Goal: Task Accomplishment & Management: Manage account settings

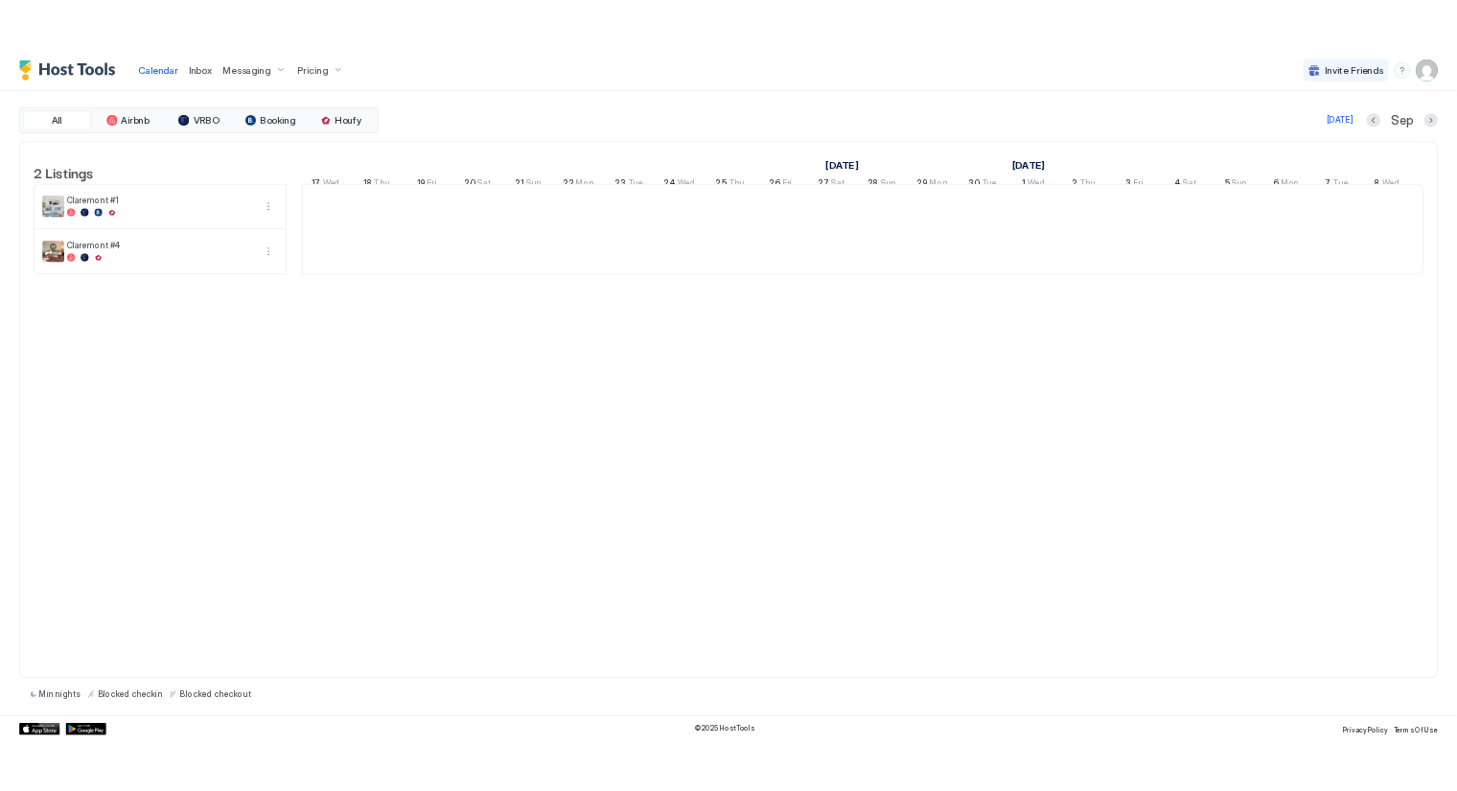
scroll to position [0, 1065]
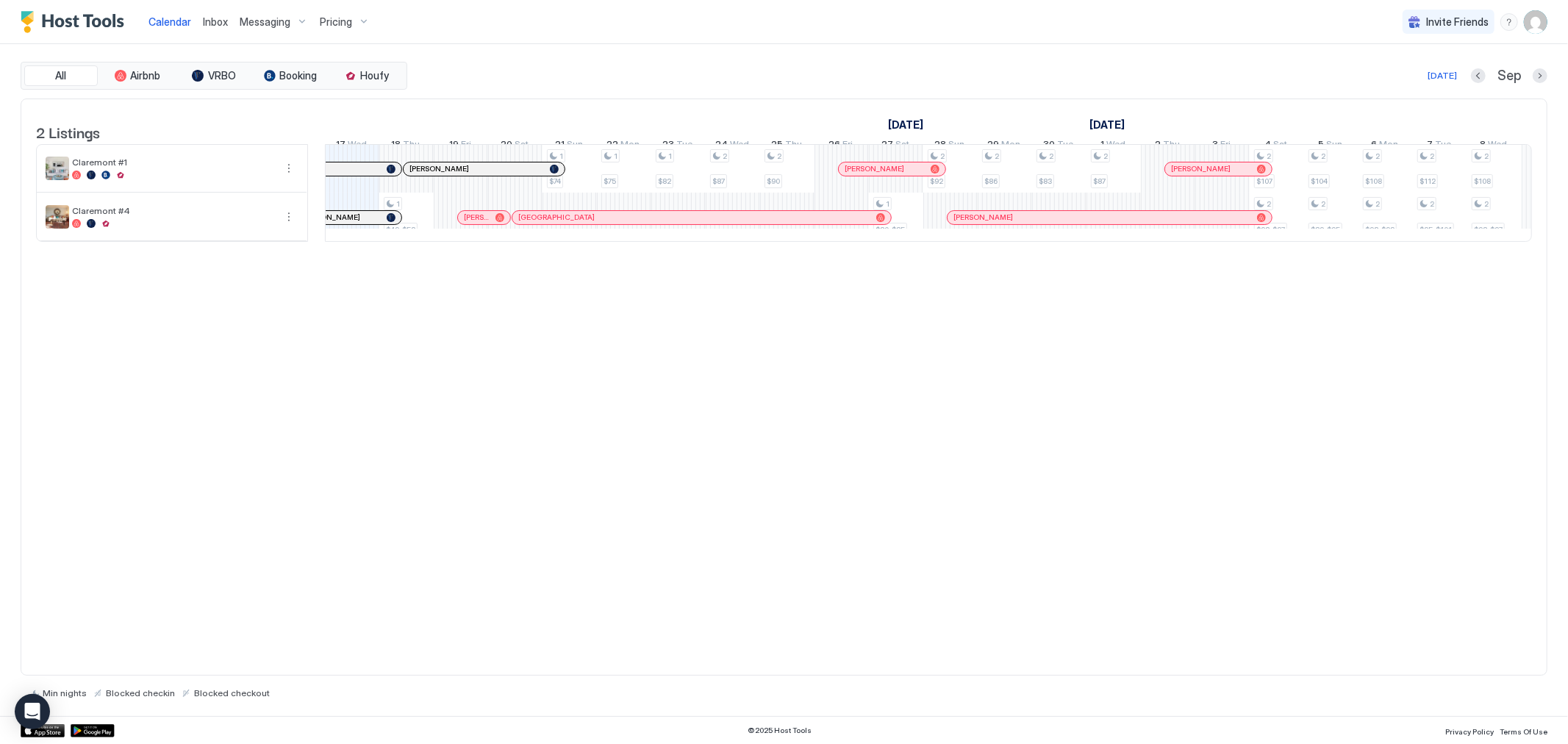
click at [284, 24] on span "Messaging" at bounding box center [265, 21] width 51 height 13
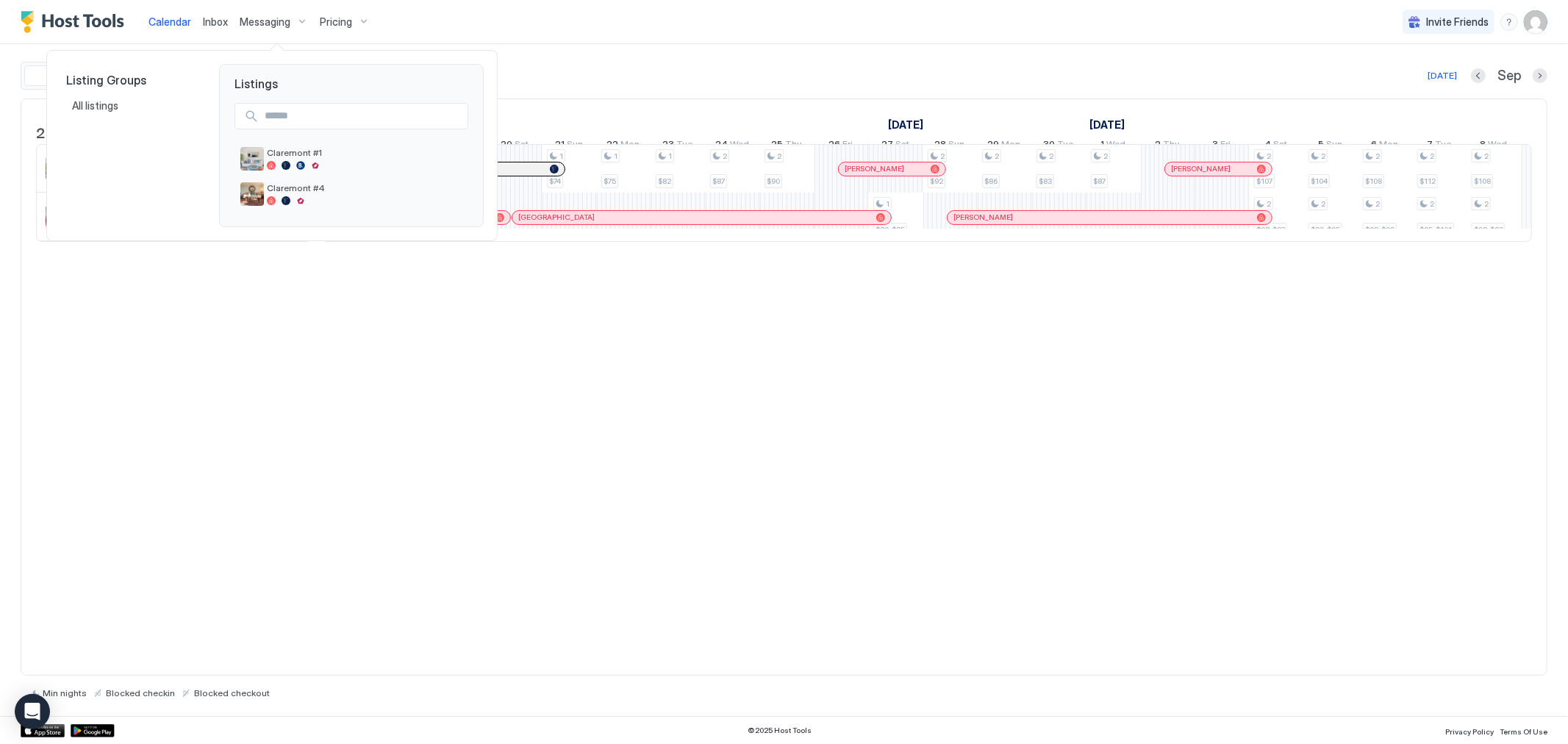
click at [298, 21] on div at bounding box center [784, 372] width 1568 height 744
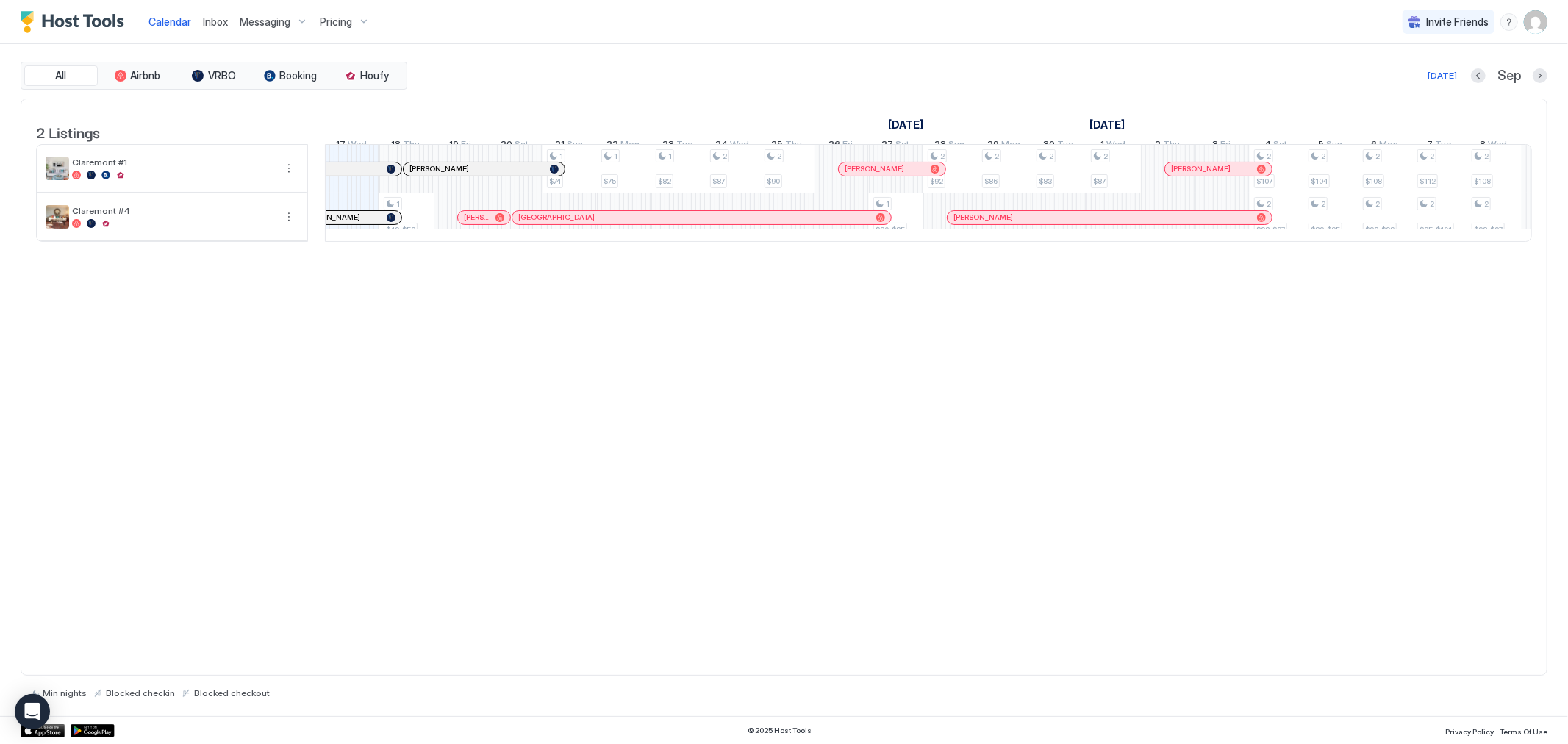
click at [298, 21] on div "Messaging" at bounding box center [274, 21] width 81 height 25
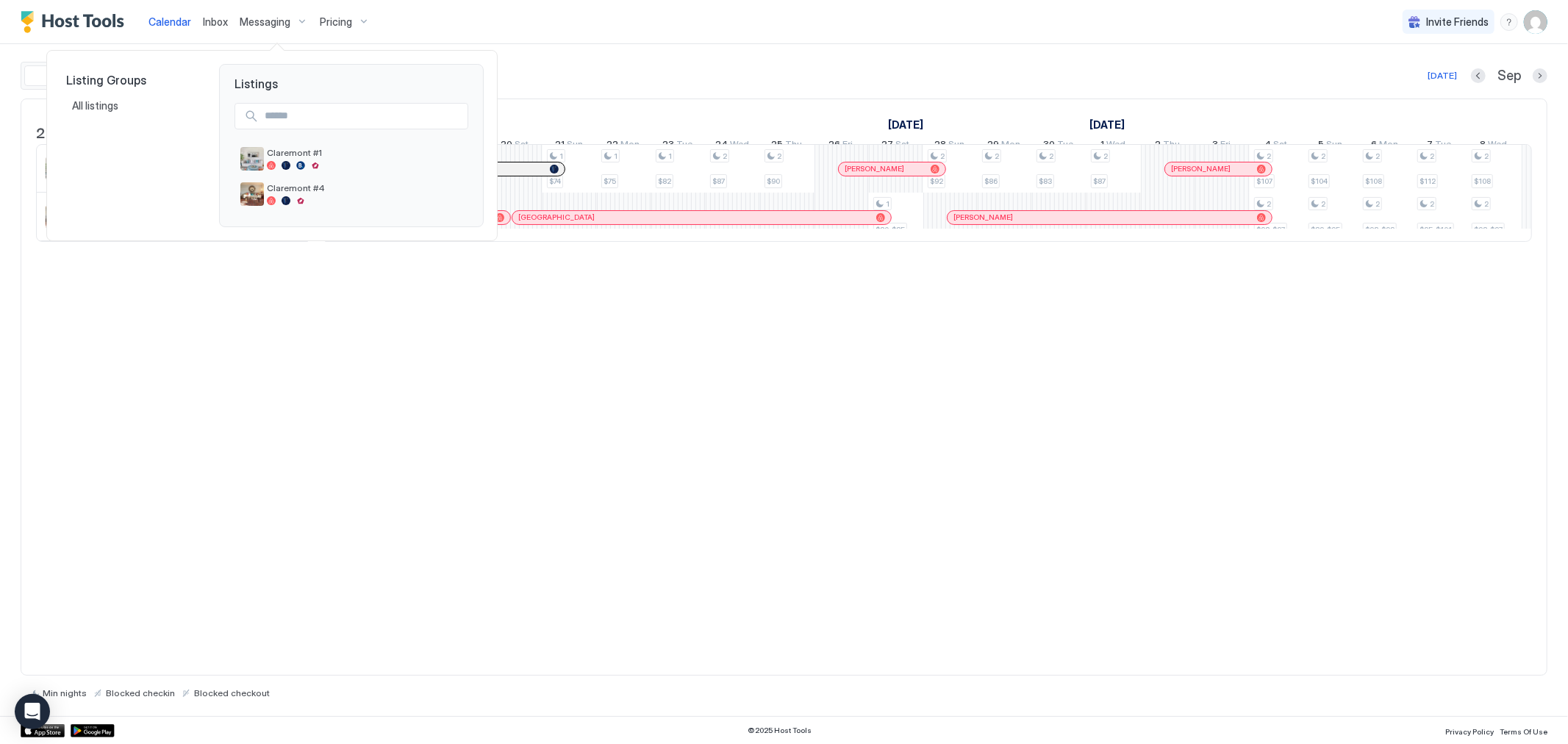
click at [358, 21] on div at bounding box center [784, 372] width 1568 height 744
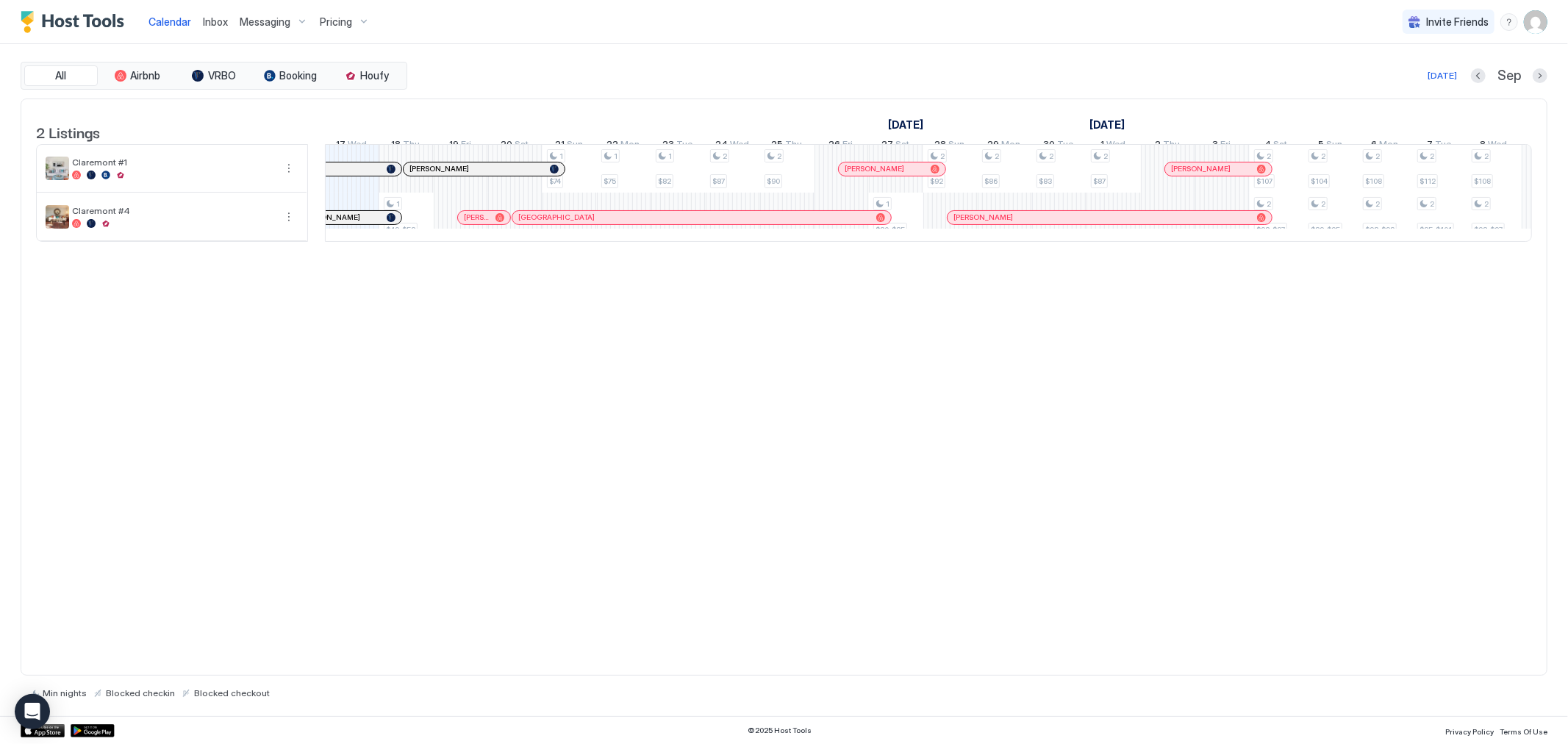
click at [359, 21] on div "Pricing" at bounding box center [344, 21] width 62 height 25
click at [359, 21] on div "Calendar Inbox Messaging Pricing Invite Friends WD All Airbnb VRBO Booking Houf…" at bounding box center [784, 372] width 1568 height 744
click at [263, 398] on div at bounding box center [784, 372] width 1568 height 744
click at [1538, 26] on img "User profile" at bounding box center [1536, 21] width 24 height 24
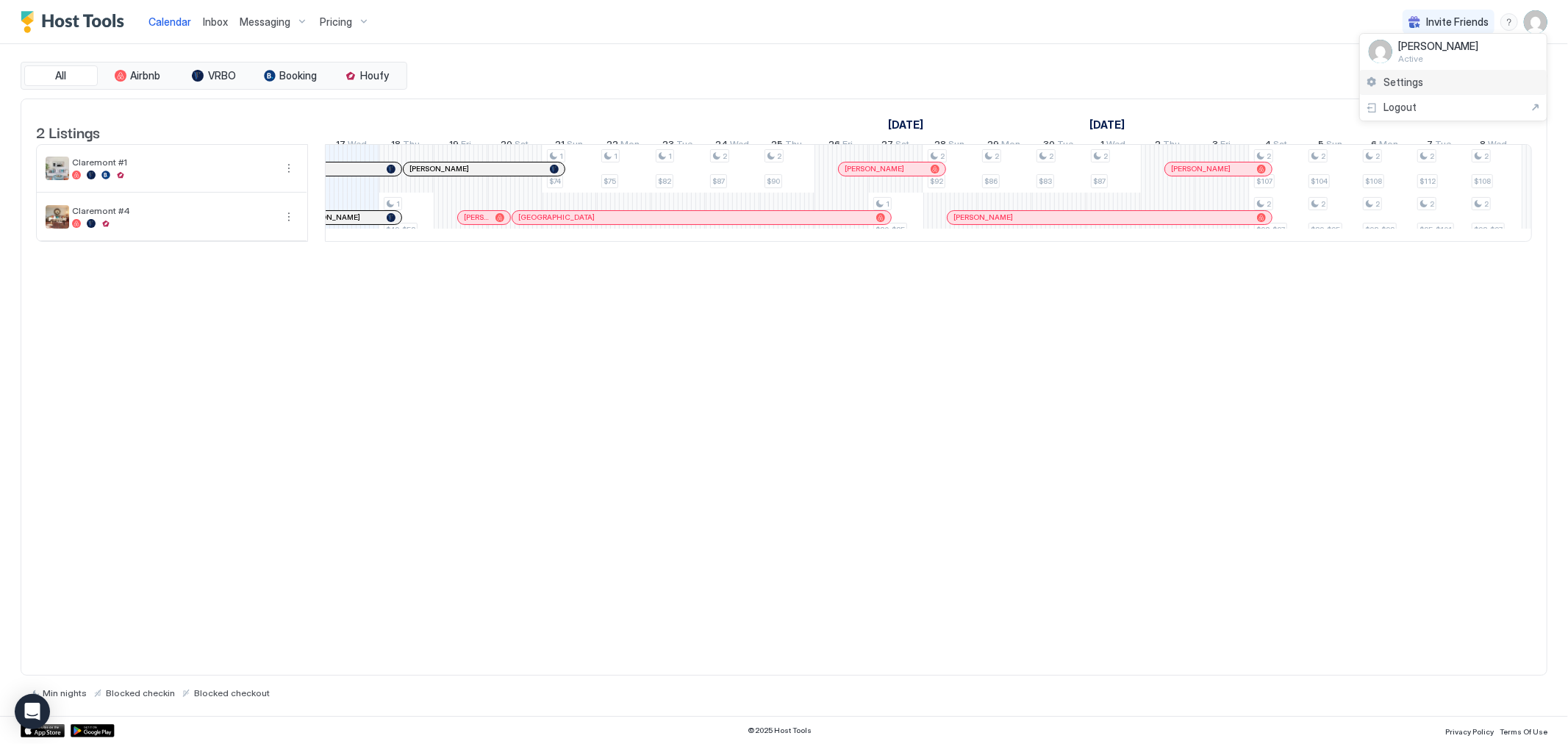
click at [1395, 85] on span "Settings" at bounding box center [1403, 82] width 40 height 13
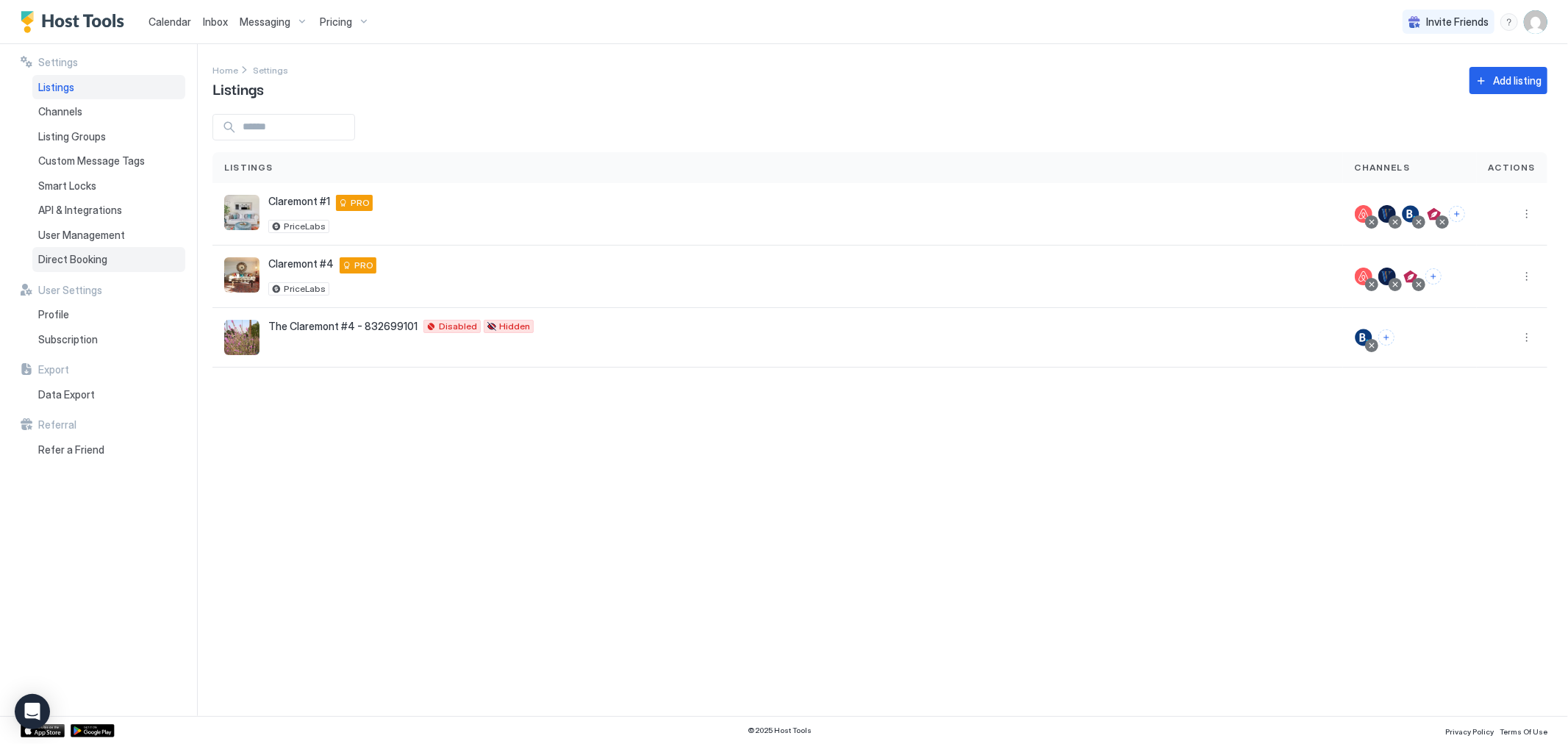
click at [84, 263] on span "Direct Booking" at bounding box center [73, 259] width 69 height 13
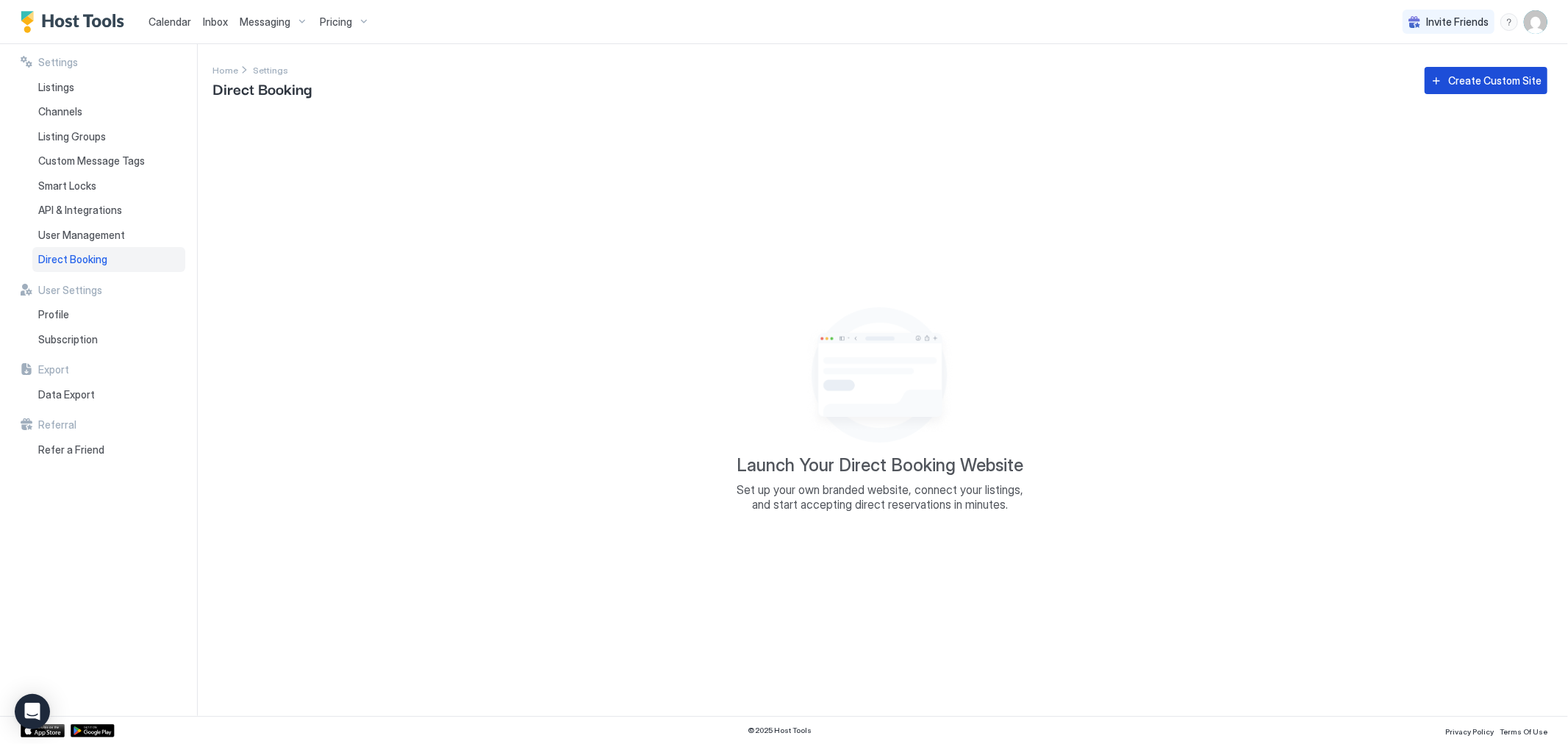
click at [1484, 81] on div "Create Custom Site" at bounding box center [1495, 81] width 94 height 15
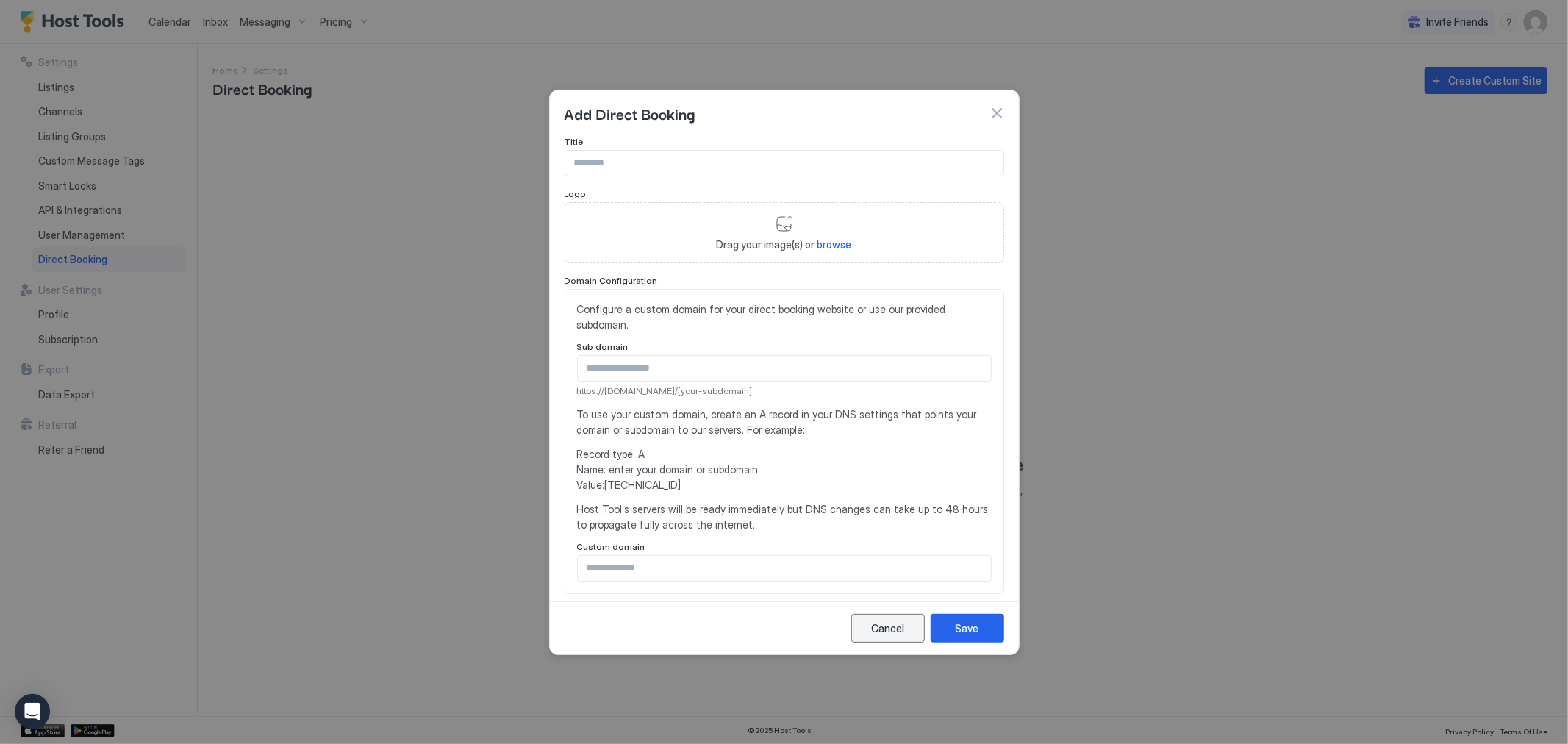
click at [885, 626] on div "Cancel" at bounding box center [887, 628] width 33 height 15
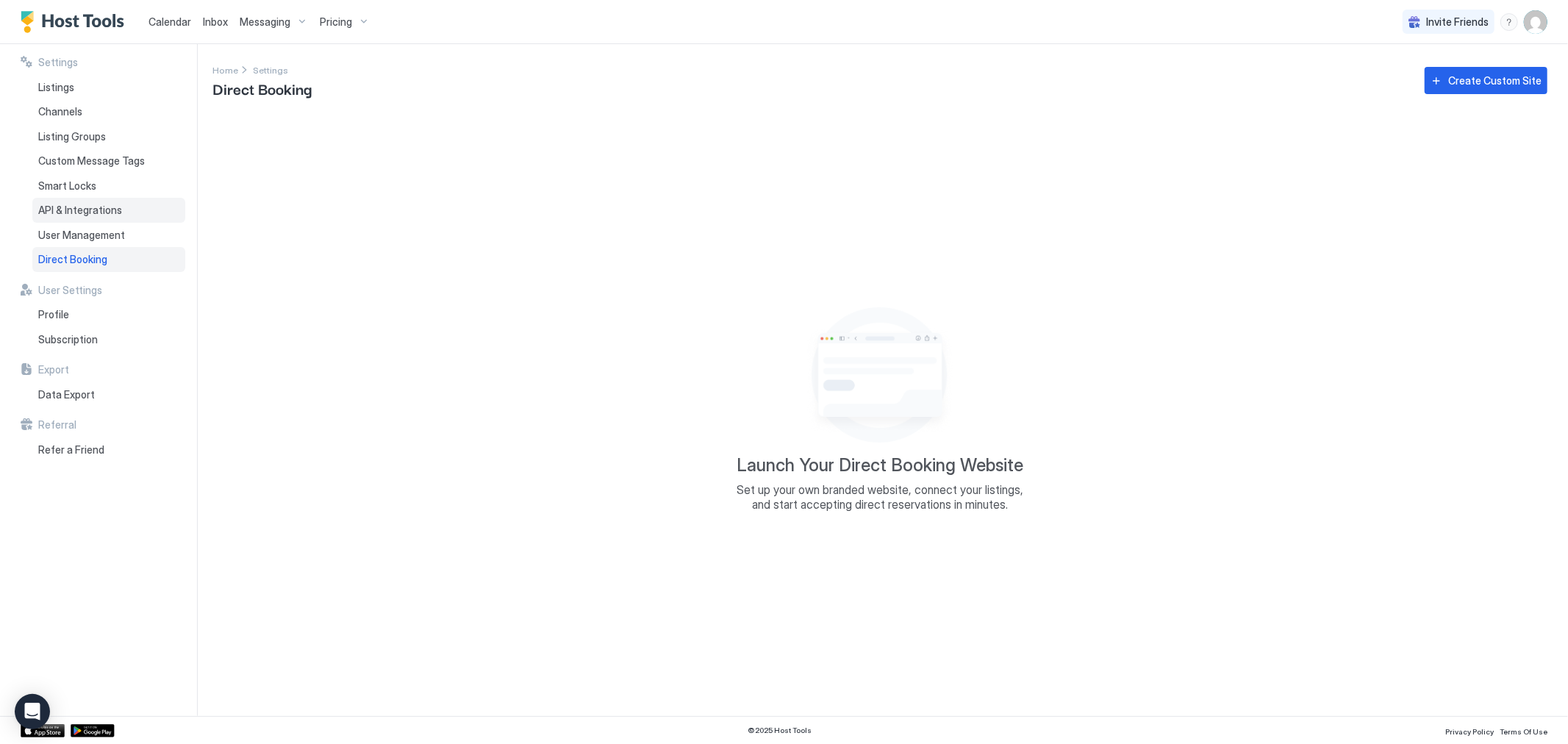
click at [67, 205] on span "API & Integrations" at bounding box center [80, 210] width 84 height 13
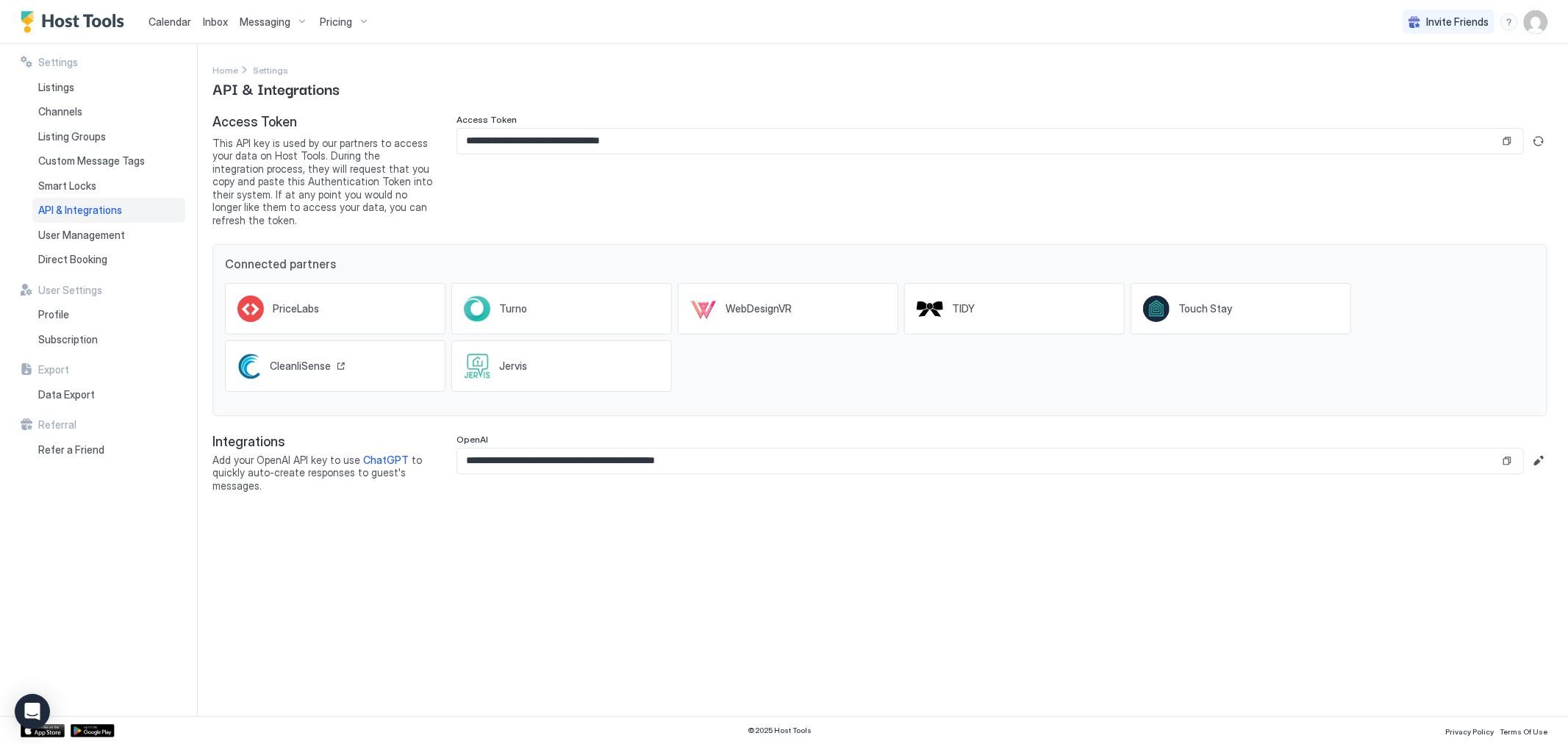
click at [277, 360] on span "CleanliSense" at bounding box center [301, 366] width 61 height 13
click at [77, 111] on span "Channels" at bounding box center [61, 111] width 44 height 13
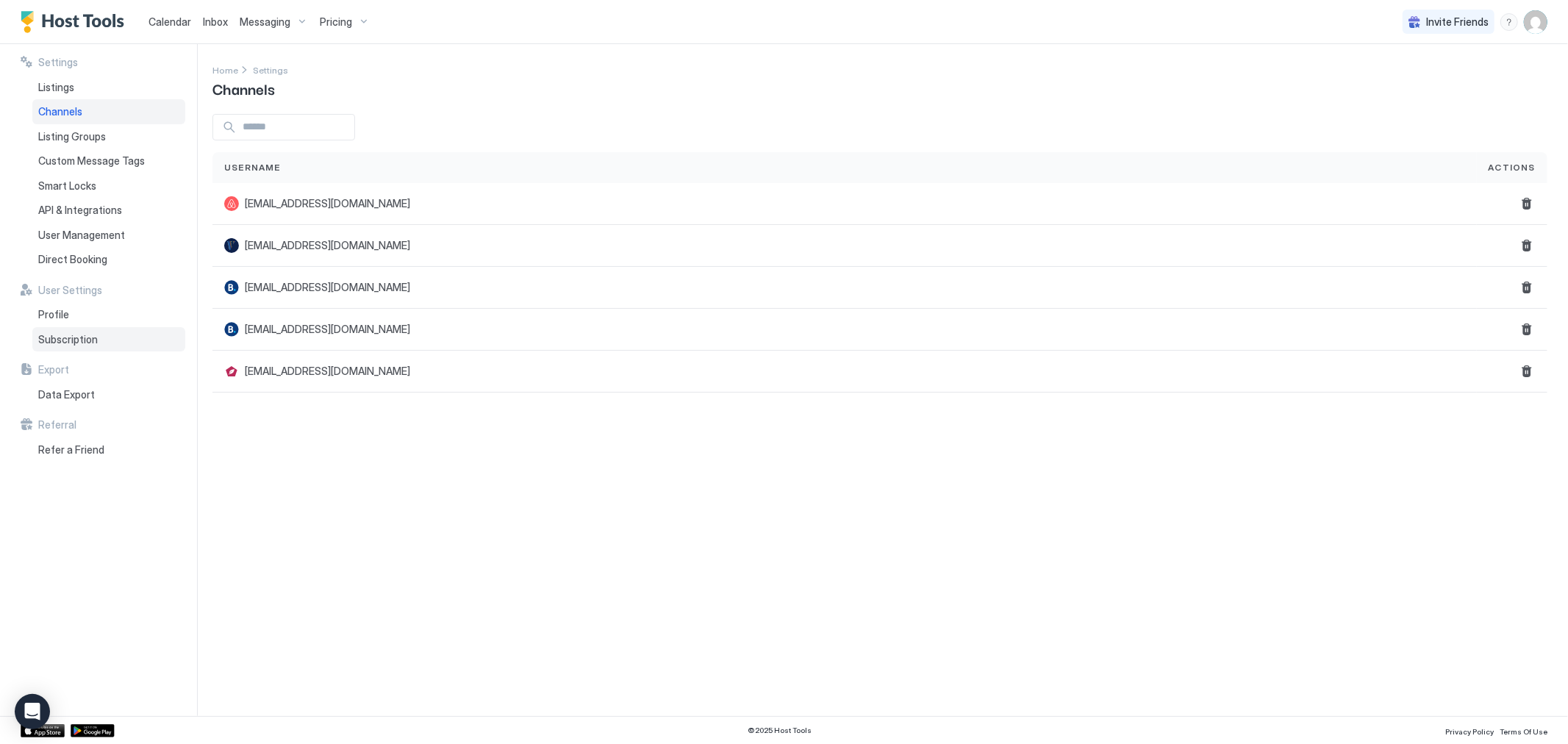
click at [81, 340] on span "Subscription" at bounding box center [68, 339] width 60 height 13
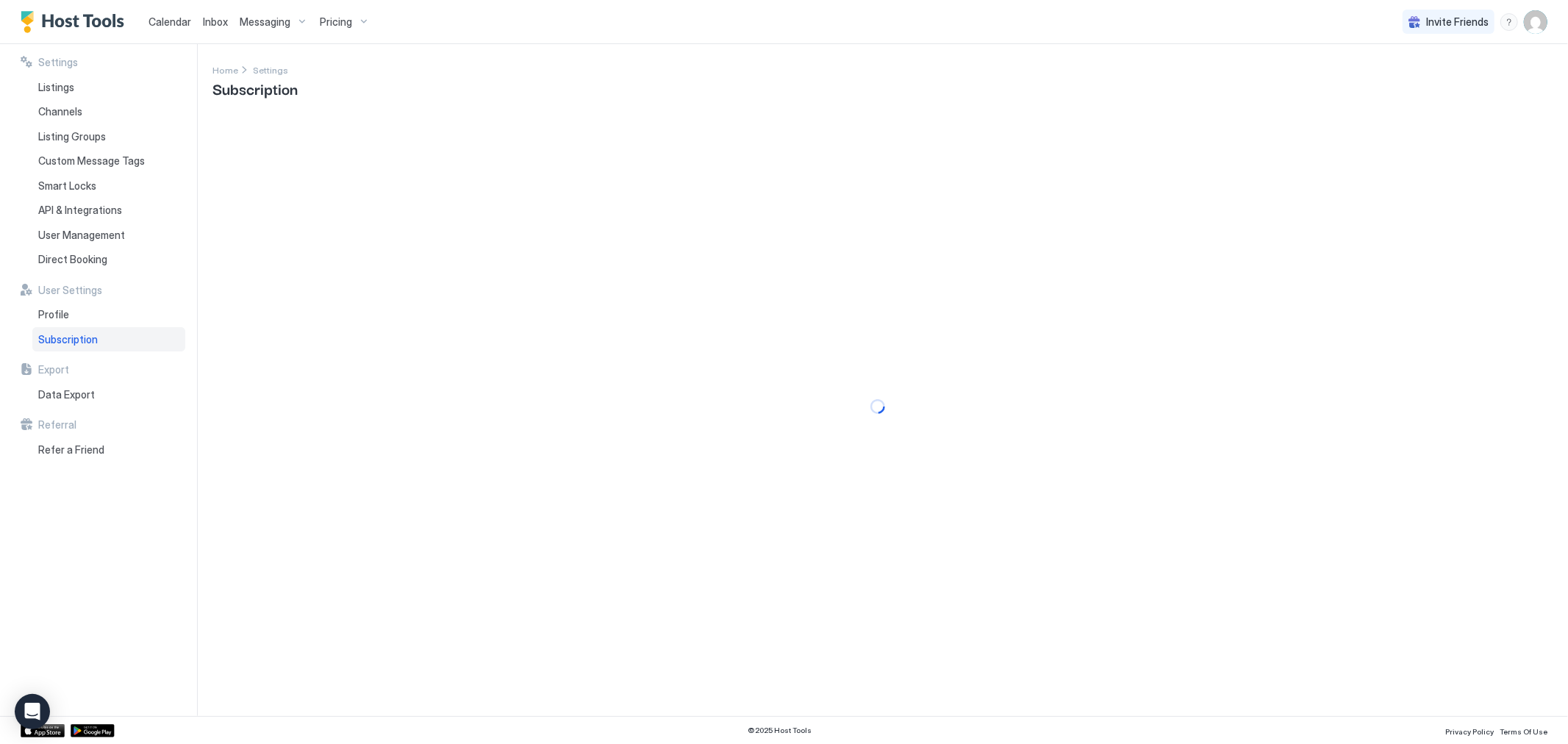
click at [81, 340] on span "Subscription" at bounding box center [68, 339] width 60 height 13
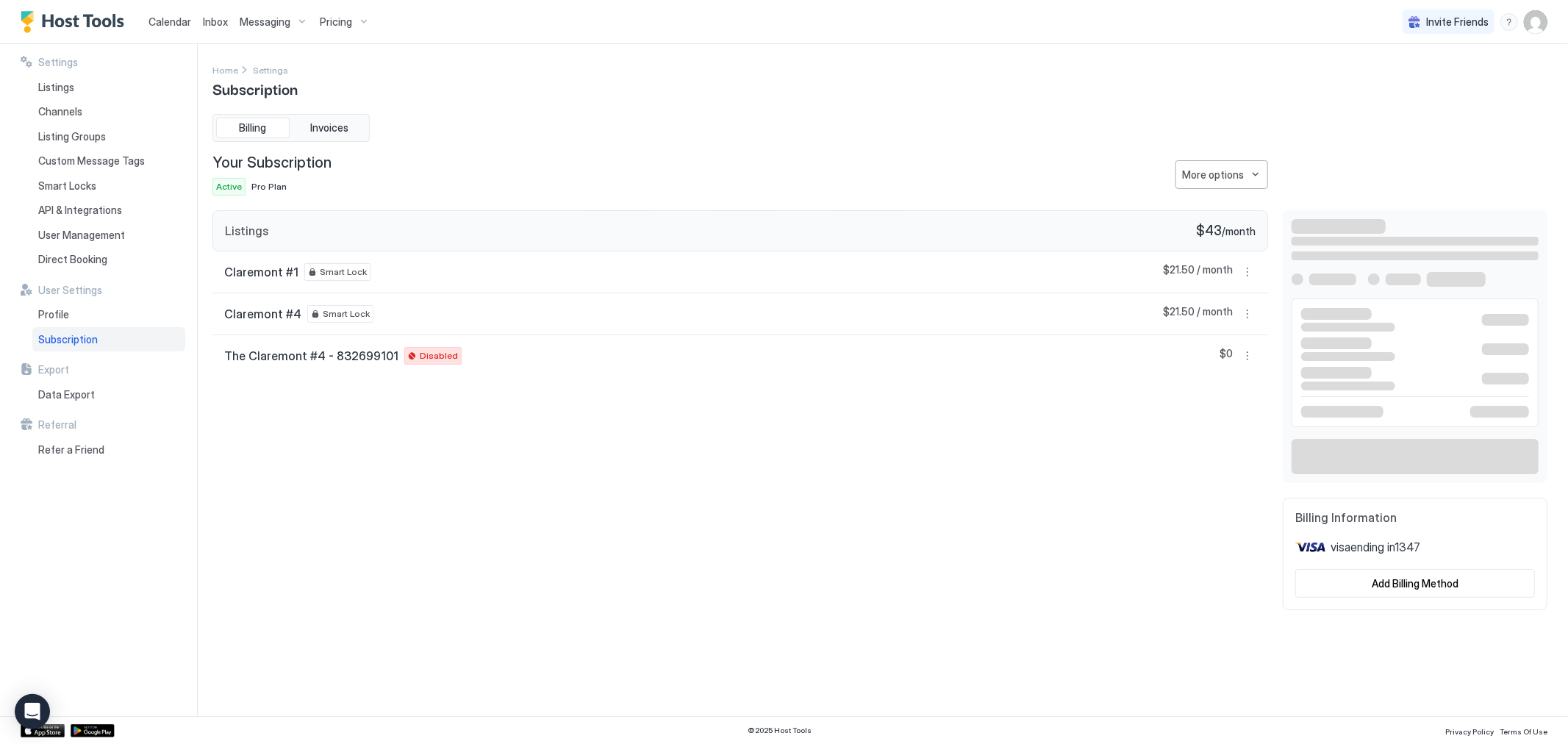
click at [81, 340] on span "Subscription" at bounding box center [68, 339] width 60 height 13
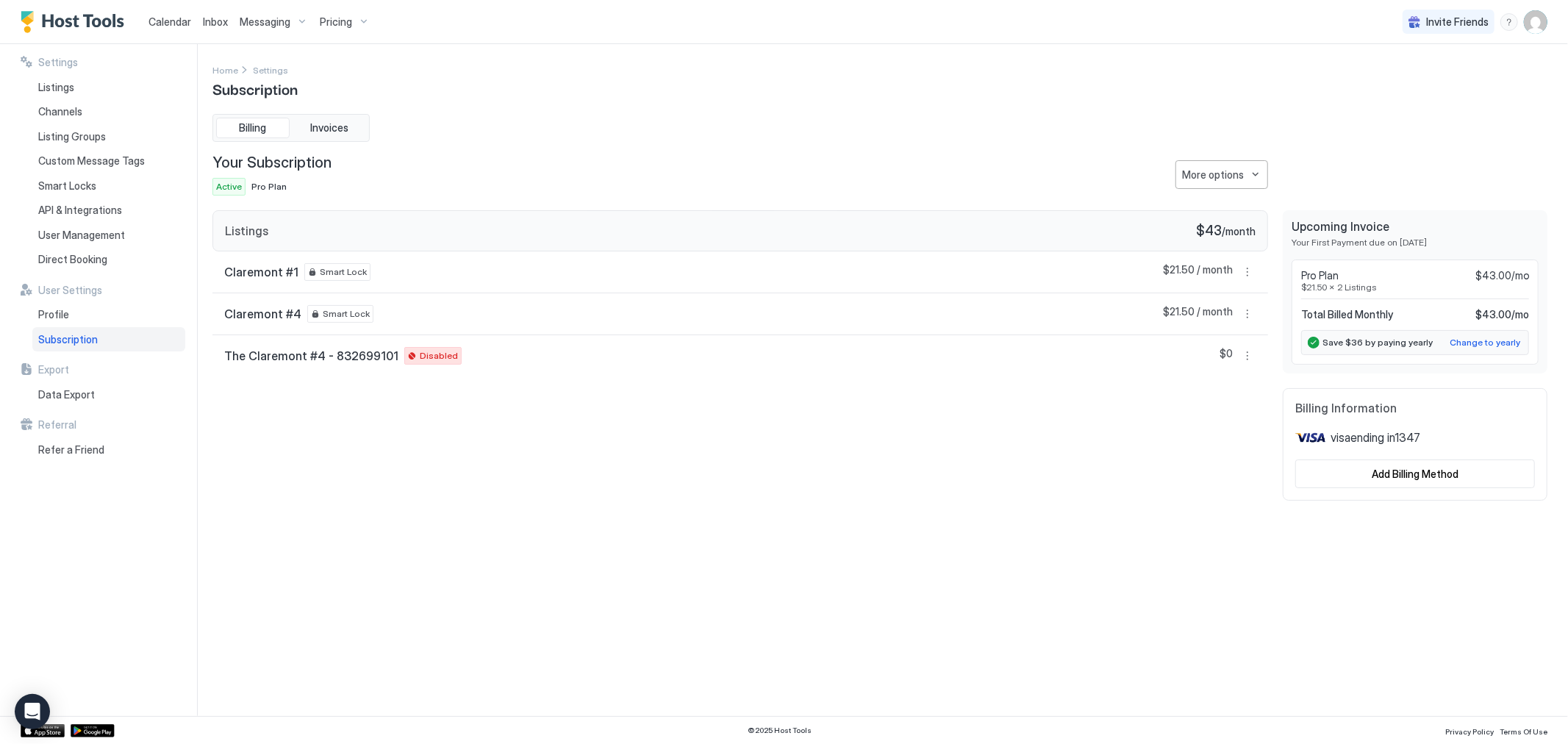
click at [266, 188] on span "Pro Plan" at bounding box center [269, 186] width 35 height 11
click at [330, 130] on span "Invoices" at bounding box center [330, 127] width 38 height 13
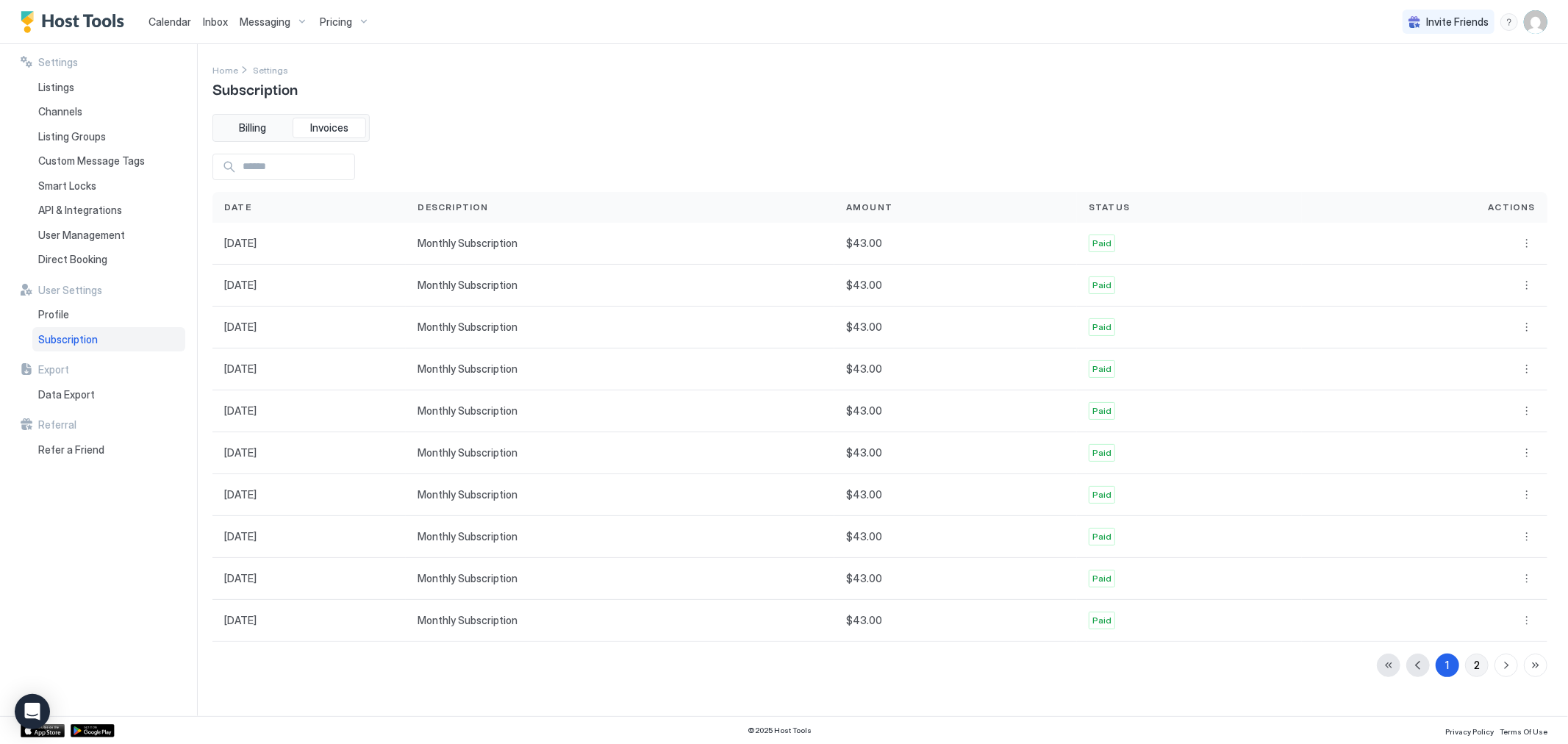
click at [1481, 668] on button "2" at bounding box center [1477, 665] width 24 height 24
click at [1507, 670] on div "1 2" at bounding box center [1462, 665] width 170 height 24
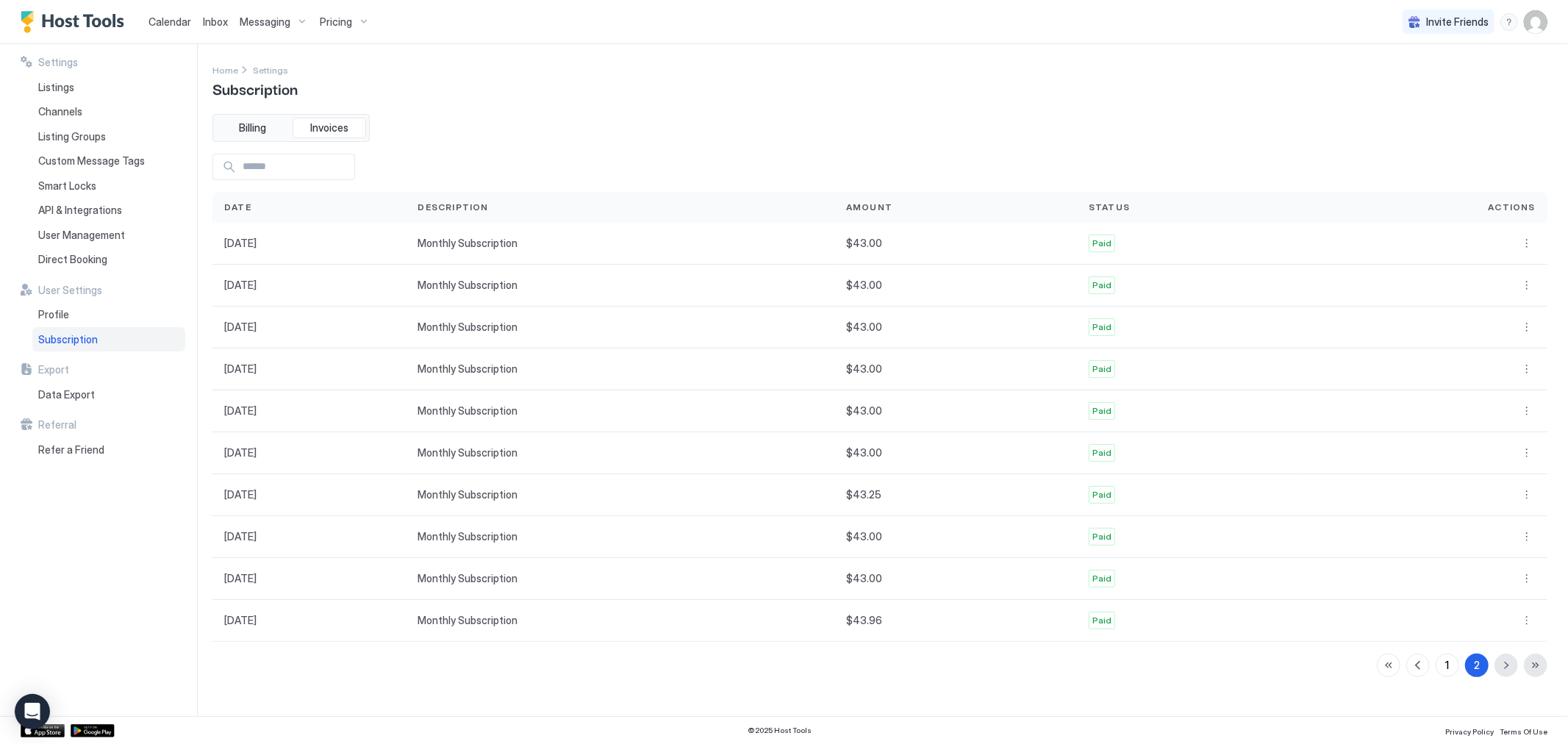
click at [1507, 670] on div "1 2" at bounding box center [1462, 665] width 170 height 24
click at [1533, 670] on div "1 2" at bounding box center [1462, 665] width 170 height 24
click at [60, 314] on span "Profile" at bounding box center [54, 314] width 31 height 13
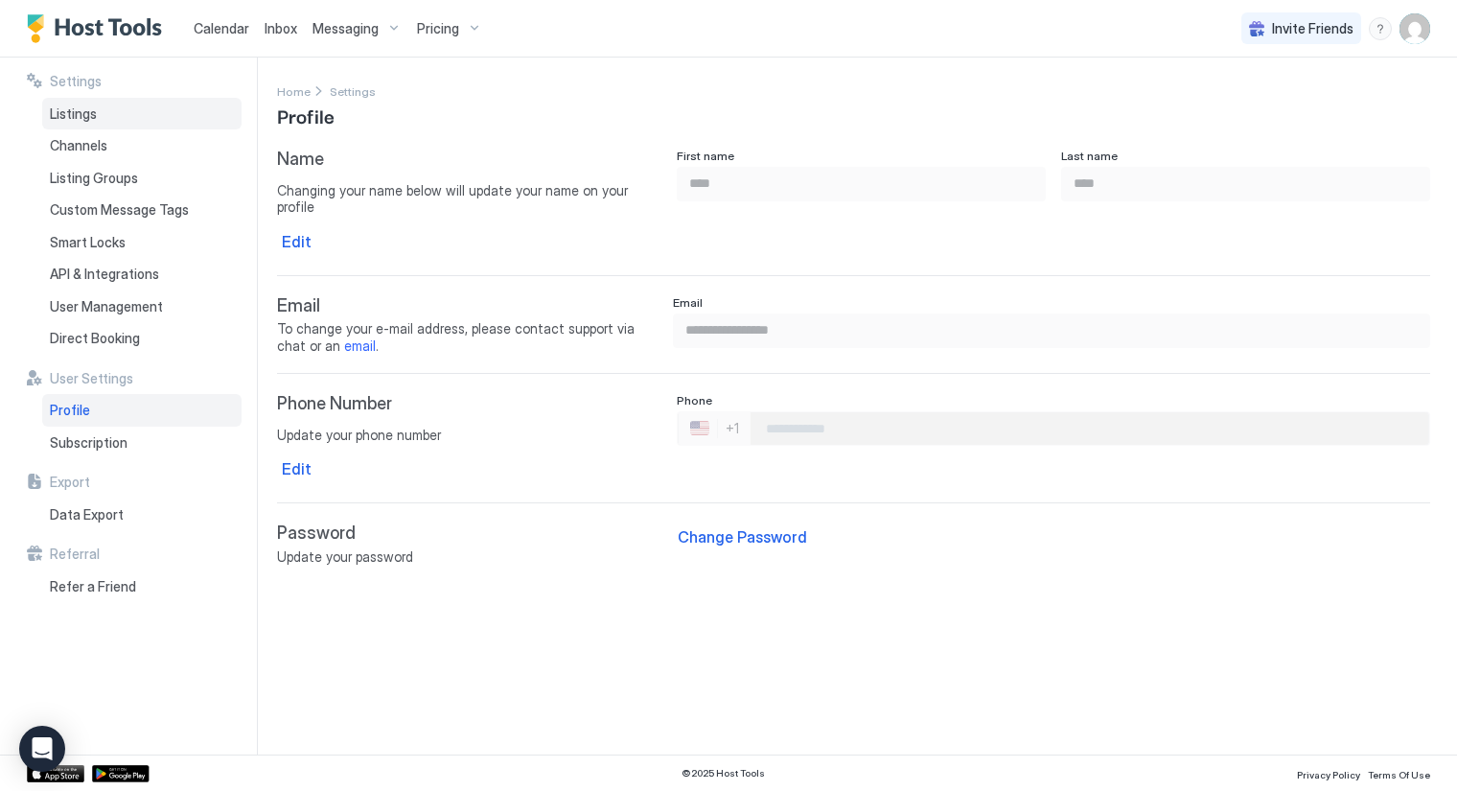
click at [60, 105] on span "Listings" at bounding box center [73, 113] width 47 height 17
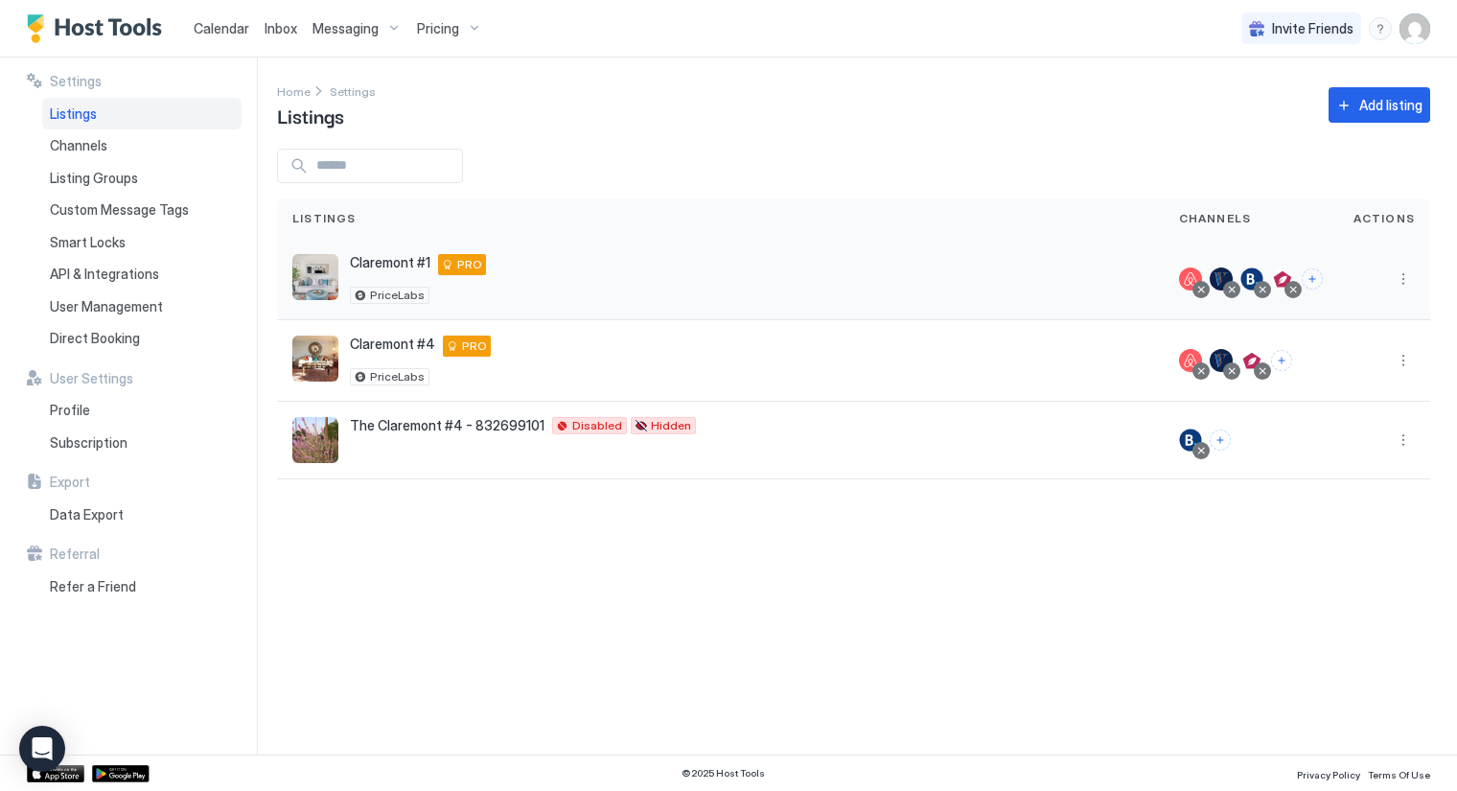
click at [327, 285] on img "listing image" at bounding box center [315, 277] width 46 height 46
click at [410, 267] on span "Claremont #1" at bounding box center [390, 262] width 81 height 17
click at [1405, 280] on button "More options" at bounding box center [1403, 279] width 23 height 23
click at [83, 343] on span "Direct Booking" at bounding box center [95, 338] width 90 height 17
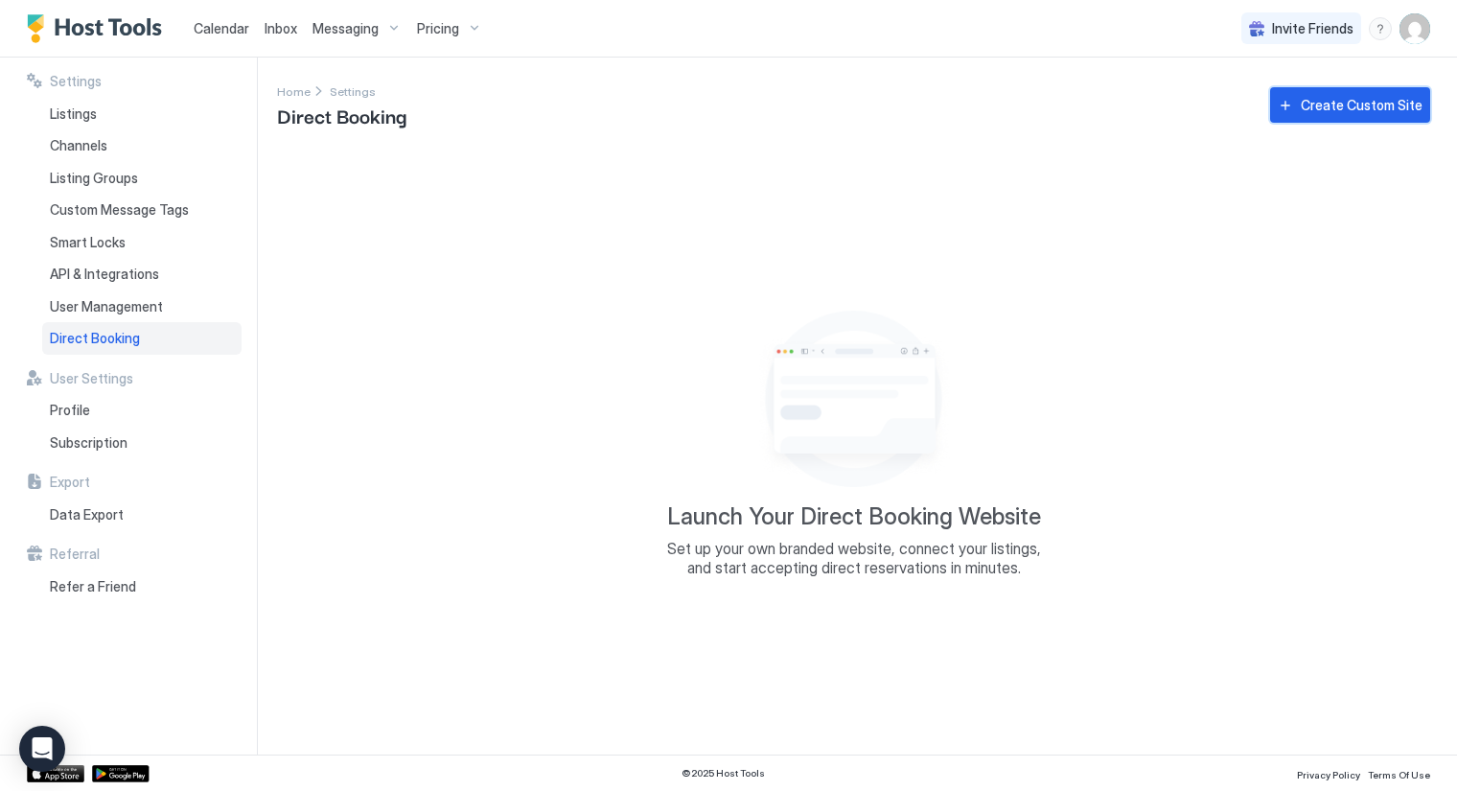
click at [1346, 114] on div "Create Custom Site" at bounding box center [1362, 105] width 122 height 20
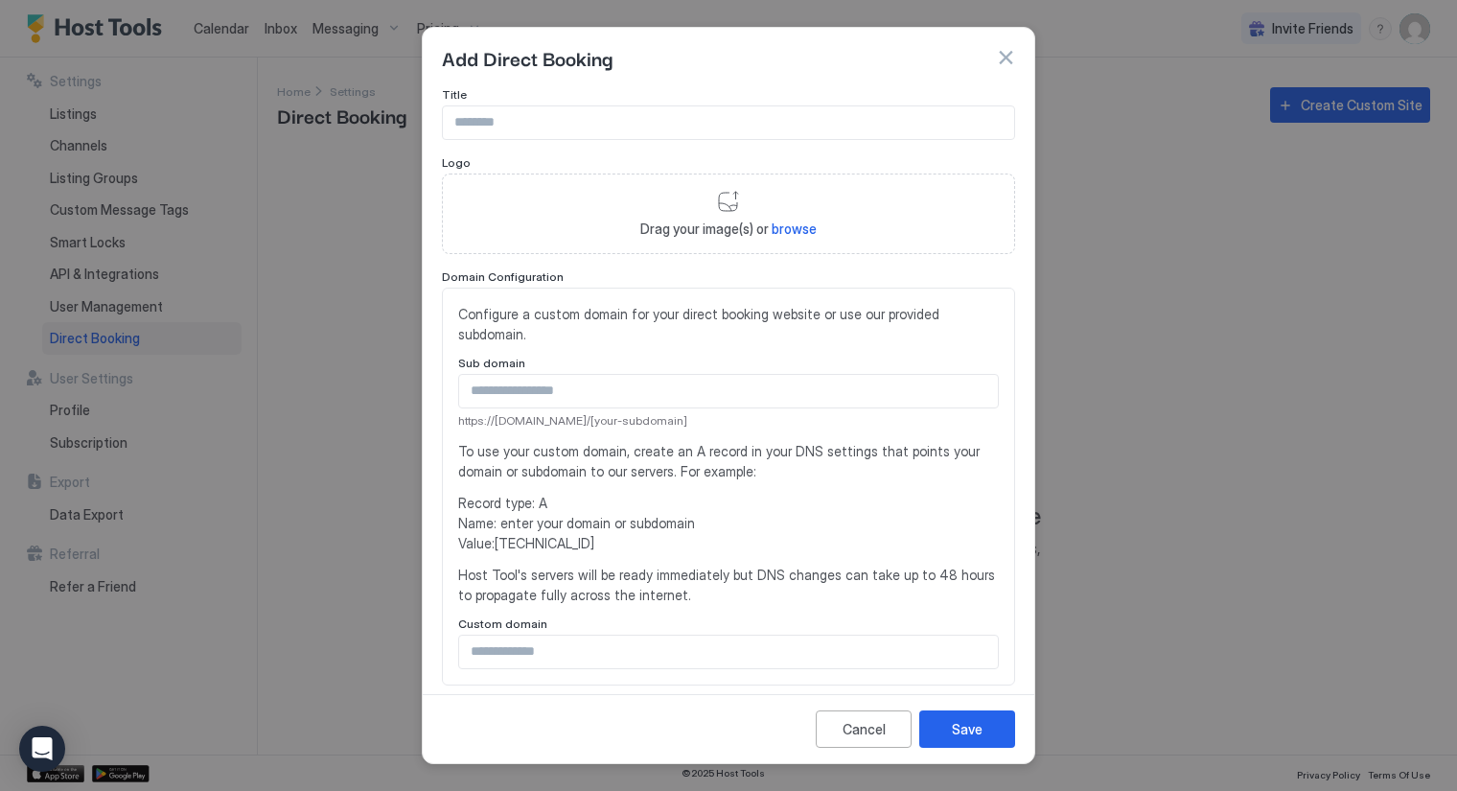
click at [796, 231] on span "browse" at bounding box center [794, 229] width 45 height 16
click at [560, 120] on input "Input Field" at bounding box center [728, 122] width 571 height 33
click at [551, 121] on input "Input Field" at bounding box center [728, 122] width 571 height 33
type input "**********"
click at [787, 222] on span "browse" at bounding box center [794, 229] width 45 height 16
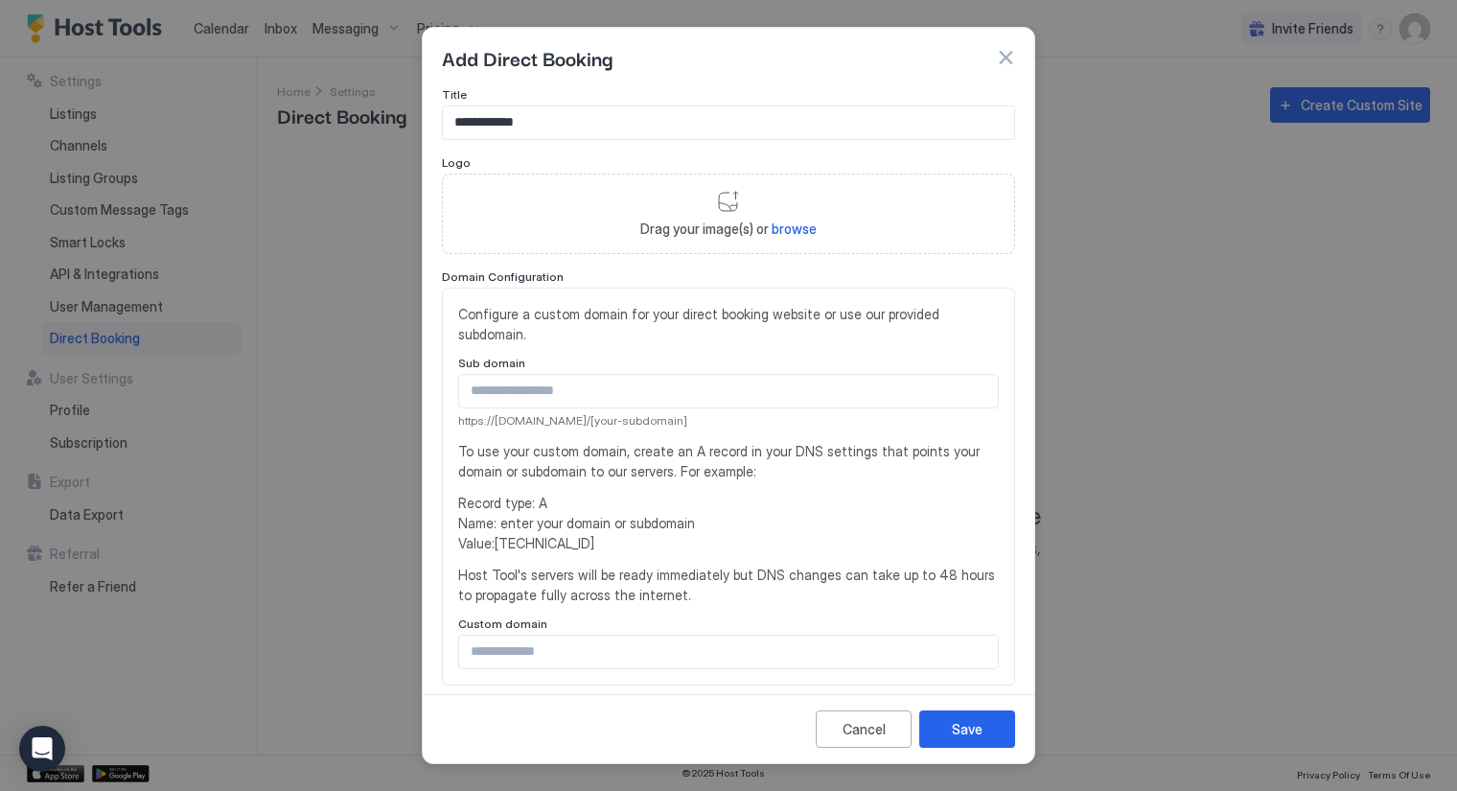
click at [541, 385] on input "Input Field" at bounding box center [728, 391] width 539 height 33
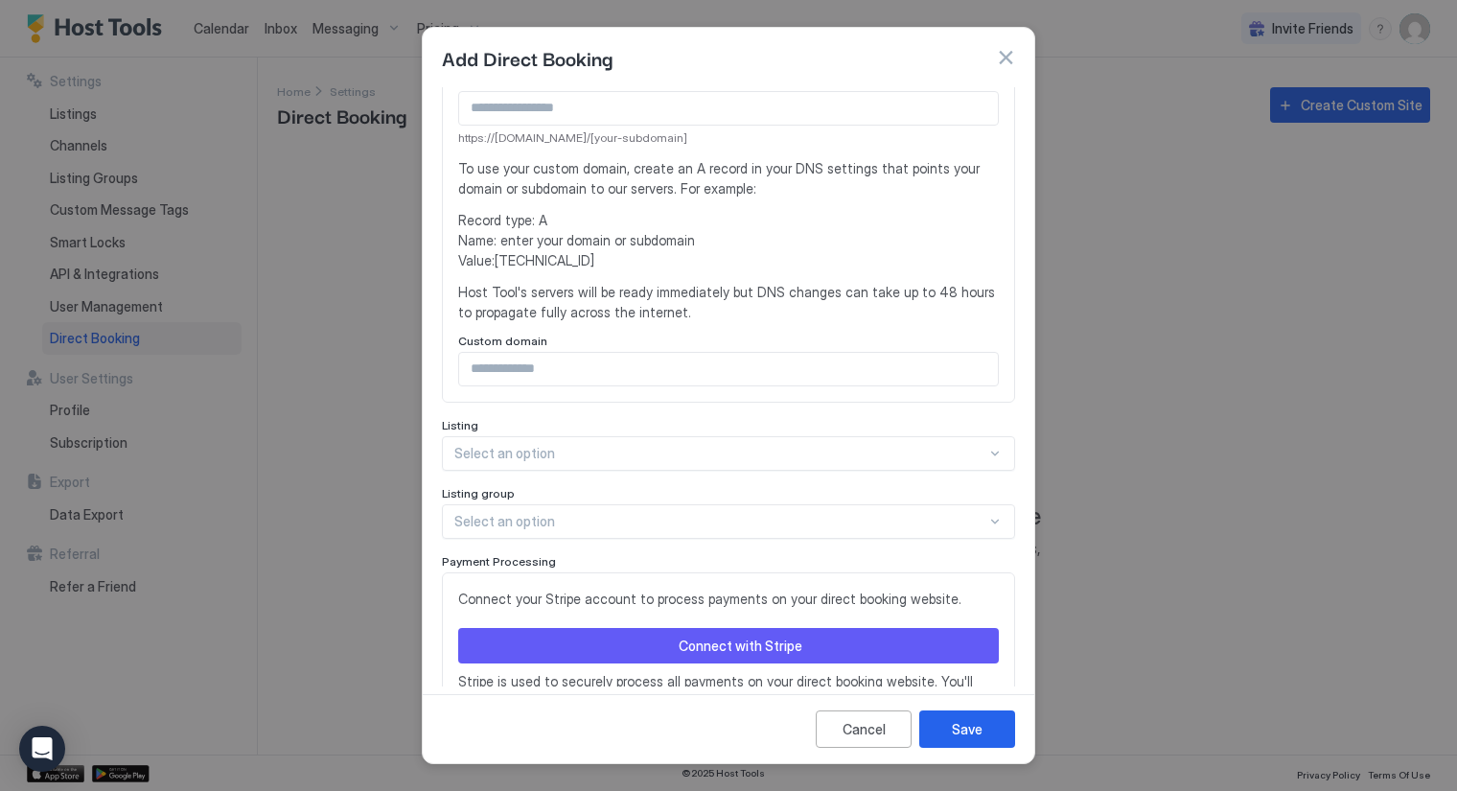
scroll to position [322, 0]
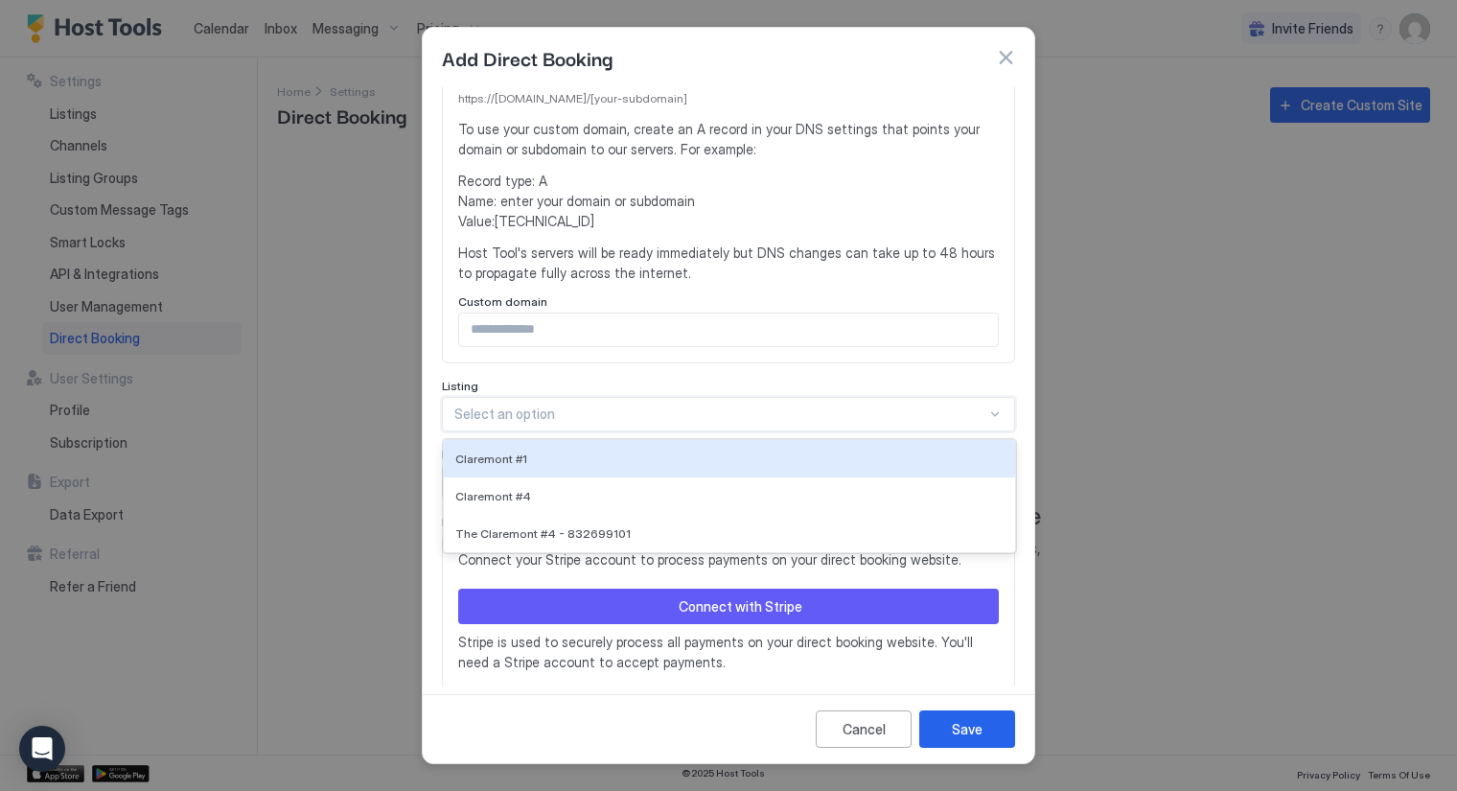
click at [482, 408] on div at bounding box center [720, 414] width 532 height 17
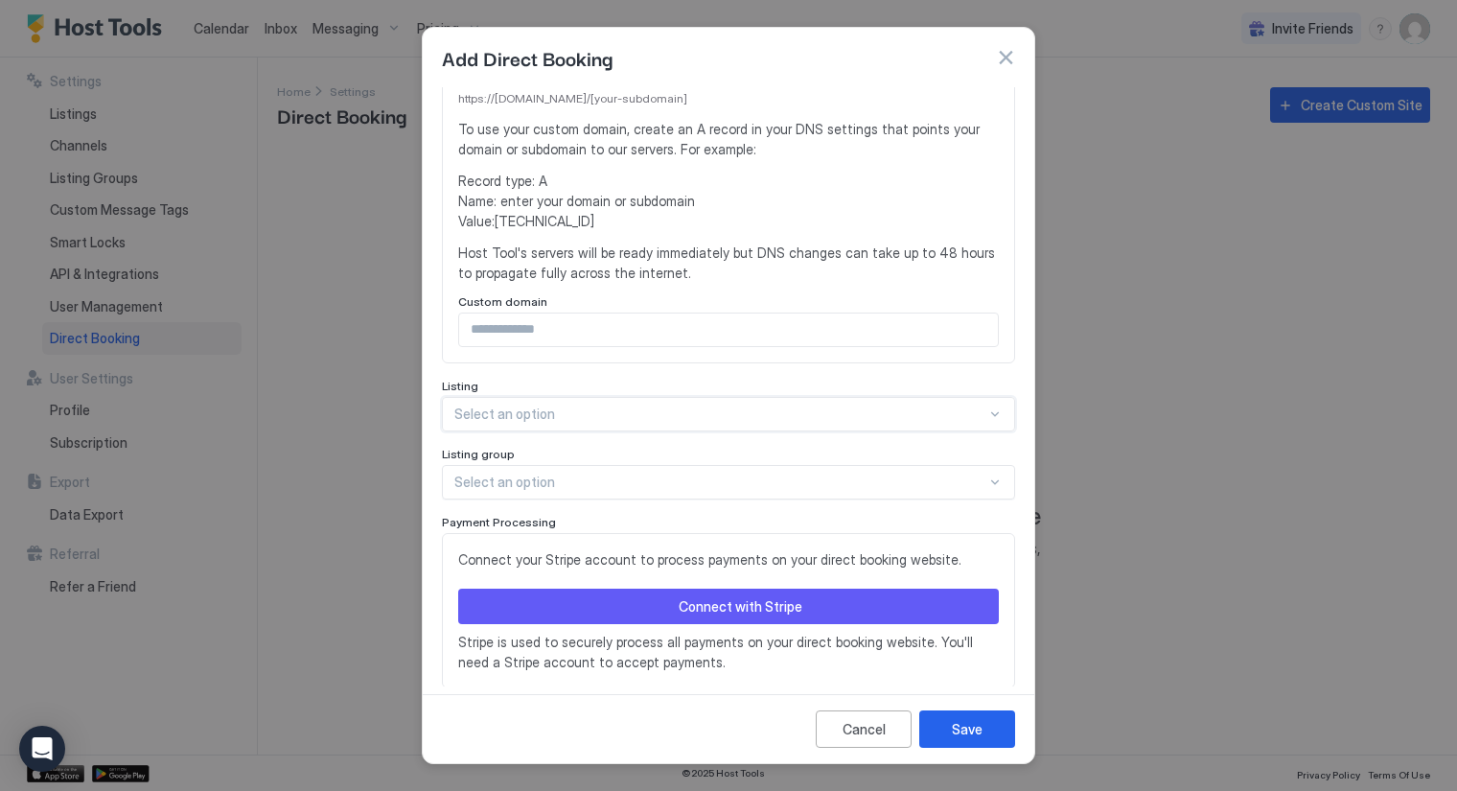
click at [482, 408] on div at bounding box center [720, 414] width 532 height 17
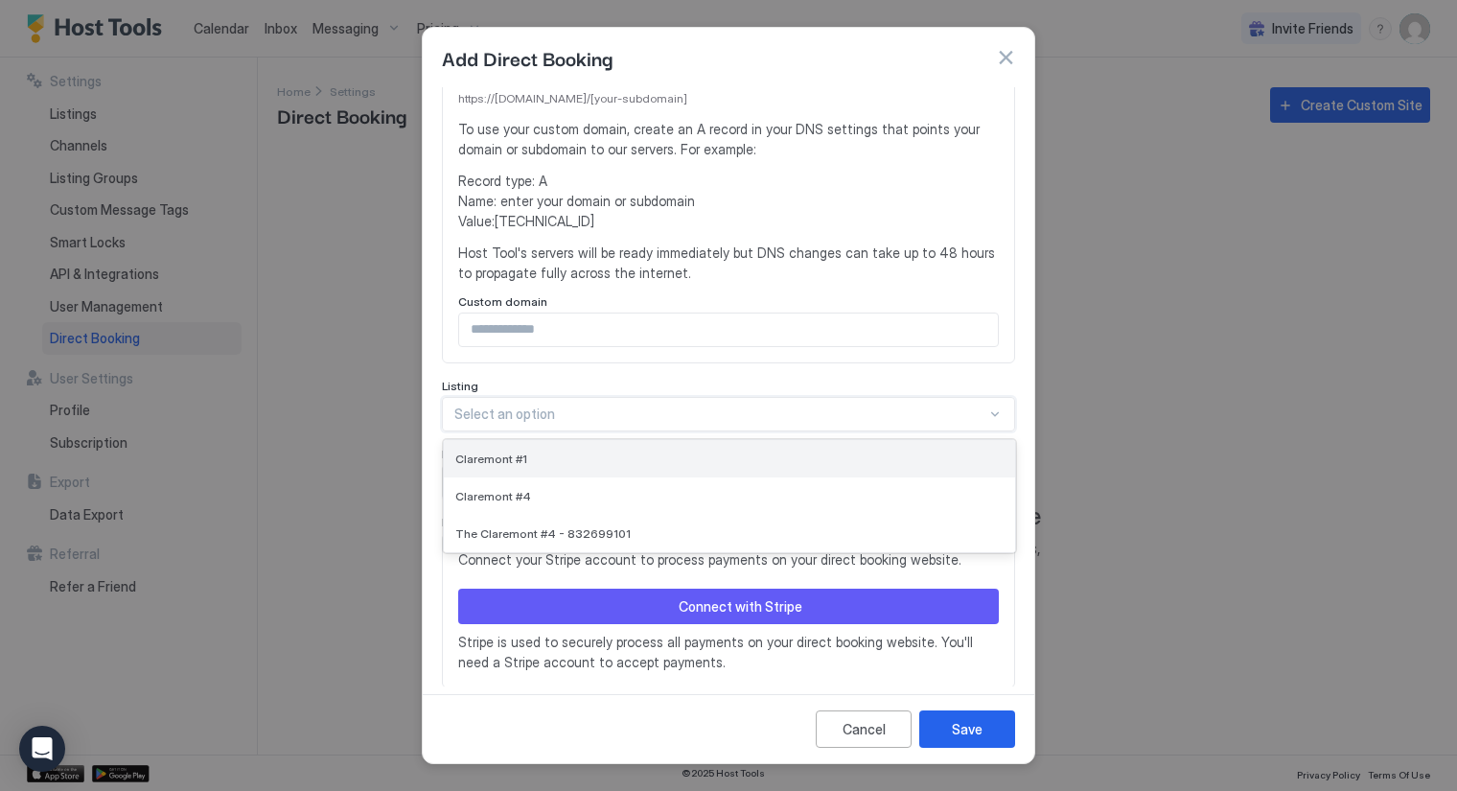
drag, startPoint x: 482, startPoint y: 408, endPoint x: 489, endPoint y: 454, distance: 45.6
click at [489, 431] on div "3 results available. Use Up and Down to choose options, press Enter to select t…" at bounding box center [728, 414] width 573 height 35
click at [499, 452] on span "Claremont #1" at bounding box center [491, 459] width 72 height 14
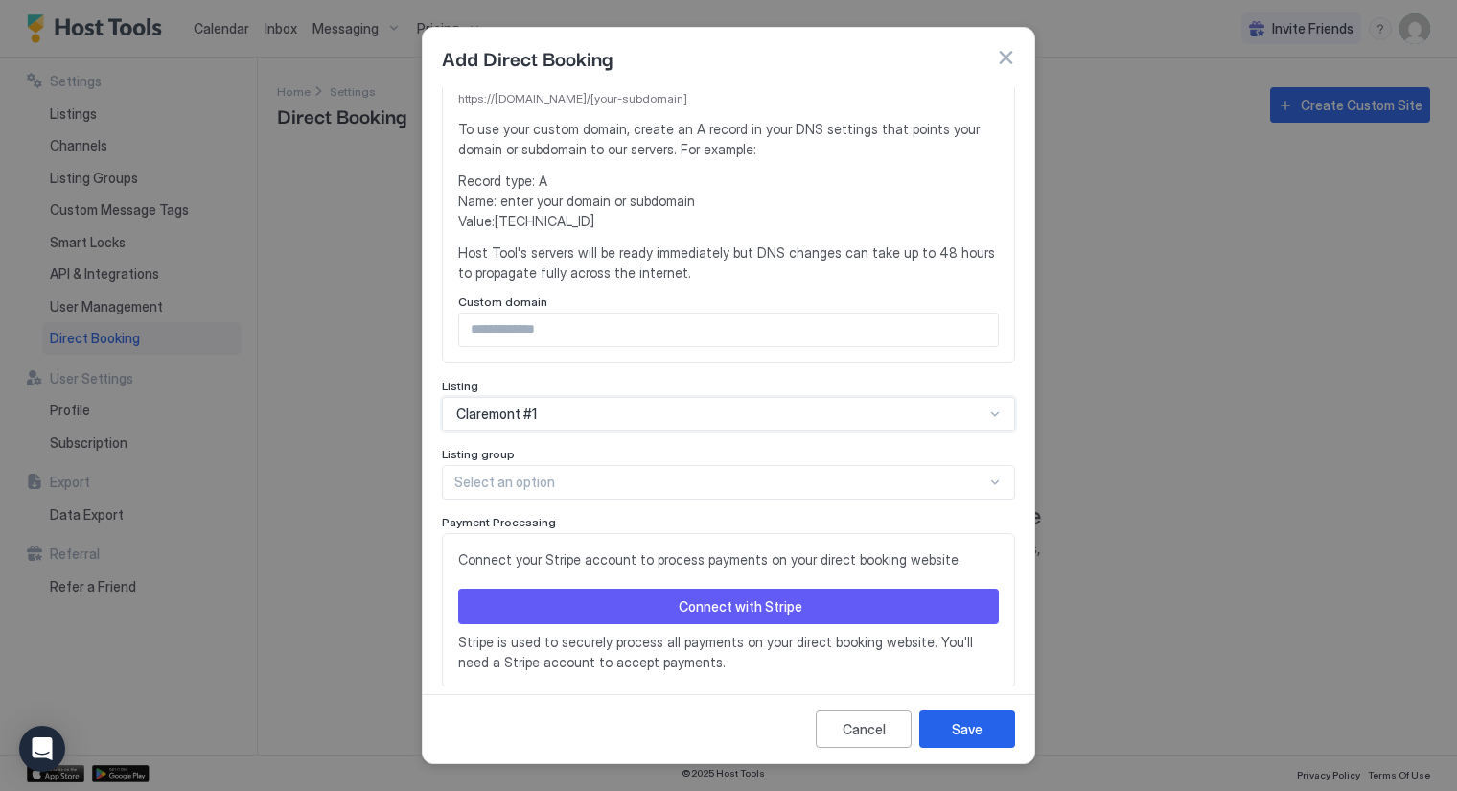
click at [541, 474] on div at bounding box center [720, 482] width 532 height 17
click at [988, 479] on div at bounding box center [995, 482] width 15 height 15
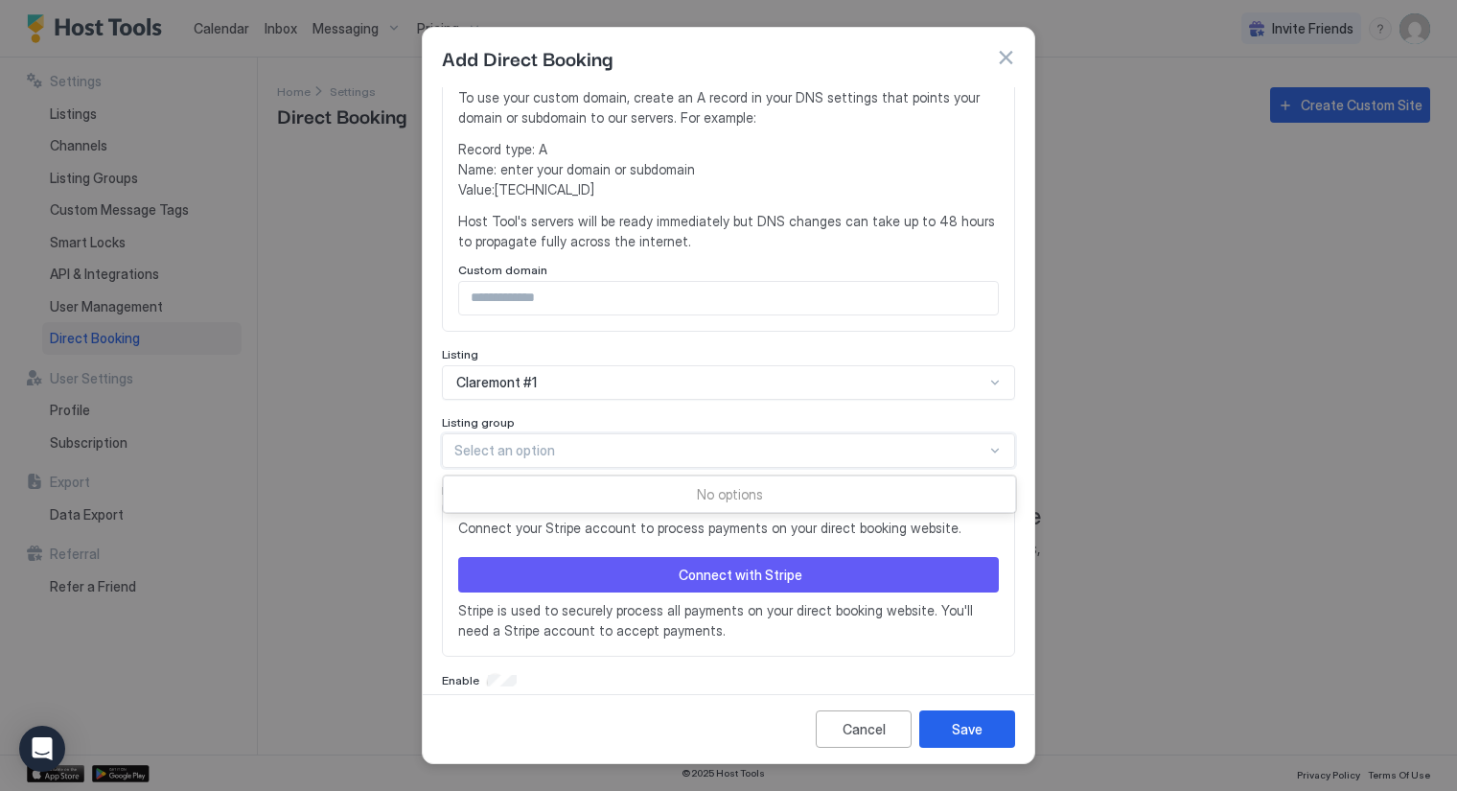
scroll to position [370, 0]
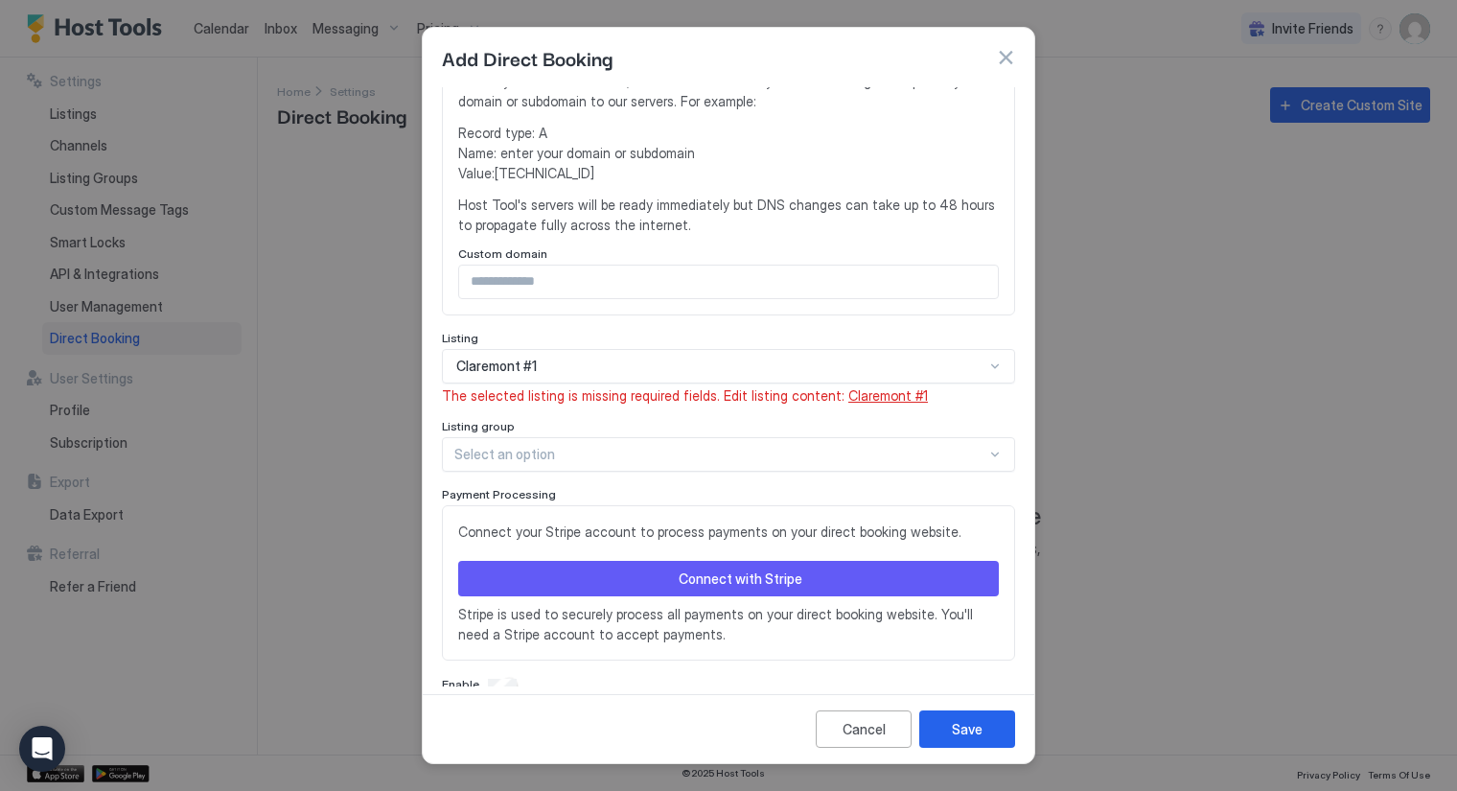
click at [864, 394] on span "Claremont #1" at bounding box center [889, 395] width 80 height 16
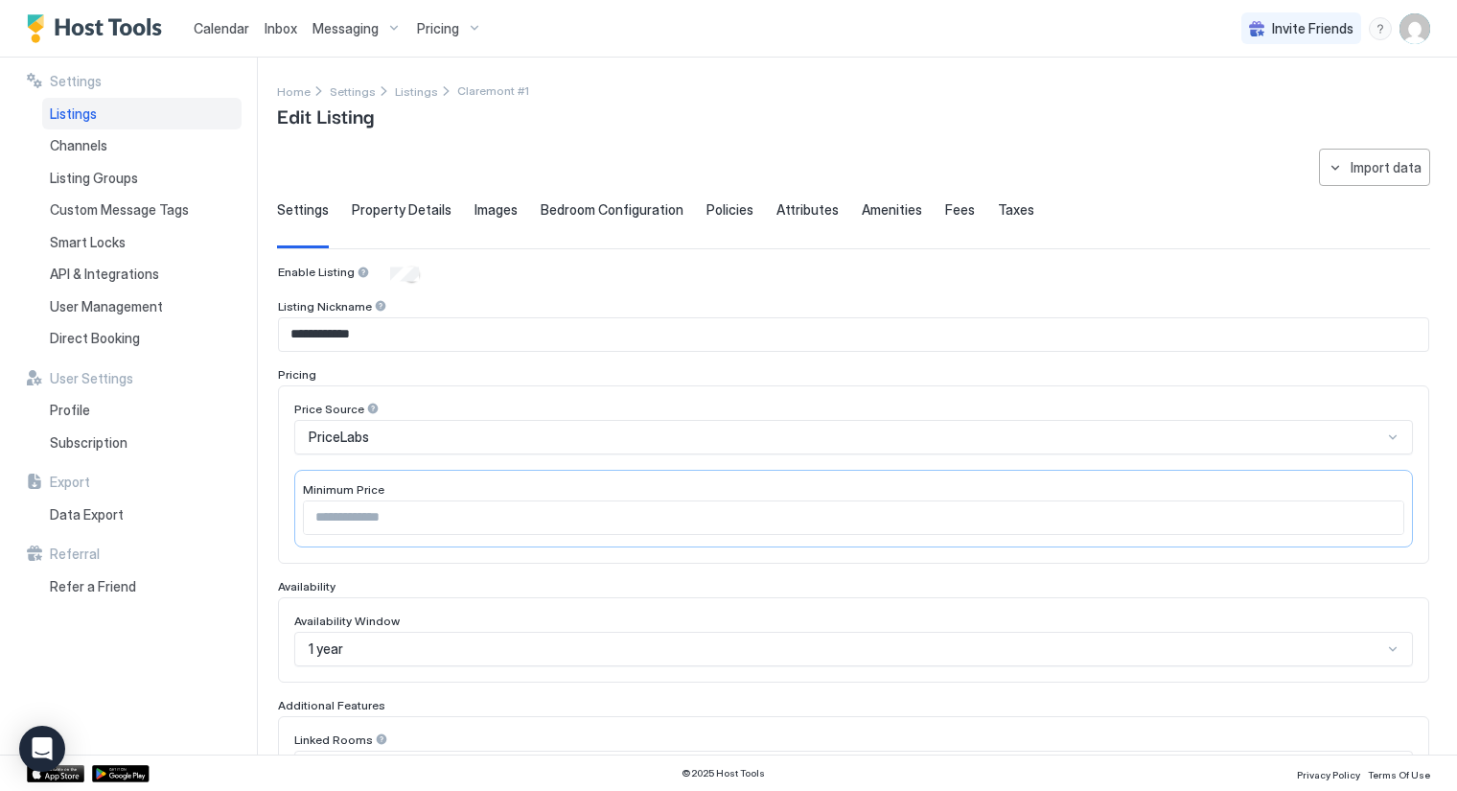
click at [377, 208] on span "Property Details" at bounding box center [402, 209] width 100 height 17
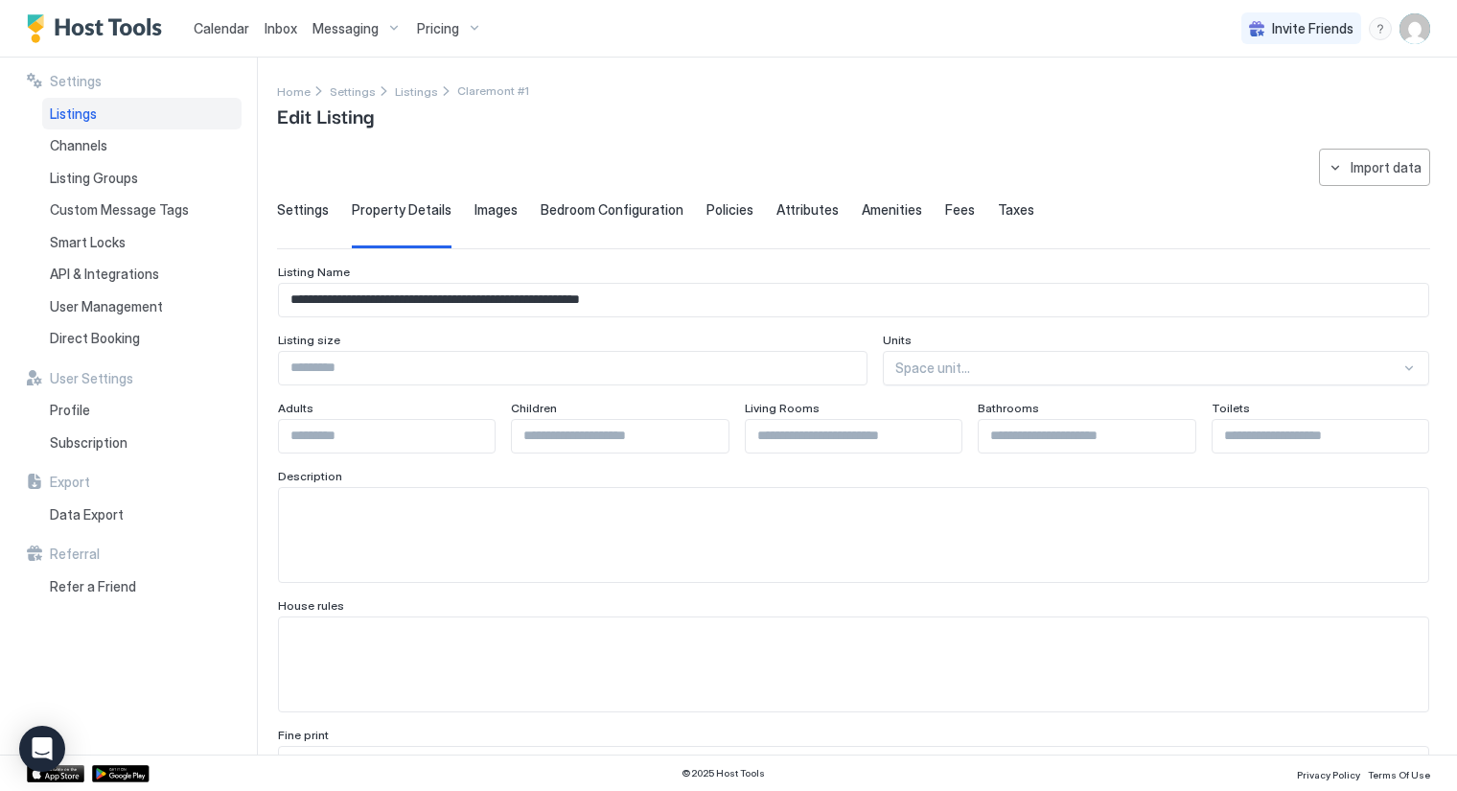
click at [486, 208] on span "Images" at bounding box center [496, 209] width 43 height 17
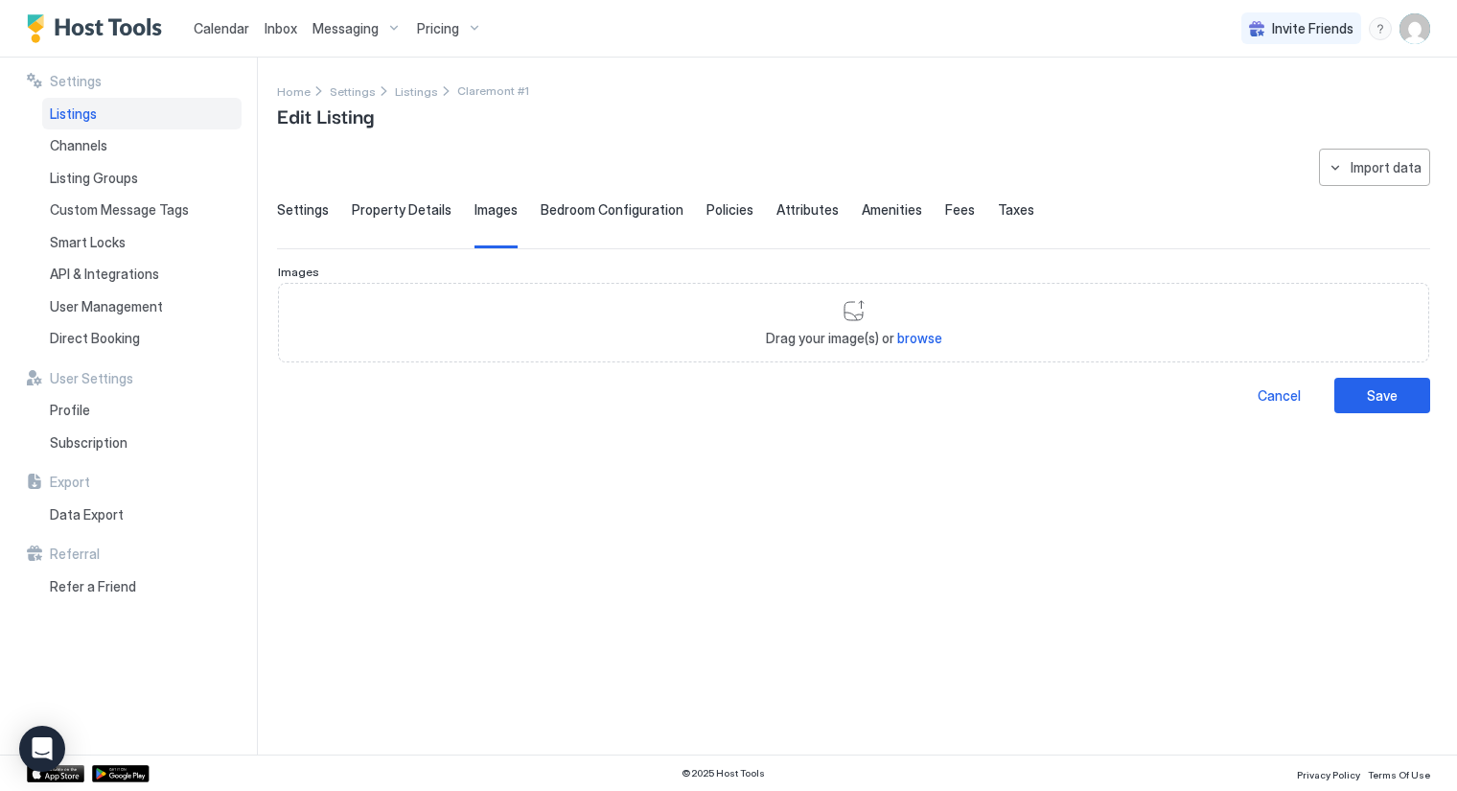
click at [284, 201] on span "Settings" at bounding box center [303, 209] width 52 height 17
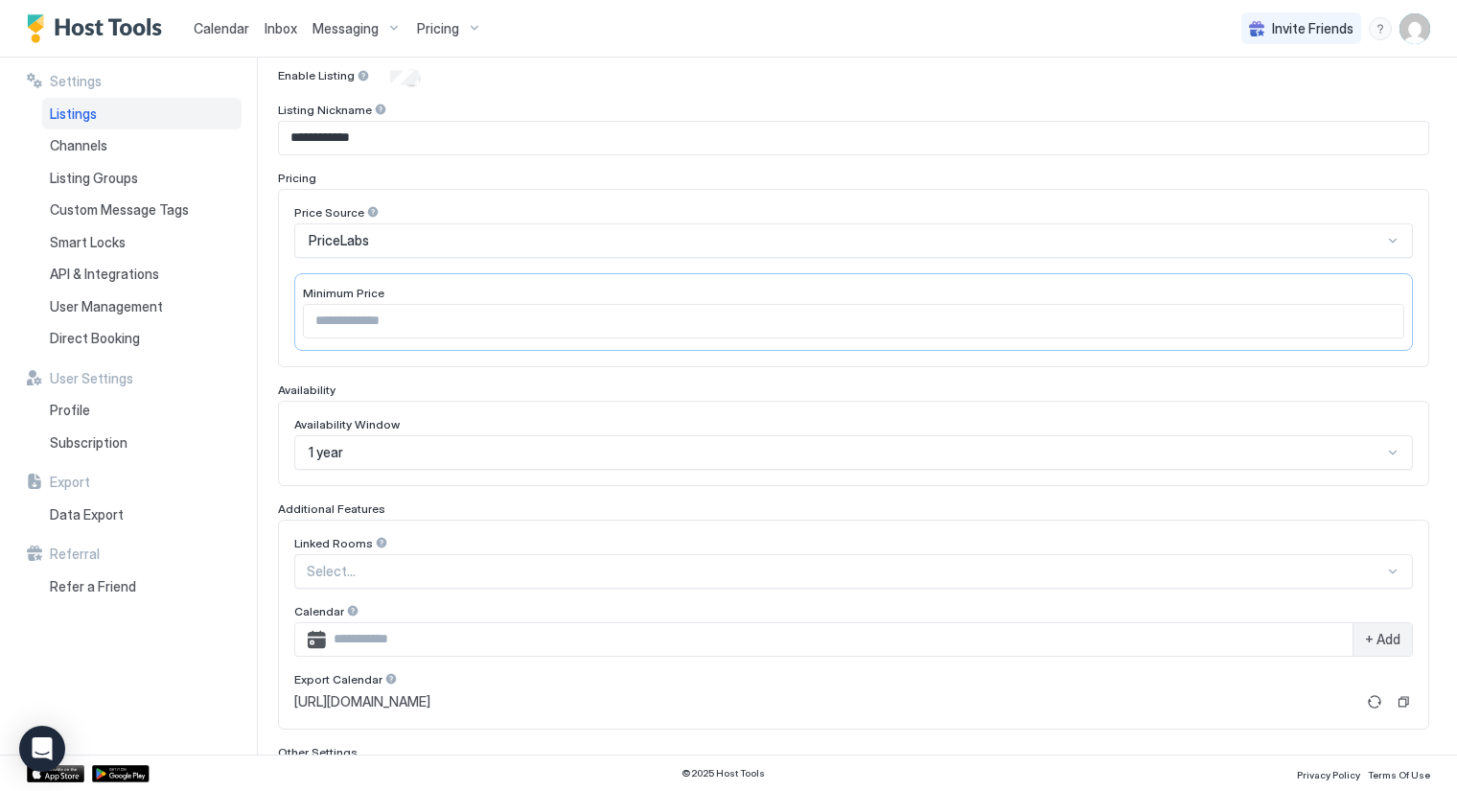
scroll to position [213, 0]
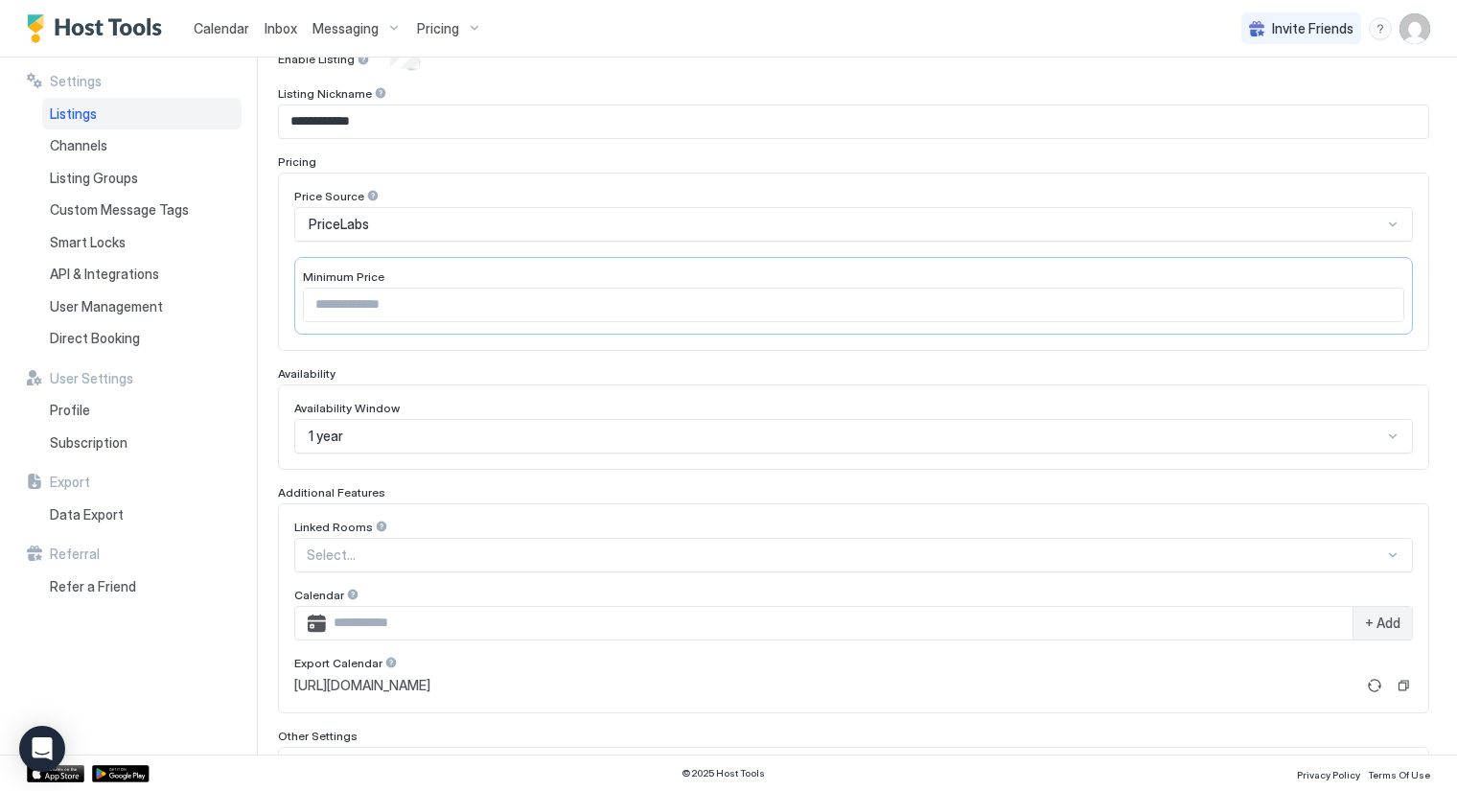
click at [586, 475] on div "**********" at bounding box center [854, 477] width 1152 height 850
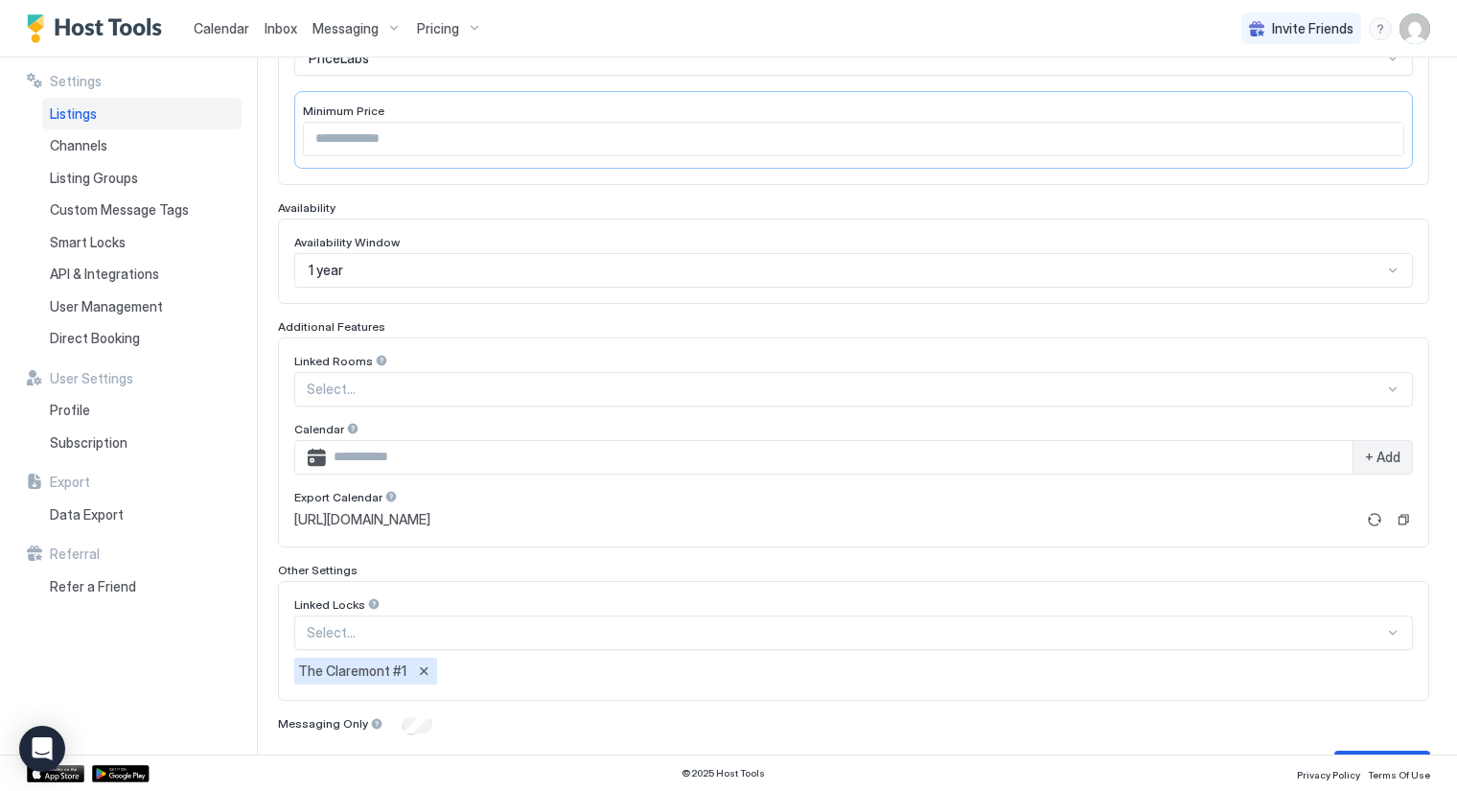
scroll to position [423, 0]
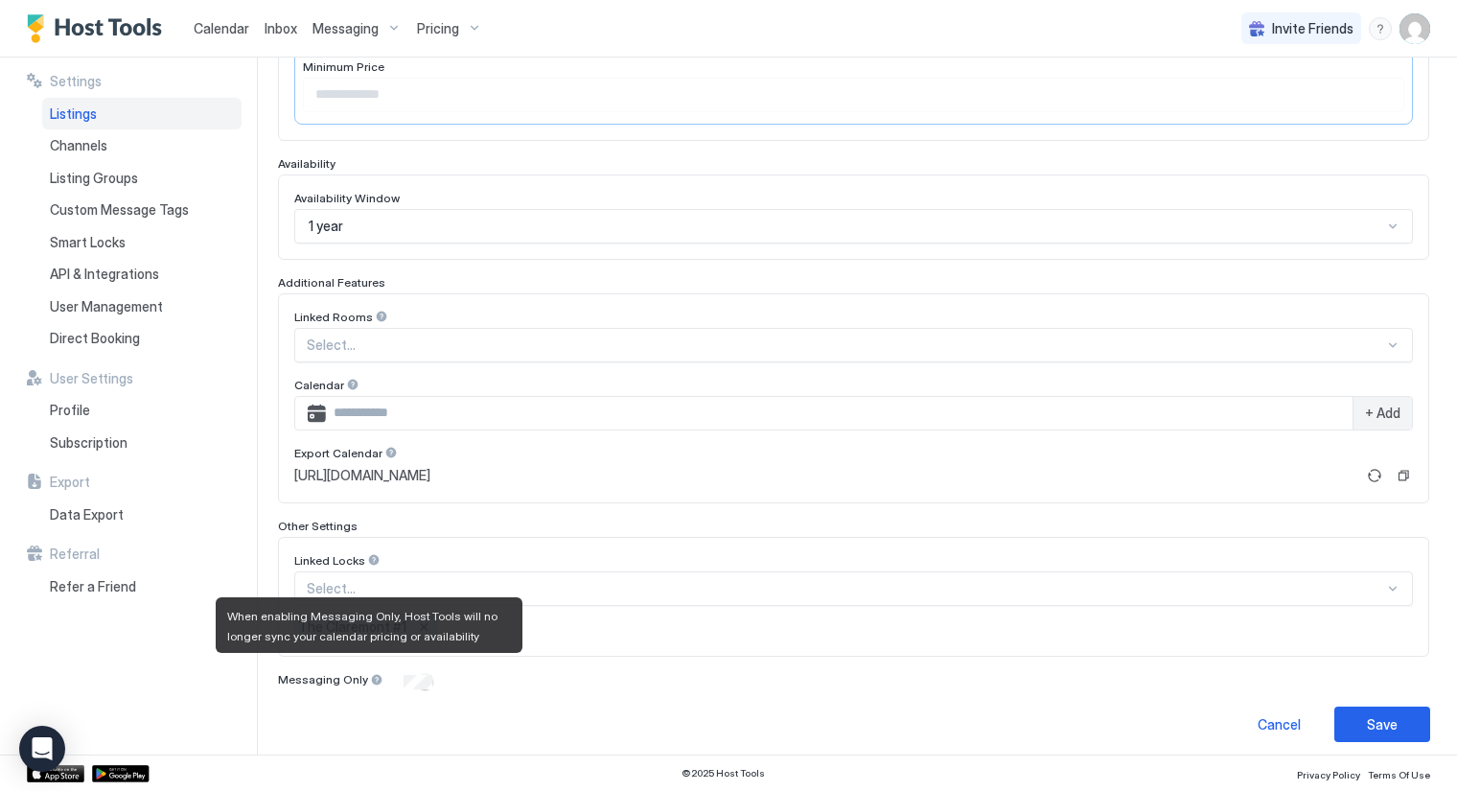
click at [372, 673] on div at bounding box center [376, 679] width 13 height 13
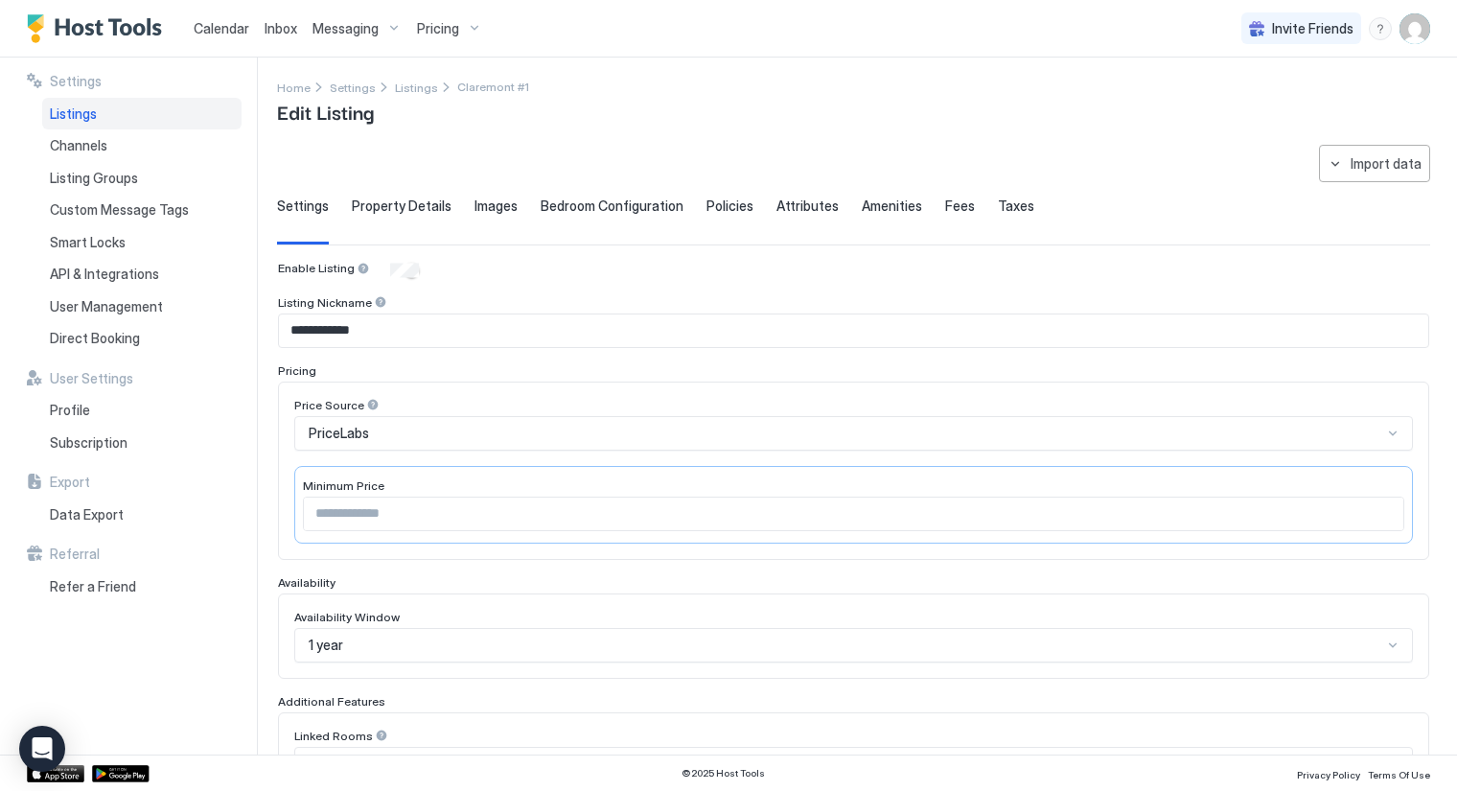
scroll to position [0, 0]
click at [419, 206] on span "Property Details" at bounding box center [402, 209] width 100 height 17
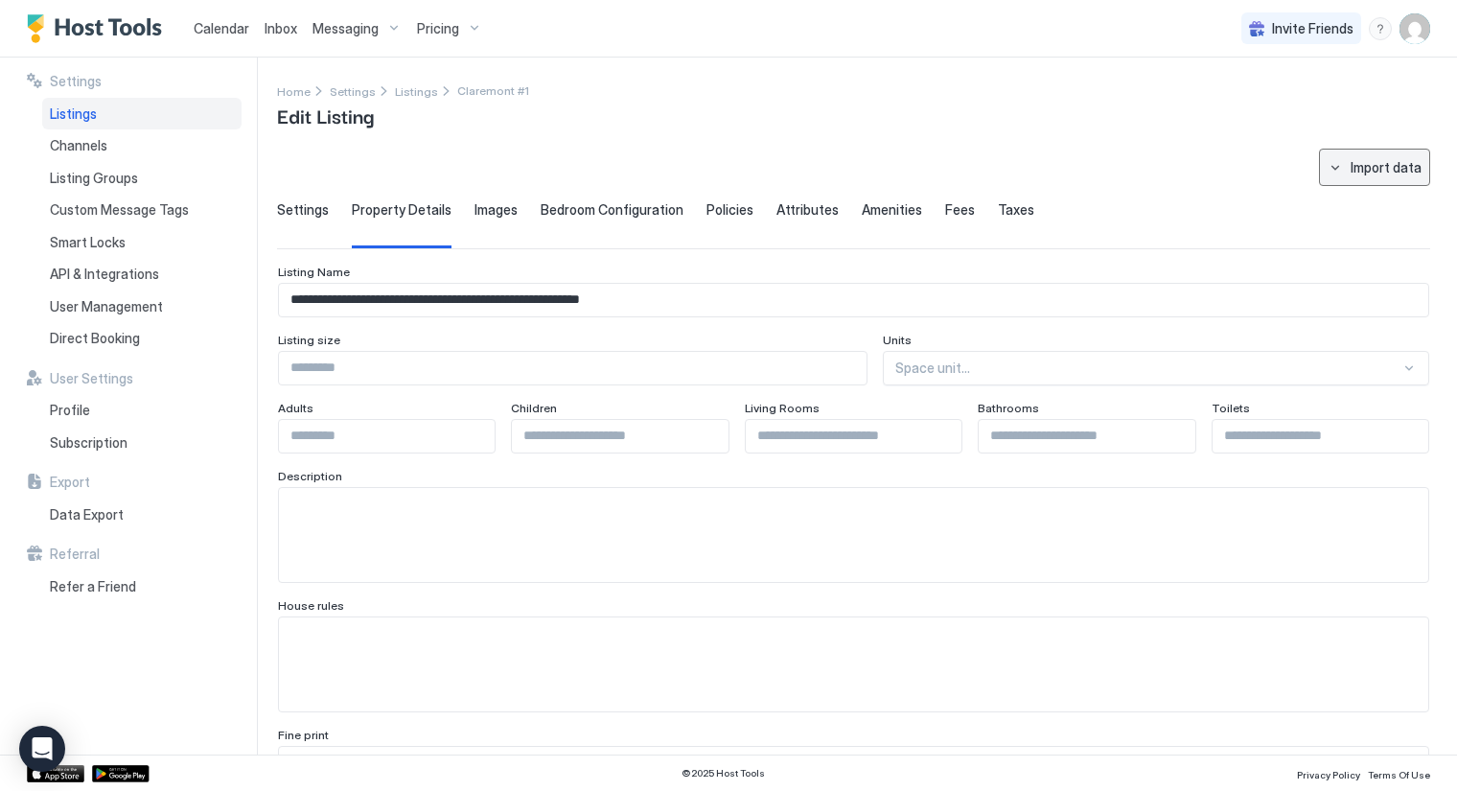
click at [1319, 169] on button "Import data" at bounding box center [1374, 167] width 111 height 37
click at [1315, 169] on div "**********" at bounding box center [728, 395] width 1457 height 791
click at [1379, 198] on div "Airbnb" at bounding box center [1368, 202] width 58 height 17
type input "***"
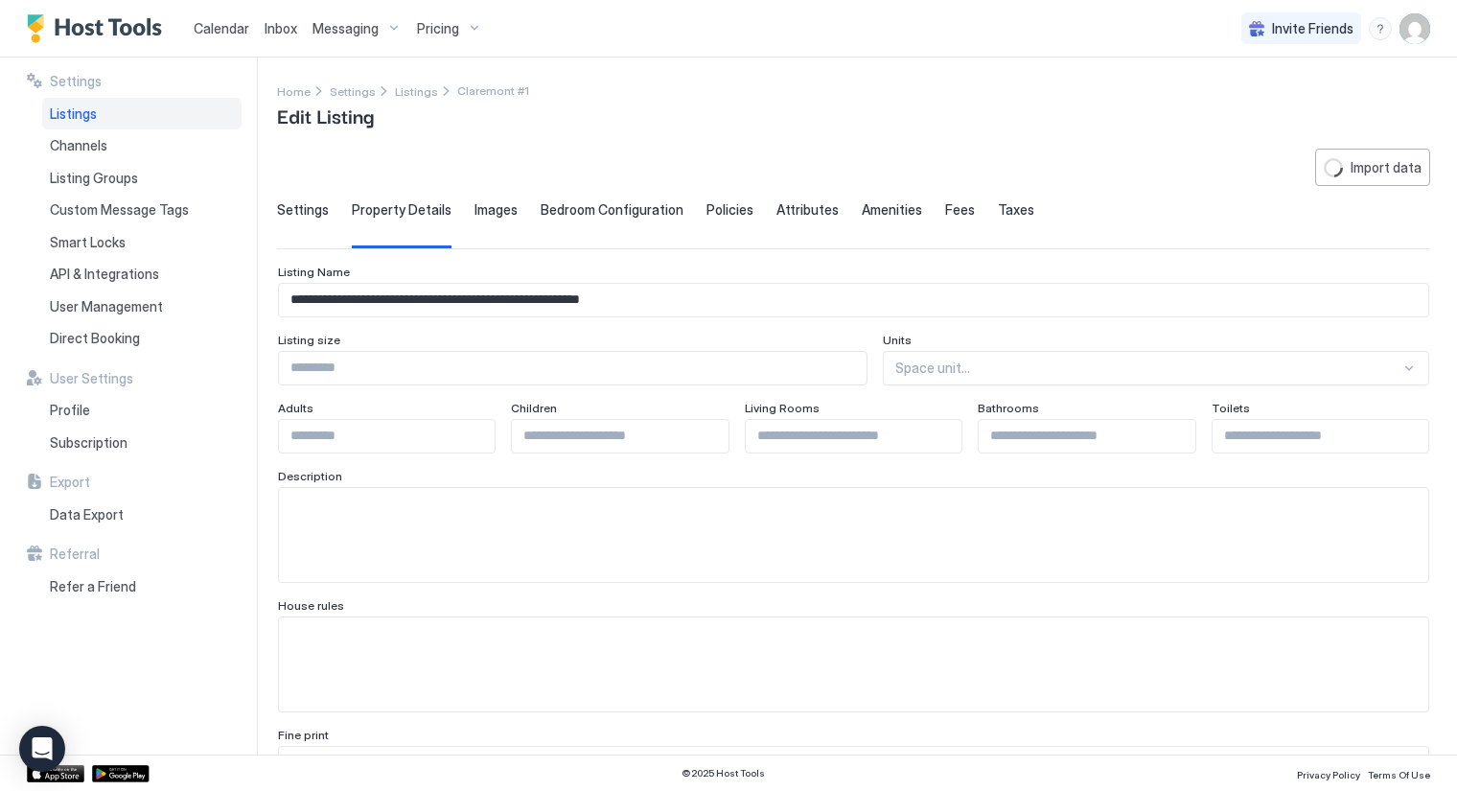
type input "*"
type textarea "**********"
type input "*******"
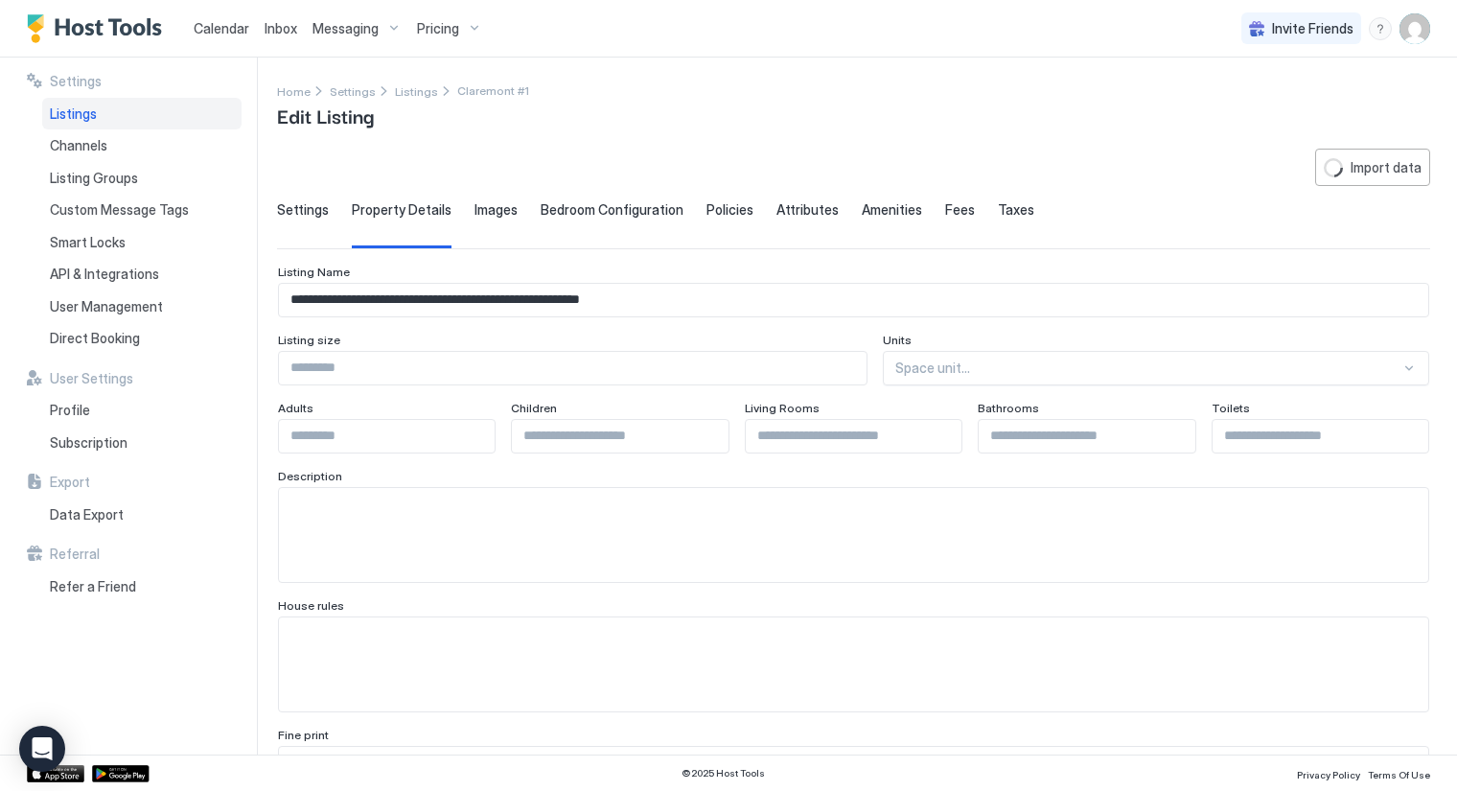
type input "**********"
type textarea "**********"
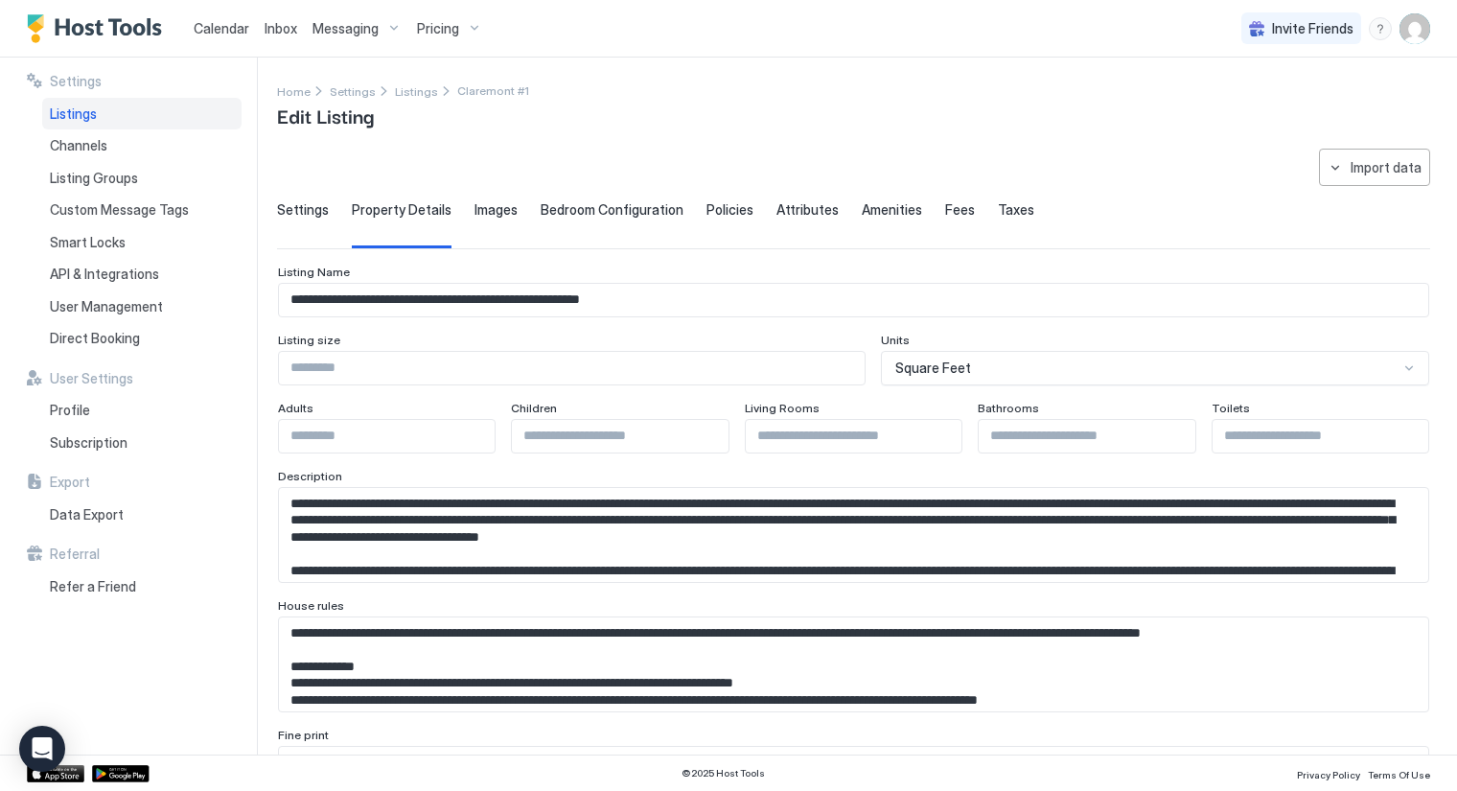
click at [1394, 426] on input "*" at bounding box center [1321, 436] width 216 height 33
click at [1393, 438] on input "*" at bounding box center [1321, 436] width 216 height 33
click at [1393, 437] on input "**" at bounding box center [1321, 436] width 216 height 33
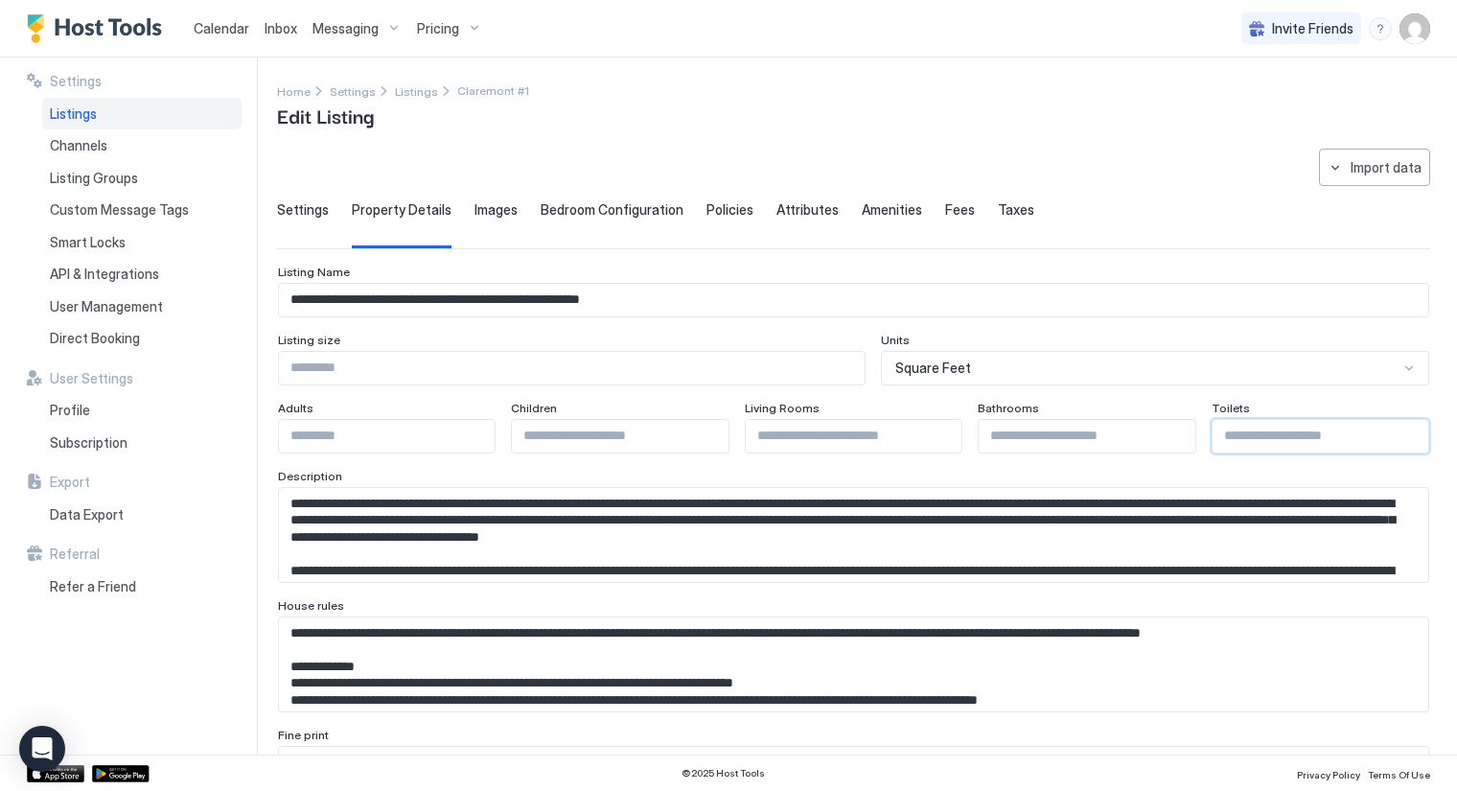
click at [1393, 437] on input "**" at bounding box center [1321, 436] width 216 height 33
click at [1391, 427] on input "**" at bounding box center [1321, 436] width 216 height 33
click at [1391, 427] on input "*" at bounding box center [1321, 436] width 216 height 33
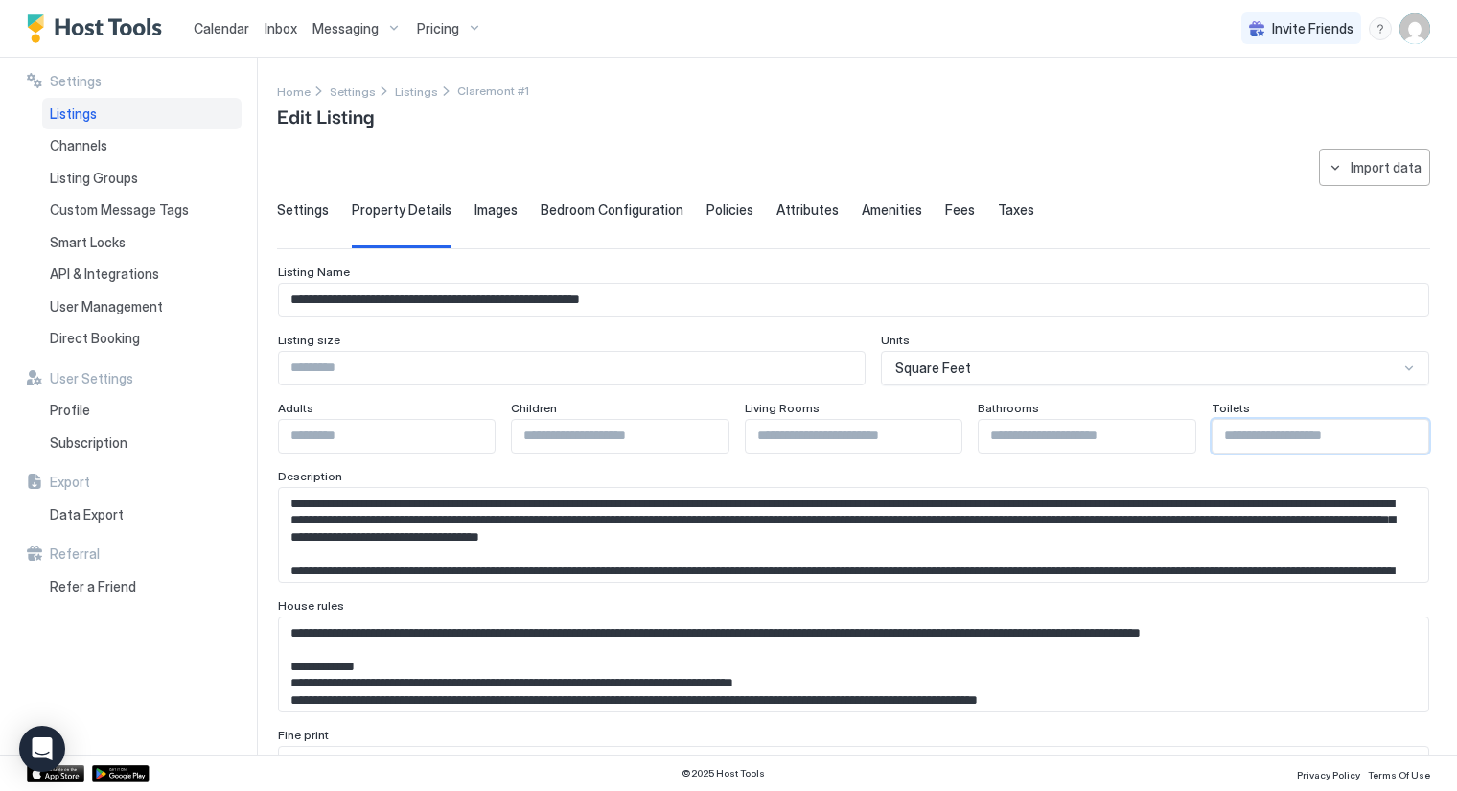
click at [1393, 442] on input "*" at bounding box center [1321, 436] width 216 height 33
click at [1229, 432] on input "*" at bounding box center [1321, 436] width 216 height 33
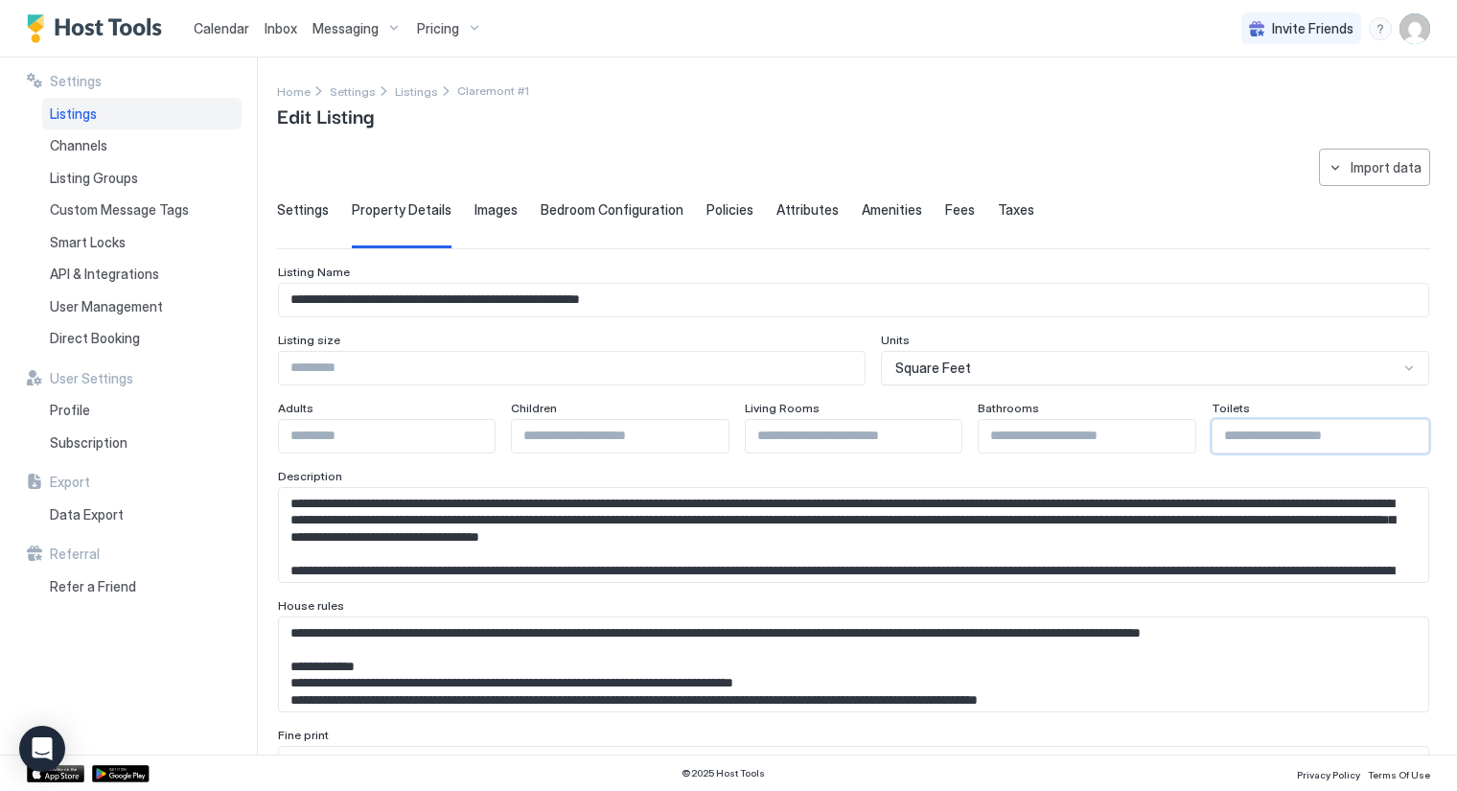
type input "*"
click at [802, 434] on input "Input Field" at bounding box center [854, 436] width 216 height 33
type input "*"
click at [615, 432] on input "Input Field" at bounding box center [620, 436] width 216 height 33
click at [705, 441] on input "**" at bounding box center [620, 436] width 216 height 33
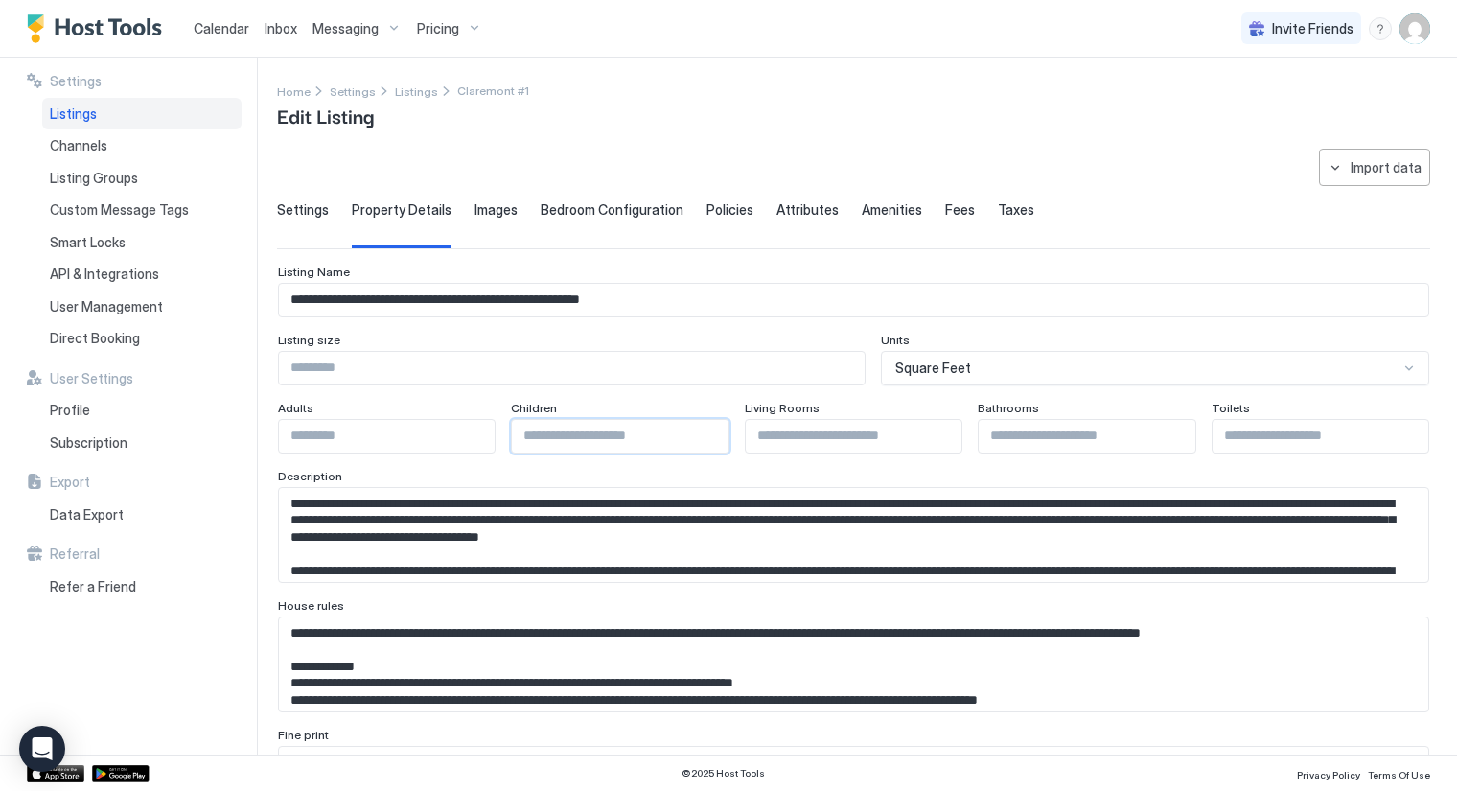
click at [705, 441] on input "**" at bounding box center [620, 436] width 216 height 33
click at [702, 429] on input "**" at bounding box center [620, 436] width 216 height 33
click at [702, 429] on input "*" at bounding box center [620, 436] width 216 height 33
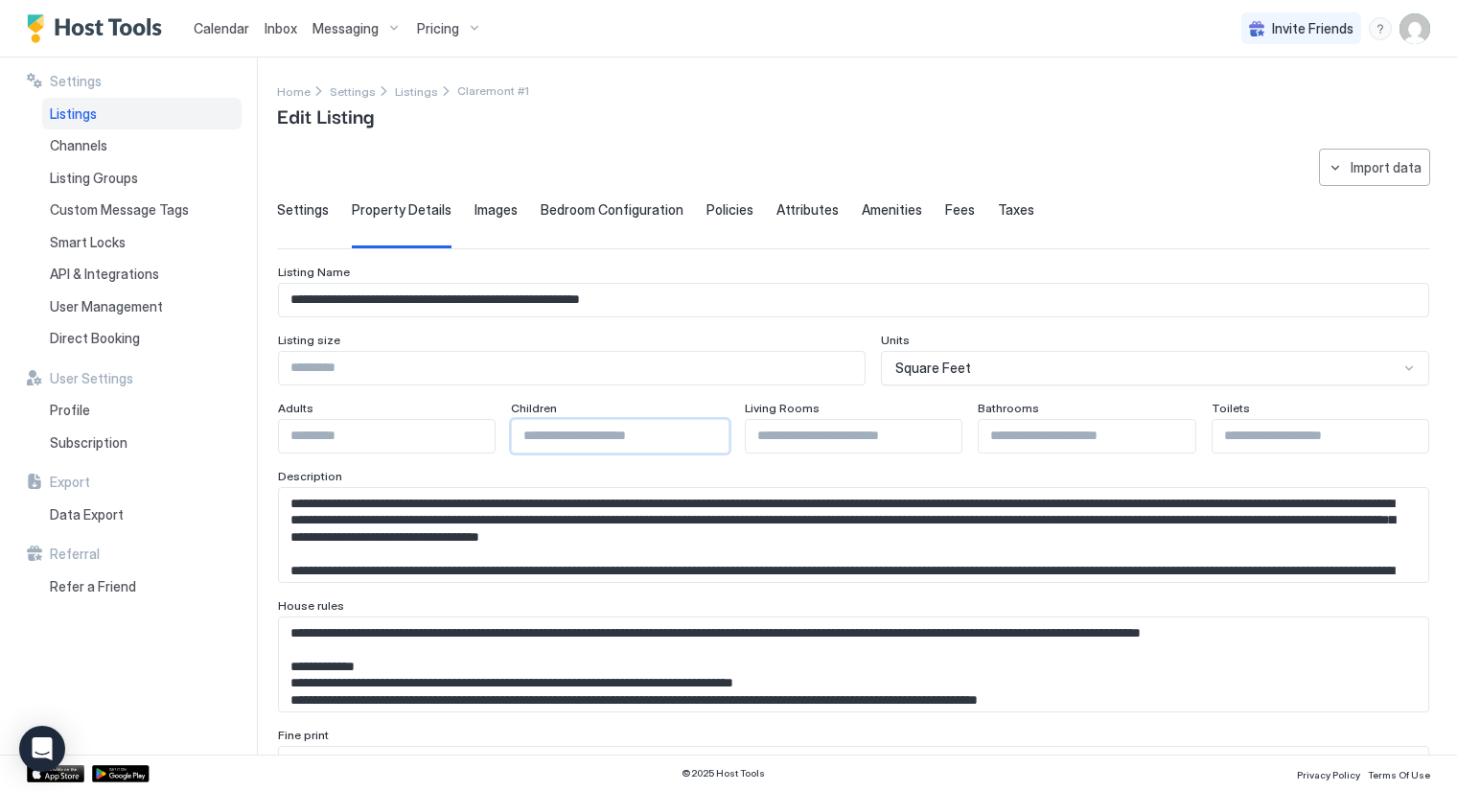
click at [702, 429] on input "*" at bounding box center [620, 436] width 216 height 33
click at [707, 441] on input "*" at bounding box center [620, 436] width 216 height 33
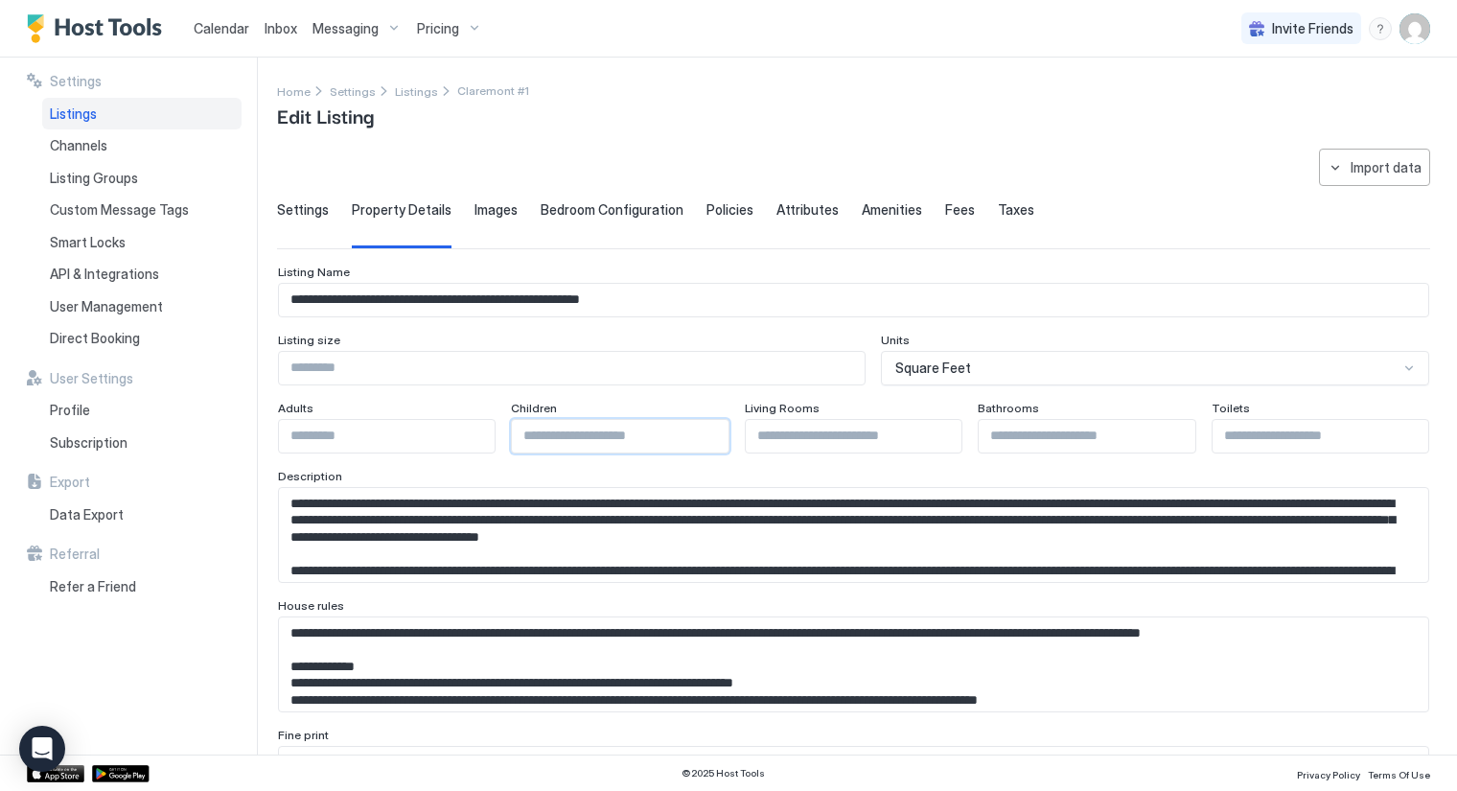
type input "*"
click at [707, 441] on input "*" at bounding box center [620, 436] width 216 height 33
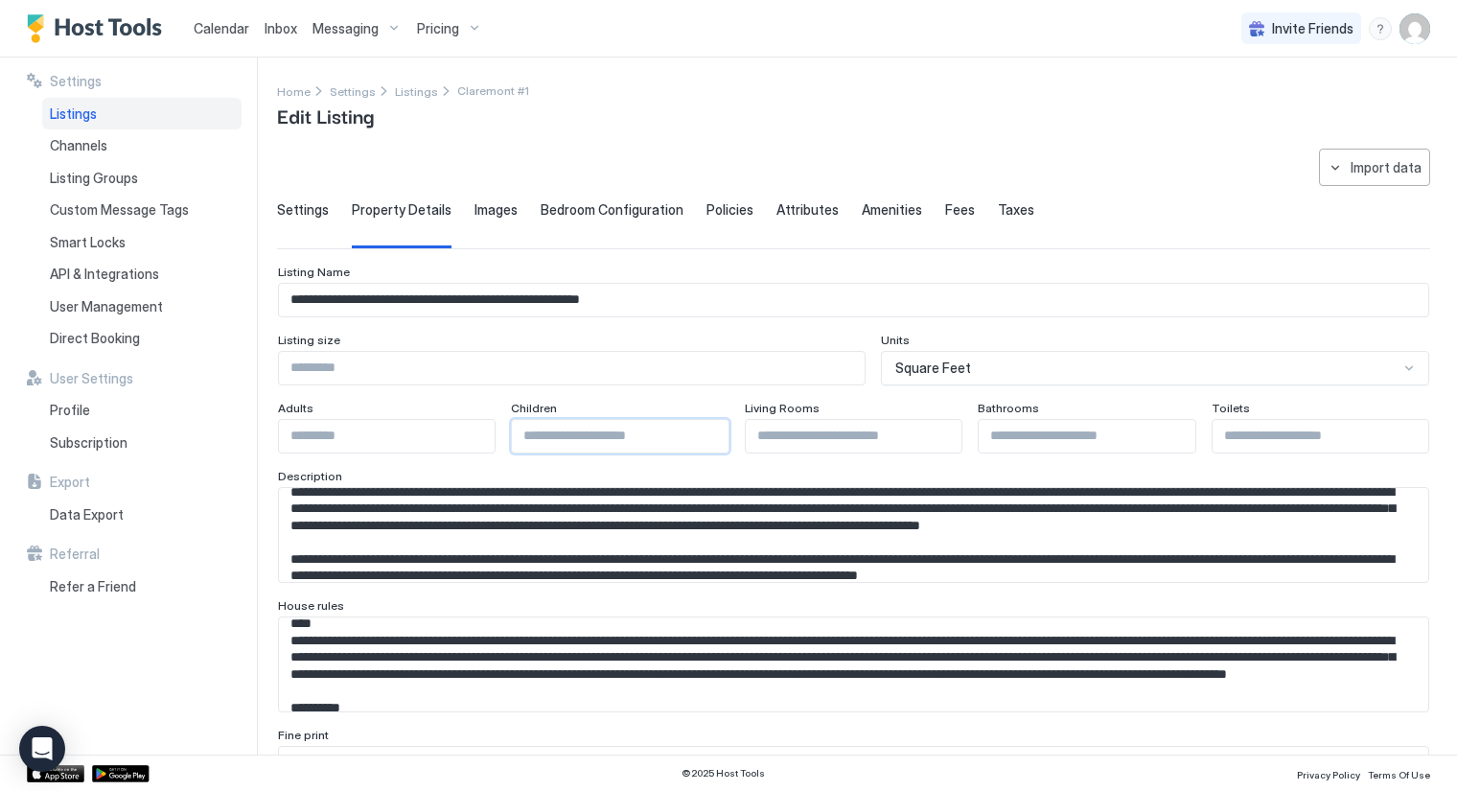
scroll to position [319, 0]
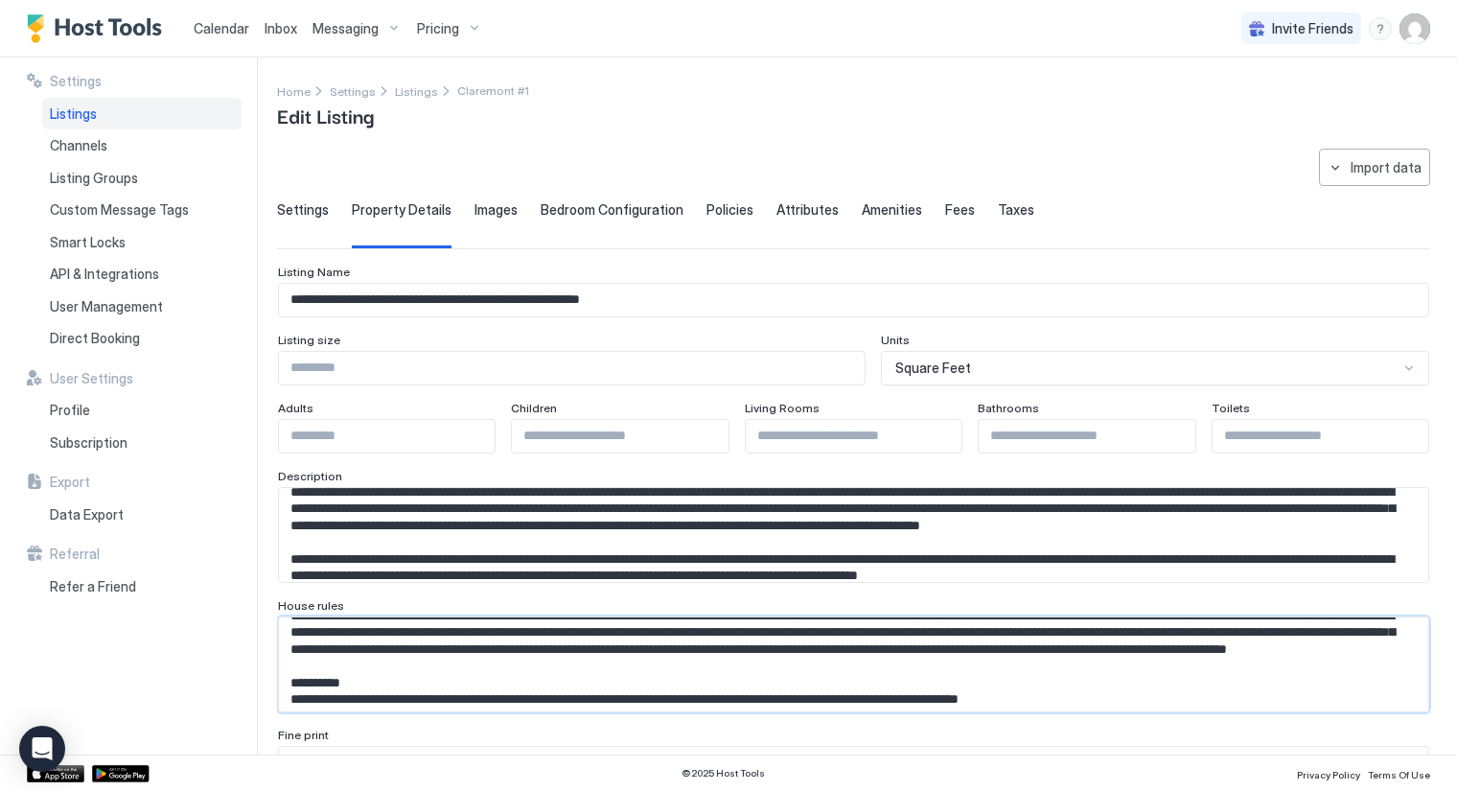
drag, startPoint x: 949, startPoint y: 663, endPoint x: 660, endPoint y: 681, distance: 290.1
click at [660, 681] on textarea "Input Field" at bounding box center [846, 664] width 1134 height 95
drag, startPoint x: 616, startPoint y: 664, endPoint x: 373, endPoint y: 650, distance: 243.0
click at [288, 663] on textarea "Input Field" at bounding box center [846, 664] width 1134 height 95
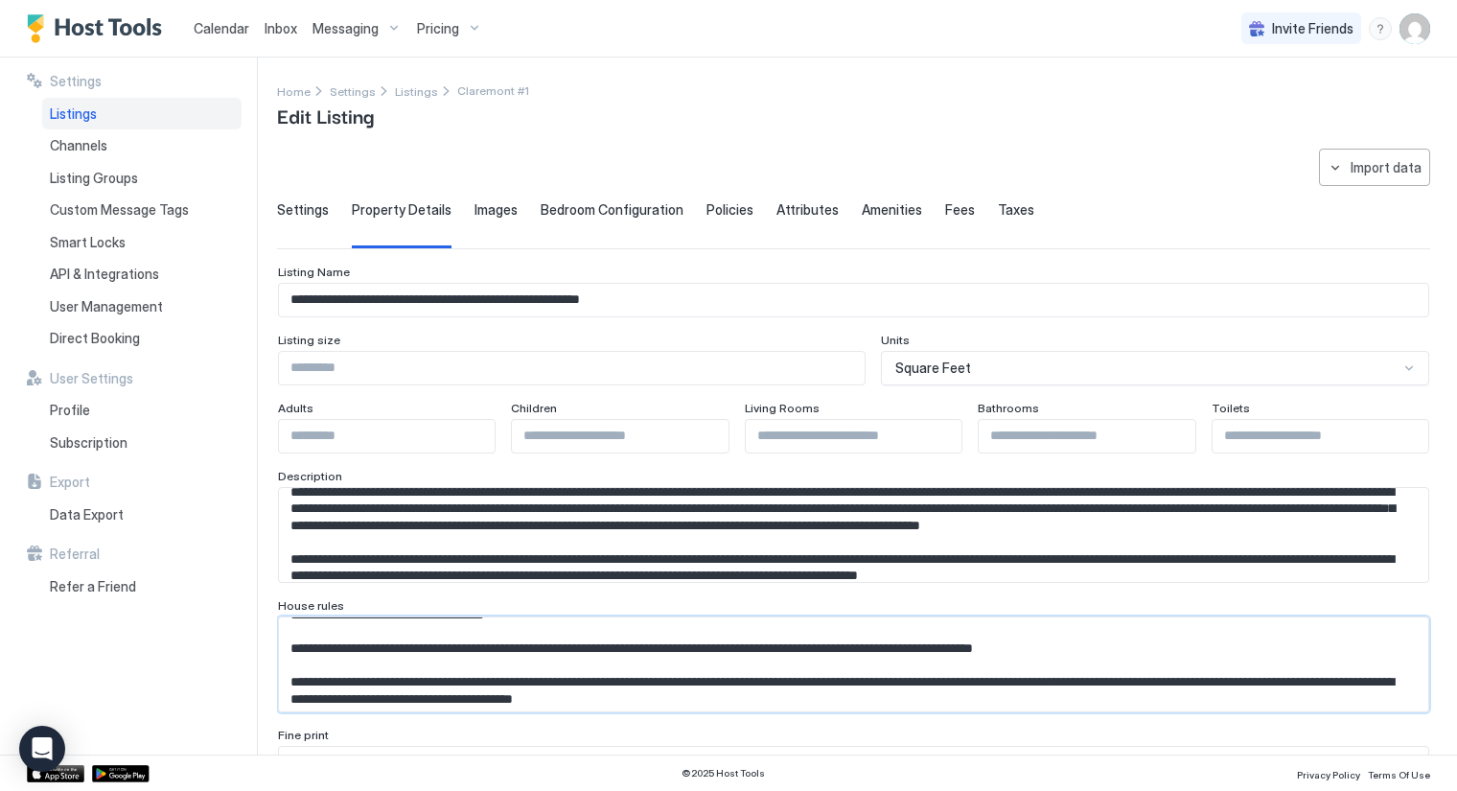
scroll to position [438, 0]
click at [760, 645] on textarea "Input Field" at bounding box center [846, 664] width 1134 height 95
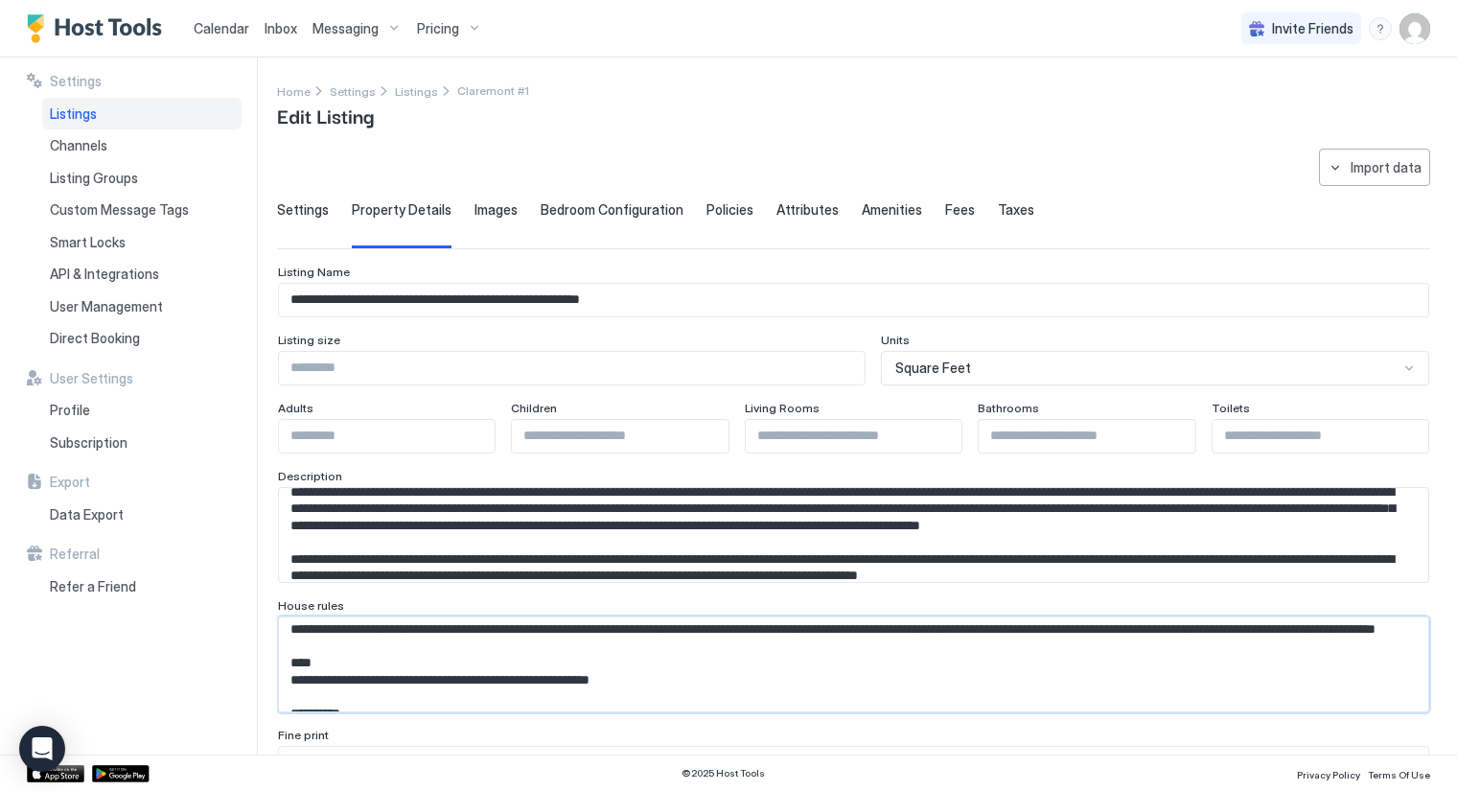
scroll to position [230, 0]
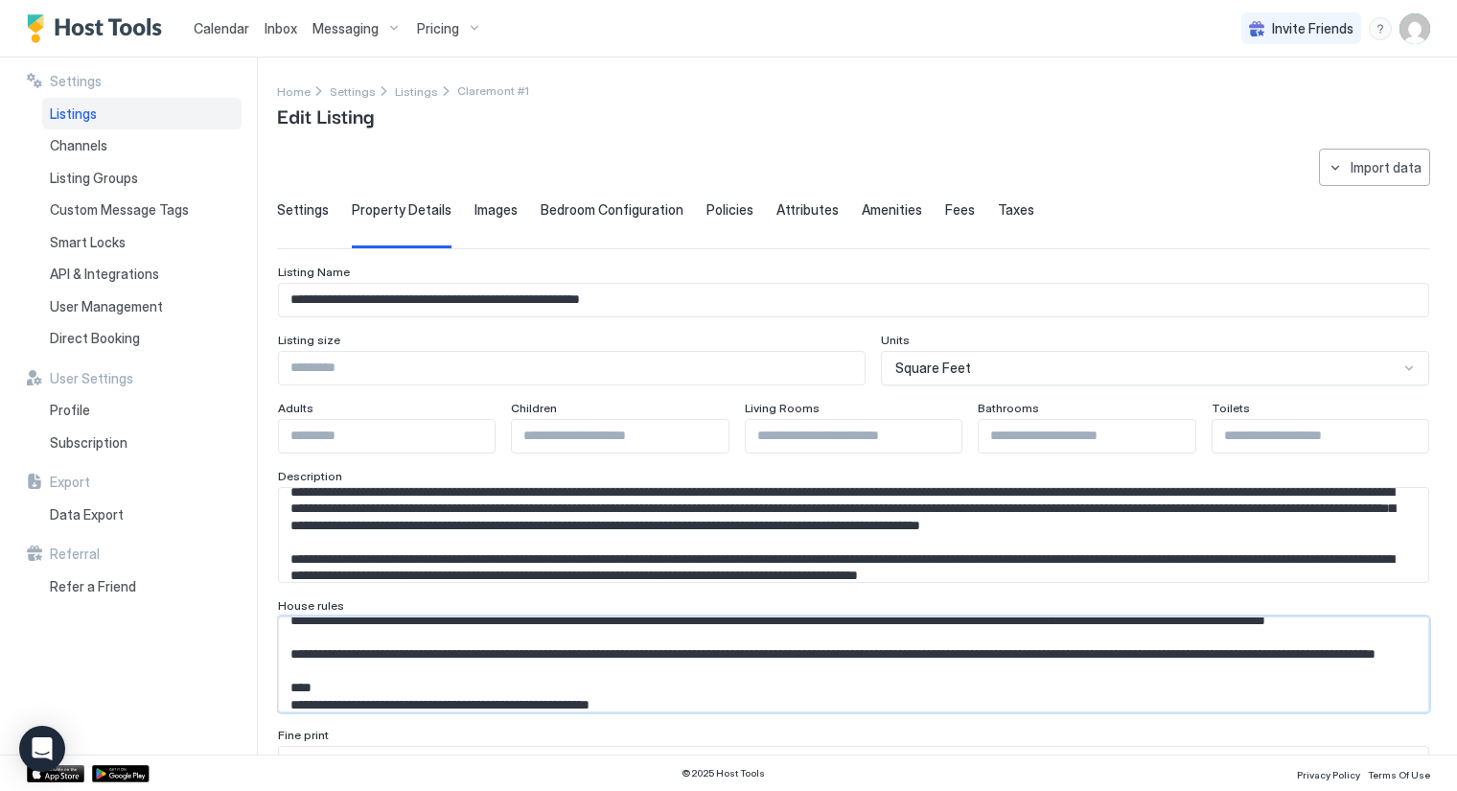
click at [754, 686] on textarea "Input Field" at bounding box center [846, 664] width 1134 height 95
click at [801, 702] on textarea "Input Field" at bounding box center [846, 664] width 1134 height 95
click at [585, 636] on textarea "Input Field" at bounding box center [846, 664] width 1134 height 95
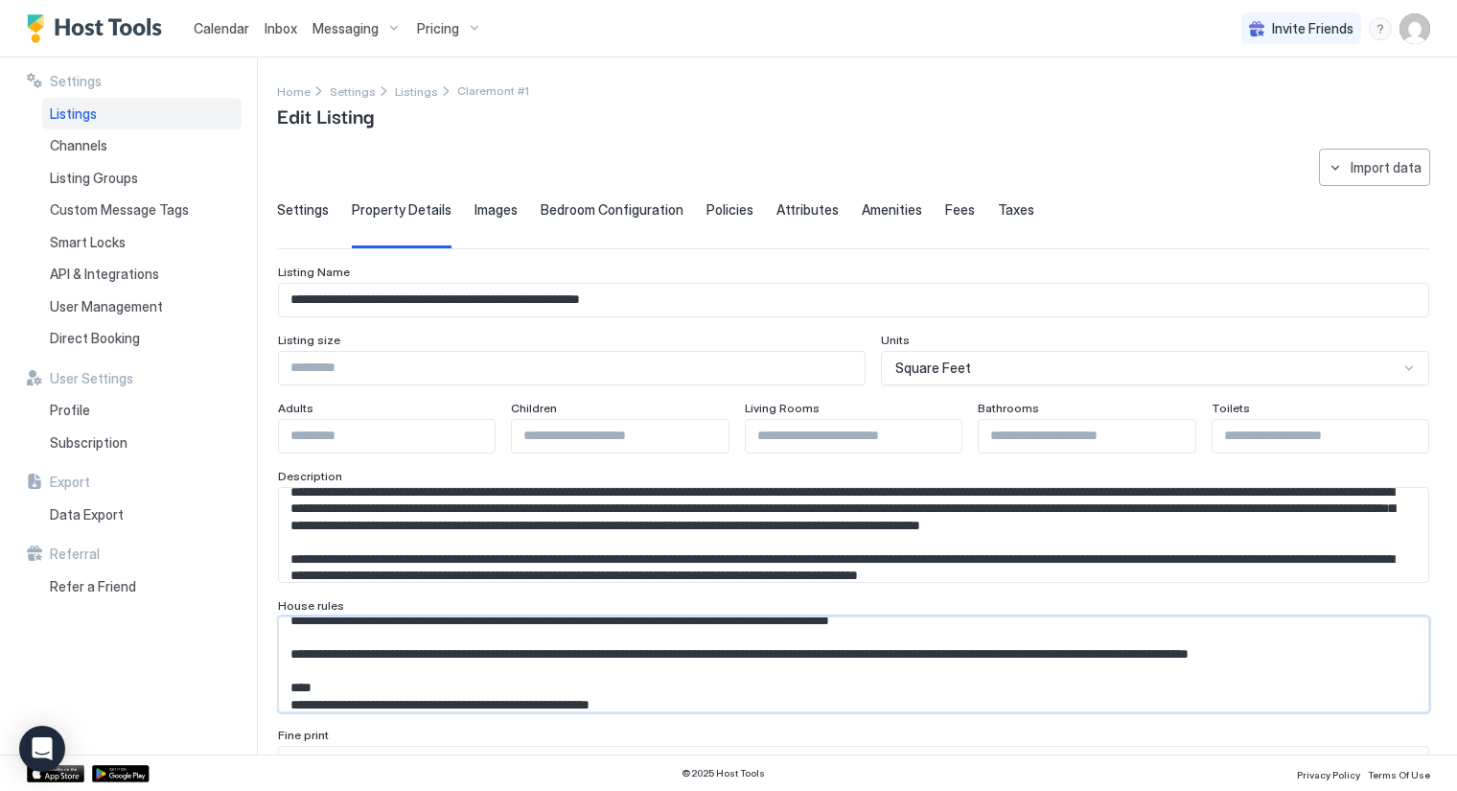
scroll to position [124, 0]
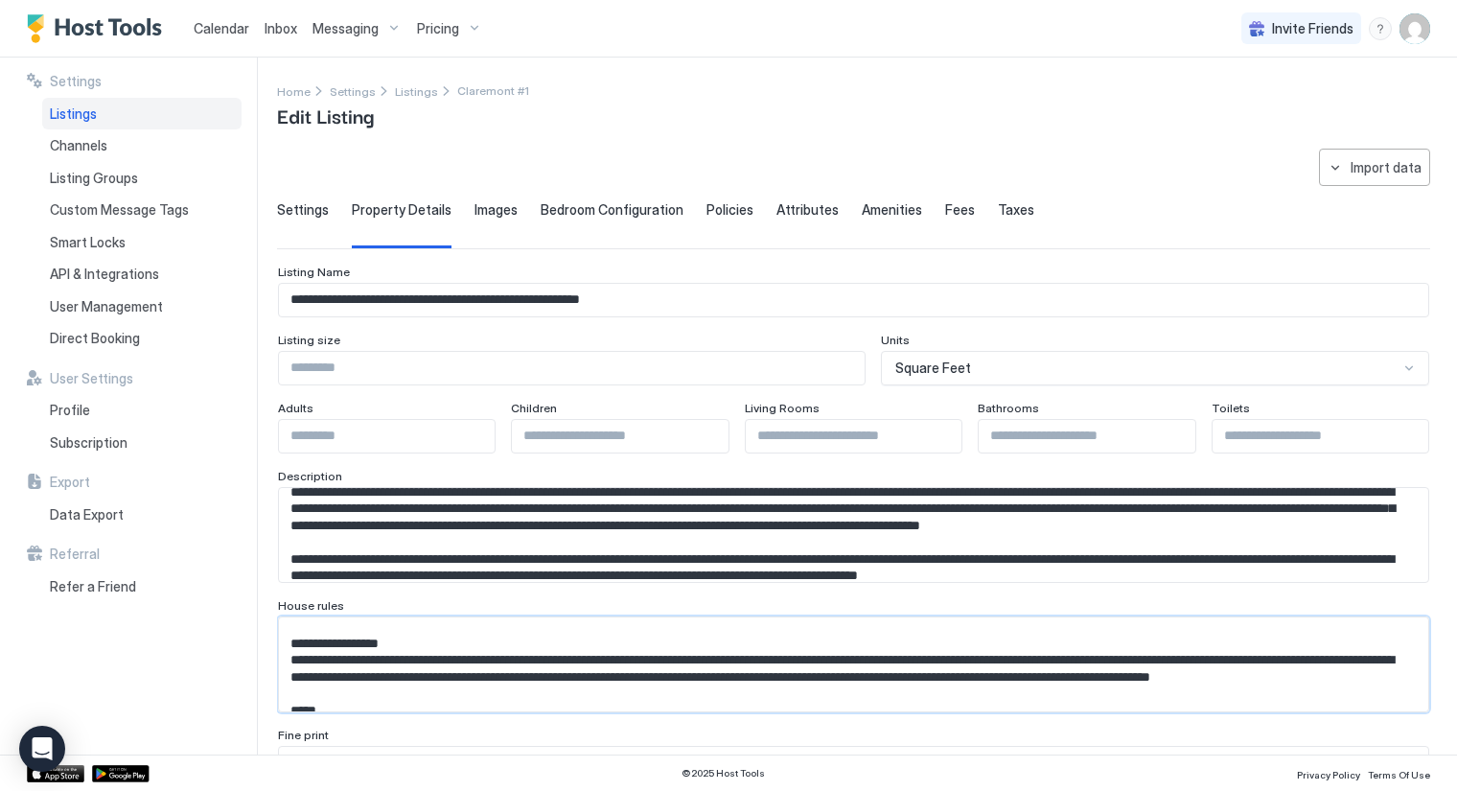
drag, startPoint x: 569, startPoint y: 659, endPoint x: 690, endPoint y: 661, distance: 121.8
click at [690, 661] on textarea "Input Field" at bounding box center [846, 664] width 1134 height 95
click at [769, 658] on textarea "Input Field" at bounding box center [846, 664] width 1134 height 95
drag, startPoint x: 1216, startPoint y: 652, endPoint x: 463, endPoint y: 678, distance: 753.1
click at [463, 678] on textarea "Input Field" at bounding box center [846, 664] width 1134 height 95
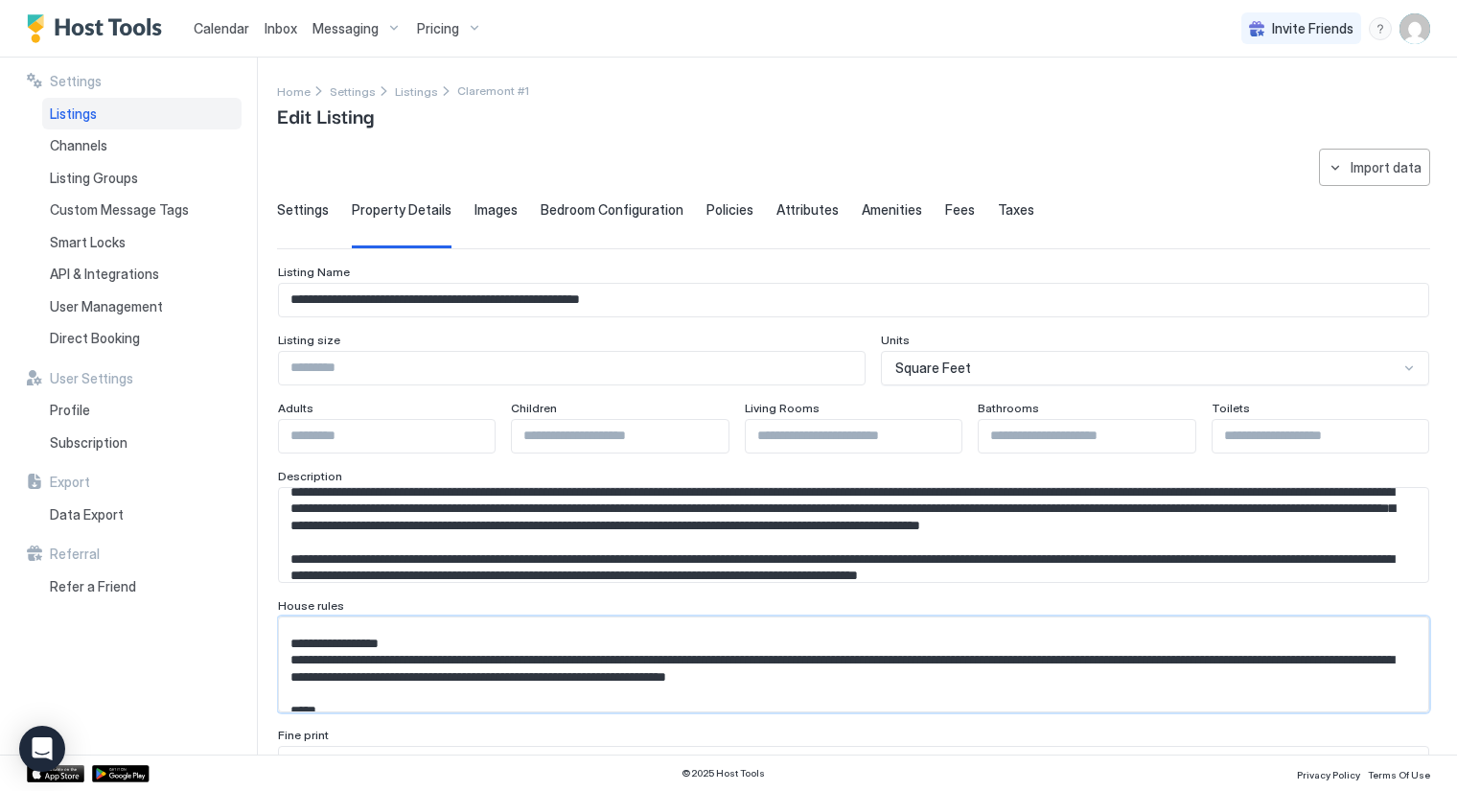
click at [804, 681] on textarea "Input Field" at bounding box center [846, 664] width 1134 height 95
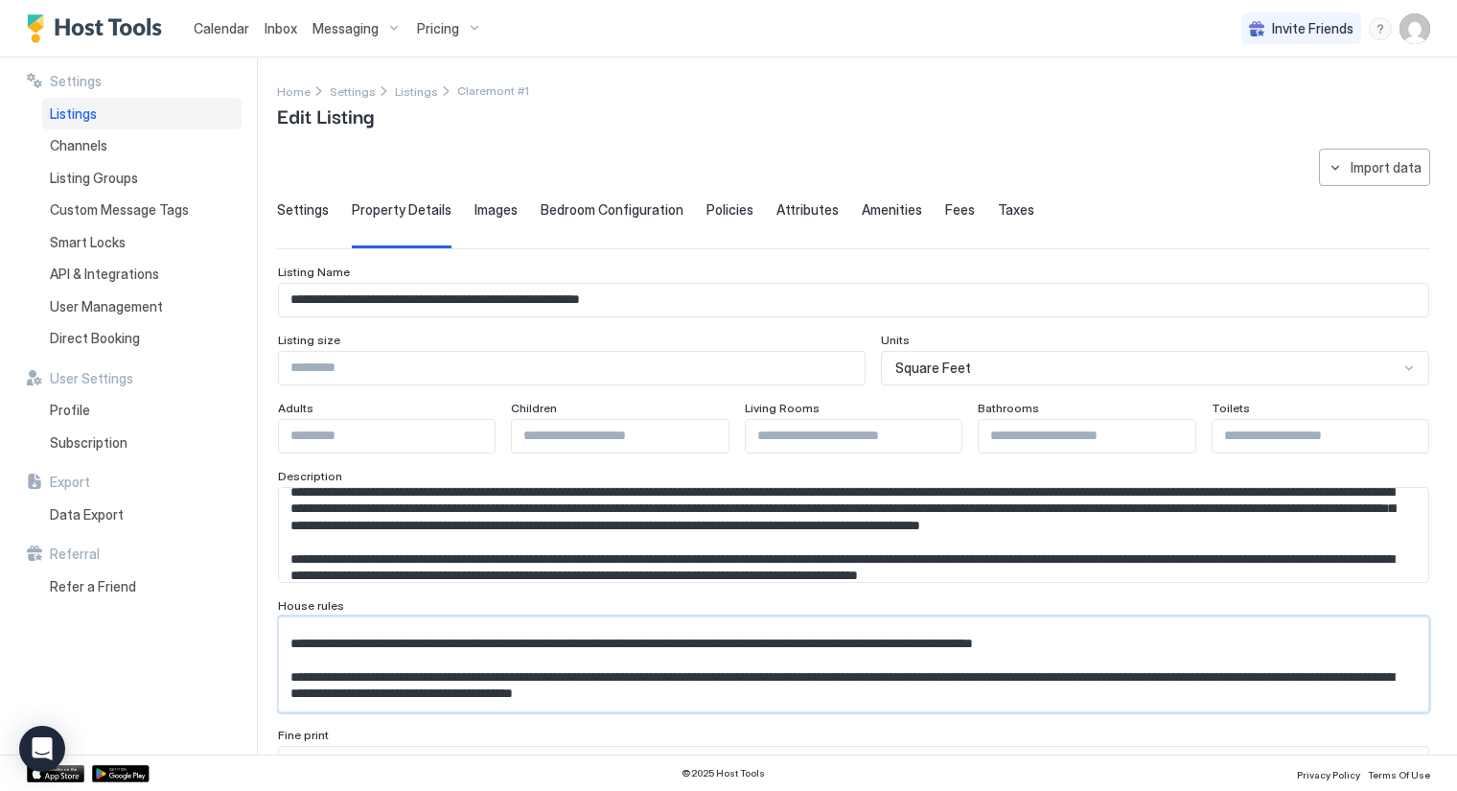
scroll to position [474, 0]
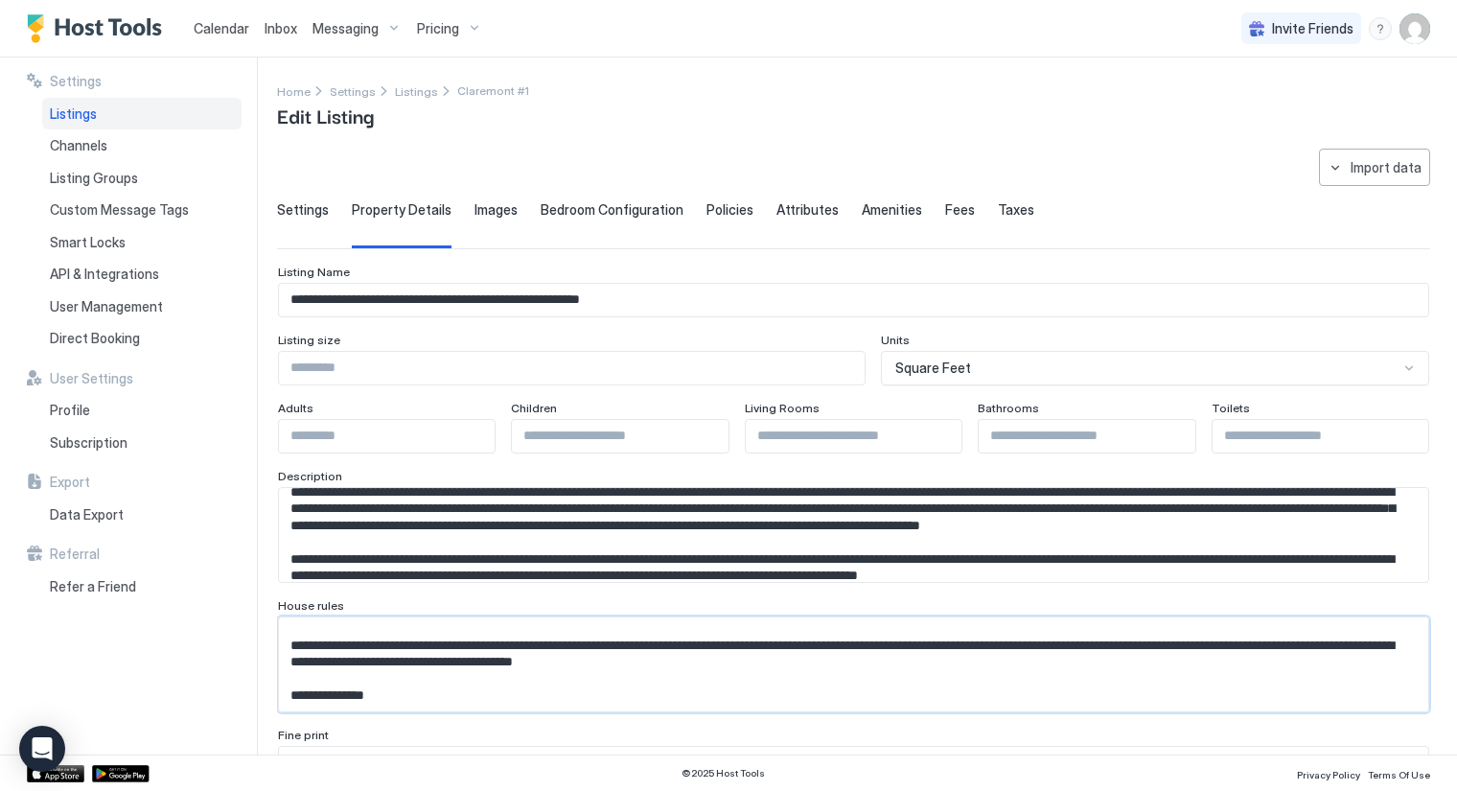
type textarea "**********"
click at [603, 449] on input "*" at bounding box center [620, 436] width 216 height 33
click at [598, 575] on textarea "Input Field" at bounding box center [846, 535] width 1134 height 95
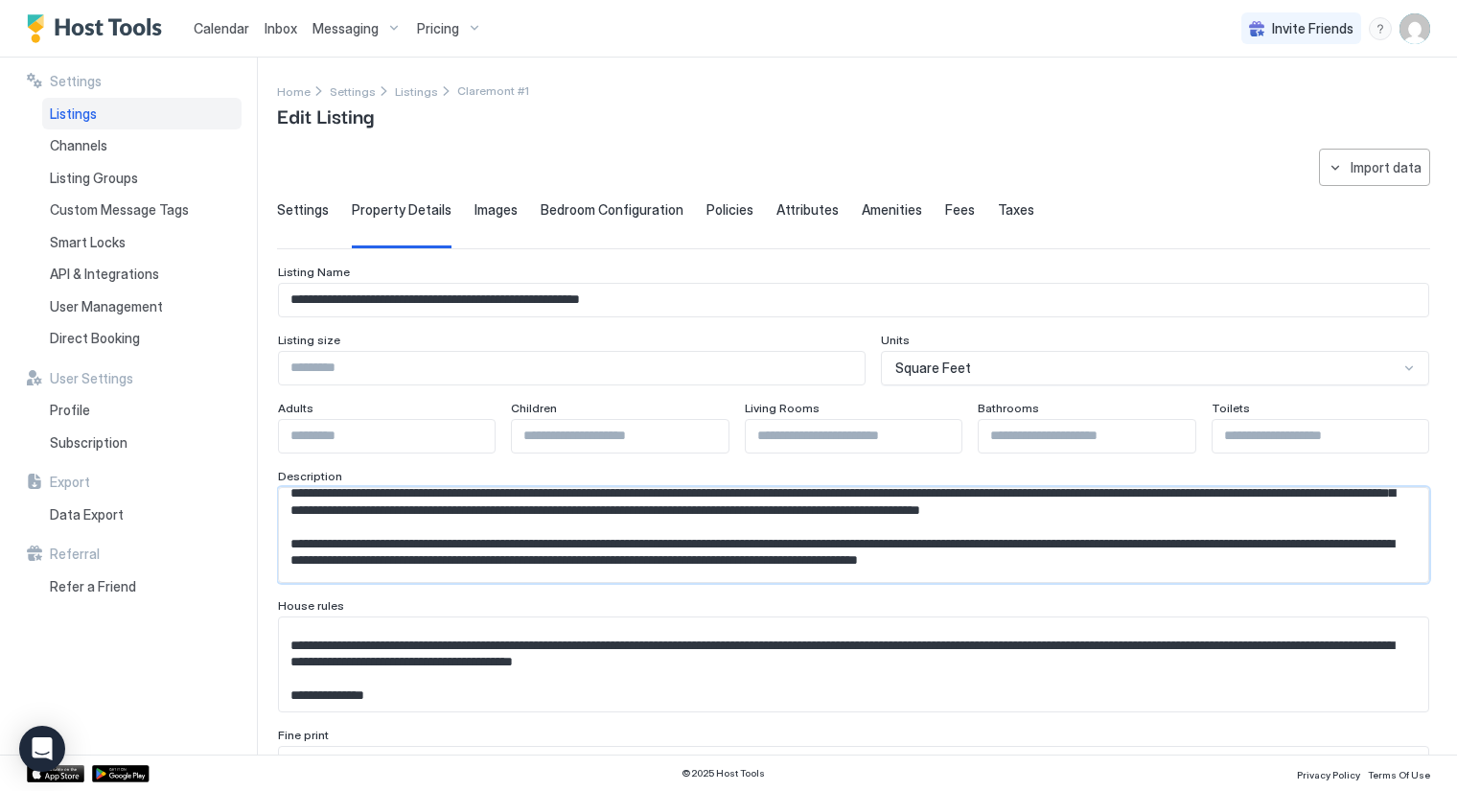
drag, startPoint x: 598, startPoint y: 575, endPoint x: 287, endPoint y: 510, distance: 318.4
click at [287, 510] on textarea "Input Field" at bounding box center [846, 535] width 1134 height 95
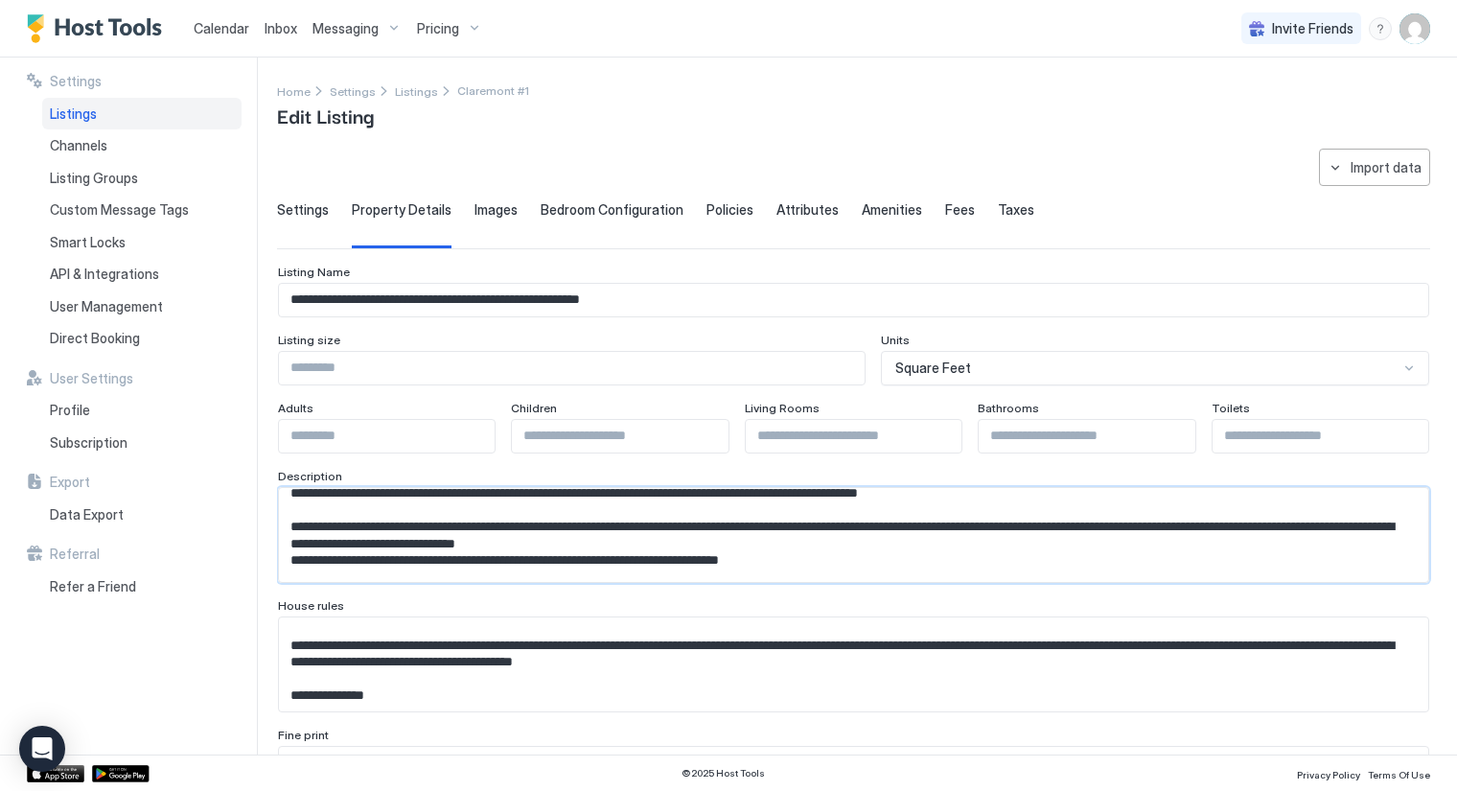
drag, startPoint x: 786, startPoint y: 504, endPoint x: 1128, endPoint y: 523, distance: 341.8
click at [1128, 523] on textarea "Input Field" at bounding box center [846, 535] width 1134 height 95
drag, startPoint x: 1128, startPoint y: 520, endPoint x: 790, endPoint y: 502, distance: 337.9
click at [790, 502] on textarea "Input Field" at bounding box center [846, 535] width 1134 height 95
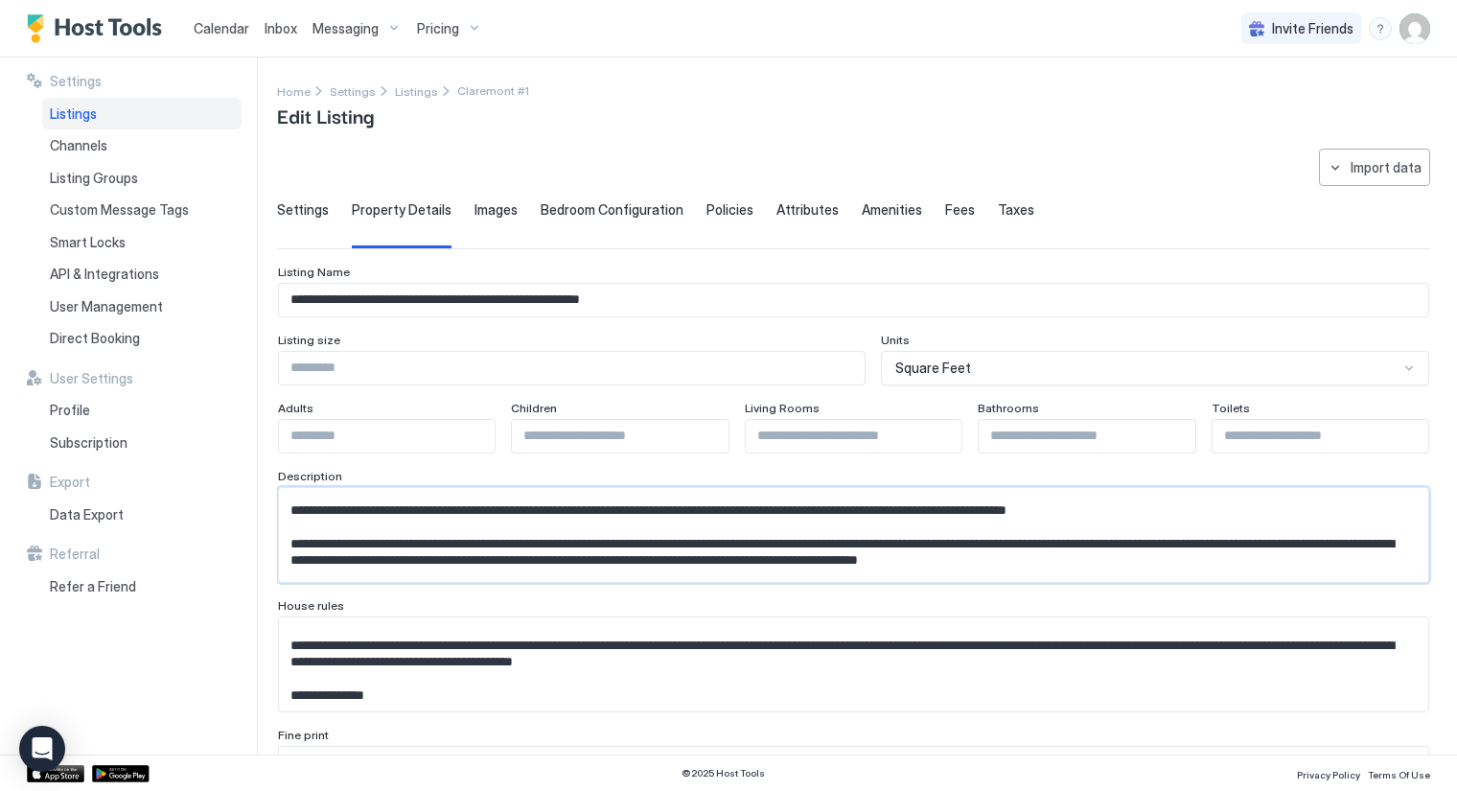
scroll to position [314, 0]
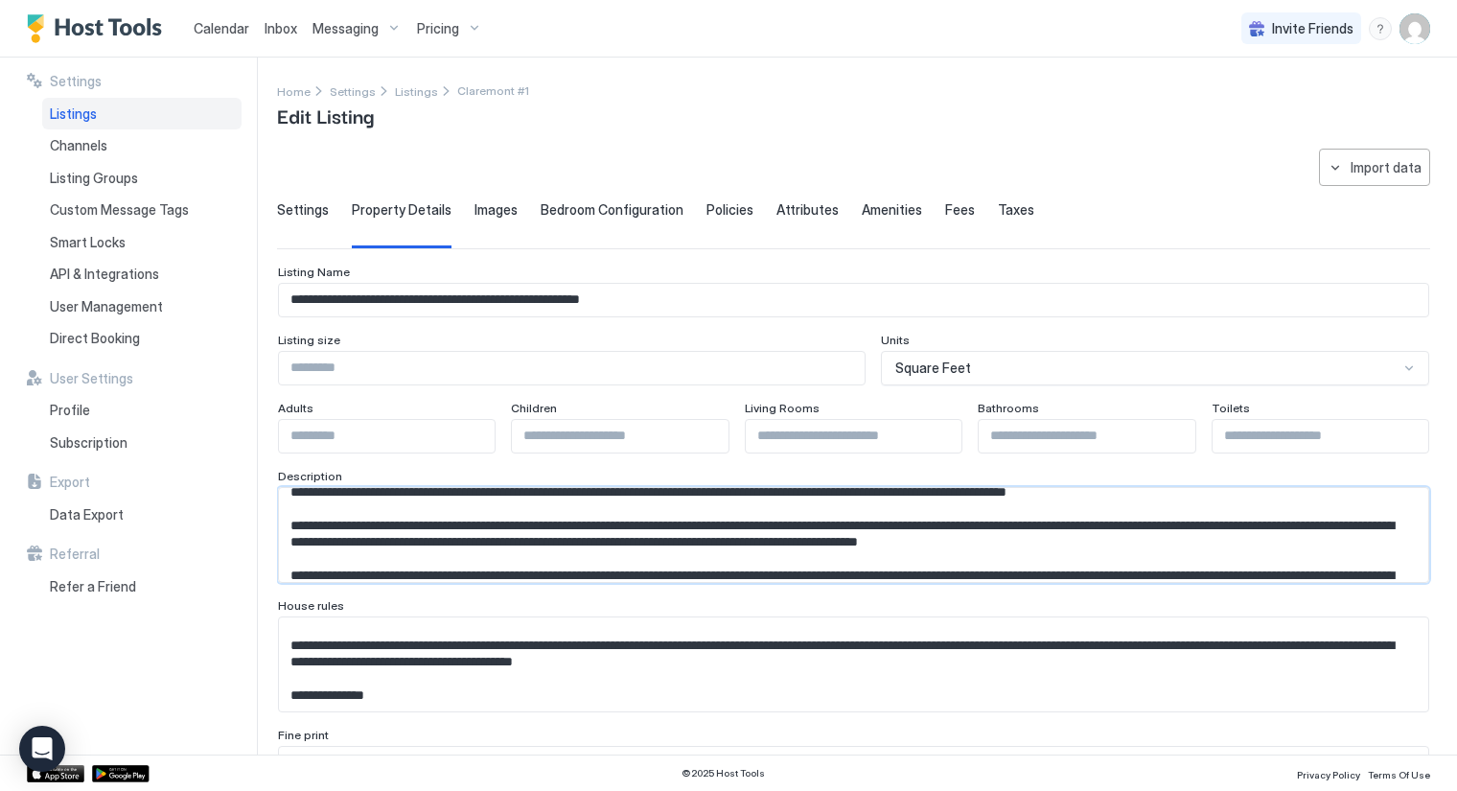
drag, startPoint x: 1142, startPoint y: 568, endPoint x: 787, endPoint y: 556, distance: 354.9
click at [787, 556] on textarea "Input Field" at bounding box center [846, 535] width 1134 height 95
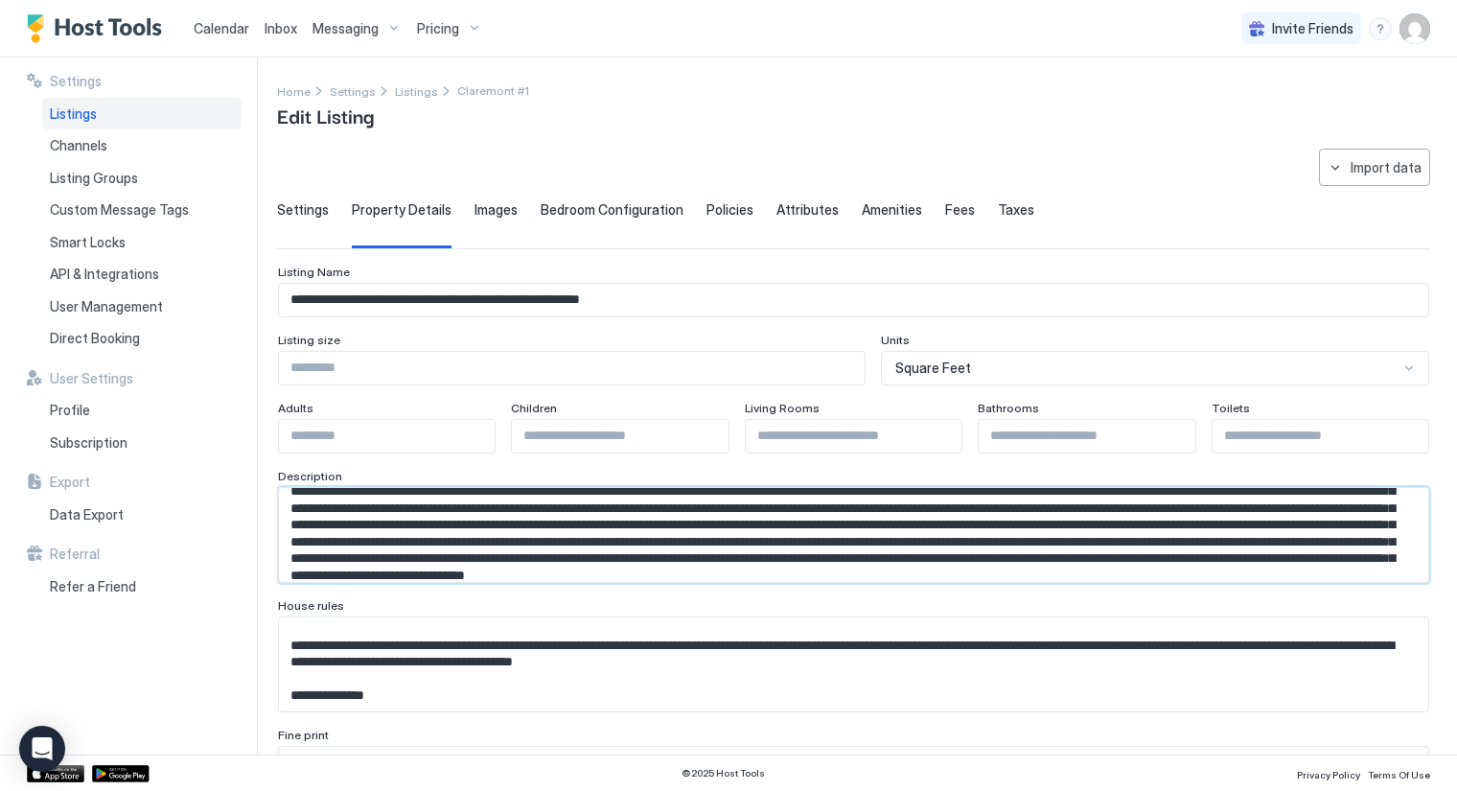
scroll to position [505, 0]
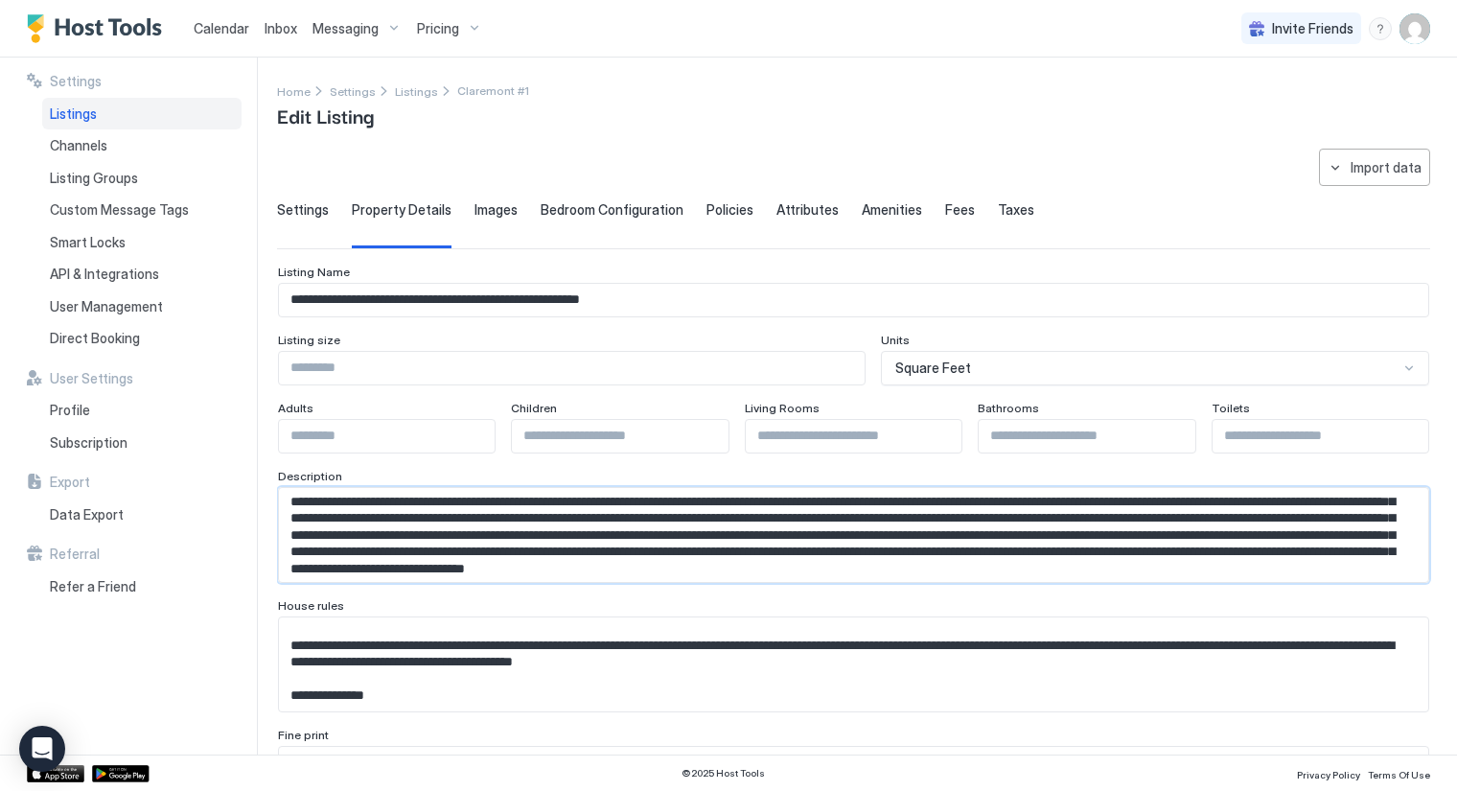
click at [975, 503] on textarea "Input Field" at bounding box center [846, 535] width 1134 height 95
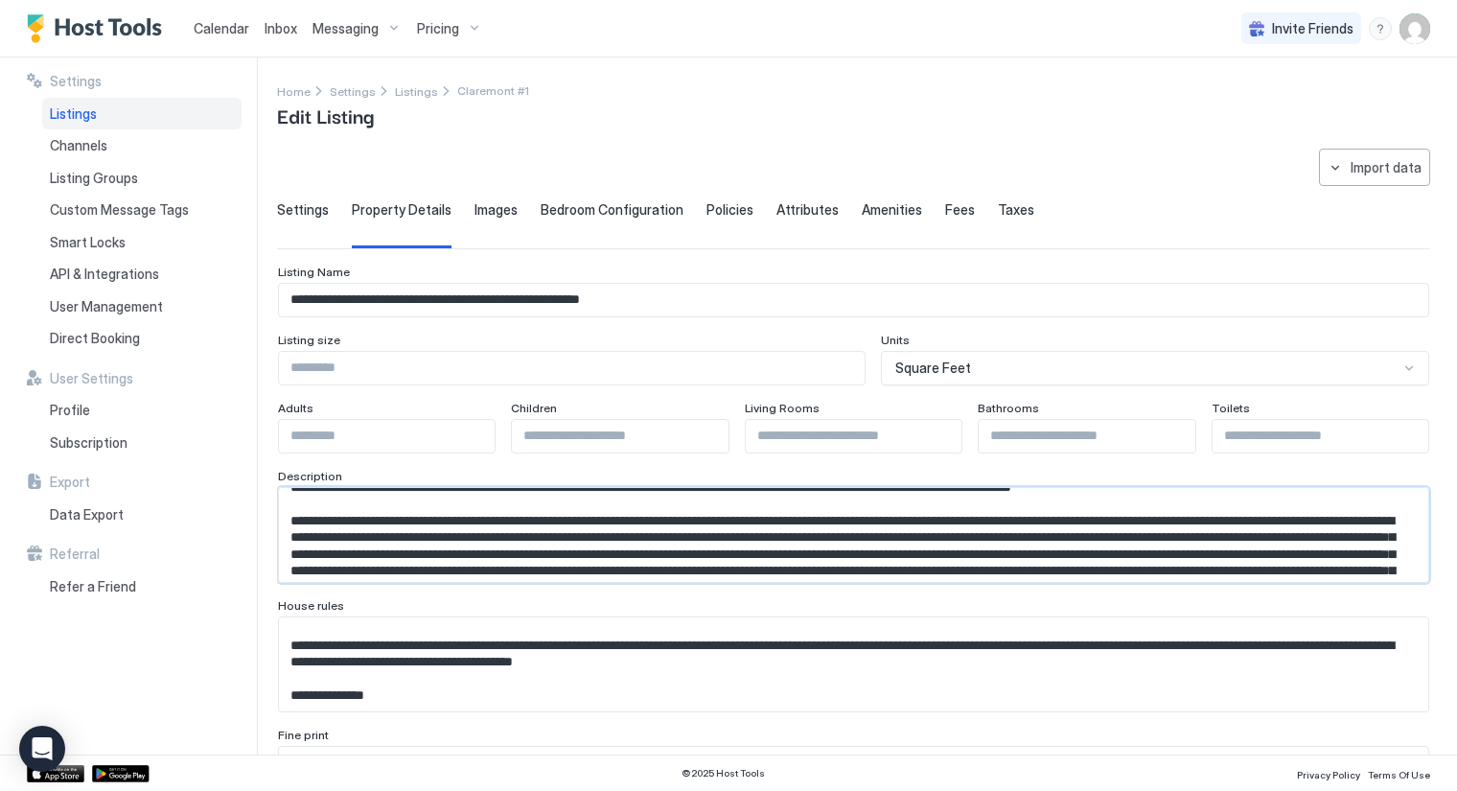
scroll to position [463, 0]
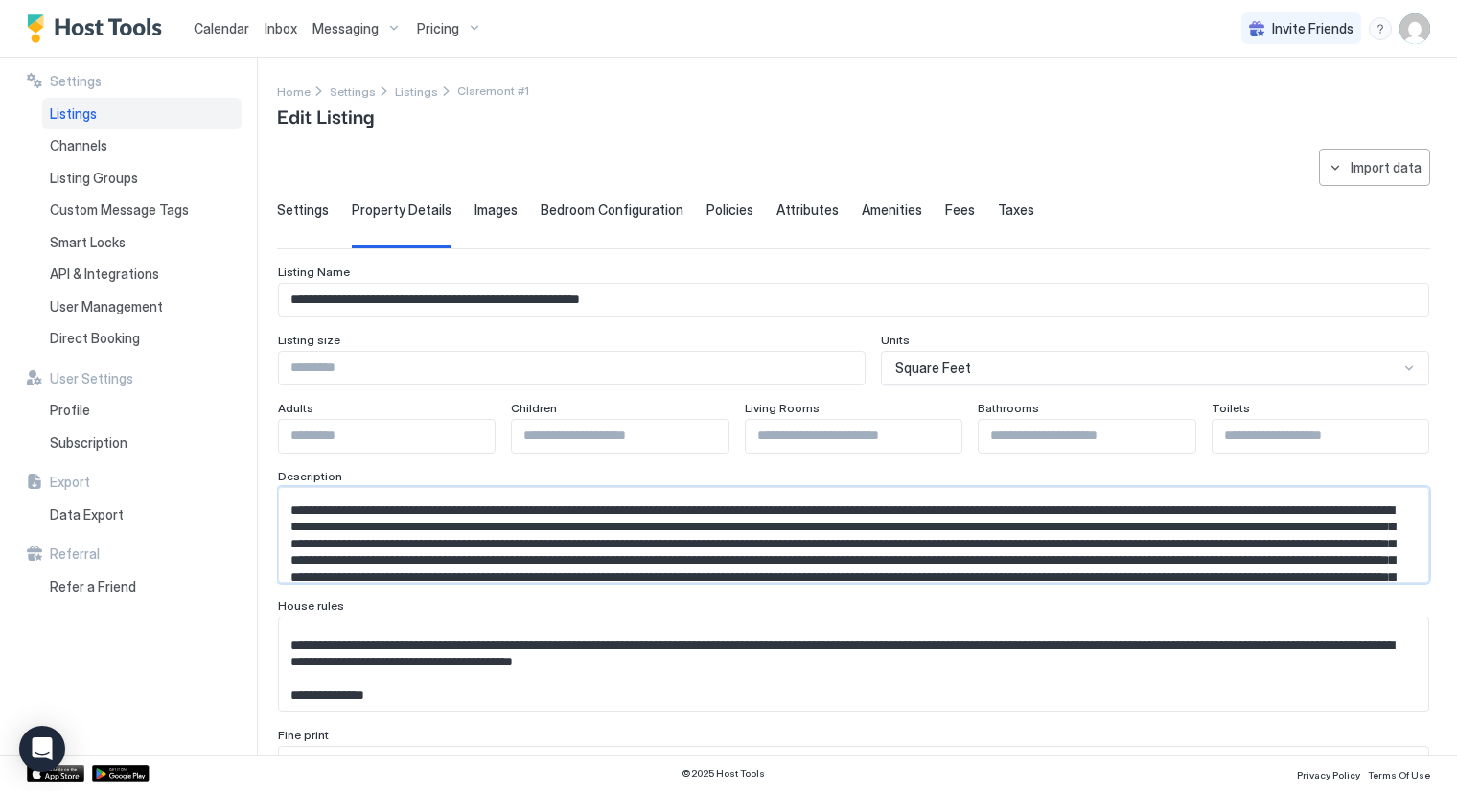
click at [647, 559] on textarea "Input Field" at bounding box center [846, 535] width 1134 height 95
click at [1155, 558] on textarea "Input Field" at bounding box center [846, 535] width 1134 height 95
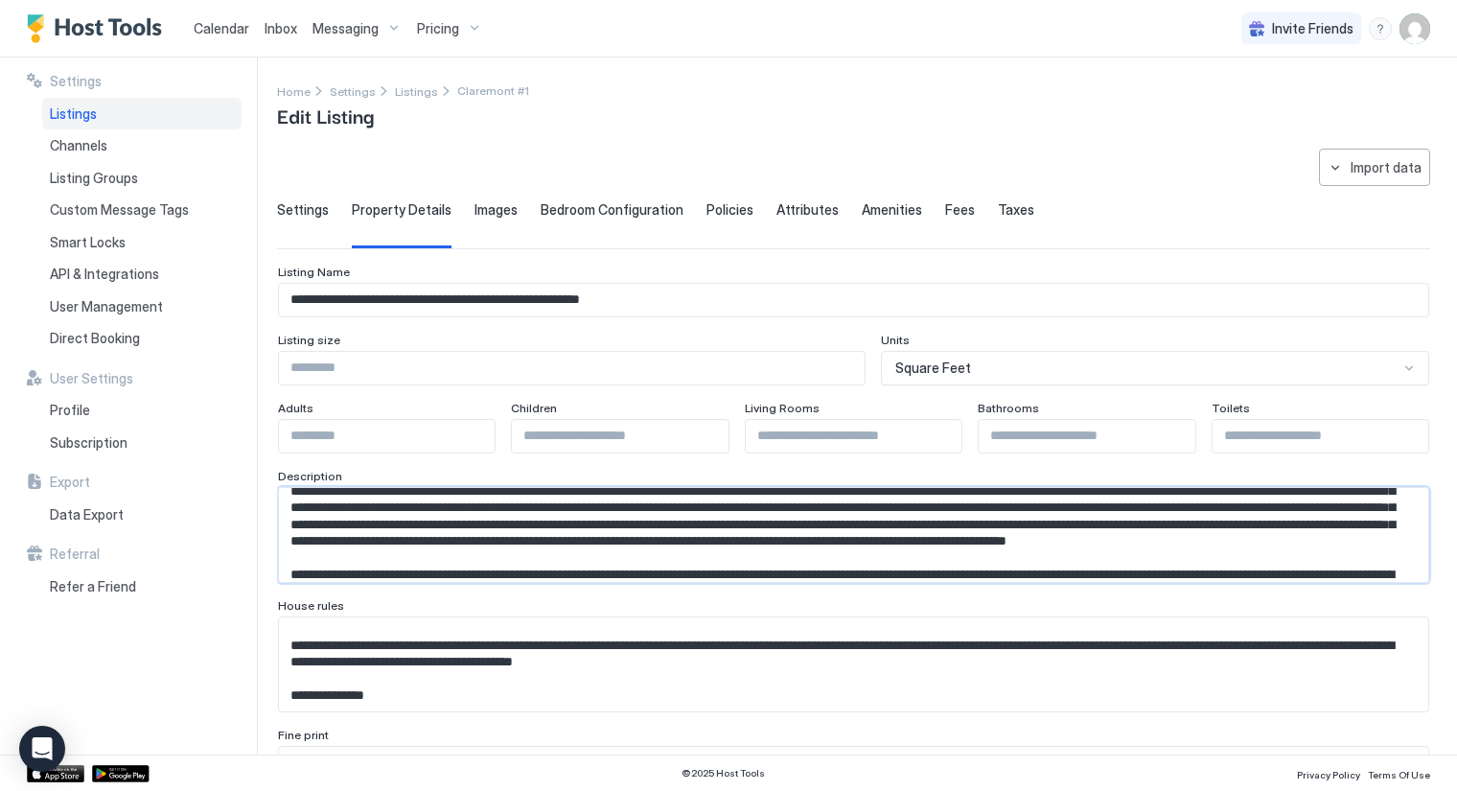
scroll to position [532, 0]
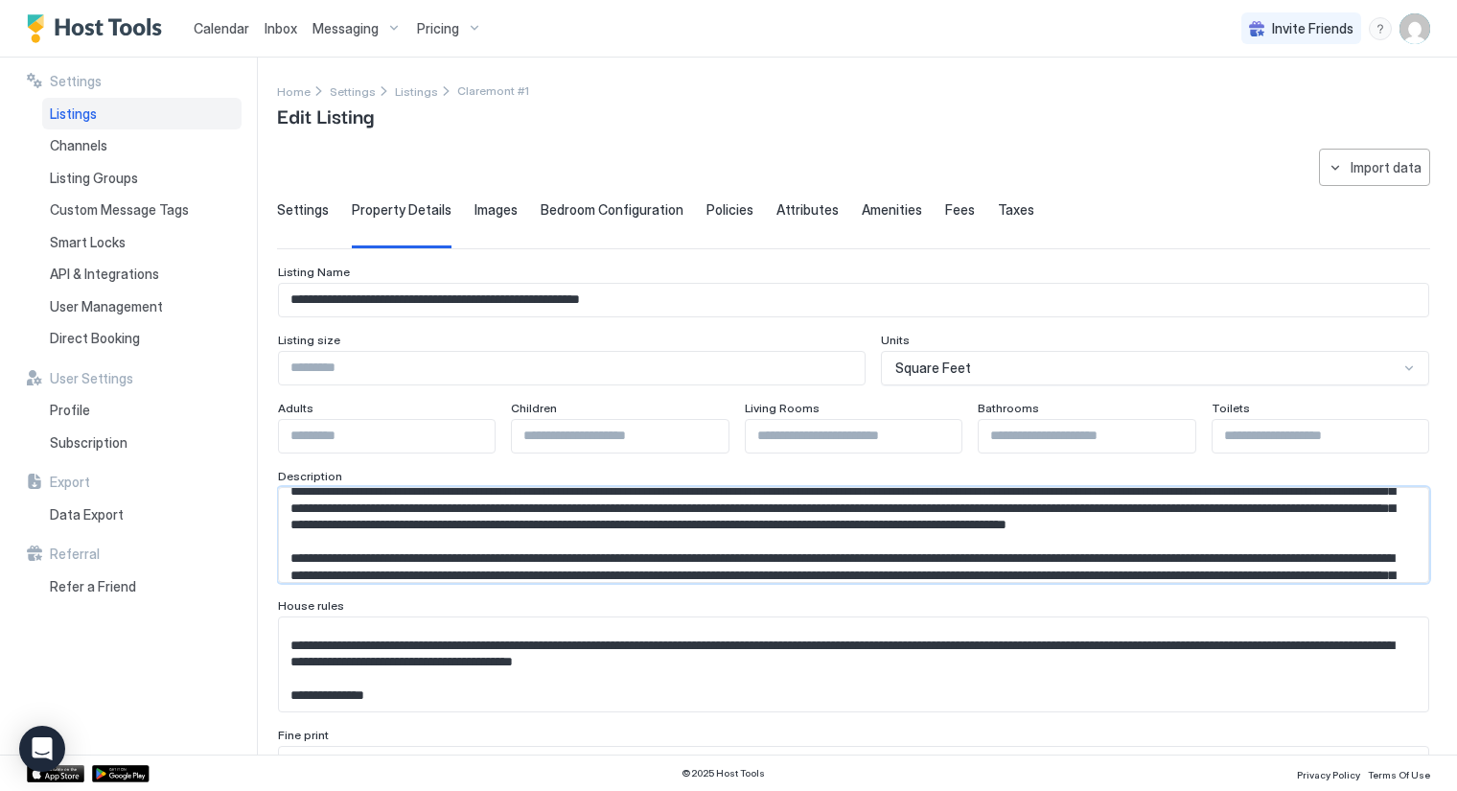
drag, startPoint x: 1129, startPoint y: 519, endPoint x: 782, endPoint y: 542, distance: 347.9
click at [782, 542] on textarea "Input Field" at bounding box center [846, 535] width 1134 height 95
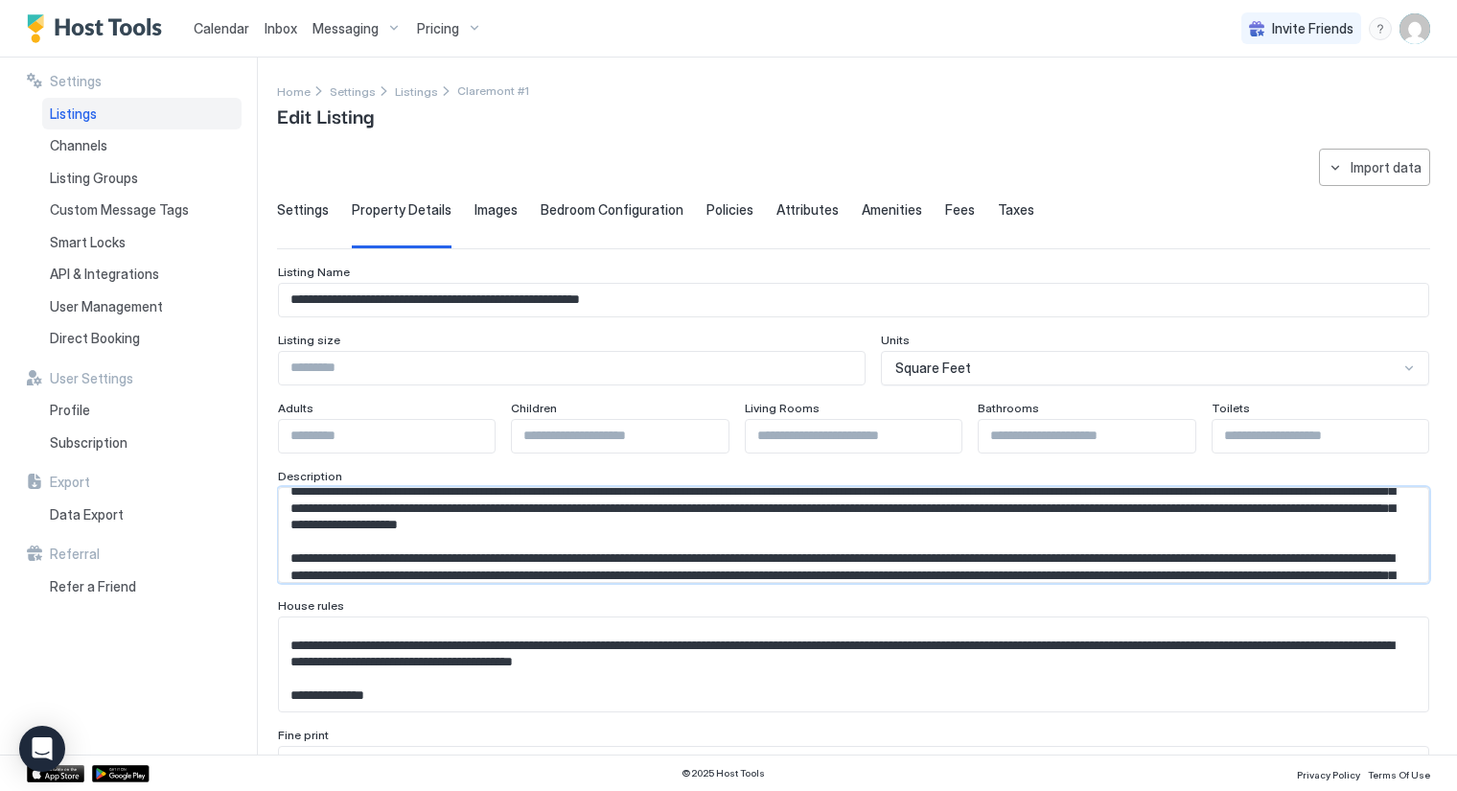
click at [509, 538] on textarea "Input Field" at bounding box center [846, 535] width 1134 height 95
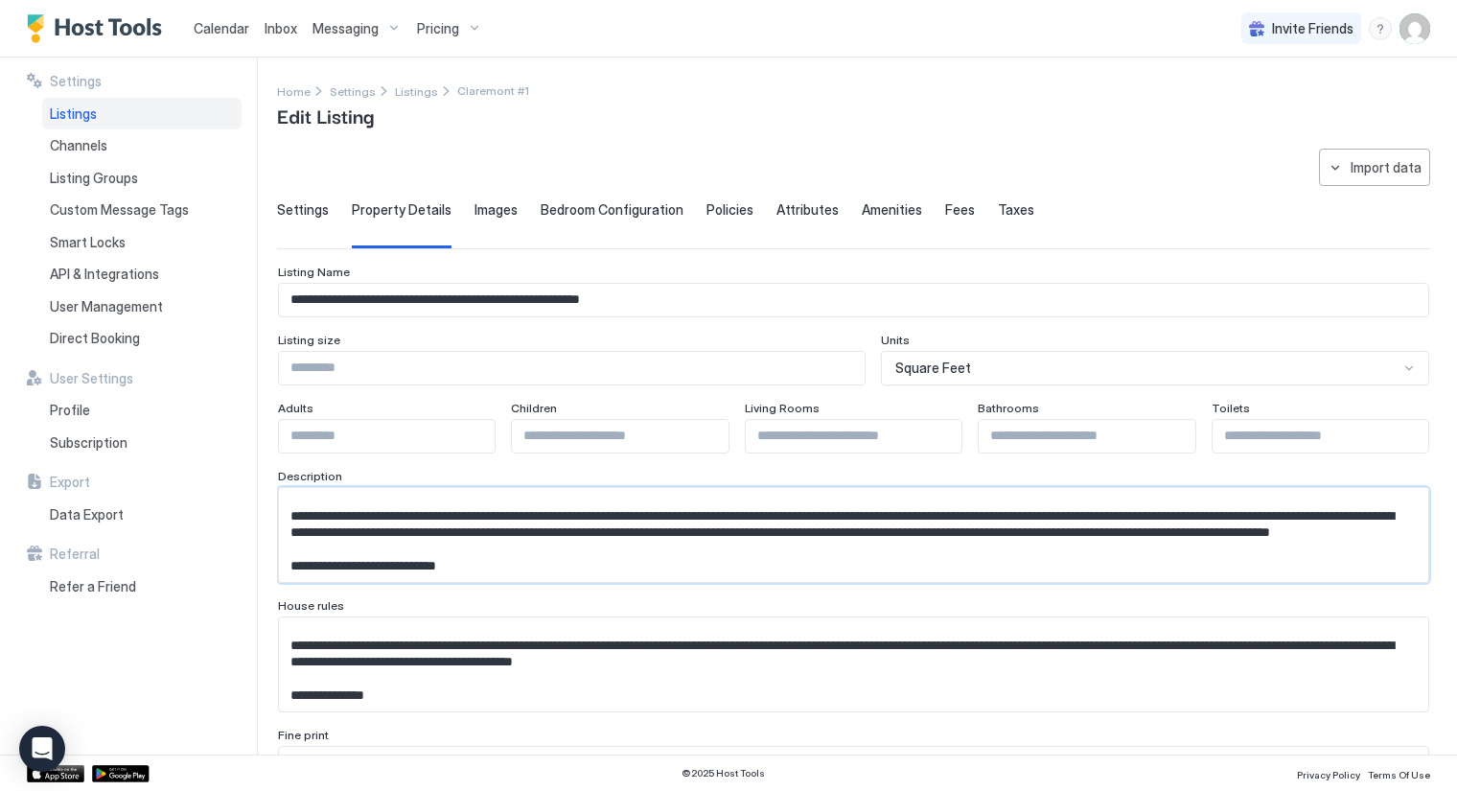
scroll to position [617, 0]
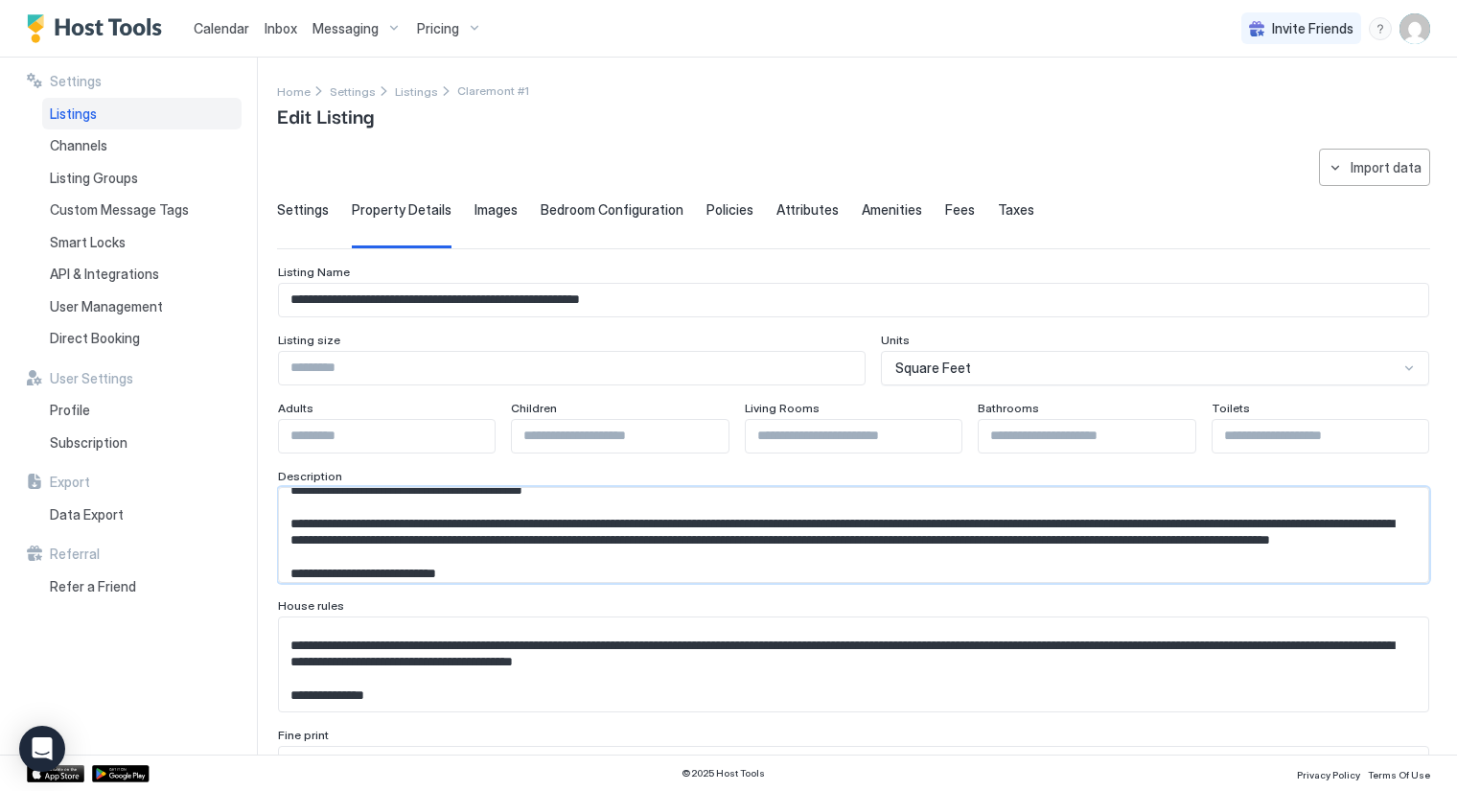
drag, startPoint x: 1344, startPoint y: 503, endPoint x: 1338, endPoint y: 534, distance: 31.4
click at [1338, 534] on textarea "Input Field" at bounding box center [846, 535] width 1134 height 95
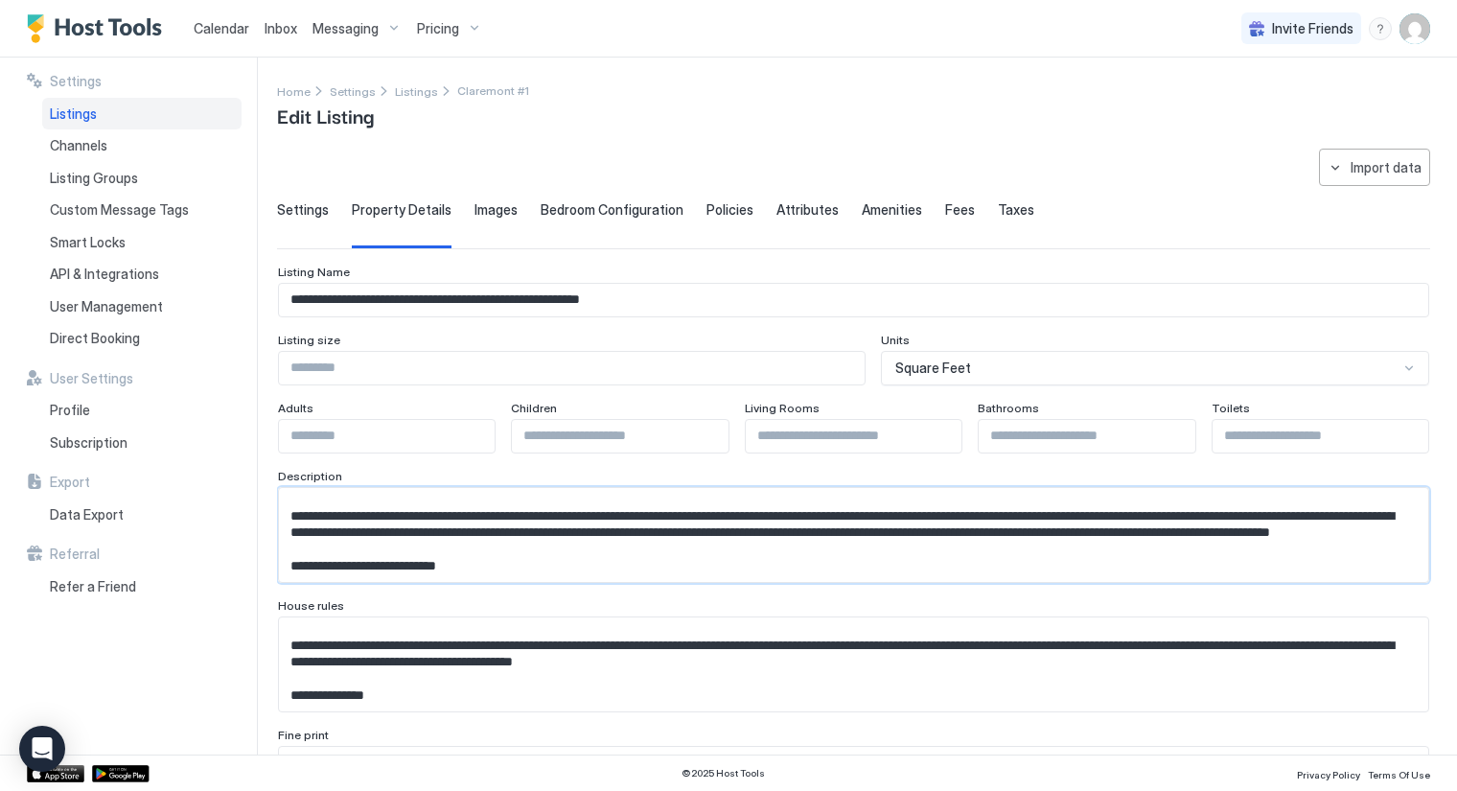
click at [607, 574] on textarea "Input Field" at bounding box center [846, 535] width 1134 height 95
click at [1185, 561] on textarea "Input Field" at bounding box center [846, 535] width 1134 height 95
click at [322, 529] on textarea "Input Field" at bounding box center [846, 535] width 1134 height 95
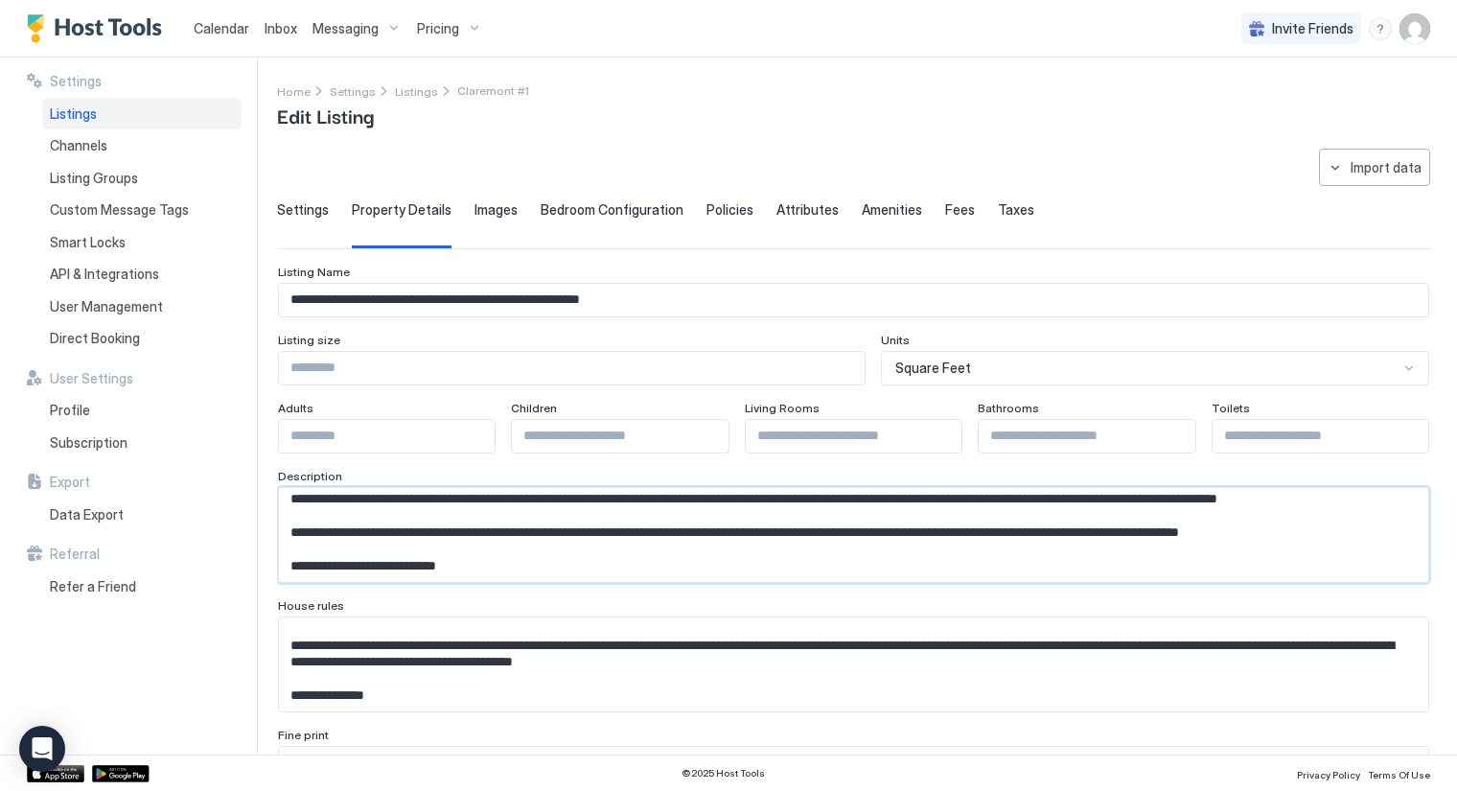
click at [449, 559] on textarea "Input Field" at bounding box center [846, 535] width 1134 height 95
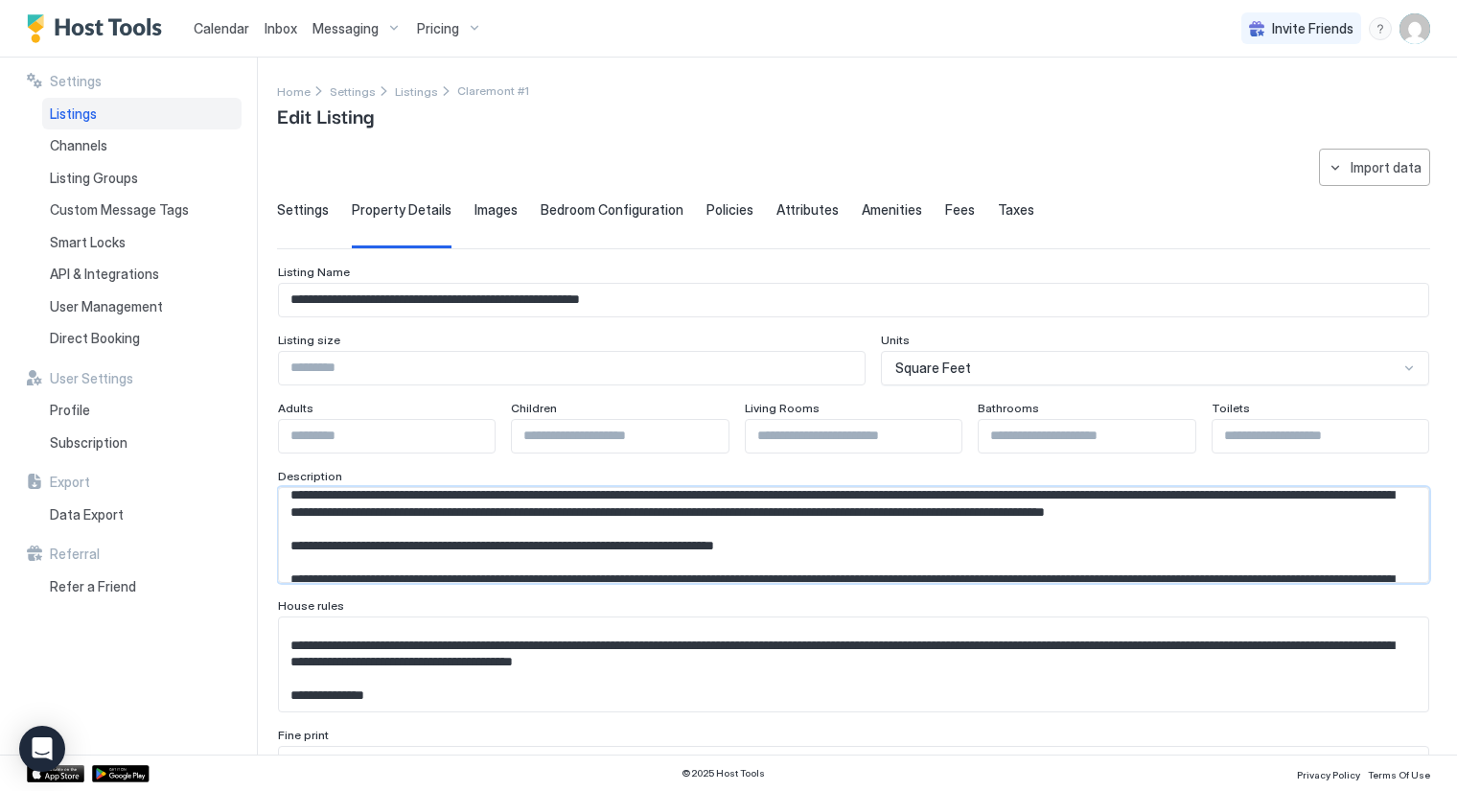
scroll to position [0, 0]
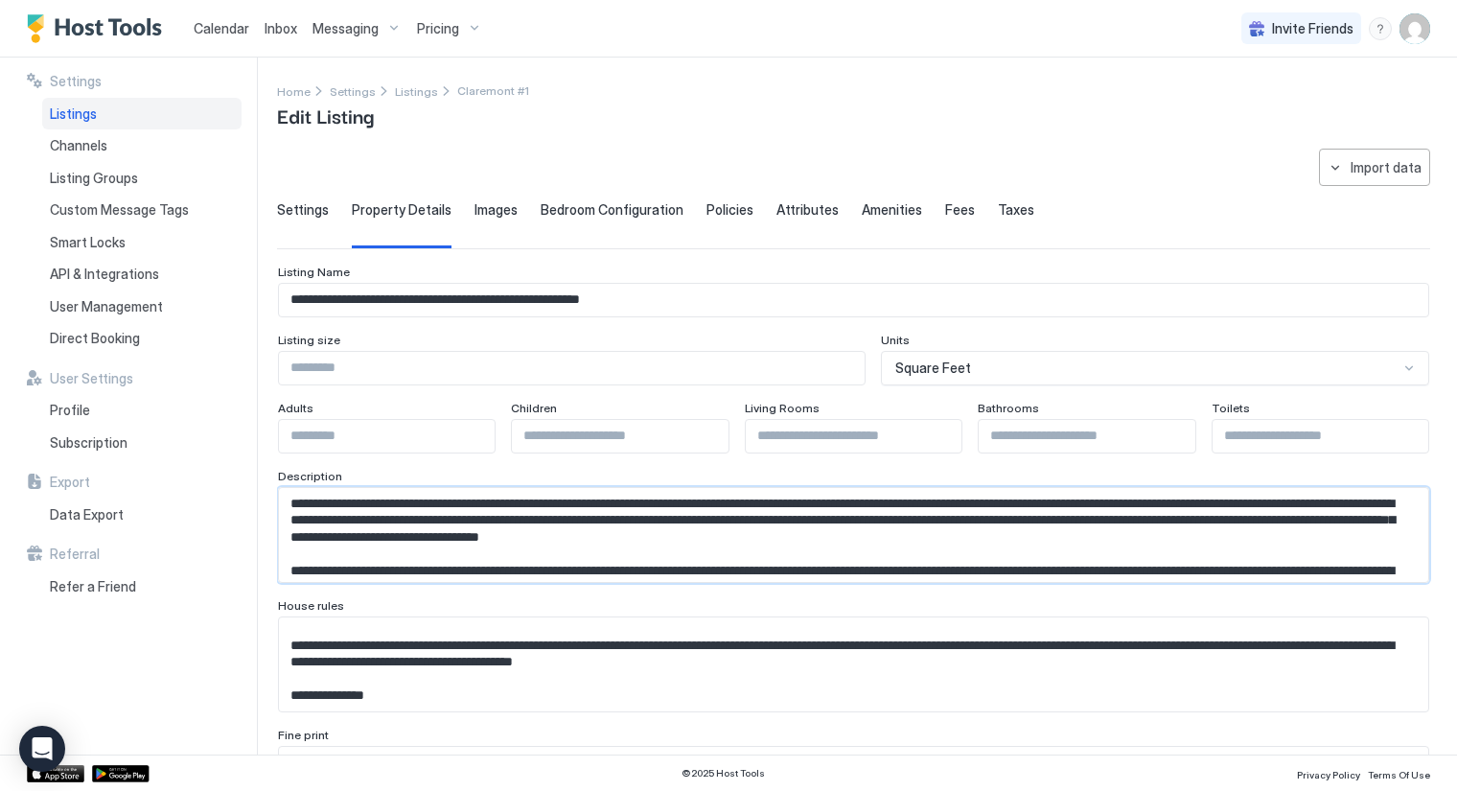
type textarea "**********"
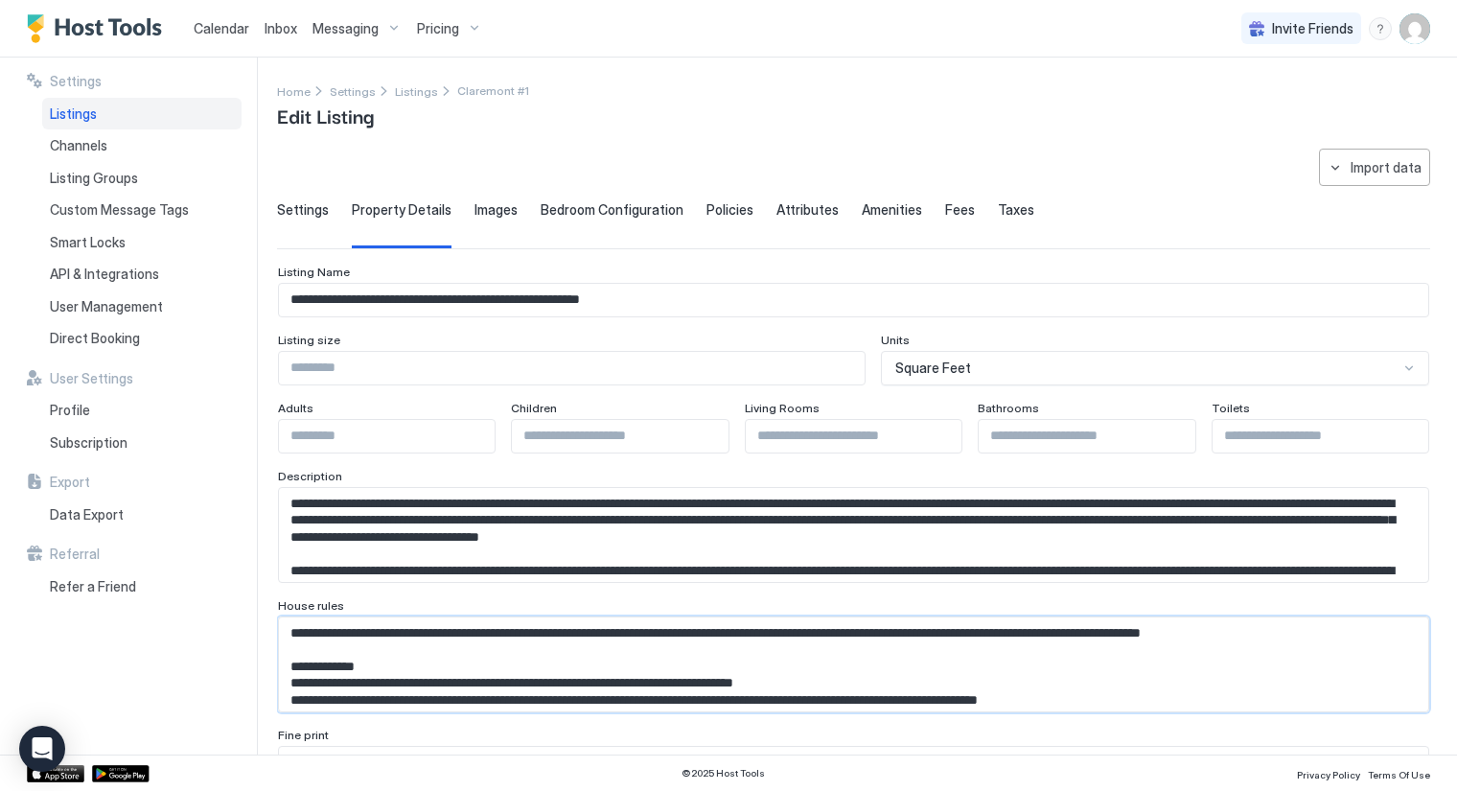
drag, startPoint x: 361, startPoint y: 696, endPoint x: 1093, endPoint y: 684, distance: 732.6
click at [1093, 684] on textarea "Input Field" at bounding box center [846, 664] width 1134 height 95
click at [386, 702] on textarea "Input Field" at bounding box center [846, 664] width 1134 height 95
click at [361, 698] on textarea "Input Field" at bounding box center [846, 664] width 1134 height 95
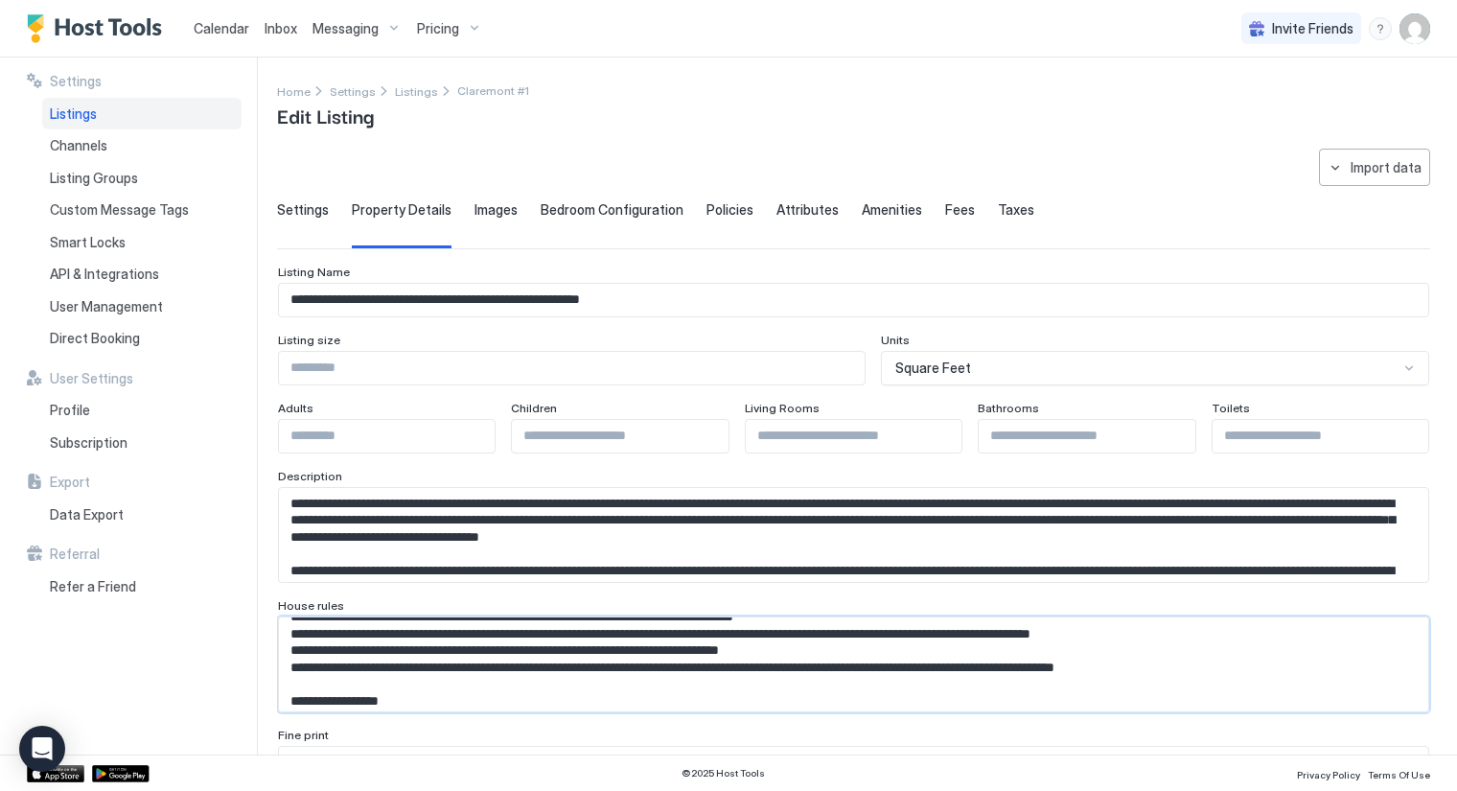
scroll to position [84, 0]
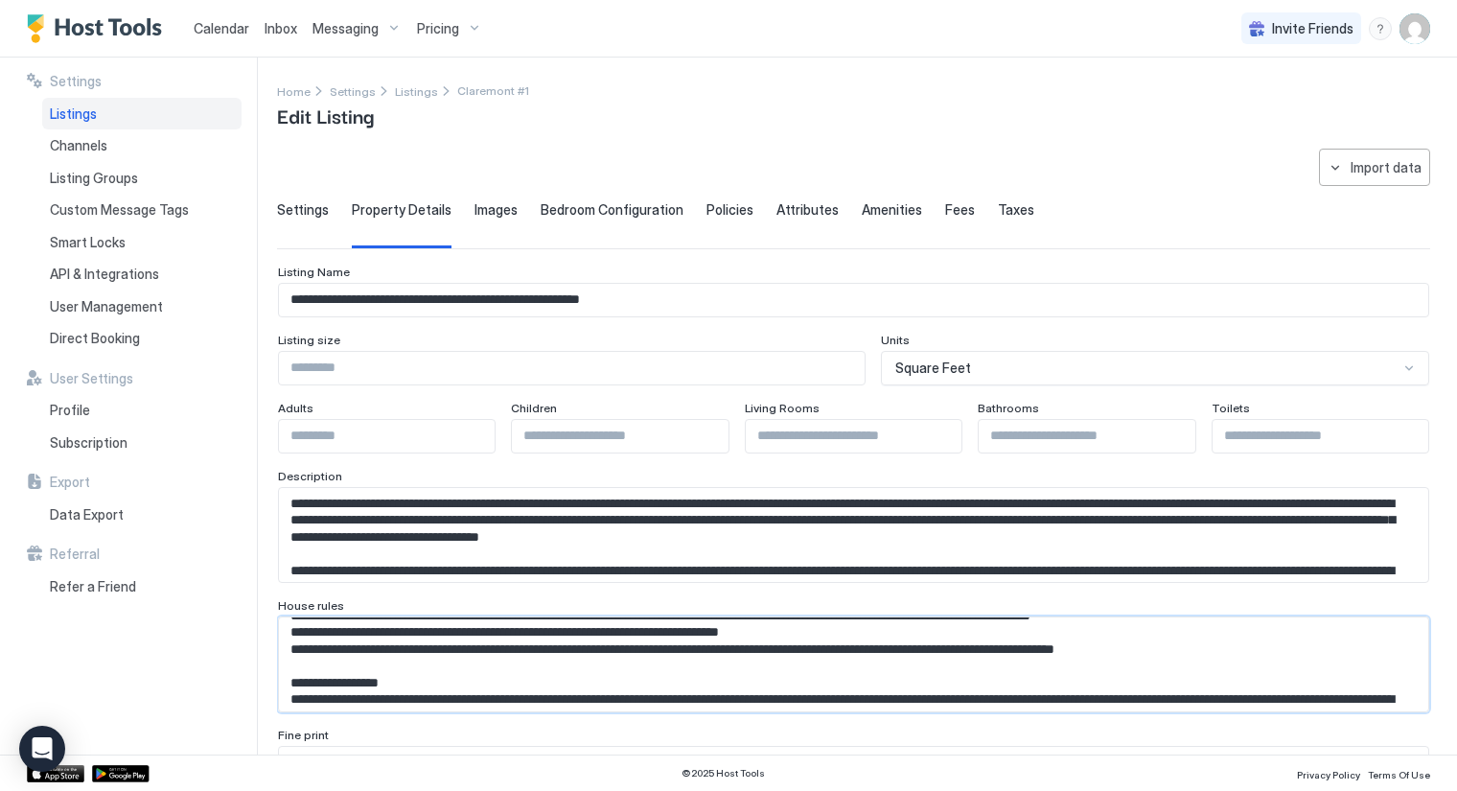
click at [1213, 652] on textarea "Input Field" at bounding box center [846, 664] width 1134 height 95
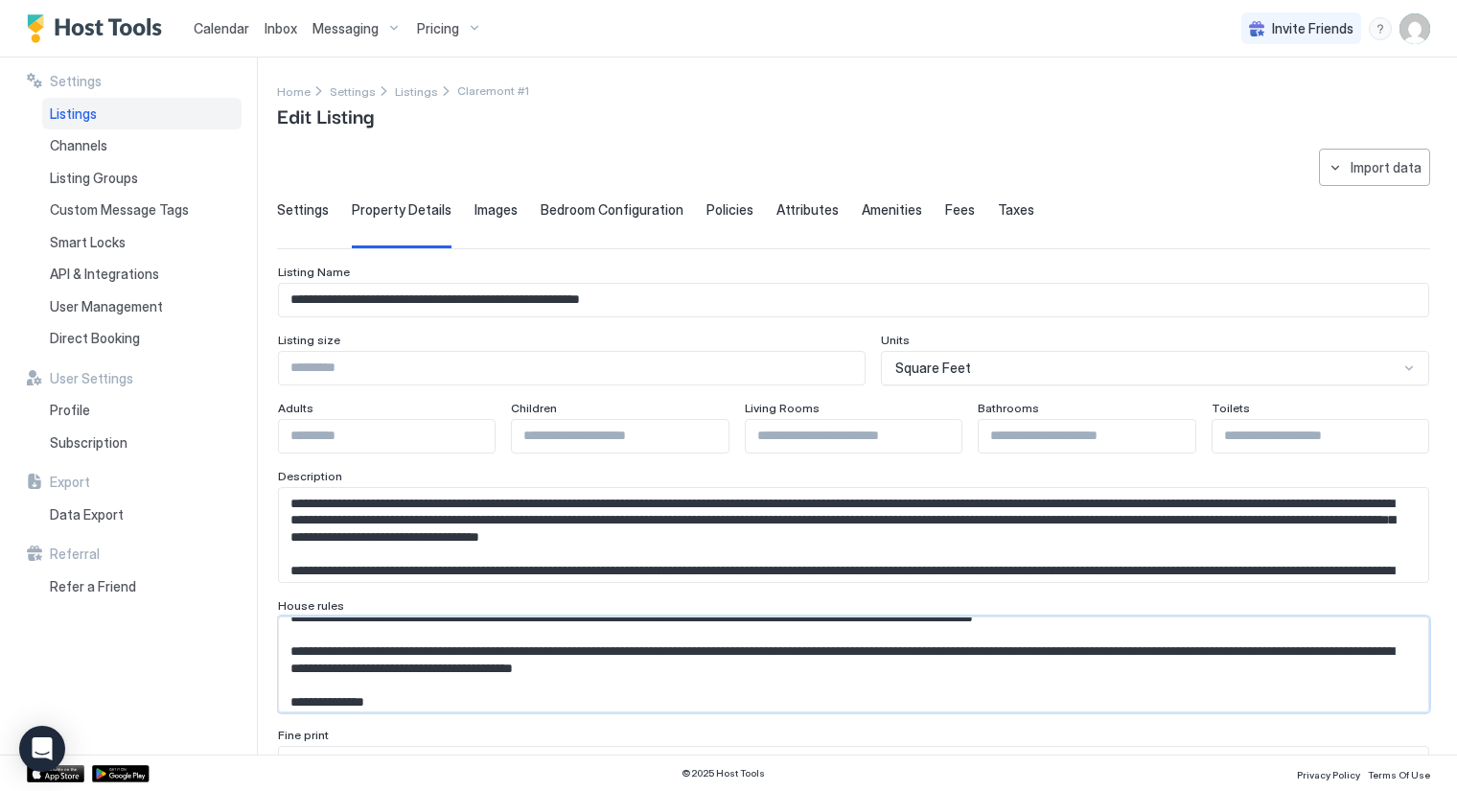
scroll to position [490, 0]
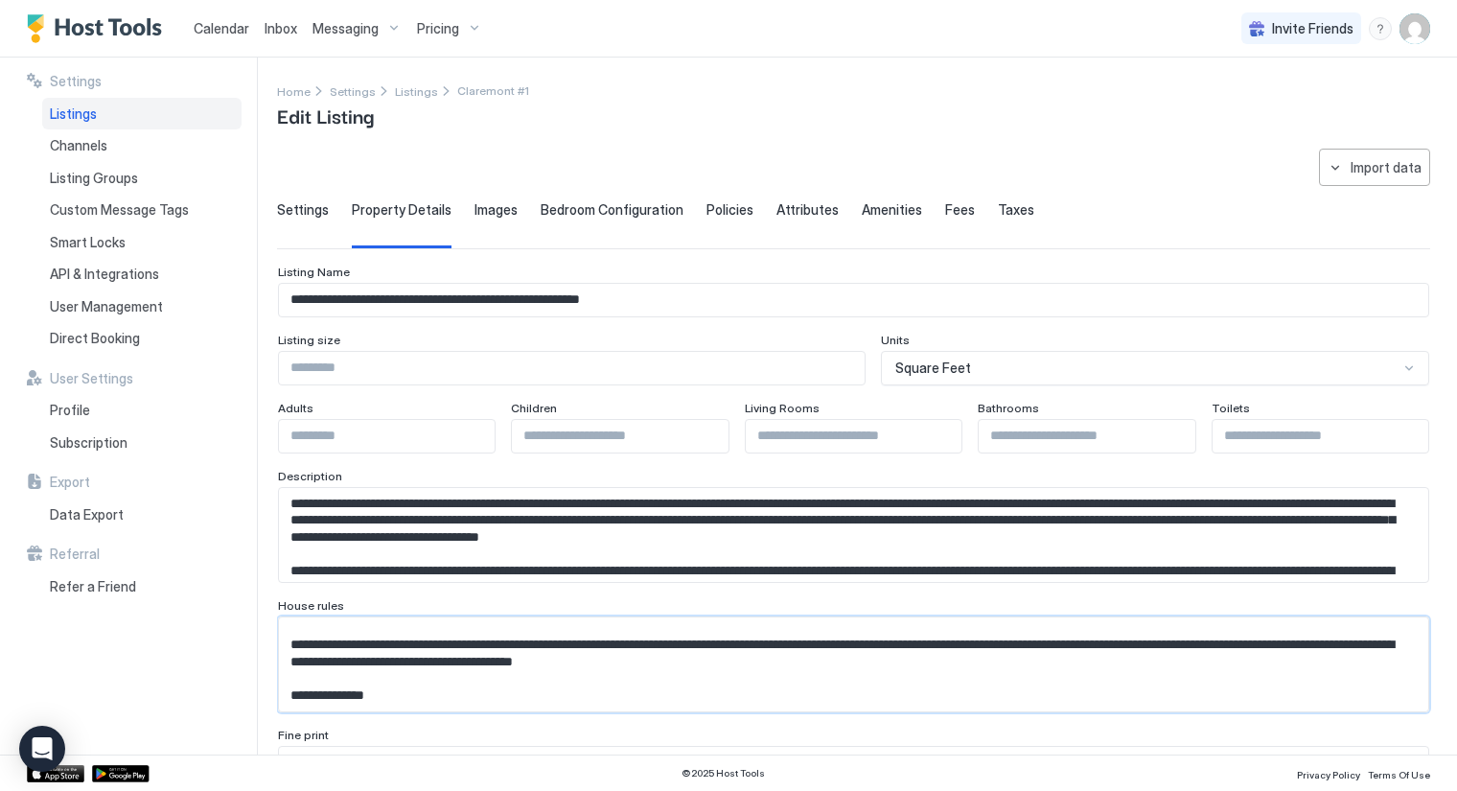
type textarea "**********"
click at [1014, 547] on textarea "Input Field" at bounding box center [846, 535] width 1134 height 95
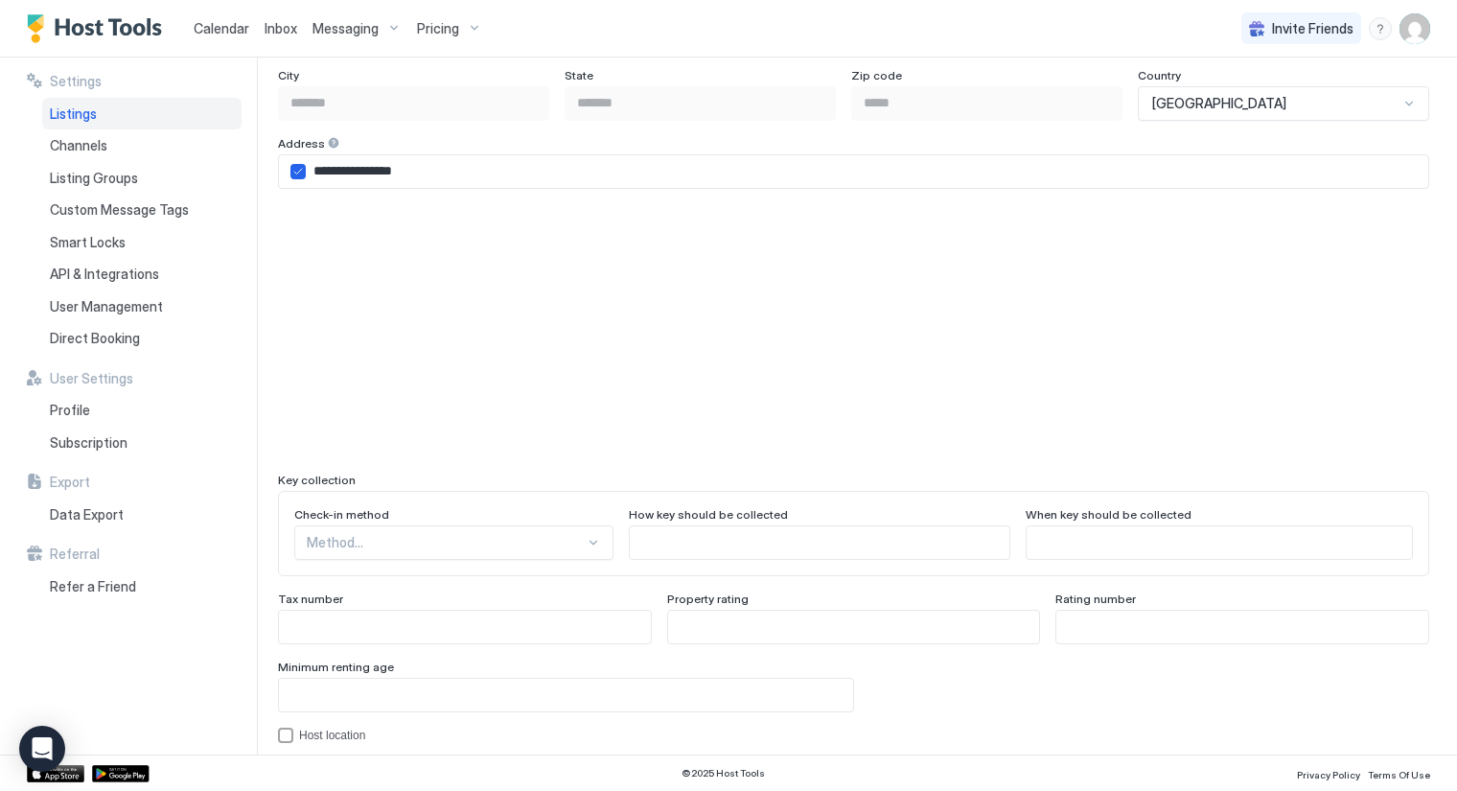
scroll to position [1385, 0]
click at [560, 530] on div "Method..." at bounding box center [453, 540] width 319 height 35
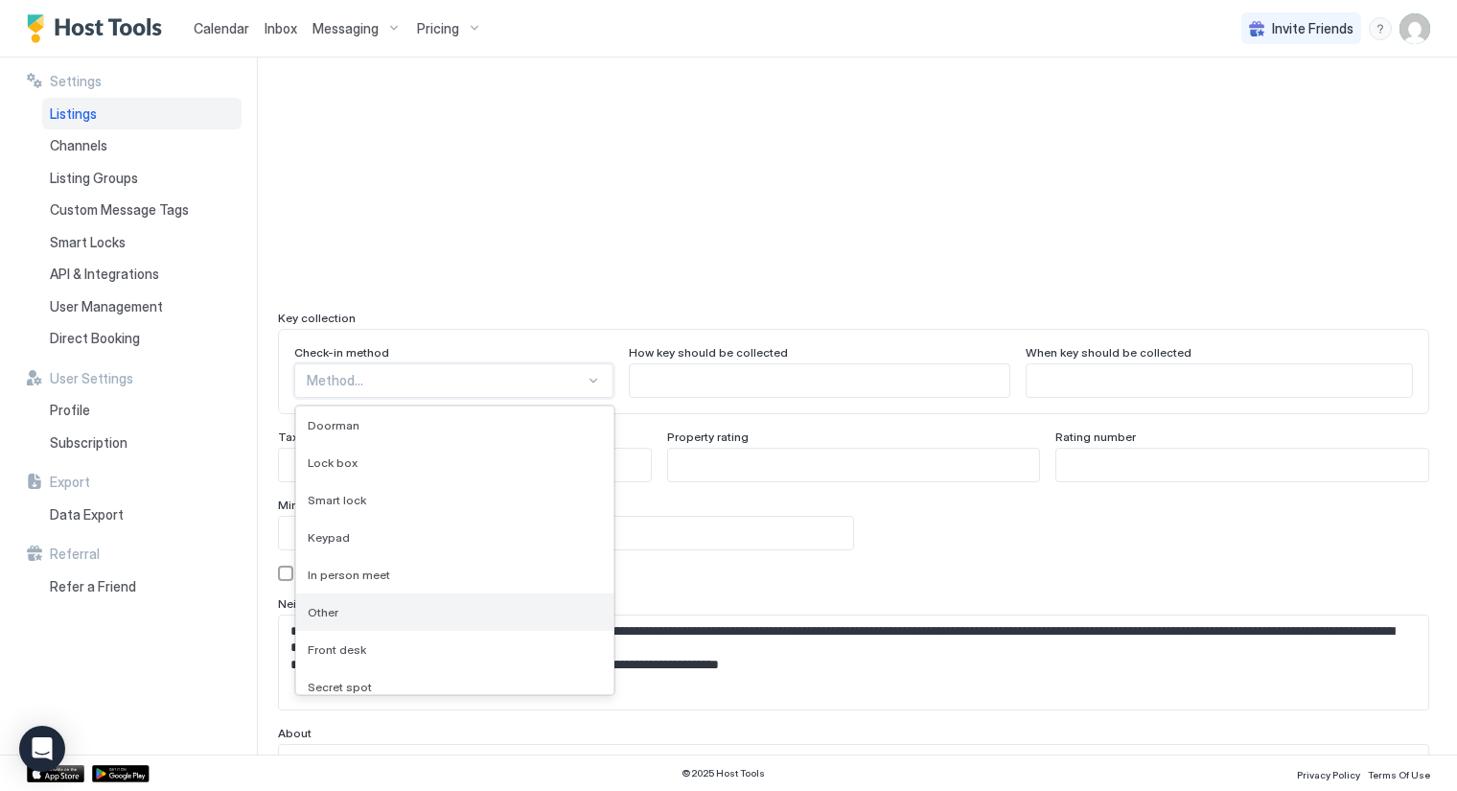
scroll to position [49, 0]
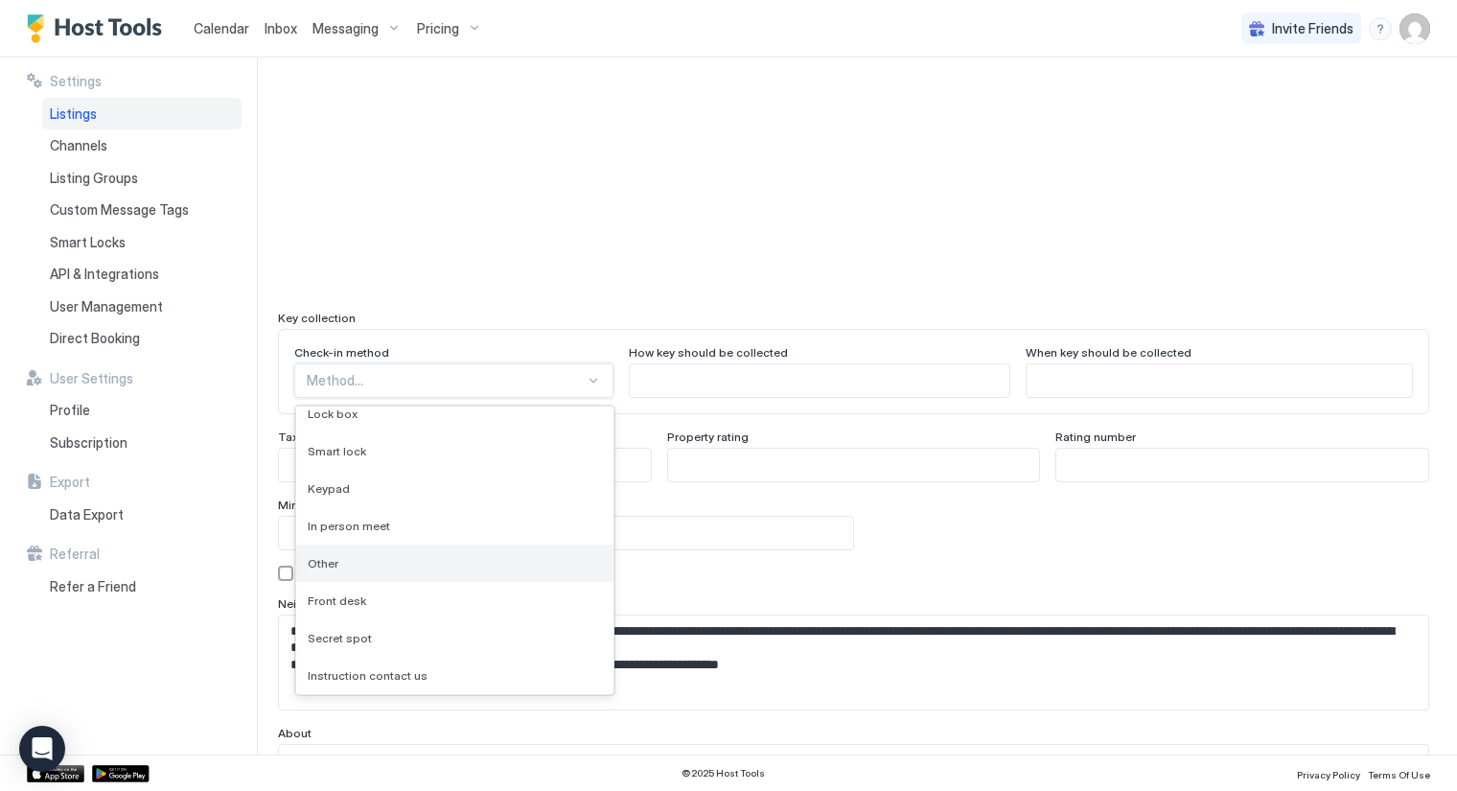
click at [332, 557] on span "Other" at bounding box center [323, 563] width 31 height 14
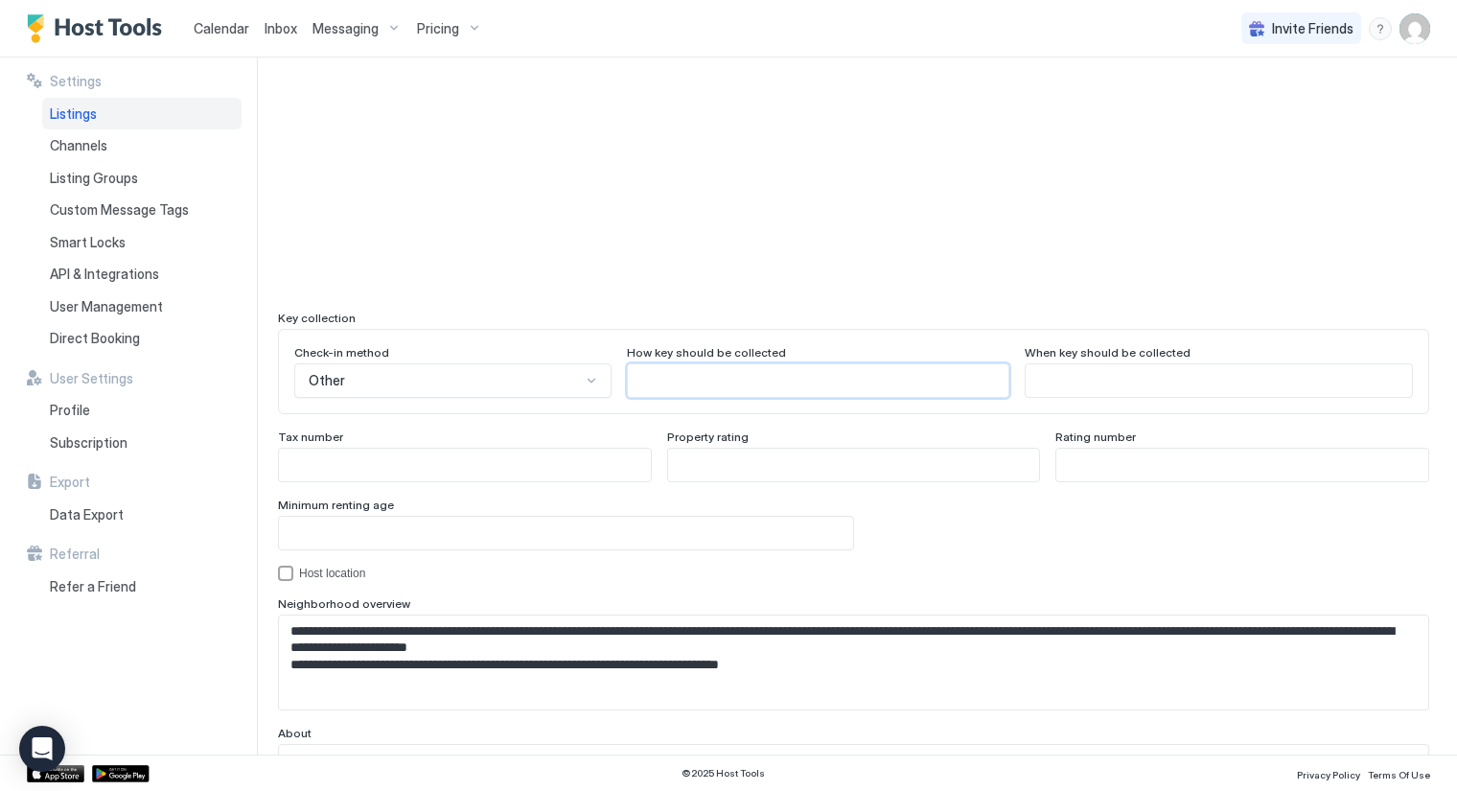
click at [714, 379] on input "Input Field" at bounding box center [818, 380] width 380 height 33
type input "**********"
click at [830, 520] on input "*" at bounding box center [566, 533] width 574 height 33
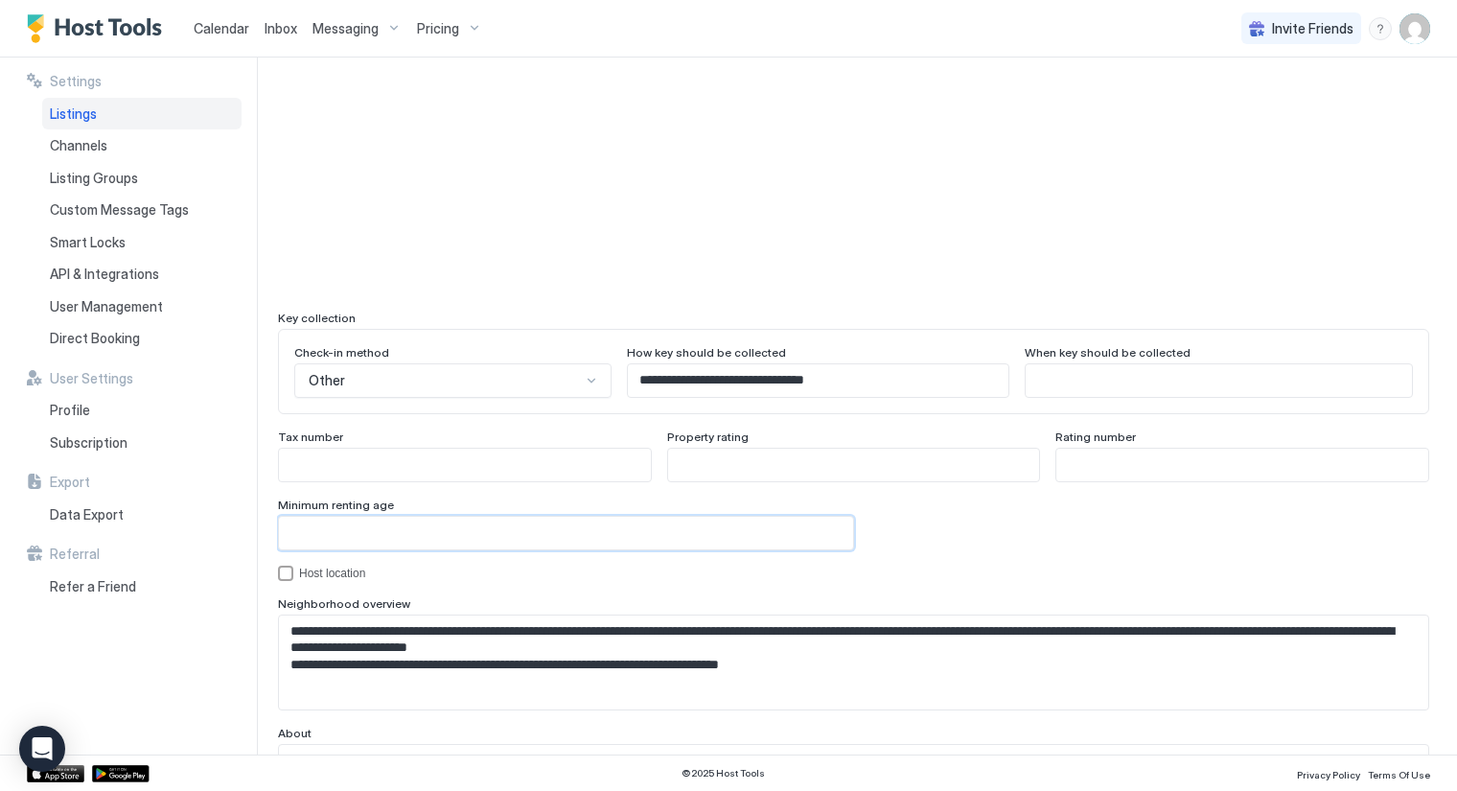
click at [830, 520] on input "*" at bounding box center [566, 533] width 574 height 33
click at [825, 530] on input "*" at bounding box center [566, 533] width 574 height 33
type input "*"
click at [825, 530] on input "*" at bounding box center [566, 533] width 574 height 33
type input "**"
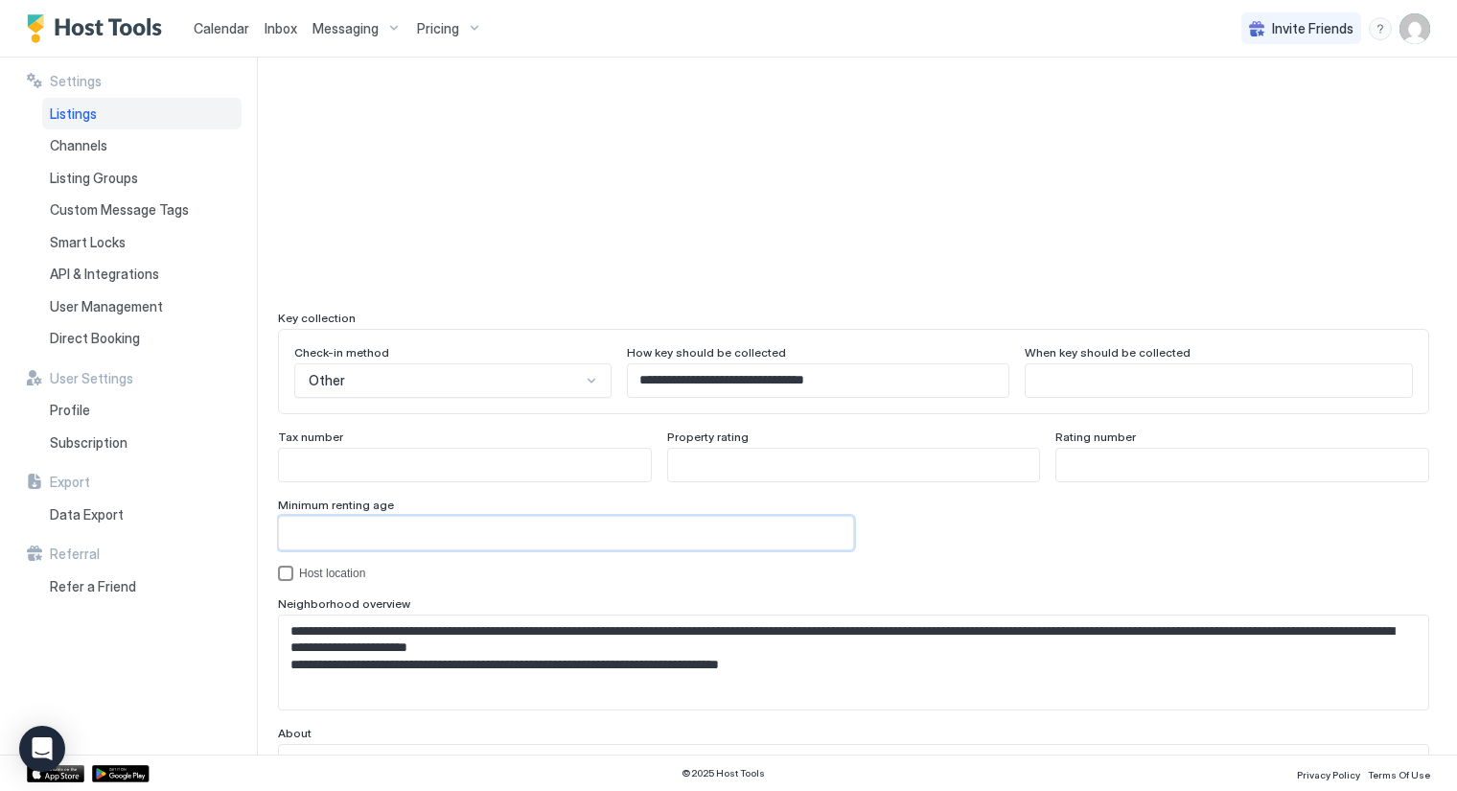
click at [288, 569] on div "hostLocation" at bounding box center [285, 573] width 15 height 15
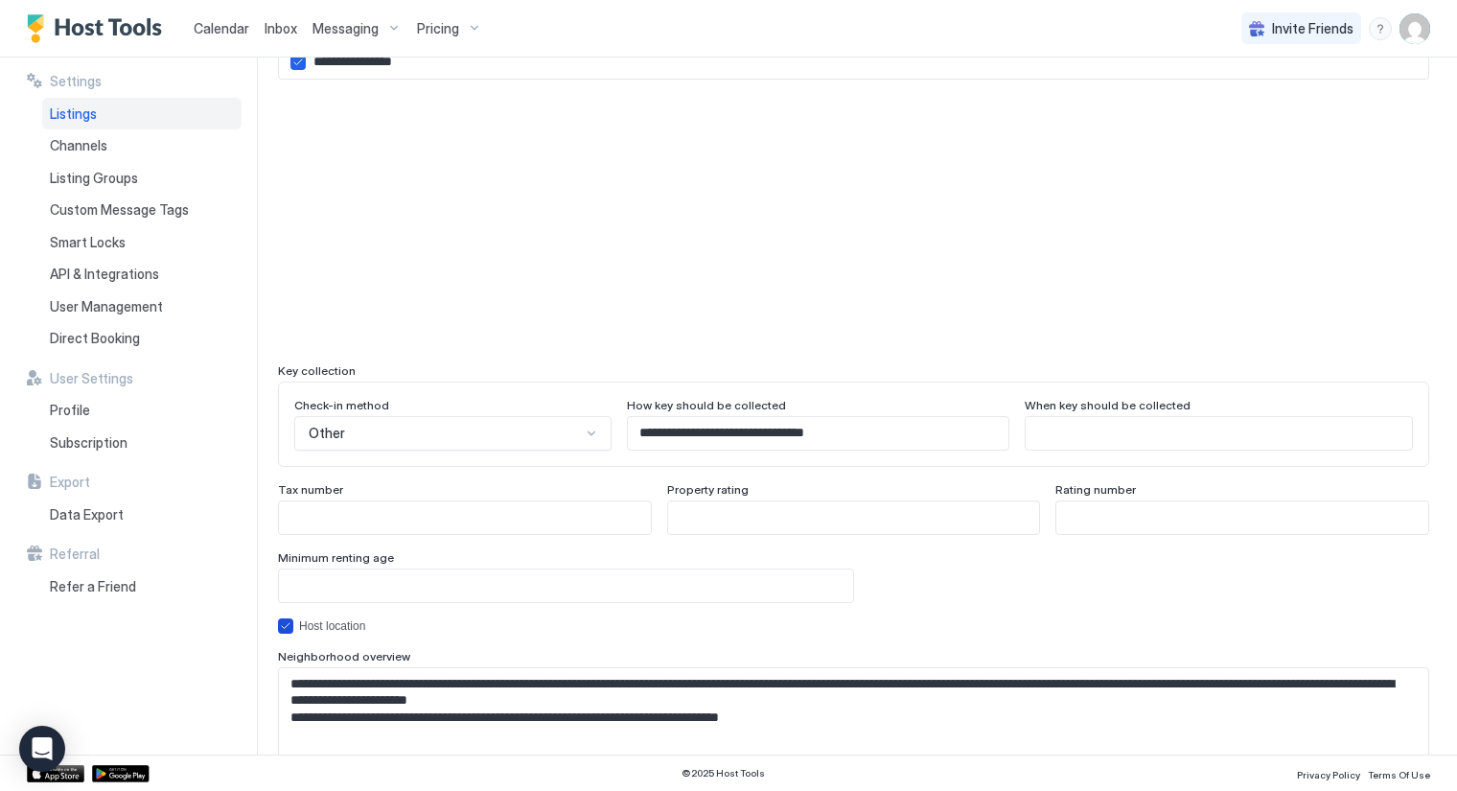
scroll to position [1697, 0]
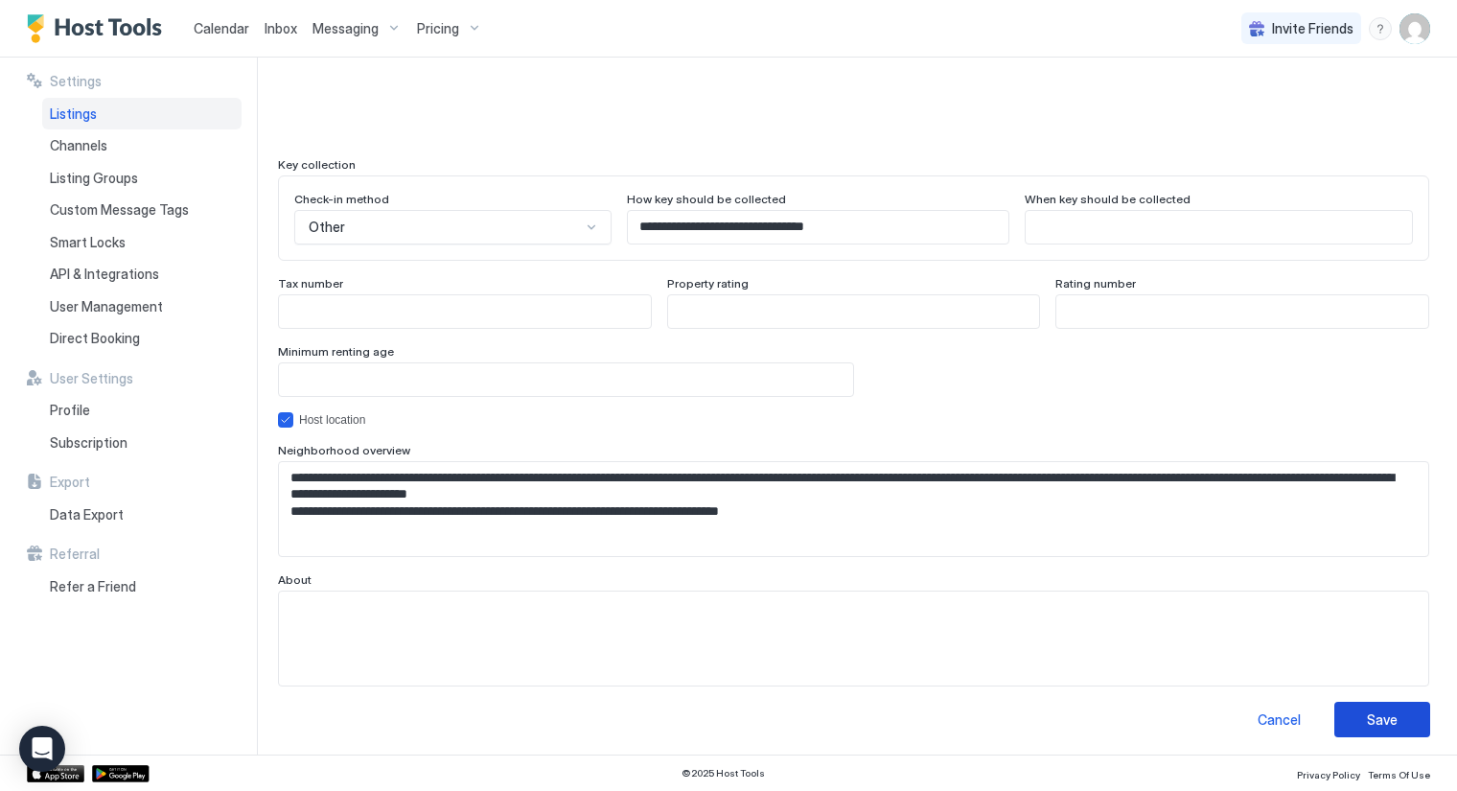
click at [1367, 714] on div "Save" at bounding box center [1382, 720] width 31 height 20
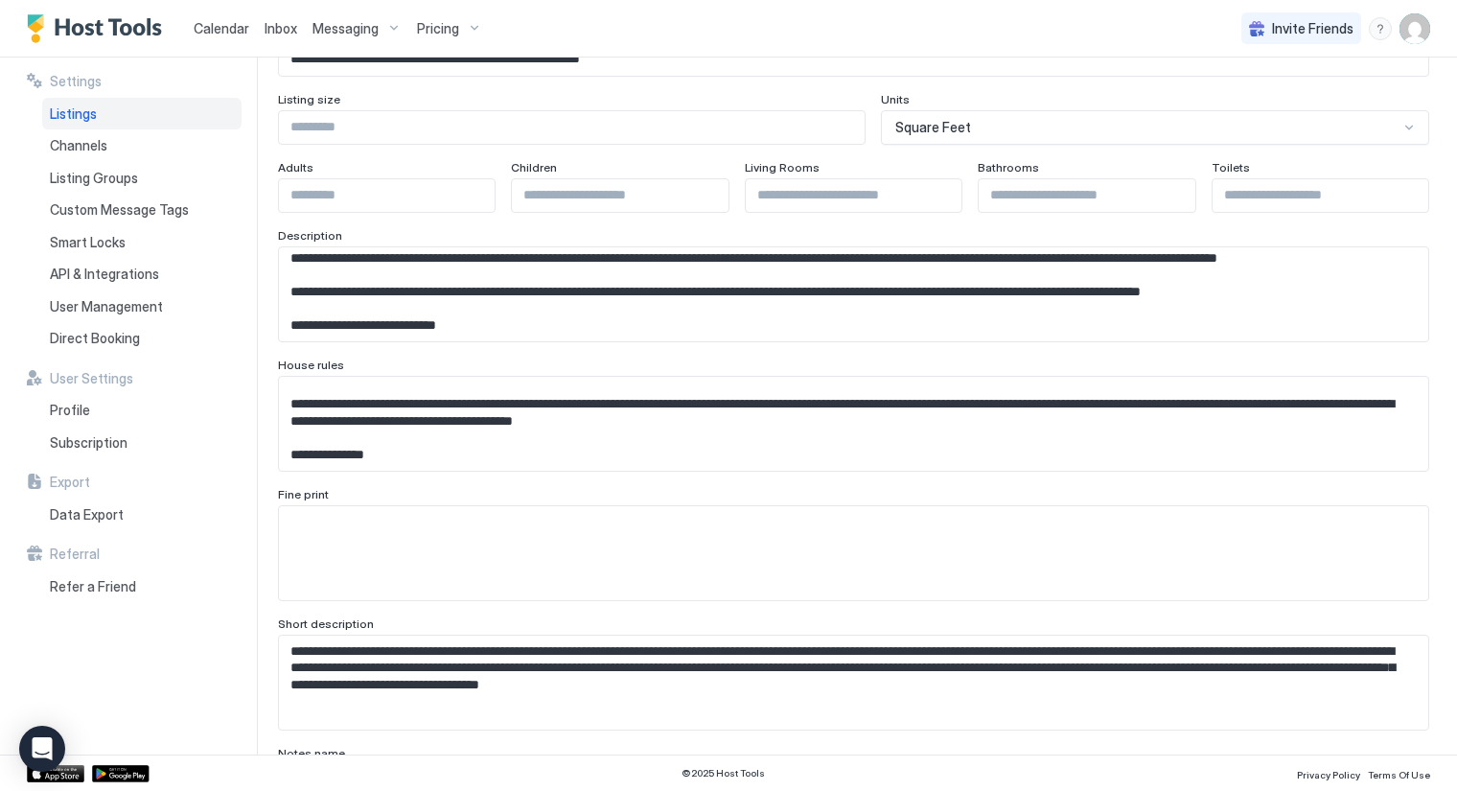
scroll to position [0, 0]
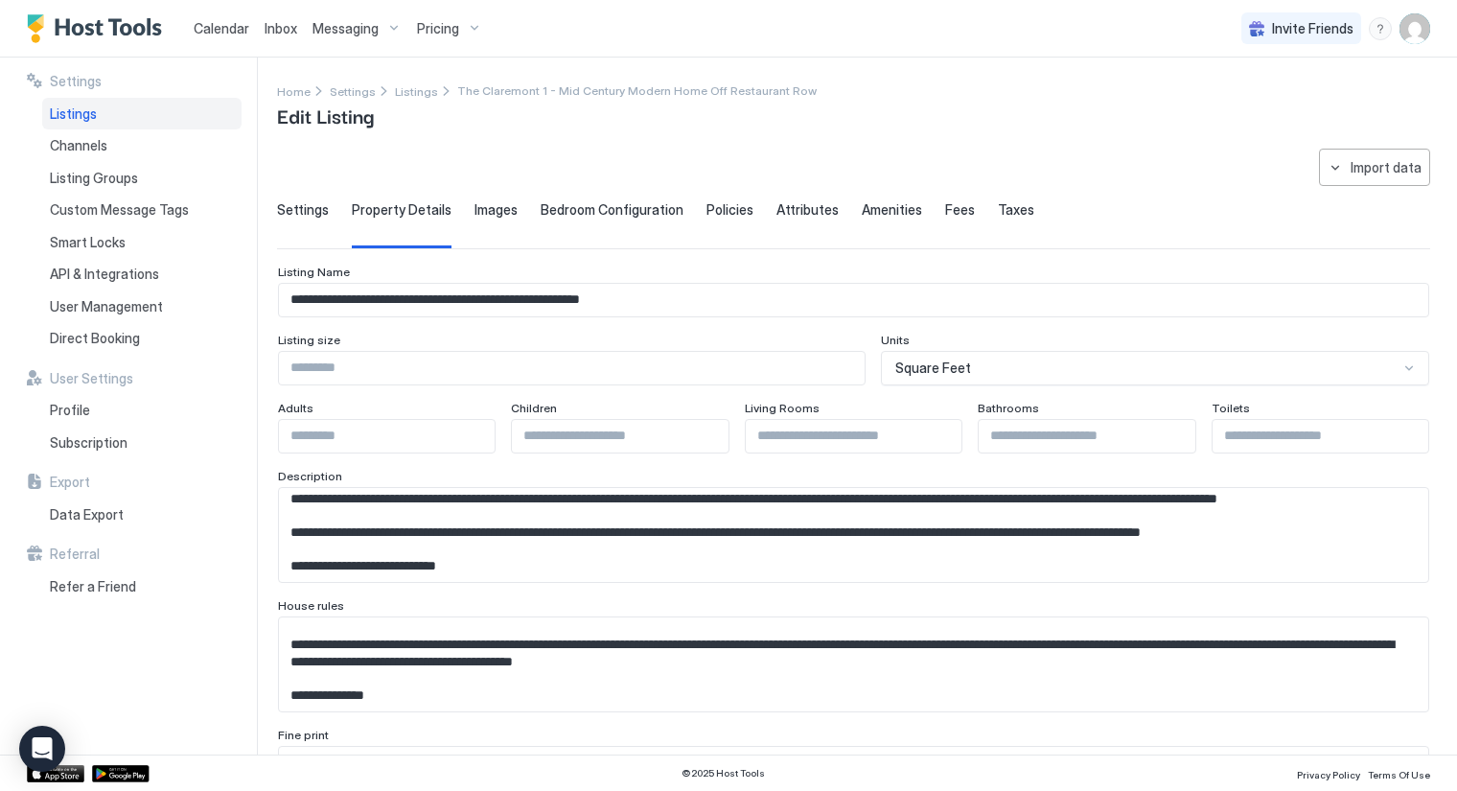
click at [298, 201] on span "Settings" at bounding box center [303, 209] width 52 height 17
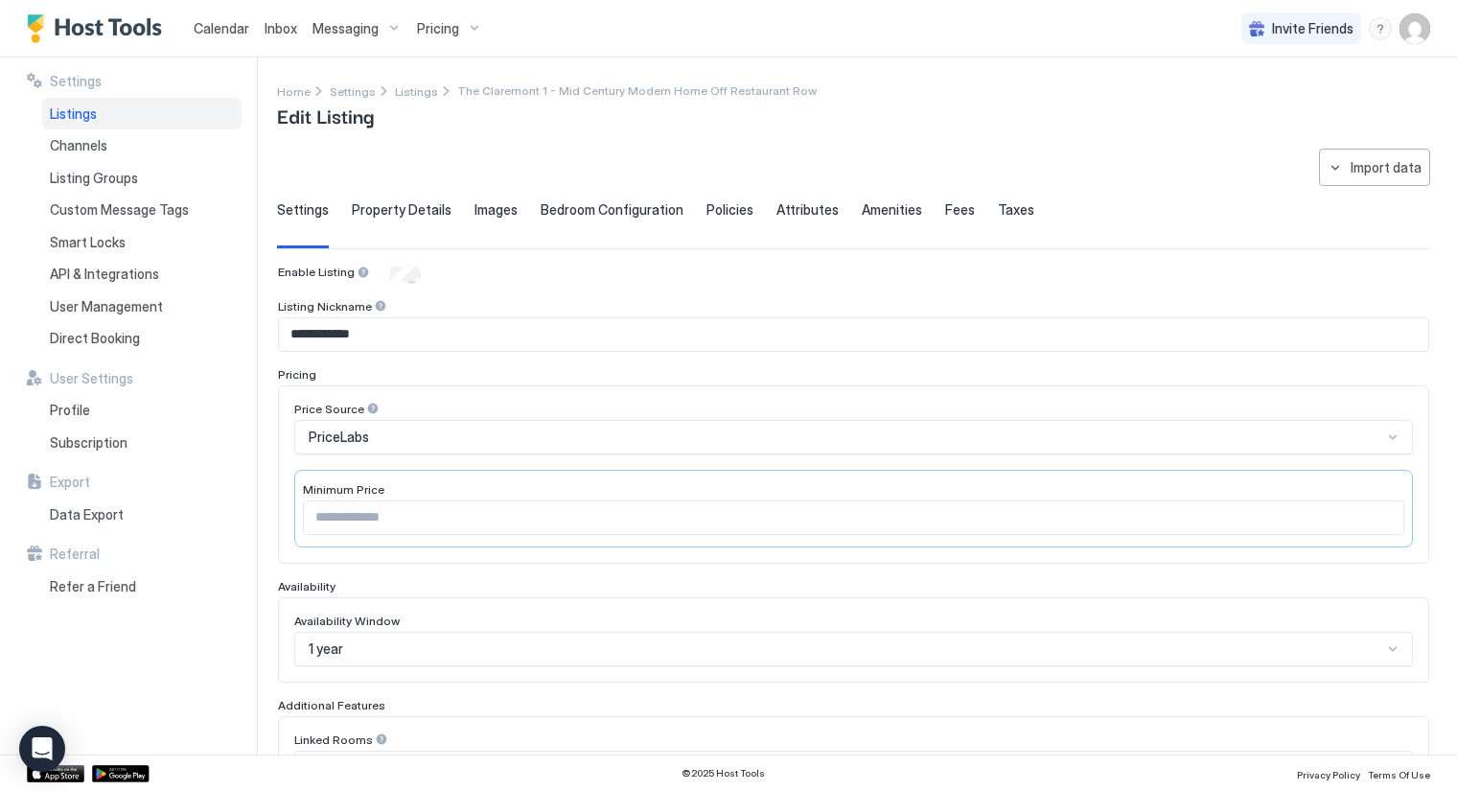
click at [418, 211] on span "Property Details" at bounding box center [402, 209] width 100 height 17
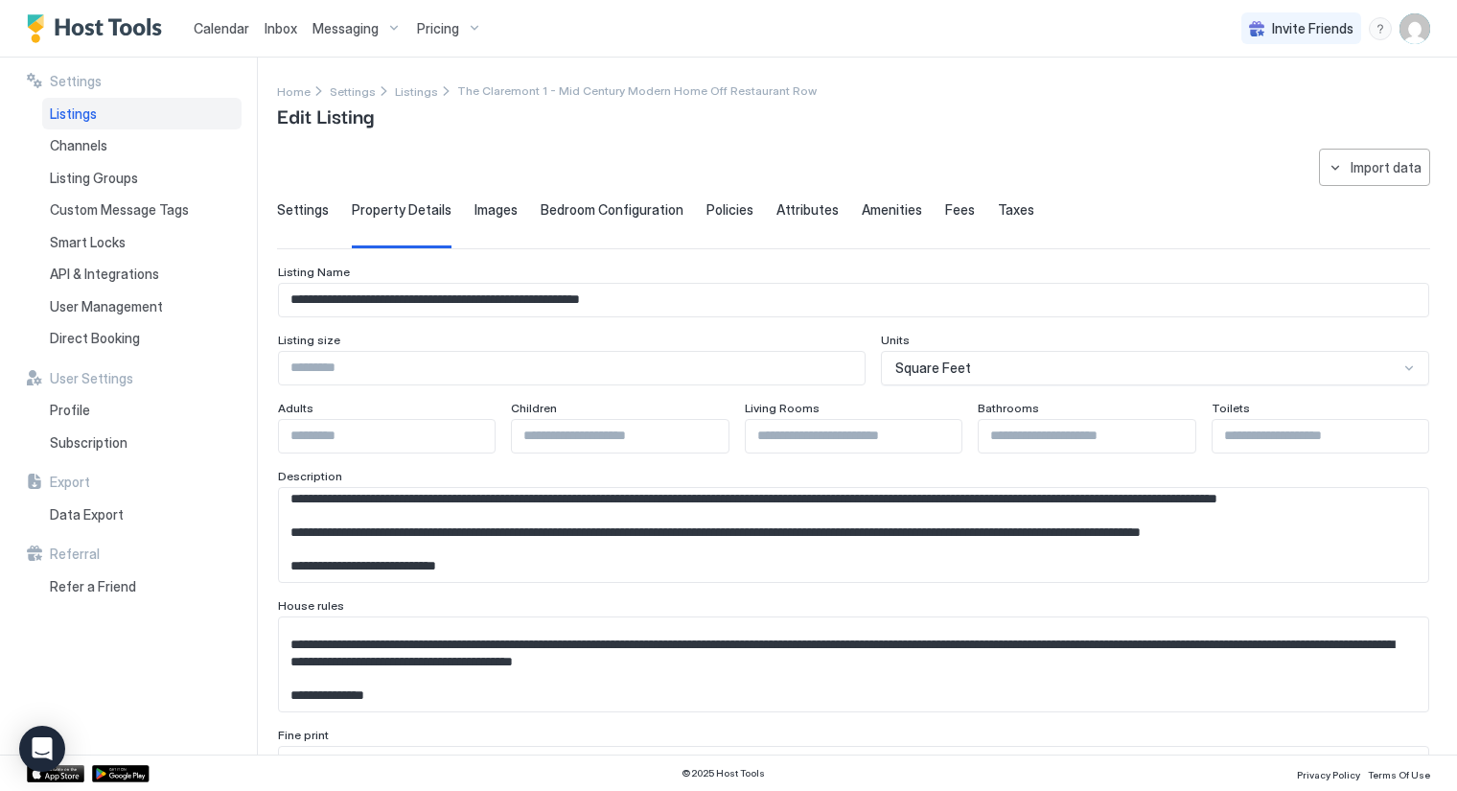
click at [495, 209] on span "Images" at bounding box center [496, 209] width 43 height 17
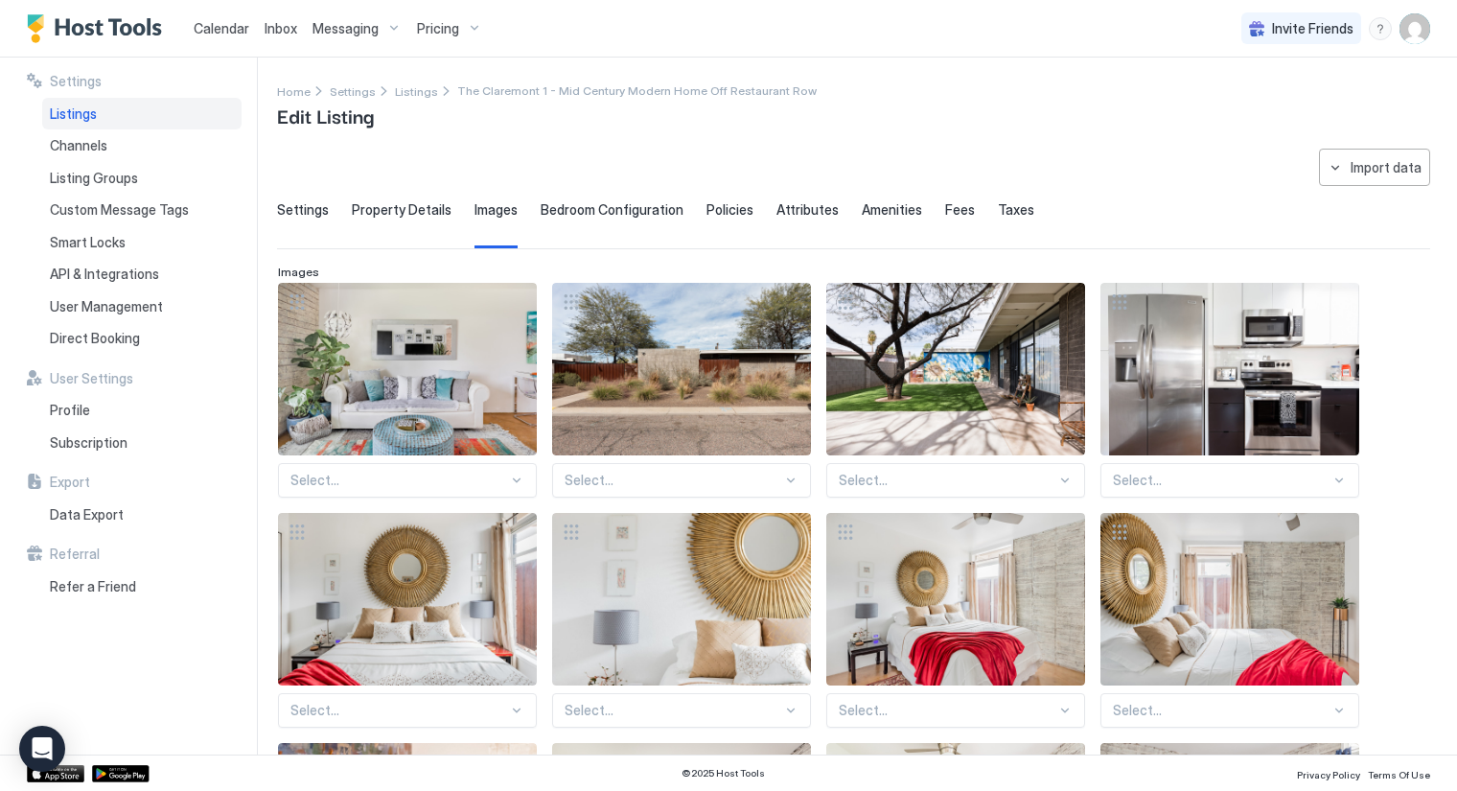
click at [583, 212] on span "Bedroom Configuration" at bounding box center [612, 209] width 143 height 17
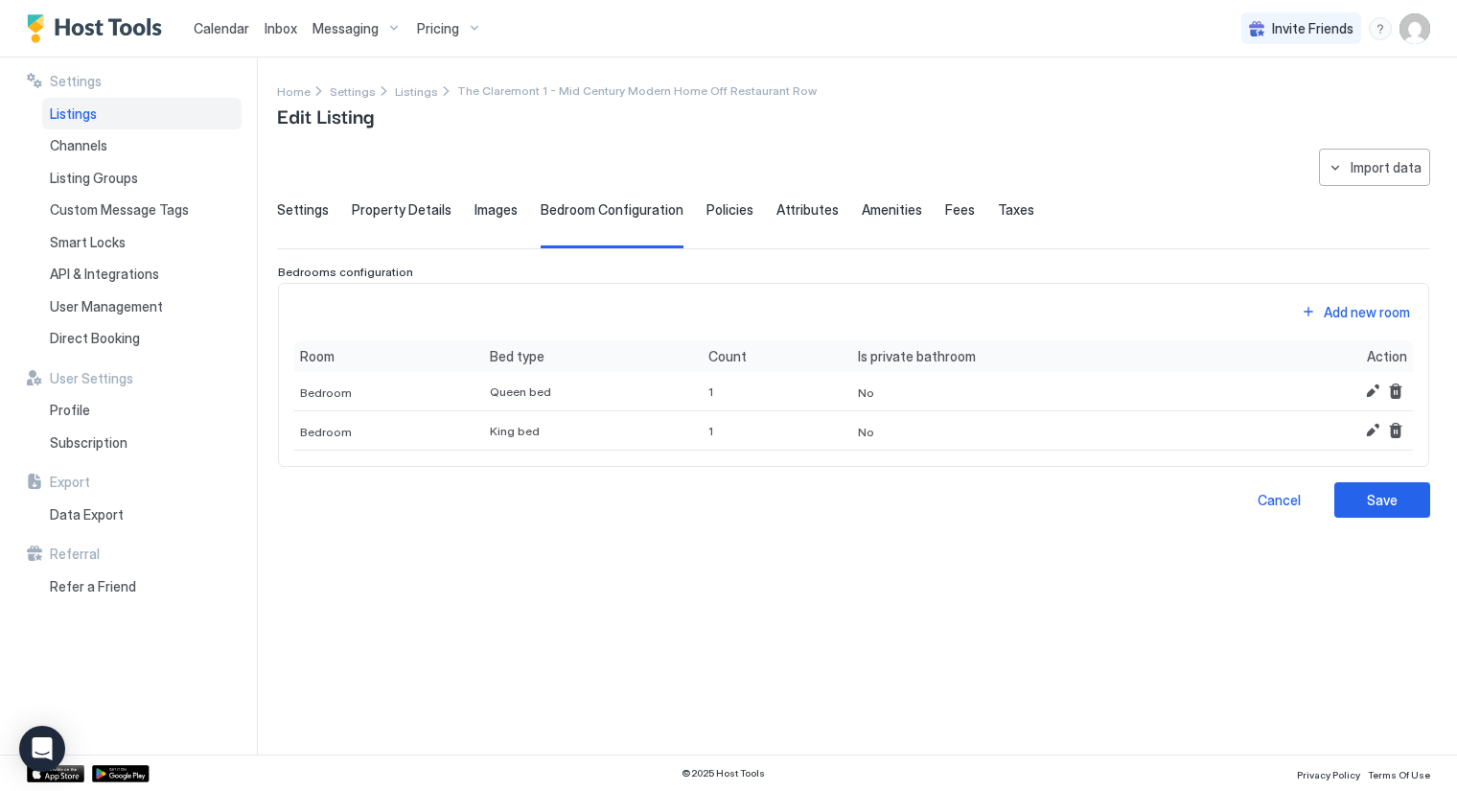
click at [709, 208] on span "Policies" at bounding box center [730, 209] width 47 height 17
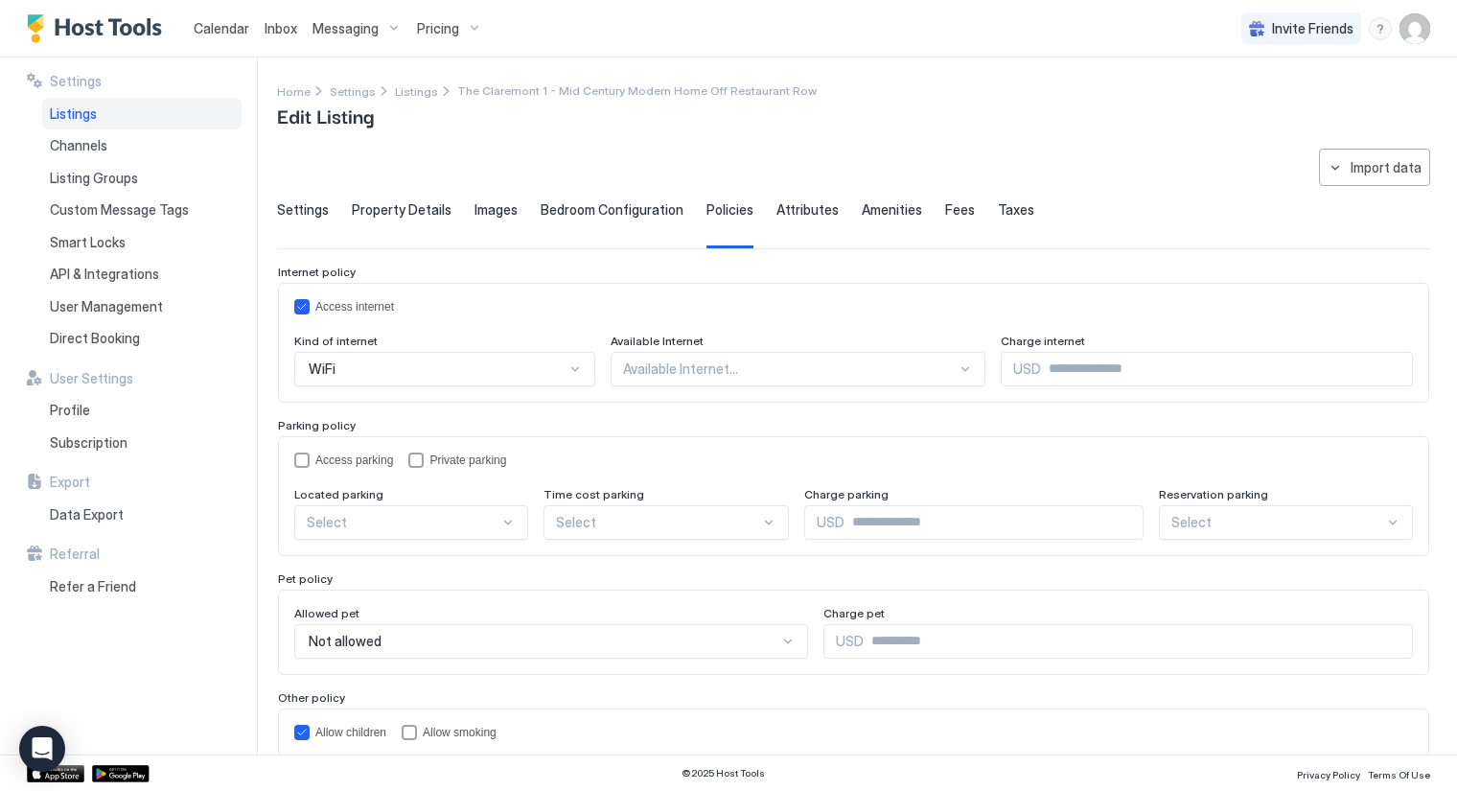
click at [958, 371] on div at bounding box center [965, 368] width 15 height 15
click at [645, 409] on span "All areas" at bounding box center [647, 414] width 47 height 14
click at [1021, 376] on input "Input Field" at bounding box center [1216, 369] width 391 height 33
click at [983, 410] on div "Internet policy Access internet Kind of internet WiFi Available Internet All ar…" at bounding box center [854, 511] width 1152 height 492
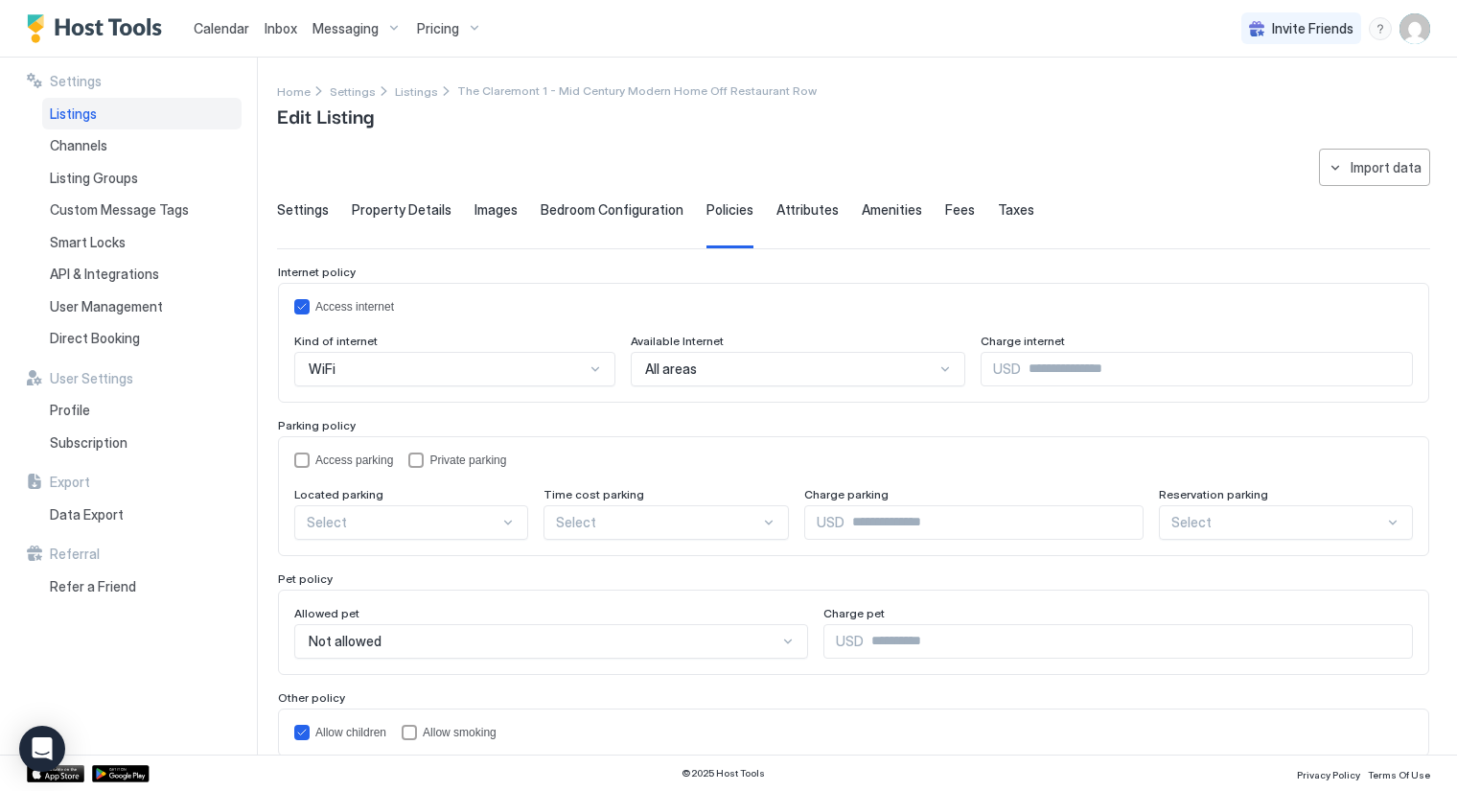
click at [983, 410] on div "Internet policy Access internet Kind of internet WiFi Available Internet All ar…" at bounding box center [854, 511] width 1152 height 492
click at [420, 453] on div "privateParking" at bounding box center [415, 460] width 15 height 15
click at [417, 456] on div "privateParking" at bounding box center [415, 460] width 15 height 15
click at [501, 525] on div at bounding box center [508, 522] width 15 height 15
click at [342, 563] on span "On Site" at bounding box center [328, 567] width 40 height 14
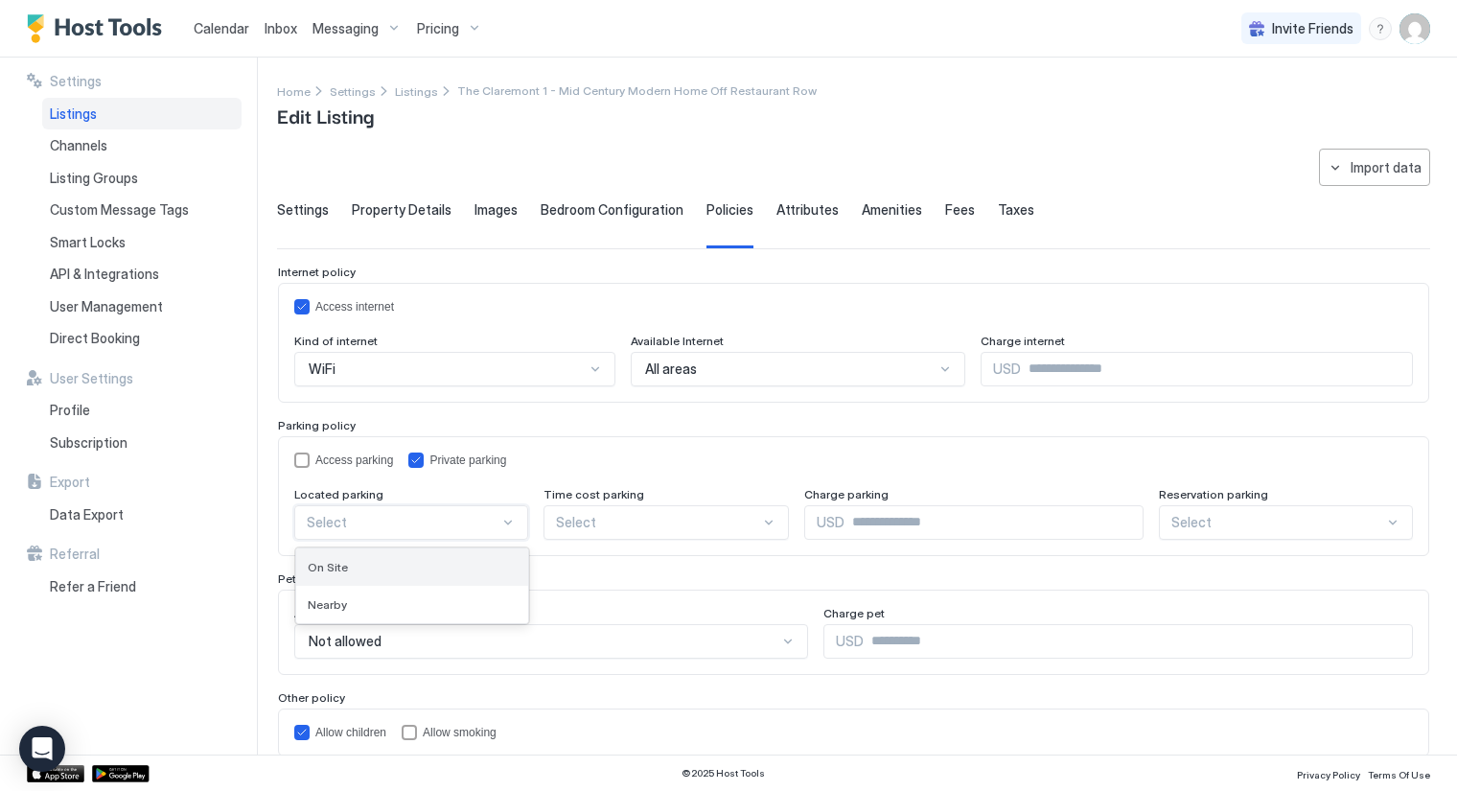
click at [342, 563] on div "Internet policy Access internet Kind of internet WiFi Available Internet All ar…" at bounding box center [854, 511] width 1152 height 492
click at [797, 207] on span "Attributes" at bounding box center [808, 209] width 62 height 17
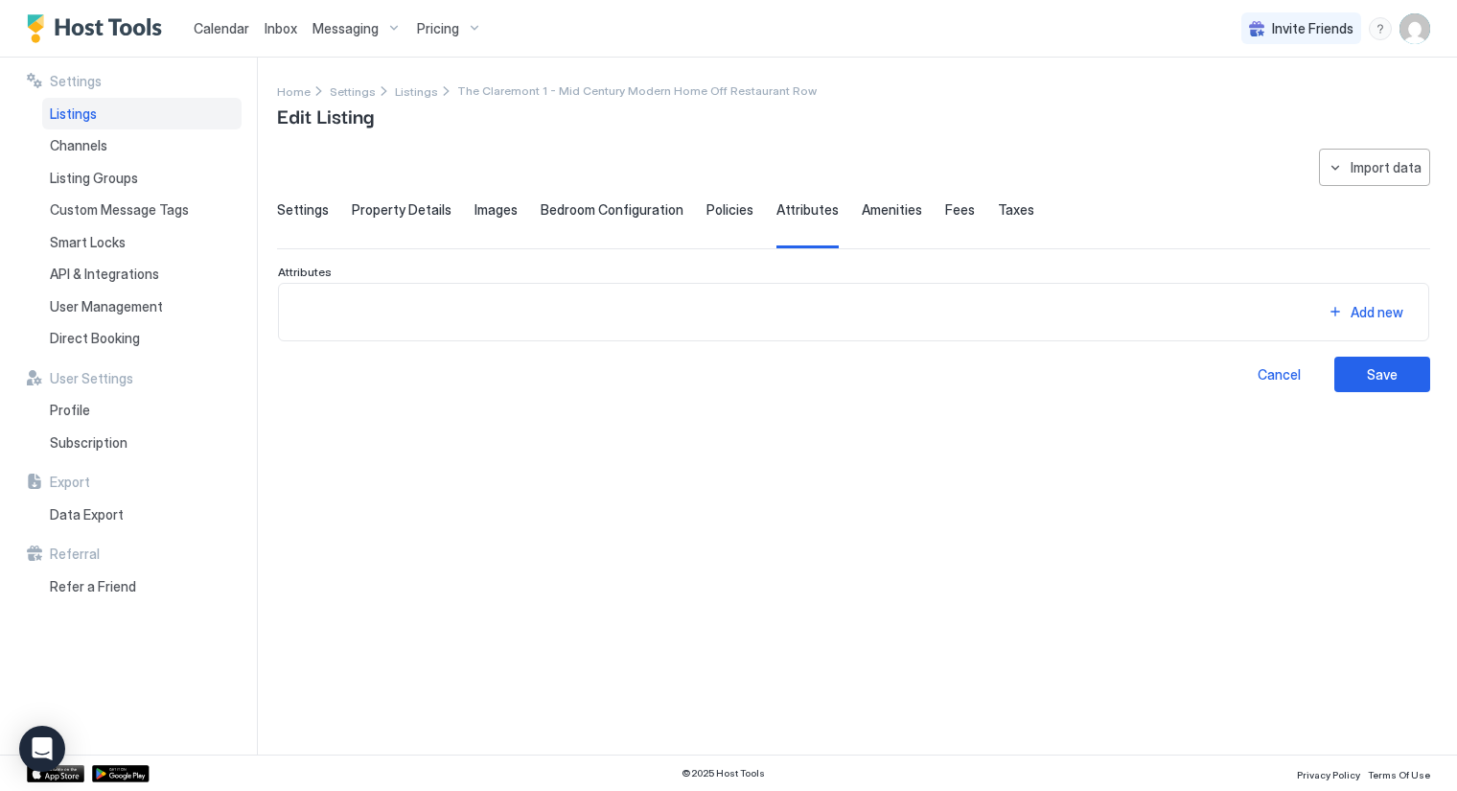
click at [862, 210] on span "Amenities" at bounding box center [892, 209] width 60 height 17
click at [945, 209] on span "Fees" at bounding box center [960, 209] width 30 height 17
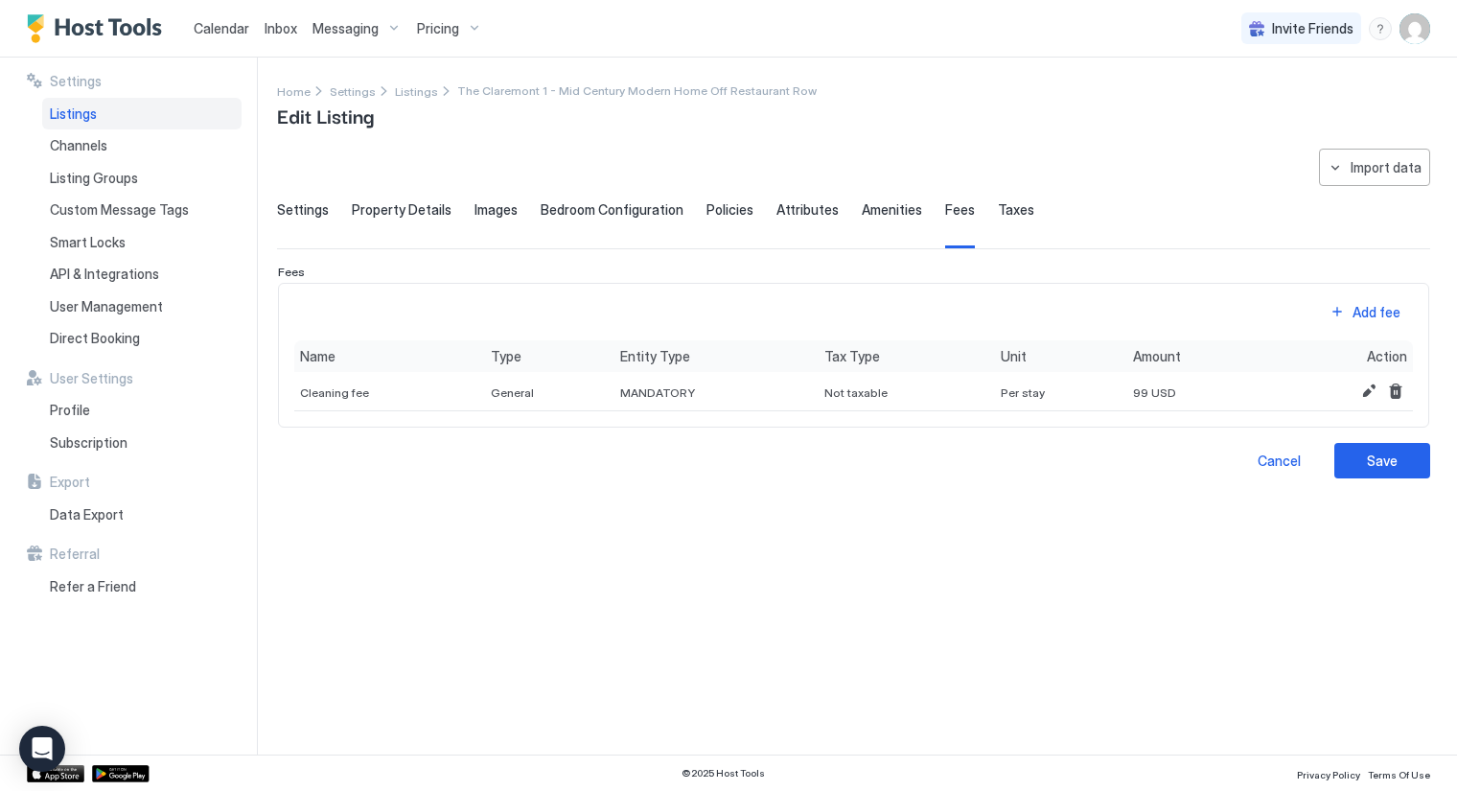
click at [998, 210] on span "Taxes" at bounding box center [1016, 209] width 36 height 17
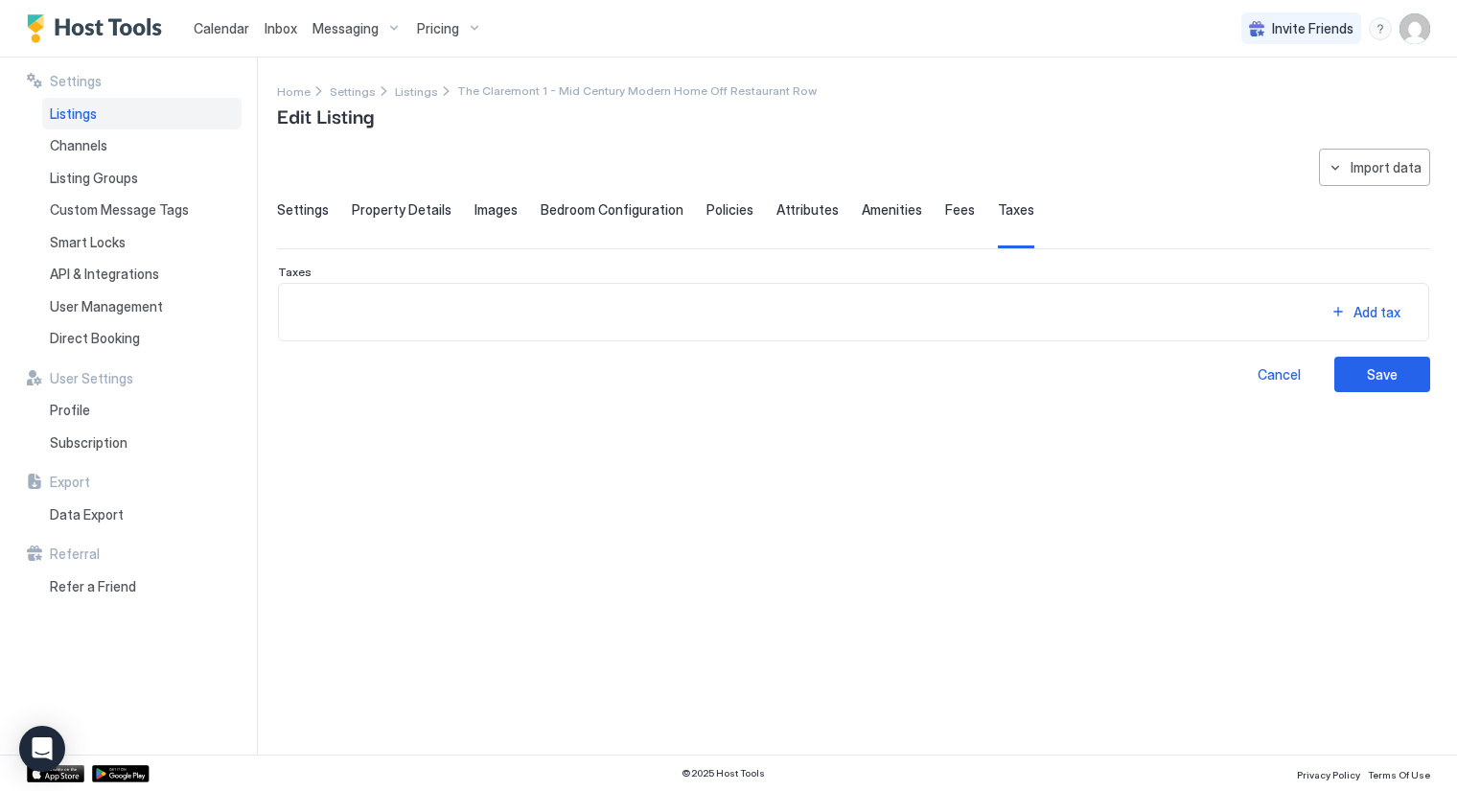
click at [304, 204] on span "Settings" at bounding box center [303, 209] width 52 height 17
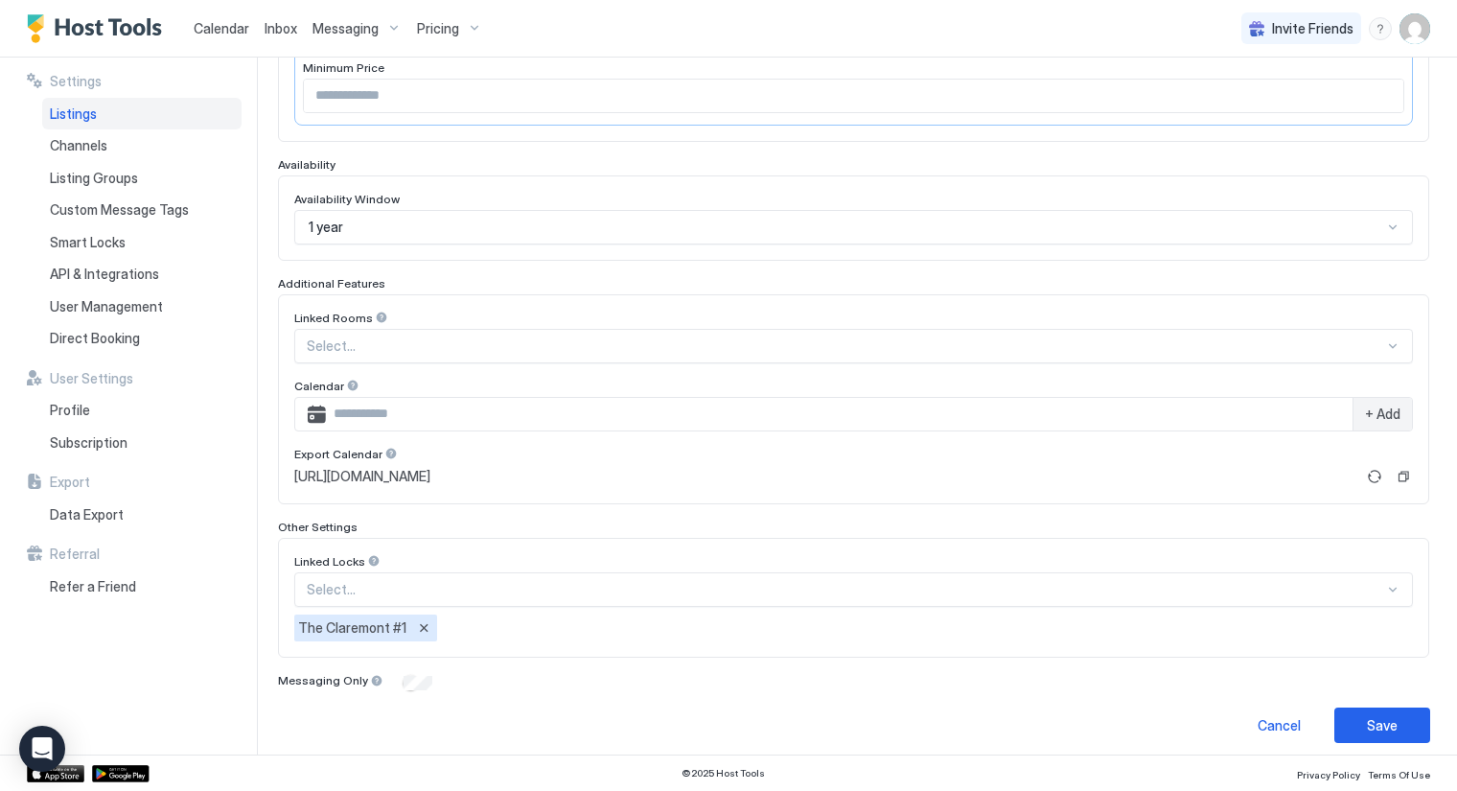
scroll to position [423, 0]
click at [1369, 714] on div "Save" at bounding box center [1382, 724] width 31 height 20
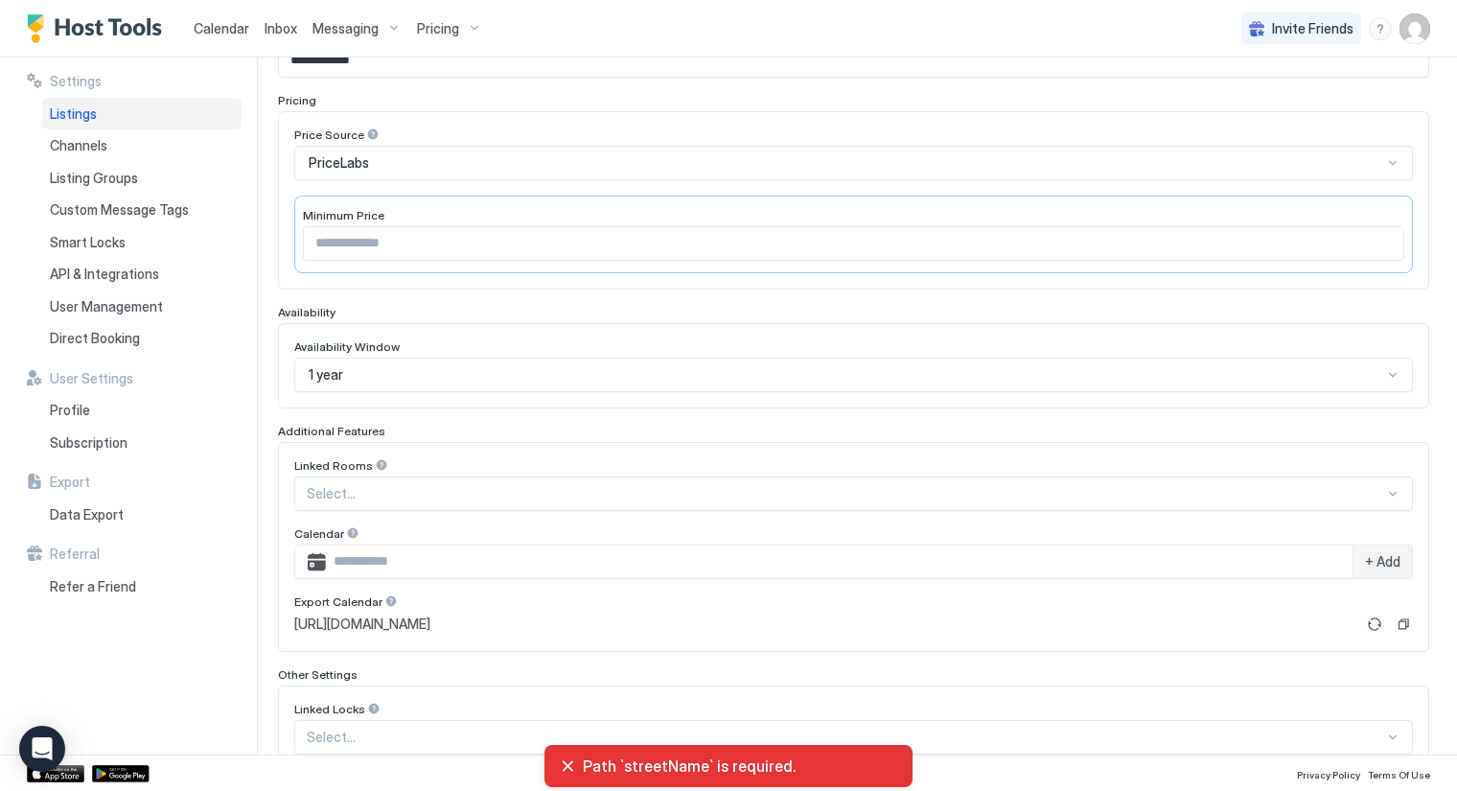
scroll to position [0, 0]
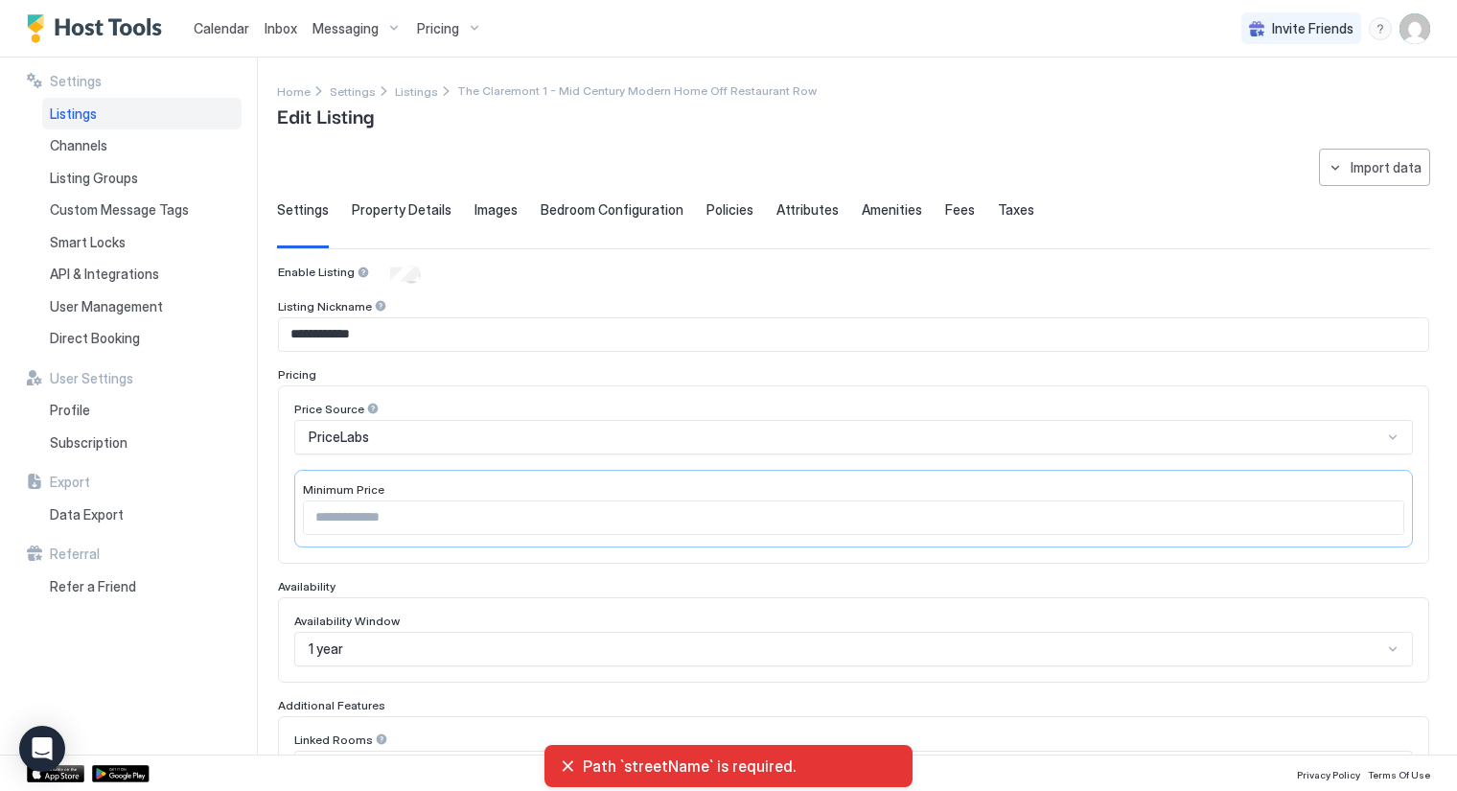
click at [404, 202] on span "Property Details" at bounding box center [402, 209] width 100 height 17
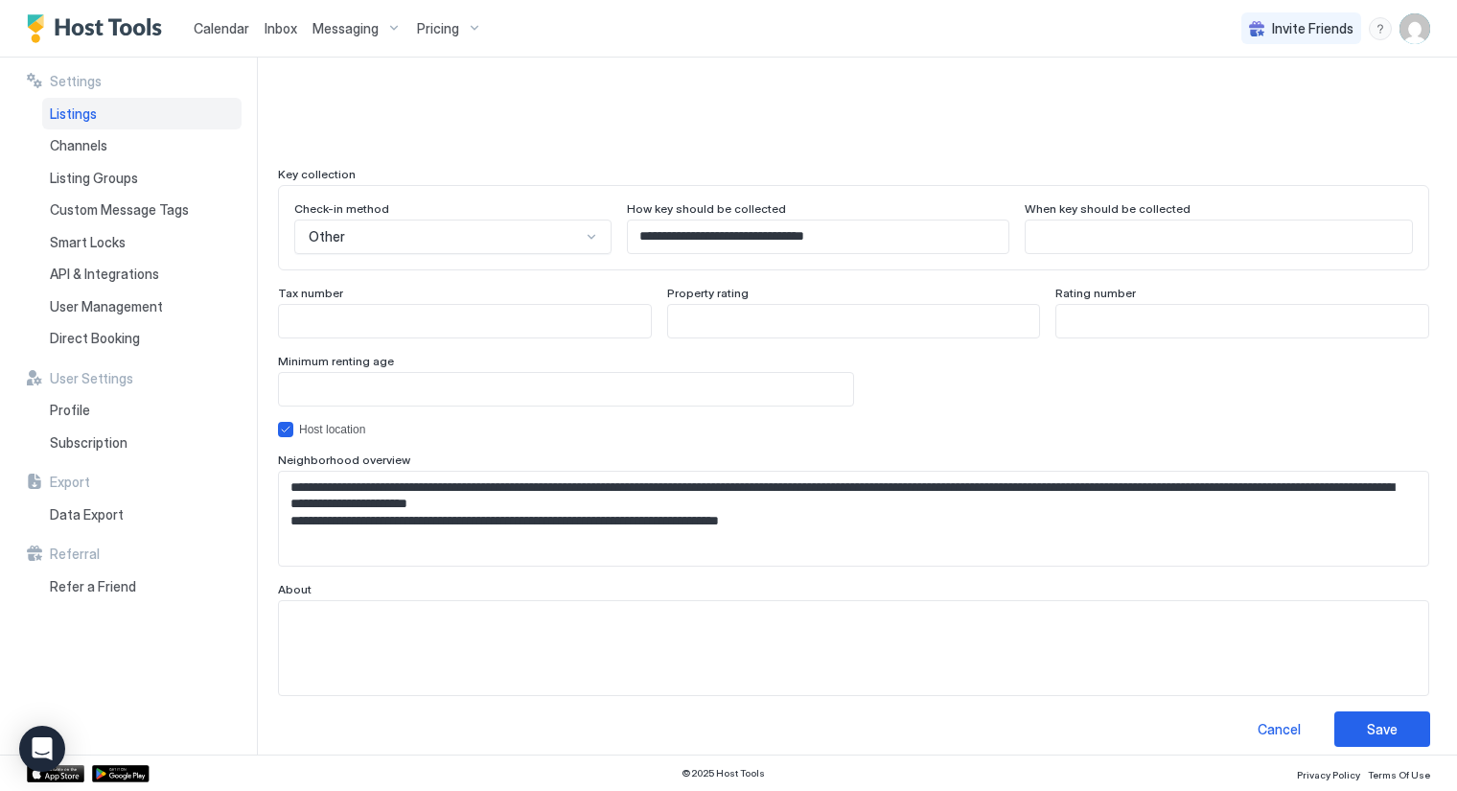
scroll to position [1697, 0]
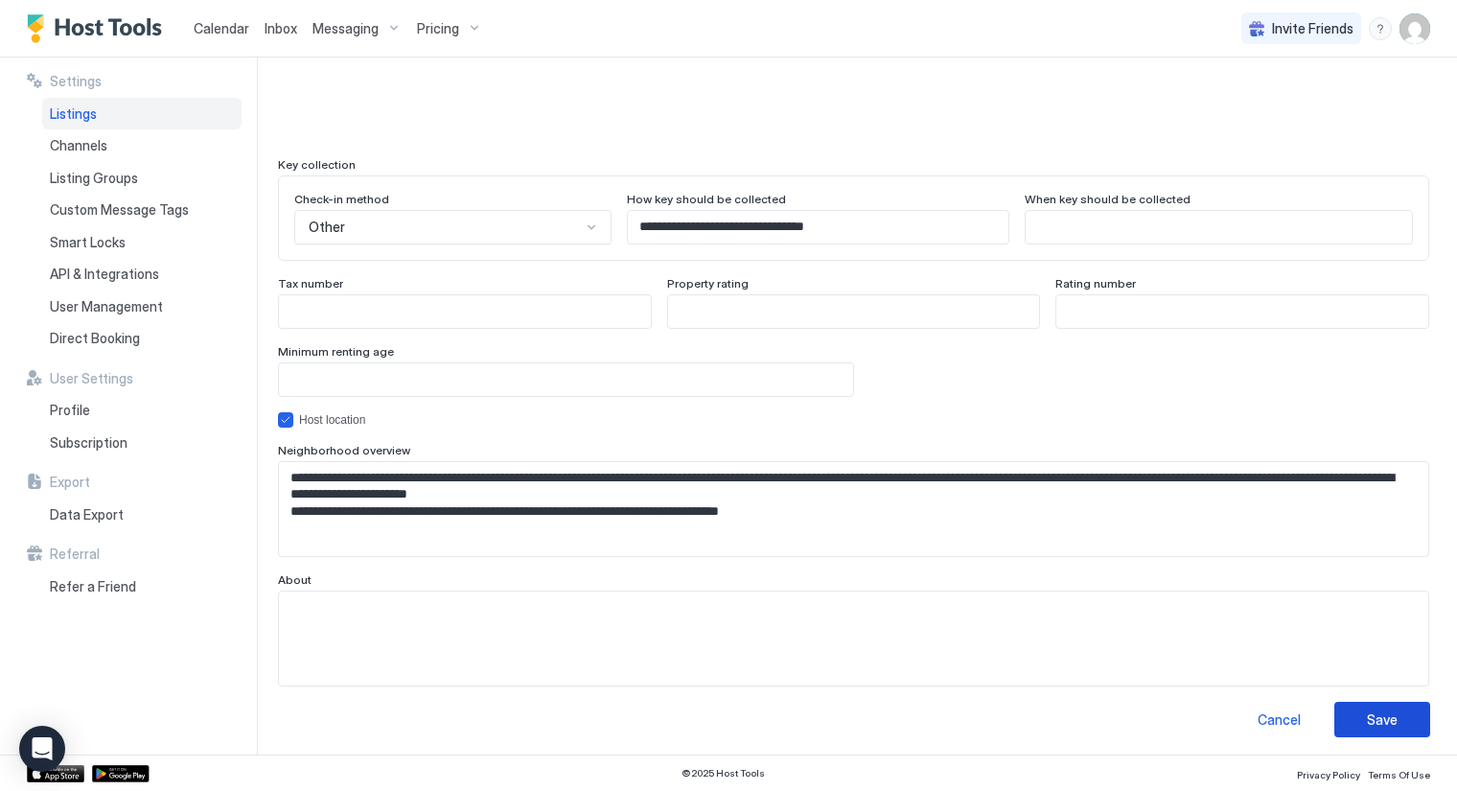
click at [1378, 725] on button "Save" at bounding box center [1383, 719] width 96 height 35
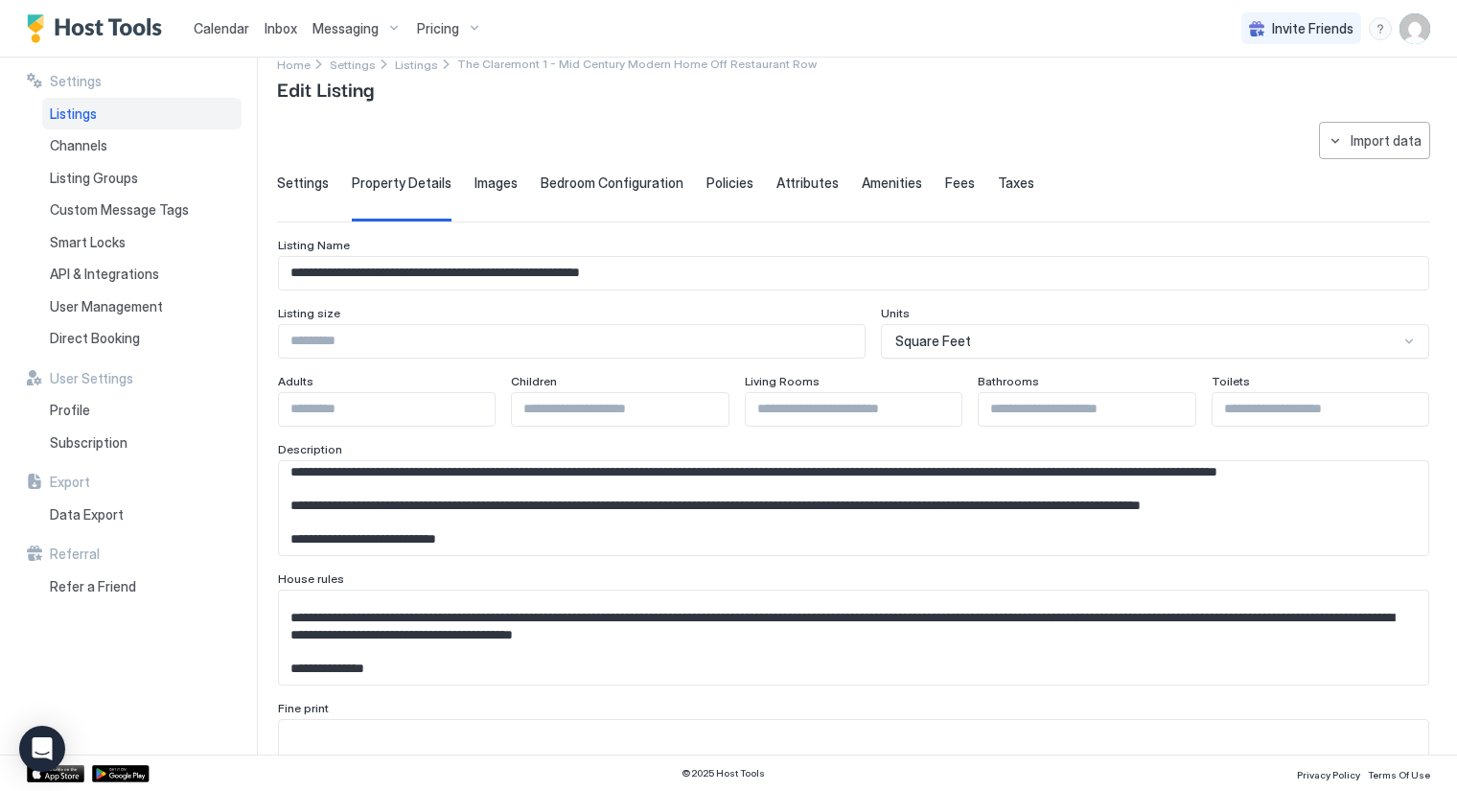
scroll to position [0, 0]
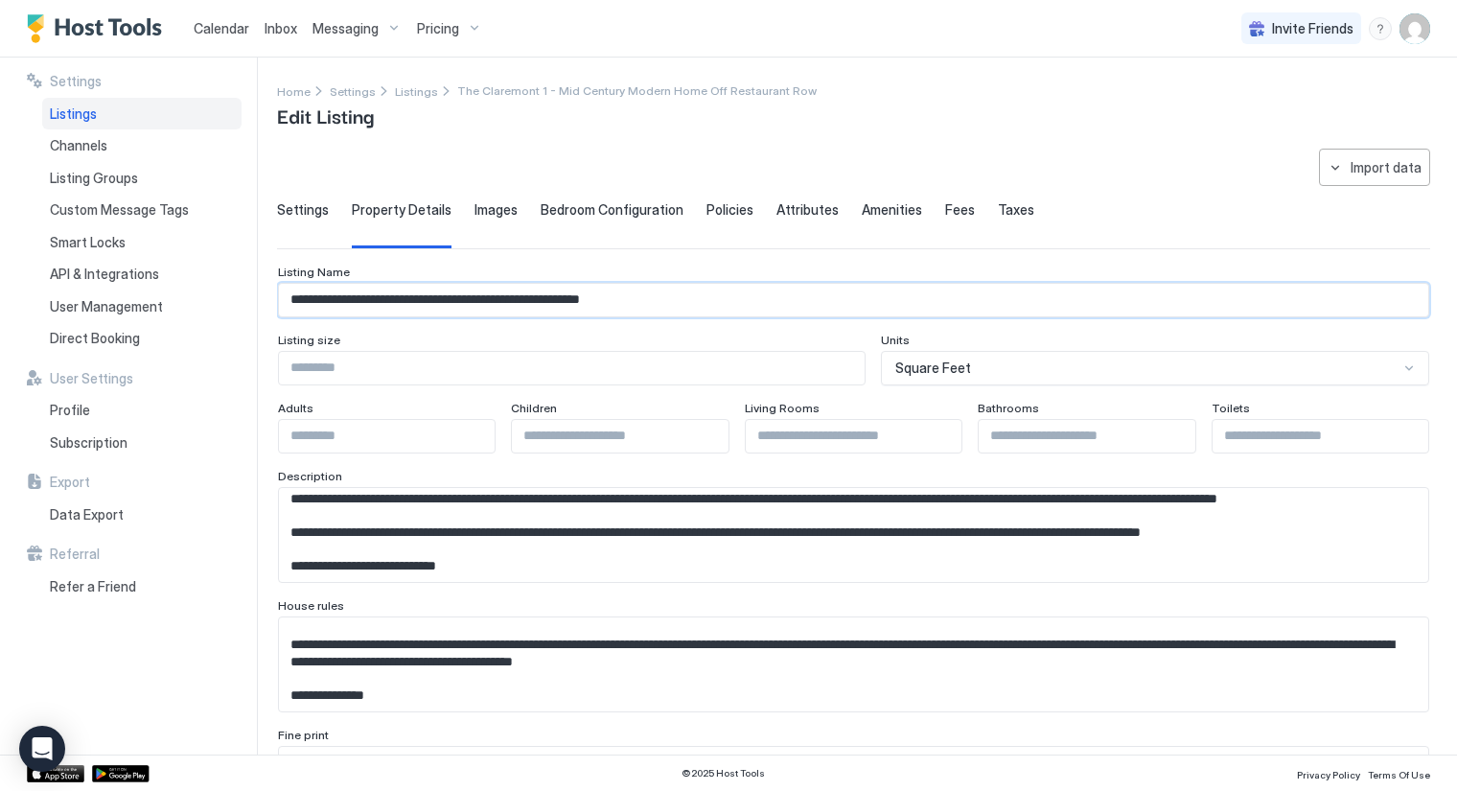
click at [392, 299] on input "**********" at bounding box center [854, 300] width 1150 height 33
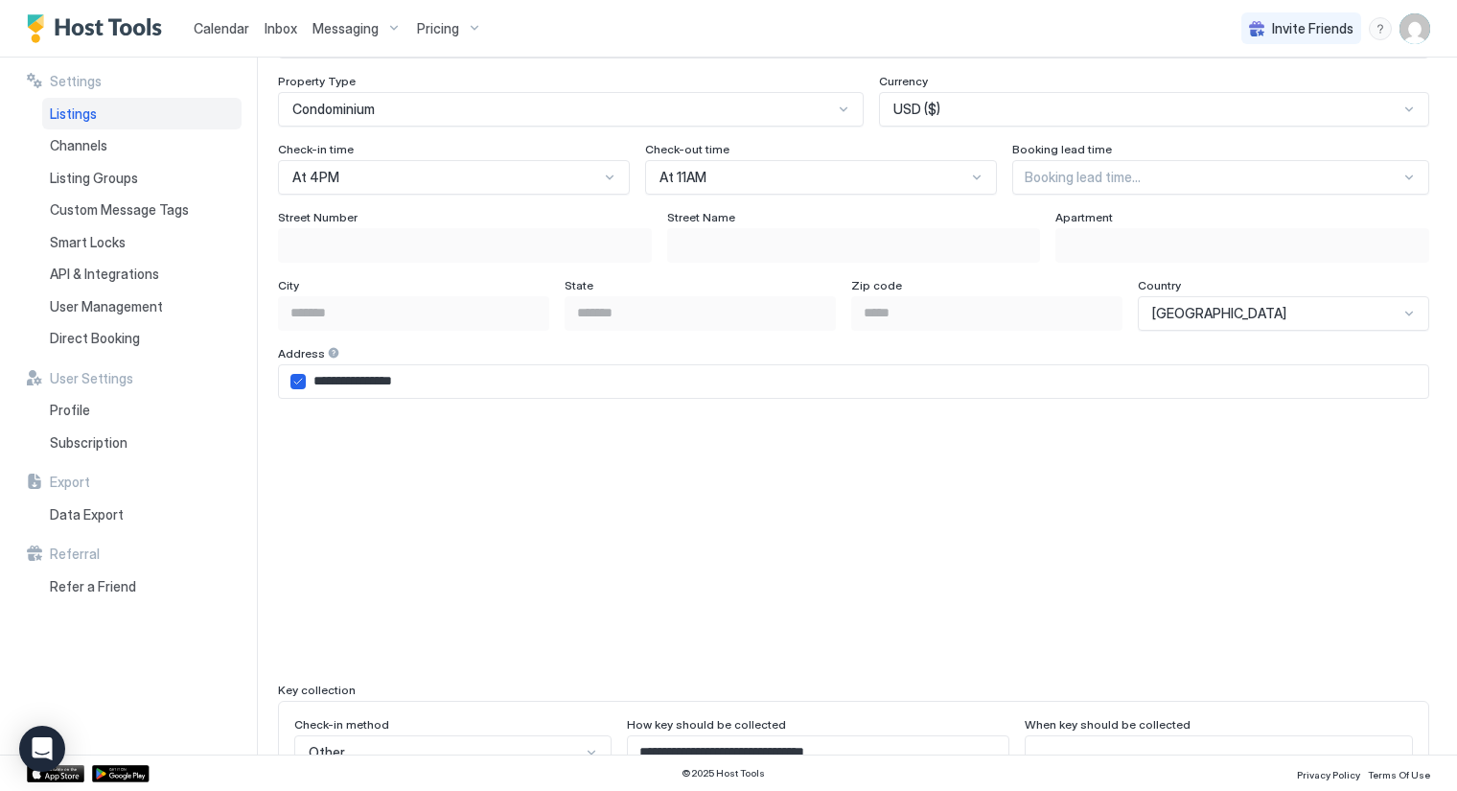
scroll to position [1697, 0]
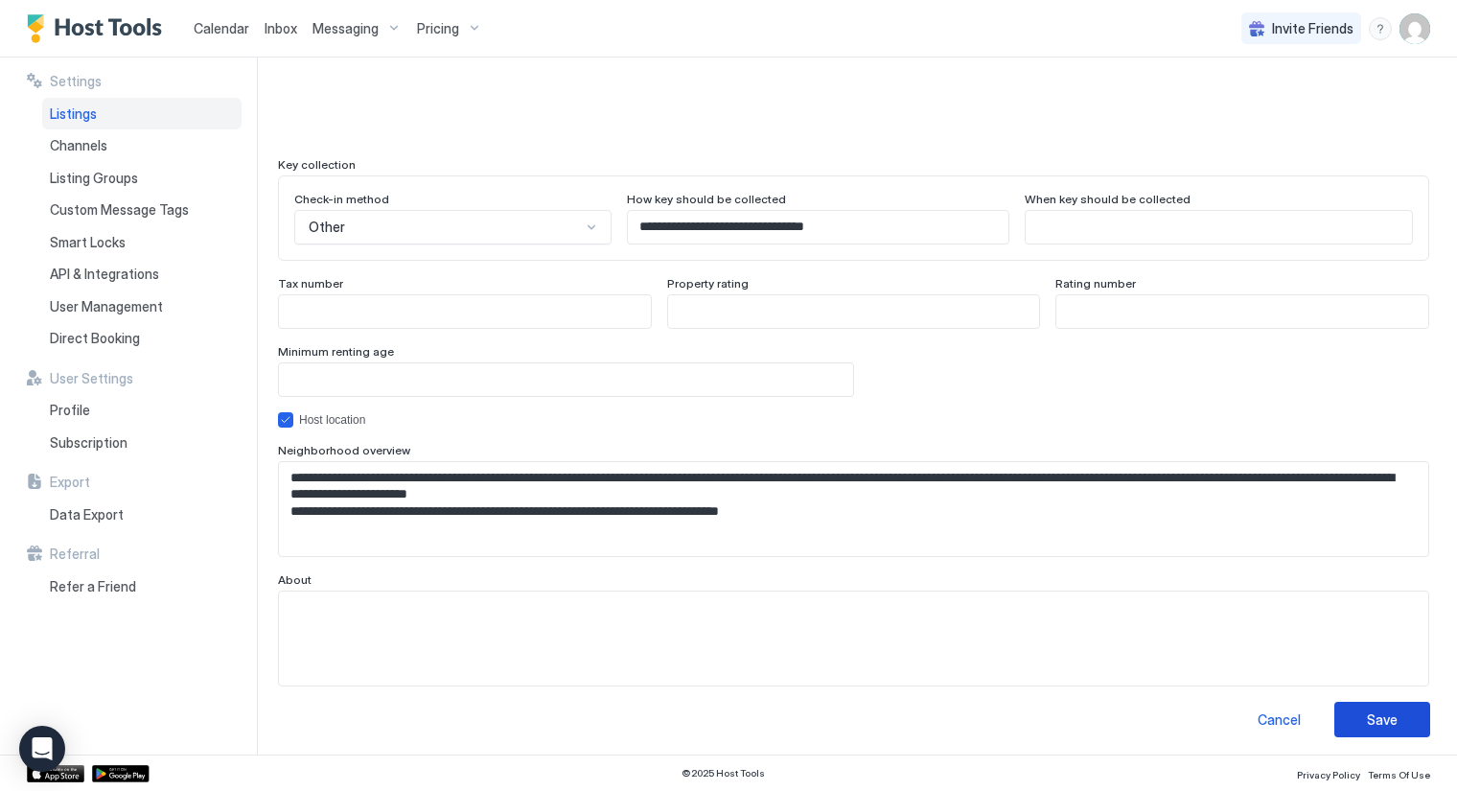
click at [1349, 708] on button "Save" at bounding box center [1383, 719] width 96 height 35
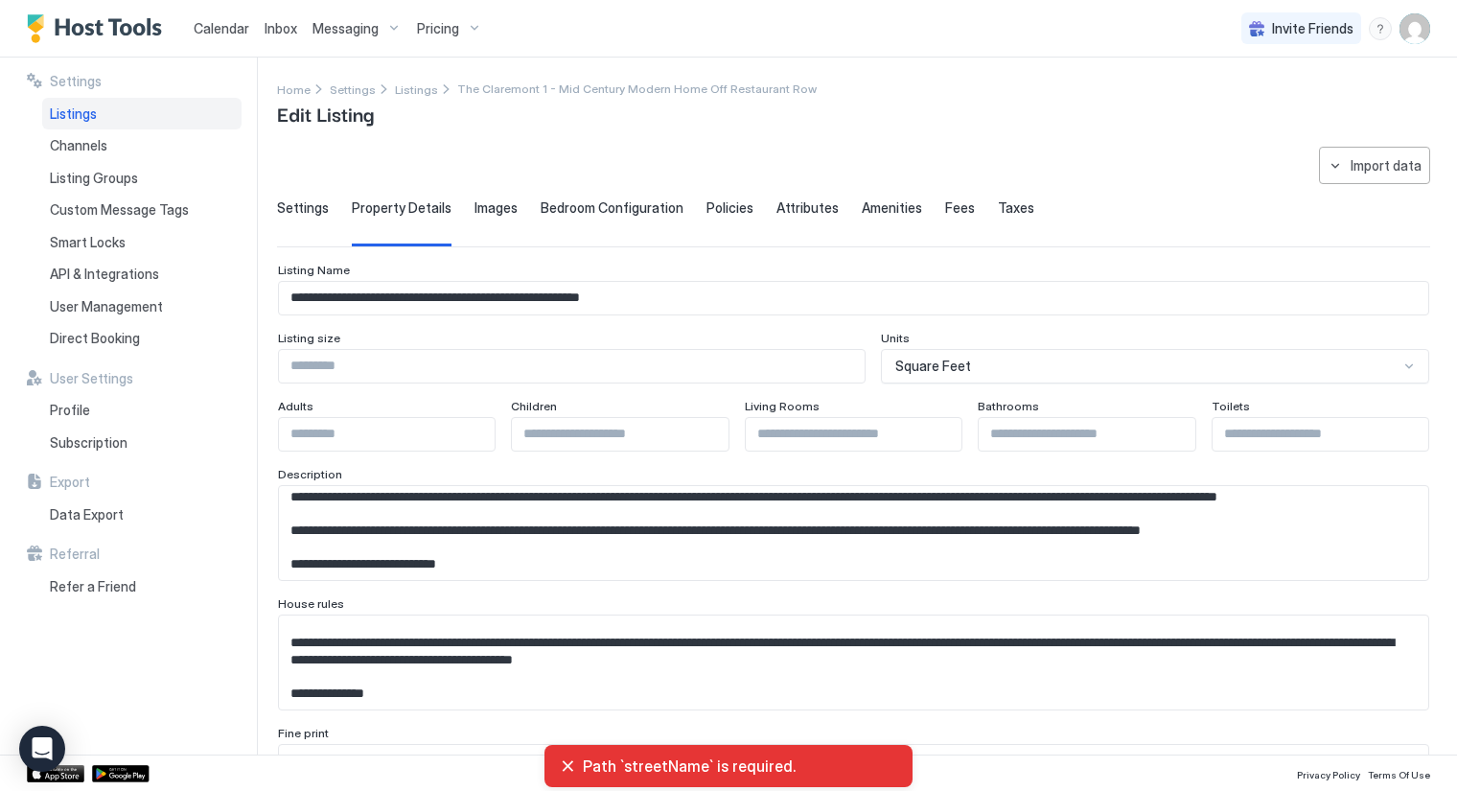
scroll to position [0, 0]
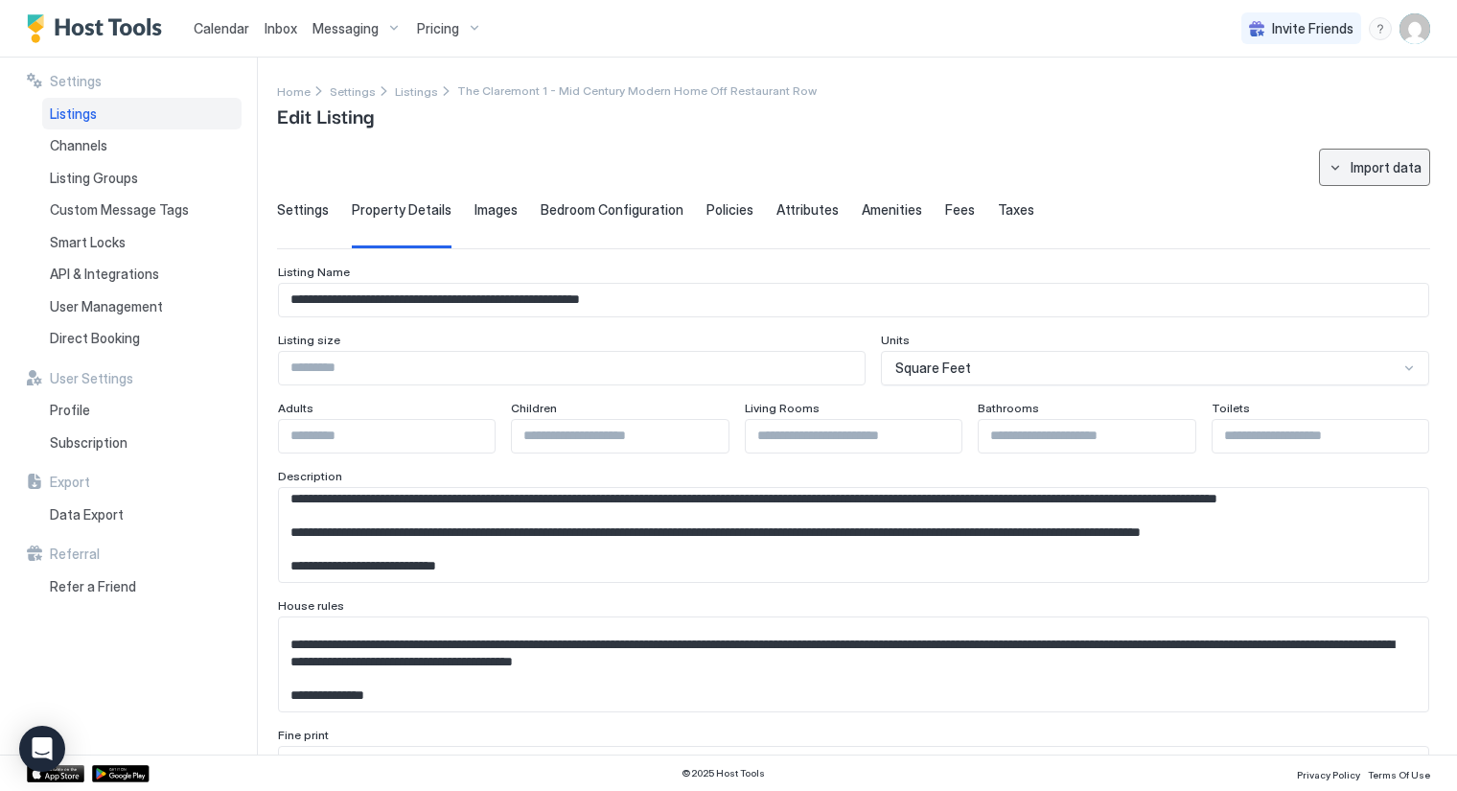
click at [1319, 167] on button "Import data" at bounding box center [1374, 167] width 111 height 37
click at [1347, 197] on div "Airbnb" at bounding box center [1368, 202] width 58 height 17
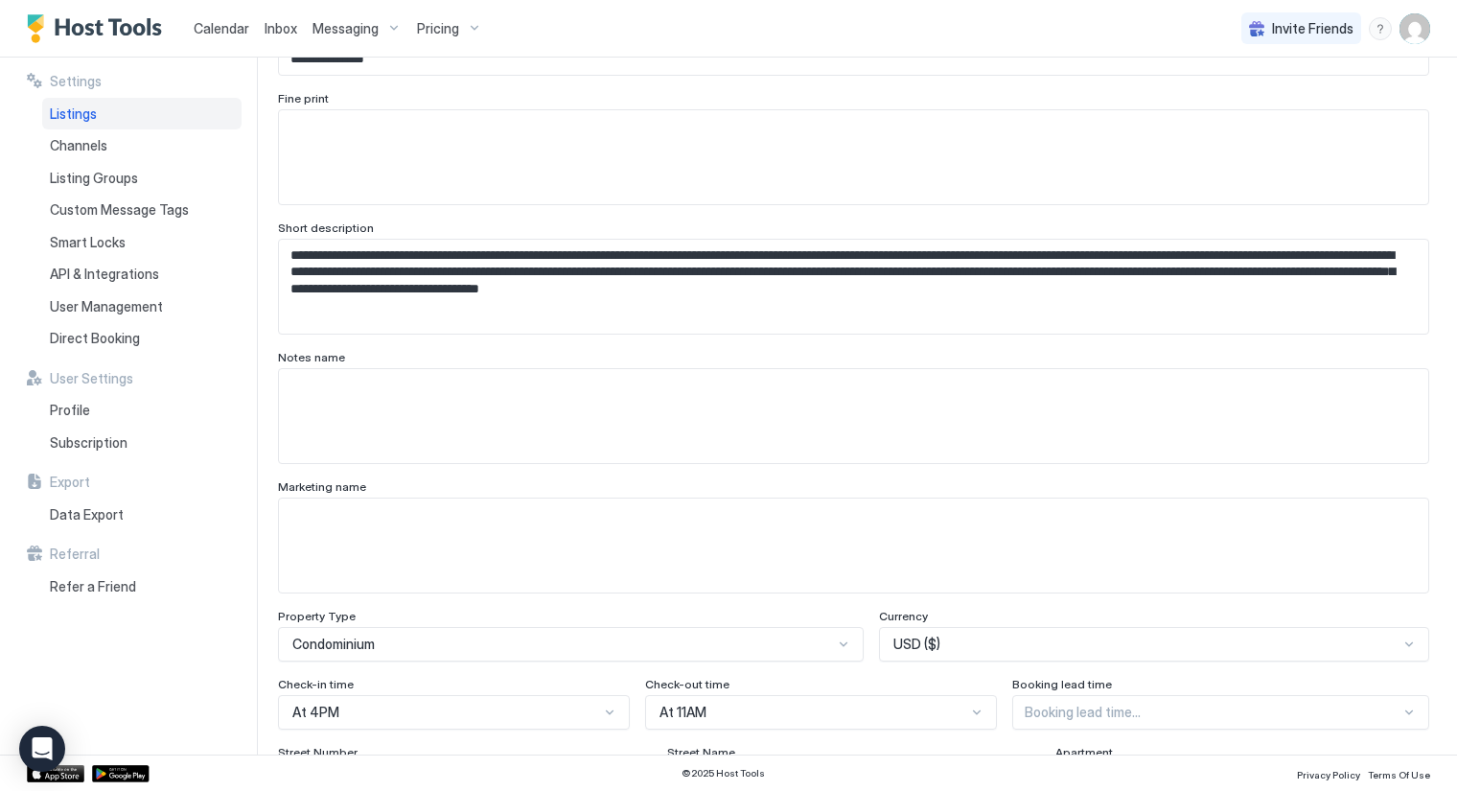
scroll to position [745, 0]
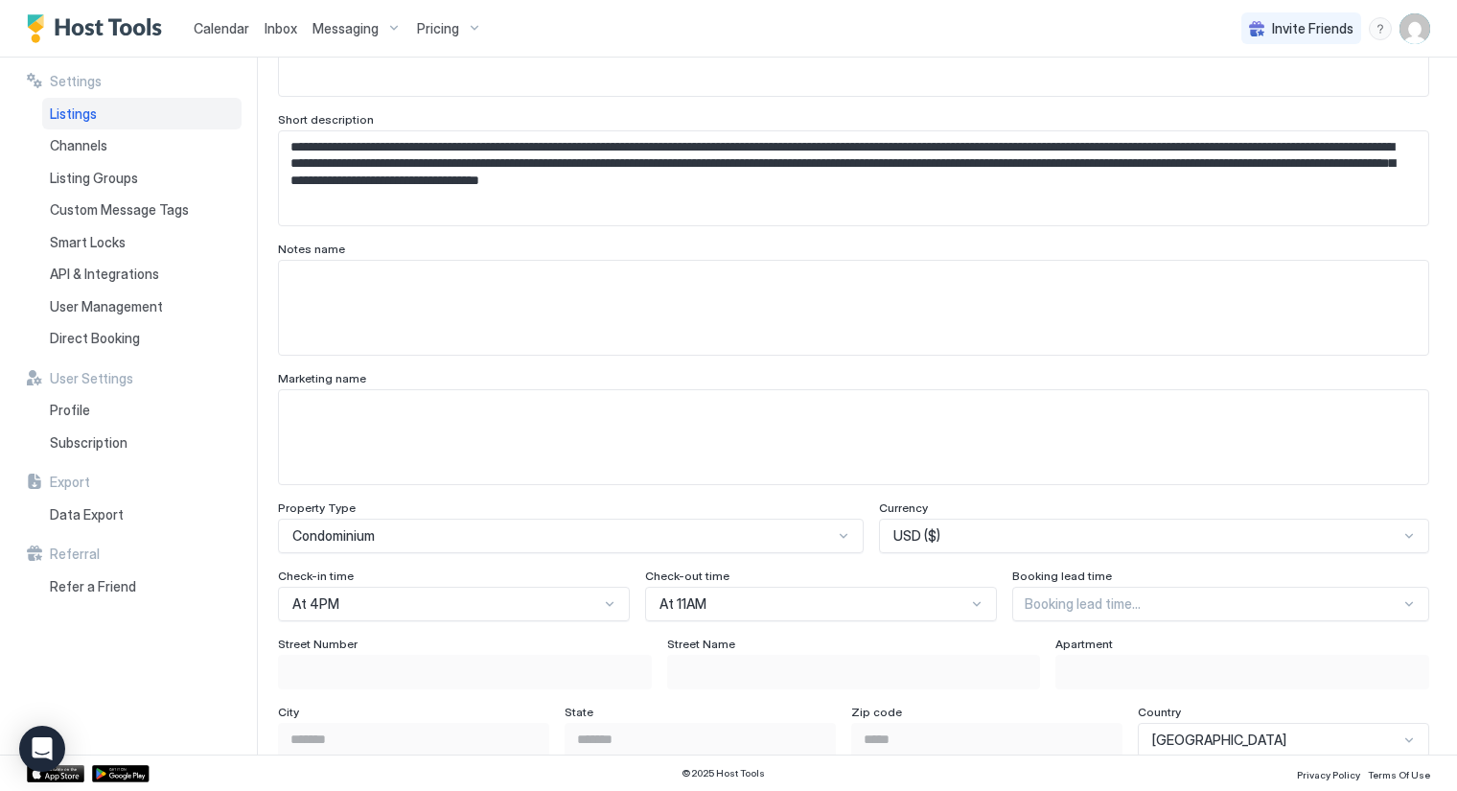
click at [475, 418] on textarea "Input Field" at bounding box center [854, 437] width 1150 height 94
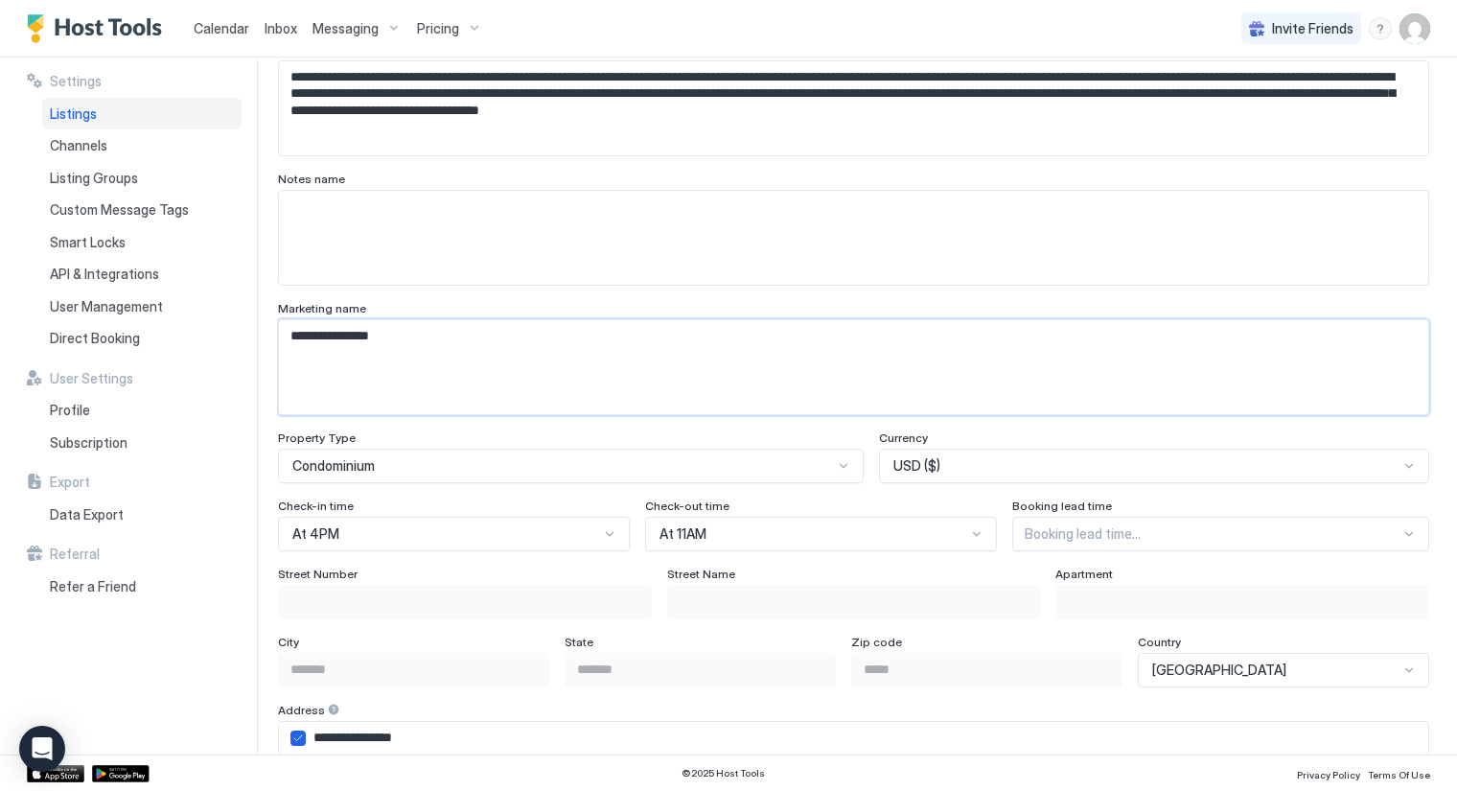
scroll to position [851, 0]
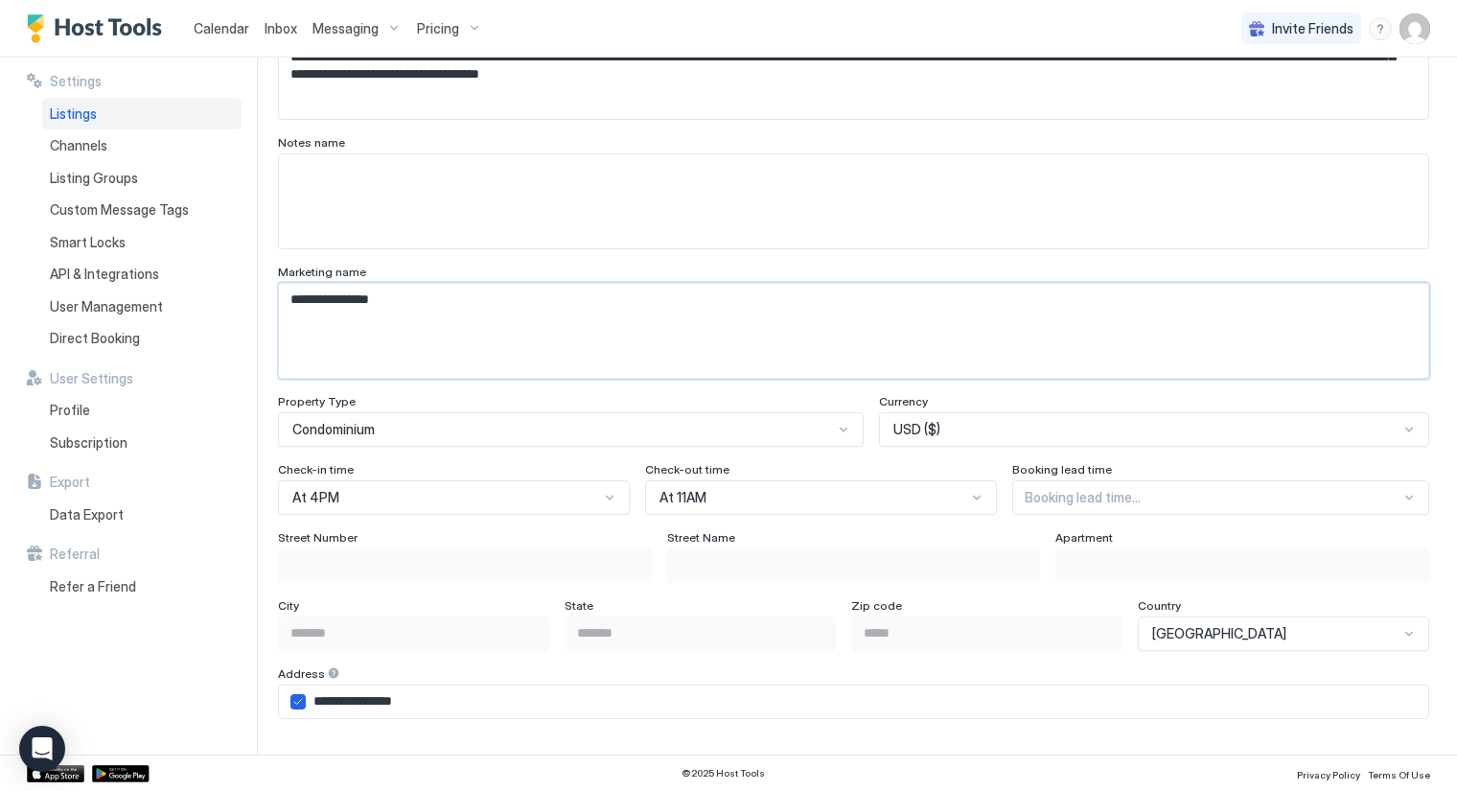
type textarea "**********"
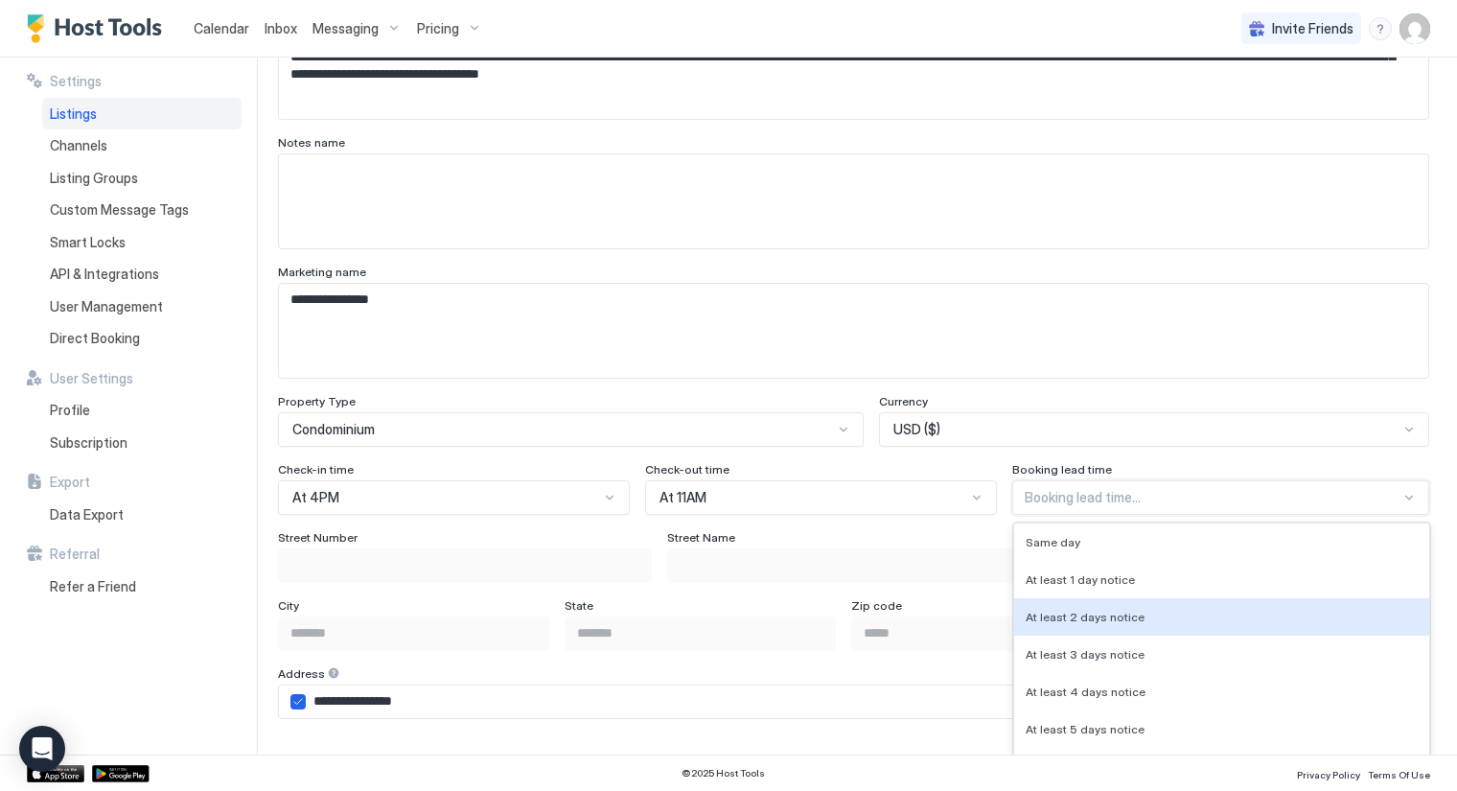
click at [1112, 491] on div "8 results available. Use Up and Down to choose options, press Enter to select t…" at bounding box center [1221, 497] width 417 height 35
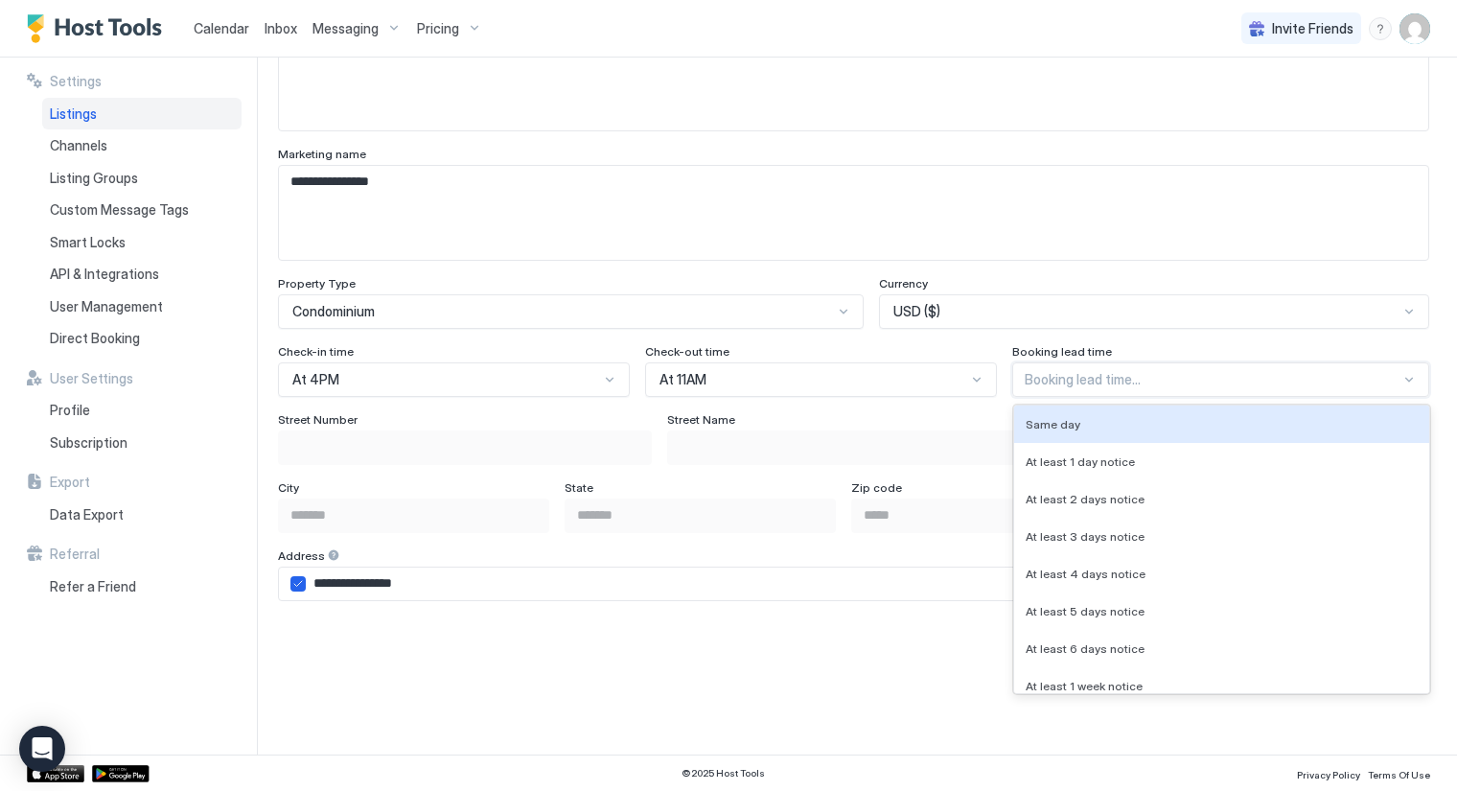
click at [1047, 419] on span "Same day" at bounding box center [1053, 424] width 55 height 14
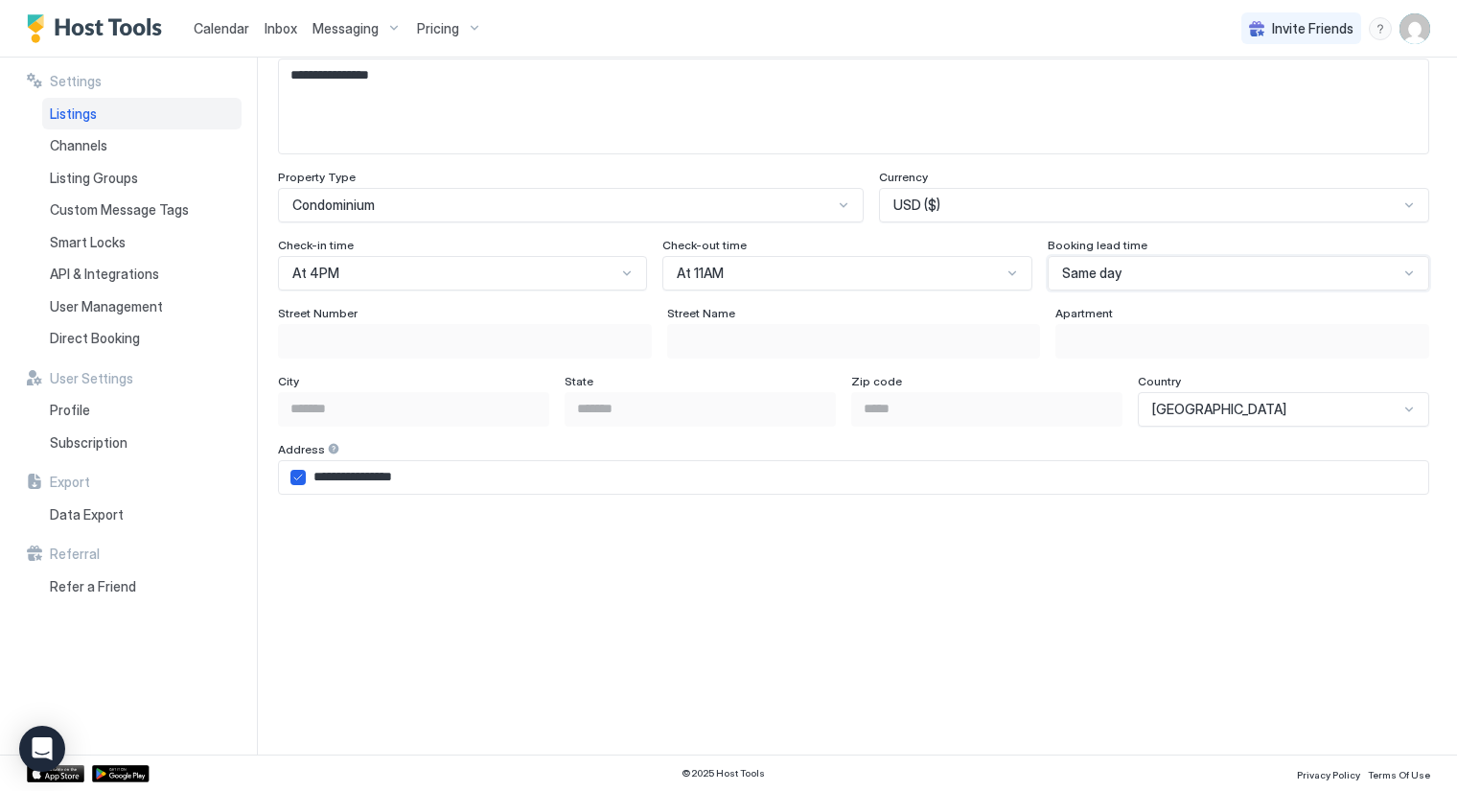
scroll to position [1182, 0]
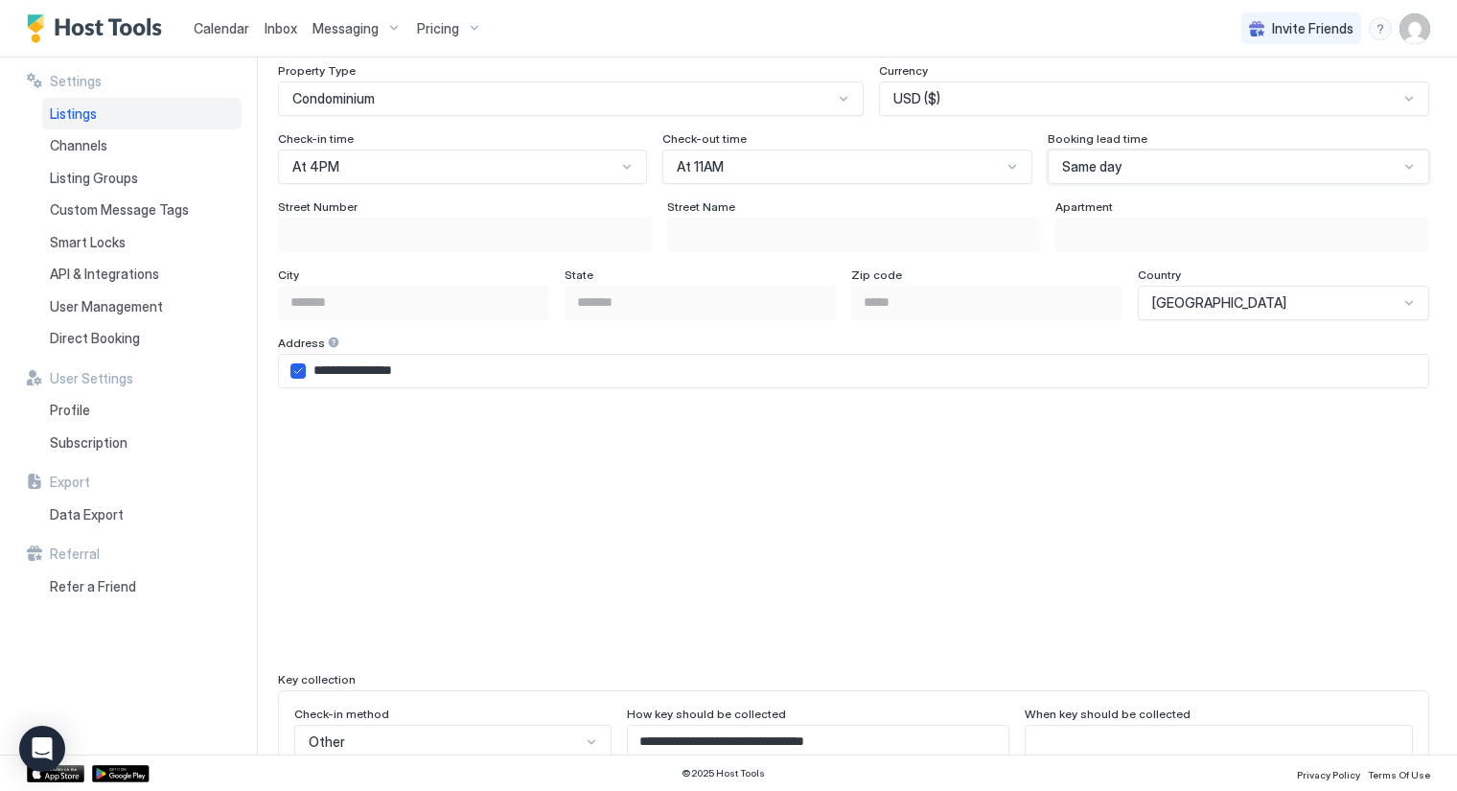
click at [443, 367] on input "**********" at bounding box center [867, 371] width 1123 height 33
click at [432, 363] on input "**********" at bounding box center [867, 371] width 1123 height 33
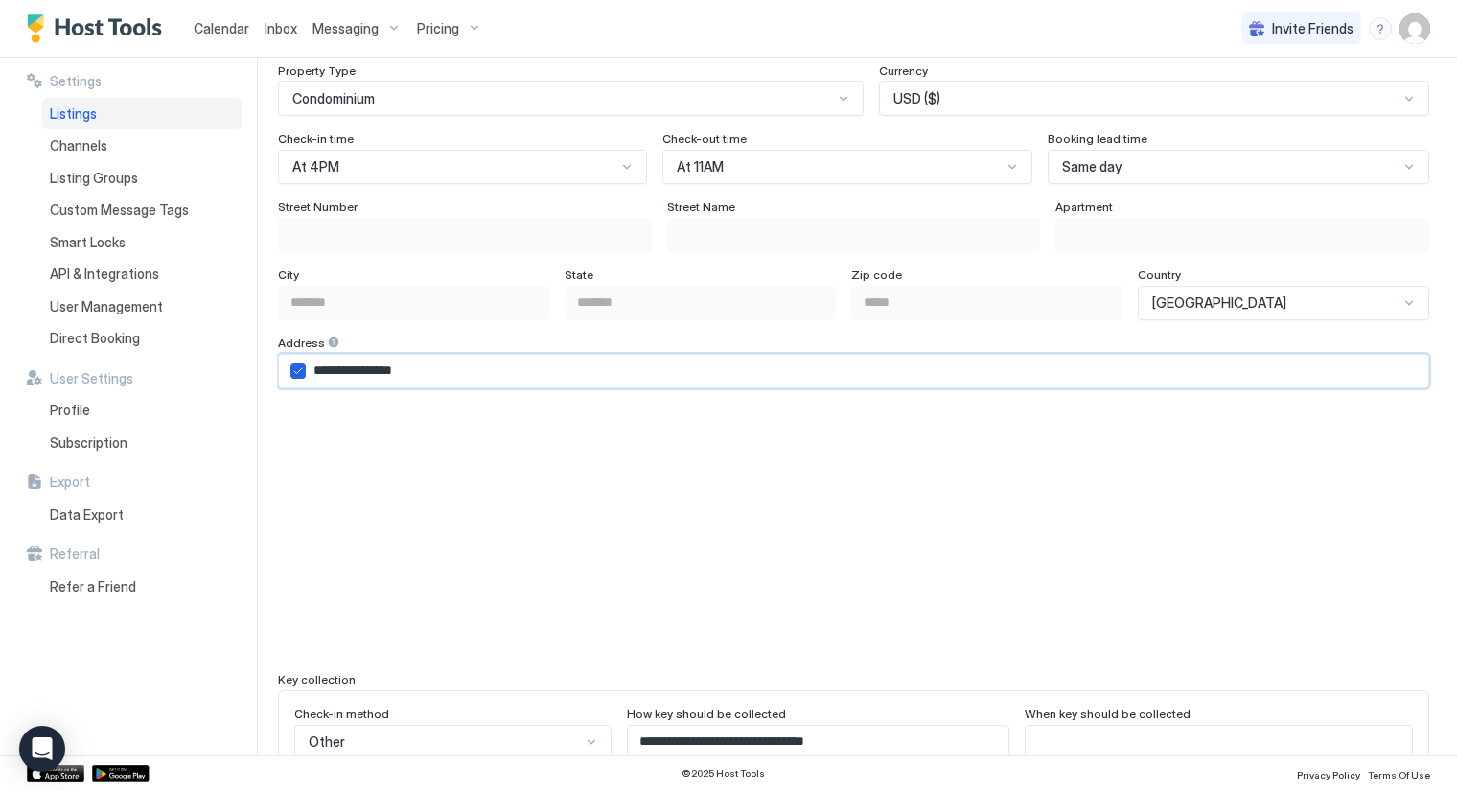
click at [432, 363] on input "**********" at bounding box center [867, 371] width 1123 height 33
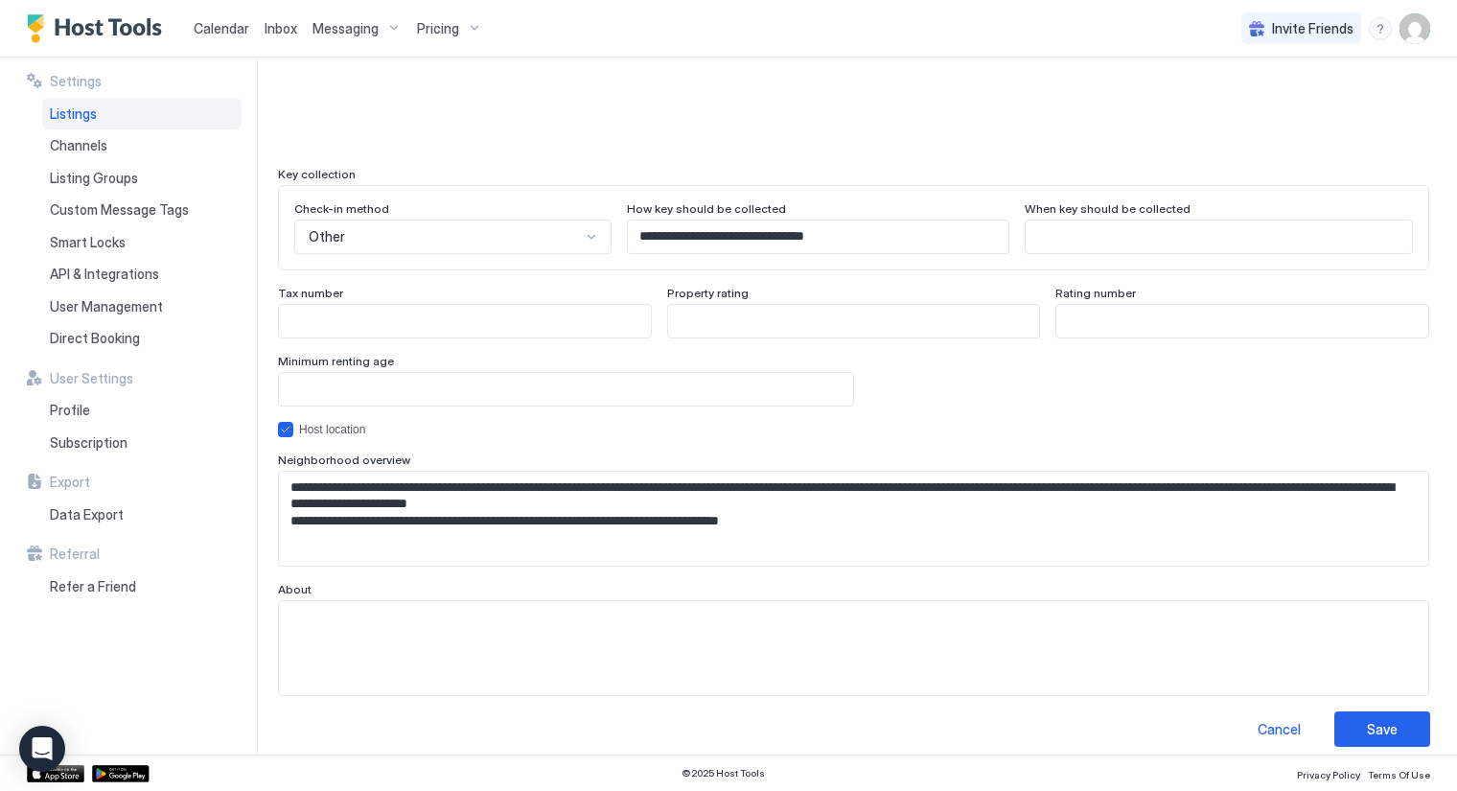
scroll to position [1697, 0]
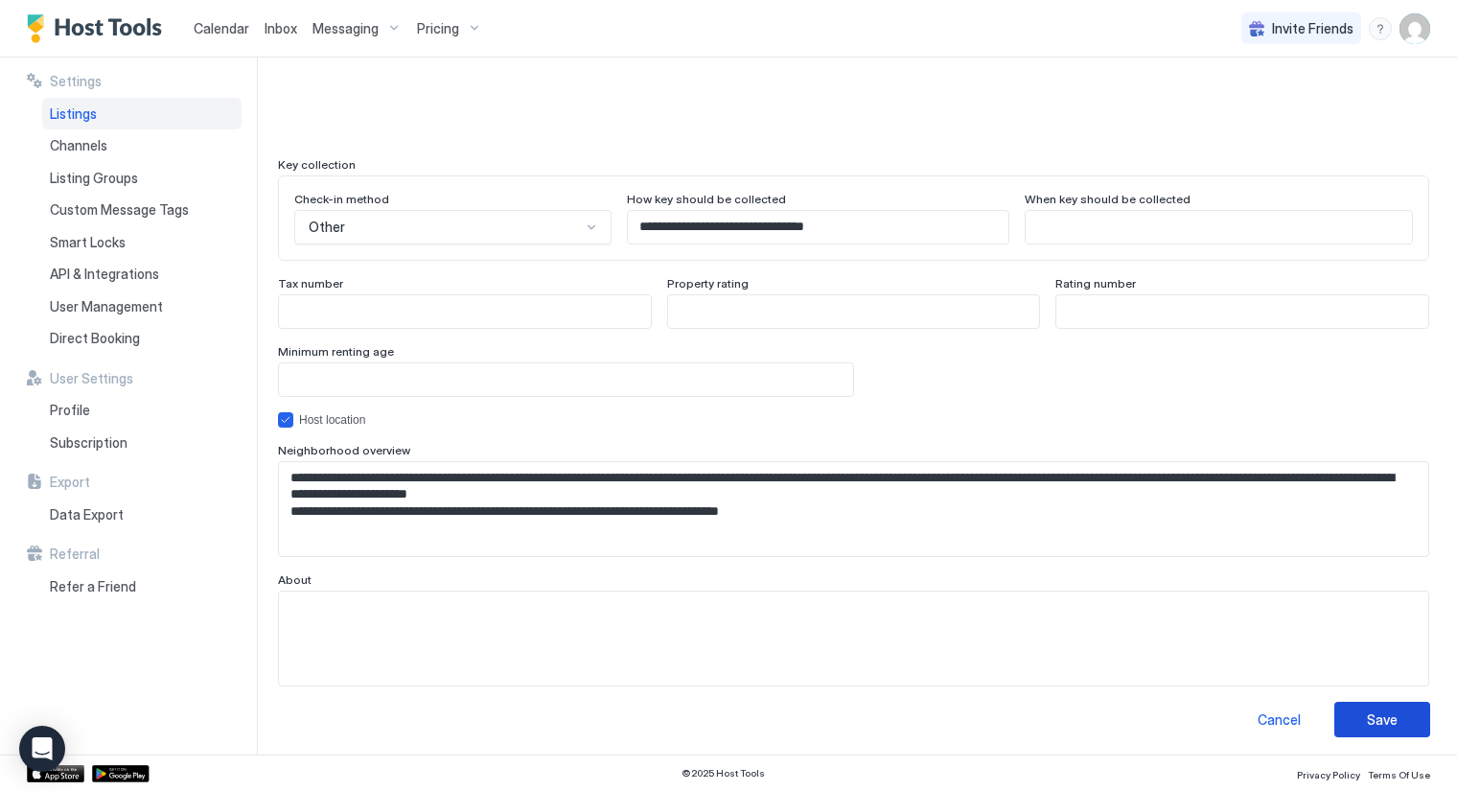
click at [1367, 710] on div "Save" at bounding box center [1382, 720] width 31 height 20
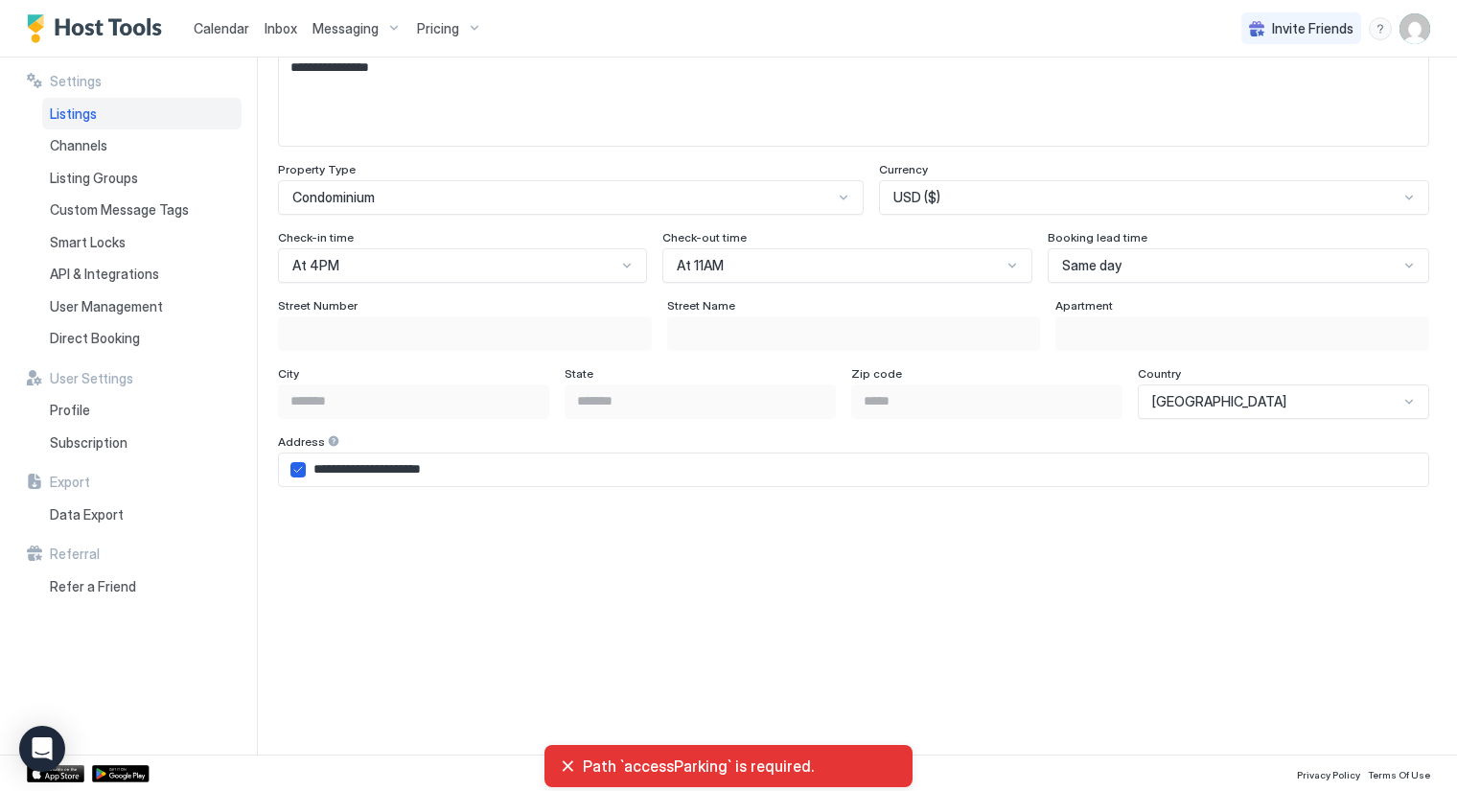
scroll to position [1058, 0]
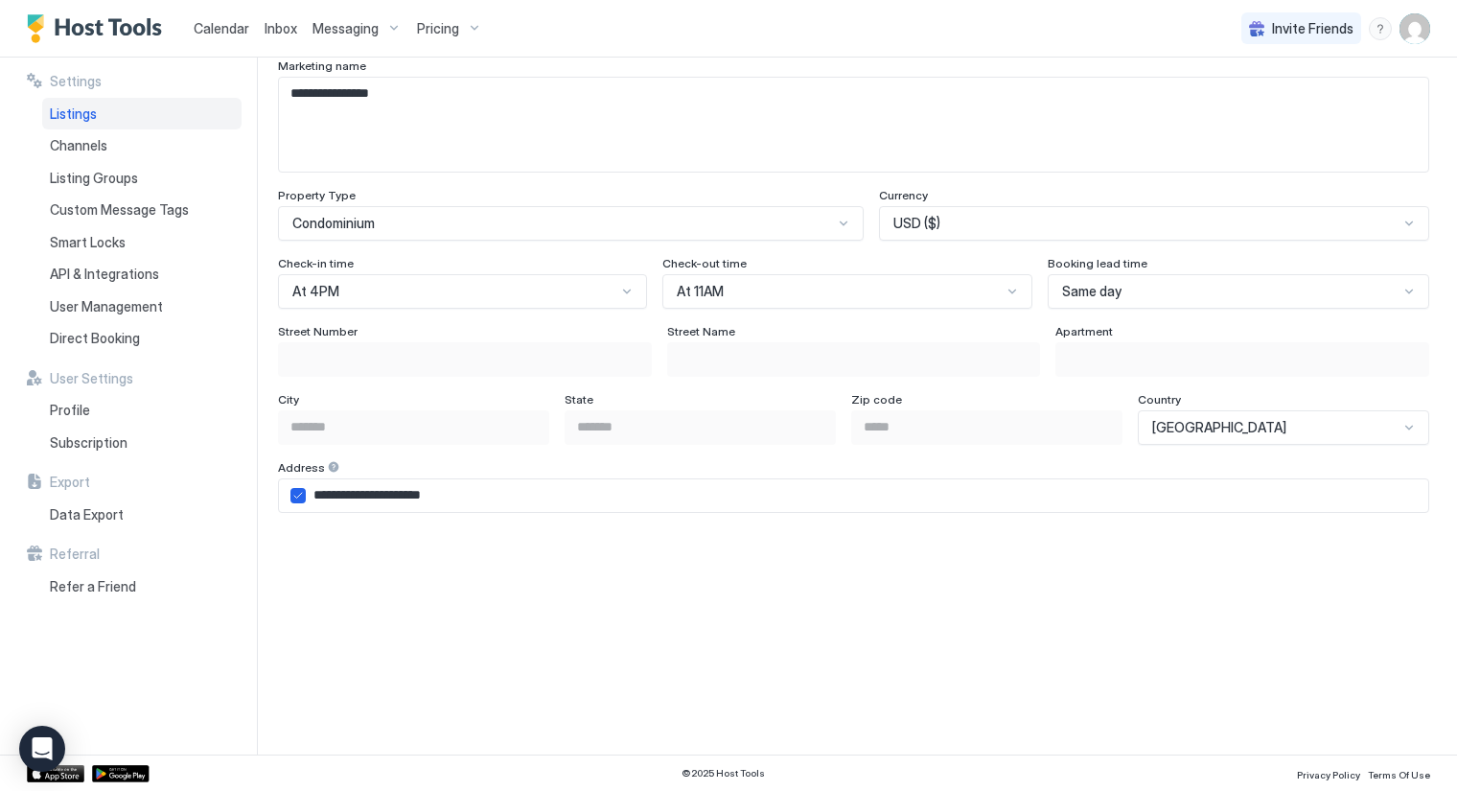
click at [481, 486] on input "**********" at bounding box center [867, 495] width 1123 height 33
type input "**********"
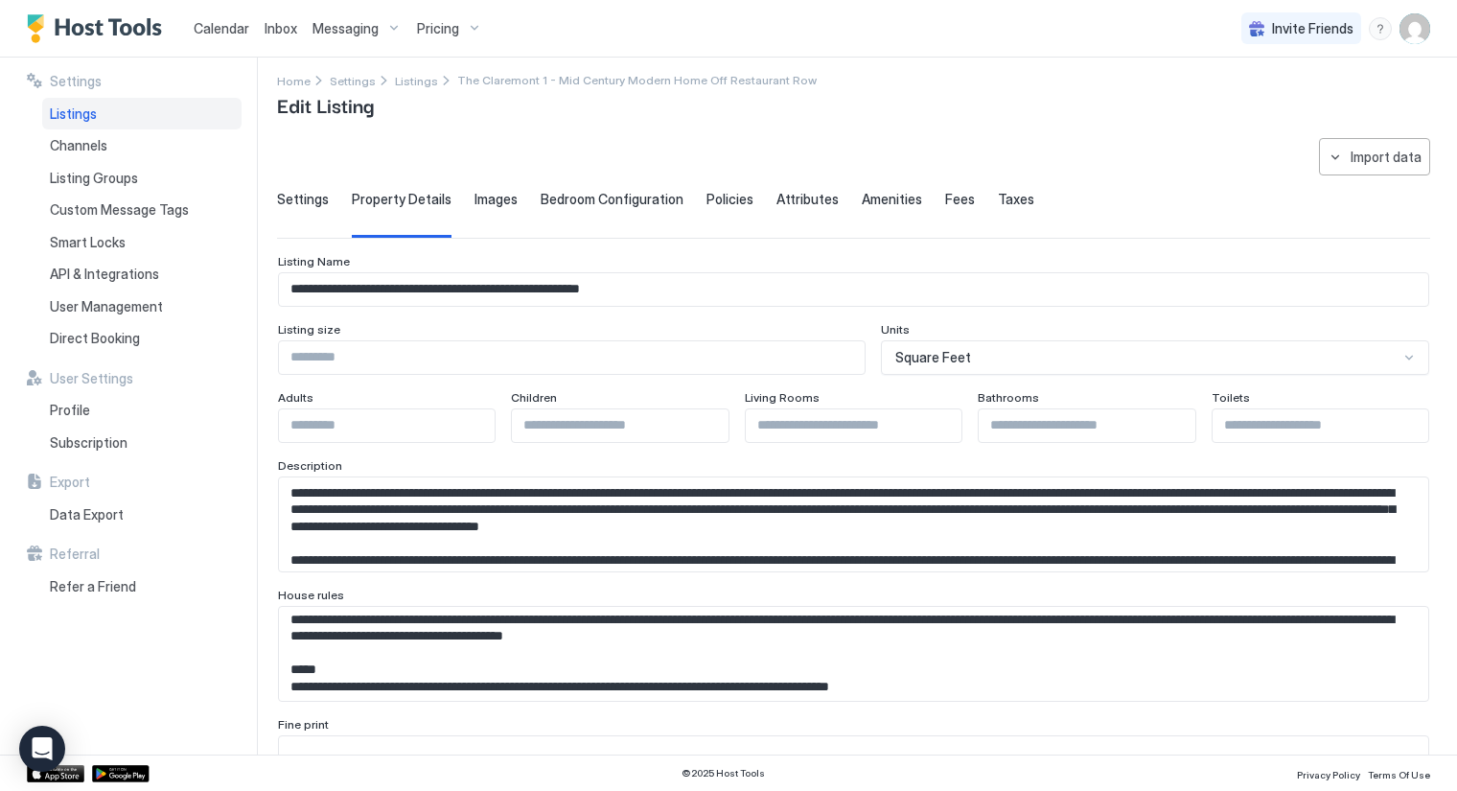
scroll to position [0, 0]
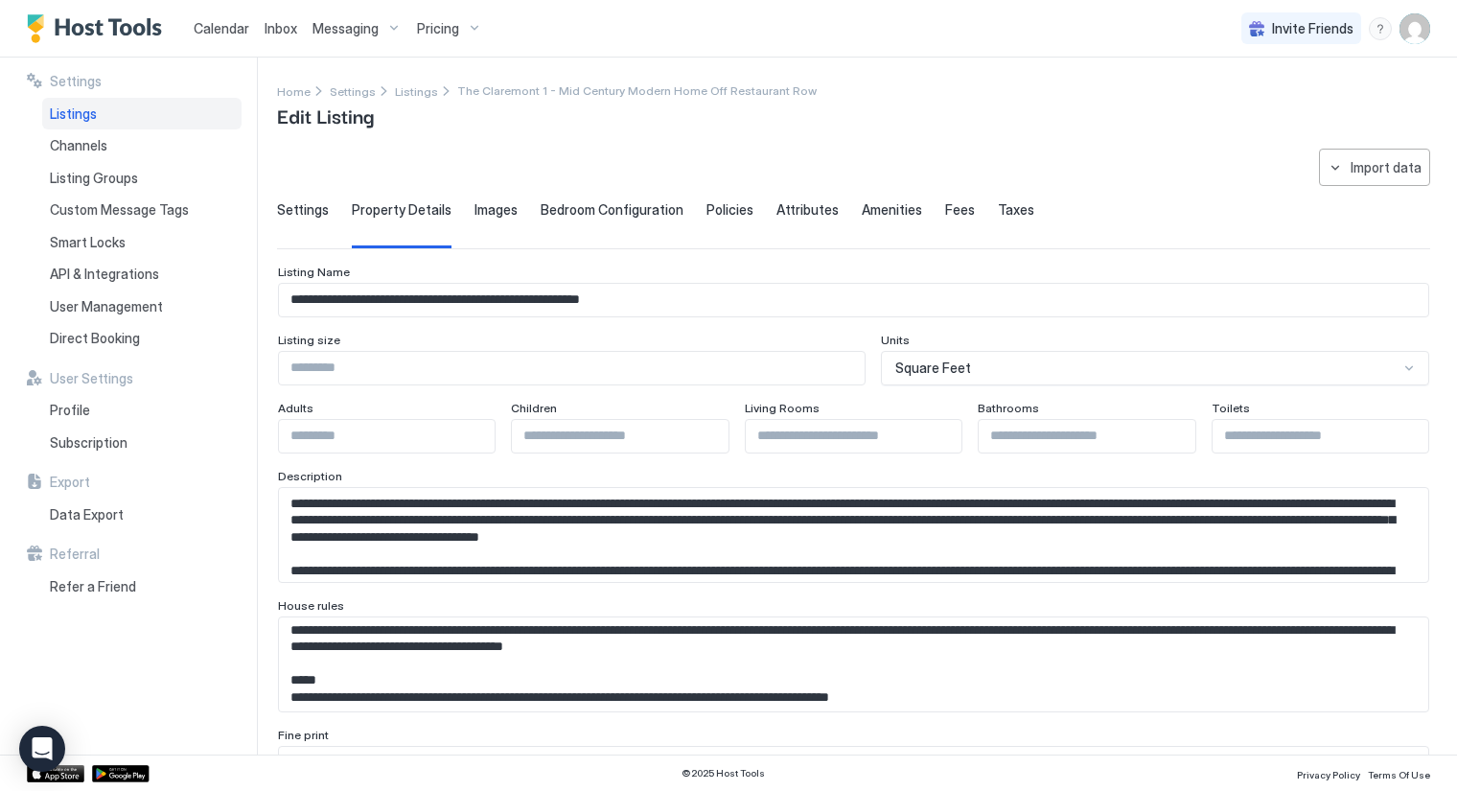
click at [490, 206] on span "Images" at bounding box center [496, 209] width 43 height 17
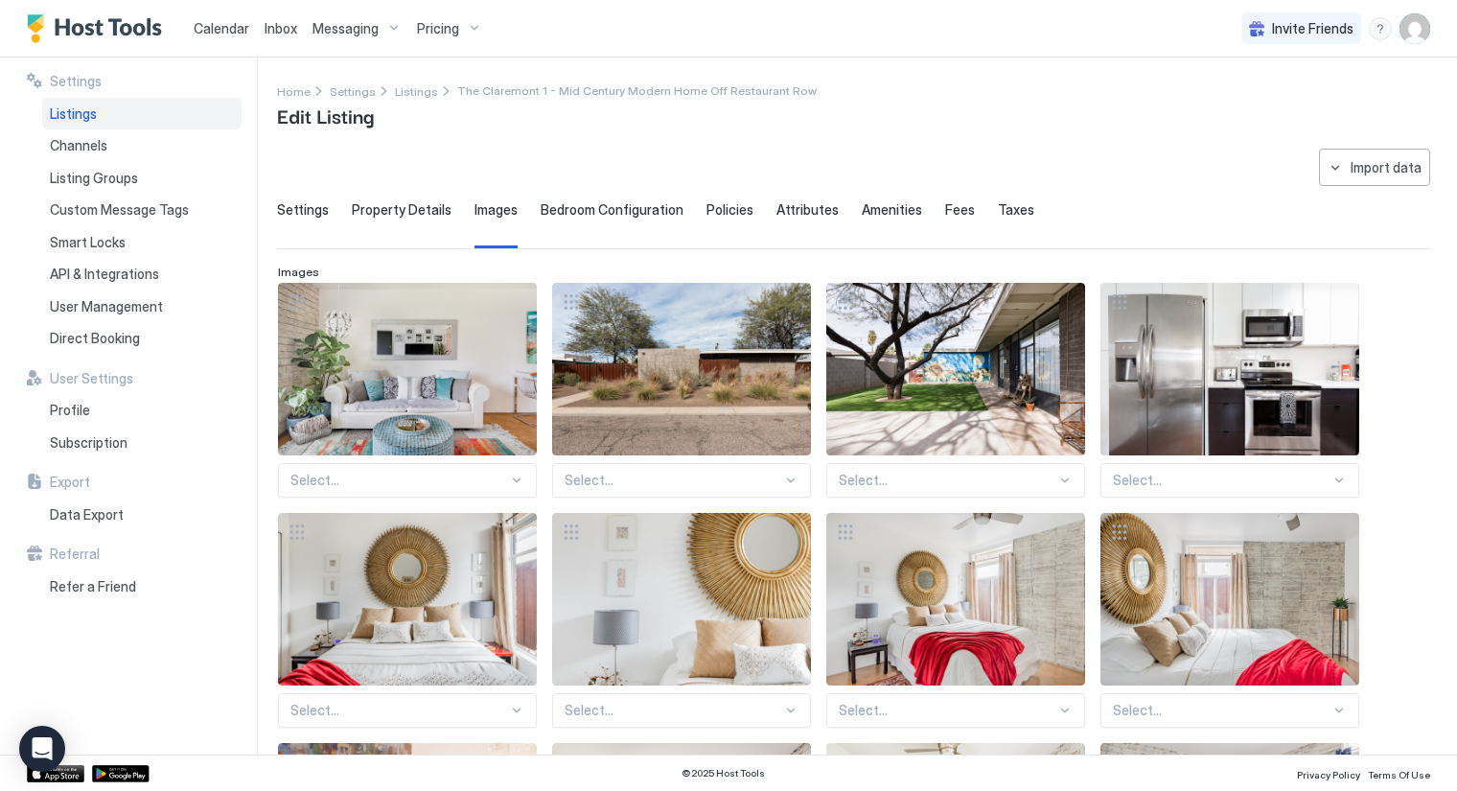
click at [549, 208] on span "Bedroom Configuration" at bounding box center [612, 209] width 143 height 17
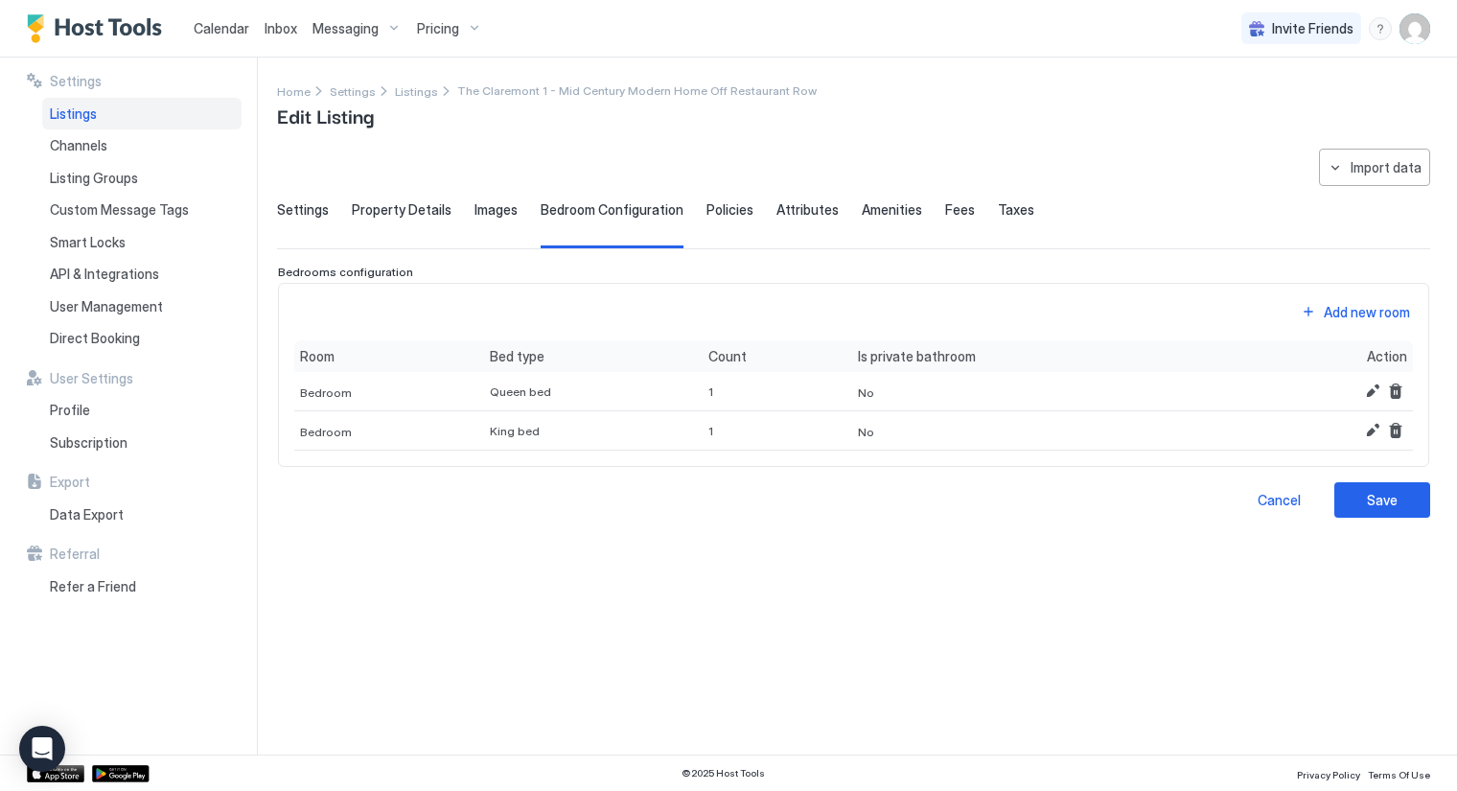
click at [709, 211] on span "Policies" at bounding box center [730, 209] width 47 height 17
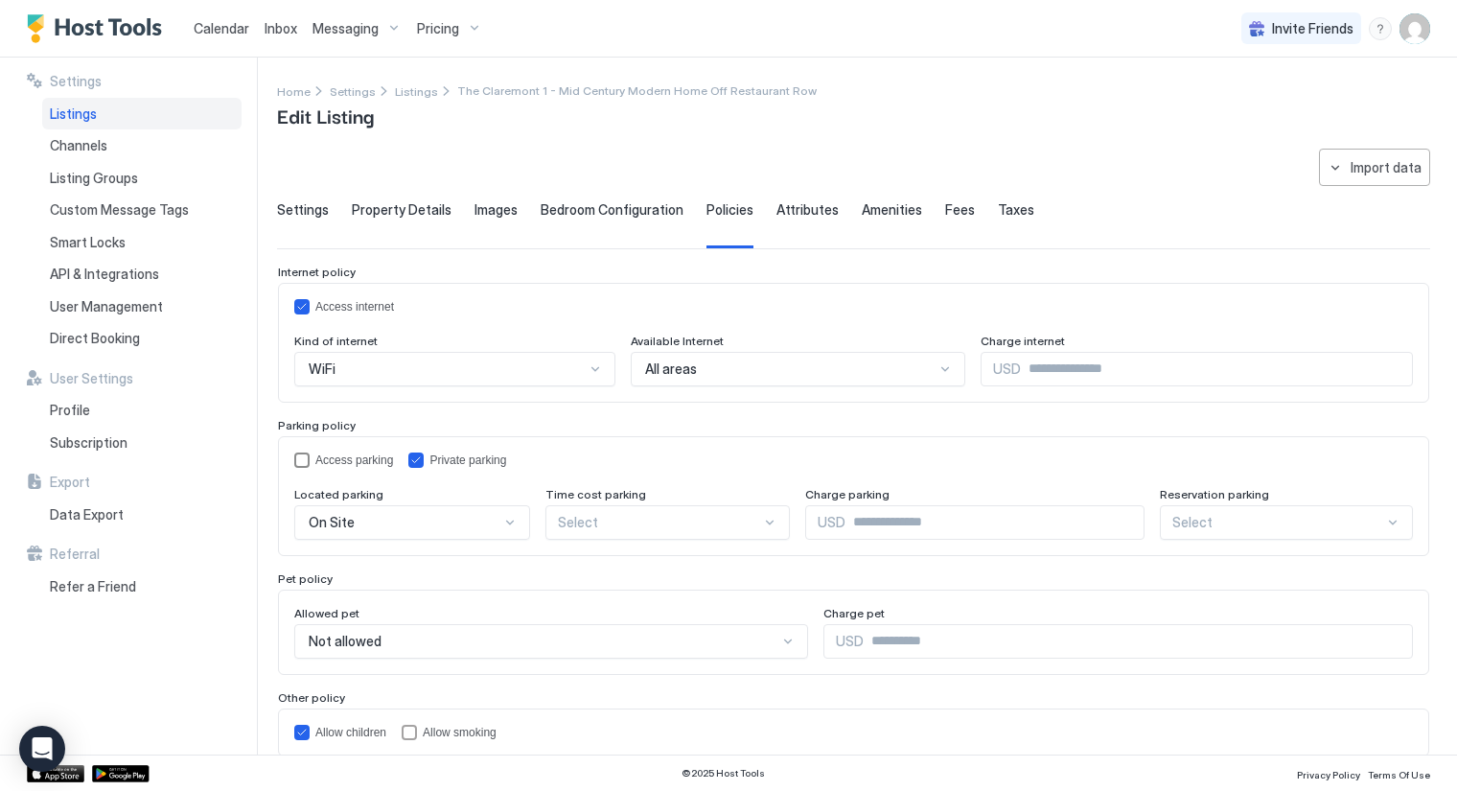
click at [304, 455] on div "accessParking" at bounding box center [301, 460] width 15 height 15
click at [505, 596] on div "Allowed pet Not allowed Charge pet USD" at bounding box center [854, 632] width 1152 height 85
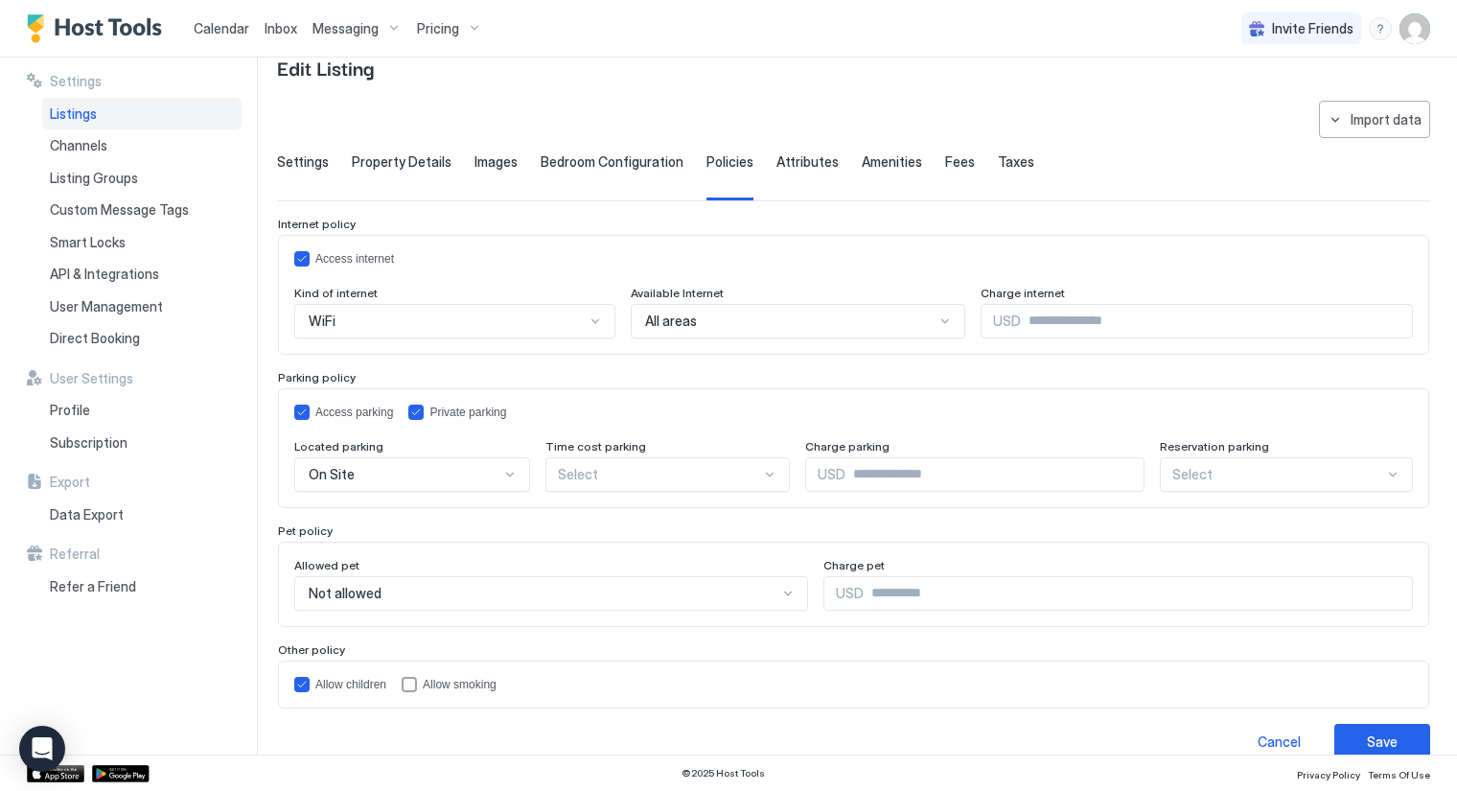
scroll to position [69, 0]
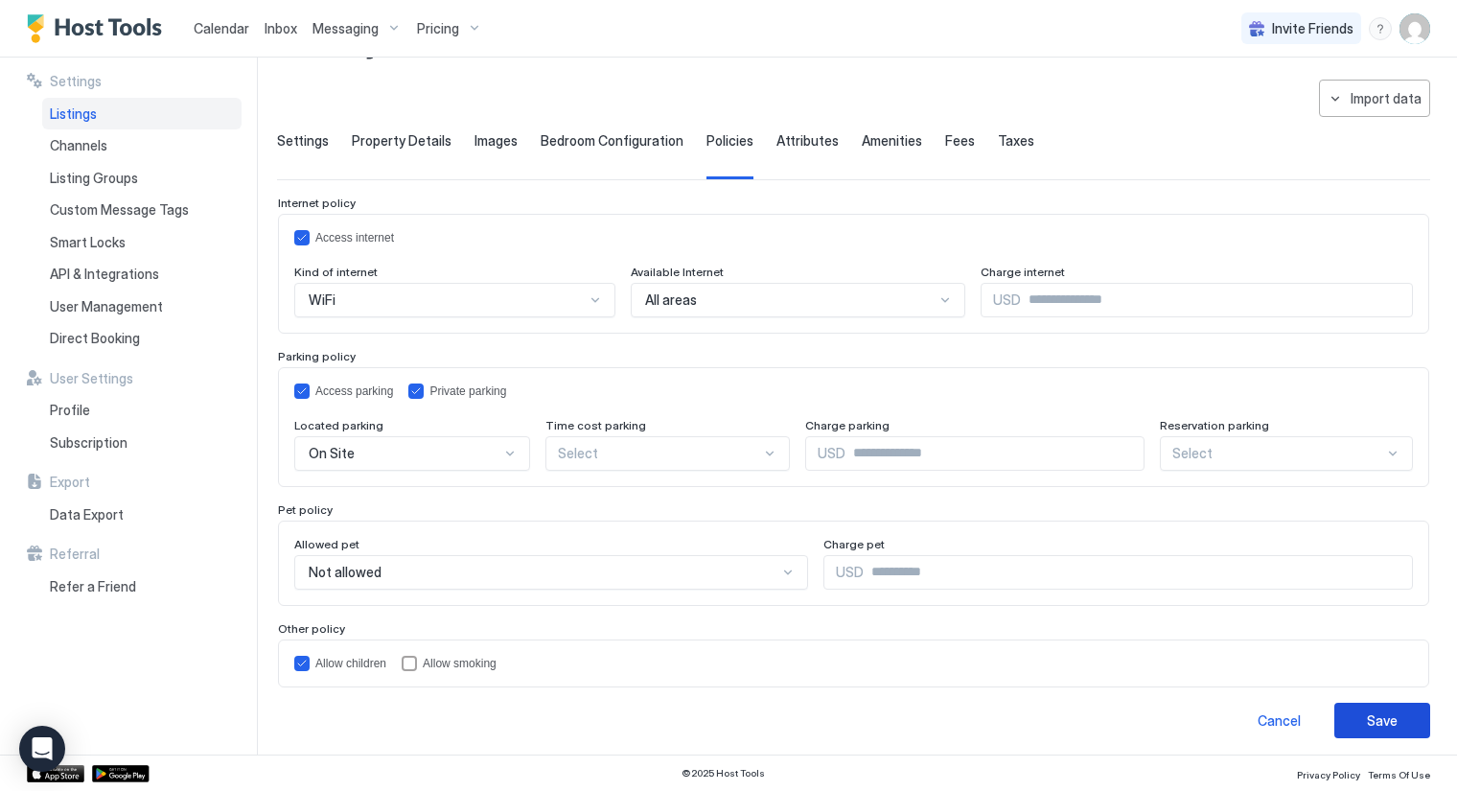
click at [1367, 712] on div "Save" at bounding box center [1382, 720] width 31 height 20
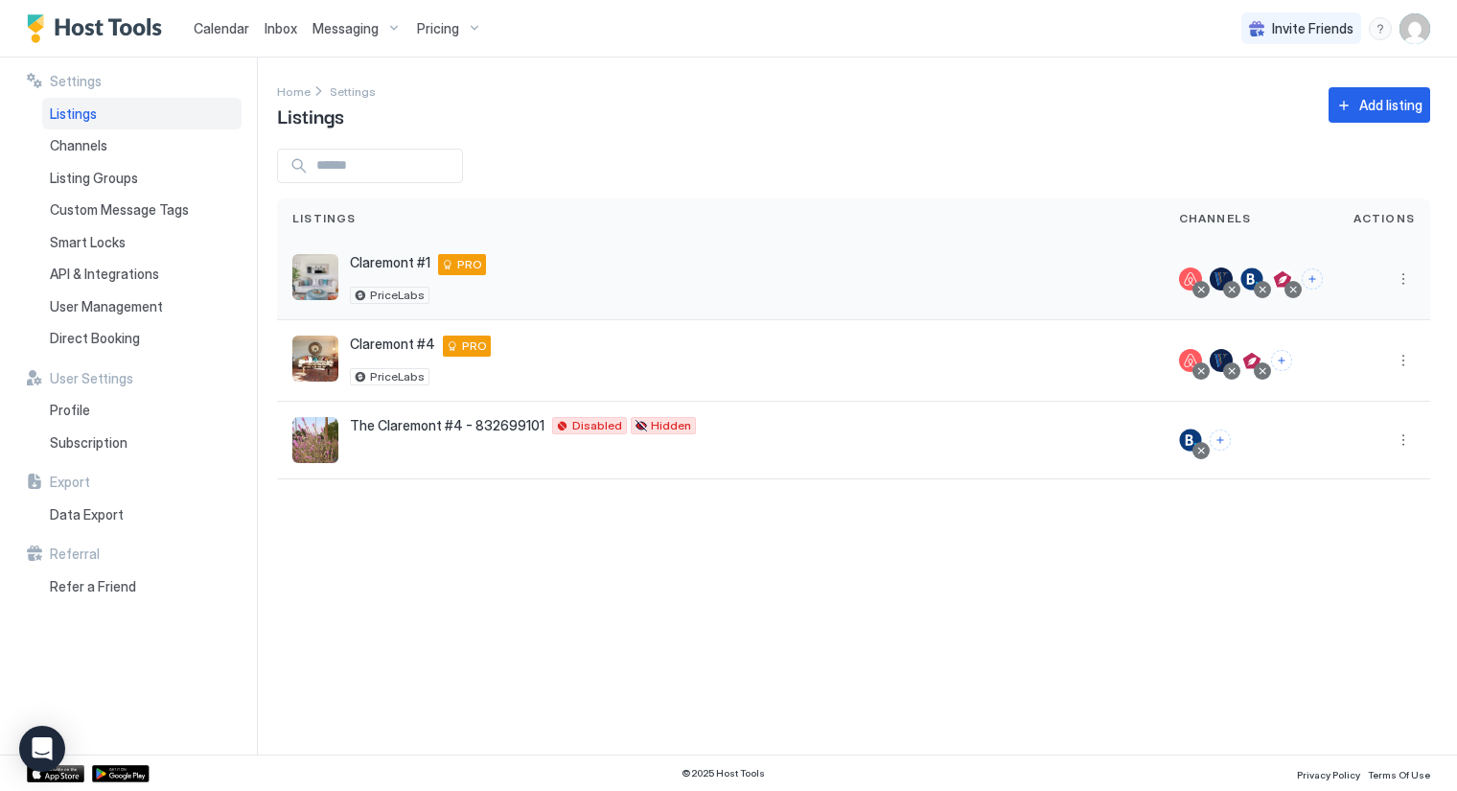
click at [371, 260] on span "Claremont #1" at bounding box center [390, 262] width 81 height 17
click at [1402, 284] on button "More options" at bounding box center [1403, 279] width 23 height 23
click at [1349, 299] on span "Messaging" at bounding box center [1349, 305] width 62 height 14
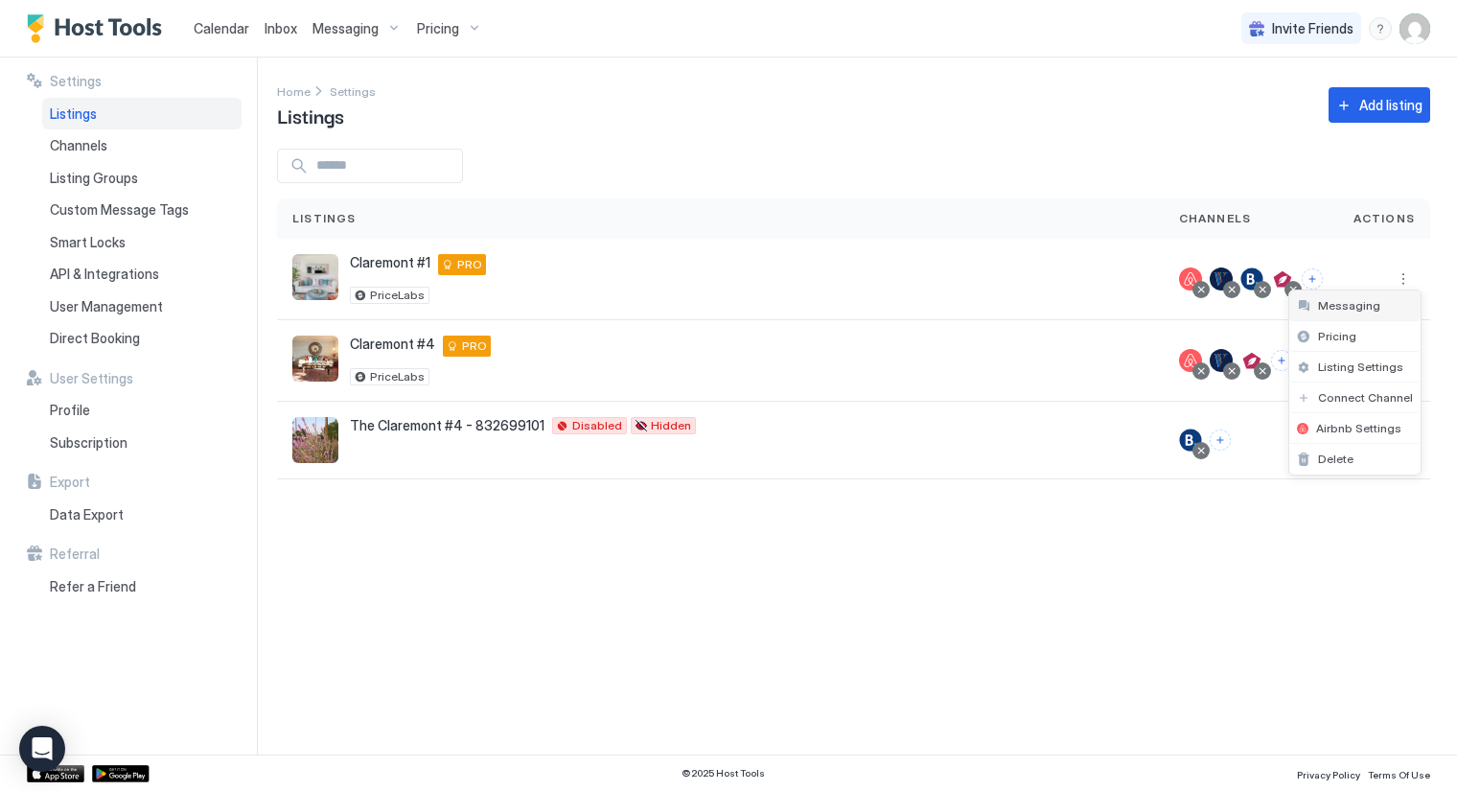
click at [1349, 299] on span "Messaging" at bounding box center [1349, 305] width 62 height 14
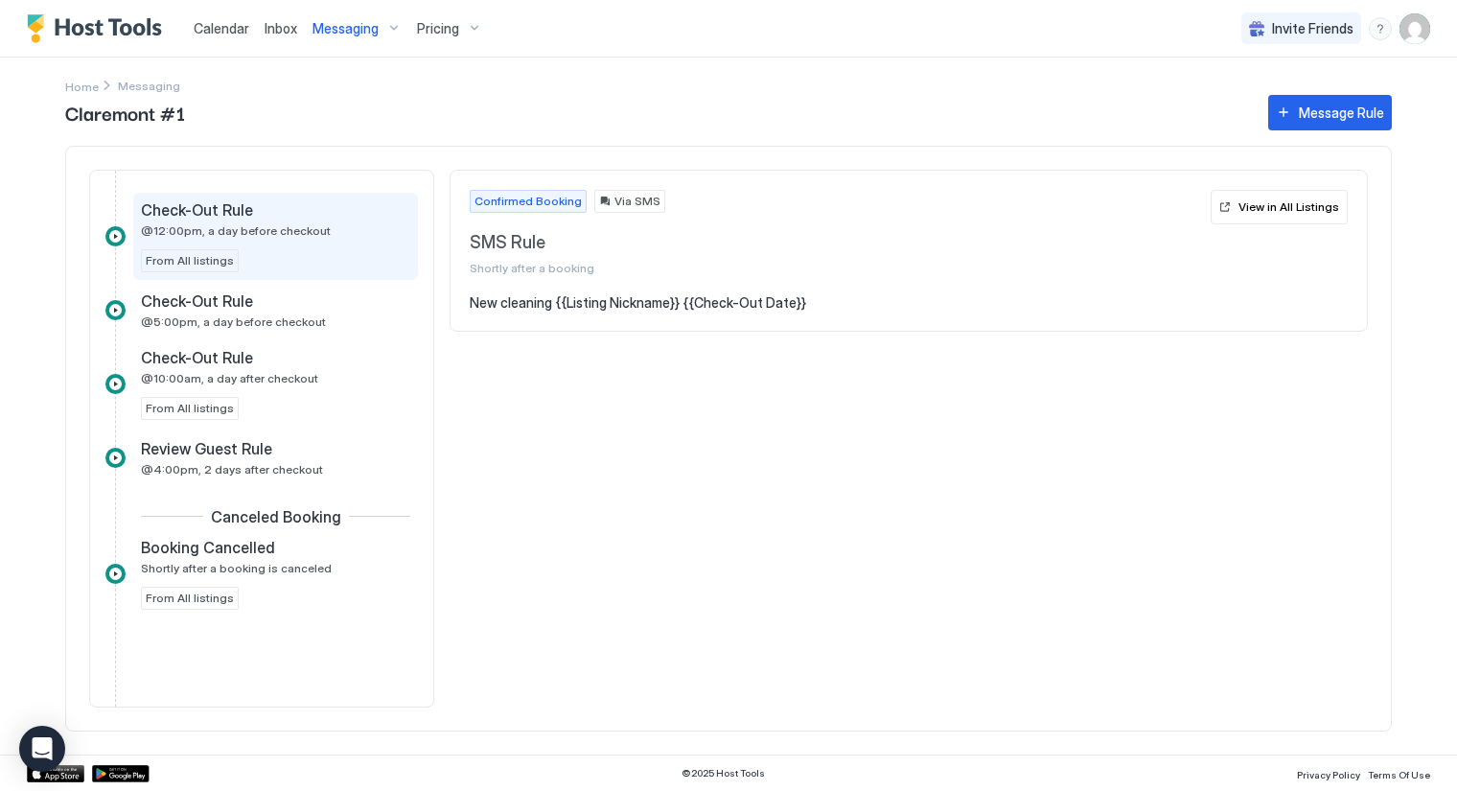
scroll to position [590, 0]
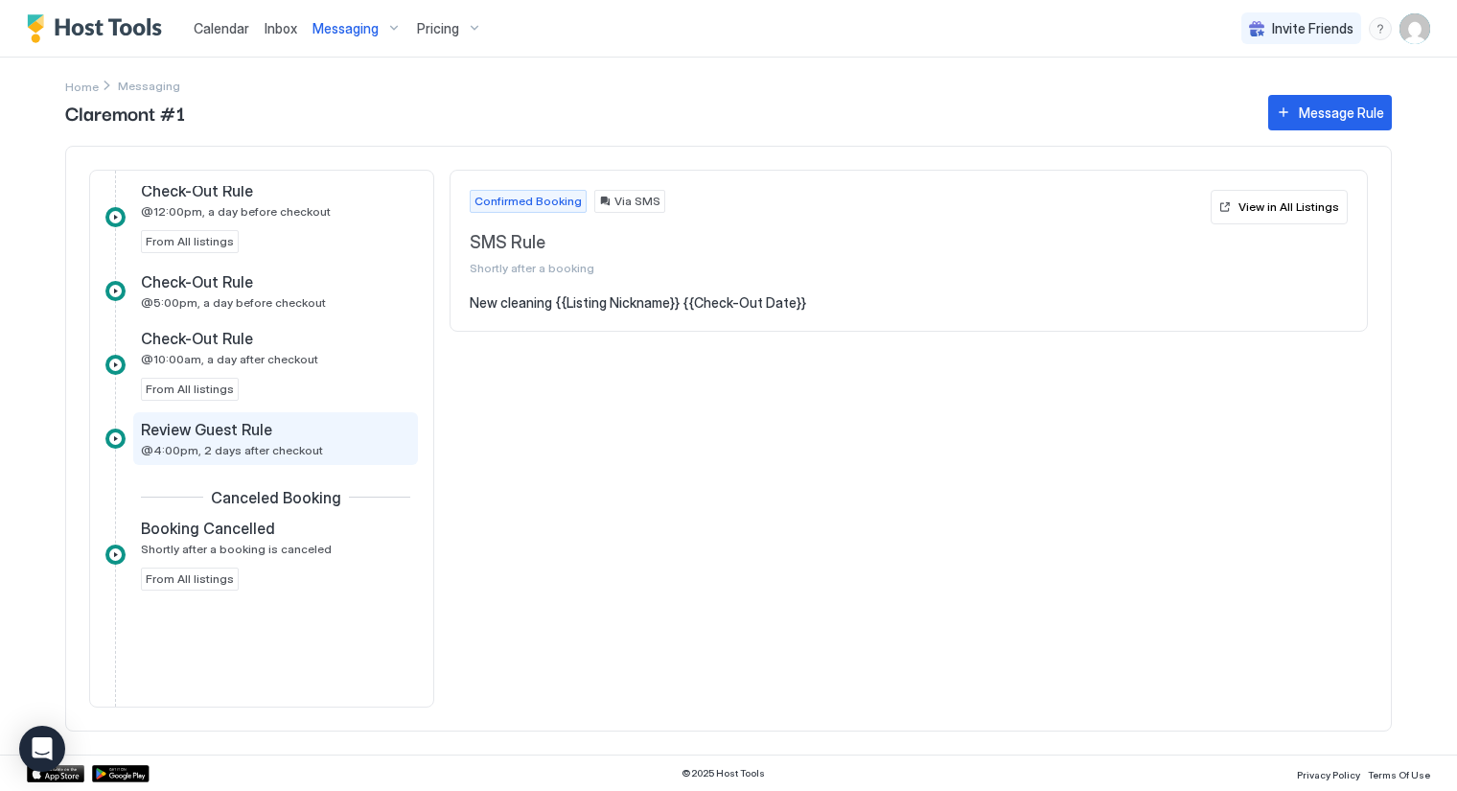
click at [237, 430] on span "Review Guest Rule" at bounding box center [206, 429] width 131 height 19
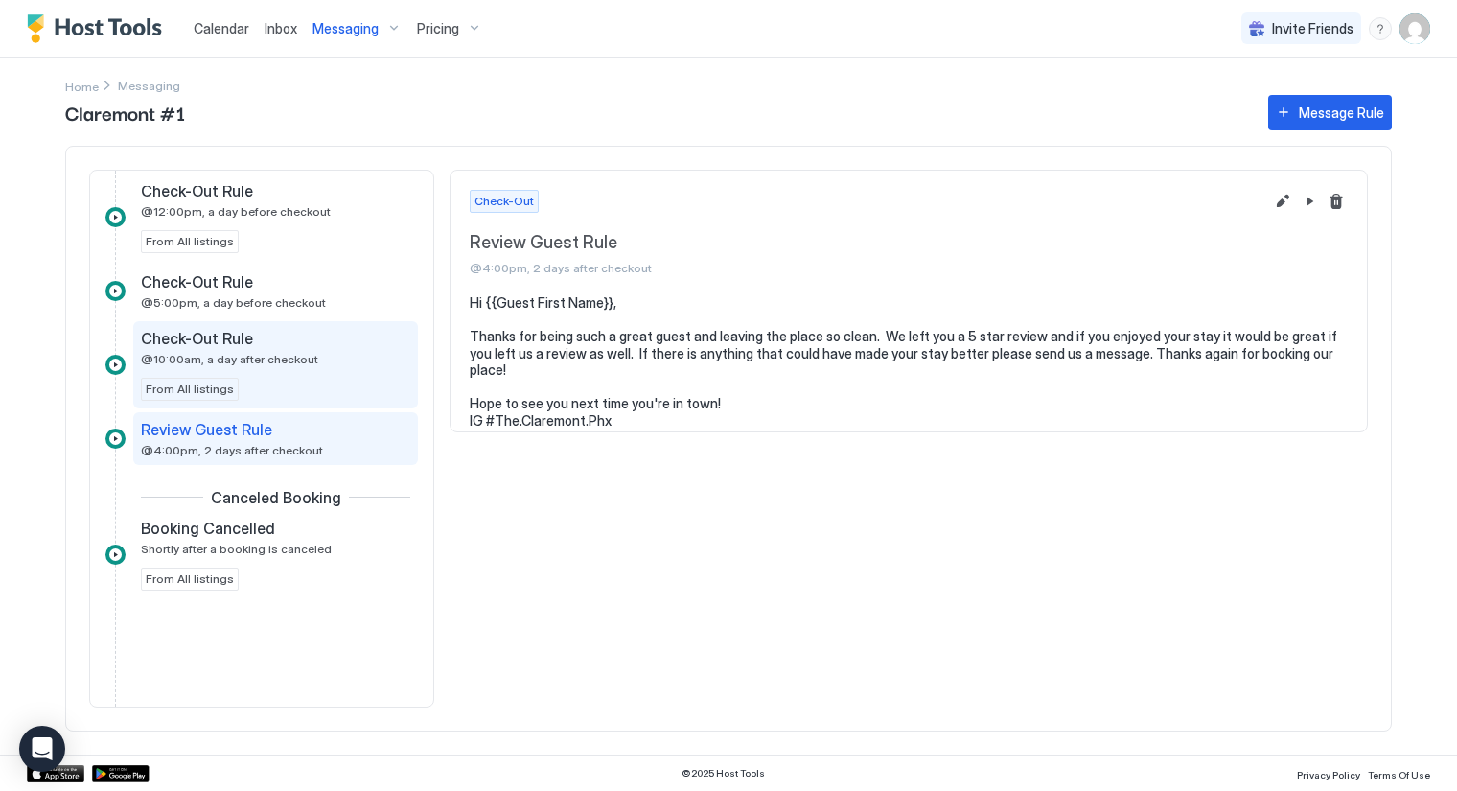
click at [260, 365] on div "Check-Out Rule @10:00am, a day after checkout From All listings" at bounding box center [275, 365] width 269 height 72
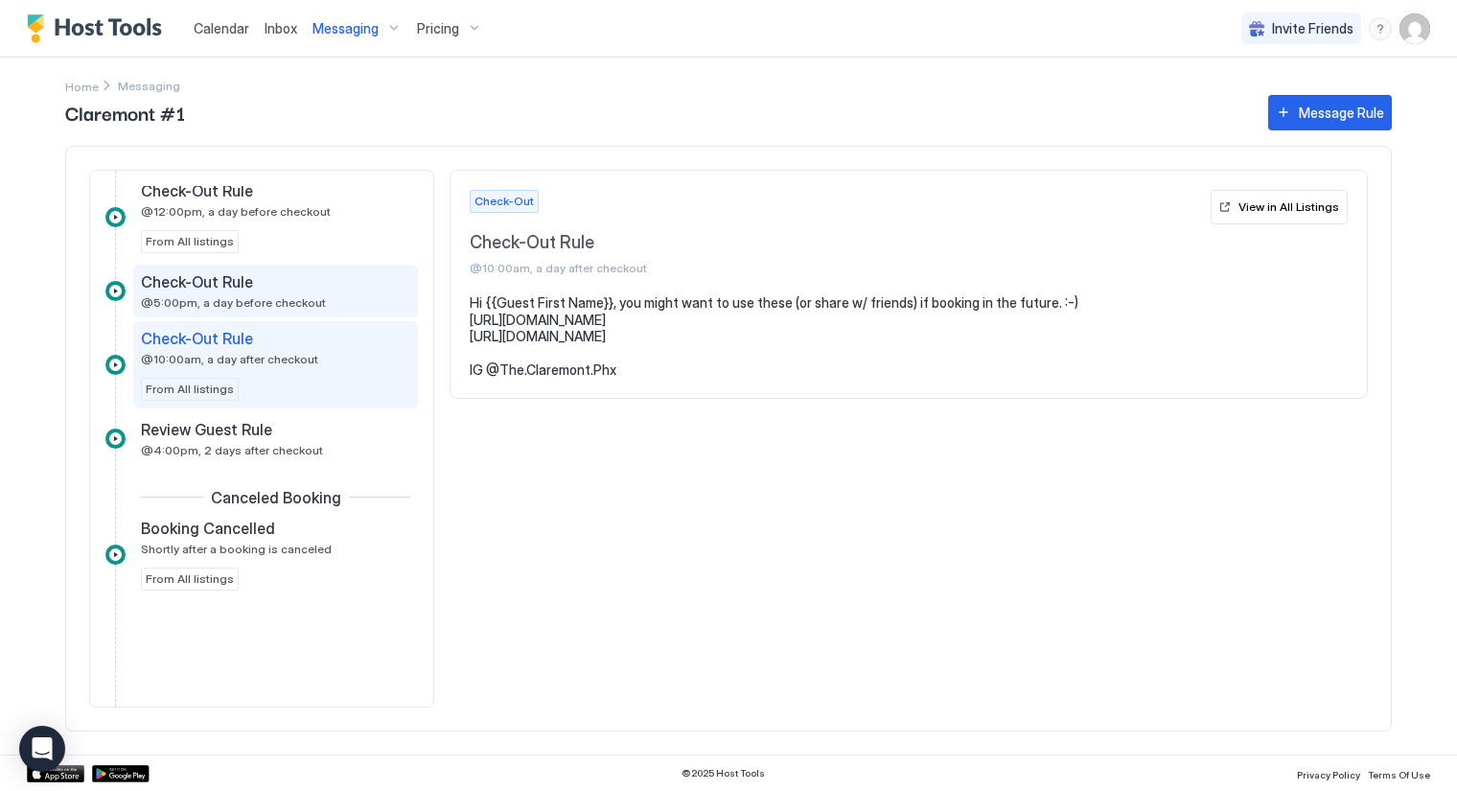
click at [254, 276] on div "Check-Out Rule" at bounding box center [262, 281] width 243 height 19
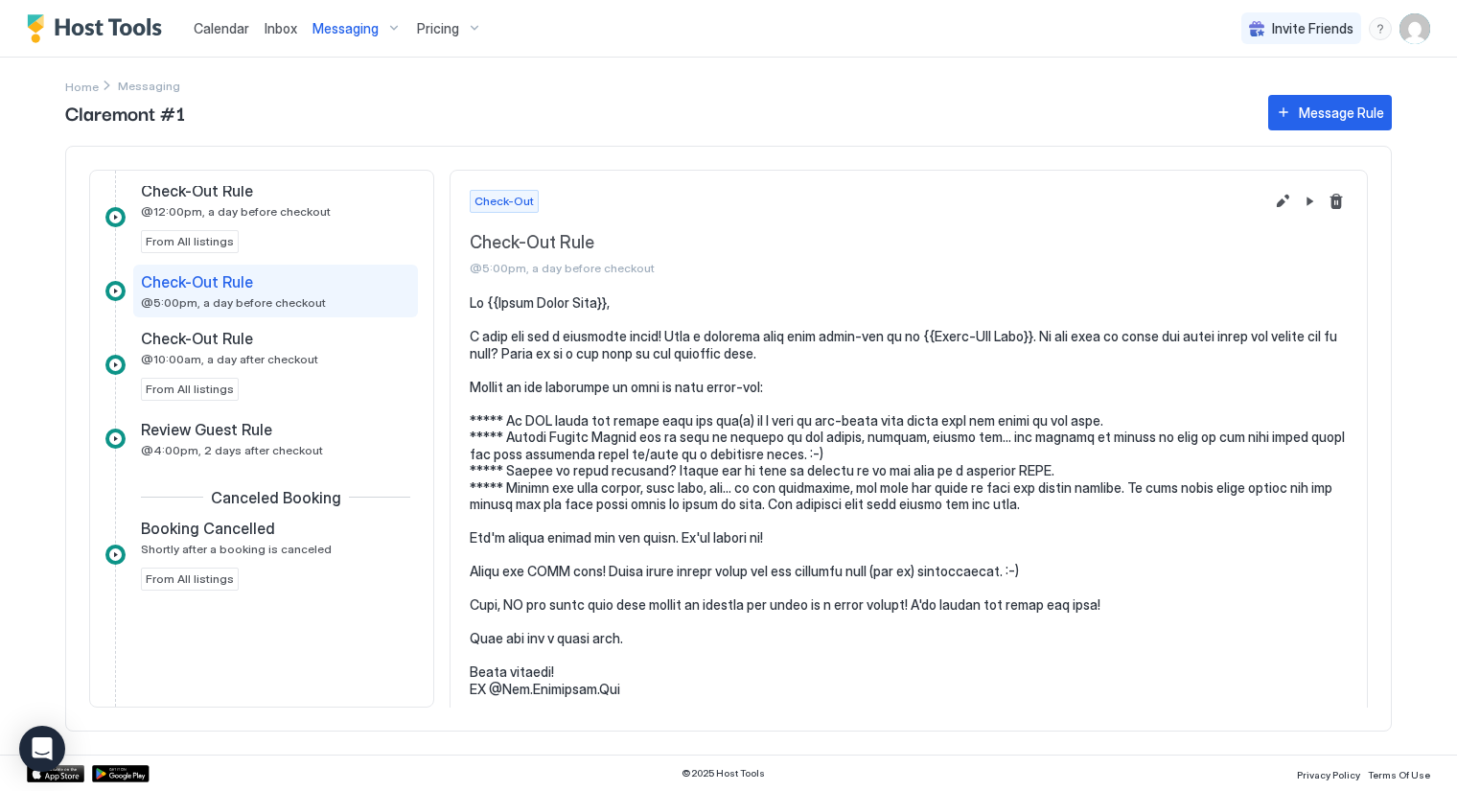
click at [664, 337] on pre at bounding box center [909, 495] width 878 height 403
click at [1271, 198] on button "Edit message rule" at bounding box center [1282, 201] width 23 height 23
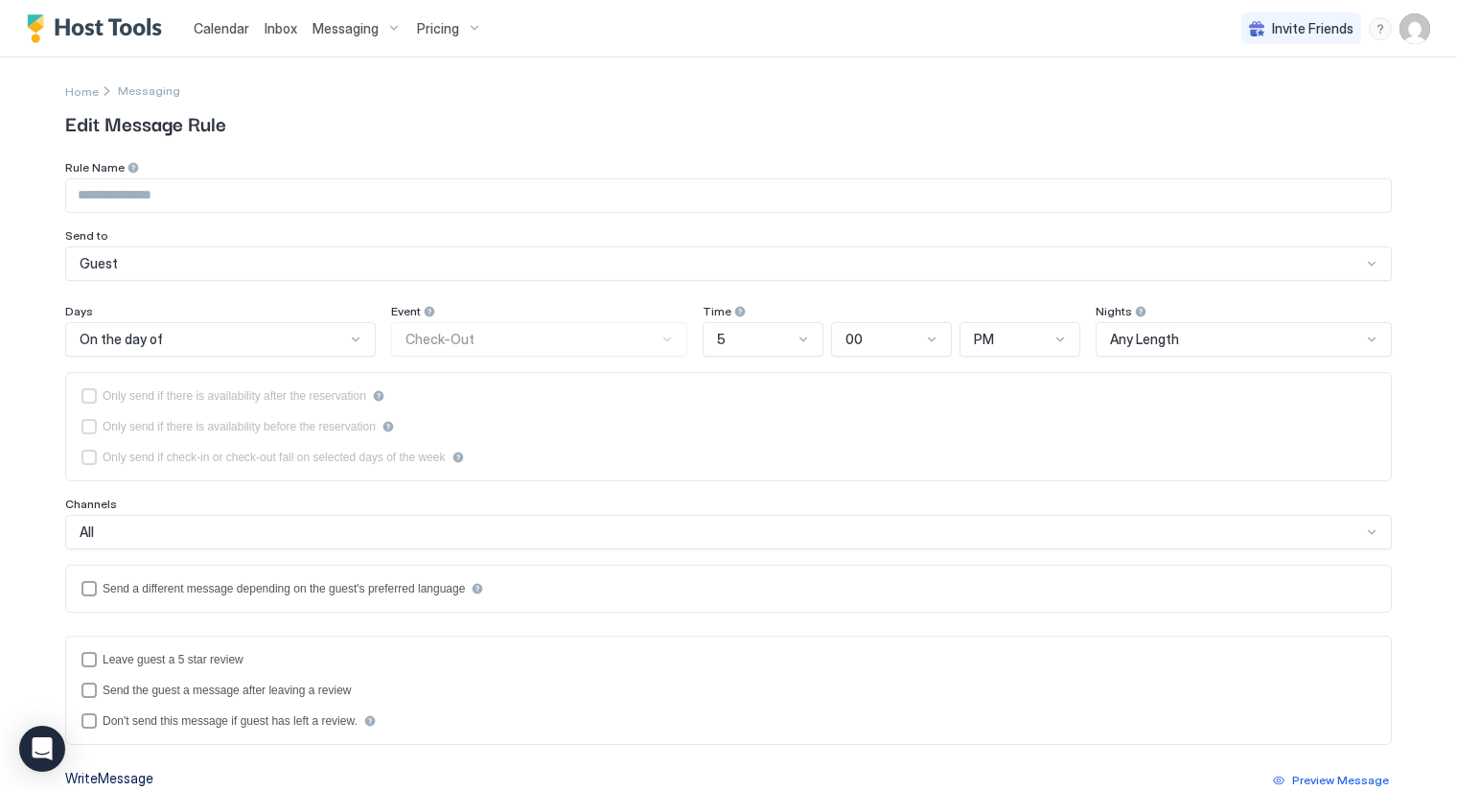
type input "**********"
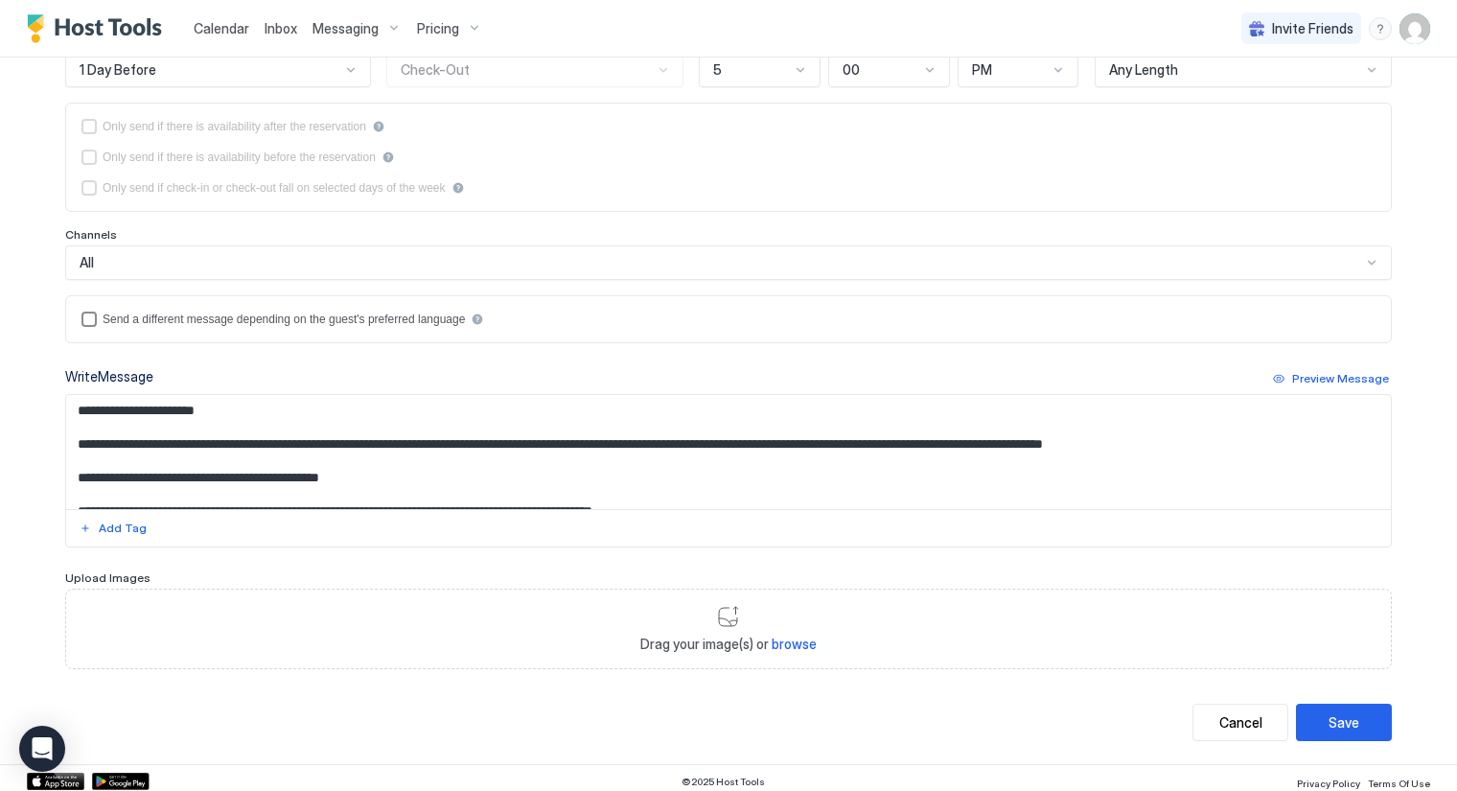
scroll to position [270, 0]
click at [261, 445] on textarea "Input Field" at bounding box center [729, 451] width 1326 height 114
click at [556, 441] on textarea "Input Field" at bounding box center [729, 451] width 1326 height 114
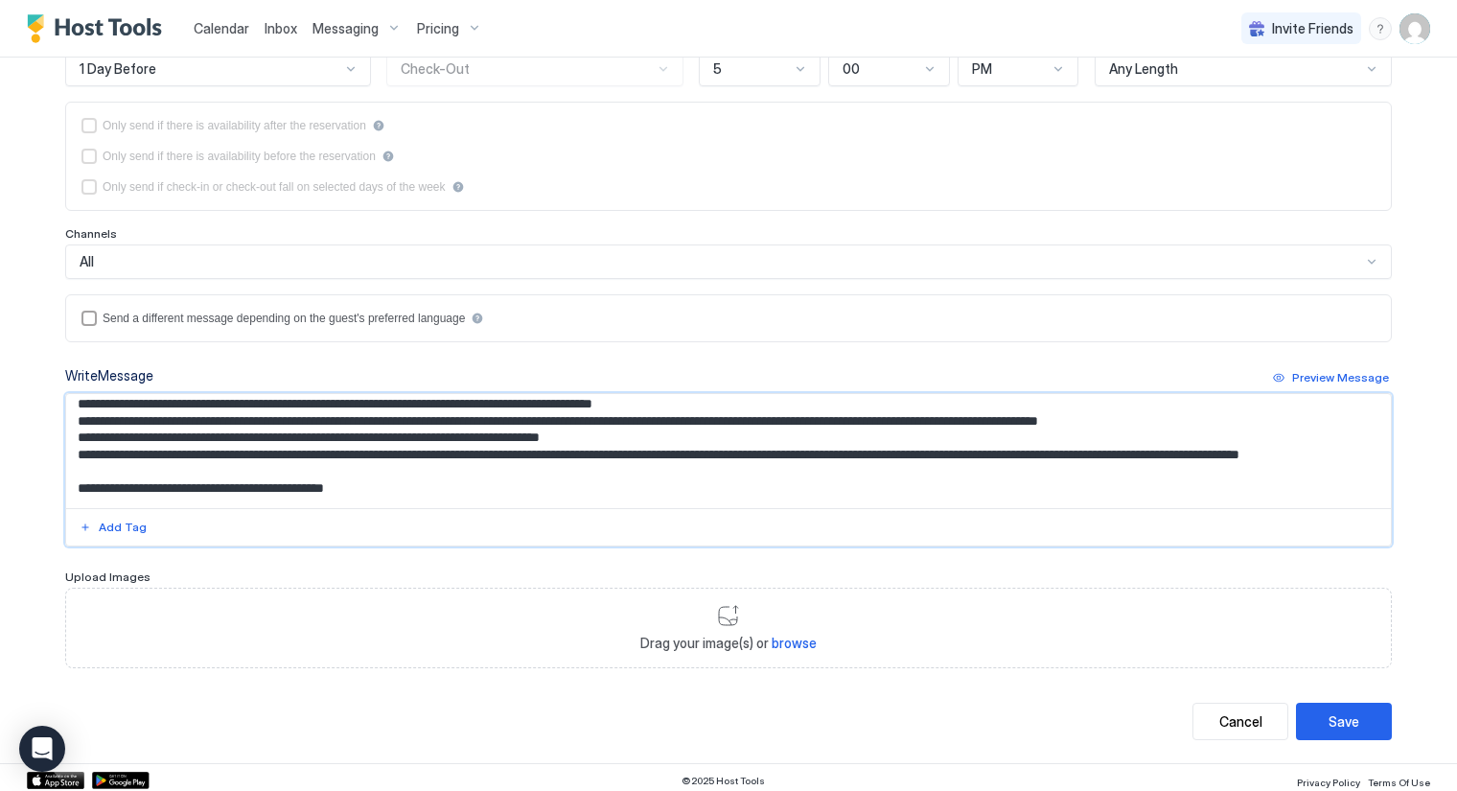
click at [879, 418] on textarea "Input Field" at bounding box center [729, 451] width 1326 height 114
click at [785, 419] on textarea "Input Field" at bounding box center [729, 451] width 1326 height 114
click at [1176, 447] on textarea "Input Field" at bounding box center [729, 451] width 1326 height 114
click at [1181, 448] on textarea "Input Field" at bounding box center [729, 451] width 1326 height 114
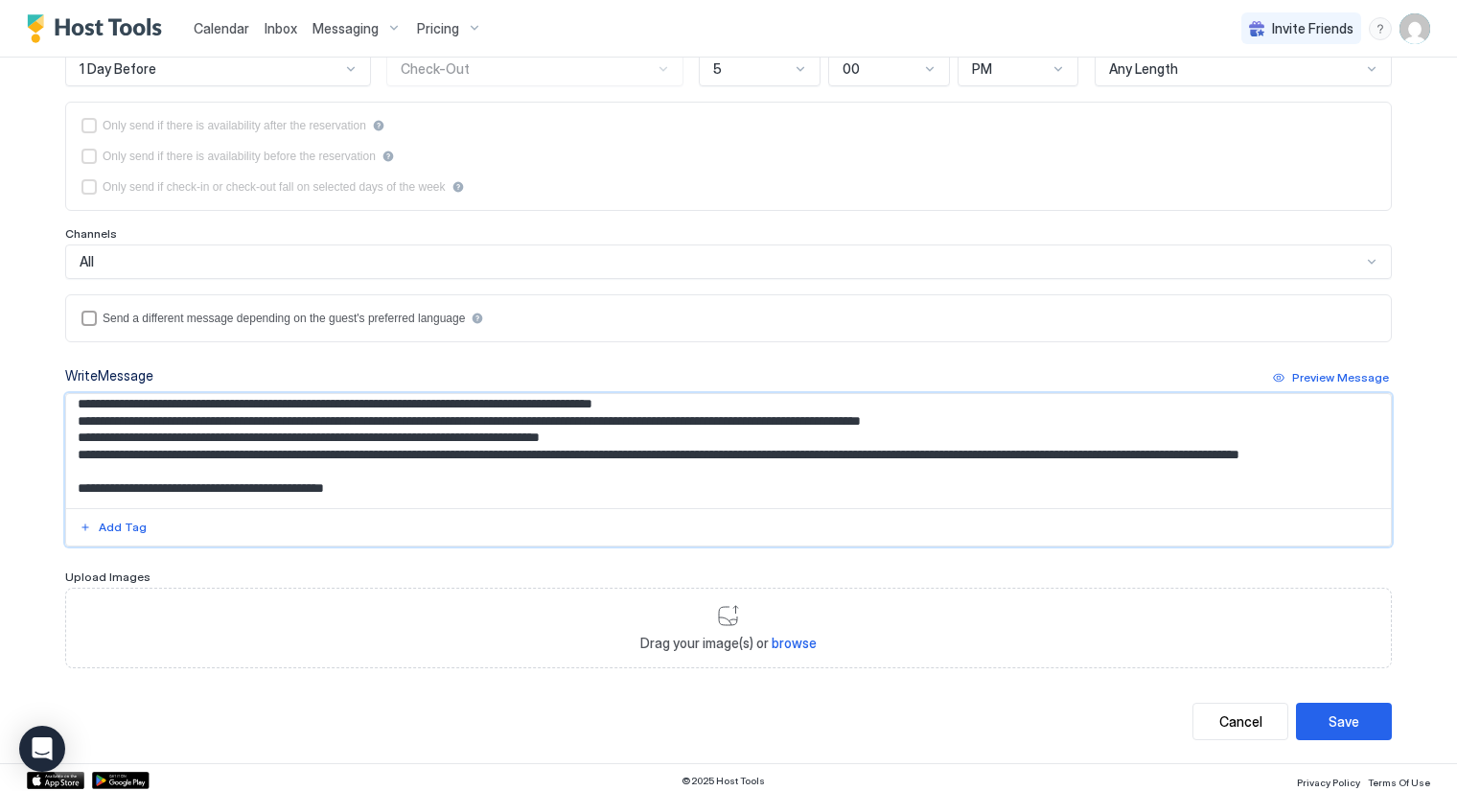
click at [1321, 452] on textarea "Input Field" at bounding box center [729, 451] width 1326 height 114
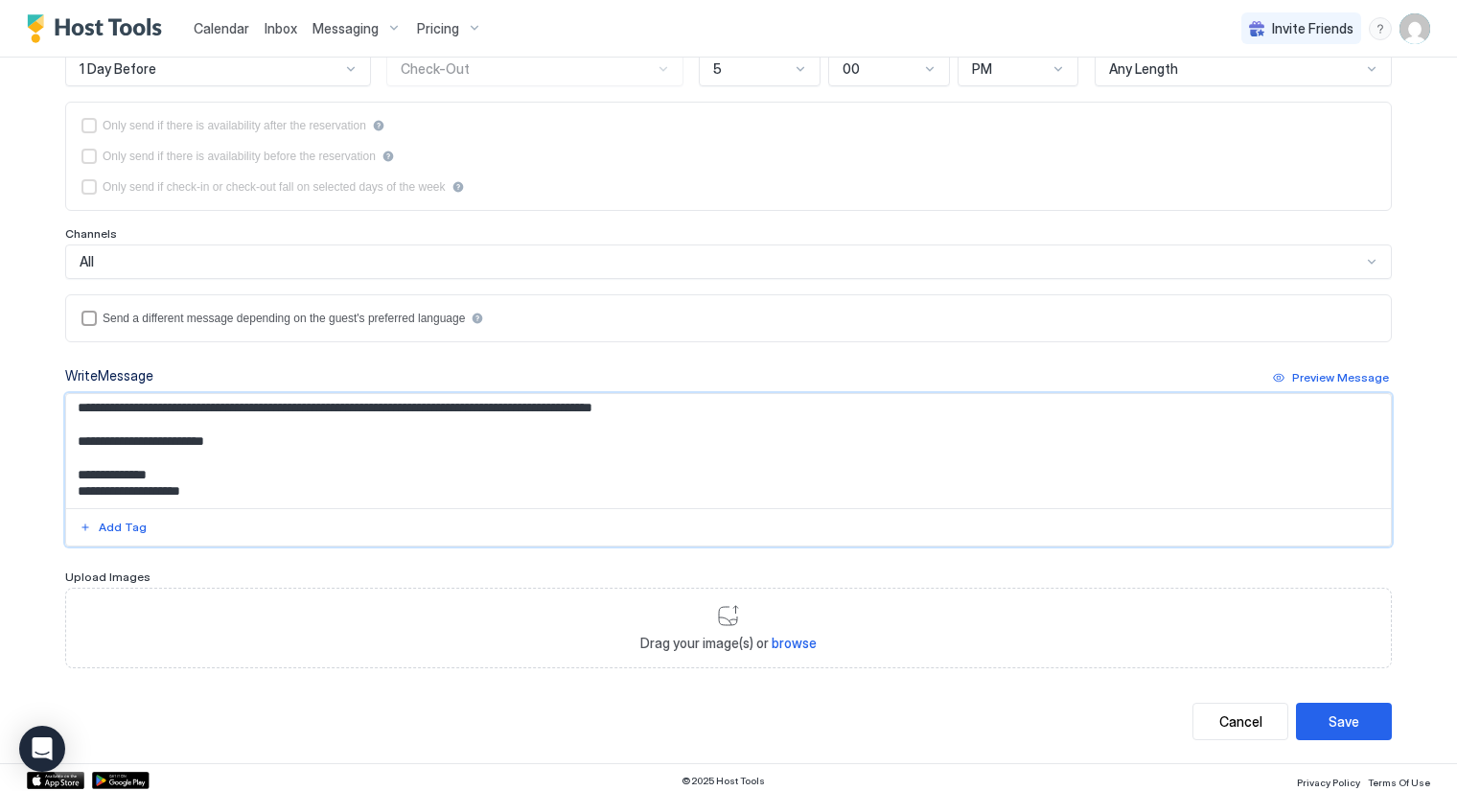
scroll to position [270, 0]
type textarea "**********"
click at [1341, 714] on div "Save" at bounding box center [1344, 721] width 31 height 20
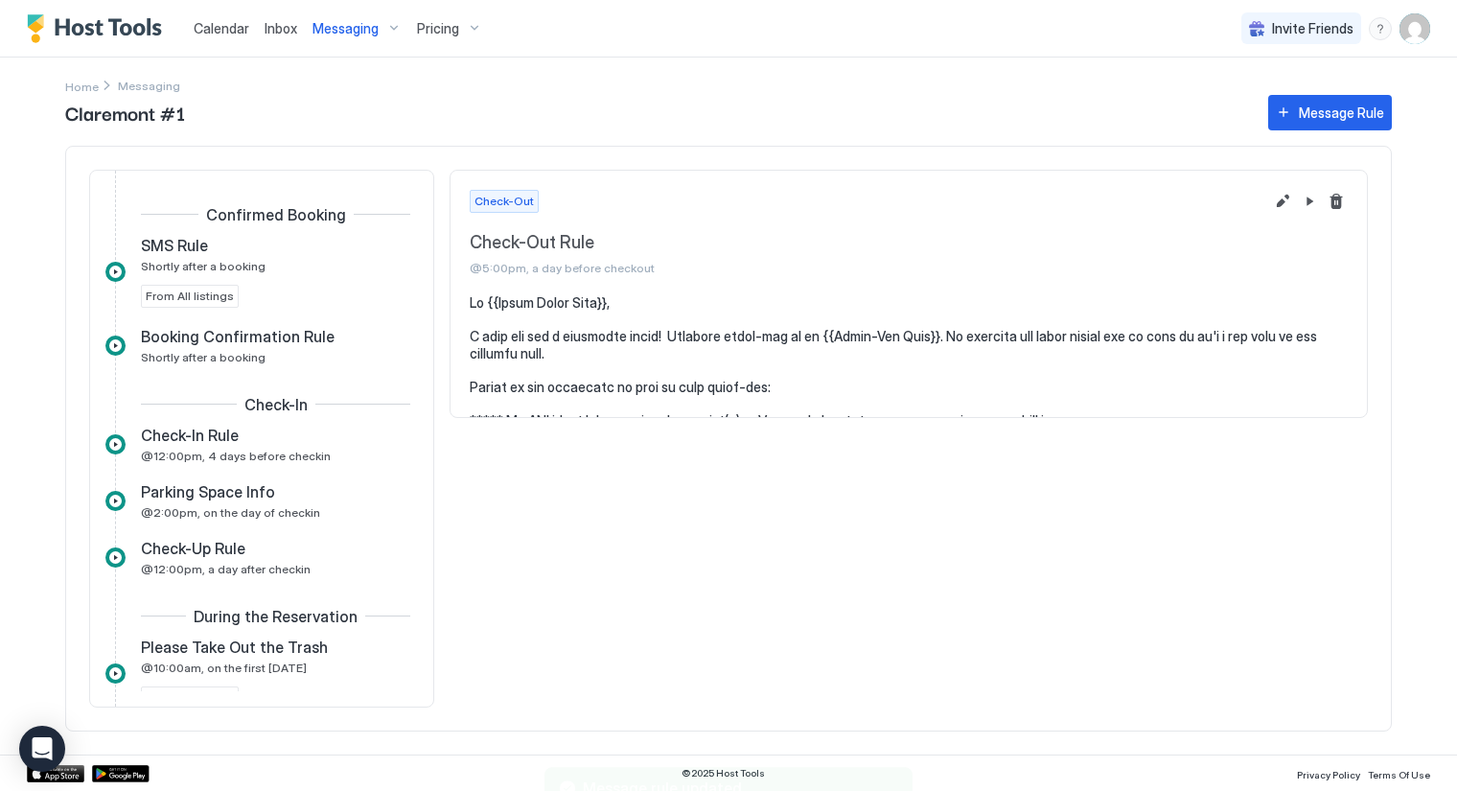
scroll to position [437, 0]
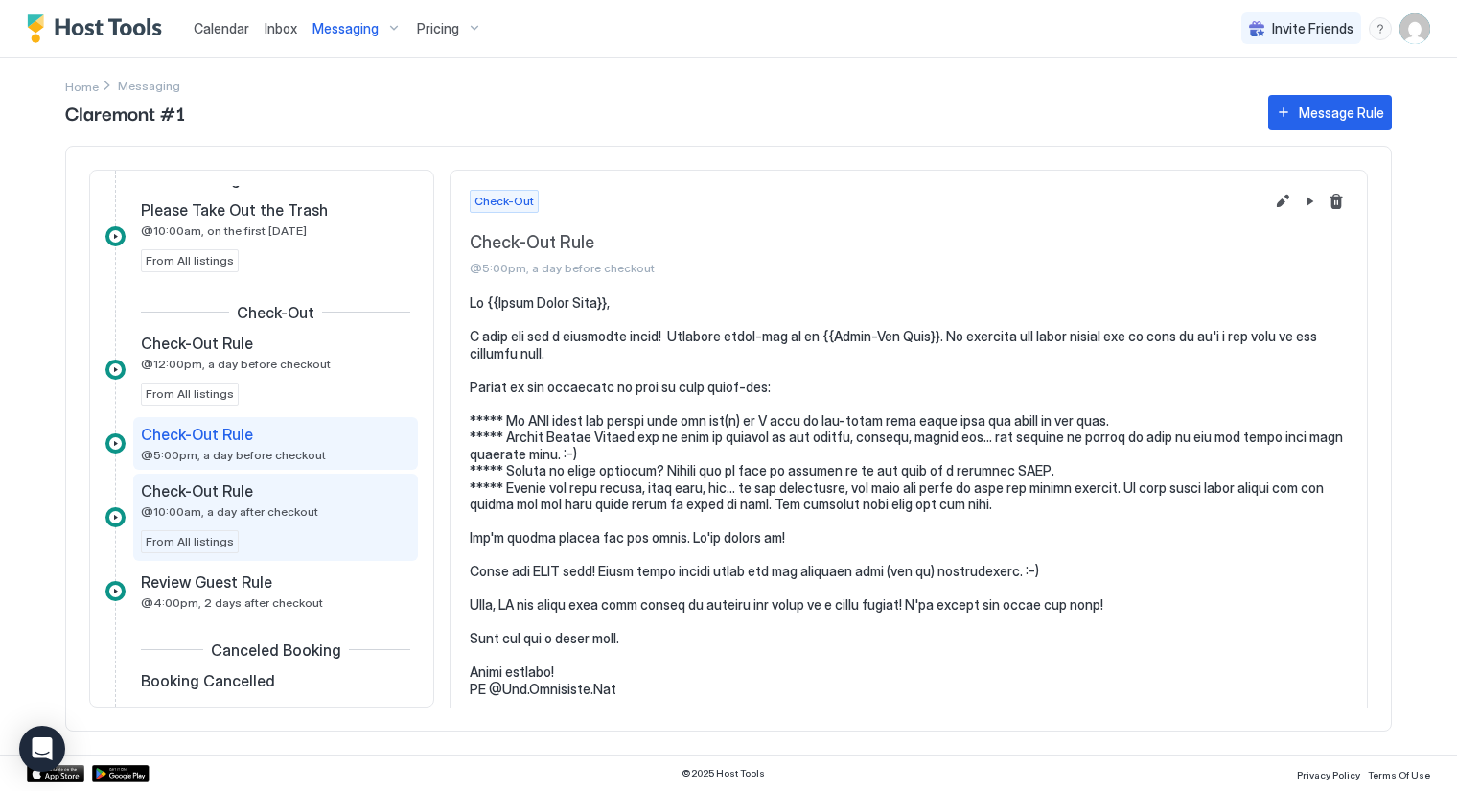
click at [229, 495] on span "Check-Out Rule" at bounding box center [197, 490] width 112 height 19
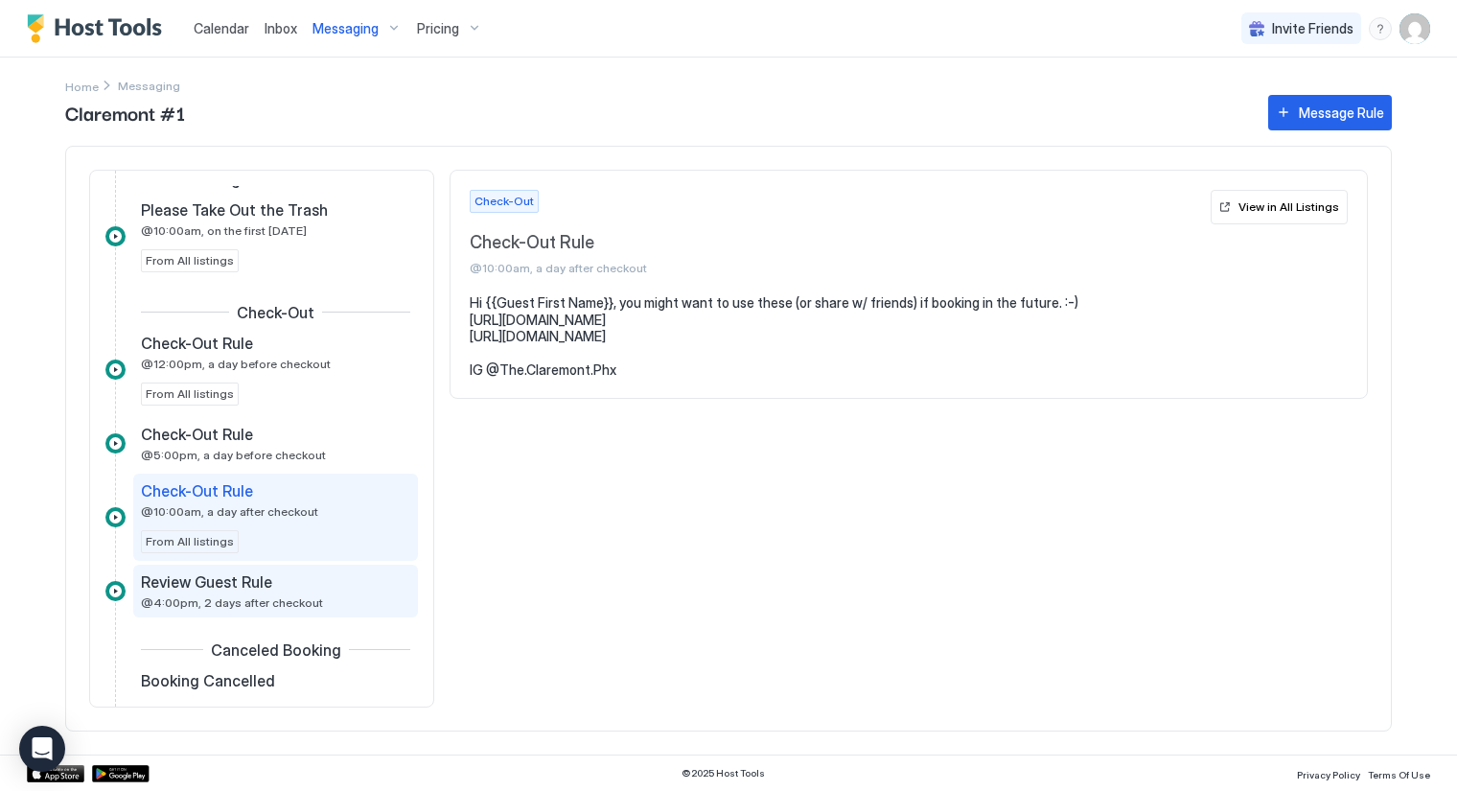
click at [203, 586] on div "Review Guest Rule @4:00pm, 2 days after checkout" at bounding box center [262, 590] width 243 height 37
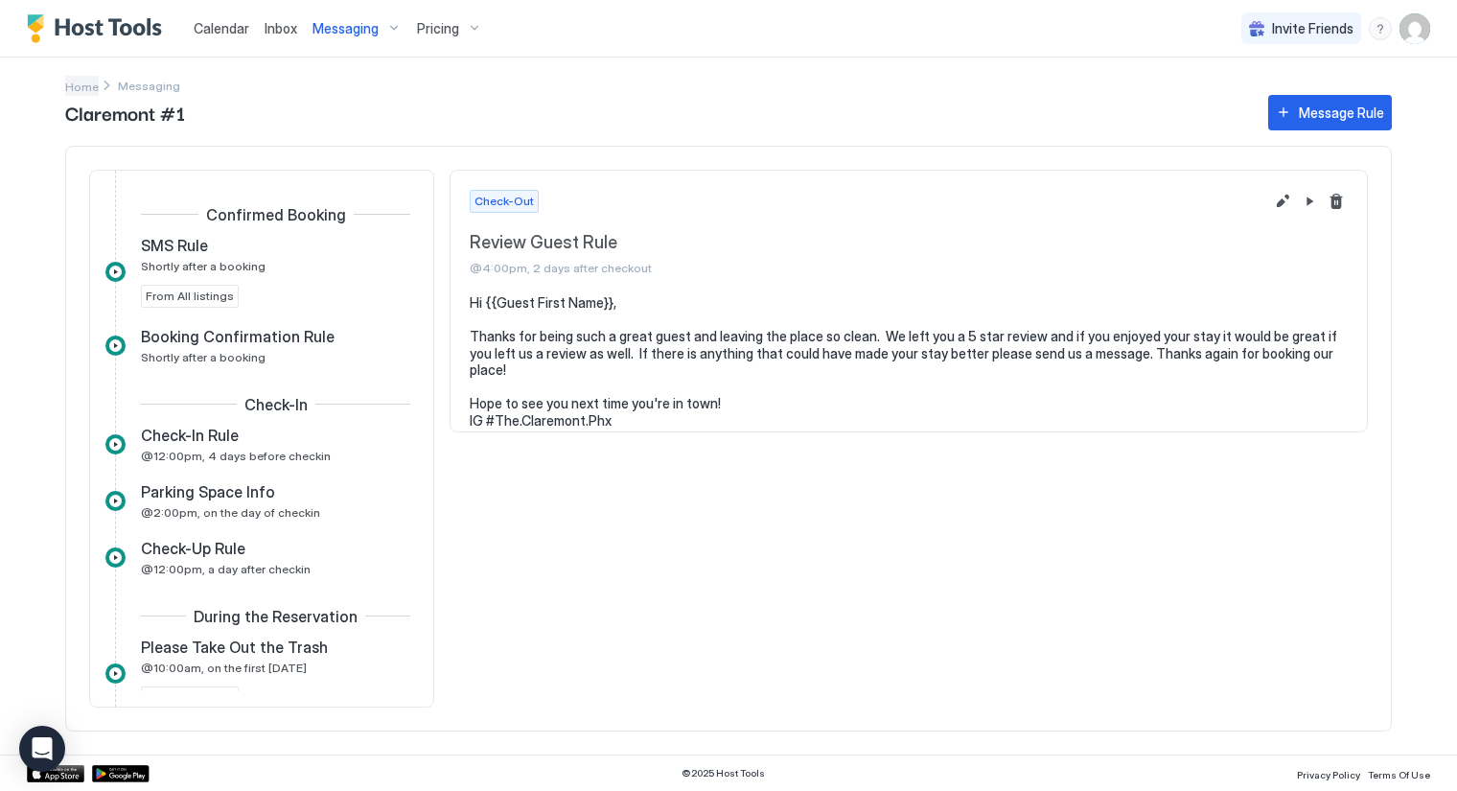
click at [87, 87] on span "Home" at bounding box center [82, 87] width 34 height 14
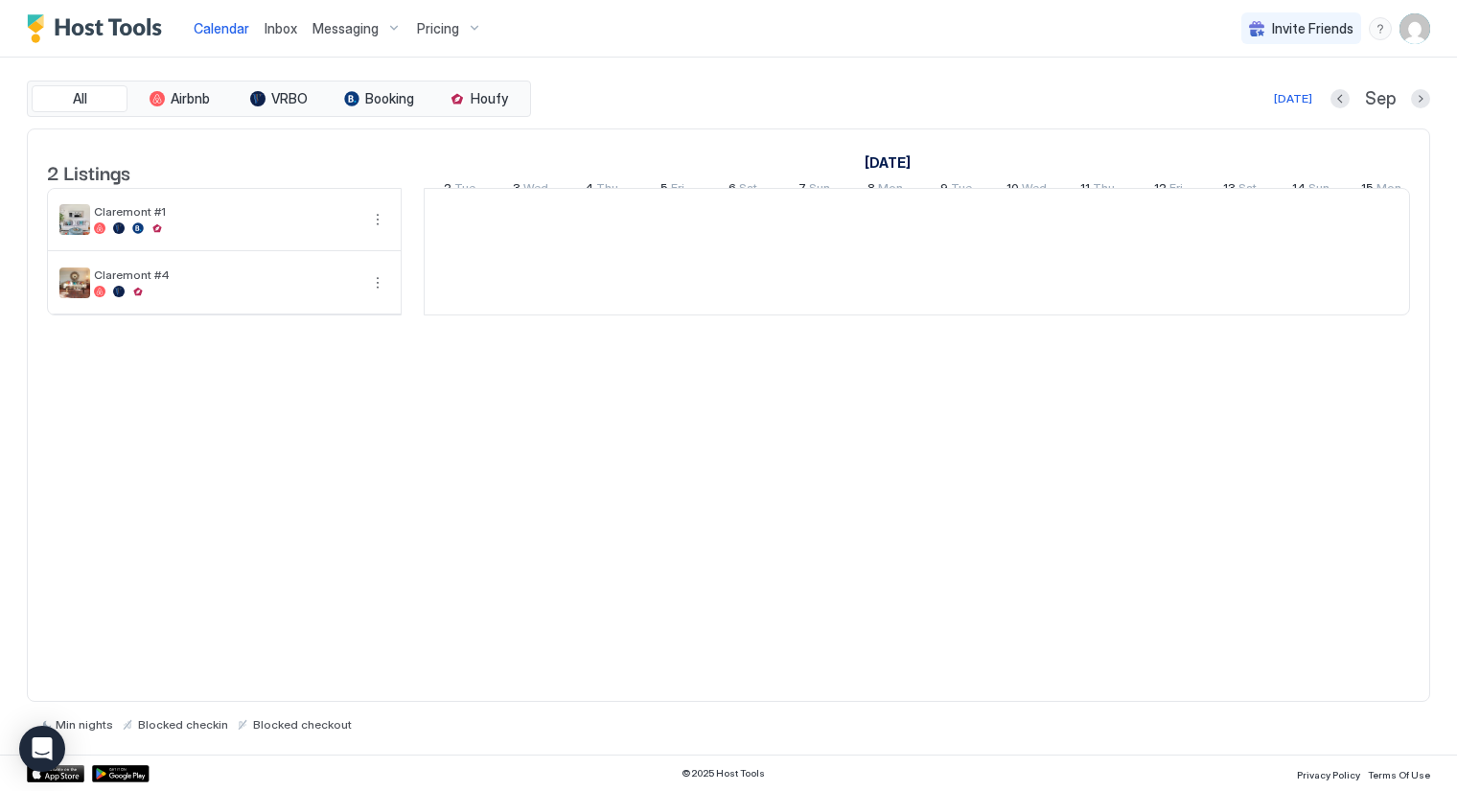
scroll to position [0, 1065]
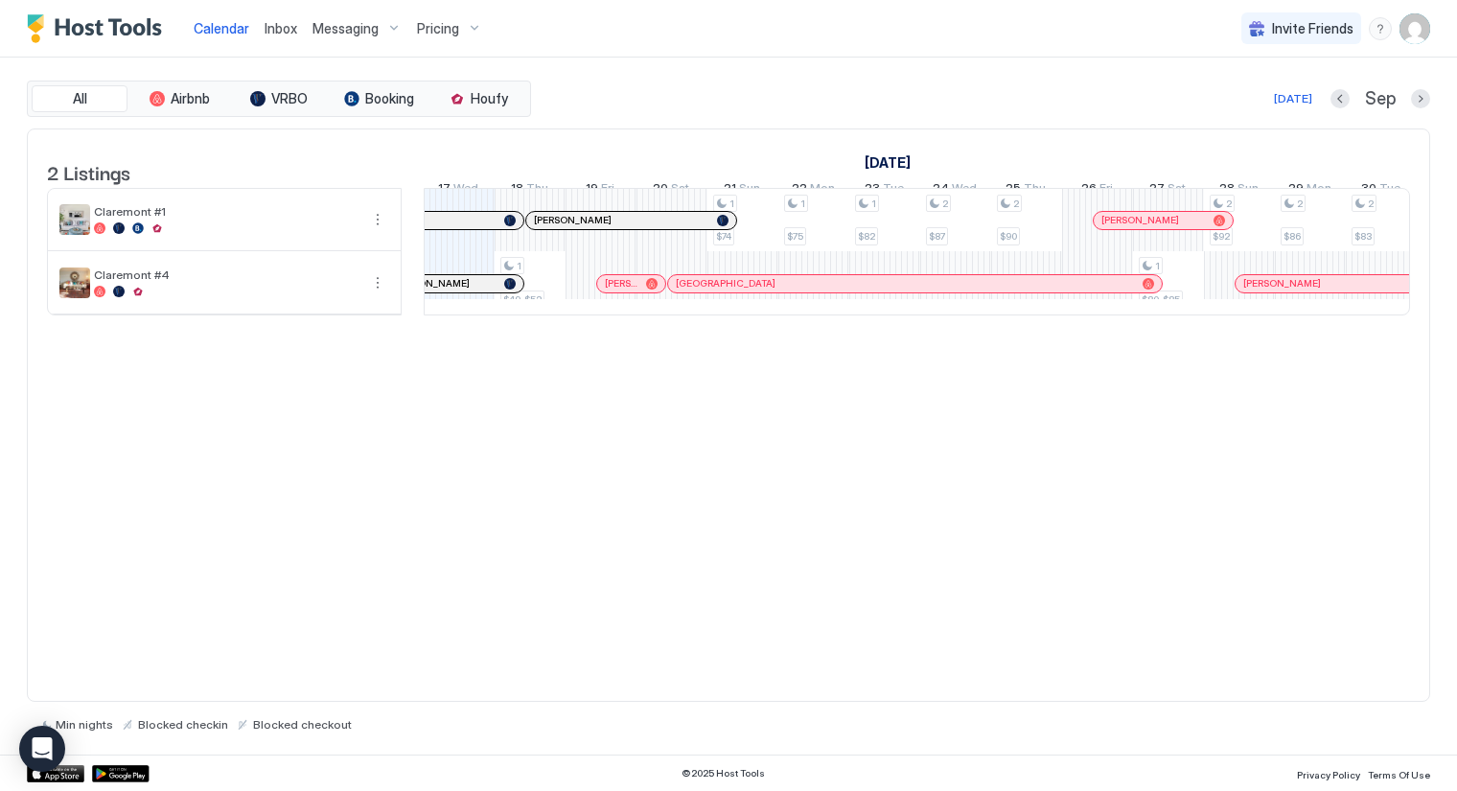
click at [103, 27] on img "Host Tools Logo" at bounding box center [99, 28] width 144 height 29
click at [1412, 32] on img "User profile" at bounding box center [1415, 28] width 31 height 31
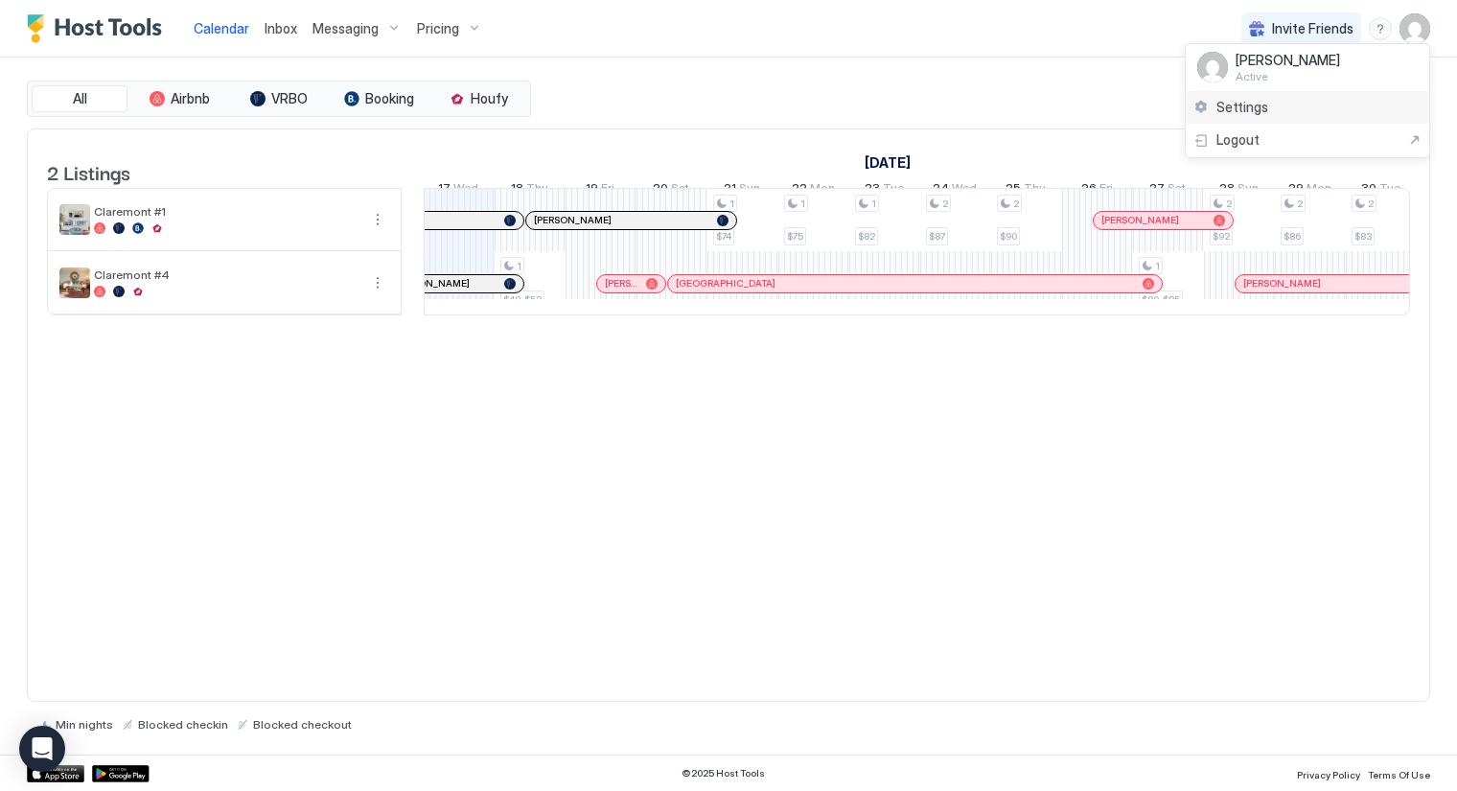
click at [1248, 106] on span "Settings" at bounding box center [1243, 107] width 52 height 17
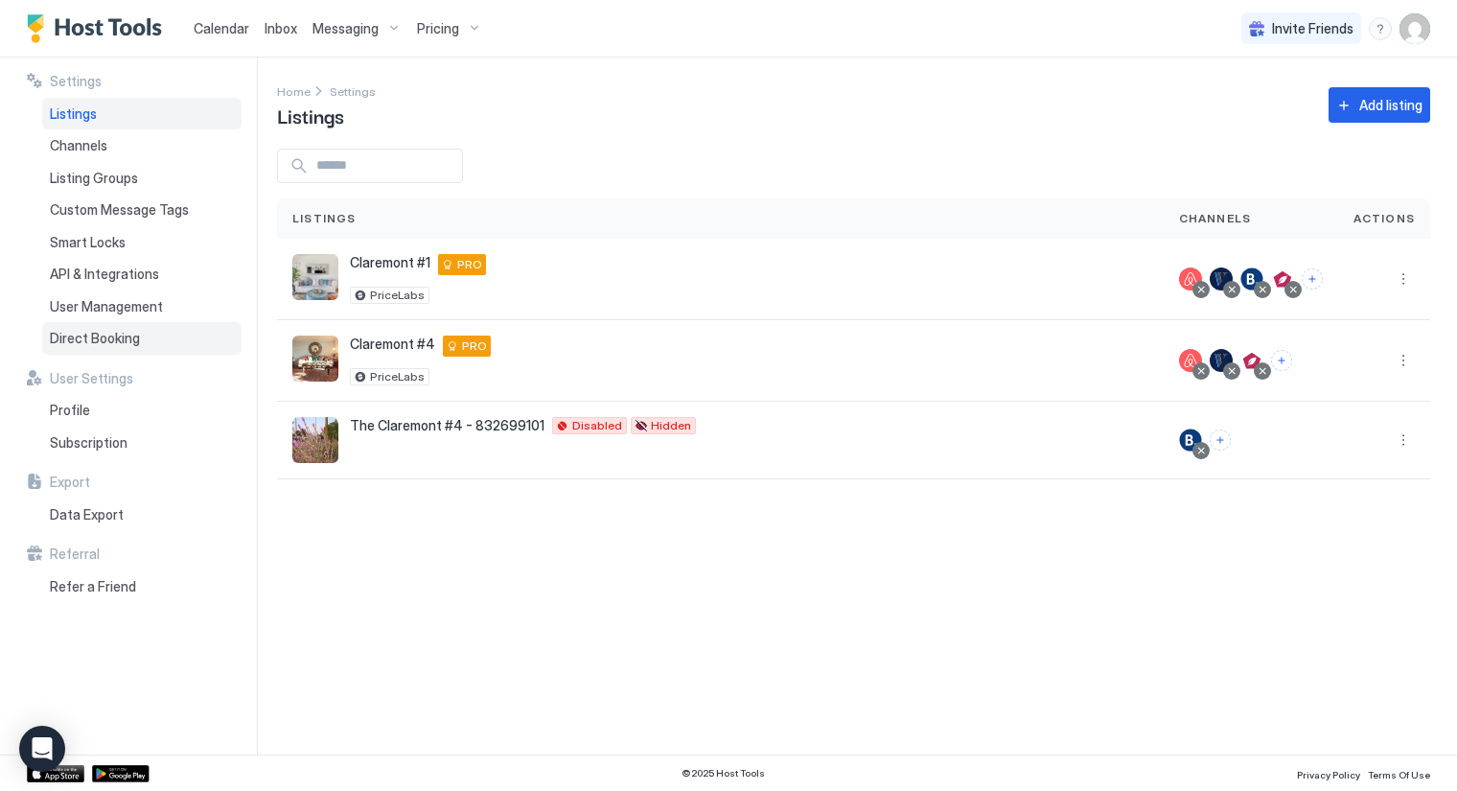
click at [119, 338] on span "Direct Booking" at bounding box center [95, 338] width 90 height 17
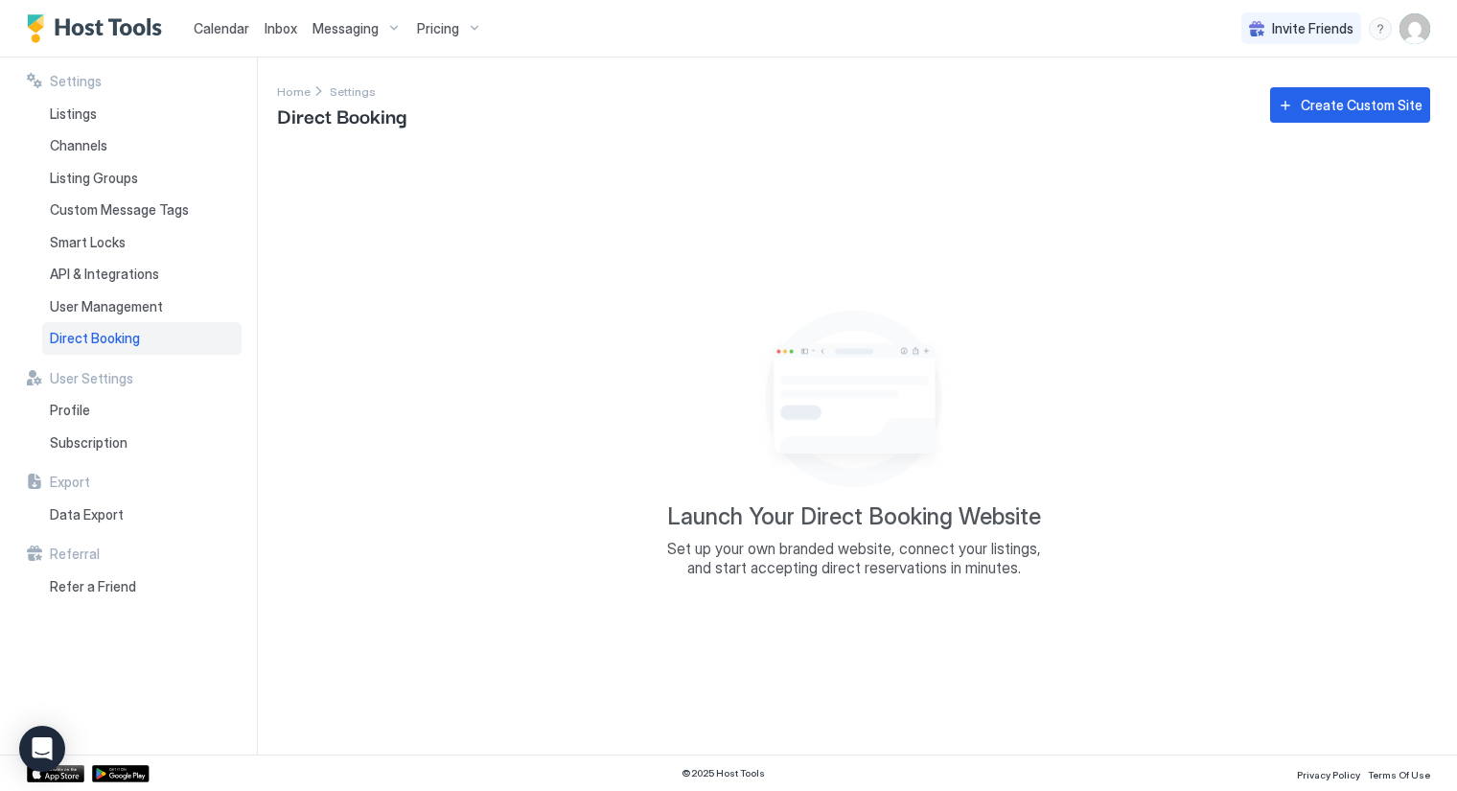
click at [119, 338] on span "Direct Booking" at bounding box center [95, 338] width 90 height 17
click at [70, 108] on span "Listings" at bounding box center [73, 113] width 47 height 17
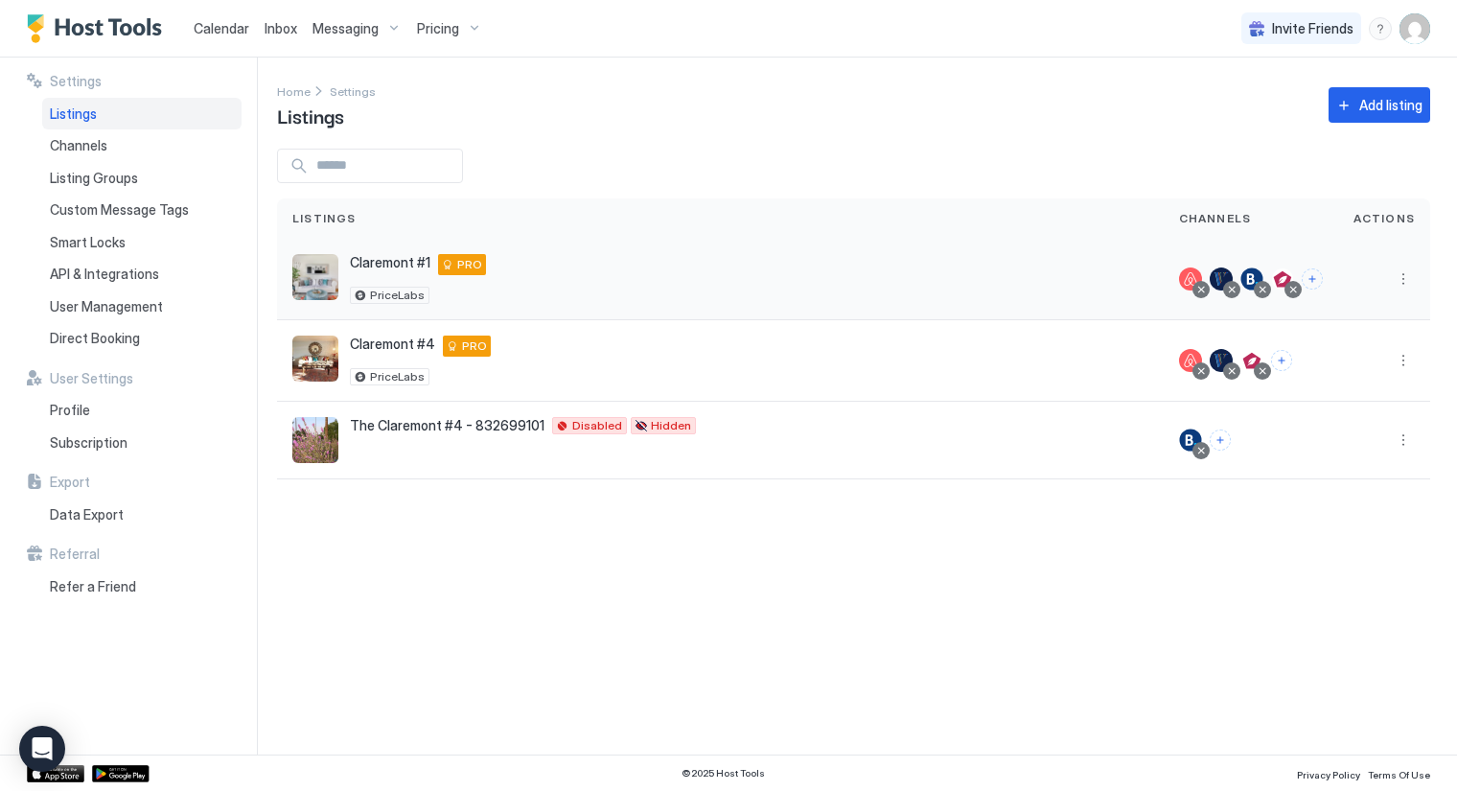
click at [642, 281] on div "Claremont #1 834 E Claremont Street, #1, Phoenix PRO PriceLabs" at bounding box center [720, 279] width 856 height 50
click at [318, 289] on img "listing image" at bounding box center [315, 277] width 46 height 46
click at [1407, 287] on button "More options" at bounding box center [1403, 279] width 23 height 23
click at [1372, 367] on span "Listing Settings" at bounding box center [1360, 367] width 85 height 14
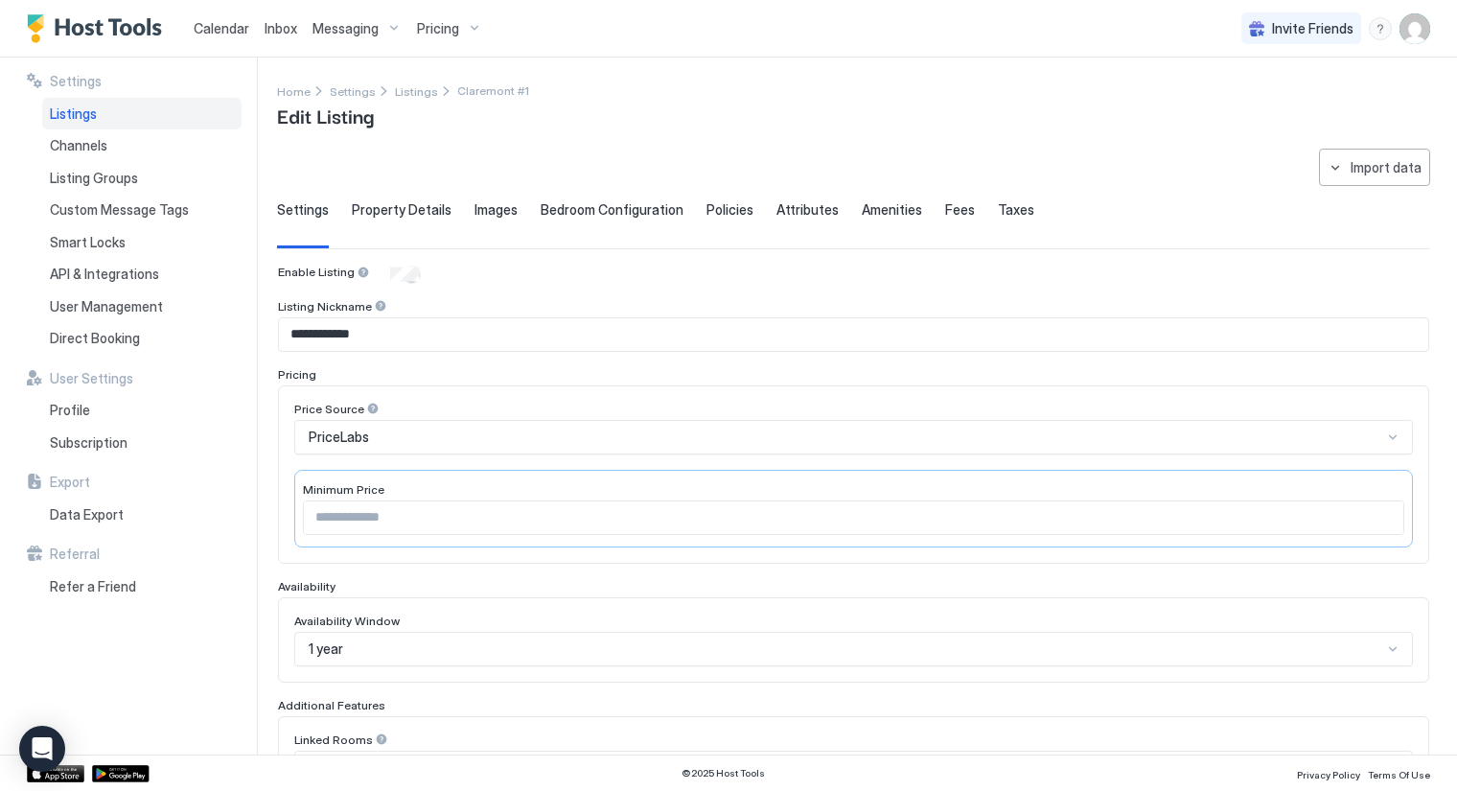
click at [407, 206] on span "Property Details" at bounding box center [402, 209] width 100 height 17
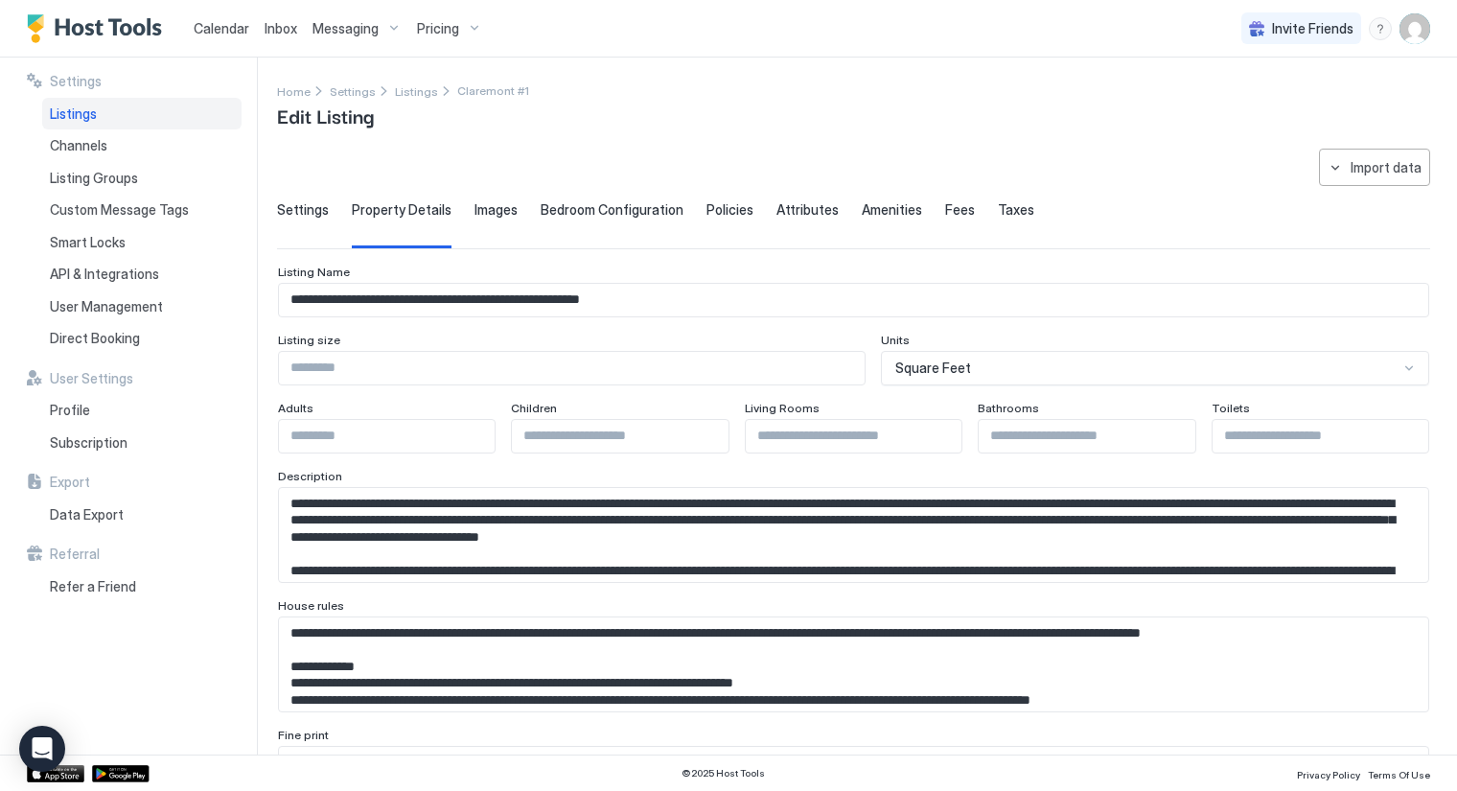
click at [407, 206] on span "Property Details" at bounding box center [402, 209] width 100 height 17
click at [487, 208] on span "Images" at bounding box center [496, 209] width 43 height 17
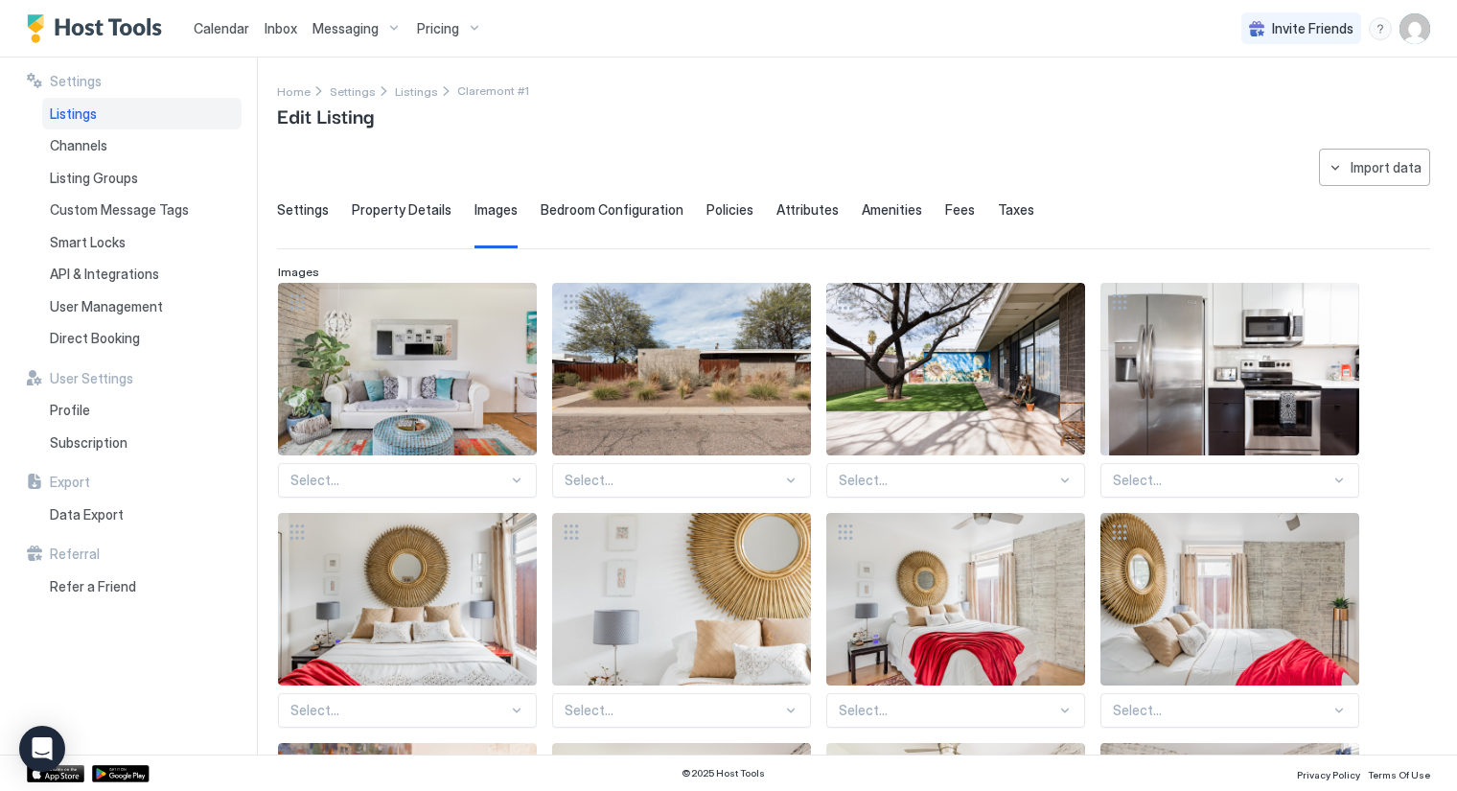
click at [487, 208] on span "Images" at bounding box center [496, 209] width 43 height 17
click at [590, 204] on span "Bedroom Configuration" at bounding box center [612, 209] width 143 height 17
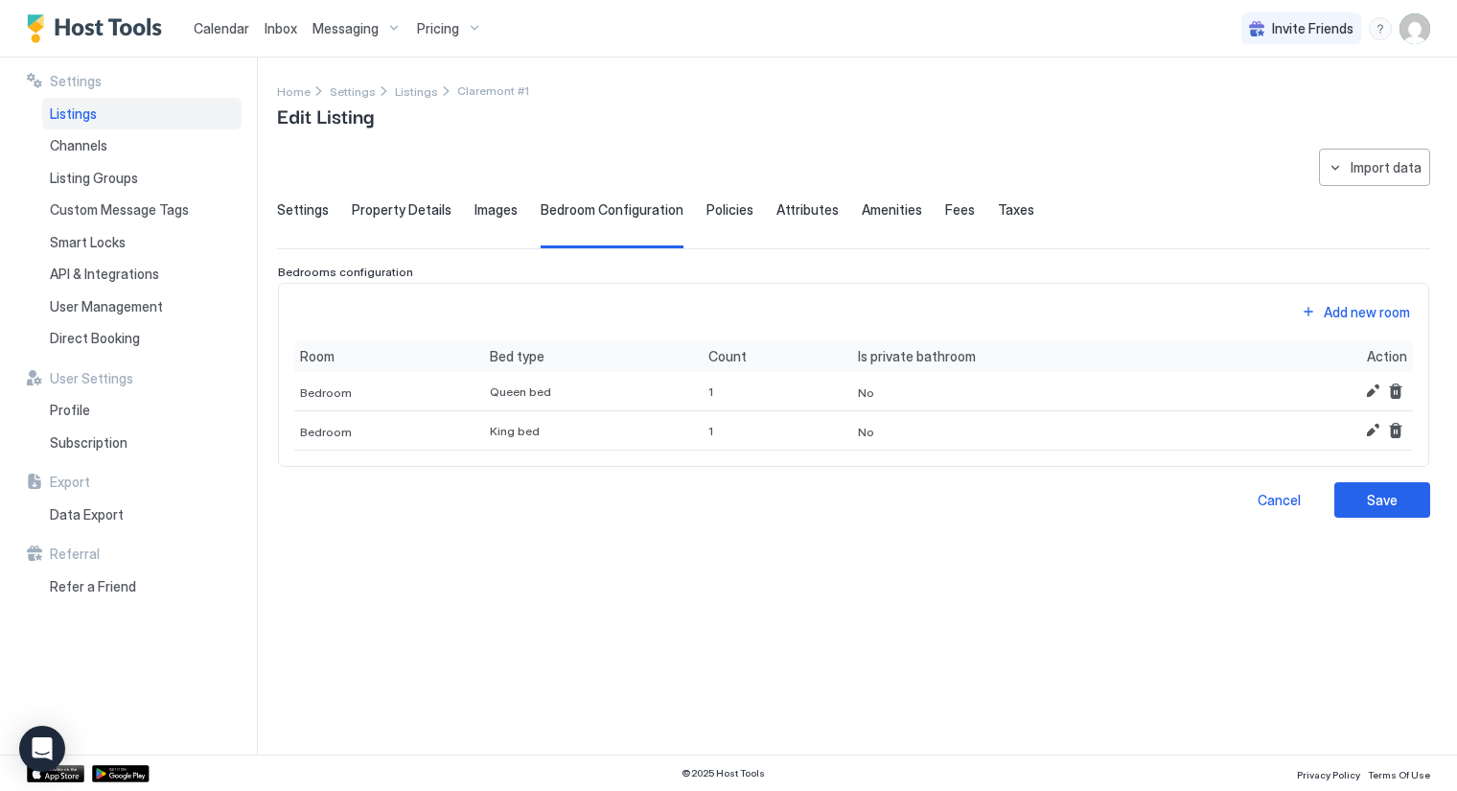
click at [722, 207] on span "Policies" at bounding box center [730, 209] width 47 height 17
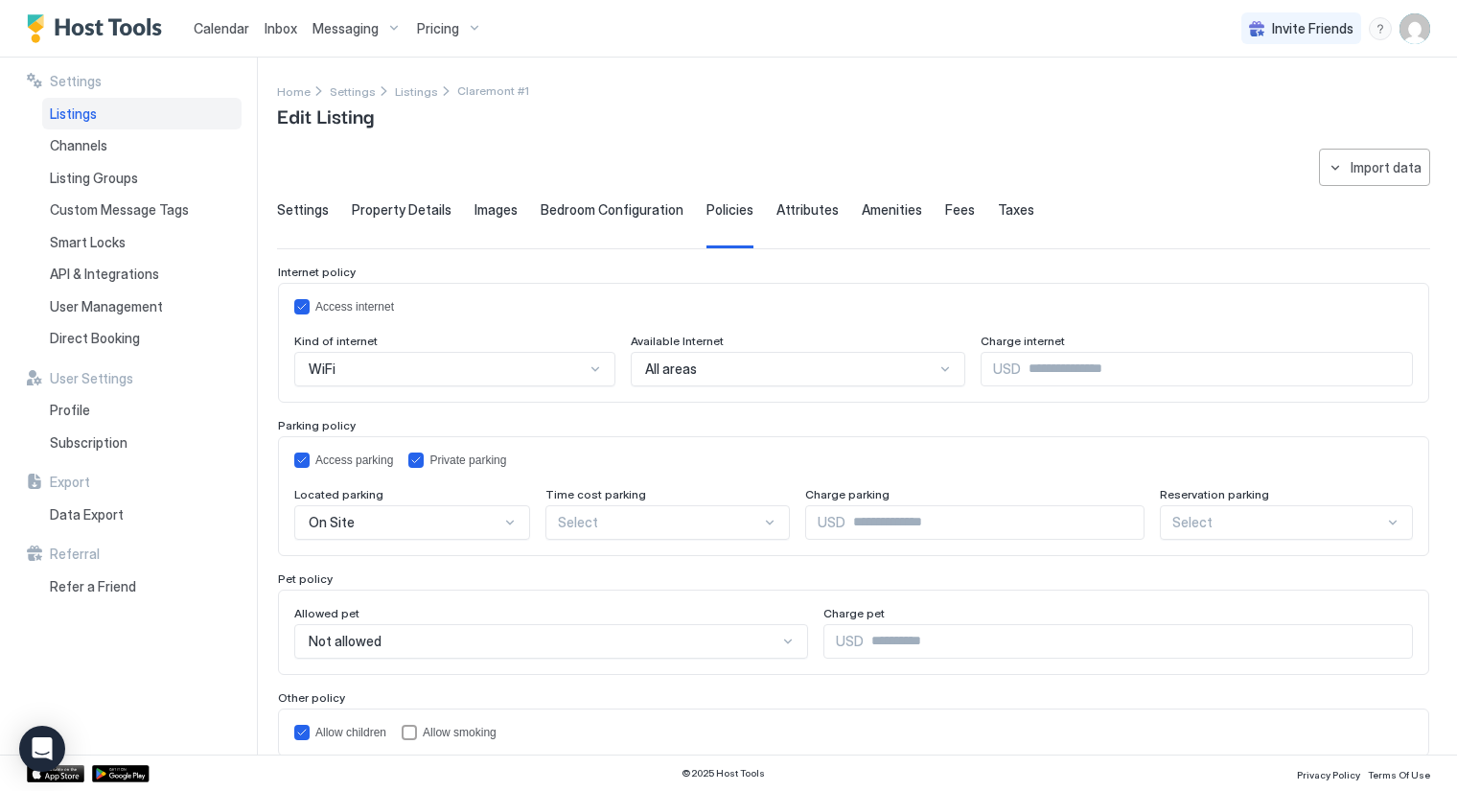
click at [812, 212] on span "Attributes" at bounding box center [808, 209] width 62 height 17
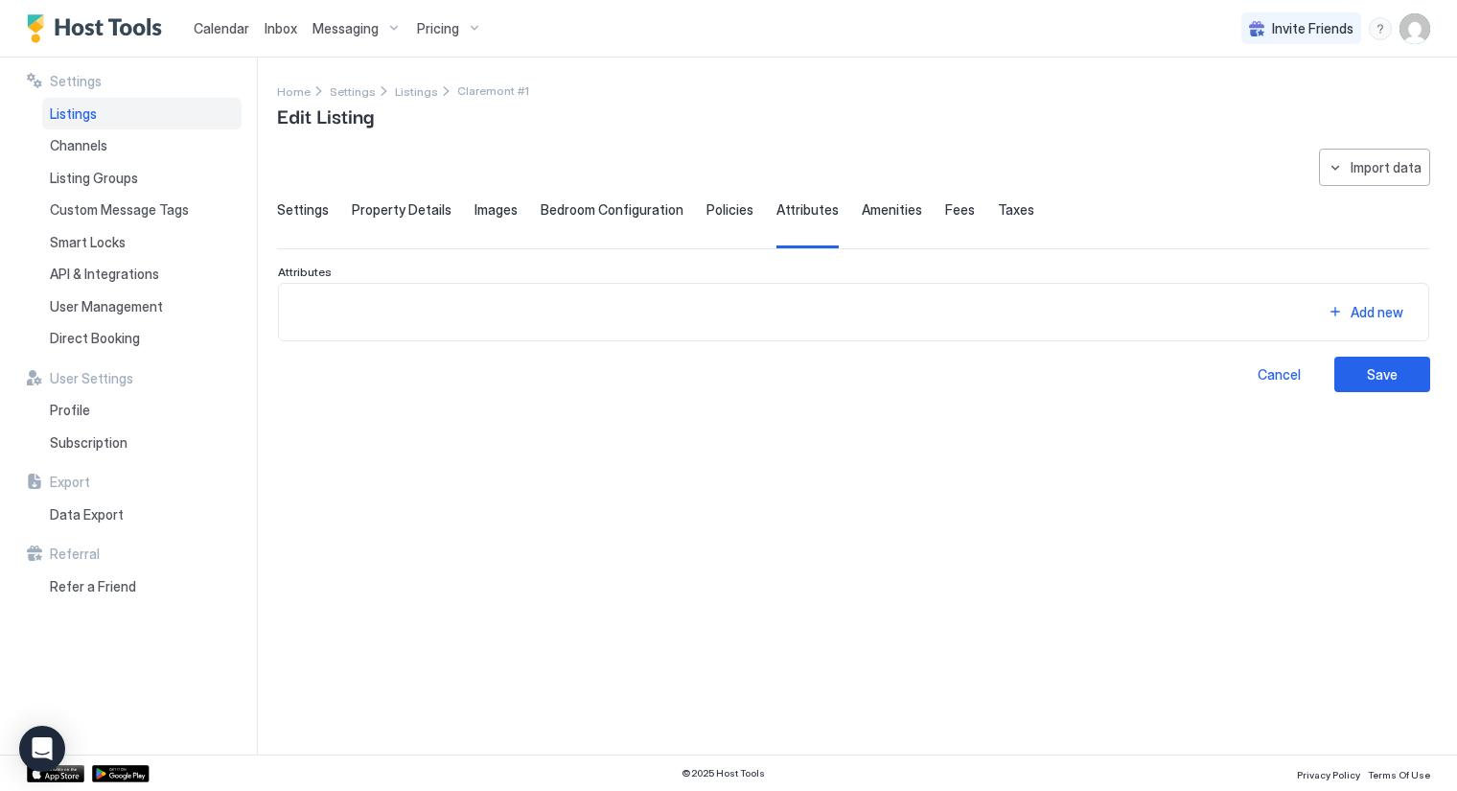
click at [864, 209] on span "Amenities" at bounding box center [892, 209] width 60 height 17
click at [945, 207] on span "Fees" at bounding box center [960, 209] width 30 height 17
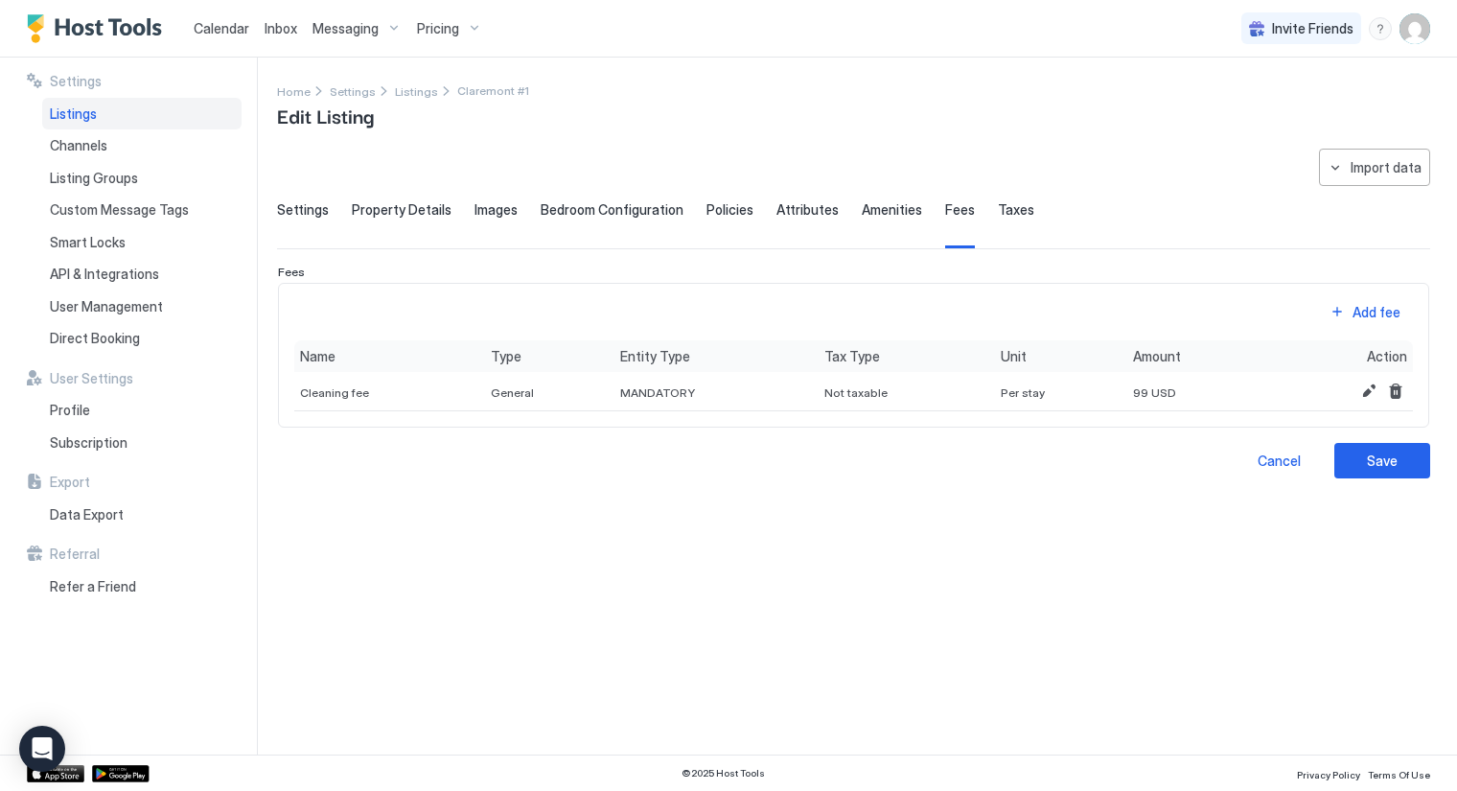
click at [998, 208] on span "Taxes" at bounding box center [1016, 209] width 36 height 17
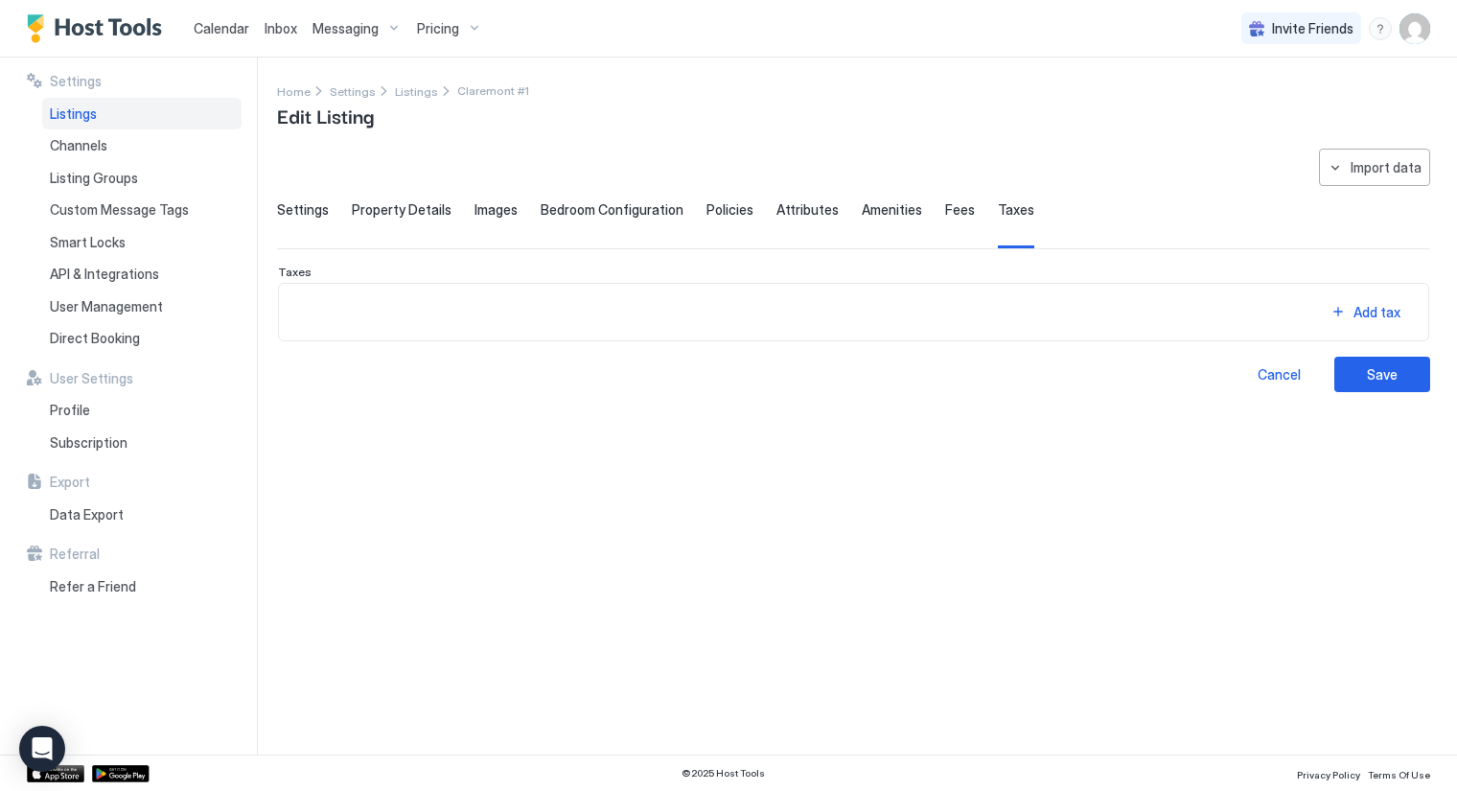
click at [308, 207] on span "Settings" at bounding box center [303, 209] width 52 height 17
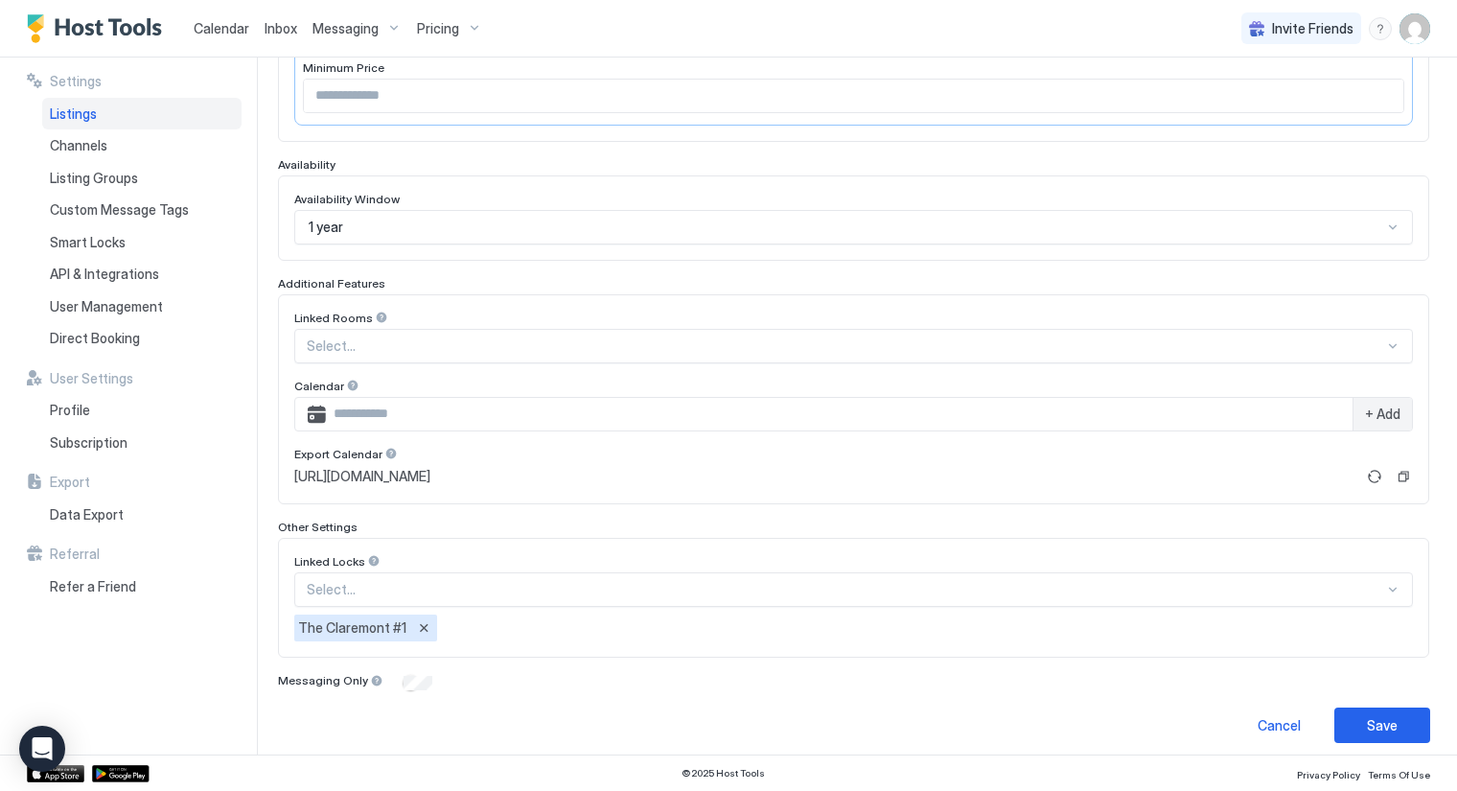
scroll to position [423, 0]
click at [1367, 714] on div "Save" at bounding box center [1382, 724] width 31 height 20
click at [106, 338] on span "Direct Booking" at bounding box center [95, 338] width 90 height 17
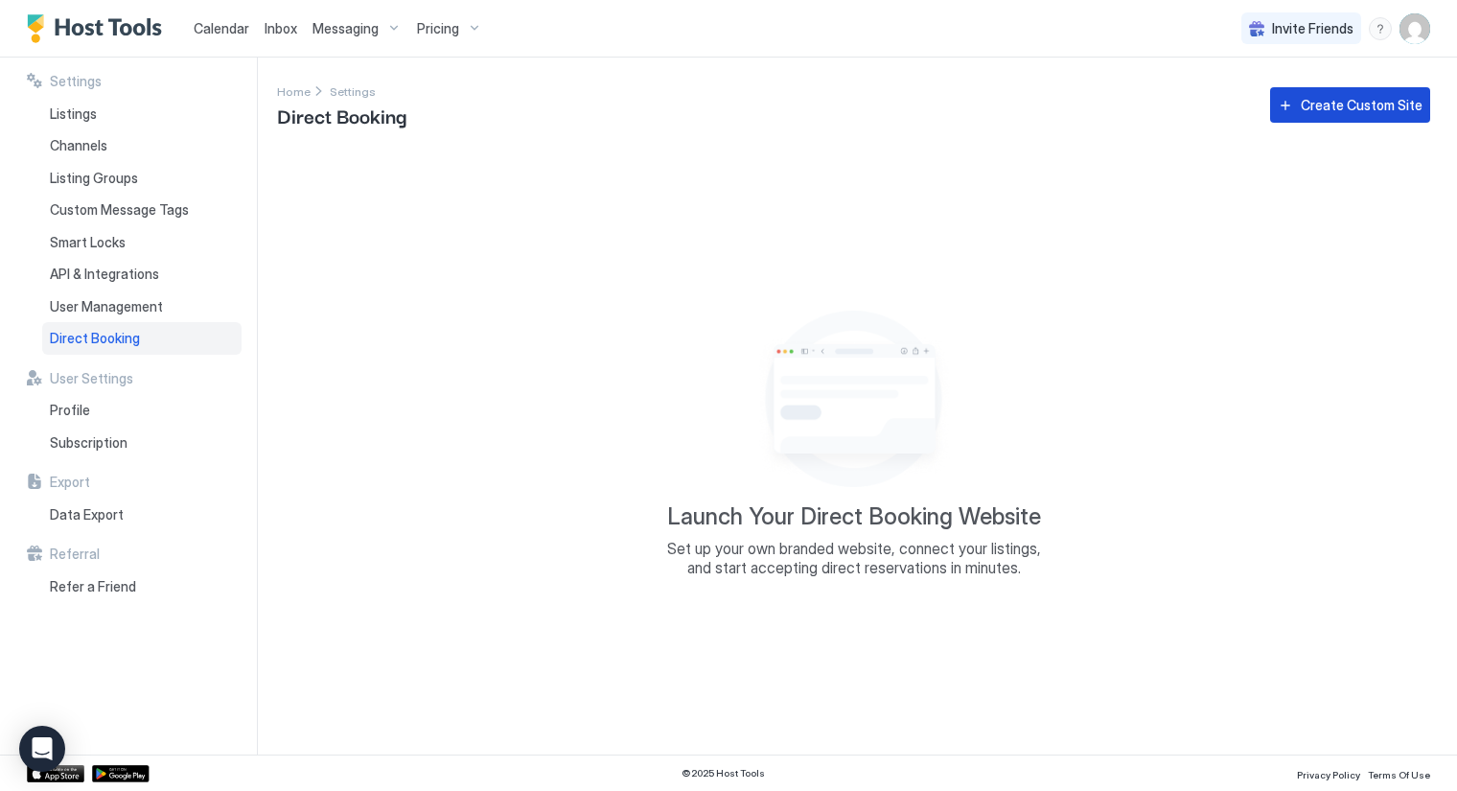
click at [1386, 109] on div "Create Custom Site" at bounding box center [1362, 105] width 122 height 20
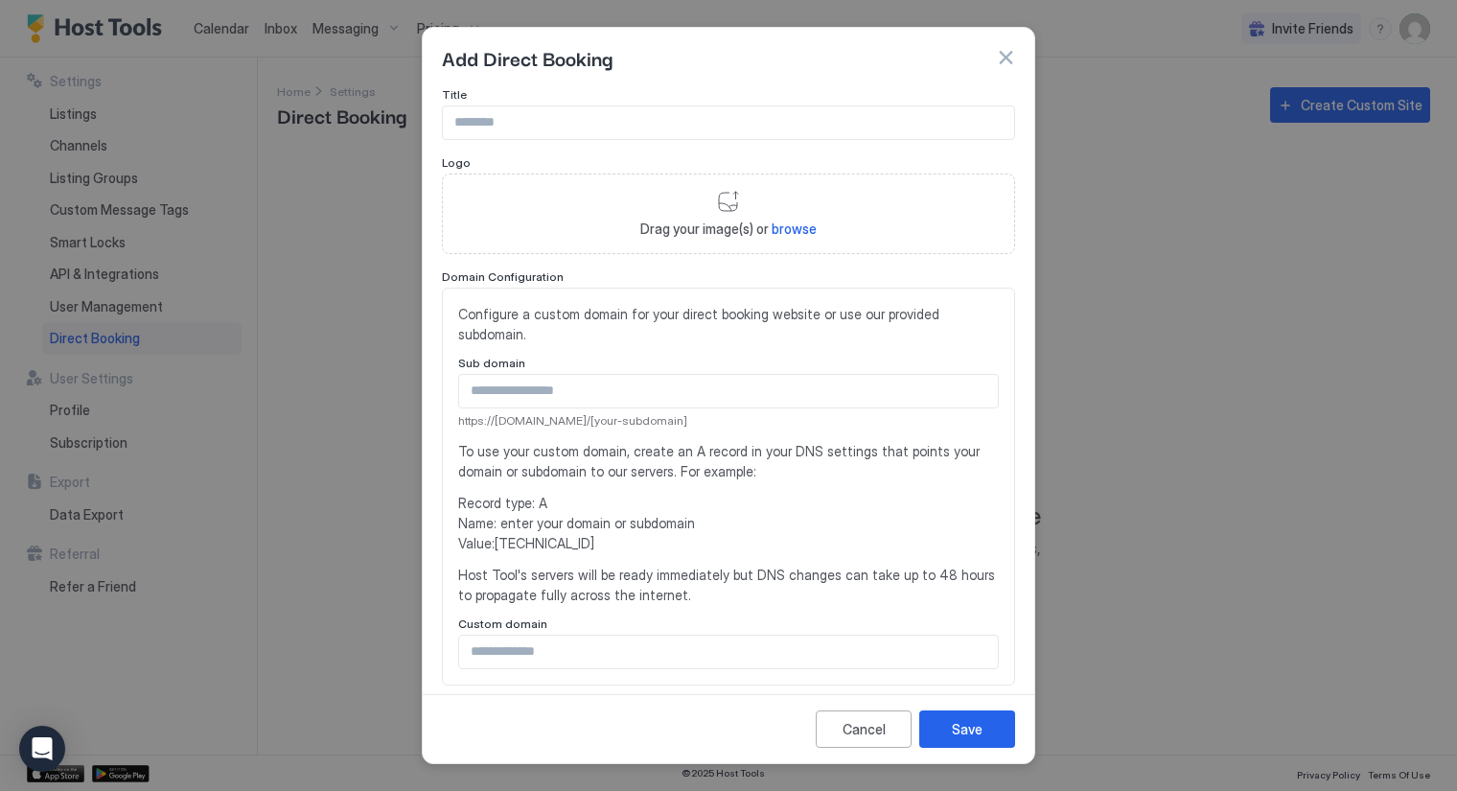
click at [679, 132] on input "Input Field" at bounding box center [728, 122] width 571 height 33
click at [877, 728] on div "Cancel" at bounding box center [864, 729] width 43 height 20
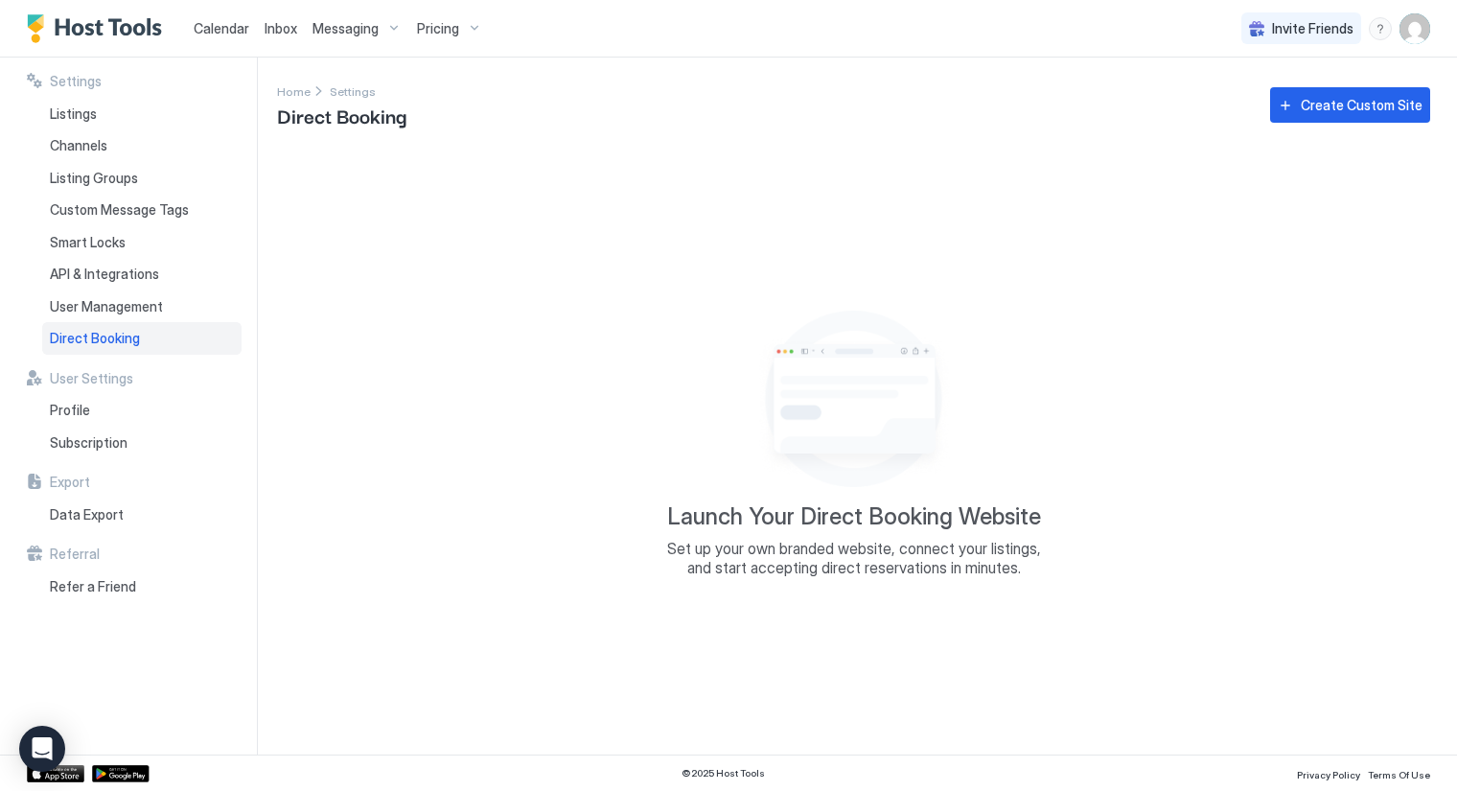
click at [128, 336] on span "Direct Booking" at bounding box center [95, 338] width 90 height 17
click at [1379, 107] on div "Create Custom Site" at bounding box center [1362, 105] width 122 height 20
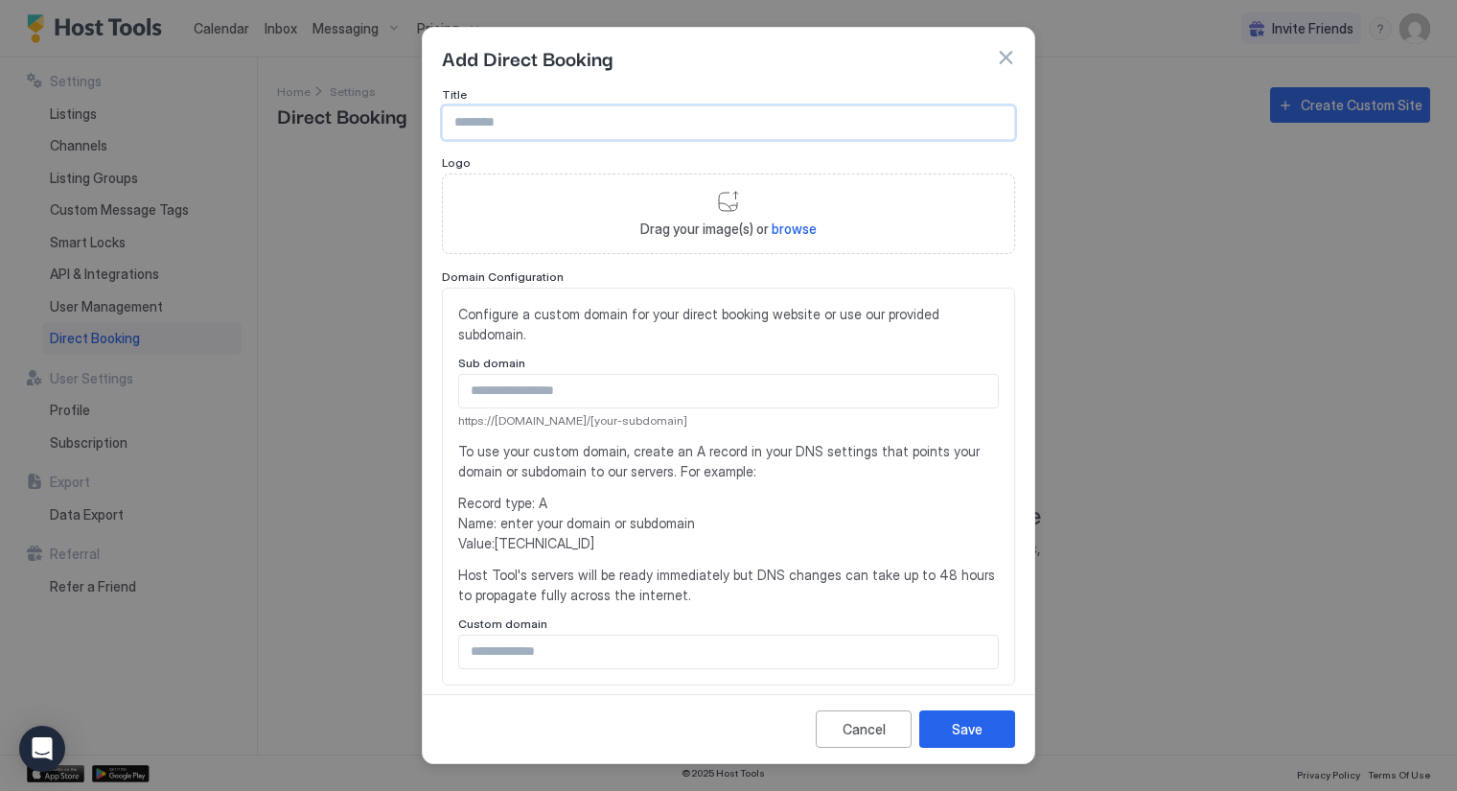
click at [732, 123] on input "Input Field" at bounding box center [728, 122] width 571 height 33
click at [732, 124] on input "Input Field" at bounding box center [728, 122] width 571 height 33
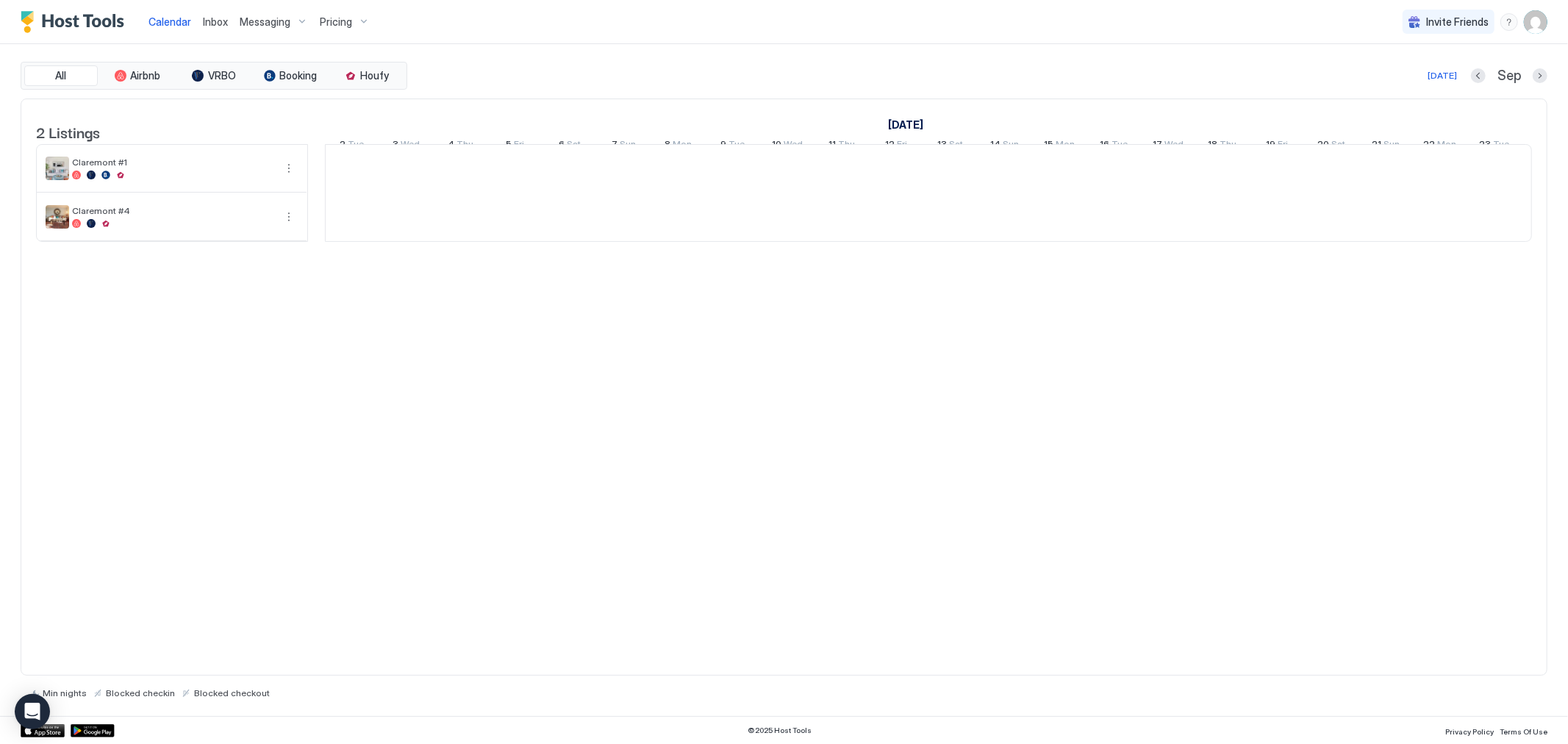
scroll to position [0, 817]
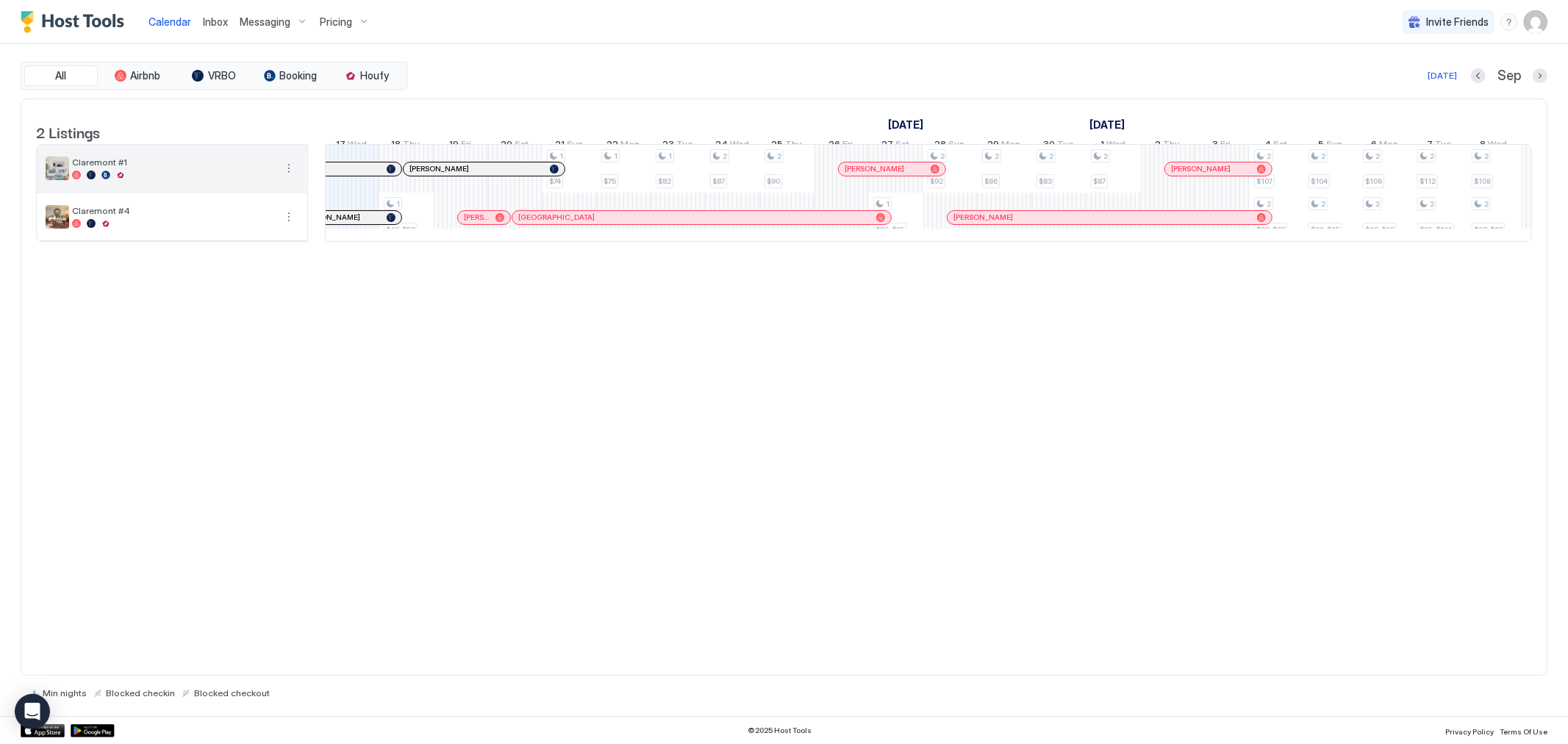
click at [291, 177] on button "More options" at bounding box center [288, 168] width 18 height 18
click at [266, 248] on span "Listing Settings" at bounding box center [263, 248] width 65 height 11
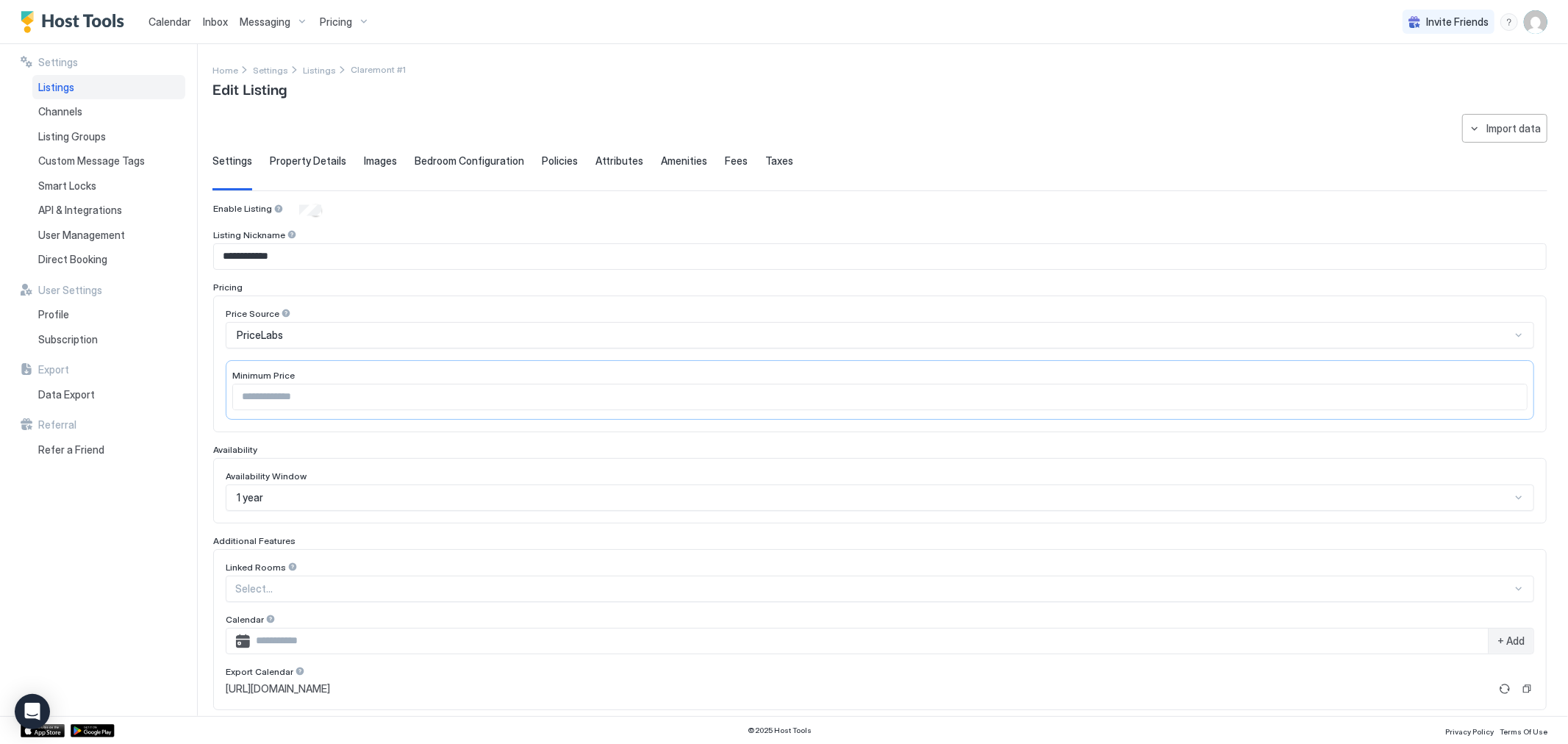
click at [312, 166] on span "Property Details" at bounding box center [308, 160] width 77 height 13
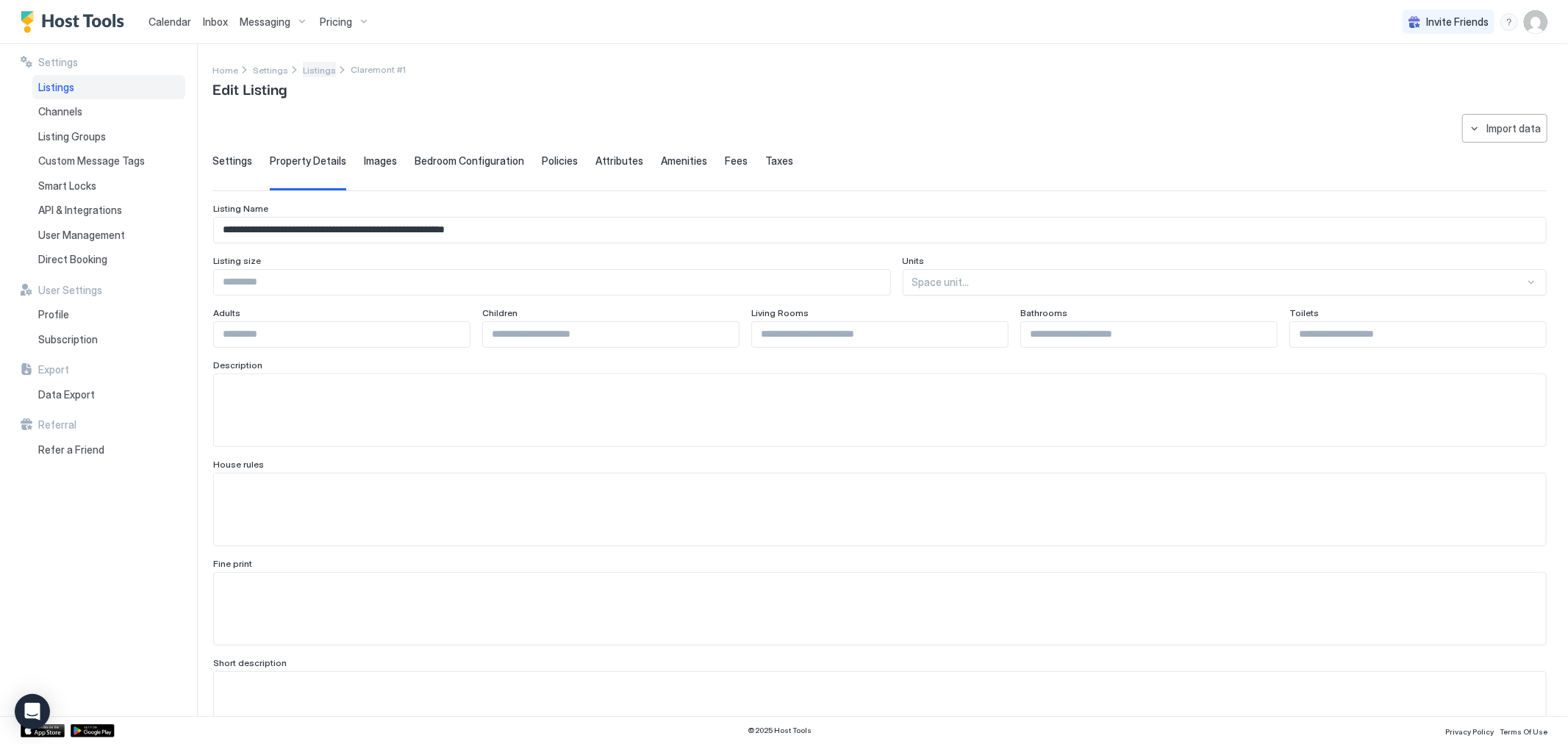
click at [313, 70] on span "Listings" at bounding box center [319, 70] width 33 height 11
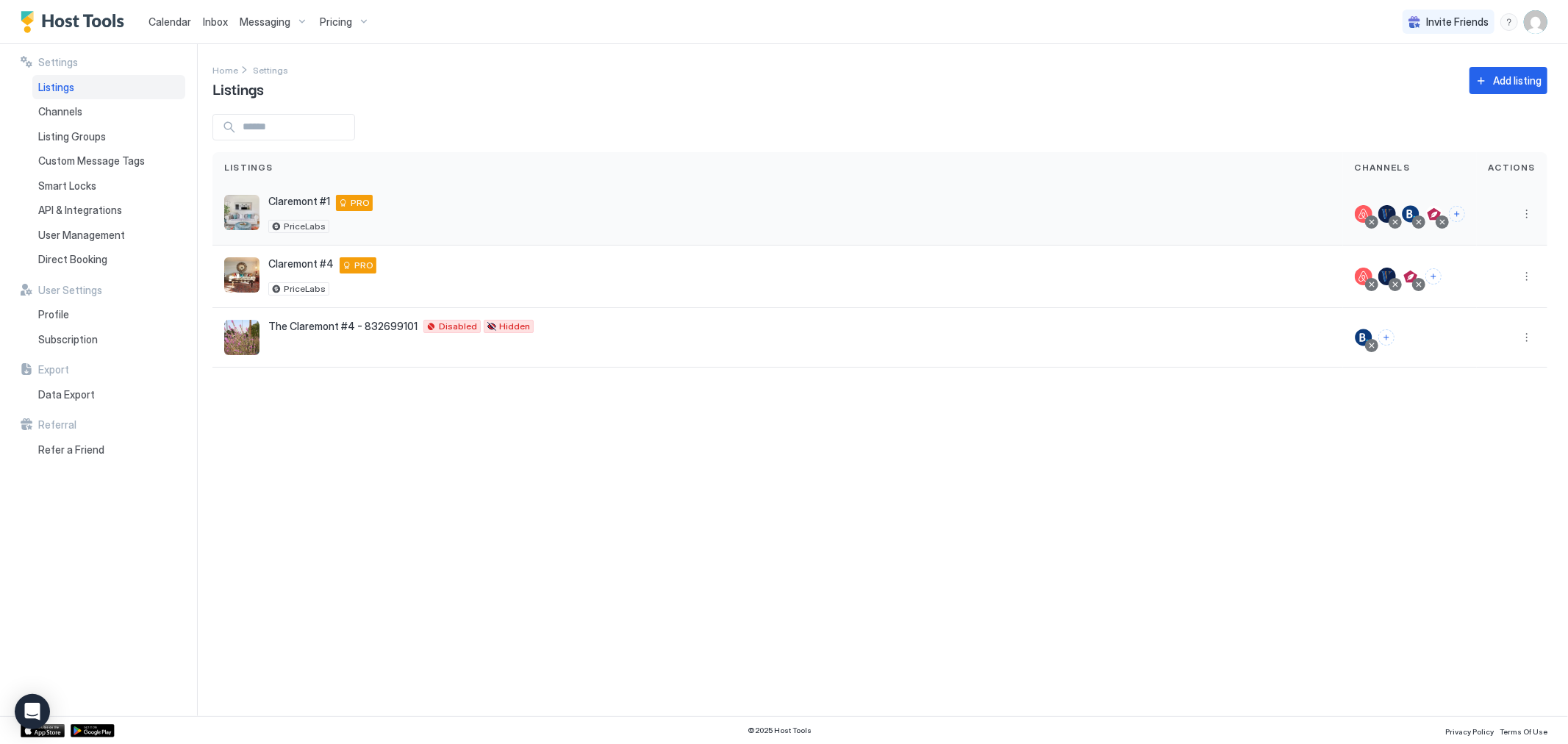
click at [244, 210] on img "listing image" at bounding box center [242, 212] width 35 height 35
click at [277, 203] on span "Claremont #1" at bounding box center [299, 201] width 62 height 13
click at [245, 212] on img "listing image" at bounding box center [242, 212] width 35 height 35
click at [1525, 215] on button "More options" at bounding box center [1527, 214] width 18 height 18
click at [1492, 281] on span "Listing Settings" at bounding box center [1493, 282] width 65 height 11
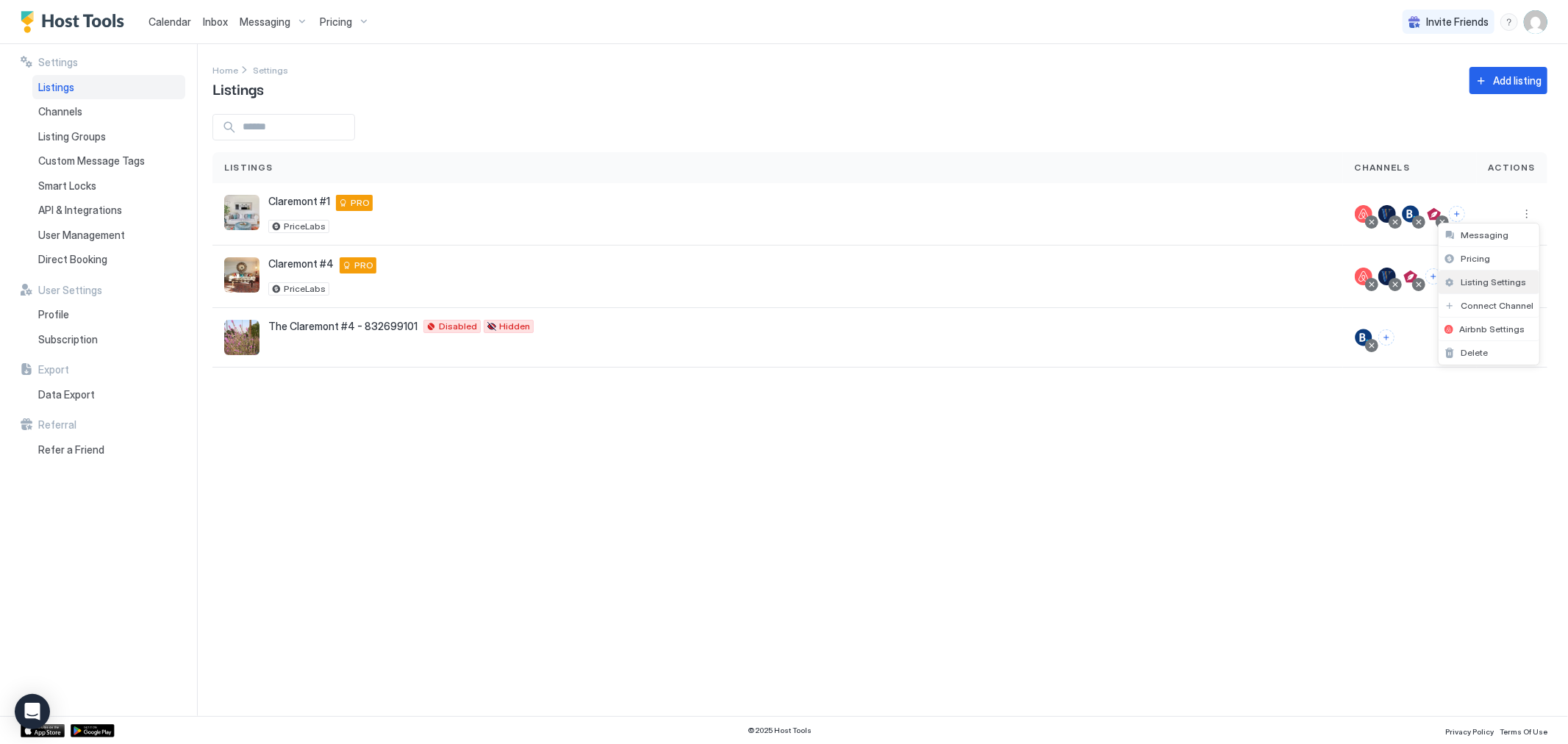
click at [1492, 281] on span "Listing Settings" at bounding box center [1493, 282] width 65 height 11
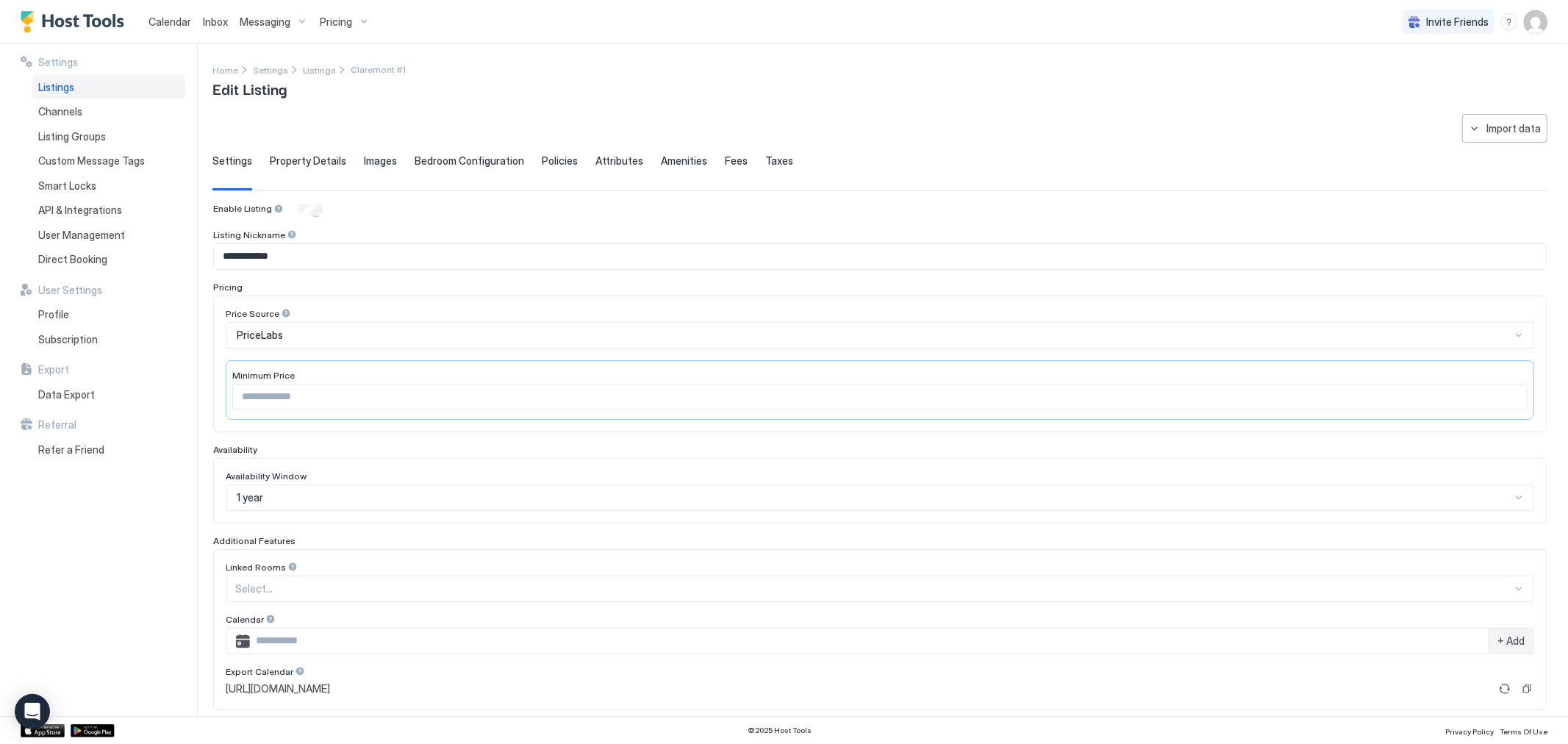
click at [326, 158] on span "Property Details" at bounding box center [308, 160] width 77 height 13
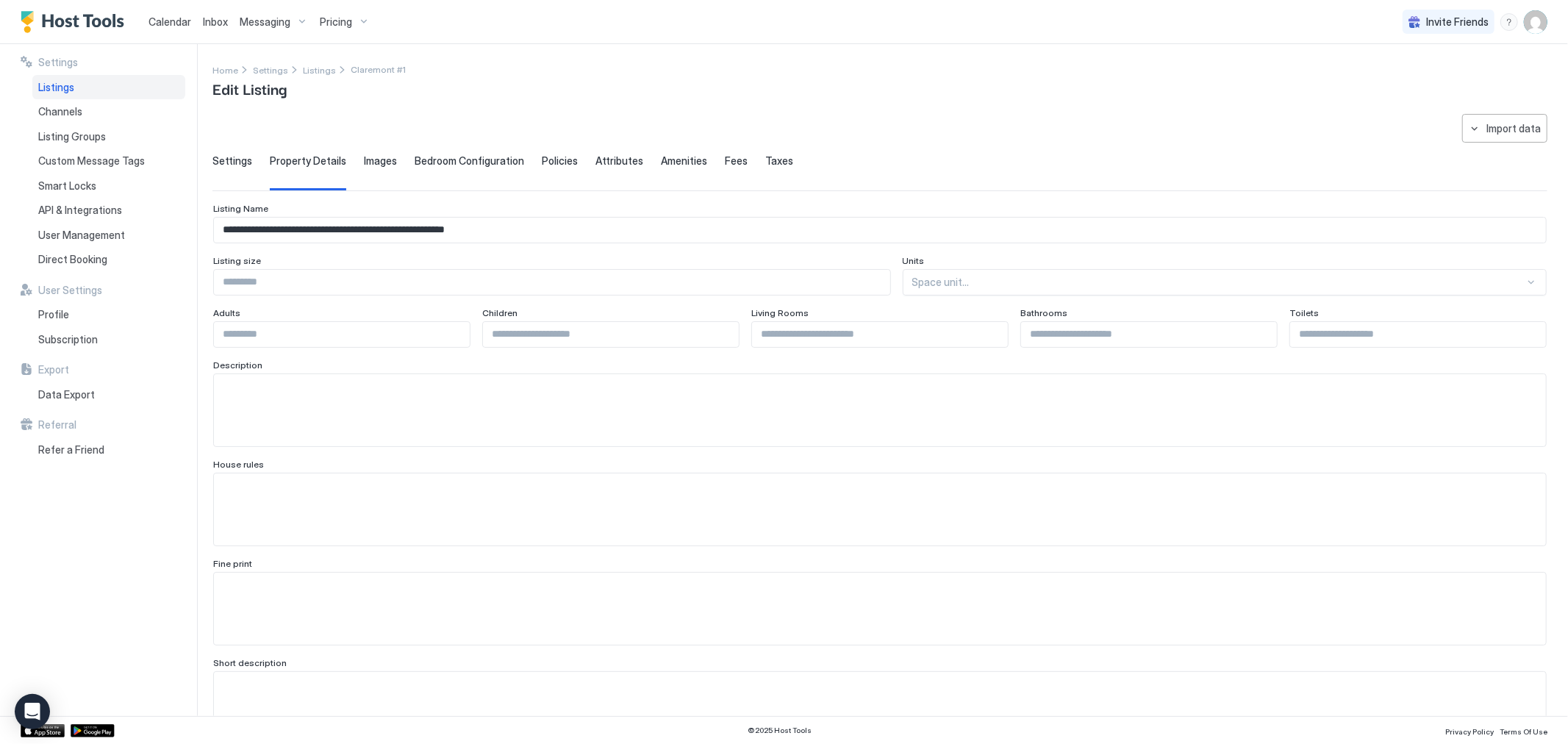
click at [378, 162] on span "Images" at bounding box center [380, 160] width 33 height 13
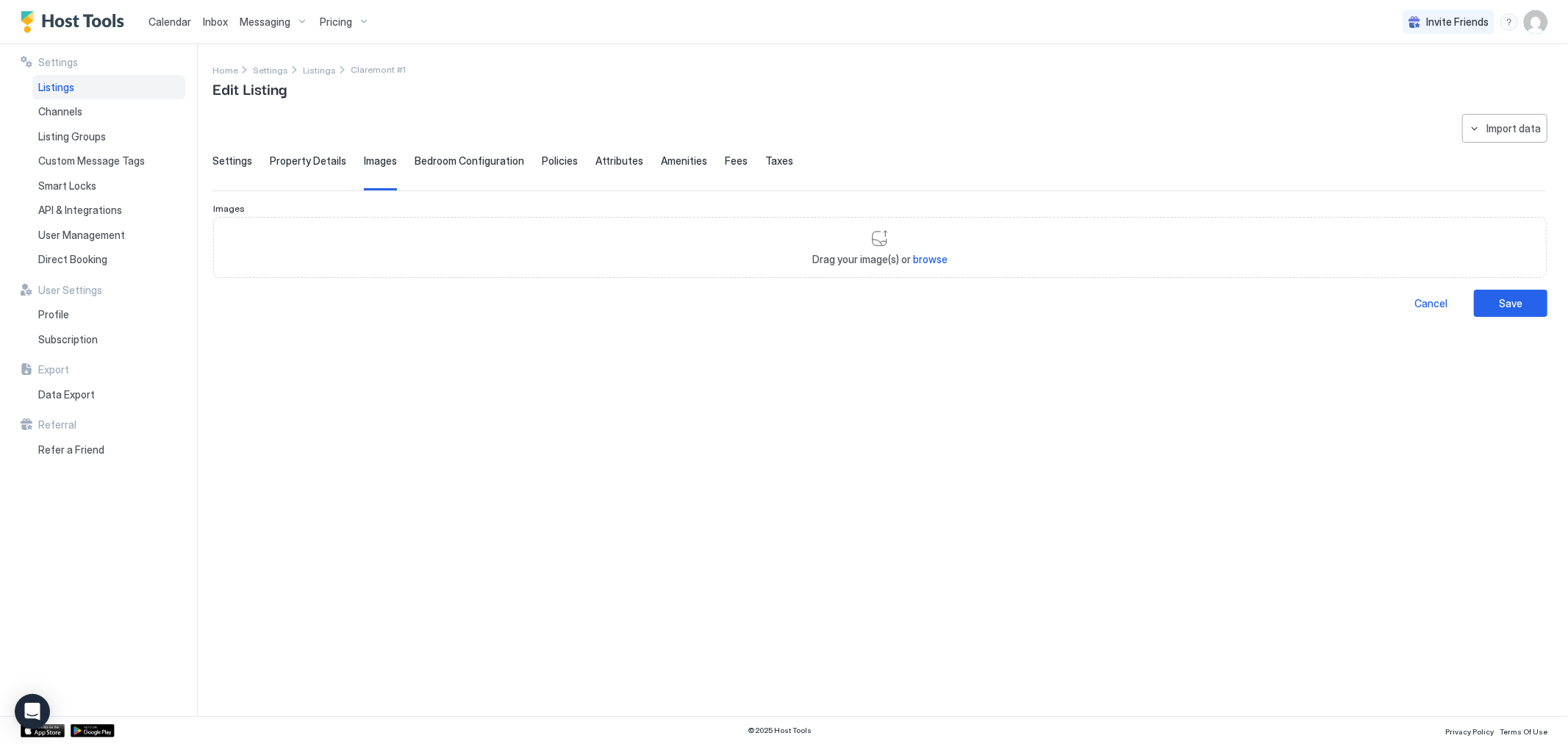
click at [436, 166] on span "Bedroom Configuration" at bounding box center [469, 160] width 110 height 13
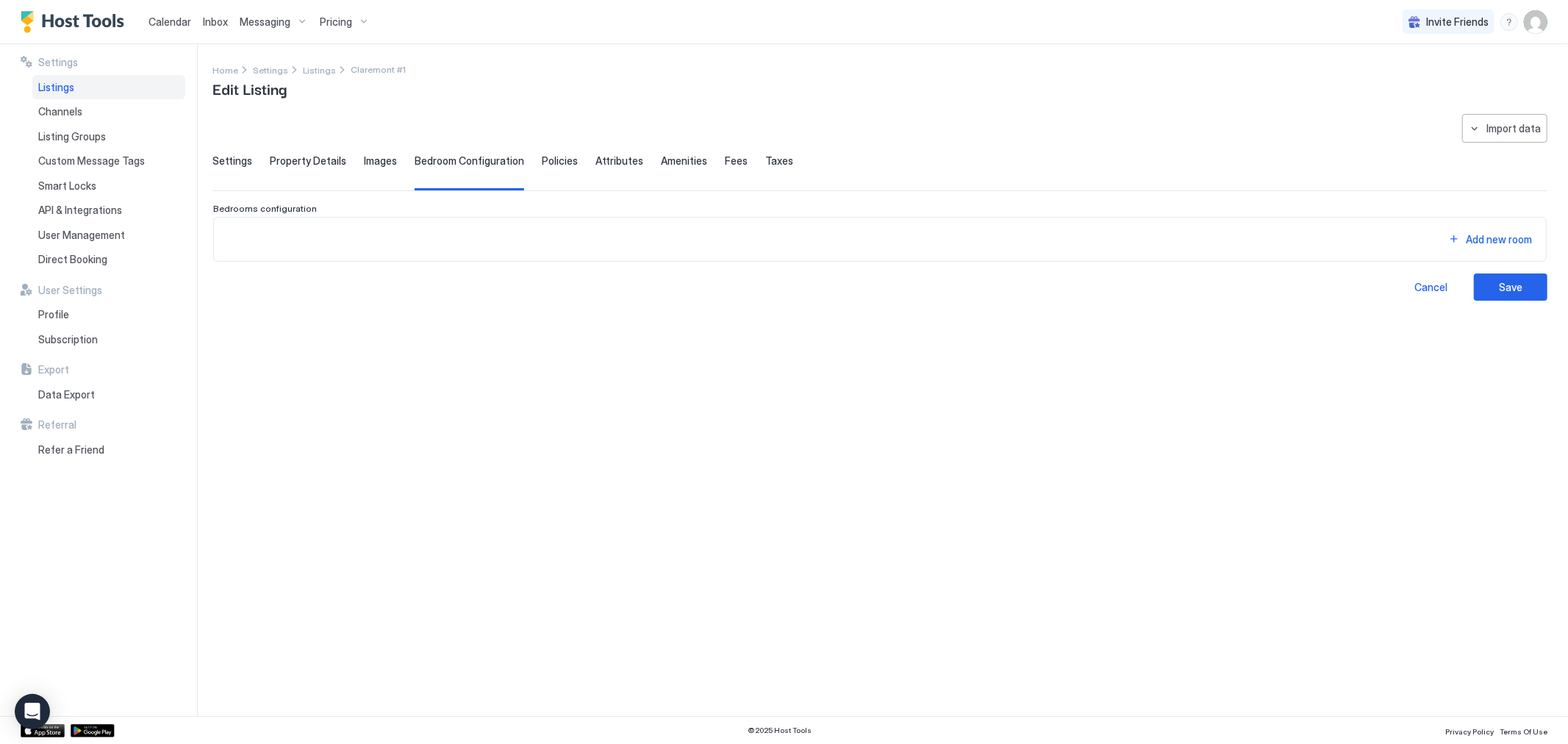
click at [544, 163] on span "Policies" at bounding box center [560, 160] width 36 height 13
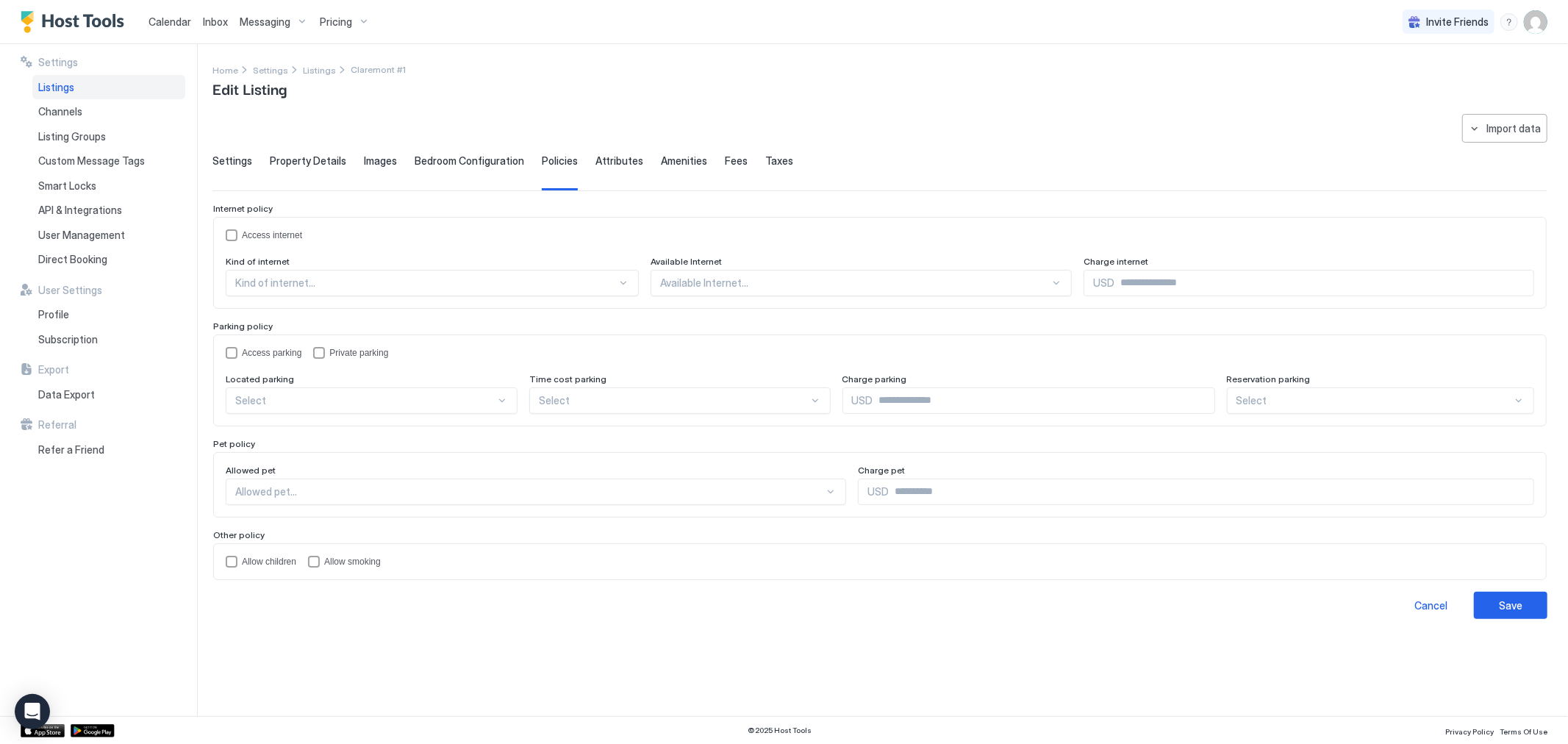
click at [603, 160] on span "Attributes" at bounding box center [620, 160] width 48 height 13
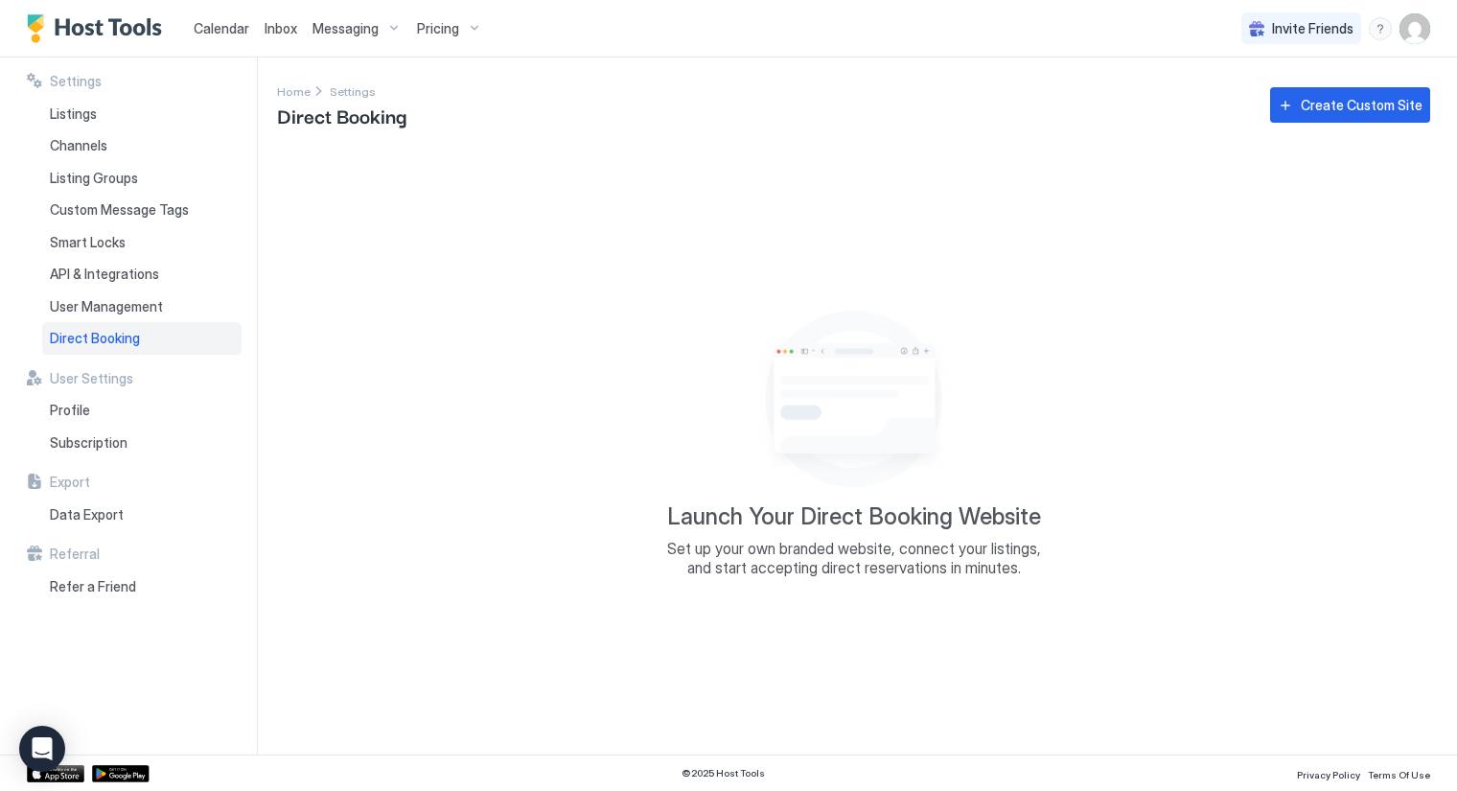
click at [128, 341] on span "Direct Booking" at bounding box center [95, 338] width 90 height 17
click at [1341, 112] on div "Create Custom Site" at bounding box center [1362, 105] width 122 height 20
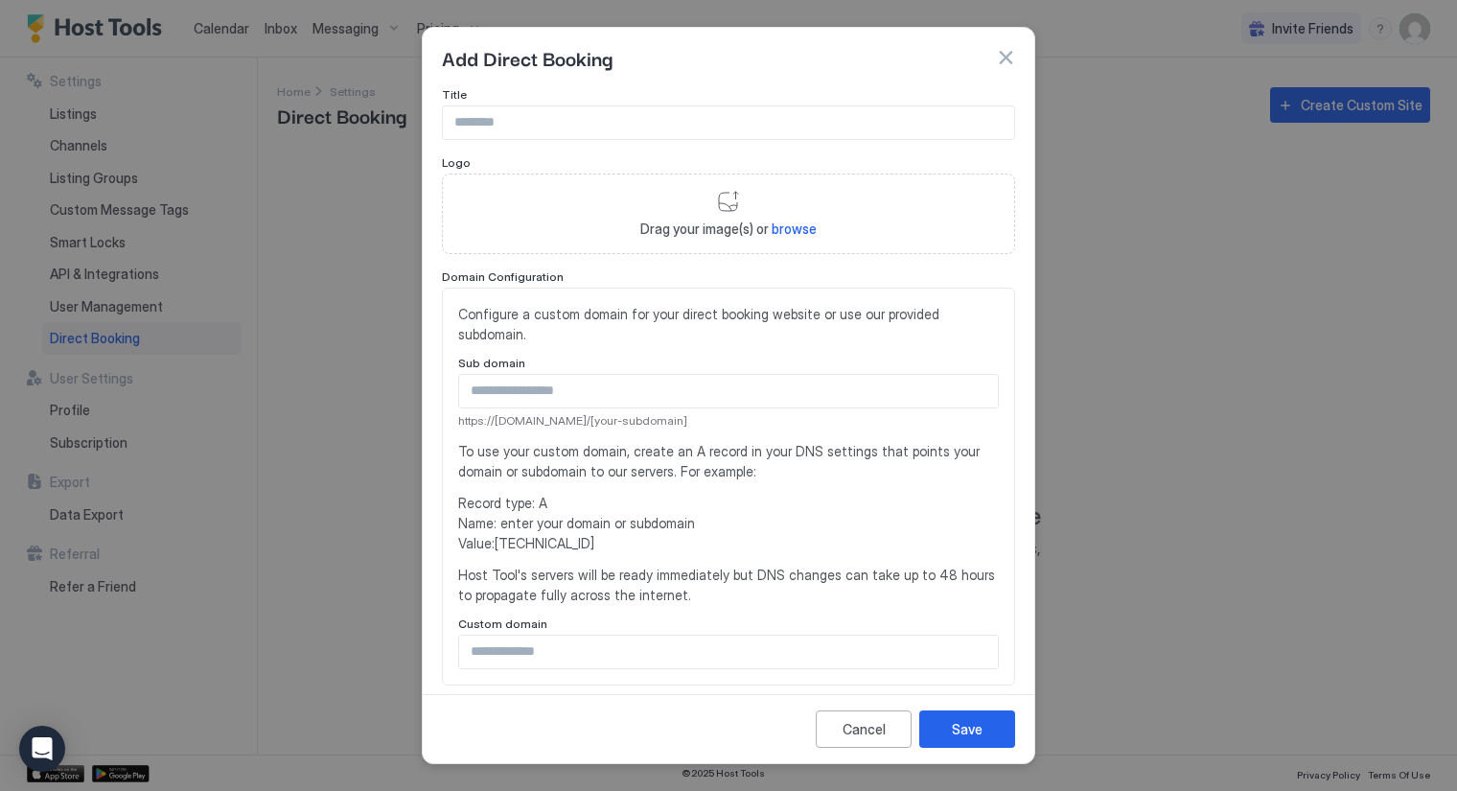
click at [683, 123] on input "Input Field" at bounding box center [728, 122] width 571 height 33
click at [482, 117] on input "Input Field" at bounding box center [728, 122] width 571 height 33
click at [45, 749] on icon "Open Intercom Messenger" at bounding box center [42, 748] width 22 height 25
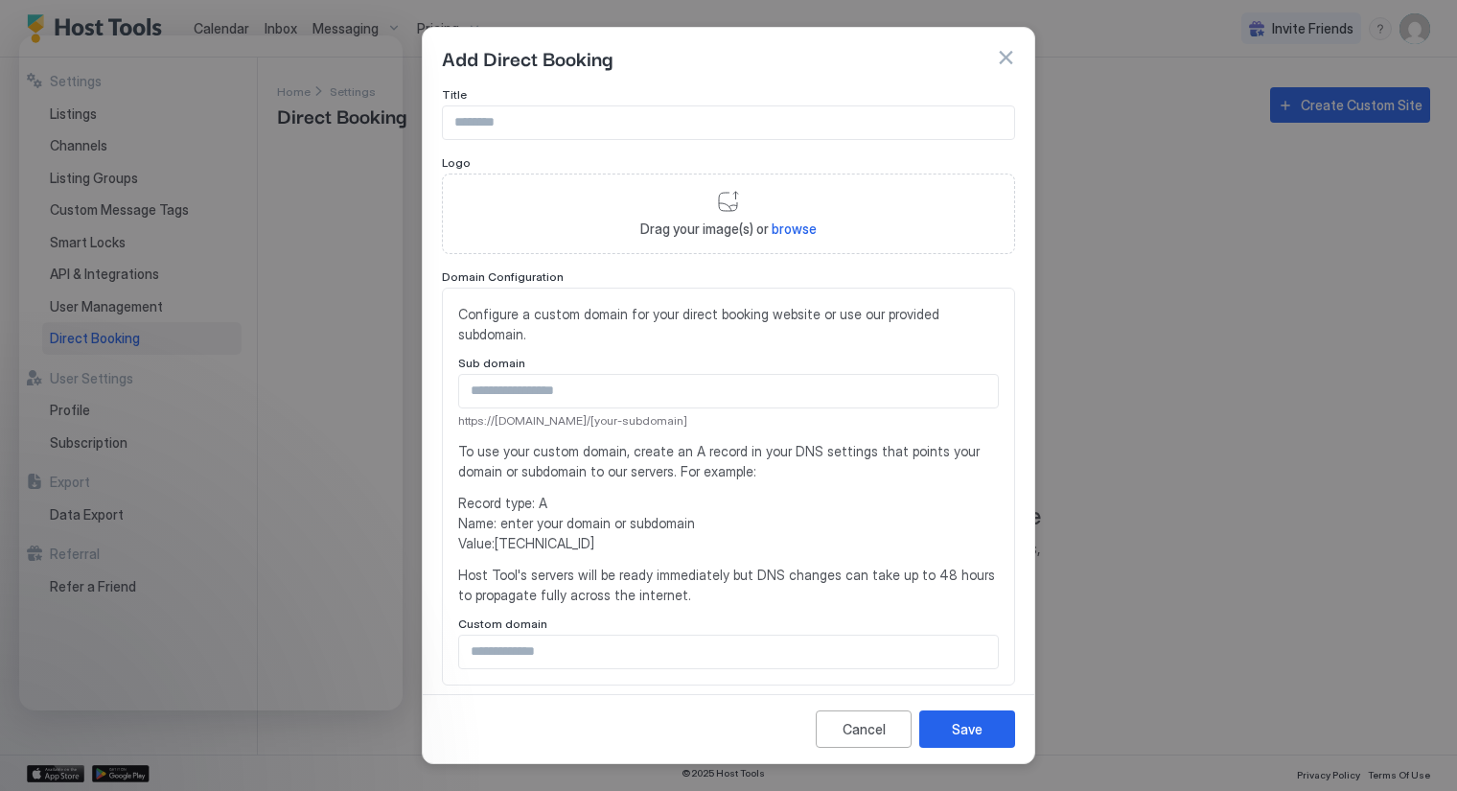
click at [1144, 212] on div at bounding box center [728, 395] width 1457 height 791
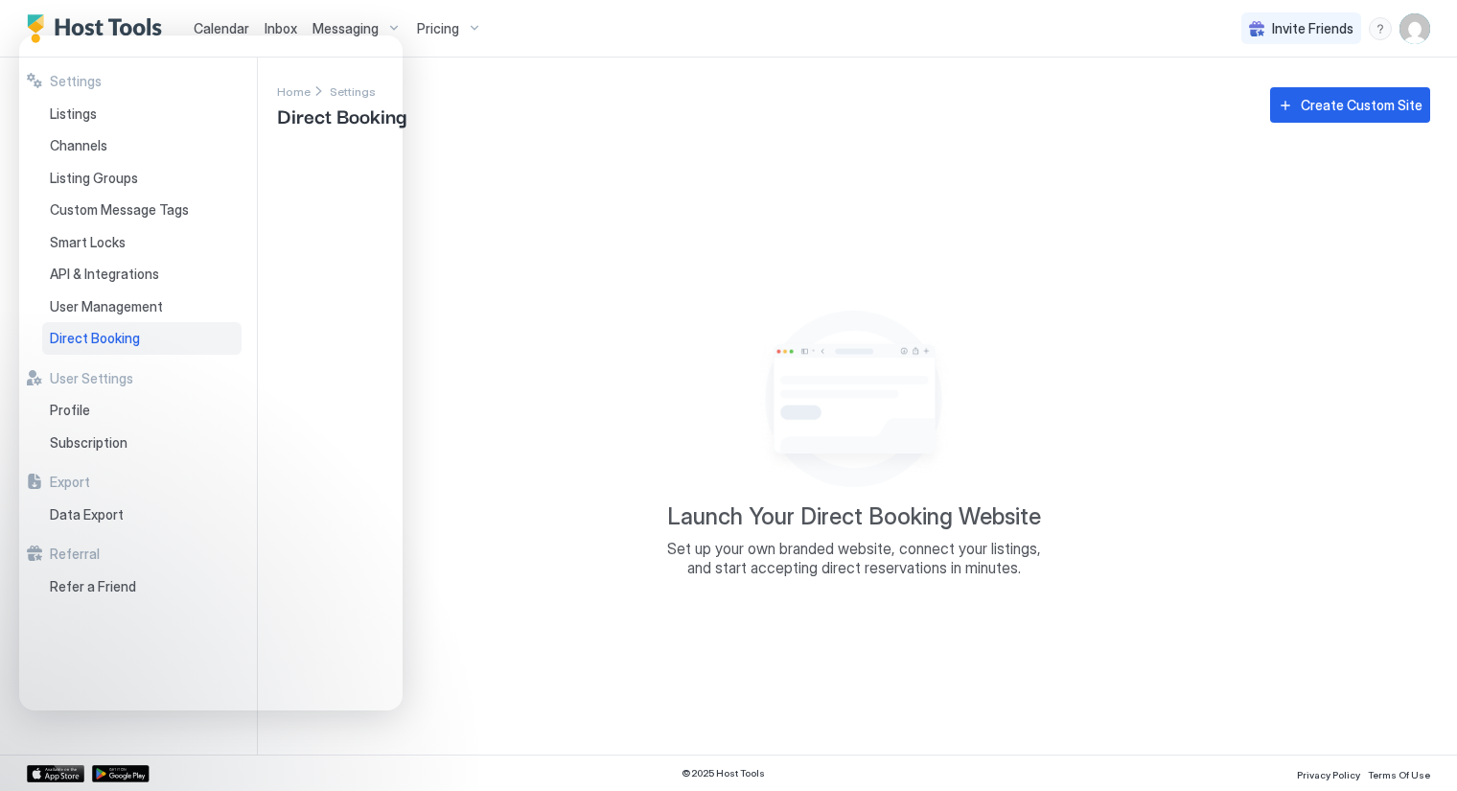
click at [480, 93] on div "Home Settings Direct Booking Create Custom Site" at bounding box center [853, 105] width 1153 height 49
click at [875, 146] on div "Settings Home Settings Direct Booking Create Custom Site Launch Your Direct Boo…" at bounding box center [867, 406] width 1180 height 697
click at [805, 159] on div "Launch Your Direct Booking Website Set up your own branded website, connect you…" at bounding box center [853, 440] width 1153 height 583
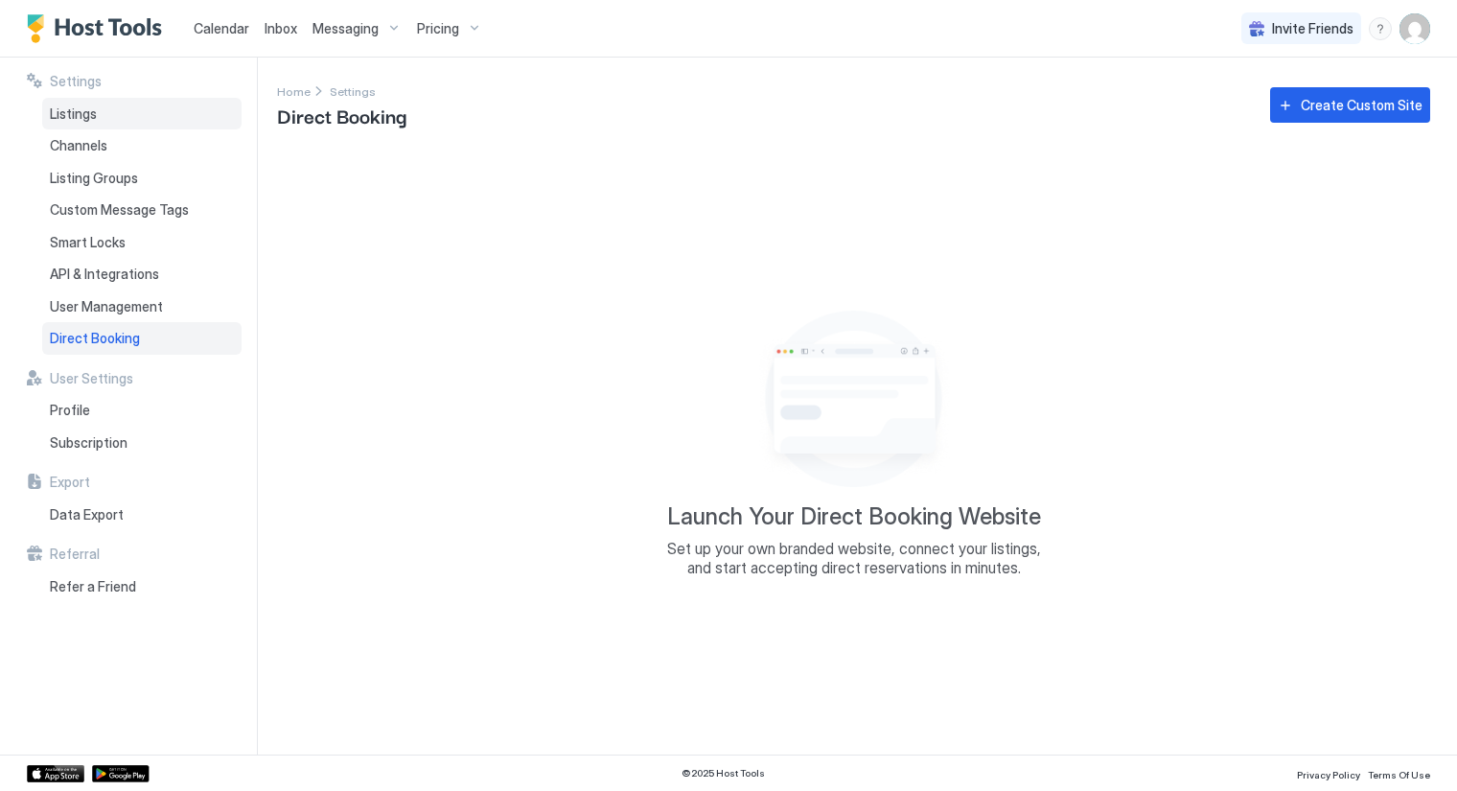
click at [88, 116] on span "Listings" at bounding box center [73, 113] width 47 height 17
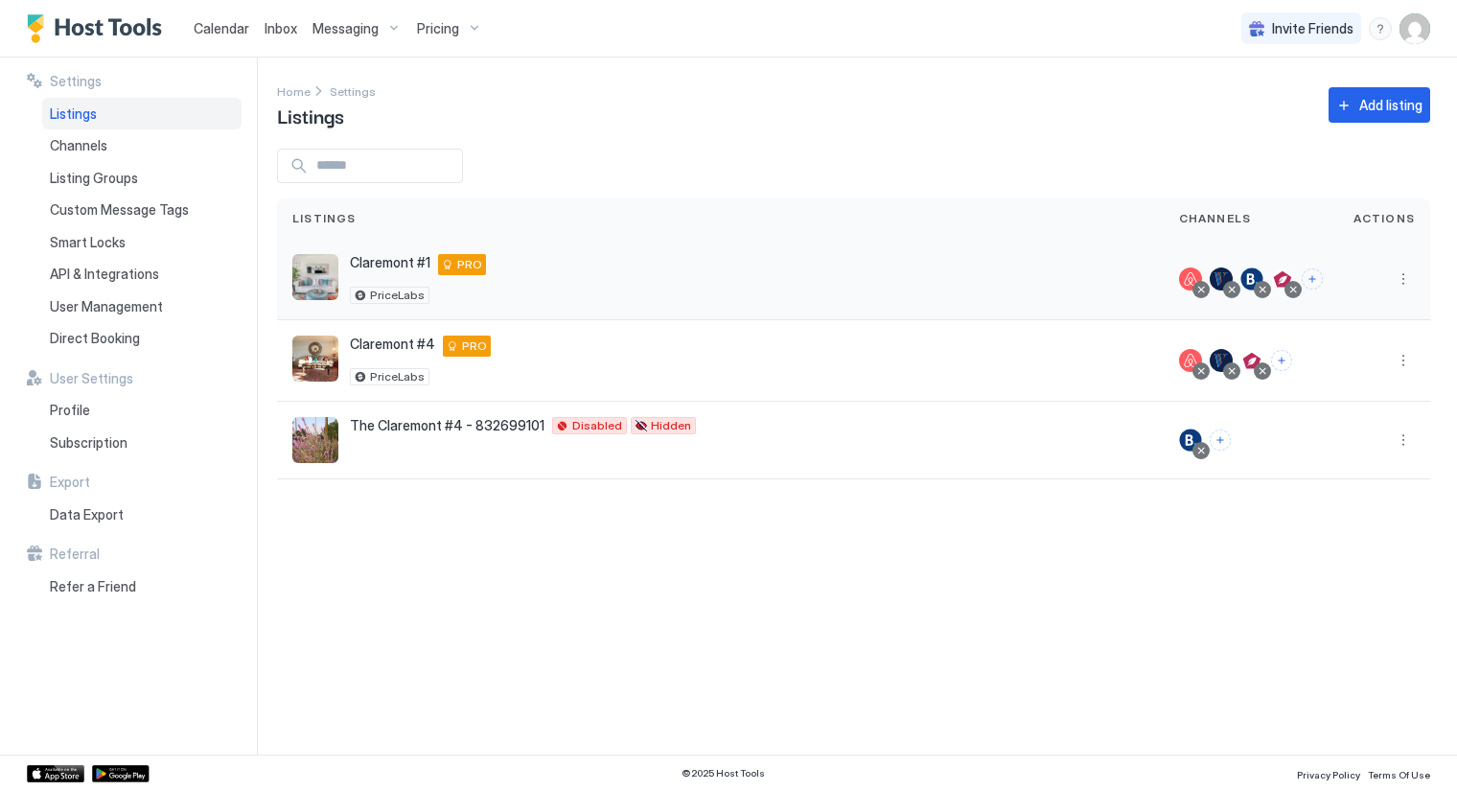
click at [357, 278] on div "Claremont #1 [STREET_ADDRESS] PRO PriceLabs" at bounding box center [418, 279] width 136 height 50
click at [1398, 279] on button "More options" at bounding box center [1403, 279] width 23 height 23
click at [1354, 362] on span "Listing Settings" at bounding box center [1360, 367] width 85 height 14
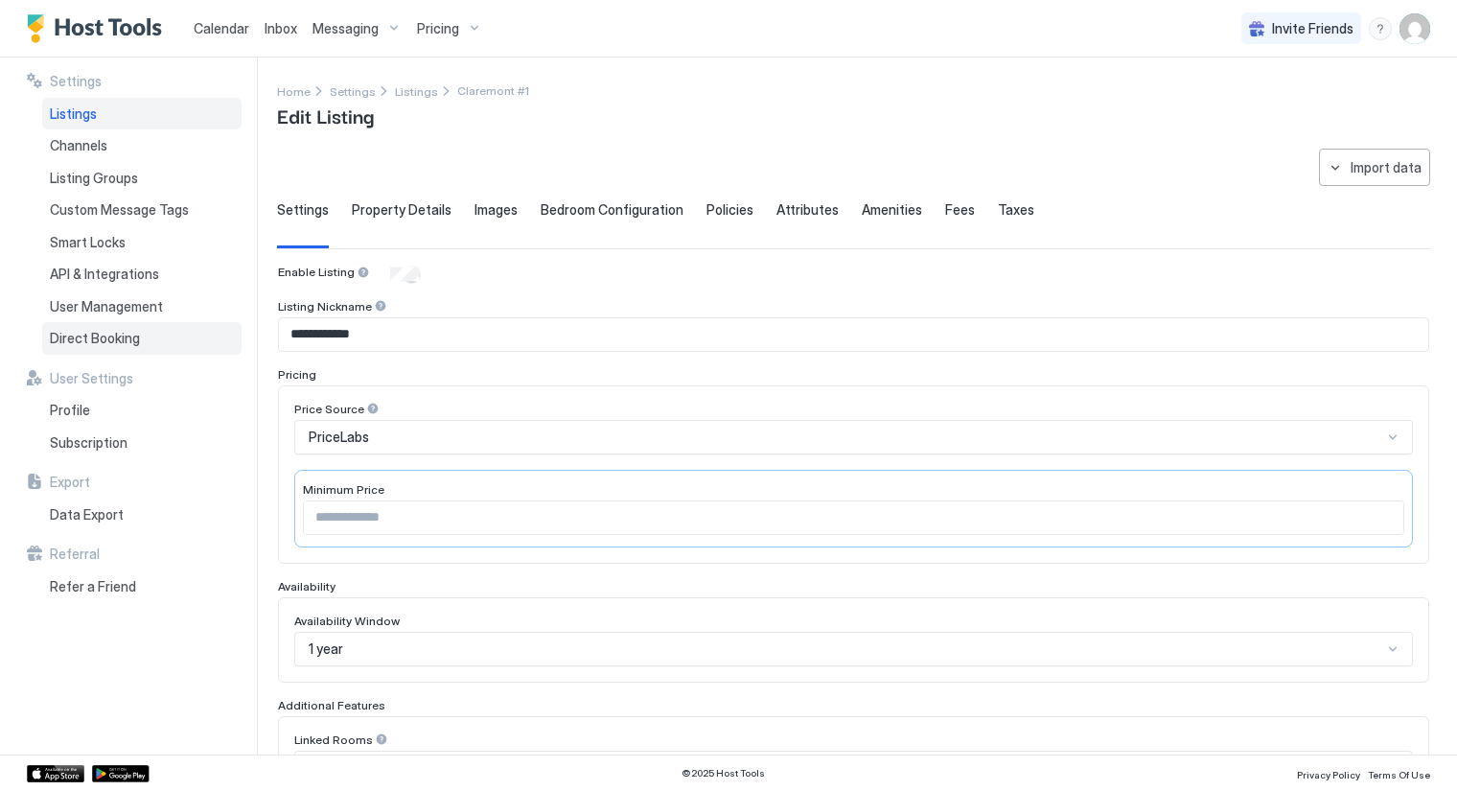
click at [110, 333] on span "Direct Booking" at bounding box center [95, 338] width 90 height 17
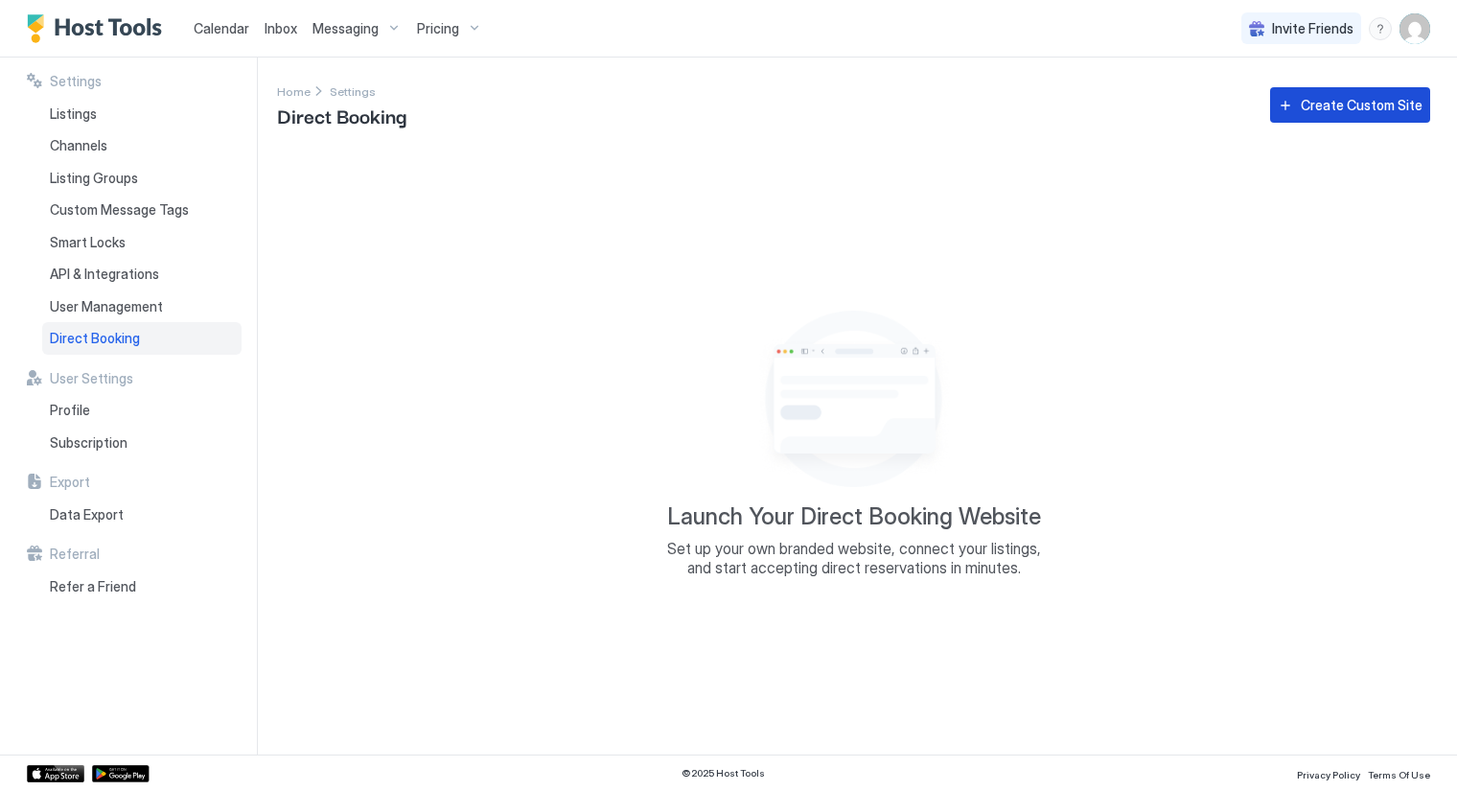
click at [1360, 108] on div "Create Custom Site" at bounding box center [1362, 105] width 122 height 20
click at [1327, 111] on div "Create Custom Site" at bounding box center [1362, 105] width 122 height 20
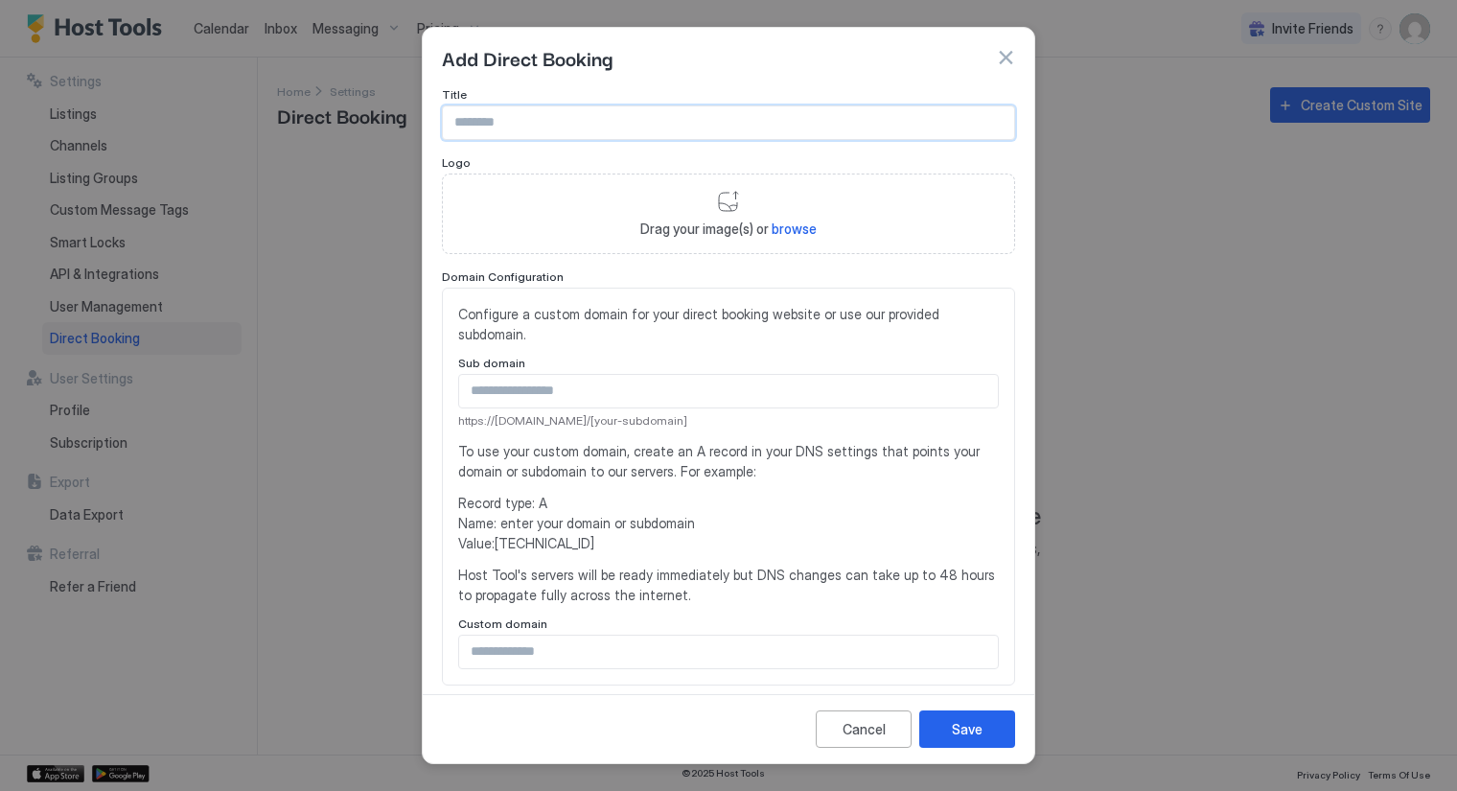
click at [544, 125] on input "Input Field" at bounding box center [728, 122] width 571 height 33
click at [599, 652] on input "Input Field" at bounding box center [728, 652] width 539 height 33
click at [496, 120] on input "Input Field" at bounding box center [728, 122] width 571 height 33
click at [474, 128] on input "Input Field" at bounding box center [728, 122] width 571 height 33
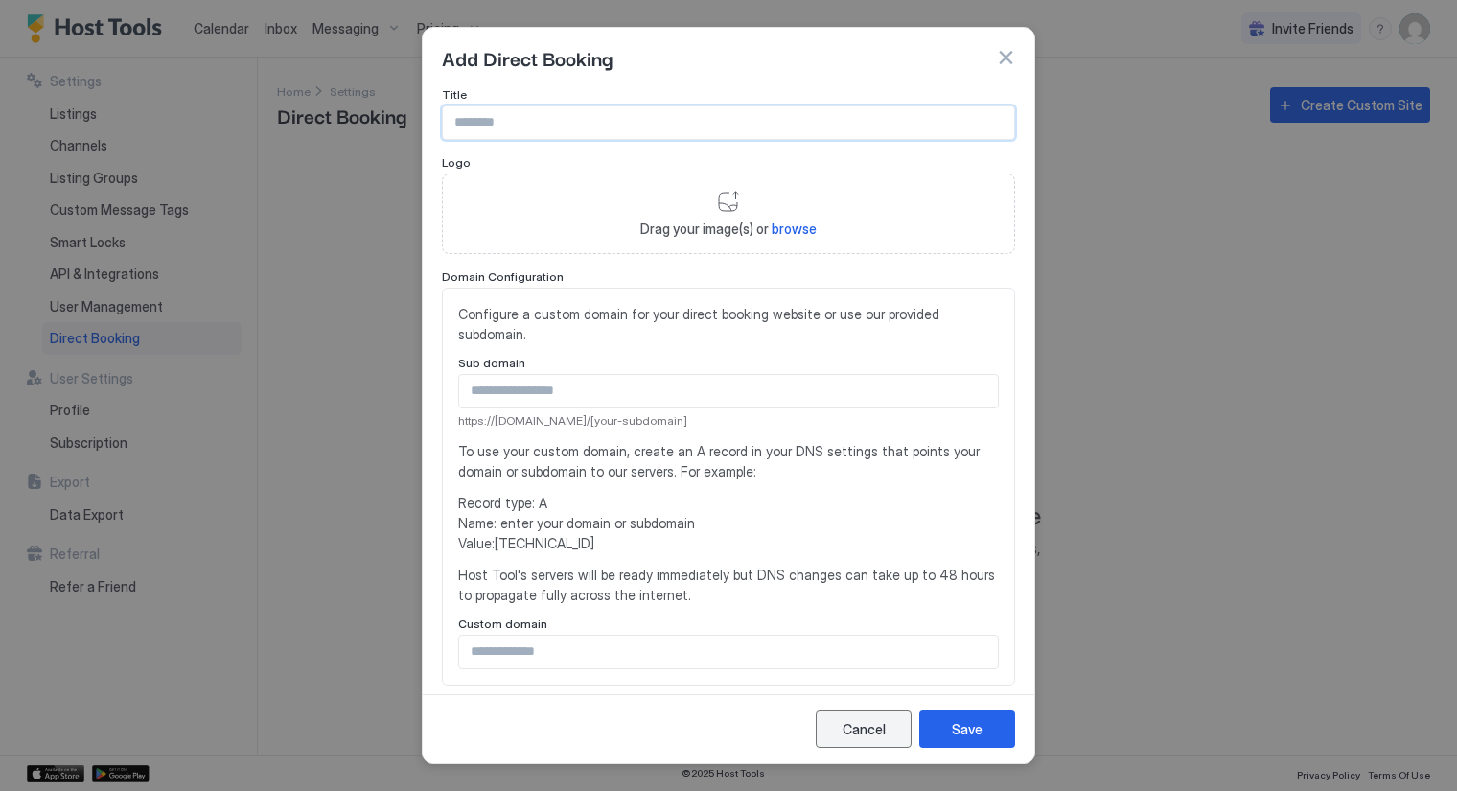
click at [845, 735] on div "Cancel" at bounding box center [864, 729] width 43 height 20
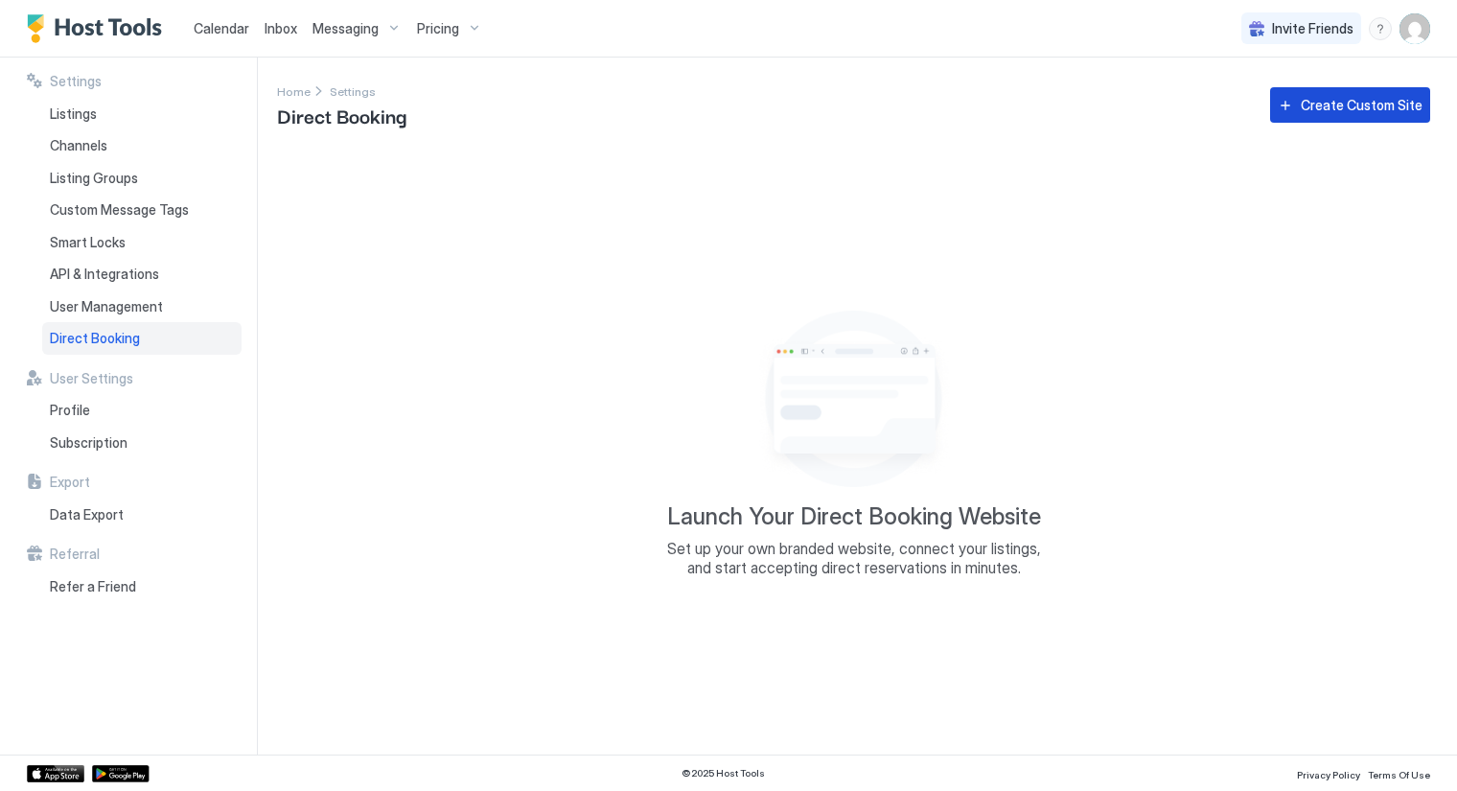
click at [1369, 111] on div "Create Custom Site" at bounding box center [1362, 105] width 122 height 20
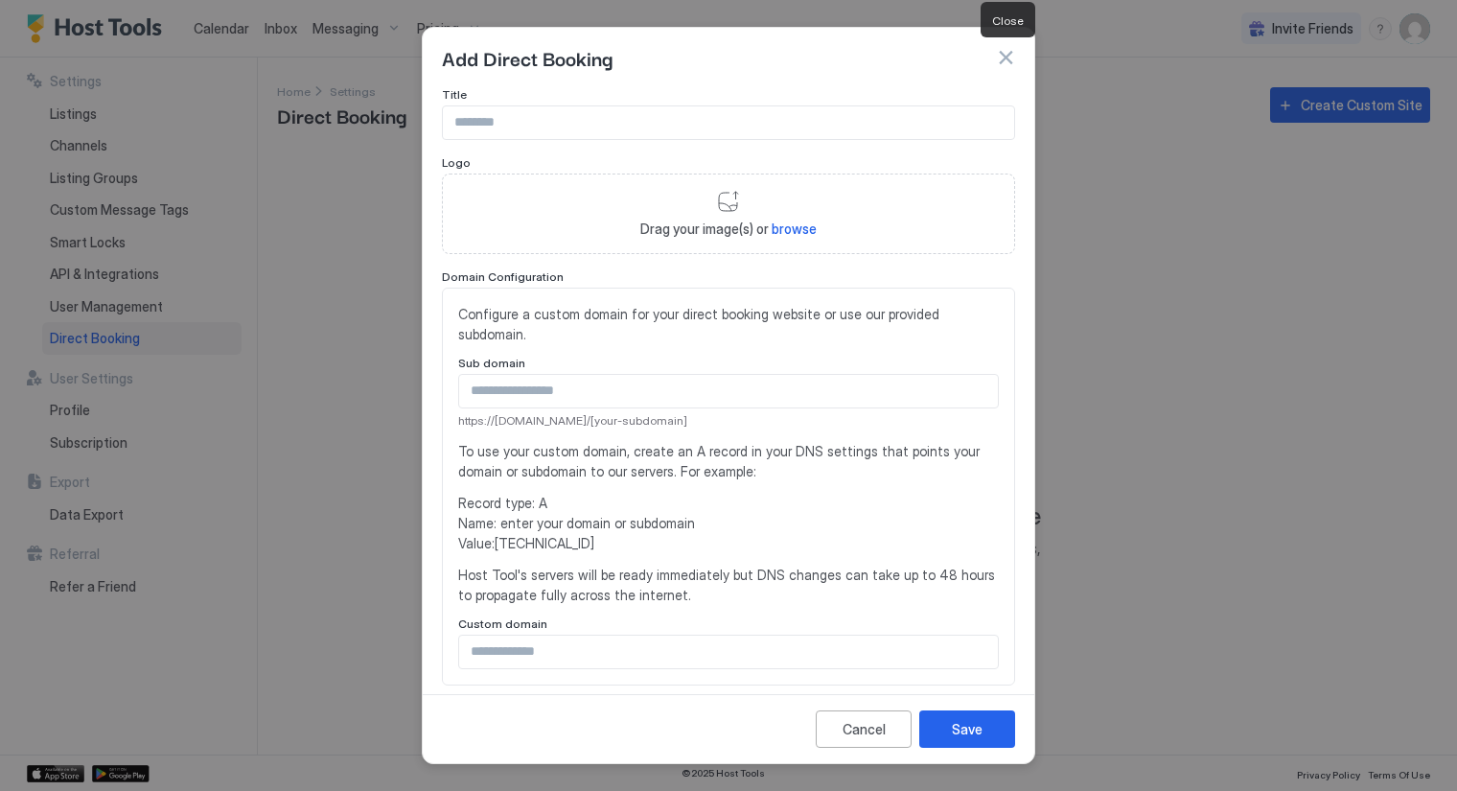
click at [1004, 57] on button "button" at bounding box center [1005, 57] width 19 height 19
click at [1004, 57] on div "Calendar Inbox Messaging Pricing Invite Friends WD" at bounding box center [728, 29] width 1457 height 58
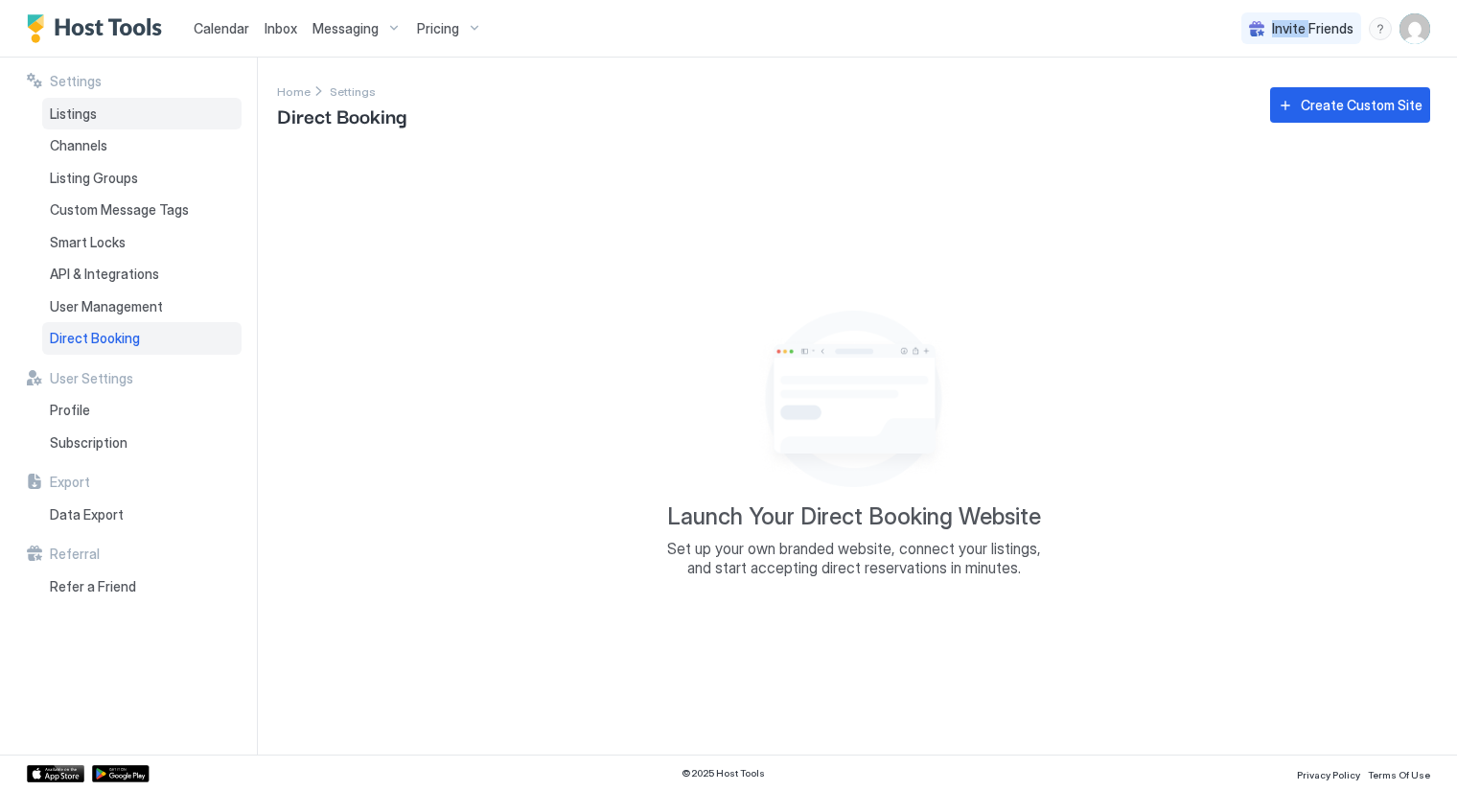
click at [79, 110] on span "Listings" at bounding box center [73, 113] width 47 height 17
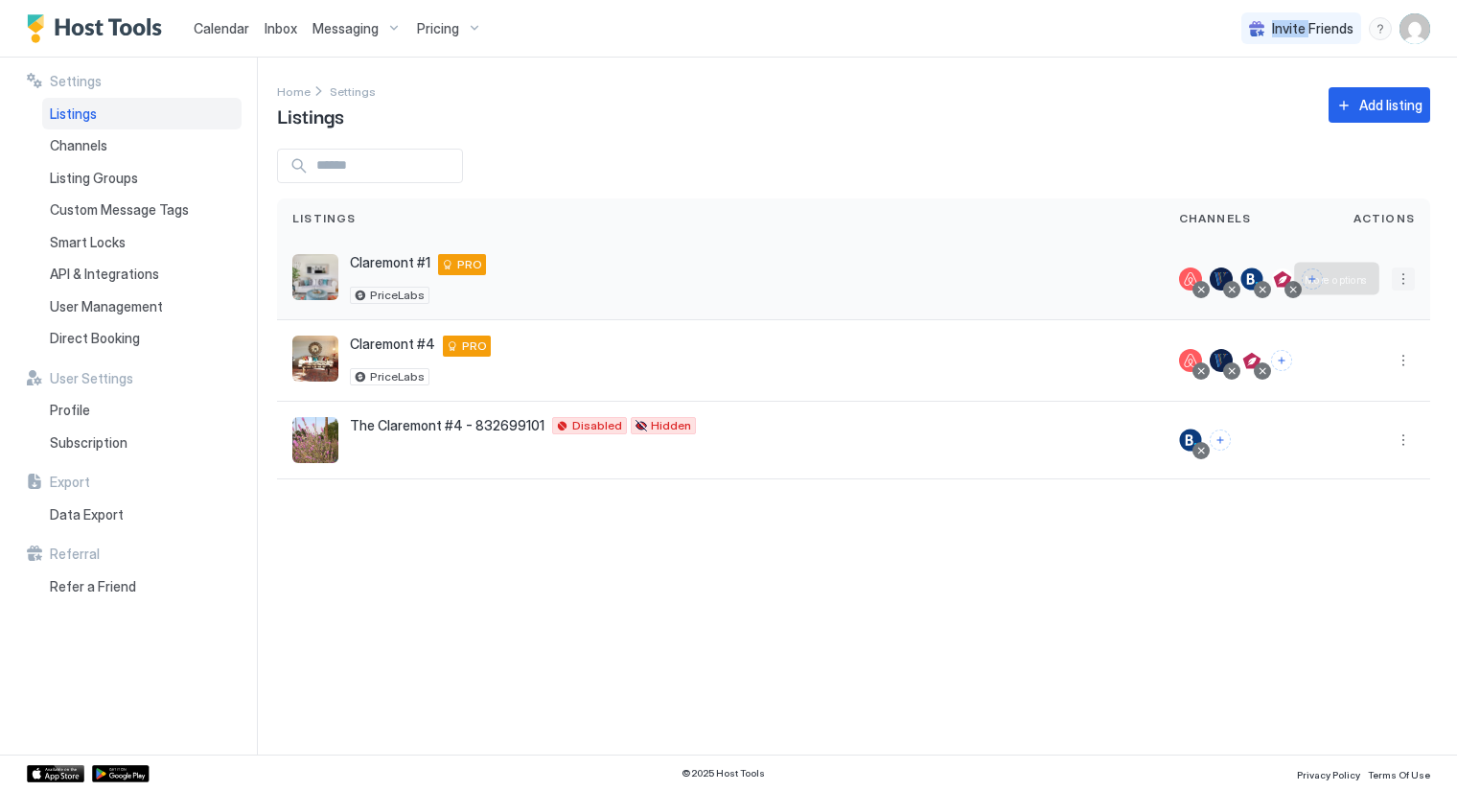
click at [1402, 281] on button "More options" at bounding box center [1403, 279] width 23 height 23
click at [370, 262] on div at bounding box center [728, 395] width 1457 height 791
click at [91, 340] on span "Direct Booking" at bounding box center [95, 338] width 90 height 17
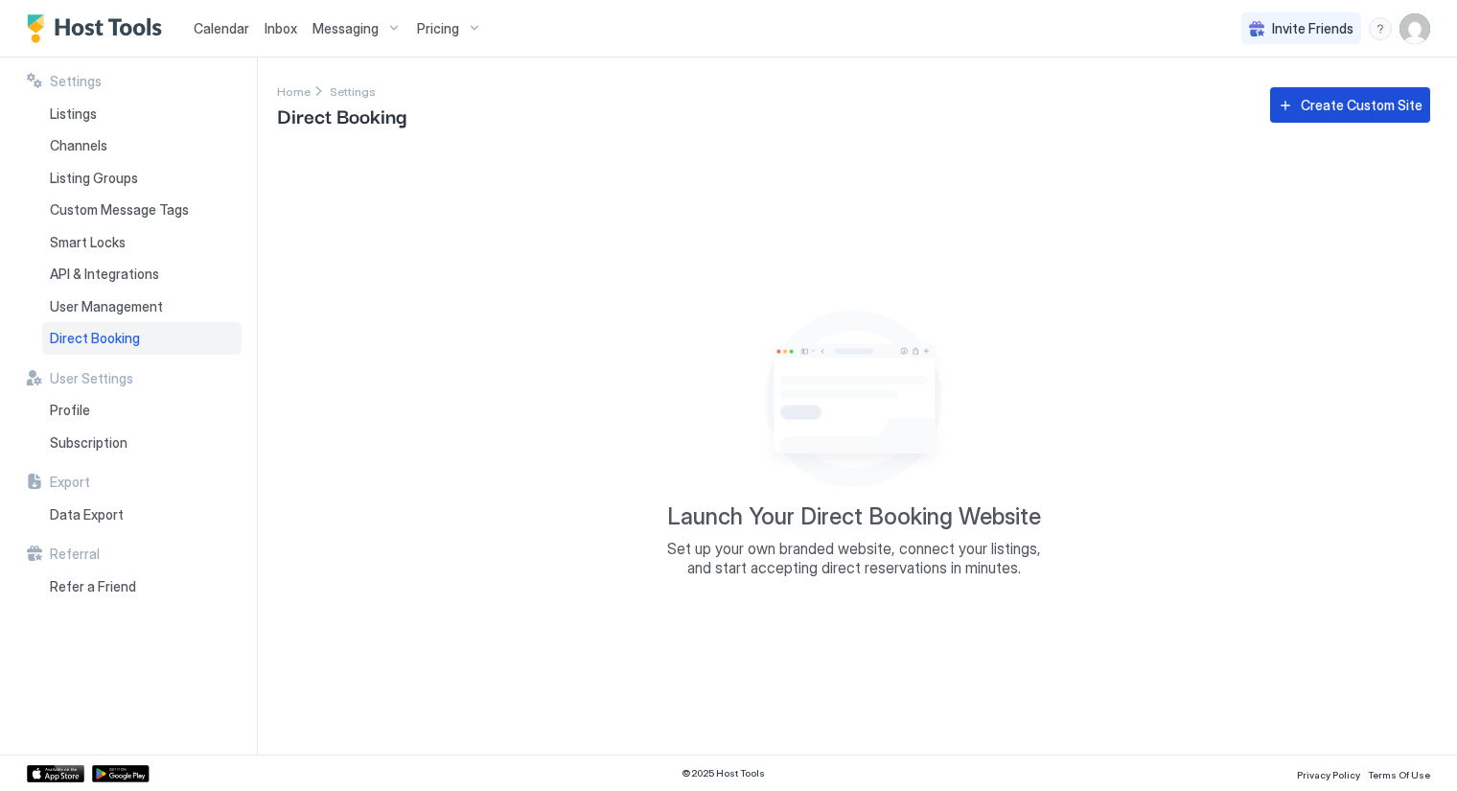
click at [1362, 103] on div "Create Custom Site" at bounding box center [1362, 105] width 122 height 20
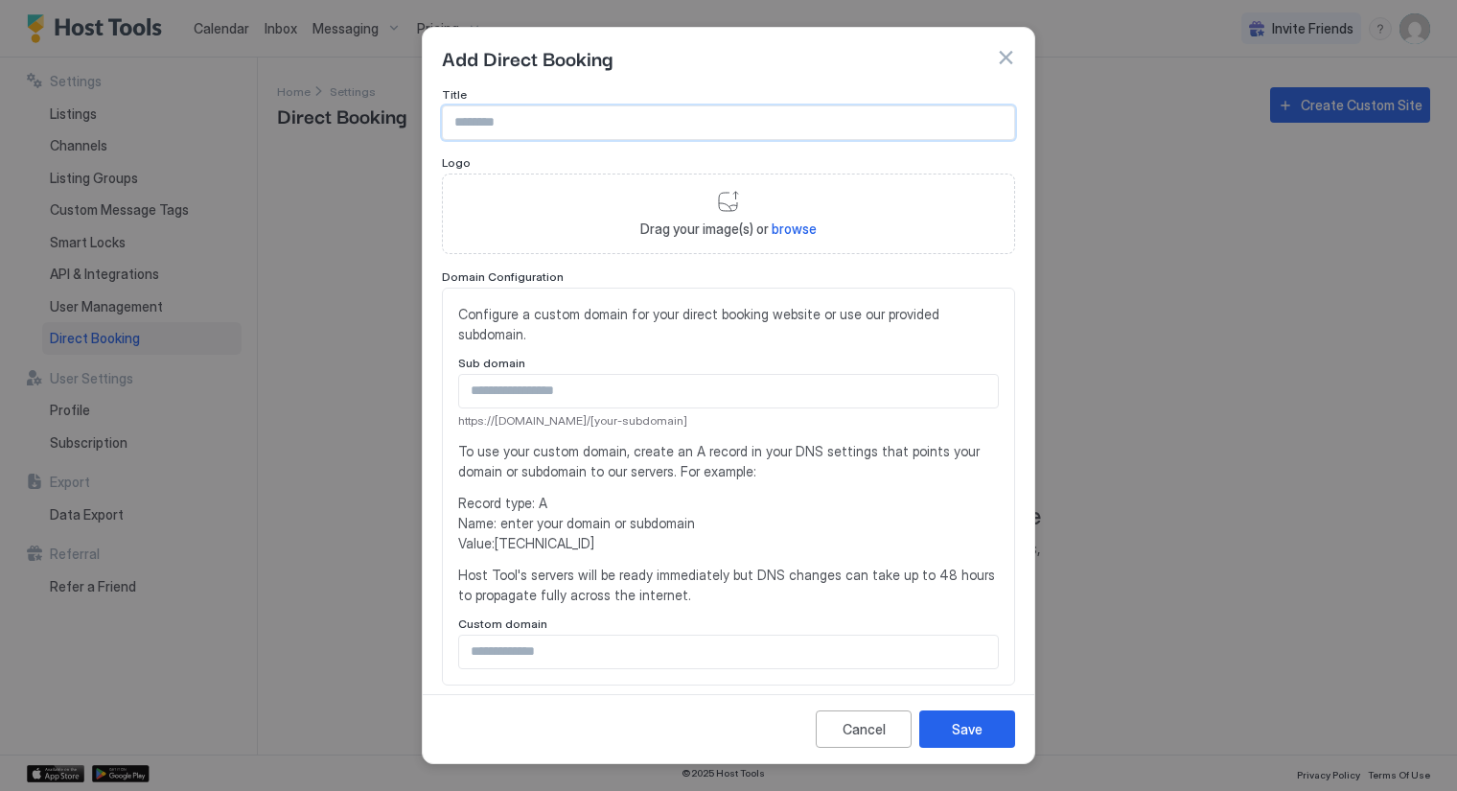
click at [590, 115] on input "Input Field" at bounding box center [728, 122] width 571 height 33
type input "*"
type input "**********"
click at [964, 730] on div "Save" at bounding box center [967, 729] width 31 height 20
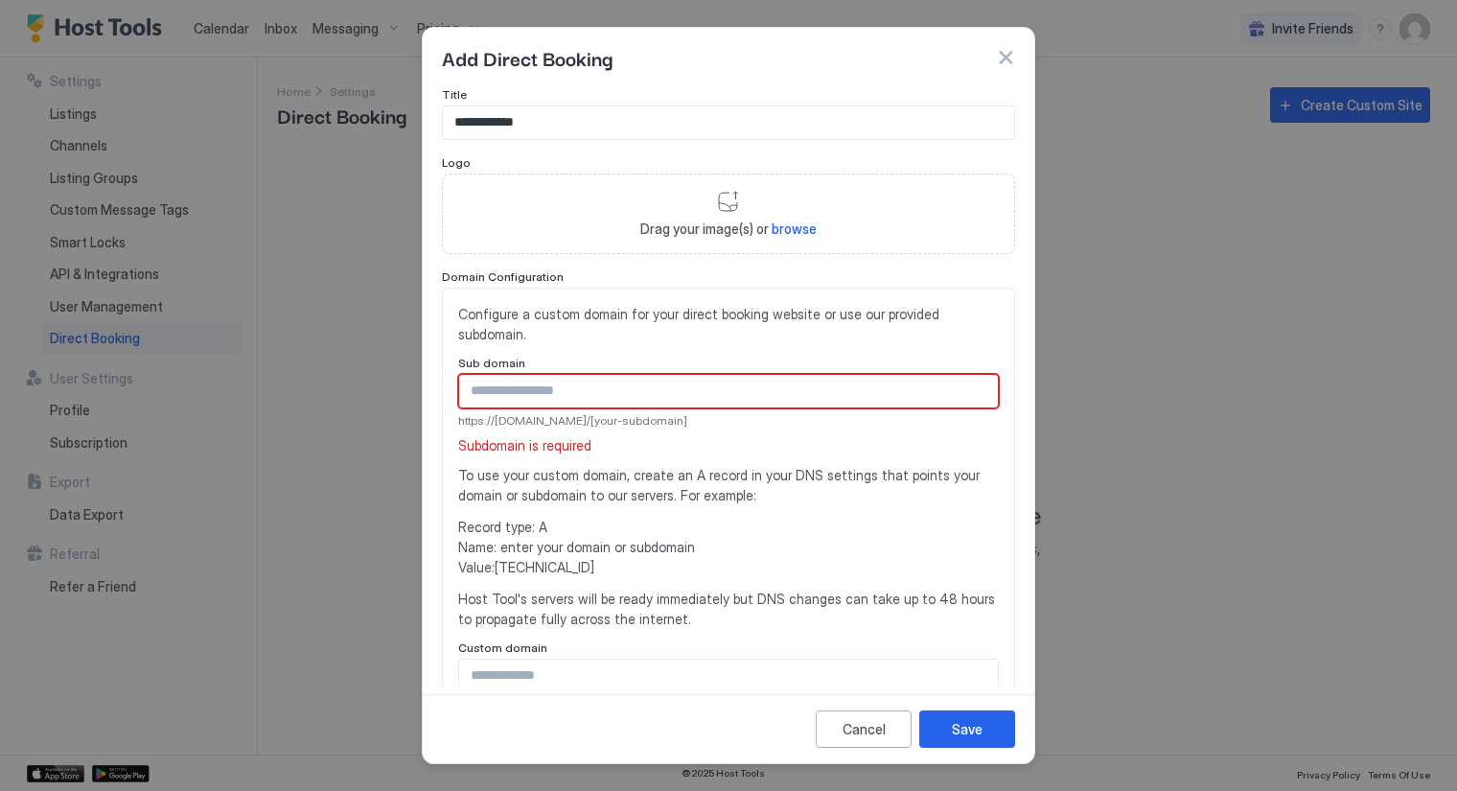
click at [575, 390] on input "Input Field" at bounding box center [728, 391] width 539 height 33
click at [611, 423] on span "https://direct.hosttools.com/[your-subdomain]" at bounding box center [728, 420] width 541 height 17
copy span "https://direct.hosttools.com/[your-subdomain]"
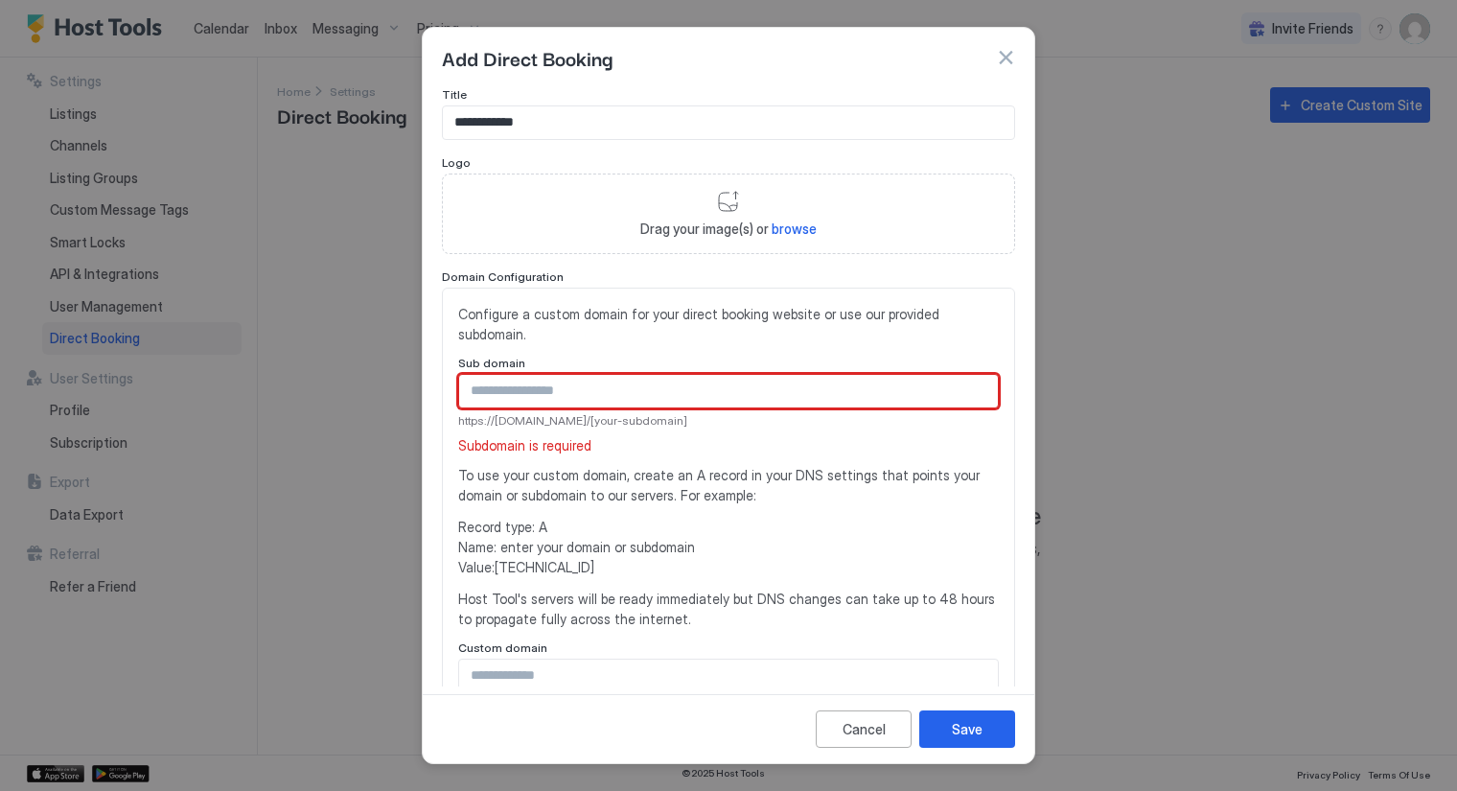
click at [596, 390] on input "Input Field" at bounding box center [728, 391] width 539 height 33
paste input "**********"
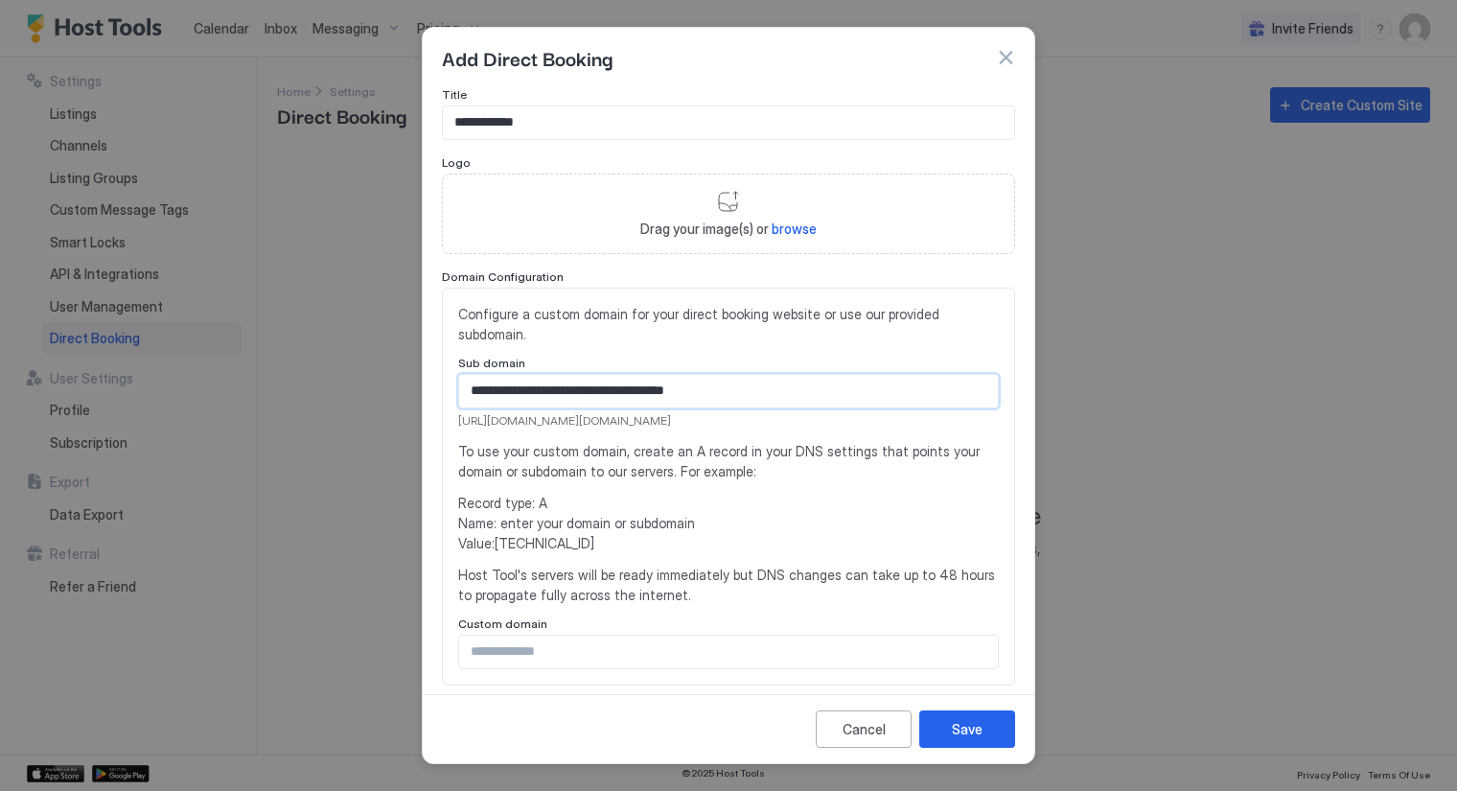
type input "**********"
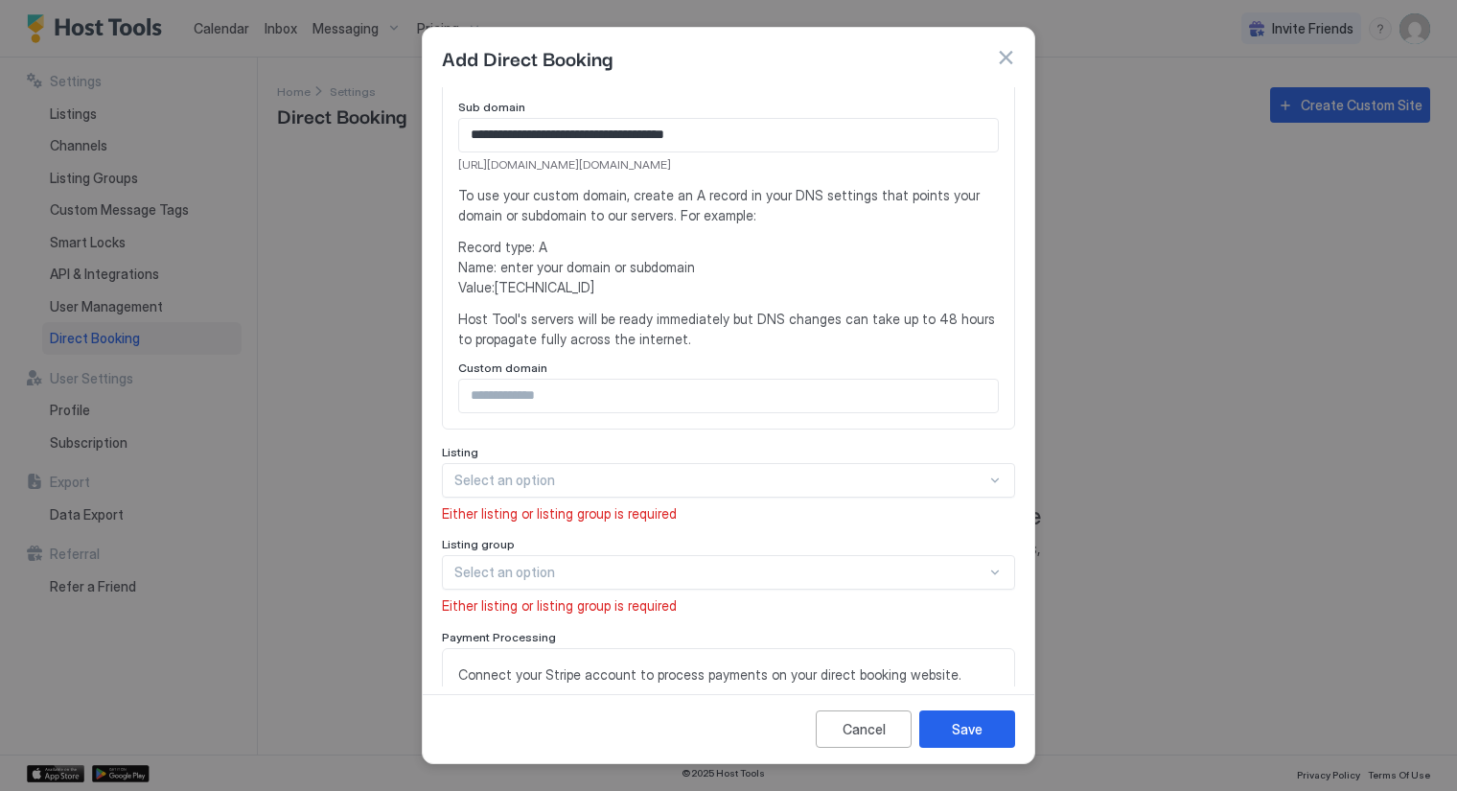
scroll to position [274, 0]
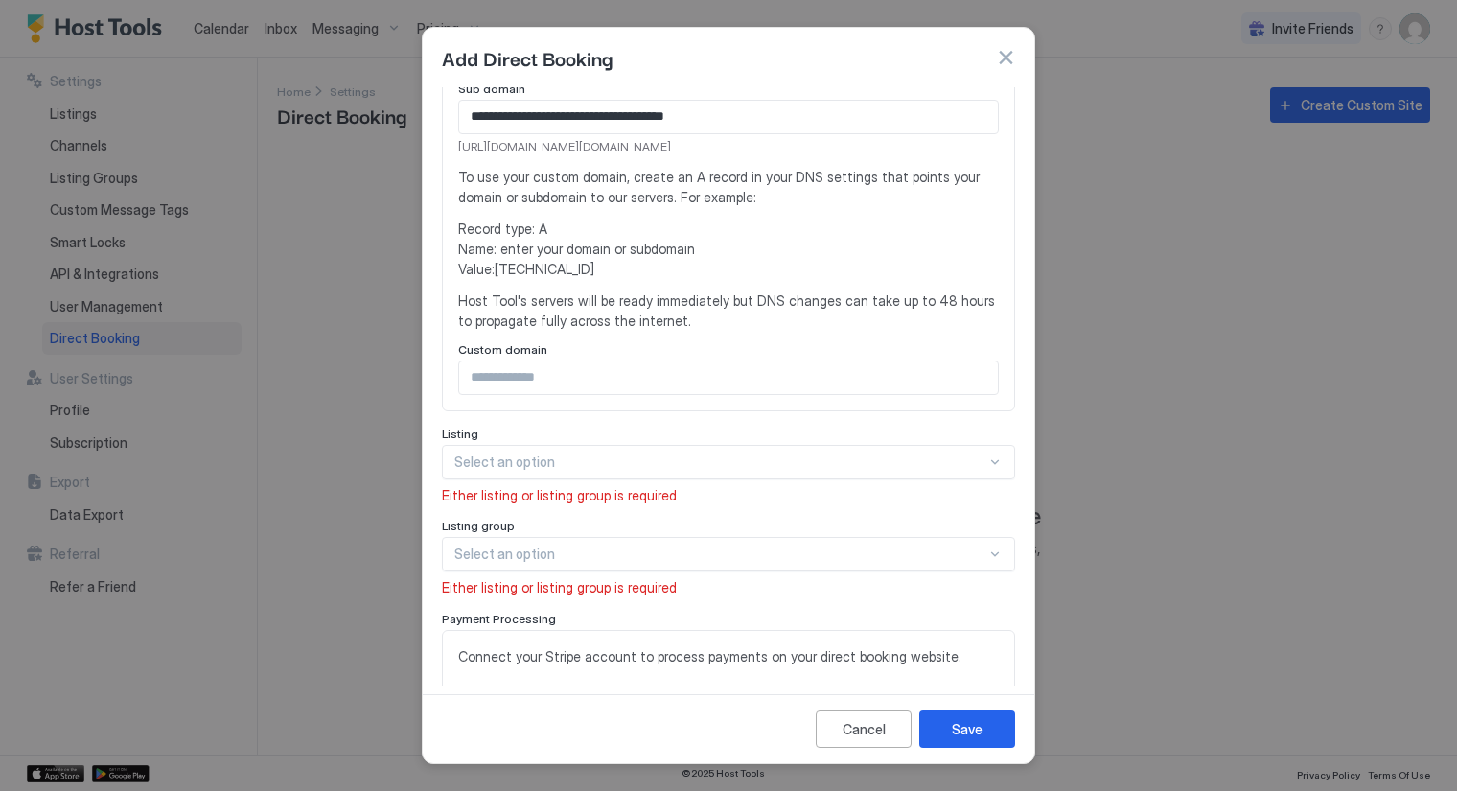
click at [925, 462] on div at bounding box center [720, 462] width 532 height 17
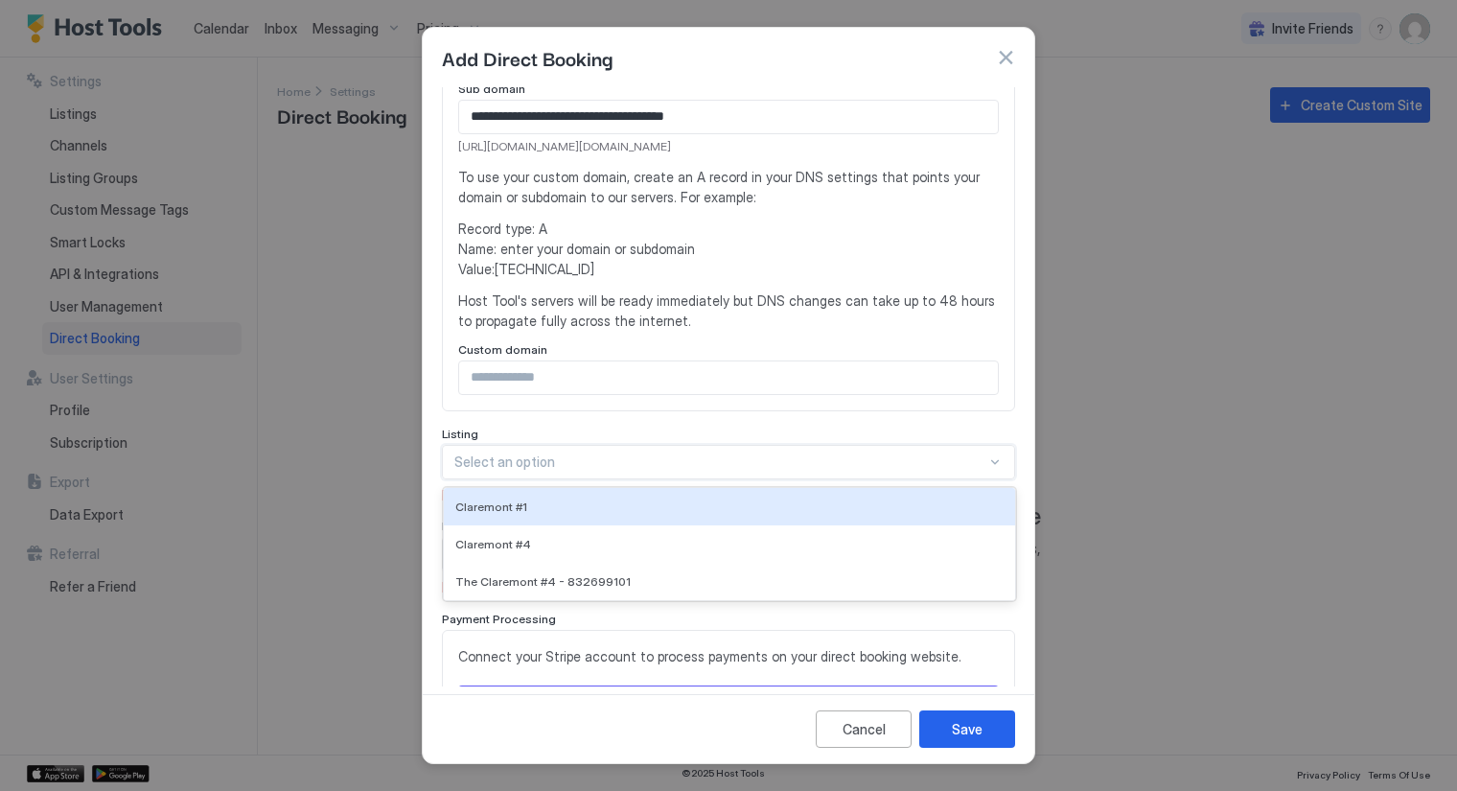
click at [925, 462] on div at bounding box center [720, 462] width 532 height 17
click at [498, 500] on span "Claremont #1" at bounding box center [491, 507] width 72 height 14
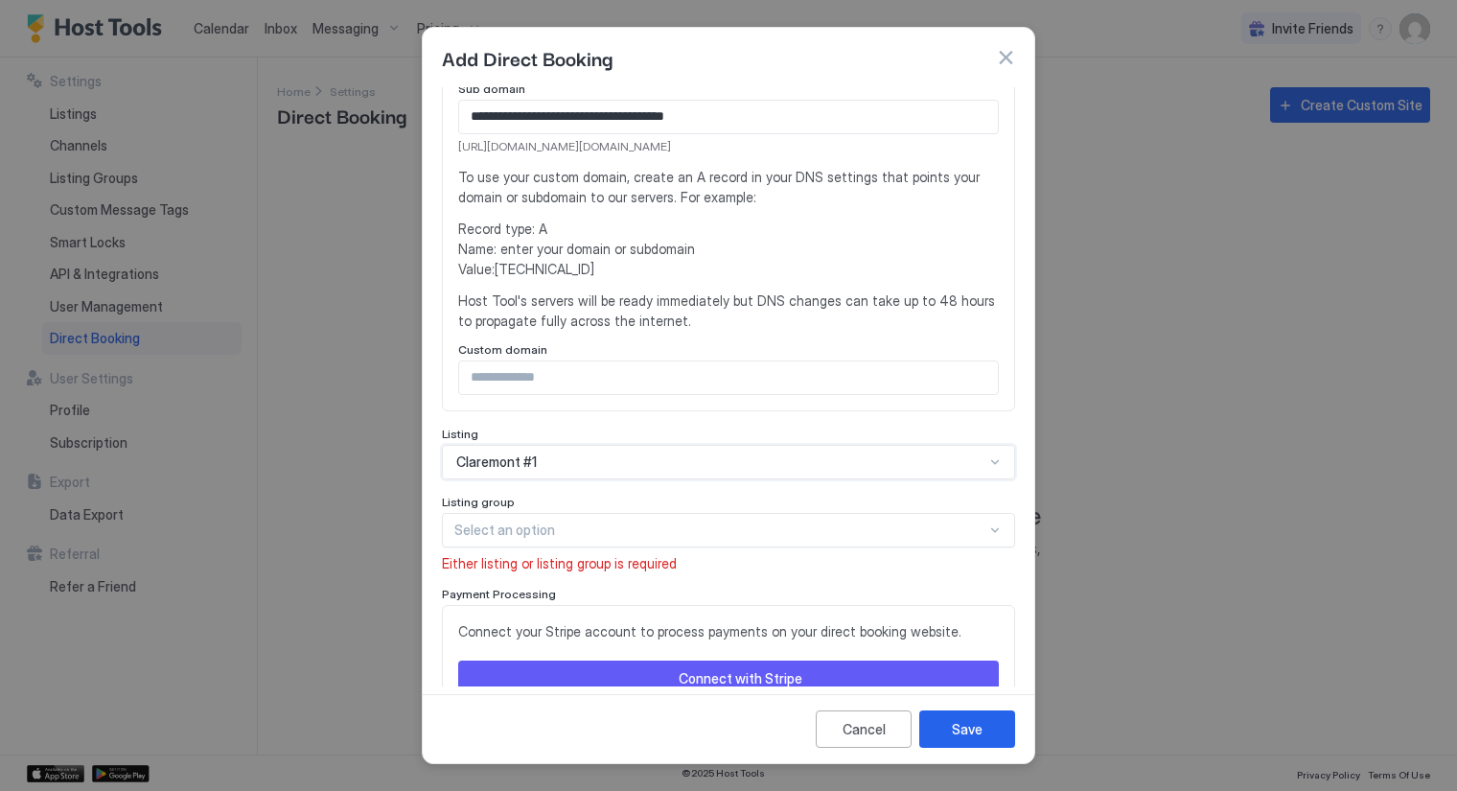
click at [796, 526] on div at bounding box center [720, 530] width 532 height 17
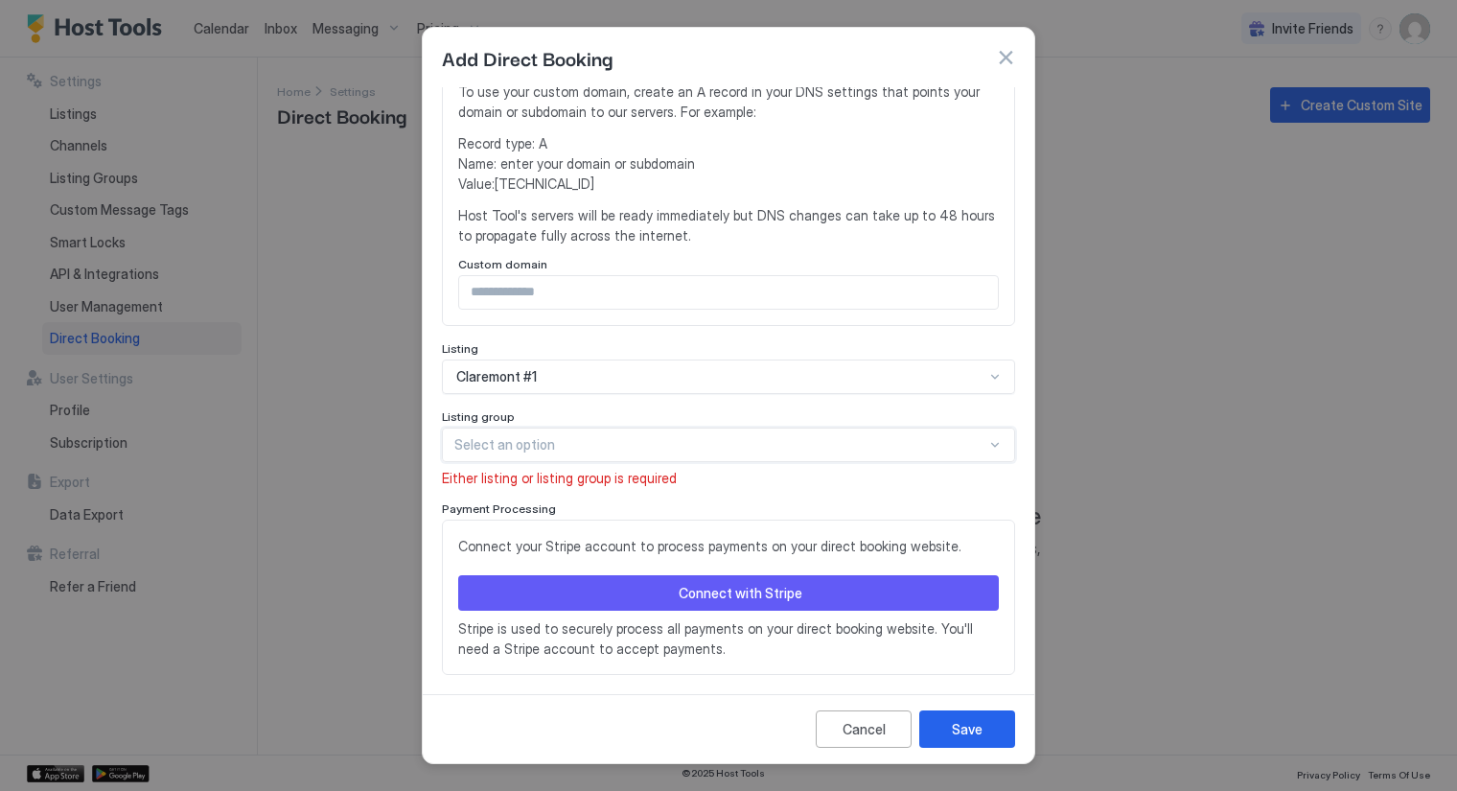
scroll to position [381, 0]
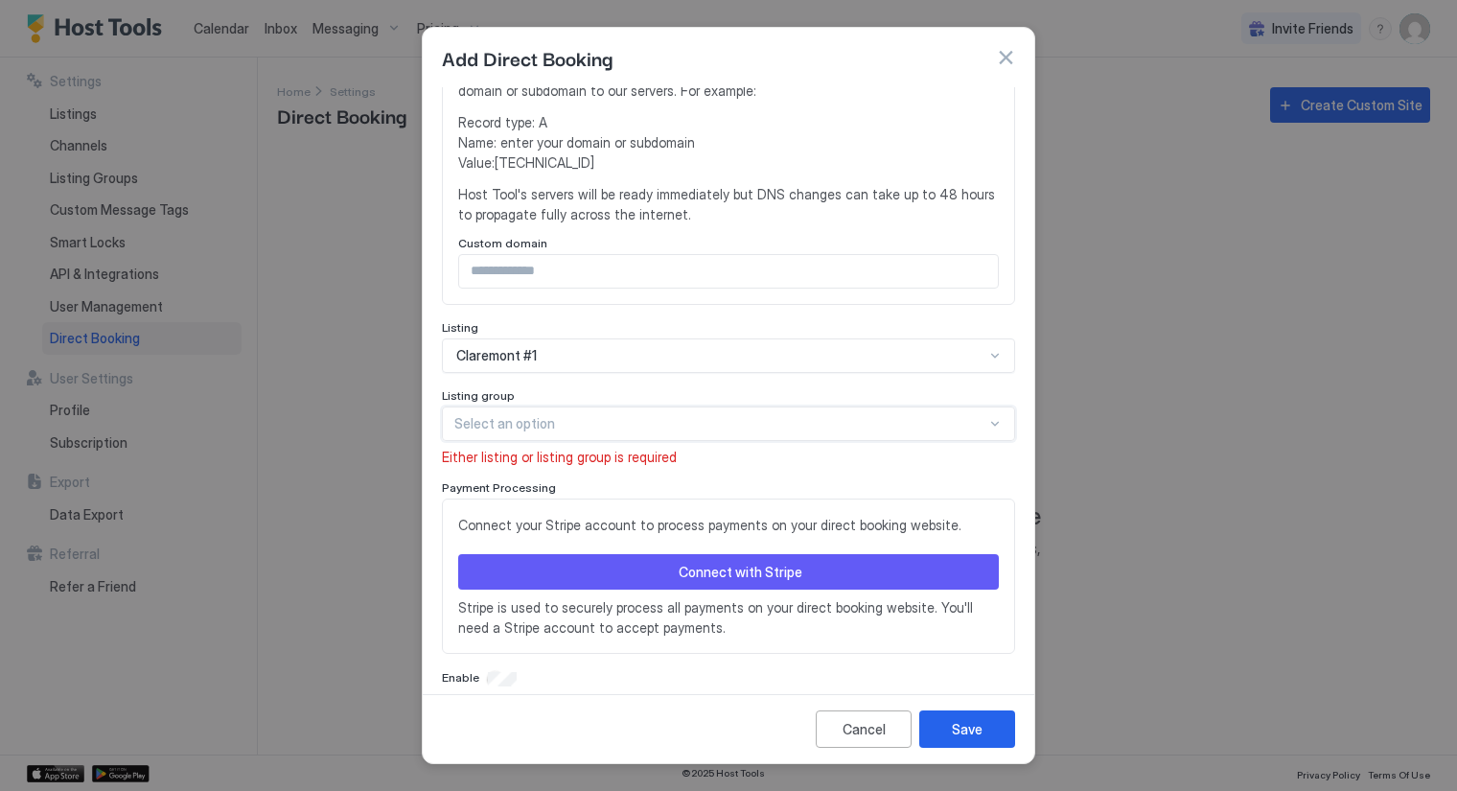
click at [738, 567] on div "Connect with Stripe" at bounding box center [741, 572] width 124 height 20
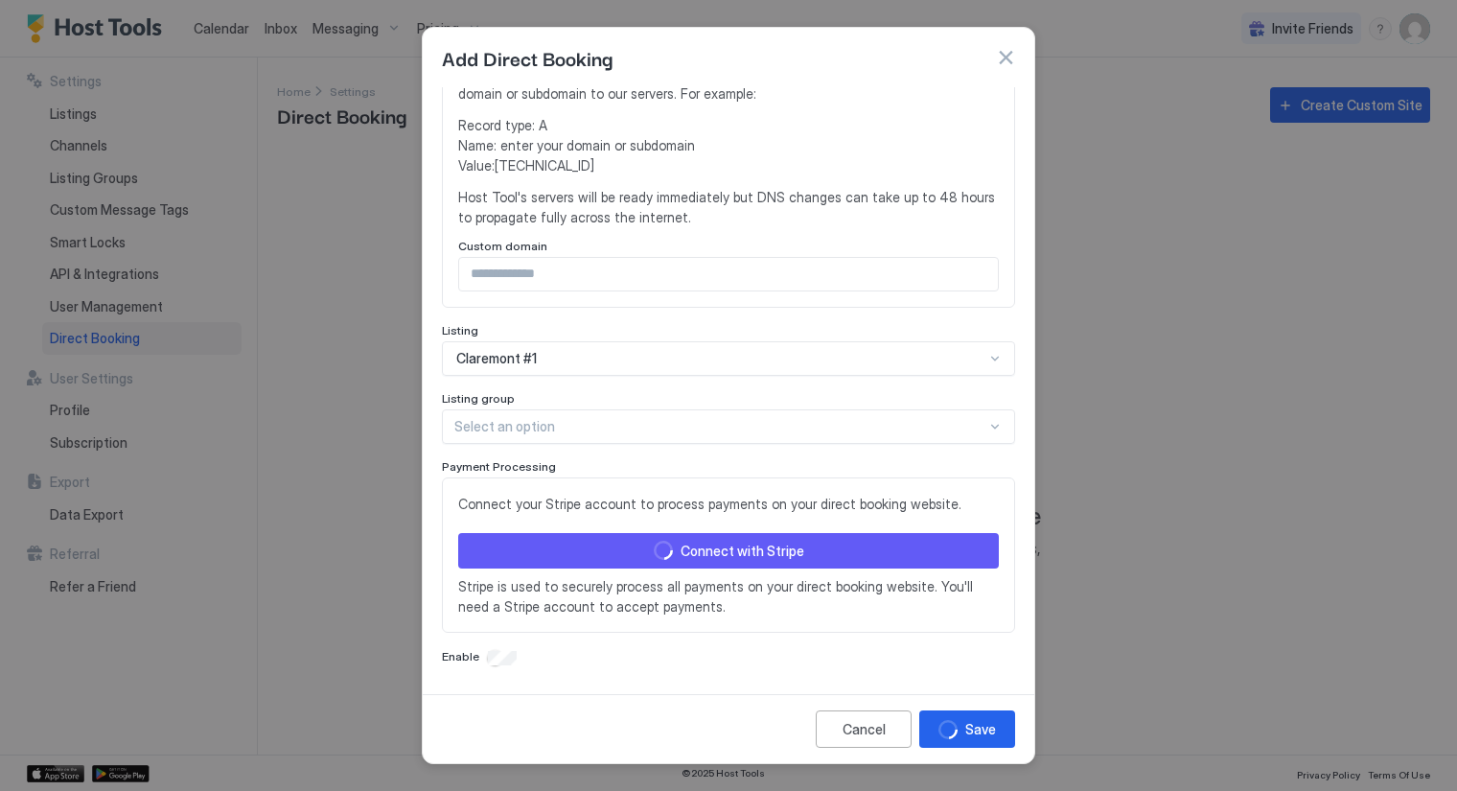
scroll to position [370, 0]
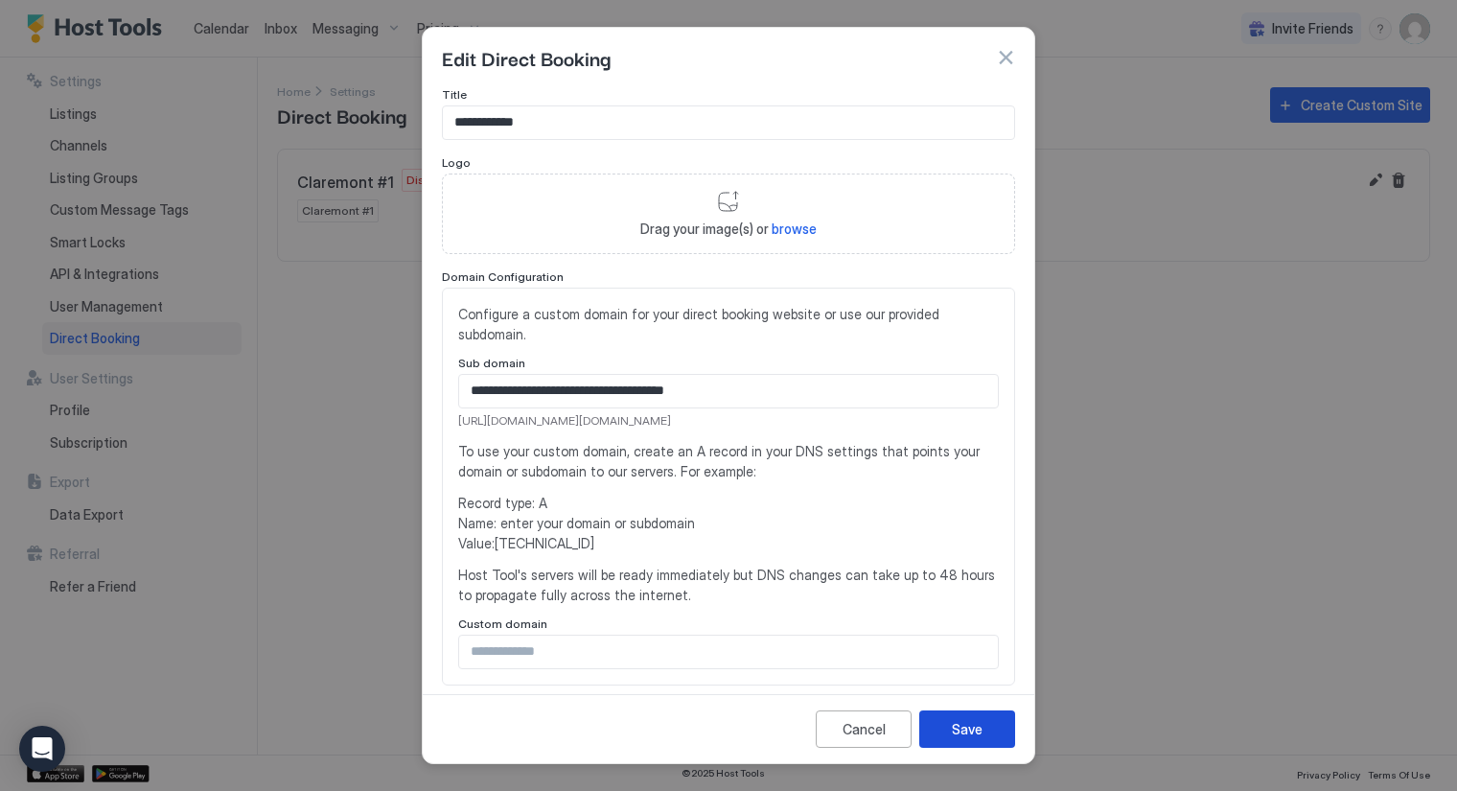
click at [962, 726] on div "Save" at bounding box center [967, 729] width 31 height 20
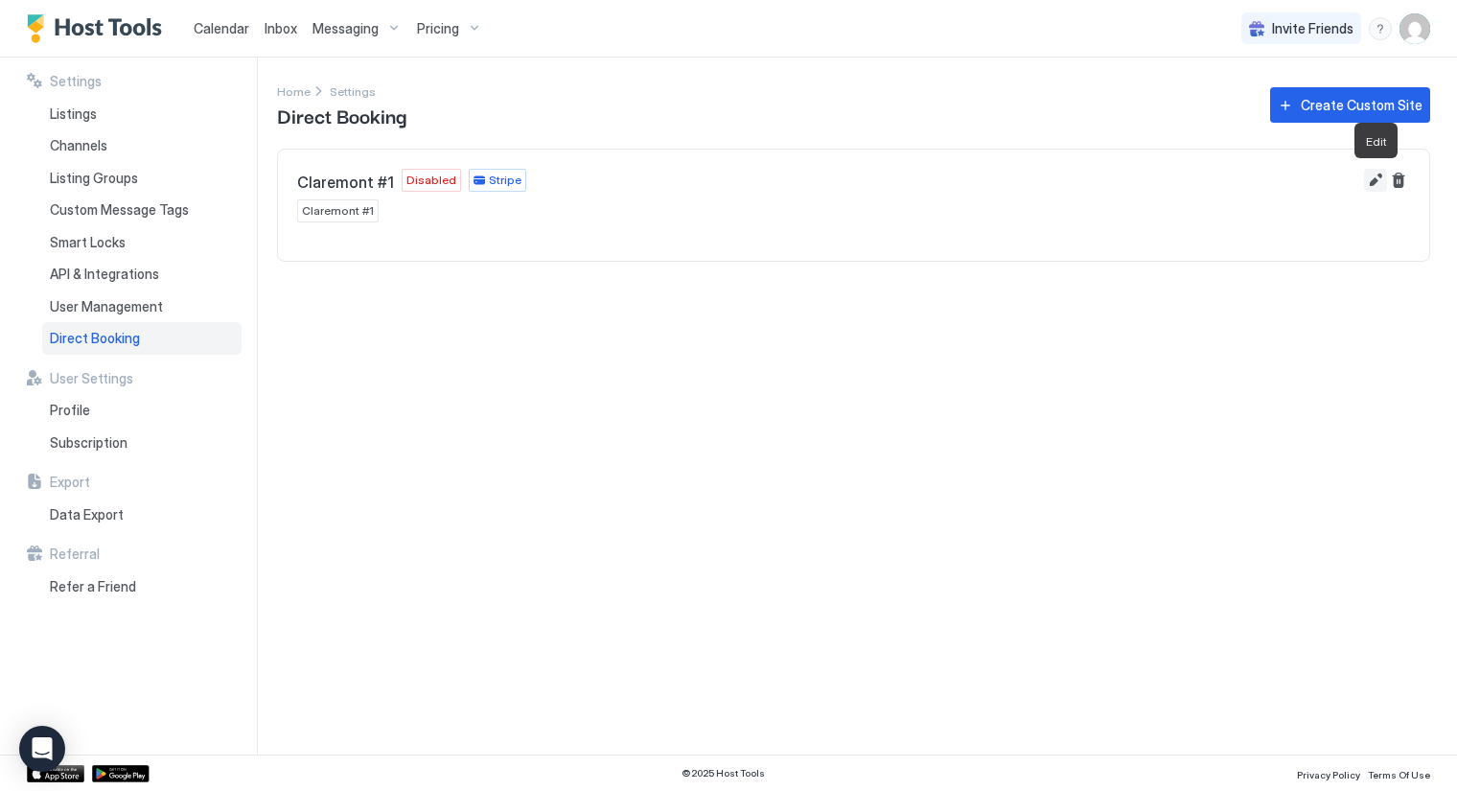
click at [1373, 179] on button "Edit" at bounding box center [1375, 180] width 23 height 23
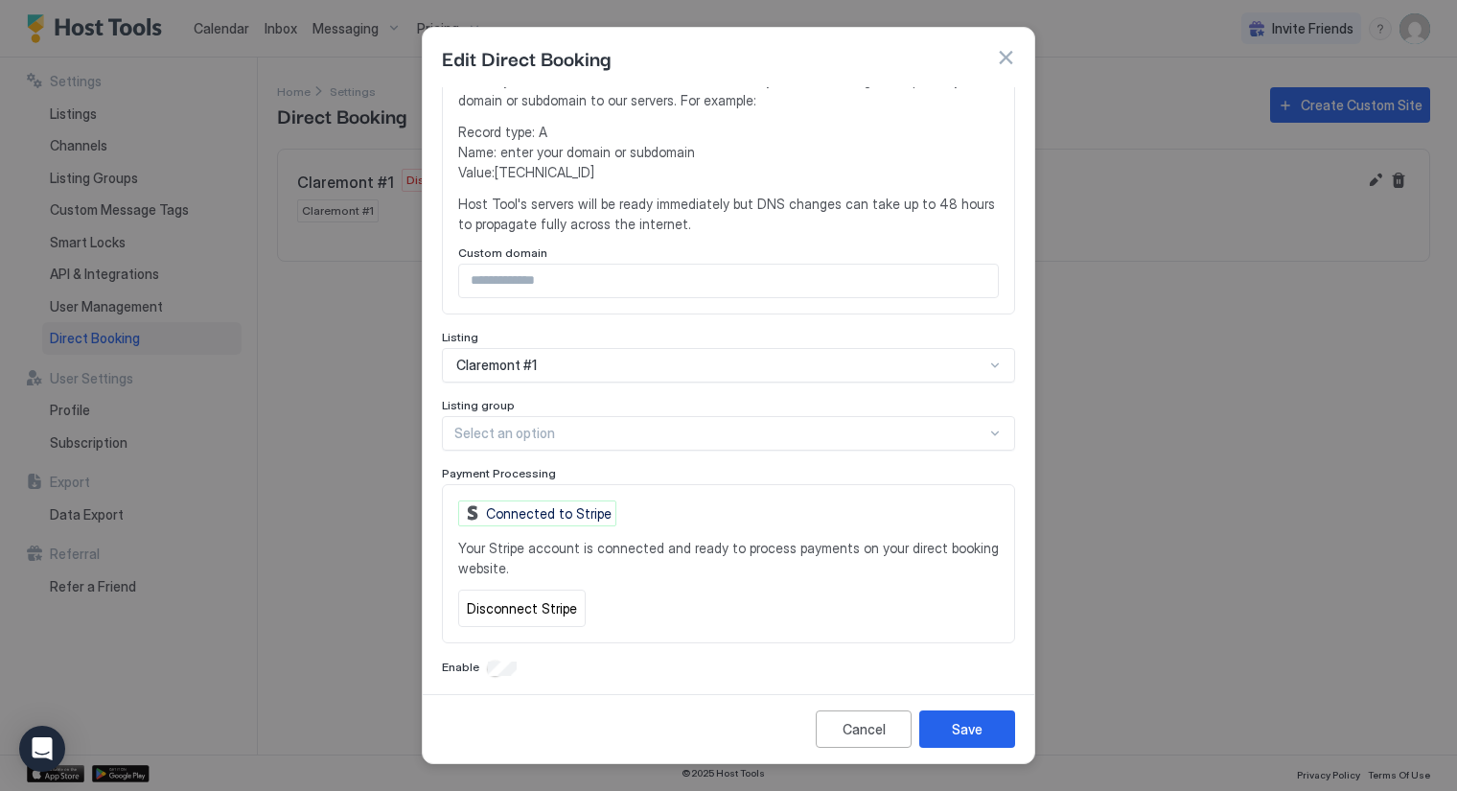
scroll to position [372, 0]
click at [496, 667] on div "Enable" at bounding box center [728, 667] width 573 height 19
click at [956, 727] on div "Save" at bounding box center [967, 729] width 31 height 20
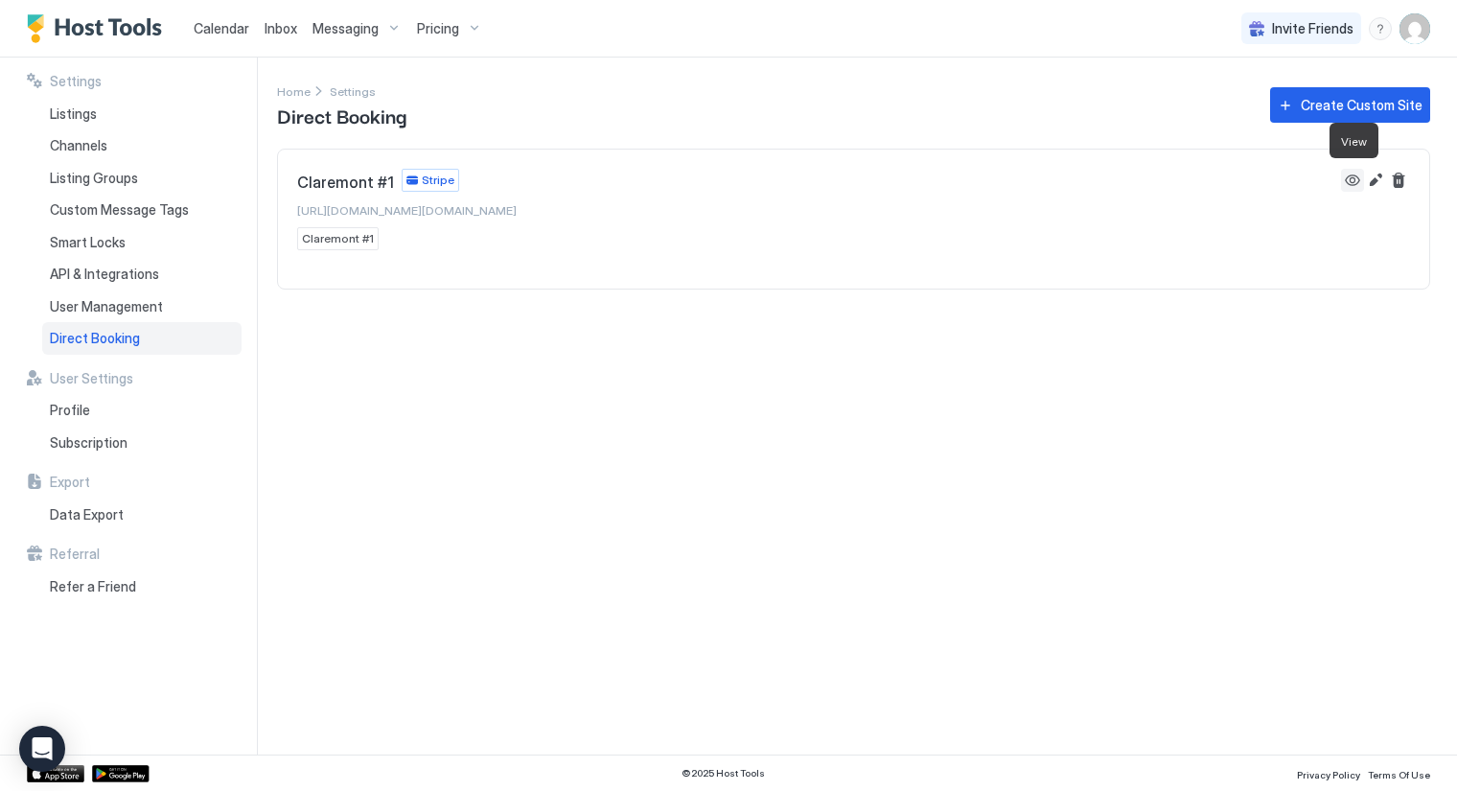
click at [1354, 177] on button "View" at bounding box center [1352, 180] width 23 height 23
click at [1378, 177] on button "Edit" at bounding box center [1375, 180] width 23 height 23
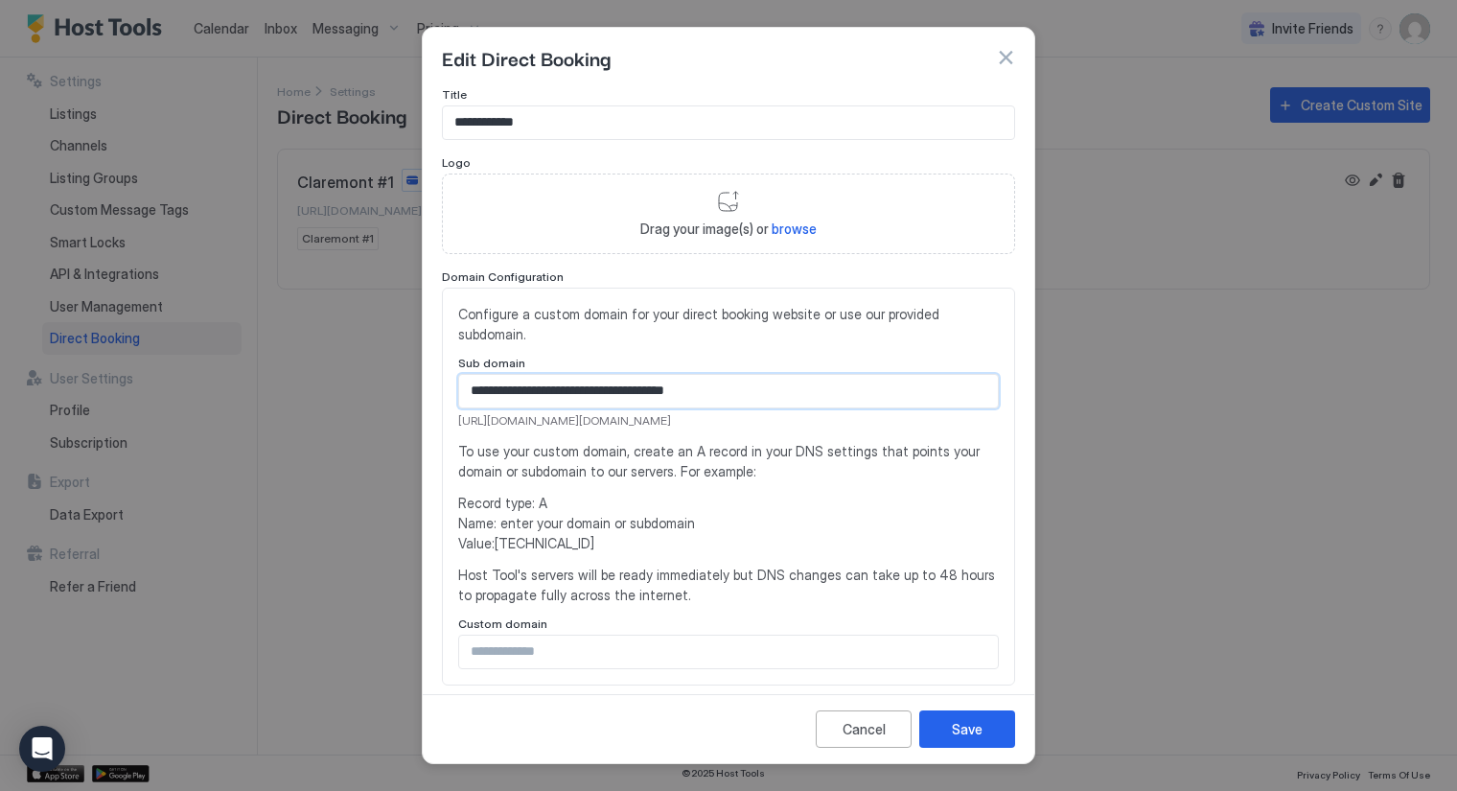
drag, startPoint x: 710, startPoint y: 388, endPoint x: 448, endPoint y: 384, distance: 262.8
click at [448, 384] on div "**********" at bounding box center [728, 487] width 573 height 398
click at [480, 384] on input "**********" at bounding box center [728, 391] width 539 height 33
drag, startPoint x: 626, startPoint y: 387, endPoint x: 425, endPoint y: 394, distance: 201.5
click at [425, 394] on div "**********" at bounding box center [729, 386] width 612 height 599
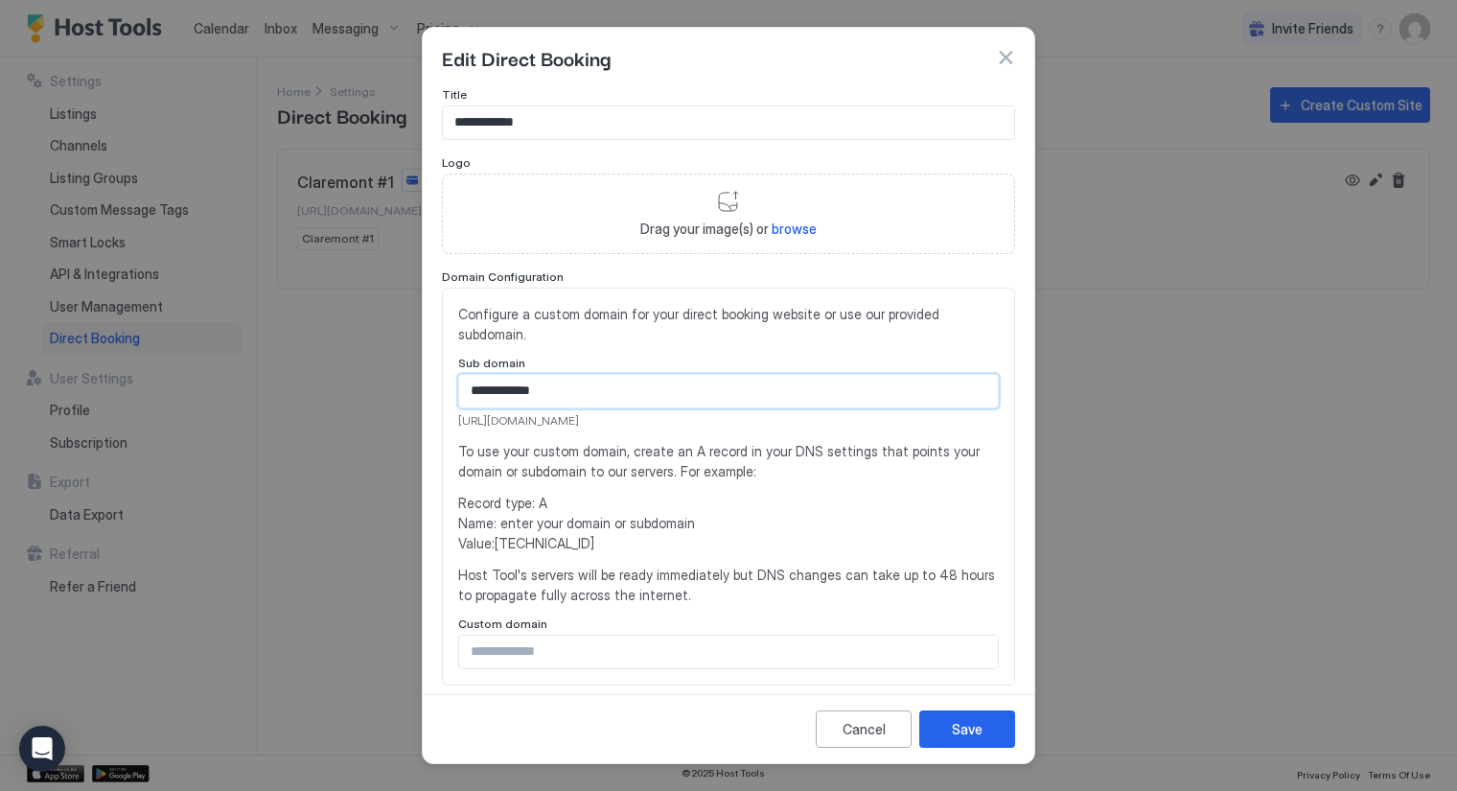
click at [474, 390] on input "**********" at bounding box center [728, 391] width 539 height 33
type input "**********"
click at [968, 725] on div "Save" at bounding box center [967, 729] width 31 height 20
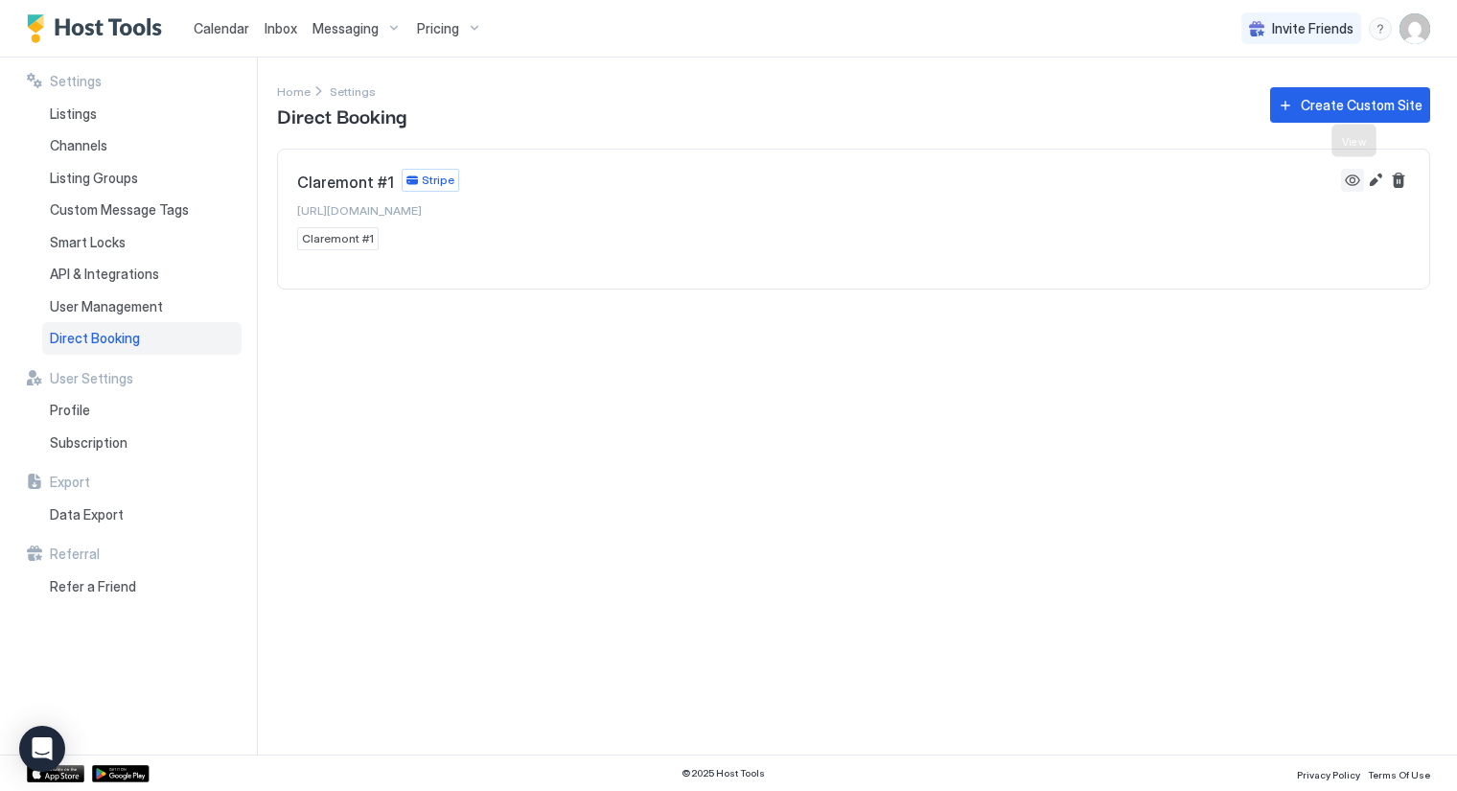
click at [1357, 176] on button "View" at bounding box center [1352, 180] width 23 height 23
click at [1331, 108] on div "Create Custom Site" at bounding box center [1362, 105] width 122 height 20
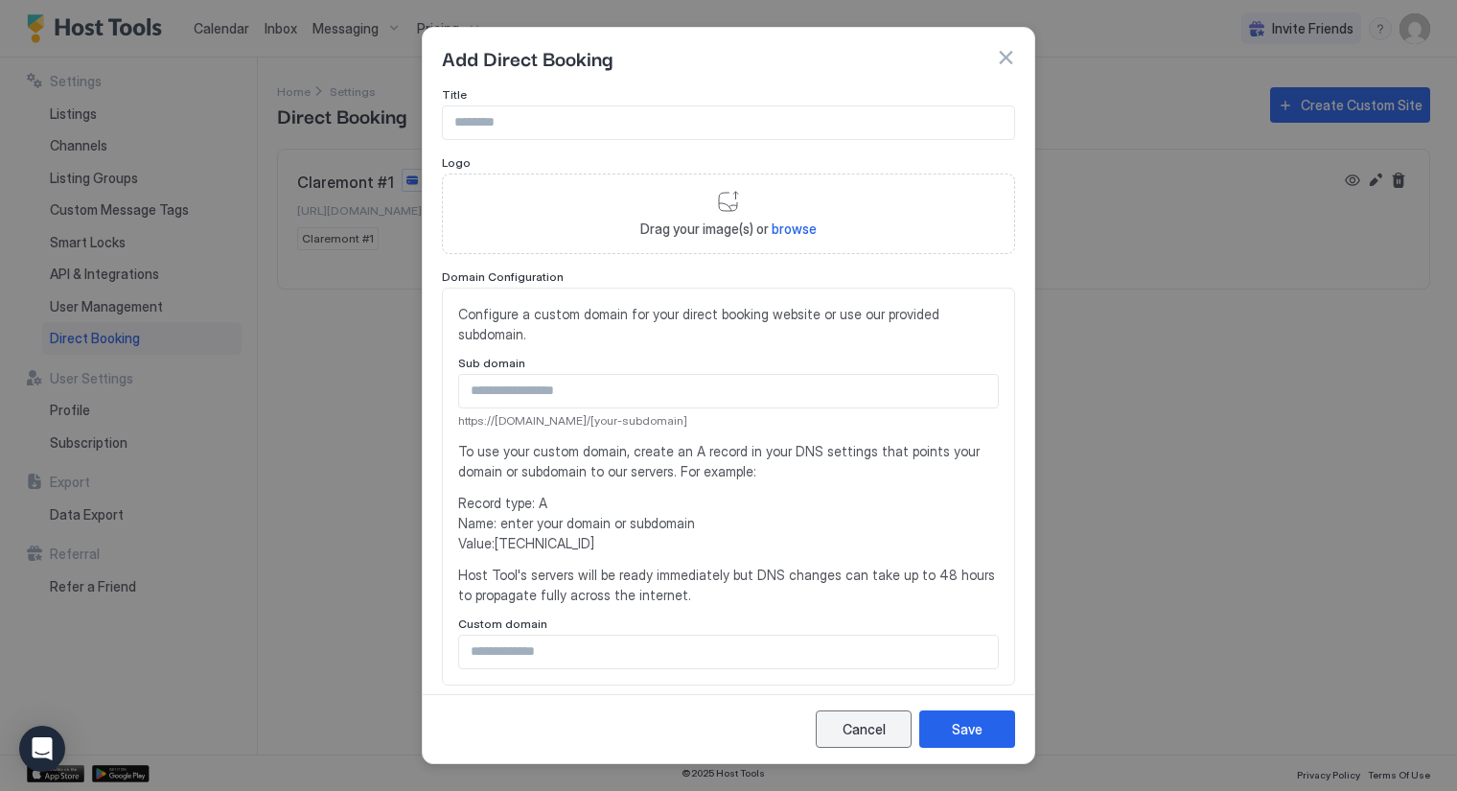
click at [859, 719] on button "Cancel" at bounding box center [864, 728] width 96 height 37
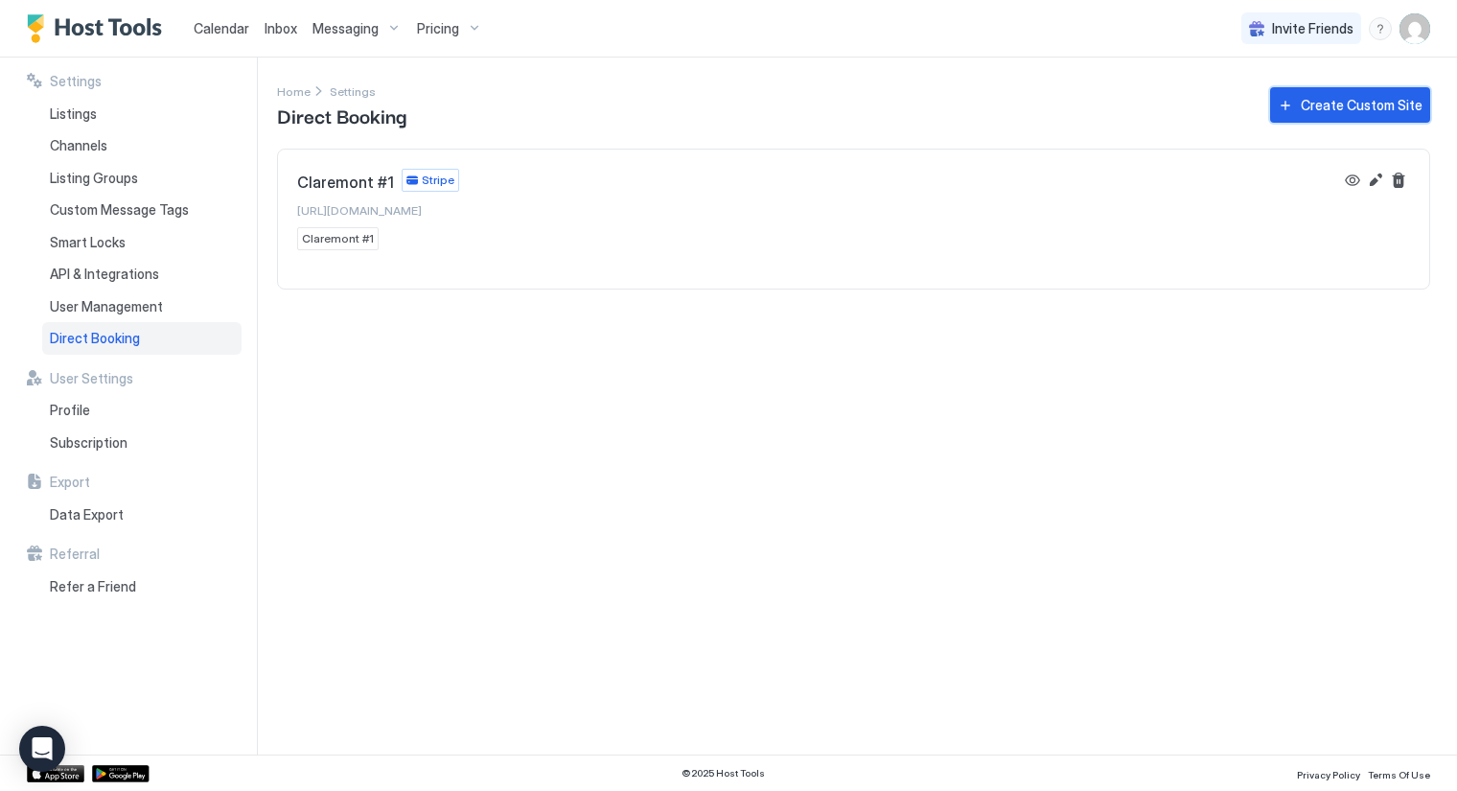
click at [1381, 106] on div "Create Custom Site" at bounding box center [1362, 105] width 122 height 20
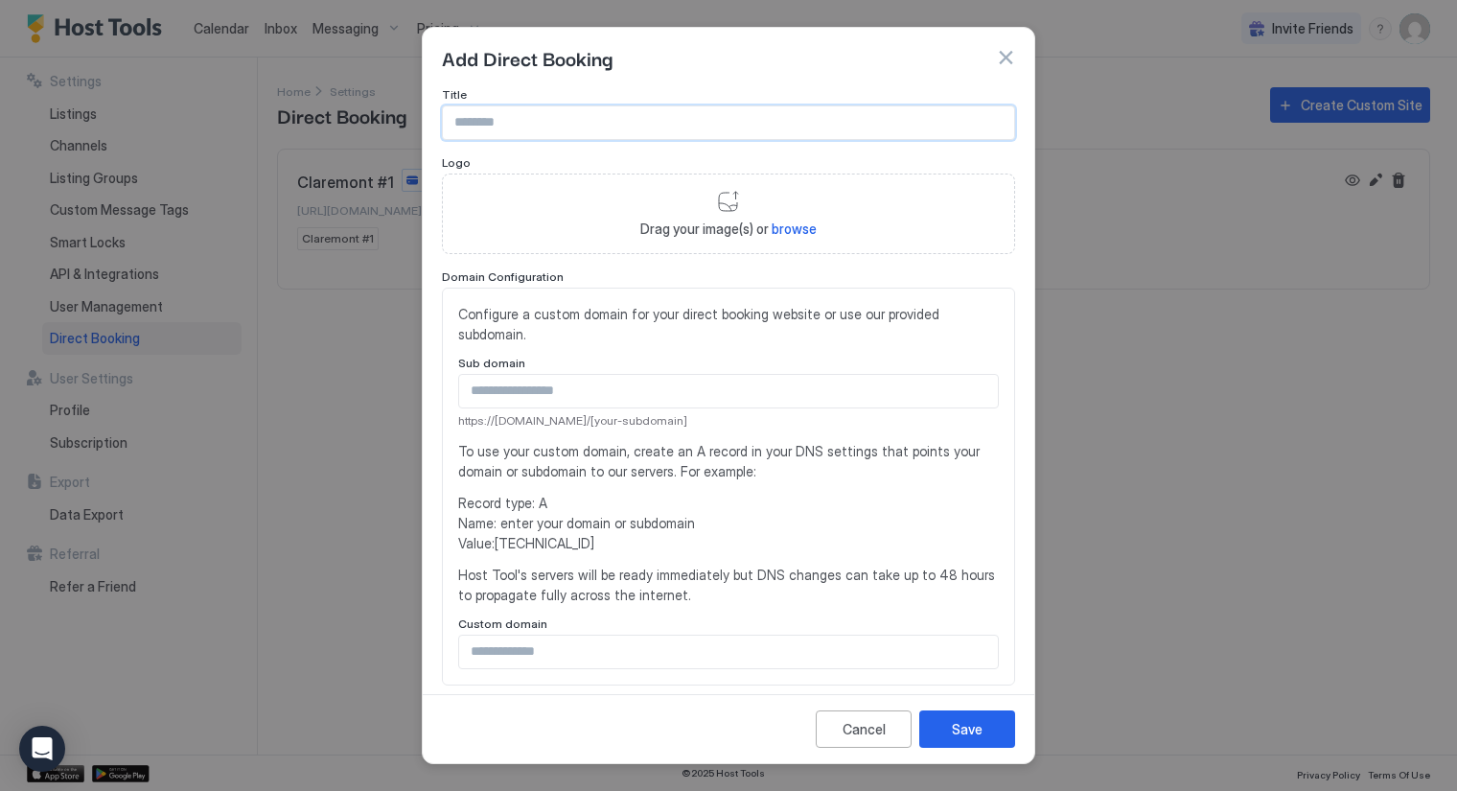
click at [552, 121] on input "Input Field" at bounding box center [728, 122] width 571 height 33
type input "**********"
click at [583, 388] on input "Input Field" at bounding box center [728, 391] width 539 height 33
type input "**********"
click at [978, 729] on div "Save" at bounding box center [967, 729] width 31 height 20
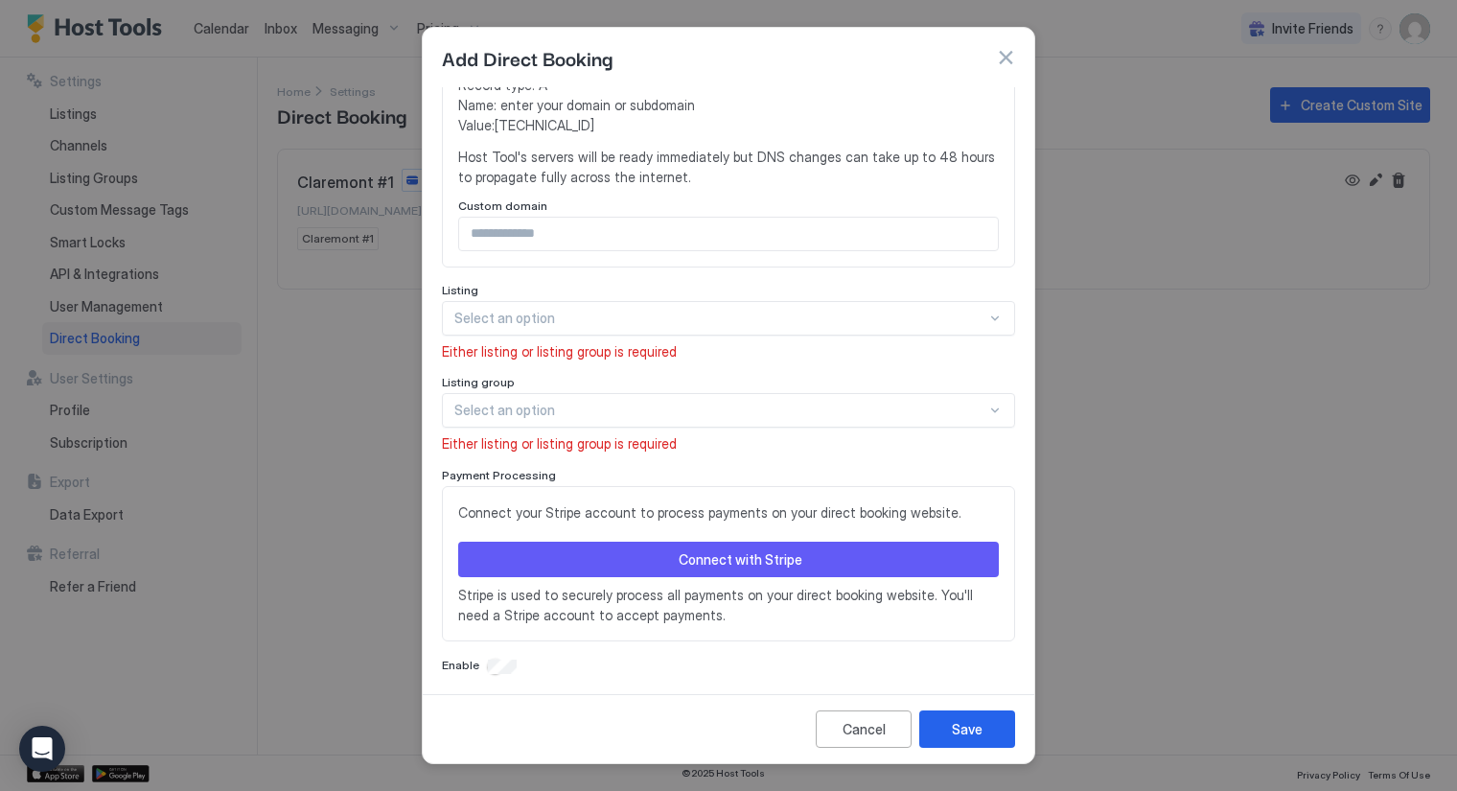
scroll to position [419, 0]
click at [682, 316] on div at bounding box center [720, 317] width 532 height 17
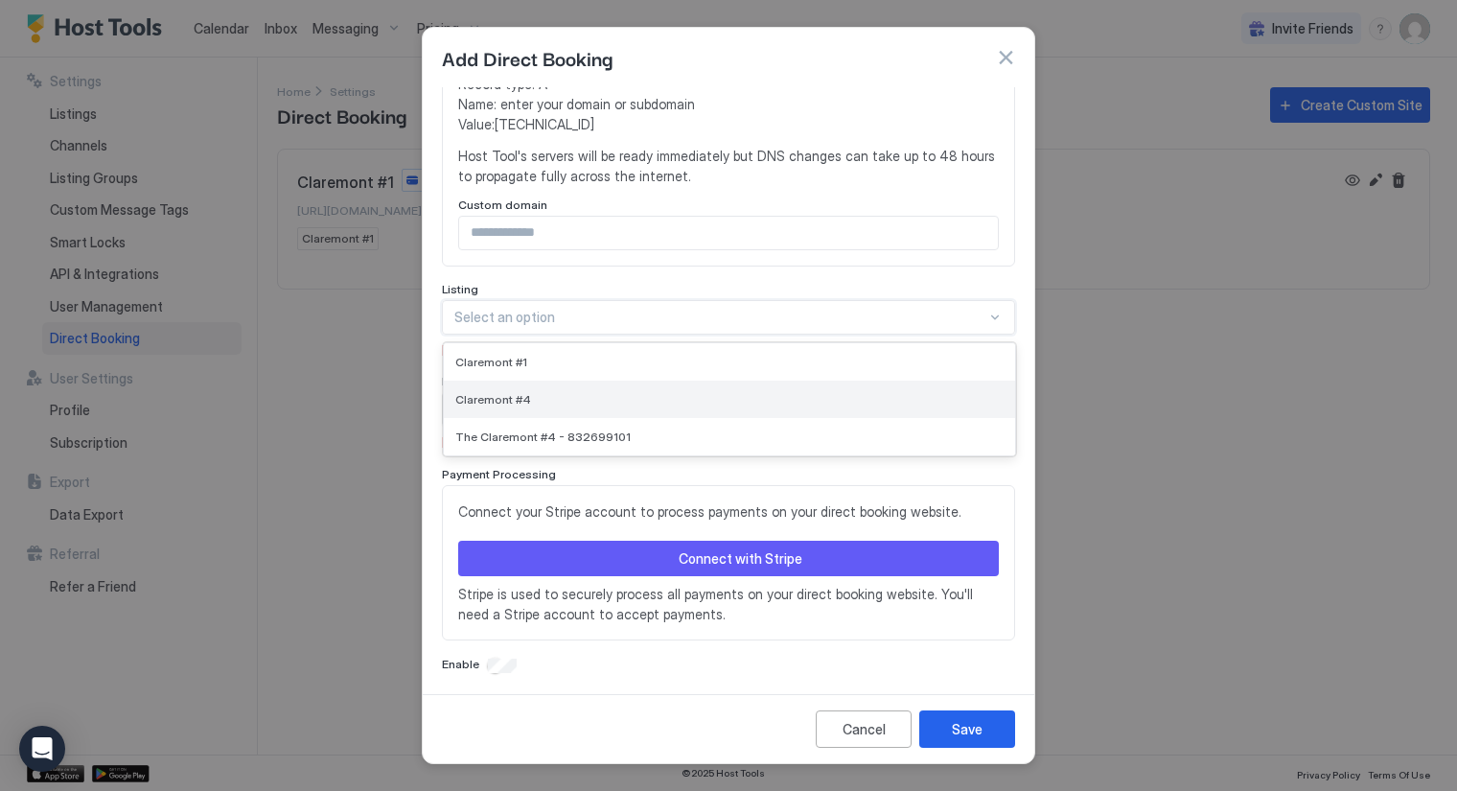
click at [492, 399] on span "Claremont #4" at bounding box center [493, 399] width 76 height 14
click at [492, 401] on div at bounding box center [720, 409] width 532 height 17
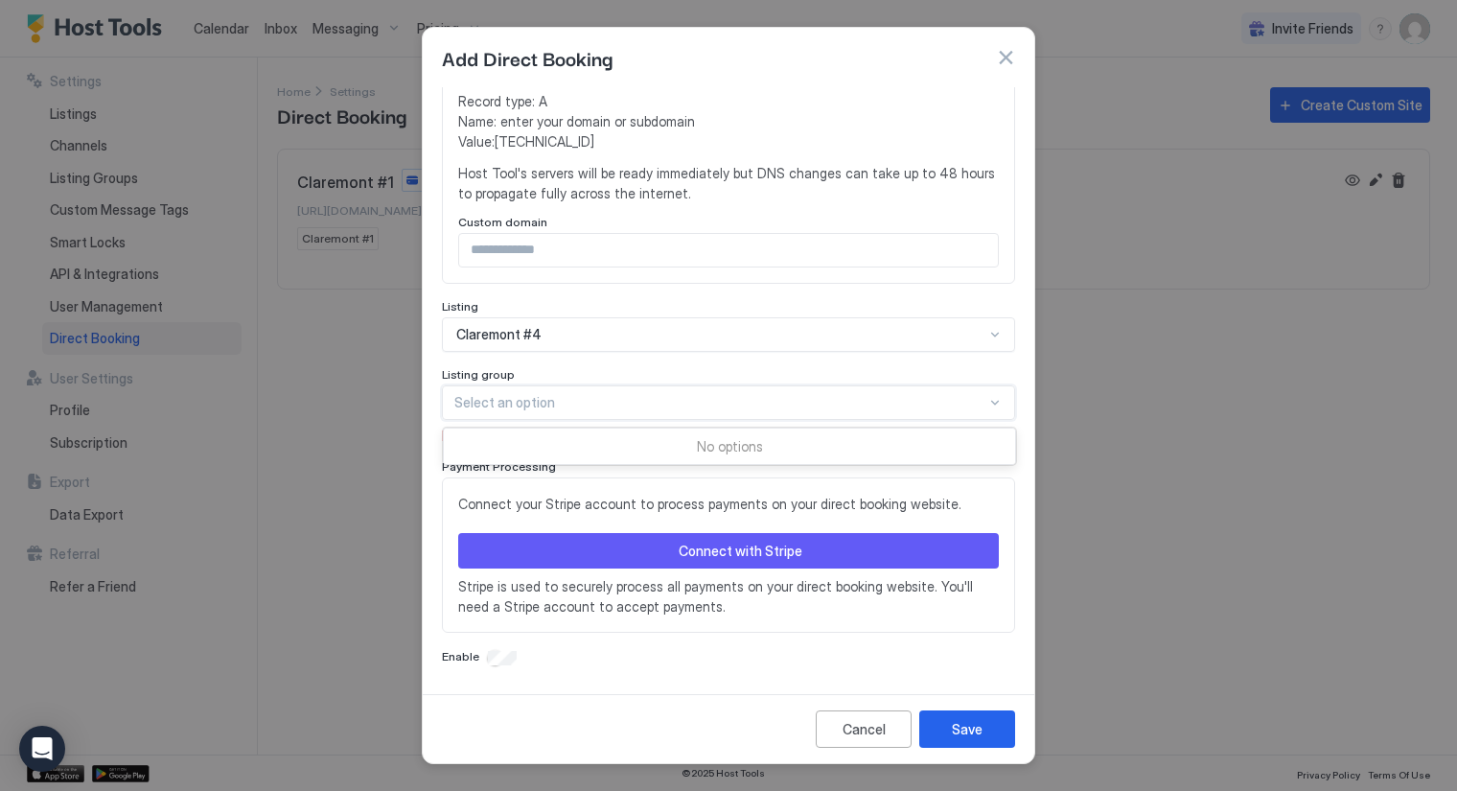
scroll to position [395, 0]
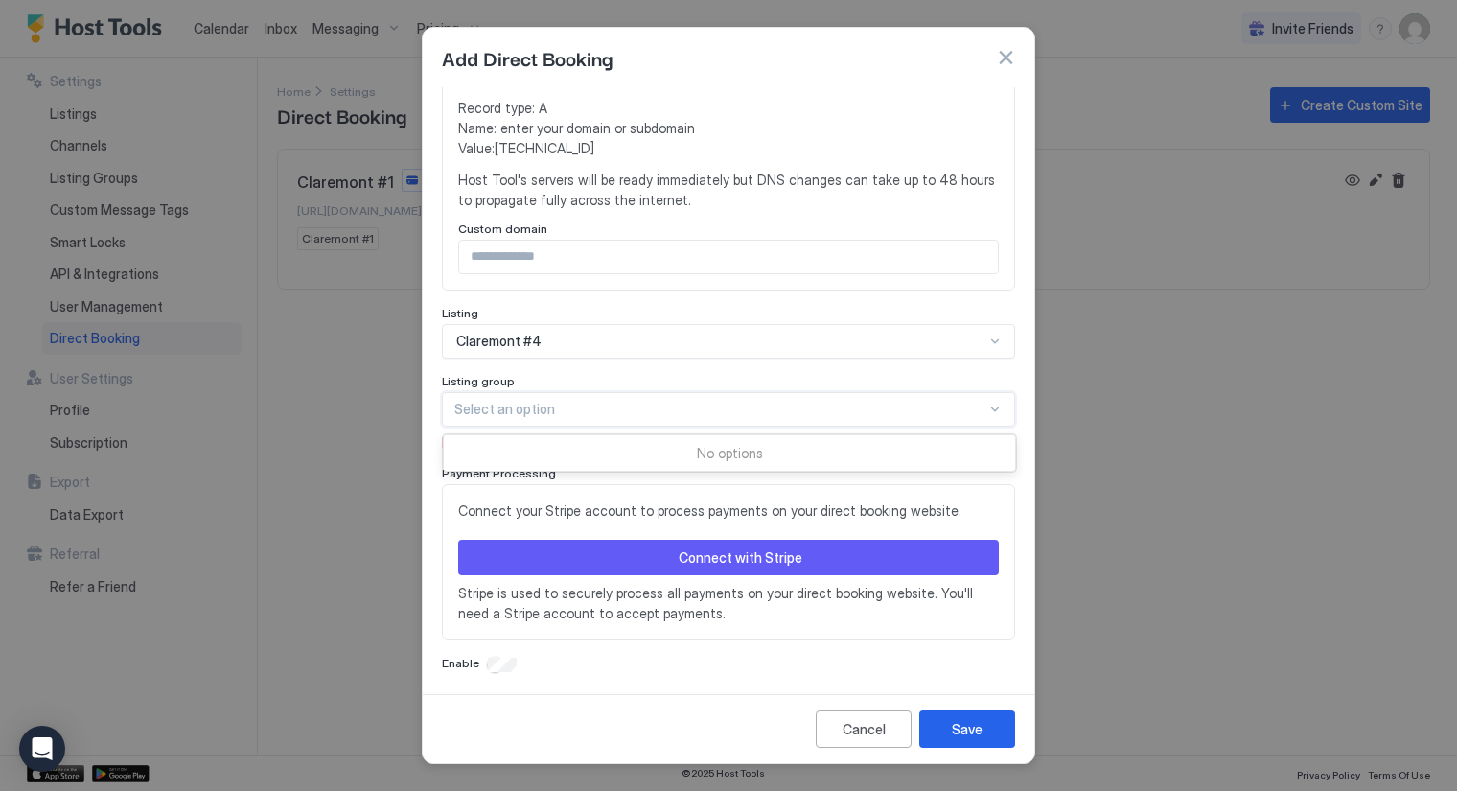
click at [591, 336] on div "Claremont #4" at bounding box center [720, 341] width 528 height 17
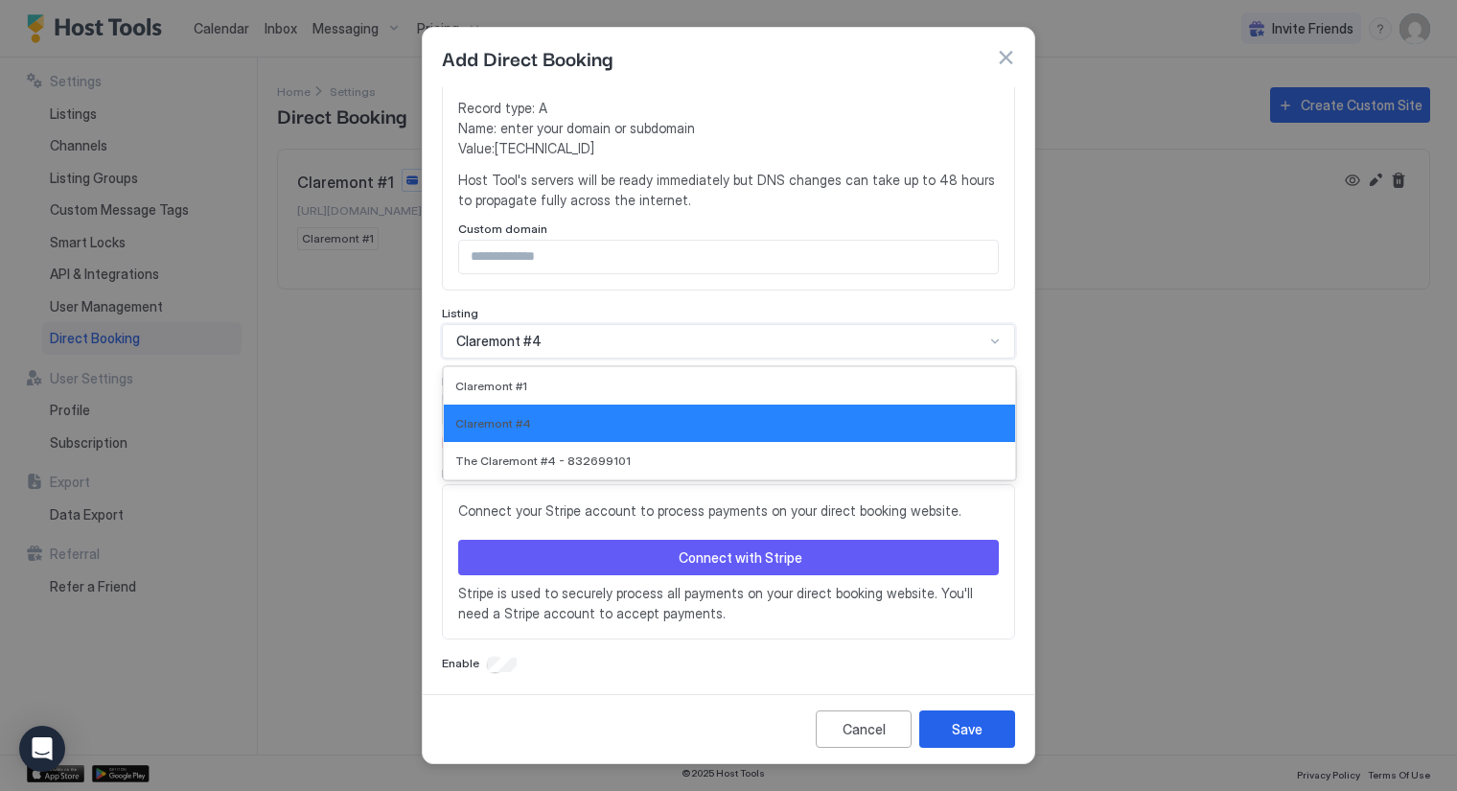
click at [591, 336] on div "Claremont #4" at bounding box center [720, 341] width 528 height 17
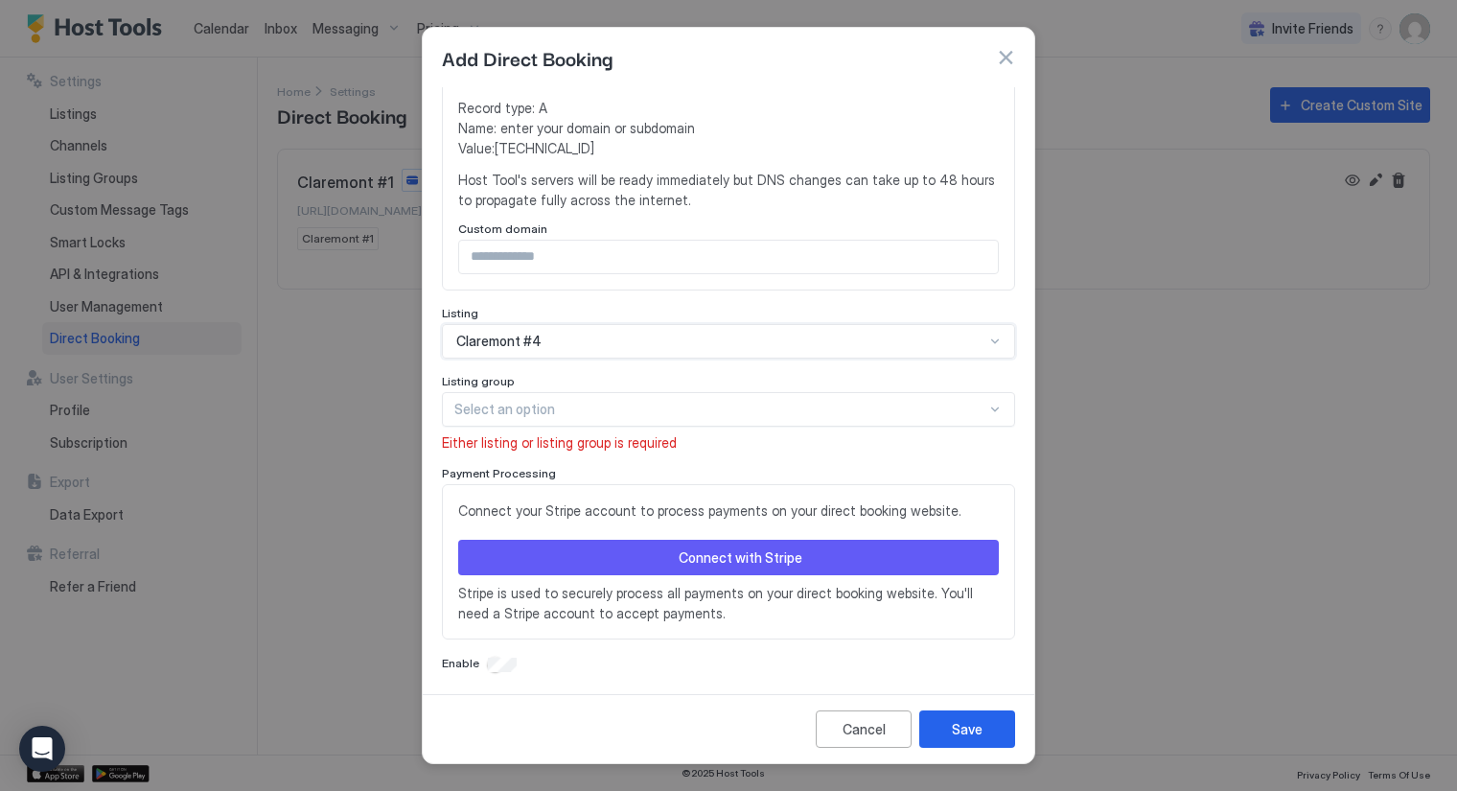
click at [988, 338] on div at bounding box center [995, 341] width 15 height 15
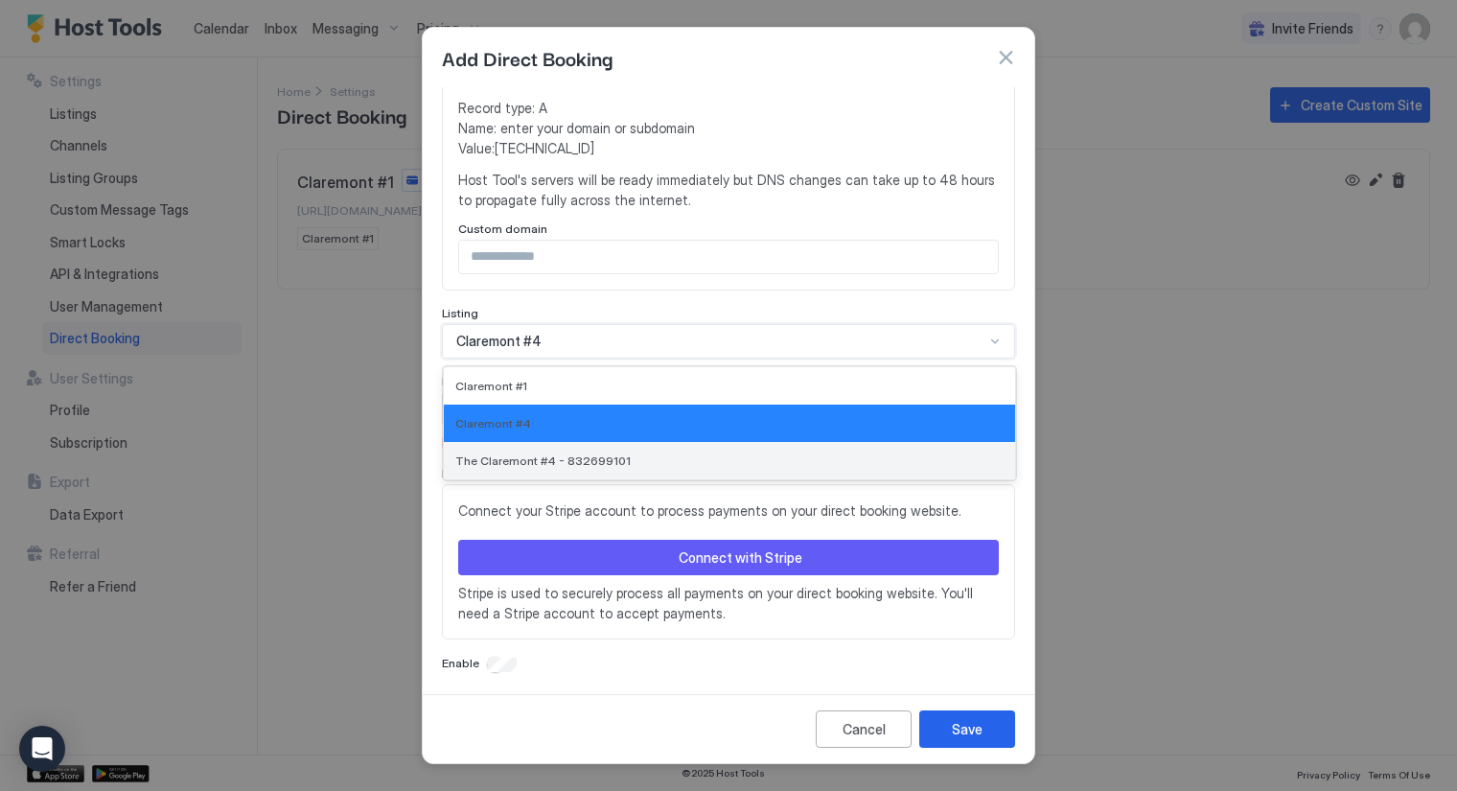
click at [547, 455] on span "The Claremont #4 - 832699101" at bounding box center [542, 461] width 175 height 14
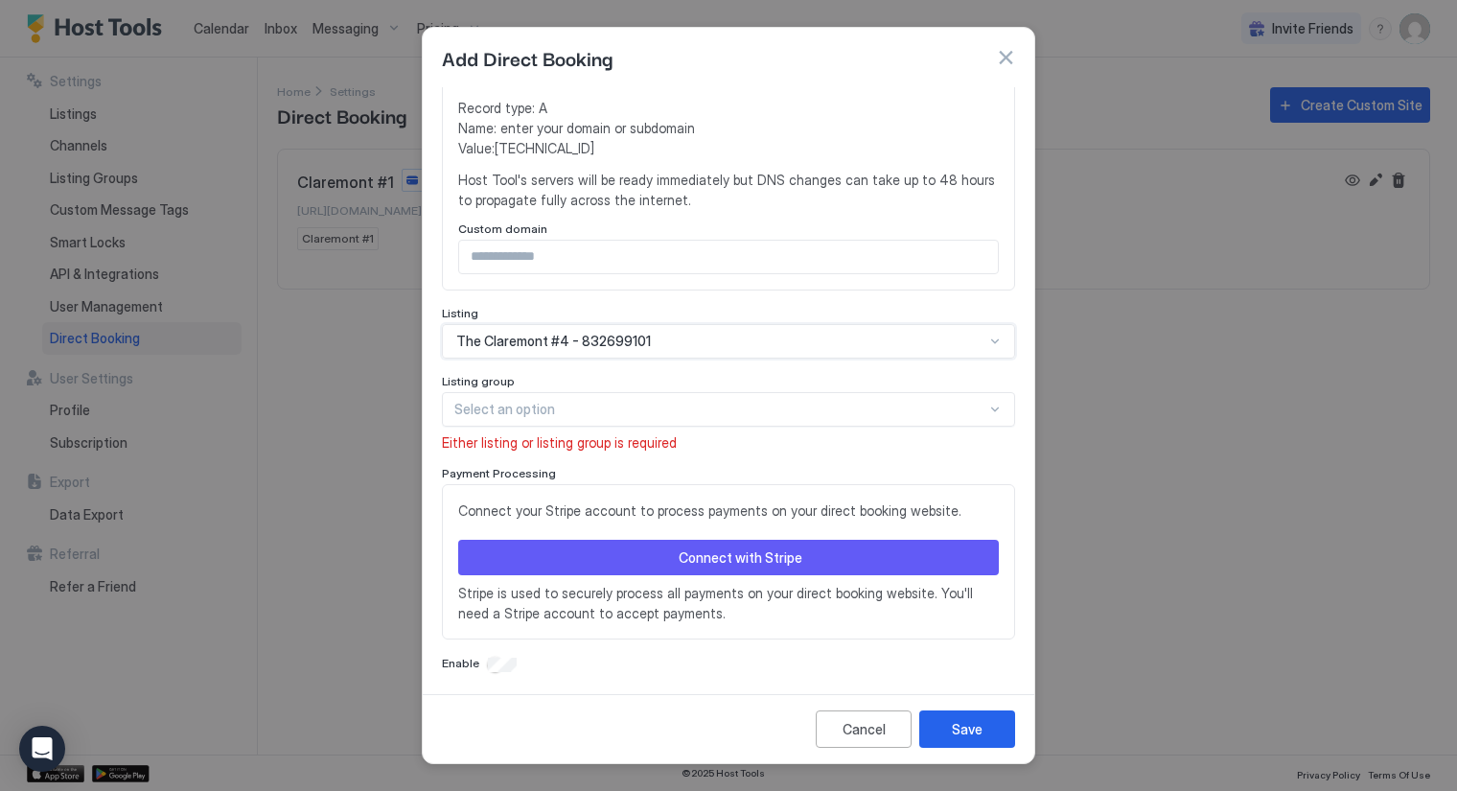
click at [577, 409] on div at bounding box center [720, 409] width 532 height 17
click at [621, 418] on div "Select an option" at bounding box center [728, 409] width 573 height 35
click at [634, 406] on div at bounding box center [720, 409] width 532 height 17
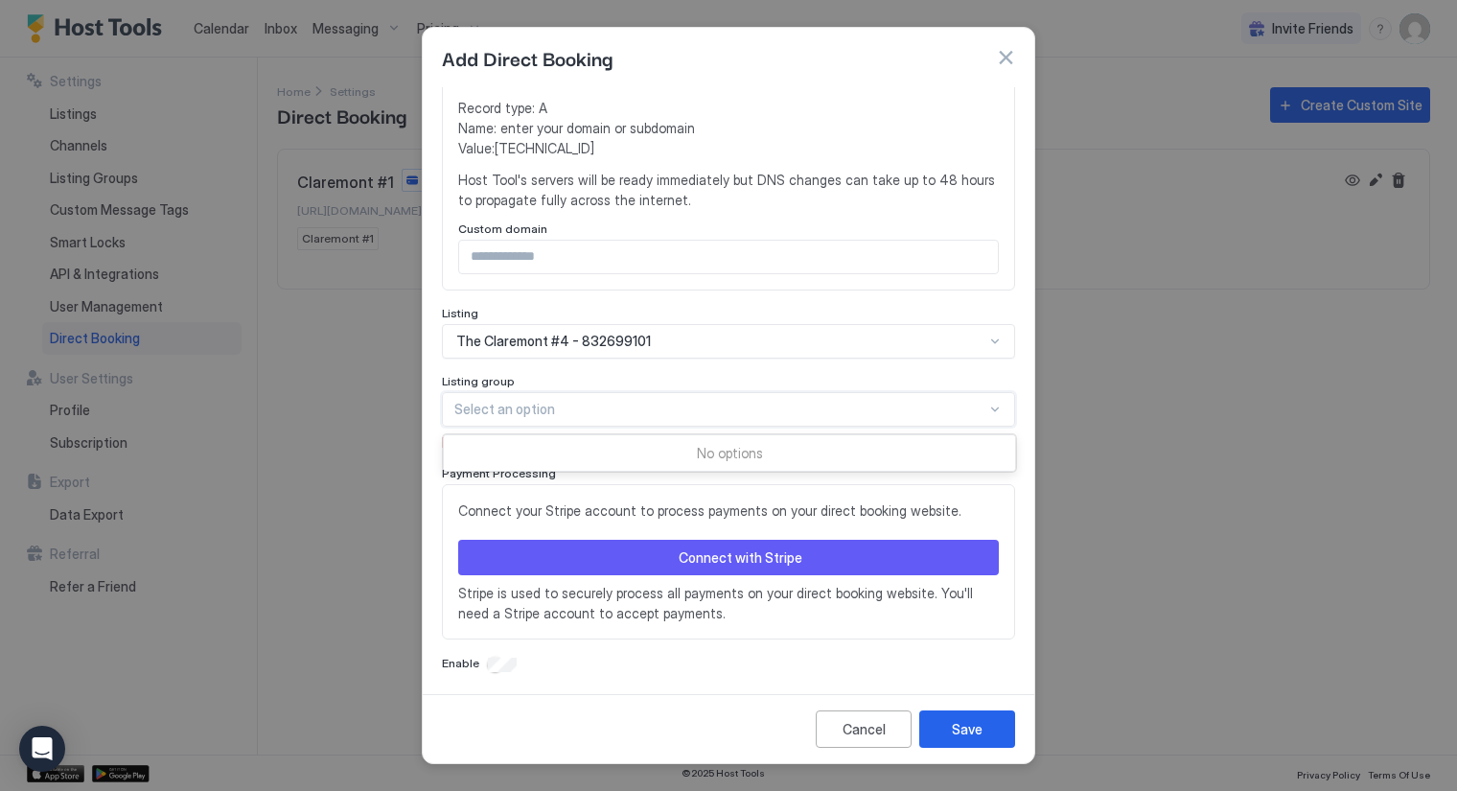
click at [634, 406] on div at bounding box center [720, 409] width 532 height 17
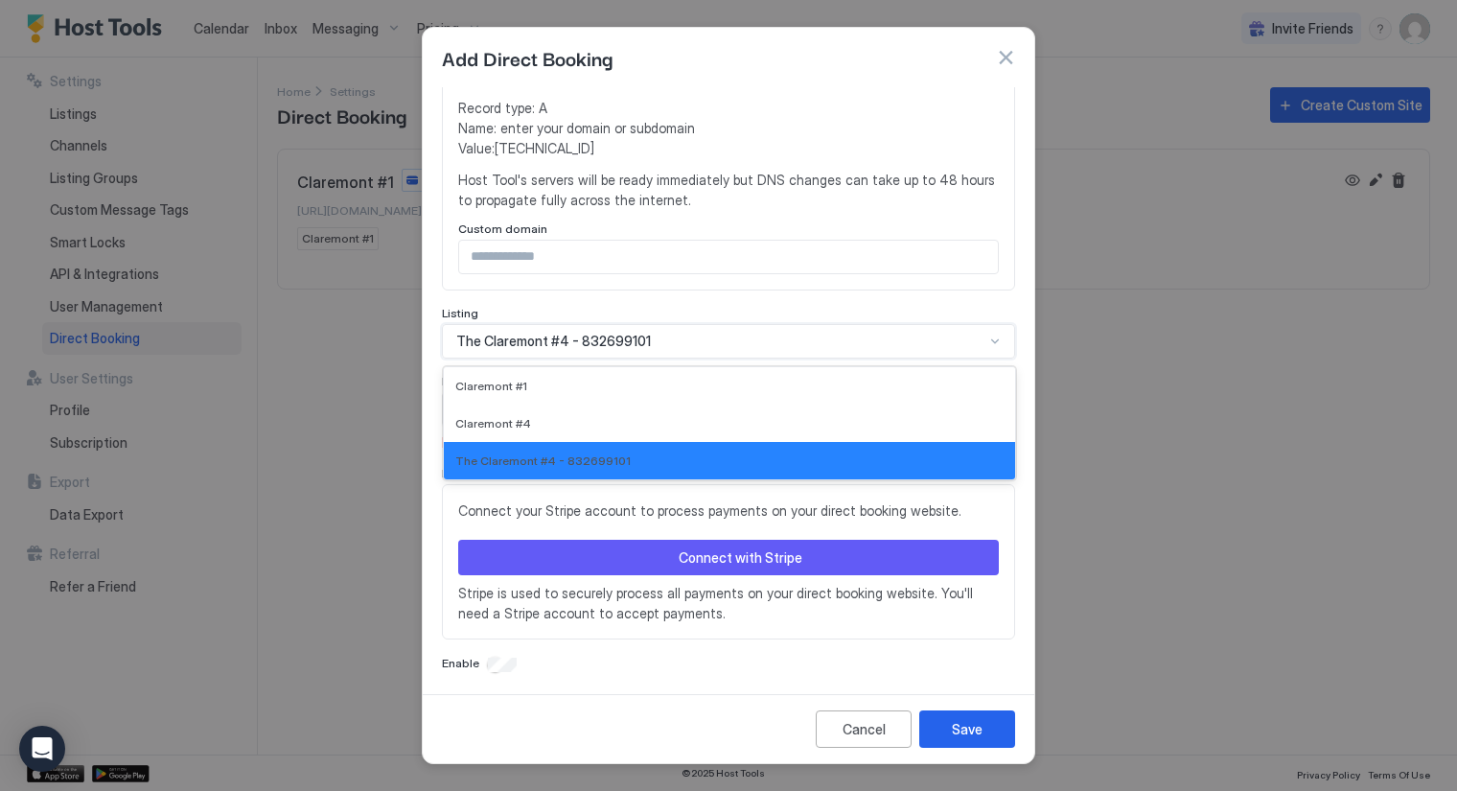
click at [648, 324] on div "The Claremont #4 - 832699101" at bounding box center [728, 341] width 573 height 35
click at [659, 337] on div "The Claremont #4 - 832699101" at bounding box center [720, 341] width 528 height 17
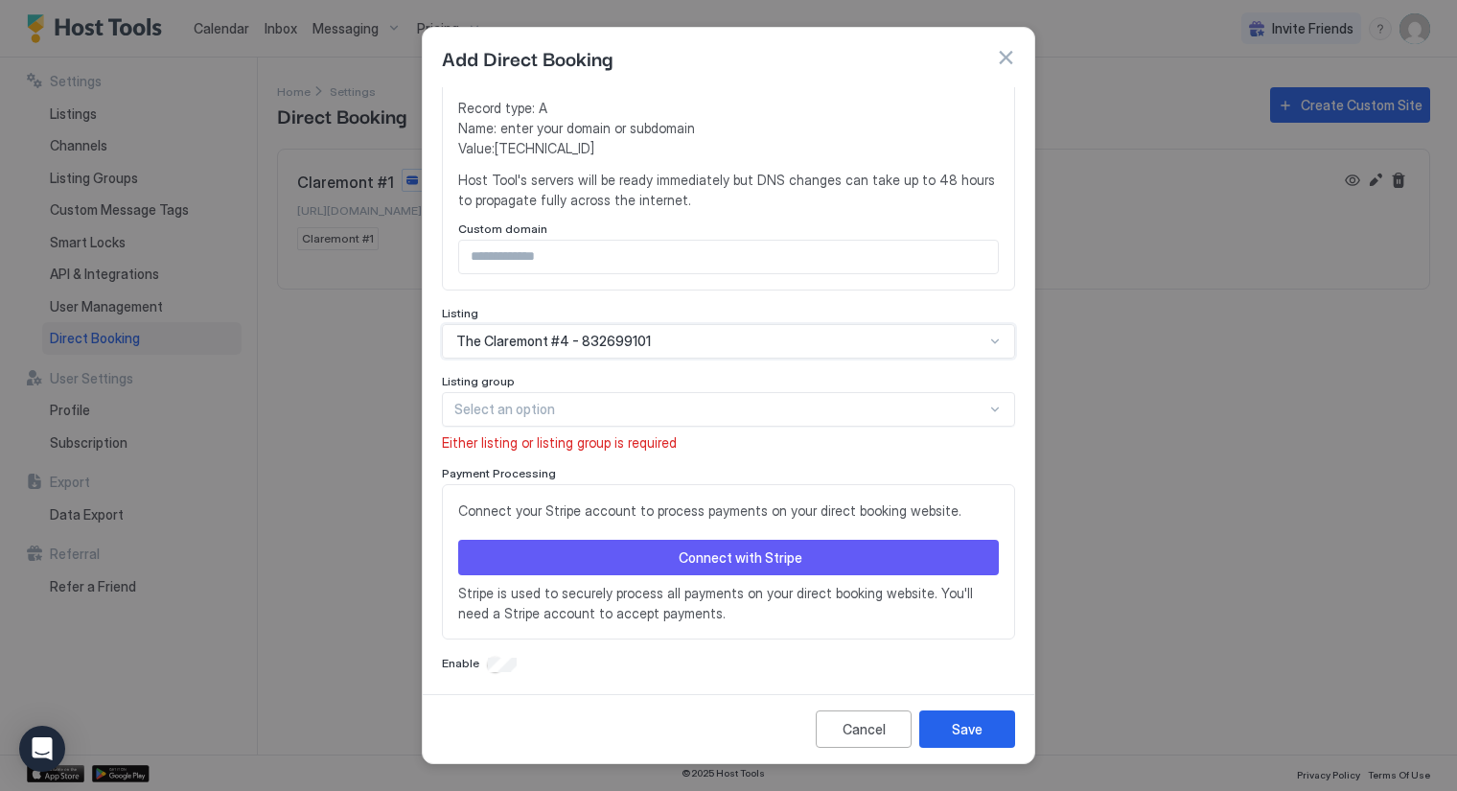
click at [659, 337] on div "The Claremont #4 - 832699101" at bounding box center [720, 341] width 528 height 17
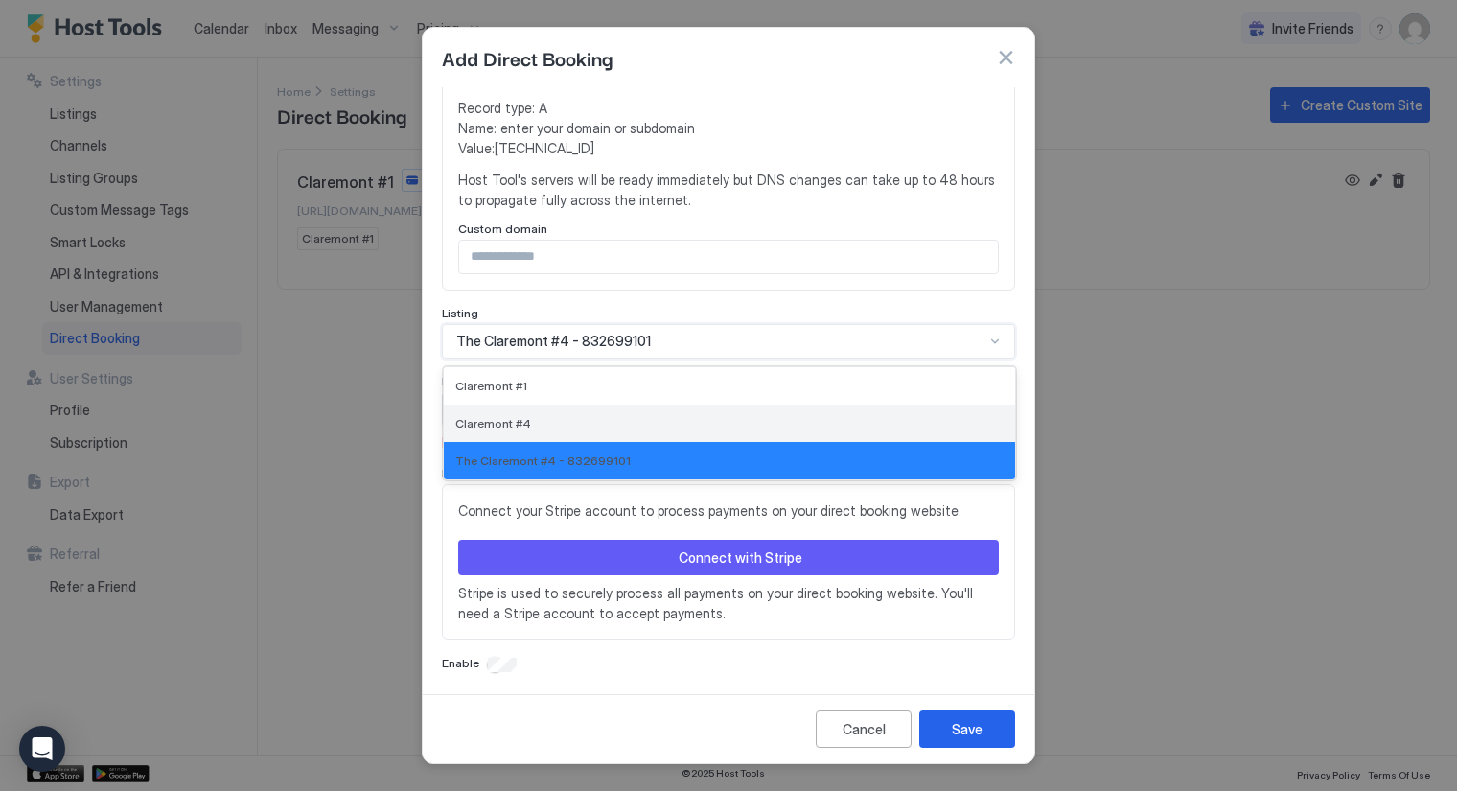
click at [524, 417] on div "Claremont #4" at bounding box center [729, 423] width 548 height 14
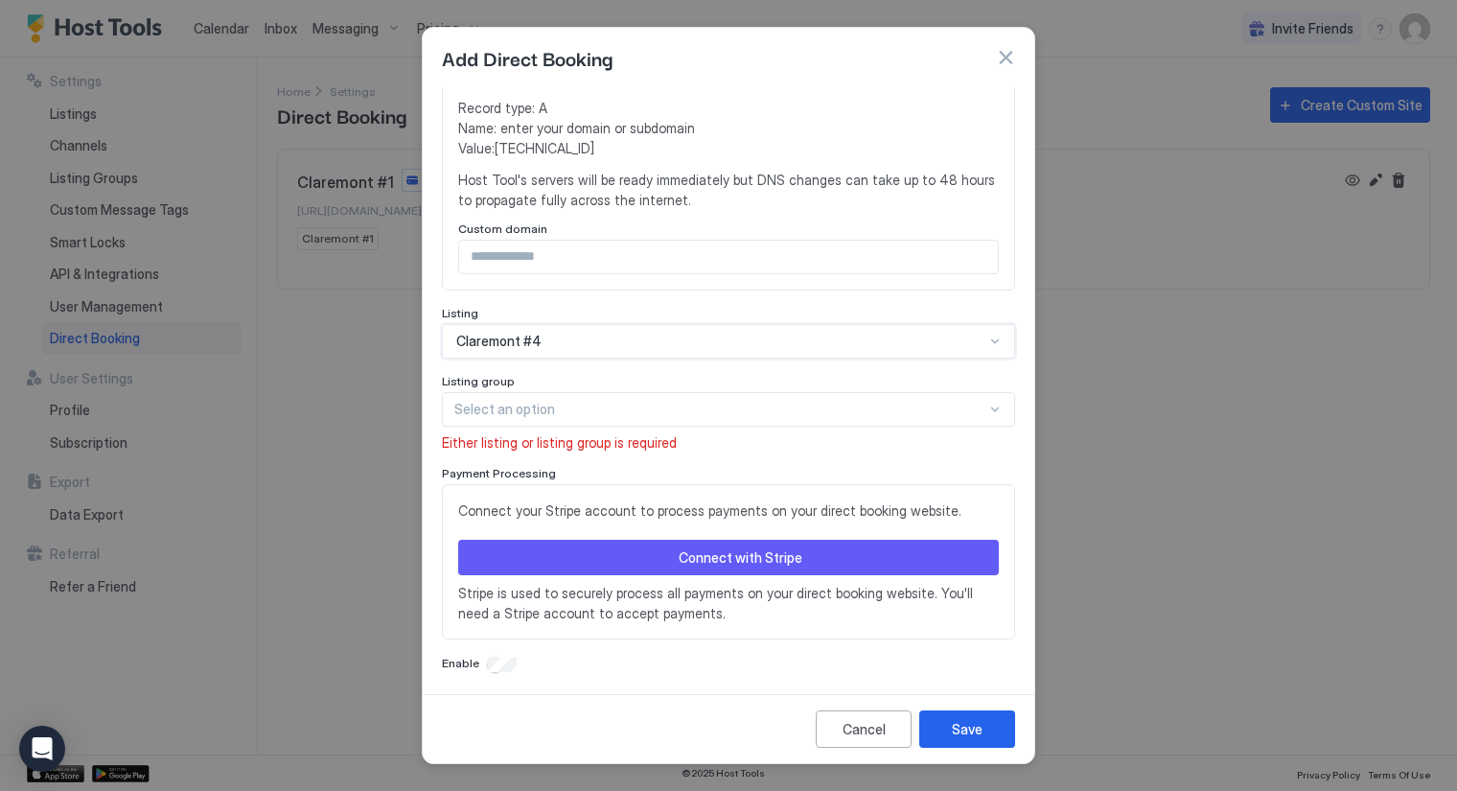
click at [623, 406] on div at bounding box center [720, 409] width 532 height 17
click at [988, 404] on div at bounding box center [995, 409] width 15 height 15
click at [988, 338] on div at bounding box center [995, 341] width 15 height 15
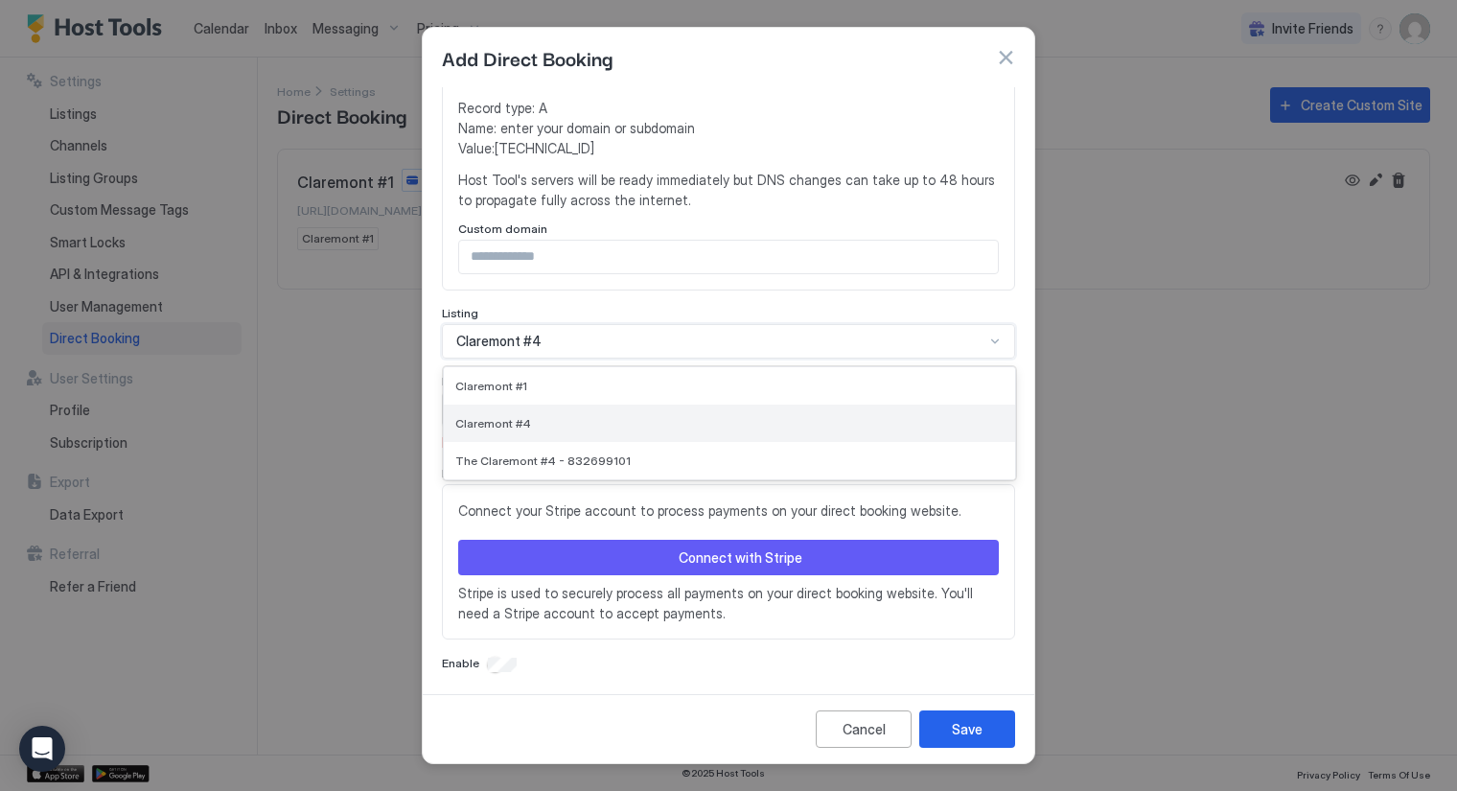
click at [498, 416] on span "Claremont #4" at bounding box center [493, 423] width 76 height 14
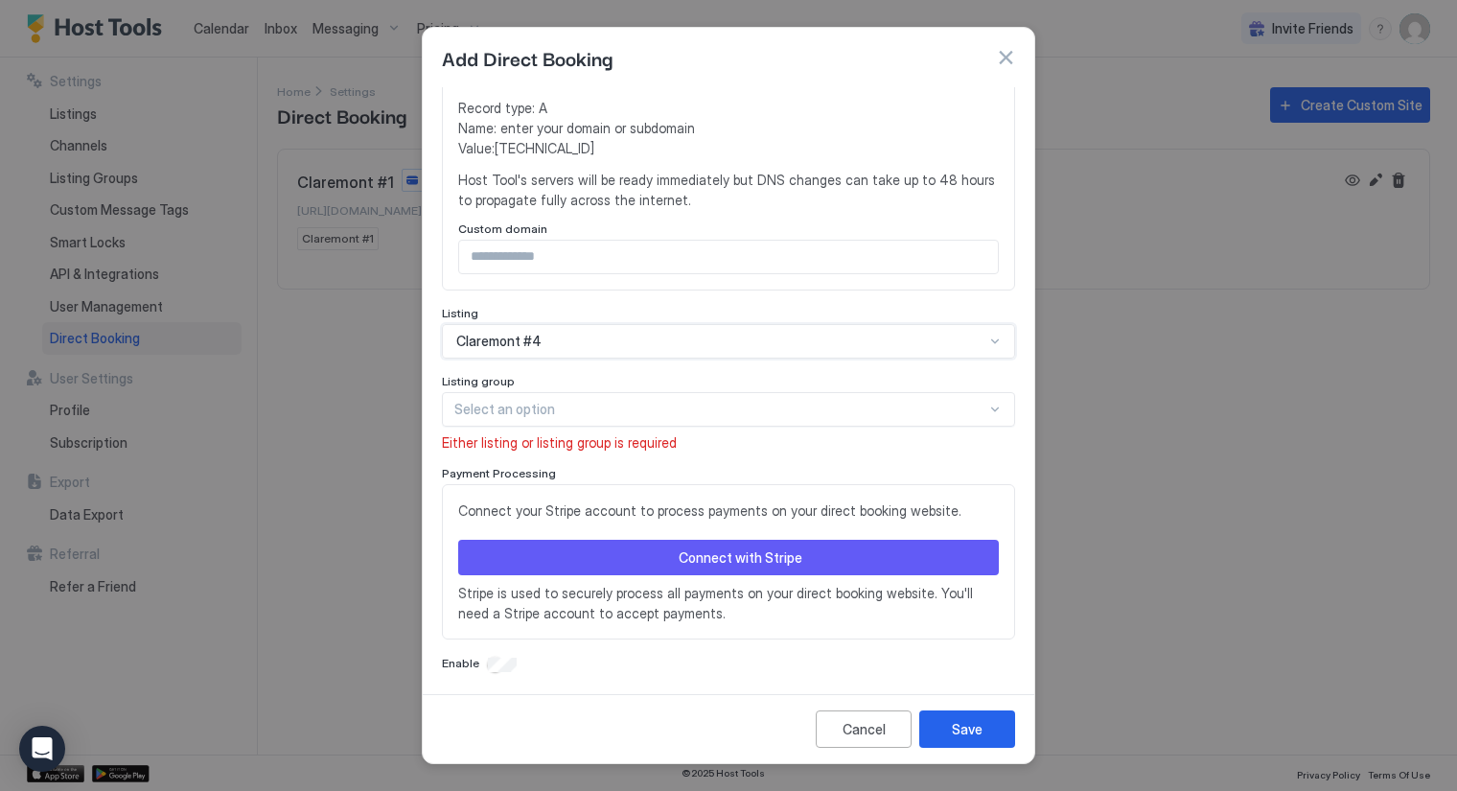
click at [988, 407] on div at bounding box center [995, 409] width 15 height 15
click at [727, 449] on div "No options" at bounding box center [729, 452] width 571 height 35
click at [744, 550] on div "Connect with Stripe" at bounding box center [741, 557] width 124 height 20
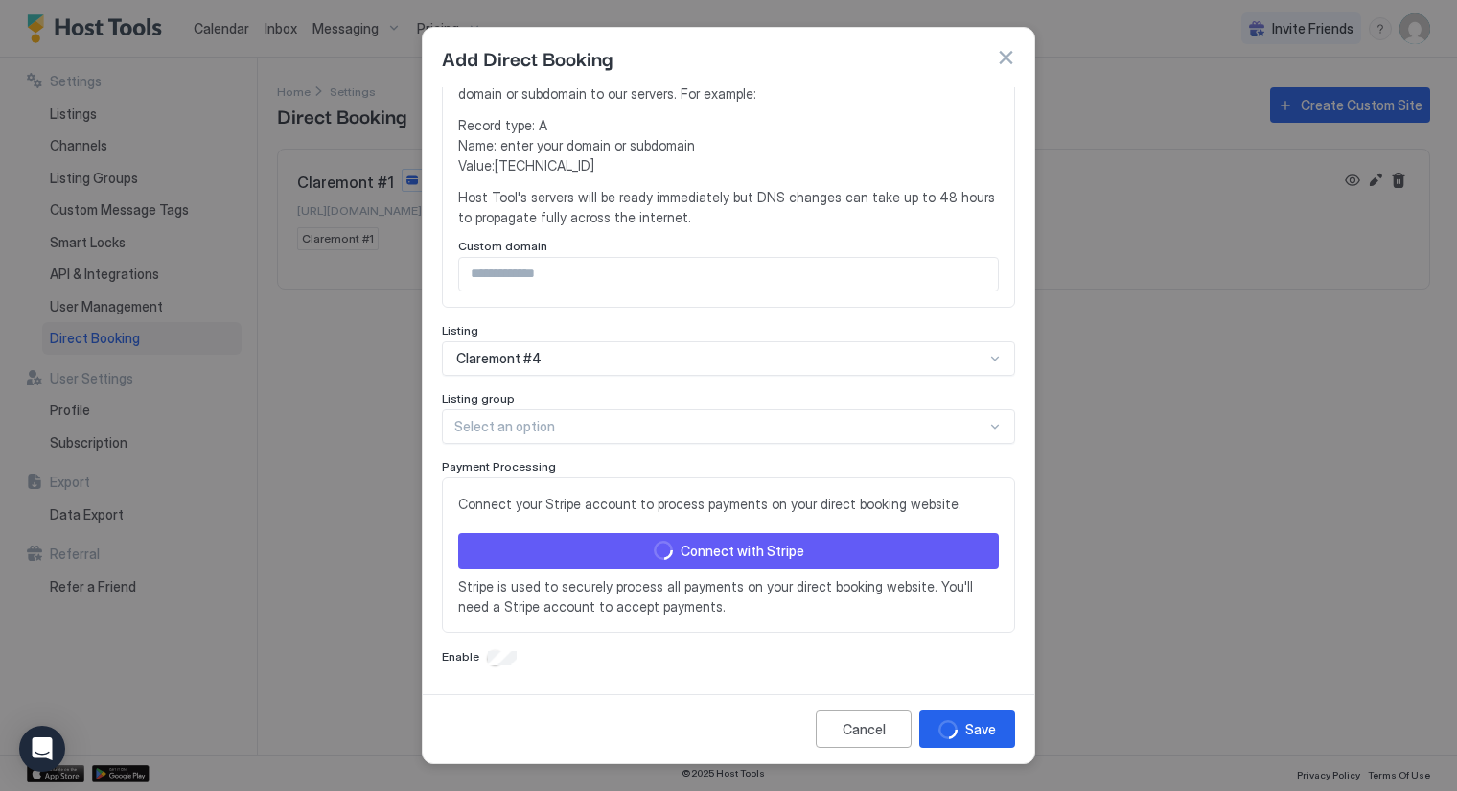
scroll to position [370, 0]
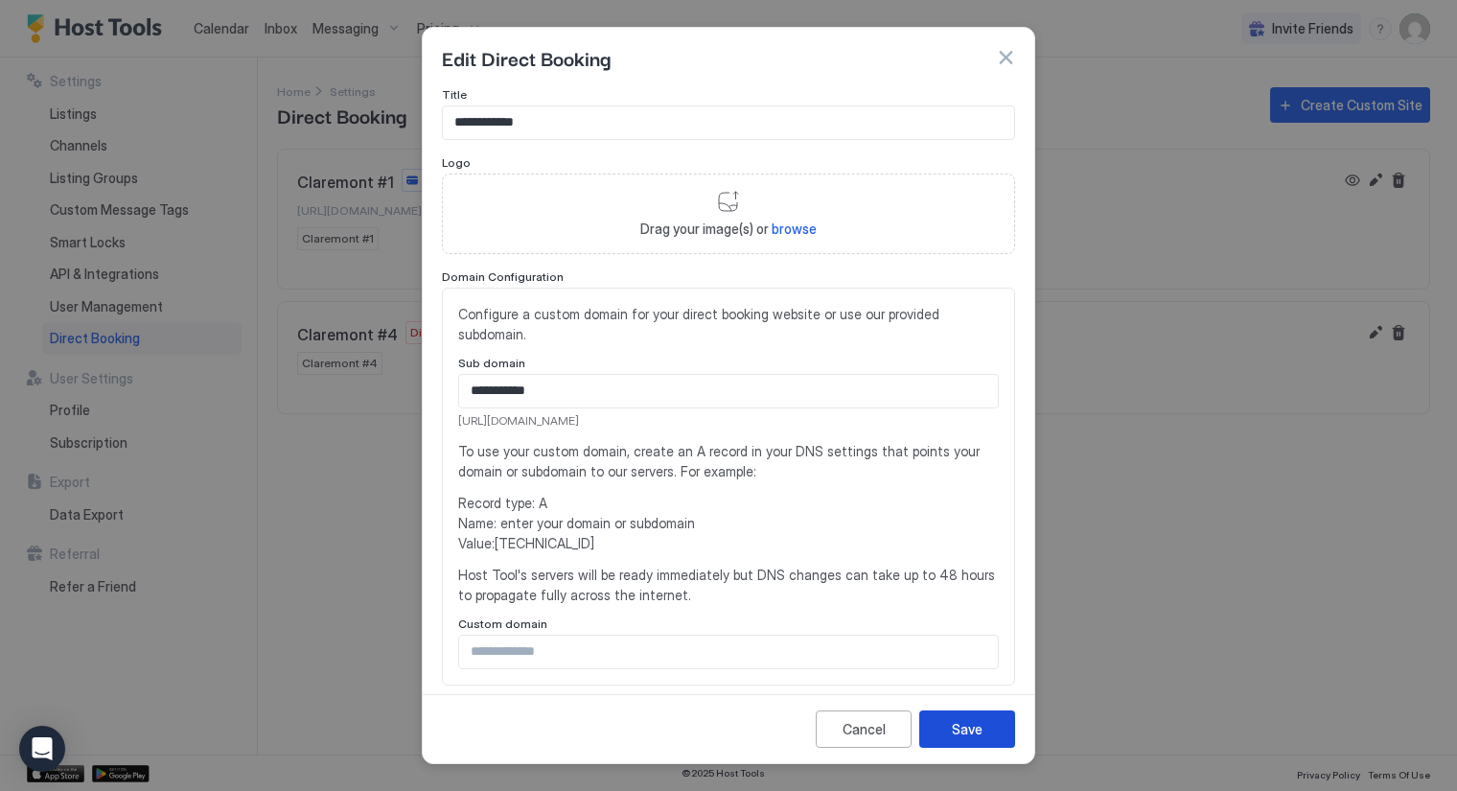
click at [971, 731] on div "Save" at bounding box center [967, 729] width 31 height 20
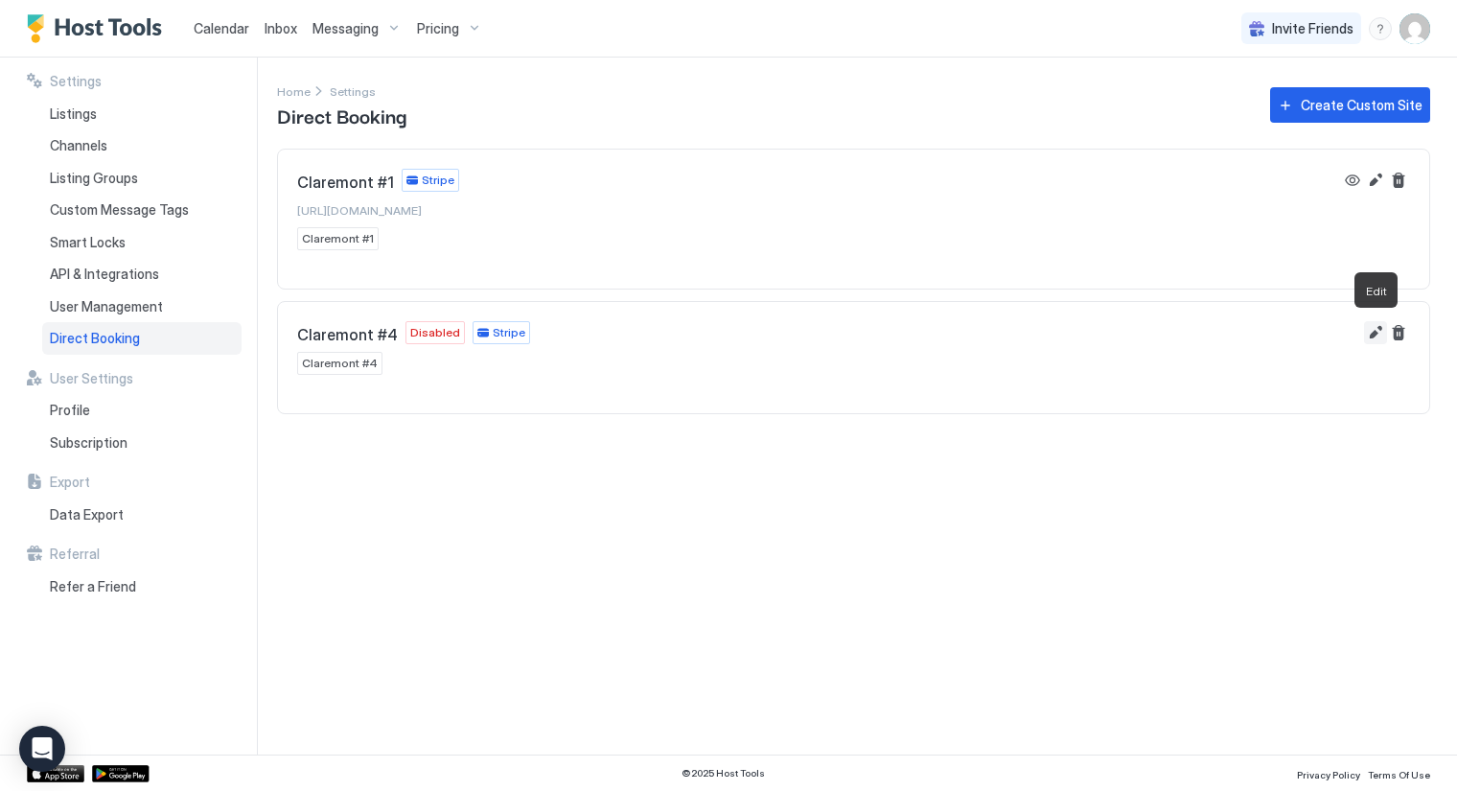
click at [1373, 330] on button "Edit" at bounding box center [1375, 332] width 23 height 23
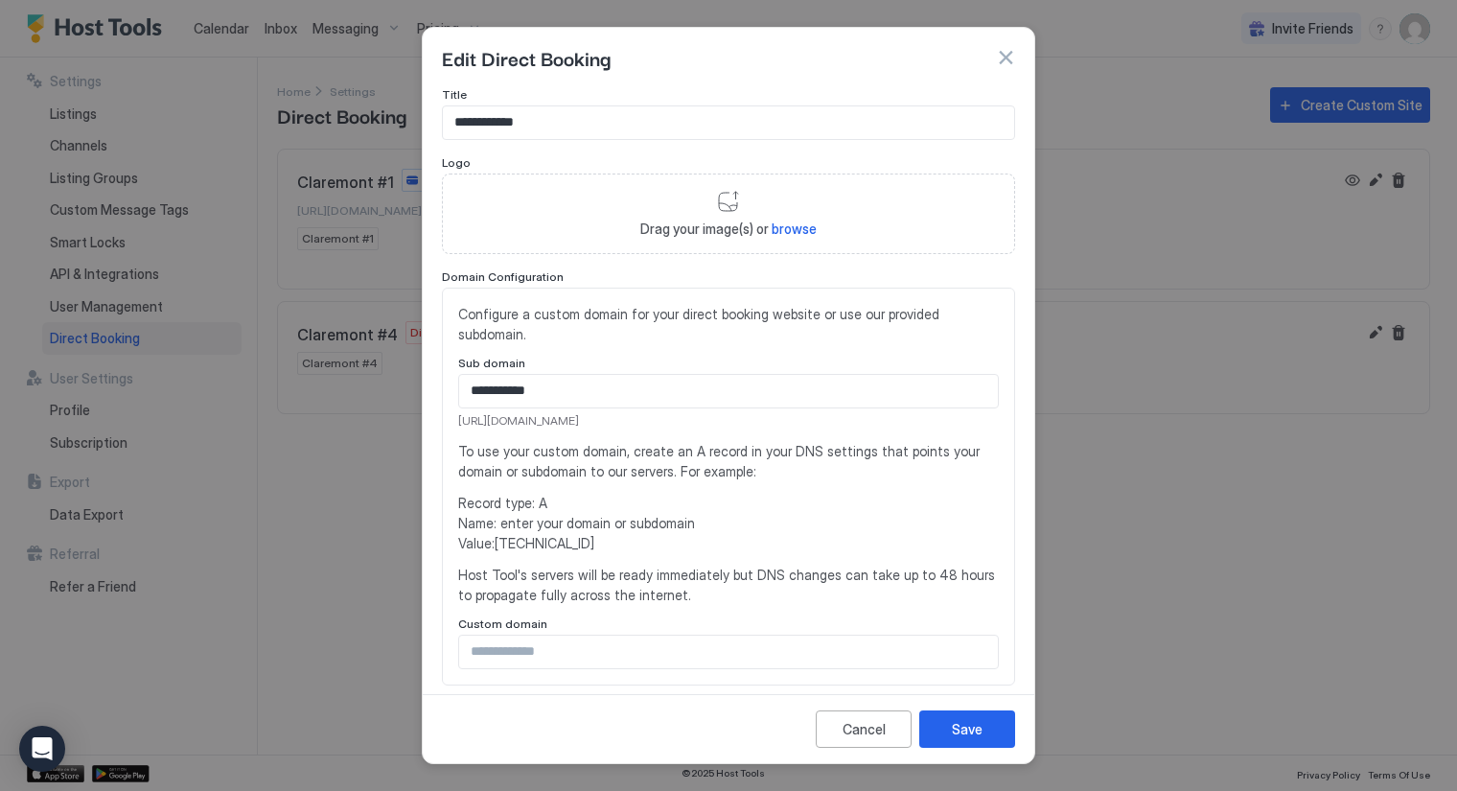
click at [576, 384] on input "**********" at bounding box center [728, 391] width 539 height 33
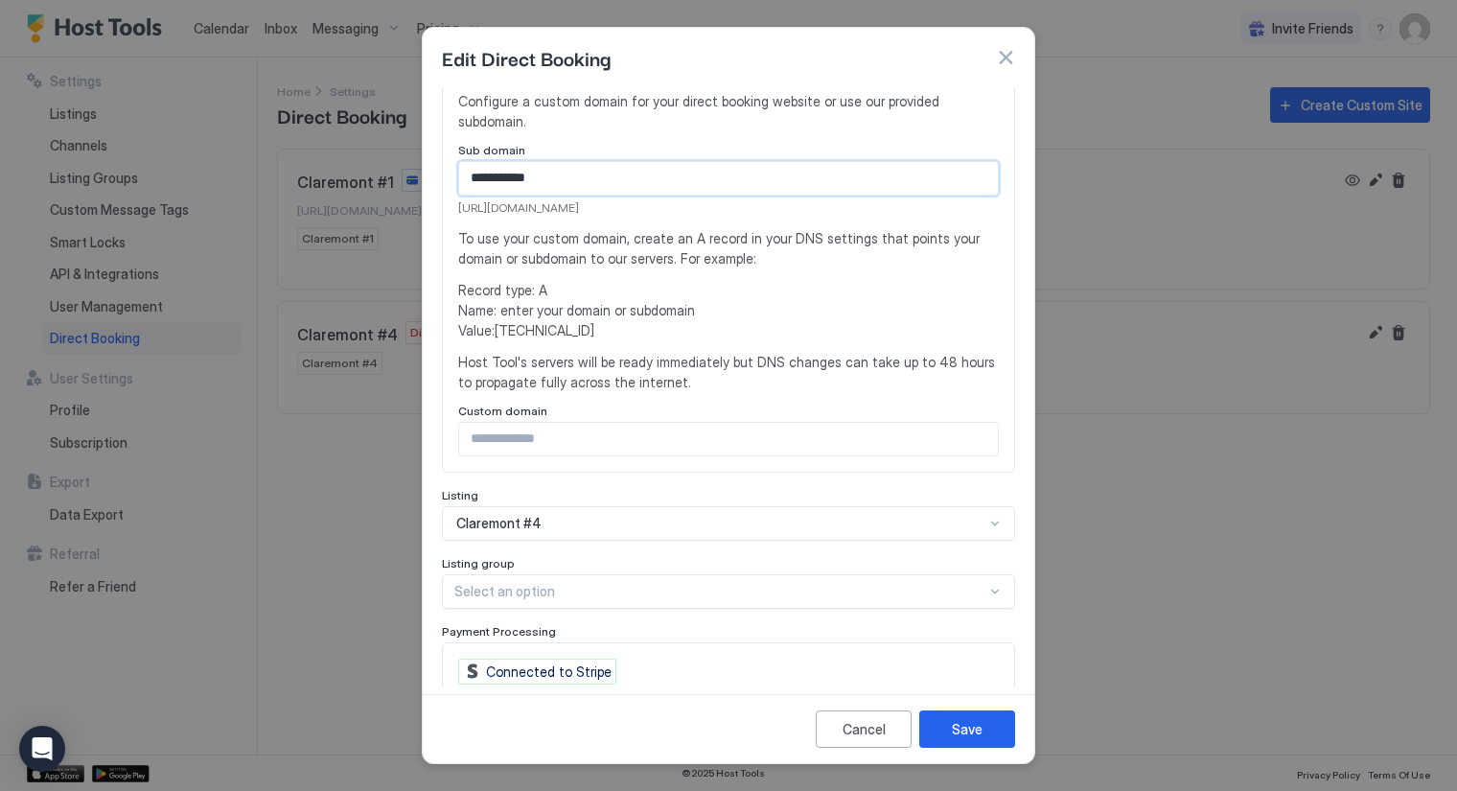
scroll to position [319, 0]
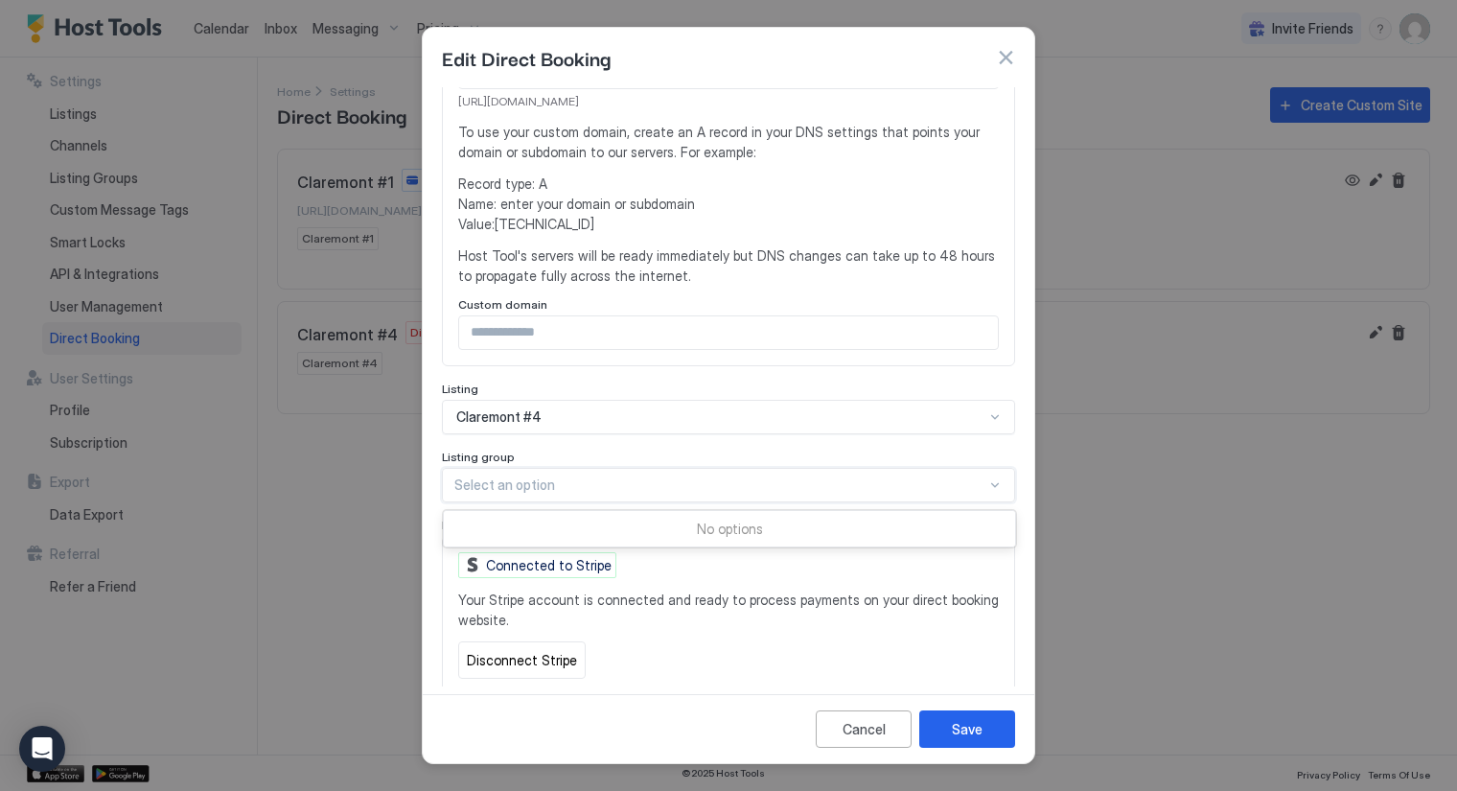
click at [851, 482] on div at bounding box center [720, 485] width 532 height 17
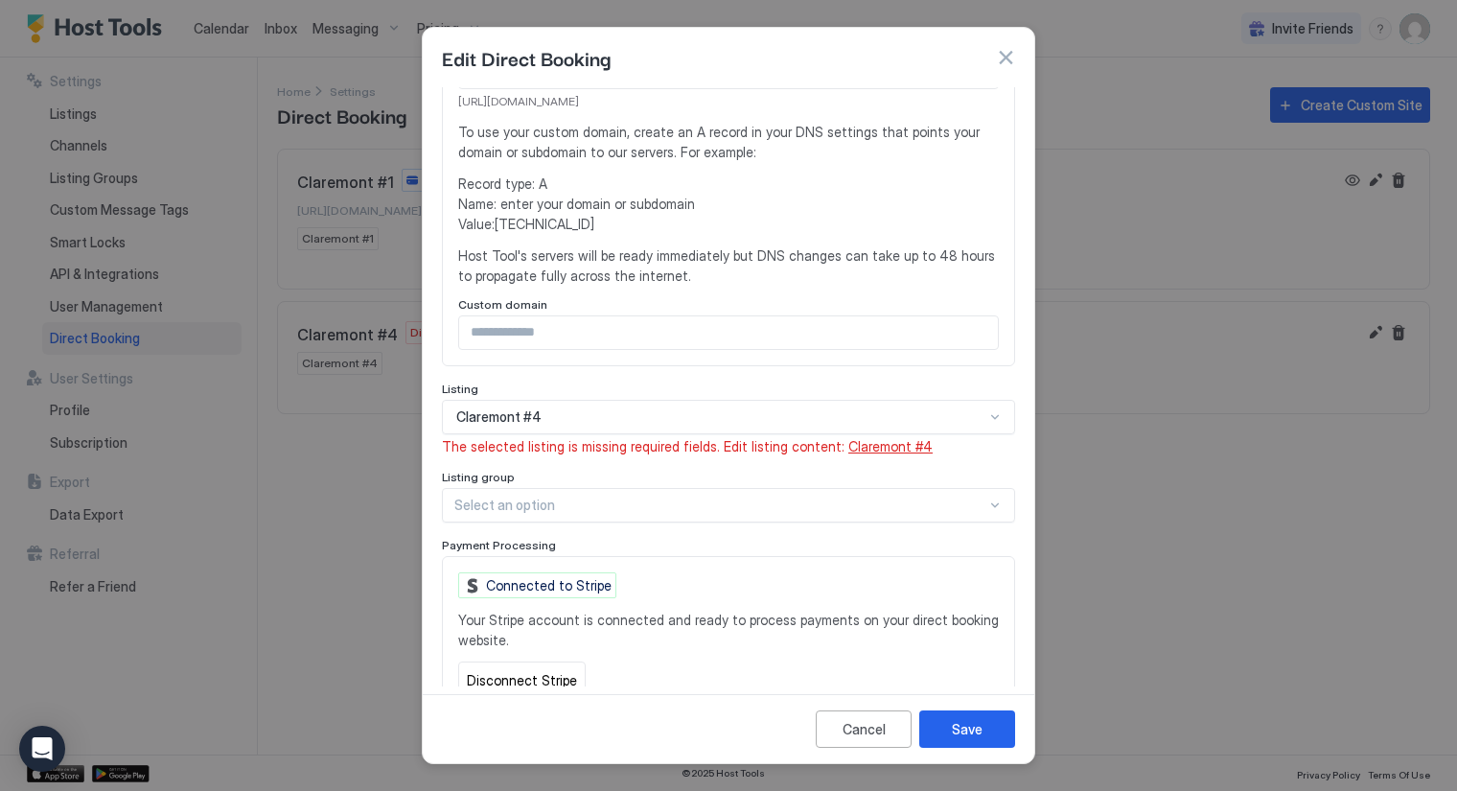
scroll to position [393, 0]
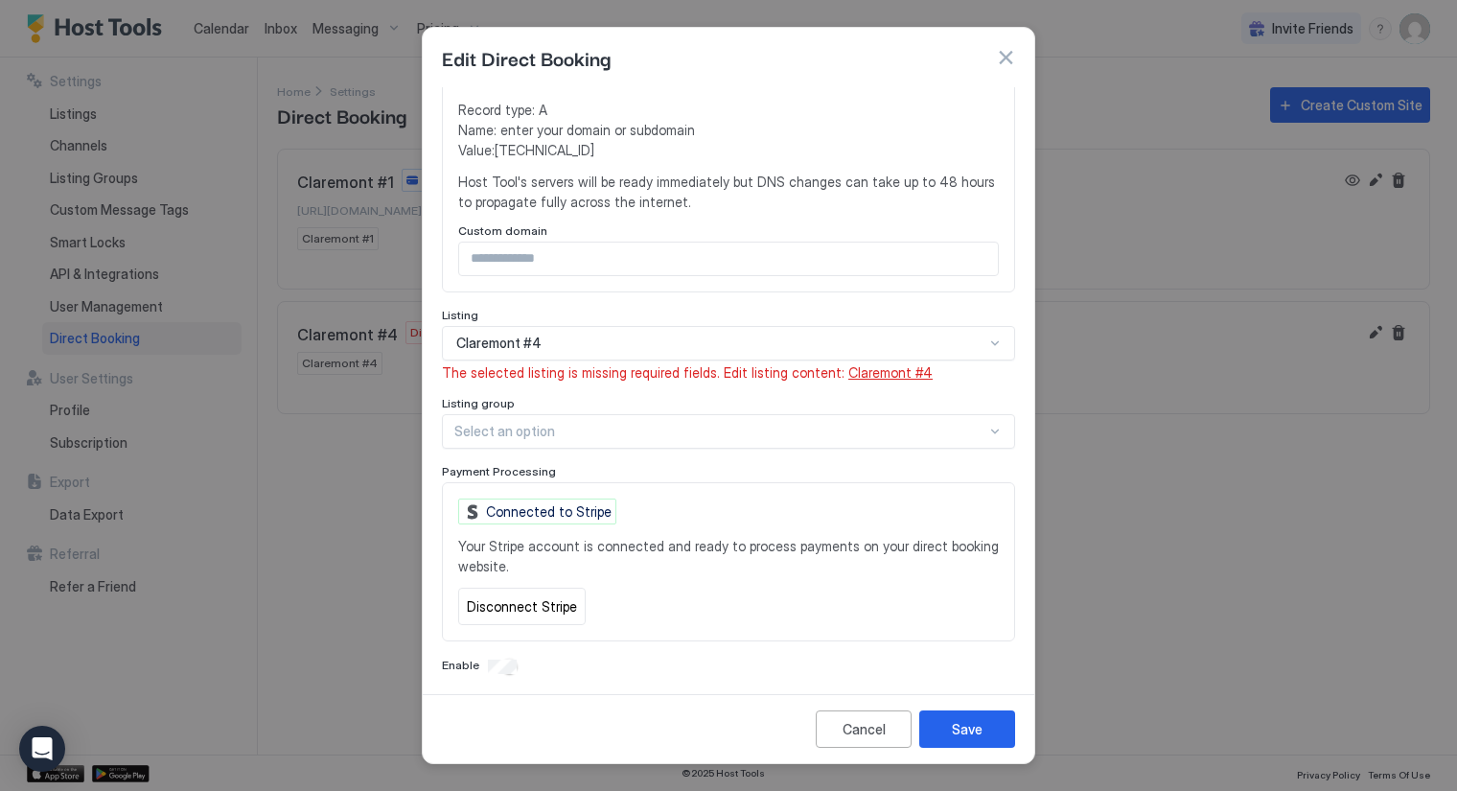
click at [668, 431] on div at bounding box center [720, 431] width 532 height 17
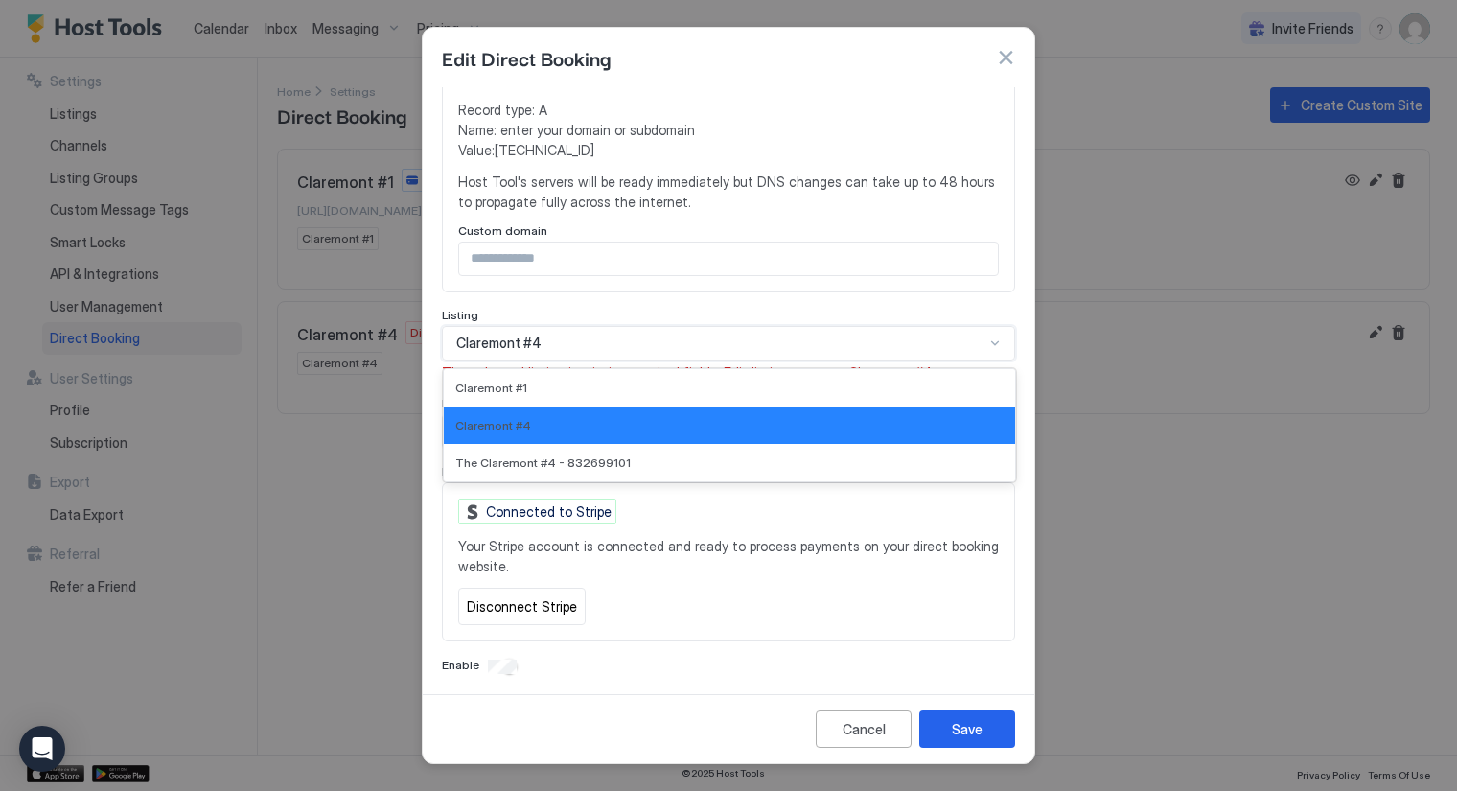
click at [549, 344] on div "Claremont #4" at bounding box center [720, 343] width 528 height 17
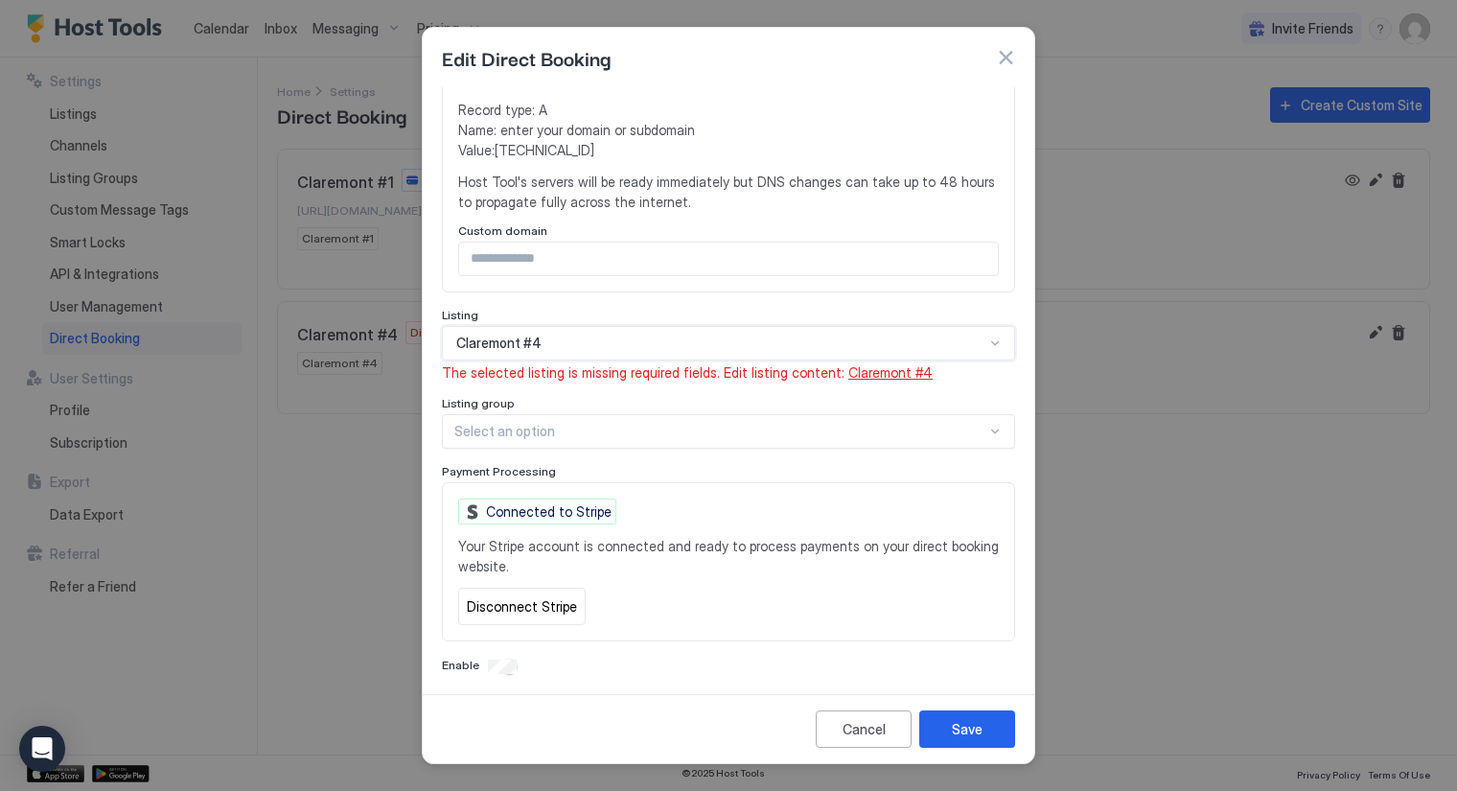
click at [870, 365] on span "Claremont #4" at bounding box center [891, 372] width 84 height 16
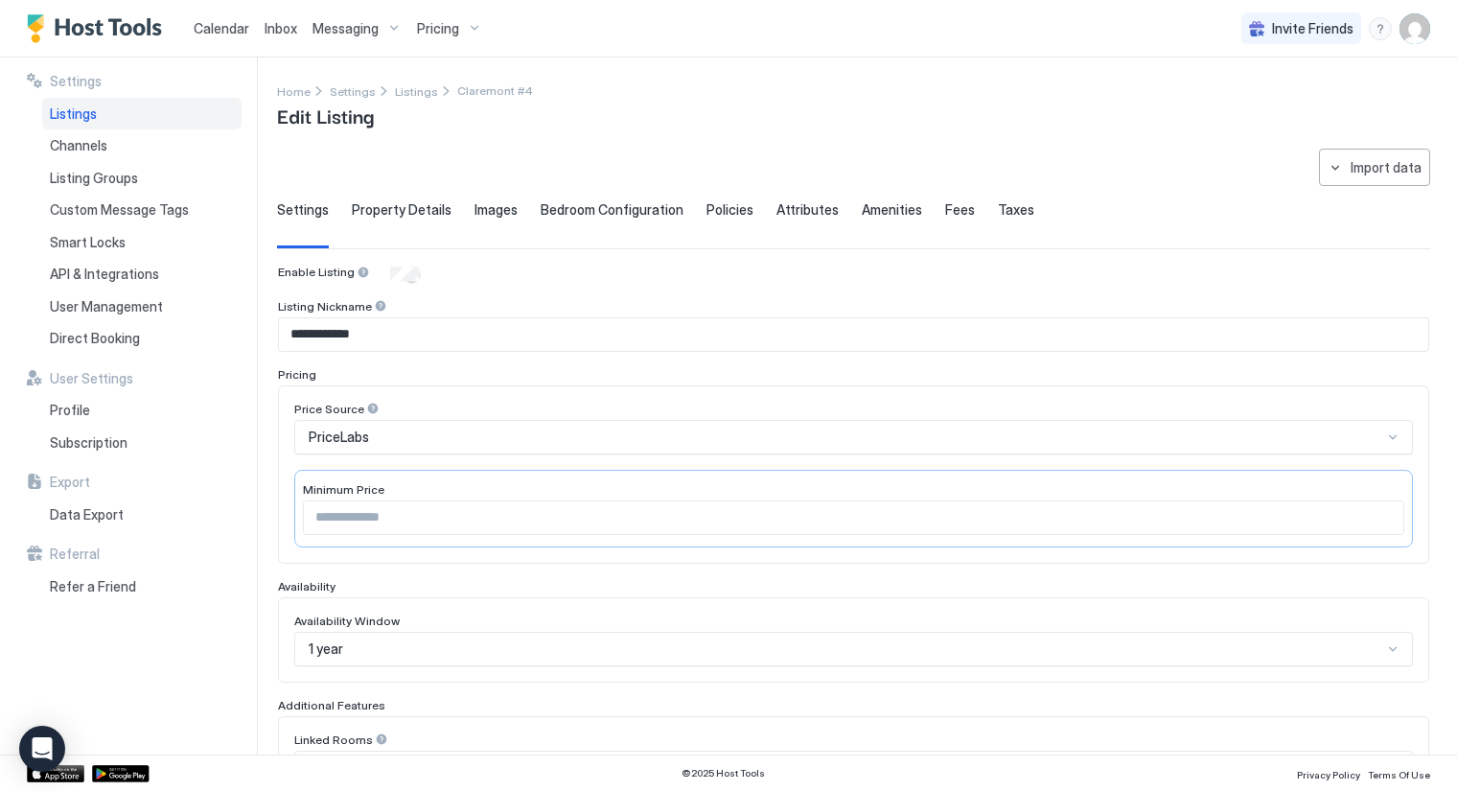
click at [420, 204] on span "Property Details" at bounding box center [402, 209] width 100 height 17
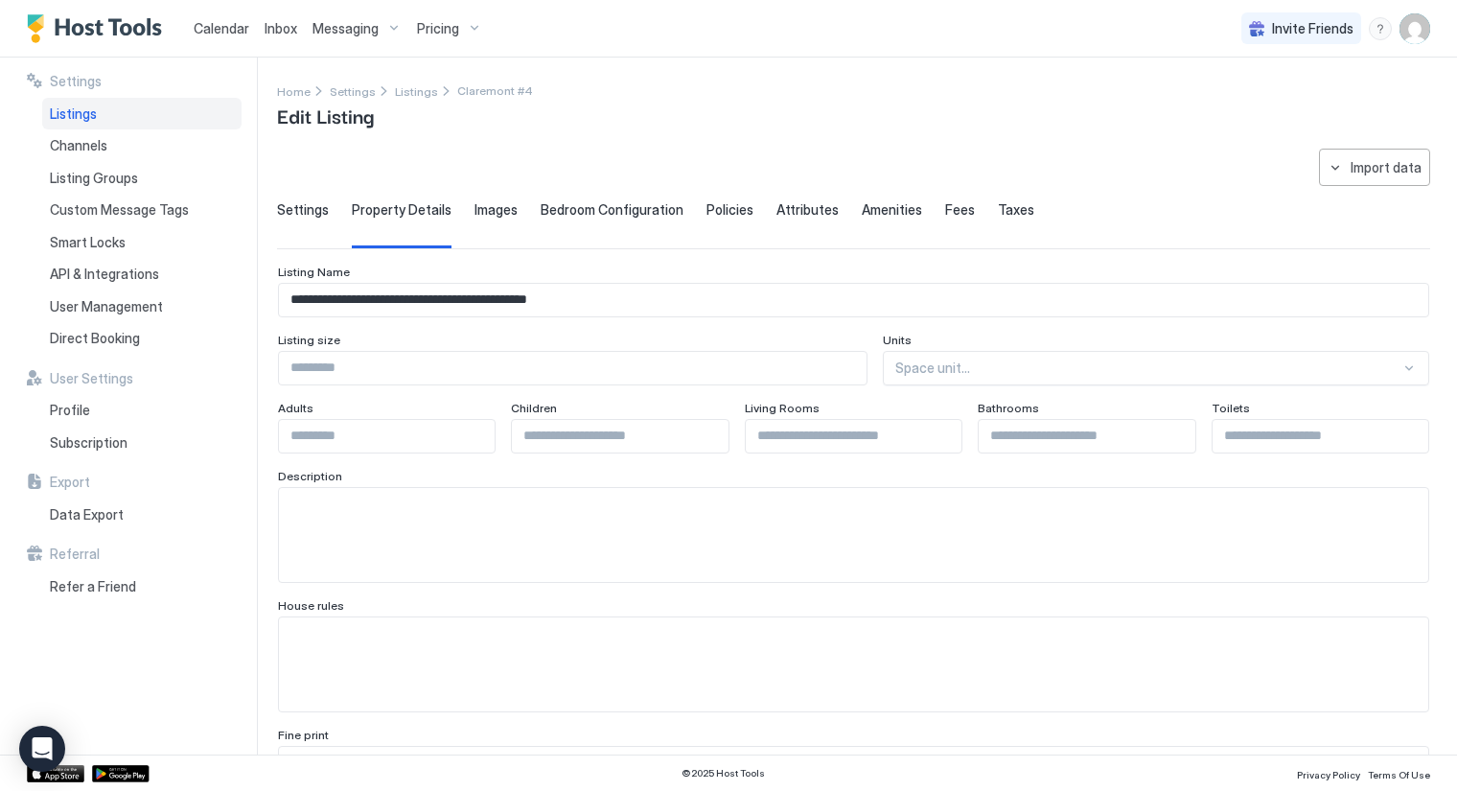
click at [507, 203] on span "Images" at bounding box center [496, 209] width 43 height 17
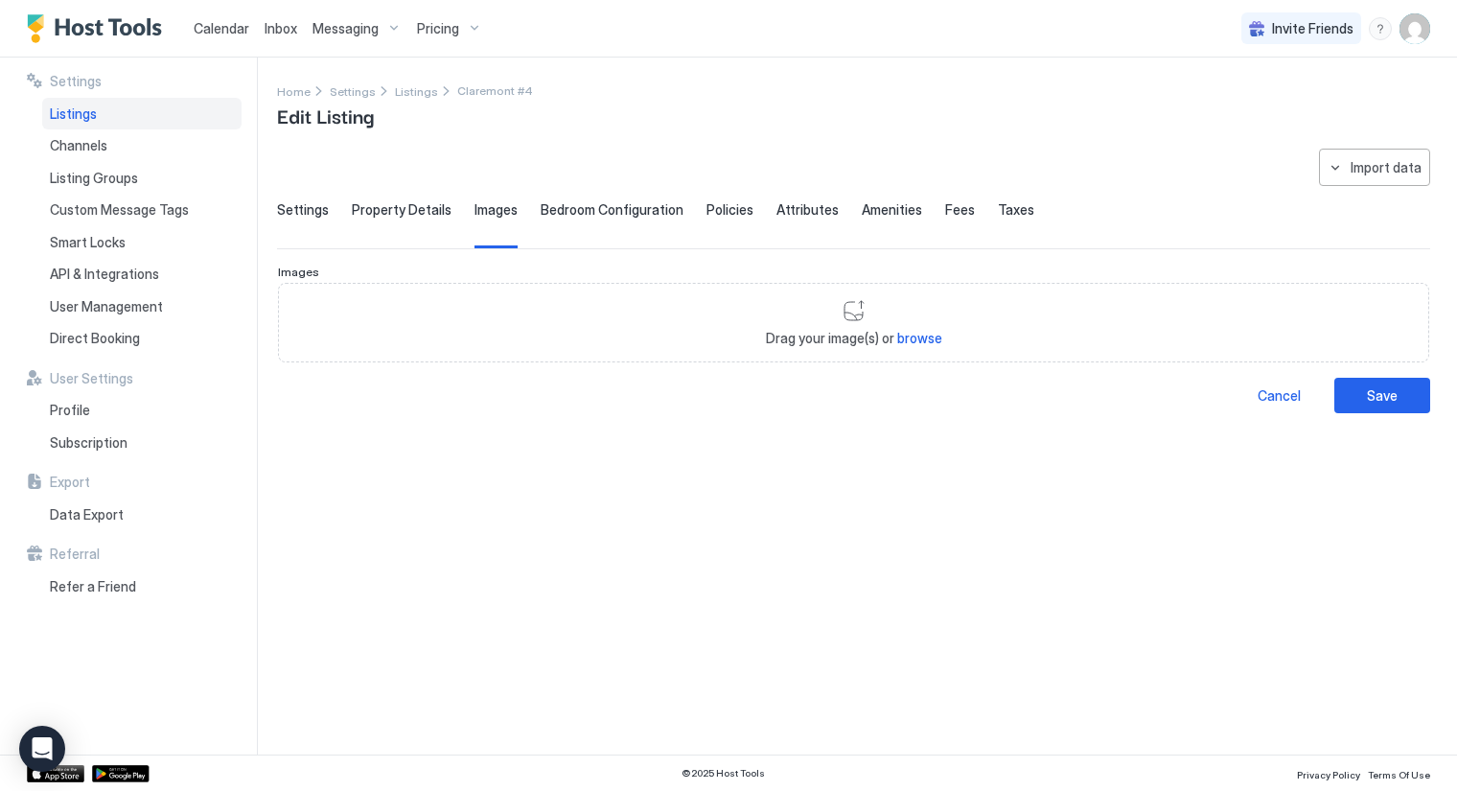
click at [558, 204] on span "Bedroom Configuration" at bounding box center [612, 209] width 143 height 17
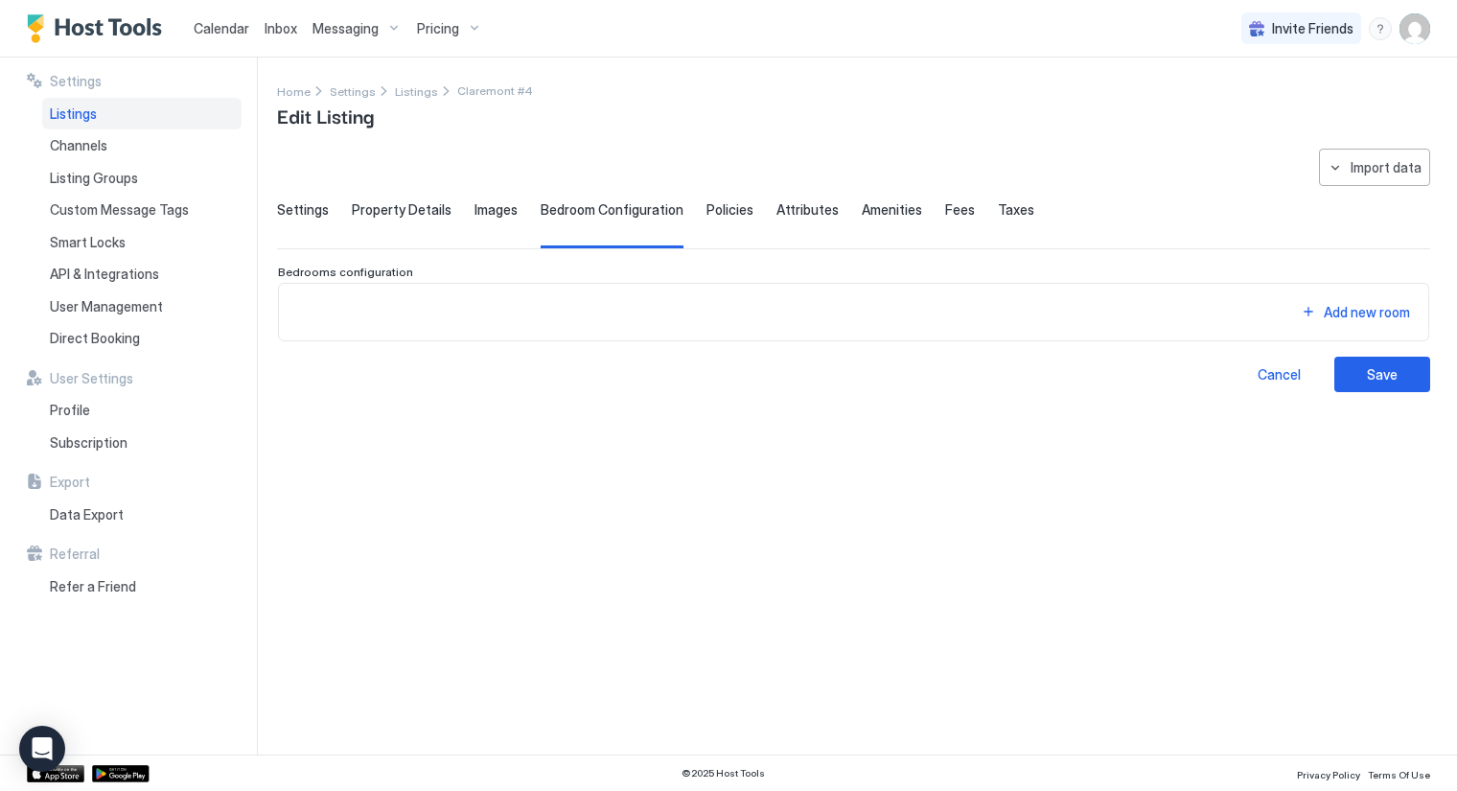
click at [708, 204] on span "Policies" at bounding box center [730, 209] width 47 height 17
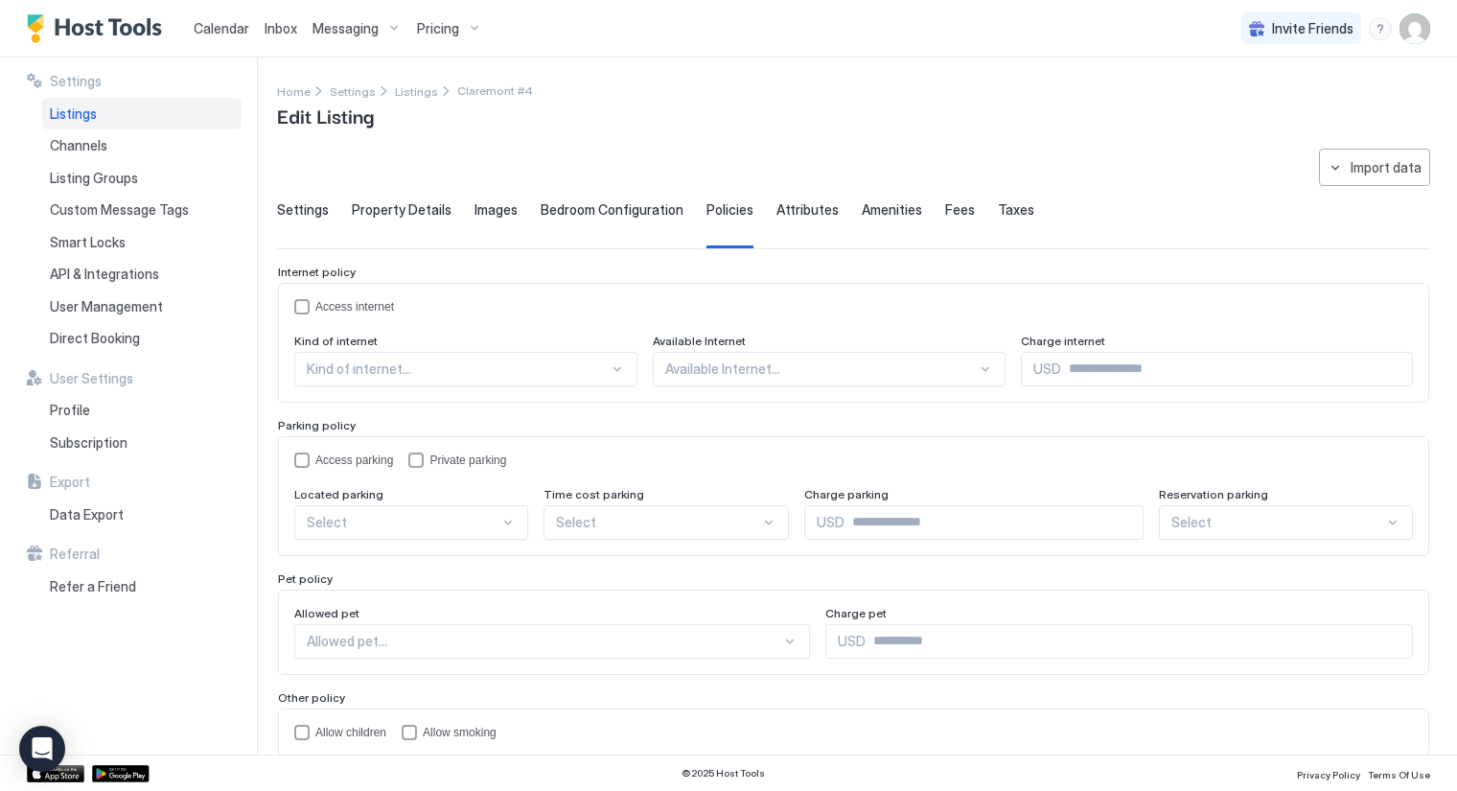
click at [777, 204] on span "Attributes" at bounding box center [808, 209] width 62 height 17
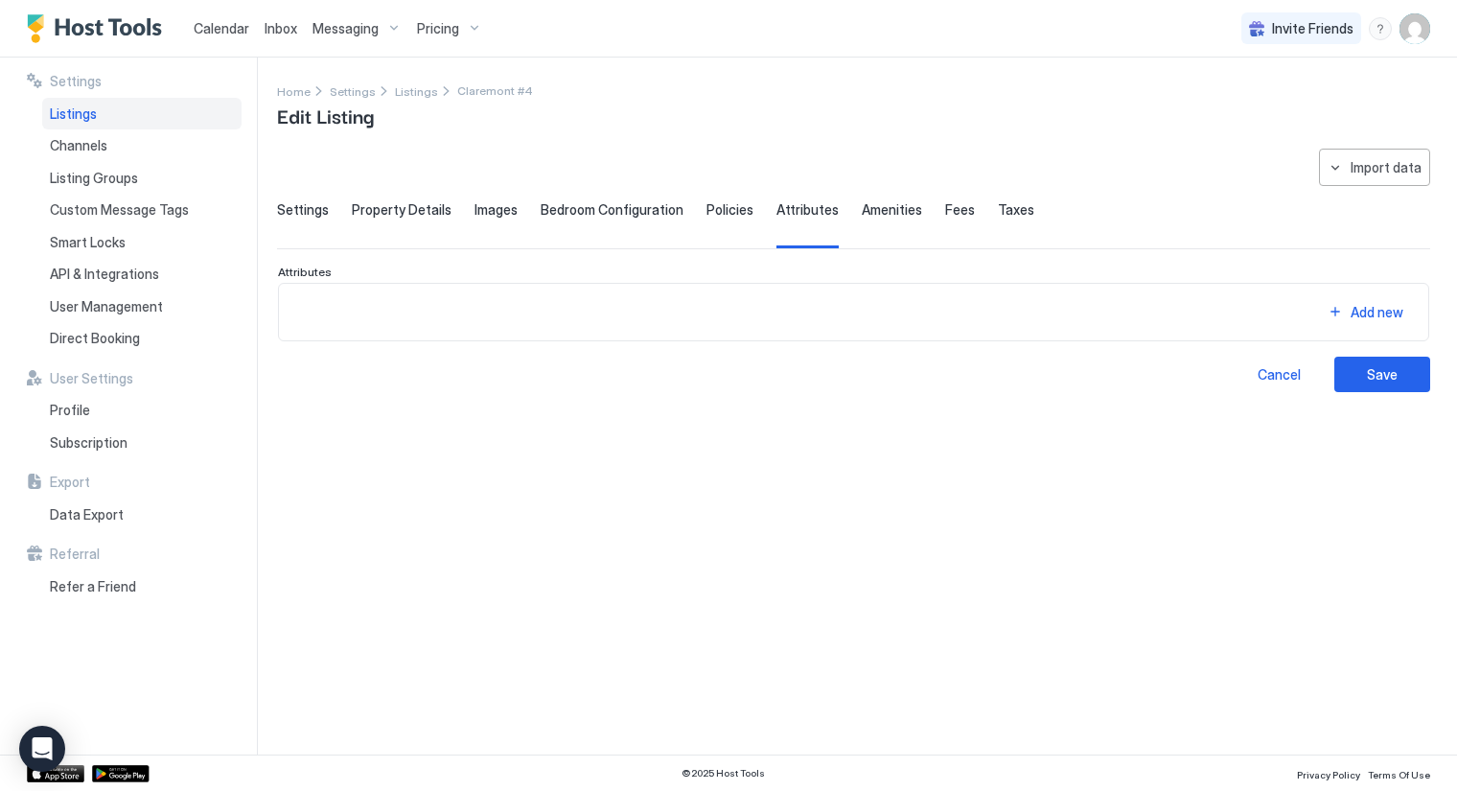
click at [862, 205] on span "Amenities" at bounding box center [892, 209] width 60 height 17
click at [945, 206] on span "Fees" at bounding box center [960, 209] width 30 height 17
click at [998, 208] on span "Taxes" at bounding box center [1016, 209] width 36 height 17
click at [300, 197] on div "**********" at bounding box center [853, 271] width 1153 height 244
click at [302, 208] on span "Settings" at bounding box center [303, 209] width 52 height 17
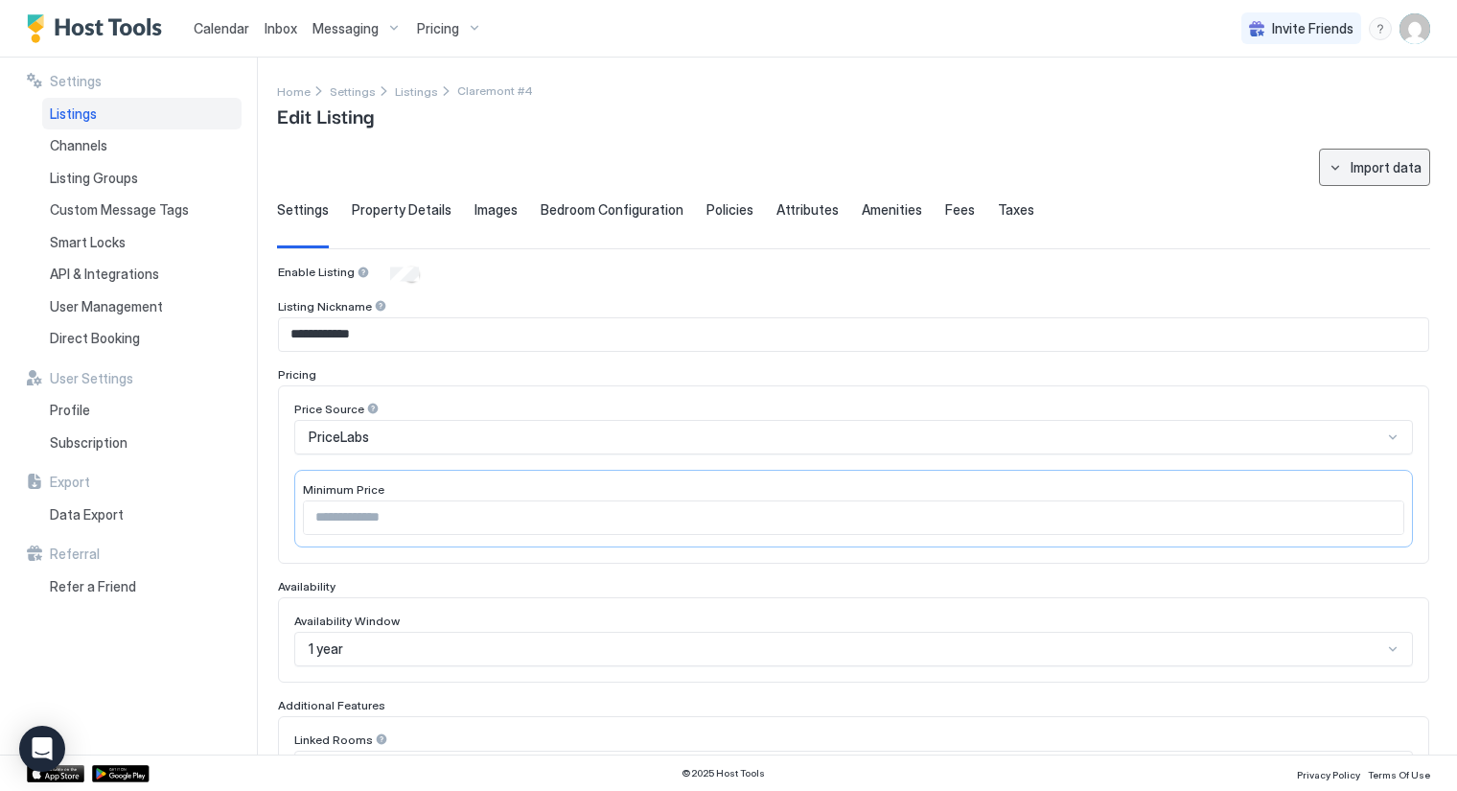
click at [1351, 164] on div "Import data" at bounding box center [1386, 167] width 71 height 20
click at [1356, 200] on div "Airbnb" at bounding box center [1377, 202] width 58 height 17
type input "*"
type textarea "**********"
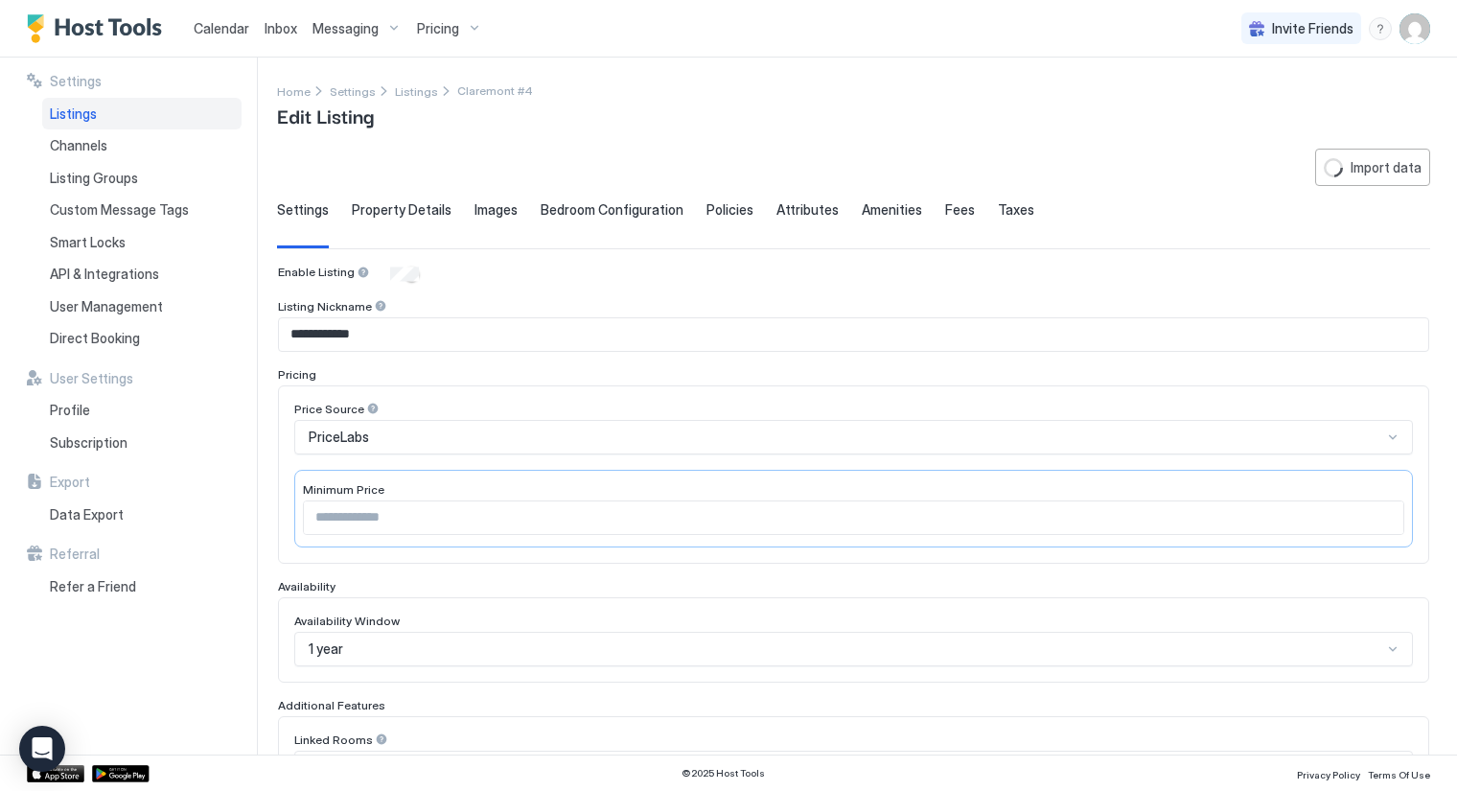
type textarea "**********"
type input "*******"
type input "**********"
type textarea "**********"
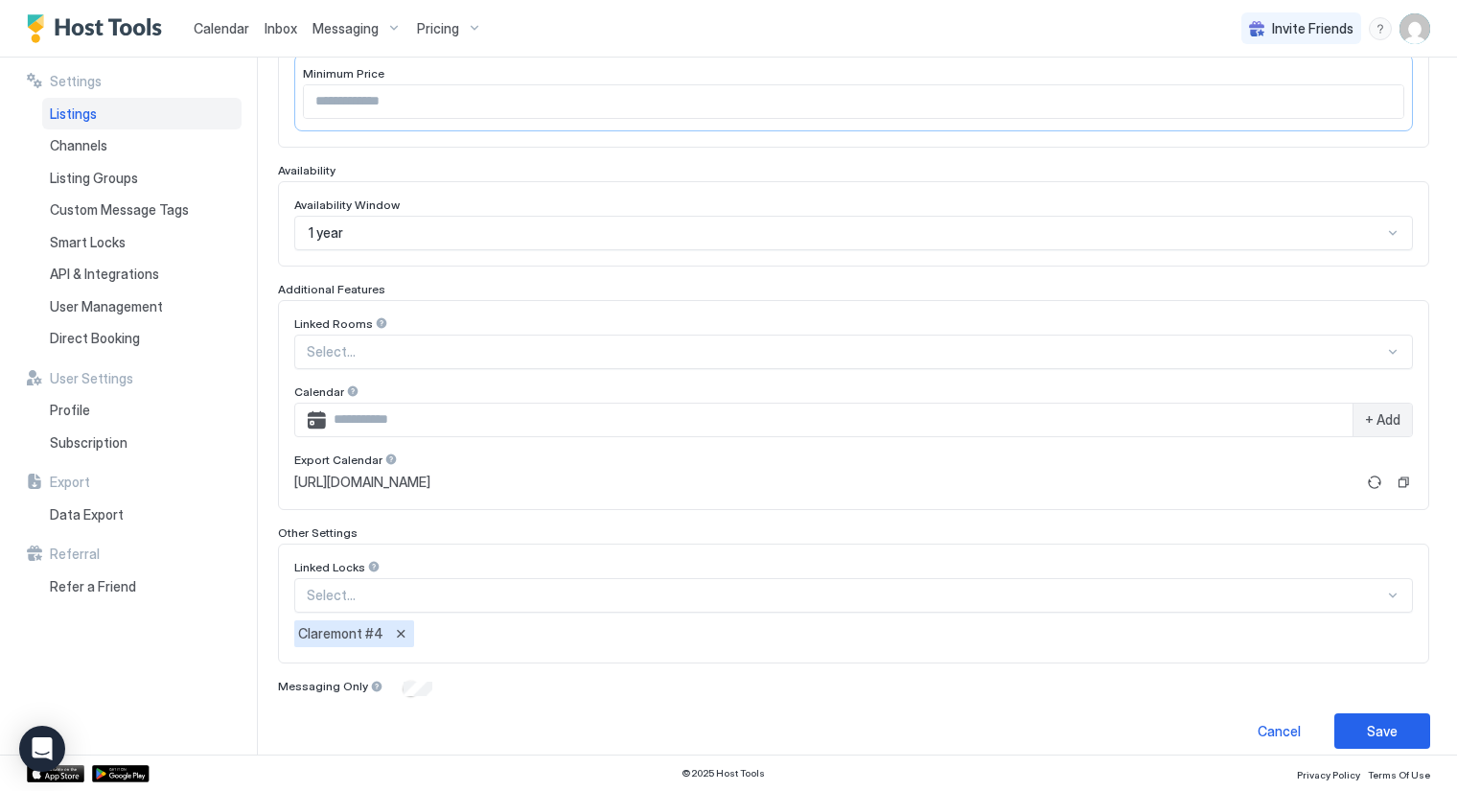
scroll to position [423, 0]
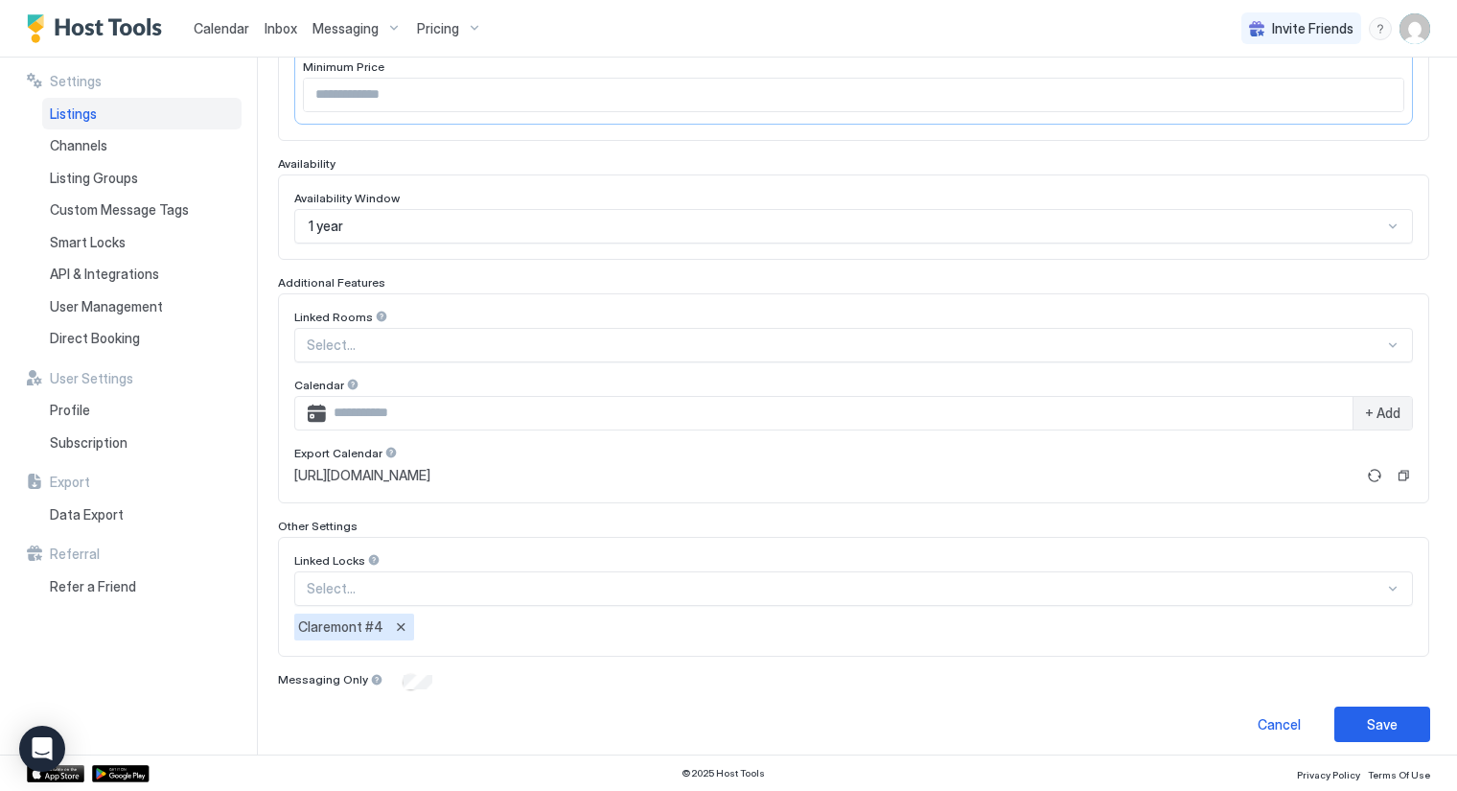
click at [364, 405] on input "Input Field" at bounding box center [839, 413] width 1027 height 33
click at [903, 472] on link "https://app.hosttools.com/ical/82c500dfd0a7299dbd17867da83582527d7567f5" at bounding box center [824, 475] width 1061 height 17
click at [399, 618] on button "Remove" at bounding box center [400, 626] width 19 height 19
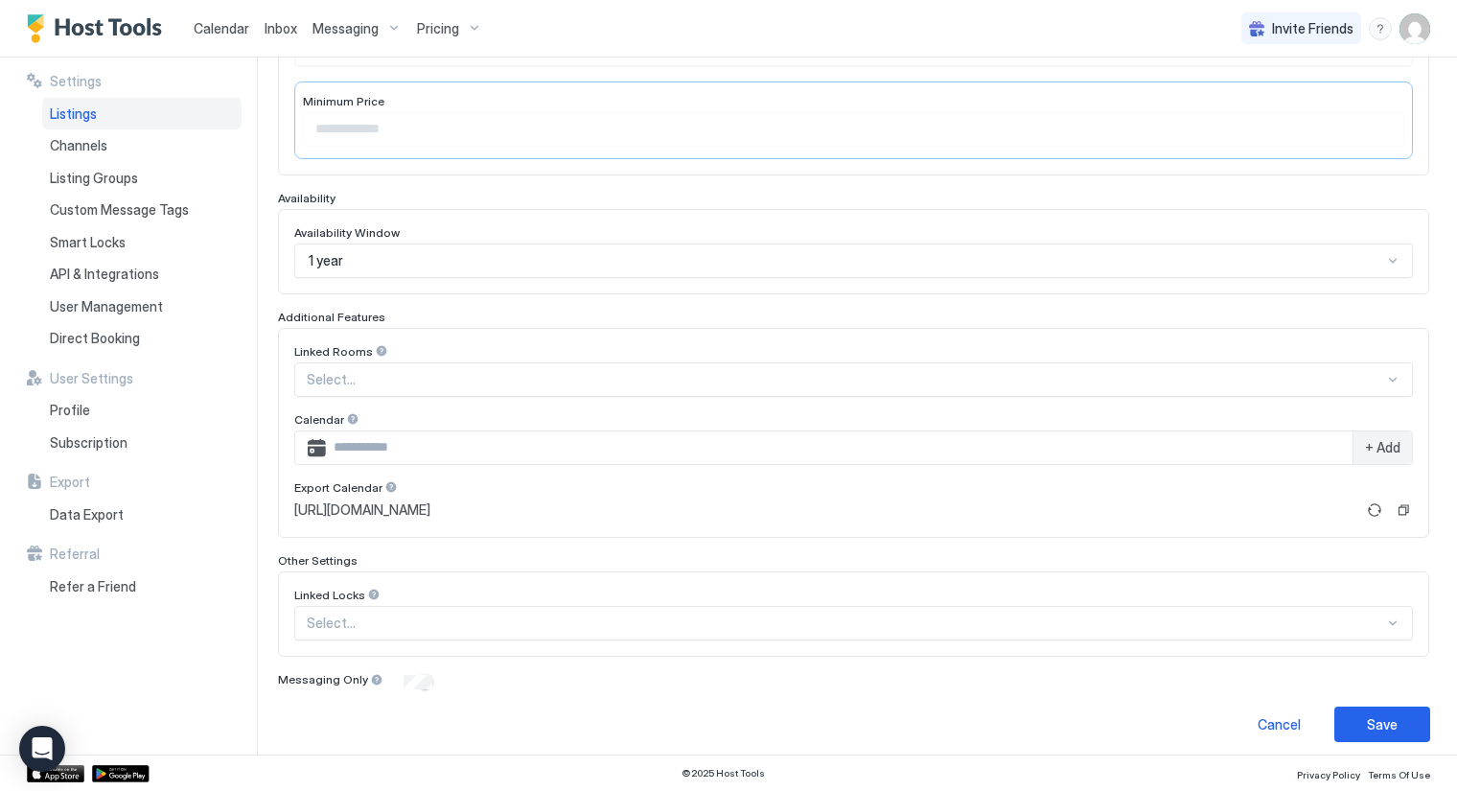
click at [370, 673] on div at bounding box center [376, 679] width 13 height 13
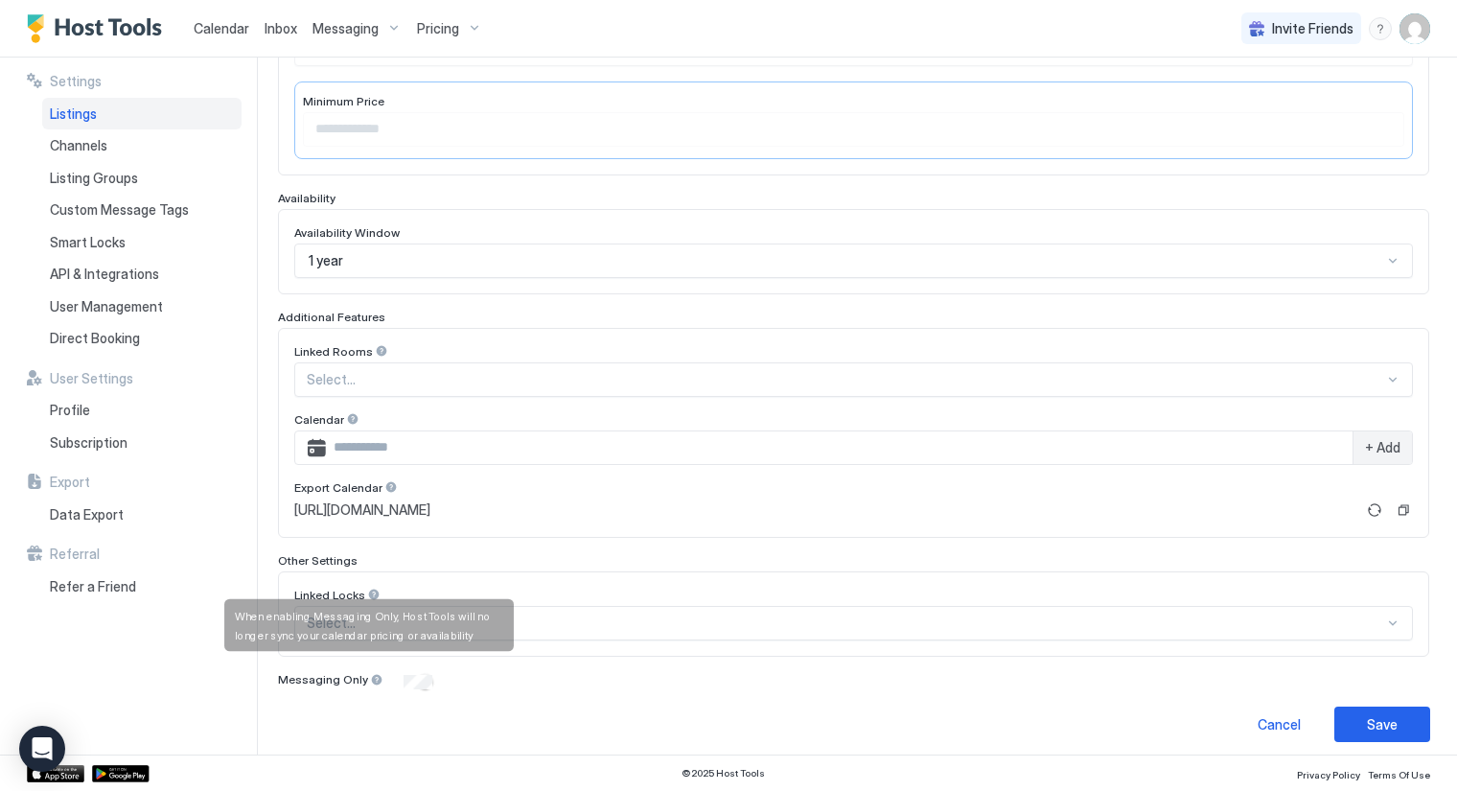
click at [370, 673] on div at bounding box center [376, 679] width 13 height 13
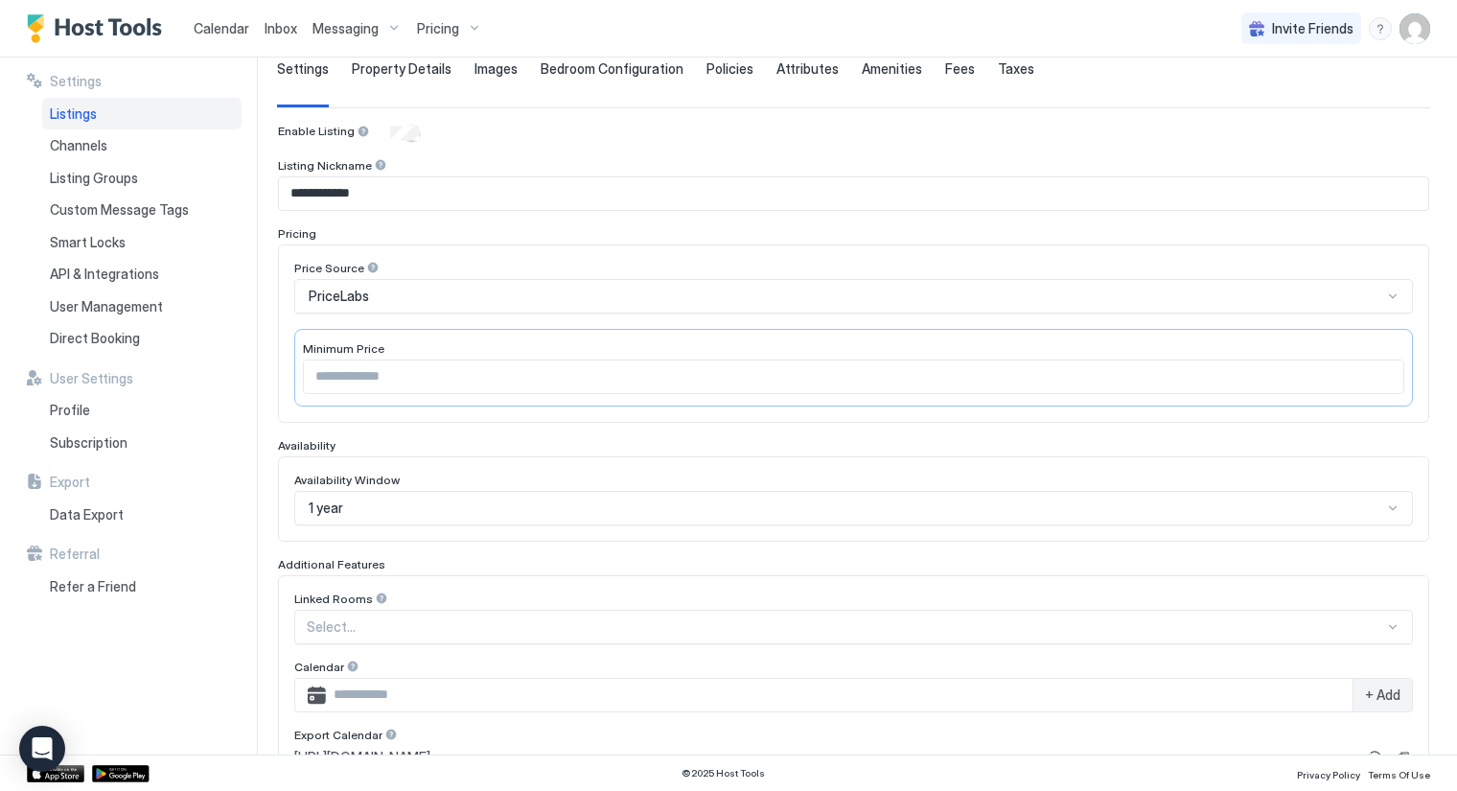
scroll to position [0, 0]
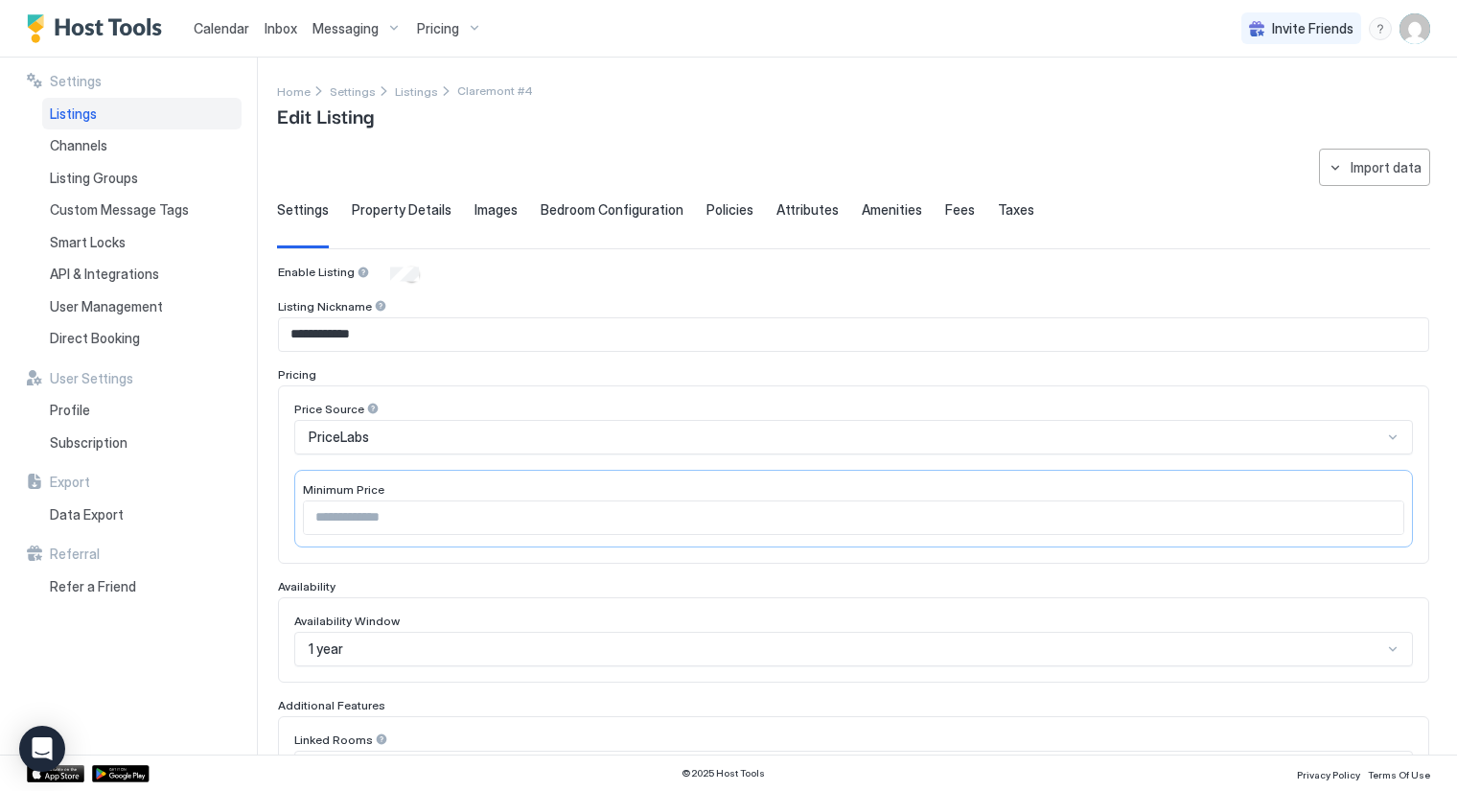
click at [424, 202] on span "Property Details" at bounding box center [402, 209] width 100 height 17
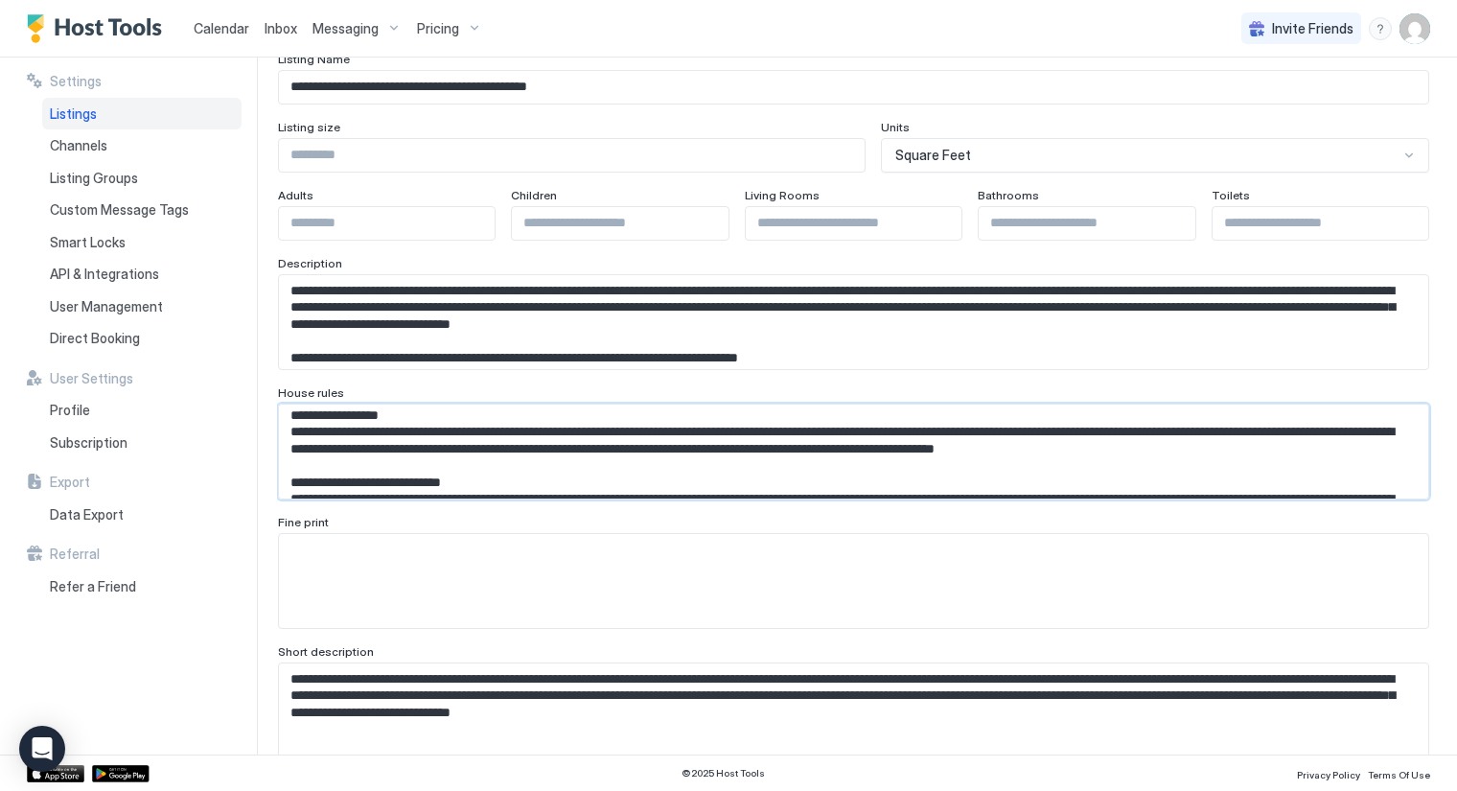
scroll to position [42, 0]
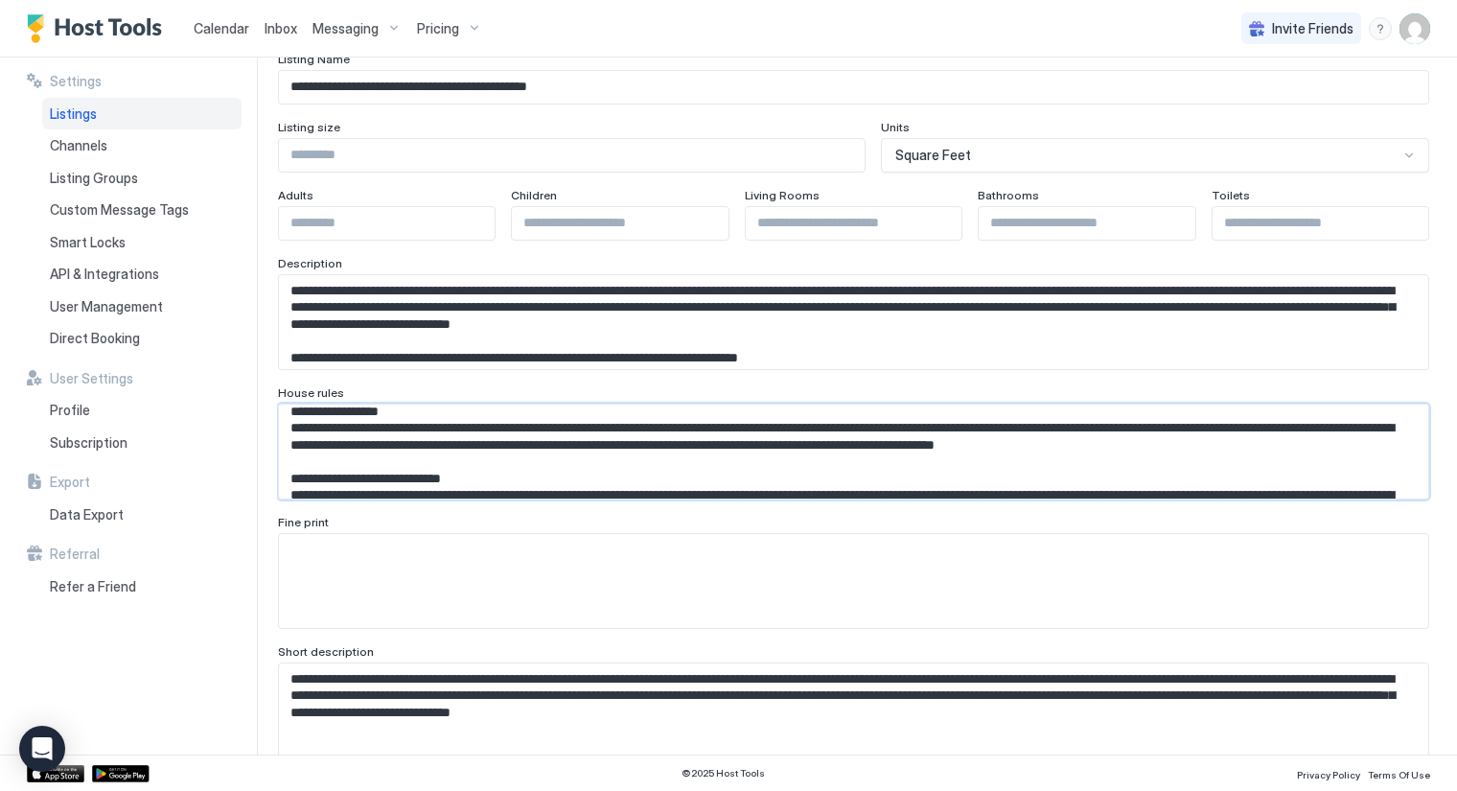
drag, startPoint x: 722, startPoint y: 444, endPoint x: 350, endPoint y: 442, distance: 372.0
click at [350, 442] on textarea "Input Field" at bounding box center [846, 452] width 1134 height 95
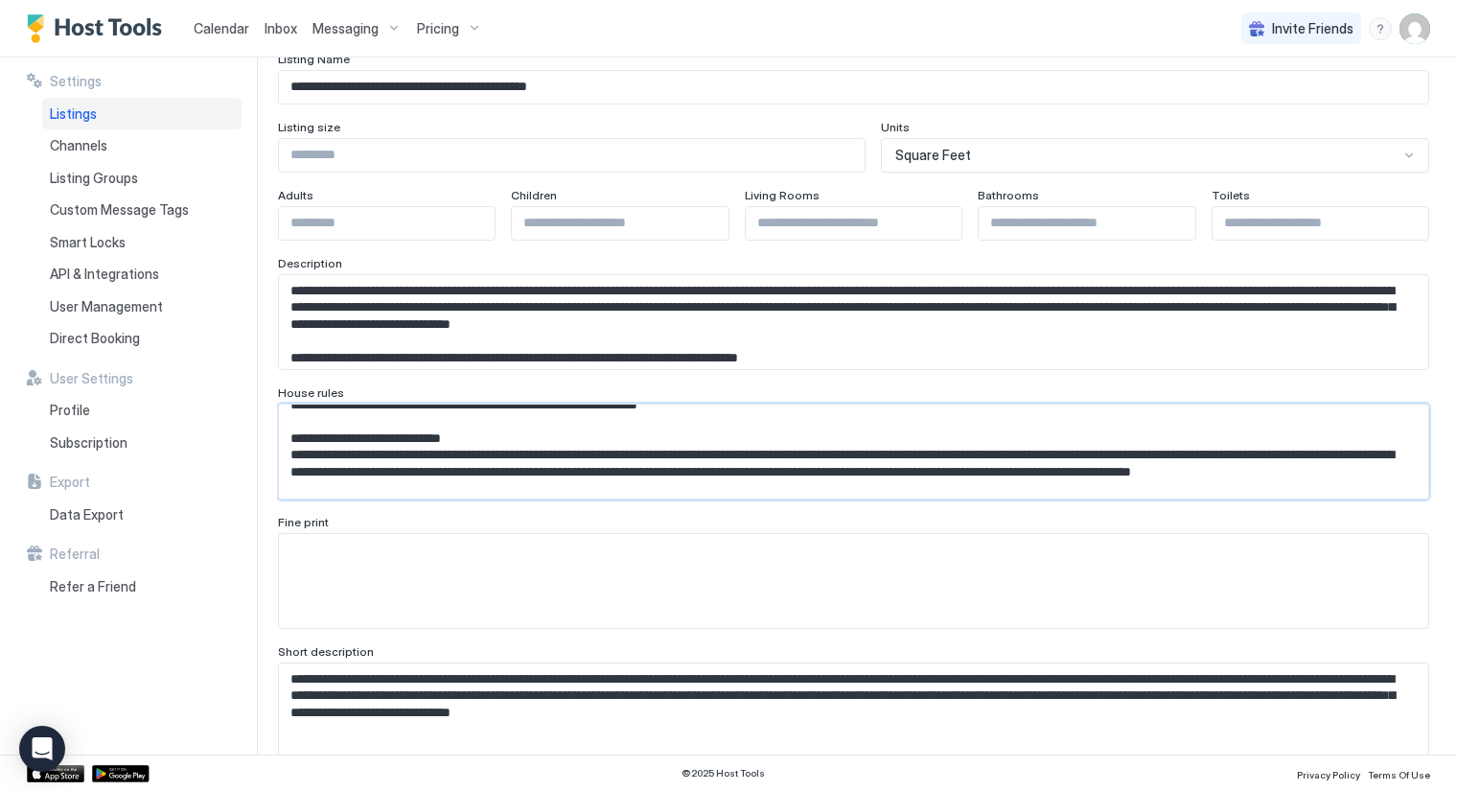
scroll to position [64, 0]
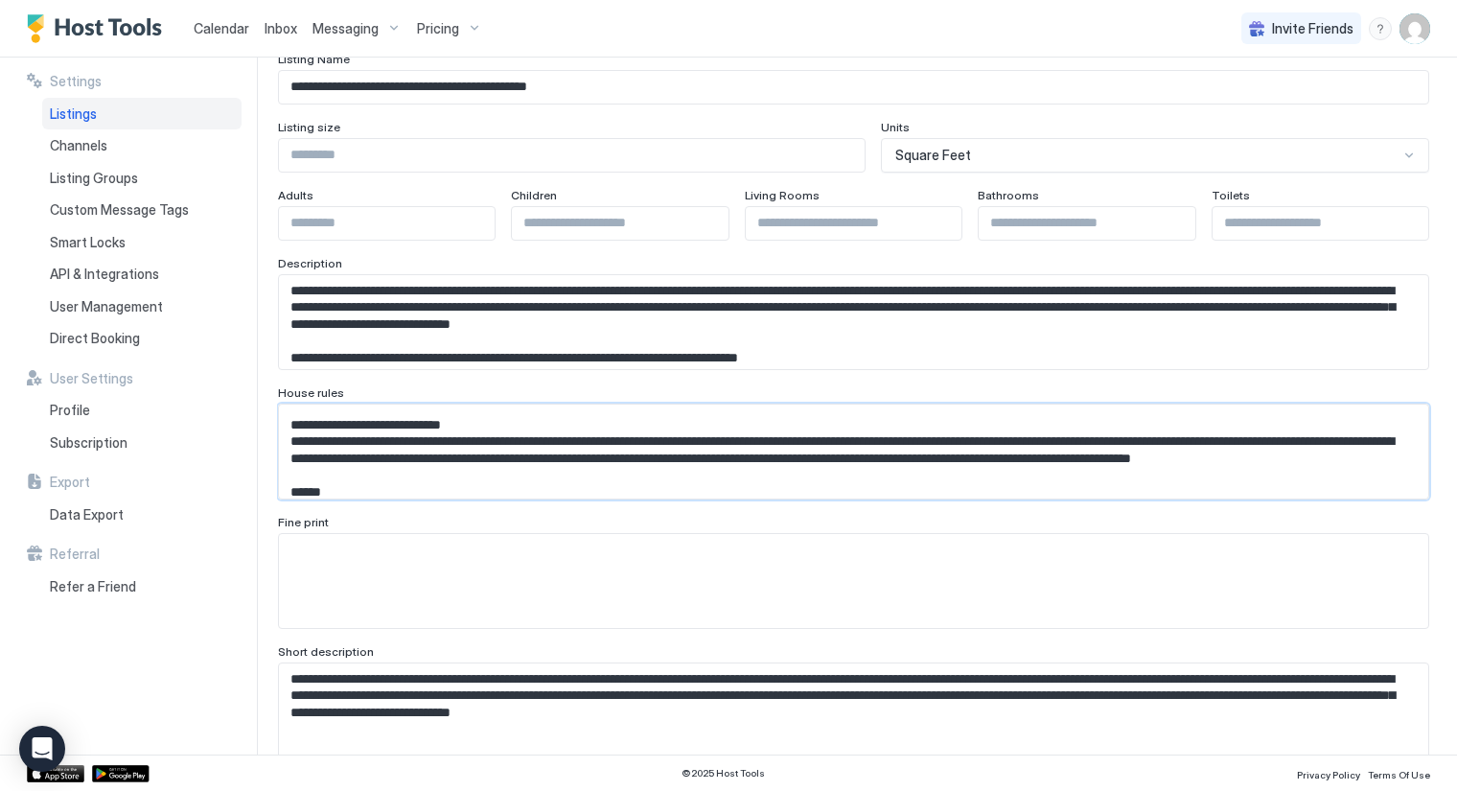
drag, startPoint x: 409, startPoint y: 412, endPoint x: 232, endPoint y: 487, distance: 192.5
click at [232, 487] on div "**********" at bounding box center [728, 406] width 1457 height 697
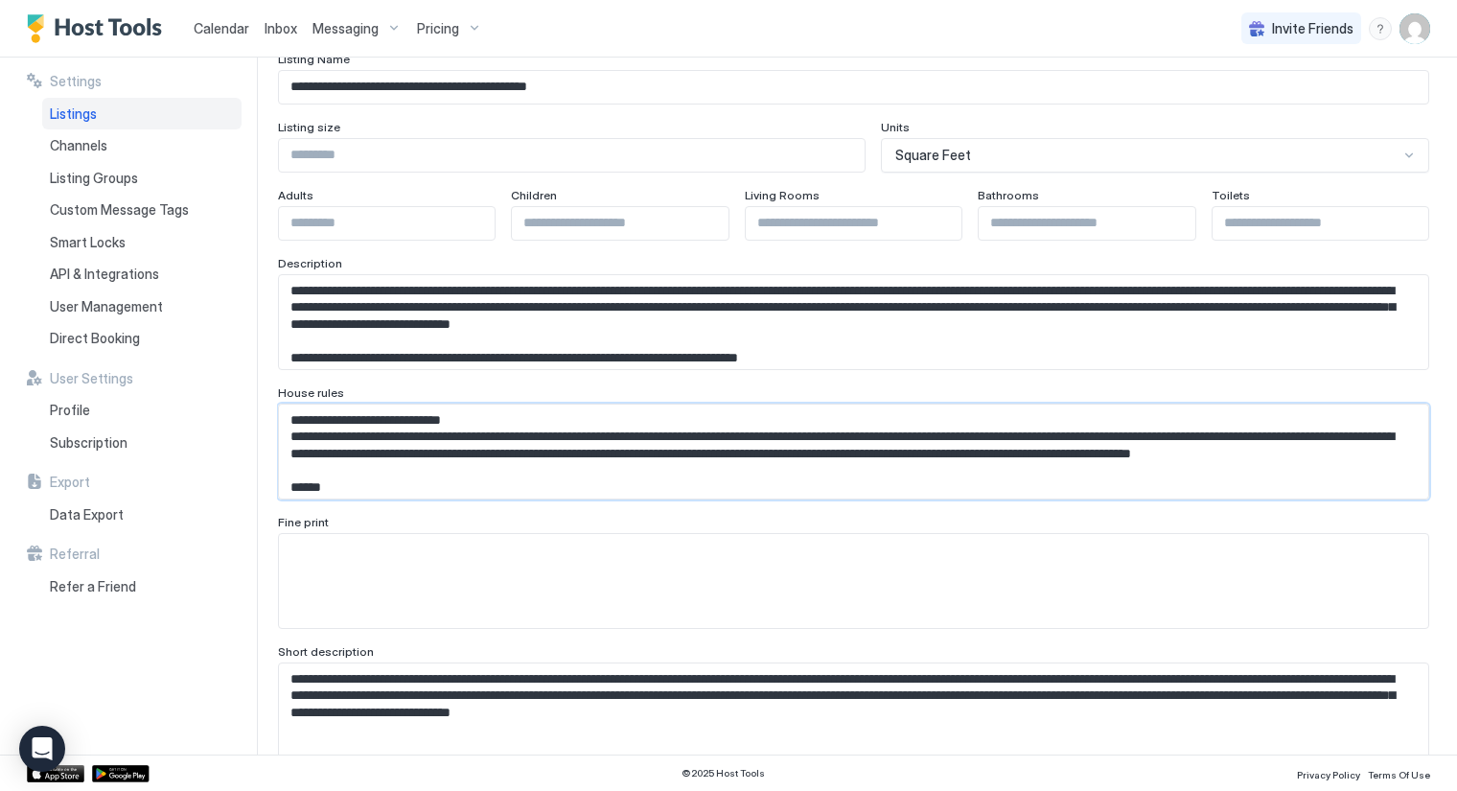
click at [338, 434] on textarea "Input Field" at bounding box center [846, 452] width 1134 height 95
drag, startPoint x: 409, startPoint y: 434, endPoint x: 290, endPoint y: 431, distance: 119.9
click at [290, 431] on textarea "Input Field" at bounding box center [846, 452] width 1134 height 95
click at [609, 437] on textarea "Input Field" at bounding box center [846, 452] width 1134 height 95
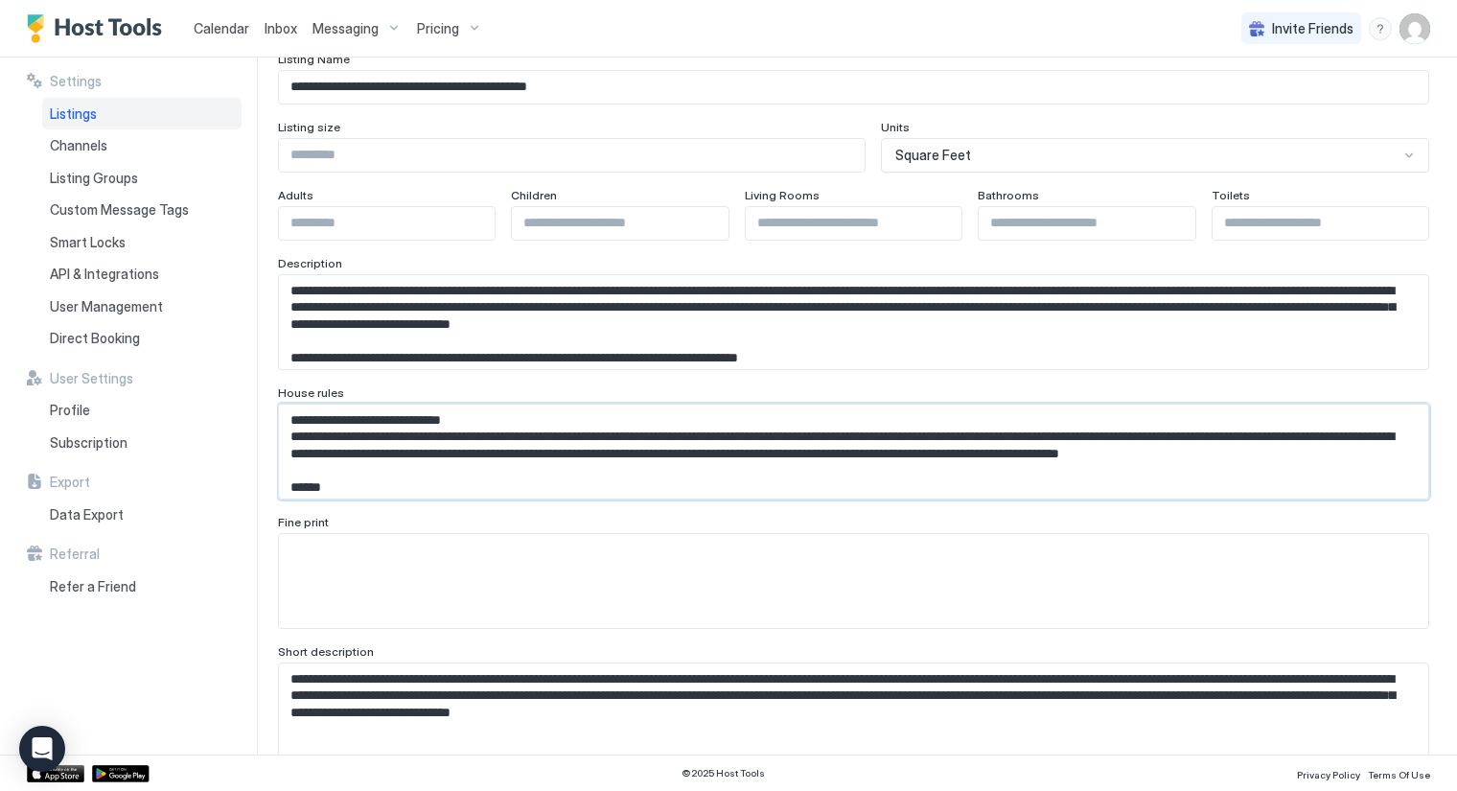
click at [946, 454] on textarea "Input Field" at bounding box center [846, 452] width 1134 height 95
click at [954, 459] on textarea "Input Field" at bounding box center [846, 452] width 1134 height 95
click at [966, 454] on textarea "Input Field" at bounding box center [846, 452] width 1134 height 95
click at [639, 437] on textarea "Input Field" at bounding box center [846, 452] width 1134 height 95
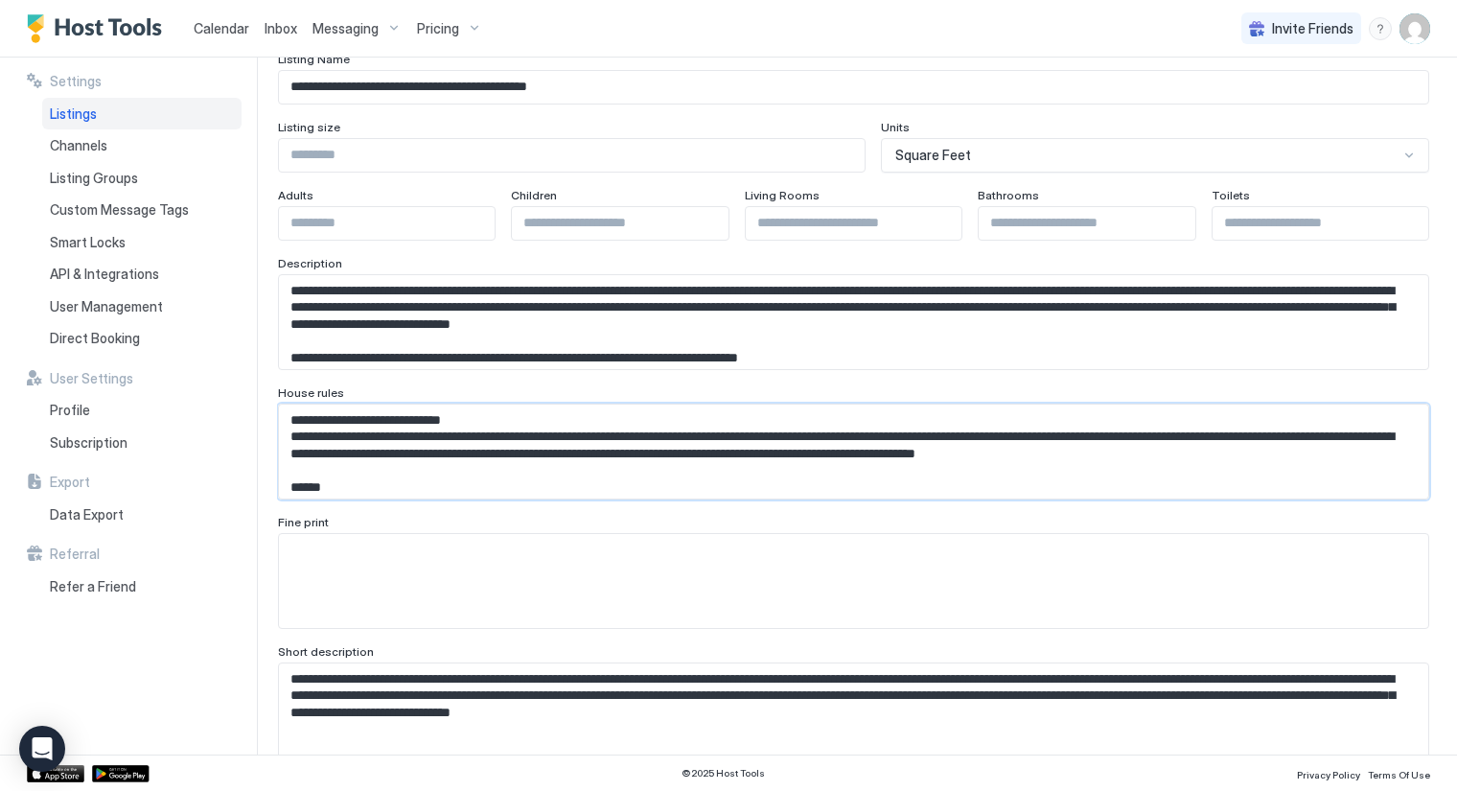
click at [707, 434] on textarea "Input Field" at bounding box center [846, 452] width 1134 height 95
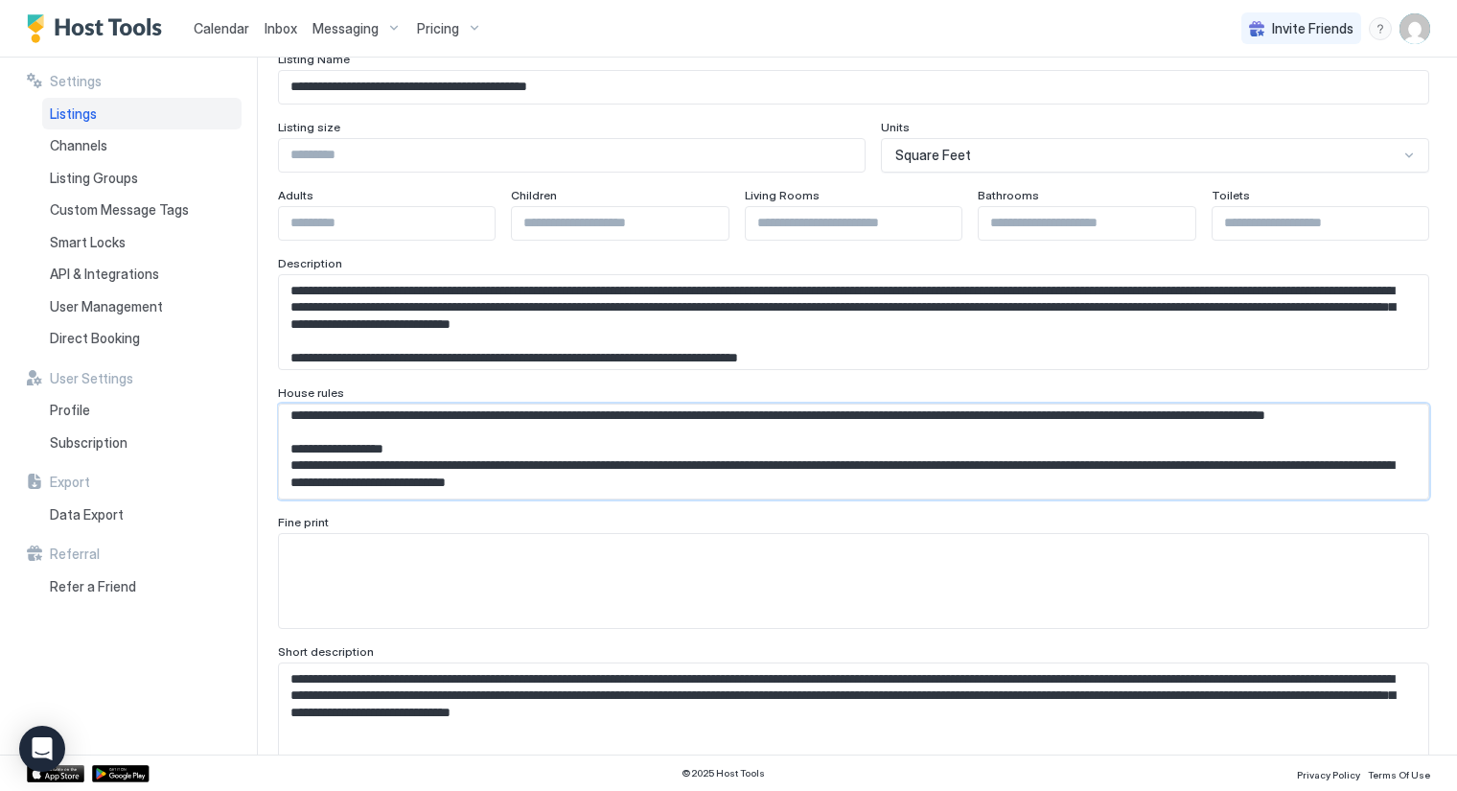
scroll to position [250, 0]
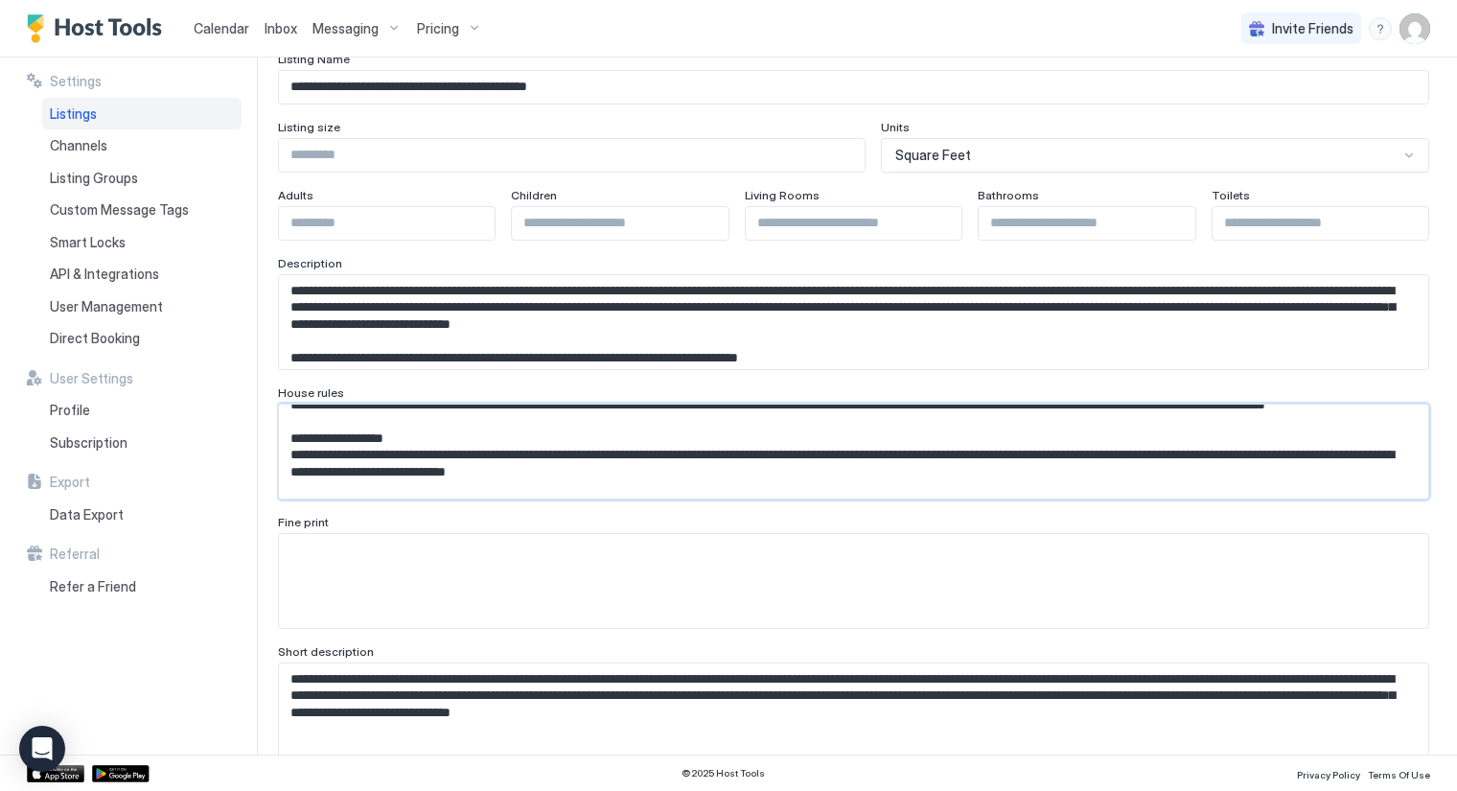
click at [1261, 470] on textarea "Input Field" at bounding box center [846, 452] width 1134 height 95
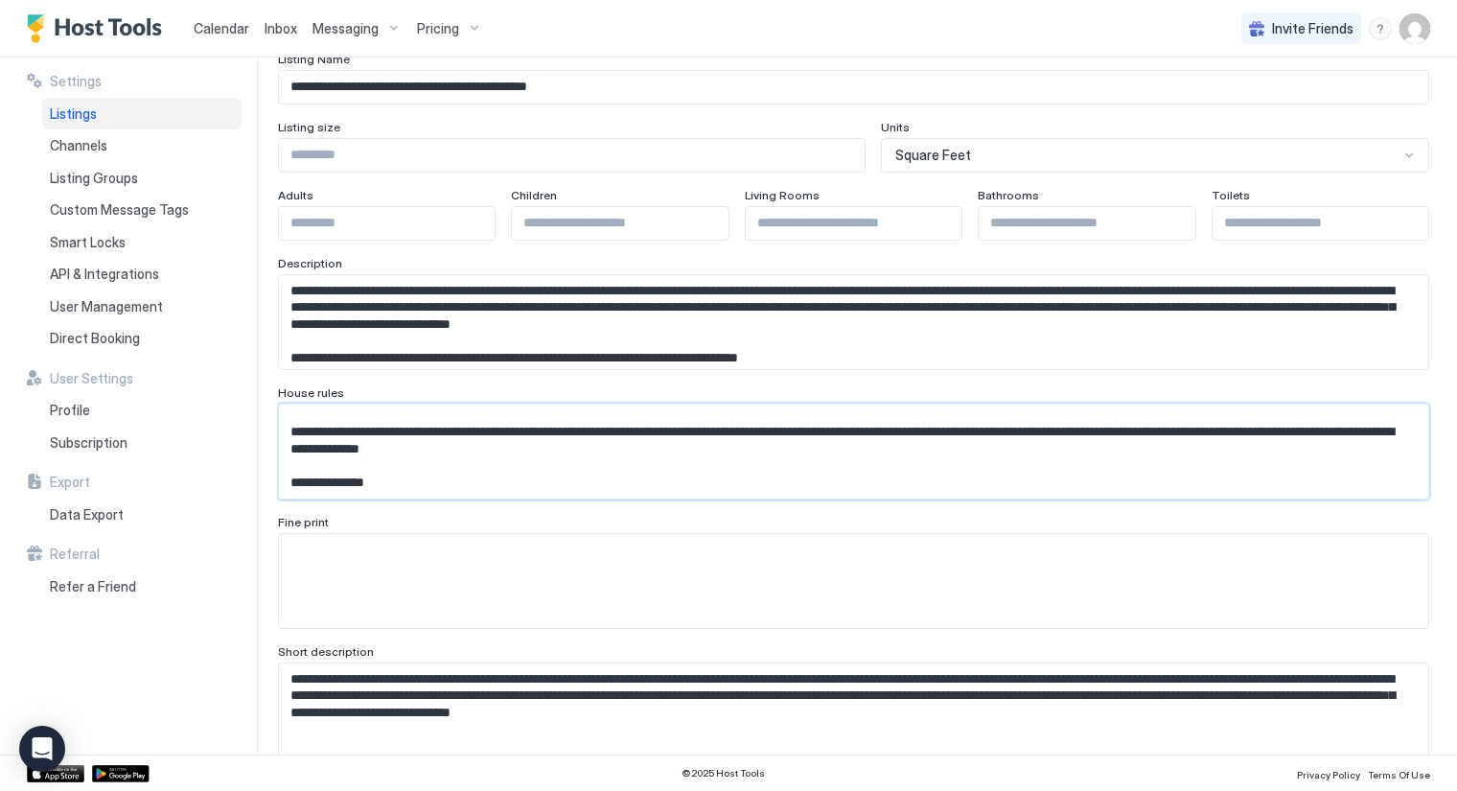
scroll to position [658, 0]
type textarea "**********"
click at [715, 563] on textarea "Input Field" at bounding box center [854, 581] width 1150 height 94
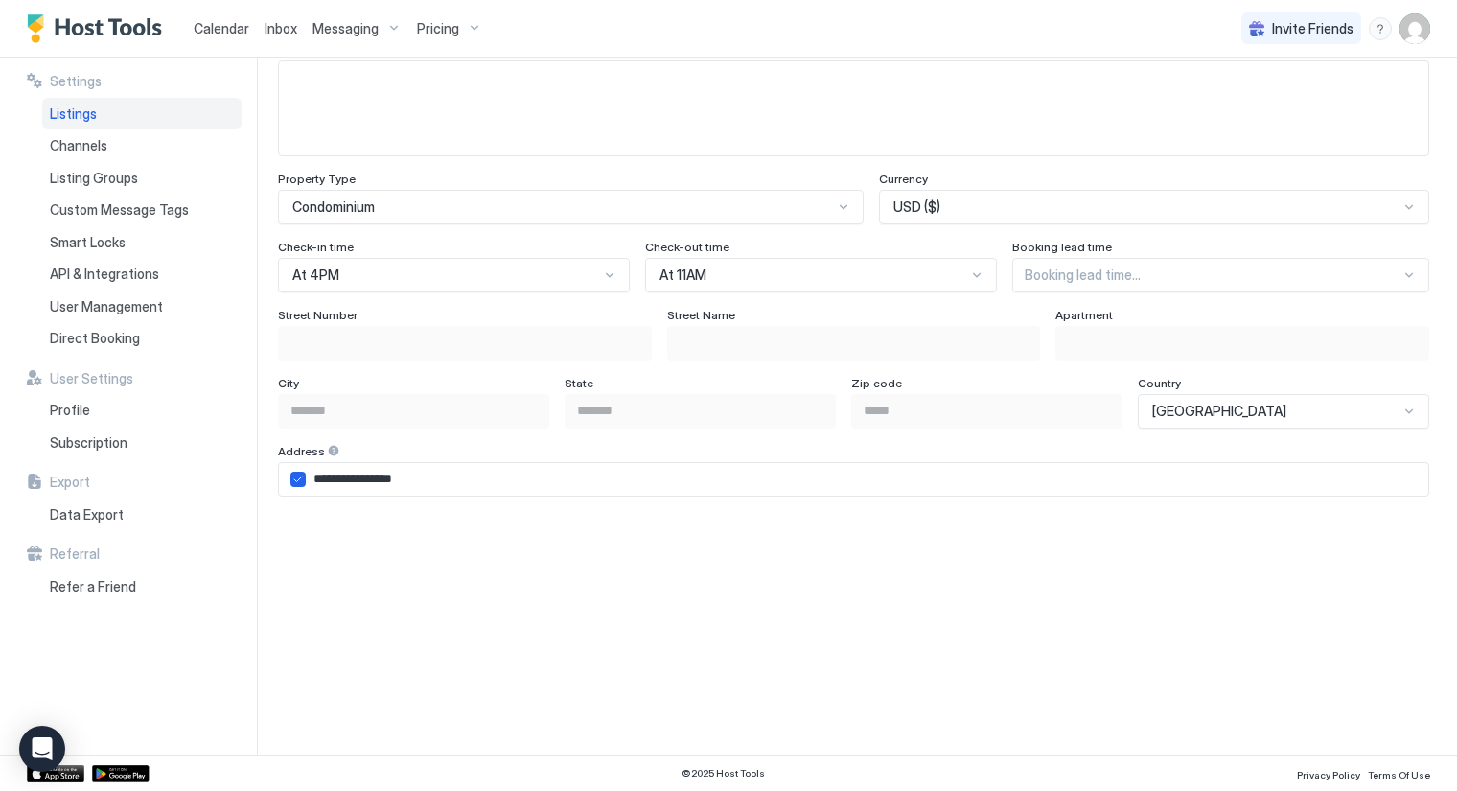
scroll to position [1172, 0]
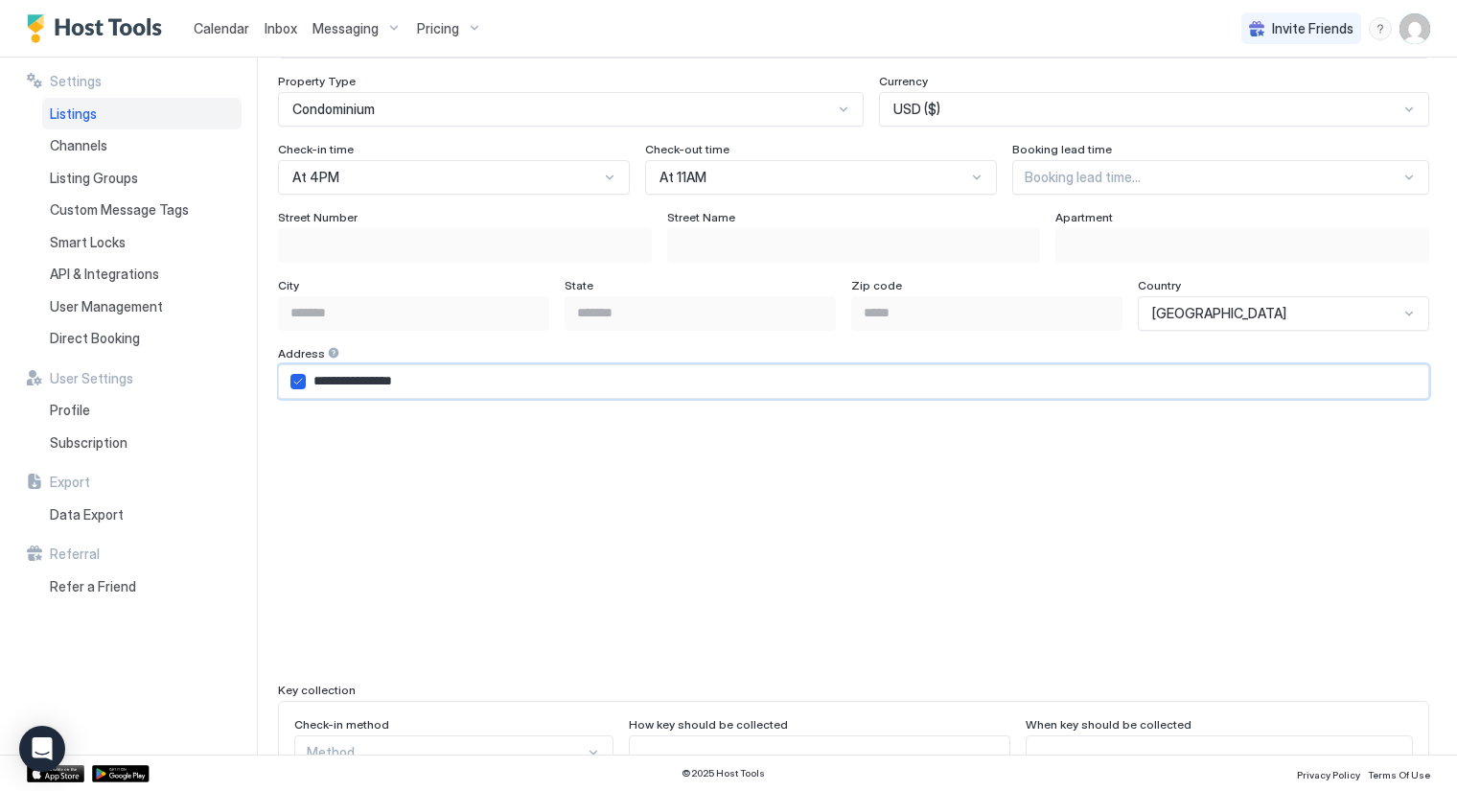
click at [450, 380] on input "**********" at bounding box center [867, 381] width 1123 height 33
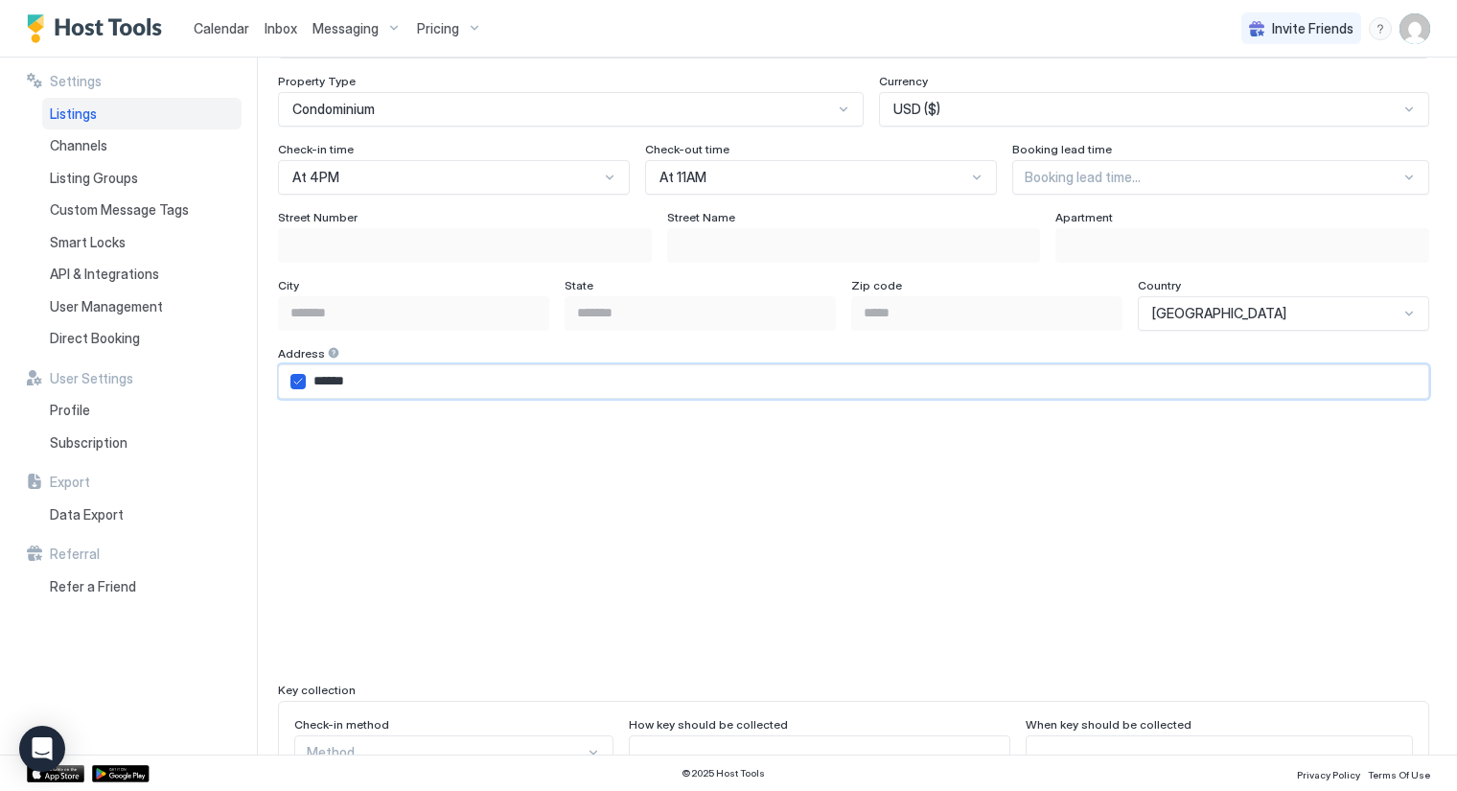
type input "**********"
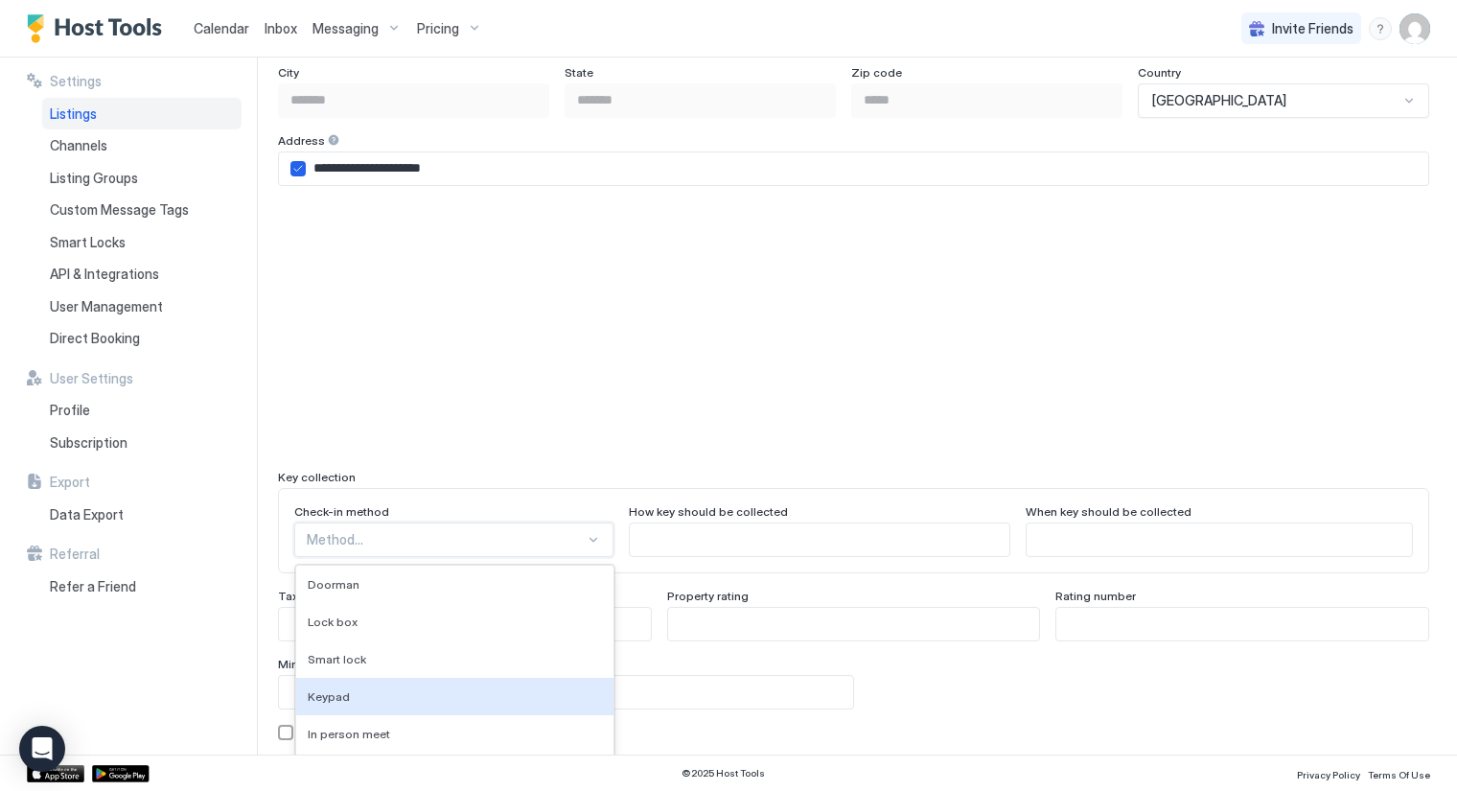
click at [556, 534] on div "9 results available. Use Up and Down to choose options, press Enter to select t…" at bounding box center [453, 540] width 319 height 35
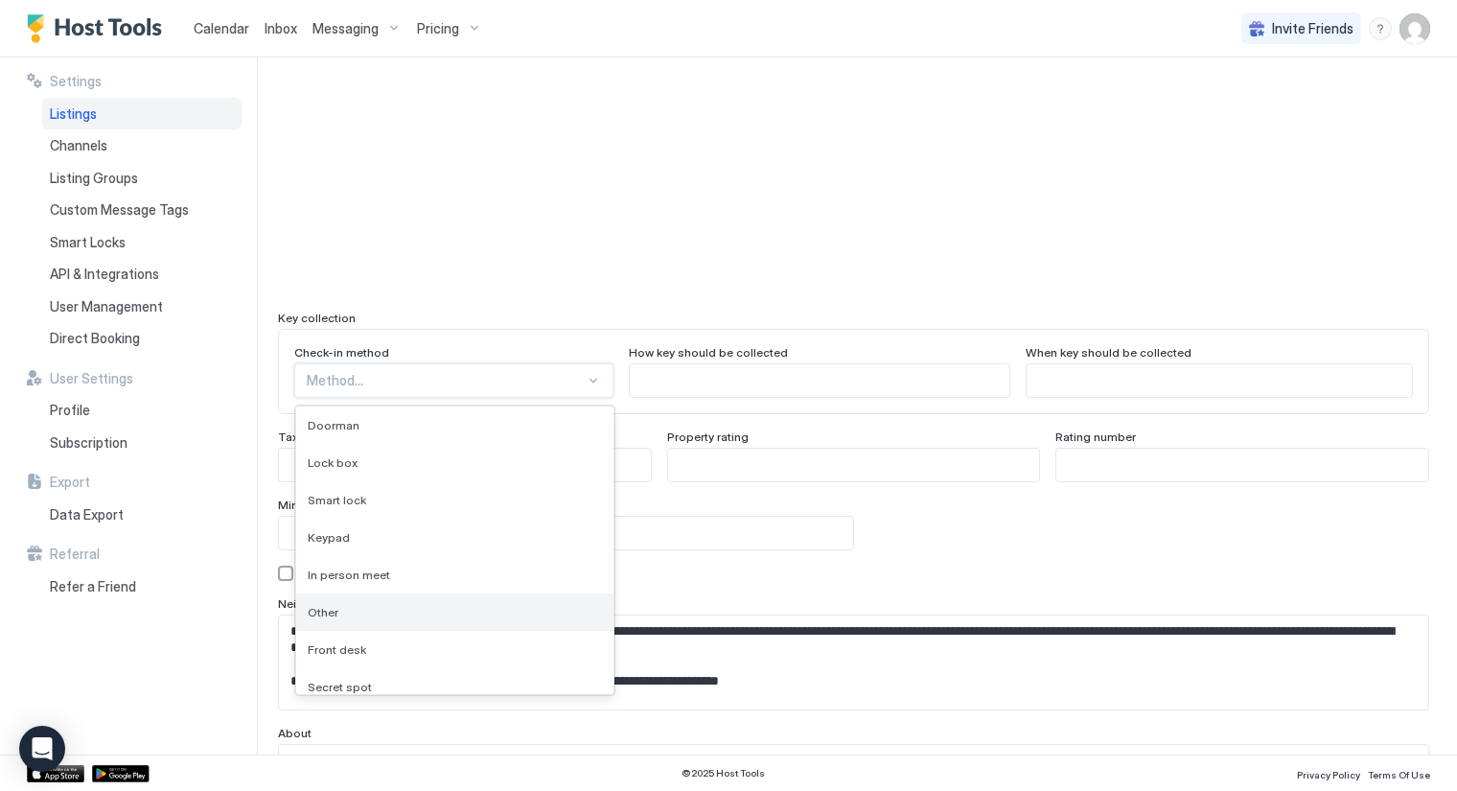
scroll to position [49, 0]
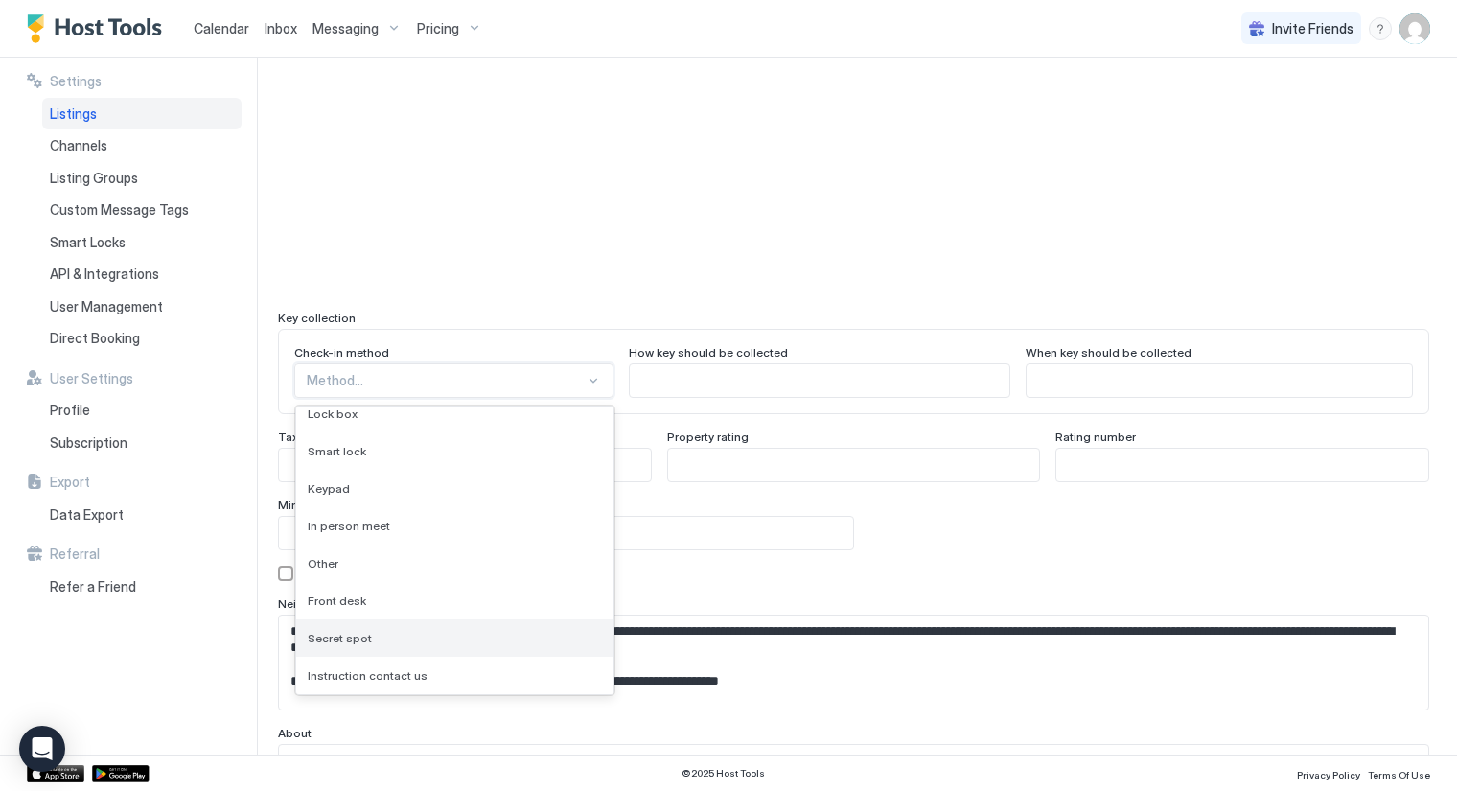
click at [365, 632] on div "Secret spot" at bounding box center [455, 638] width 294 height 14
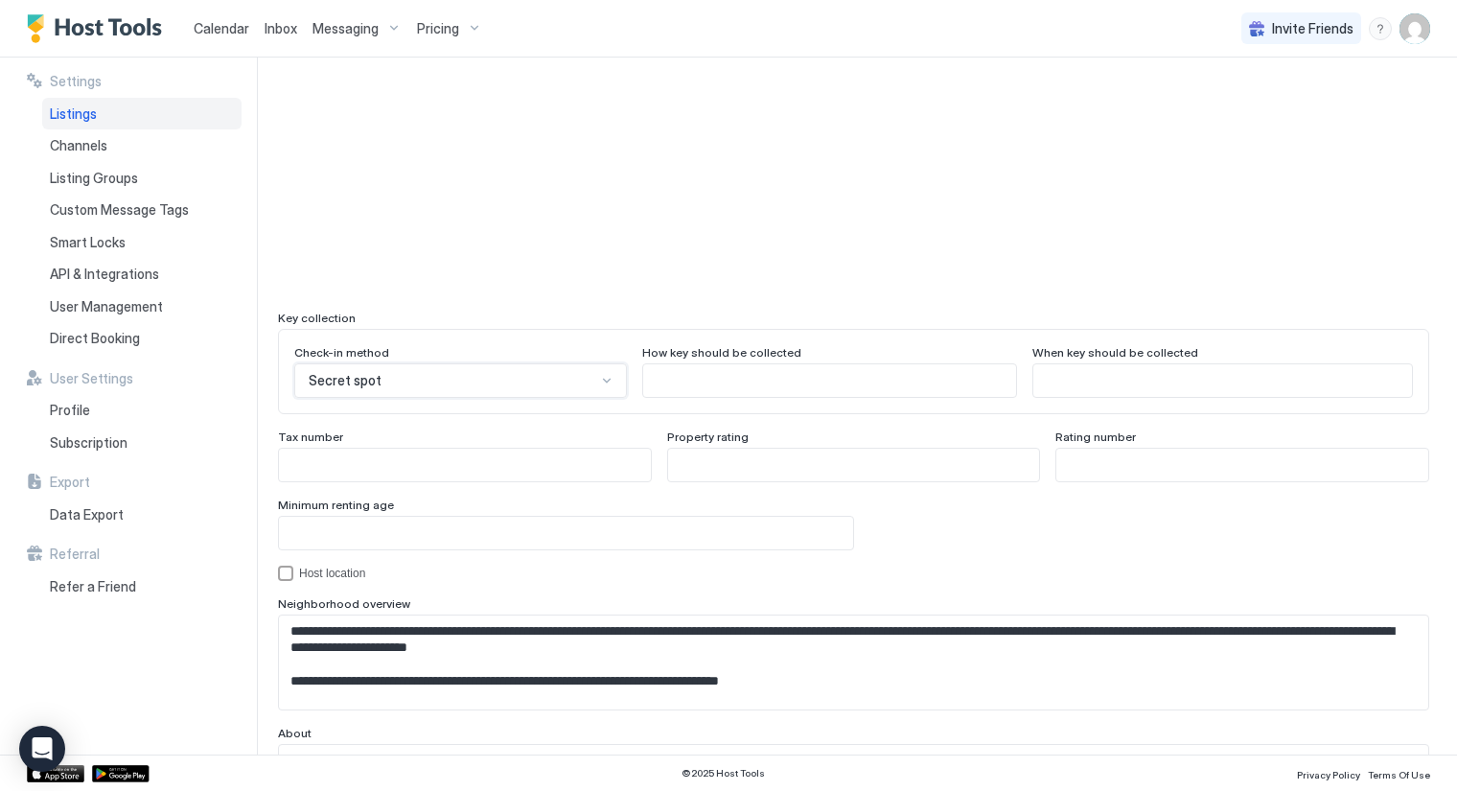
click at [643, 379] on input "Input Field" at bounding box center [829, 380] width 372 height 33
type input "*"
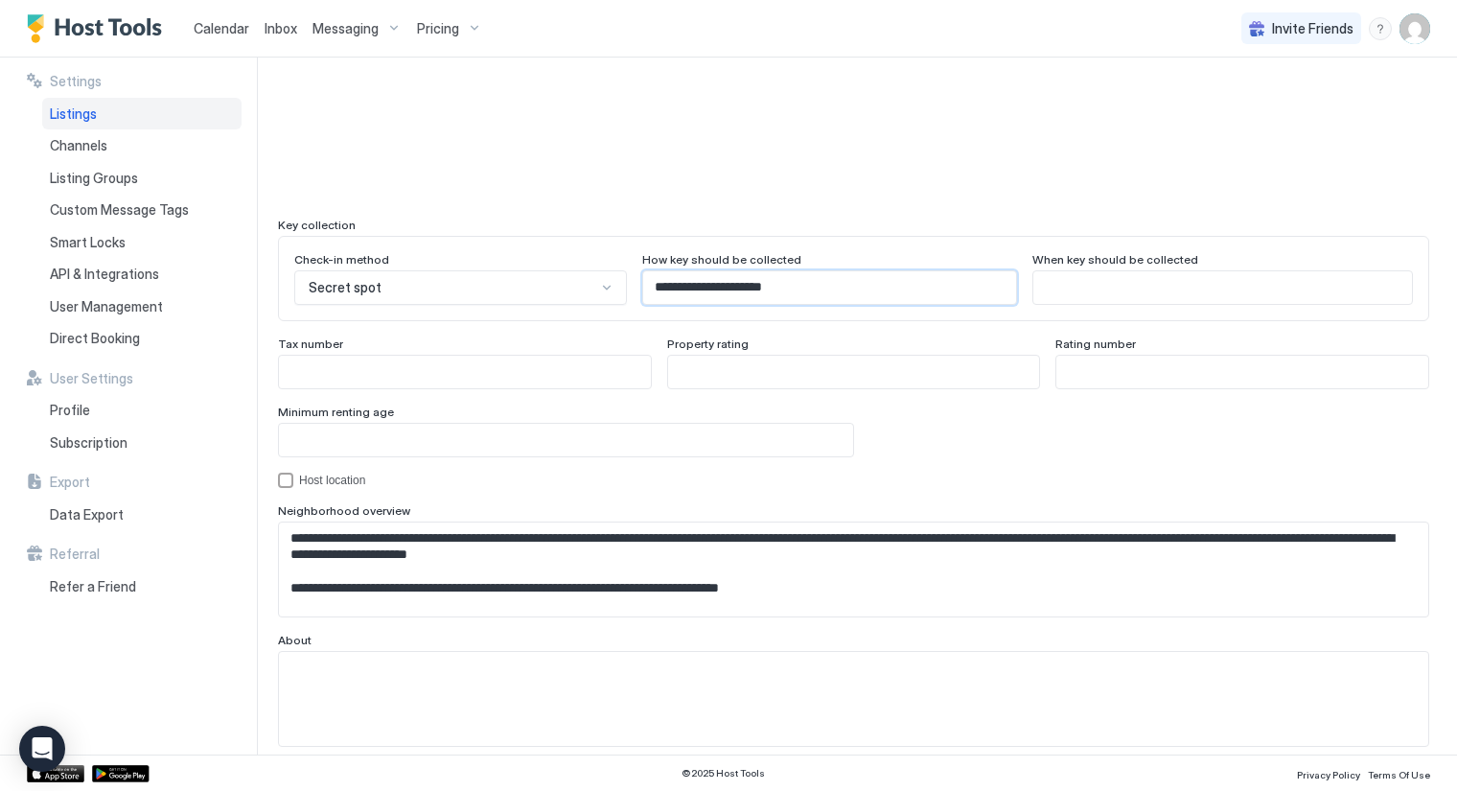
scroll to position [1650, 0]
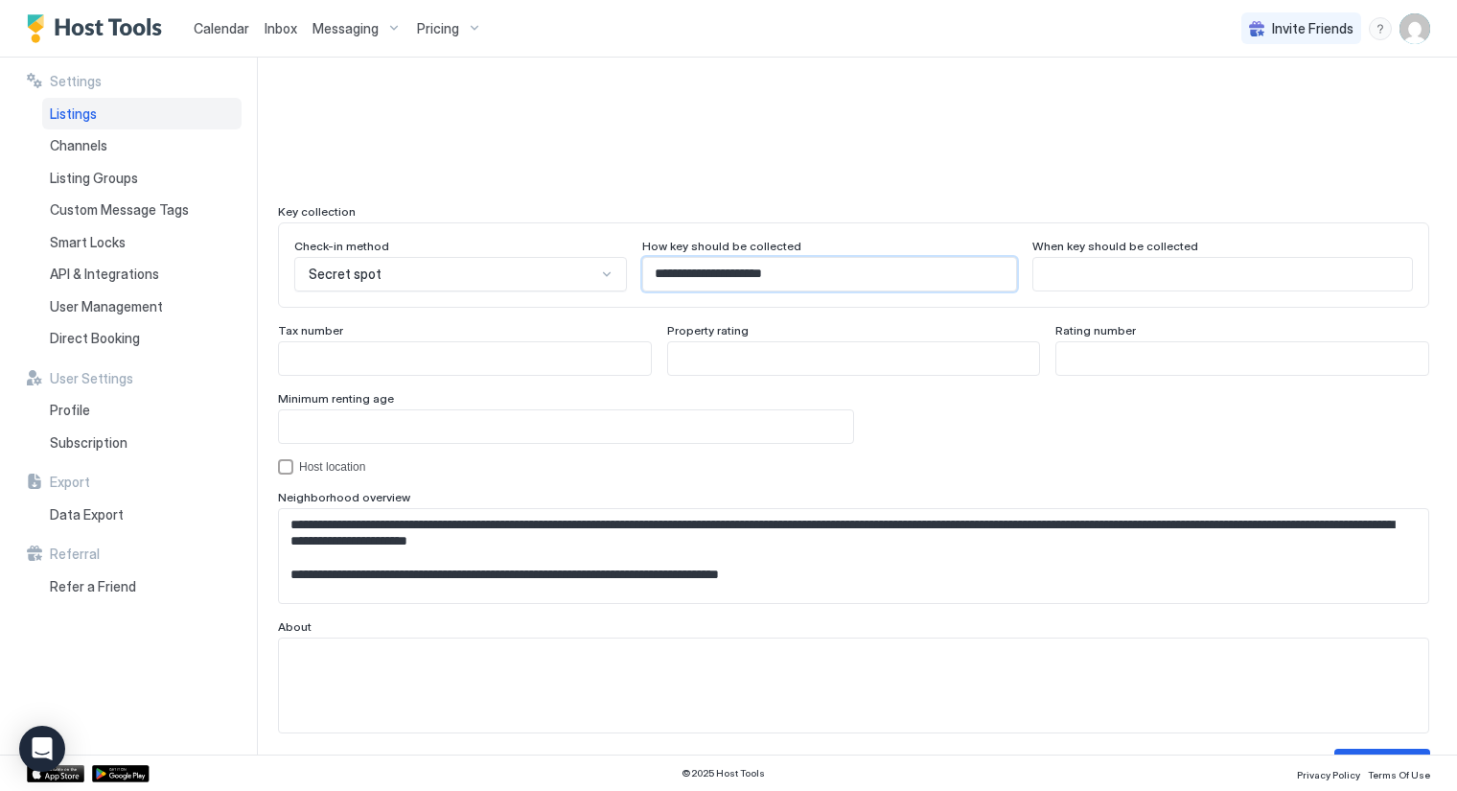
type input "**********"
click at [405, 420] on input "Input Field" at bounding box center [566, 426] width 574 height 33
type input "**"
click at [286, 461] on div "hostLocation" at bounding box center [285, 466] width 15 height 15
click at [289, 460] on div "hostLocation" at bounding box center [285, 466] width 15 height 15
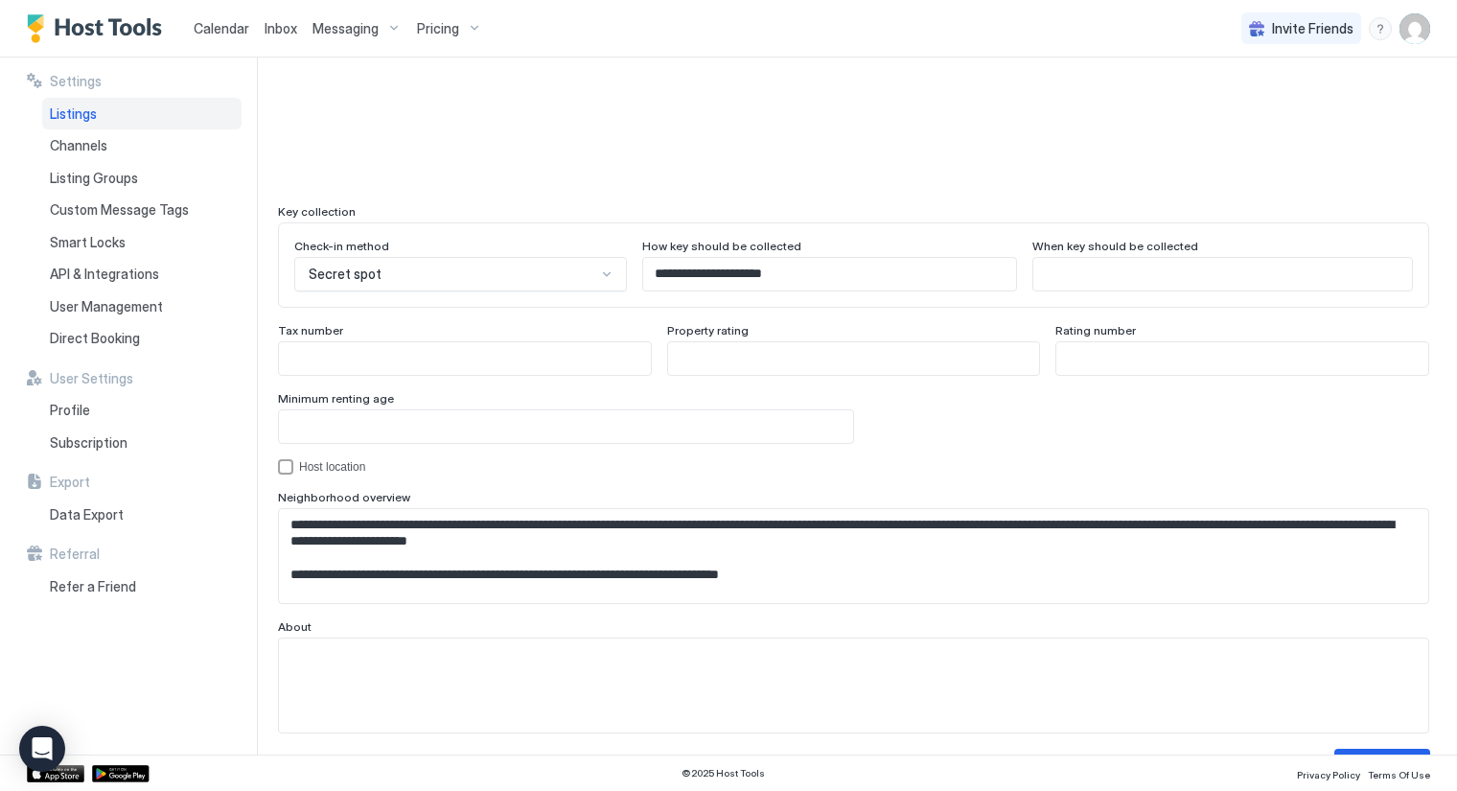
click at [724, 535] on textarea "**********" at bounding box center [846, 556] width 1134 height 95
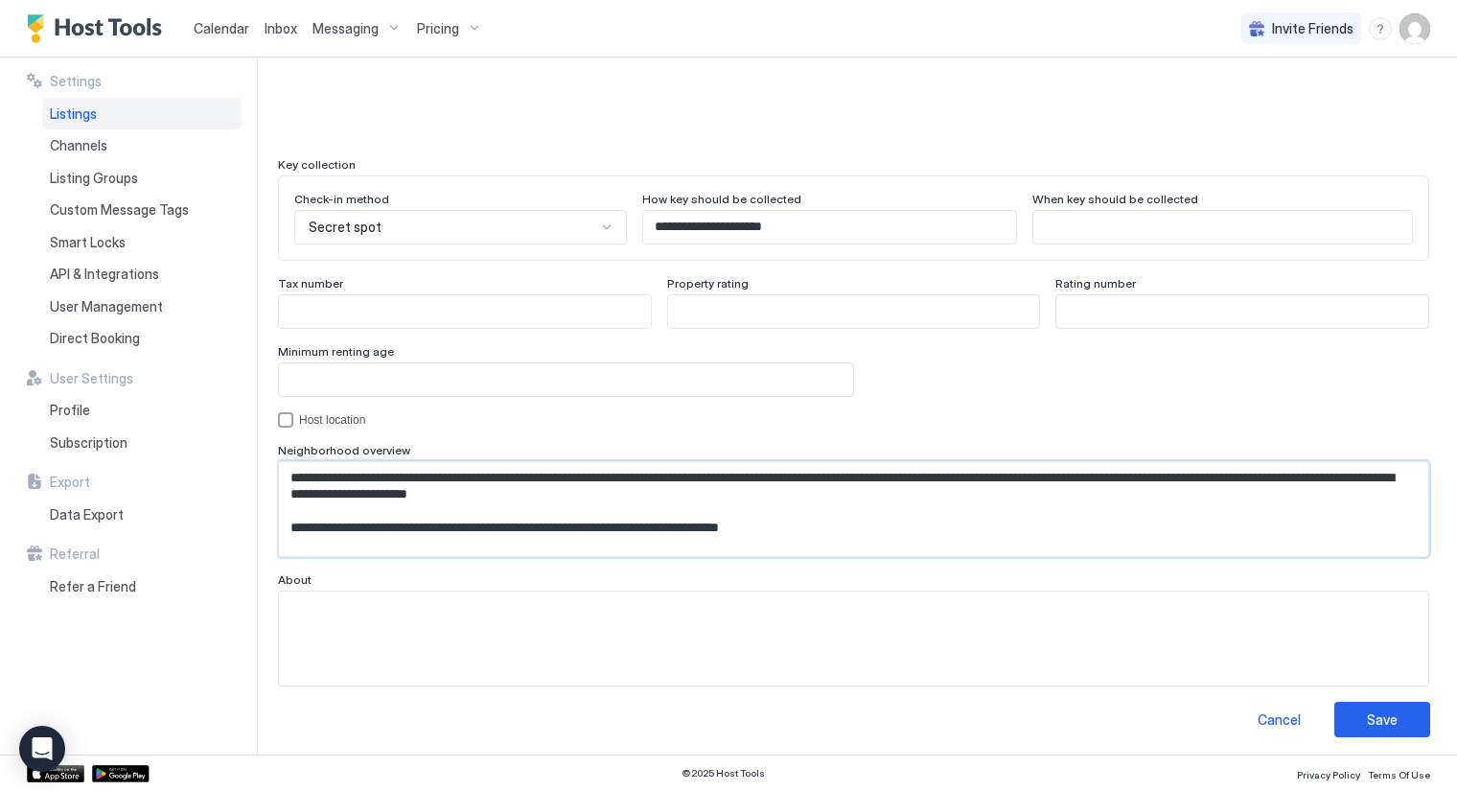
scroll to position [1697, 0]
click at [1342, 703] on button "Save" at bounding box center [1383, 719] width 96 height 35
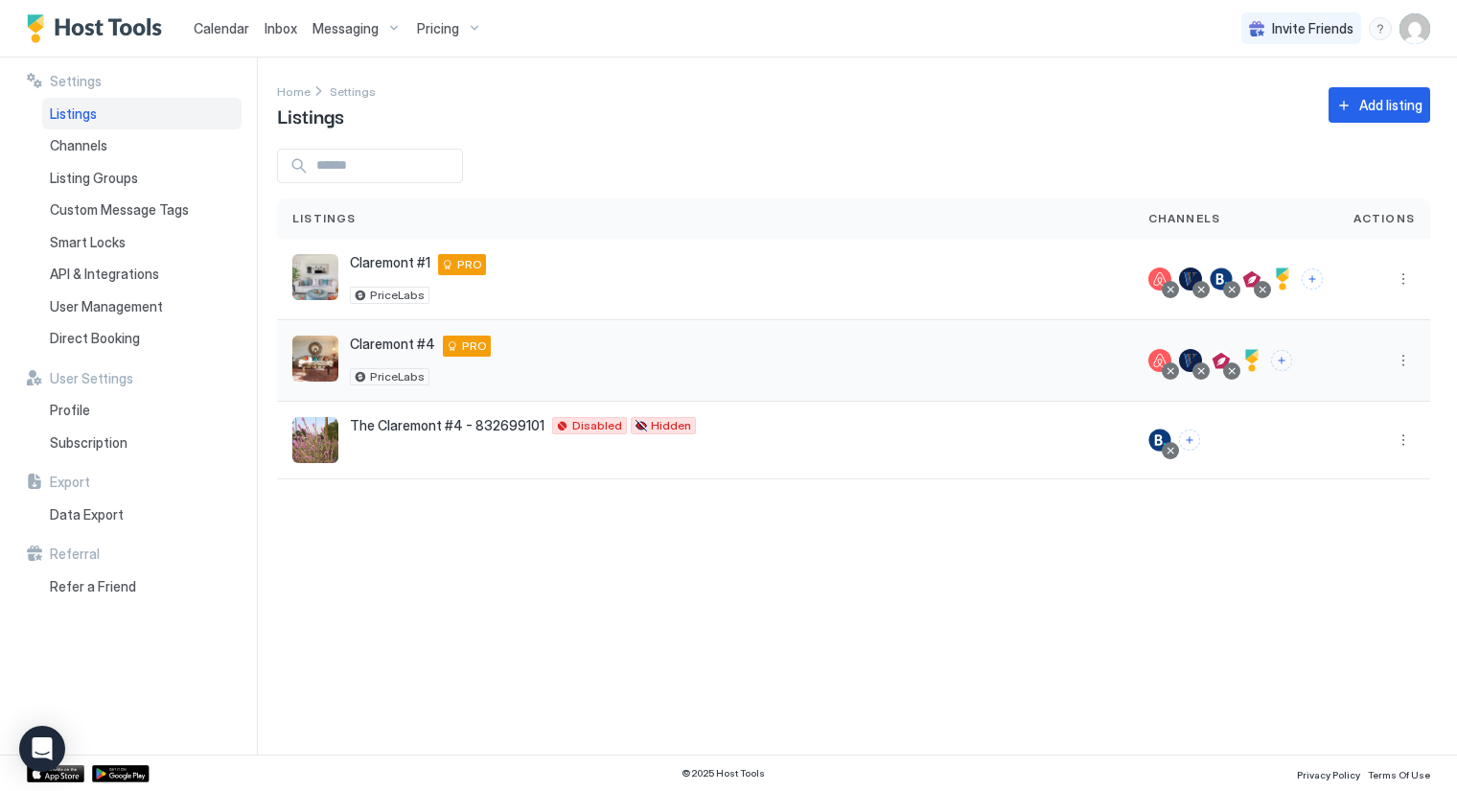
click at [396, 348] on span "Claremont #4" at bounding box center [392, 344] width 85 height 17
click at [1254, 356] on div at bounding box center [1252, 360] width 23 height 23
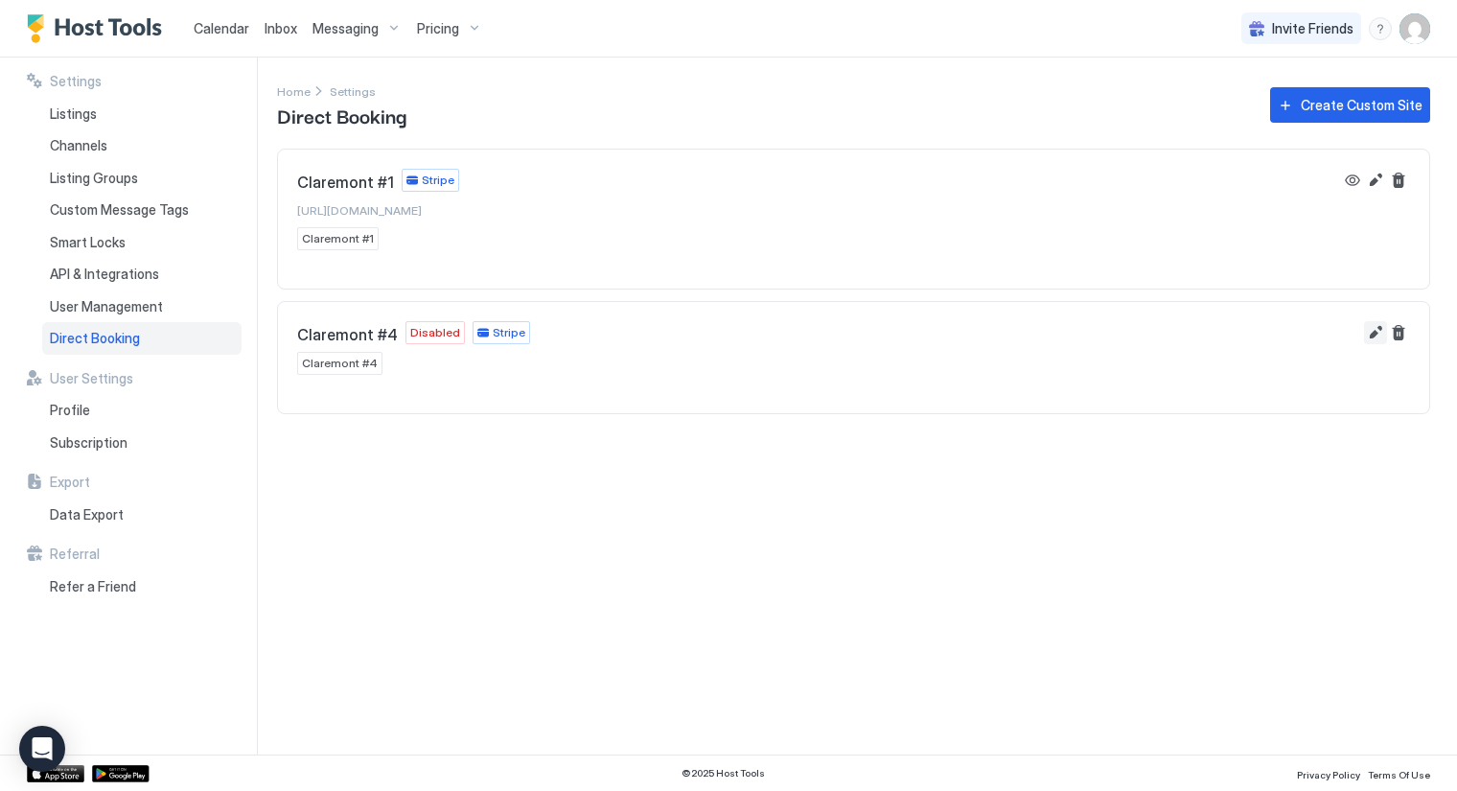
click at [1375, 332] on button "Edit" at bounding box center [1375, 332] width 23 height 23
click at [1375, 330] on button "Edit" at bounding box center [1375, 332] width 23 height 23
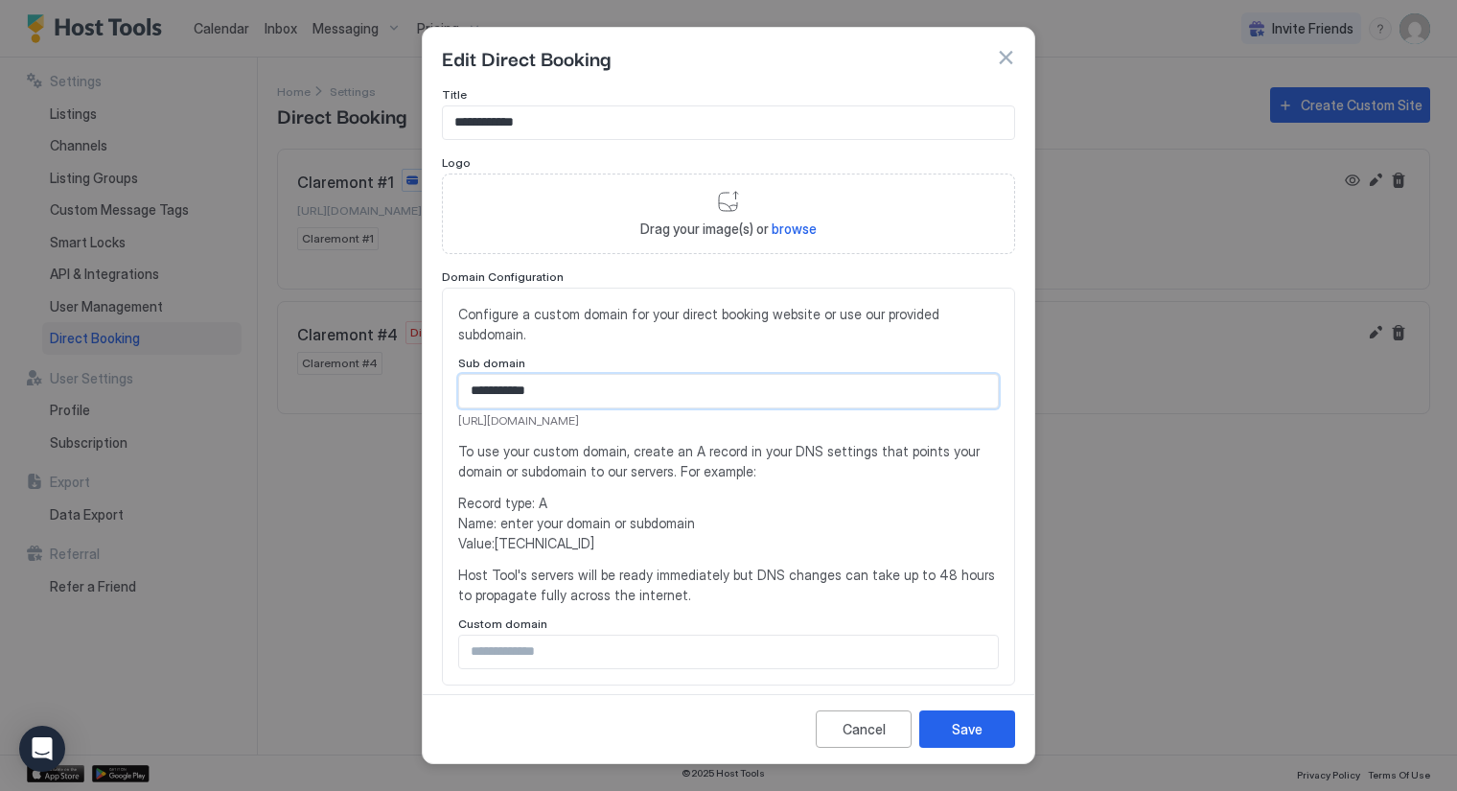
click at [468, 391] on input "**********" at bounding box center [728, 391] width 539 height 33
click at [869, 732] on div "Cancel" at bounding box center [864, 729] width 43 height 20
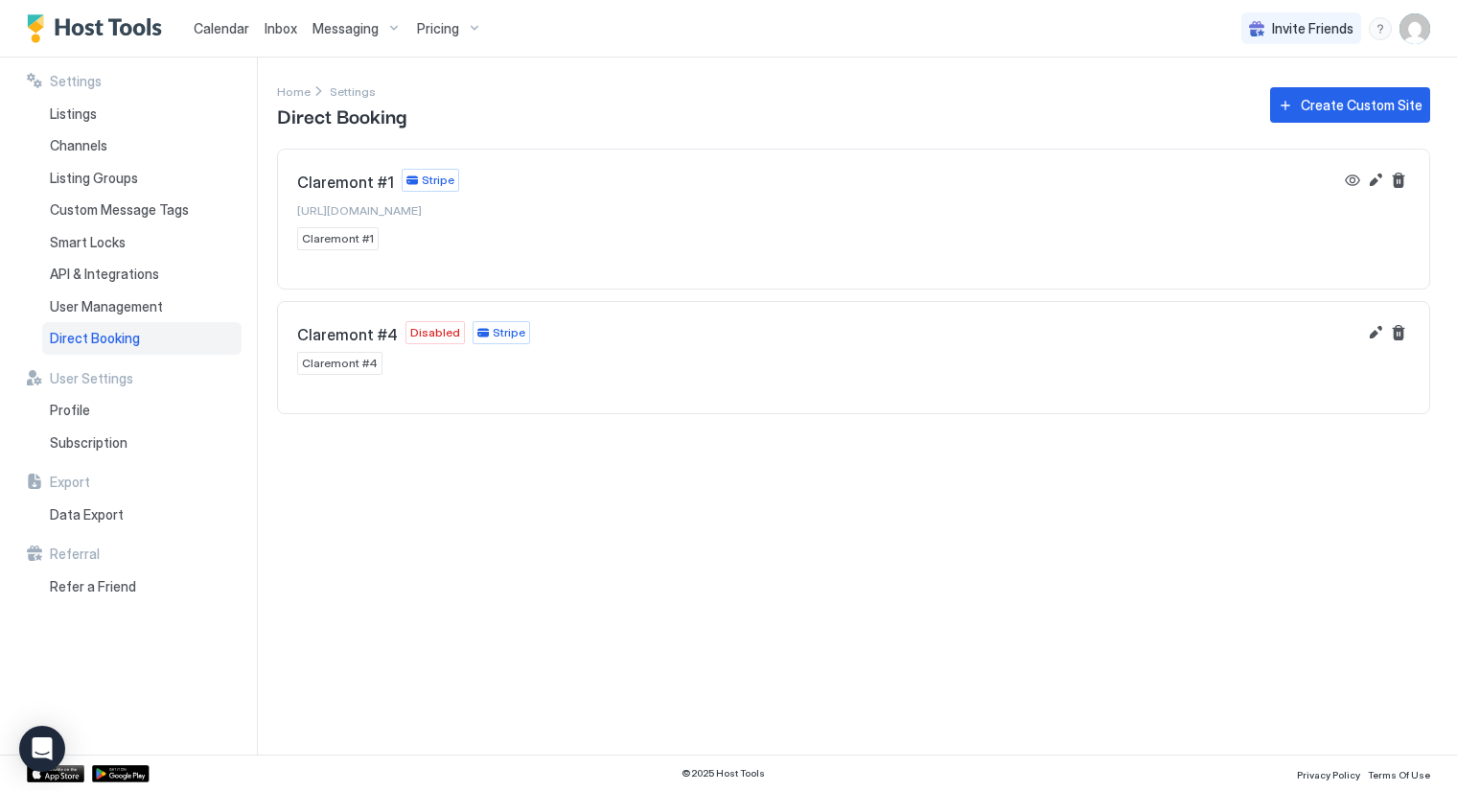
click at [411, 329] on span "Disabled" at bounding box center [435, 332] width 50 height 17
click at [1373, 328] on button "Edit" at bounding box center [1375, 332] width 23 height 23
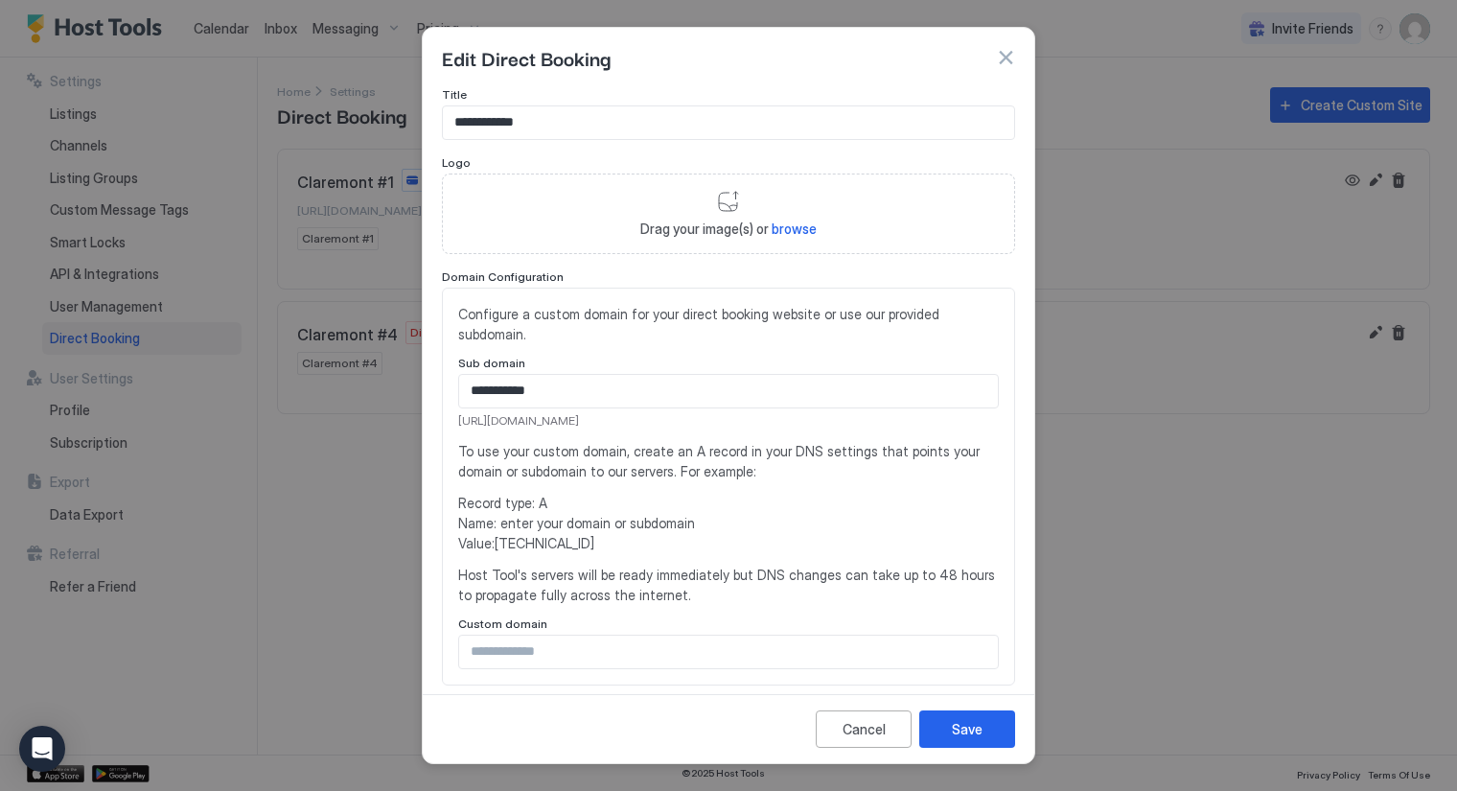
click at [567, 384] on input "**********" at bounding box center [728, 391] width 539 height 33
click at [471, 398] on input "**********" at bounding box center [728, 391] width 539 height 33
type input "**********"
click at [956, 728] on div "Save" at bounding box center [967, 729] width 31 height 20
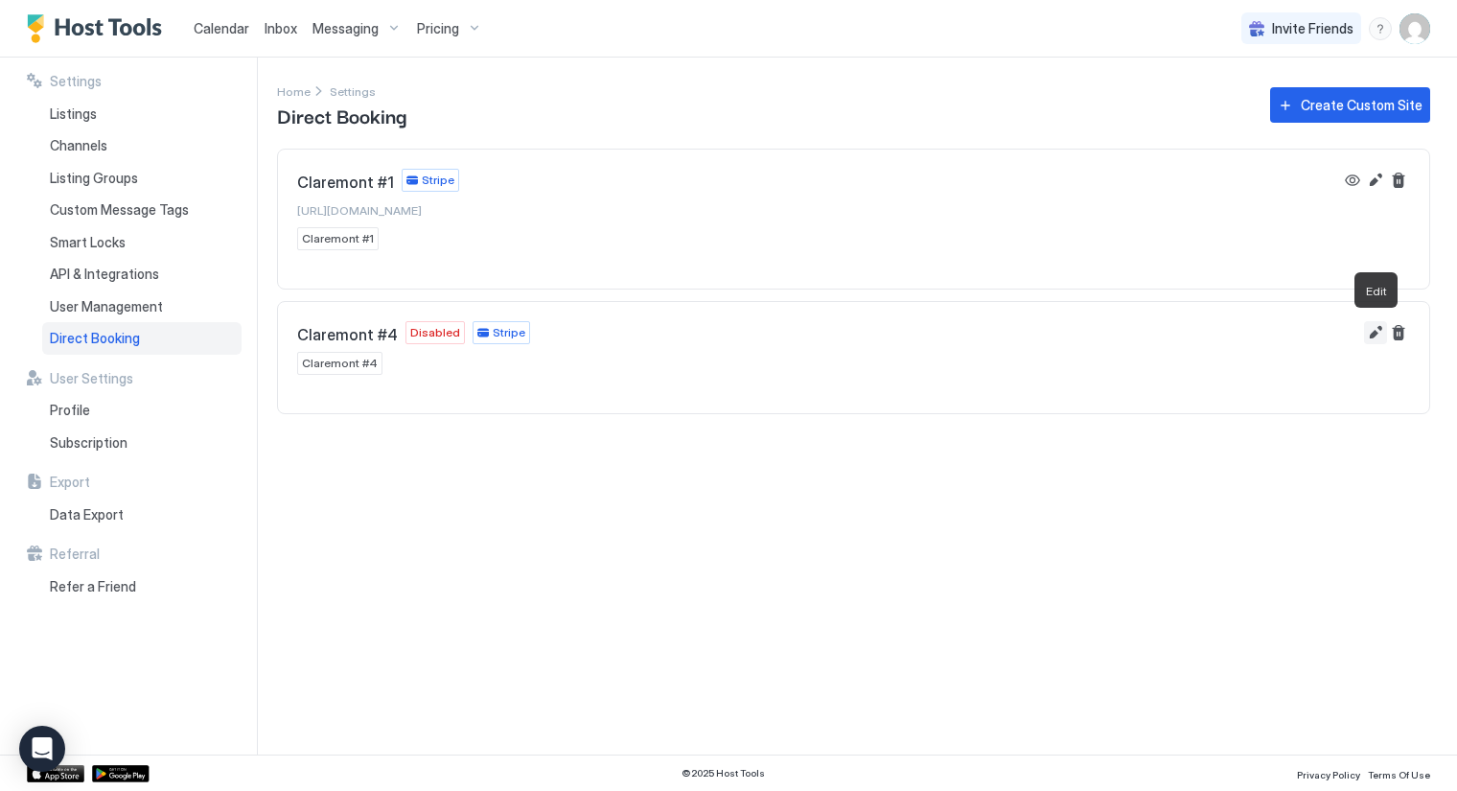
click at [1379, 327] on button "Edit" at bounding box center [1375, 332] width 23 height 23
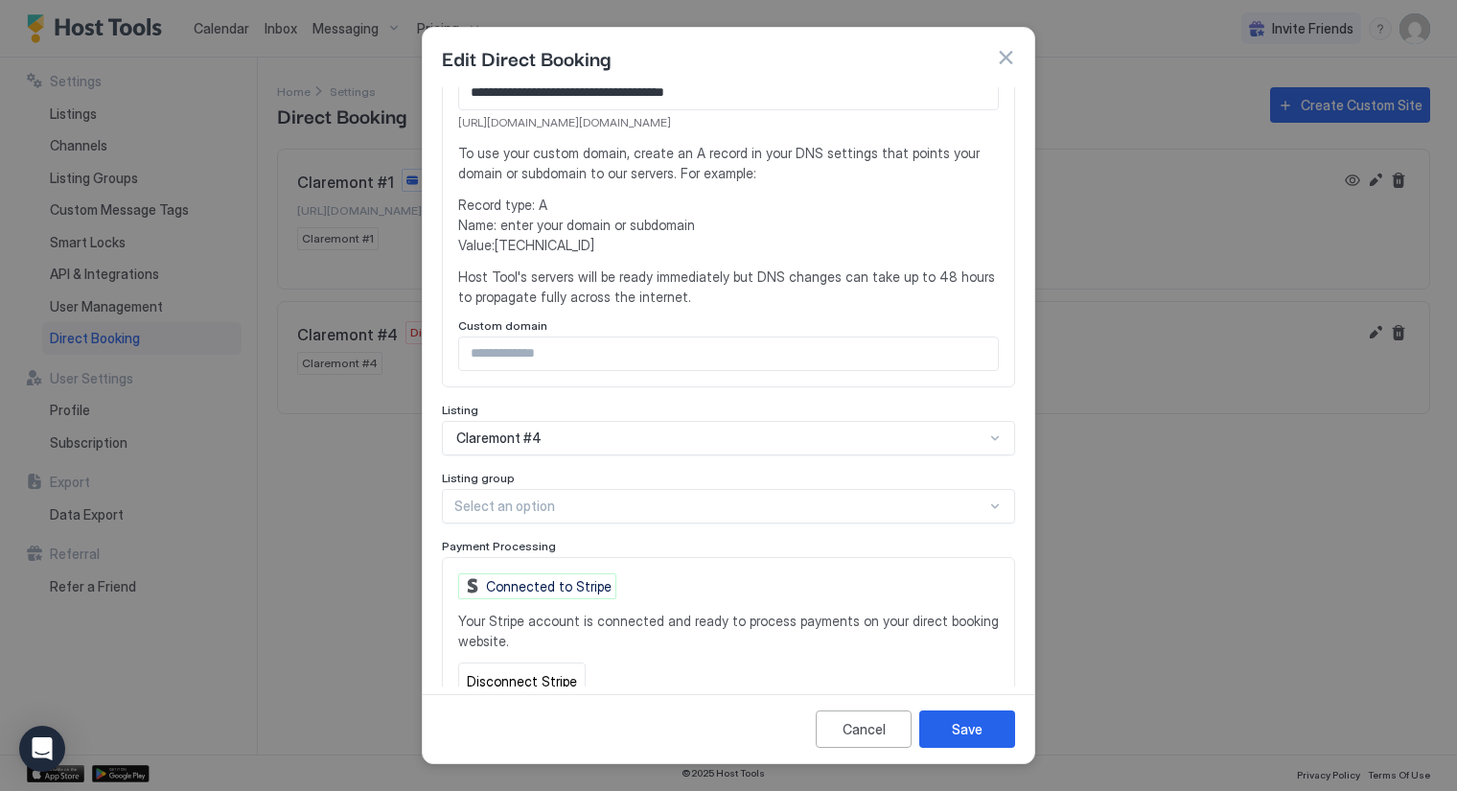
scroll to position [319, 0]
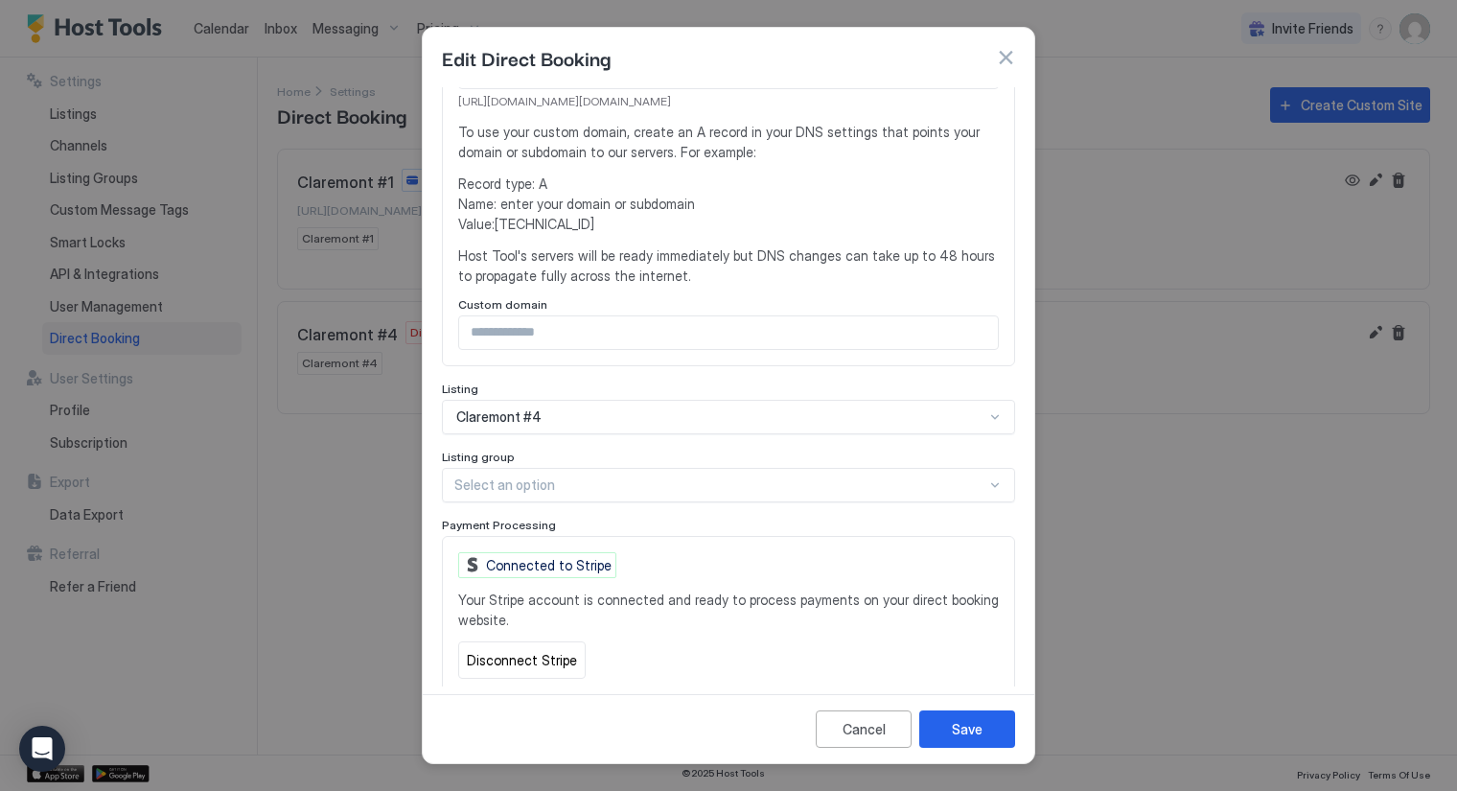
click at [540, 484] on div at bounding box center [720, 485] width 532 height 17
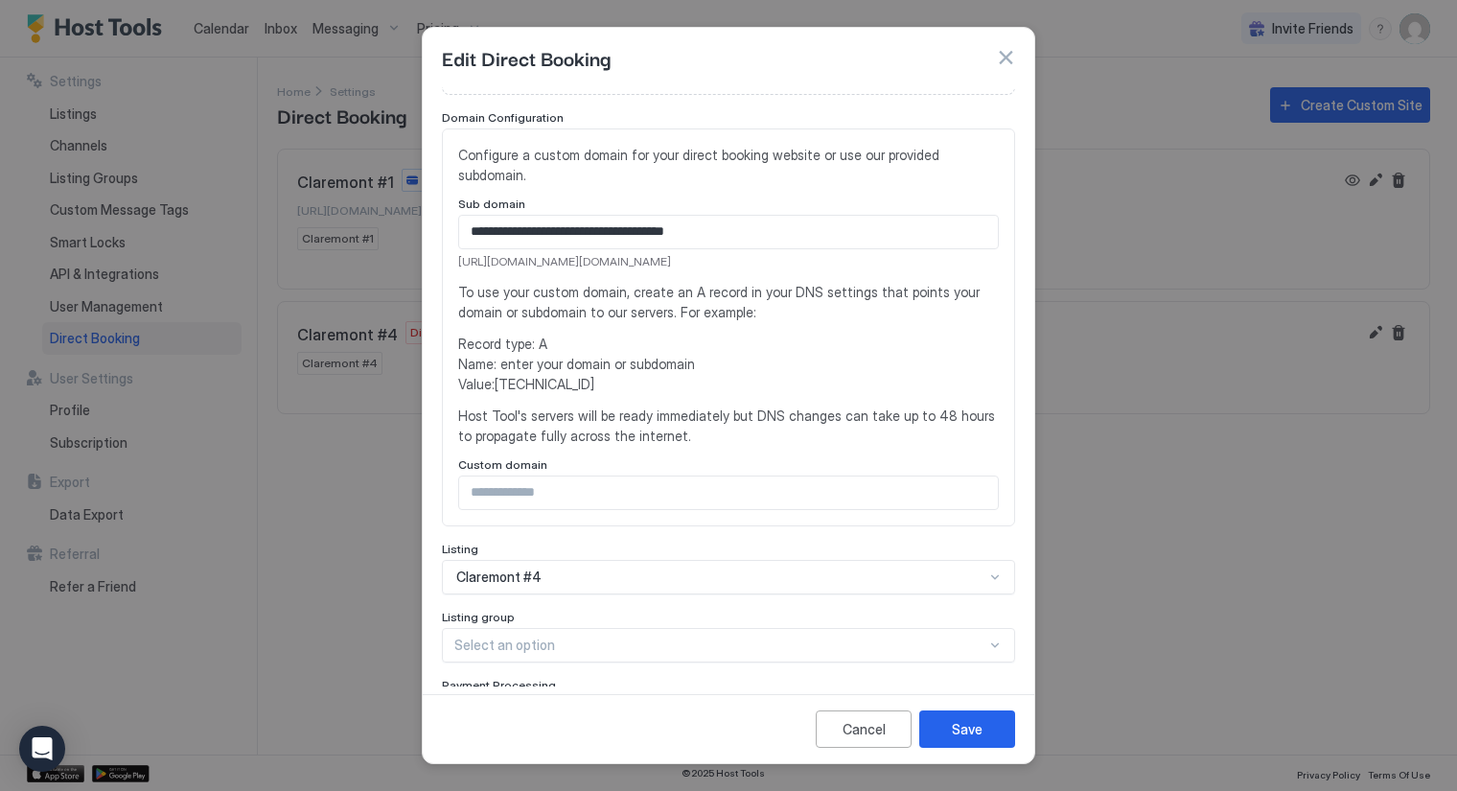
scroll to position [53, 0]
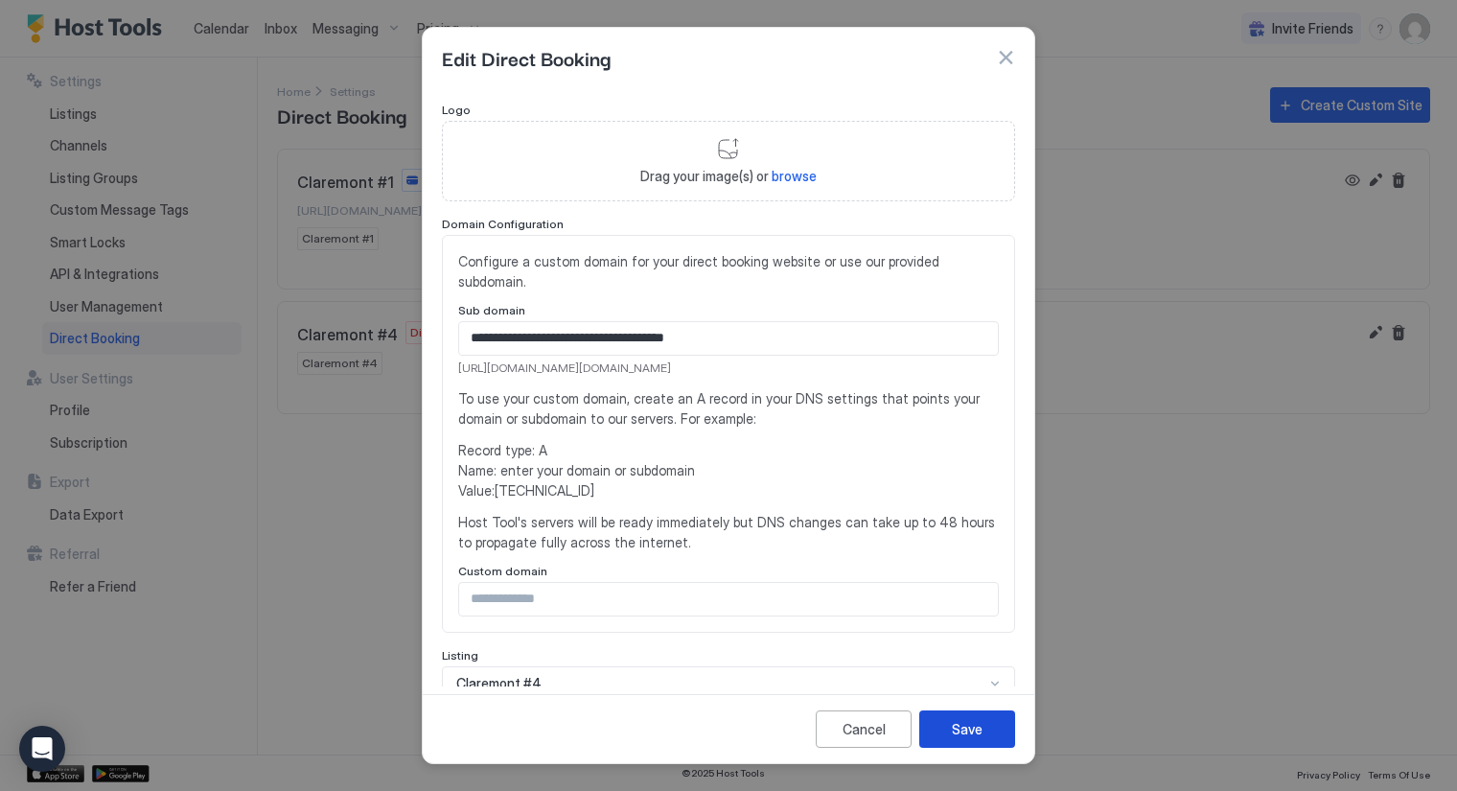
click at [943, 730] on button "Save" at bounding box center [968, 728] width 96 height 37
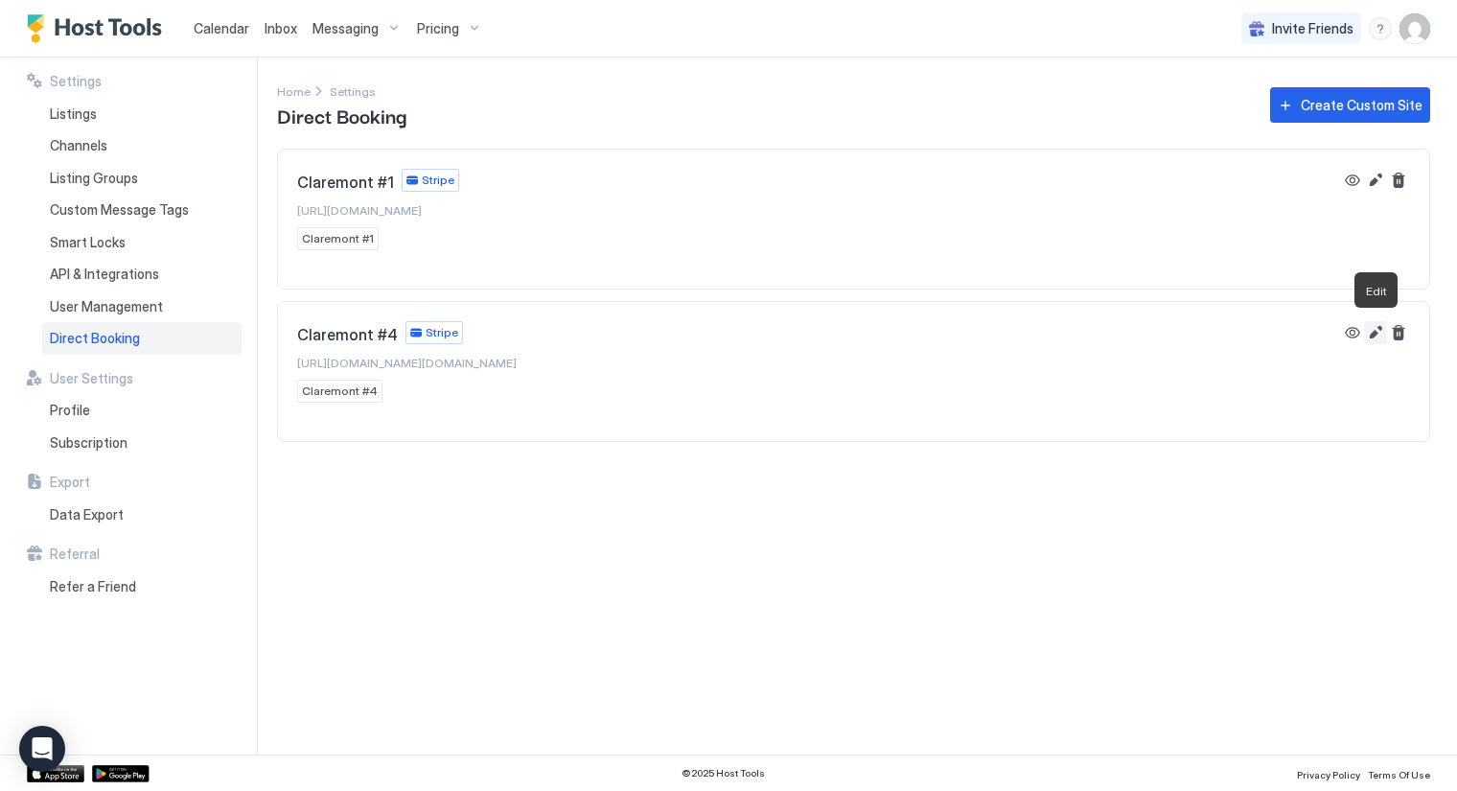
click at [1372, 328] on button "Edit" at bounding box center [1375, 332] width 23 height 23
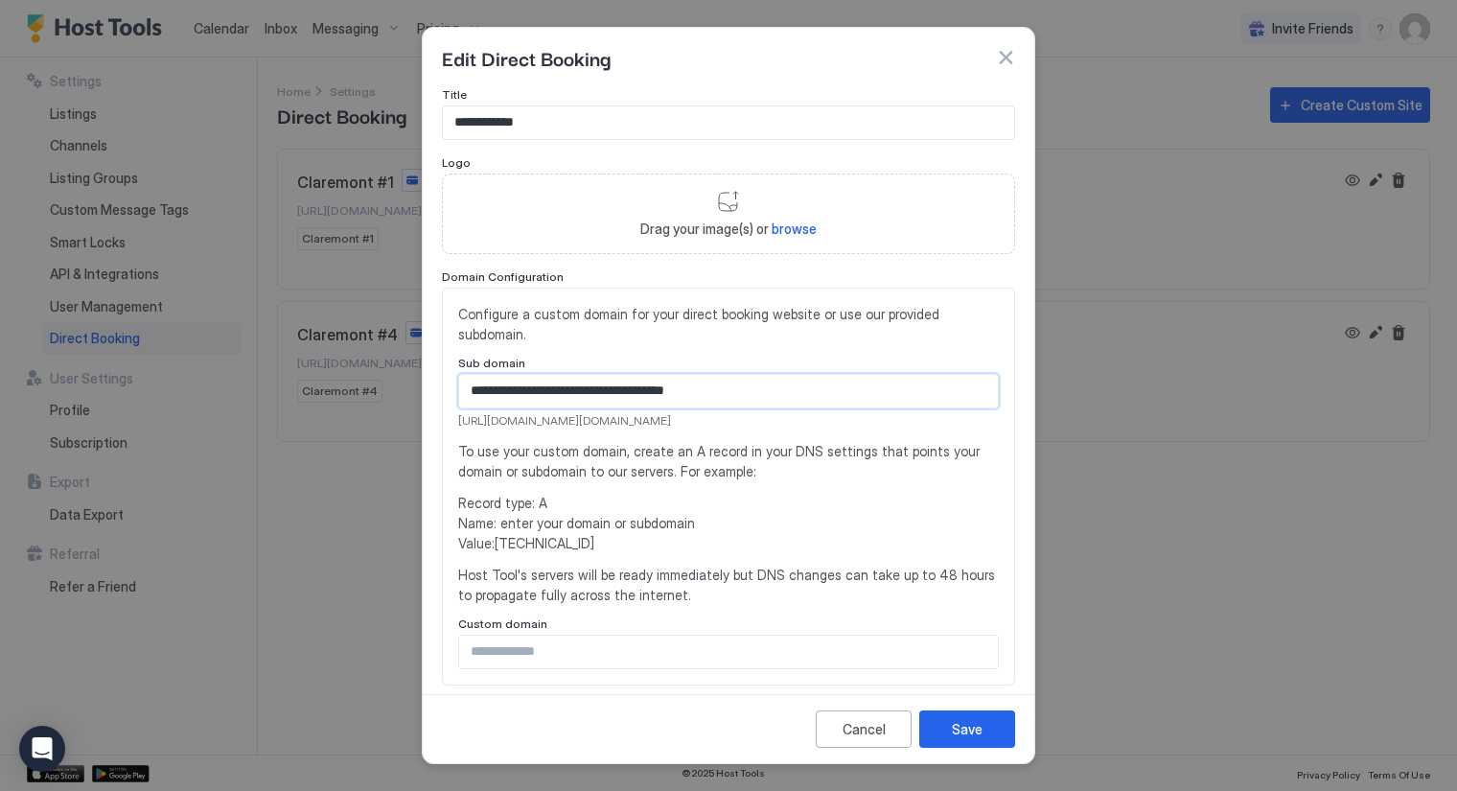
drag, startPoint x: 634, startPoint y: 388, endPoint x: 438, endPoint y: 387, distance: 195.6
click at [438, 387] on div "**********" at bounding box center [729, 386] width 612 height 599
type input "**********"
click at [971, 725] on div "Save" at bounding box center [967, 729] width 31 height 20
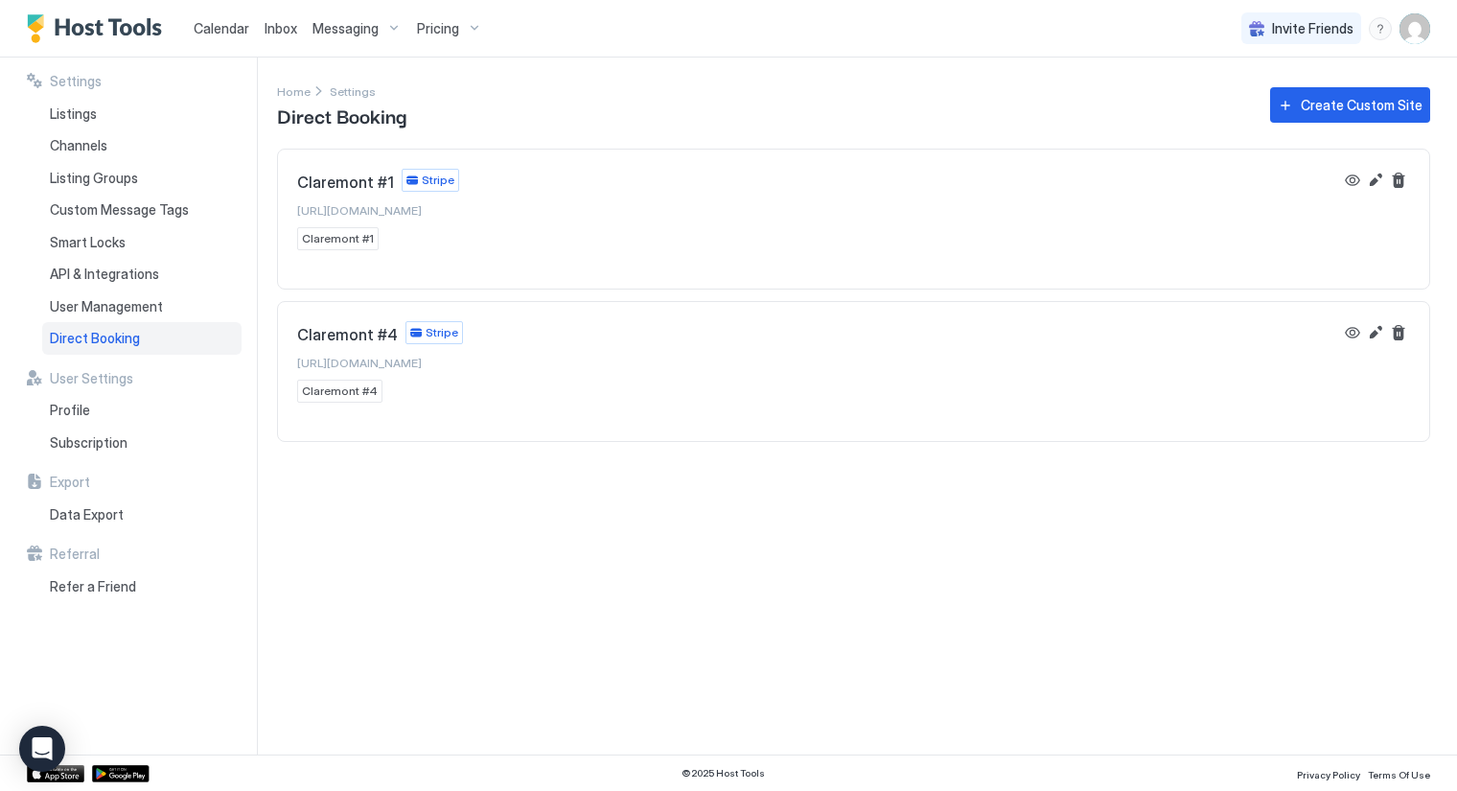
click at [422, 360] on span "[URL][DOMAIN_NAME]" at bounding box center [359, 363] width 125 height 14
click at [418, 206] on span "[URL][DOMAIN_NAME]" at bounding box center [359, 210] width 125 height 14
click at [1372, 178] on button "Edit" at bounding box center [1375, 180] width 23 height 23
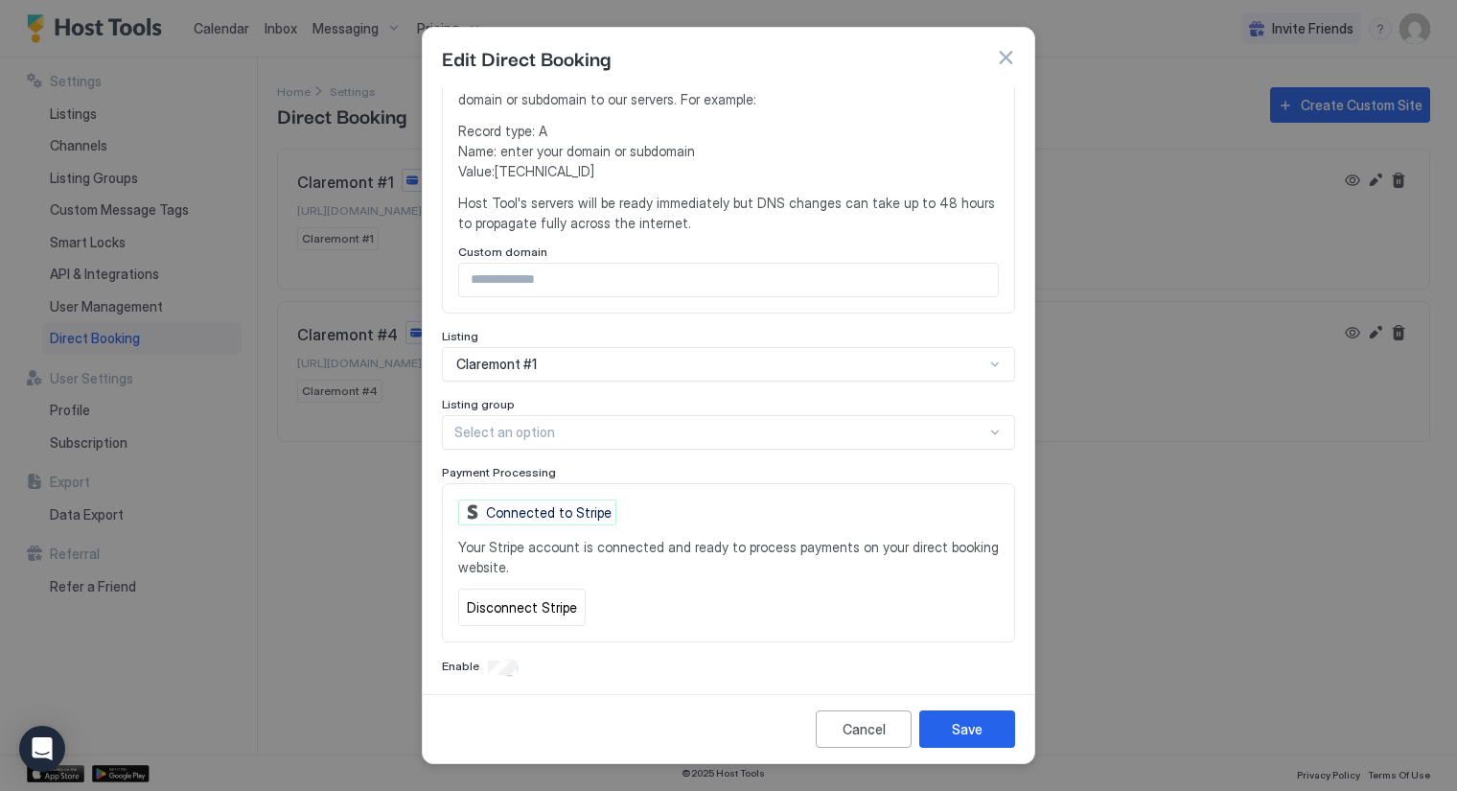
scroll to position [0, 0]
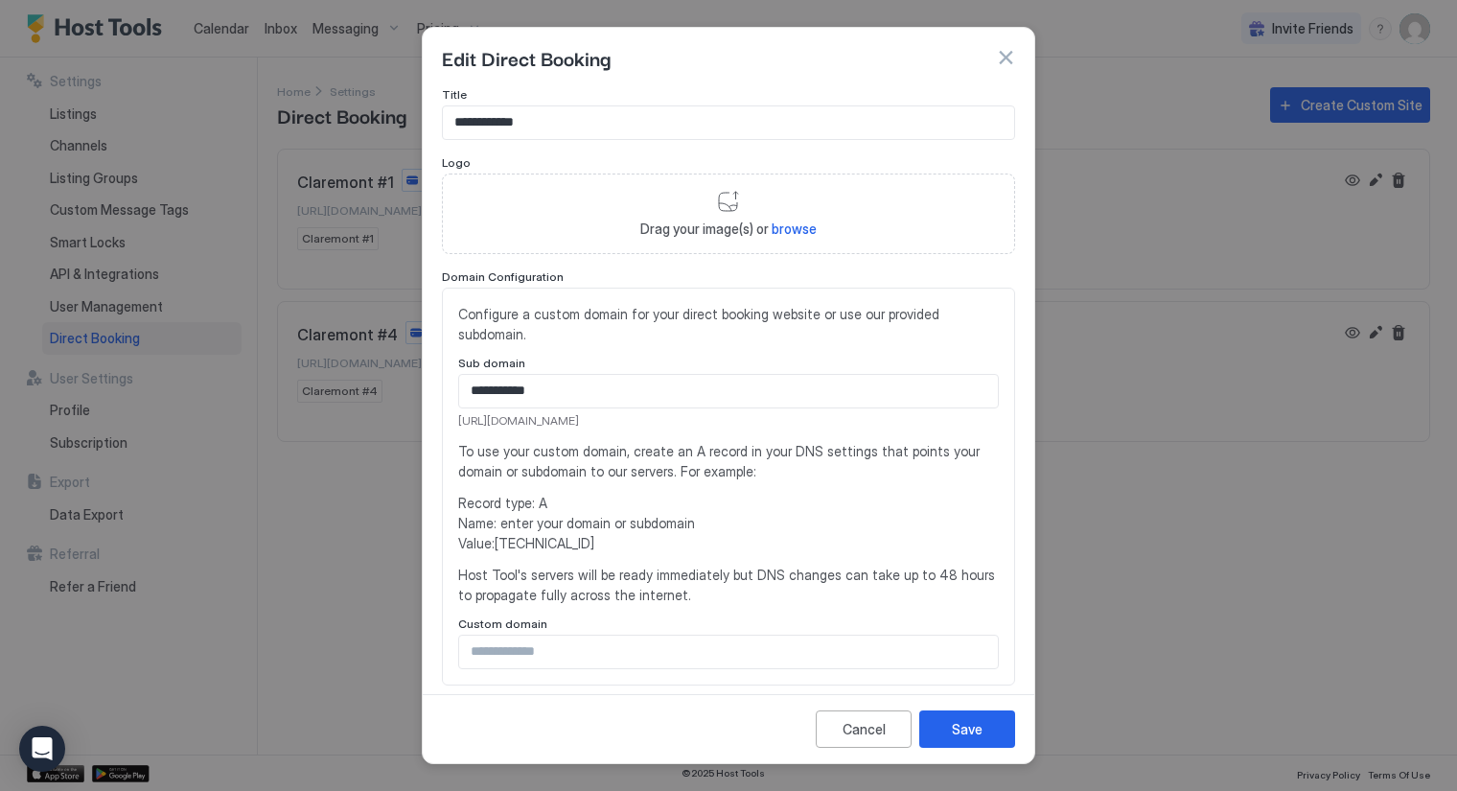
click at [1007, 61] on button "button" at bounding box center [1005, 57] width 19 height 19
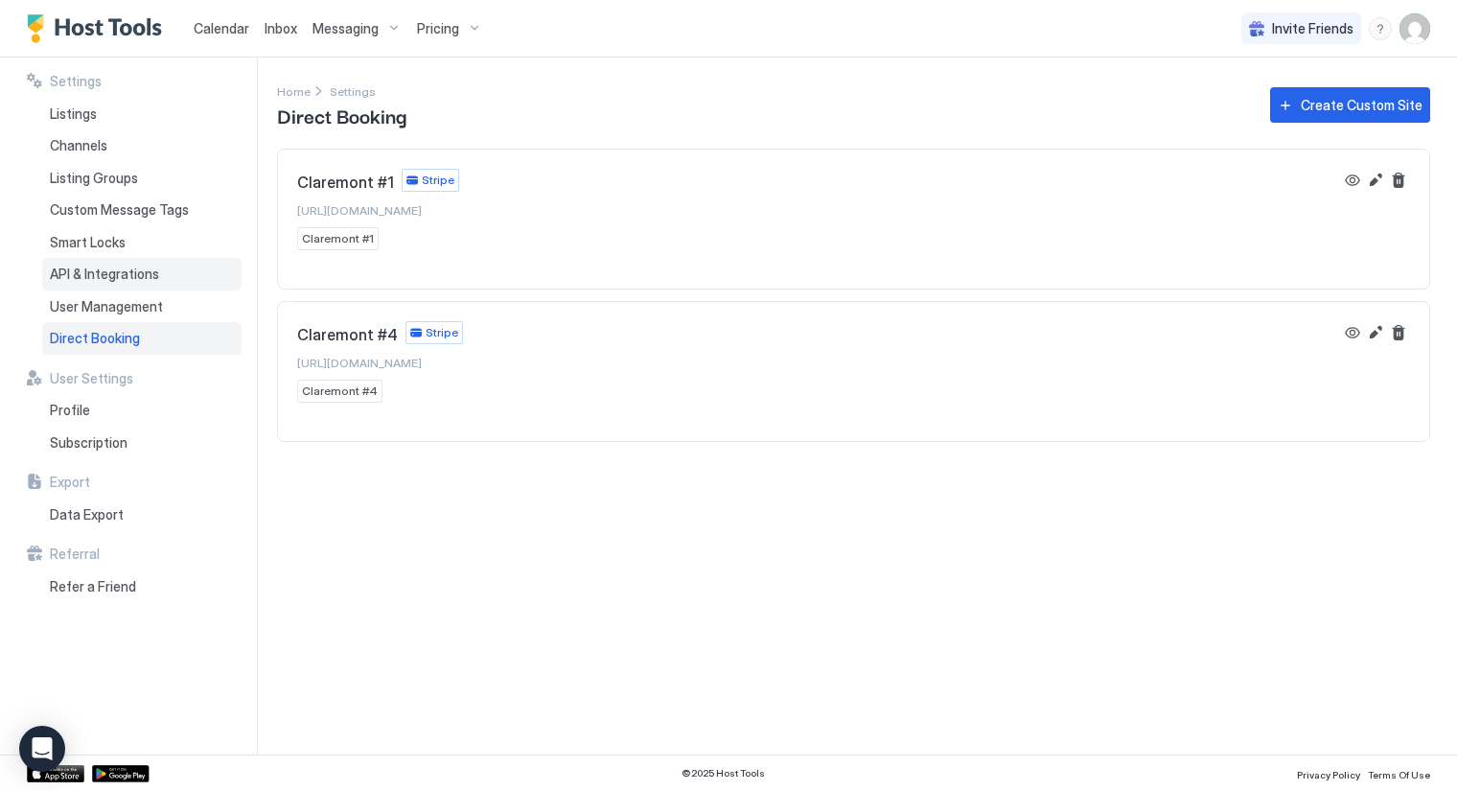
click at [137, 276] on span "API & Integrations" at bounding box center [104, 274] width 109 height 17
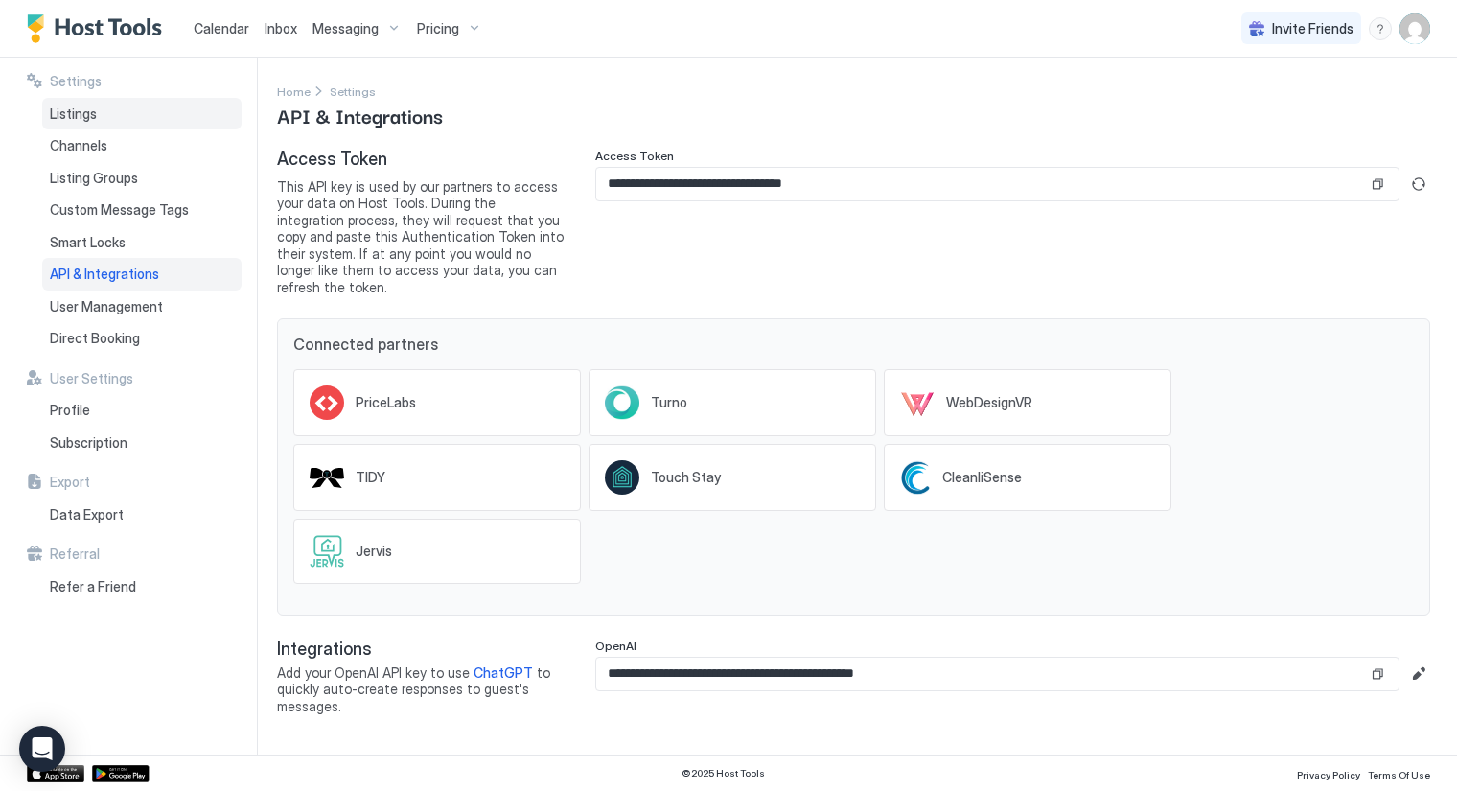
click at [76, 118] on span "Listings" at bounding box center [73, 113] width 47 height 17
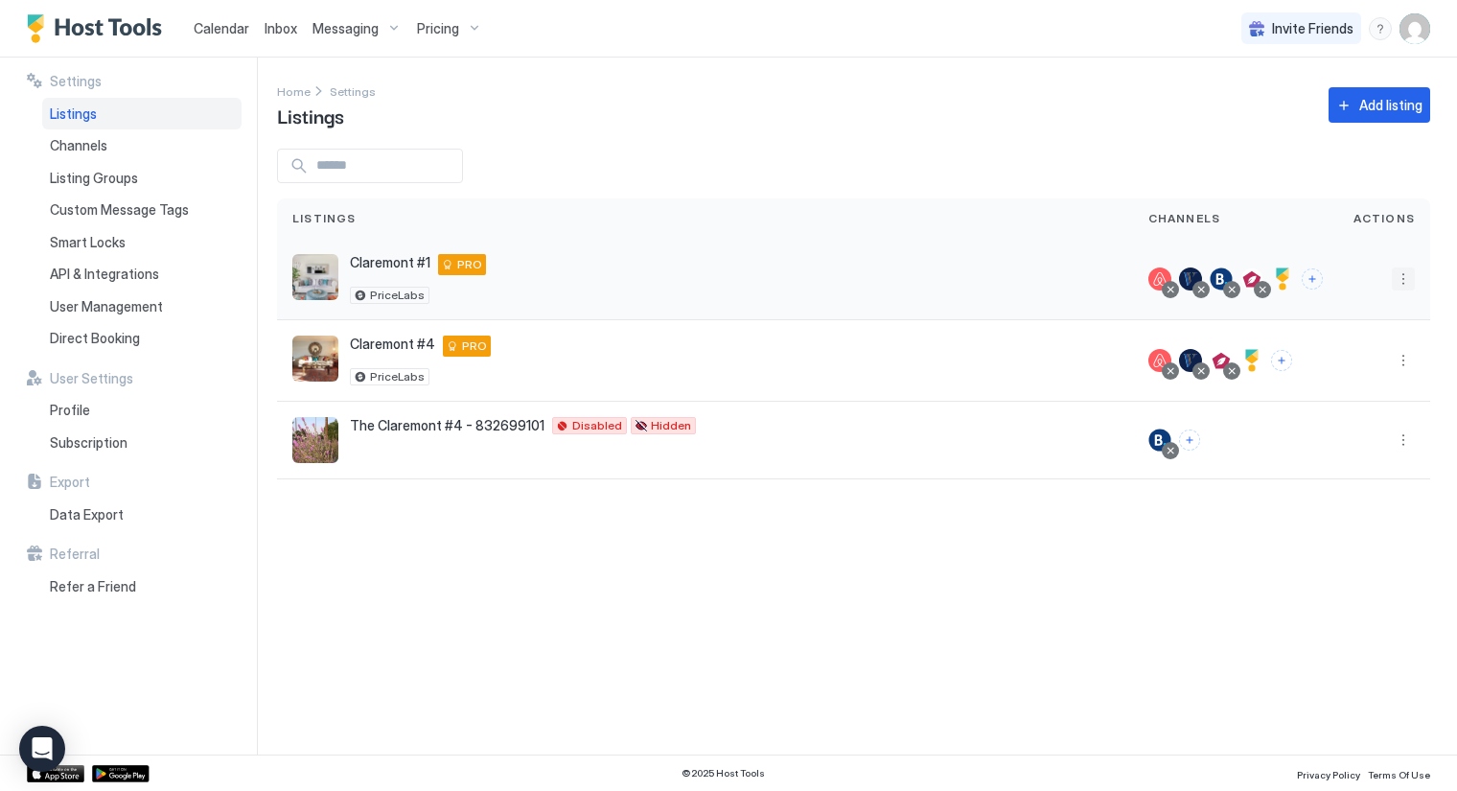
click at [1400, 281] on button "More options" at bounding box center [1403, 279] width 23 height 23
click at [1357, 362] on span "Listing Settings" at bounding box center [1360, 367] width 85 height 14
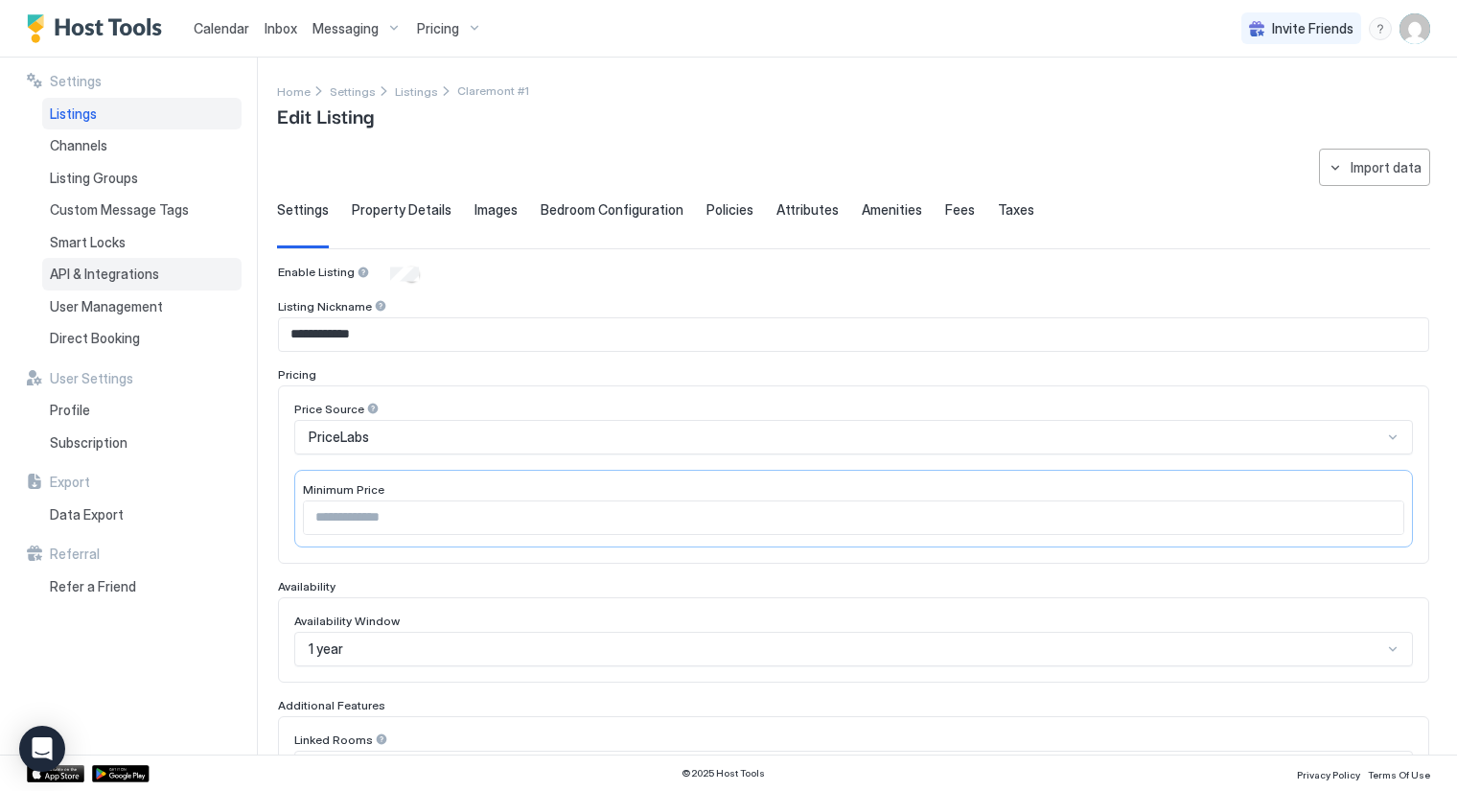
click at [134, 275] on span "API & Integrations" at bounding box center [104, 274] width 109 height 17
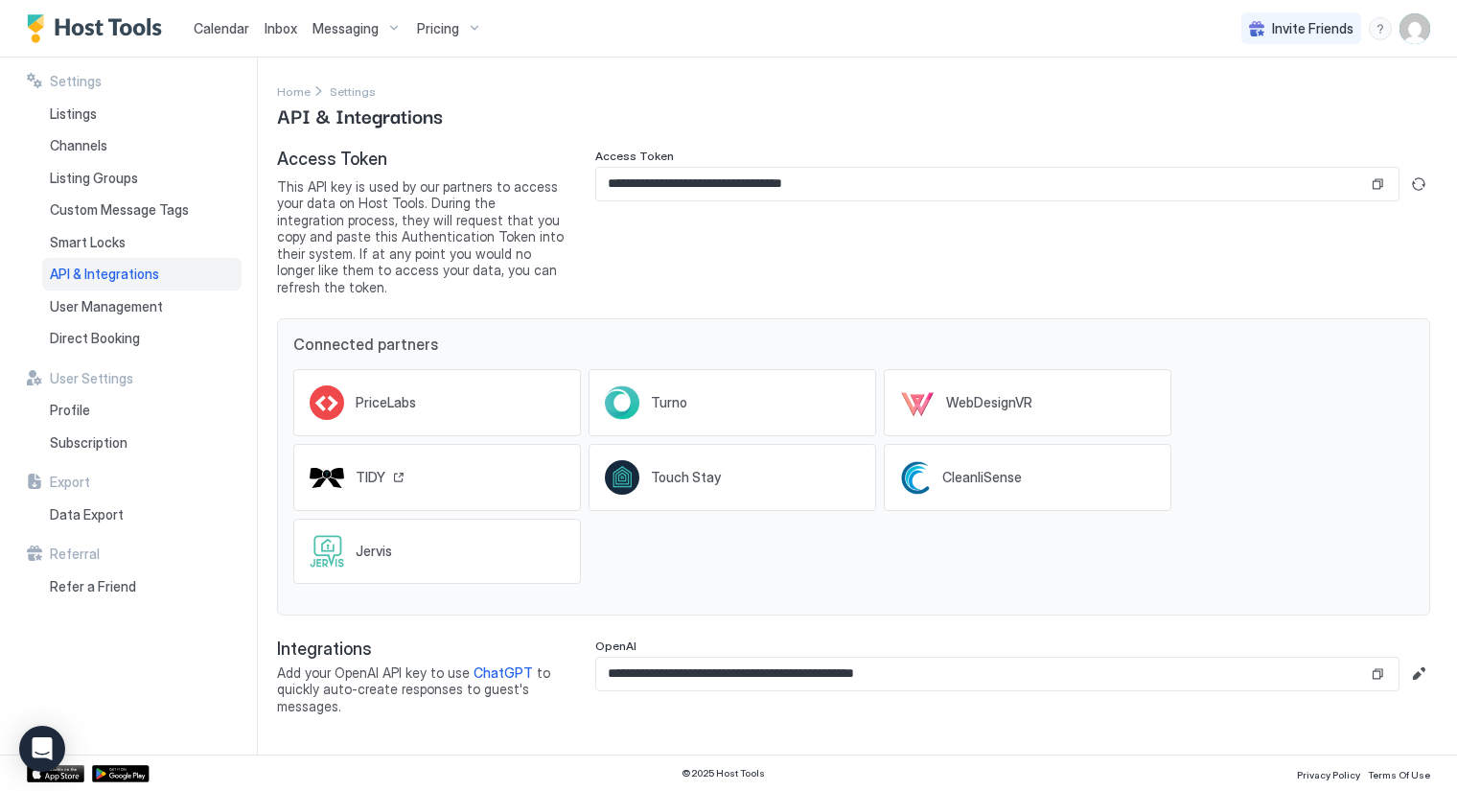
click at [368, 469] on span "TIDY" at bounding box center [371, 477] width 30 height 17
click at [78, 117] on span "Listings" at bounding box center [73, 113] width 47 height 17
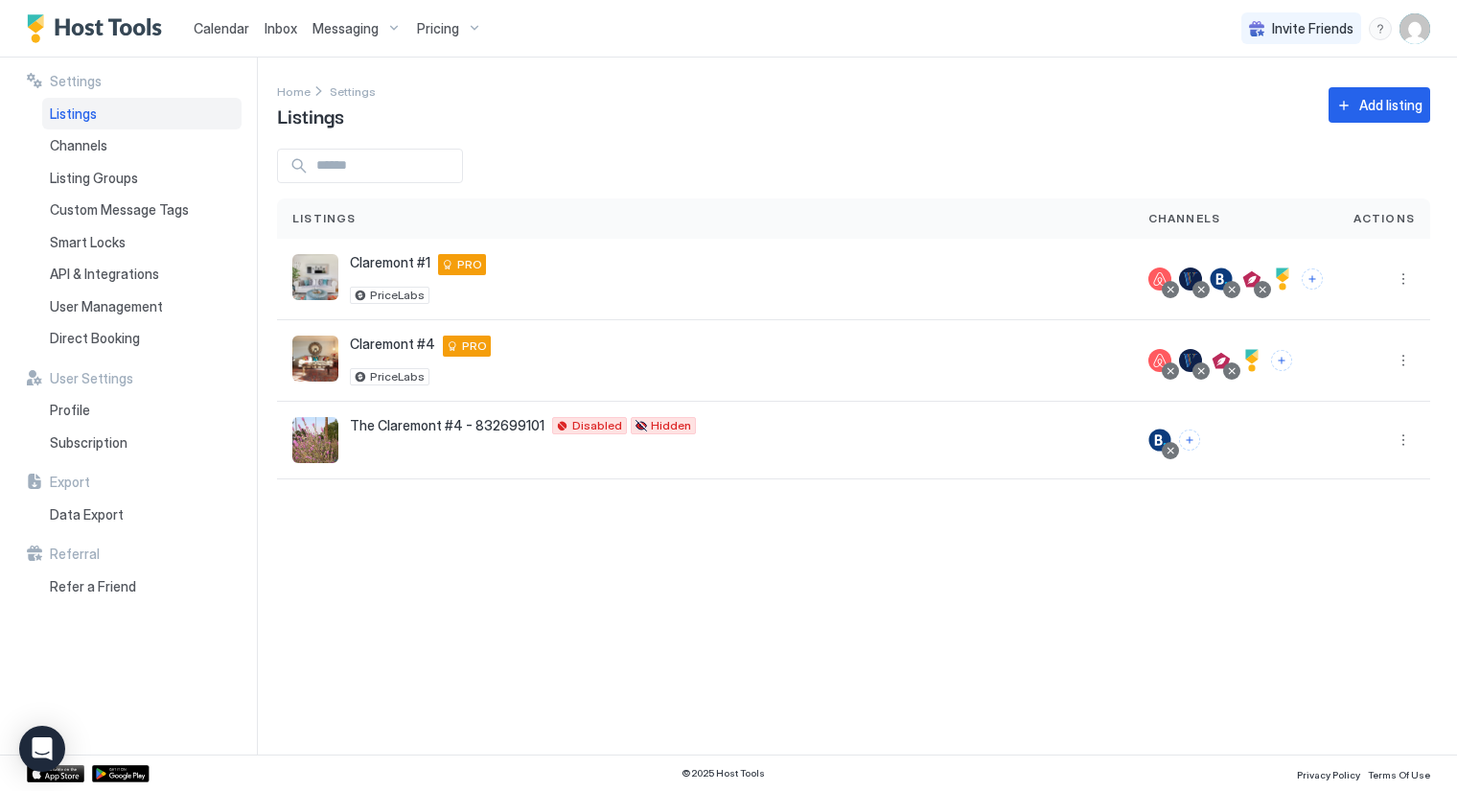
click at [289, 25] on span "Inbox" at bounding box center [281, 28] width 33 height 16
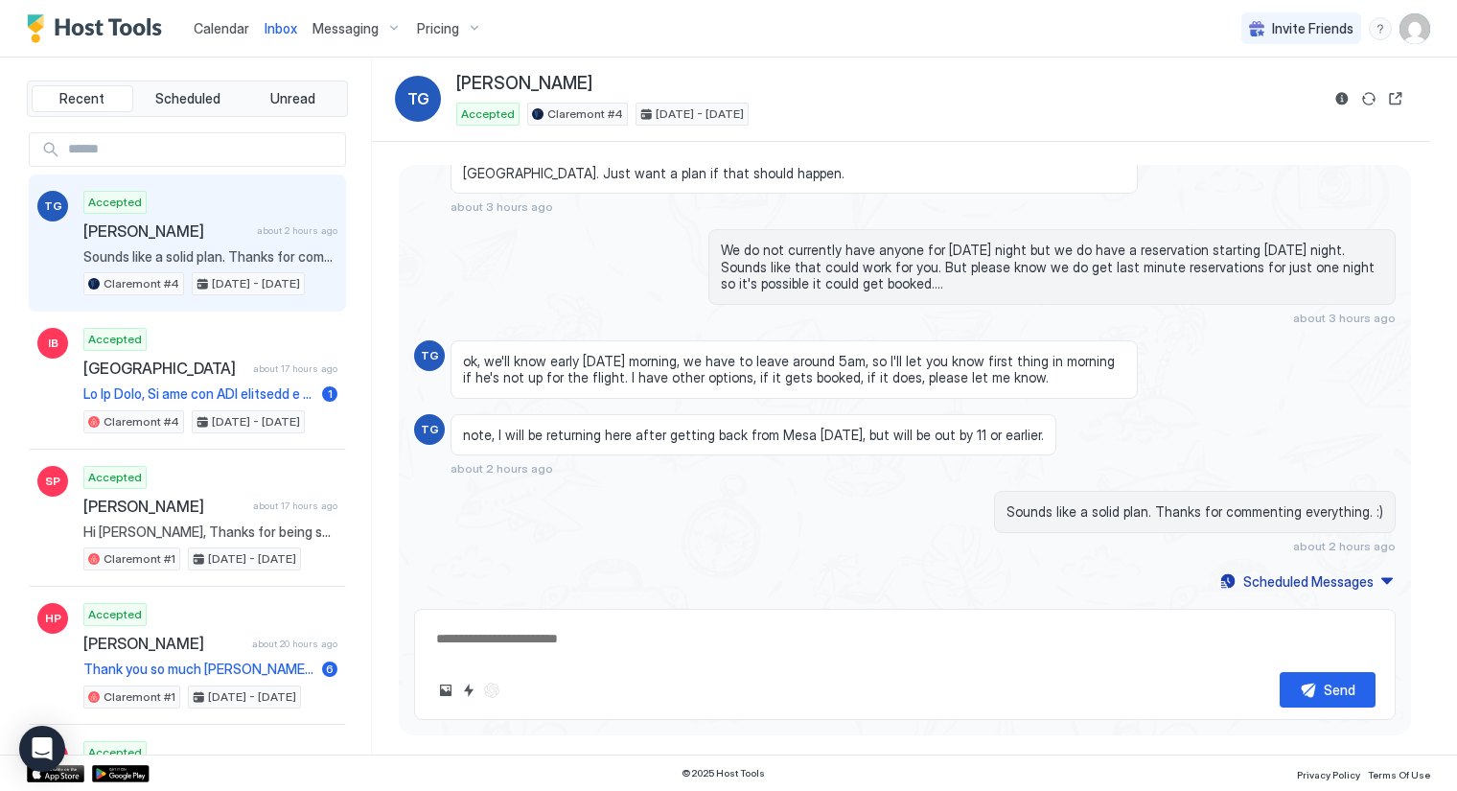
scroll to position [3846, 0]
click at [344, 29] on span "Messaging" at bounding box center [346, 28] width 66 height 17
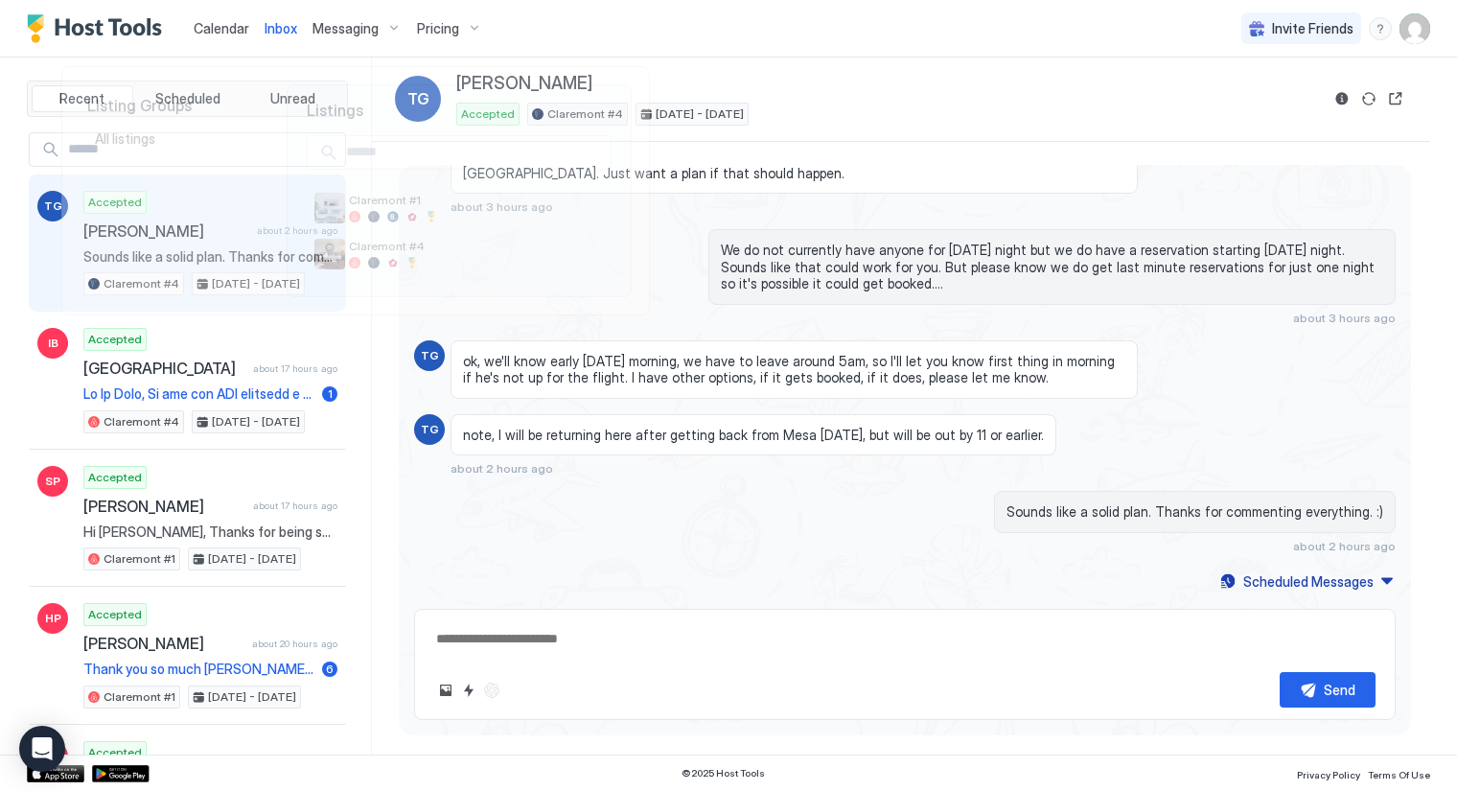
type textarea "*"
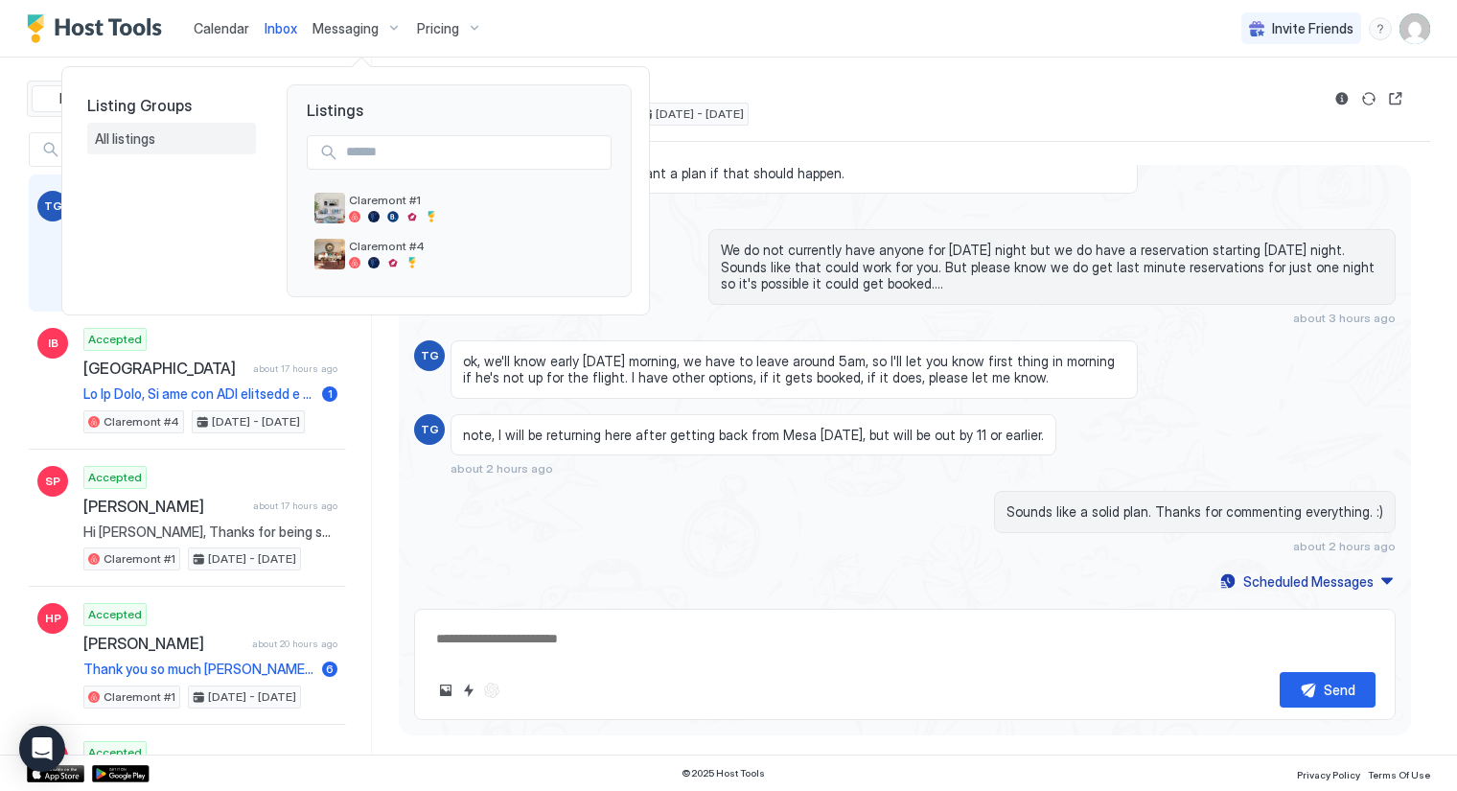
click at [125, 138] on span "All listings" at bounding box center [126, 138] width 63 height 17
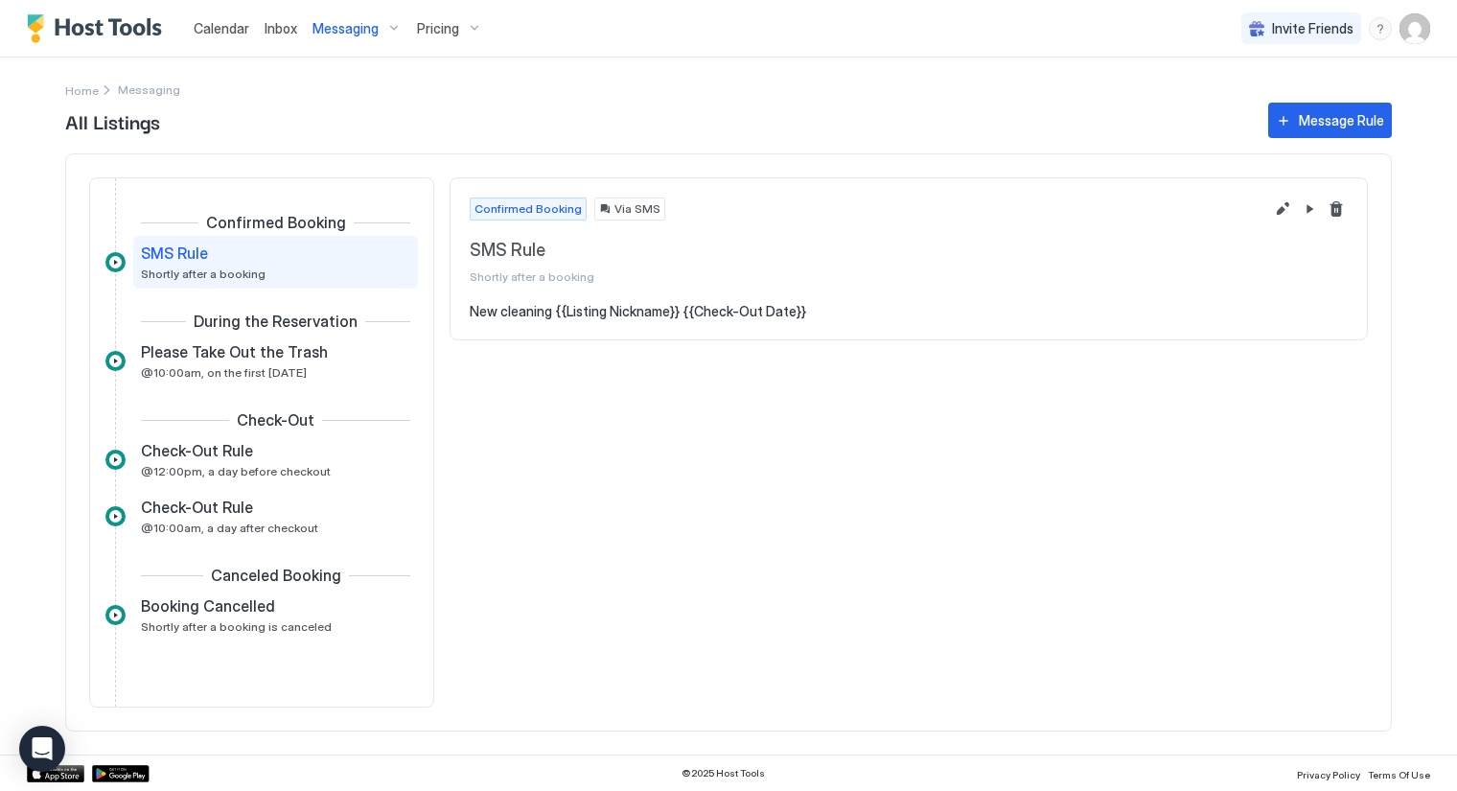
click at [134, 27] on img "Host Tools Logo" at bounding box center [99, 28] width 144 height 29
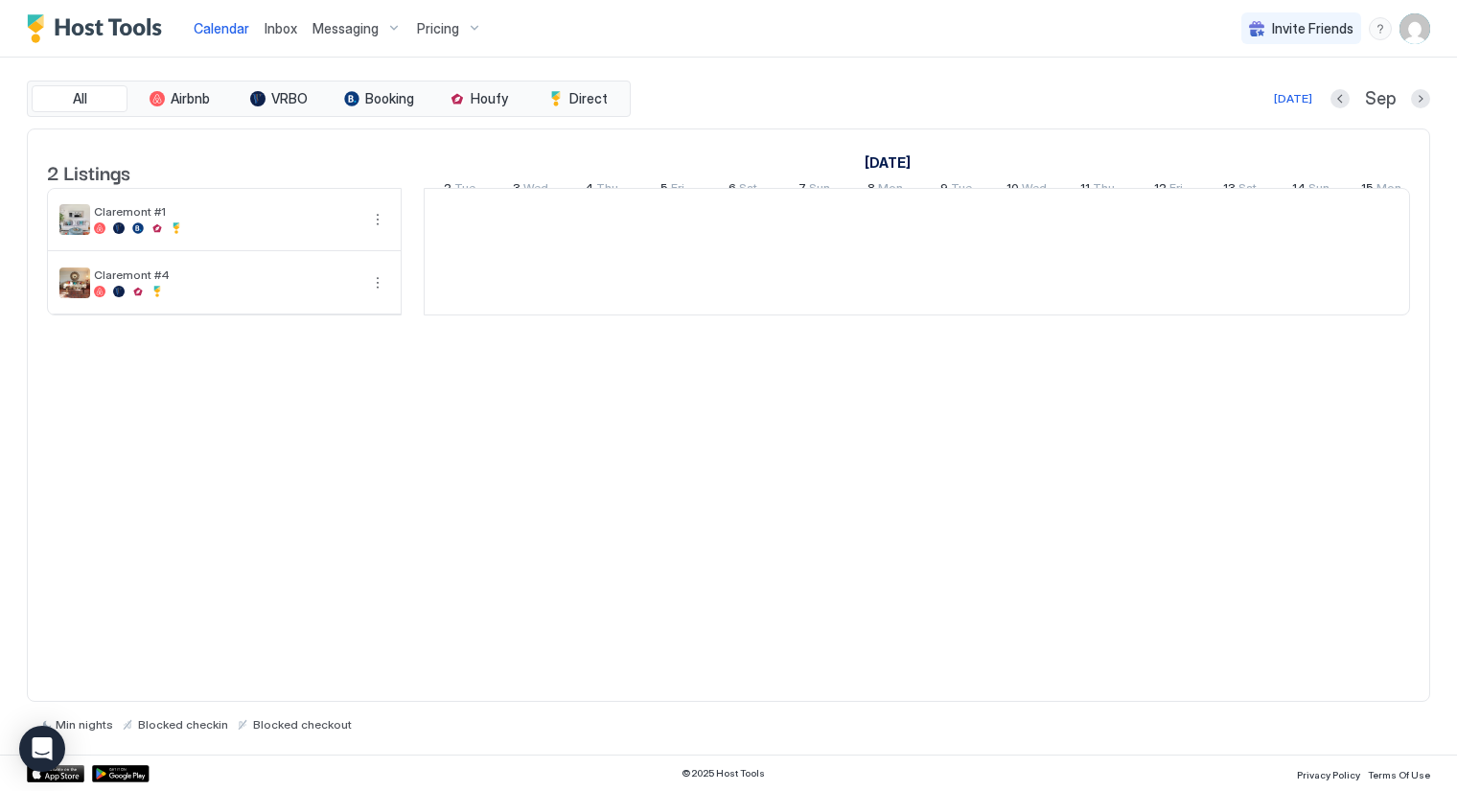
scroll to position [0, 1065]
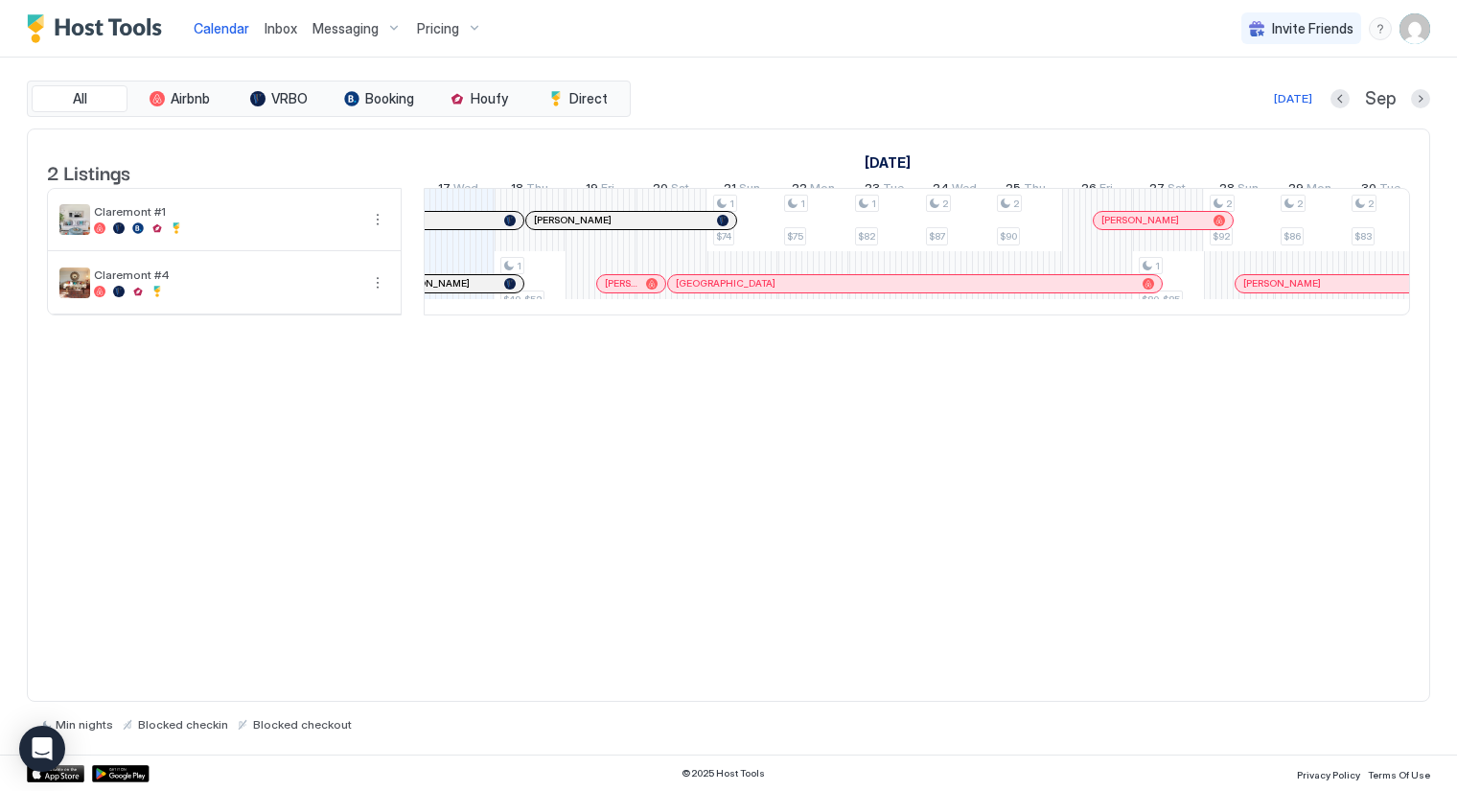
click at [1416, 27] on img "User profile" at bounding box center [1415, 28] width 31 height 31
click at [1267, 104] on div "Settings" at bounding box center [1308, 108] width 244 height 34
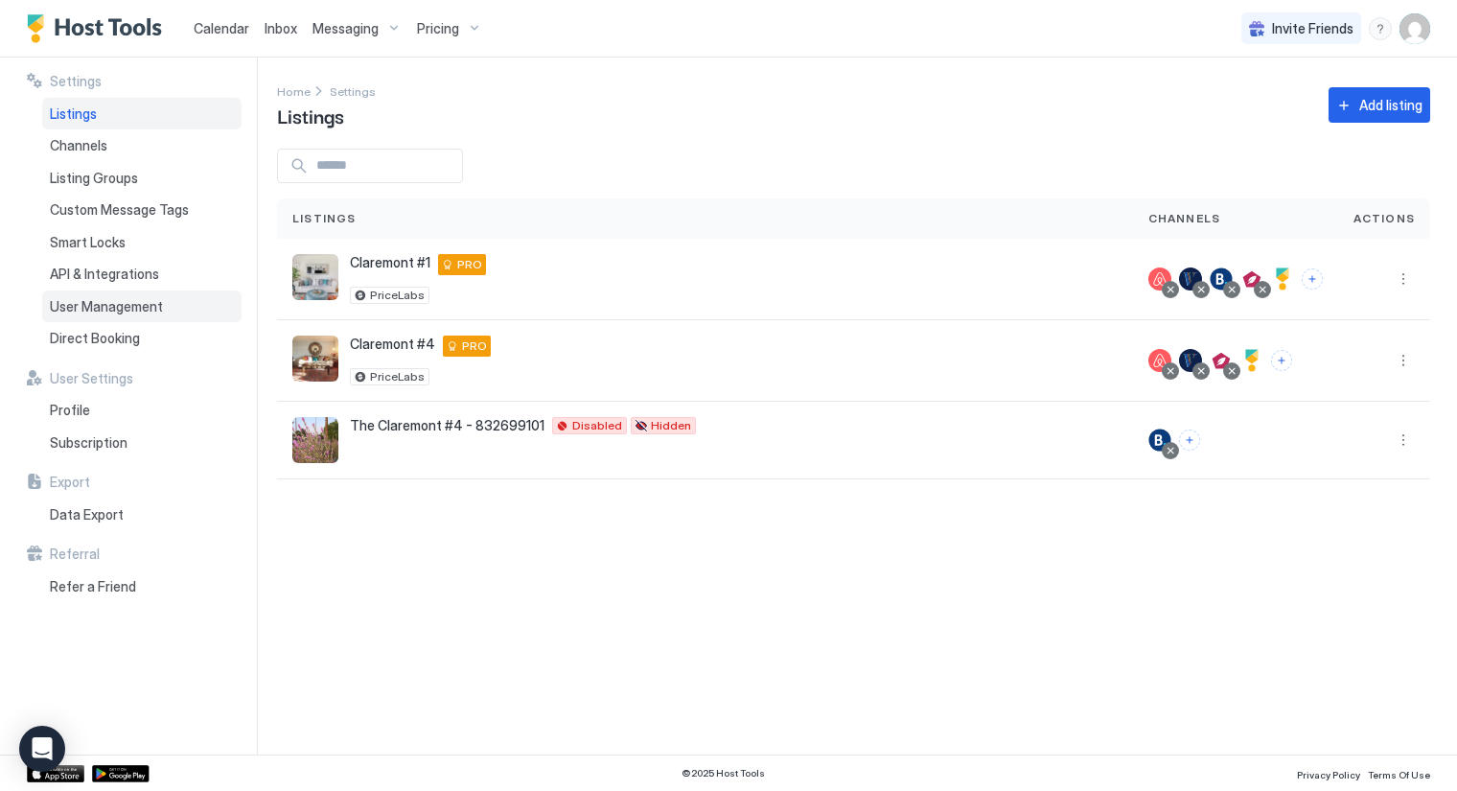
click at [107, 301] on span "User Management" at bounding box center [106, 306] width 113 height 17
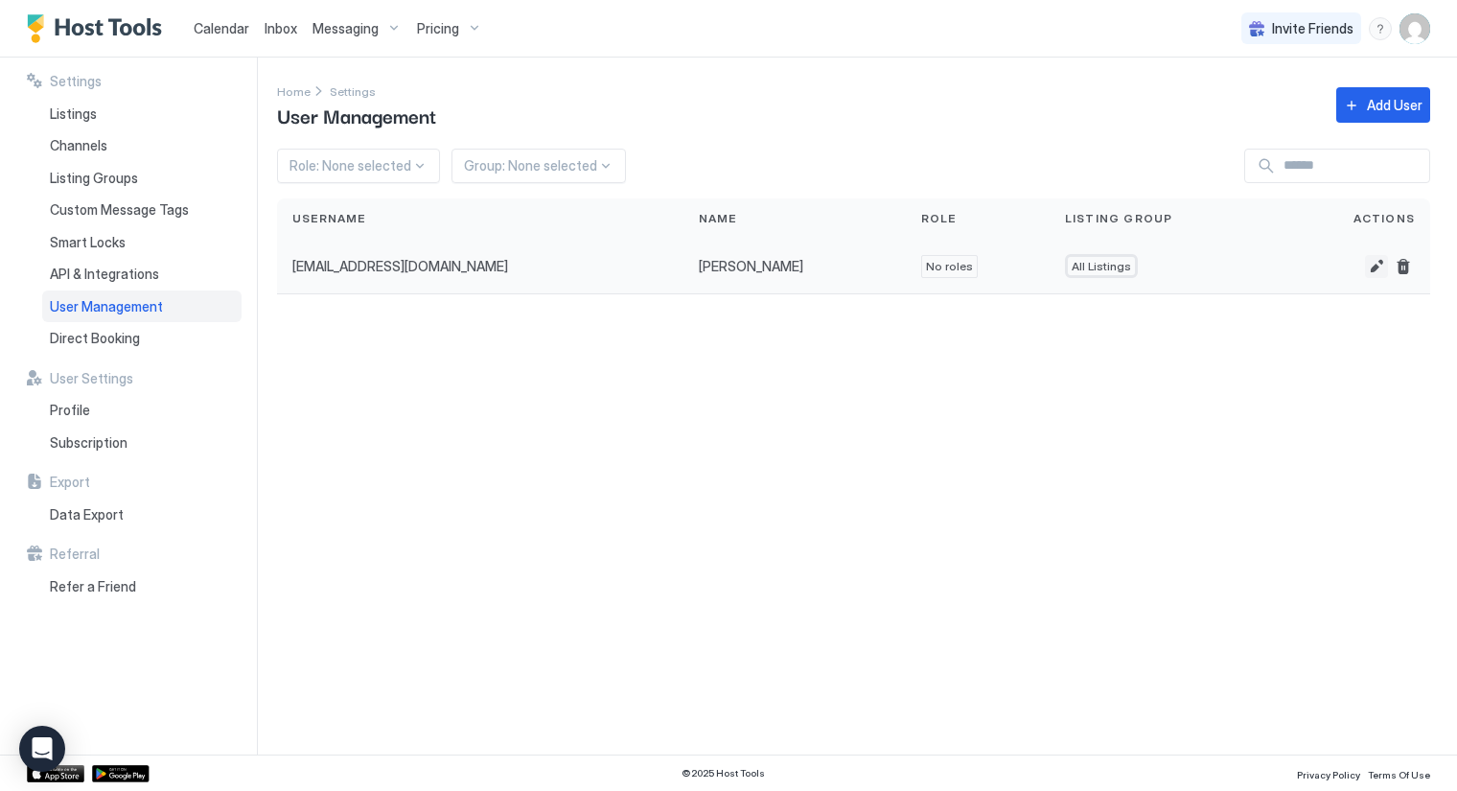
click at [1377, 264] on button "Edit" at bounding box center [1376, 266] width 23 height 23
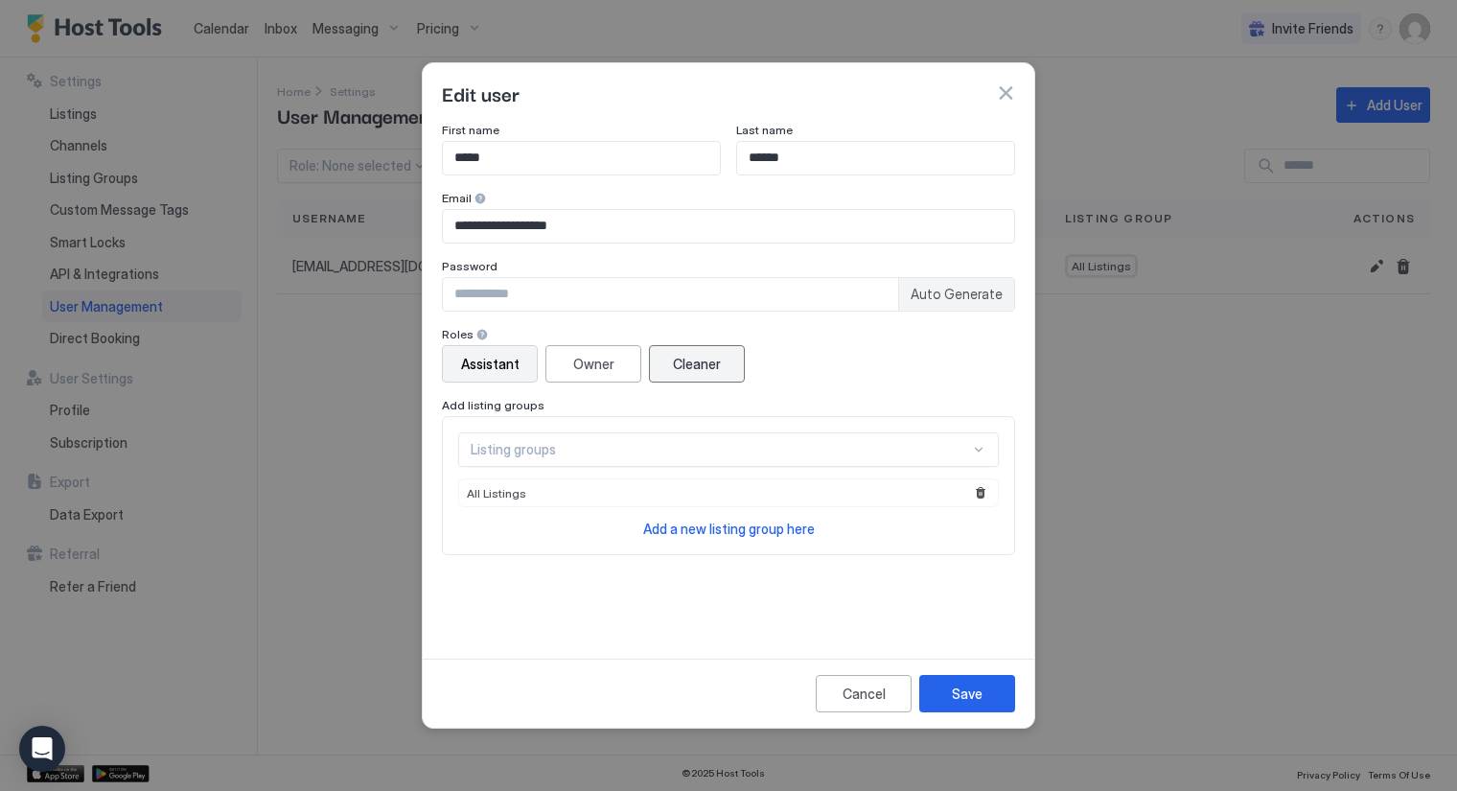
click at [705, 370] on div "Cleaner" at bounding box center [697, 364] width 48 height 20
click at [963, 296] on span "Auto Generate" at bounding box center [957, 294] width 92 height 17
type input "********"
drag, startPoint x: 553, startPoint y: 295, endPoint x: 435, endPoint y: 305, distance: 118.3
click at [435, 305] on div "**********" at bounding box center [729, 387] width 612 height 528
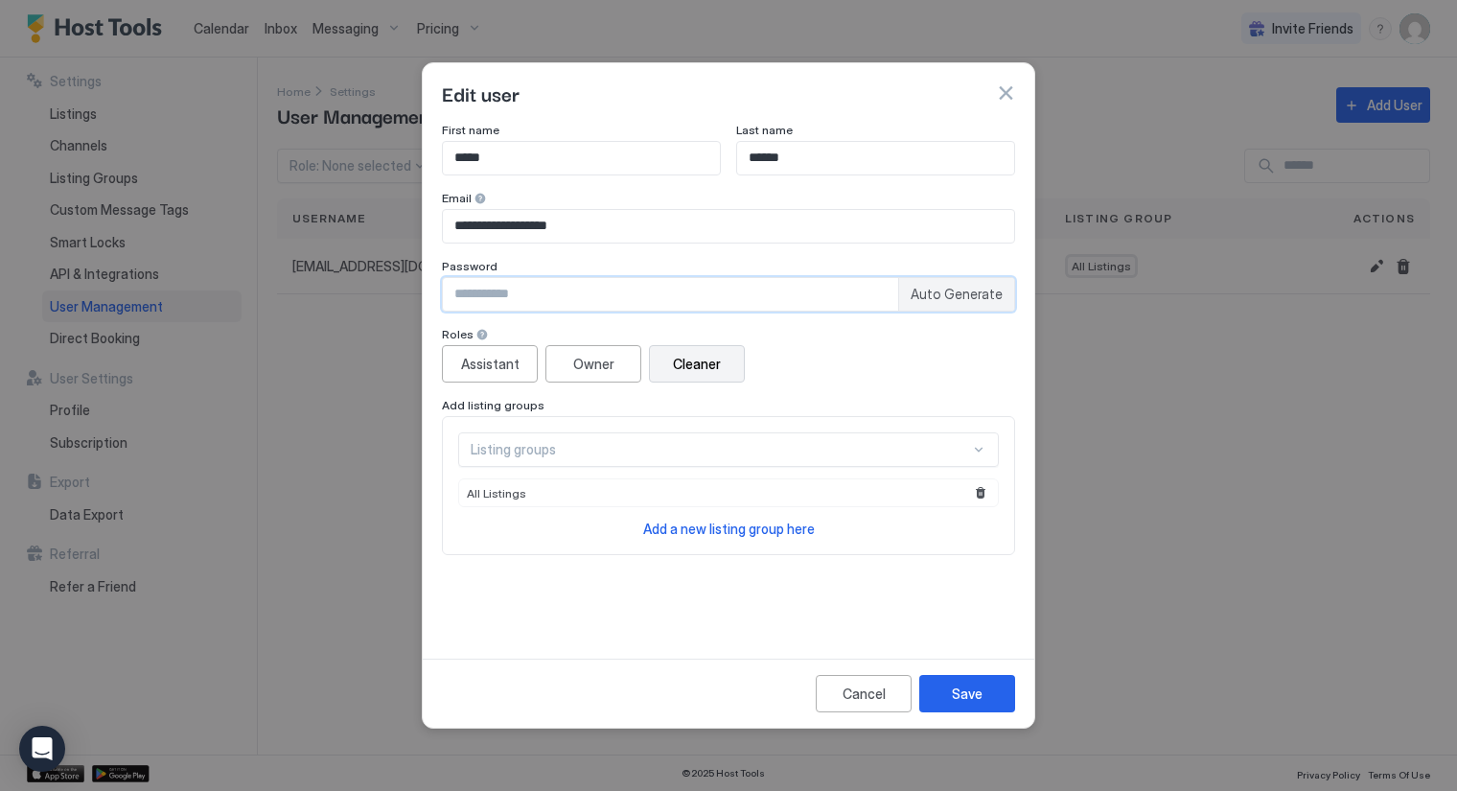
click at [799, 460] on div "Listing groups" at bounding box center [728, 449] width 541 height 35
click at [803, 455] on div "Listing groups" at bounding box center [721, 449] width 500 height 17
click at [509, 492] on span "All Listings" at bounding box center [496, 493] width 59 height 14
click at [979, 689] on div "Save" at bounding box center [967, 694] width 31 height 20
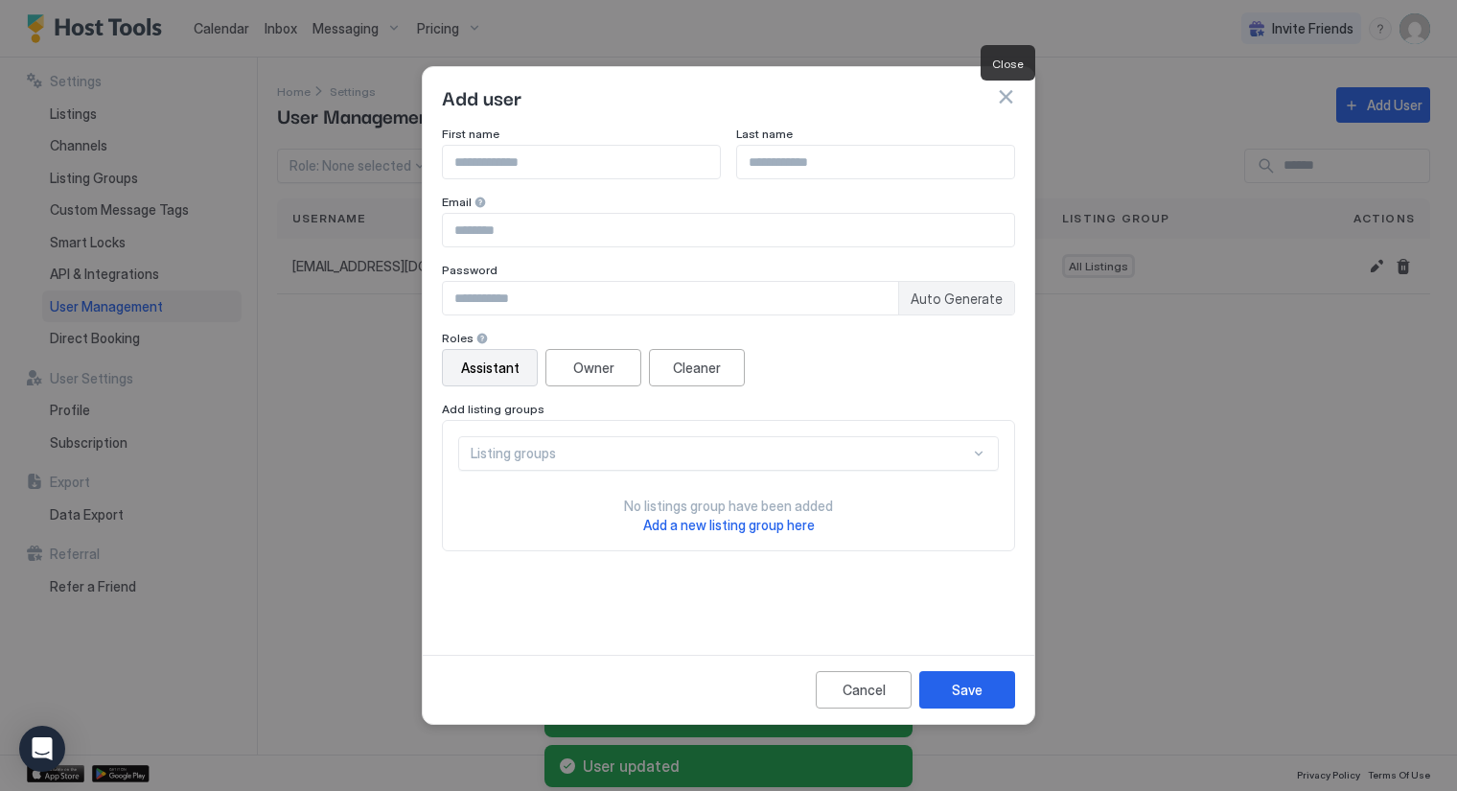
click at [1004, 98] on button "button" at bounding box center [1005, 96] width 19 height 19
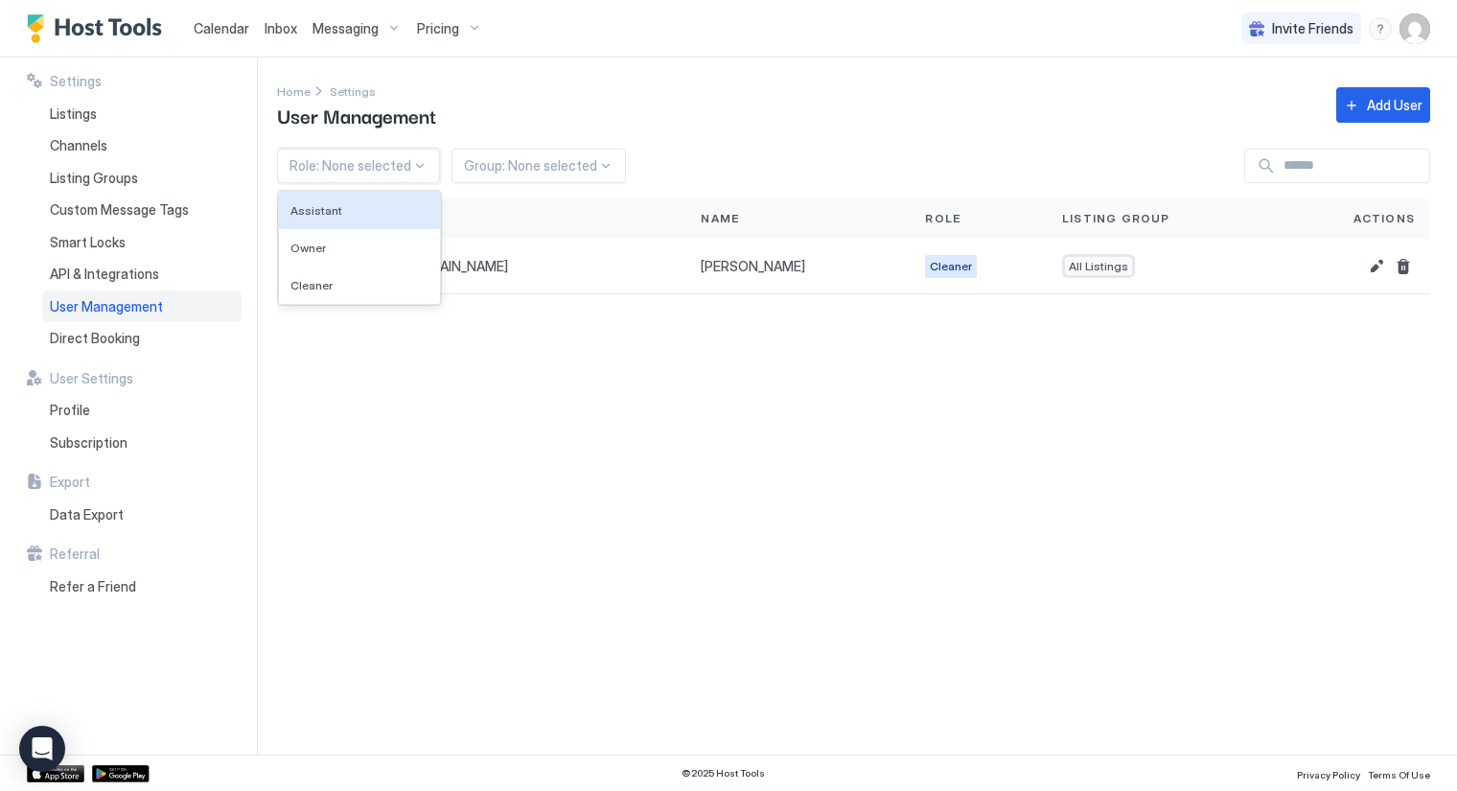
click at [412, 163] on div at bounding box center [419, 165] width 15 height 15
click at [337, 286] on div "Cleaner" at bounding box center [360, 285] width 138 height 14
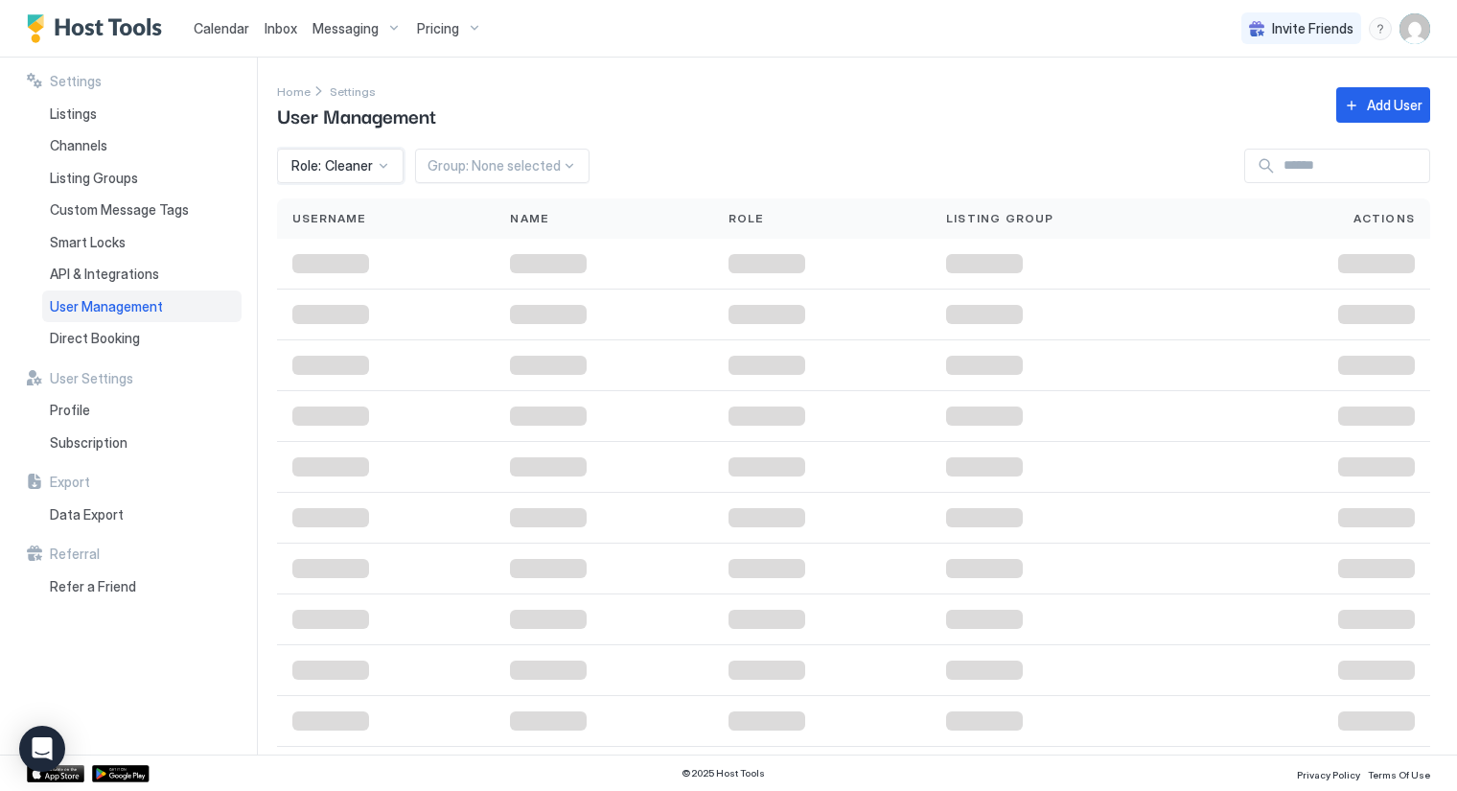
click at [337, 286] on div at bounding box center [386, 264] width 218 height 51
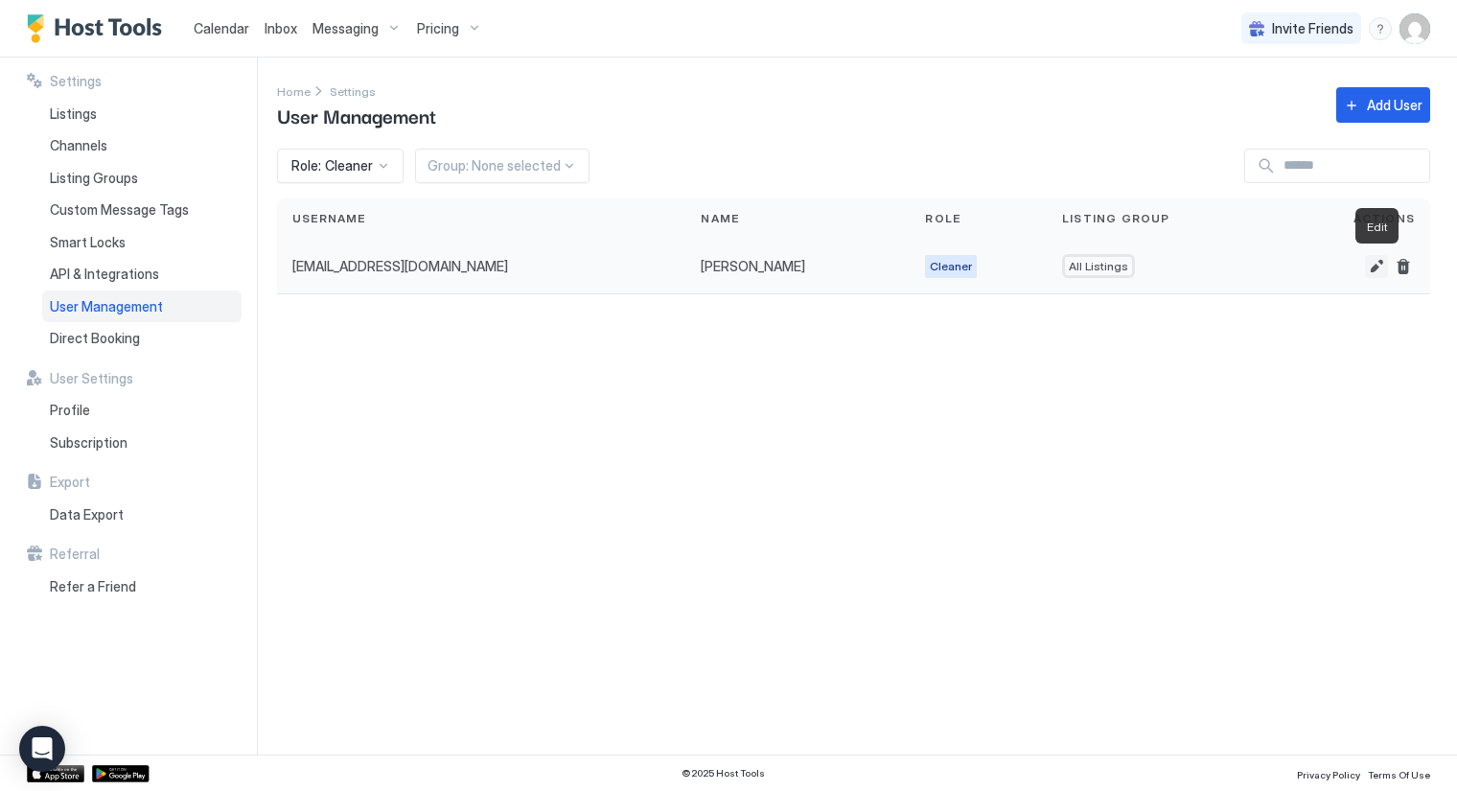
click at [1377, 266] on button "Edit" at bounding box center [1376, 266] width 23 height 23
click at [1377, 259] on button "Edit" at bounding box center [1376, 266] width 23 height 23
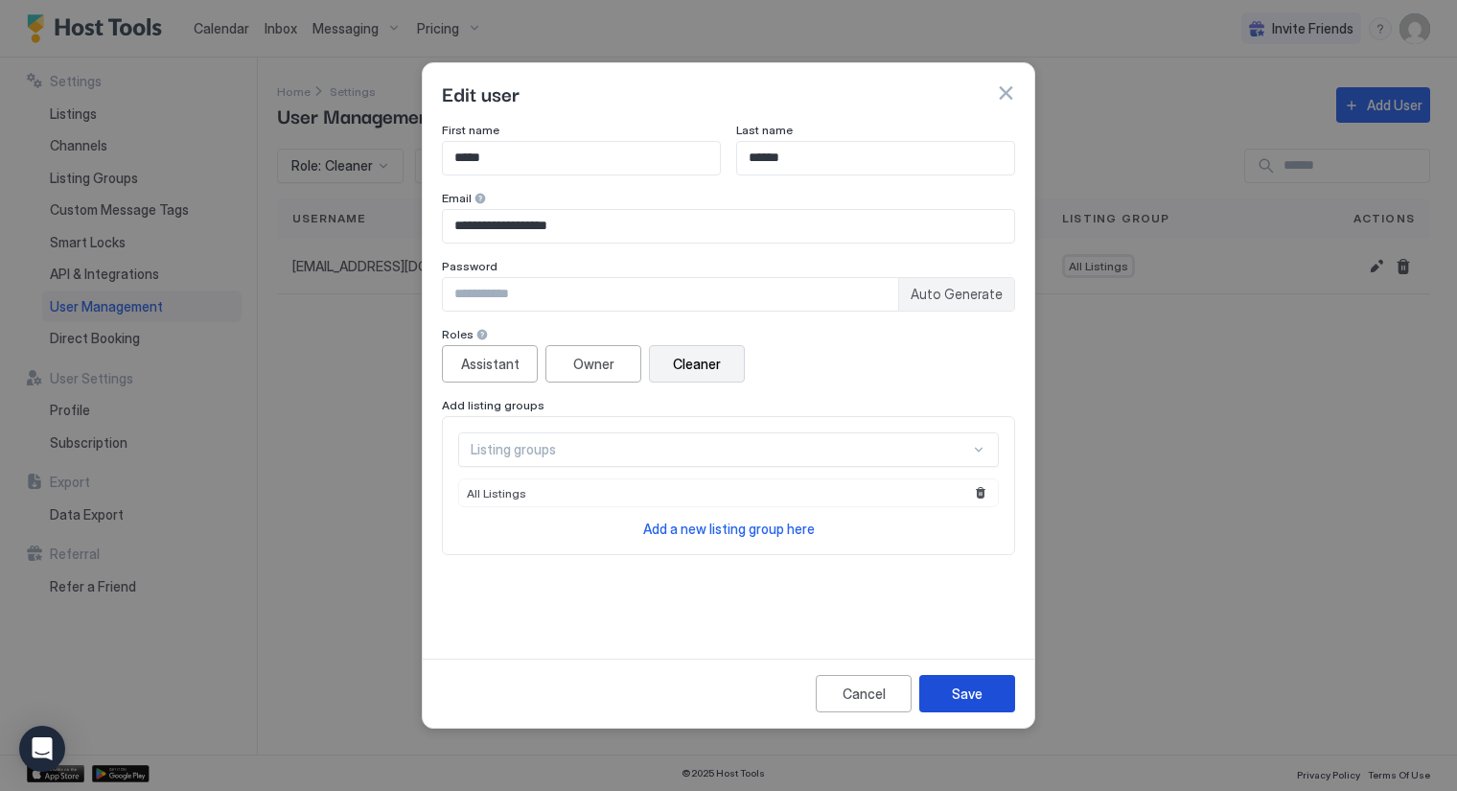
click at [965, 696] on div "Save" at bounding box center [967, 694] width 31 height 20
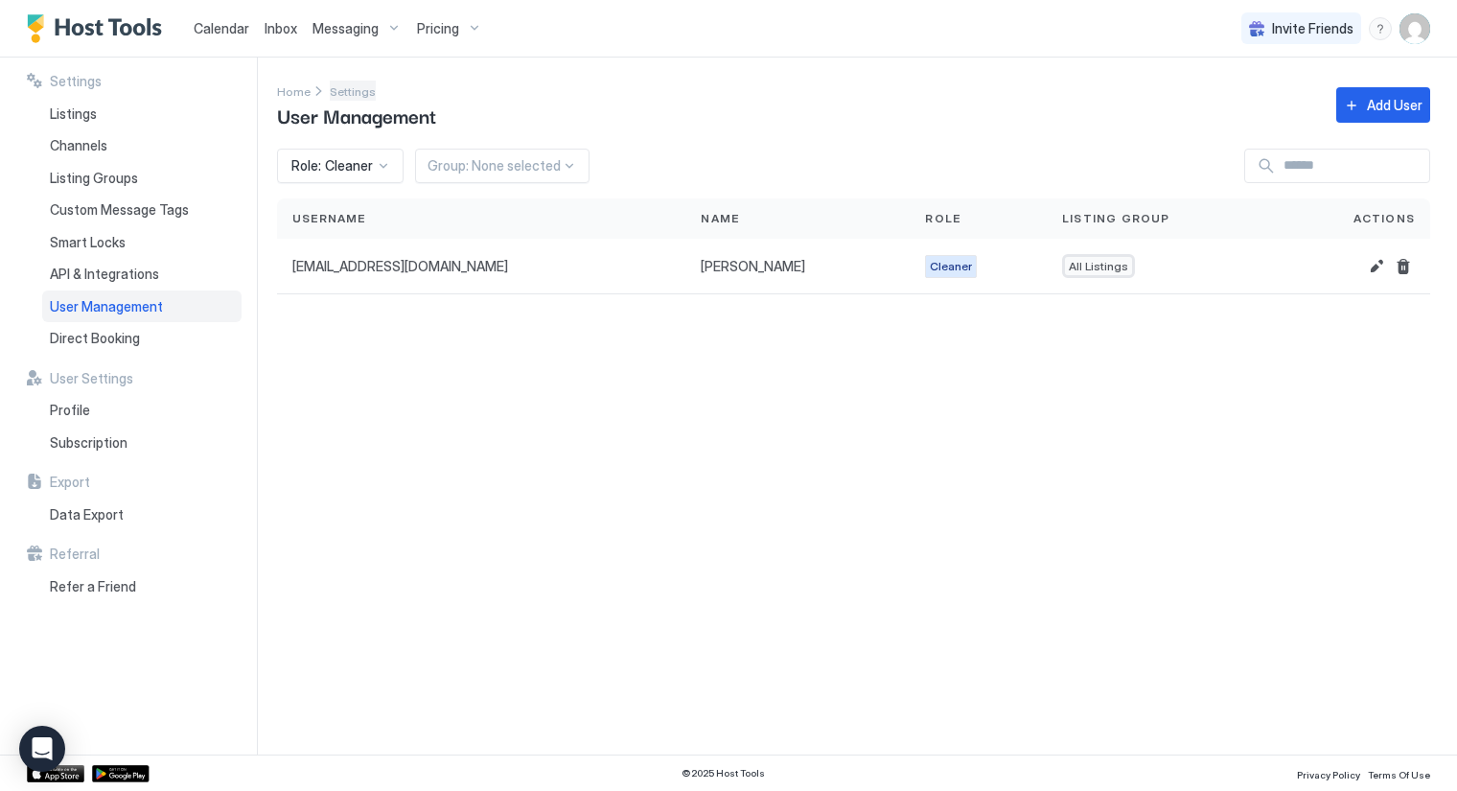
click at [347, 89] on span "Settings" at bounding box center [353, 91] width 46 height 14
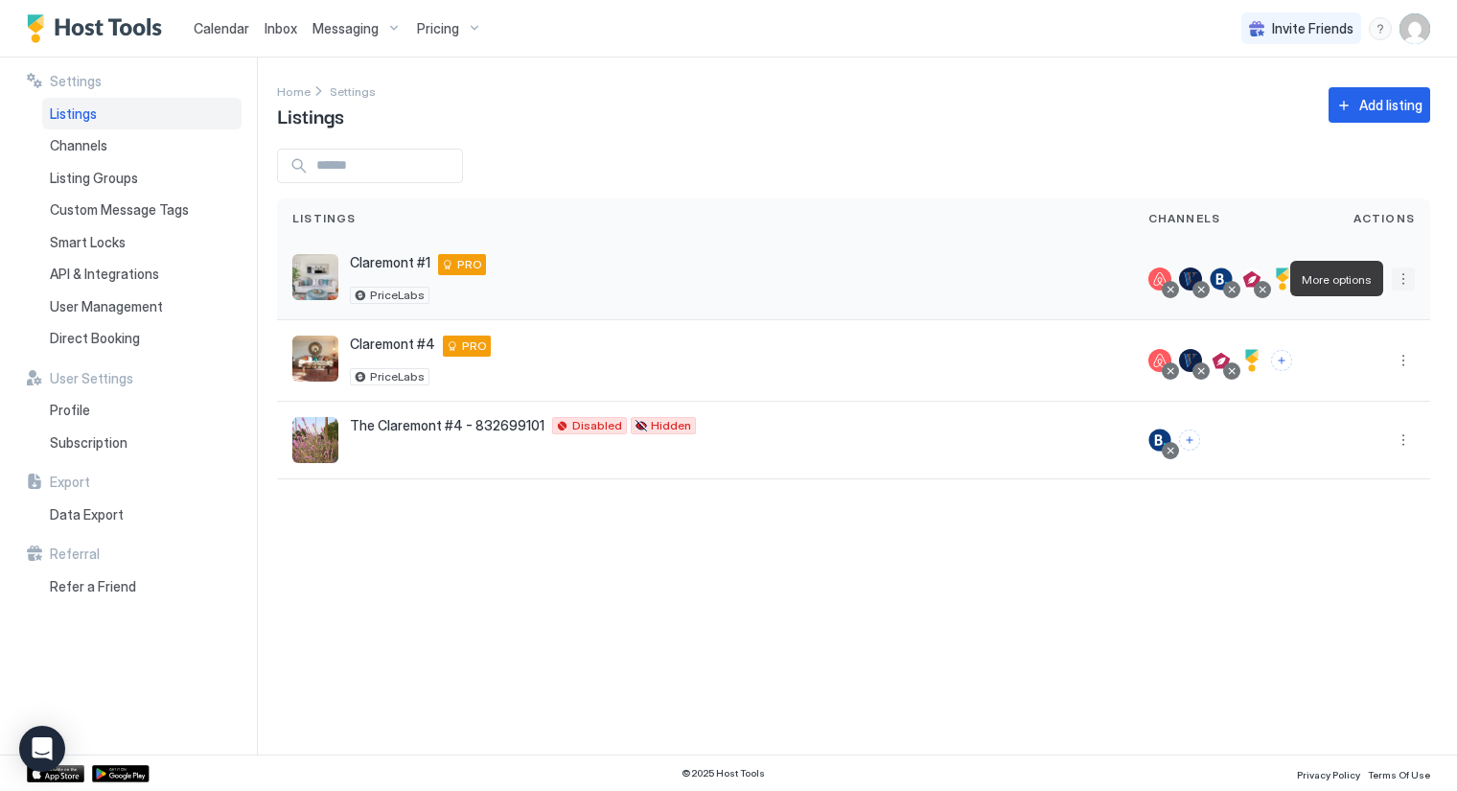
click at [1403, 280] on button "More options" at bounding box center [1403, 279] width 23 height 23
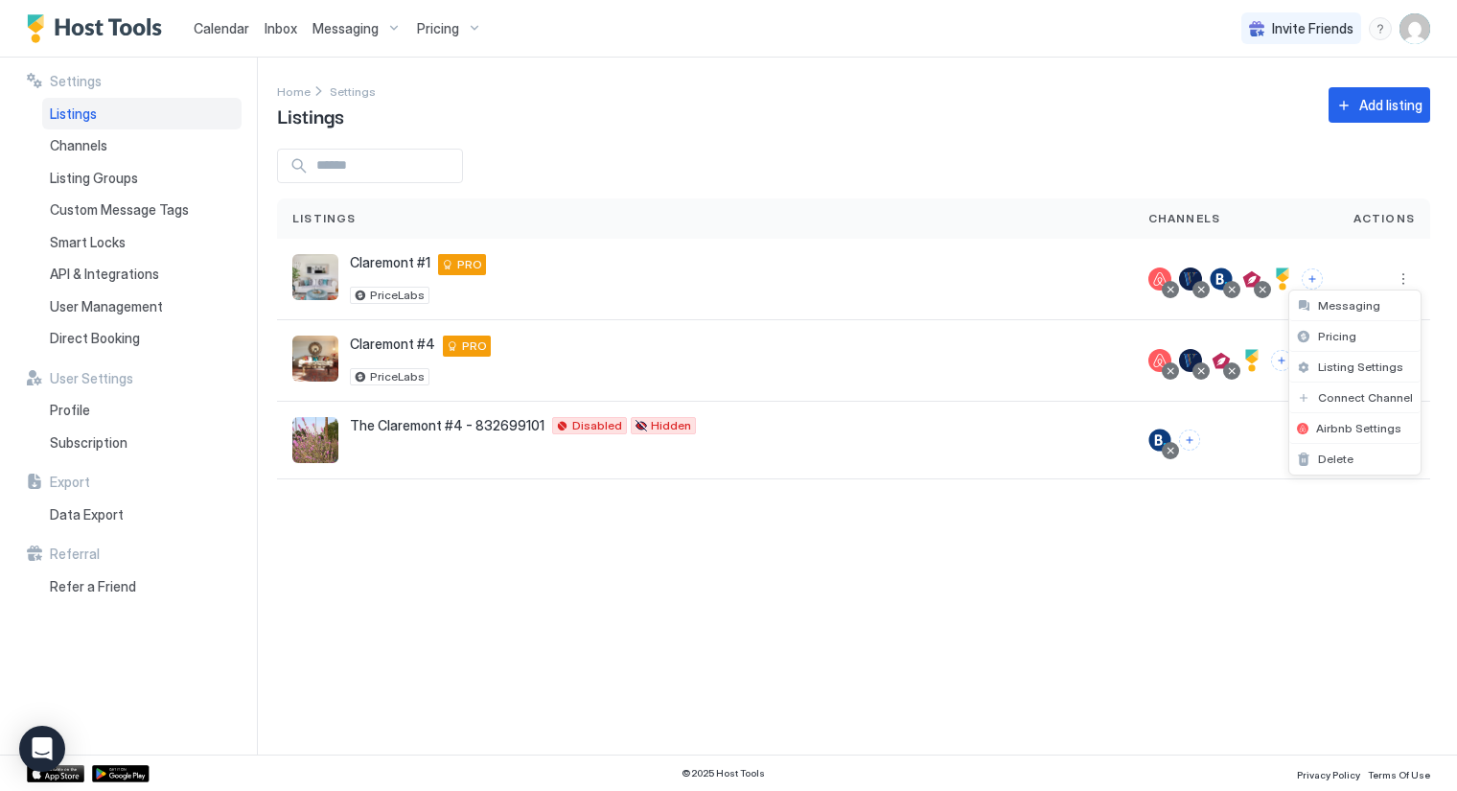
click at [978, 529] on div at bounding box center [728, 395] width 1457 height 791
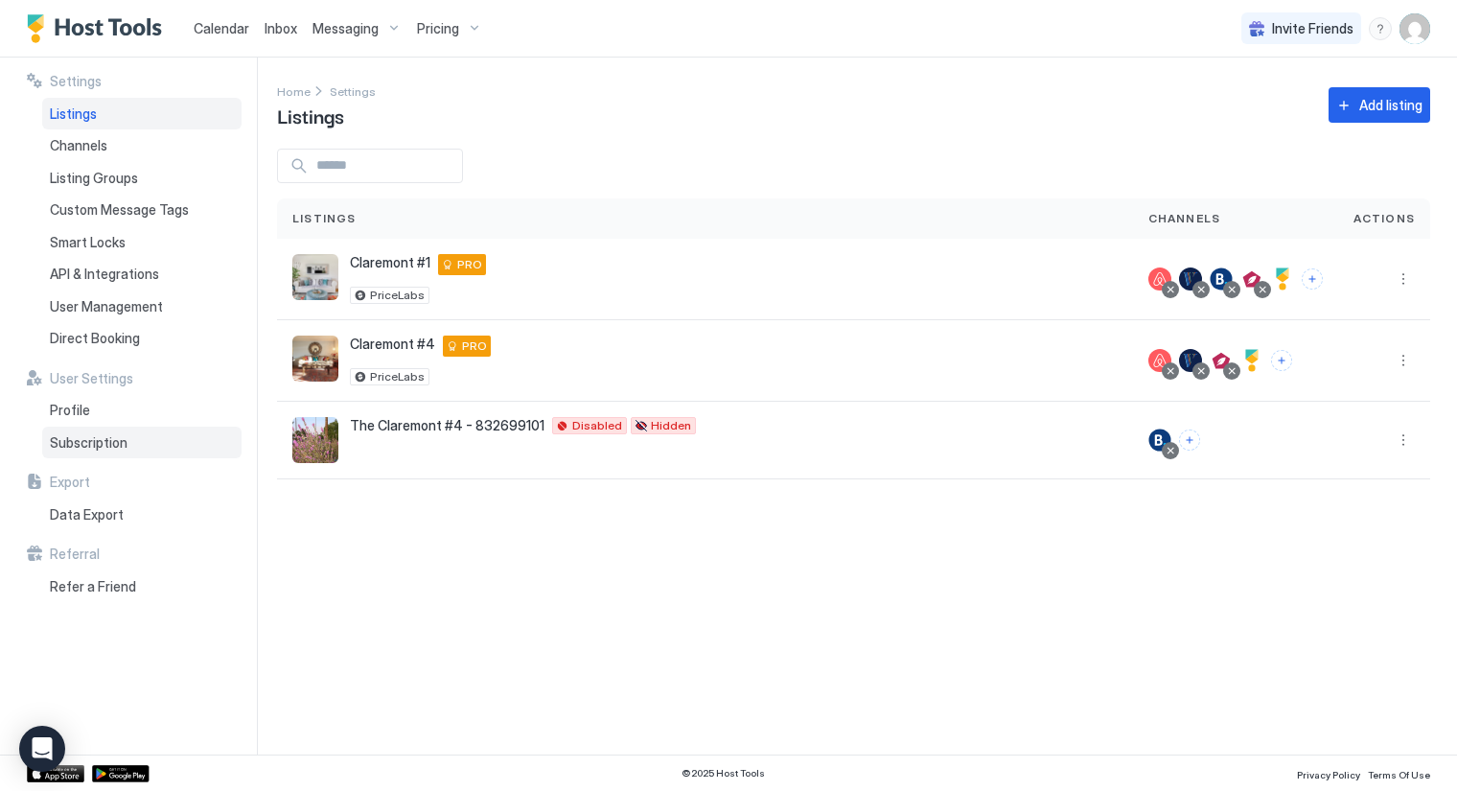
click at [112, 442] on span "Subscription" at bounding box center [89, 442] width 78 height 17
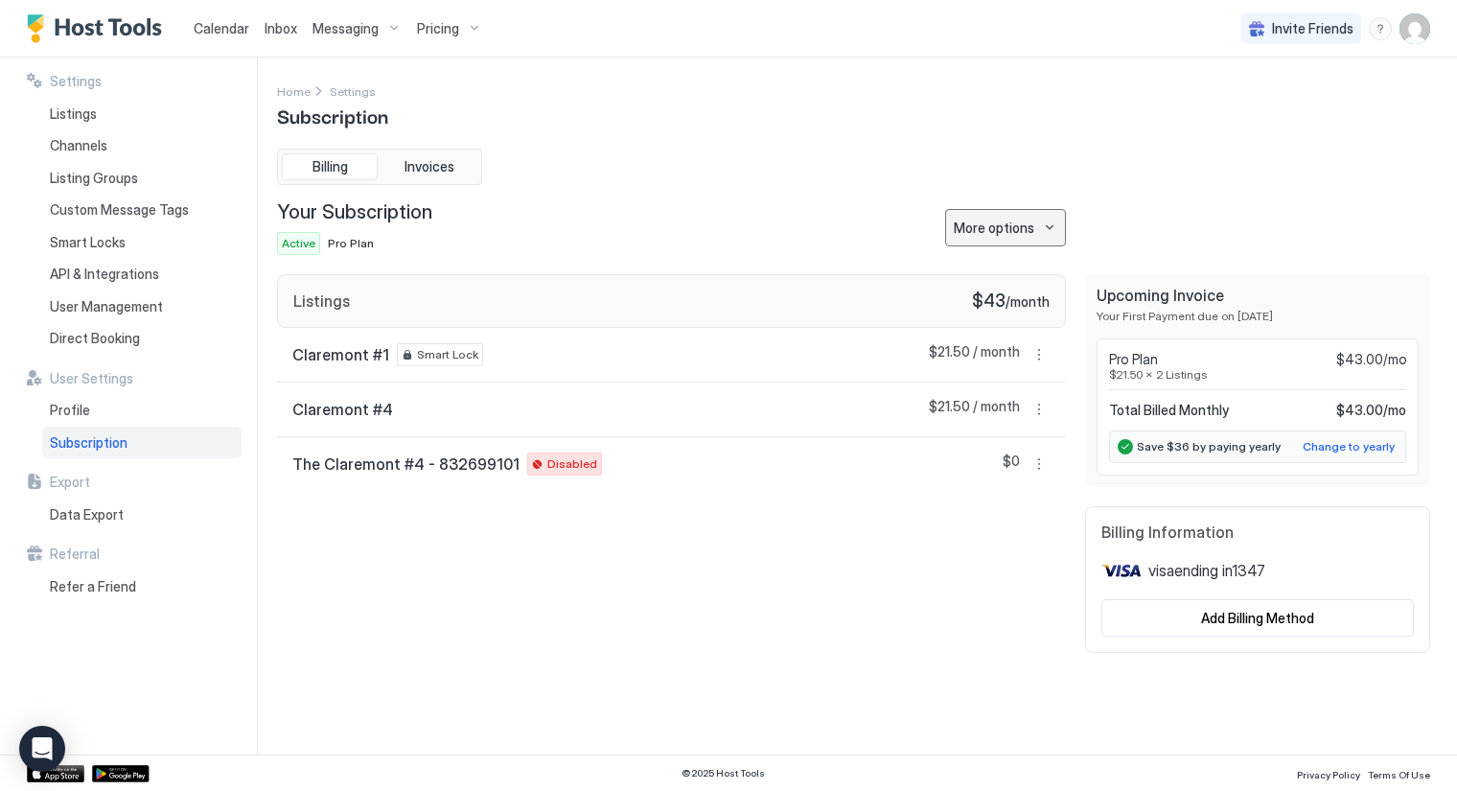
click at [1055, 222] on button "More options" at bounding box center [1005, 227] width 121 height 37
click at [1055, 222] on div at bounding box center [728, 395] width 1457 height 791
click at [107, 308] on span "User Management" at bounding box center [106, 306] width 113 height 17
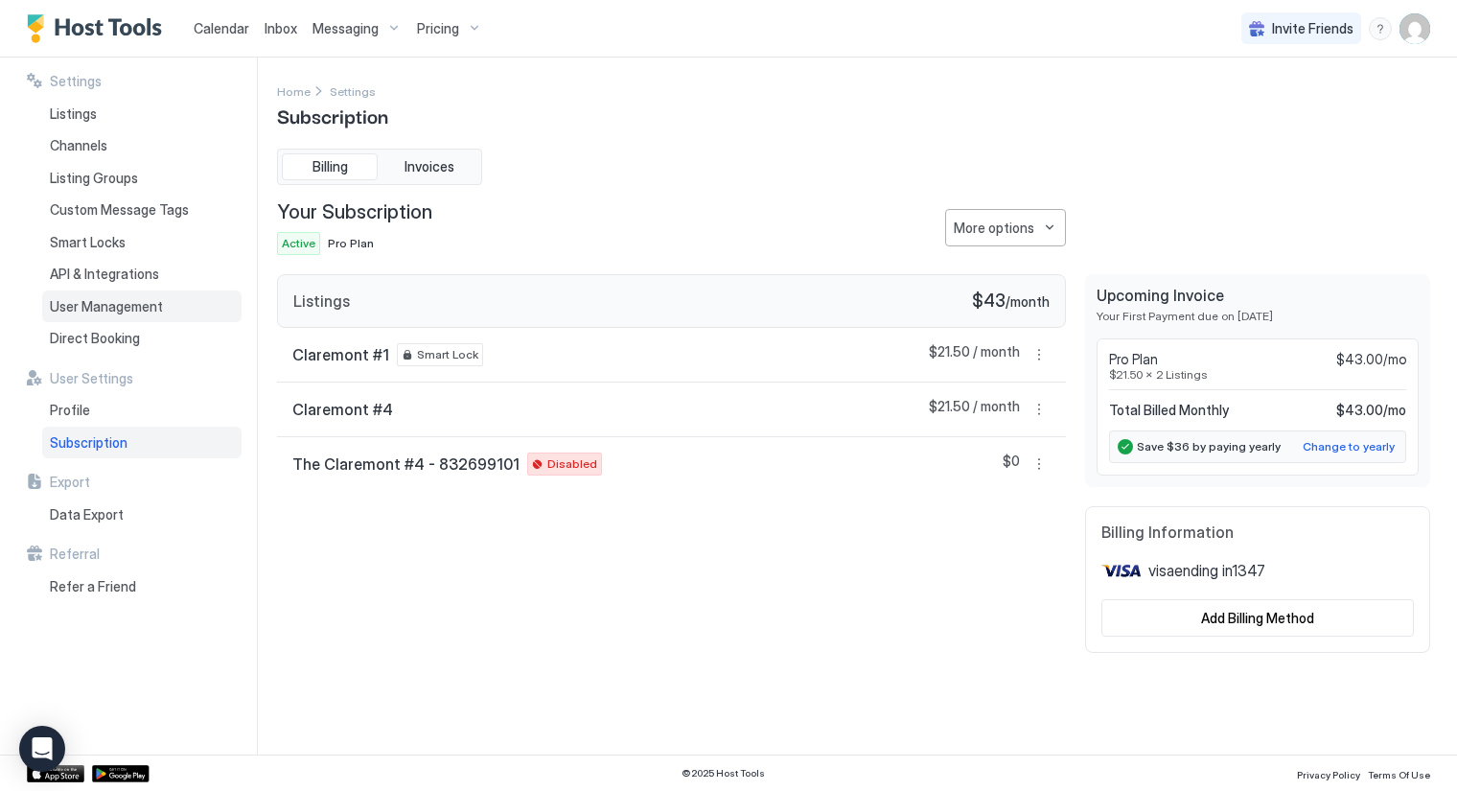
click at [107, 308] on span "User Management" at bounding box center [106, 306] width 113 height 17
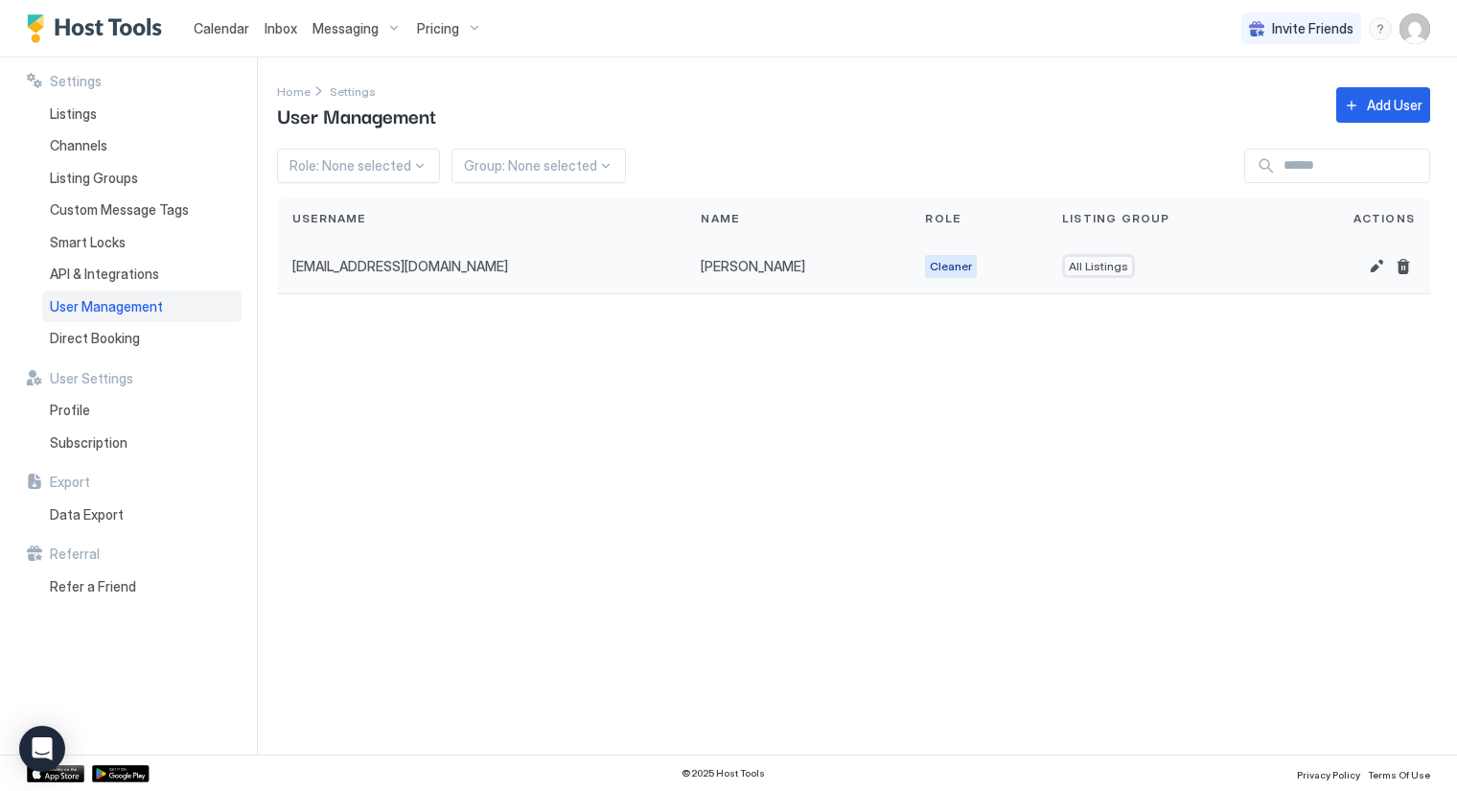
click at [378, 265] on span "jbrandtj2@gmail.com" at bounding box center [400, 266] width 216 height 17
click at [1378, 259] on button "Edit" at bounding box center [1376, 266] width 23 height 23
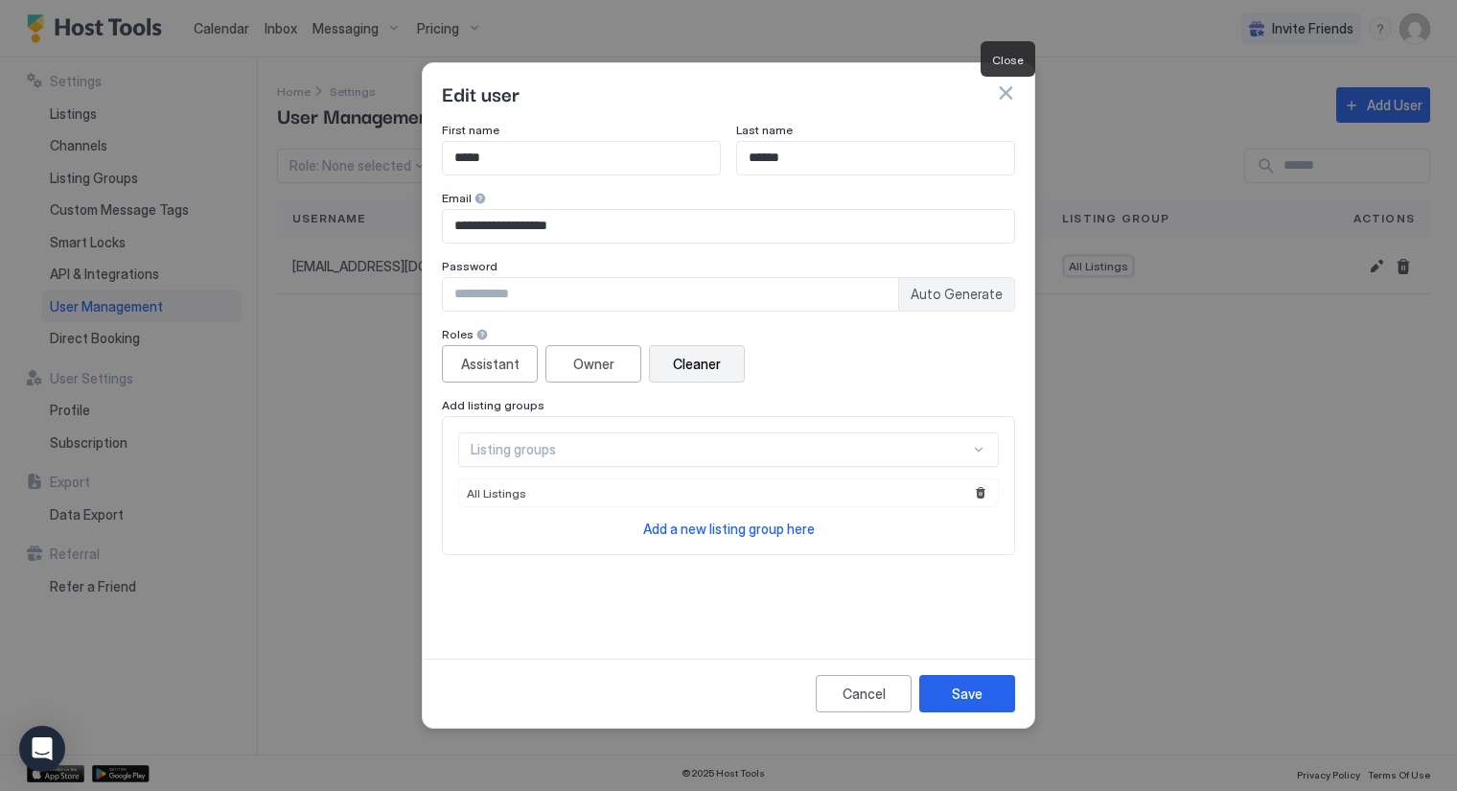
click at [1013, 92] on button "button" at bounding box center [1005, 92] width 19 height 19
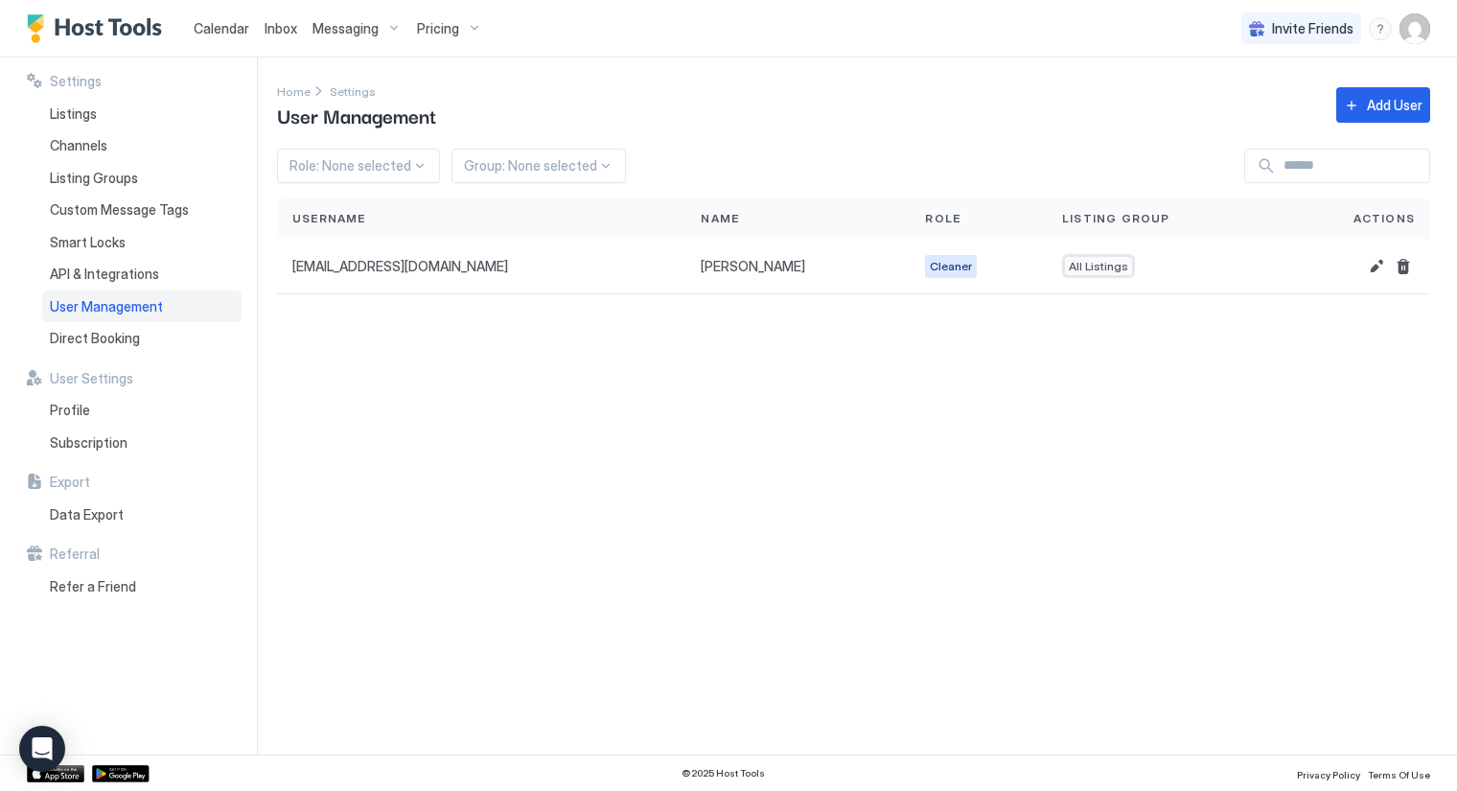
click at [417, 163] on div at bounding box center [419, 165] width 15 height 15
click at [84, 409] on span "Profile" at bounding box center [70, 410] width 40 height 17
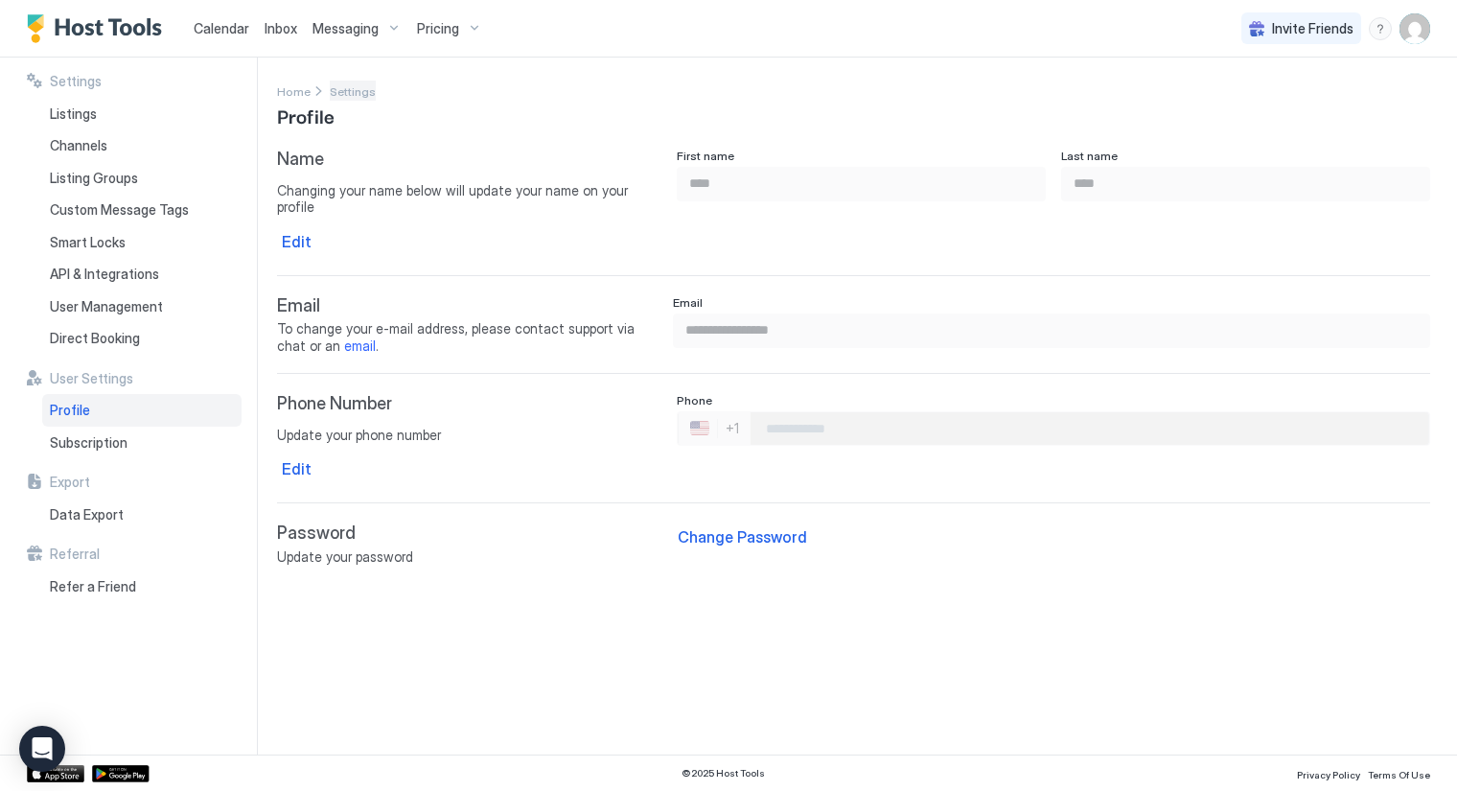
click at [355, 85] on span "Settings" at bounding box center [353, 91] width 46 height 14
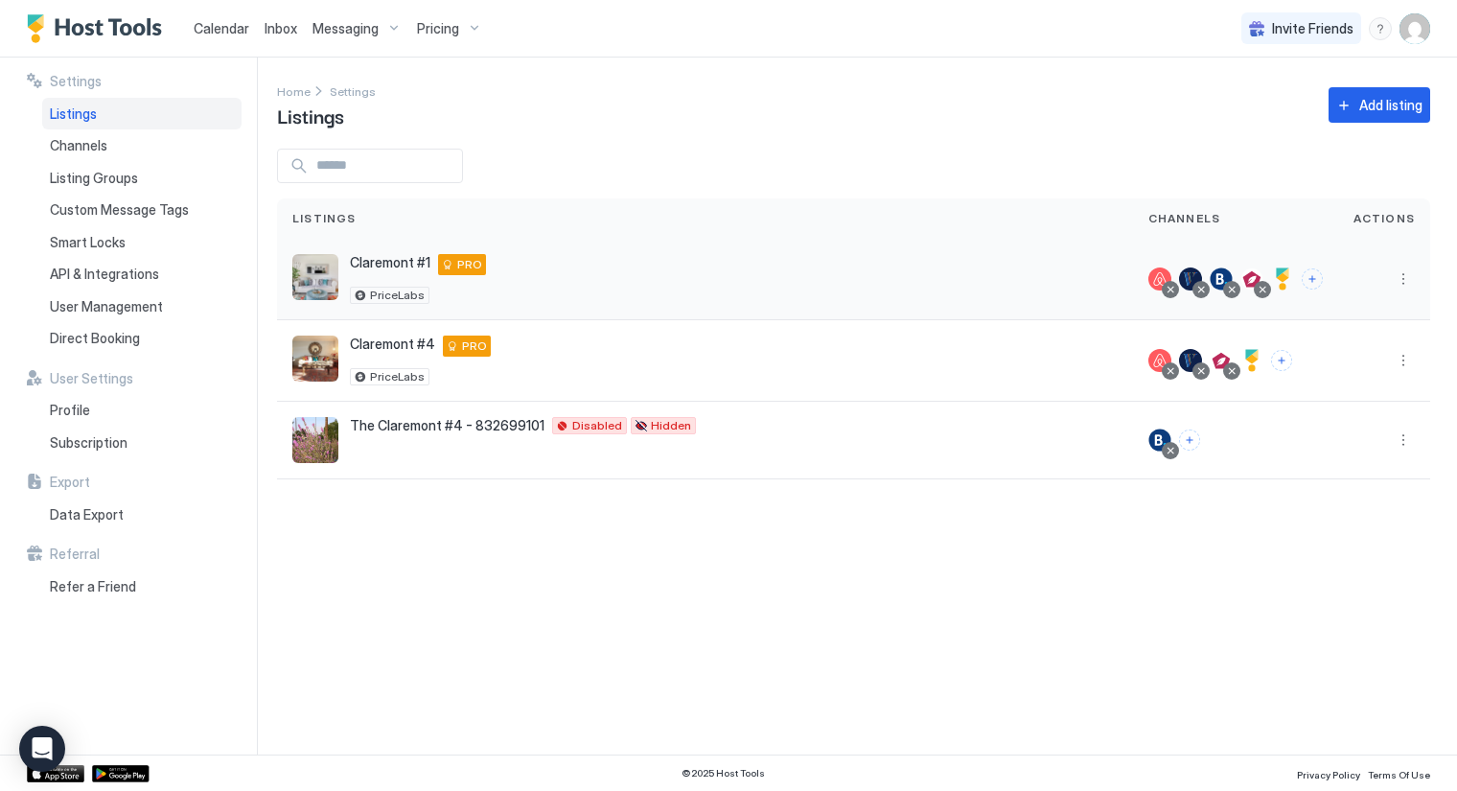
click at [575, 292] on div "Claremont #1 834 E Claremont Street, #1, Phoenix PRO PriceLabs" at bounding box center [705, 279] width 826 height 50
click at [295, 93] on span "Home" at bounding box center [294, 91] width 34 height 14
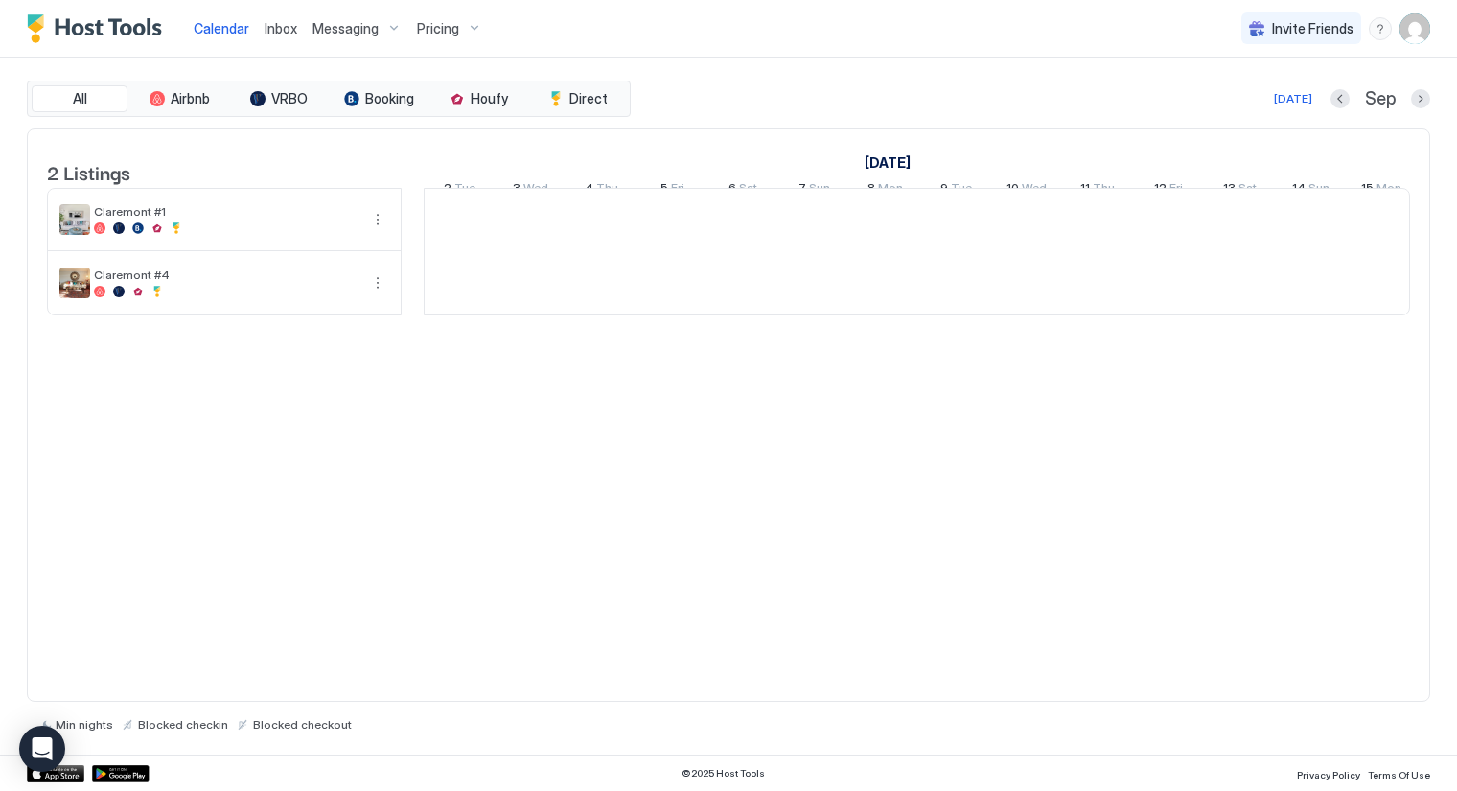
scroll to position [0, 1065]
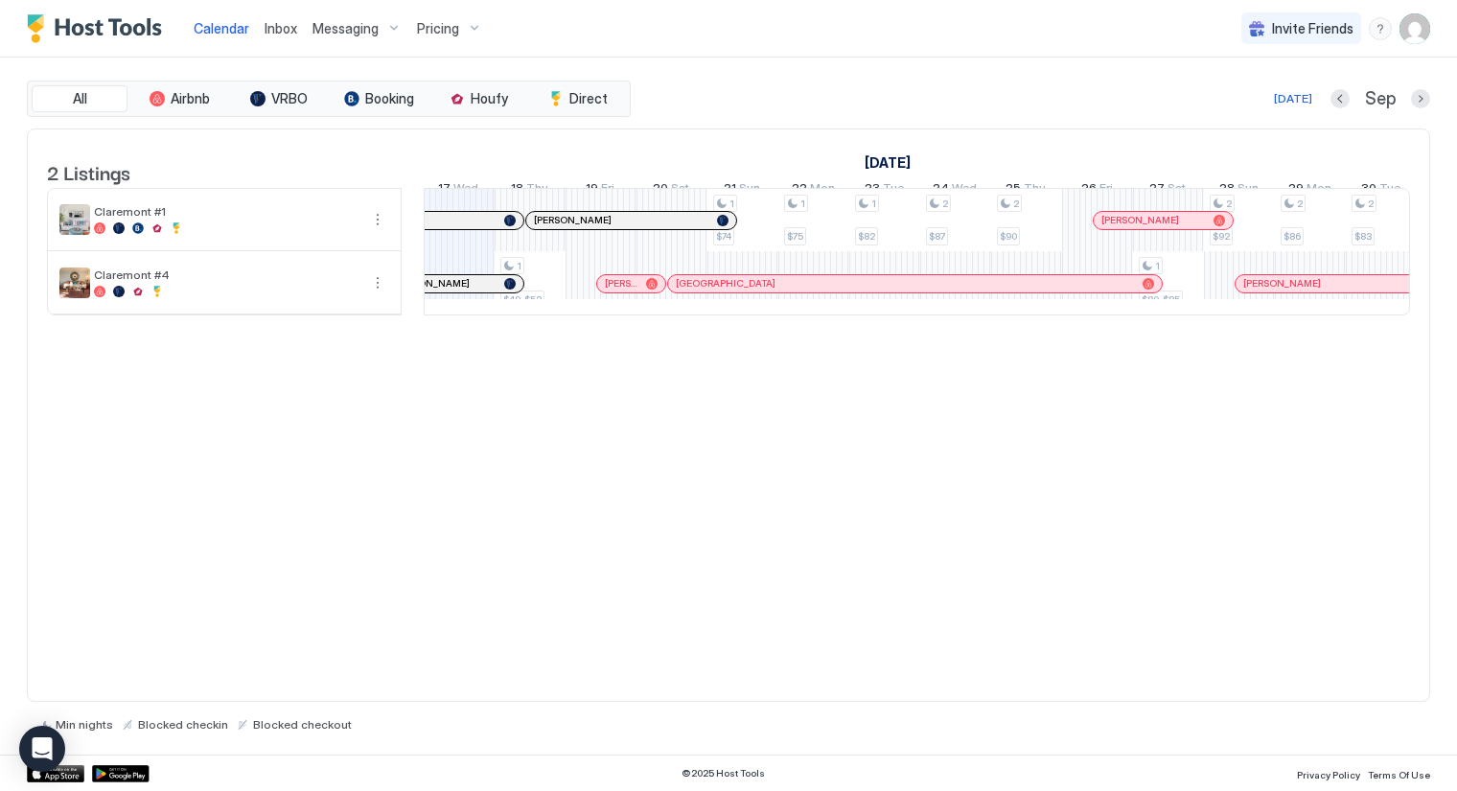
click at [1422, 27] on img "User profile" at bounding box center [1415, 28] width 31 height 31
click at [1232, 107] on span "Settings" at bounding box center [1243, 107] width 52 height 17
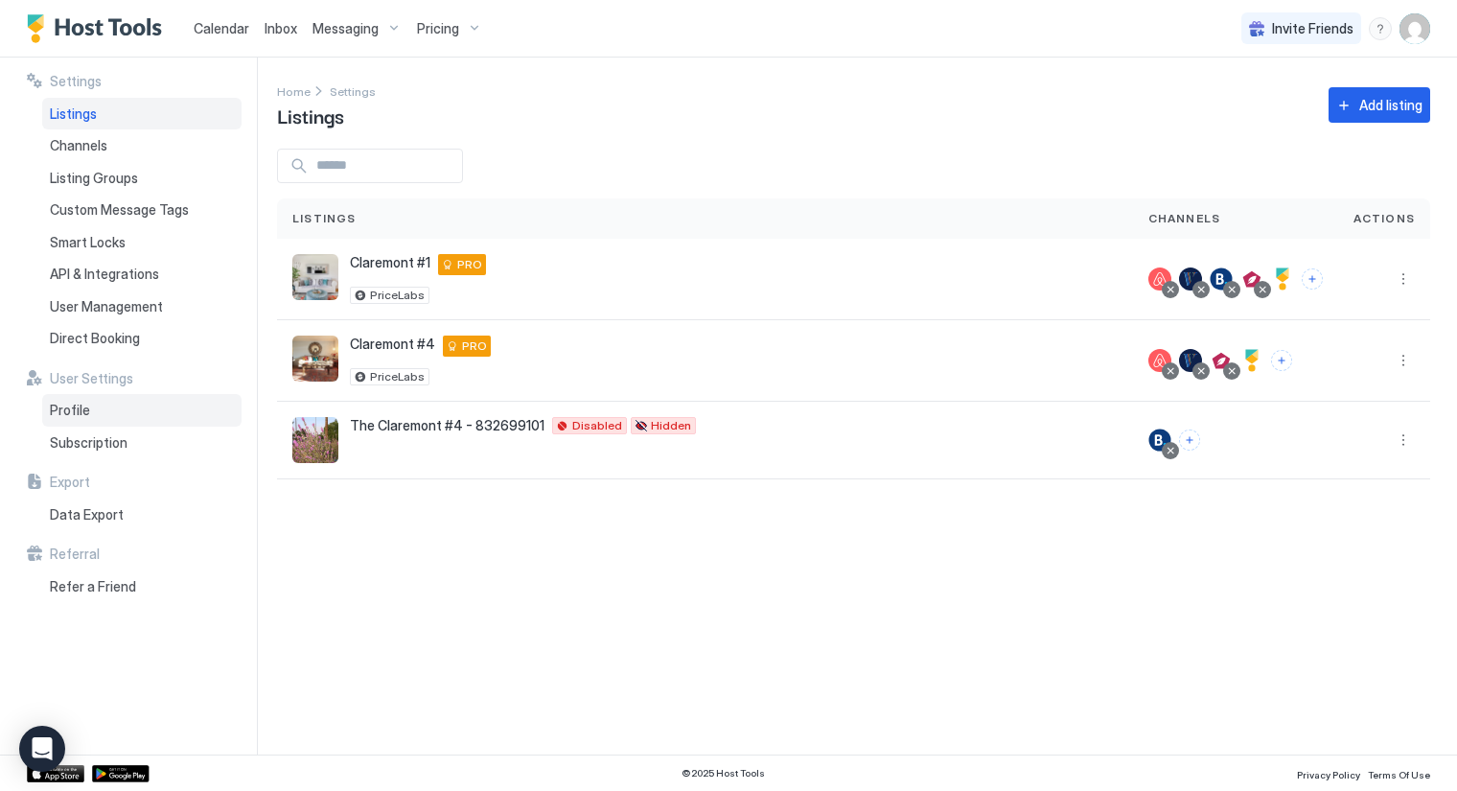
click at [89, 410] on div "Profile" at bounding box center [141, 410] width 199 height 33
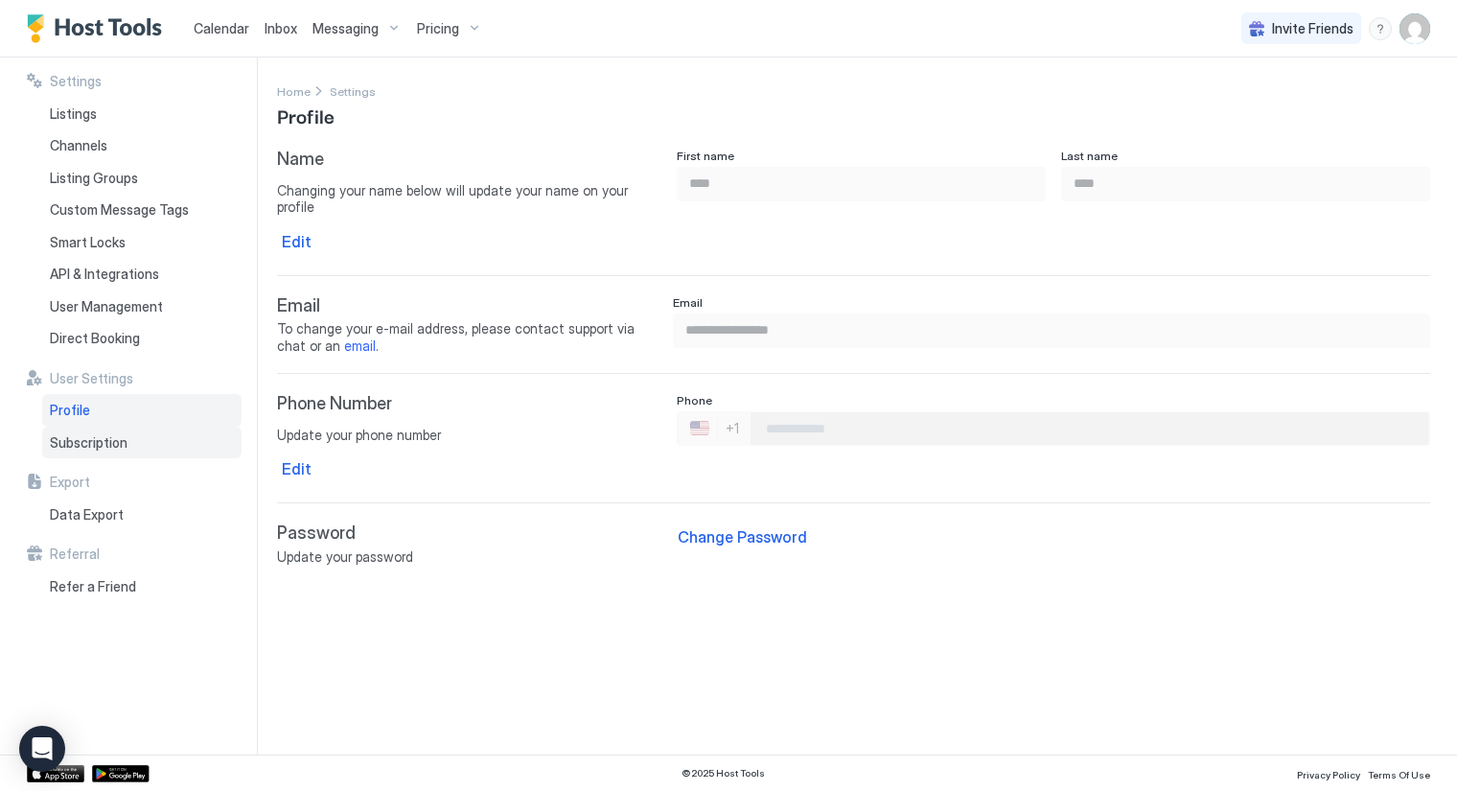
click at [102, 444] on span "Subscription" at bounding box center [89, 442] width 78 height 17
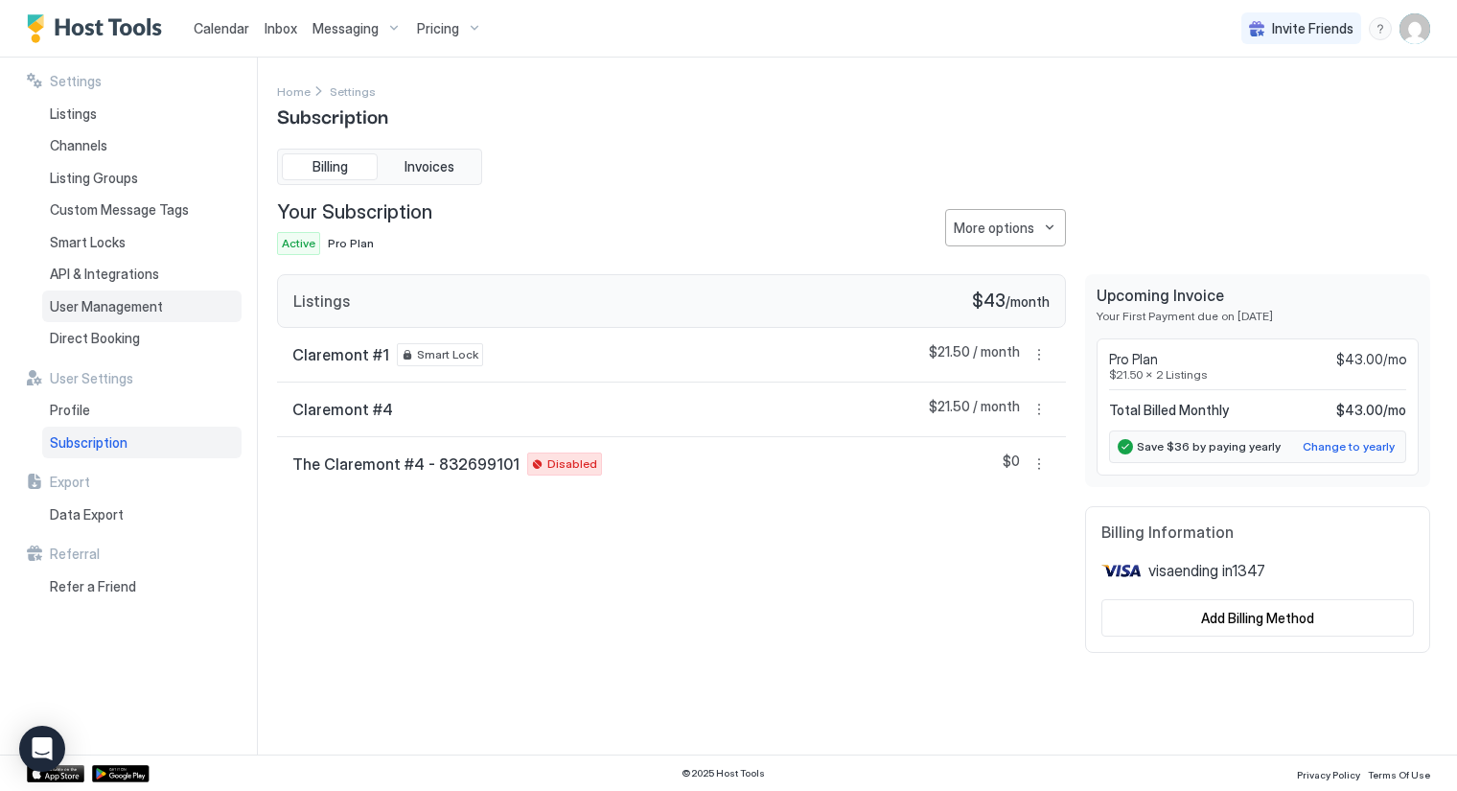
click at [128, 308] on span "User Management" at bounding box center [106, 306] width 113 height 17
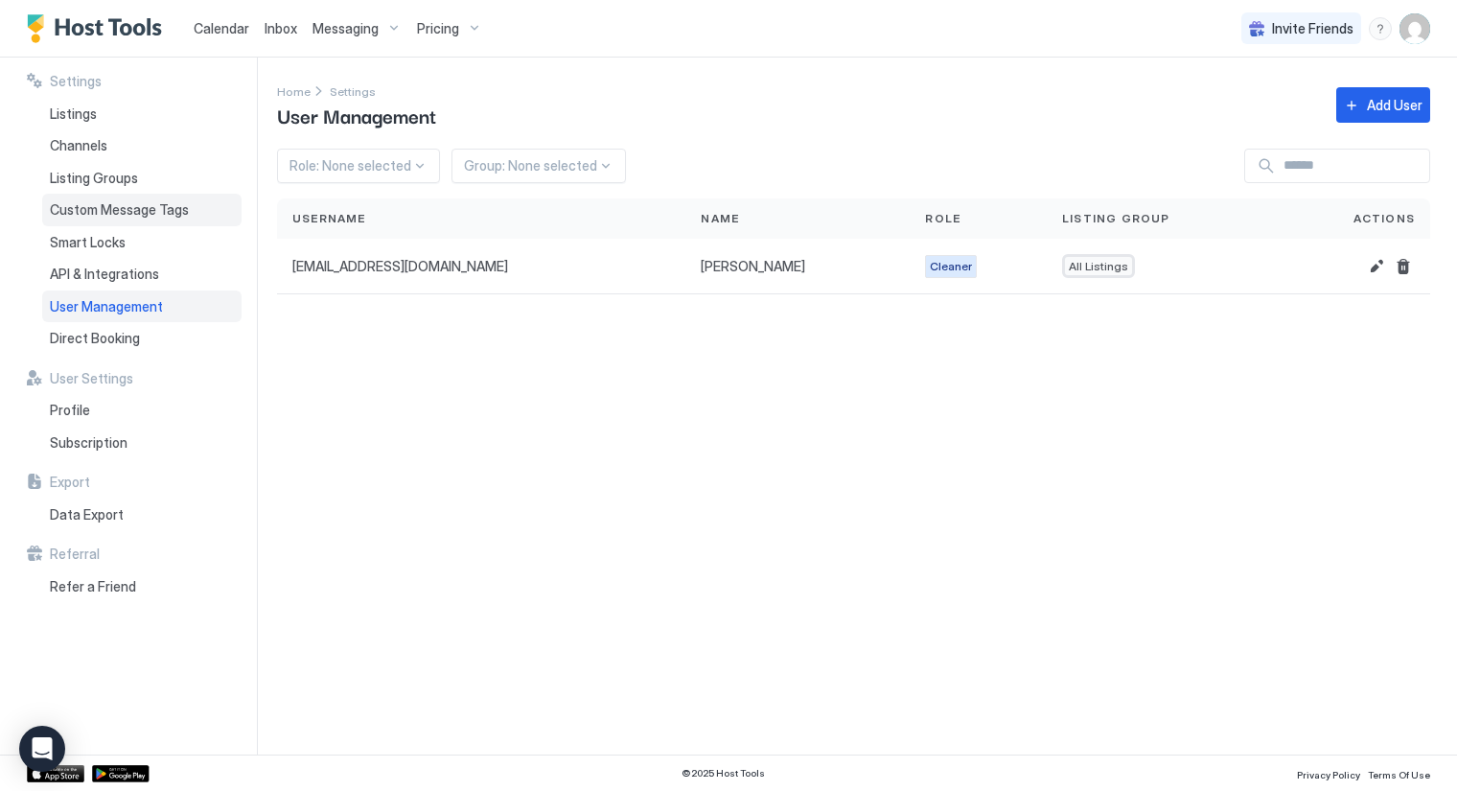
click at [137, 216] on span "Custom Message Tags" at bounding box center [119, 209] width 139 height 17
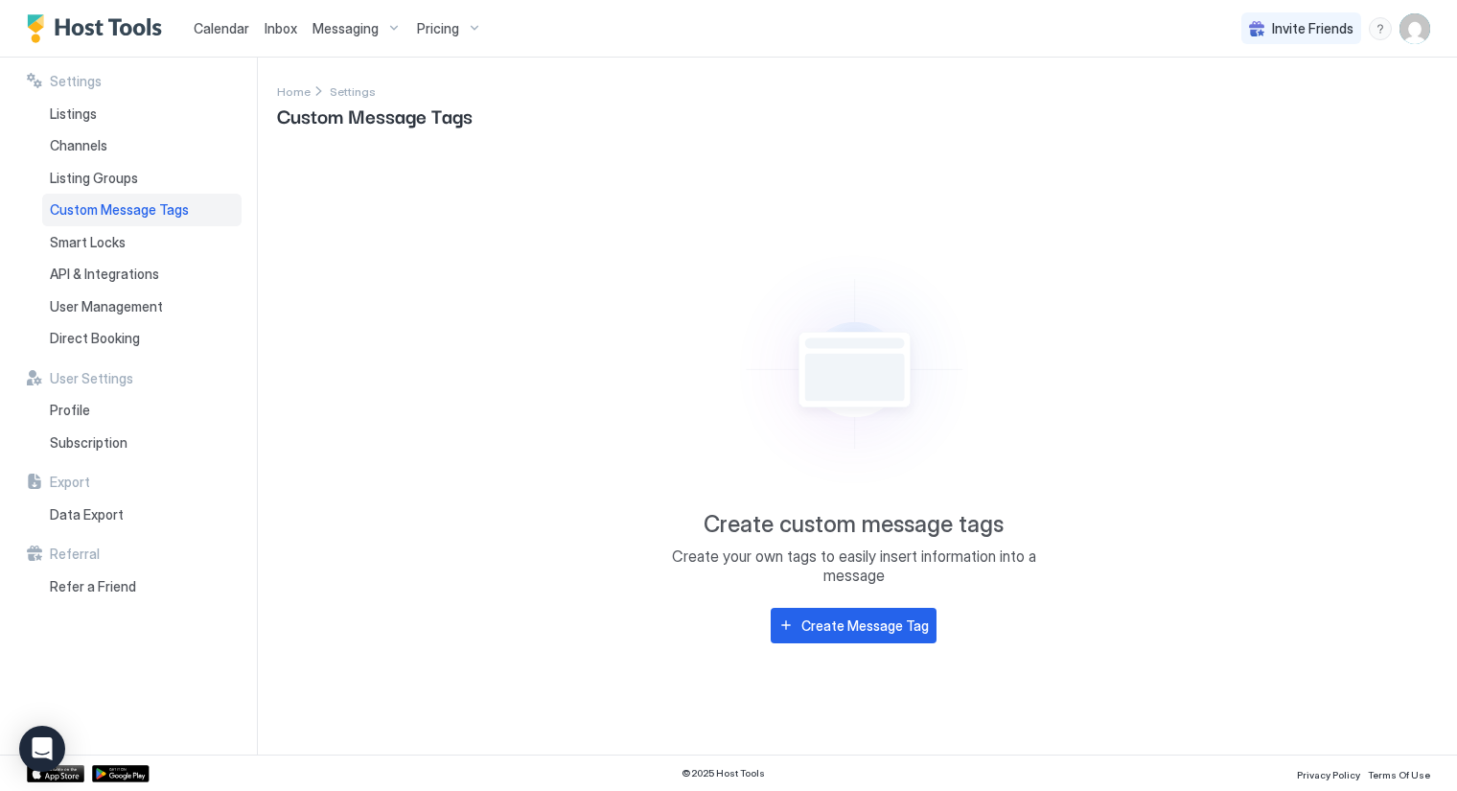
click at [137, 216] on span "Custom Message Tags" at bounding box center [119, 209] width 139 height 17
click at [105, 175] on span "Listing Groups" at bounding box center [94, 178] width 88 height 17
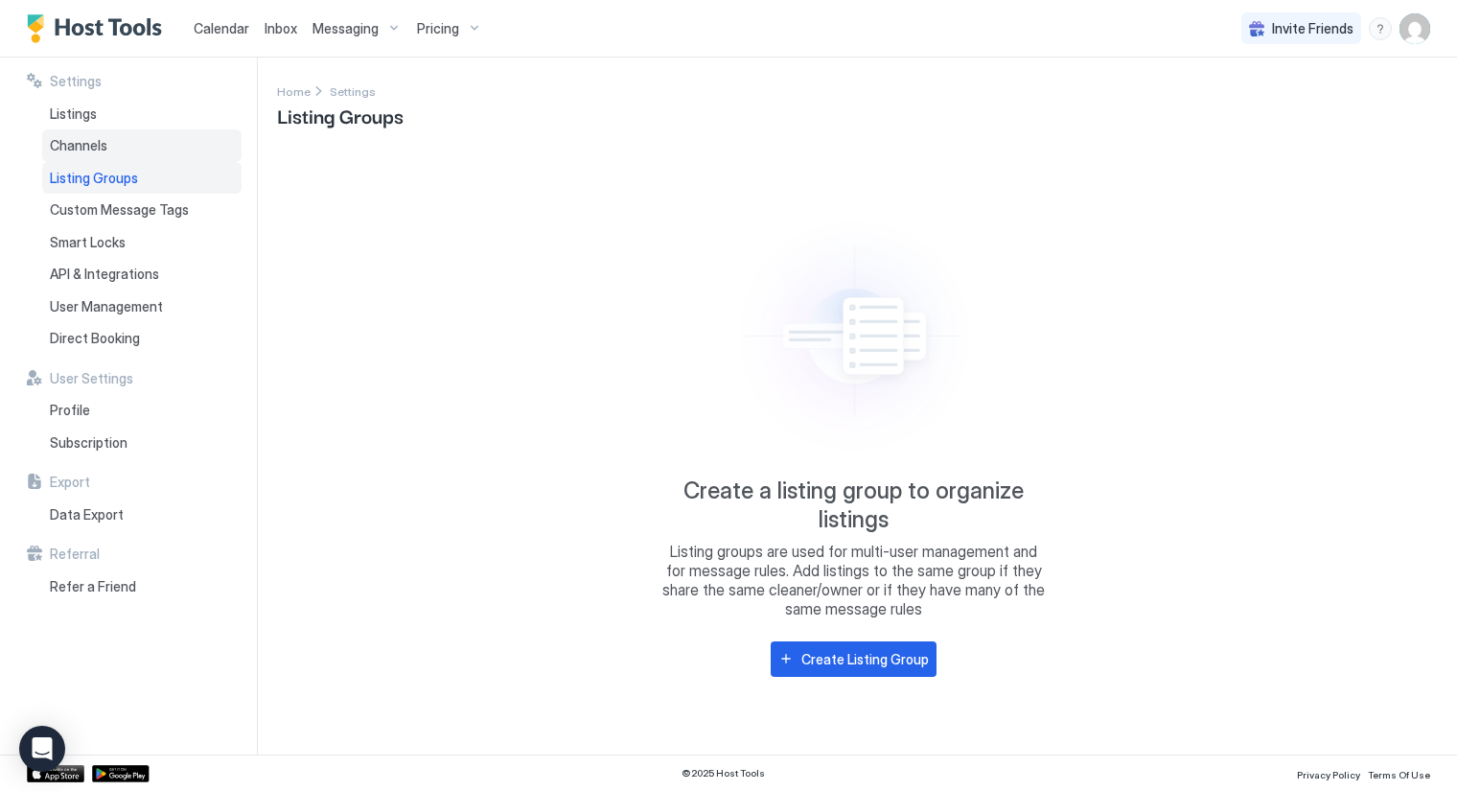
click at [63, 144] on span "Channels" at bounding box center [79, 145] width 58 height 17
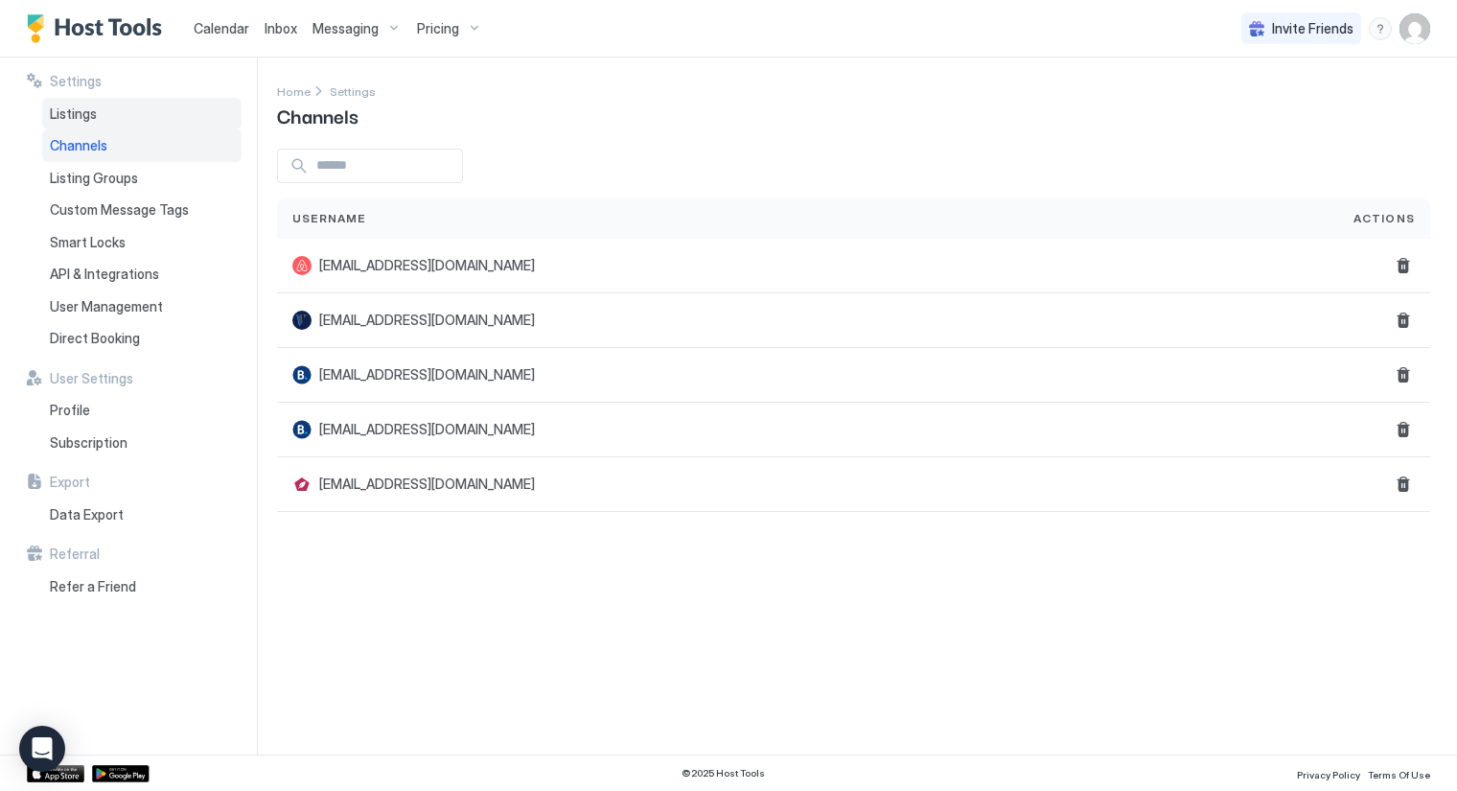
click at [65, 114] on span "Listings" at bounding box center [73, 113] width 47 height 17
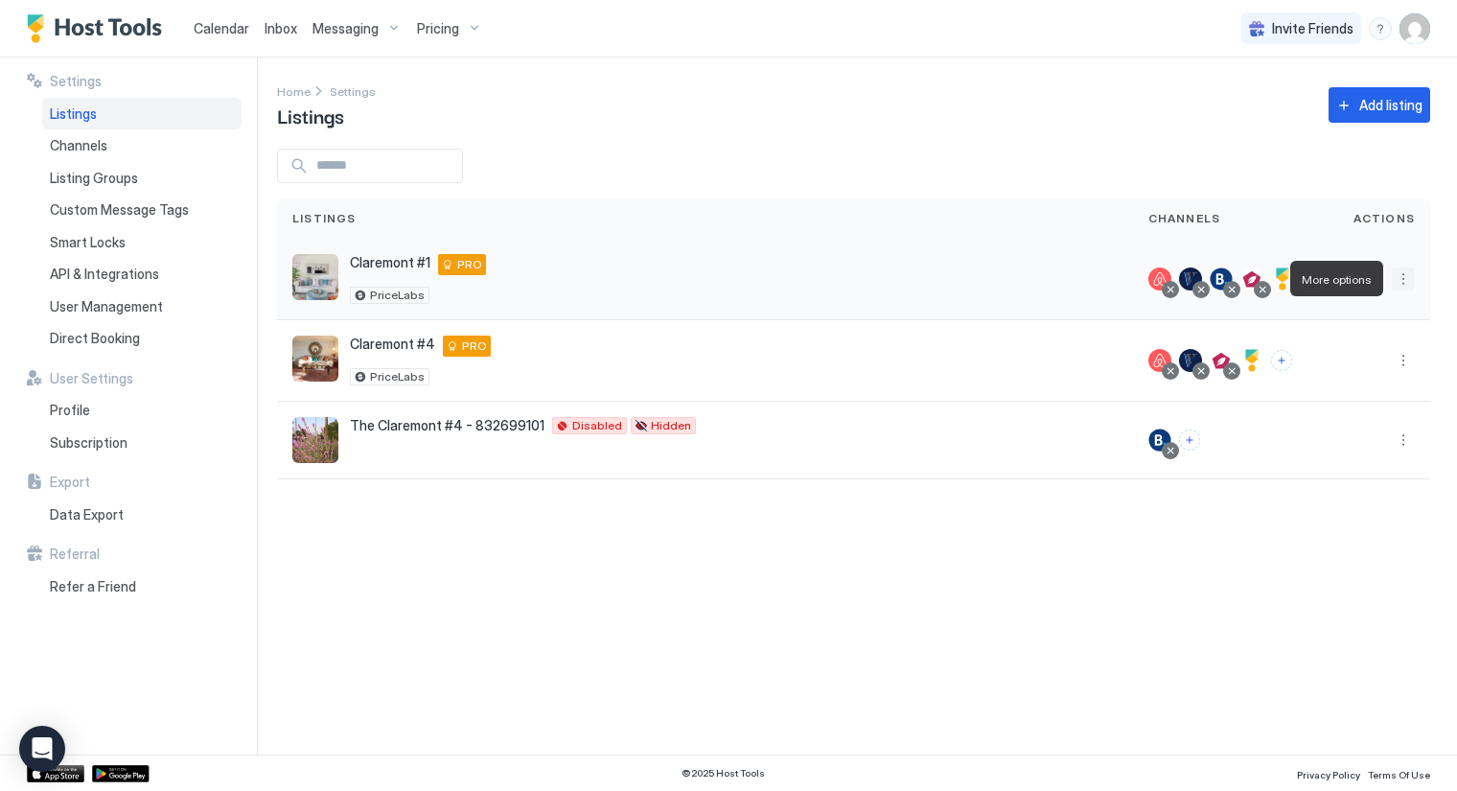
click at [1402, 273] on button "More options" at bounding box center [1403, 279] width 23 height 23
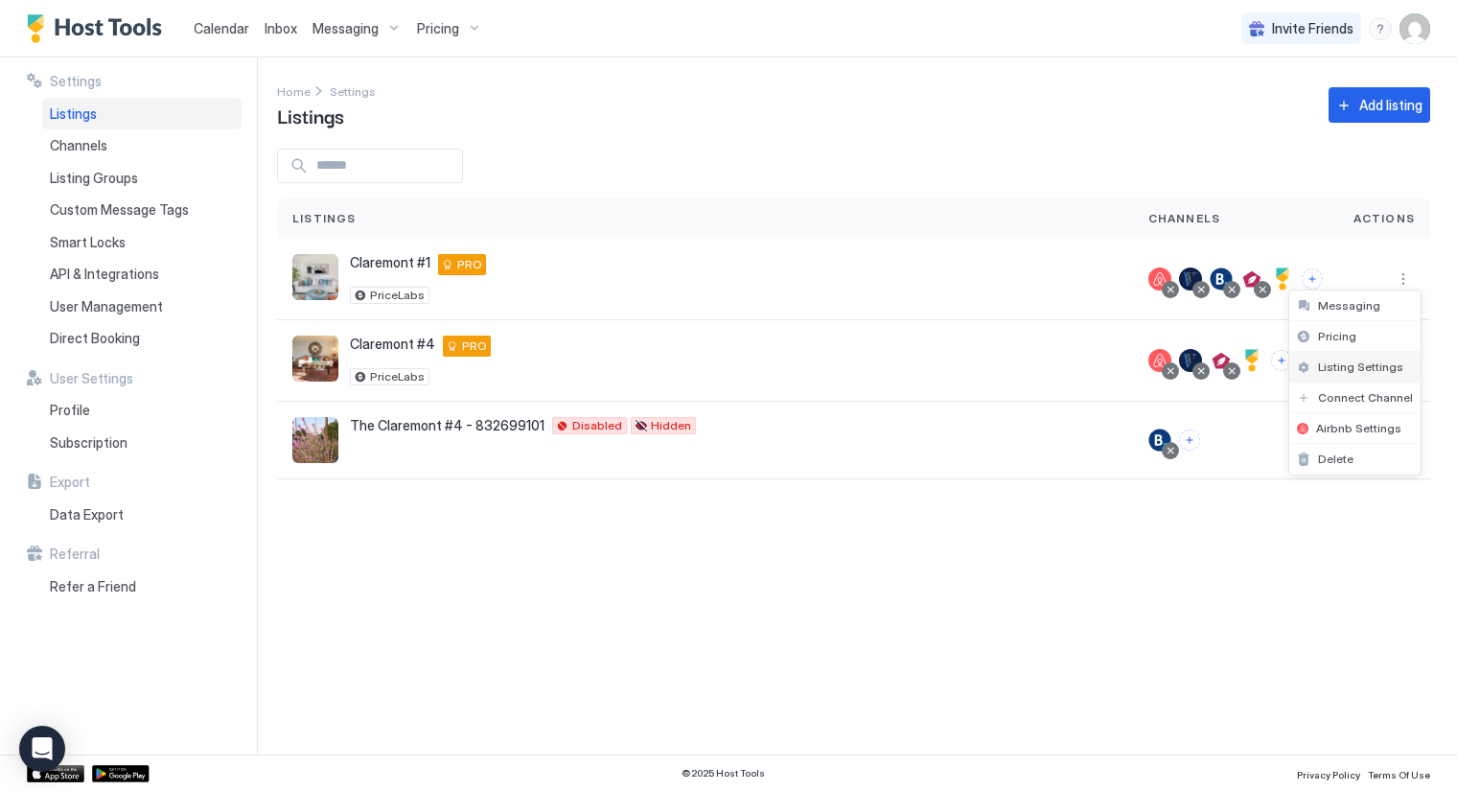
click at [1390, 368] on span "Listing Settings" at bounding box center [1360, 367] width 85 height 14
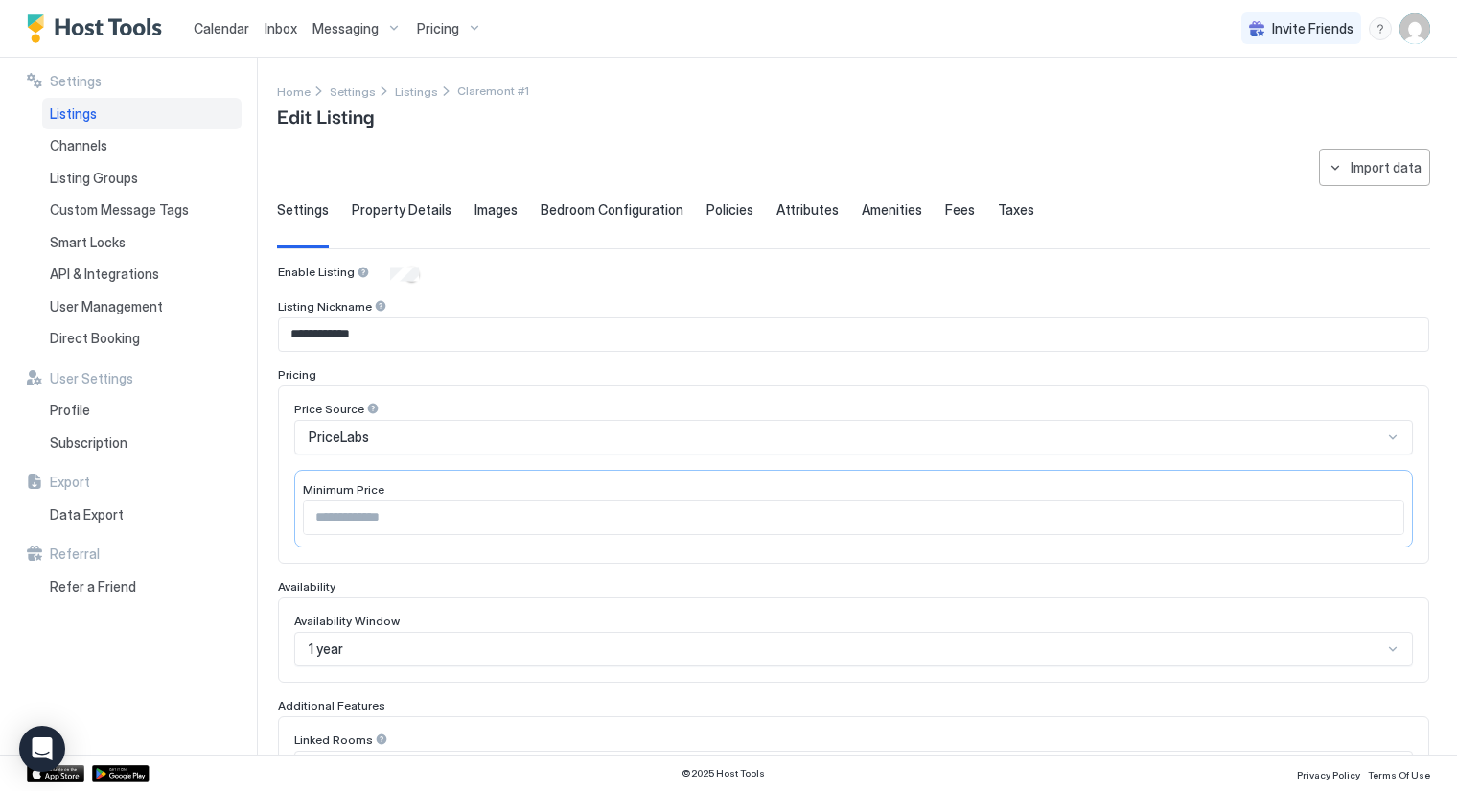
click at [600, 211] on span "Bedroom Configuration" at bounding box center [612, 209] width 143 height 17
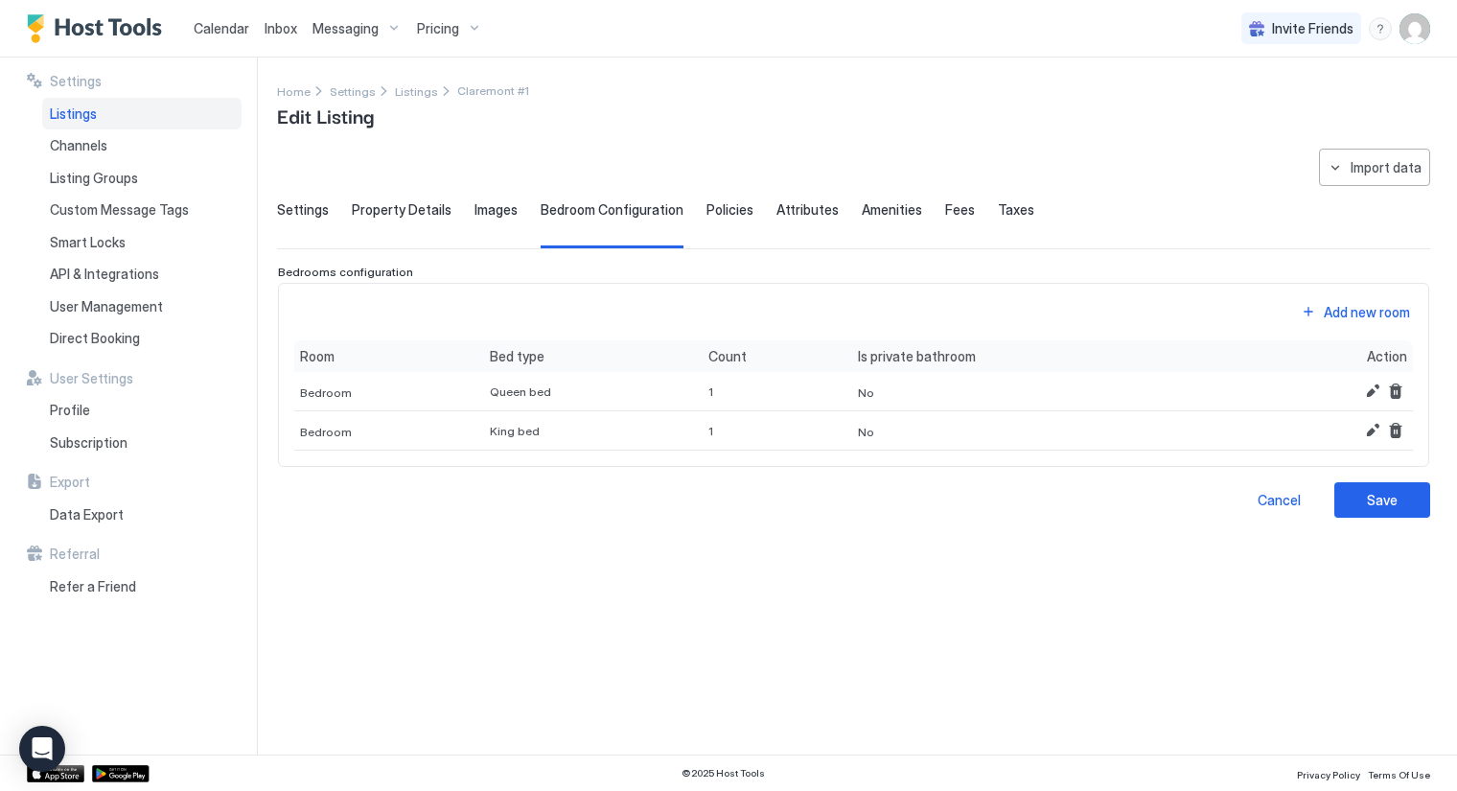
click at [489, 209] on span "Images" at bounding box center [496, 209] width 43 height 17
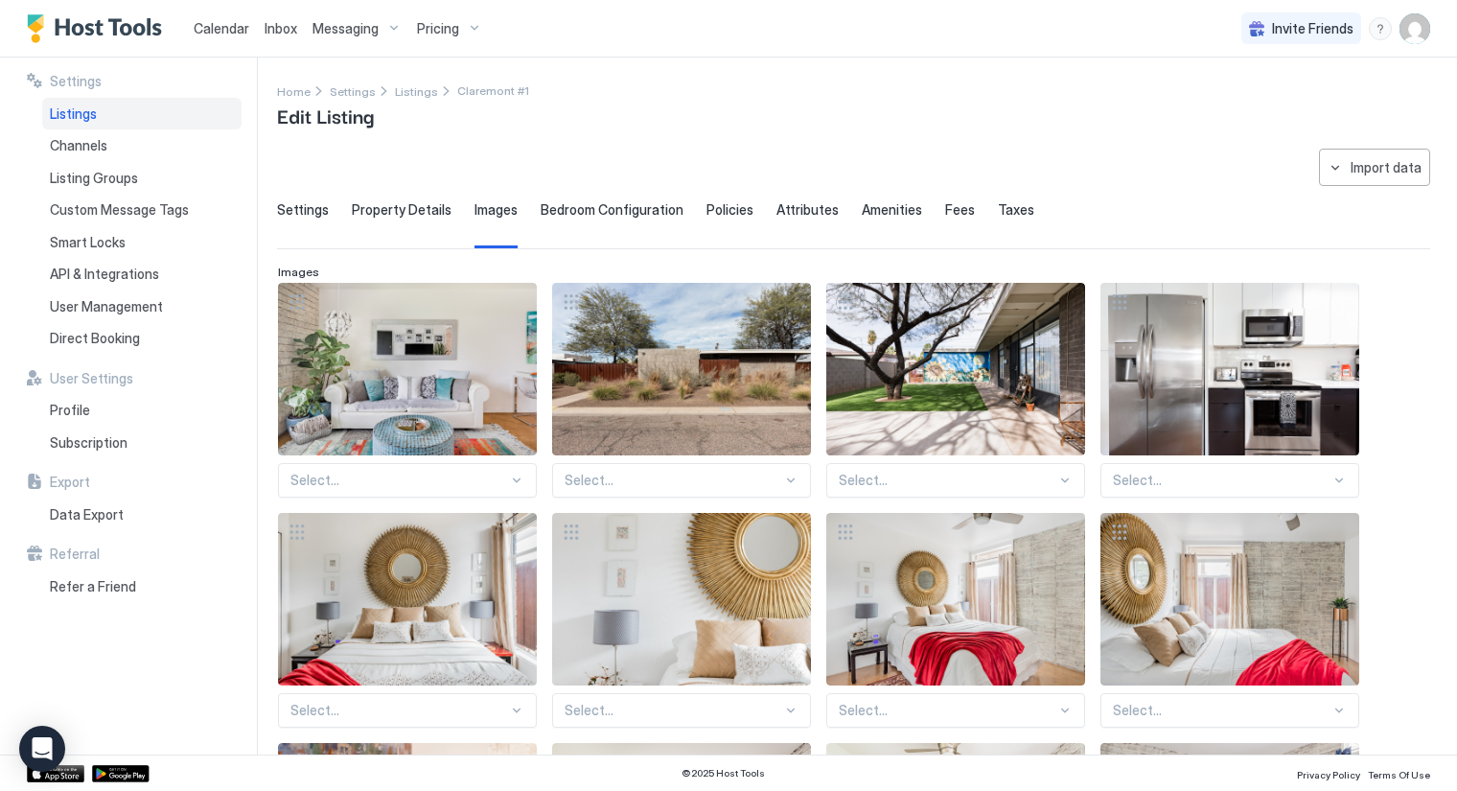
click at [376, 203] on span "Property Details" at bounding box center [402, 209] width 100 height 17
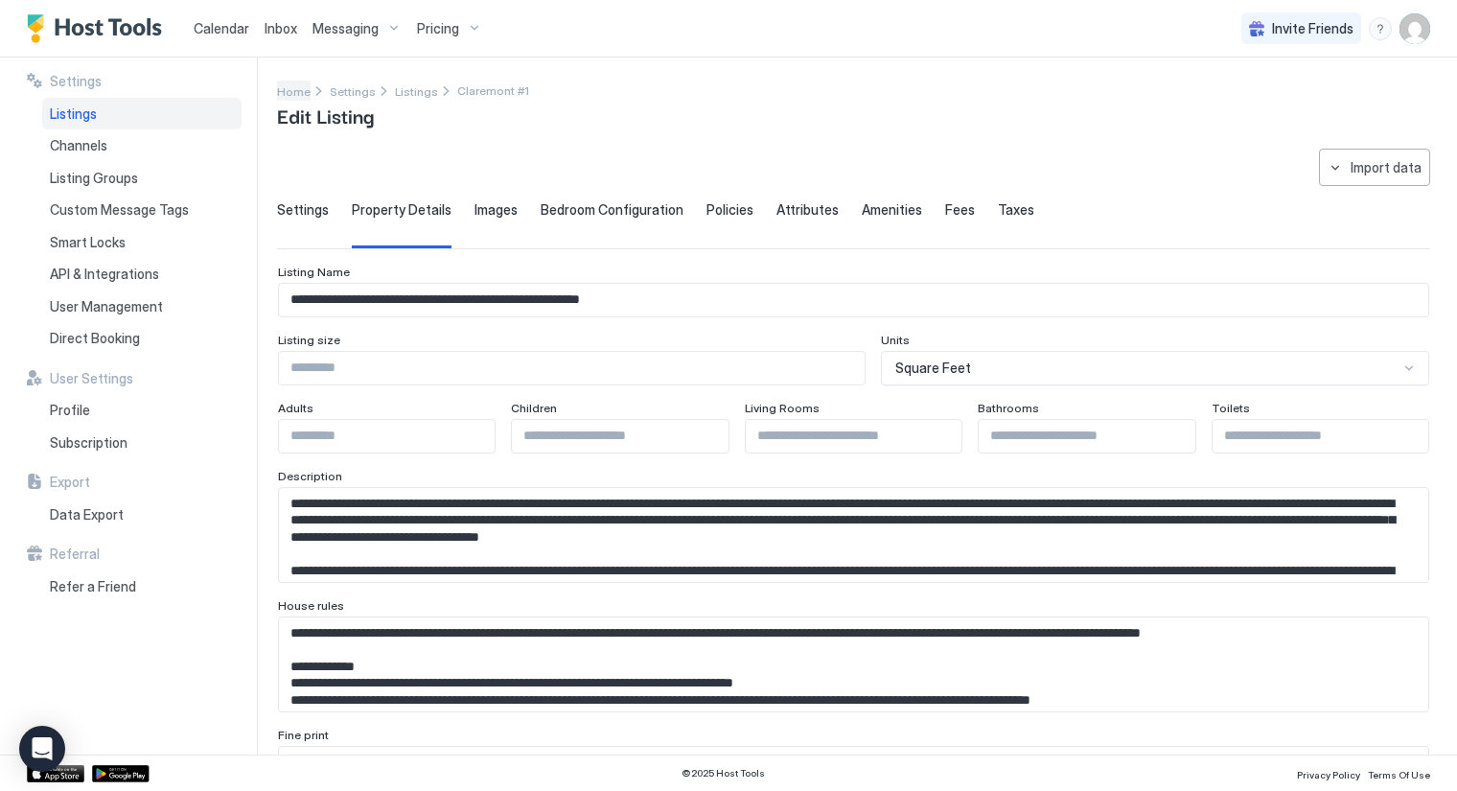
click at [293, 93] on span "Home" at bounding box center [294, 91] width 34 height 14
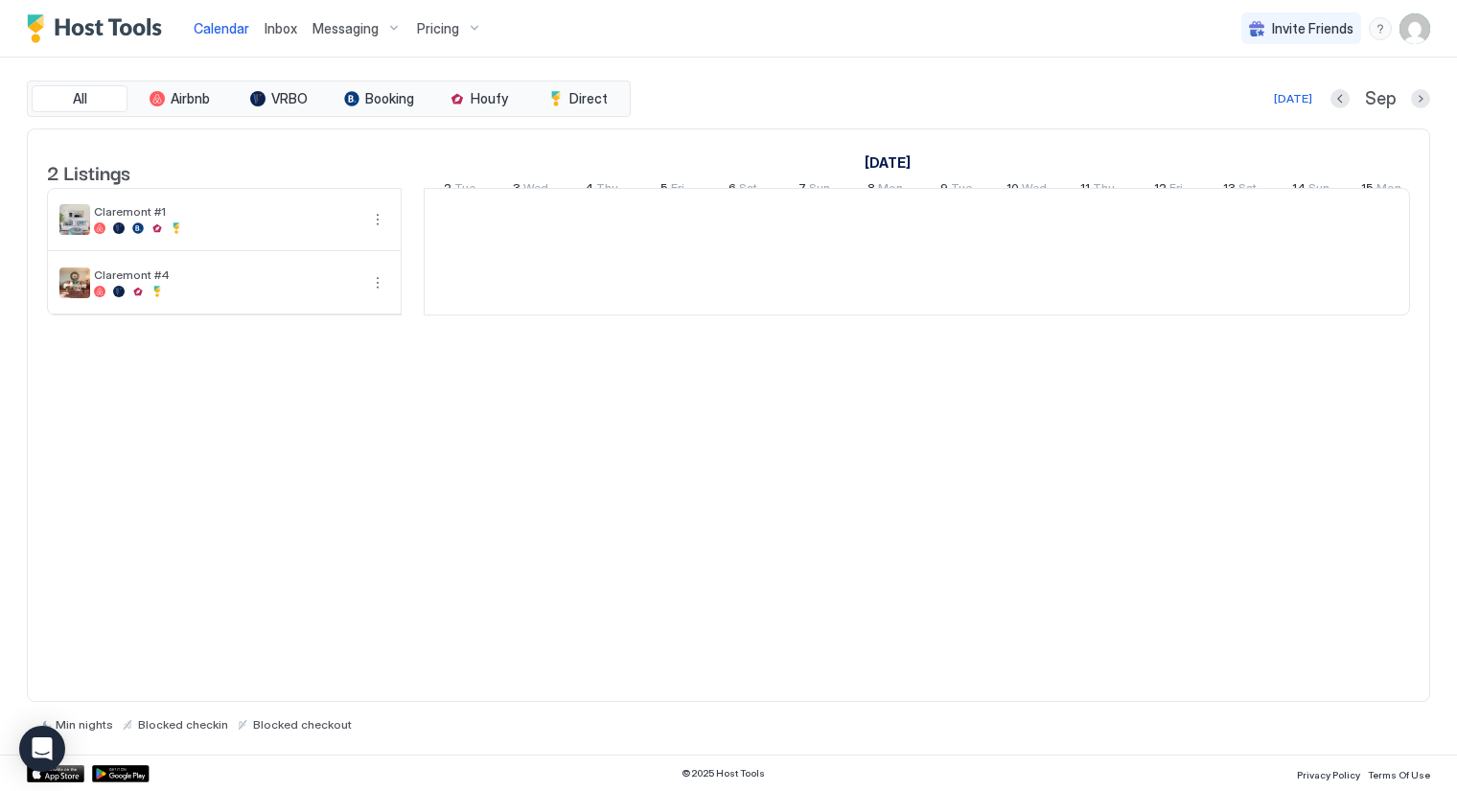
scroll to position [0, 1065]
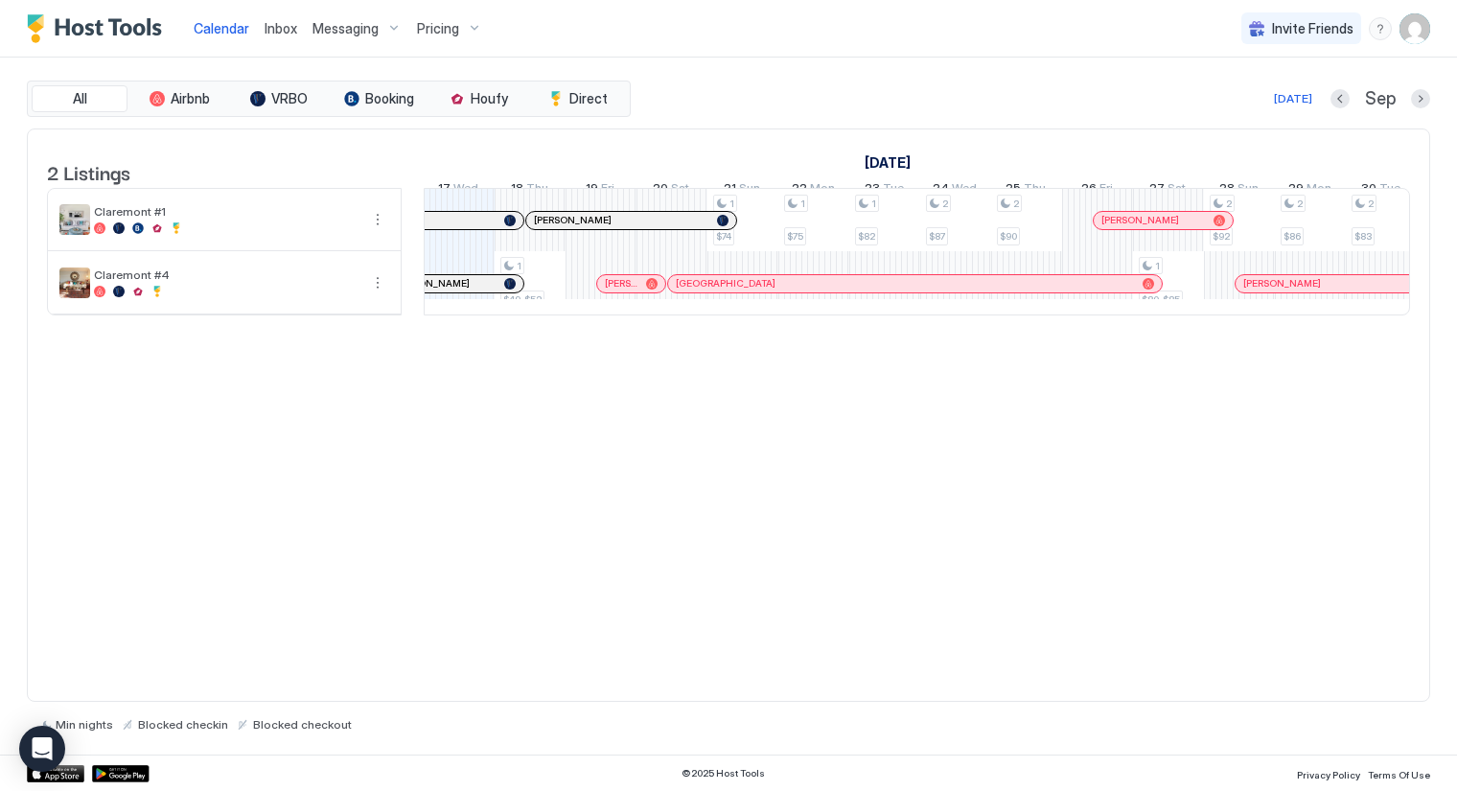
click at [1419, 27] on img "User profile" at bounding box center [1415, 28] width 31 height 31
click at [1269, 112] on div "Settings" at bounding box center [1308, 108] width 244 height 34
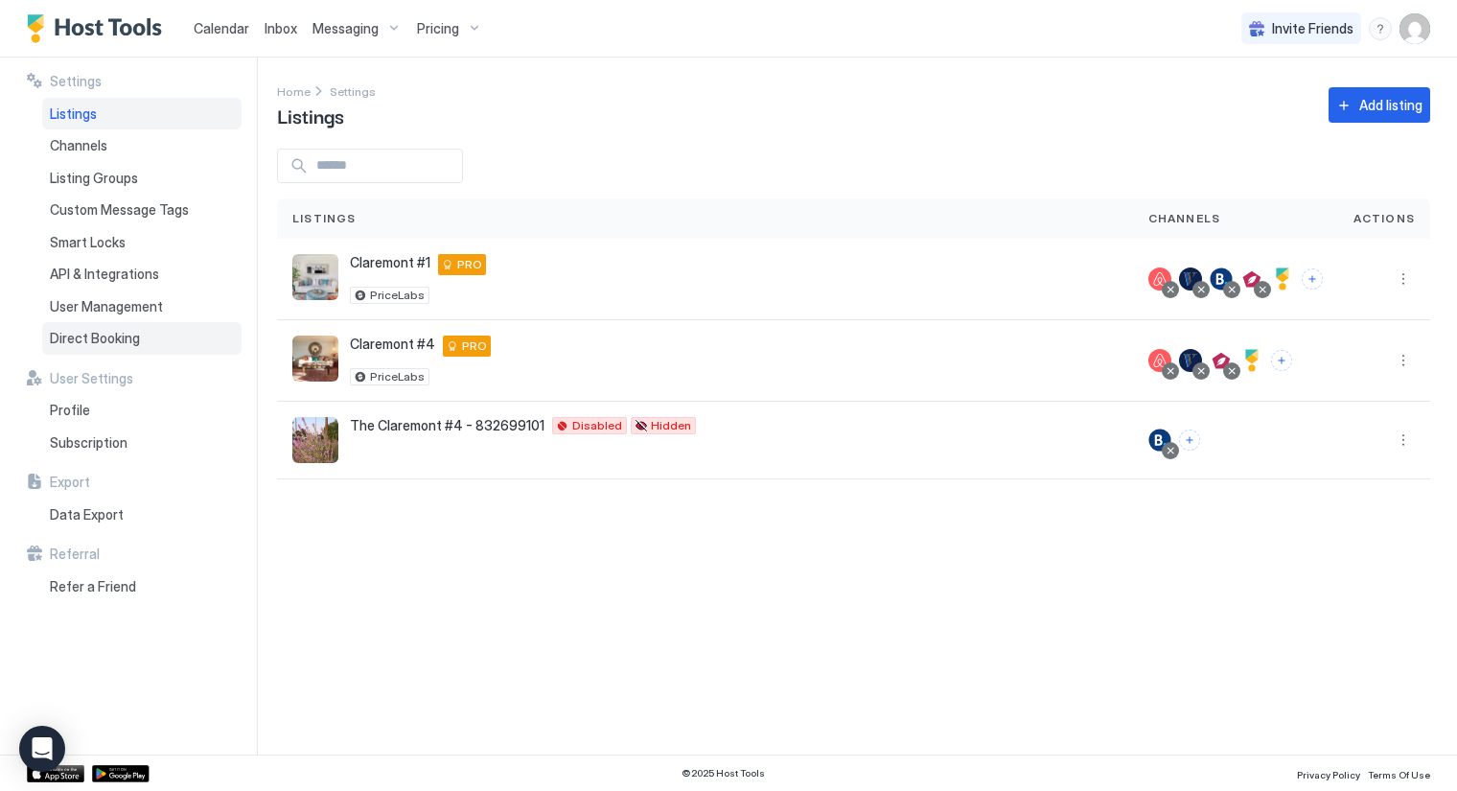
click at [121, 335] on span "Direct Booking" at bounding box center [95, 338] width 90 height 17
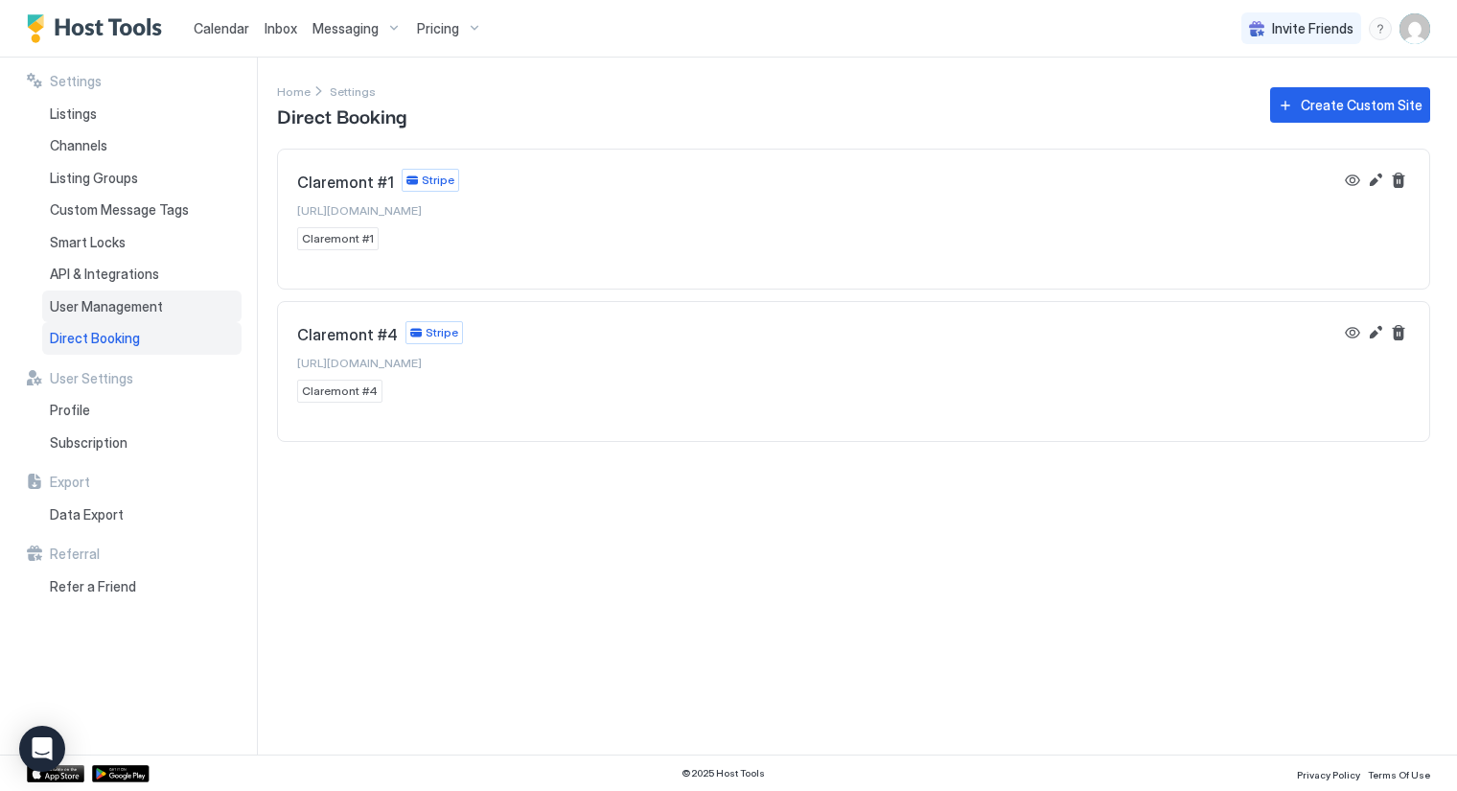
click at [99, 304] on span "User Management" at bounding box center [106, 306] width 113 height 17
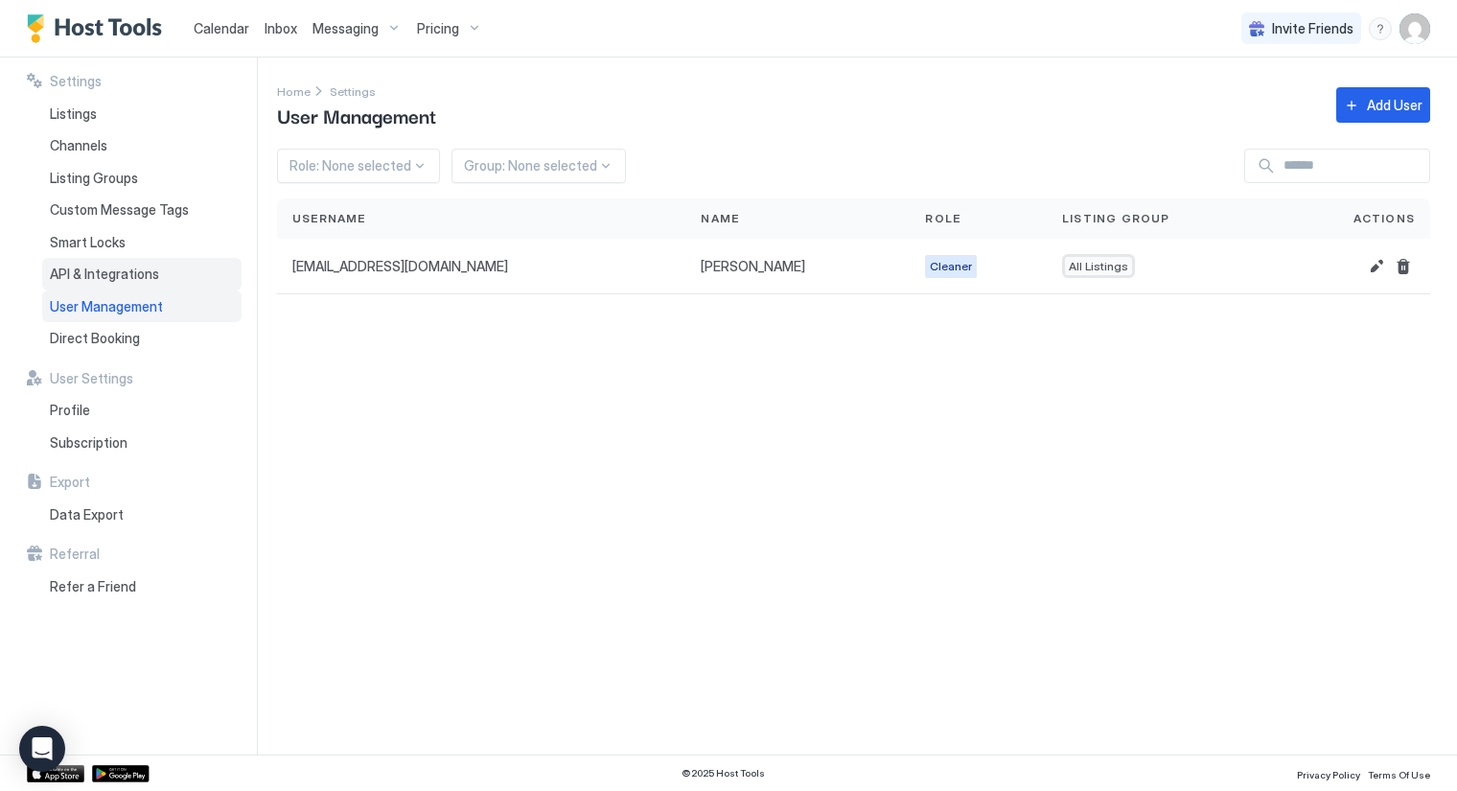
click at [97, 268] on span "API & Integrations" at bounding box center [104, 274] width 109 height 17
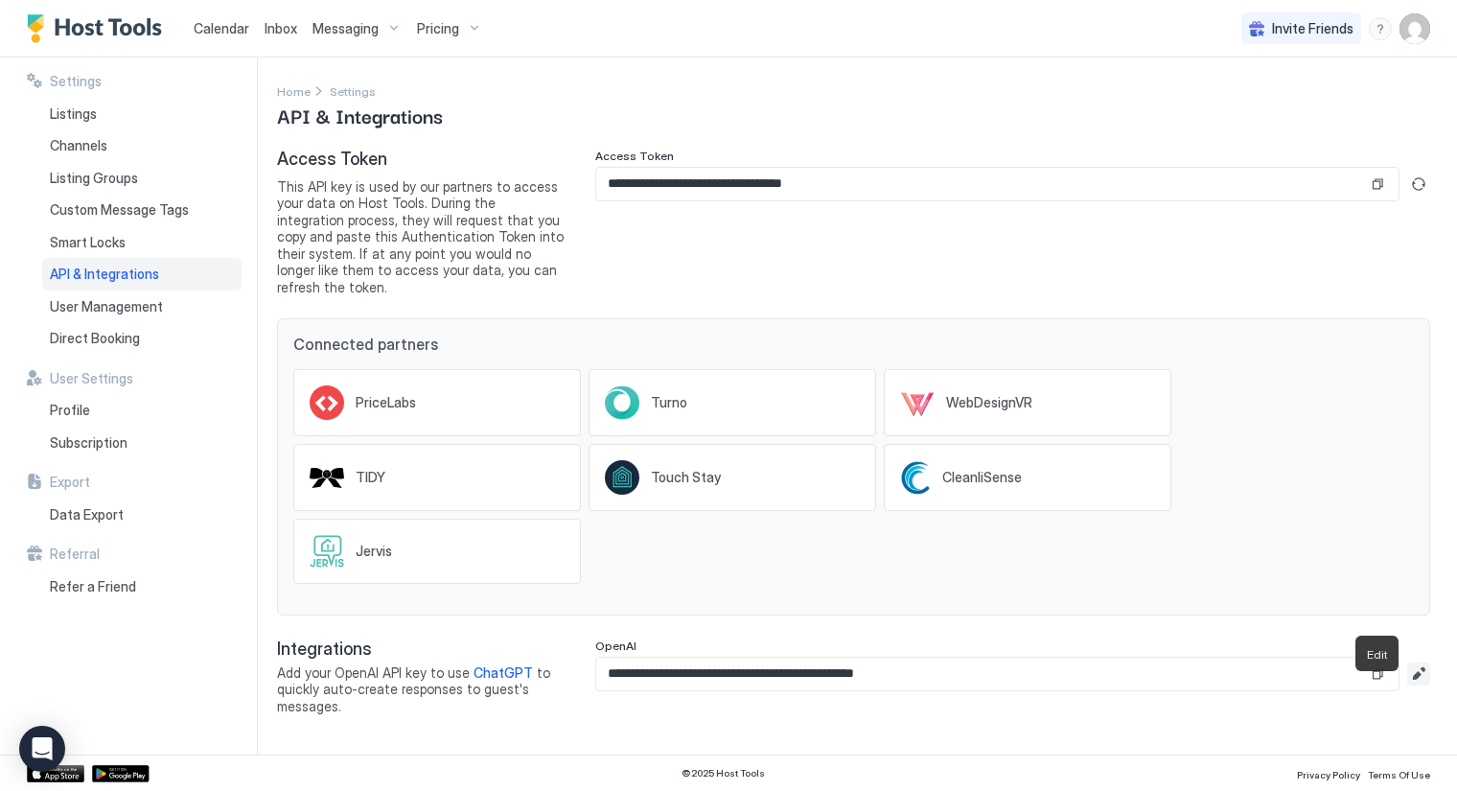
click at [1415, 663] on button "Edit" at bounding box center [1419, 674] width 23 height 23
click at [1368, 658] on input "**********" at bounding box center [982, 674] width 772 height 33
click at [1131, 731] on div "**********" at bounding box center [867, 406] width 1180 height 697
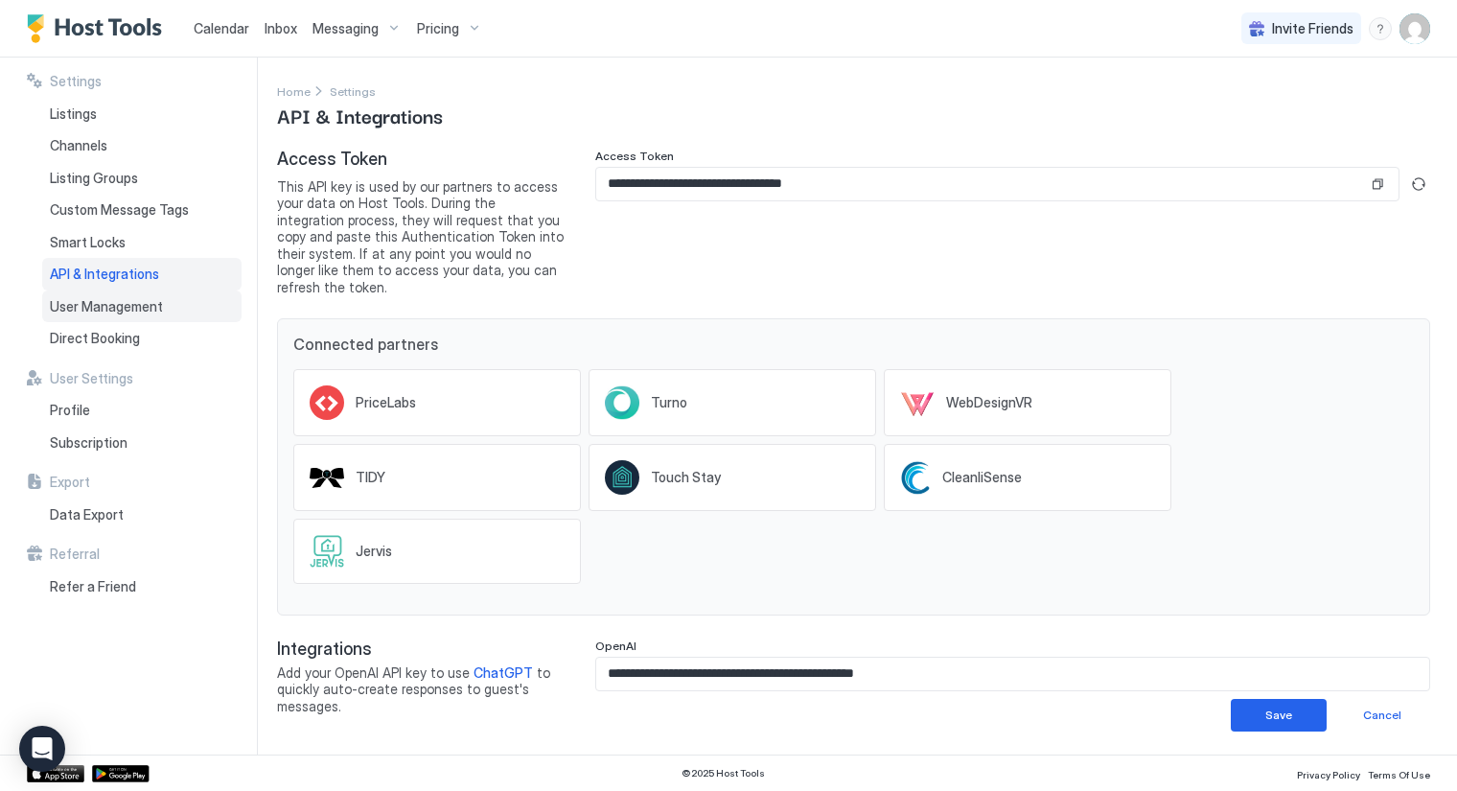
click at [115, 305] on span "User Management" at bounding box center [106, 306] width 113 height 17
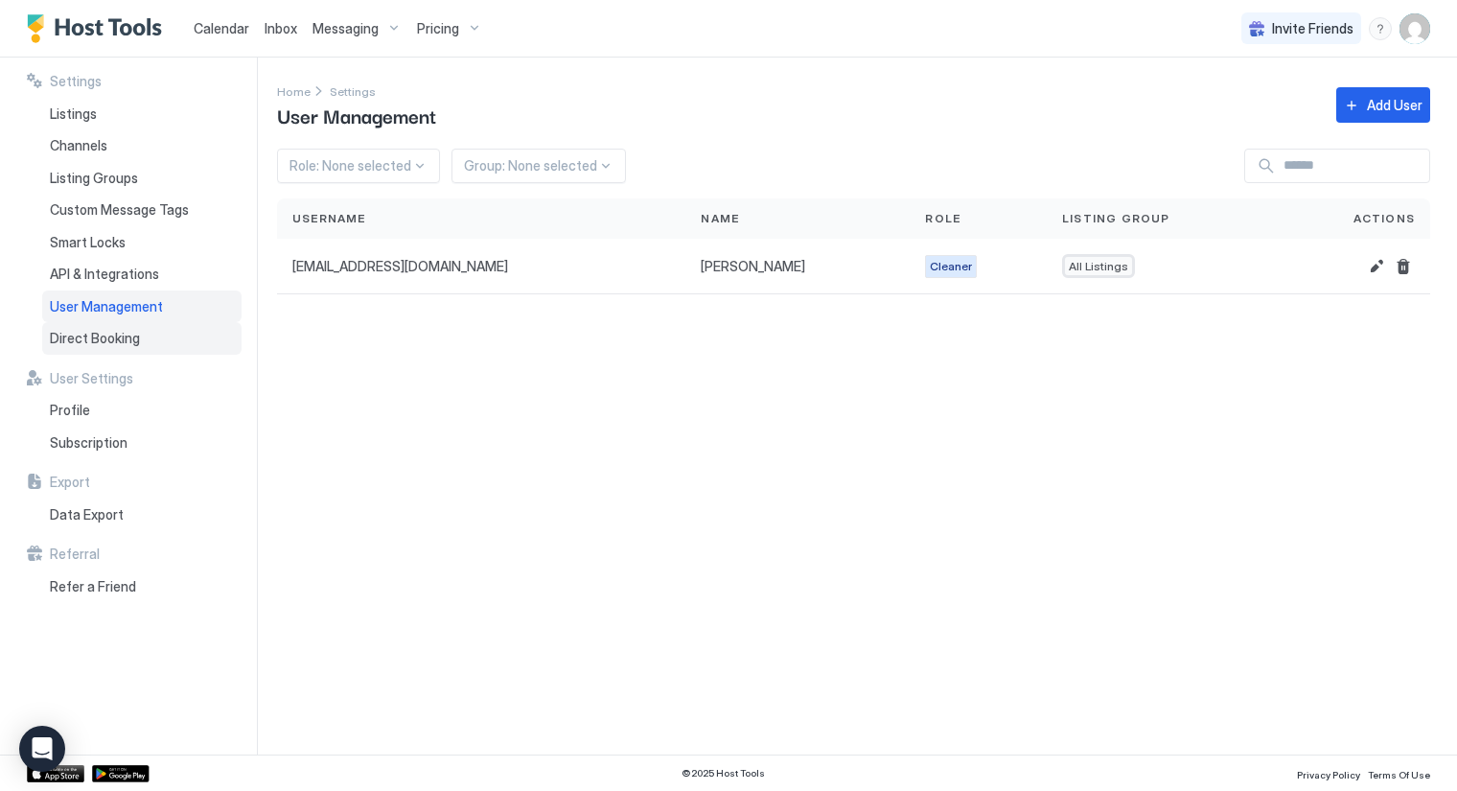
click at [110, 336] on span "Direct Booking" at bounding box center [95, 338] width 90 height 17
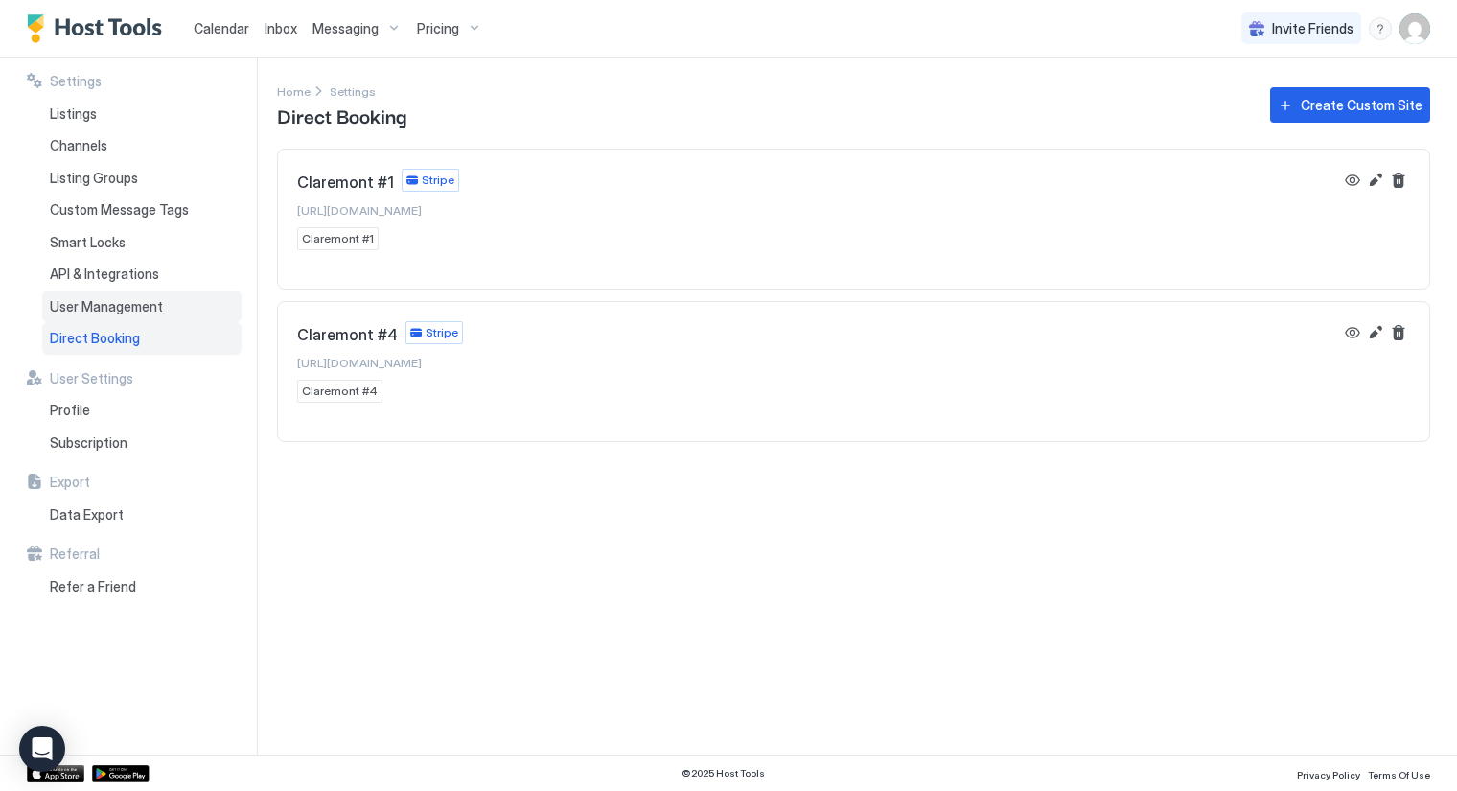
click at [110, 309] on span "User Management" at bounding box center [106, 306] width 113 height 17
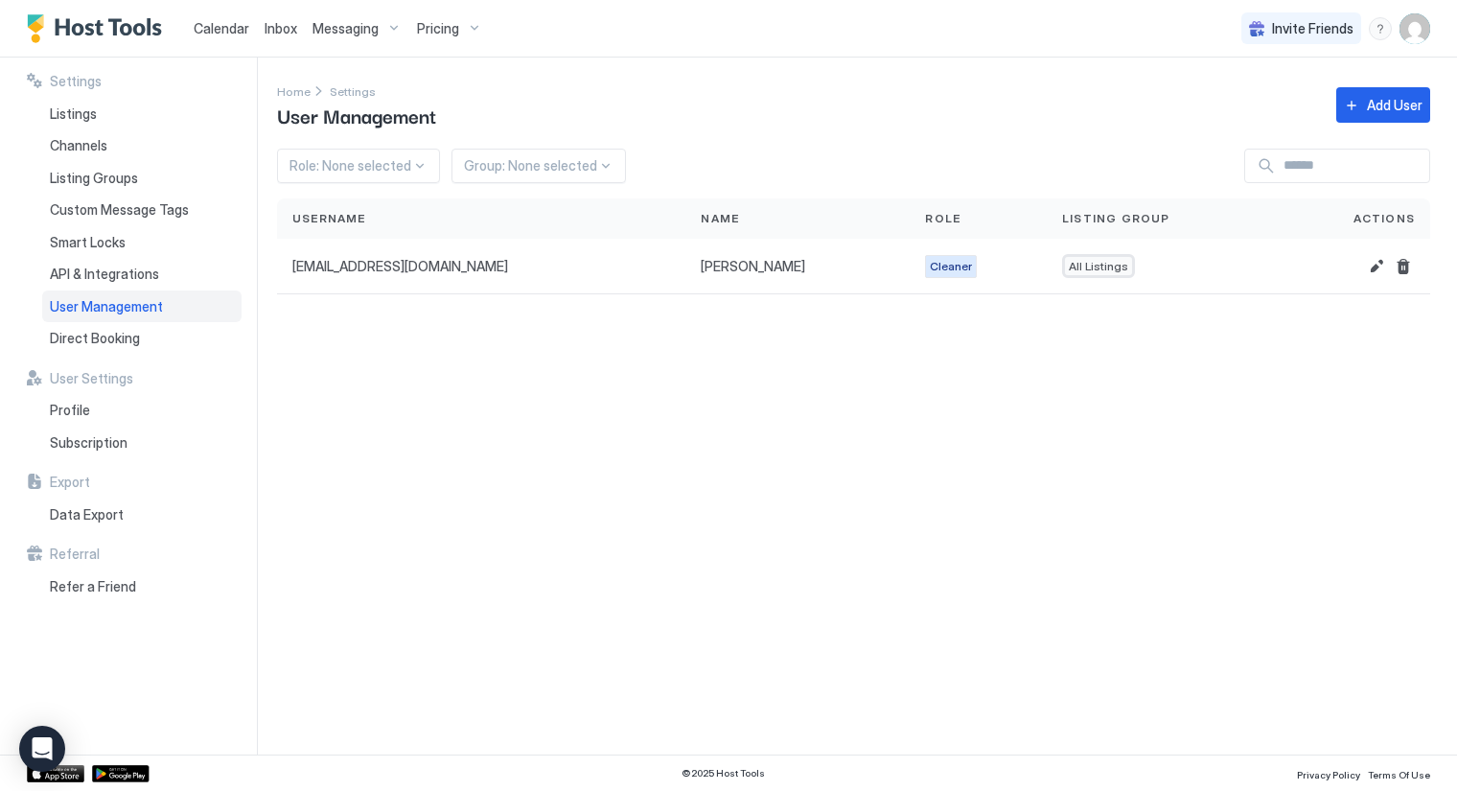
click at [396, 25] on div "Messaging" at bounding box center [357, 28] width 105 height 33
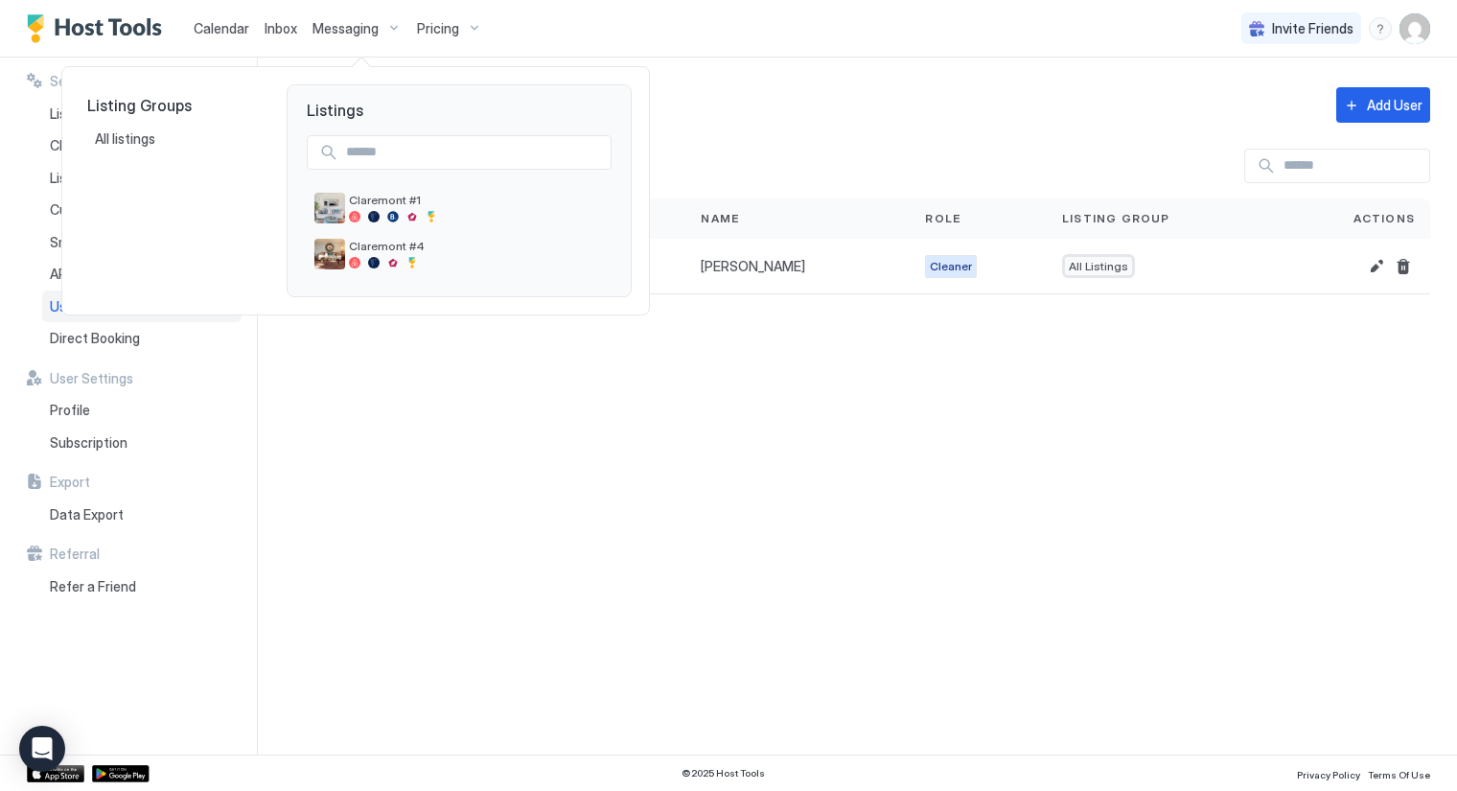
click at [396, 25] on div at bounding box center [728, 395] width 1457 height 791
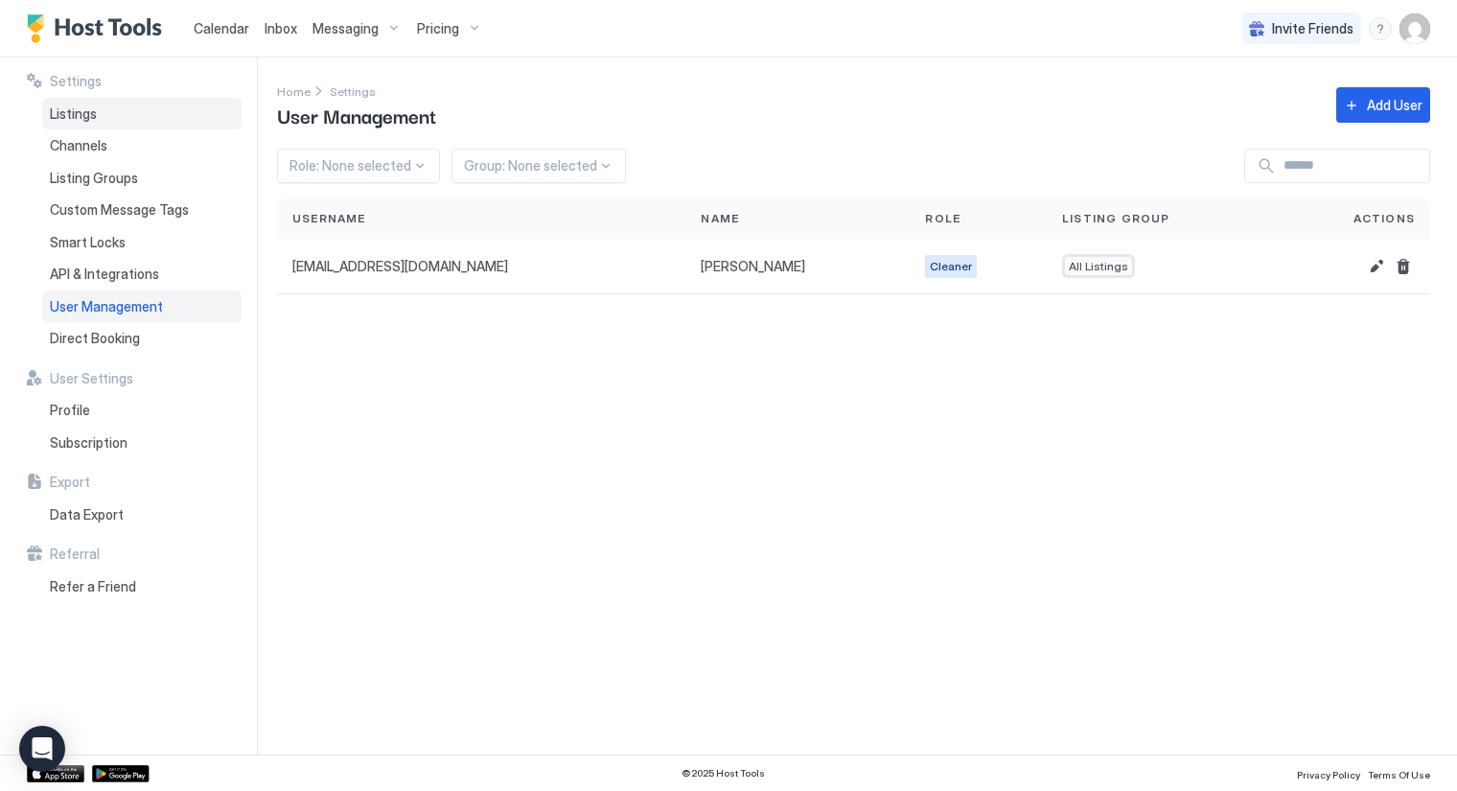
click at [69, 108] on span "Listings" at bounding box center [73, 113] width 47 height 17
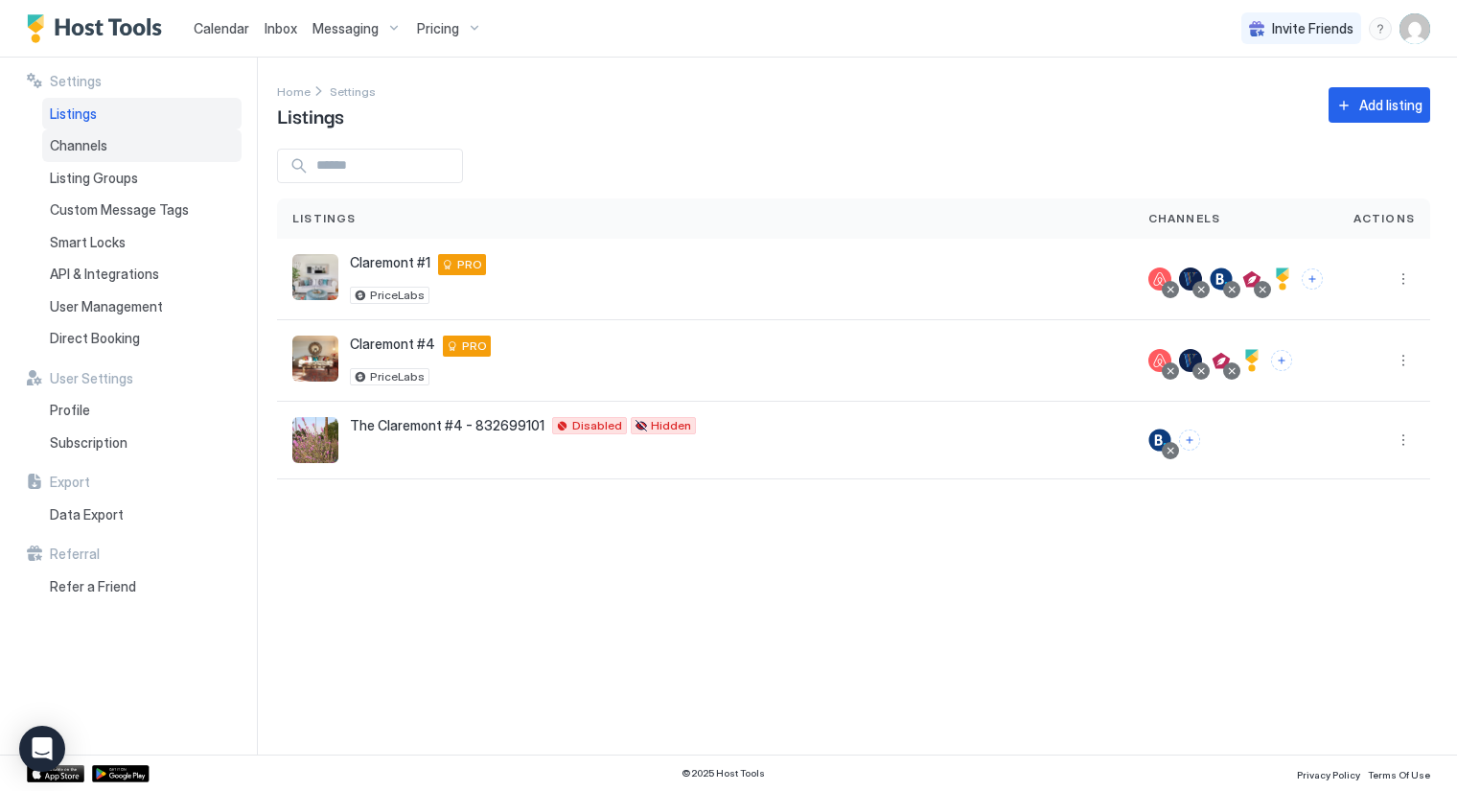
click at [78, 145] on span "Channels" at bounding box center [79, 145] width 58 height 17
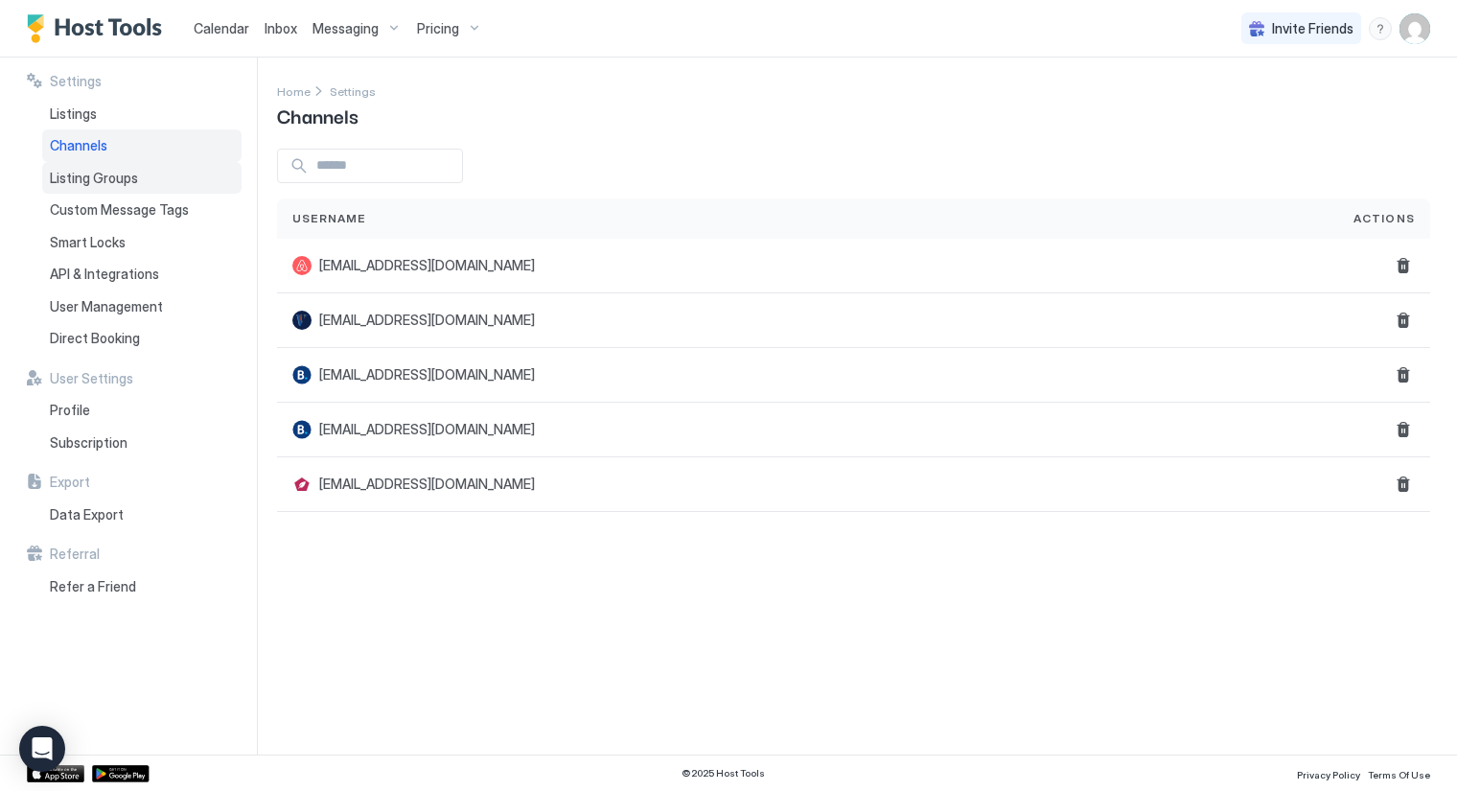
click at [84, 175] on span "Listing Groups" at bounding box center [94, 178] width 88 height 17
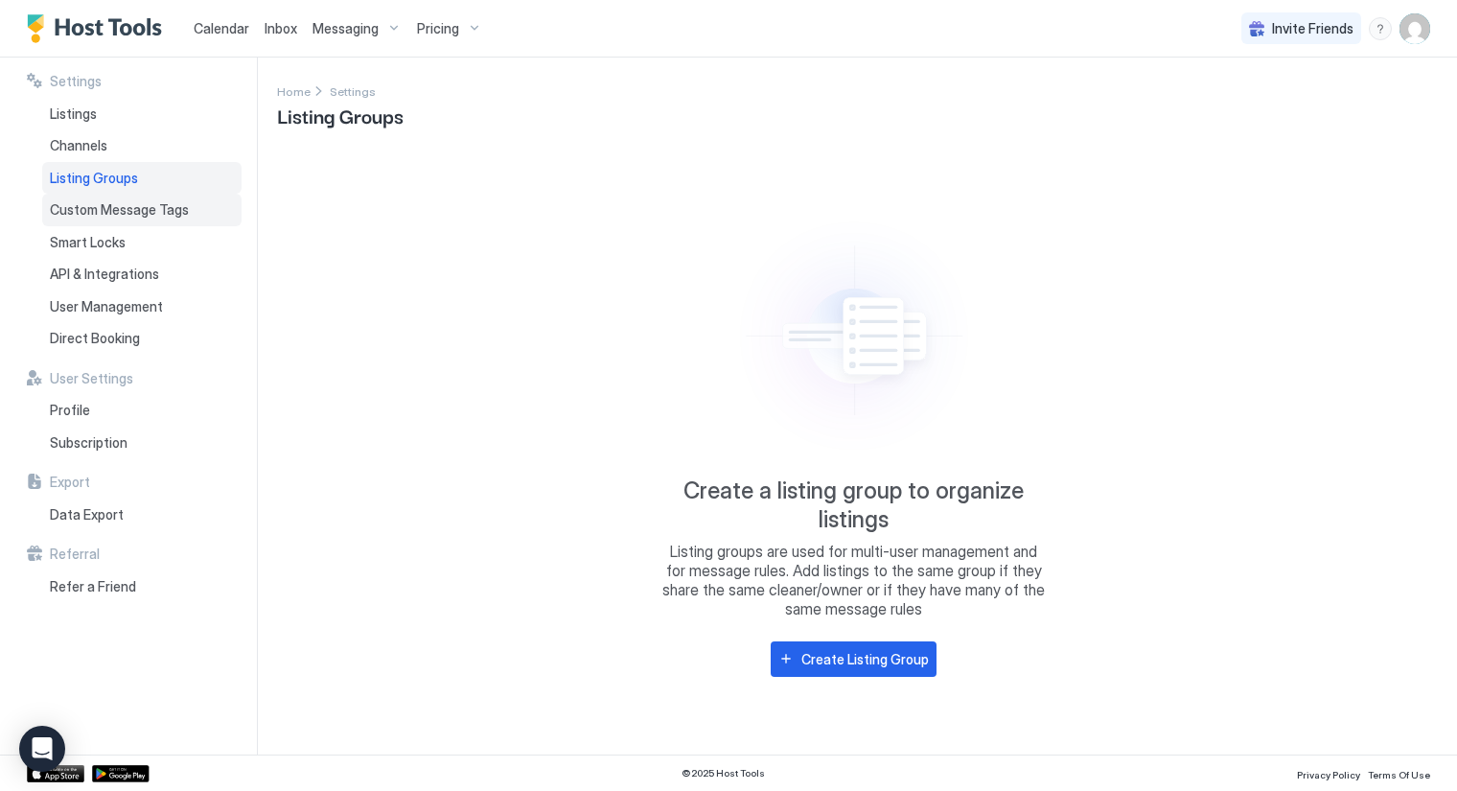
click at [80, 204] on span "Custom Message Tags" at bounding box center [119, 209] width 139 height 17
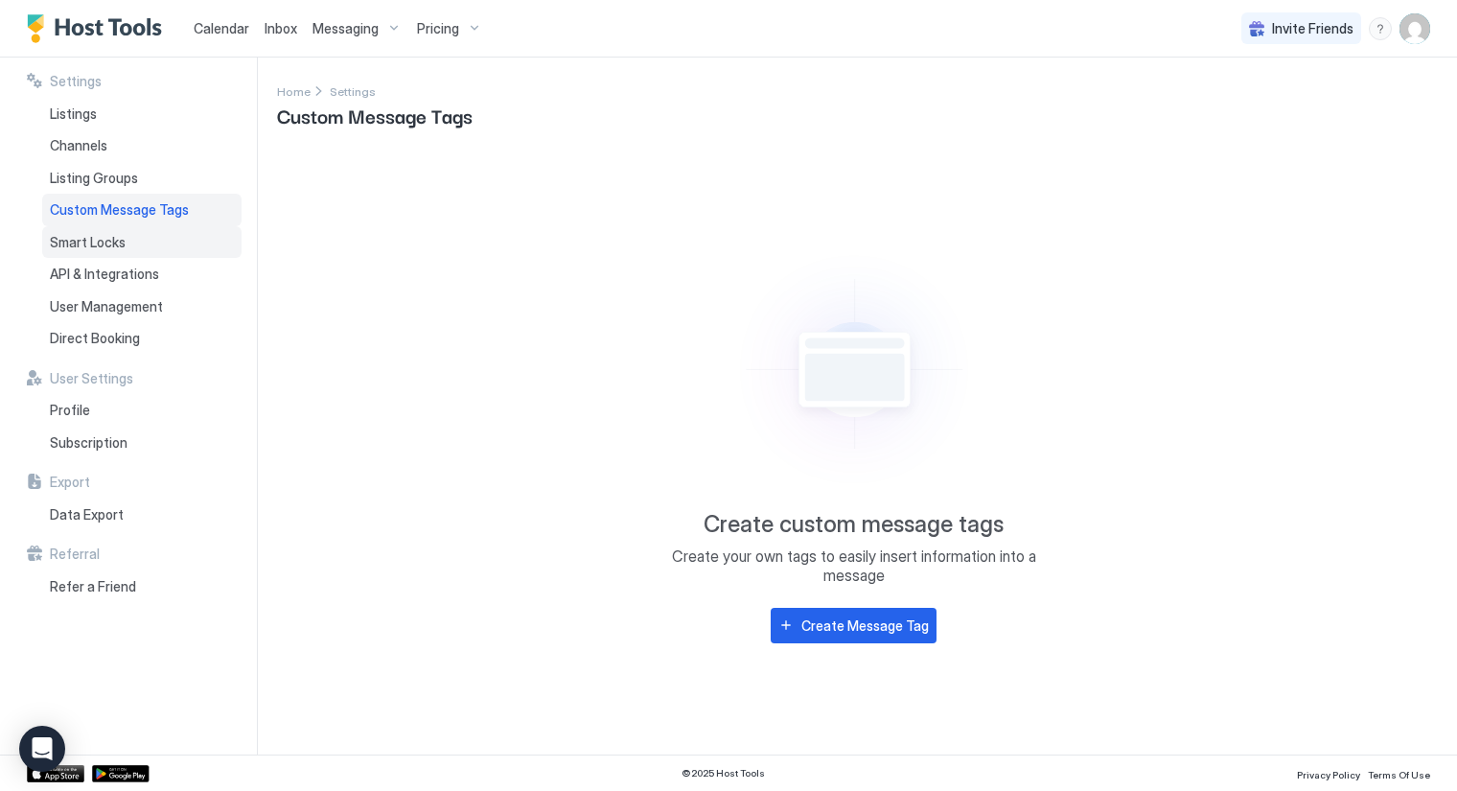
click at [79, 242] on span "Smart Locks" at bounding box center [88, 242] width 76 height 17
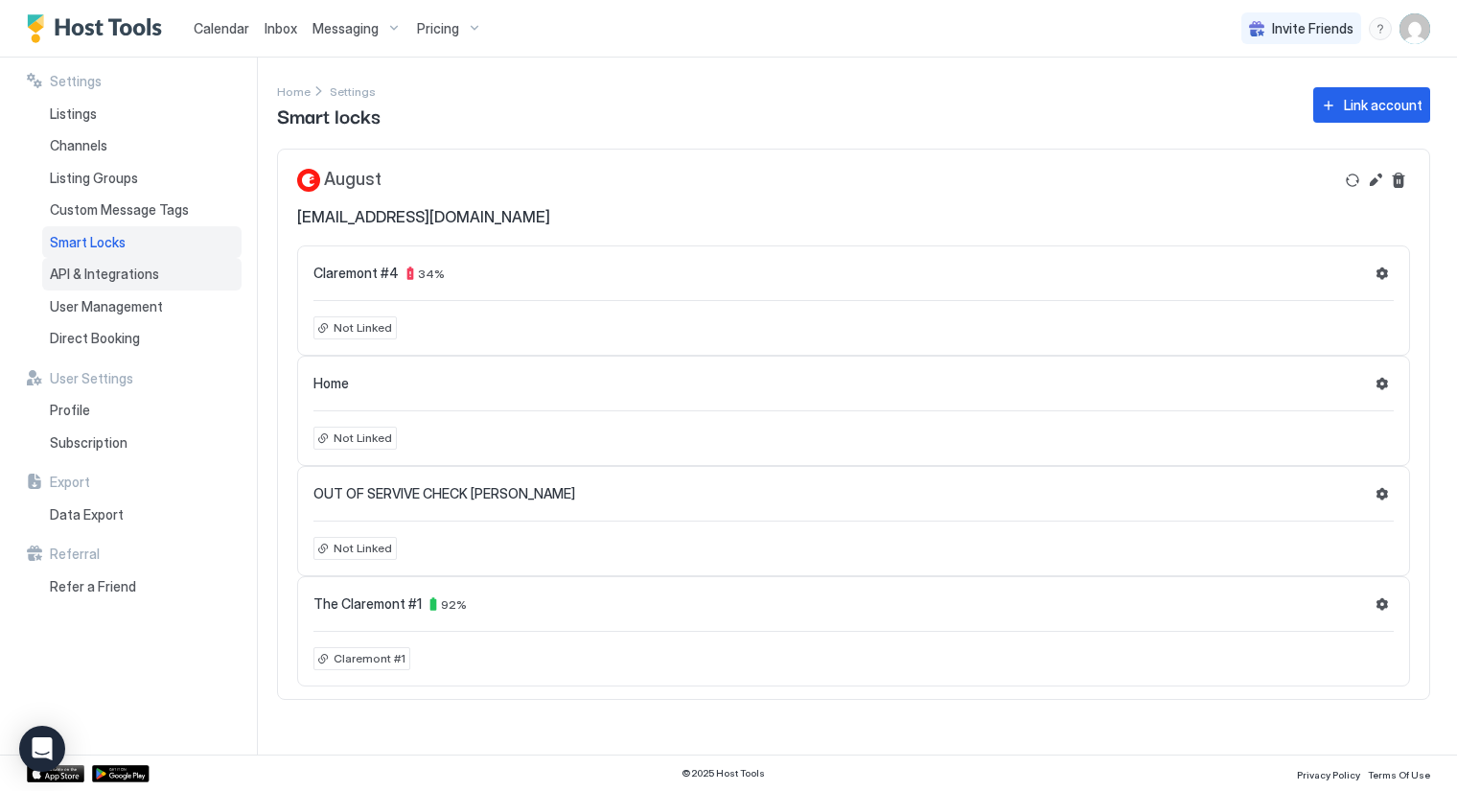
click at [69, 274] on span "API & Integrations" at bounding box center [104, 274] width 109 height 17
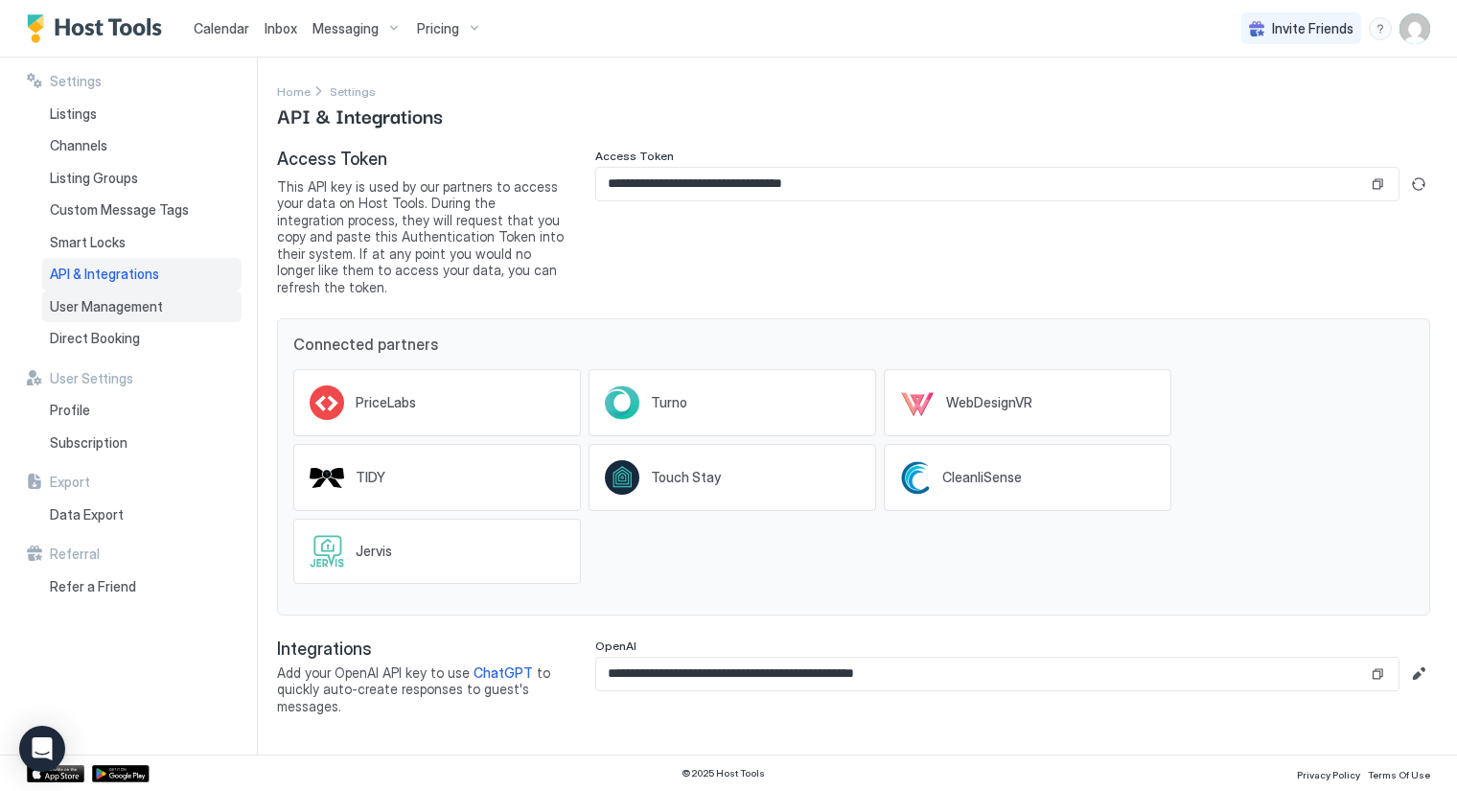
click at [75, 306] on span "User Management" at bounding box center [106, 306] width 113 height 17
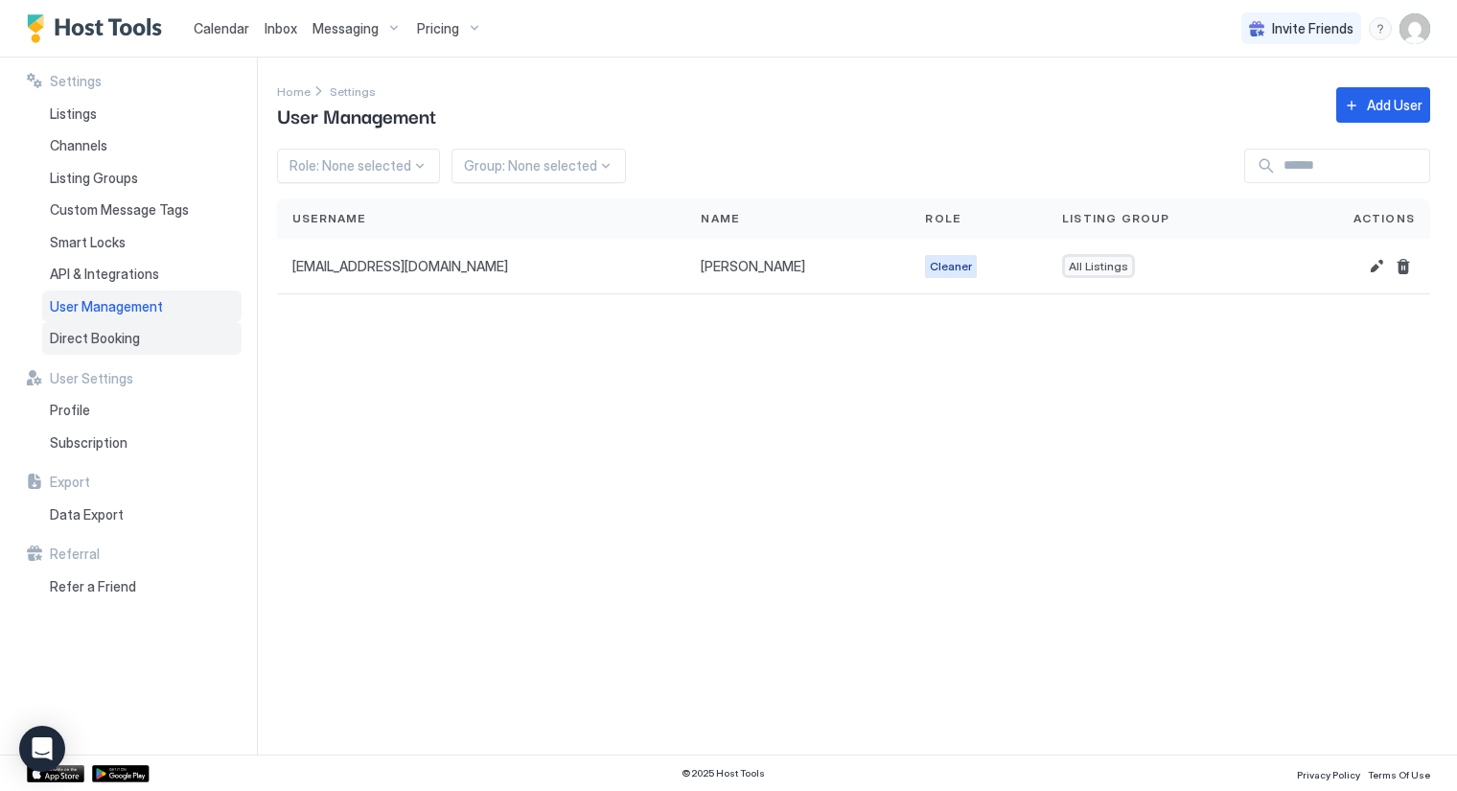
click at [75, 338] on span "Direct Booking" at bounding box center [95, 338] width 90 height 17
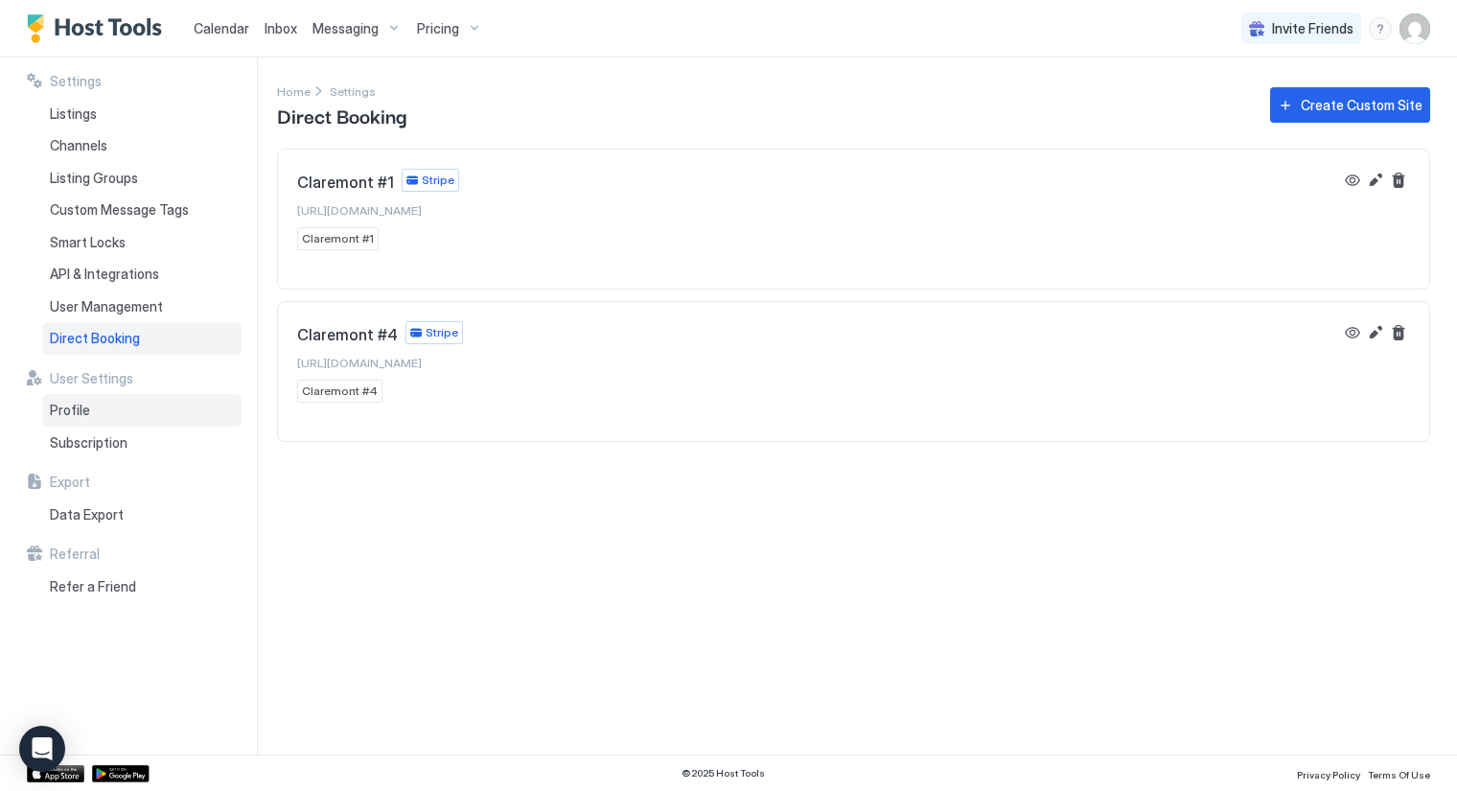
click at [76, 418] on span "Profile" at bounding box center [70, 410] width 40 height 17
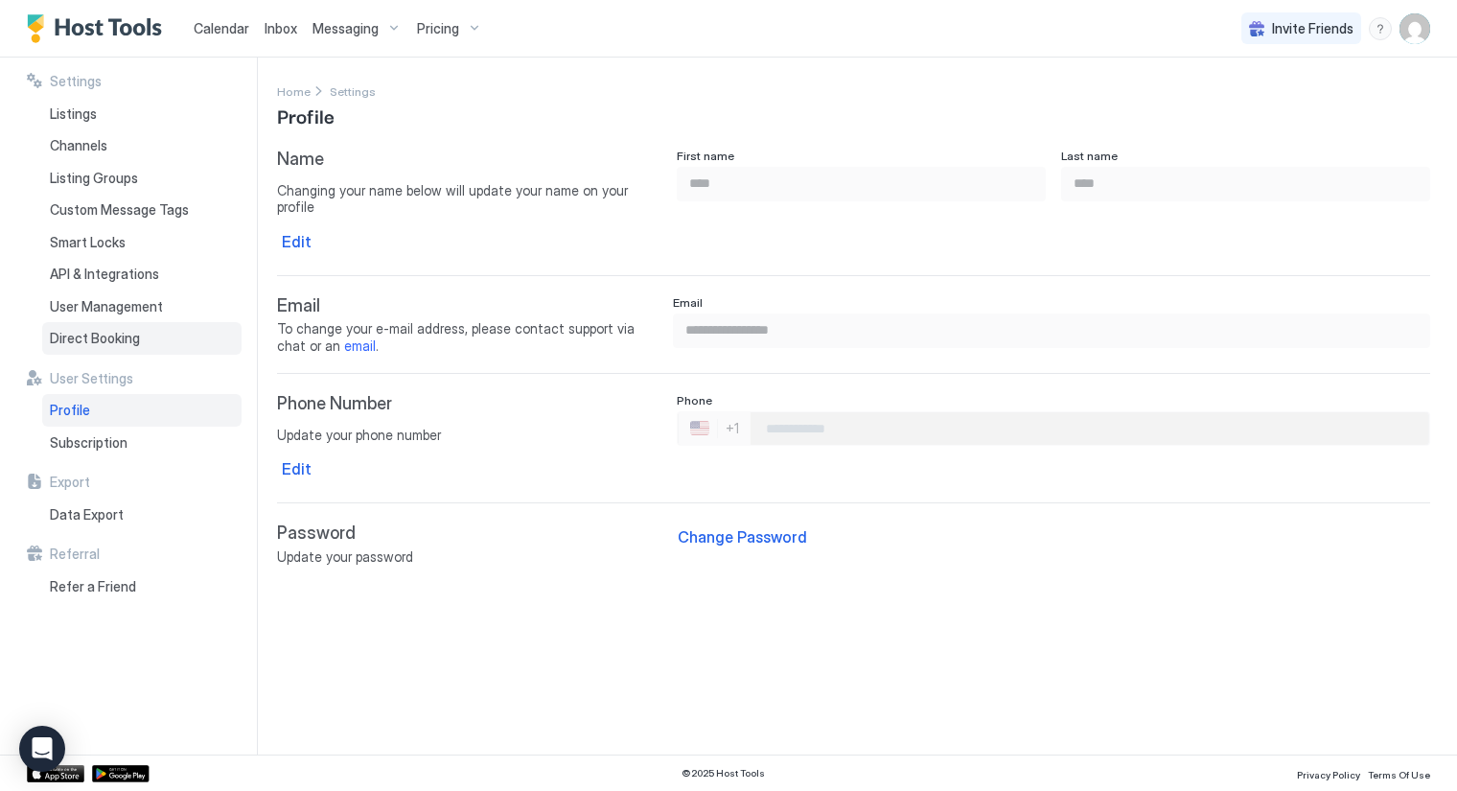
click at [94, 335] on span "Direct Booking" at bounding box center [95, 338] width 90 height 17
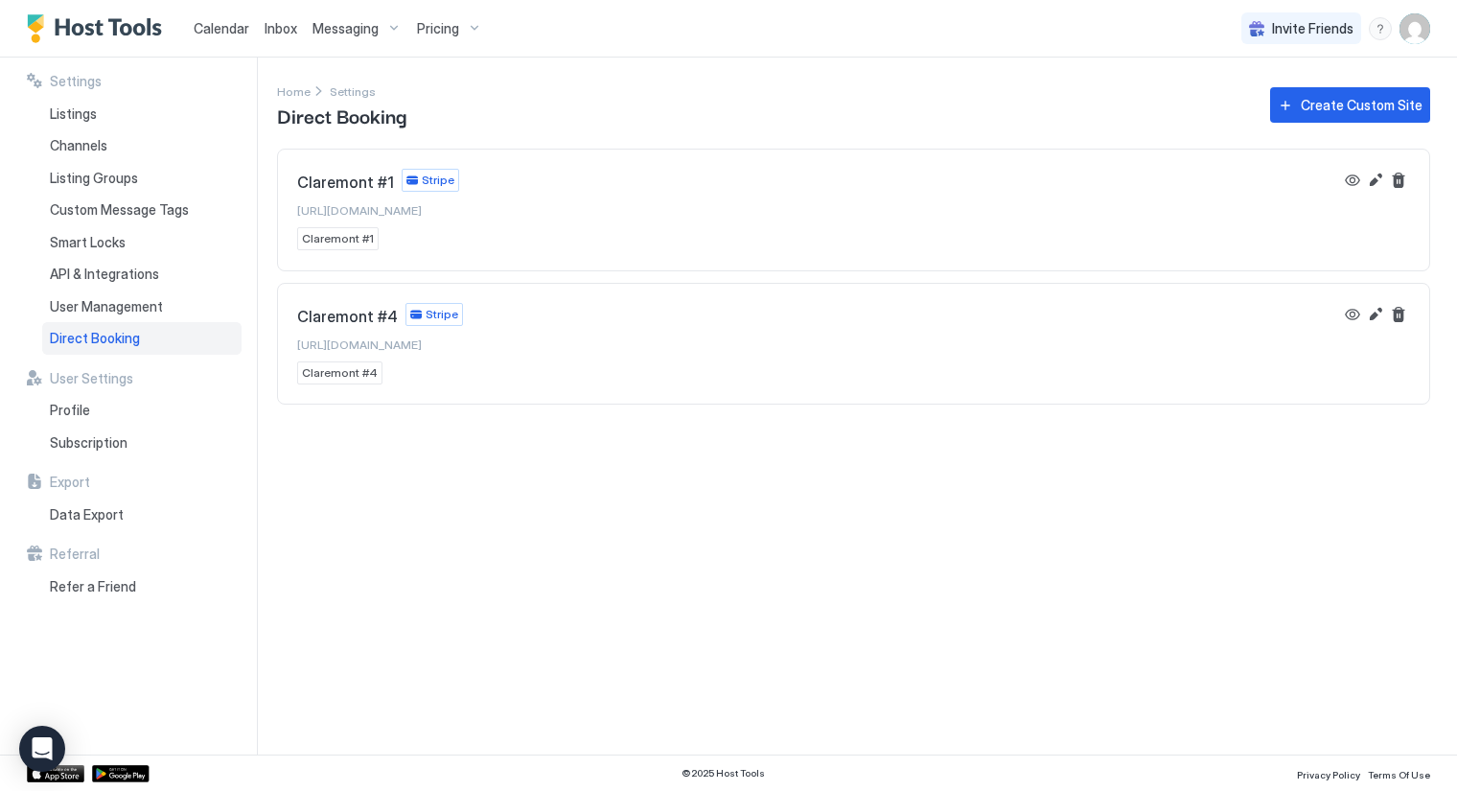
click at [94, 335] on span "Direct Booking" at bounding box center [95, 338] width 90 height 17
click at [400, 356] on span "https://direct.hosttools.com/claremont#4" at bounding box center [359, 363] width 125 height 14
click at [380, 208] on span "https://direct.hosttools.com/claremont#1" at bounding box center [359, 210] width 125 height 14
click at [1355, 184] on button "View" at bounding box center [1352, 180] width 23 height 23
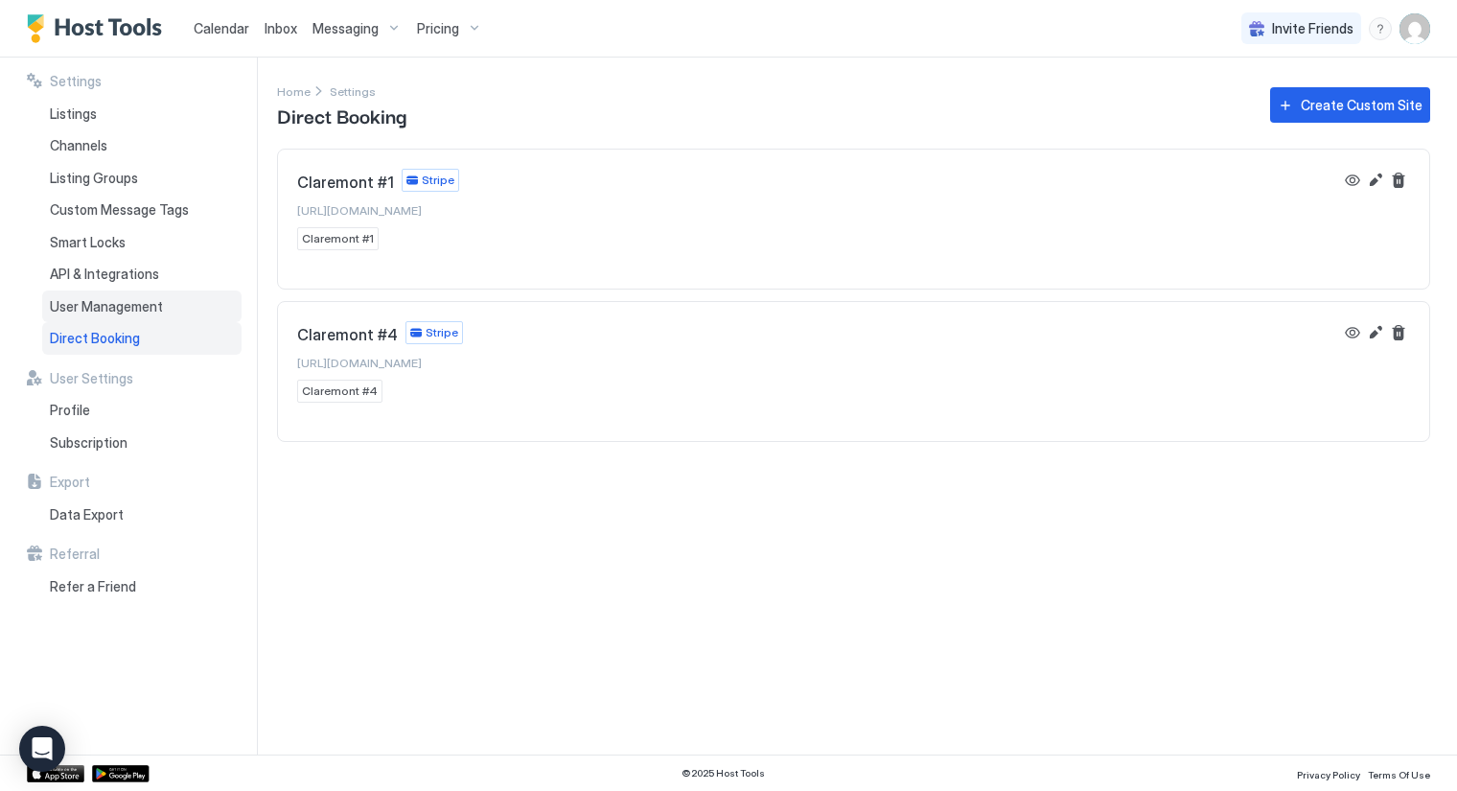
click at [96, 307] on span "User Management" at bounding box center [106, 306] width 113 height 17
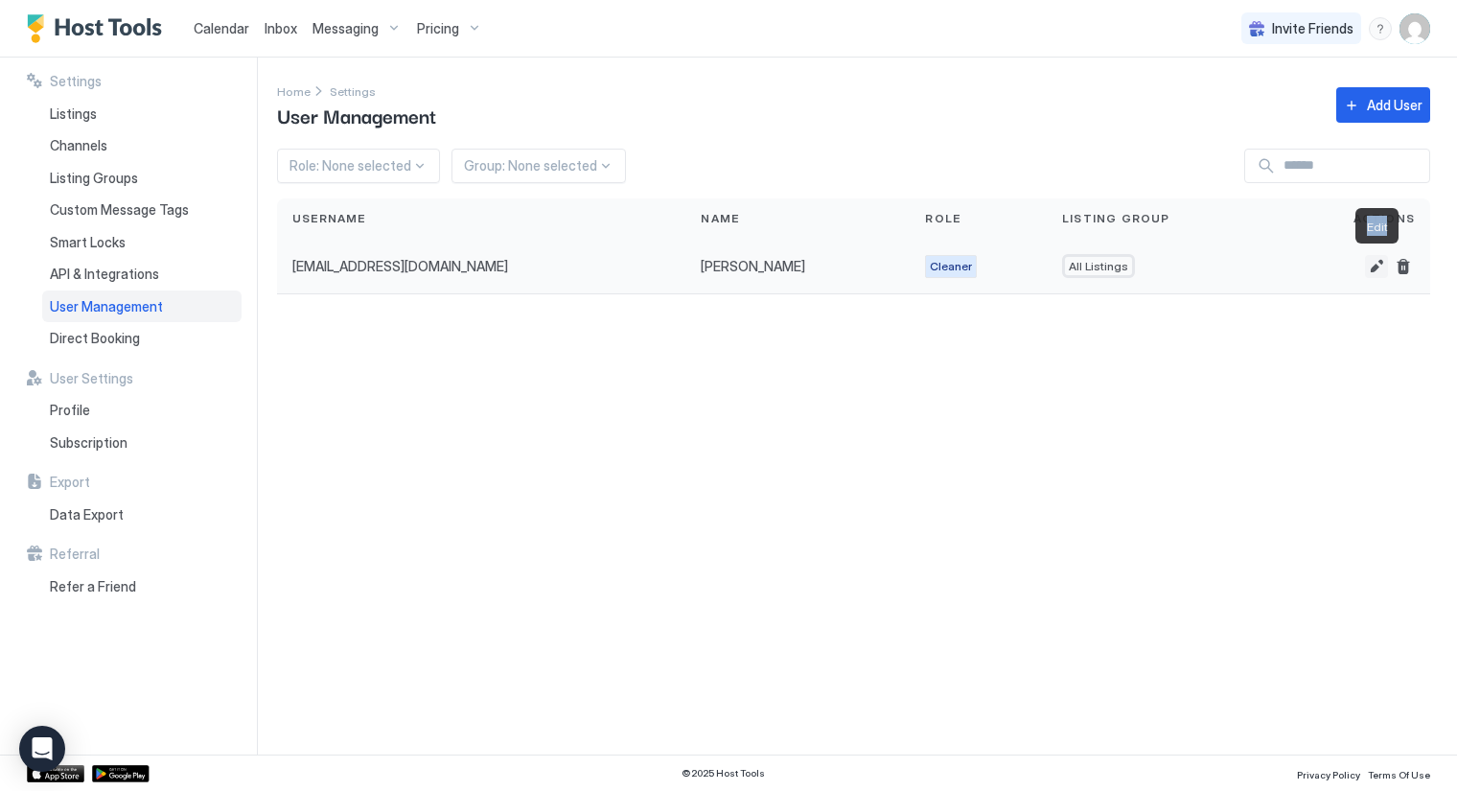
click at [1373, 267] on button "Edit" at bounding box center [1376, 266] width 23 height 23
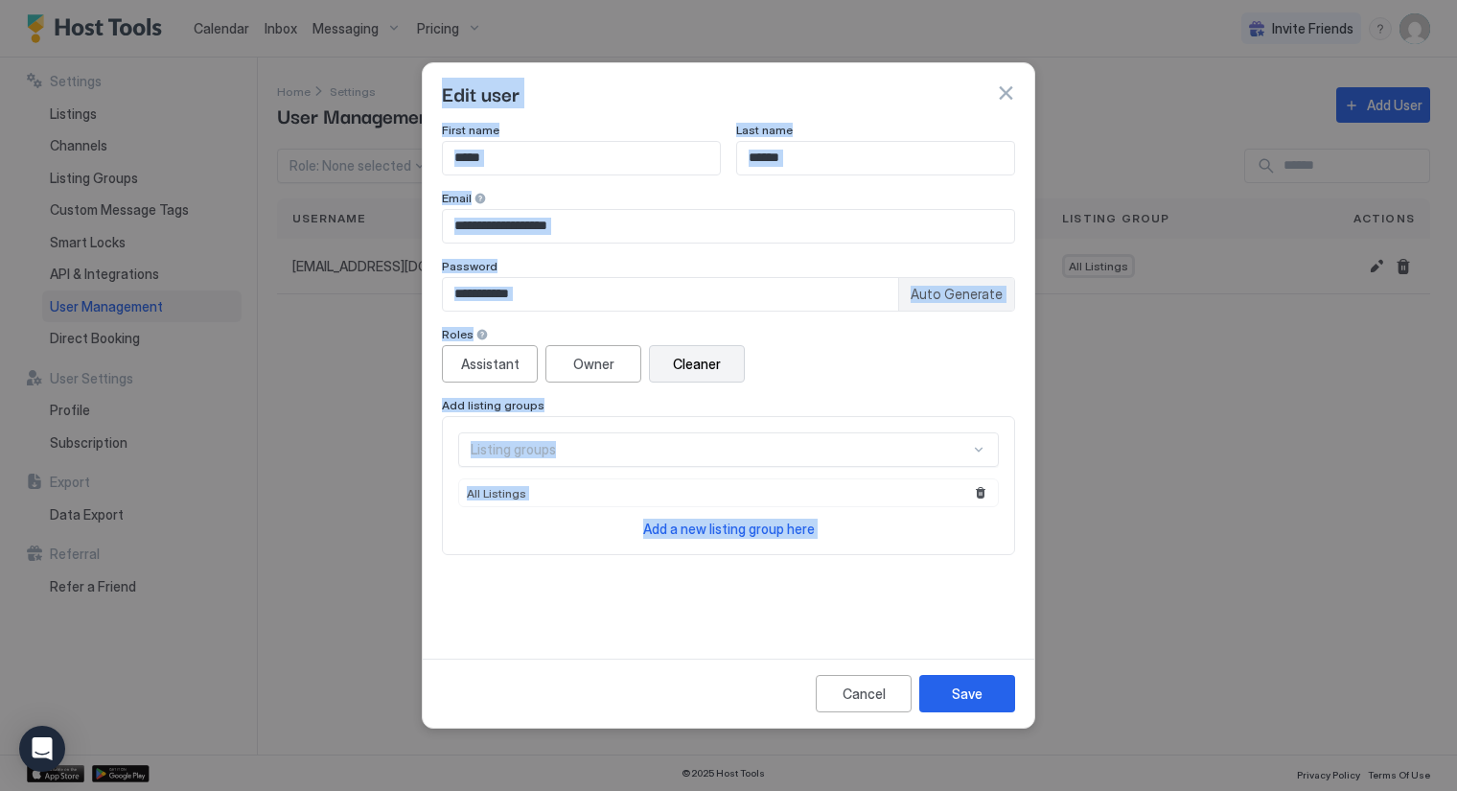
click at [1270, 472] on div at bounding box center [728, 395] width 1457 height 791
click at [1270, 472] on div "Settings Home Settings User Management Add User Role: None selected Group: None…" at bounding box center [867, 406] width 1180 height 697
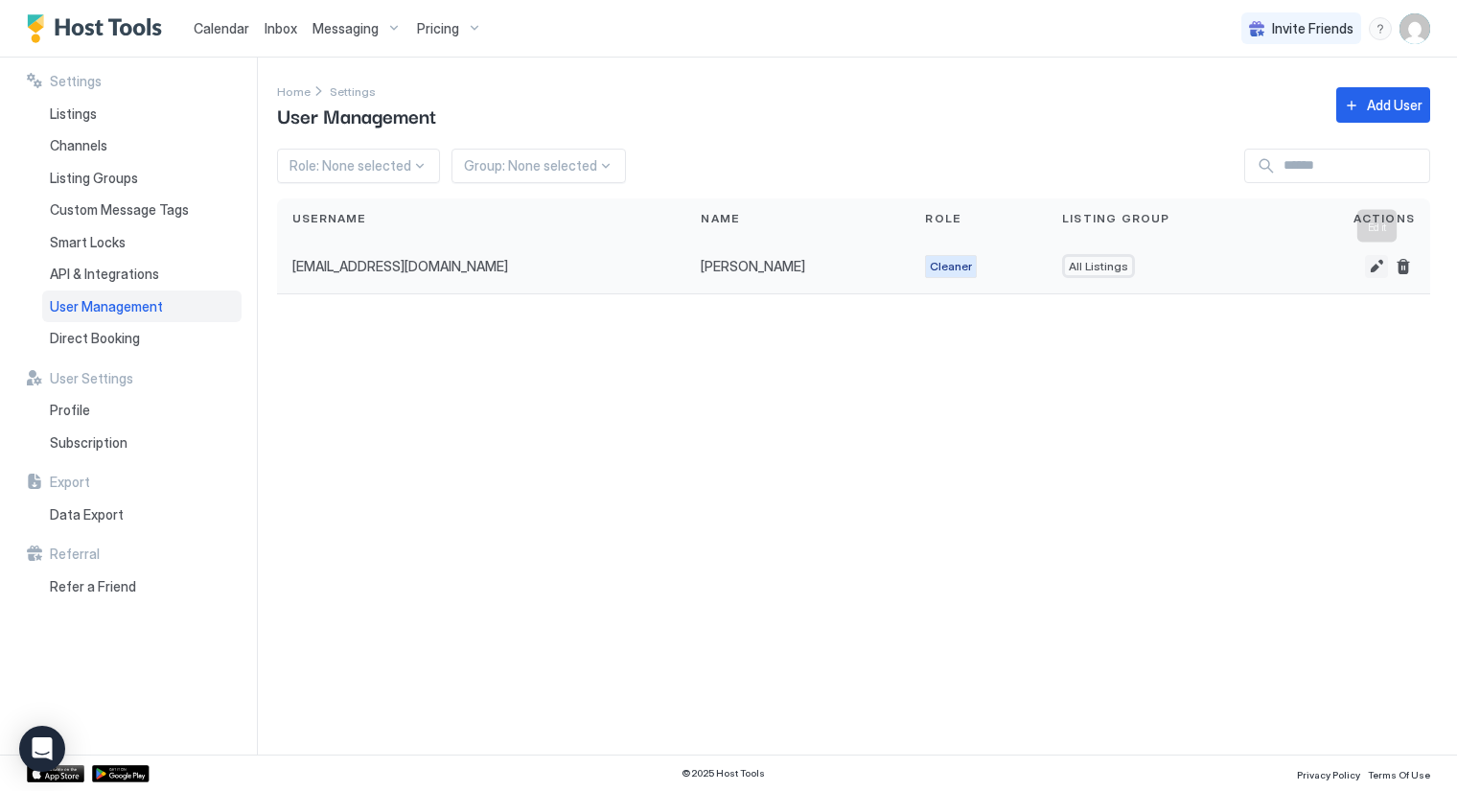
click at [1382, 255] on button "Edit" at bounding box center [1376, 266] width 23 height 23
click at [1382, 255] on div "Calendar Inbox Messaging Pricing Invite Friends WD Settings Listings Channels L…" at bounding box center [728, 395] width 1457 height 791
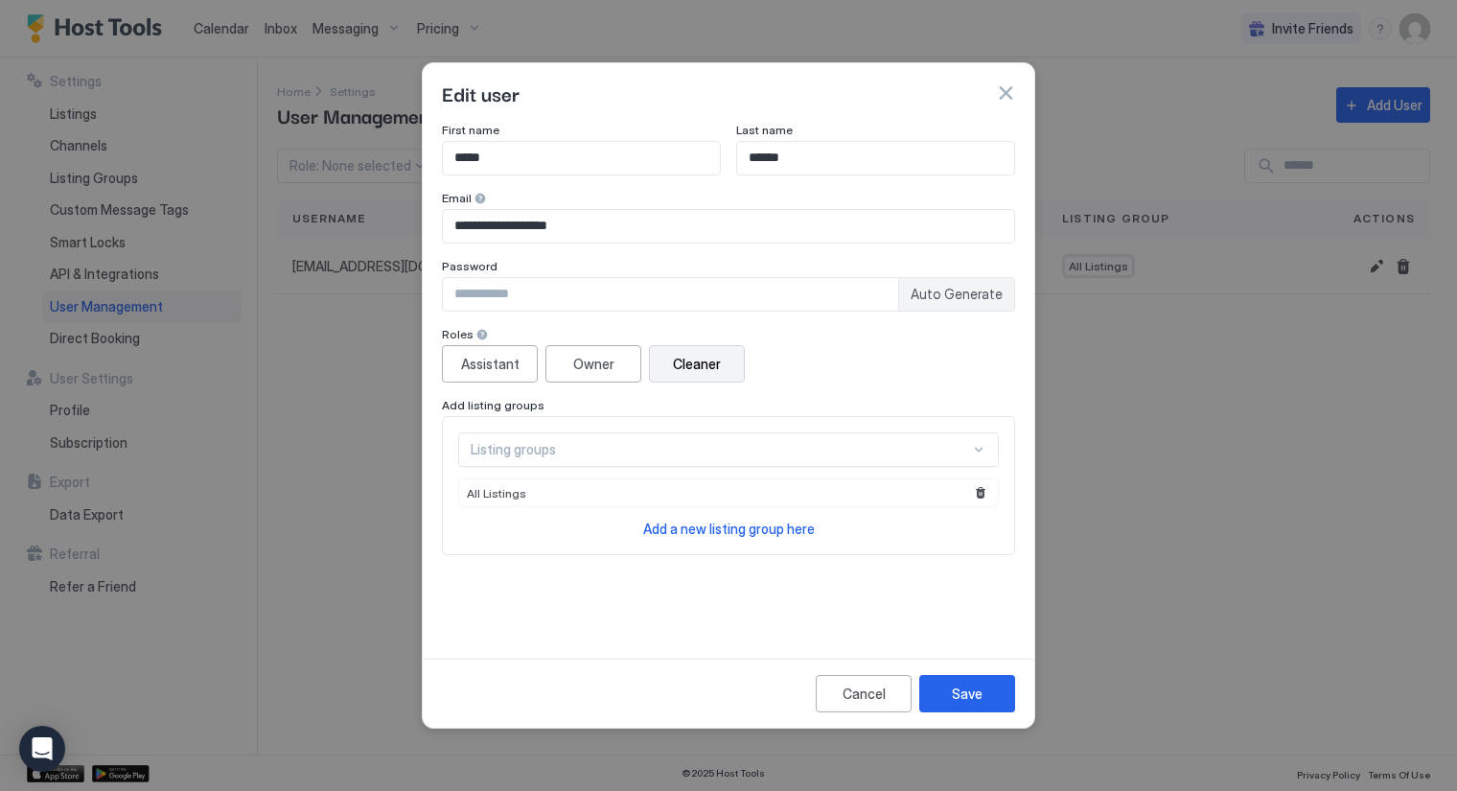
click at [1179, 519] on div at bounding box center [728, 395] width 1457 height 791
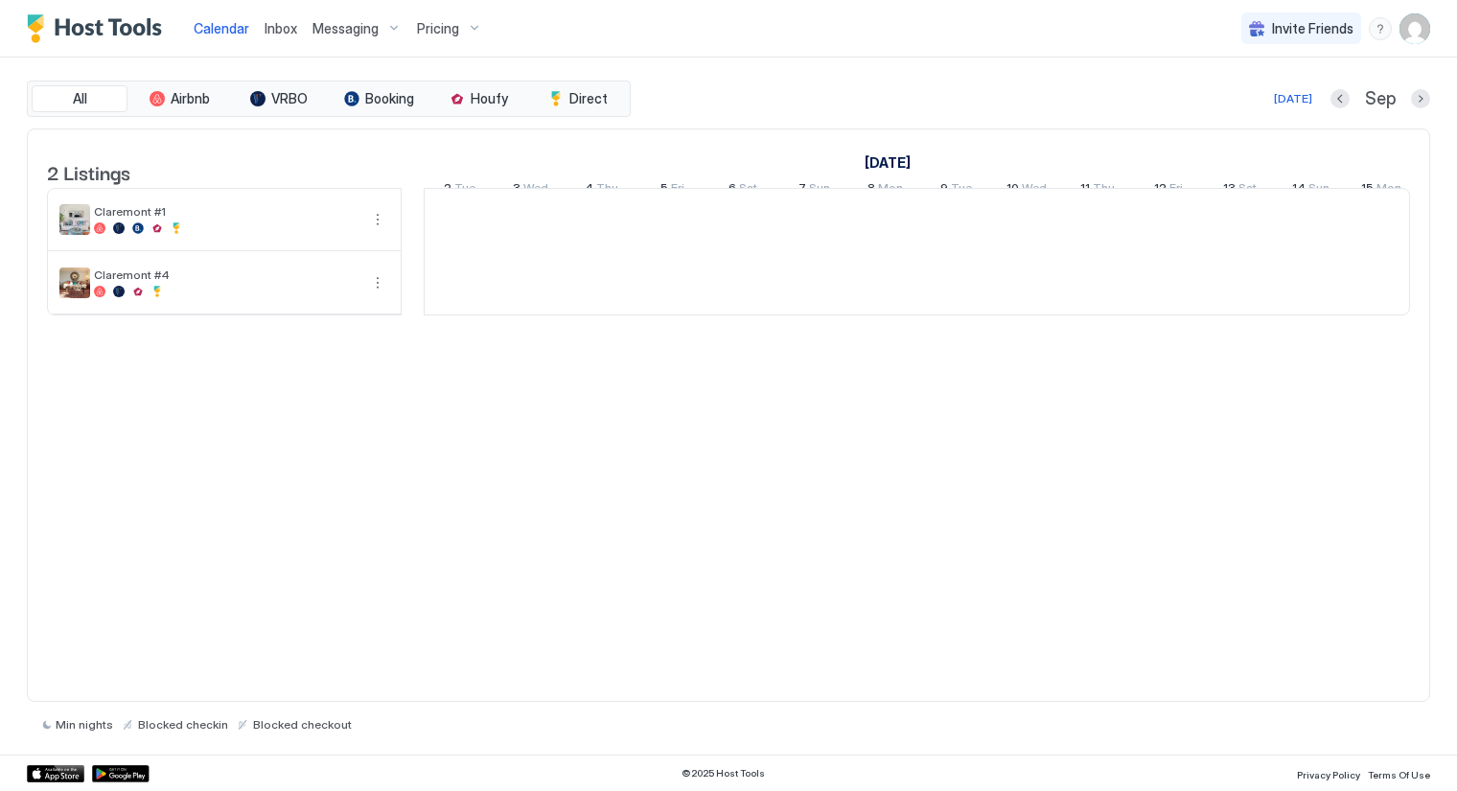
scroll to position [0, 1065]
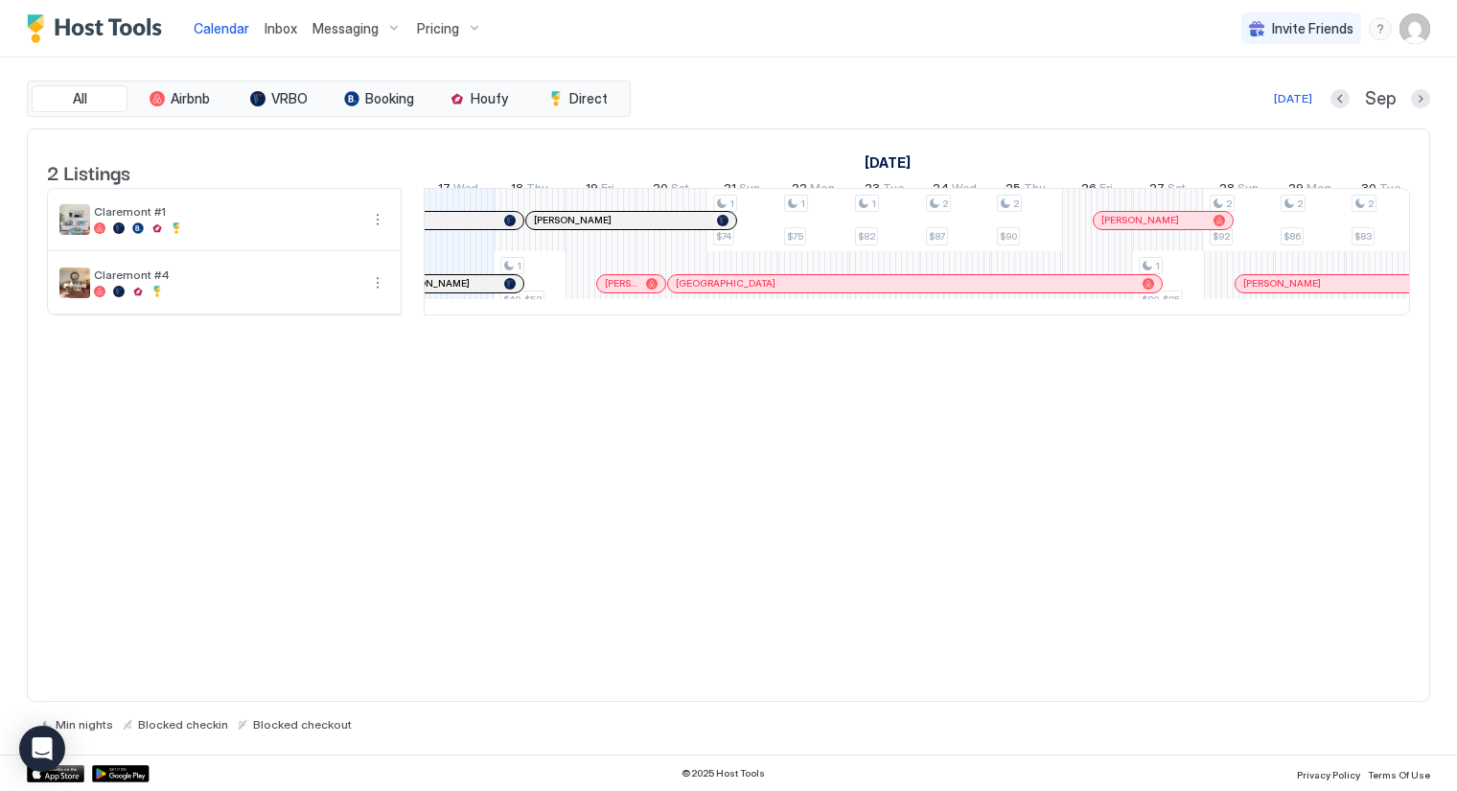
click at [374, 29] on span "Messaging" at bounding box center [346, 28] width 66 height 17
click at [374, 29] on div "Calendar Inbox Messaging Pricing Invite Friends WD All Airbnb VRBO Booking Houf…" at bounding box center [728, 395] width 1457 height 791
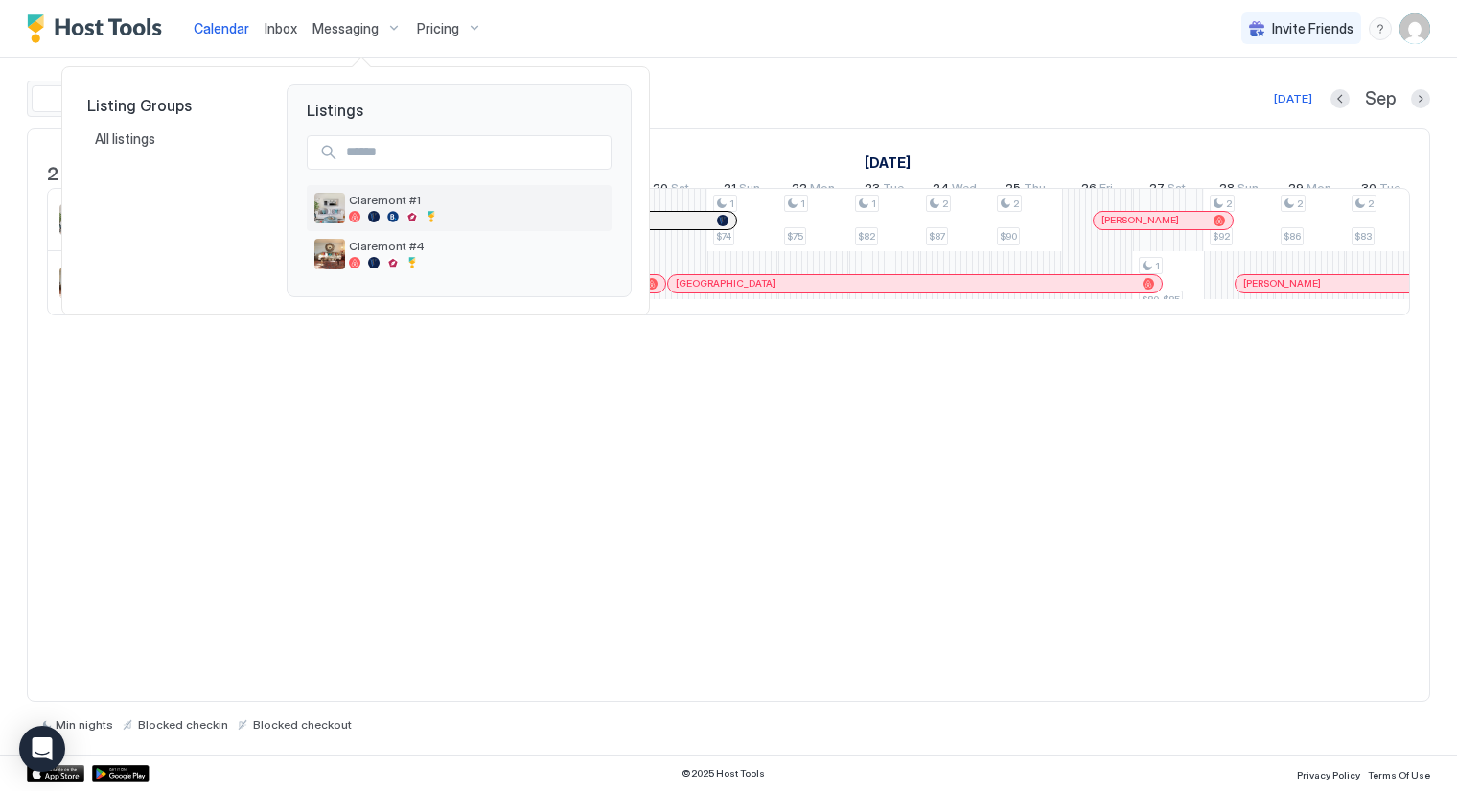
click at [372, 206] on span "Claremont #1" at bounding box center [476, 200] width 255 height 14
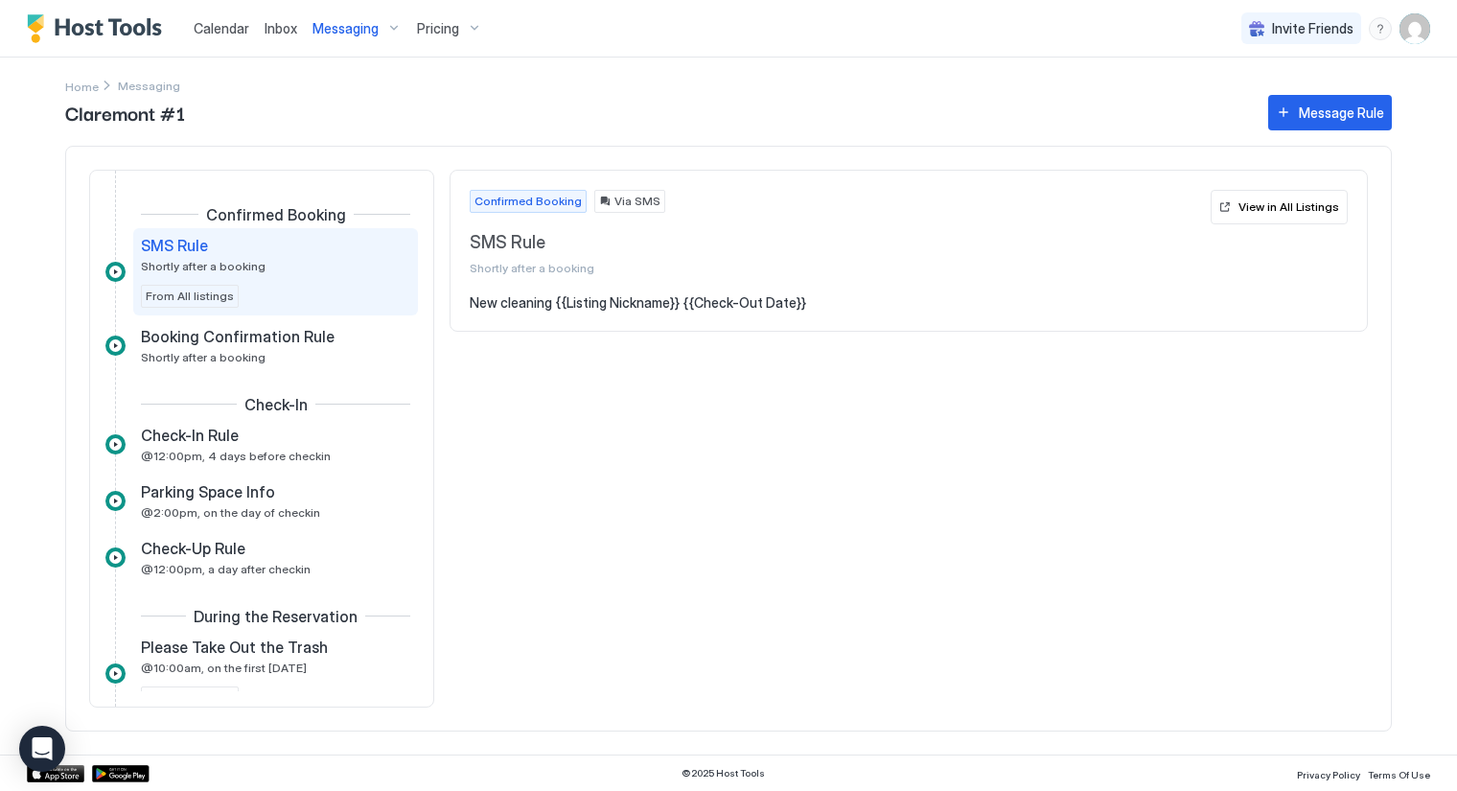
click at [282, 29] on span "Inbox" at bounding box center [281, 28] width 33 height 16
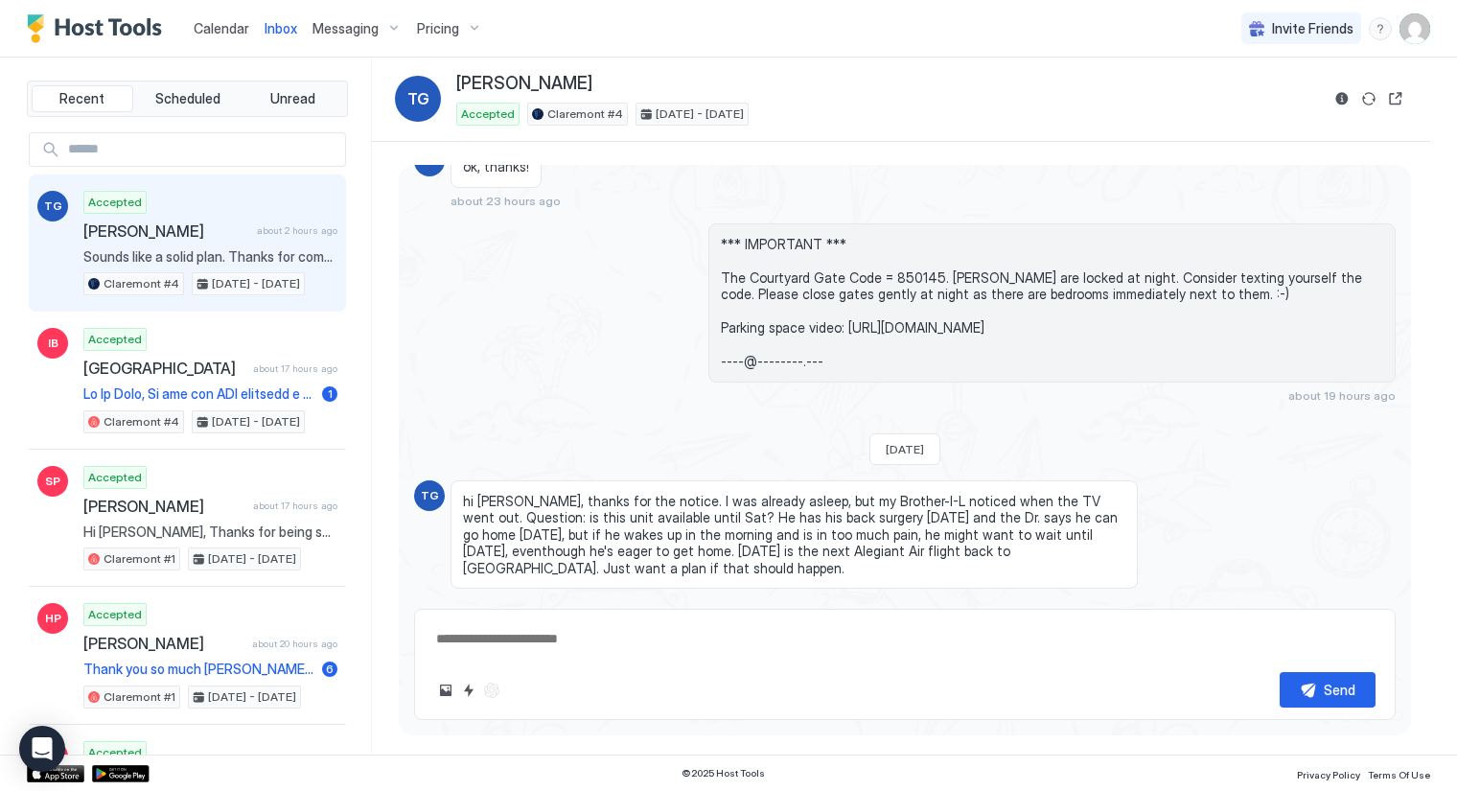
scroll to position [3846, 0]
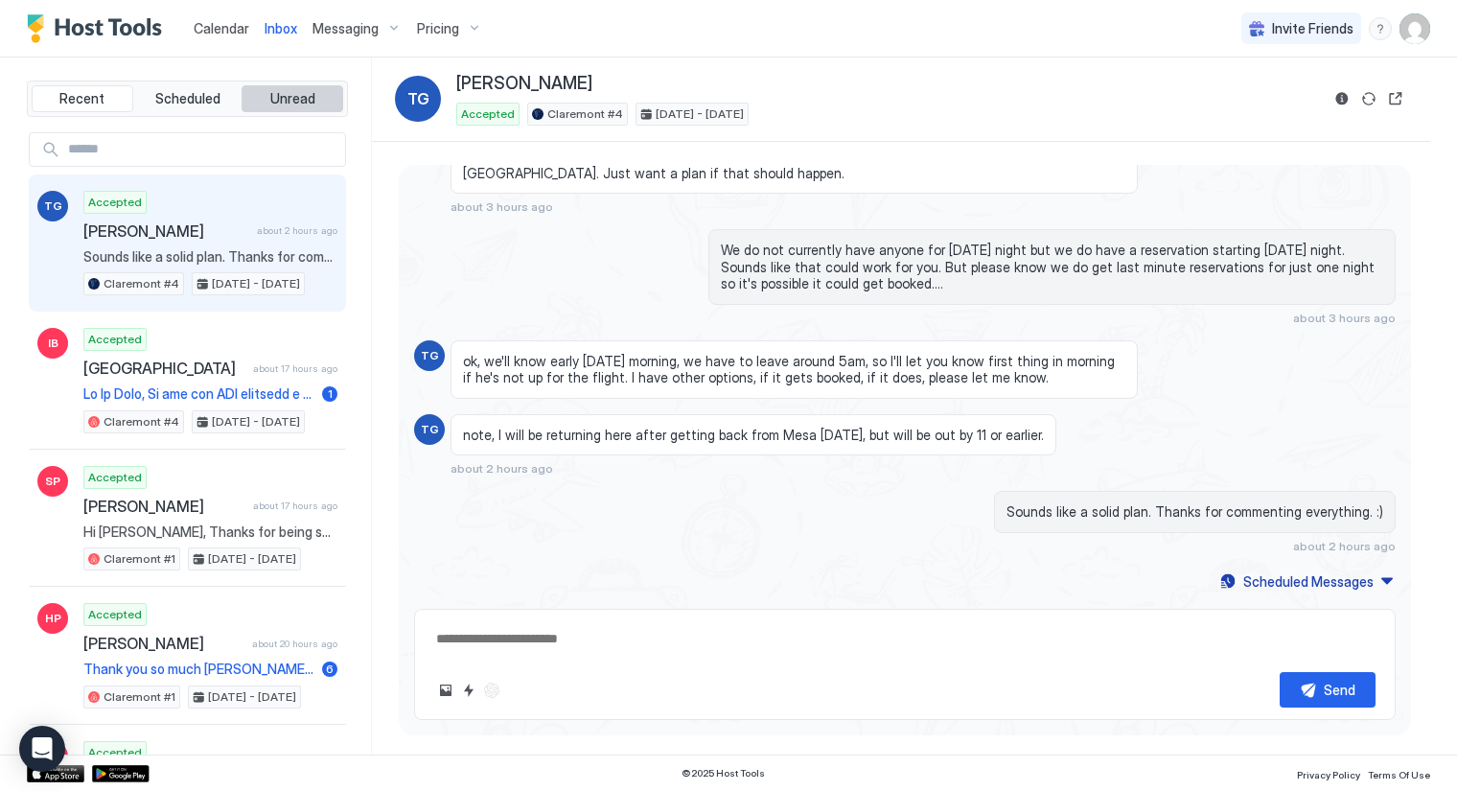
click at [283, 102] on span "Unread" at bounding box center [292, 98] width 45 height 17
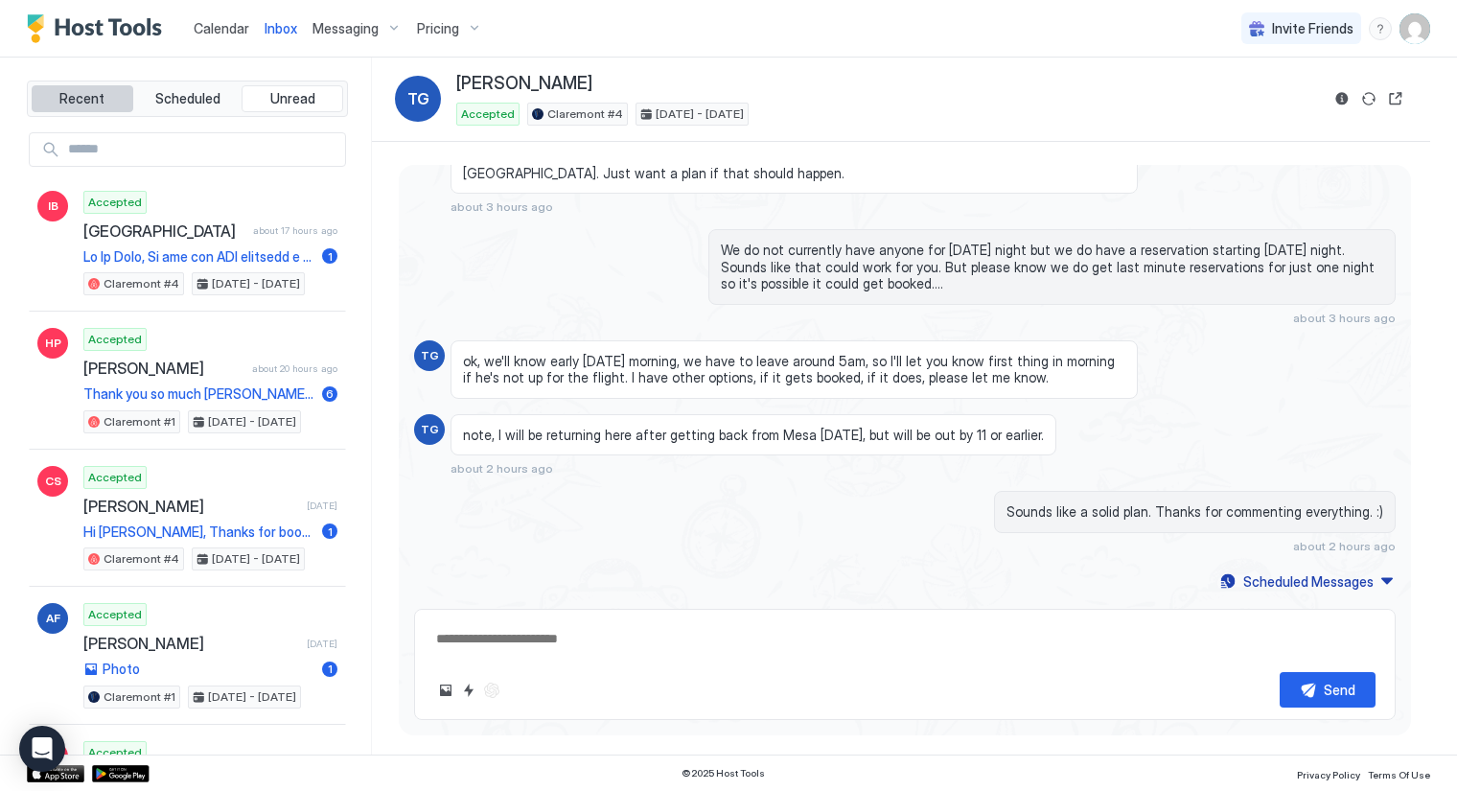
click at [74, 99] on span "Recent" at bounding box center [81, 98] width 45 height 17
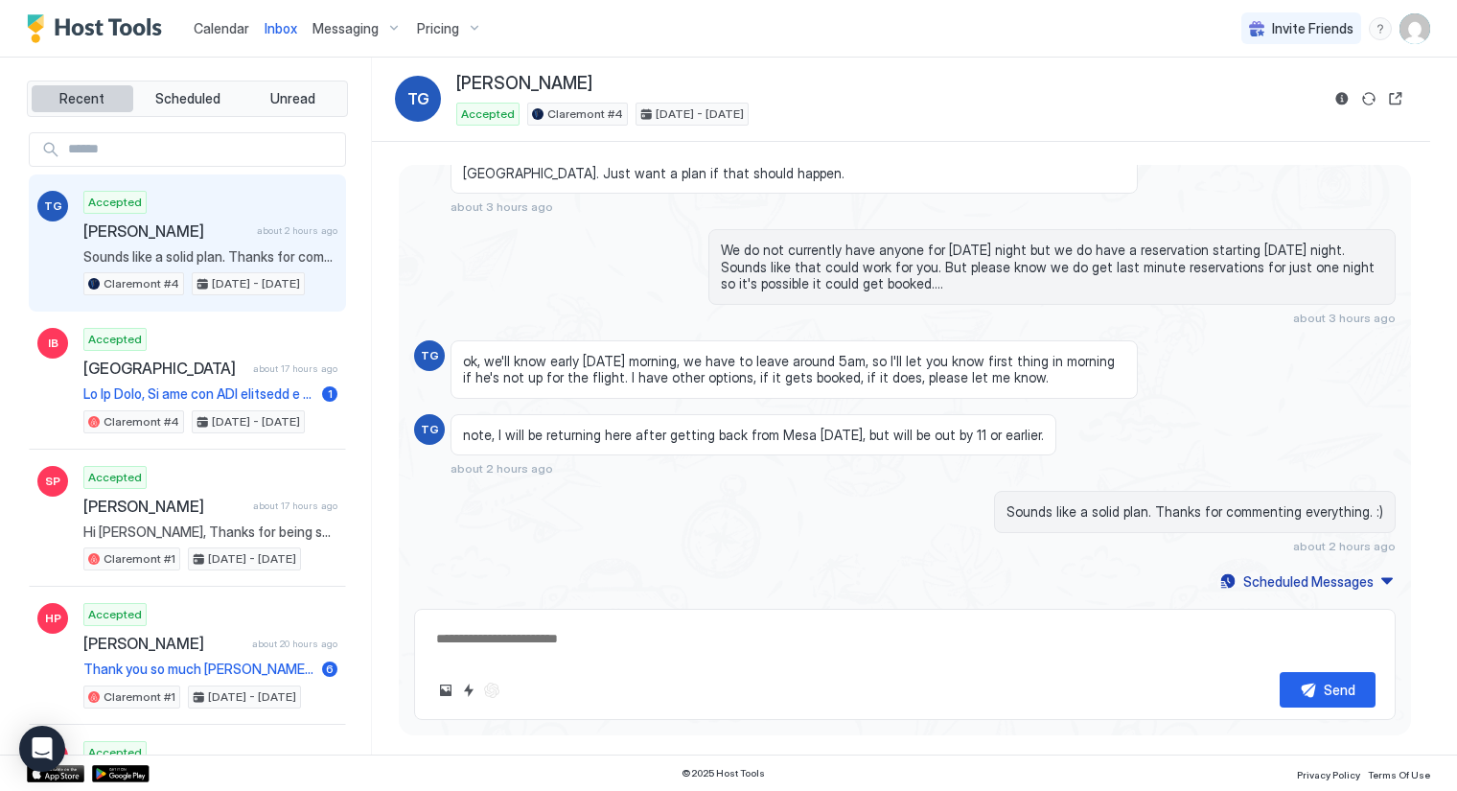
type textarea "*"
click at [223, 29] on span "Calendar" at bounding box center [222, 28] width 56 height 16
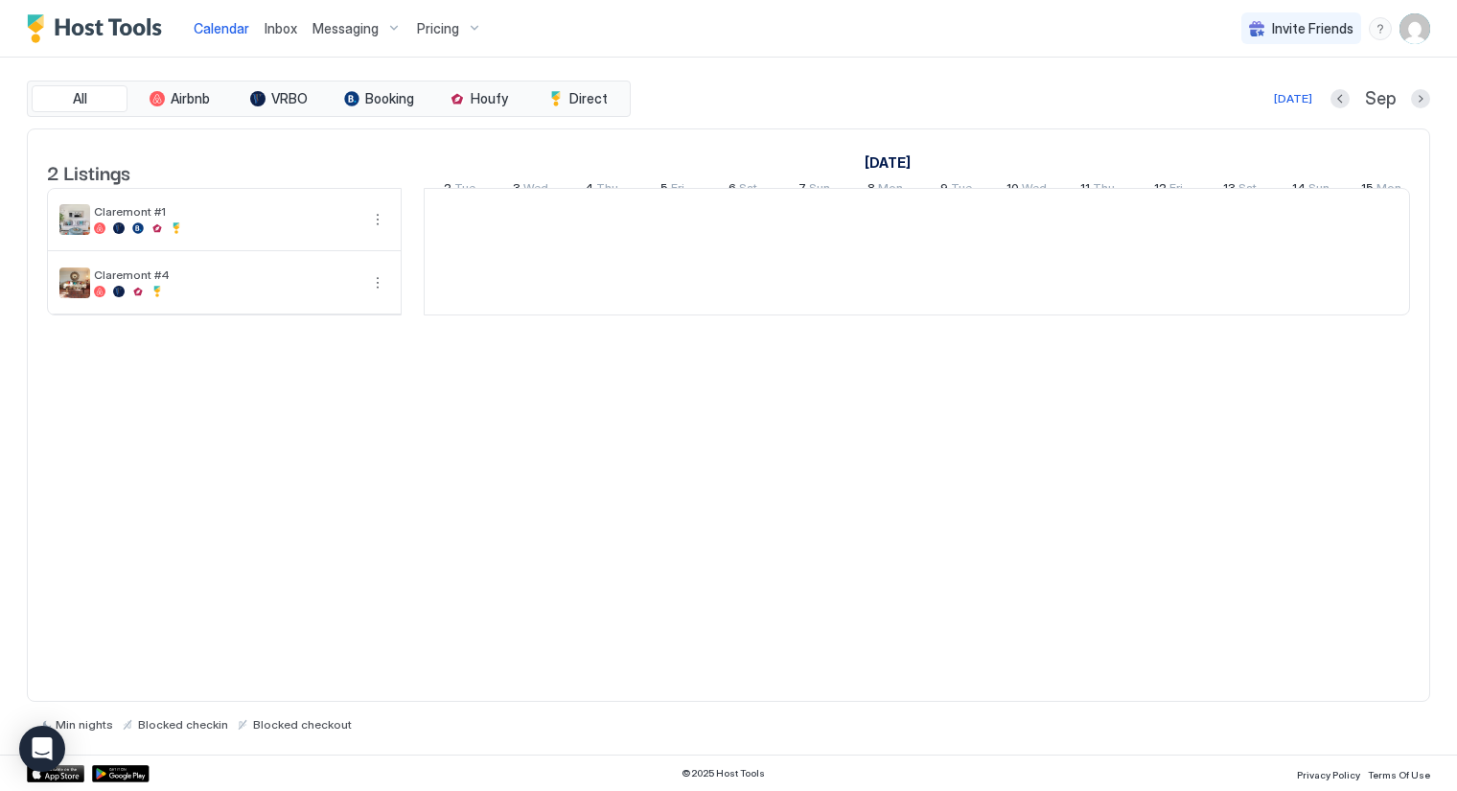
scroll to position [0, 1065]
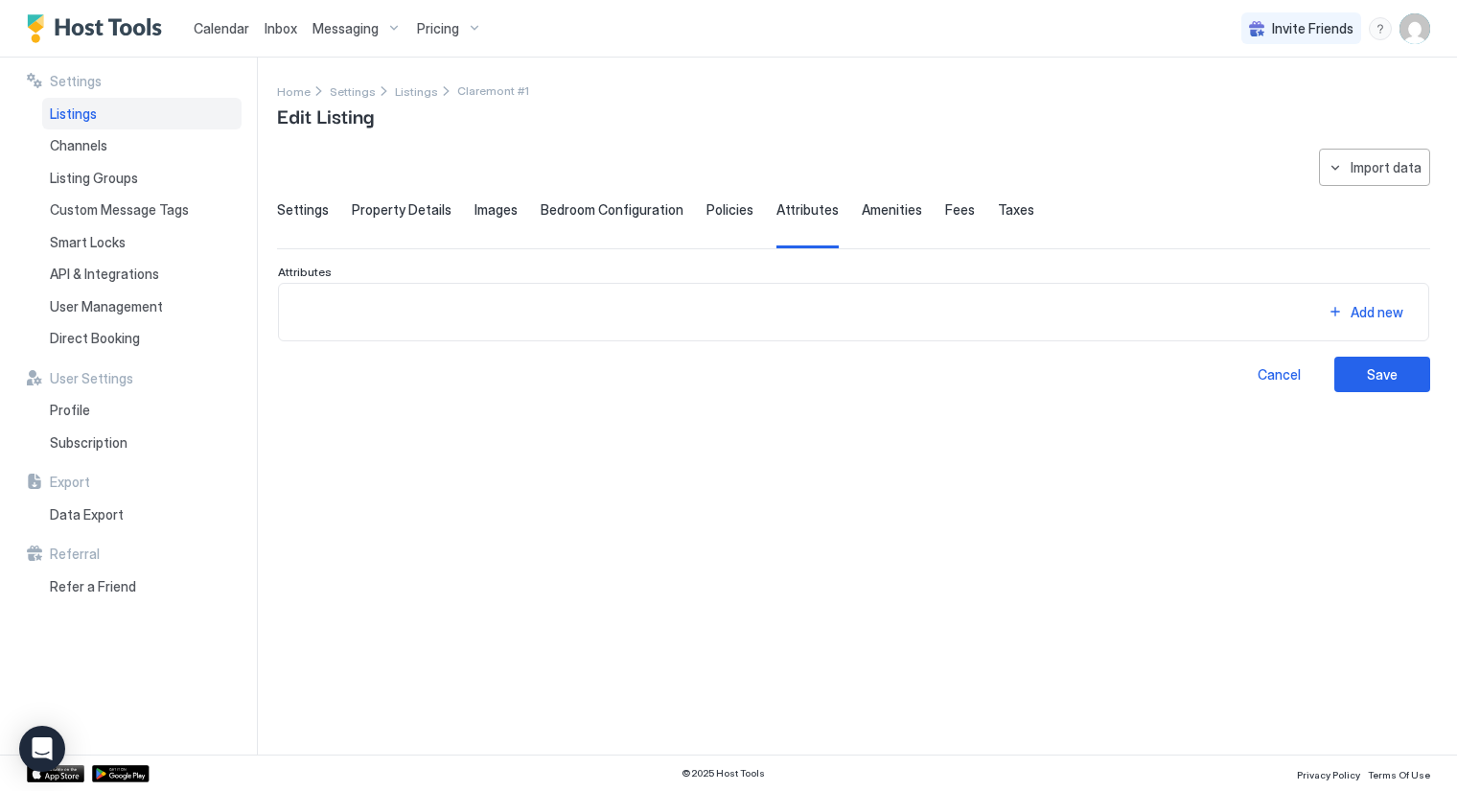
click at [209, 30] on span "Calendar" at bounding box center [222, 28] width 56 height 16
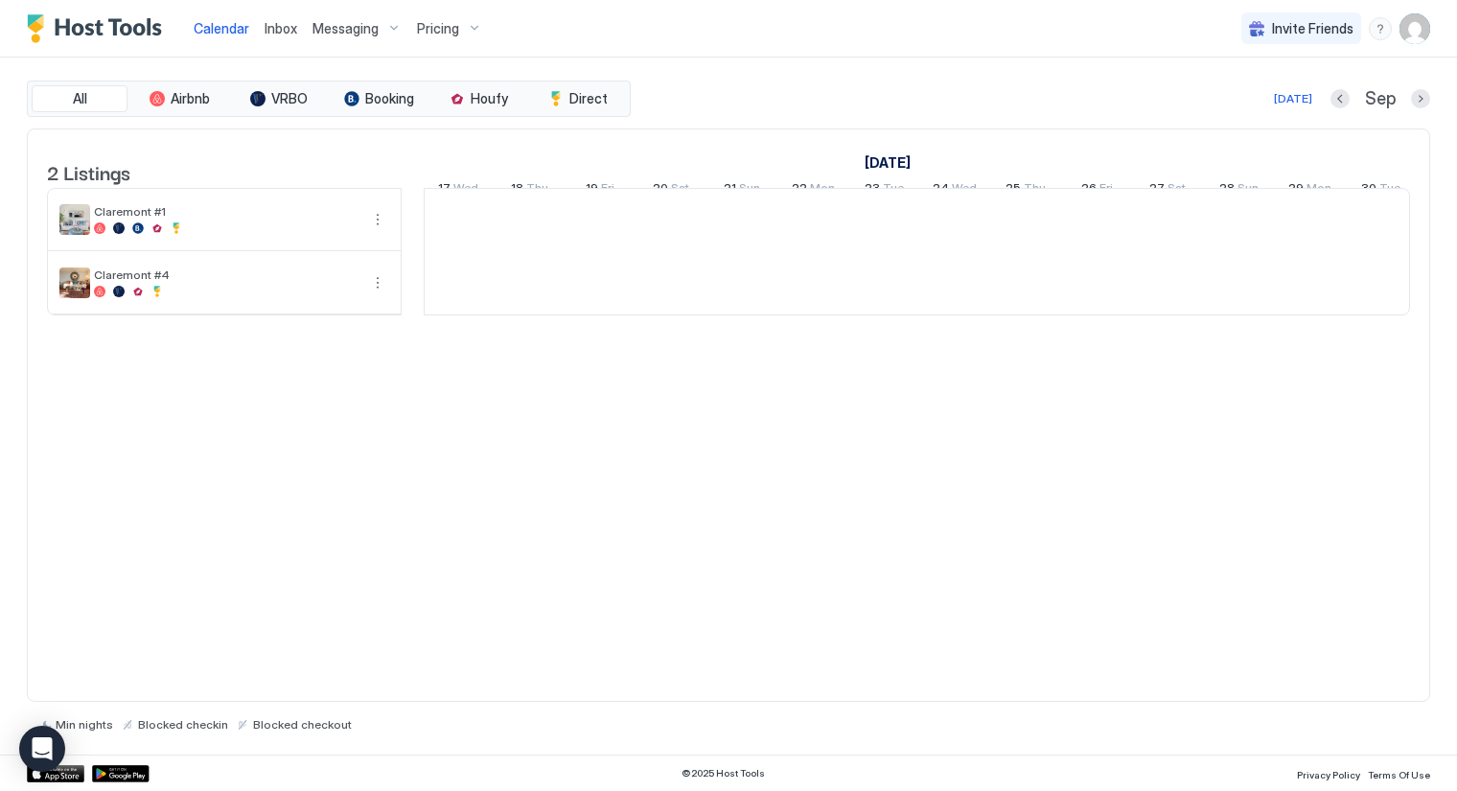
scroll to position [0, 1065]
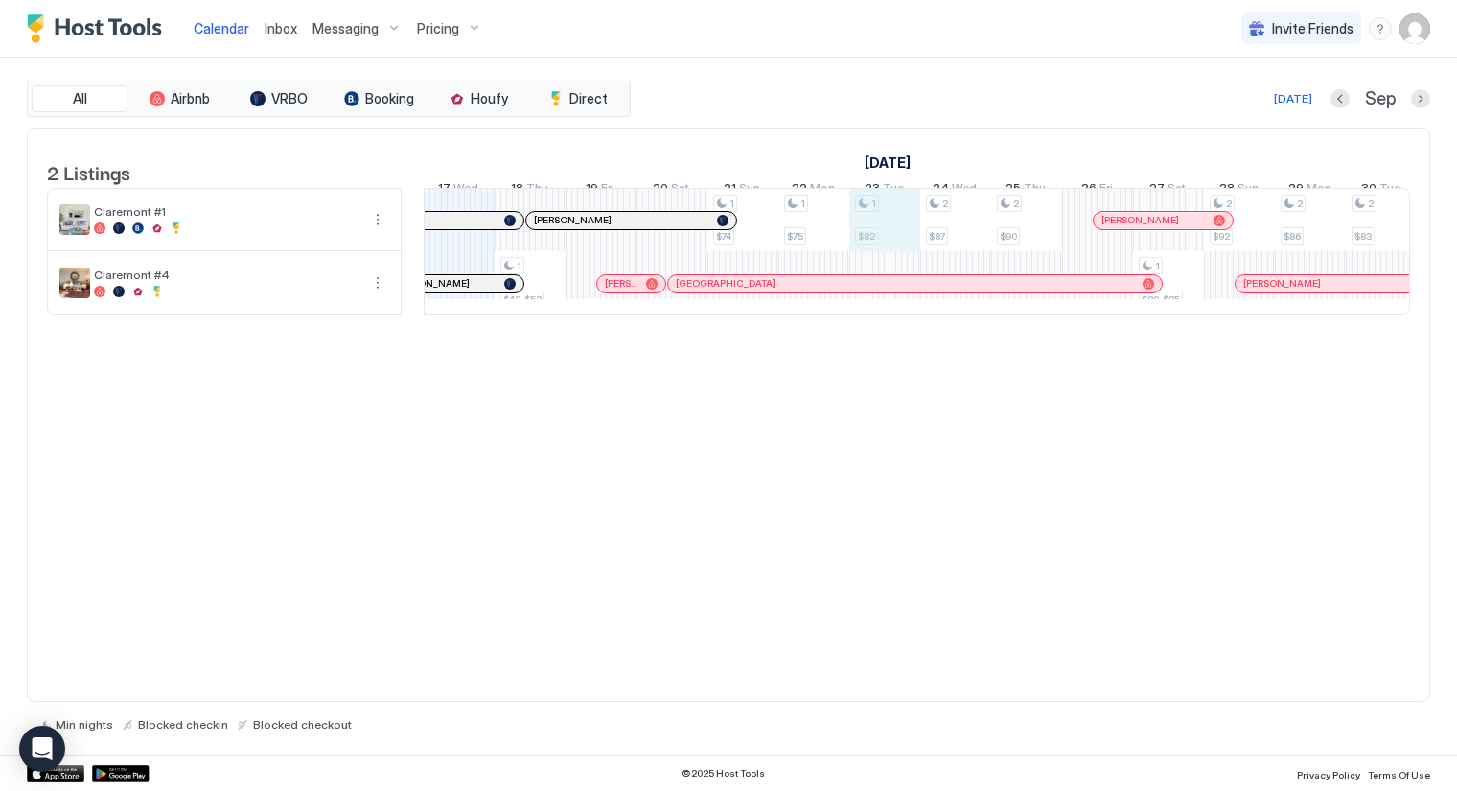
click at [883, 234] on div "1 $49-$52 1 $74 1 $75 1 $82 2 $87 2 $90 1 $80-$85 2 $92 2 $86 2 $83 2 $87 2 $10…" at bounding box center [1275, 252] width 3831 height 126
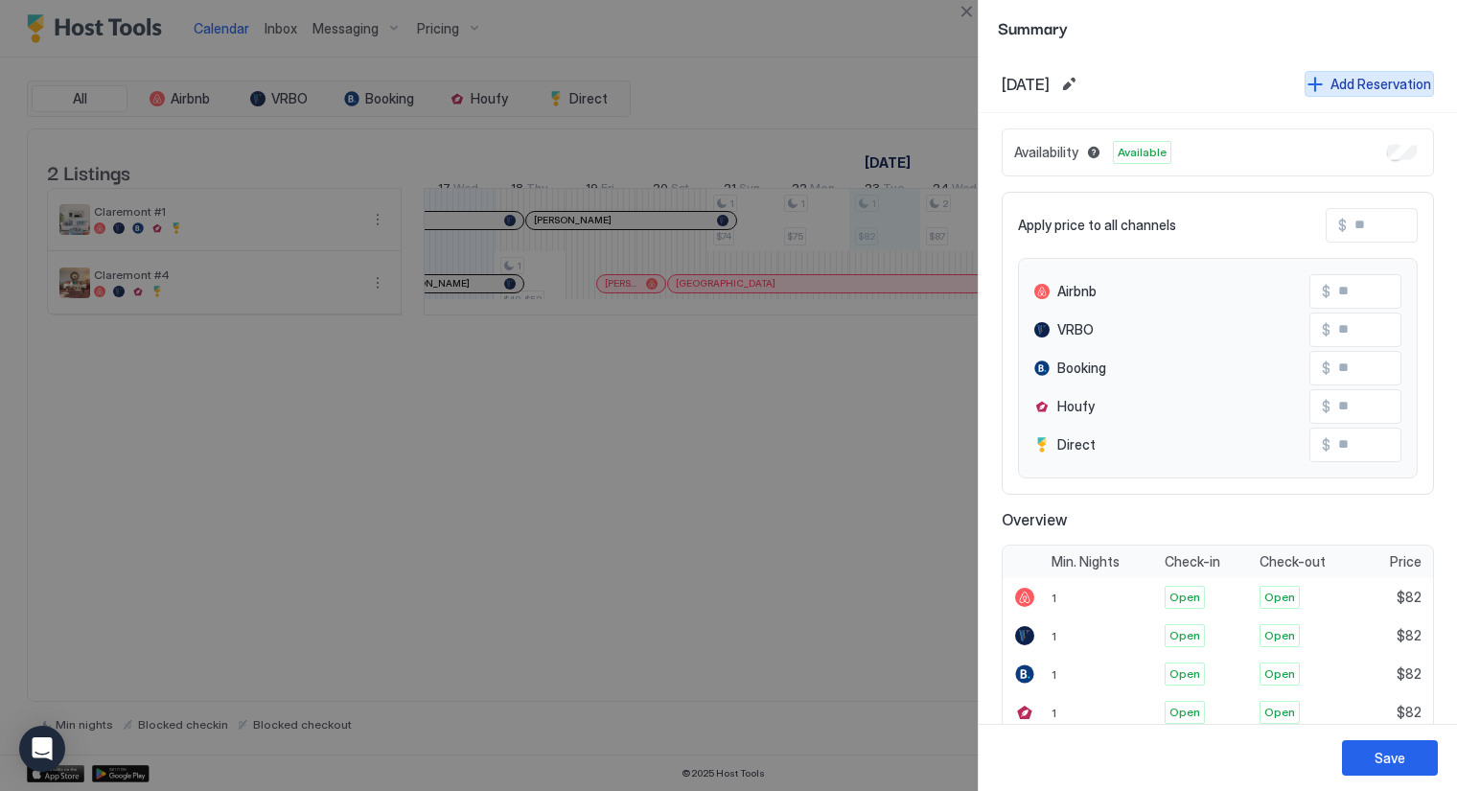
click at [1347, 82] on div "Add Reservation" at bounding box center [1381, 84] width 101 height 20
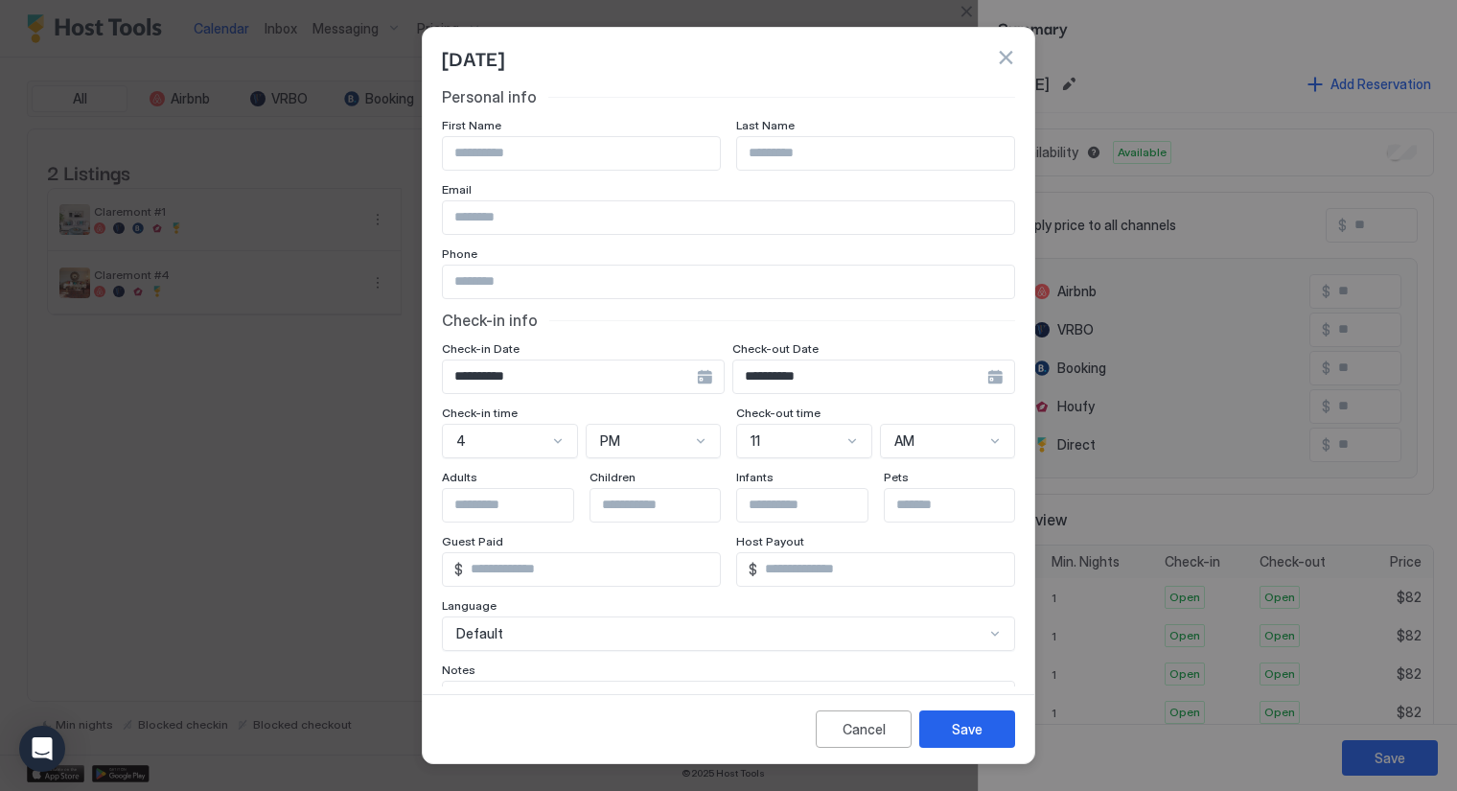
click at [510, 152] on input "Input Field" at bounding box center [581, 153] width 277 height 33
type input "****"
click at [501, 219] on input "Input Field" at bounding box center [728, 217] width 571 height 33
type input "**********"
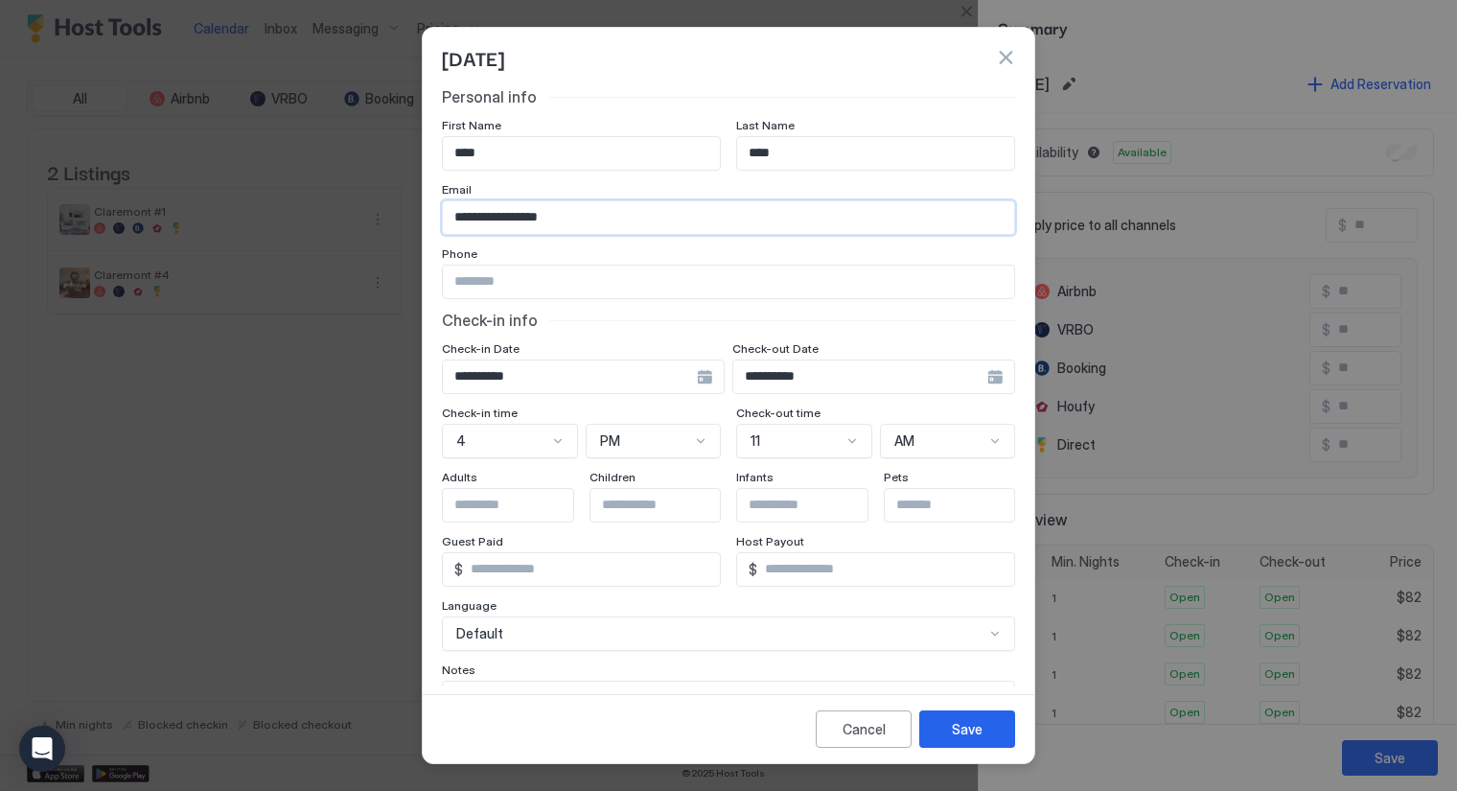
type input "**********"
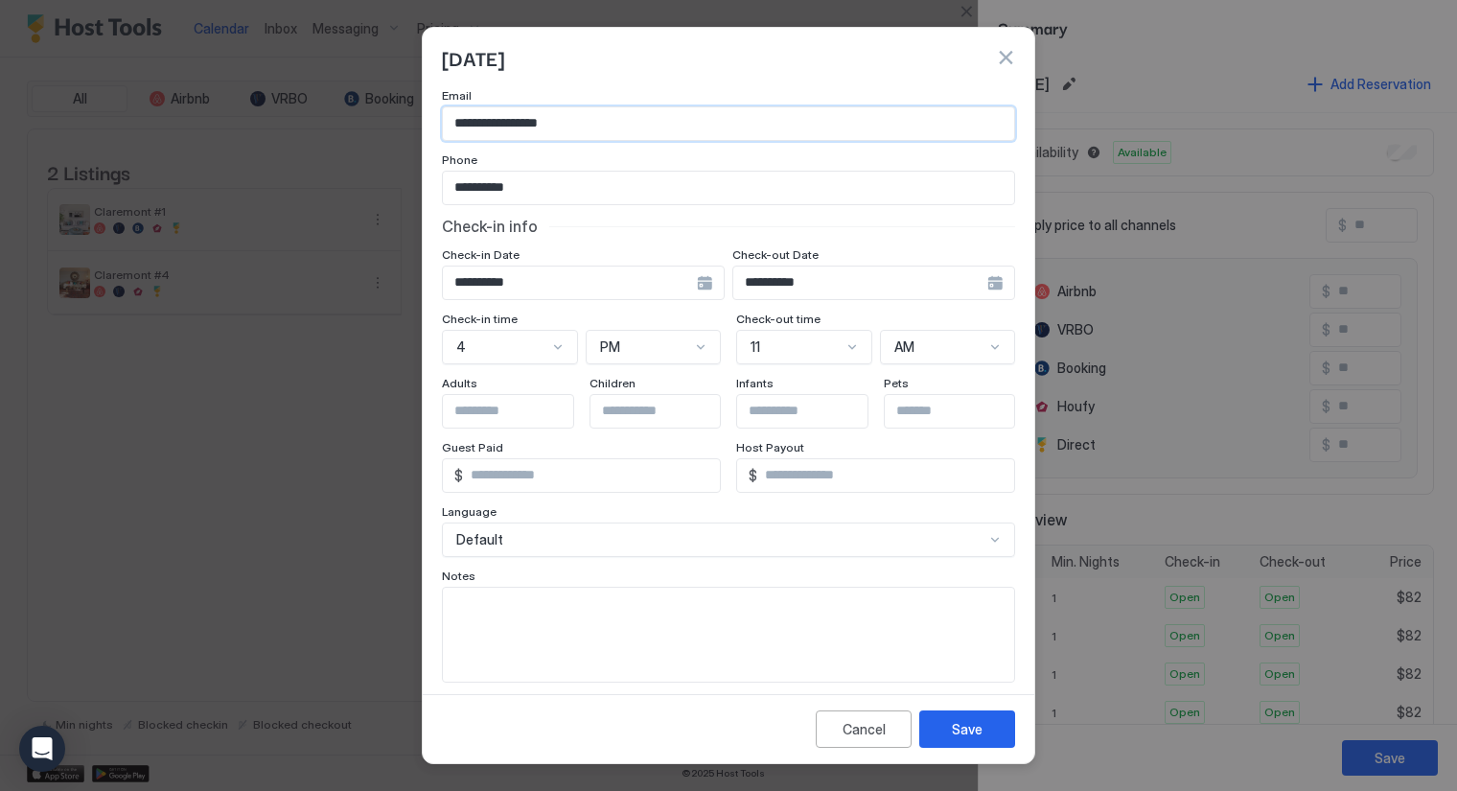
scroll to position [105, 0]
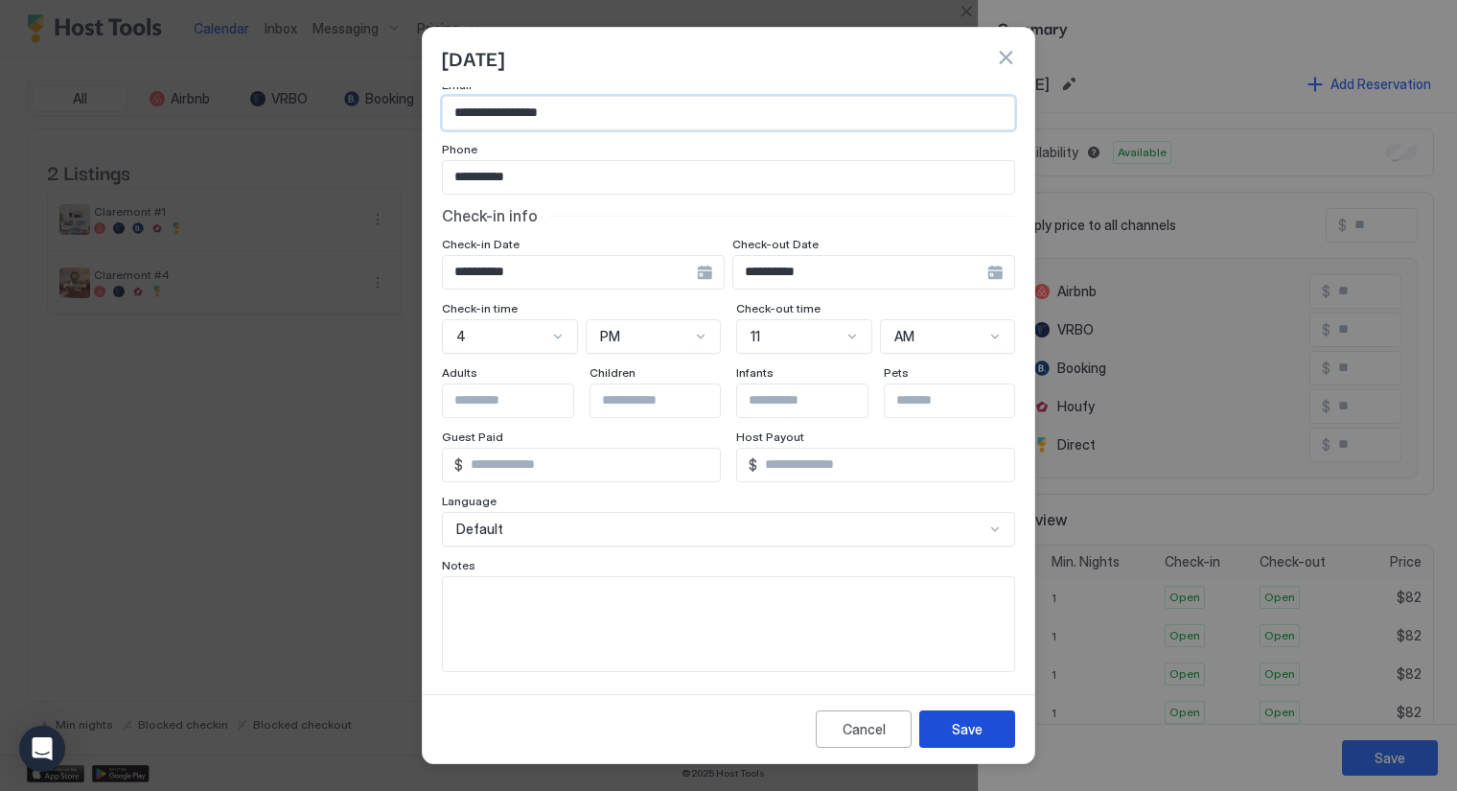
click at [962, 729] on div "Save" at bounding box center [967, 729] width 31 height 20
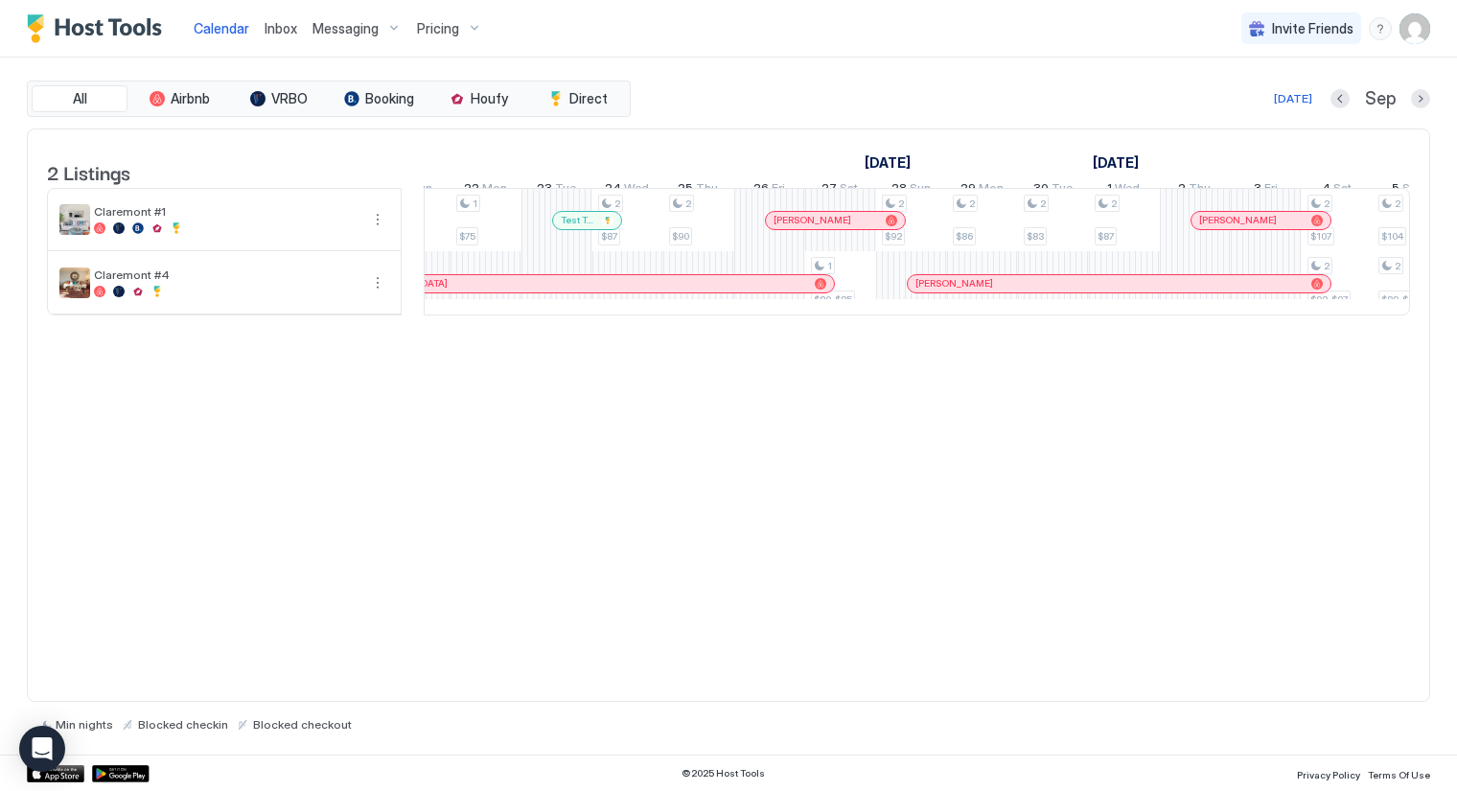
scroll to position [0, 1448]
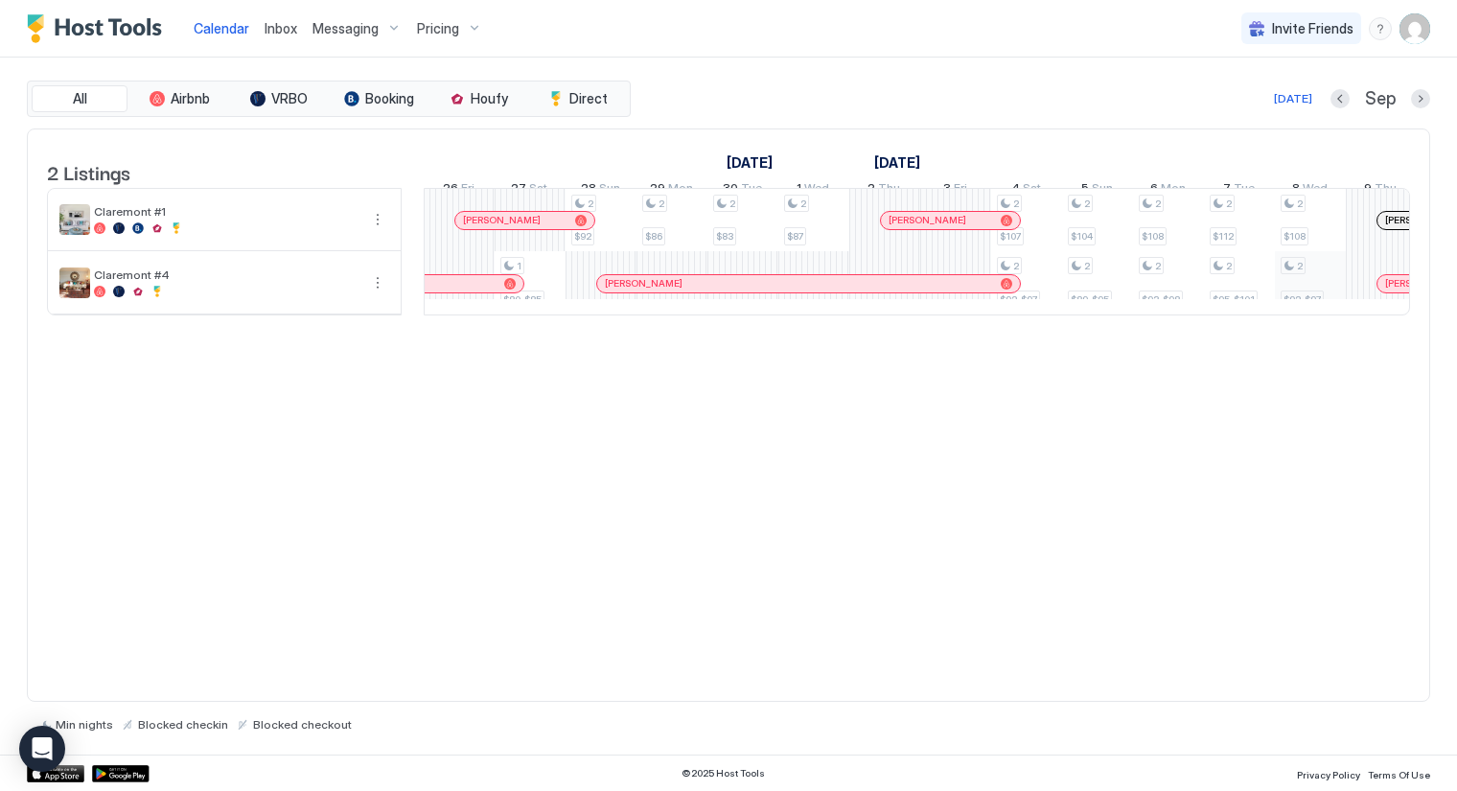
click at [1288, 284] on div "1 $49-$52 1 $74 1 $75 2 $87 2 $90 1 $80-$85 2 $92 2 $86 2 $83 2 $87 2 $107 2 $9…" at bounding box center [636, 252] width 3831 height 126
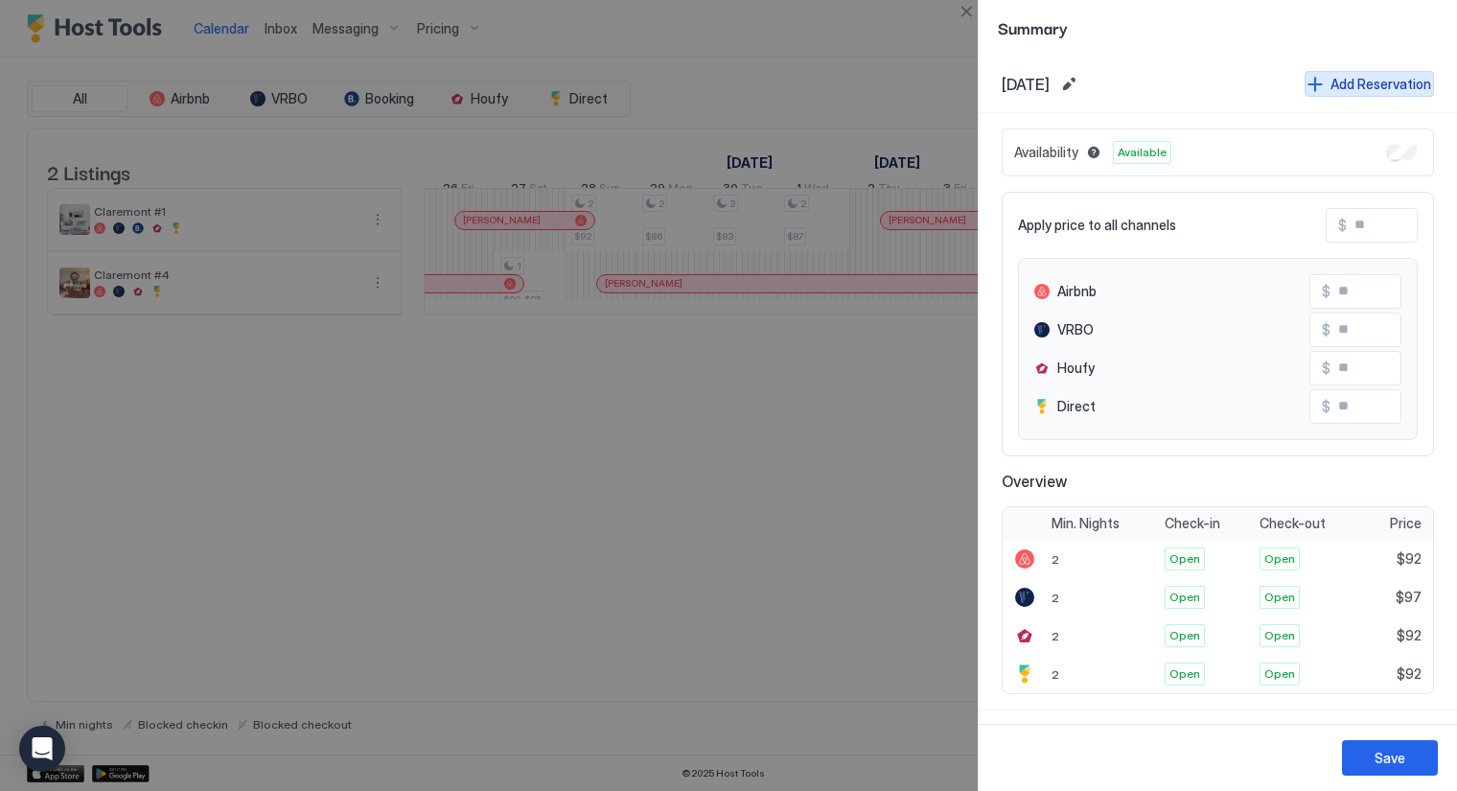
click at [1331, 78] on div "Add Reservation" at bounding box center [1381, 84] width 101 height 20
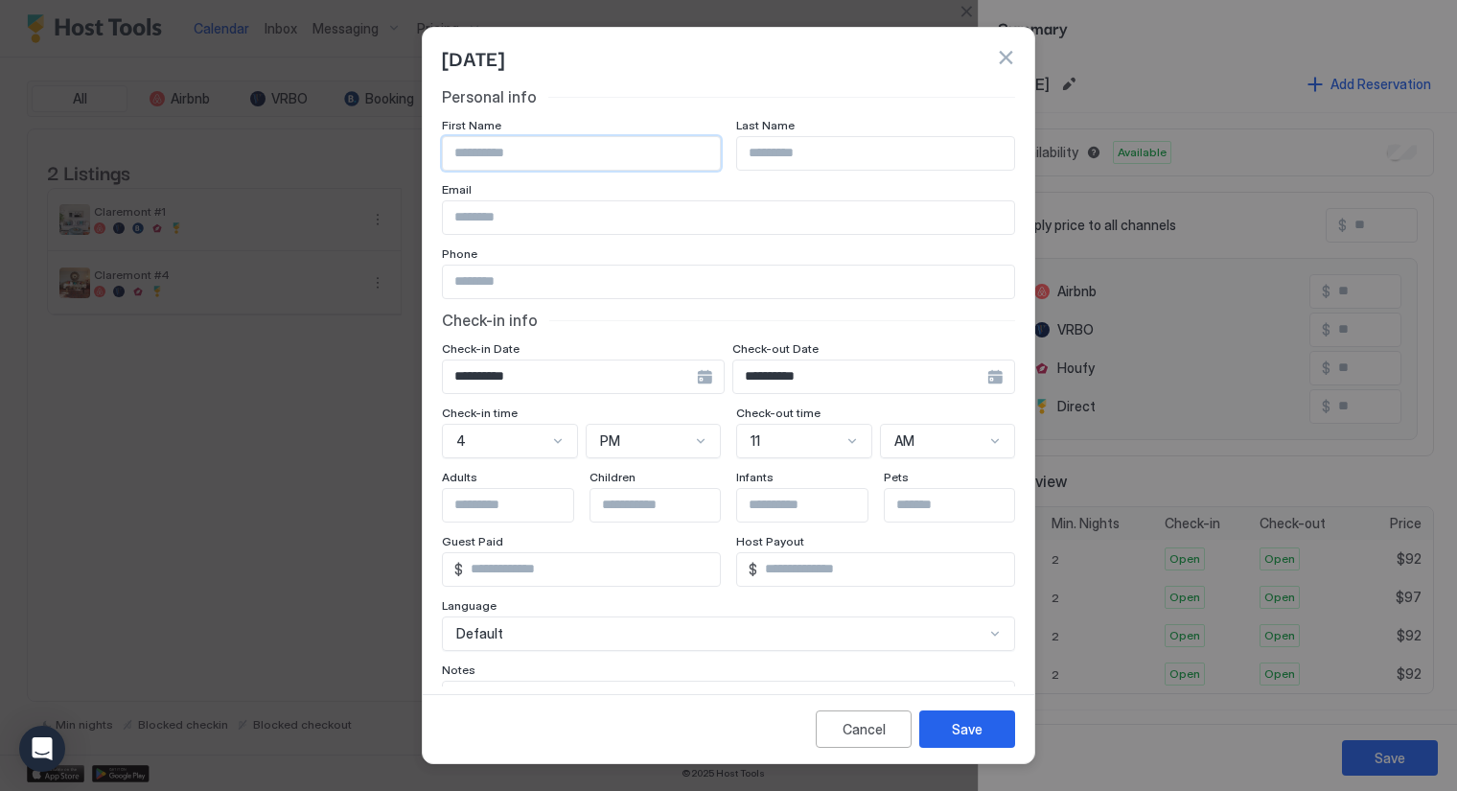
click at [529, 154] on input "Input Field" at bounding box center [581, 153] width 277 height 33
type input "******"
click at [558, 219] on input "Input Field" at bounding box center [728, 217] width 571 height 33
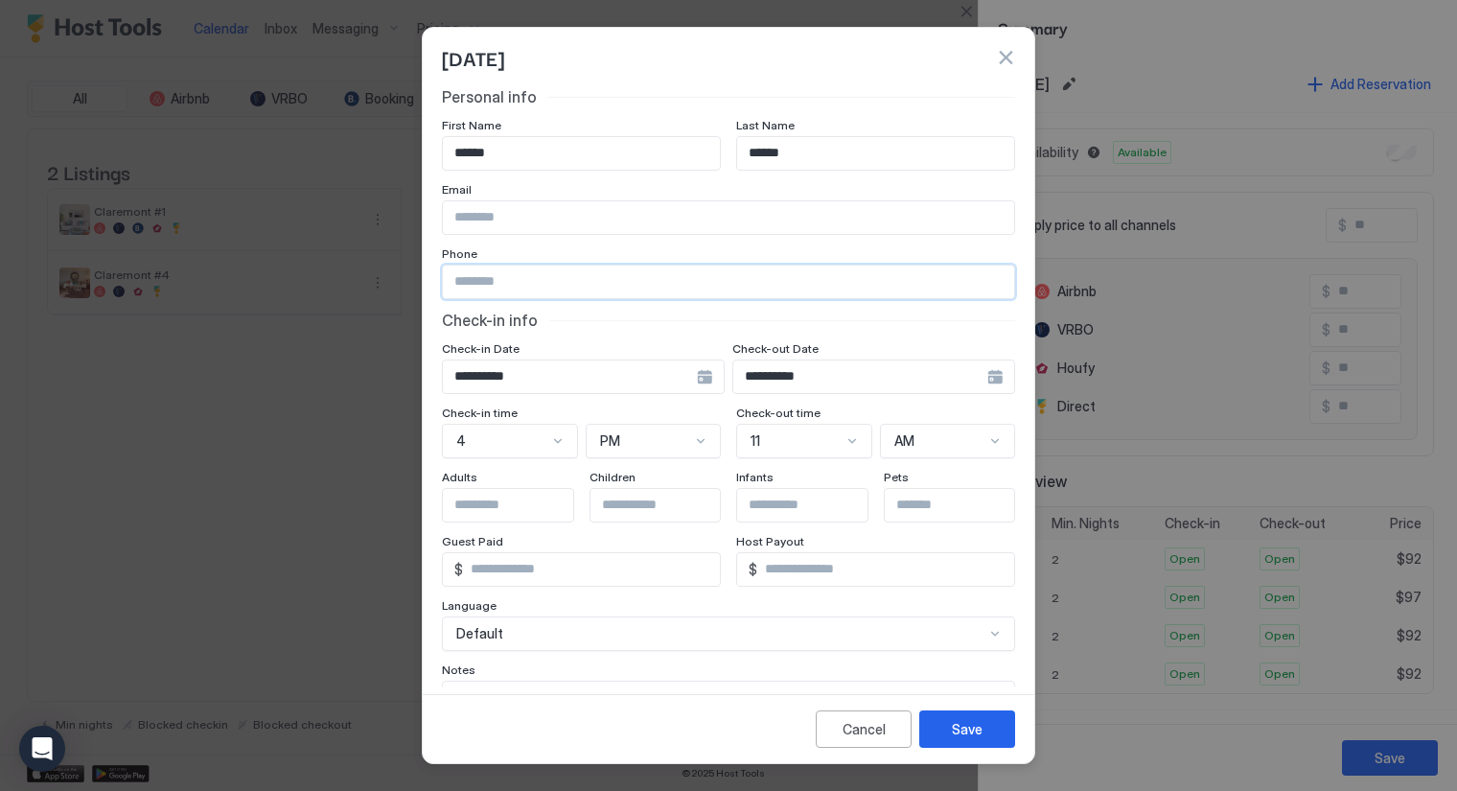
click at [475, 280] on input "Input Field" at bounding box center [728, 282] width 571 height 33
type input "**********"
click at [828, 375] on input "**********" at bounding box center [860, 377] width 254 height 33
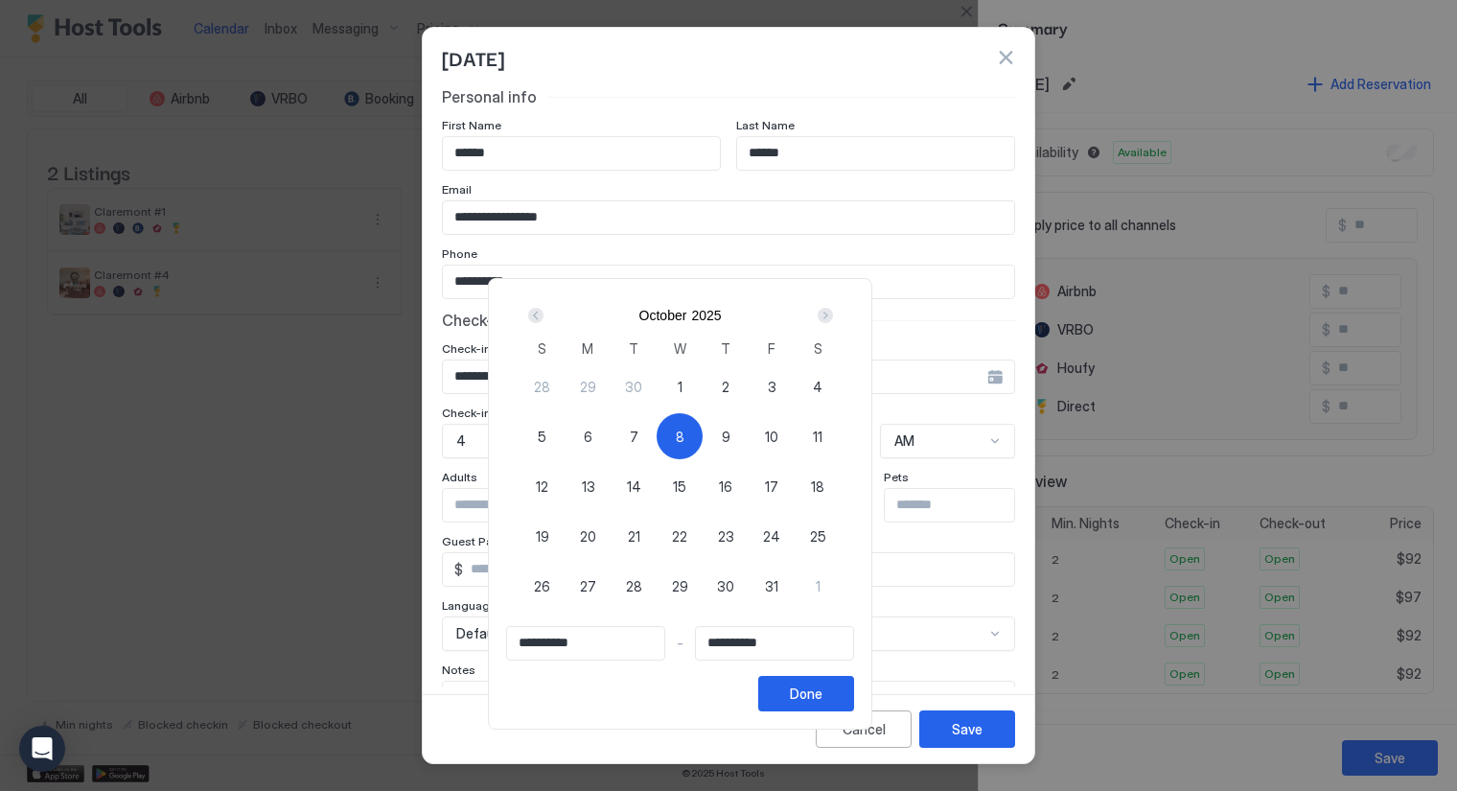
click at [749, 437] on div "9" at bounding box center [726, 436] width 46 height 46
type input "**********"
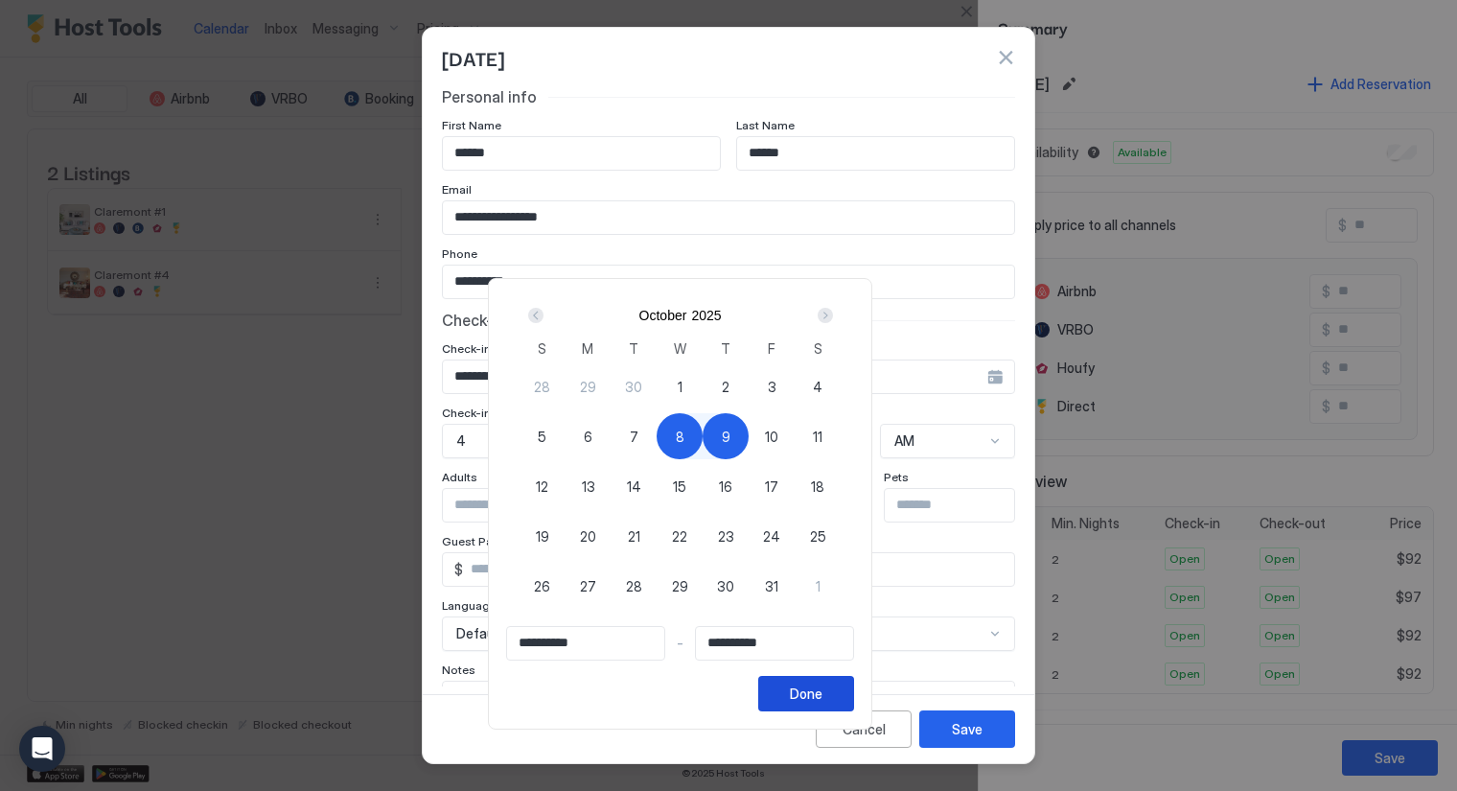
click at [854, 677] on button "Done" at bounding box center [806, 693] width 96 height 35
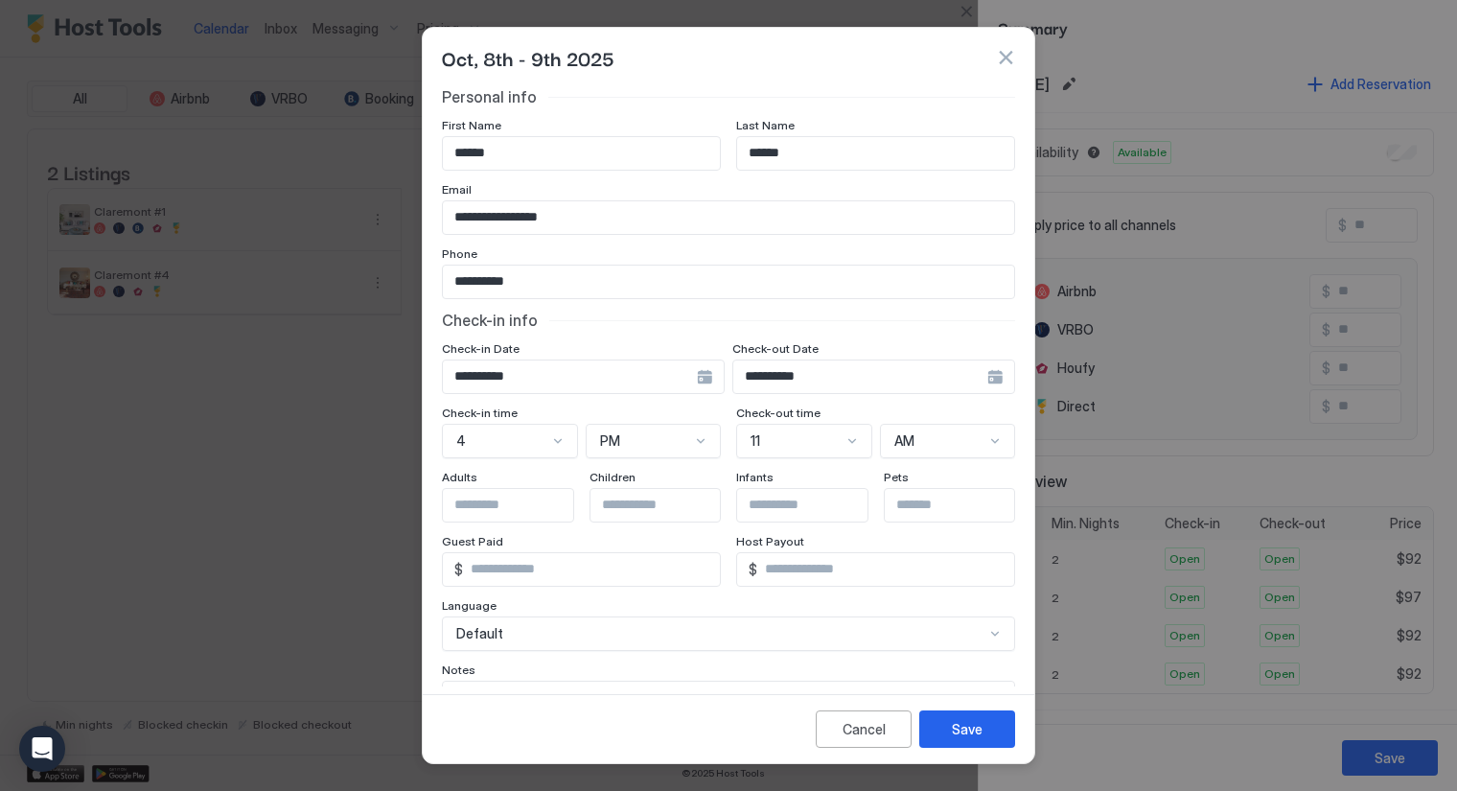
click at [516, 499] on input "Input Field" at bounding box center [521, 505] width 157 height 33
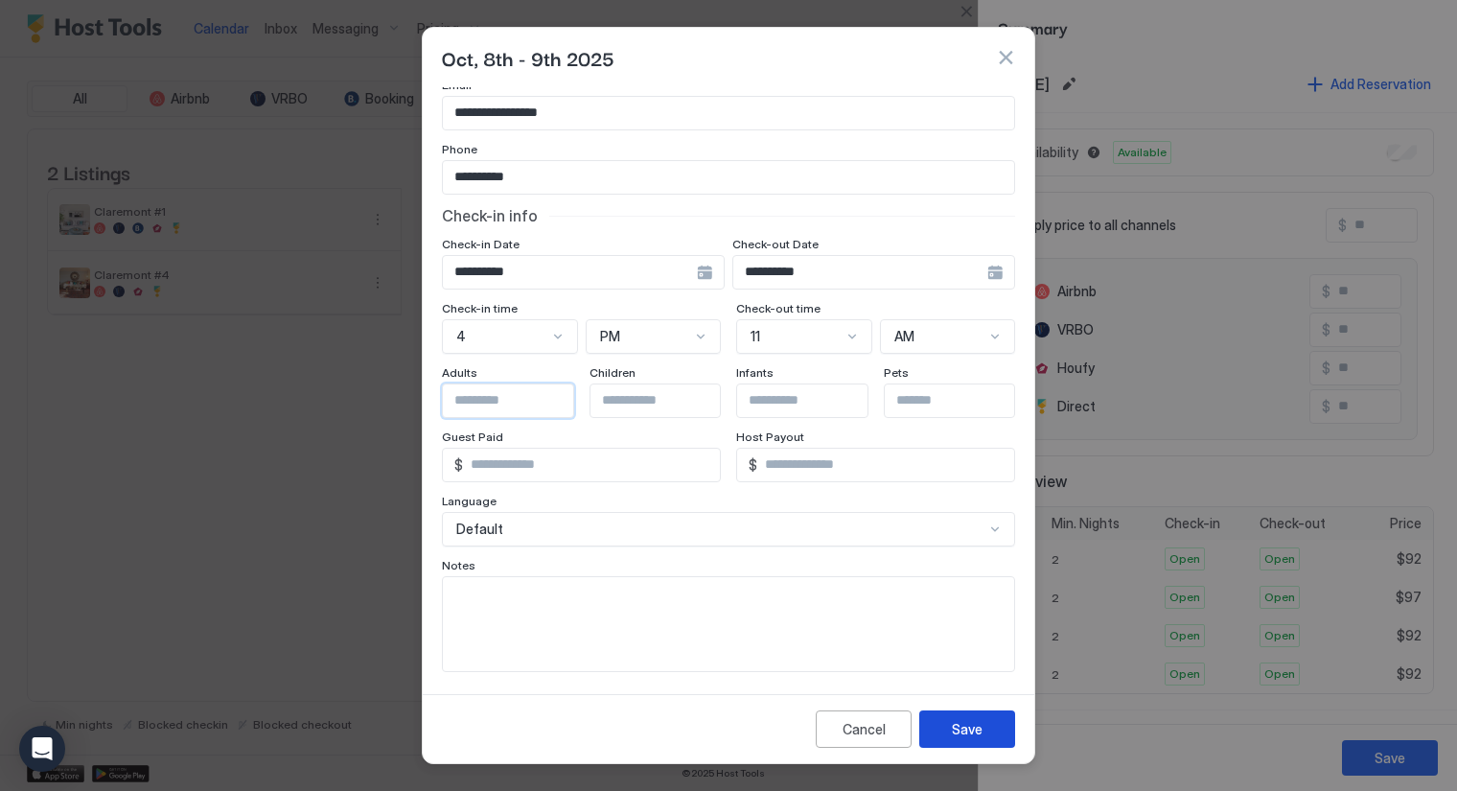
type input "*"
click at [951, 717] on button "Save" at bounding box center [968, 728] width 96 height 37
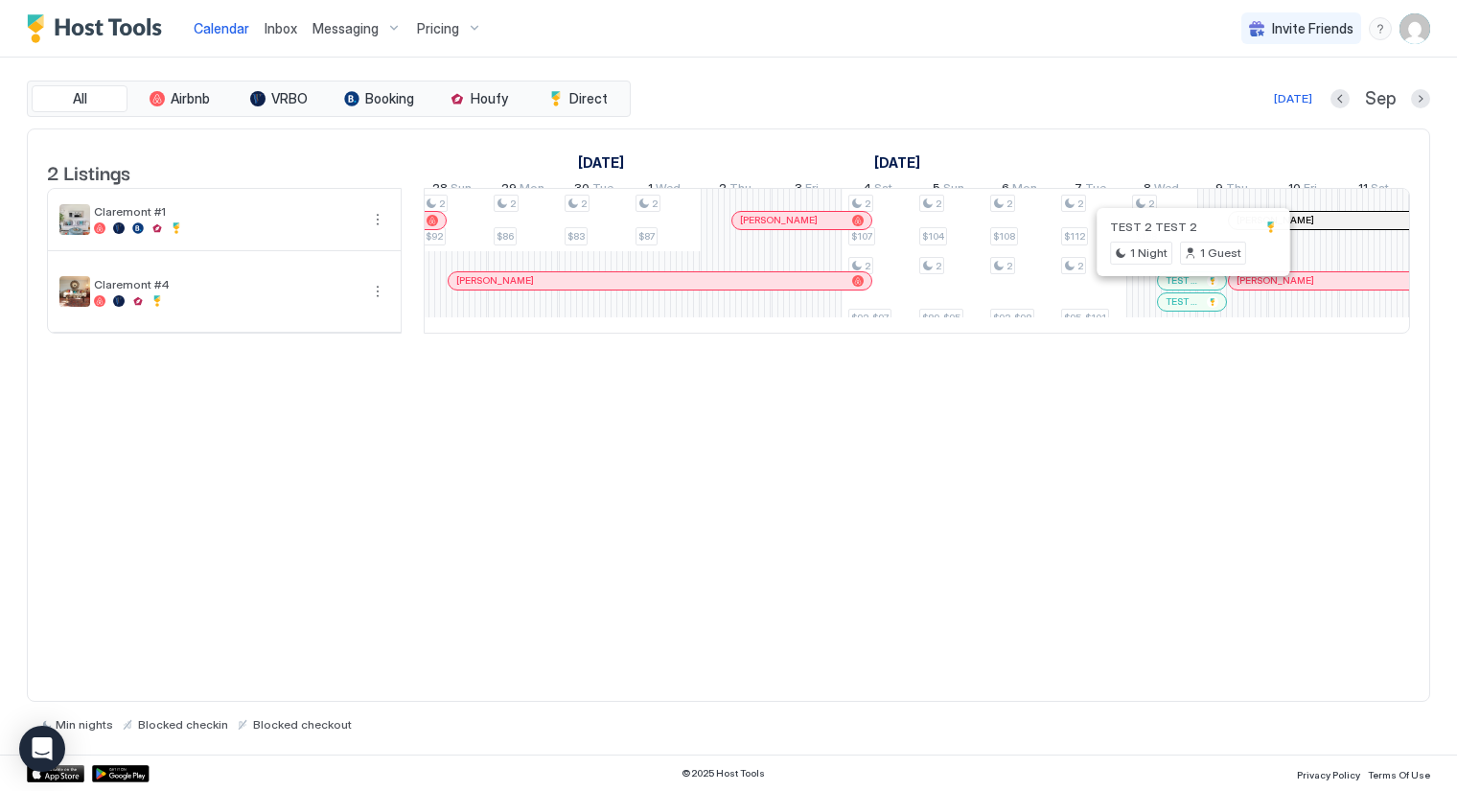
click at [1190, 289] on div at bounding box center [1191, 280] width 15 height 15
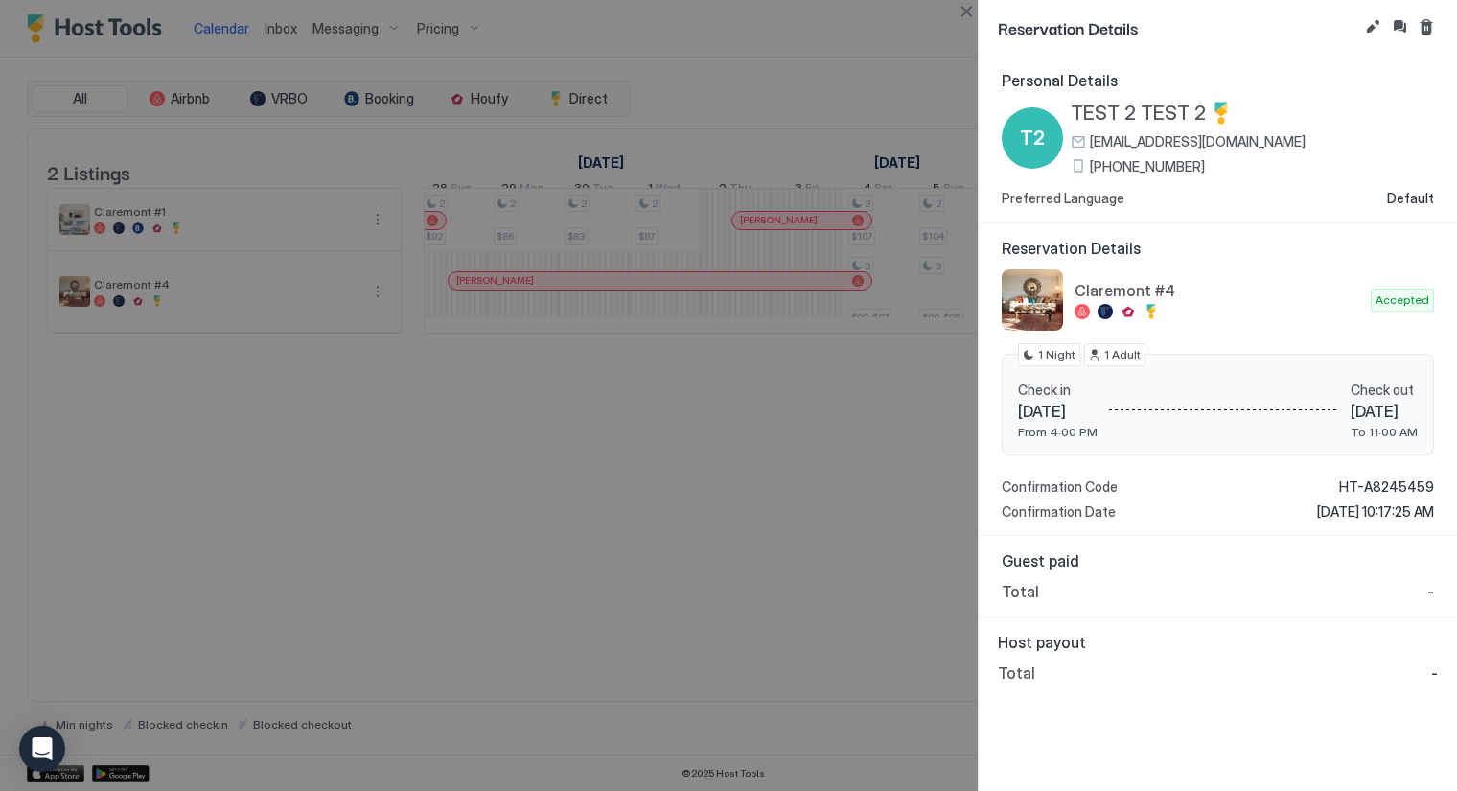
click at [754, 40] on div at bounding box center [728, 395] width 1457 height 791
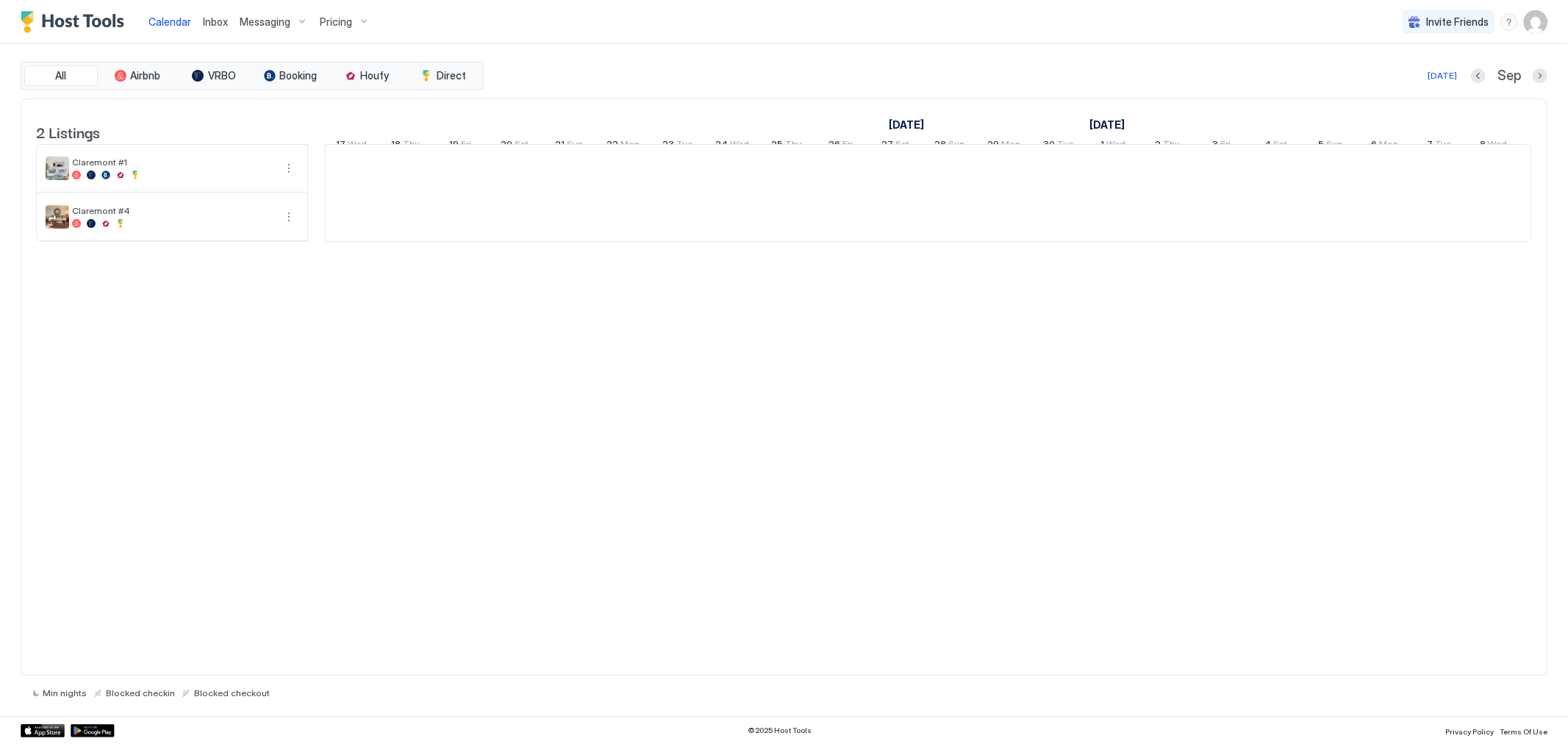
scroll to position [0, 817]
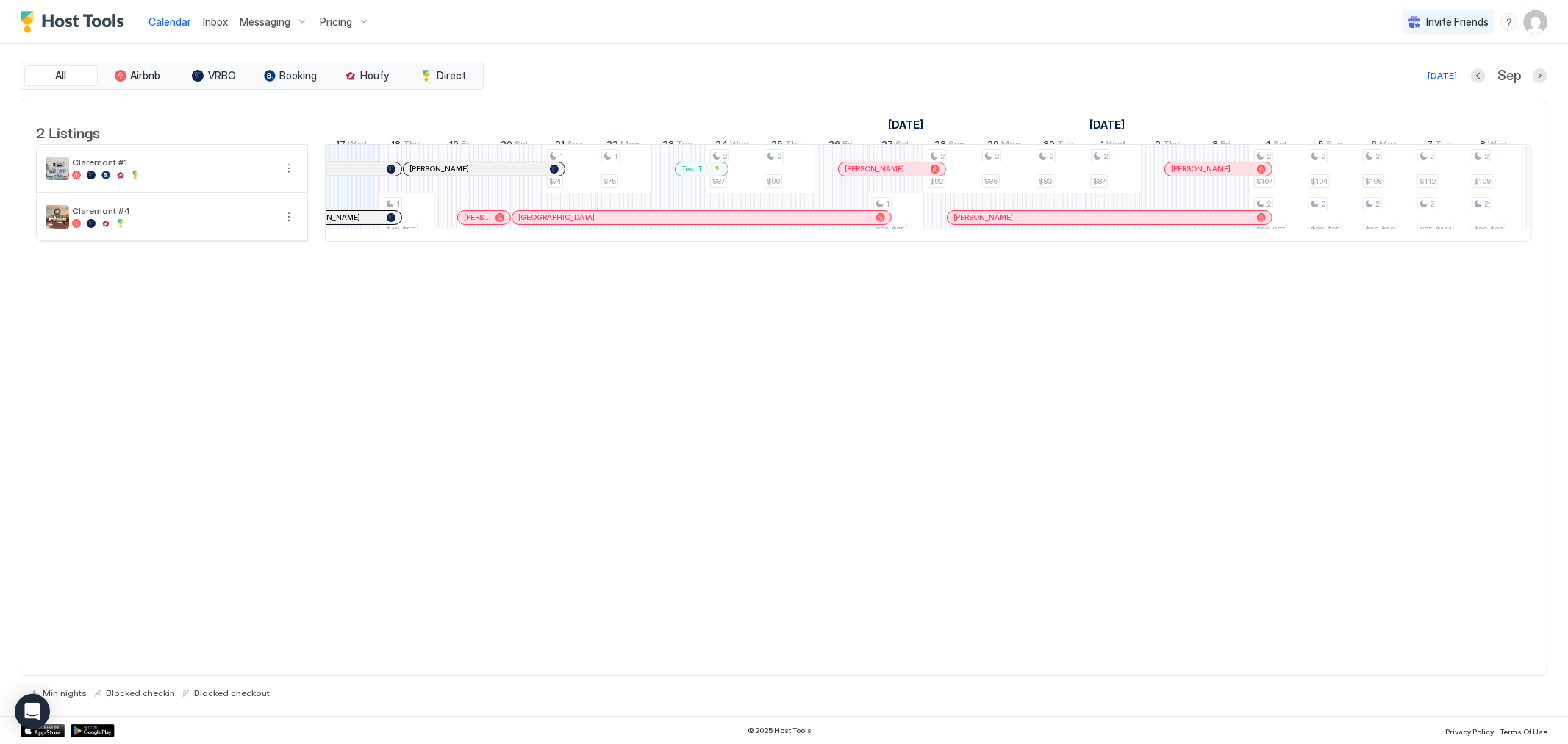
click at [266, 27] on span "Messaging" at bounding box center [265, 21] width 51 height 13
click at [266, 27] on div "Calendar Inbox Messaging Pricing Invite Friends WD All Airbnb VRBO Booking Houf…" at bounding box center [784, 372] width 1568 height 744
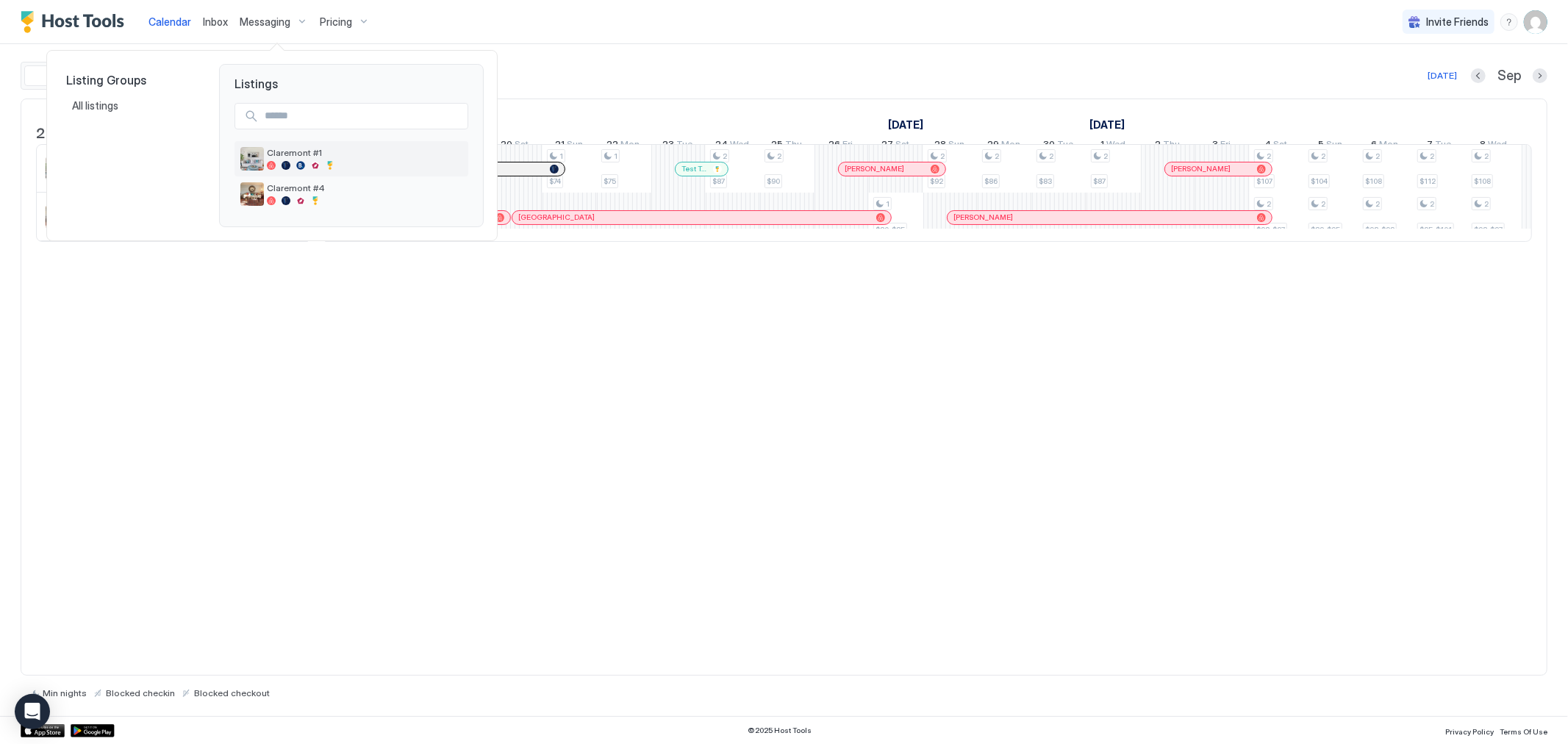
click at [291, 158] on div "Claremont #1" at bounding box center [364, 159] width 196 height 23
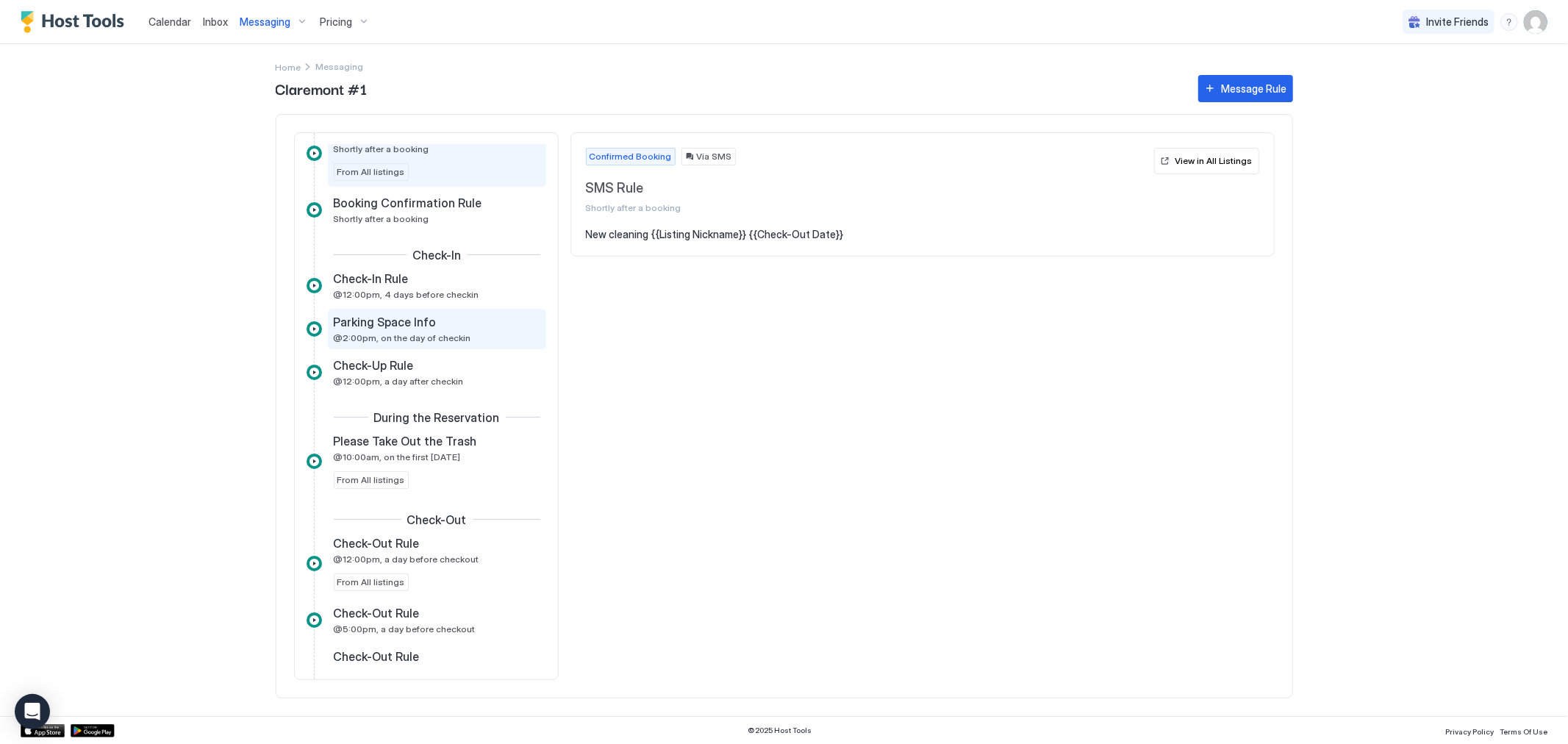
scroll to position [81, 0]
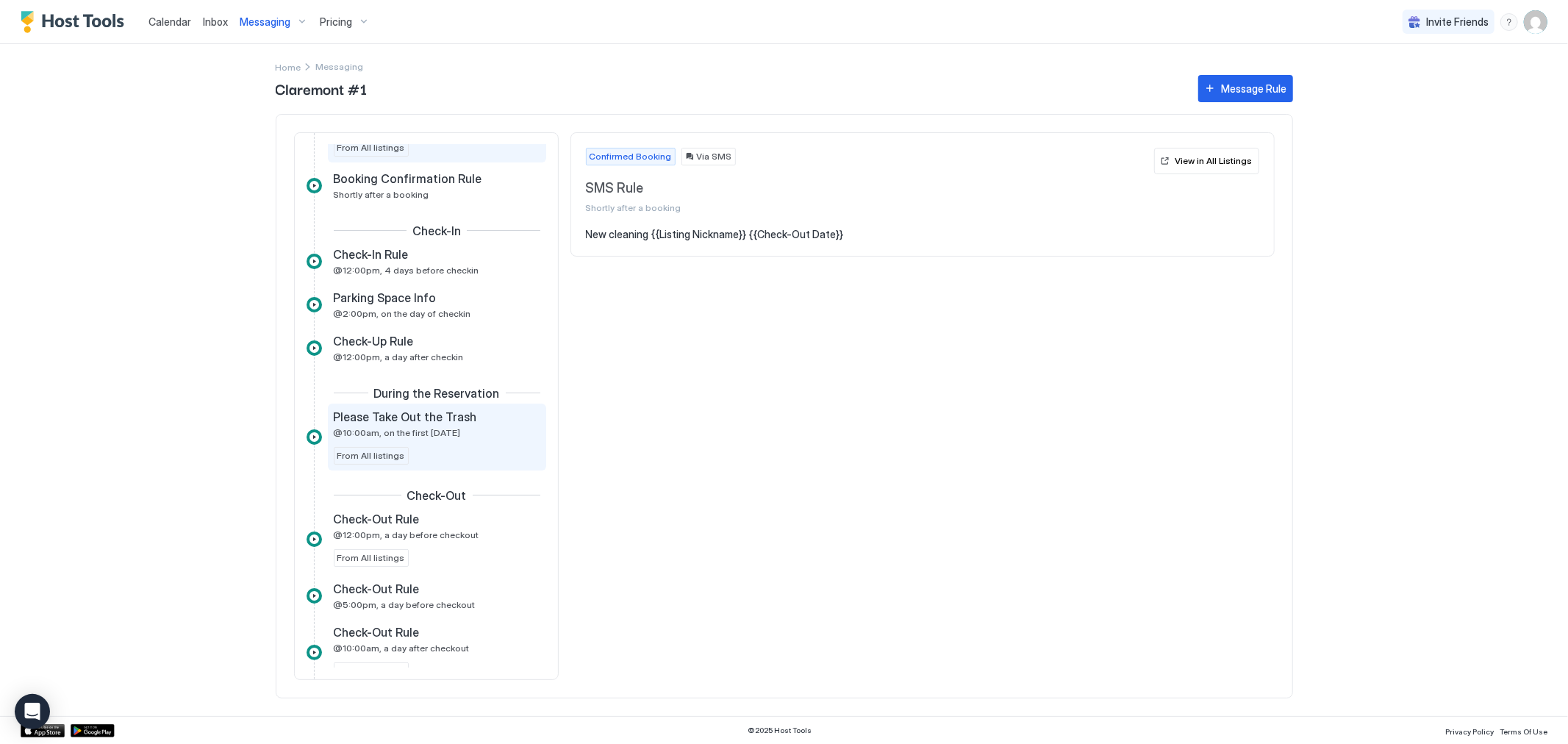
click at [469, 416] on div "Please Take Out the Trash" at bounding box center [426, 416] width 186 height 15
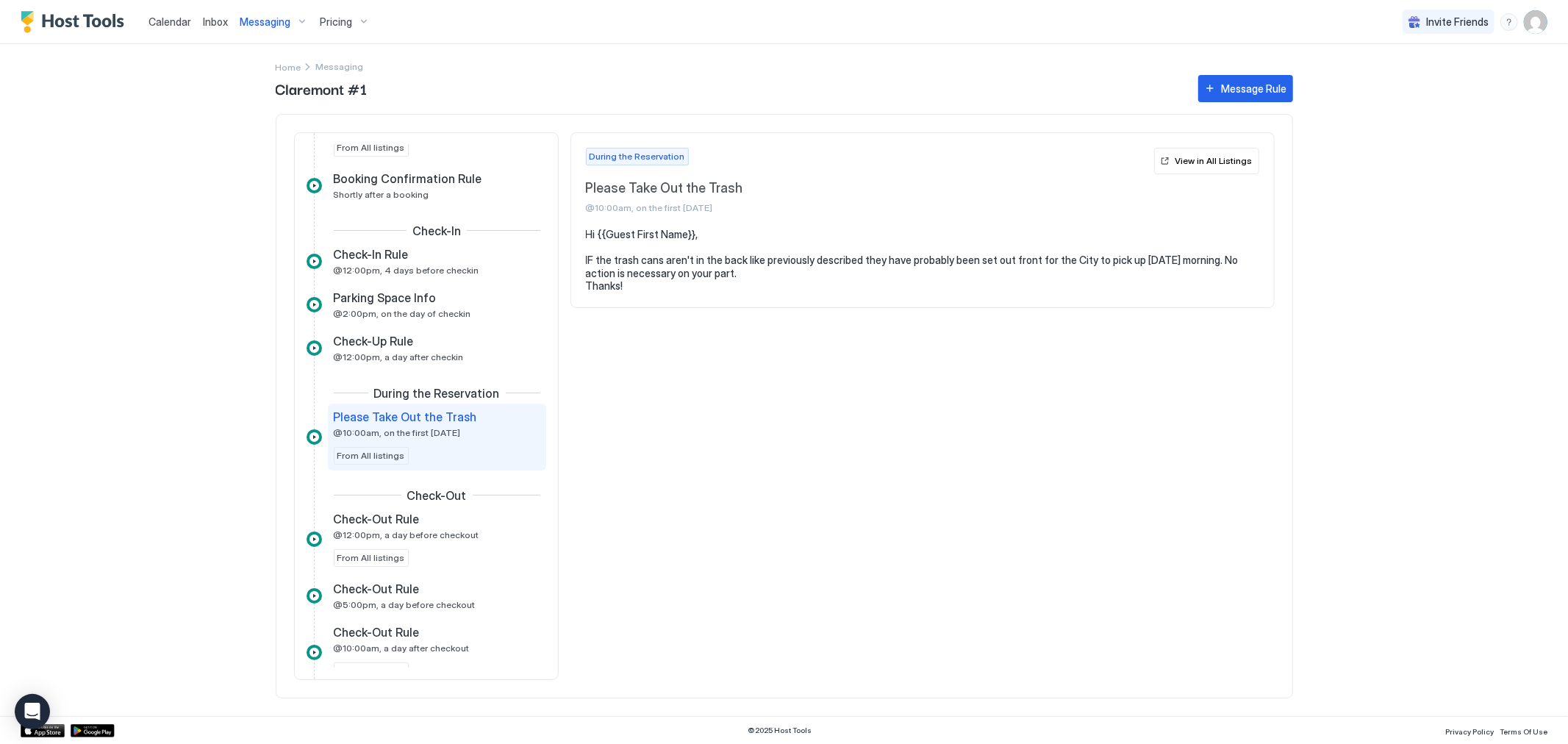
click at [597, 261] on pre "Hi {{Guest First Name}}, IF the trash cans aren't in the back like previously d…" at bounding box center [922, 260] width 673 height 64
click at [722, 270] on pre "Hi {{Guest First Name}}, IF the trash cans aren't in the back like previously d…" at bounding box center [922, 260] width 673 height 64
click at [603, 258] on pre "Hi {{Guest First Name}}, IF the trash cans aren't in the back like previously d…" at bounding box center [922, 260] width 673 height 64
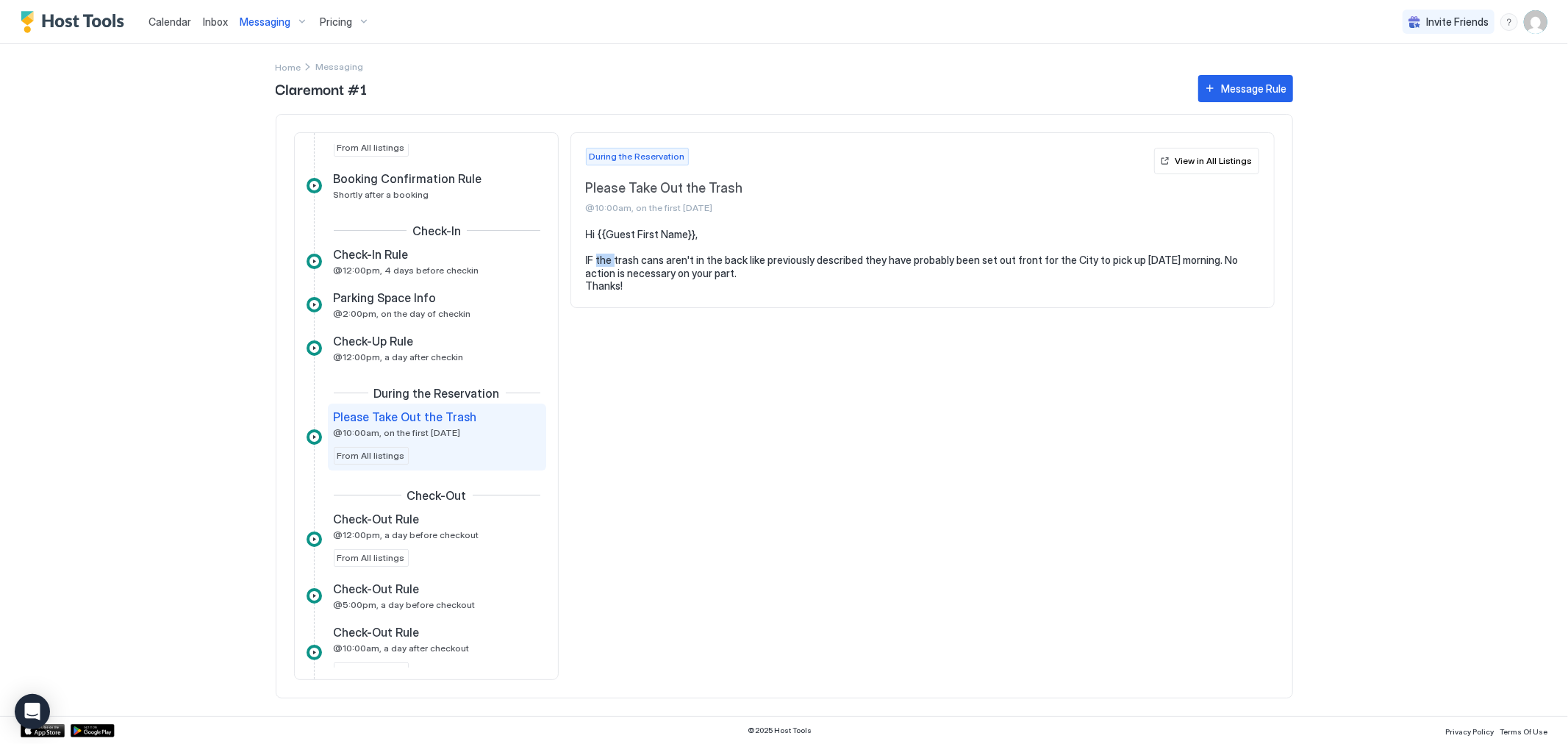
click at [1534, 25] on img "User profile" at bounding box center [1536, 21] width 24 height 24
click at [1419, 79] on span "Settings" at bounding box center [1403, 82] width 40 height 13
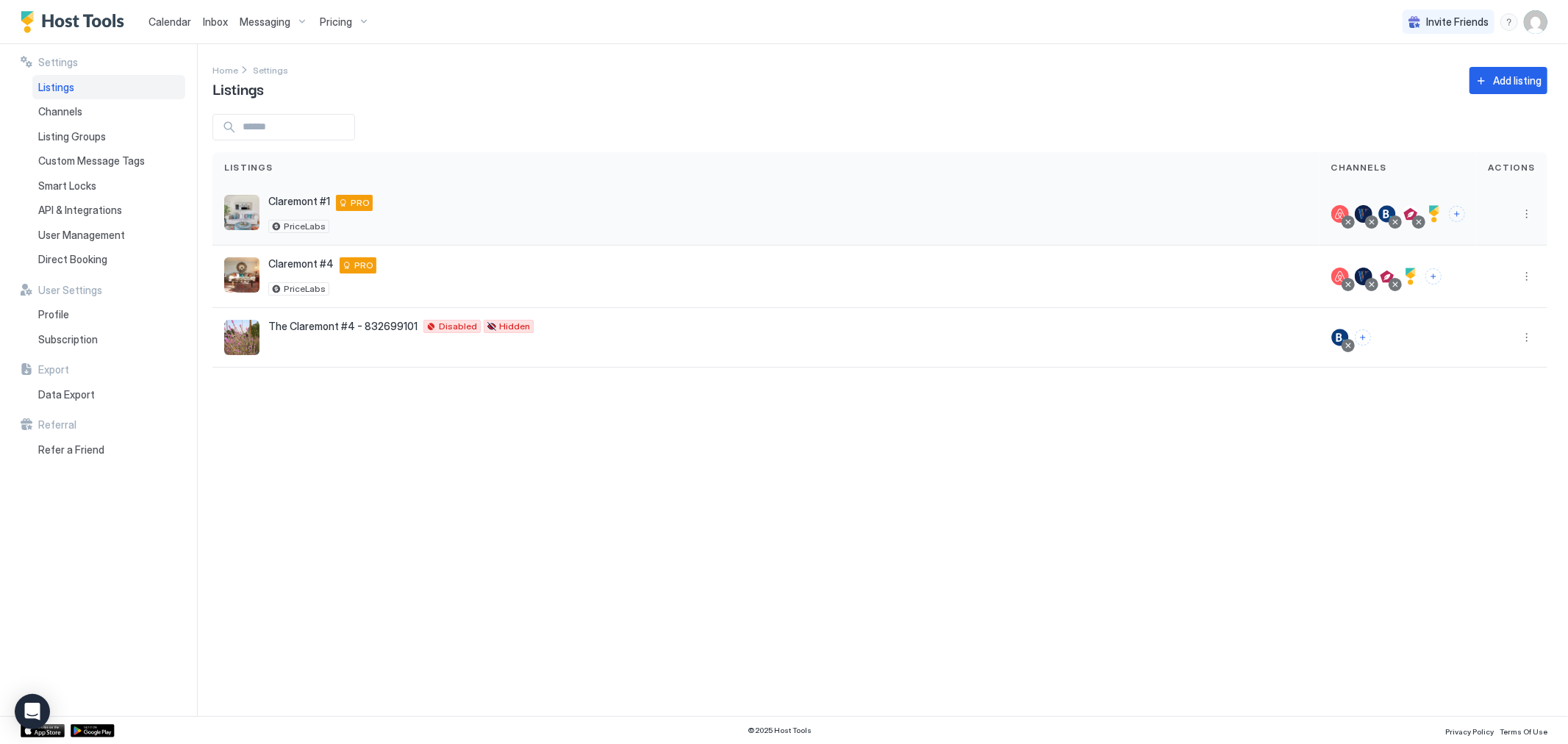
click at [513, 222] on div "Claremont #1 [STREET_ADDRESS] PRO PriceLabs" at bounding box center [765, 214] width 1083 height 38
click at [1525, 215] on button "More options" at bounding box center [1527, 214] width 18 height 18
click at [1502, 238] on span "Messaging" at bounding box center [1484, 235] width 48 height 11
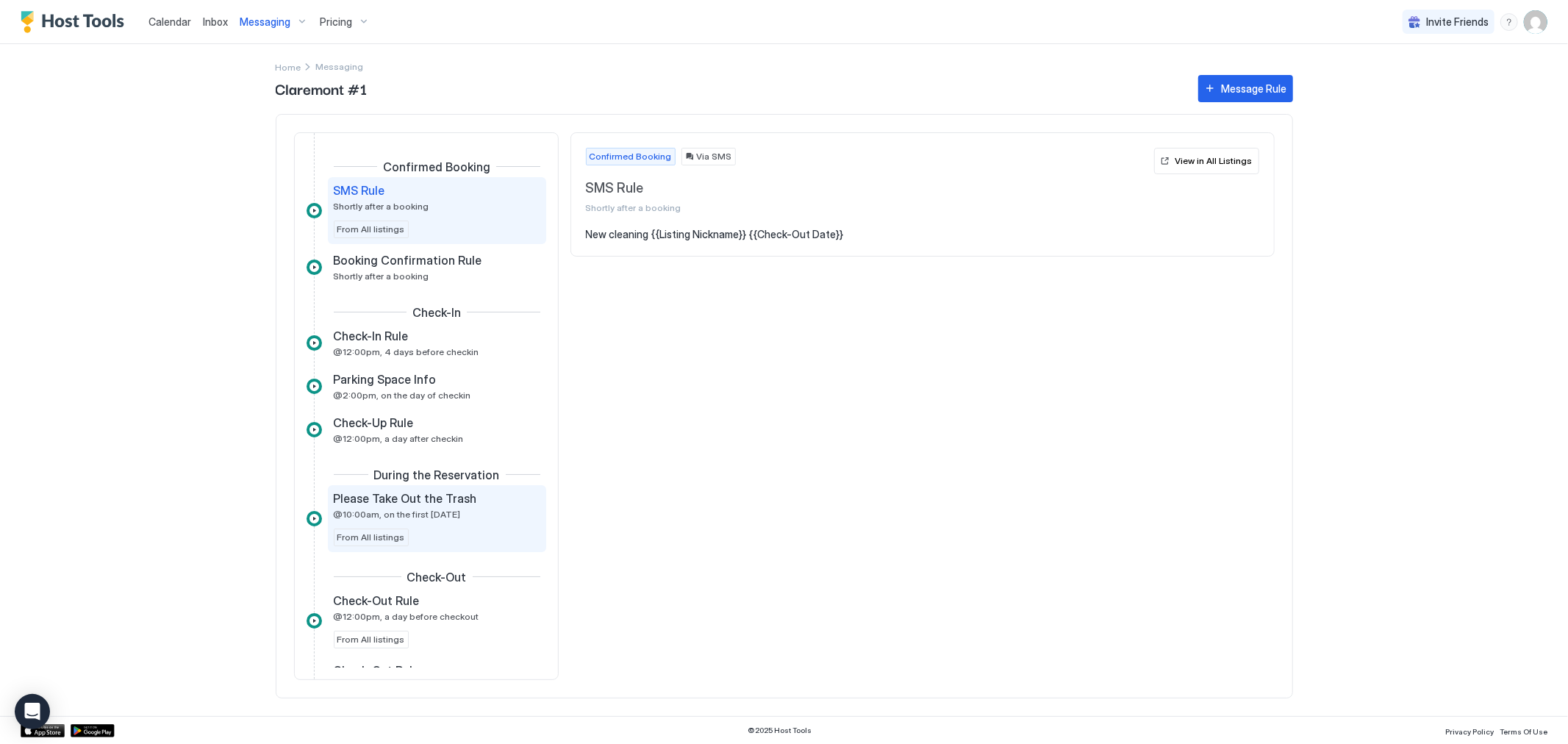
click at [434, 515] on span "@10:00am, on the first [DATE]" at bounding box center [397, 515] width 127 height 11
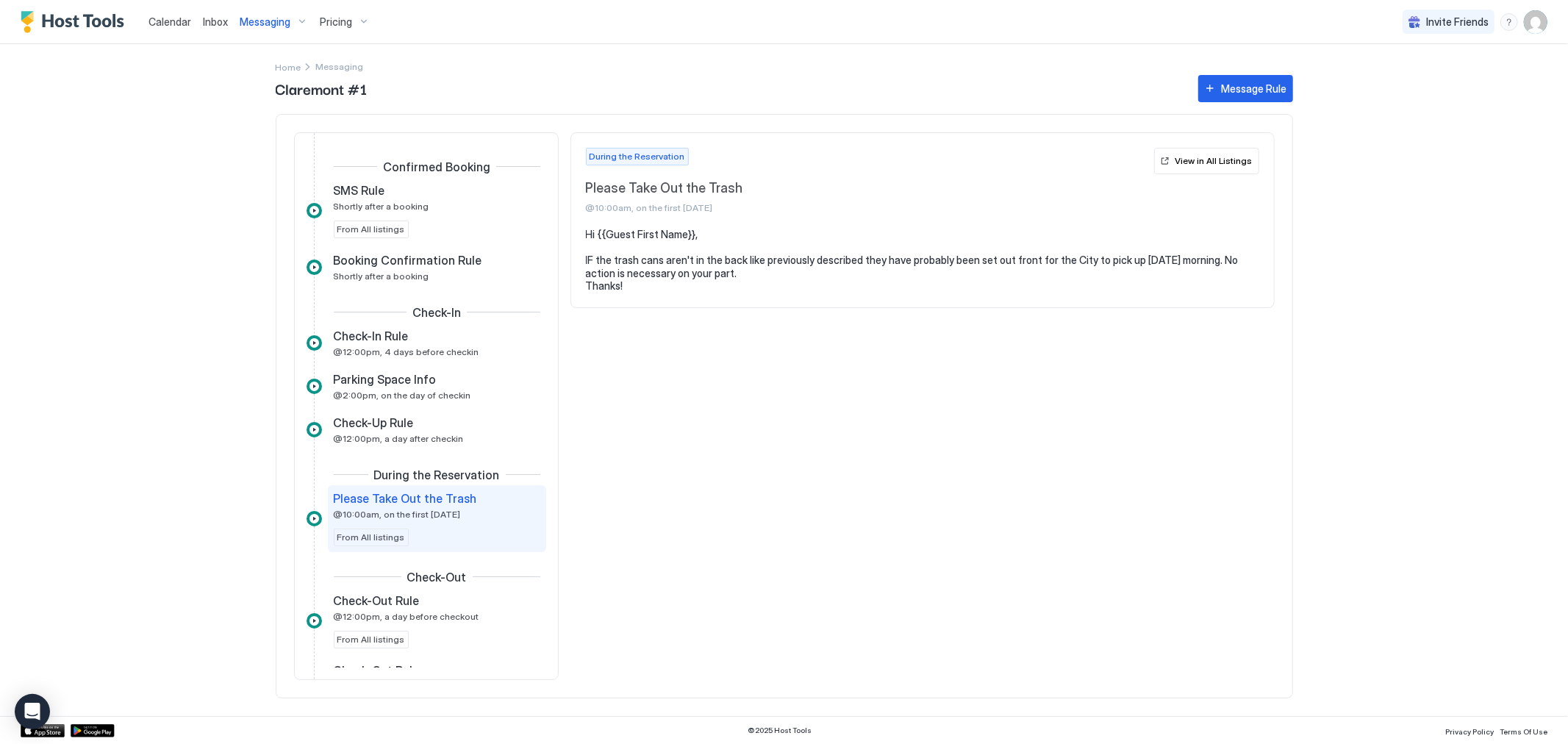
click at [598, 259] on pre "Hi {{Guest First Name}}, IF the trash cans aren't in the back like previously d…" at bounding box center [922, 260] width 673 height 64
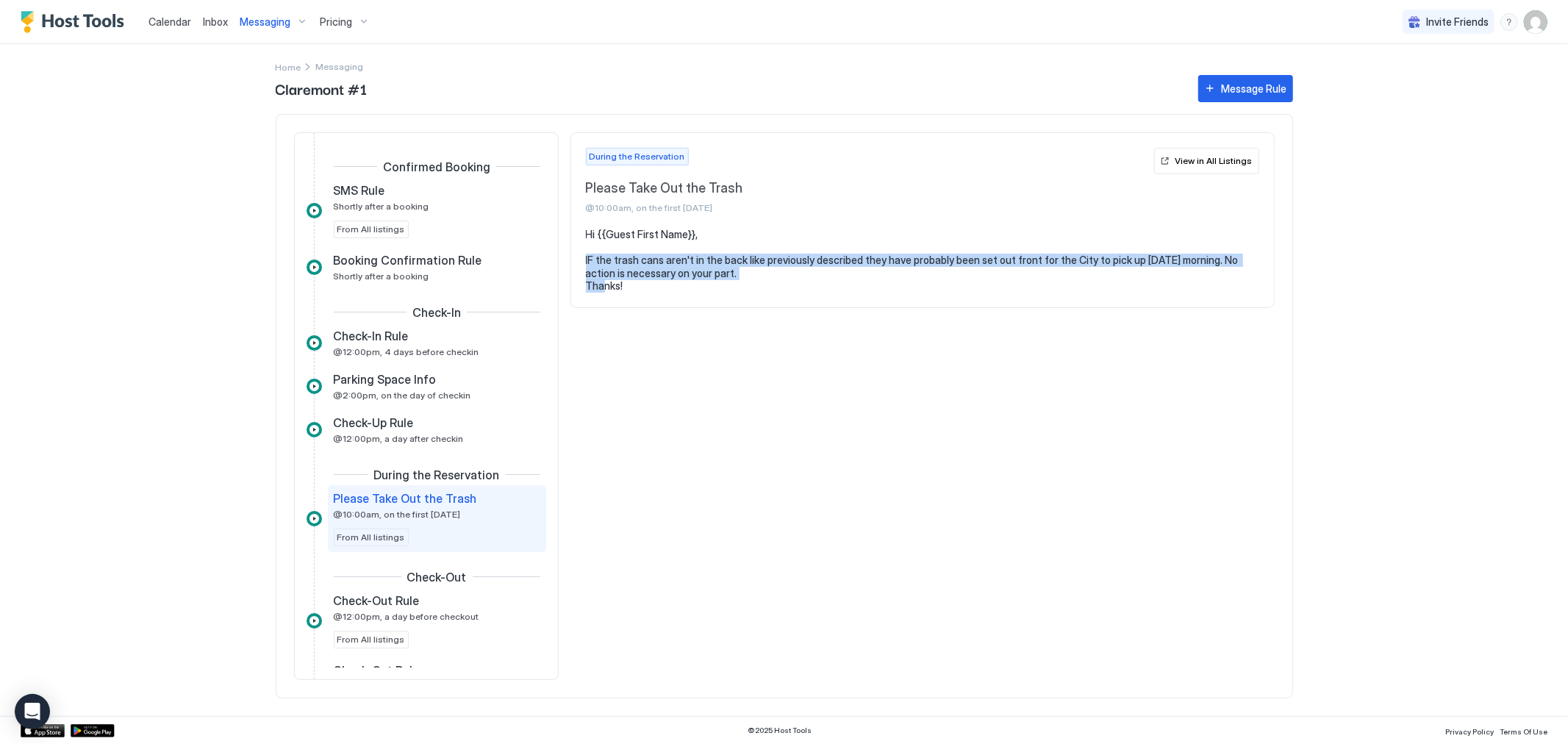
click at [598, 259] on pre "Hi {{Guest First Name}}, IF the trash cans aren't in the back like previously d…" at bounding box center [922, 260] width 673 height 64
click at [597, 262] on pre "Hi {{Guest First Name}}, IF the trash cans aren't in the back like previously d…" at bounding box center [922, 260] width 673 height 64
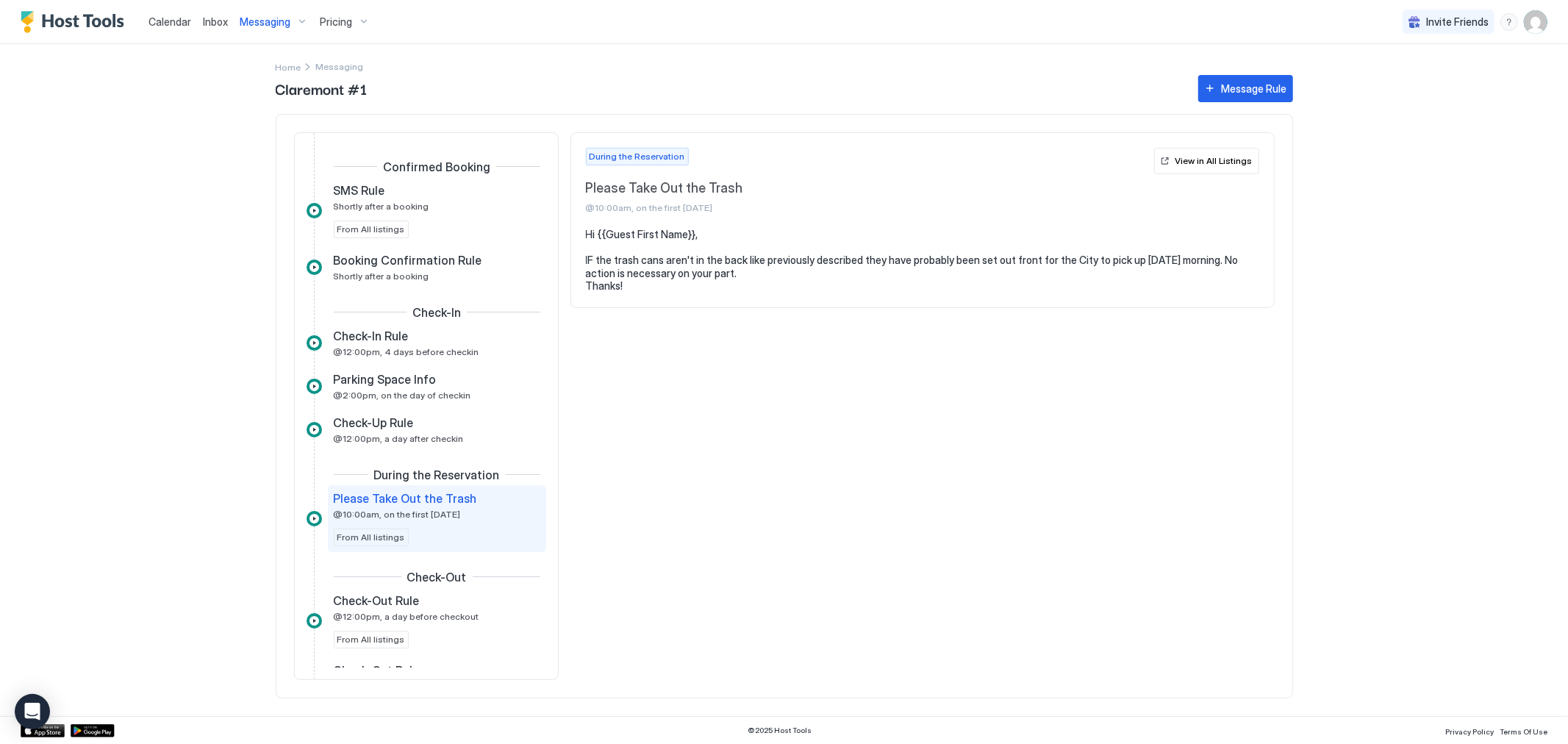
click at [598, 262] on pre "Hi {{Guest First Name}}, IF the trash cans aren't in the back like previously d…" at bounding box center [922, 260] width 673 height 64
click at [1215, 162] on div "View in All Listings" at bounding box center [1214, 160] width 77 height 13
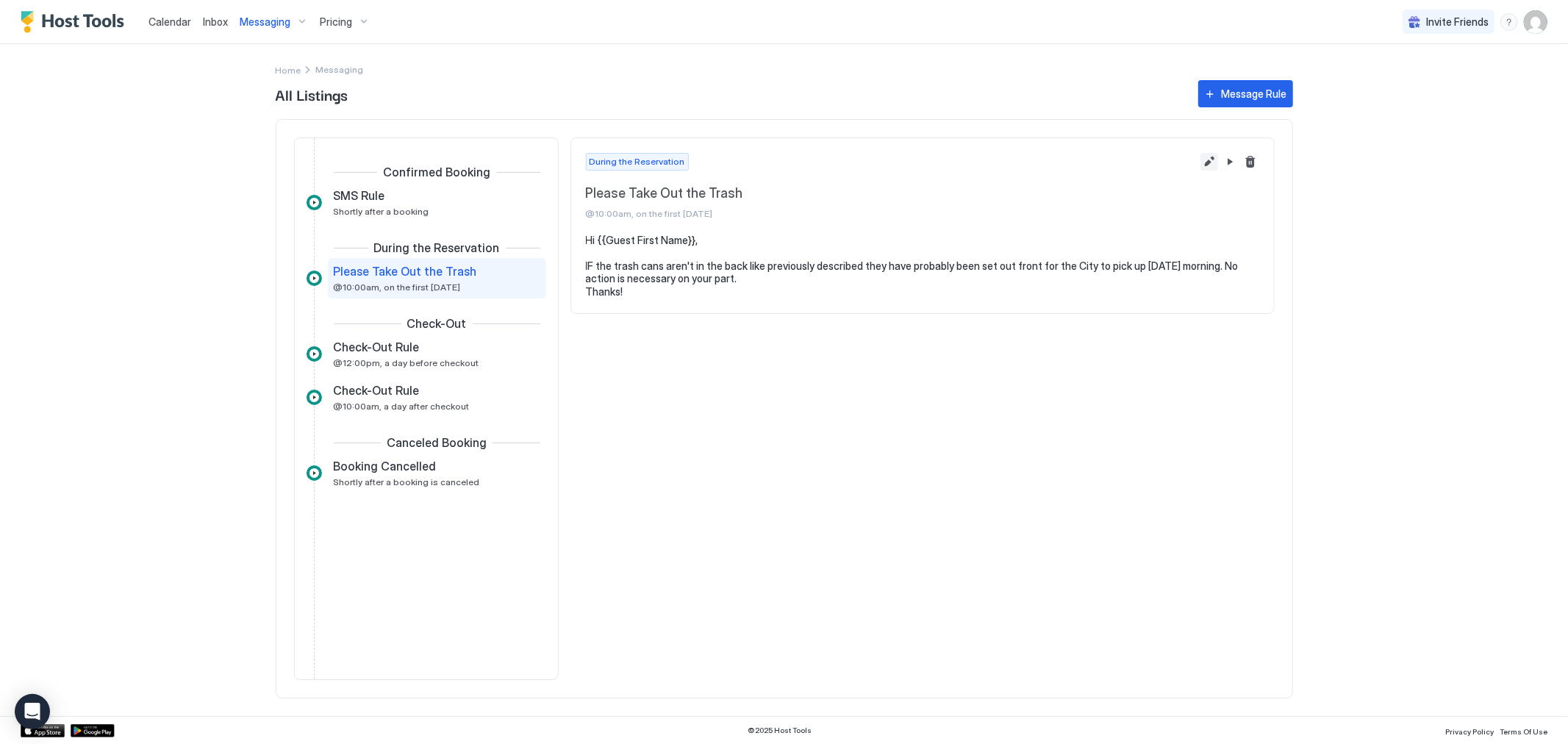
click at [1211, 159] on button "Edit message rule" at bounding box center [1209, 161] width 18 height 18
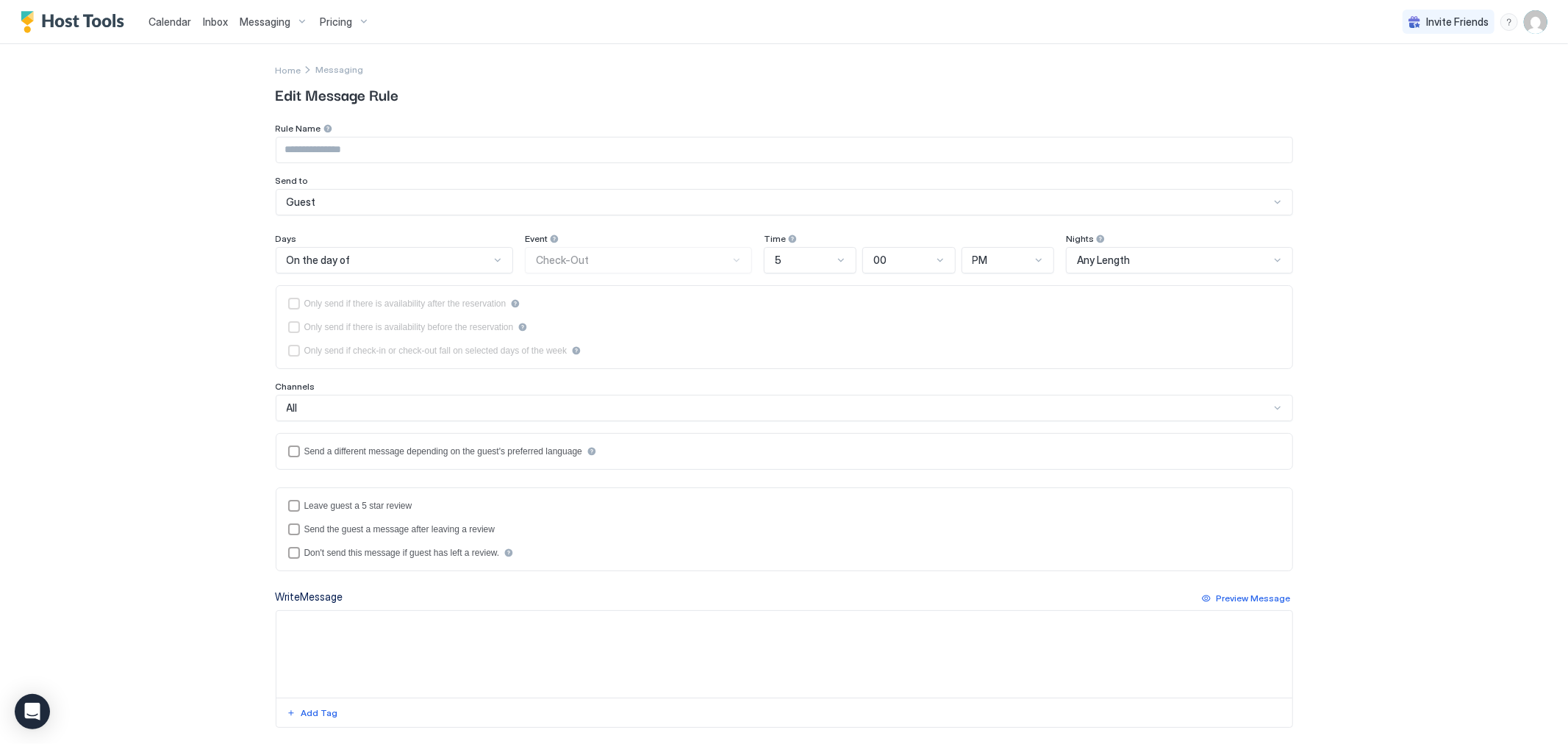
type input "**********"
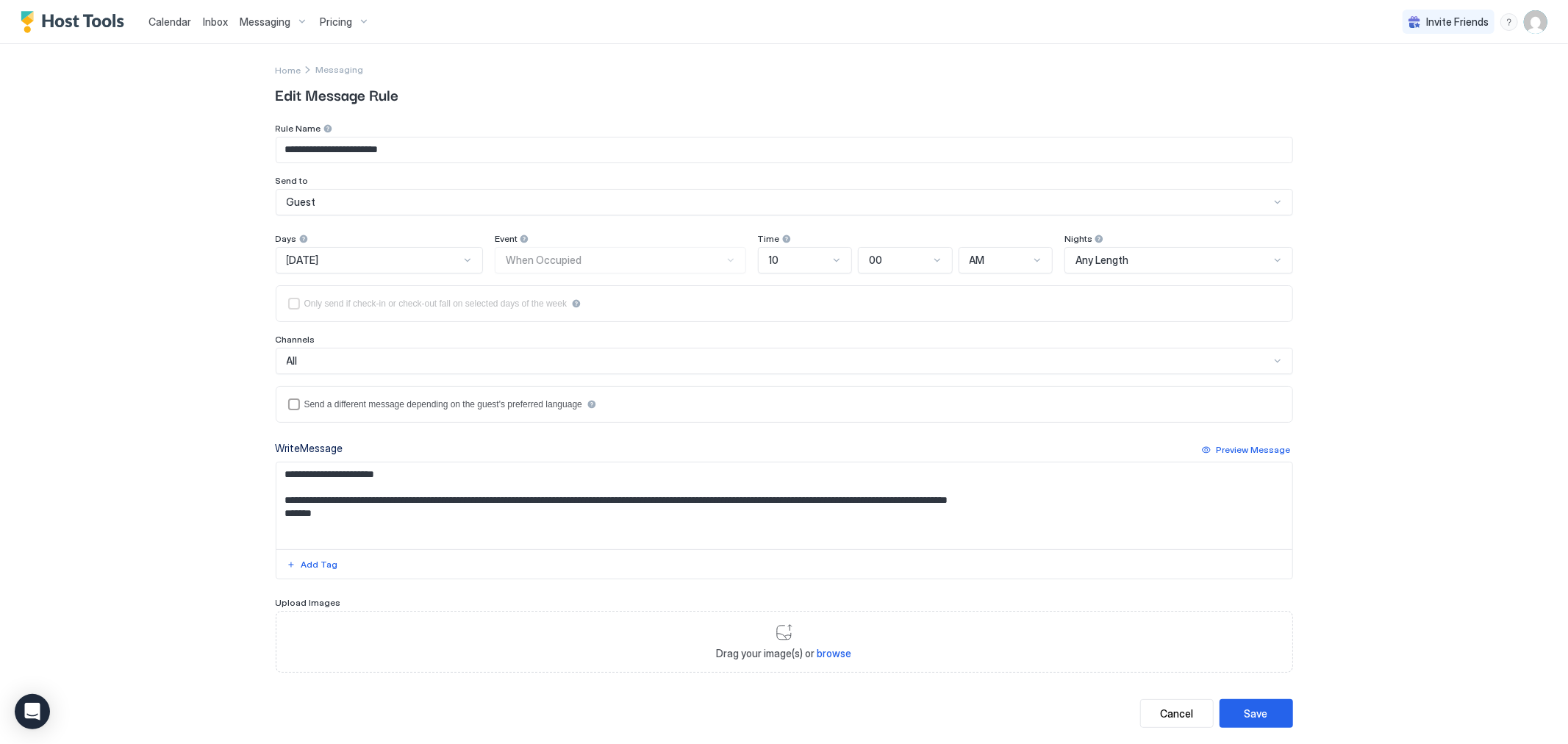
click at [295, 504] on textarea "**********" at bounding box center [784, 505] width 1016 height 87
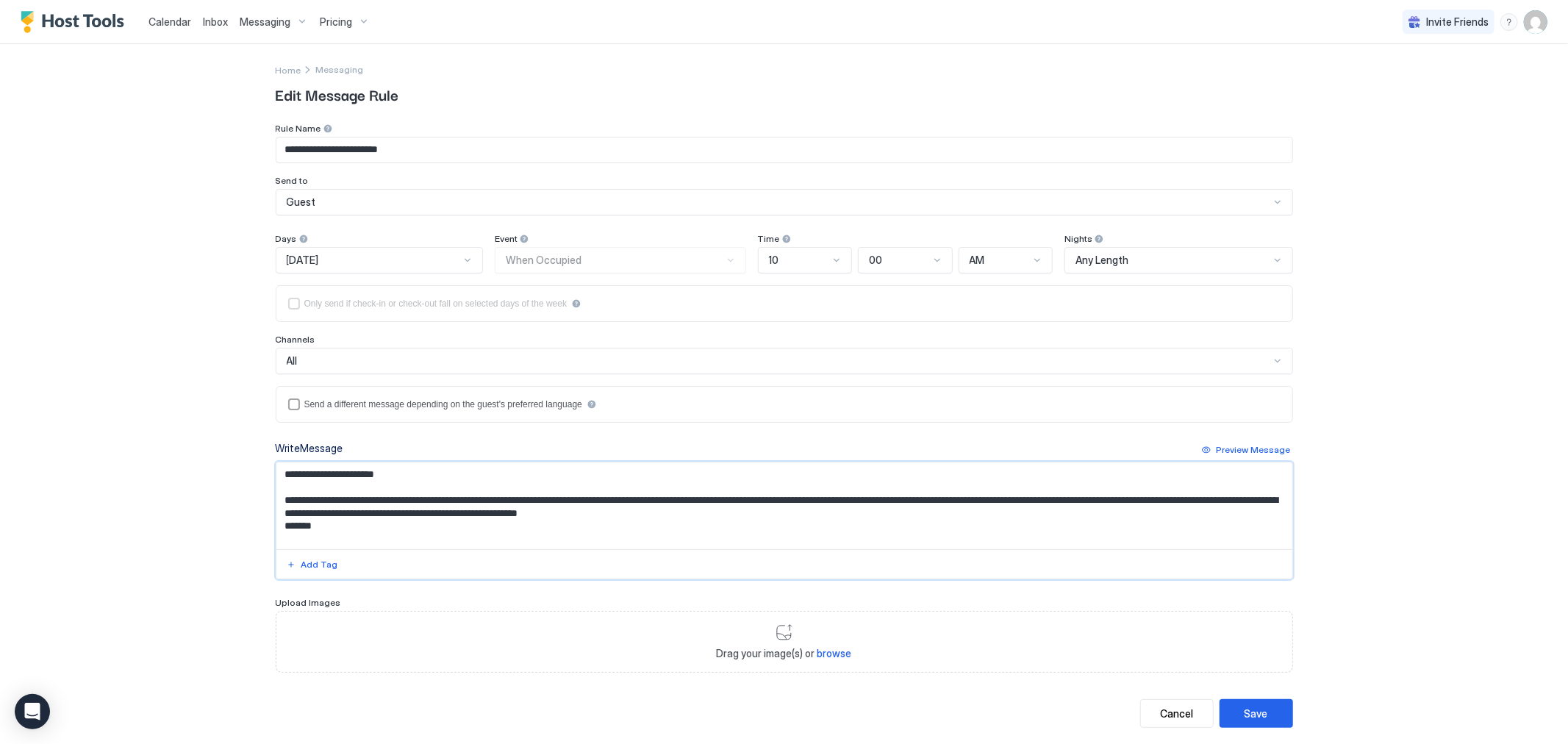
click at [350, 503] on textarea "**********" at bounding box center [784, 505] width 1016 height 87
click at [340, 500] on textarea "**********" at bounding box center [784, 505] width 1016 height 87
click at [455, 502] on textarea "**********" at bounding box center [784, 505] width 1016 height 87
click at [500, 504] on textarea "**********" at bounding box center [784, 505] width 1016 height 87
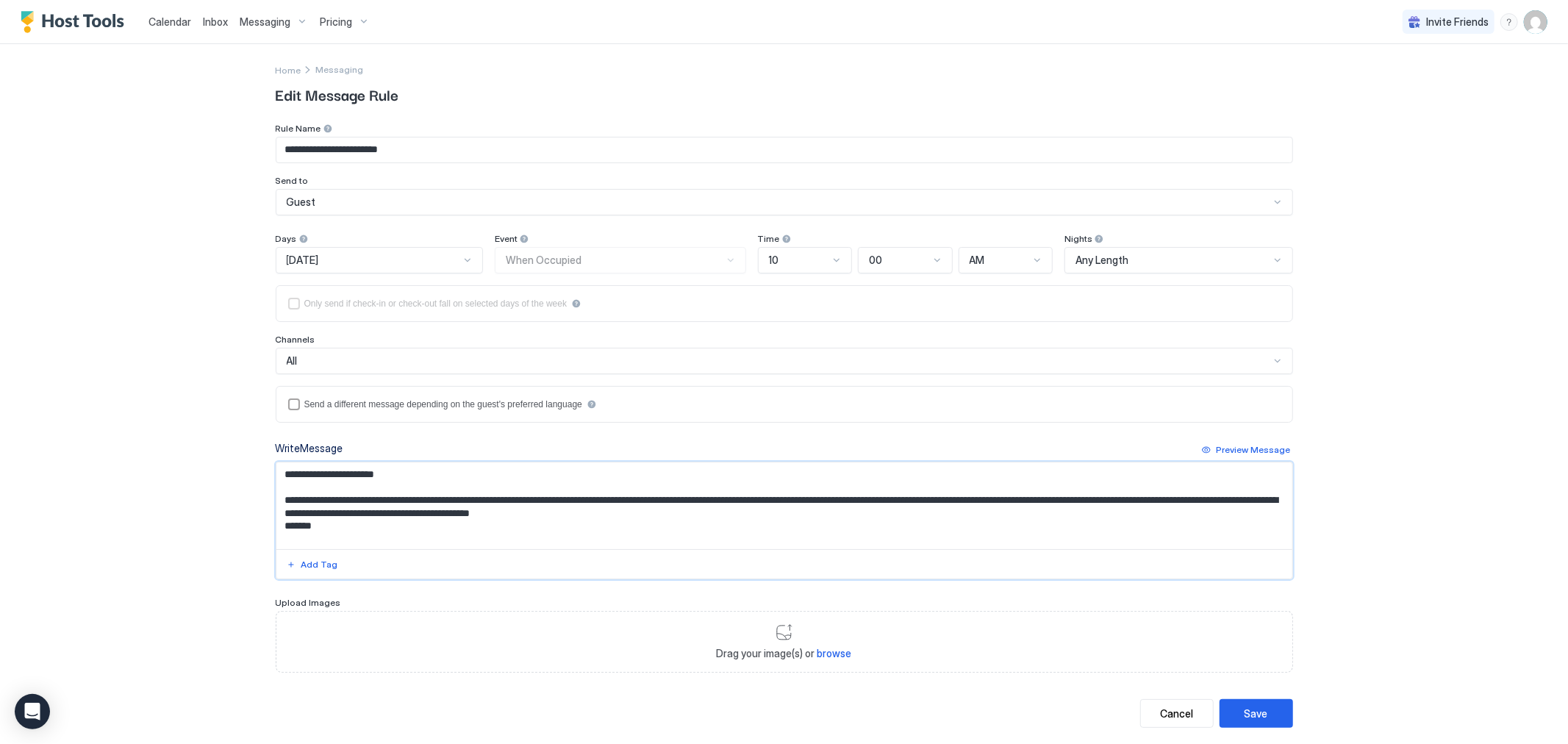
click at [500, 504] on textarea "**********" at bounding box center [784, 505] width 1016 height 87
click at [502, 516] on textarea "**********" at bounding box center [784, 505] width 1016 height 87
click at [837, 501] on textarea "**********" at bounding box center [784, 505] width 1016 height 87
click at [837, 502] on textarea "**********" at bounding box center [784, 505] width 1016 height 87
click at [300, 515] on textarea "**********" at bounding box center [784, 505] width 1016 height 87
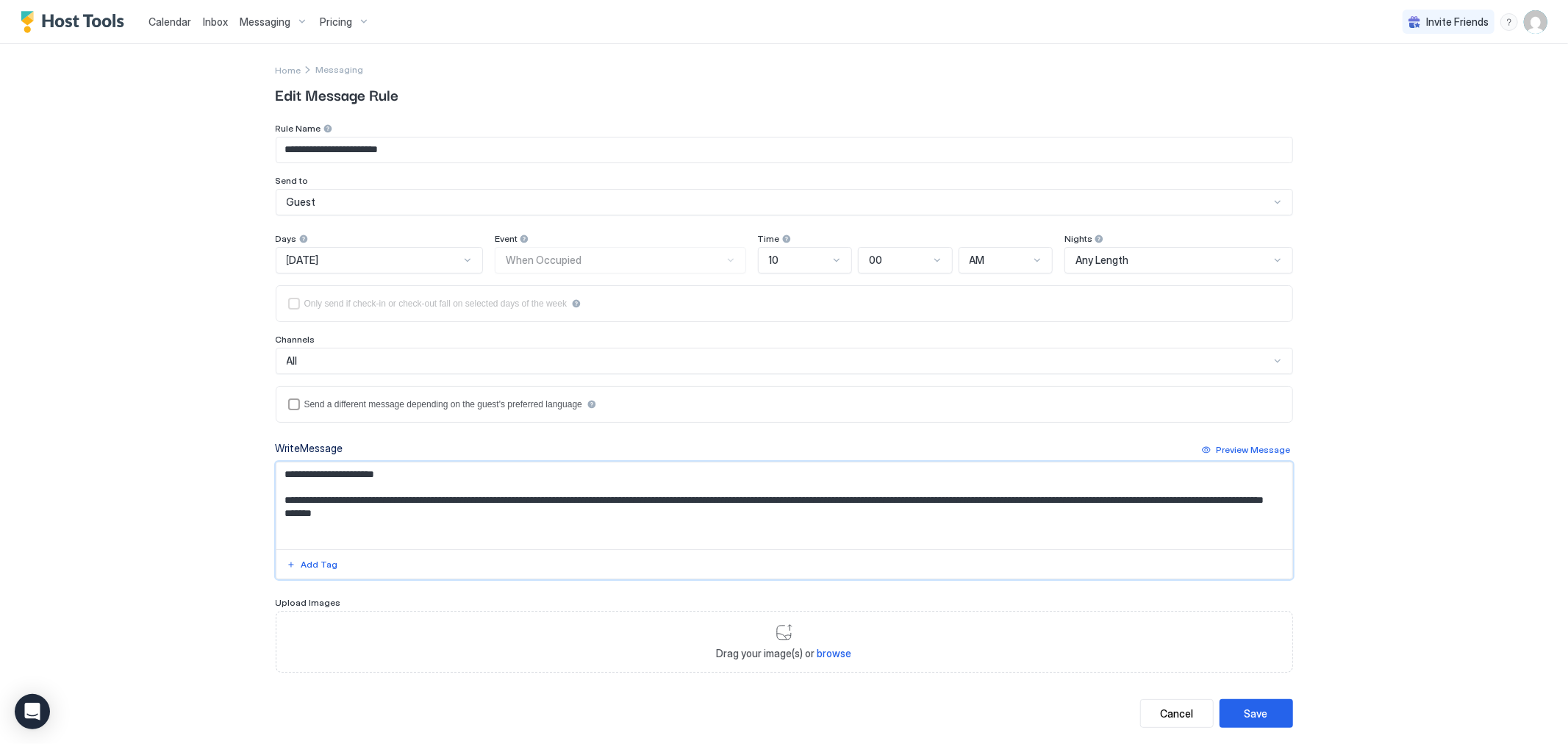
click at [437, 502] on textarea "**********" at bounding box center [784, 505] width 1016 height 87
click at [895, 502] on textarea "**********" at bounding box center [784, 505] width 1016 height 87
click at [462, 515] on textarea "**********" at bounding box center [784, 505] width 1016 height 87
click at [491, 520] on textarea "**********" at bounding box center [784, 505] width 1016 height 87
drag, startPoint x: 899, startPoint y: 502, endPoint x: 1103, endPoint y: 500, distance: 204.0
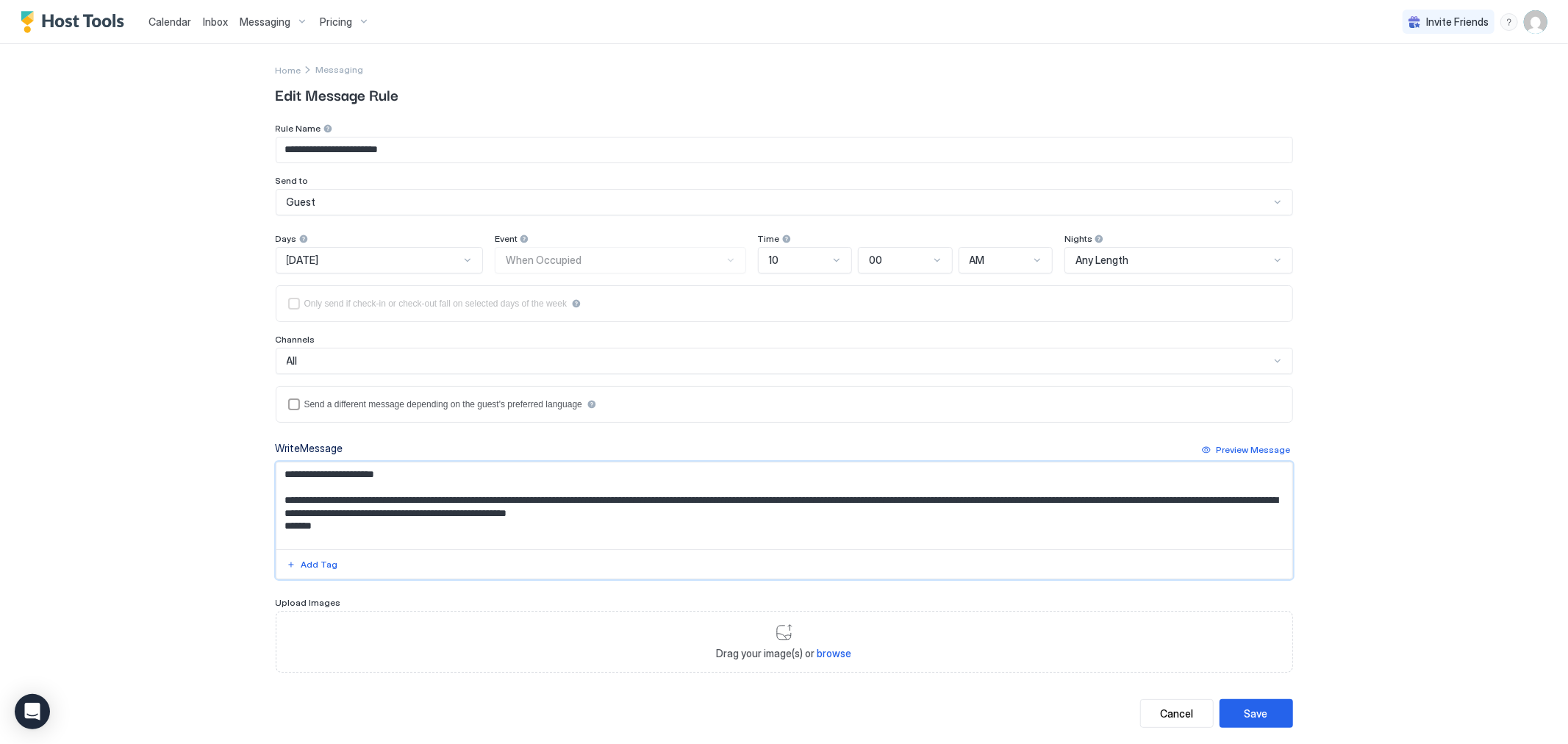
click at [1103, 500] on textarea "**********" at bounding box center [784, 505] width 1016 height 87
drag, startPoint x: 349, startPoint y: 533, endPoint x: 277, endPoint y: 500, distance: 79.2
click at [277, 500] on textarea "**********" at bounding box center [784, 505] width 1016 height 87
type textarea "**********"
click at [770, 416] on div "Send a different message depending on the guest's preferred language" at bounding box center [784, 404] width 1017 height 37
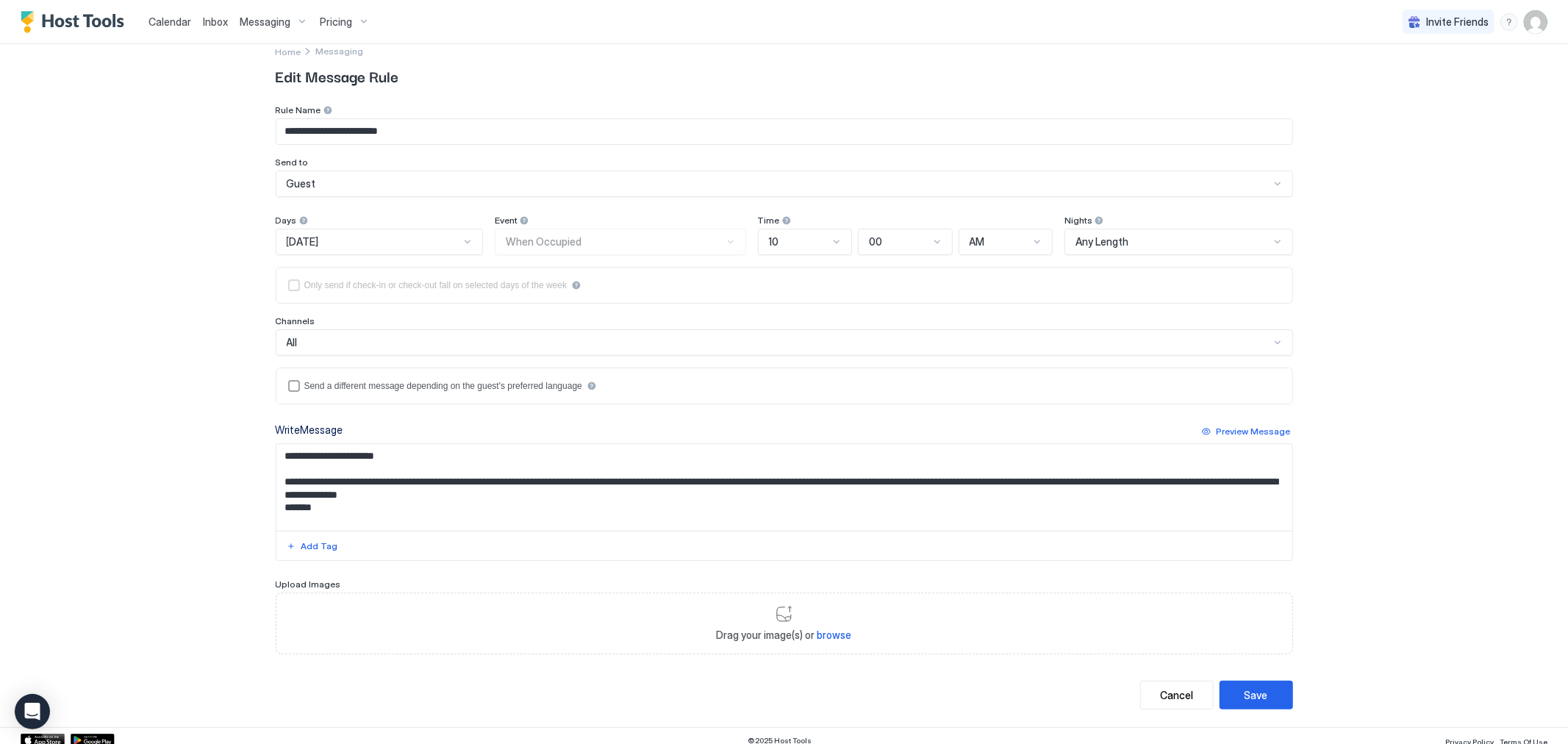
scroll to position [29, 0]
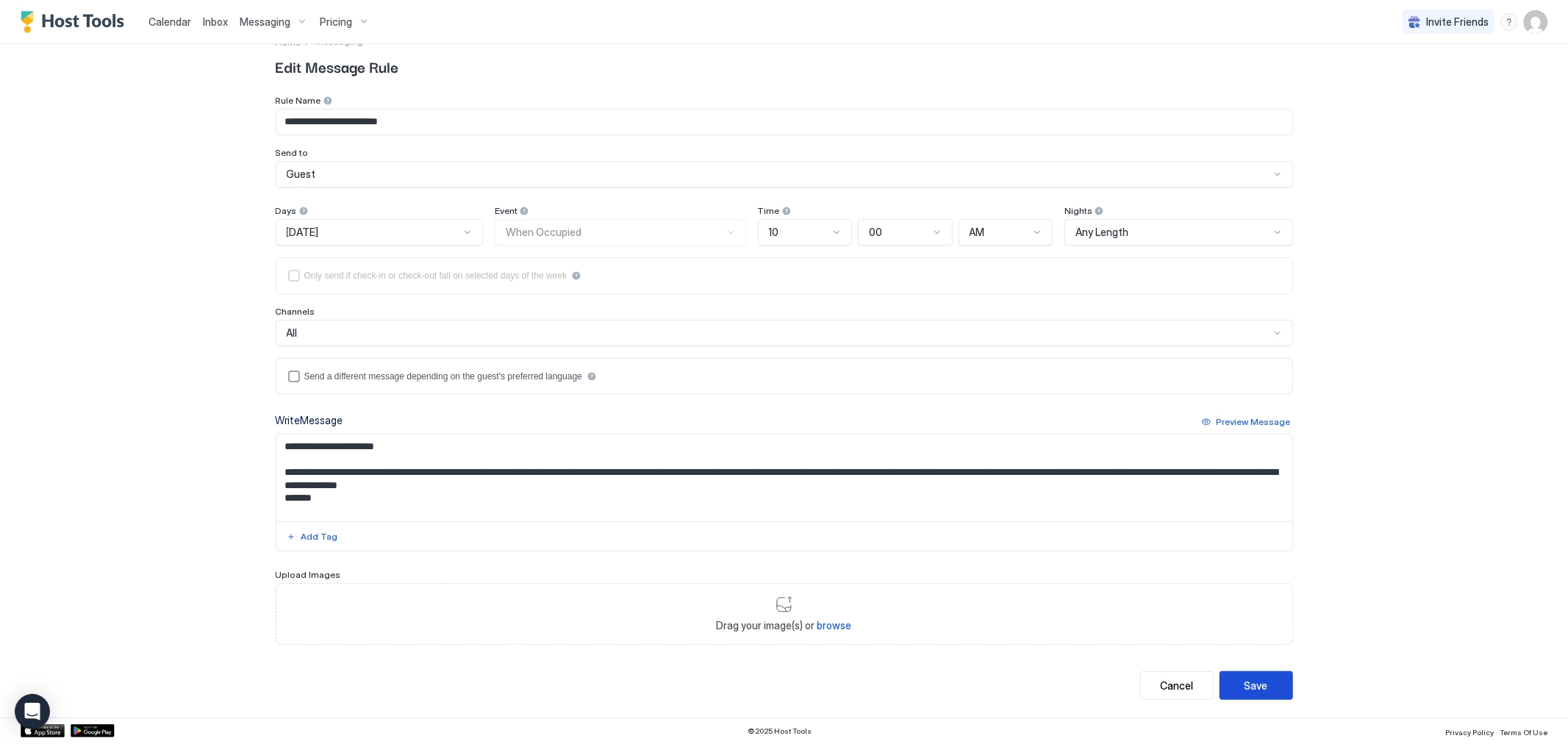
click at [1244, 680] on div "Save" at bounding box center [1256, 686] width 24 height 15
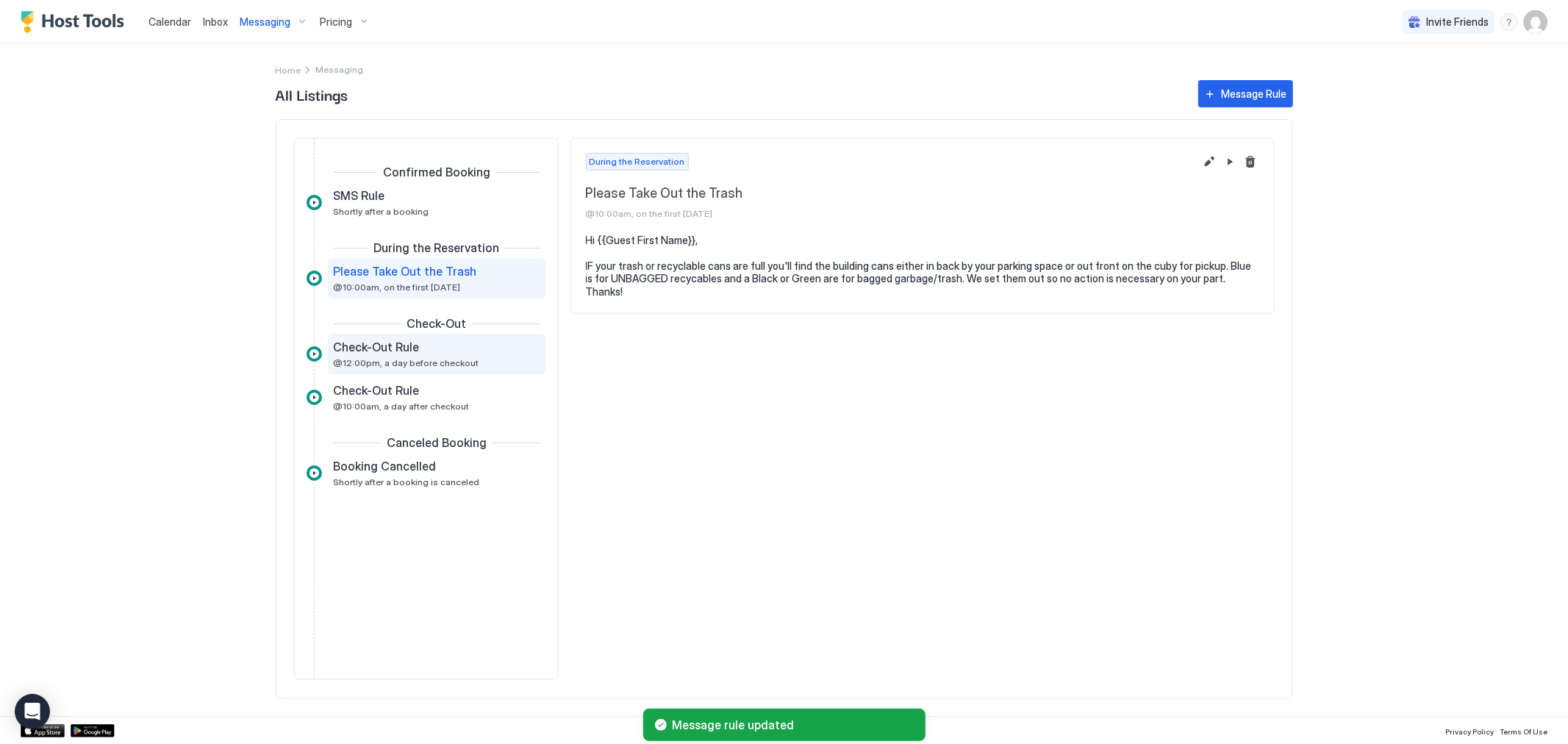
click at [426, 363] on span "@12:00pm, a day before checkout" at bounding box center [406, 363] width 146 height 11
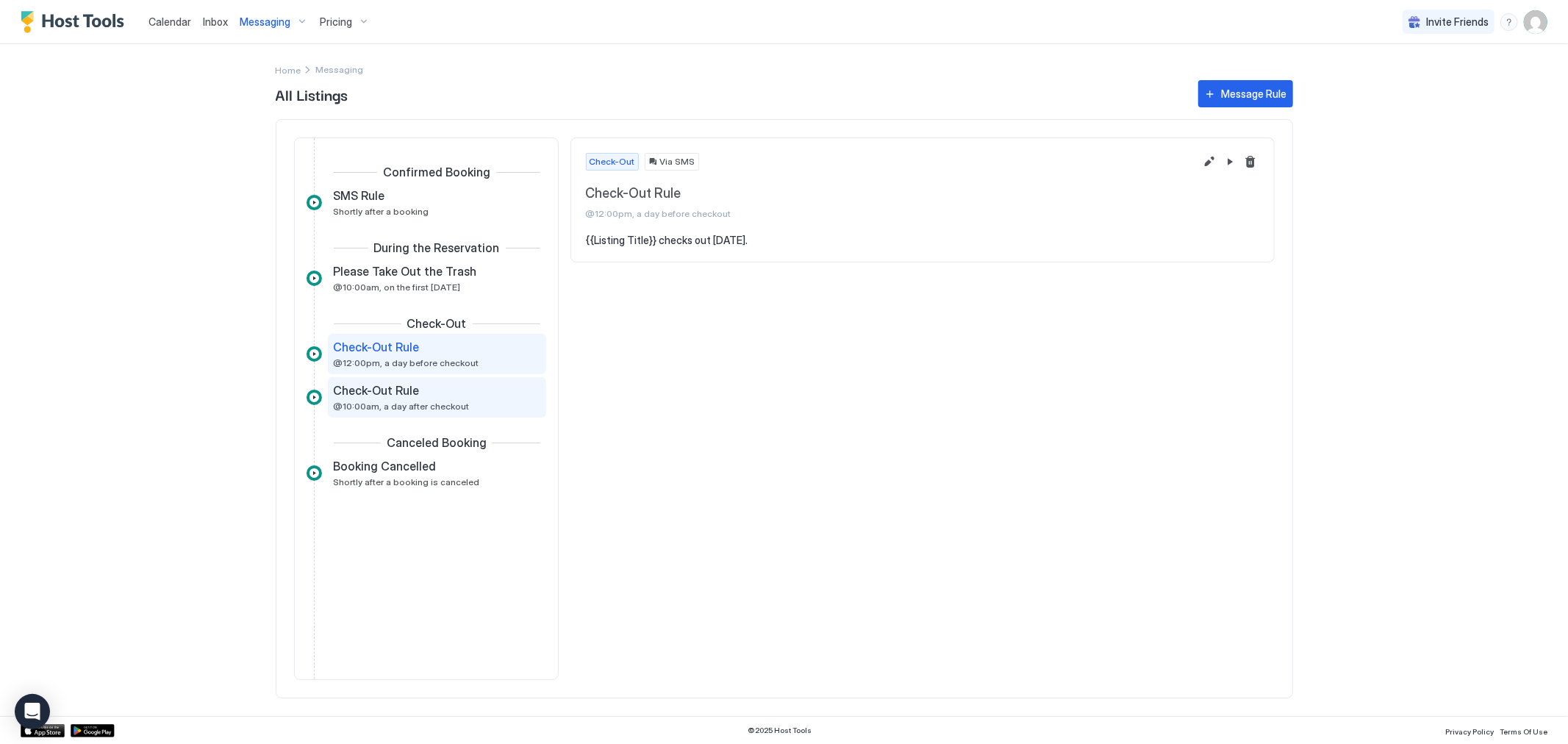
click at [412, 401] on span "@10:00am, a day after checkout" at bounding box center [401, 407] width 136 height 11
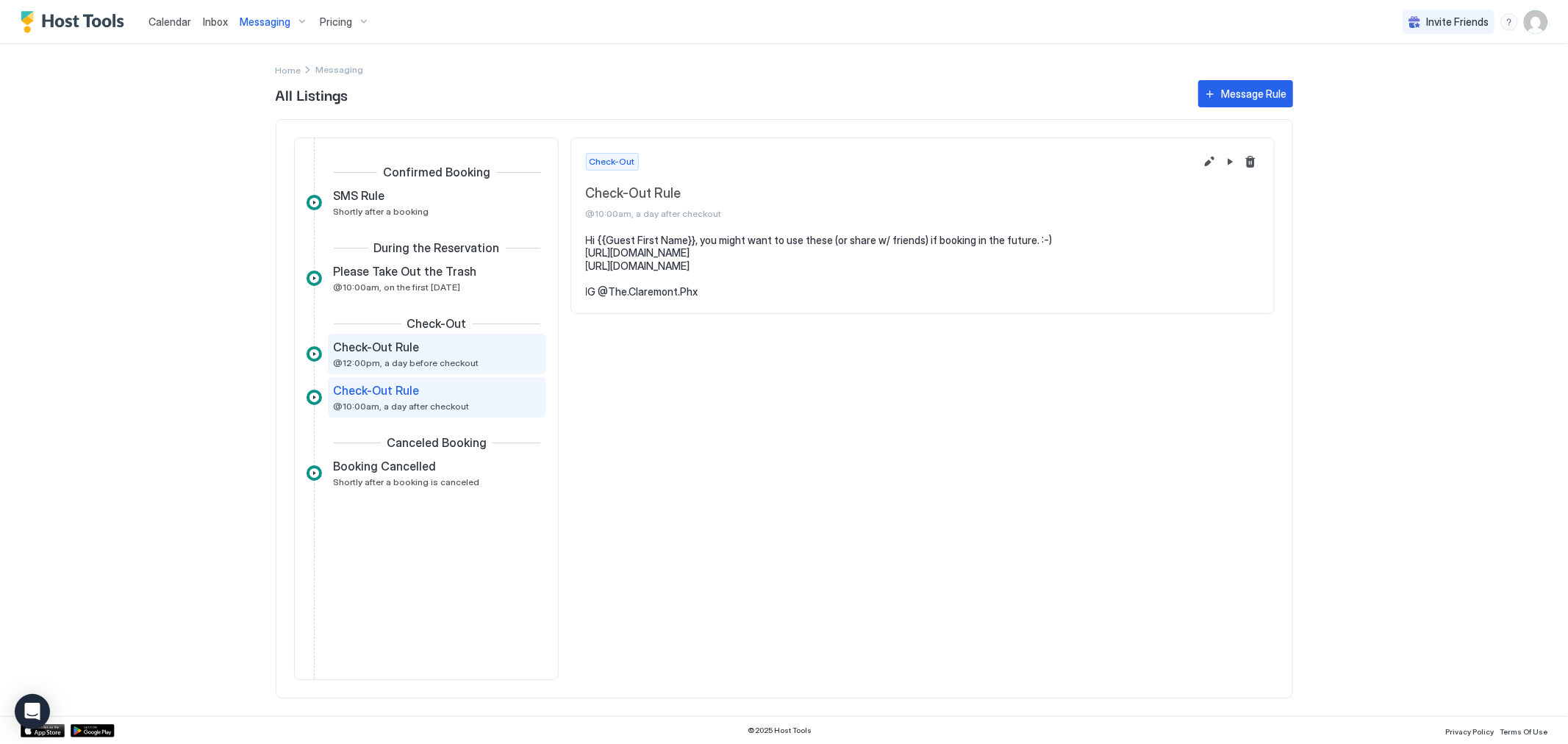
click at [405, 354] on div "Check-Out Rule @12:00pm, a day before checkout" at bounding box center [426, 354] width 186 height 28
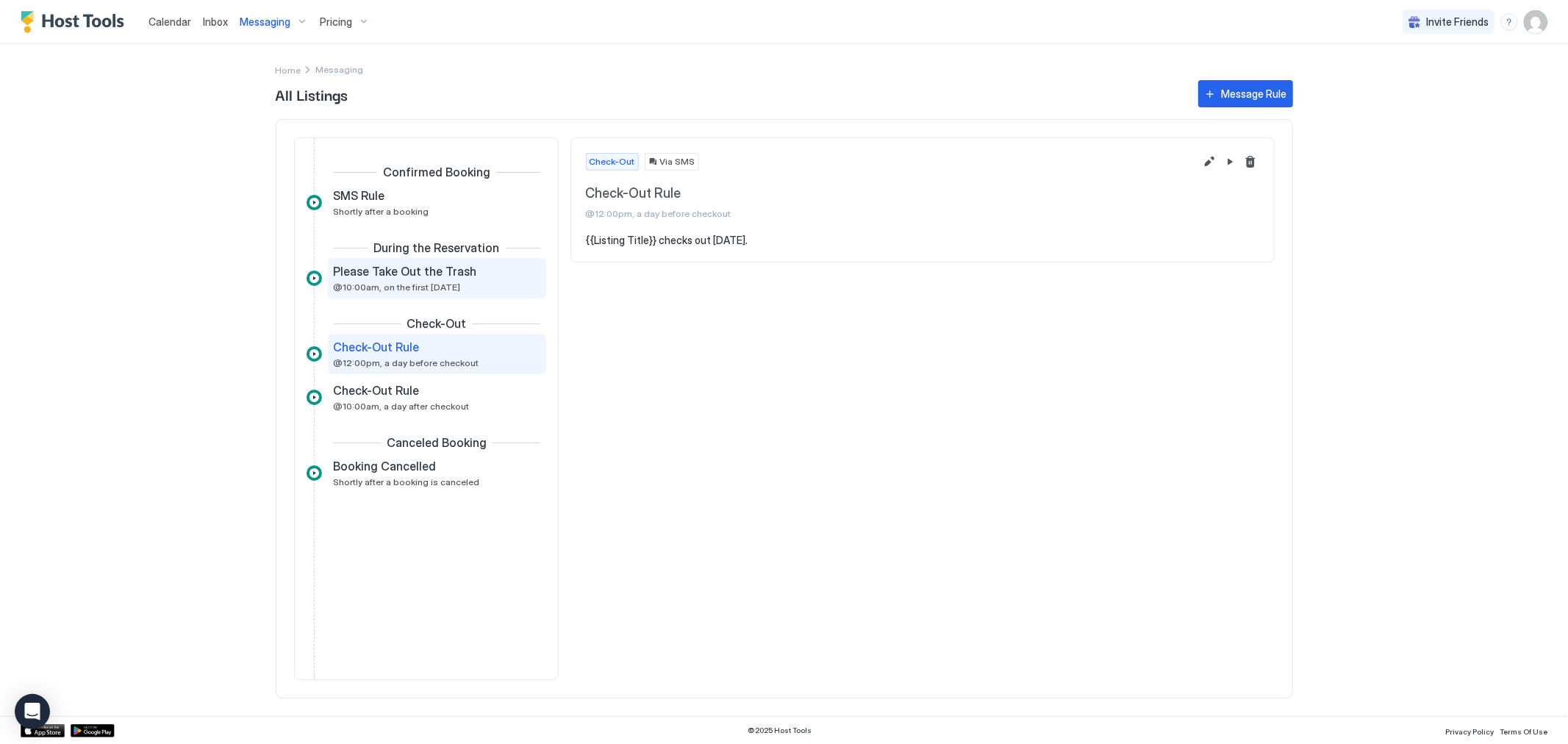
click at [408, 288] on span "@10:00am, on the first [DATE]" at bounding box center [397, 287] width 127 height 11
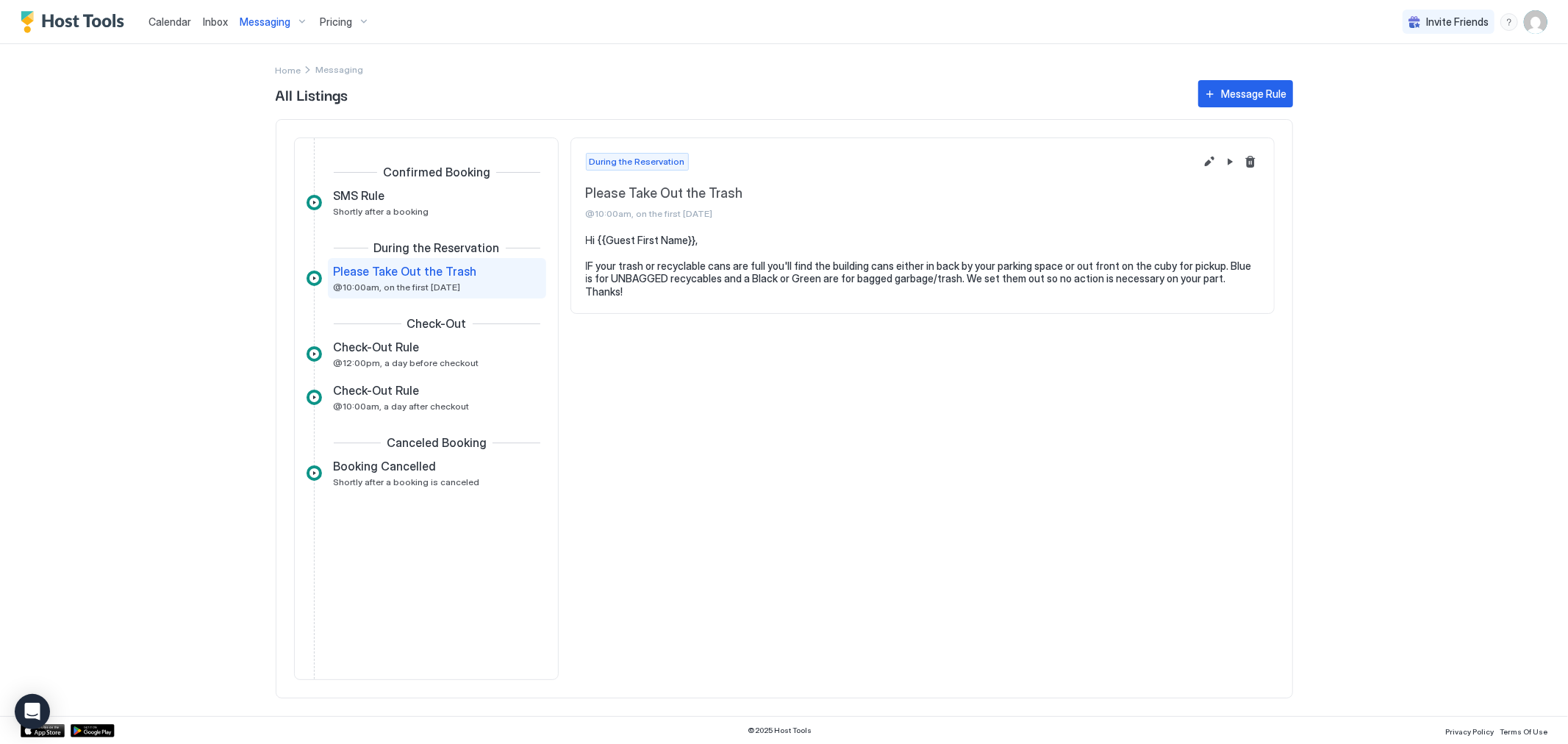
click at [952, 268] on pre "Hi {{Guest First Name}}, IF your trash or recyclable cans are full you'll find …" at bounding box center [922, 266] width 673 height 64
click at [1209, 162] on button "Edit message rule" at bounding box center [1209, 161] width 18 height 18
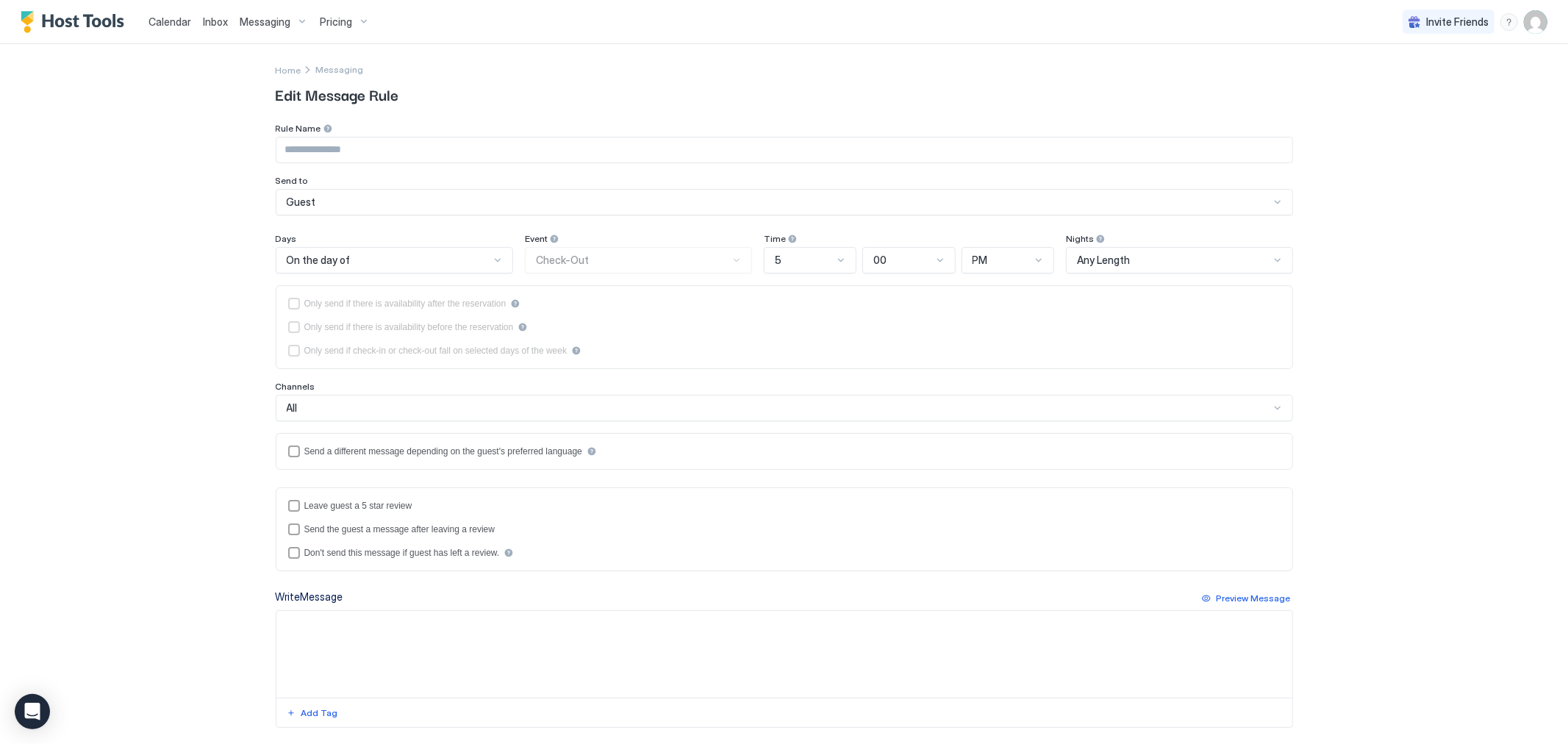
type input "**********"
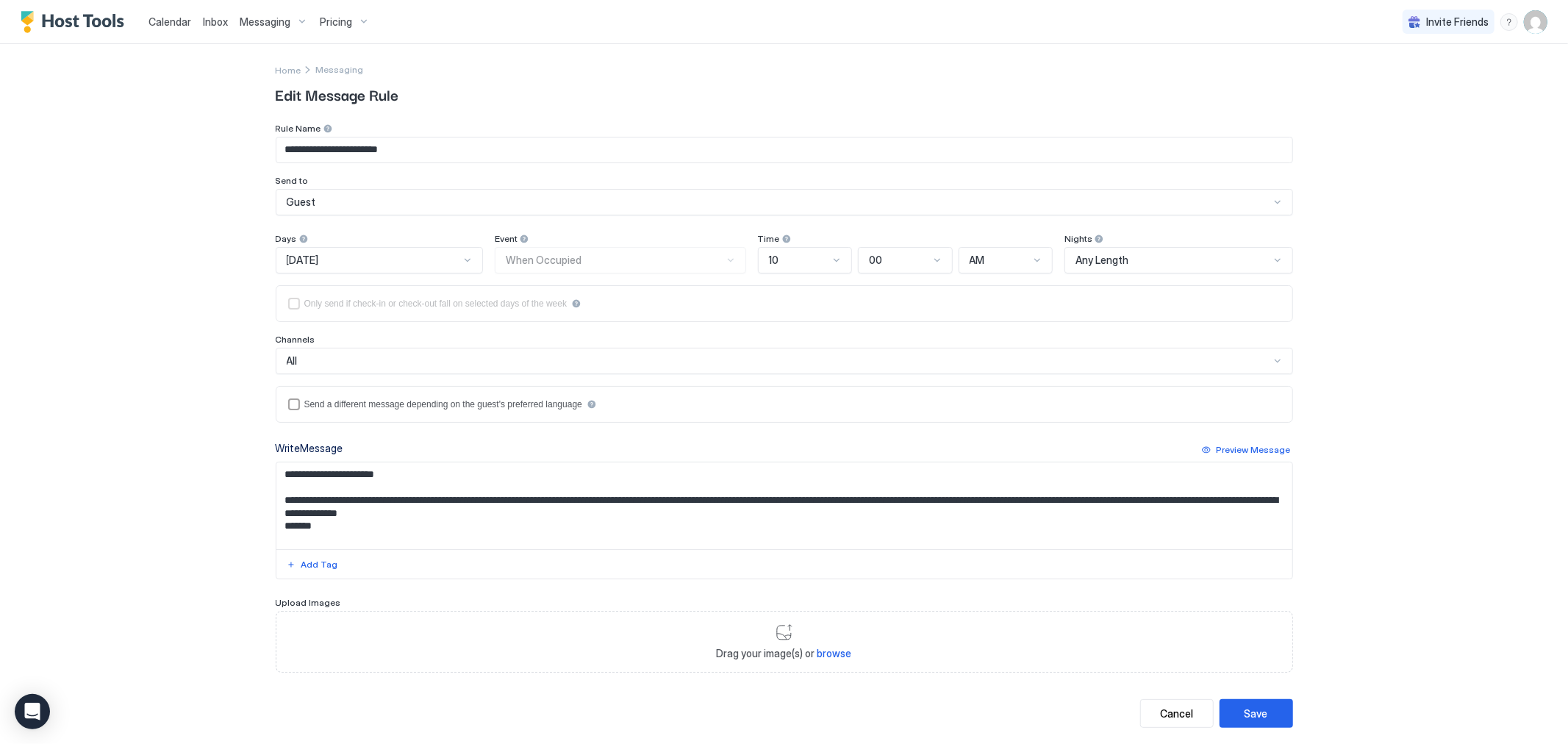
click at [638, 505] on textarea "**********" at bounding box center [784, 505] width 1016 height 87
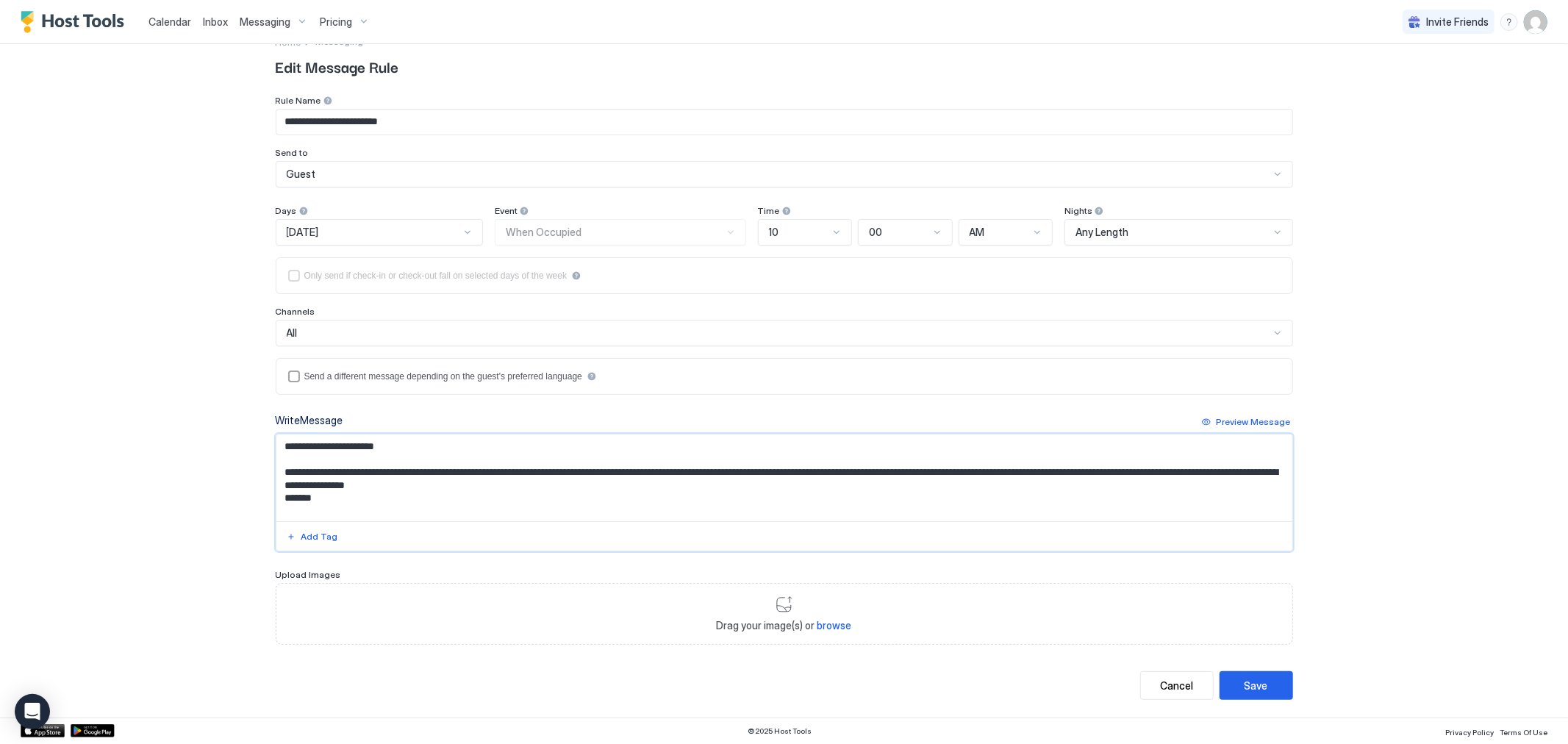
click at [548, 478] on textarea "**********" at bounding box center [784, 478] width 1016 height 87
type textarea "**********"
click at [1244, 692] on div "Save" at bounding box center [1256, 686] width 24 height 15
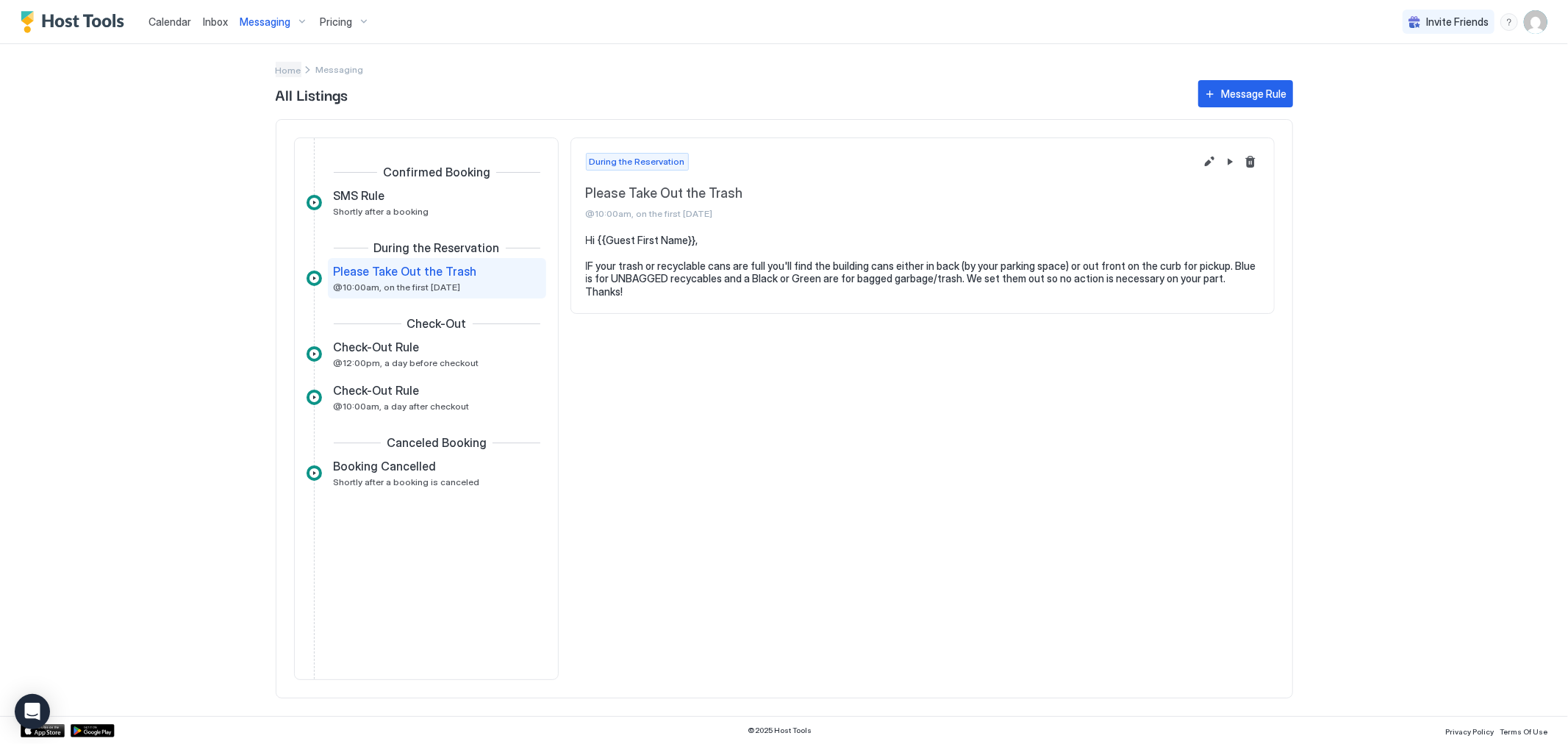
click at [291, 67] on span "Home" at bounding box center [289, 70] width 26 height 11
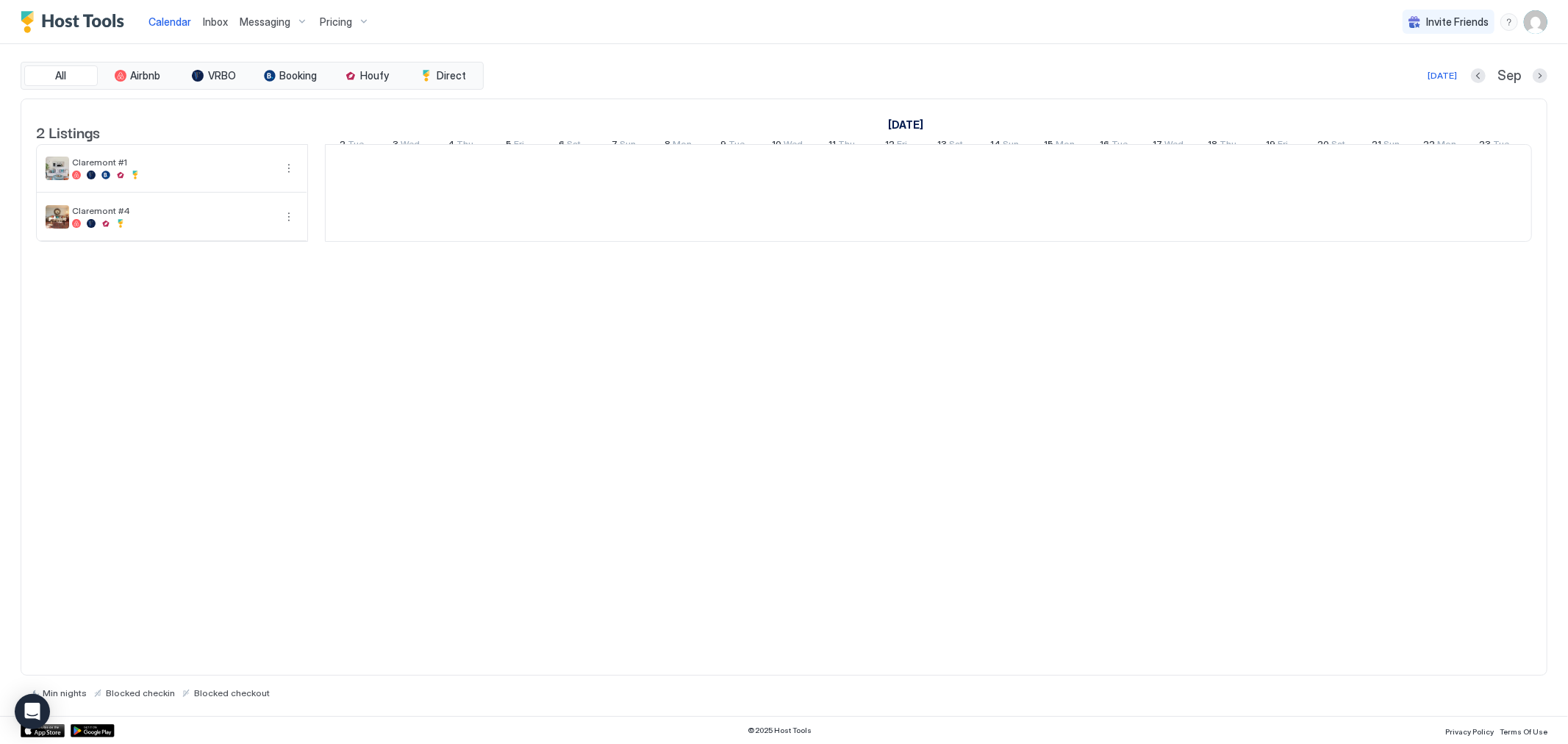
scroll to position [0, 817]
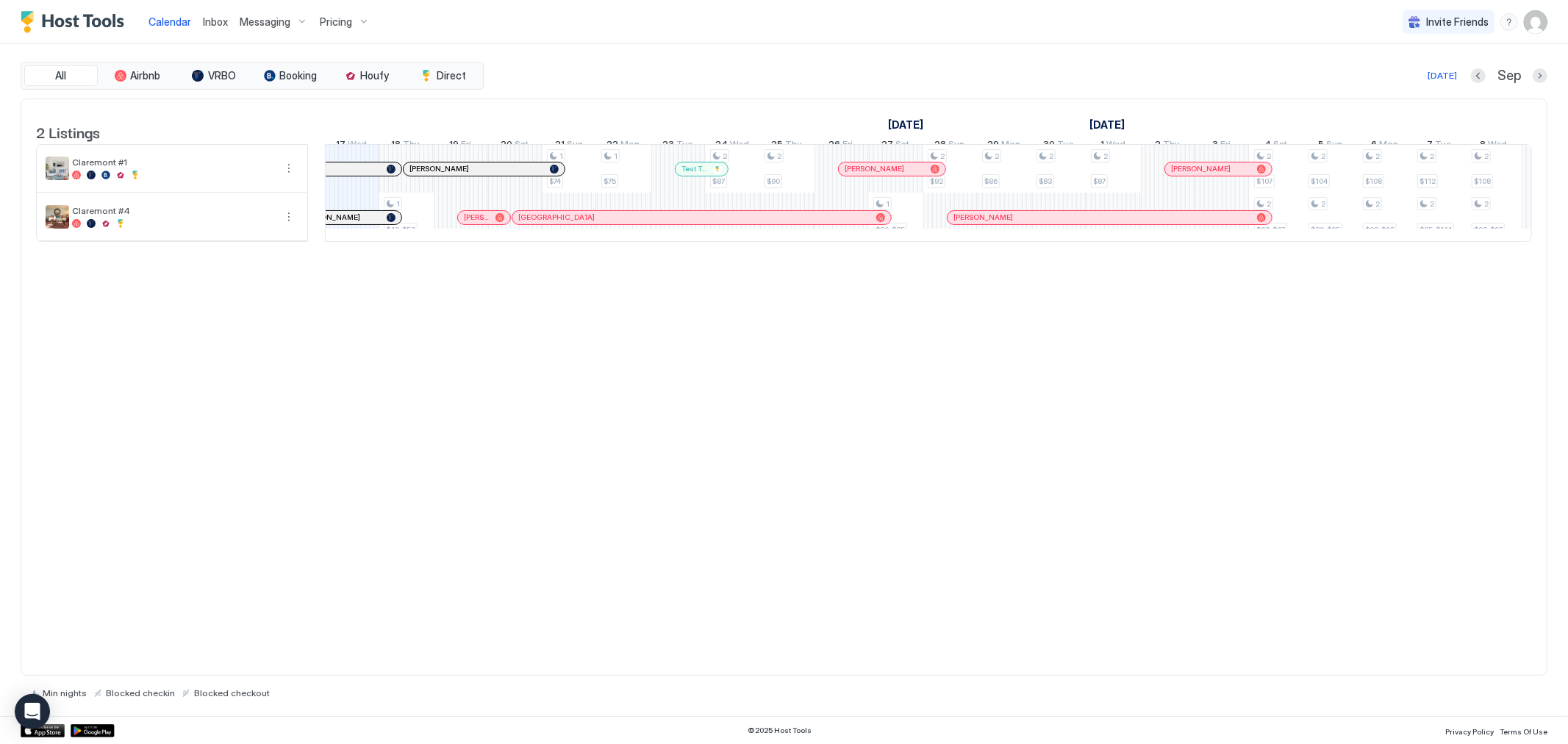
click at [299, 18] on div "Messaging" at bounding box center [274, 21] width 81 height 25
click at [297, 22] on div "Messaging" at bounding box center [274, 21] width 81 height 25
click at [297, 22] on div "Calendar Inbox Messaging Pricing Invite Friends WD All Airbnb VRBO Booking Houf…" at bounding box center [784, 372] width 1568 height 744
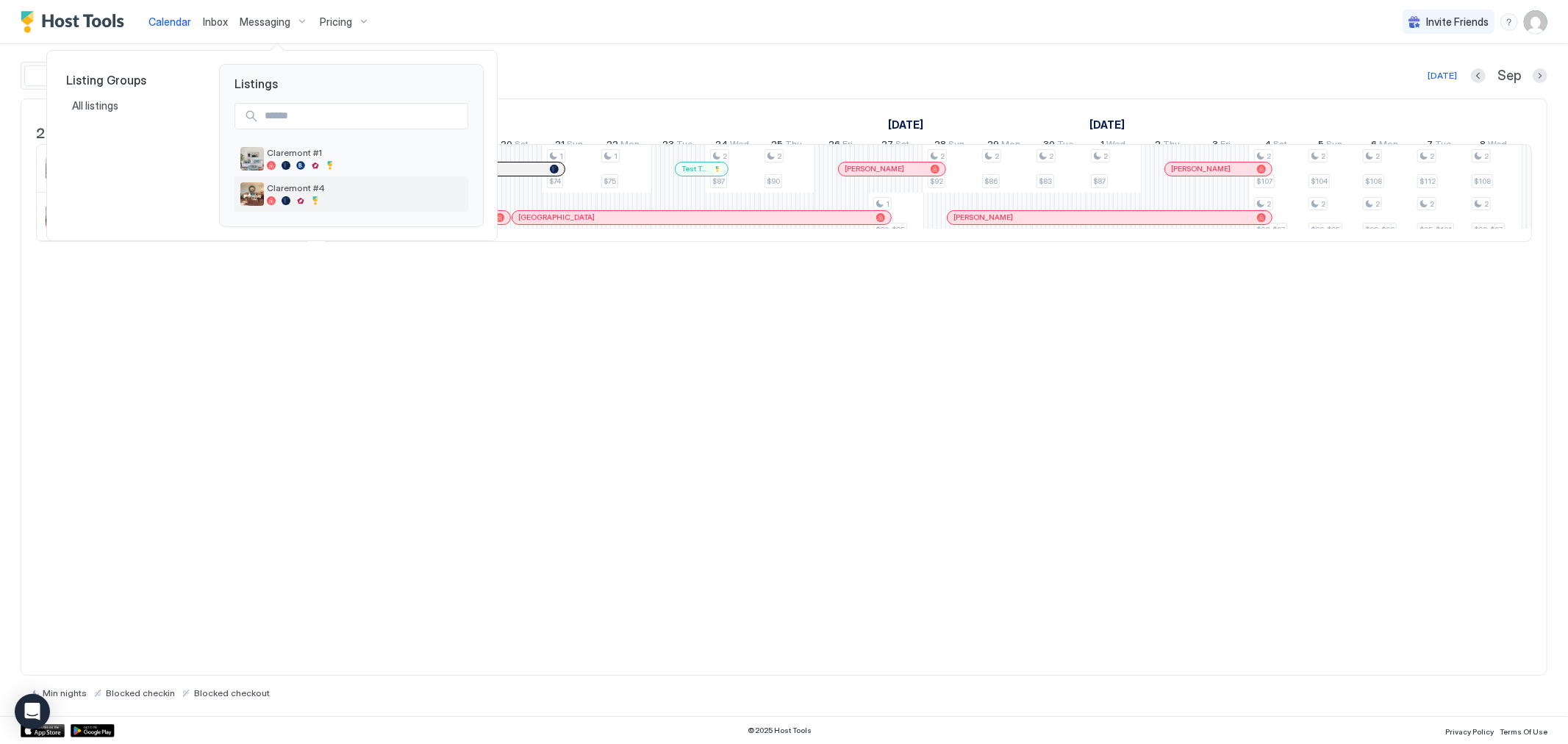
click at [299, 194] on div "Claremont #4" at bounding box center [364, 194] width 196 height 23
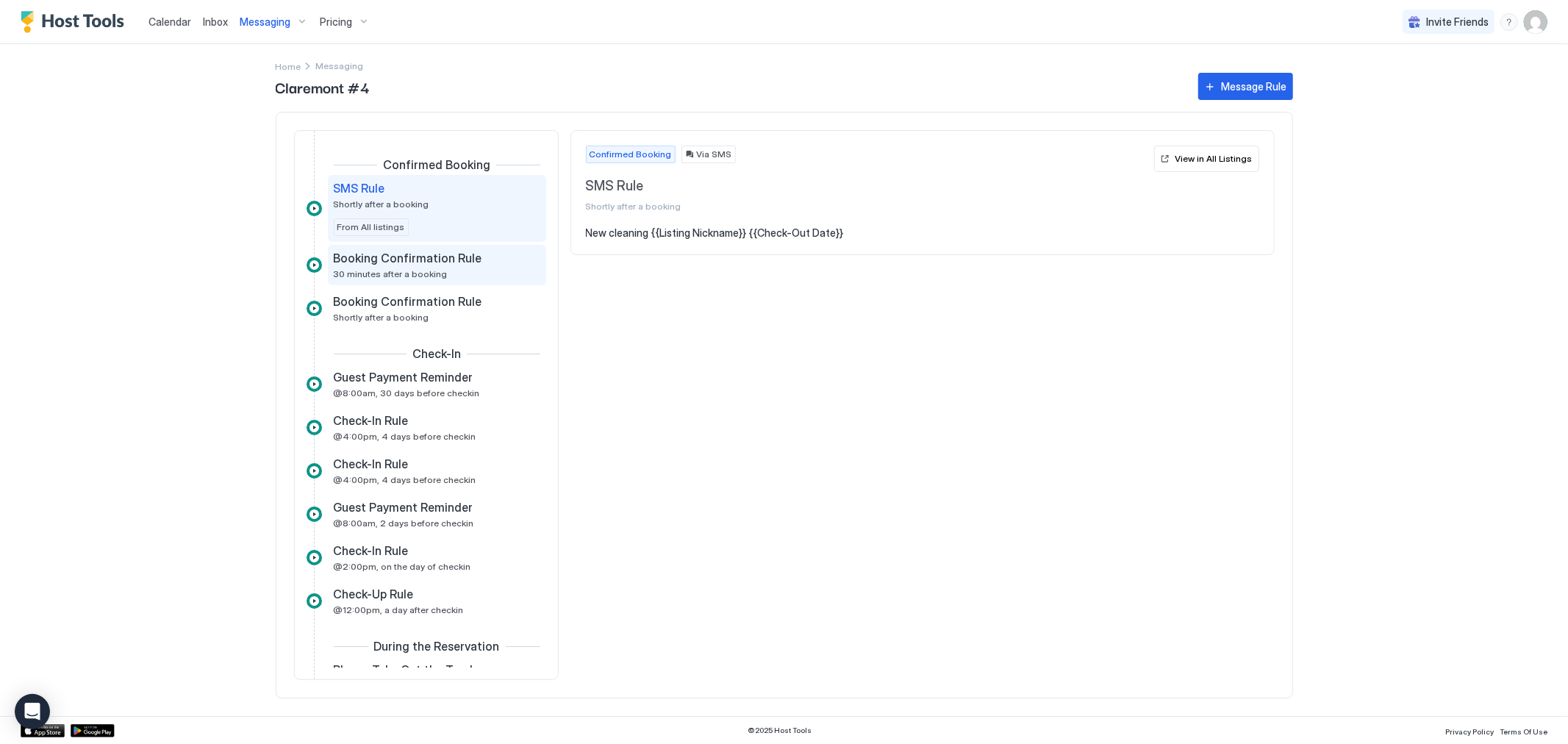
click at [390, 275] on span "30 minutes after a booking" at bounding box center [390, 274] width 114 height 11
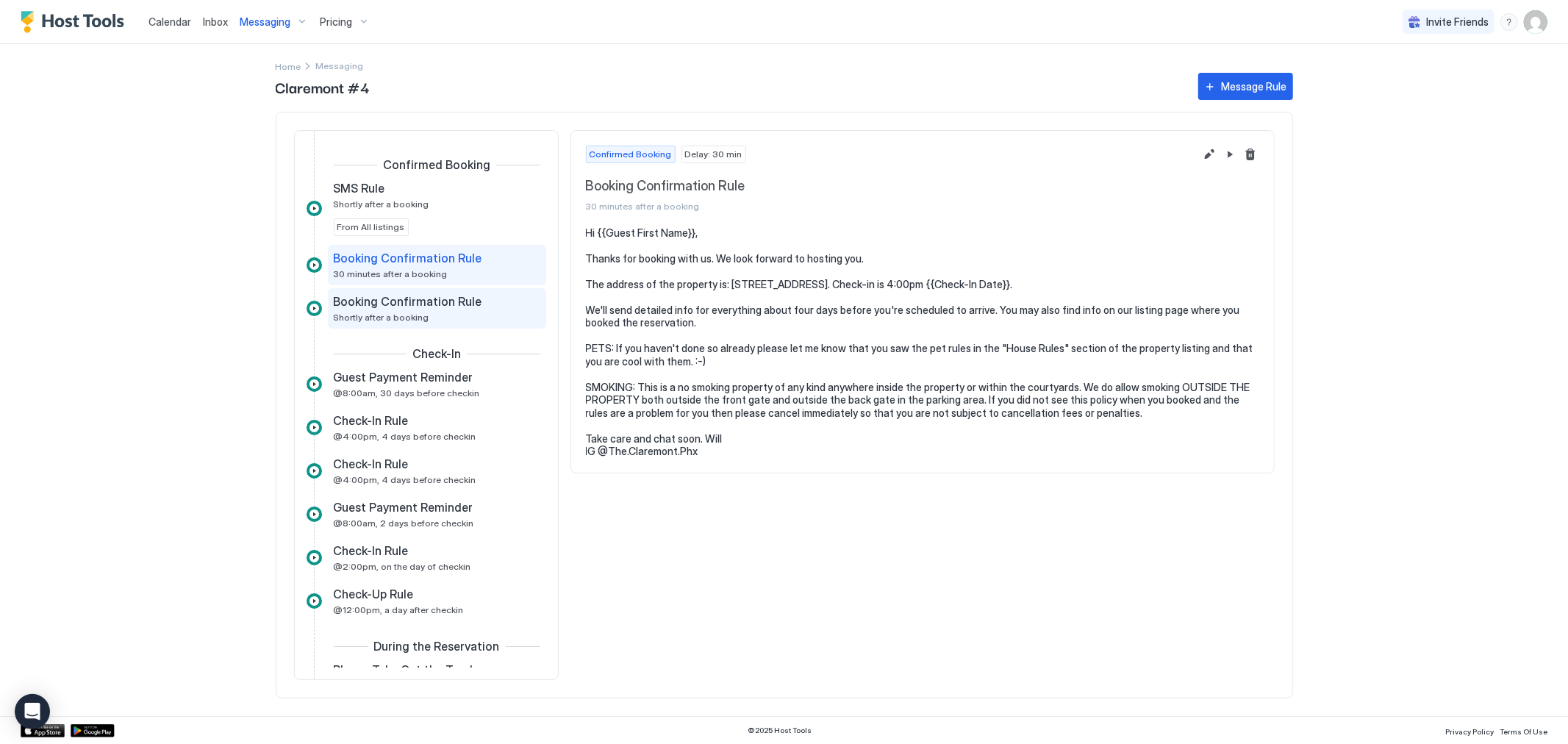
click at [390, 313] on span "Shortly after a booking" at bounding box center [381, 318] width 96 height 11
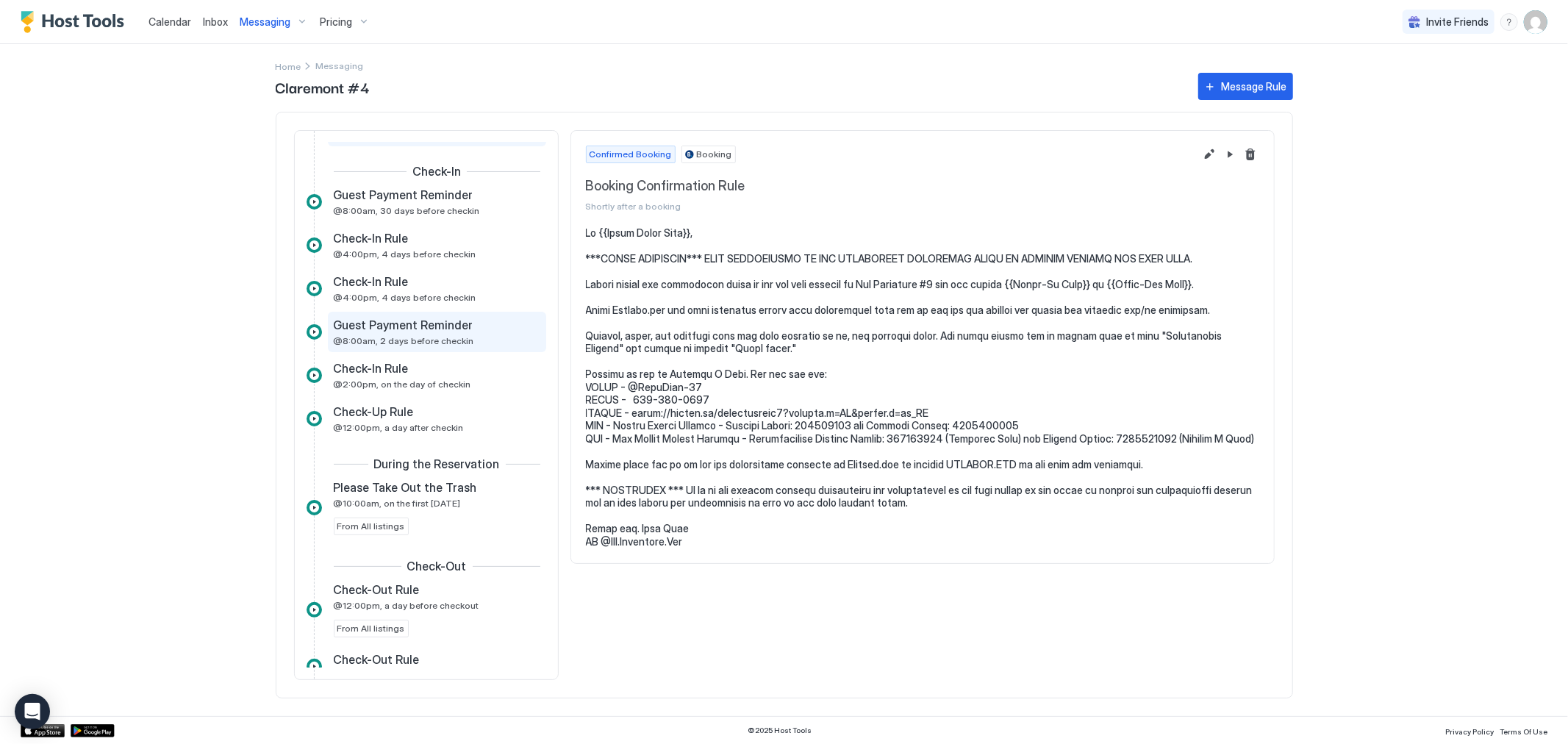
scroll to position [245, 0]
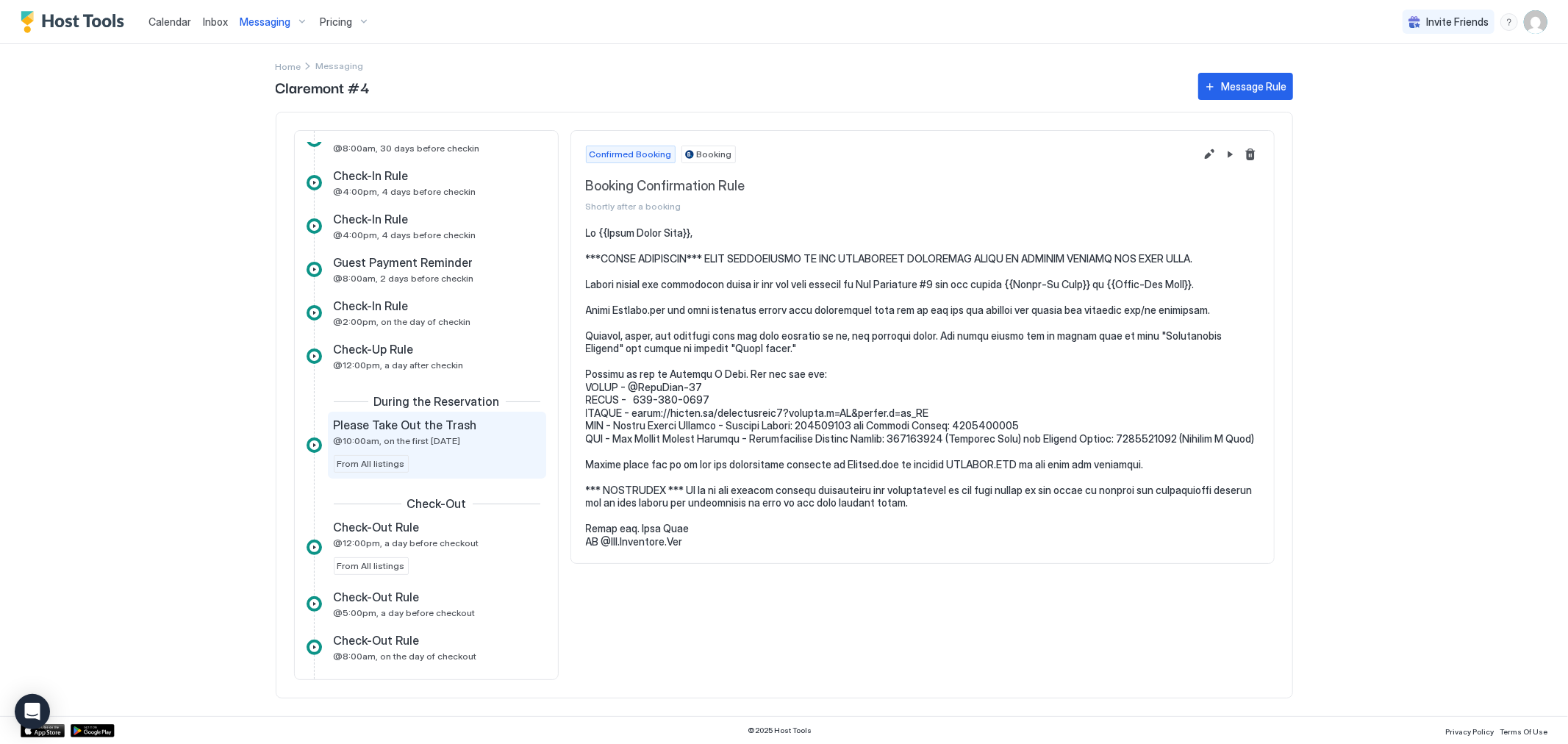
click at [429, 428] on span "Please Take Out the Trash" at bounding box center [405, 425] width 143 height 15
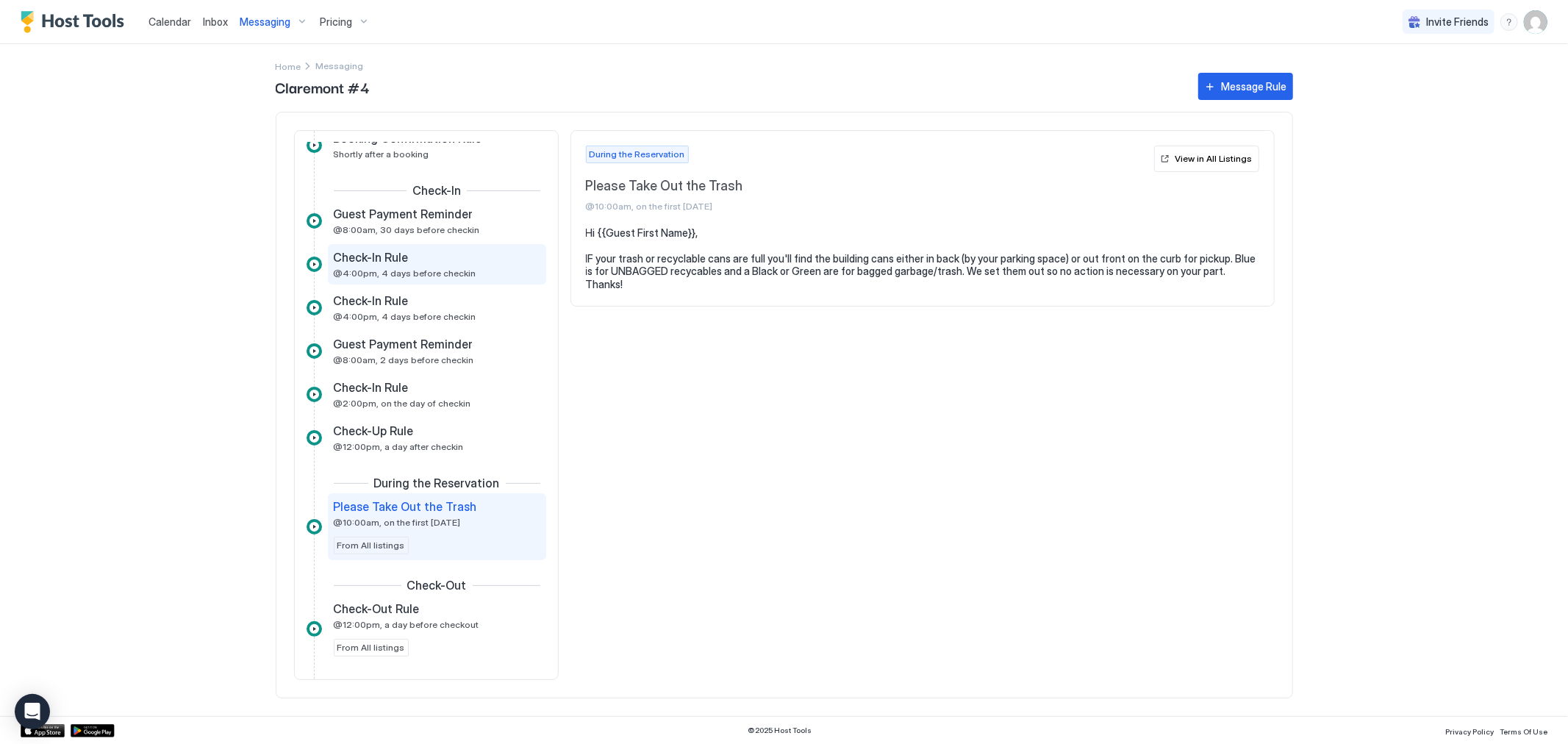
scroll to position [245, 0]
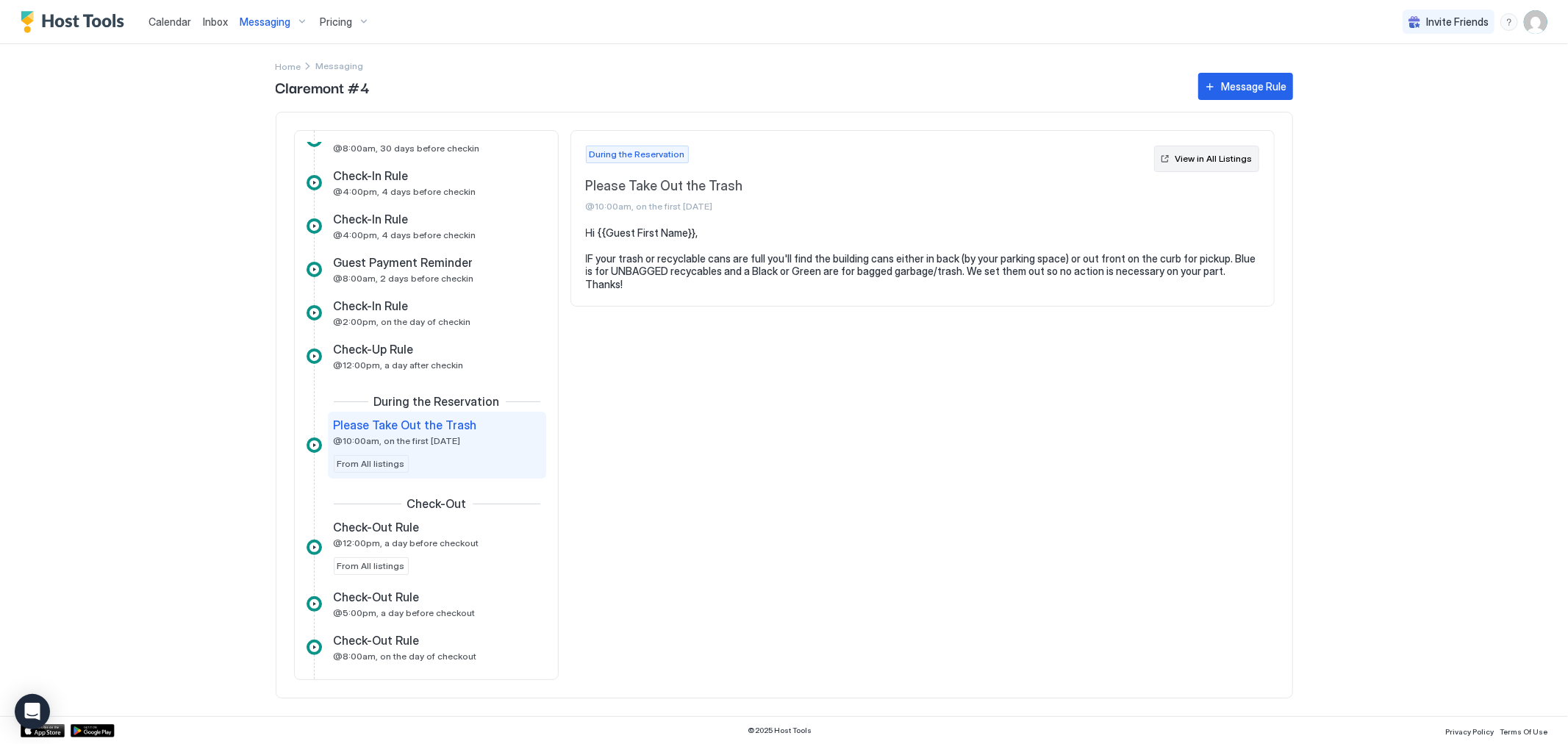
click at [1181, 160] on div "View in All Listings" at bounding box center [1214, 158] width 77 height 13
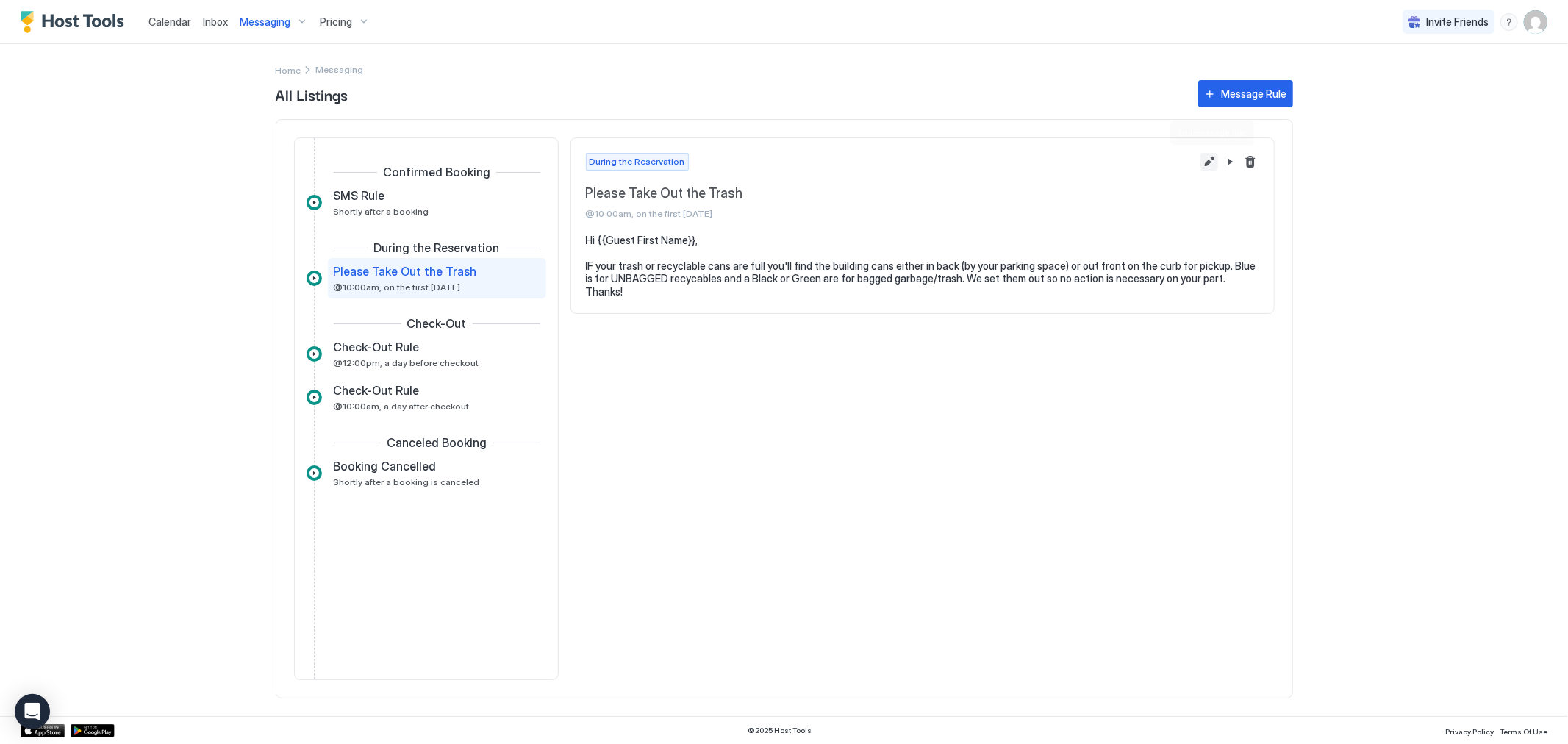
click at [1208, 159] on button "Edit message rule" at bounding box center [1209, 161] width 18 height 18
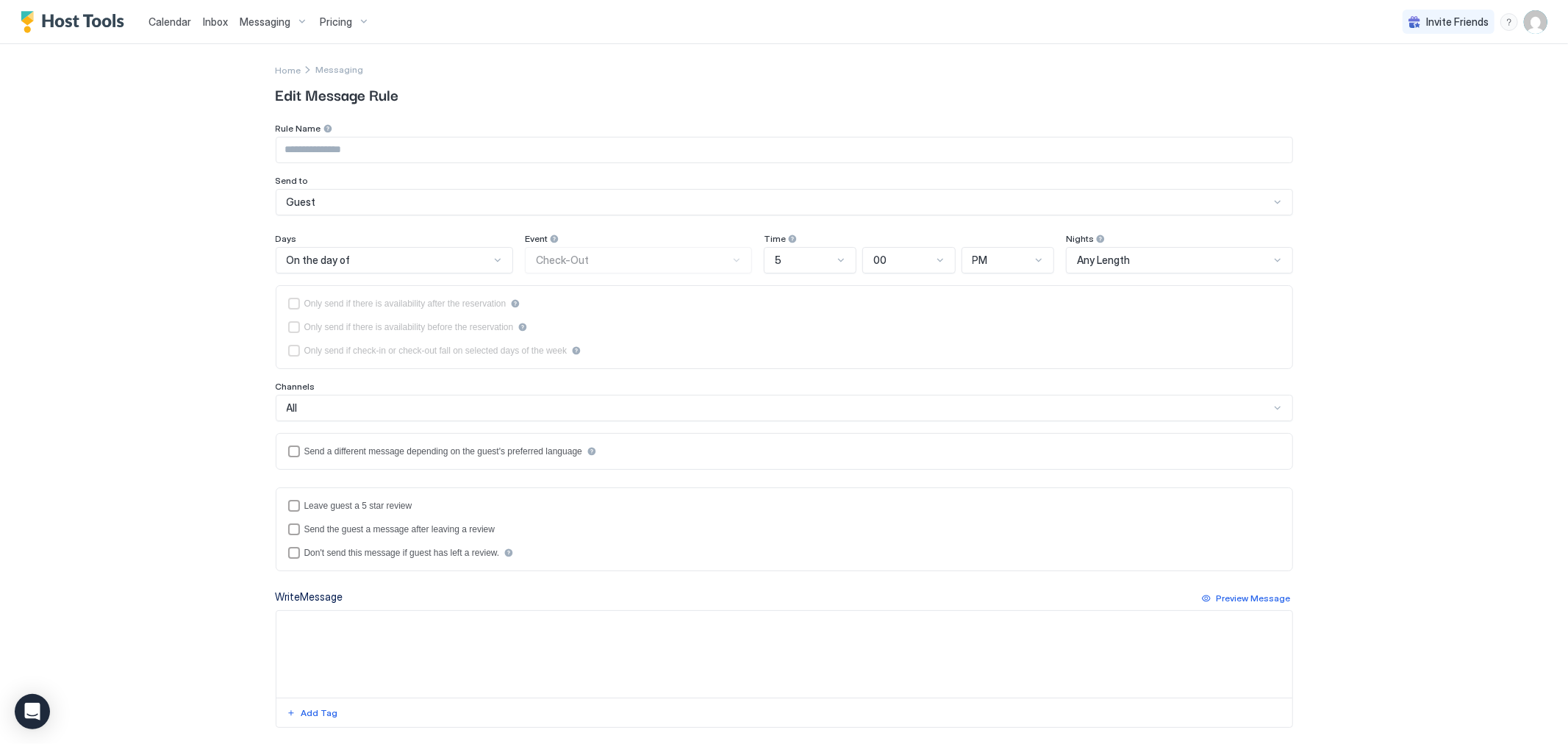
type input "**********"
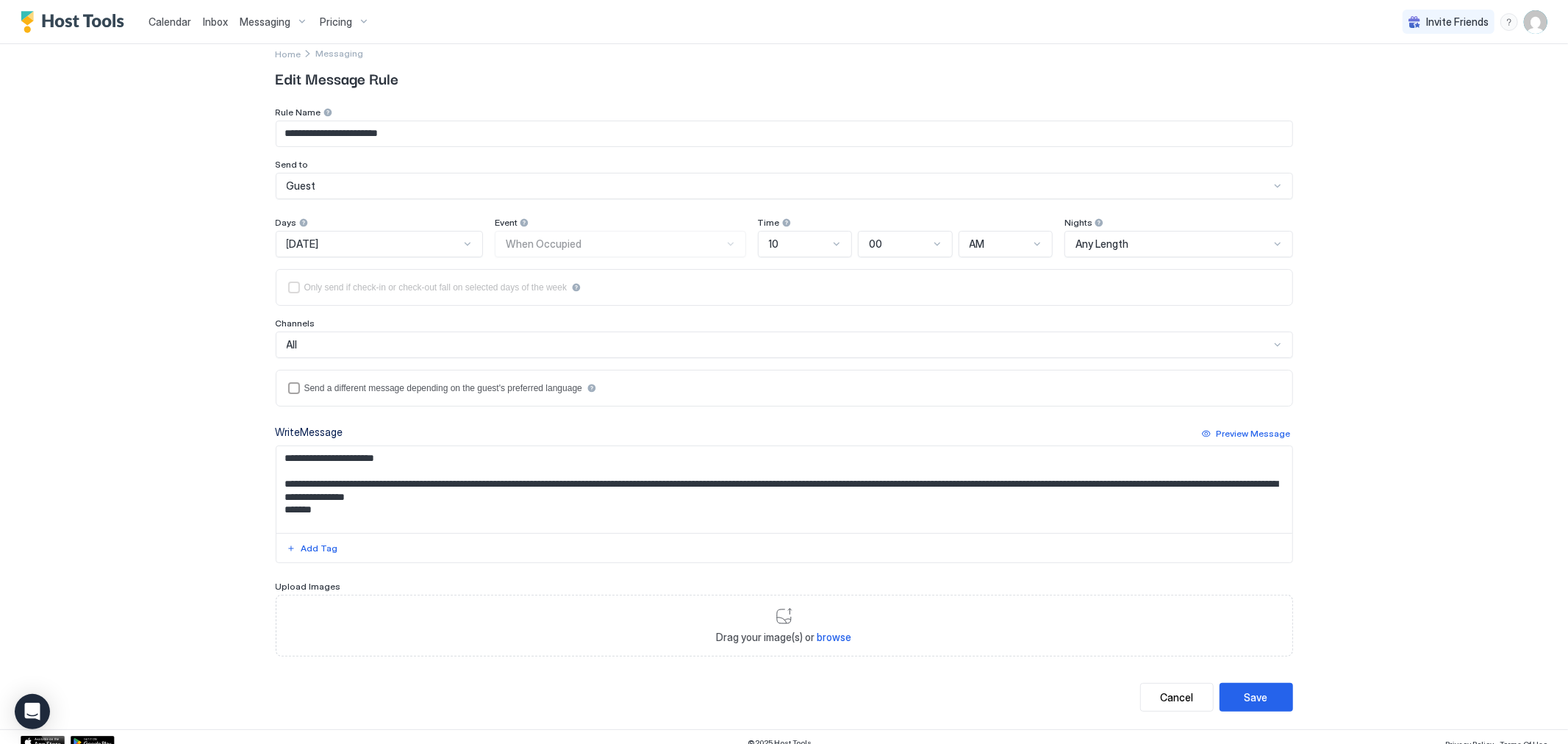
scroll to position [29, 0]
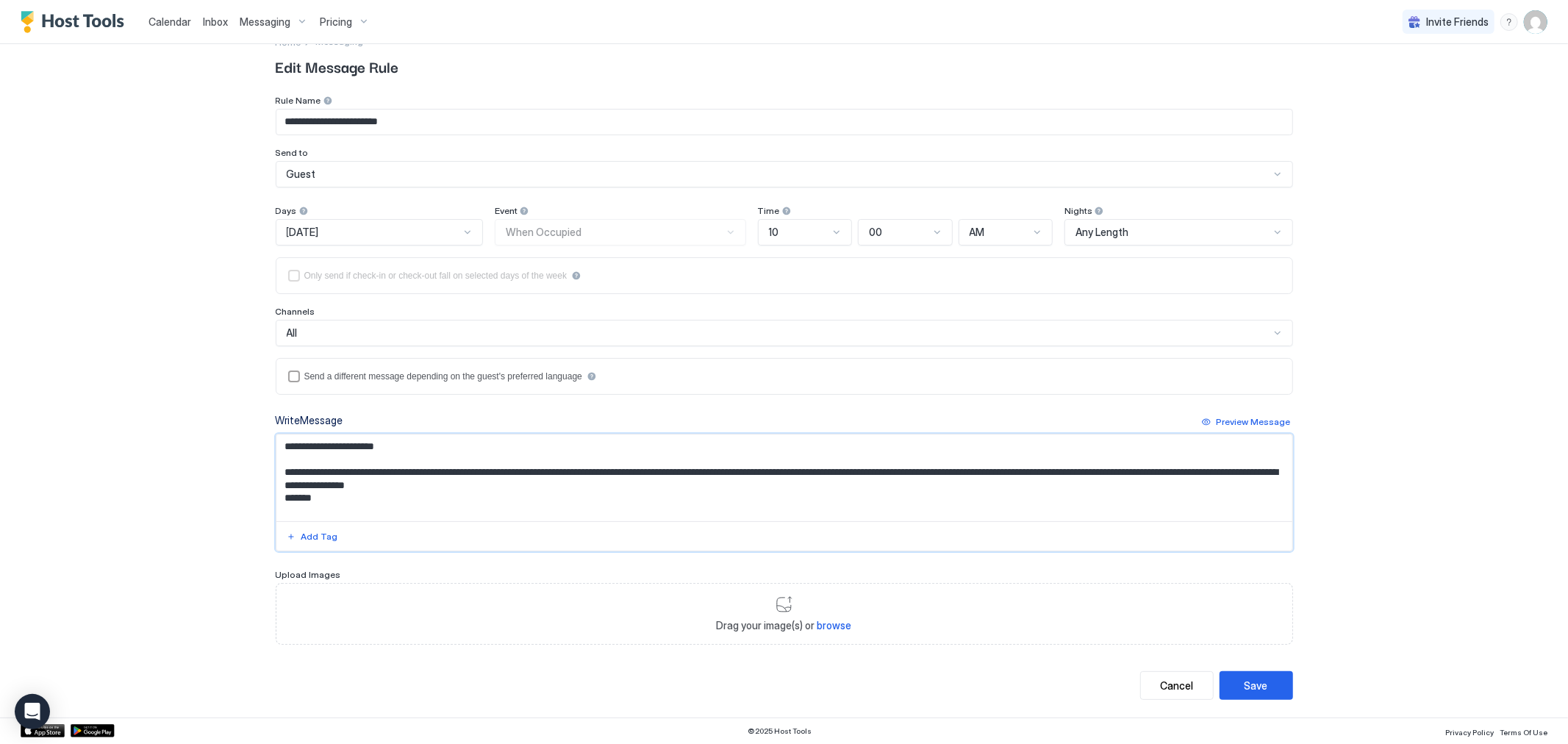
click at [638, 476] on textarea "**********" at bounding box center [784, 478] width 1016 height 87
type textarea "**********"
click at [1251, 687] on div "Save" at bounding box center [1256, 686] width 24 height 15
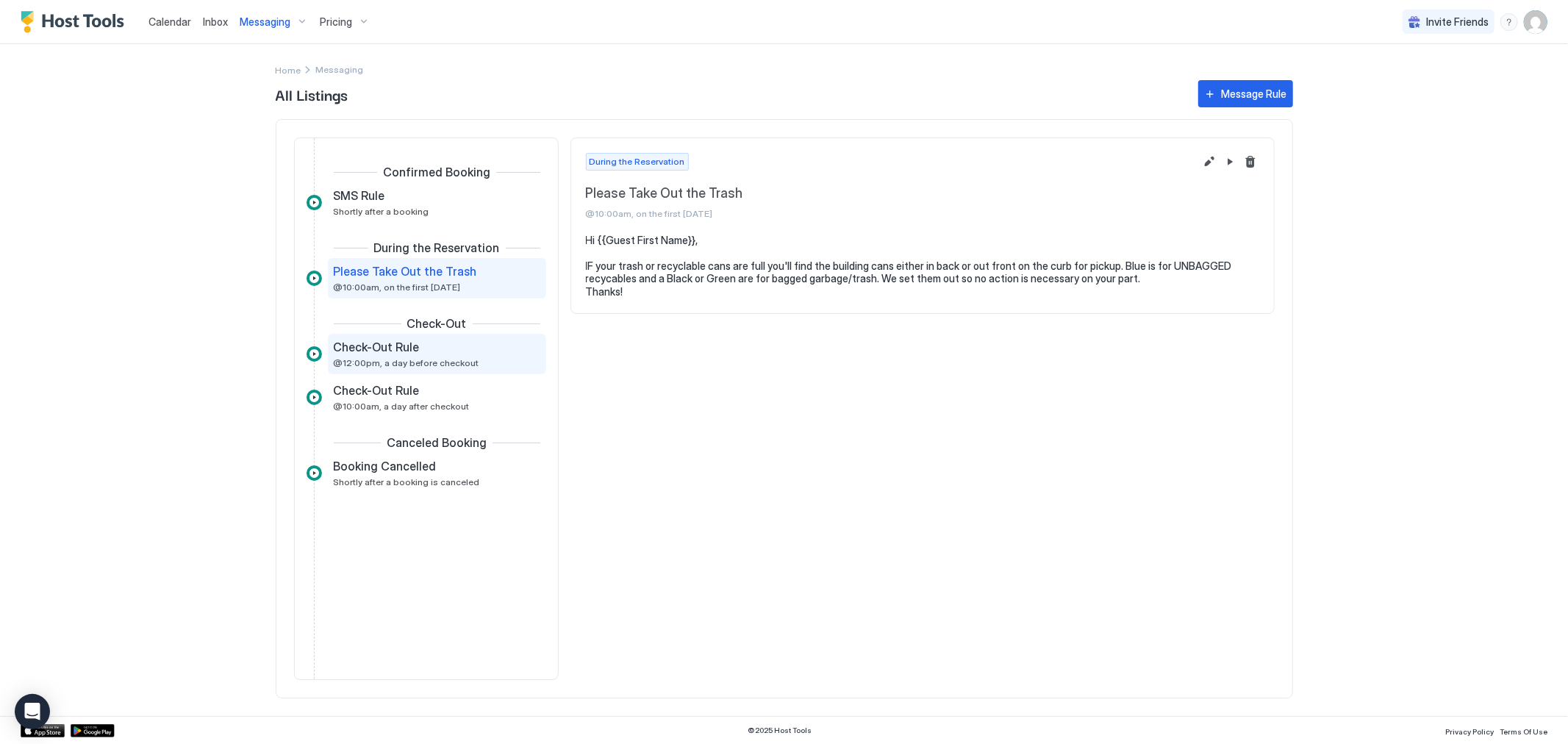
click at [446, 361] on span "@12:00pm, a day before checkout" at bounding box center [406, 363] width 146 height 11
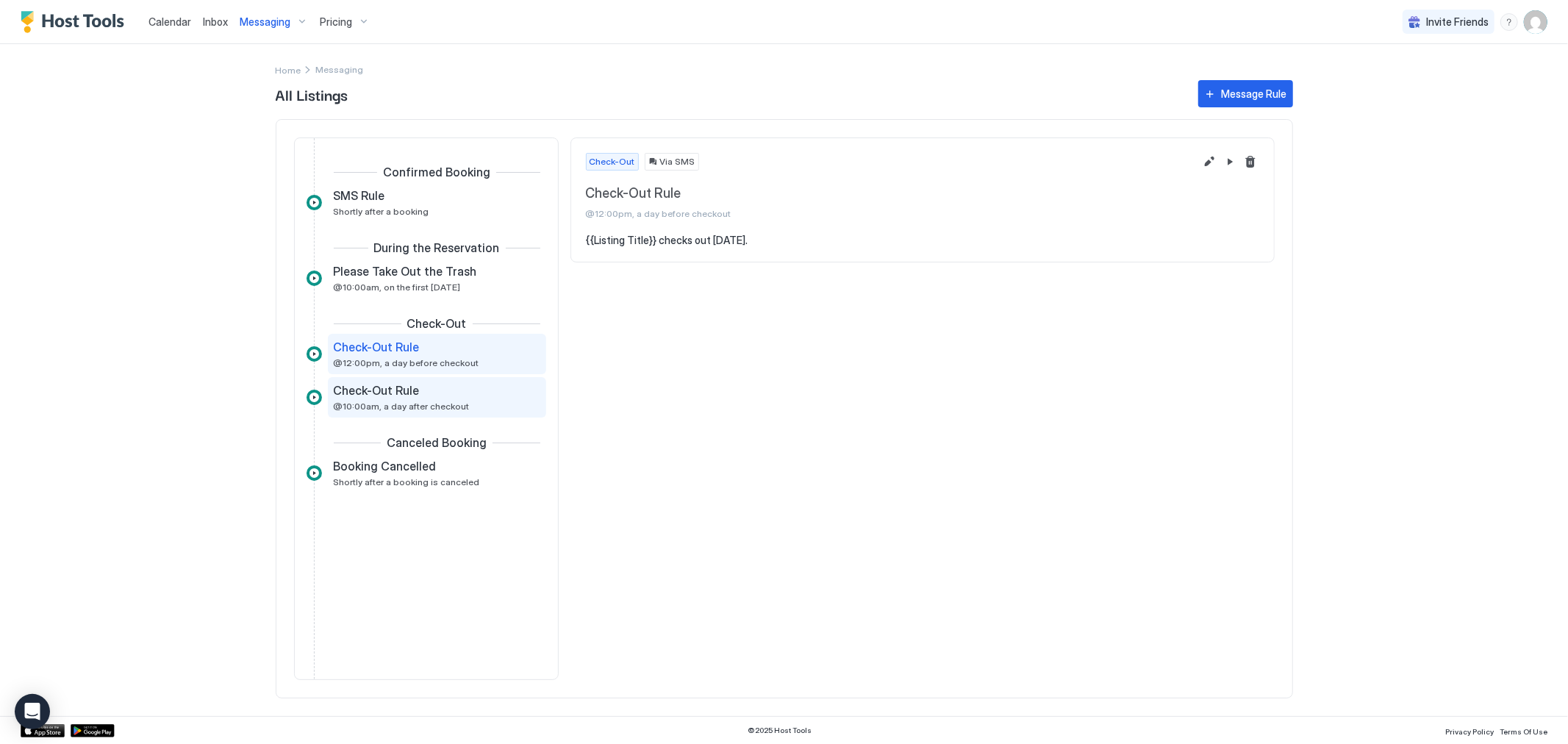
click at [432, 404] on span "@10:00am, a day after checkout" at bounding box center [401, 407] width 136 height 11
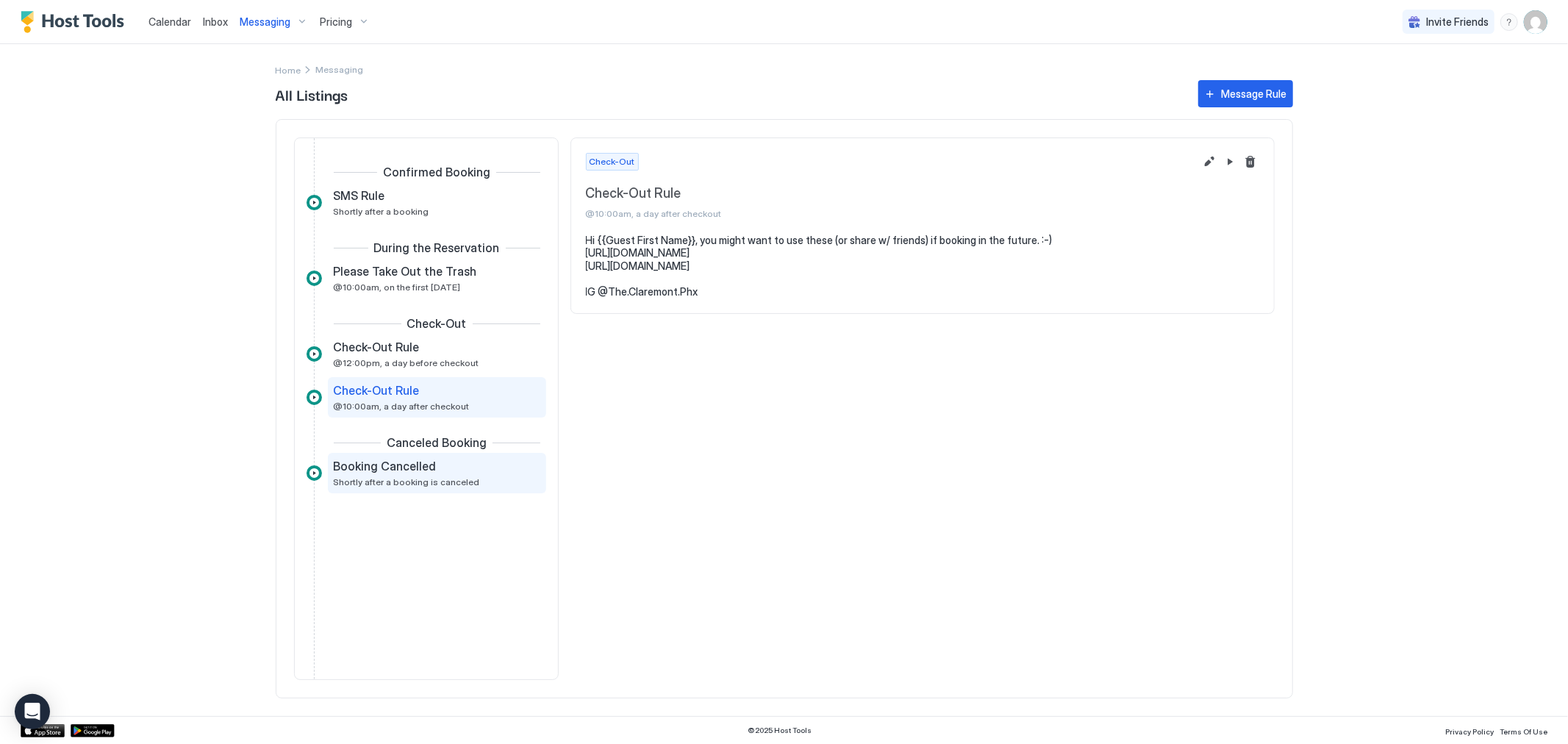
click at [415, 465] on span "Booking Cancelled" at bounding box center [385, 466] width 103 height 15
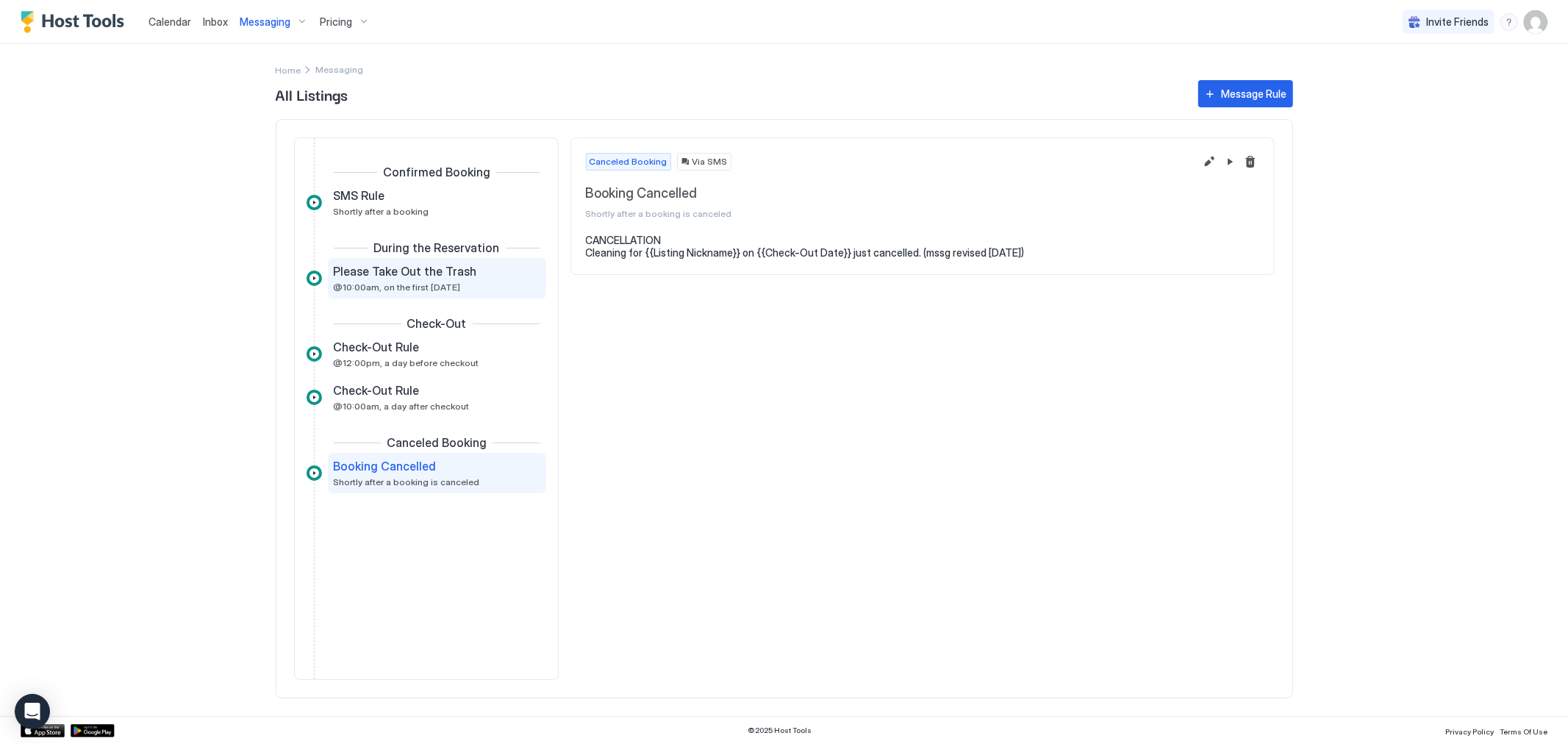
click at [434, 265] on span "Please Take Out the Trash" at bounding box center [405, 271] width 143 height 15
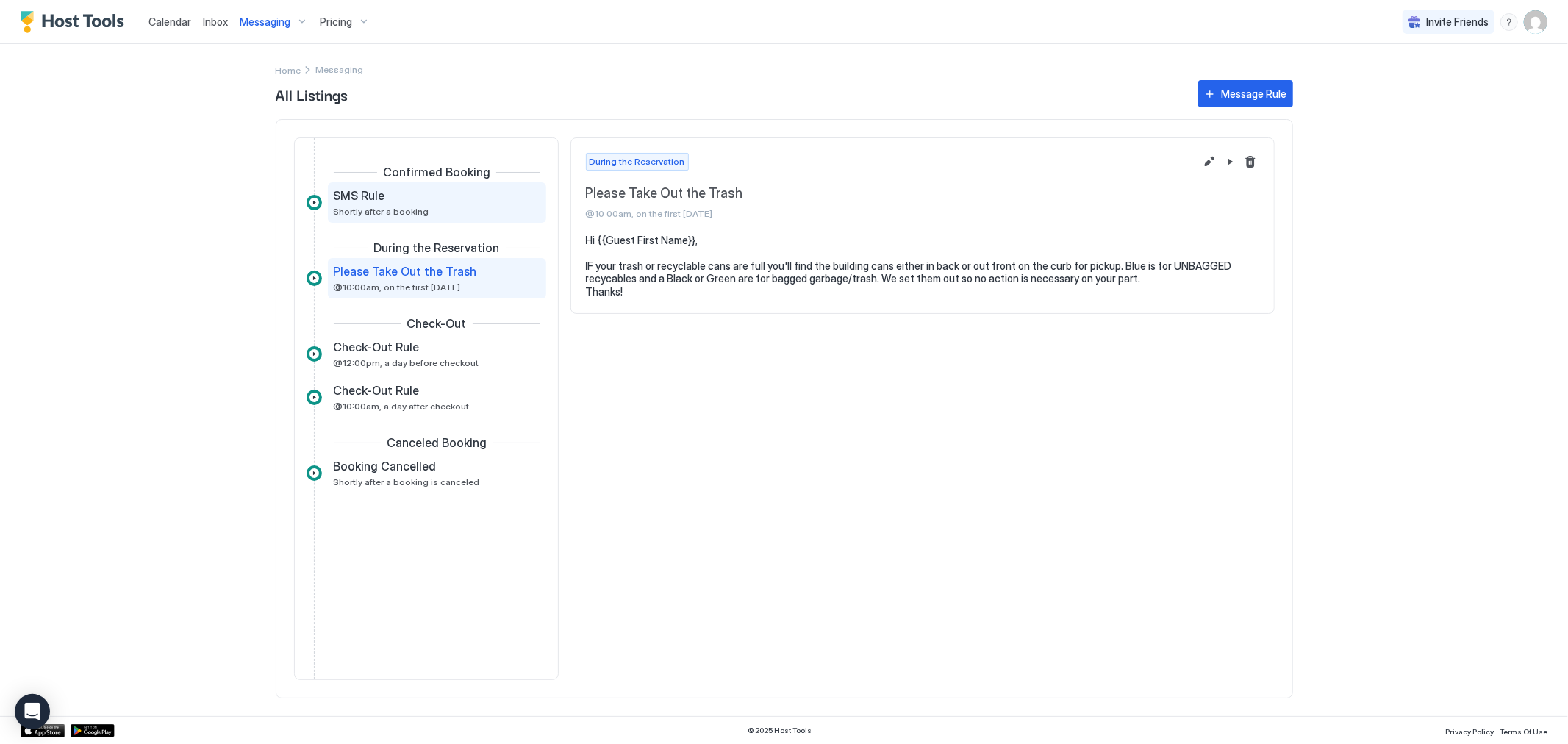
click at [442, 213] on div "SMS Rule Shortly after a booking" at bounding box center [426, 202] width 186 height 28
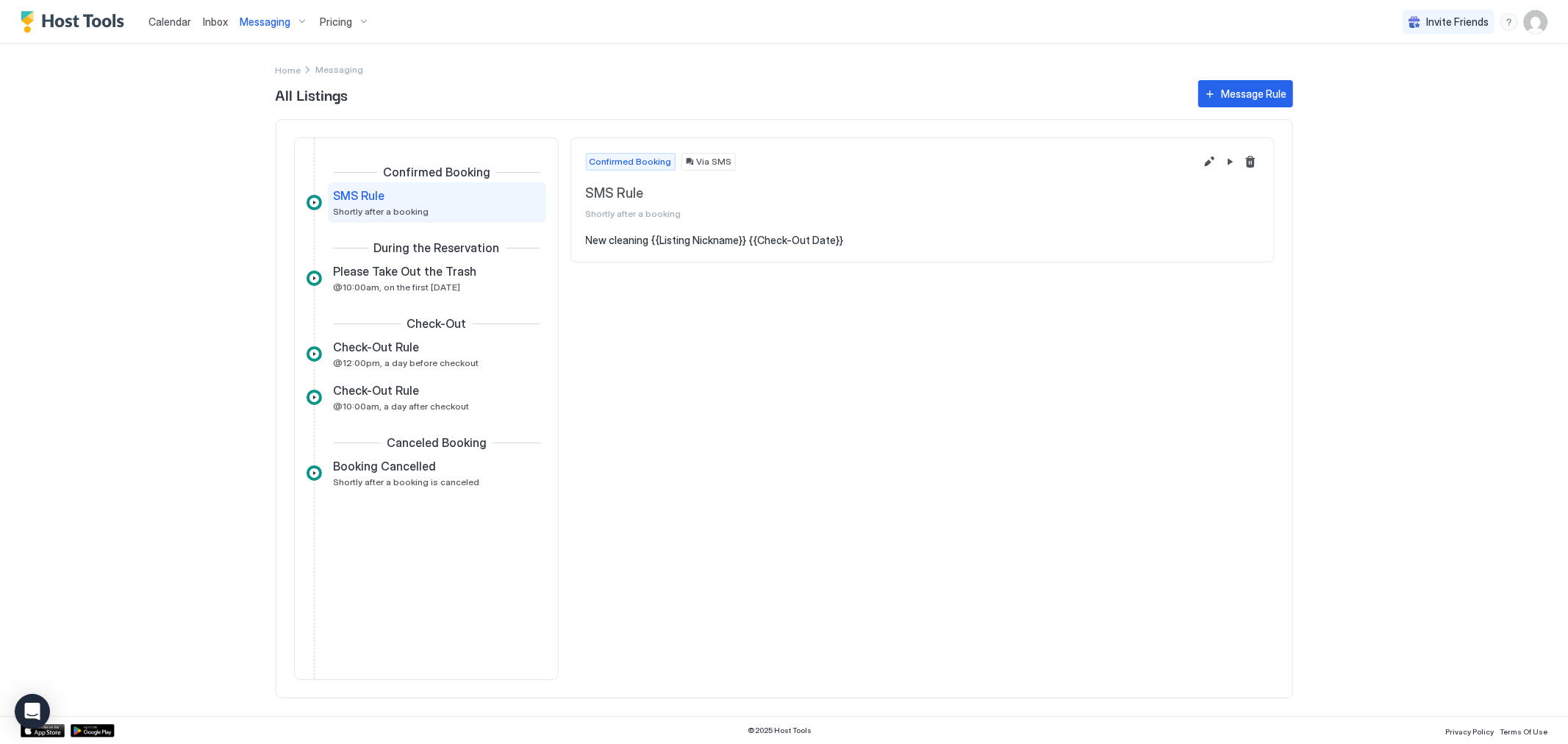
click at [214, 24] on span "Inbox" at bounding box center [215, 21] width 25 height 12
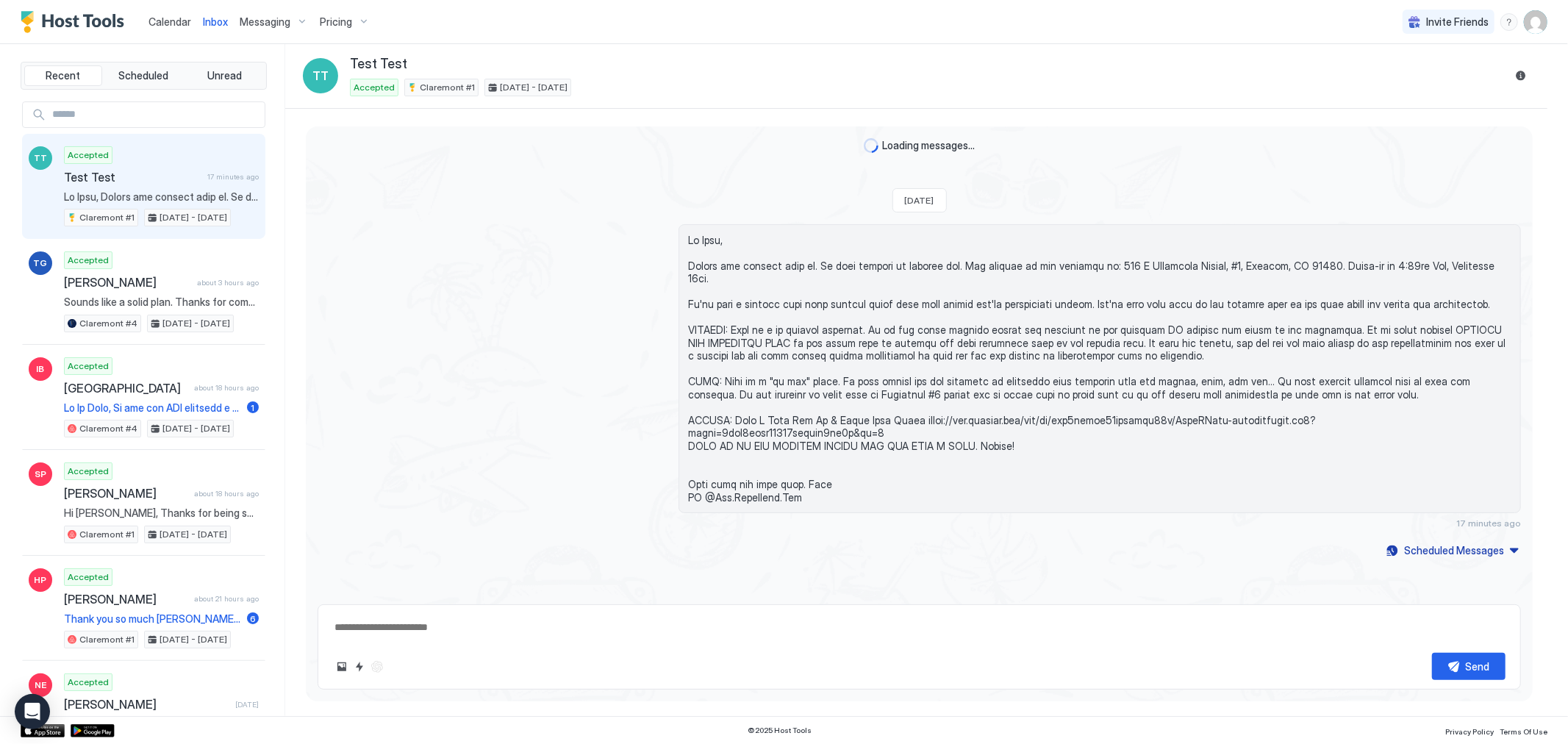
type textarea "*"
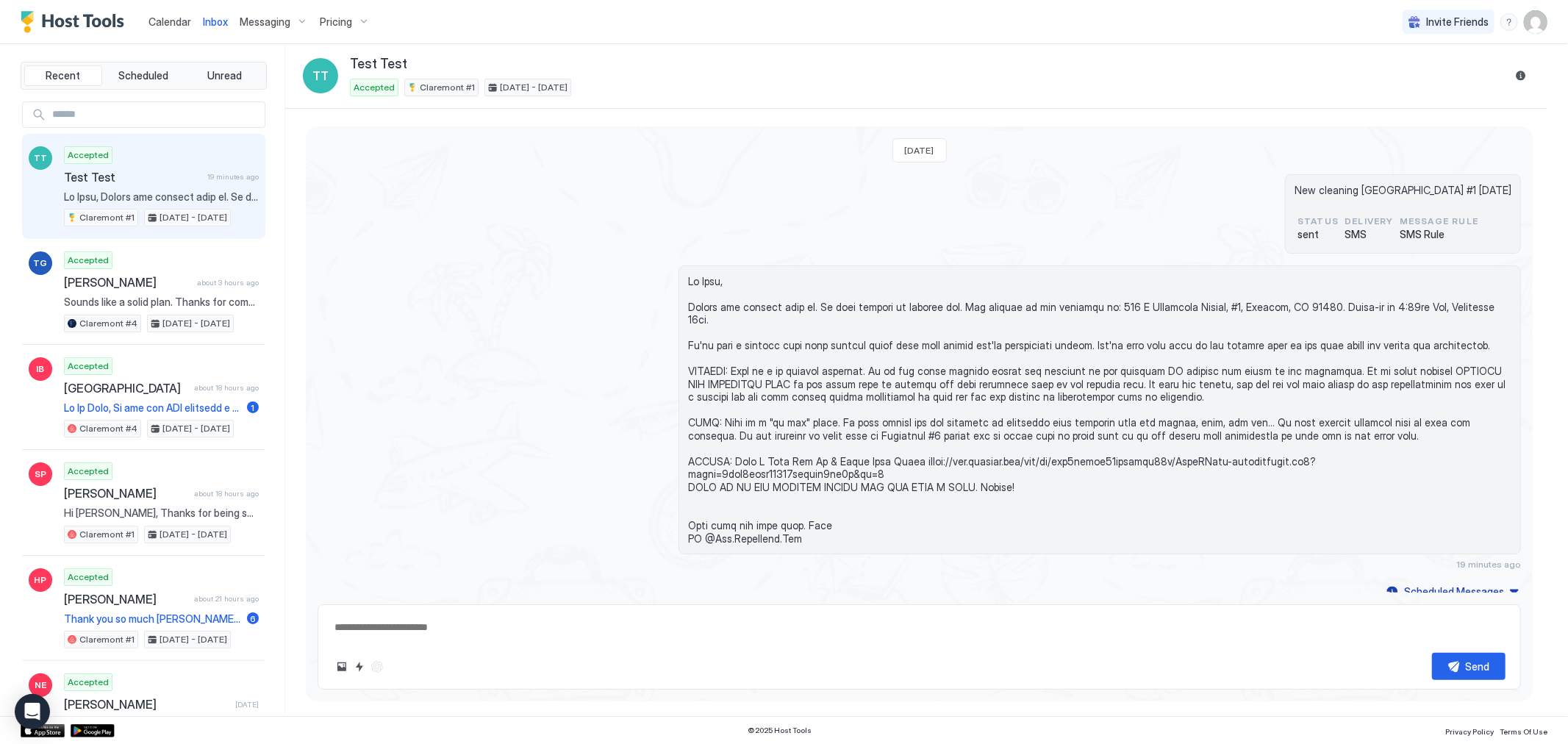
click at [173, 20] on span "Calendar" at bounding box center [170, 21] width 43 height 12
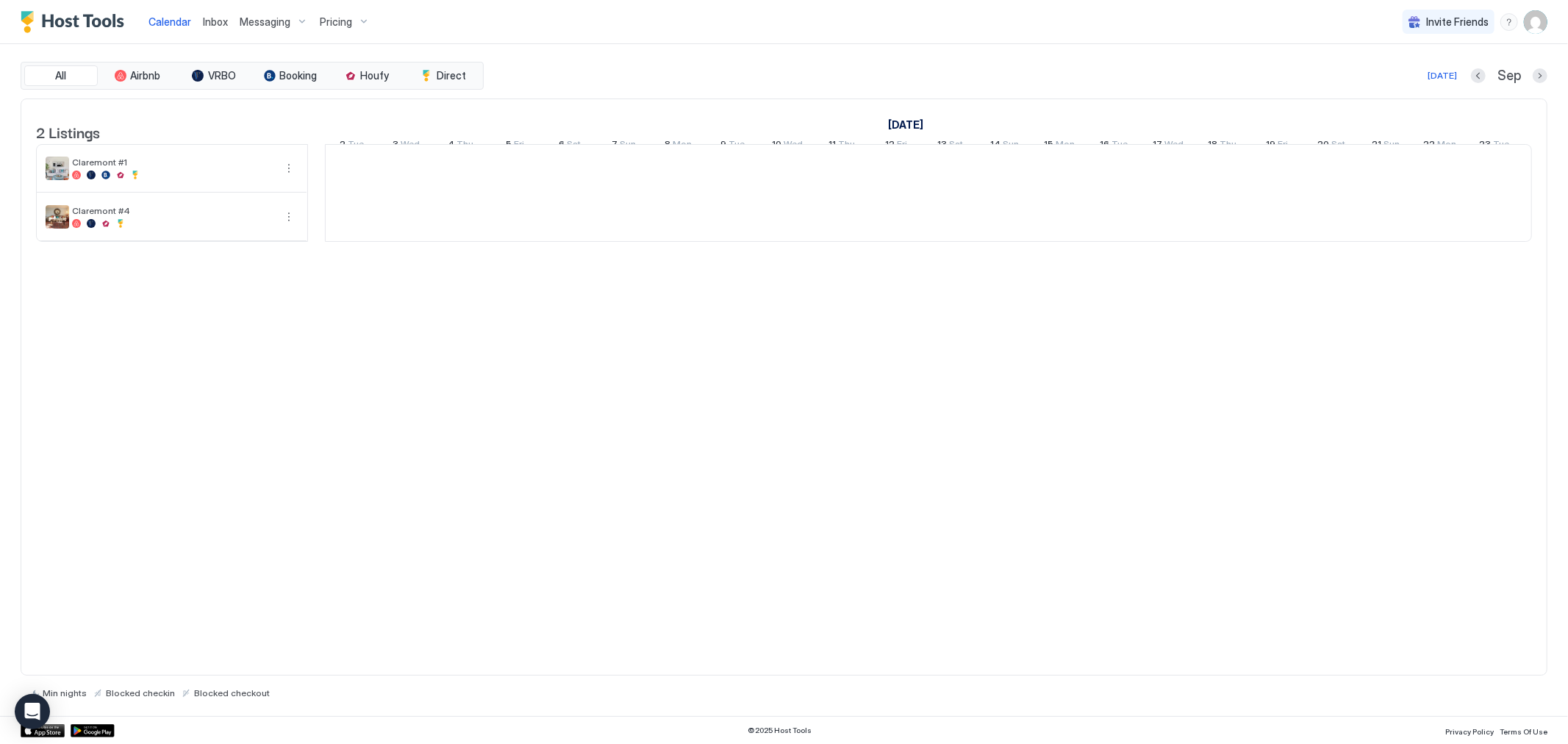
scroll to position [0, 817]
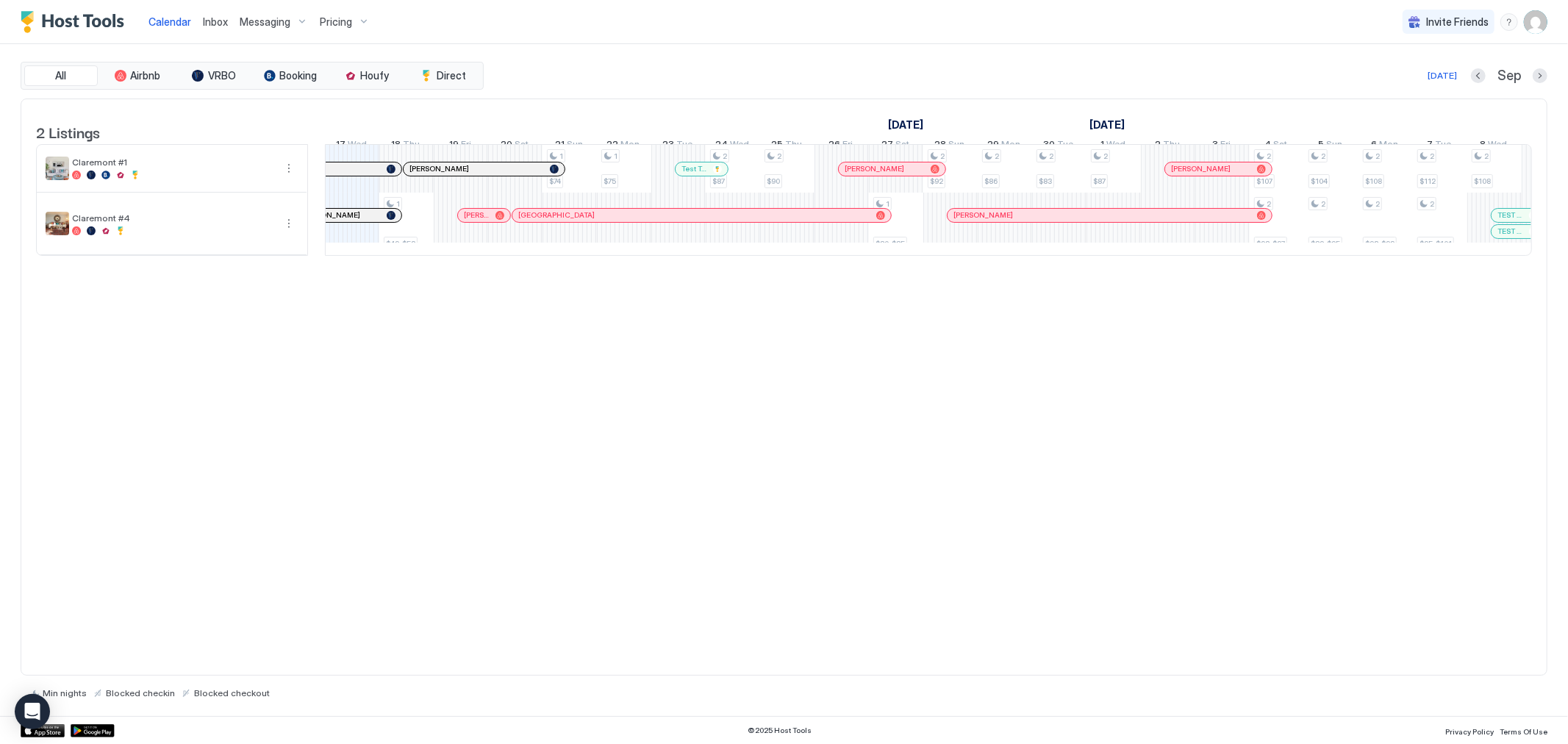
click at [0, 0] on div at bounding box center [0, 0] width 0 height 0
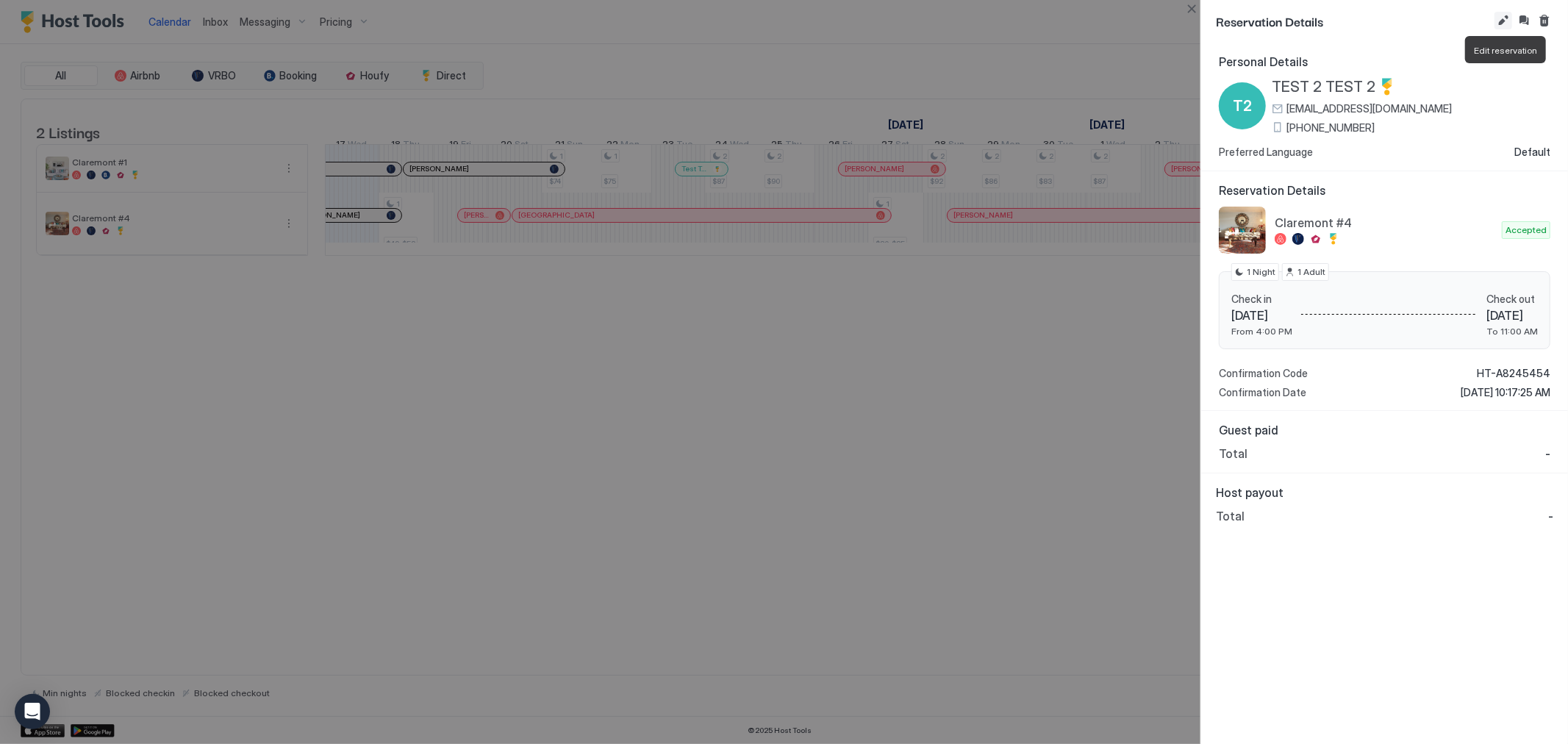
click at [1502, 18] on button "Edit reservation" at bounding box center [1503, 20] width 18 height 18
click at [1502, 18] on div "Calendar Inbox Messaging Pricing Invite Friends WD All Airbnb VRBO Booking Houf…" at bounding box center [784, 372] width 1568 height 744
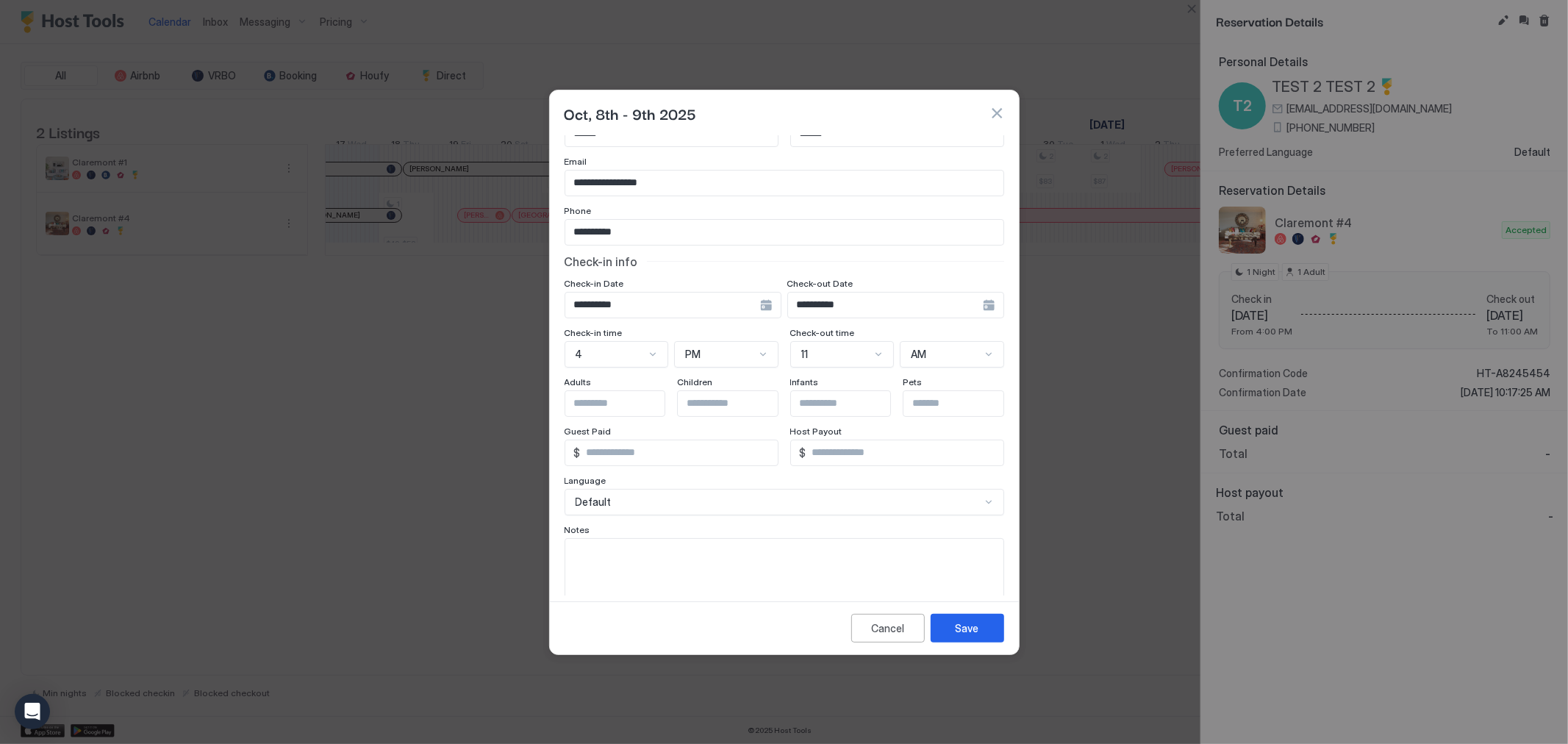
scroll to position [84, 0]
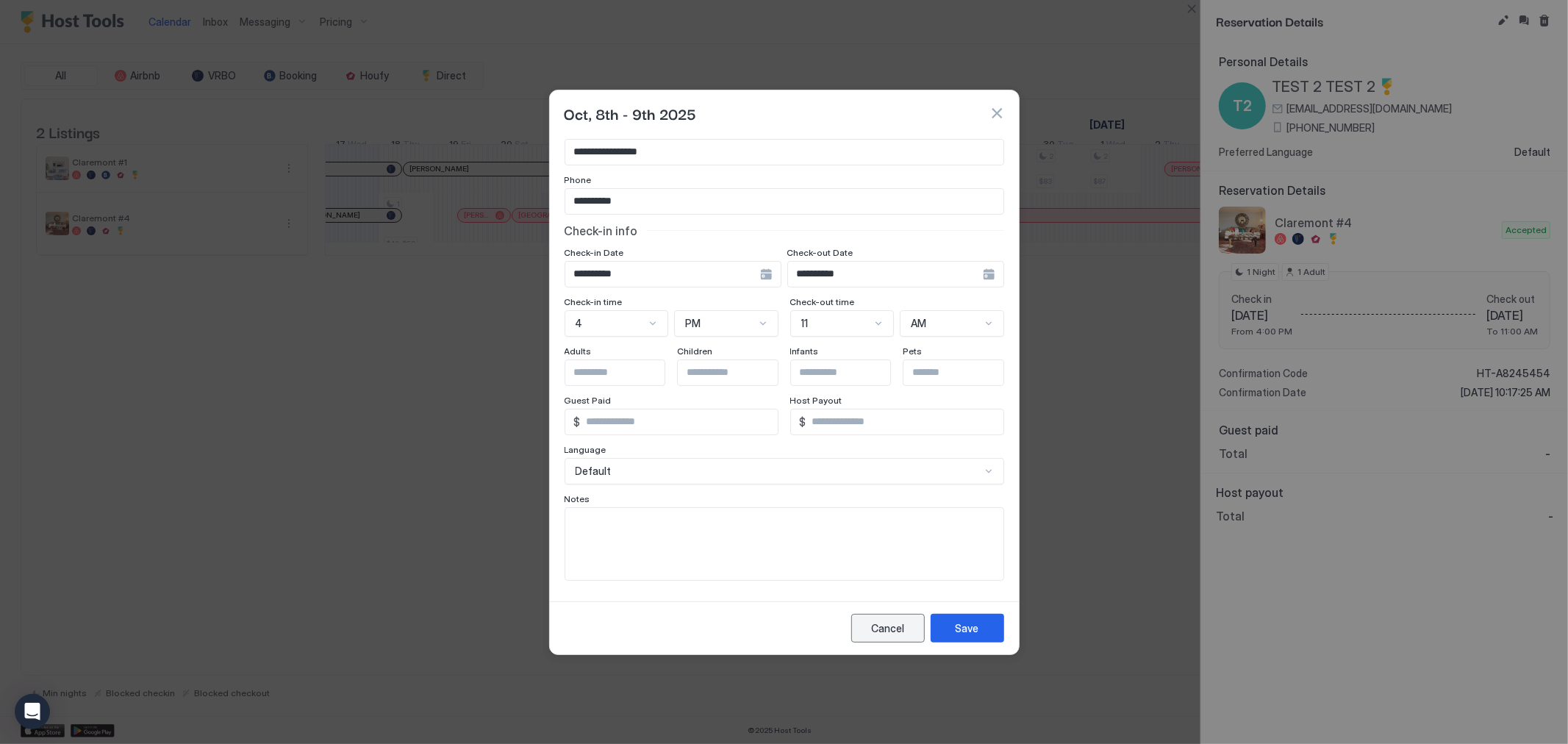
click at [888, 628] on div "Cancel" at bounding box center [887, 628] width 33 height 15
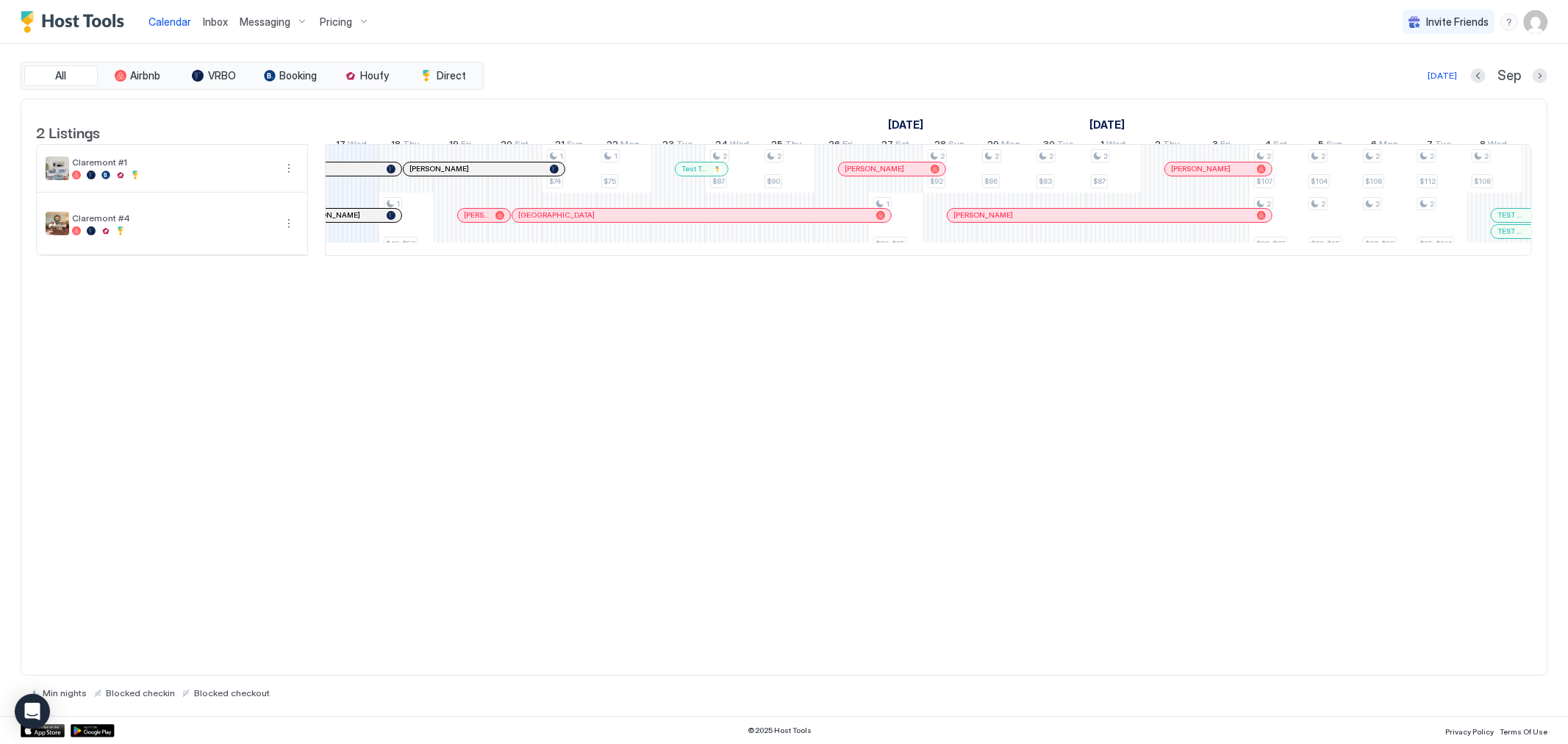
click at [1510, 238] on div at bounding box center [1510, 231] width 12 height 12
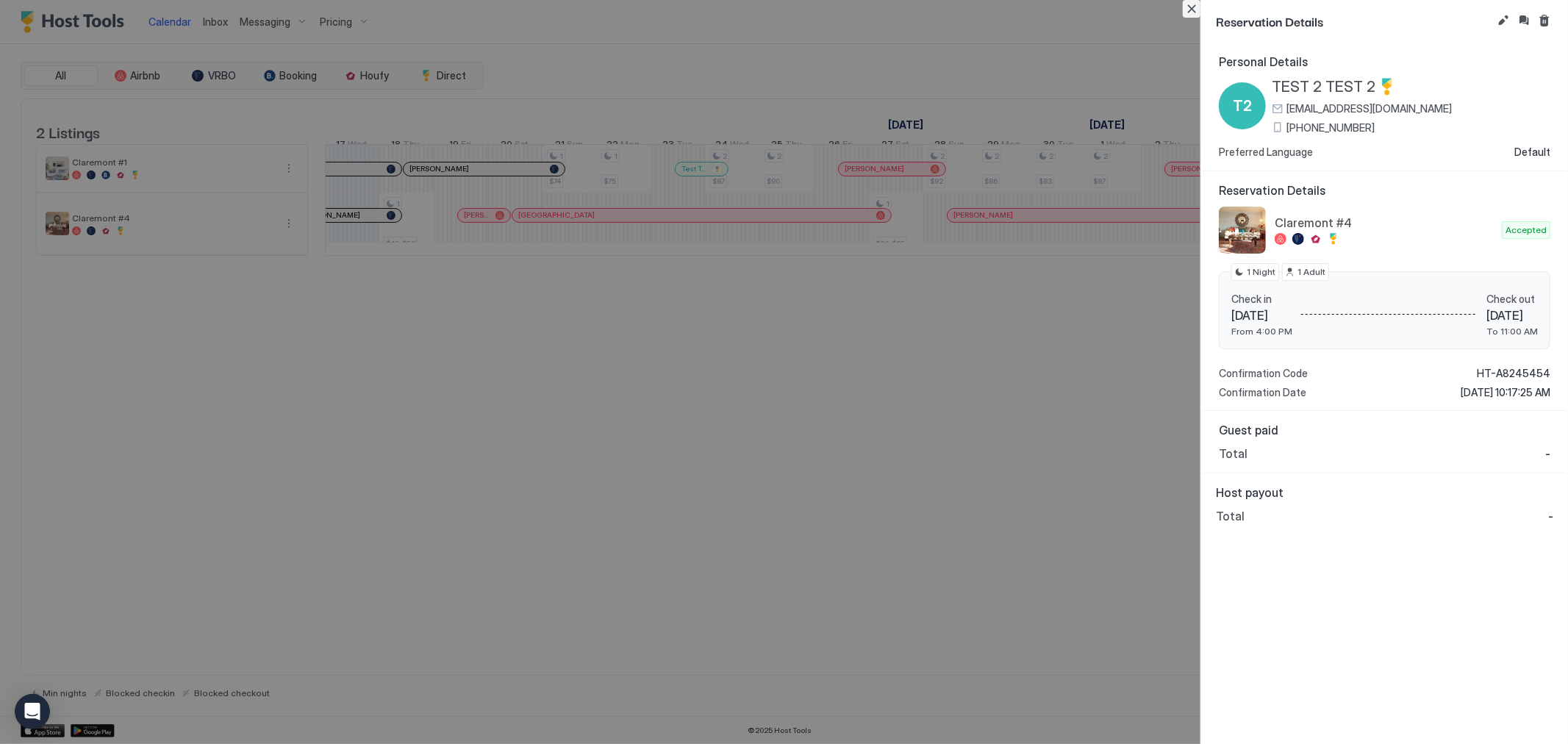
click at [1192, 12] on button "Close" at bounding box center [1192, 8] width 18 height 18
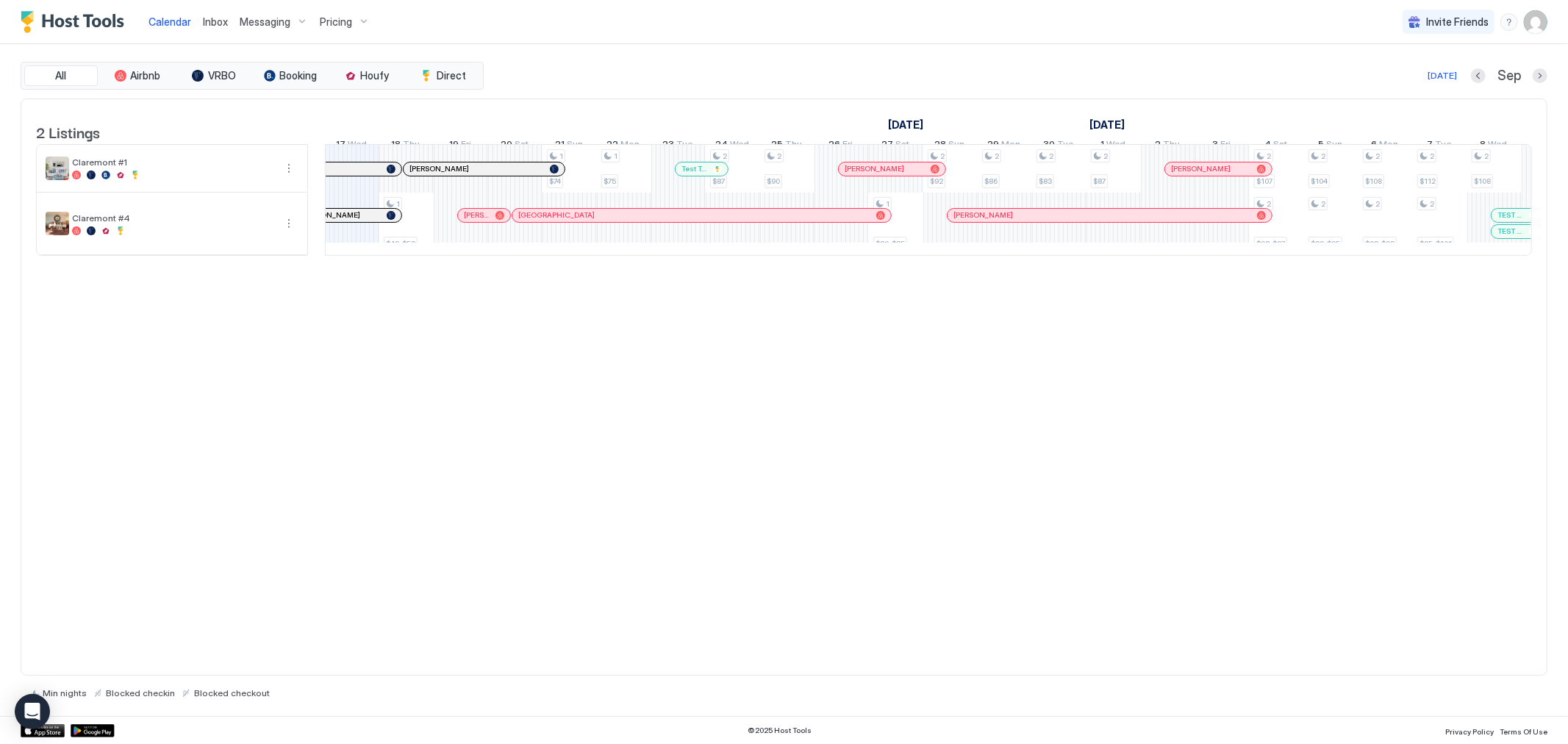
click at [1504, 222] on div at bounding box center [1504, 215] width 12 height 12
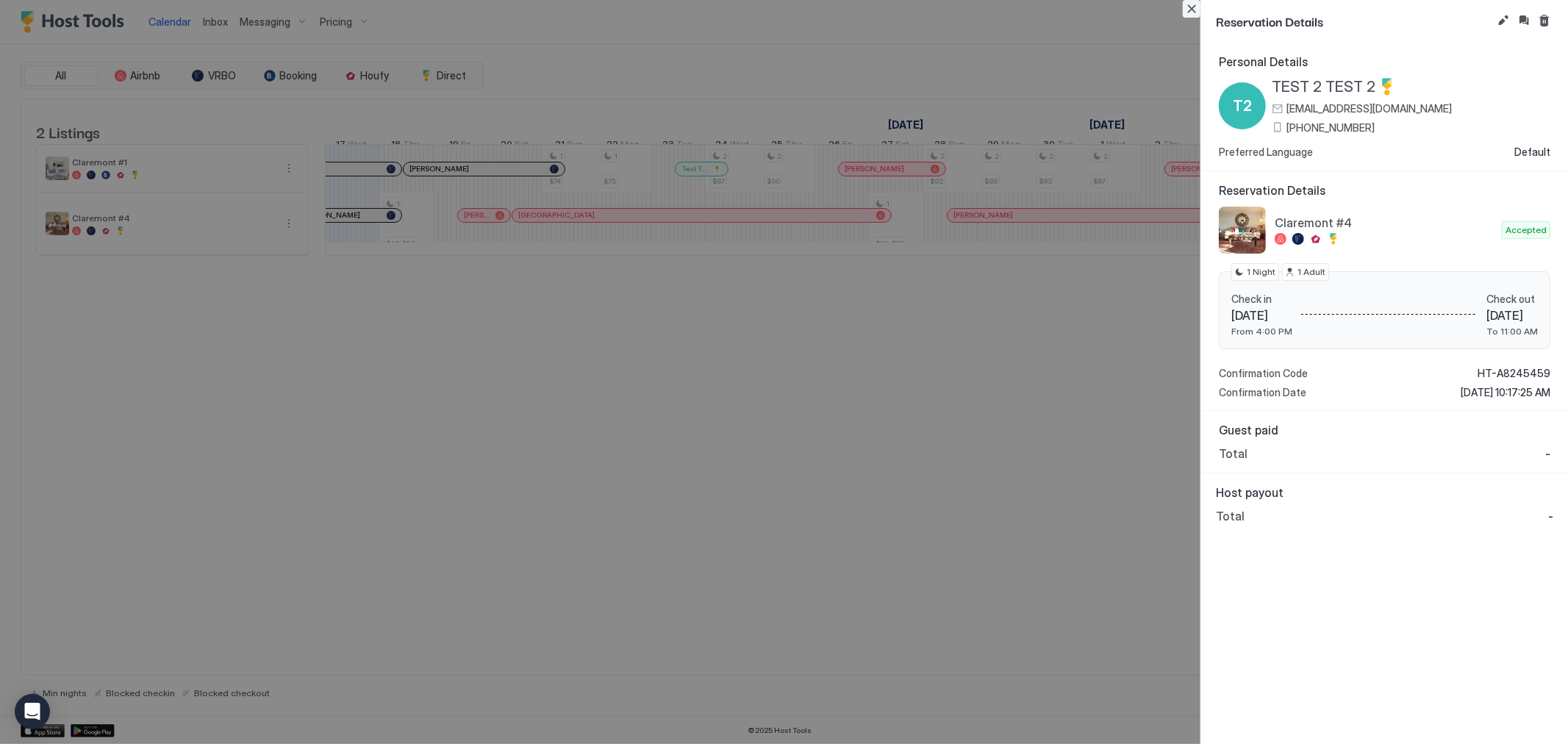
click at [1191, 13] on button "Close" at bounding box center [1192, 8] width 18 height 18
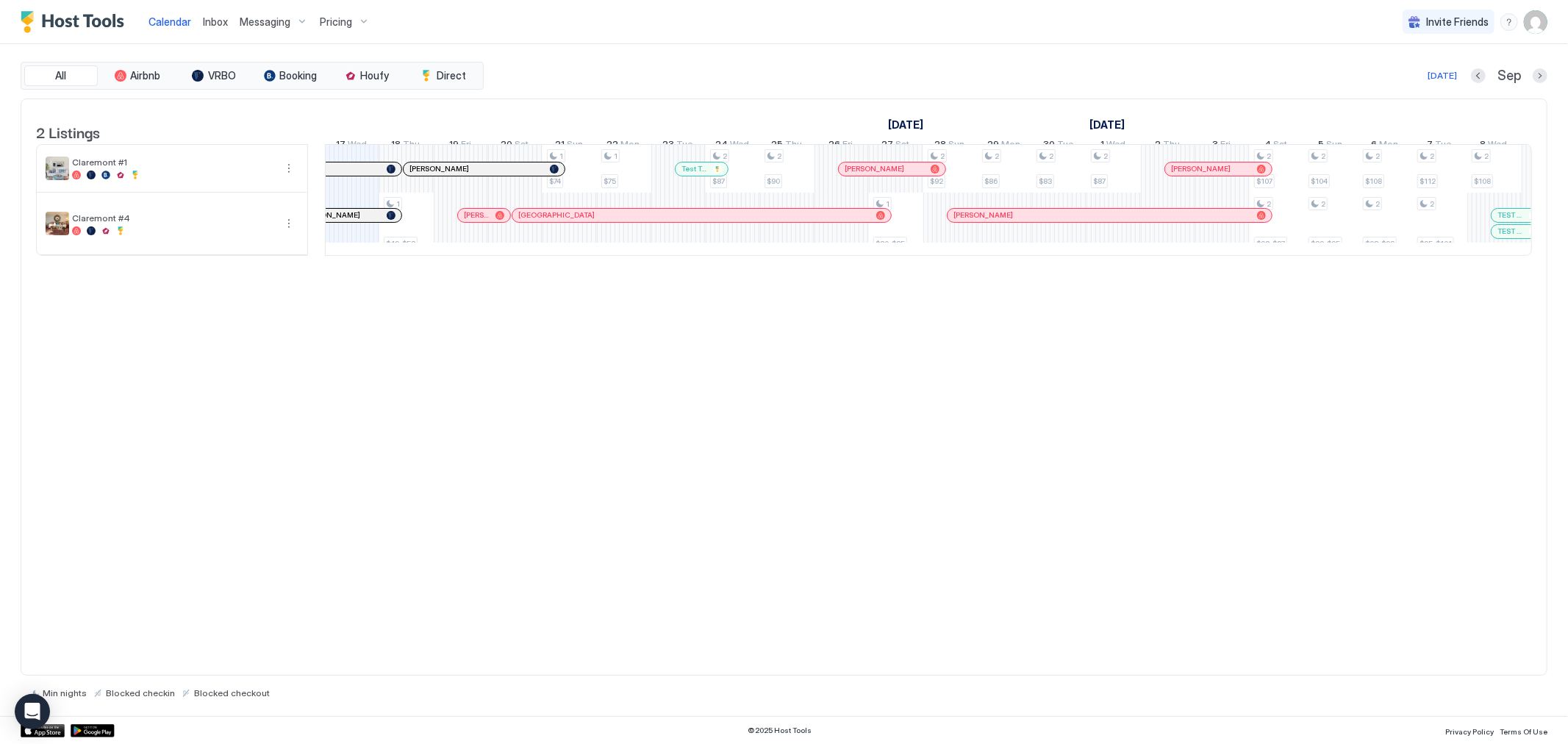
click at [1510, 238] on div at bounding box center [1510, 231] width 12 height 12
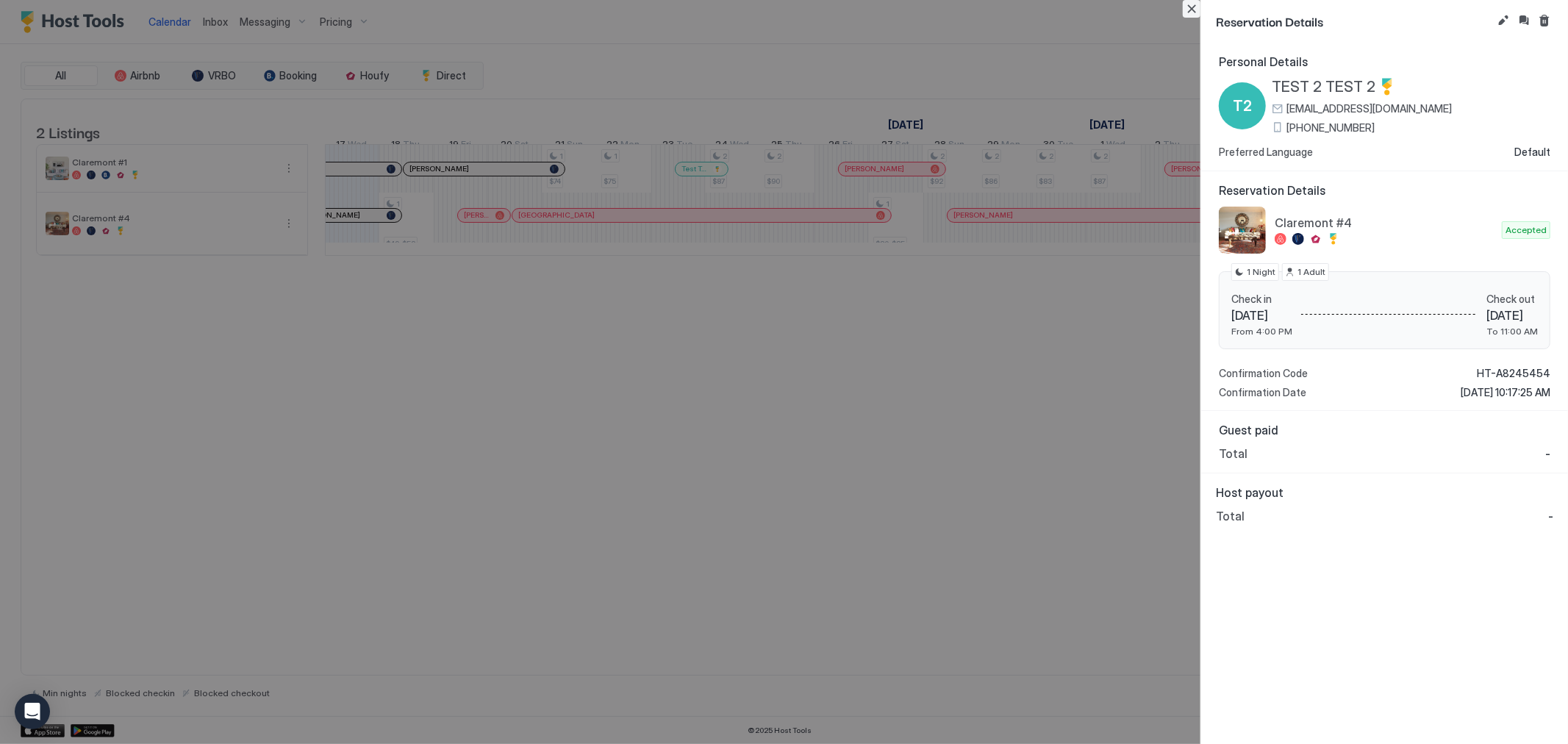
click at [1188, 8] on button "Close" at bounding box center [1192, 8] width 18 height 18
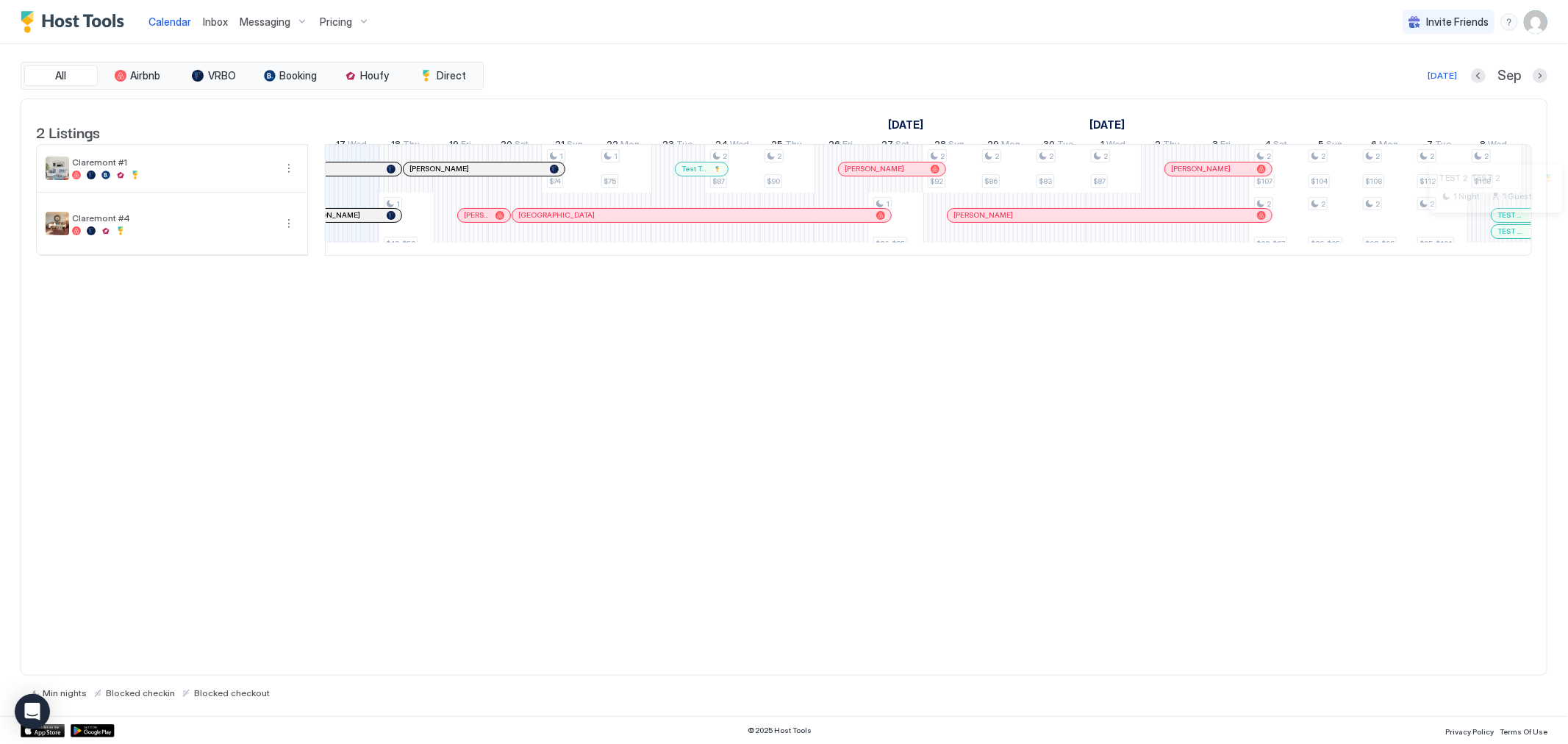
click at [1503, 222] on div at bounding box center [1502, 215] width 12 height 12
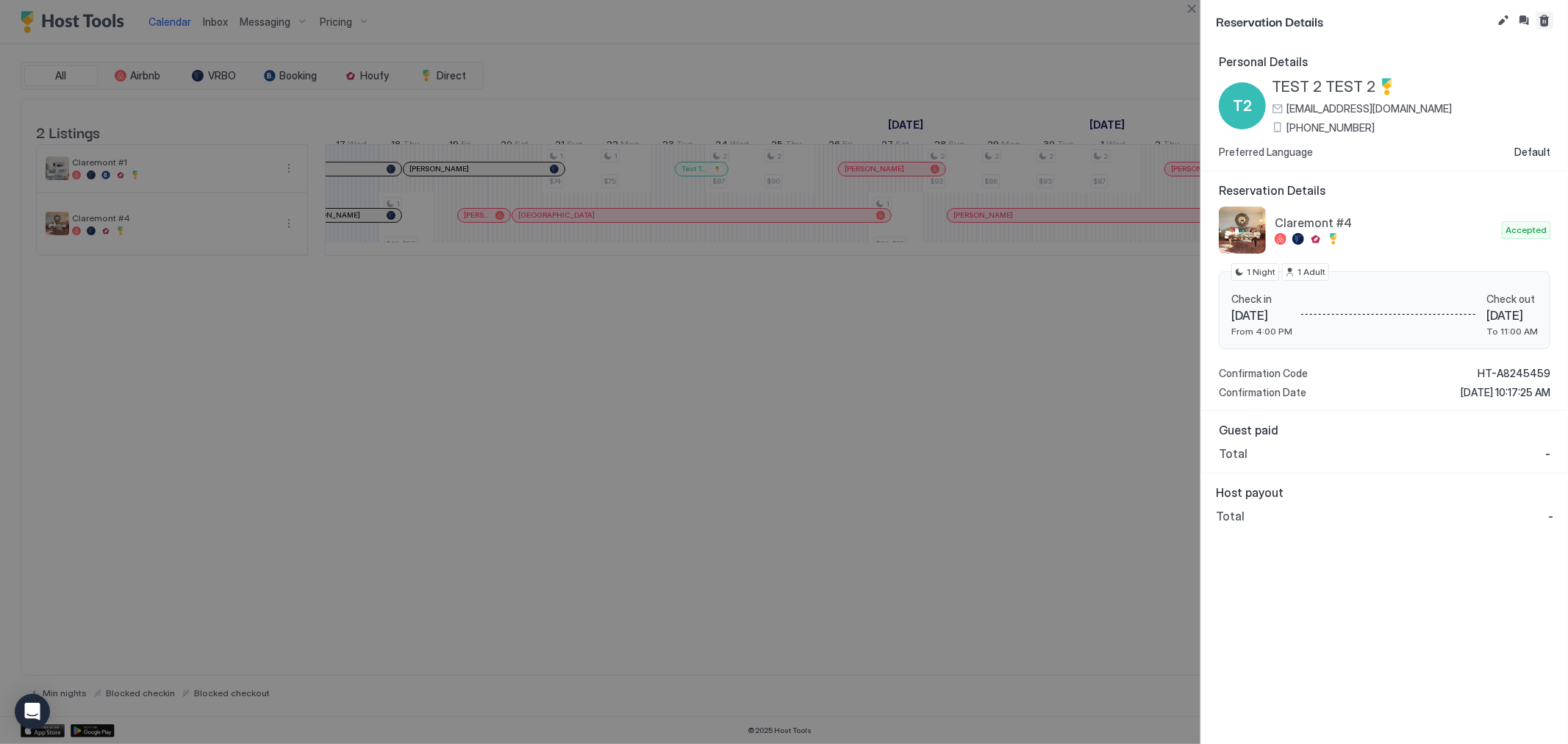
click at [1543, 20] on button "Cancel reservation" at bounding box center [1544, 20] width 18 height 18
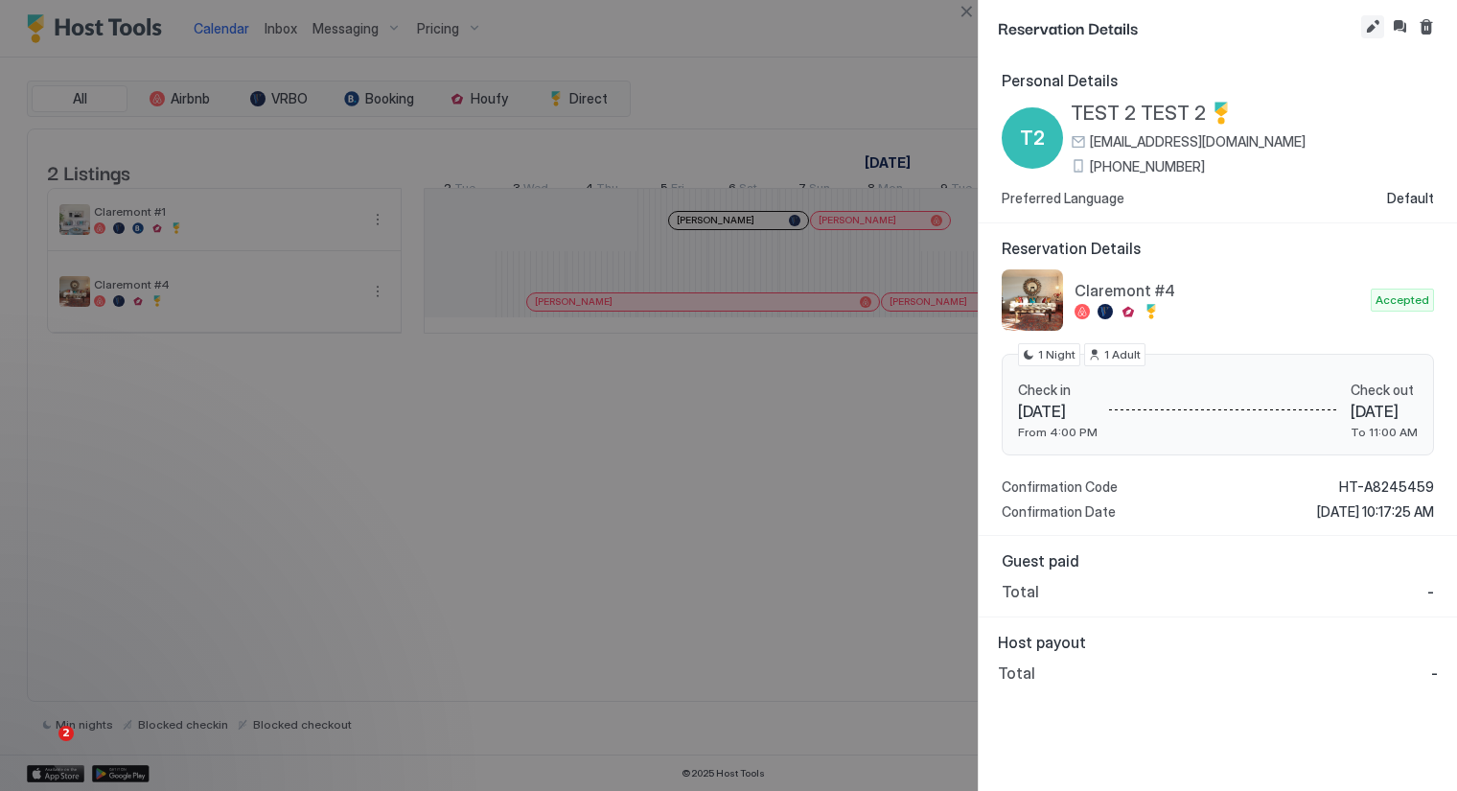
scroll to position [0, 1852]
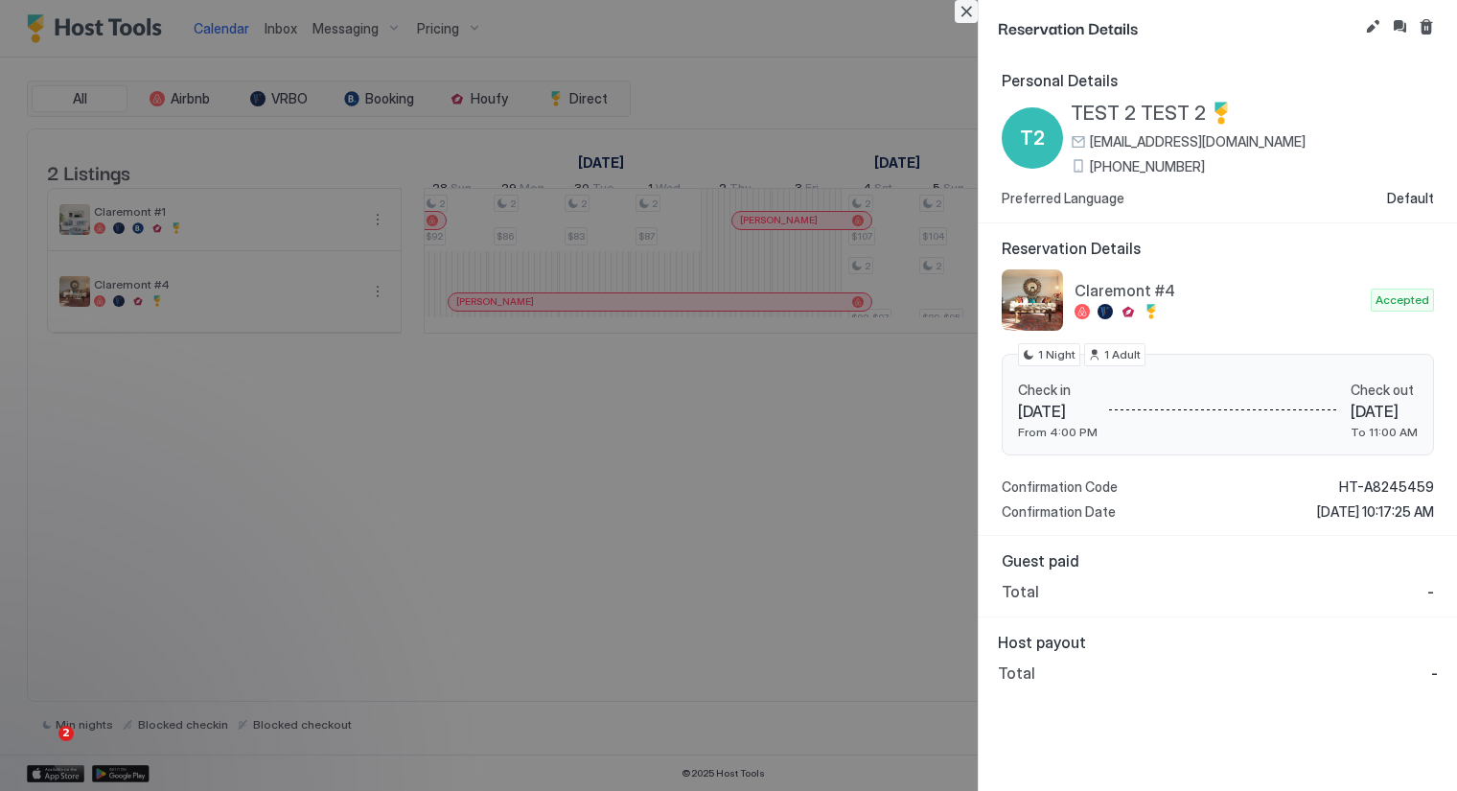
click at [968, 12] on button "Close" at bounding box center [966, 11] width 23 height 23
click at [968, 12] on div "Calendar Inbox Messaging Pricing Invite Friends WD" at bounding box center [728, 29] width 1457 height 58
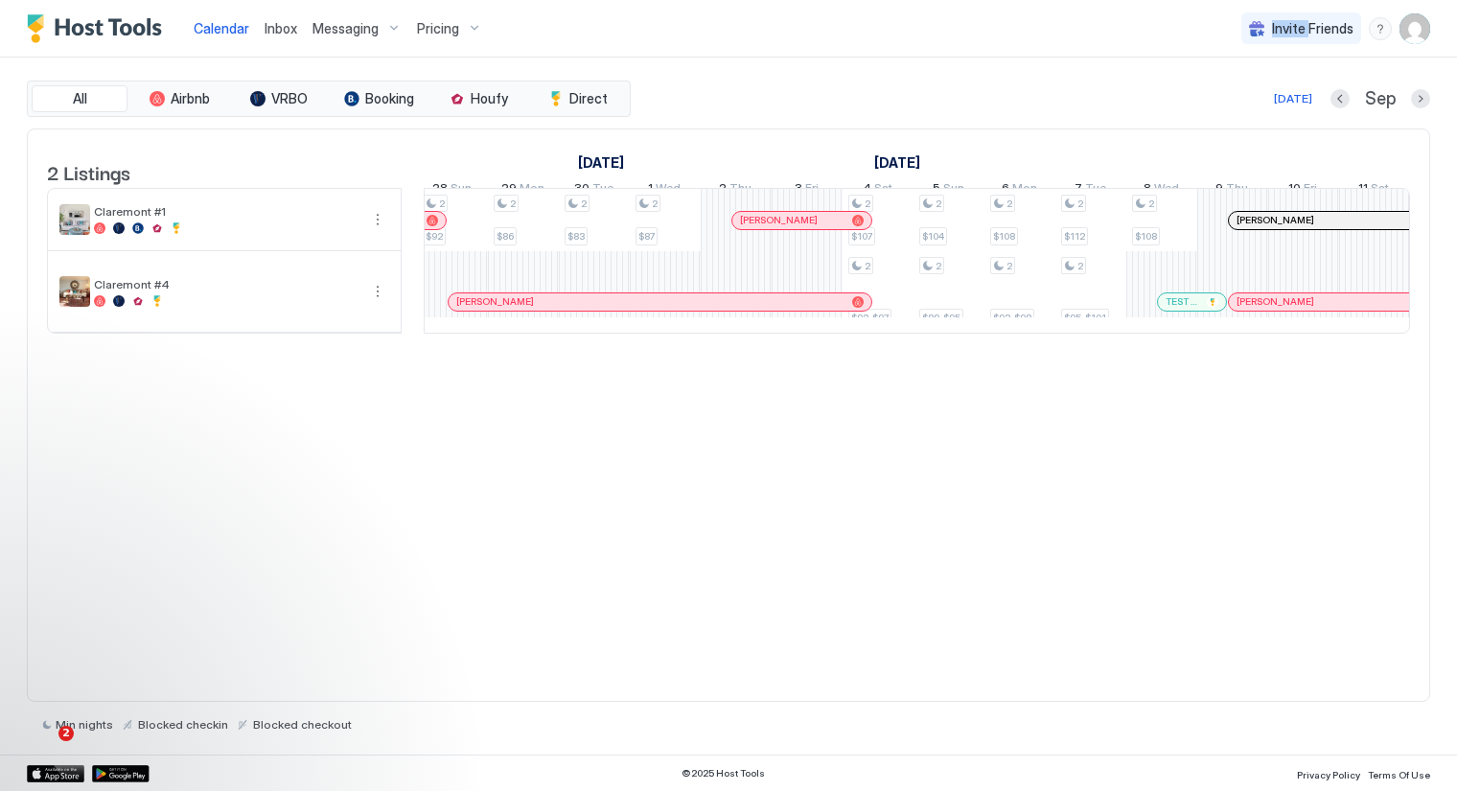
click at [388, 26] on div "Messaging" at bounding box center [357, 28] width 105 height 33
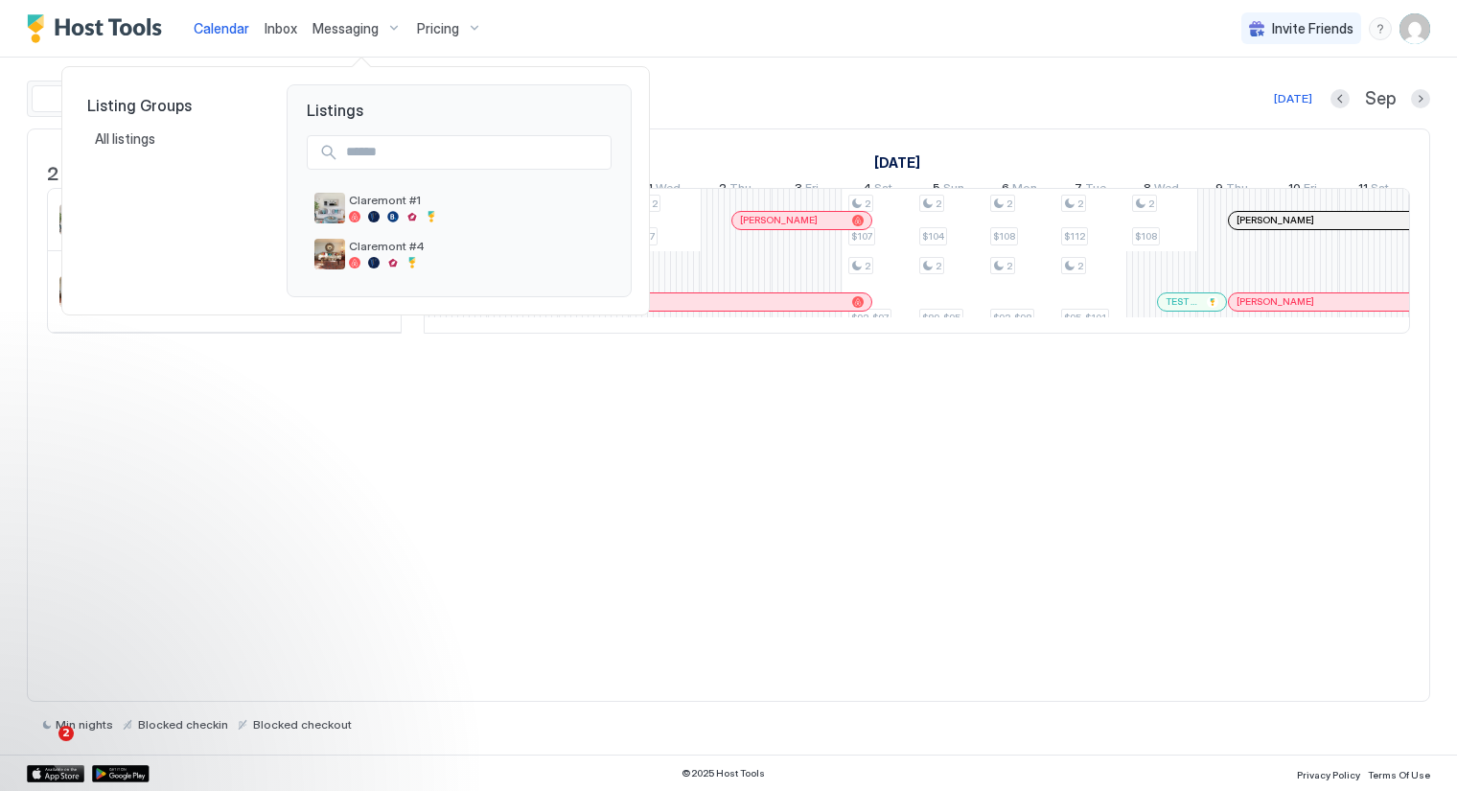
click at [388, 26] on div at bounding box center [728, 395] width 1457 height 791
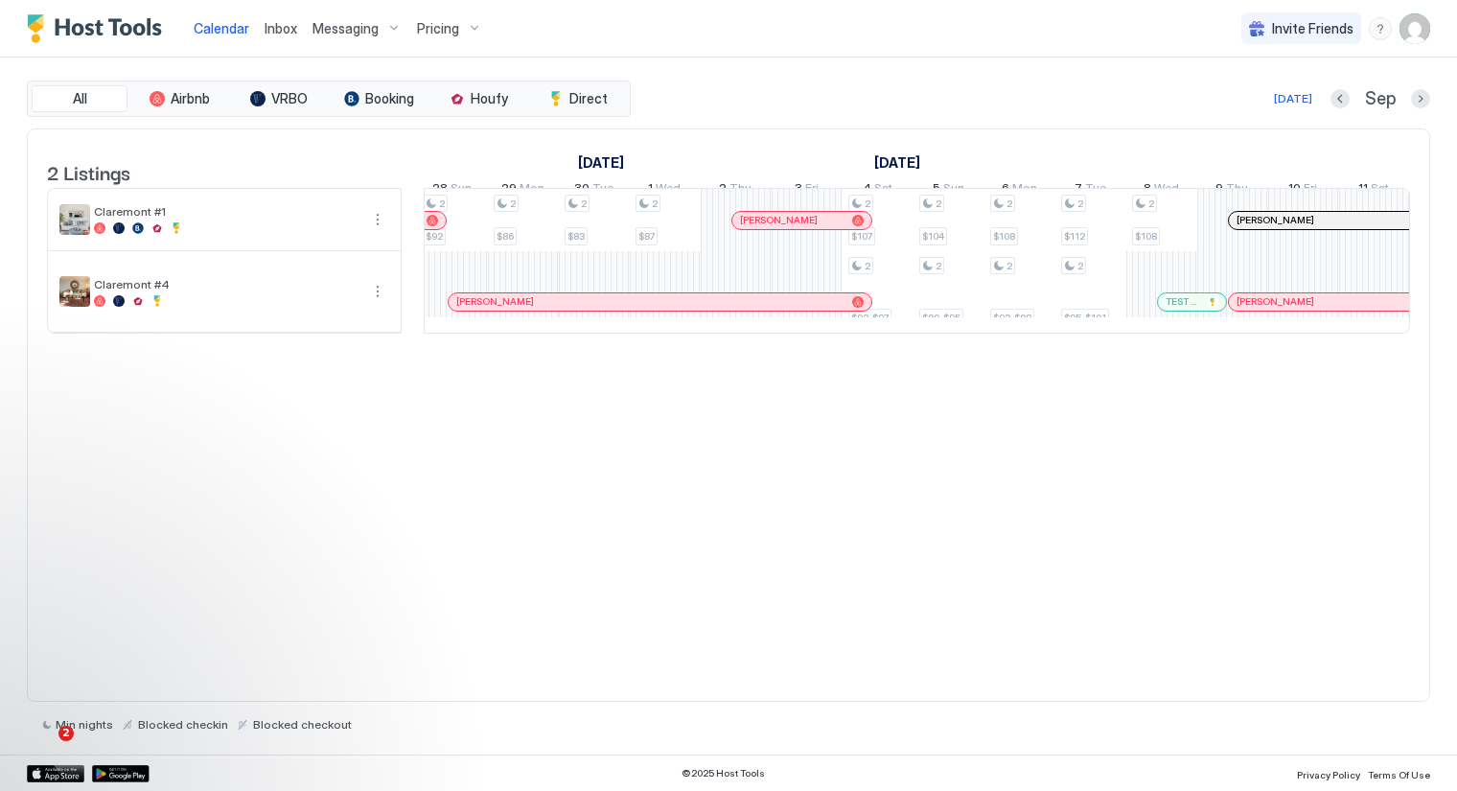
click at [1416, 31] on img "User profile" at bounding box center [1415, 28] width 31 height 31
click at [1419, 30] on img "User profile" at bounding box center [1415, 28] width 31 height 31
click at [1307, 103] on div "Settings" at bounding box center [1308, 108] width 244 height 34
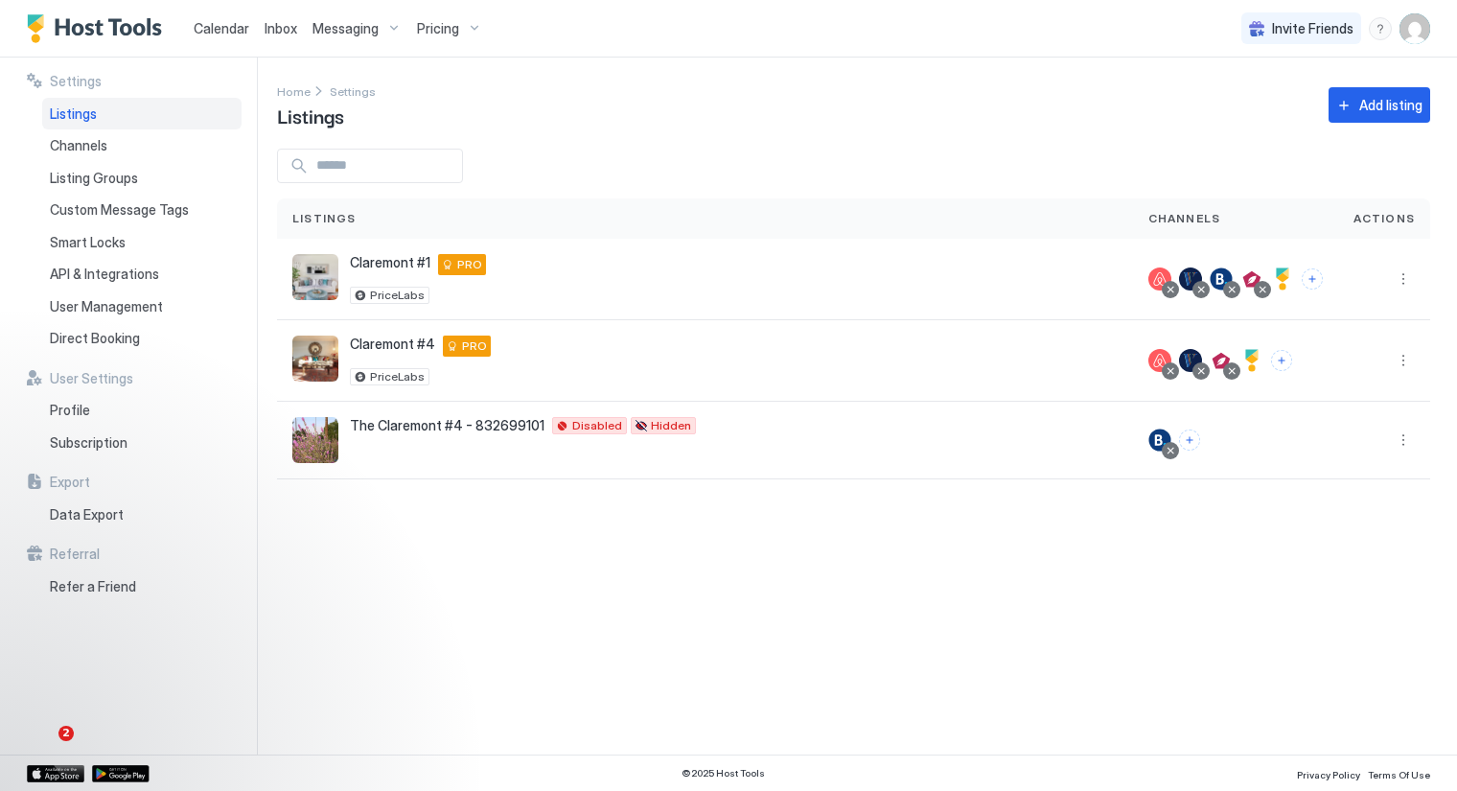
click at [386, 26] on div "Messaging" at bounding box center [357, 28] width 105 height 33
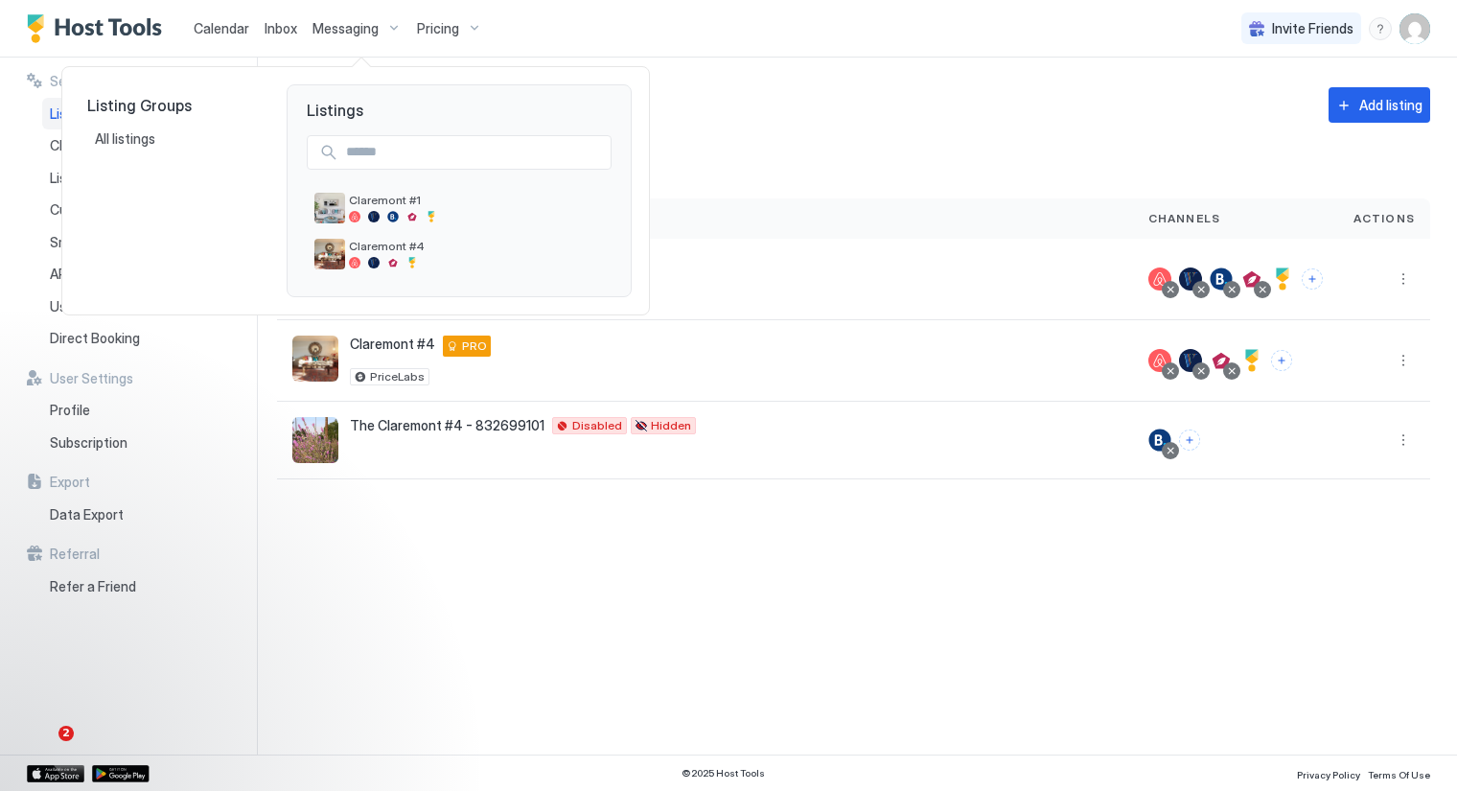
click at [390, 27] on div at bounding box center [728, 395] width 1457 height 791
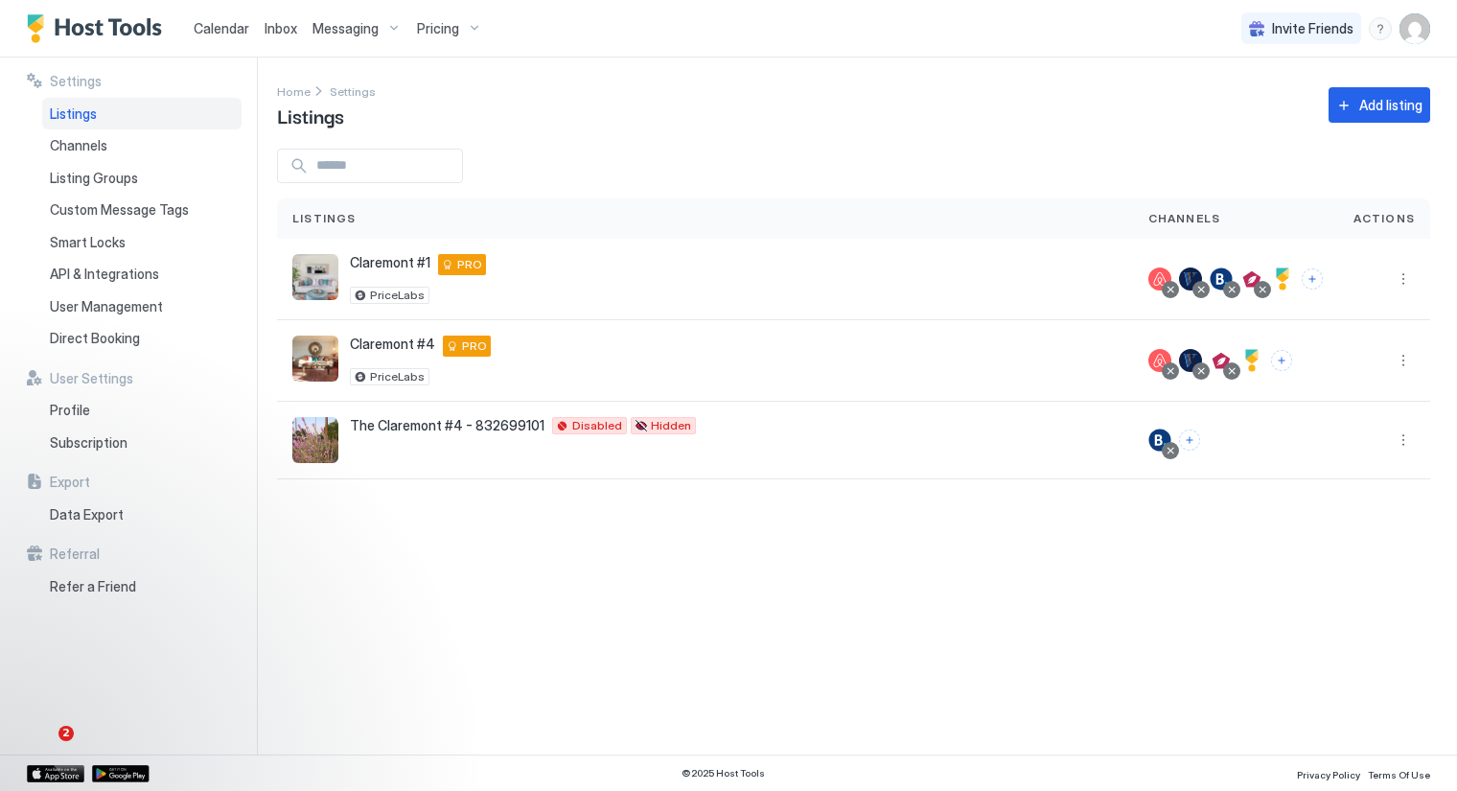
click at [390, 27] on div "Messaging" at bounding box center [357, 28] width 105 height 33
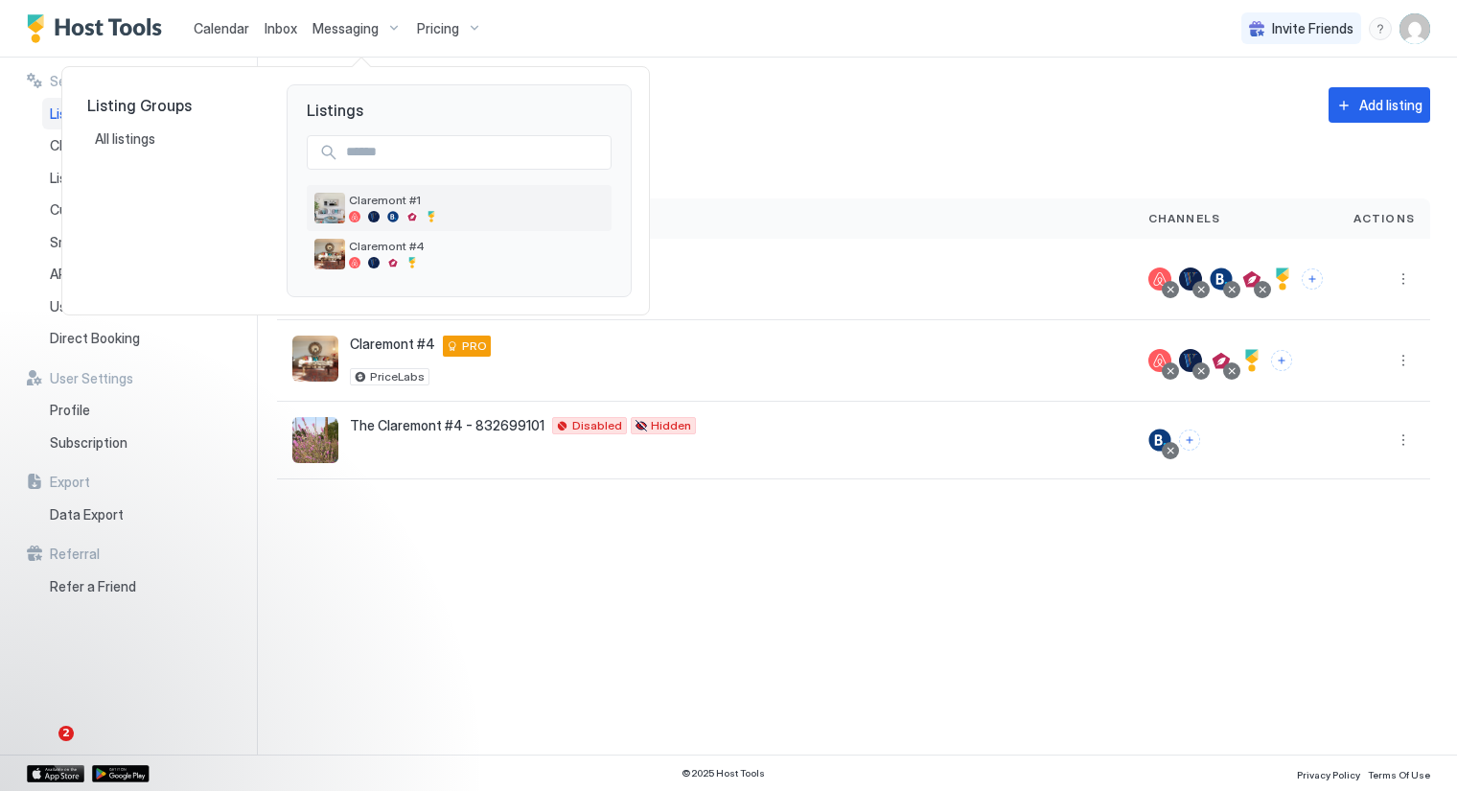
click at [393, 202] on span "Claremont #1" at bounding box center [476, 200] width 255 height 14
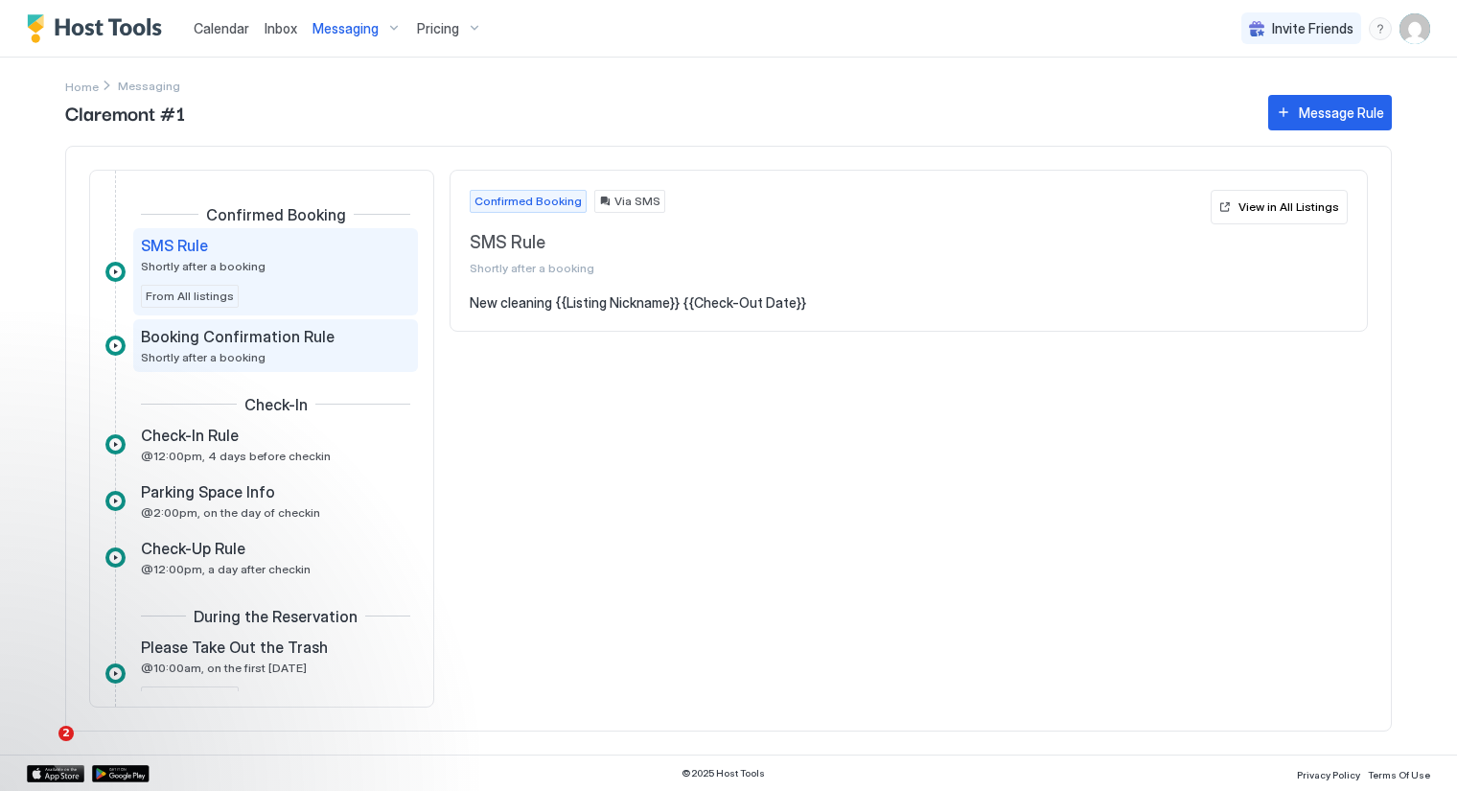
click at [333, 356] on div "Booking Confirmation Rule Shortly after a booking" at bounding box center [262, 345] width 243 height 37
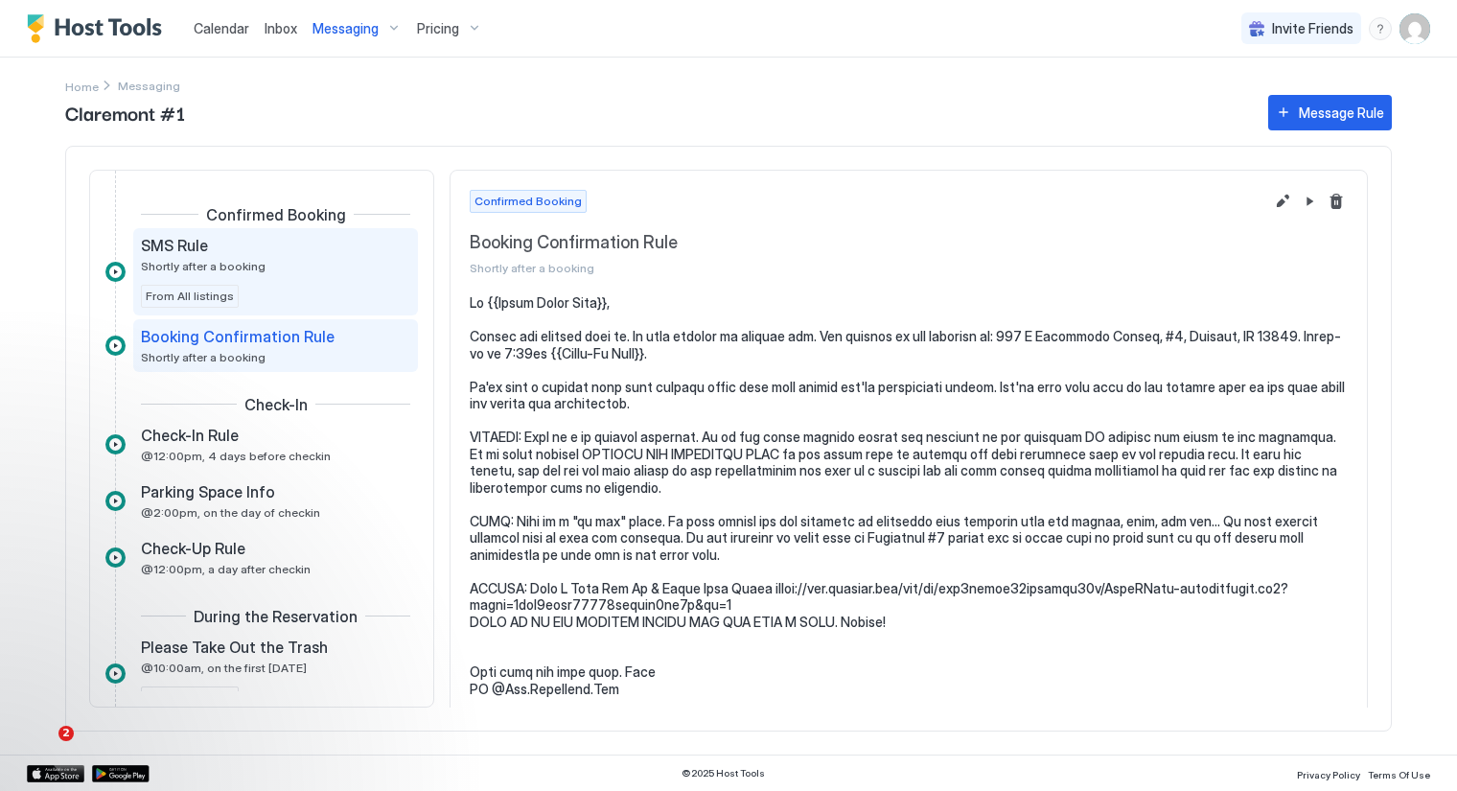
click at [314, 261] on div "SMS Rule Shortly after a booking" at bounding box center [262, 254] width 243 height 37
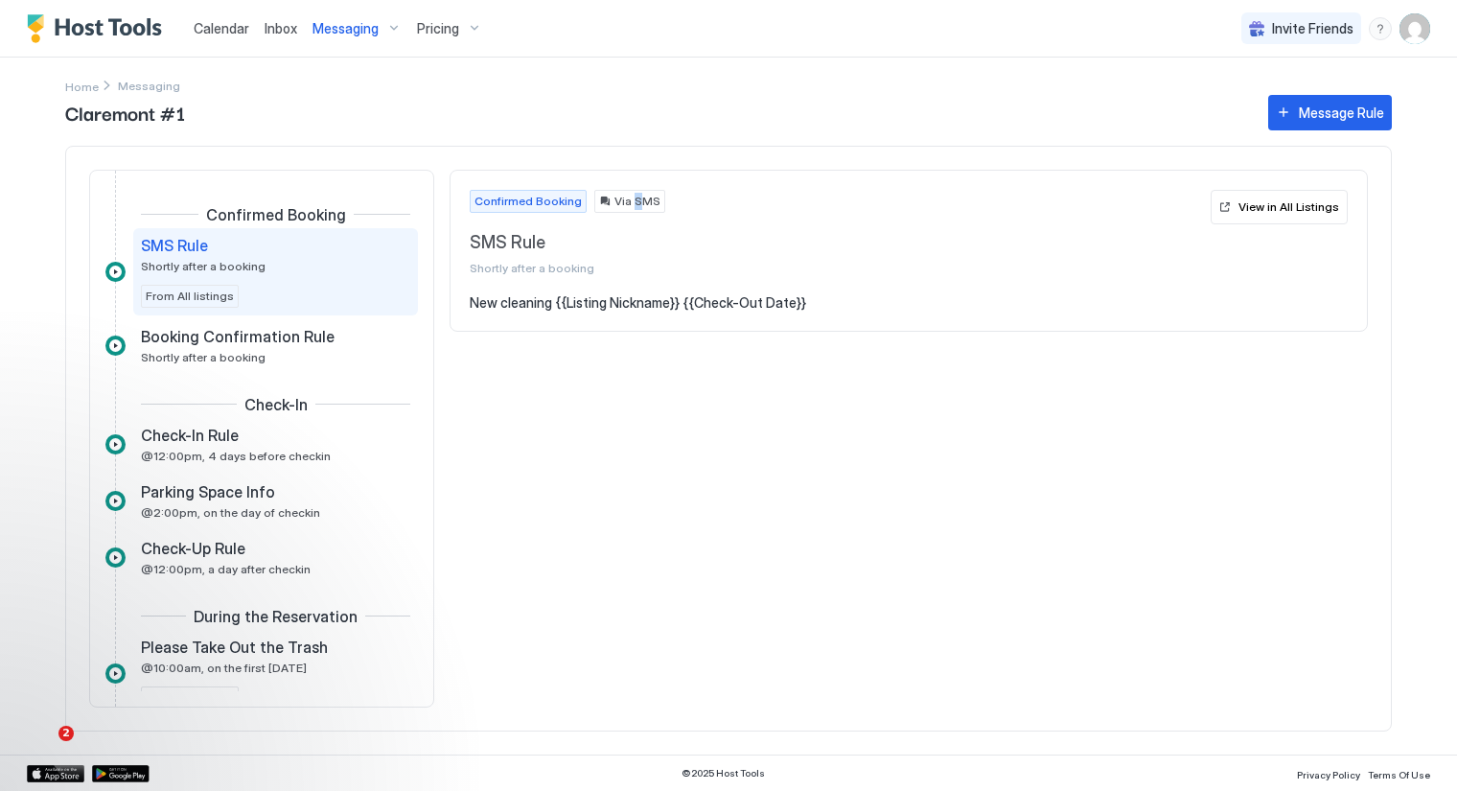
click at [626, 198] on span "Via SMS" at bounding box center [638, 201] width 46 height 17
click at [549, 204] on span "Confirmed Booking" at bounding box center [528, 201] width 107 height 17
click at [1339, 203] on div "View in All Listings" at bounding box center [1289, 206] width 101 height 17
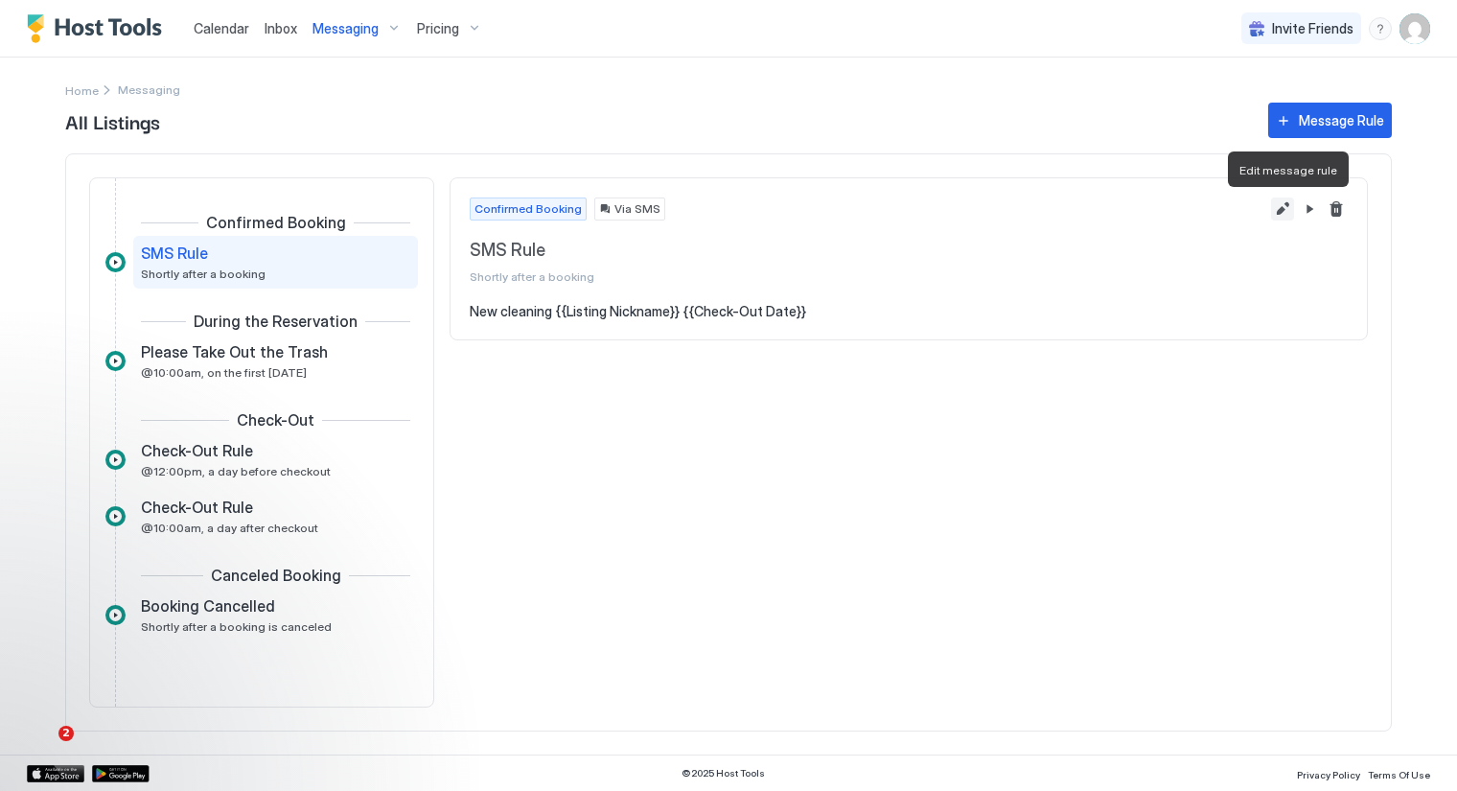
click at [1278, 214] on button "Edit message rule" at bounding box center [1282, 209] width 23 height 23
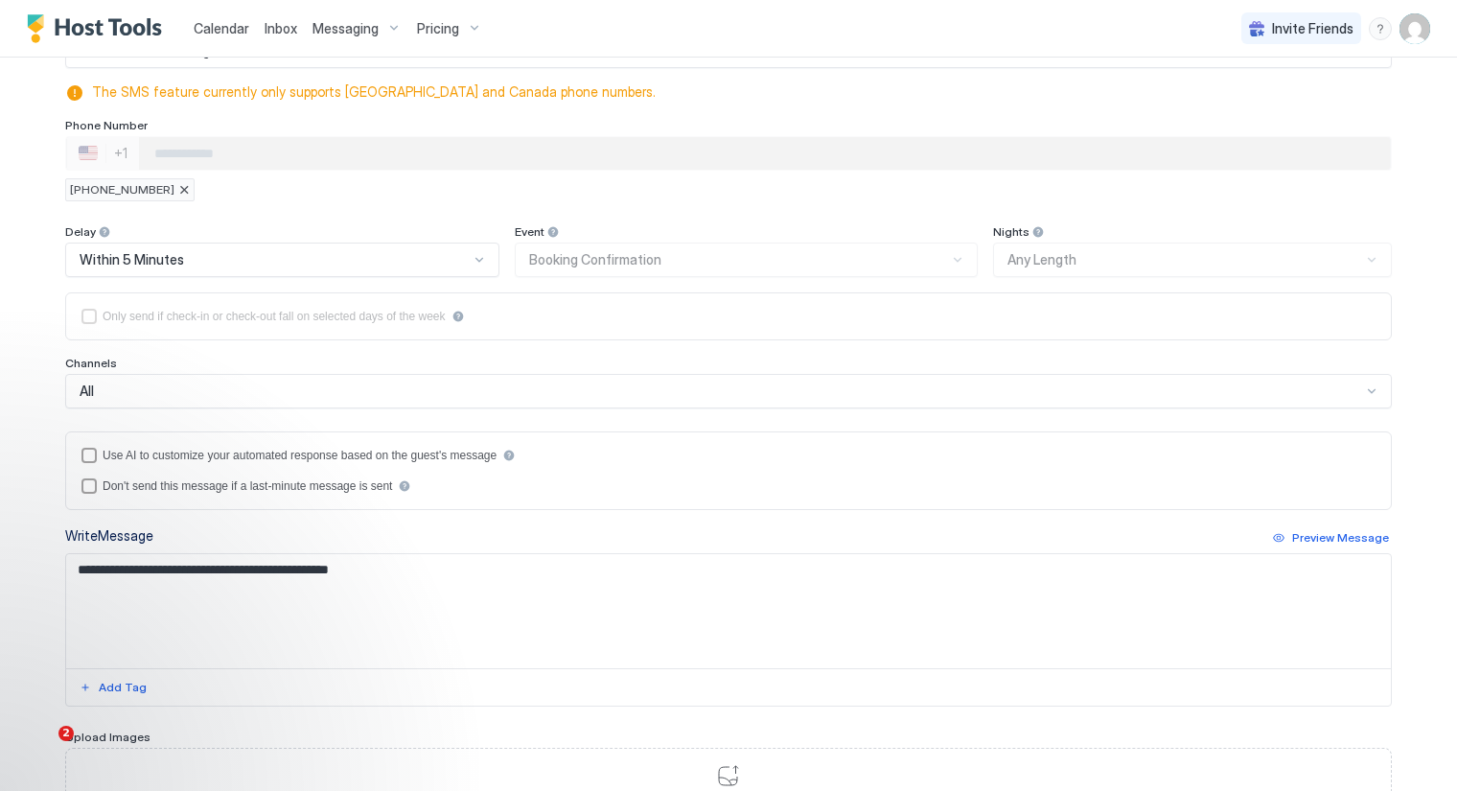
scroll to position [319, 0]
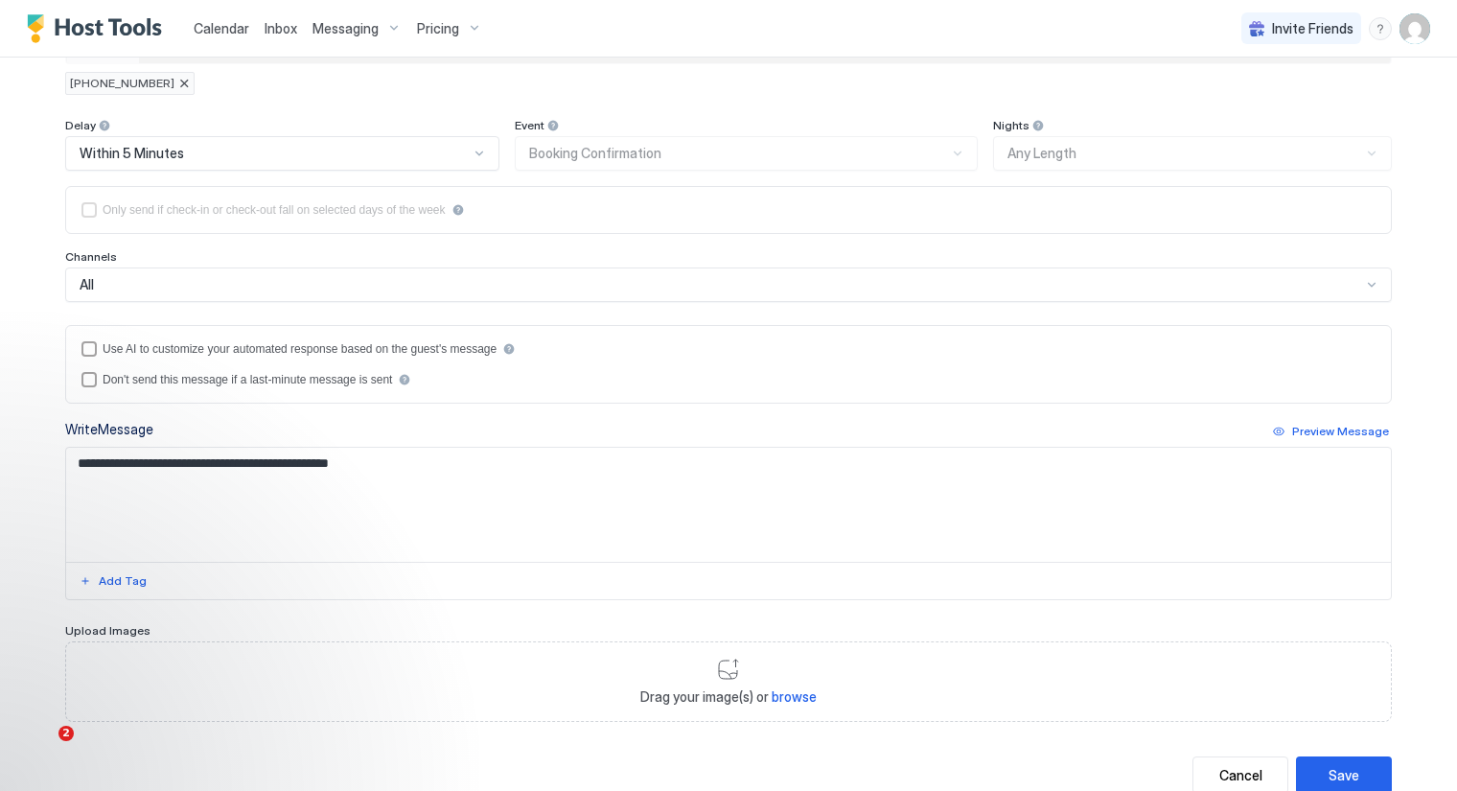
click at [219, 674] on div "Drag your image(s) or browse" at bounding box center [728, 681] width 1327 height 81
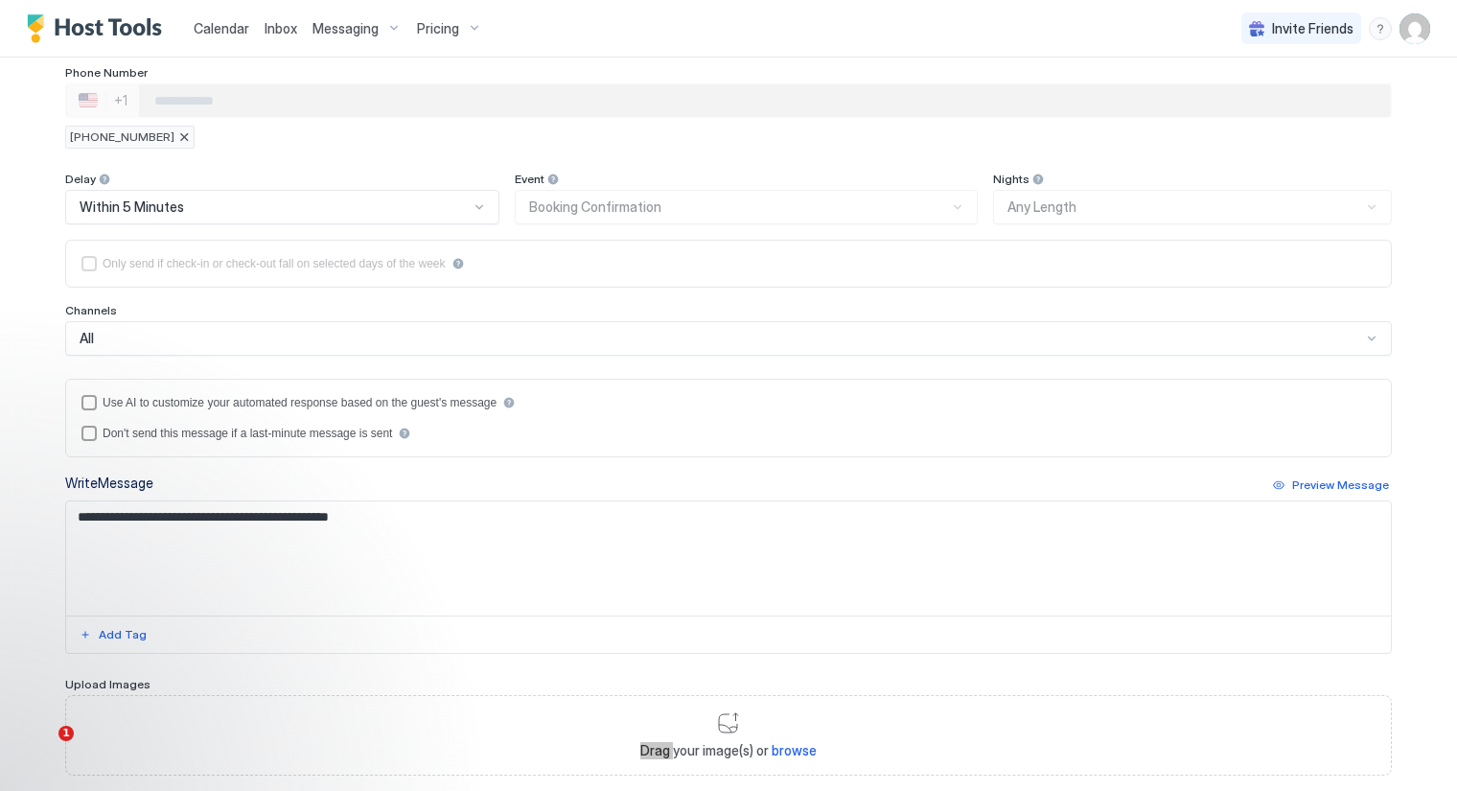
scroll to position [159, 0]
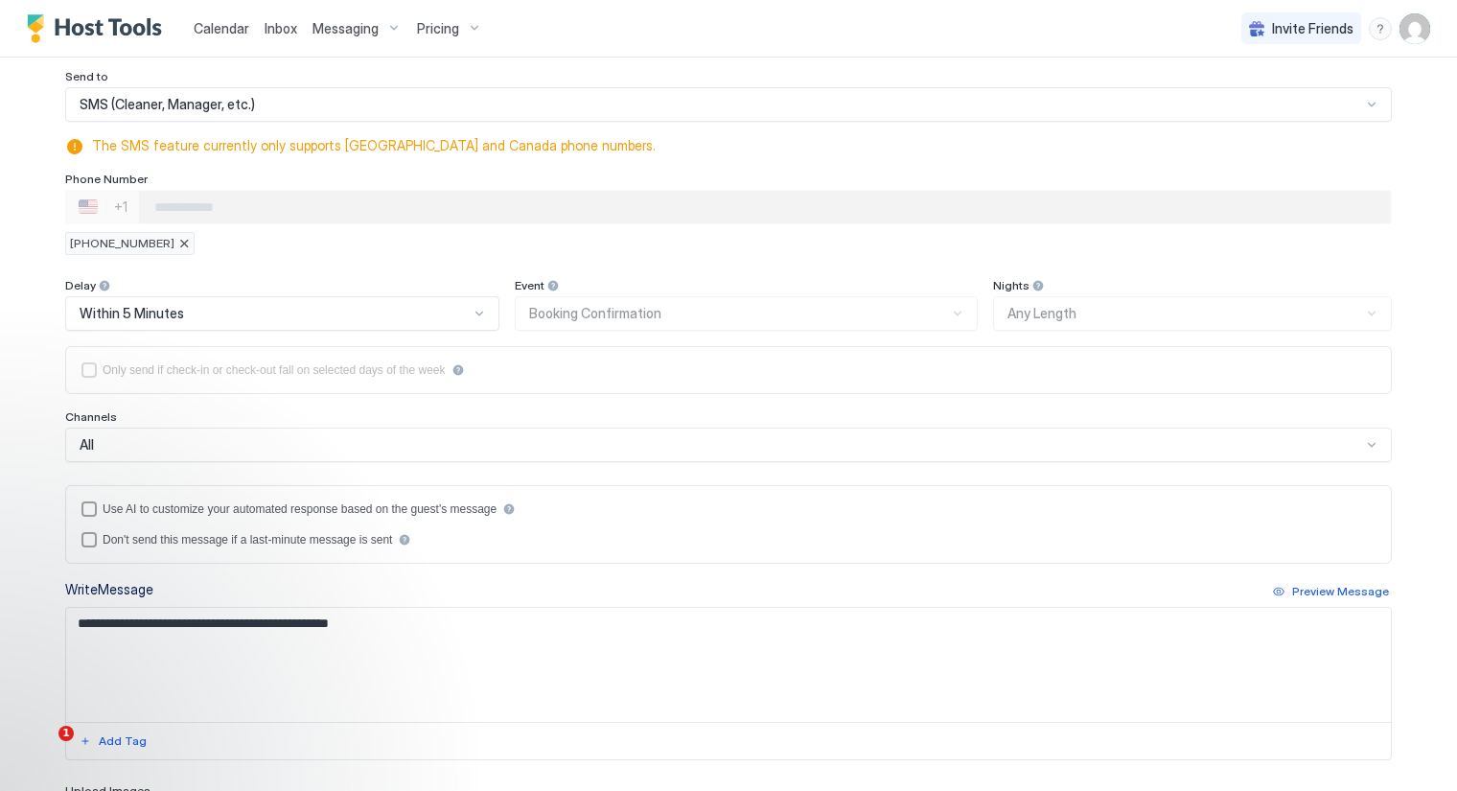
click at [436, 209] on input "Phone Number input" at bounding box center [764, 207] width 1251 height 35
click at [1364, 103] on div at bounding box center [1371, 104] width 15 height 15
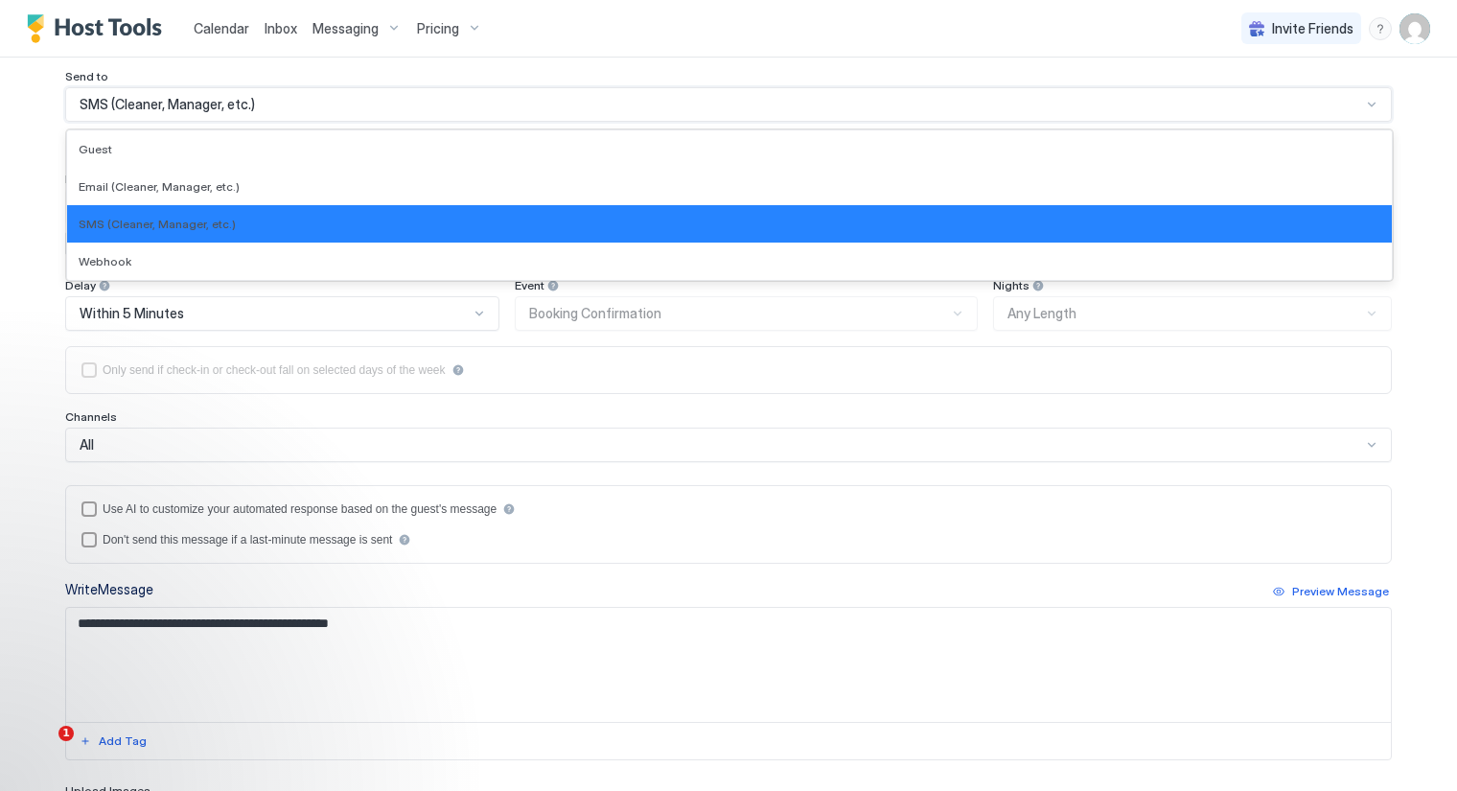
click at [1364, 103] on div at bounding box center [1371, 104] width 15 height 15
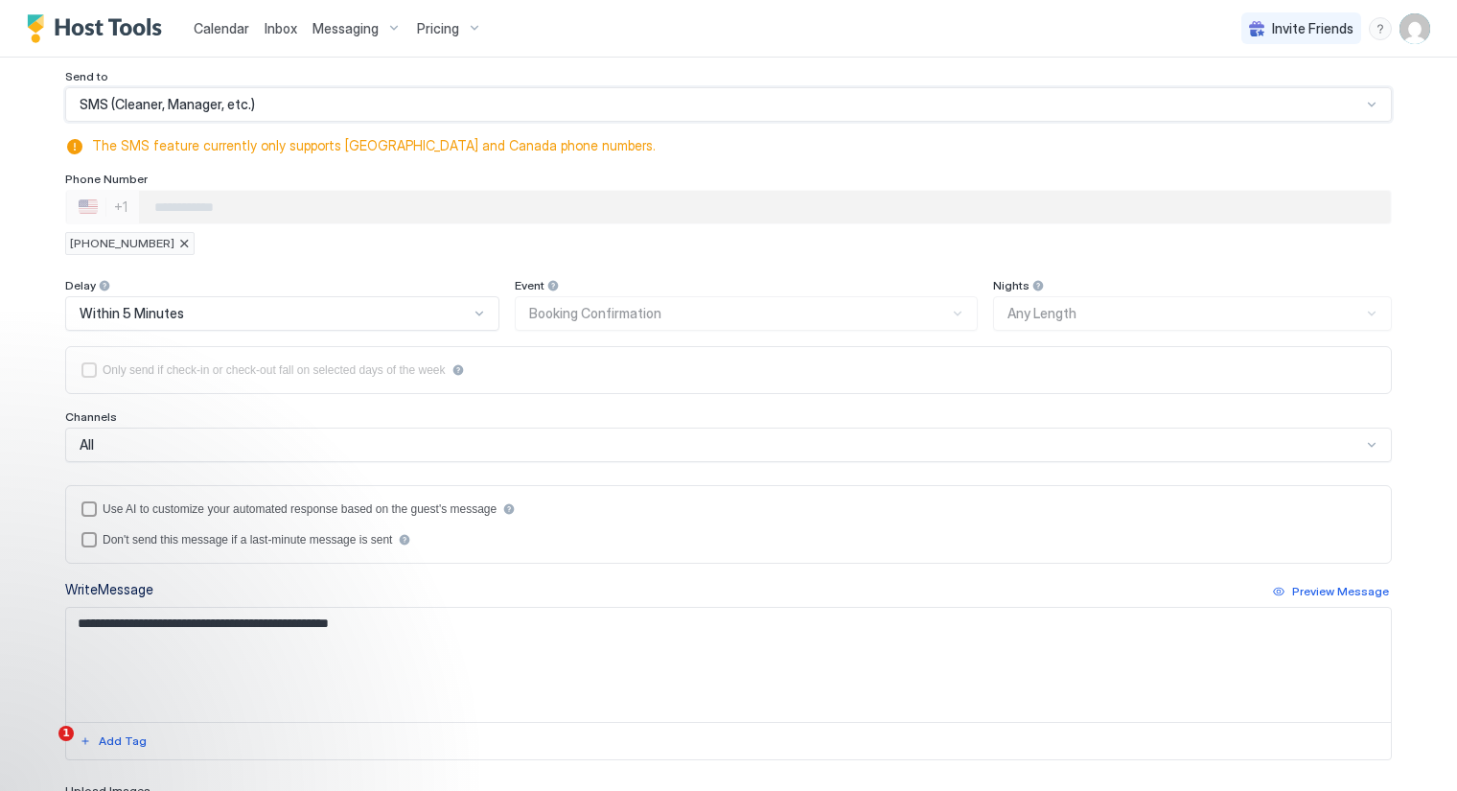
click at [1364, 102] on div at bounding box center [1371, 104] width 15 height 15
click at [1366, 103] on div at bounding box center [1371, 104] width 15 height 15
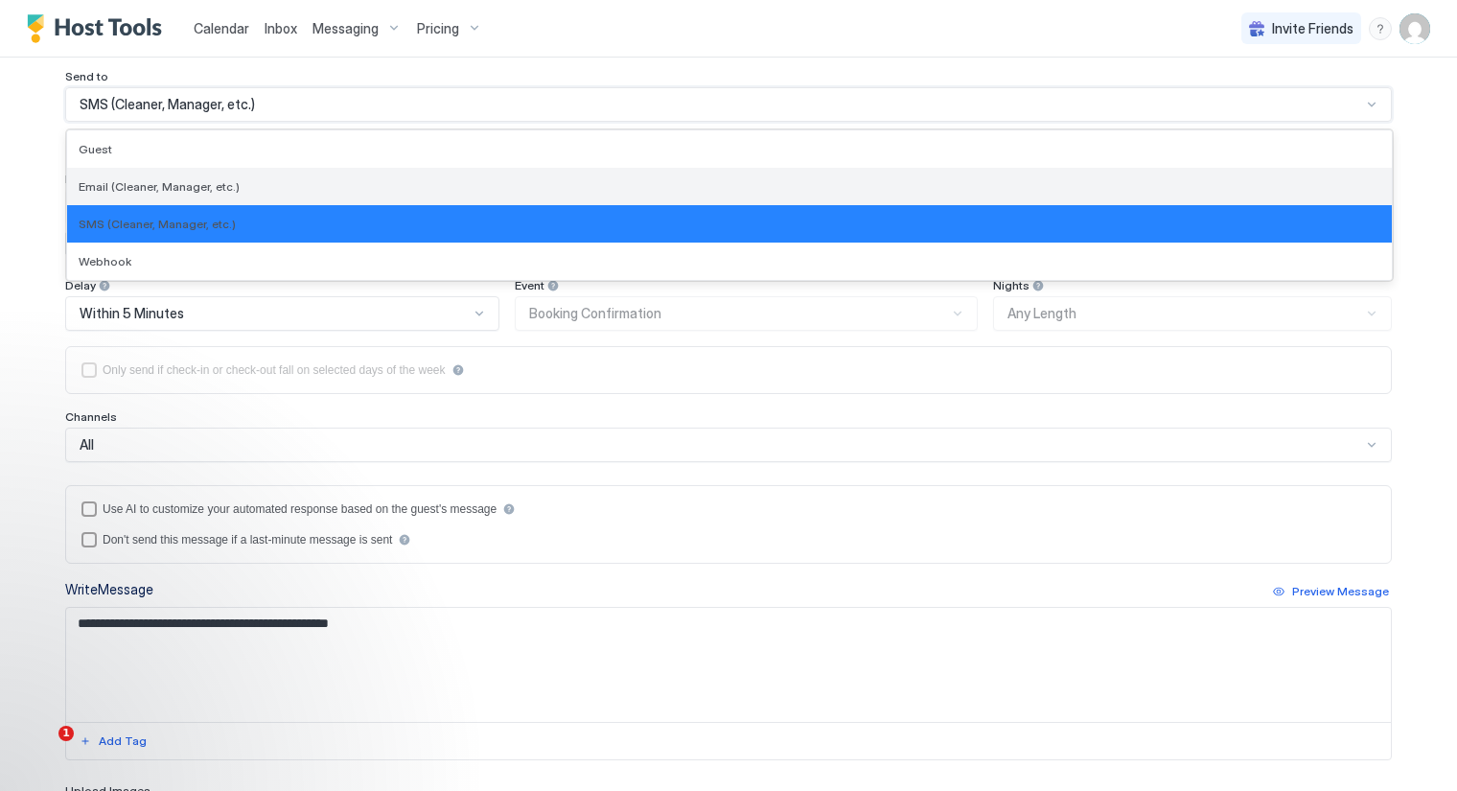
click at [190, 180] on span "Email (Cleaner, Manager, etc.)" at bounding box center [159, 186] width 161 height 14
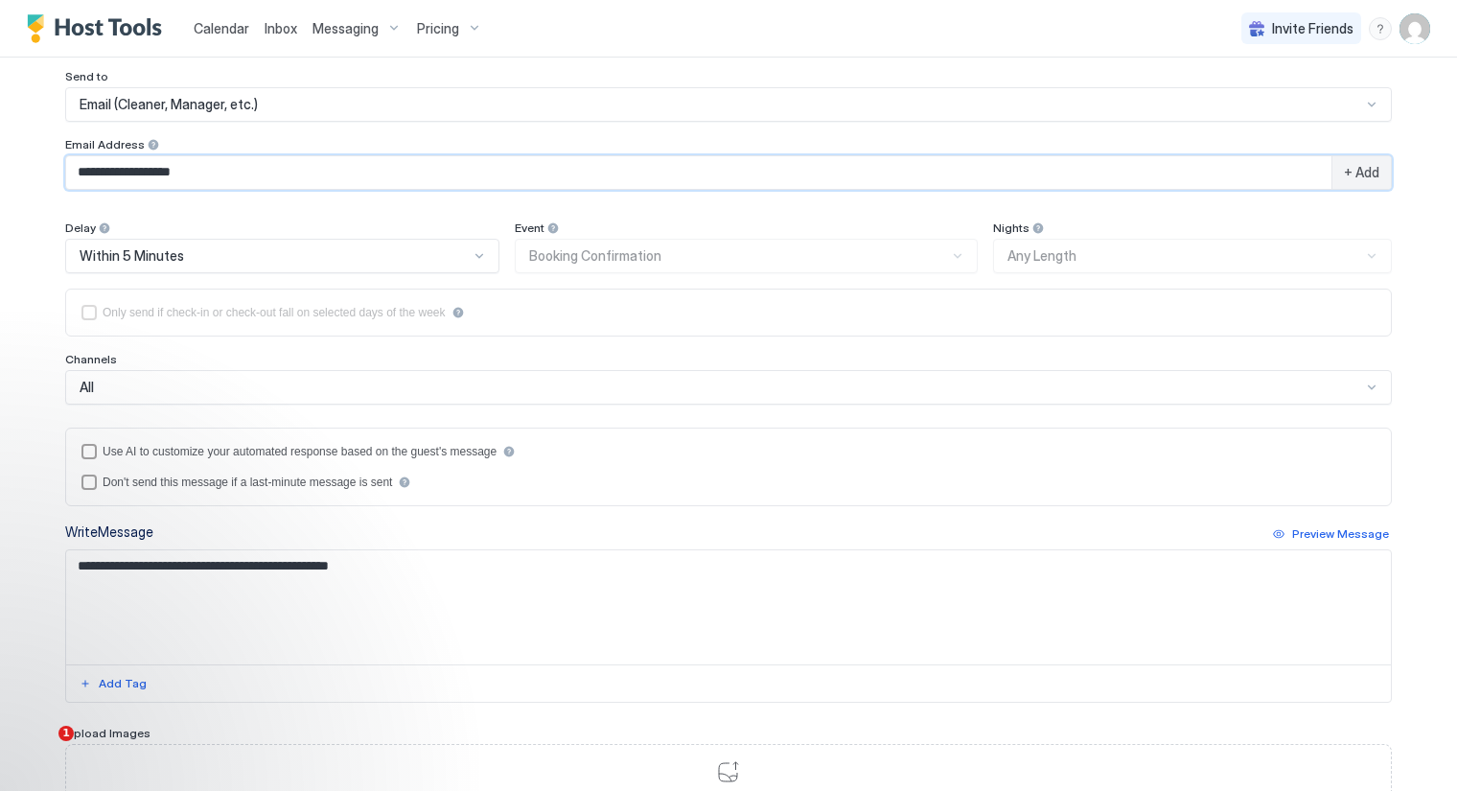
type input "**********"
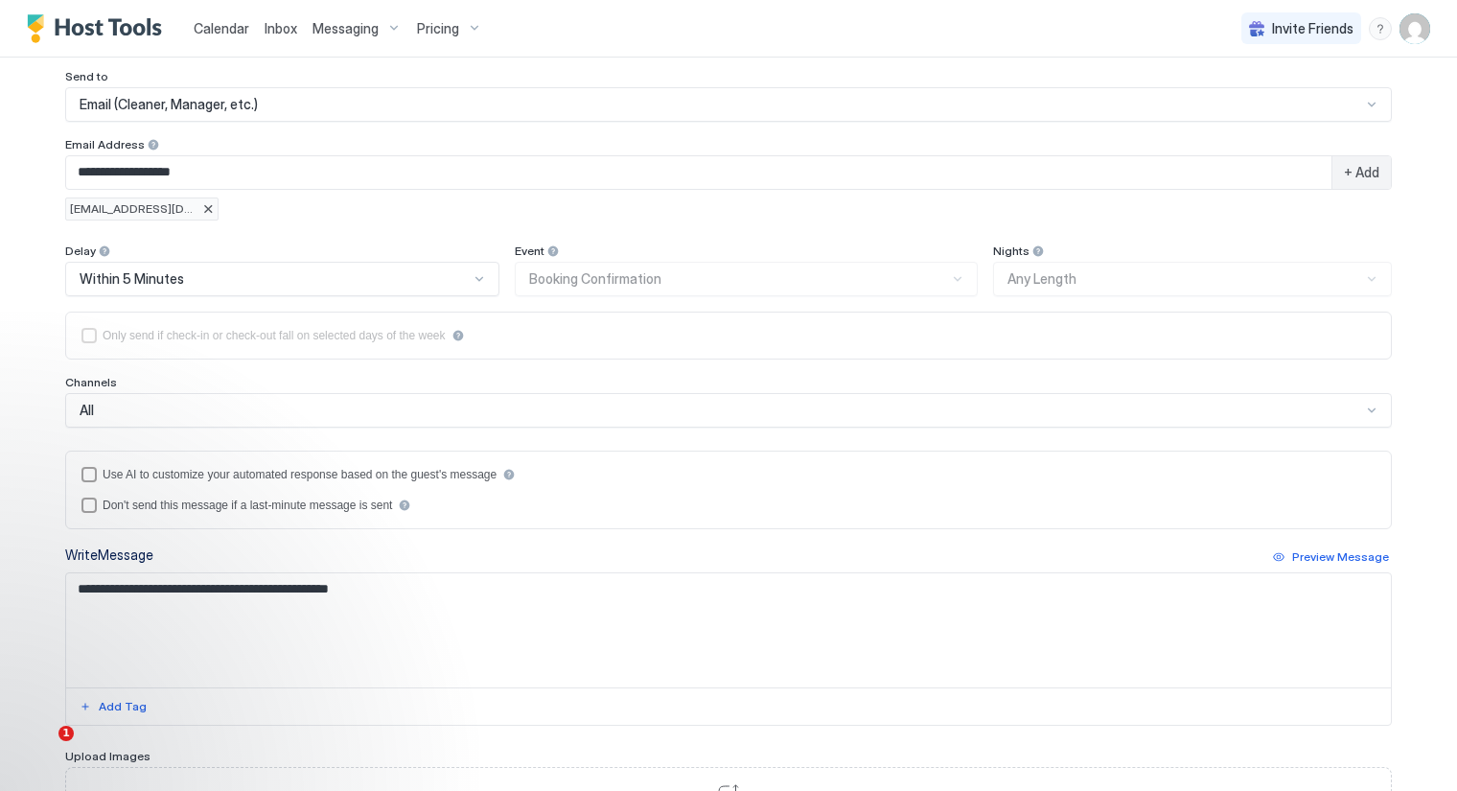
click at [472, 280] on div at bounding box center [479, 278] width 15 height 15
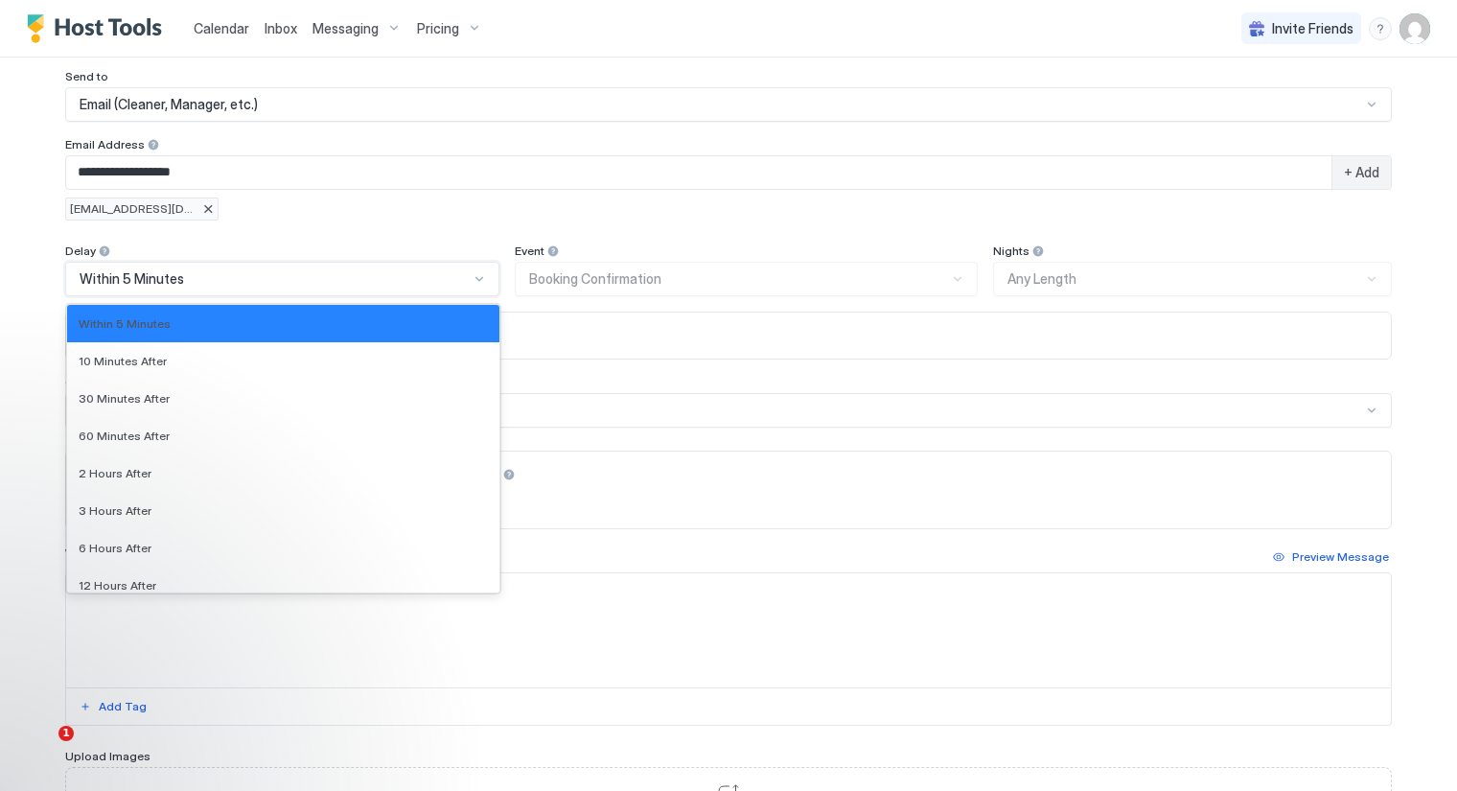
click at [472, 280] on div at bounding box center [479, 278] width 15 height 15
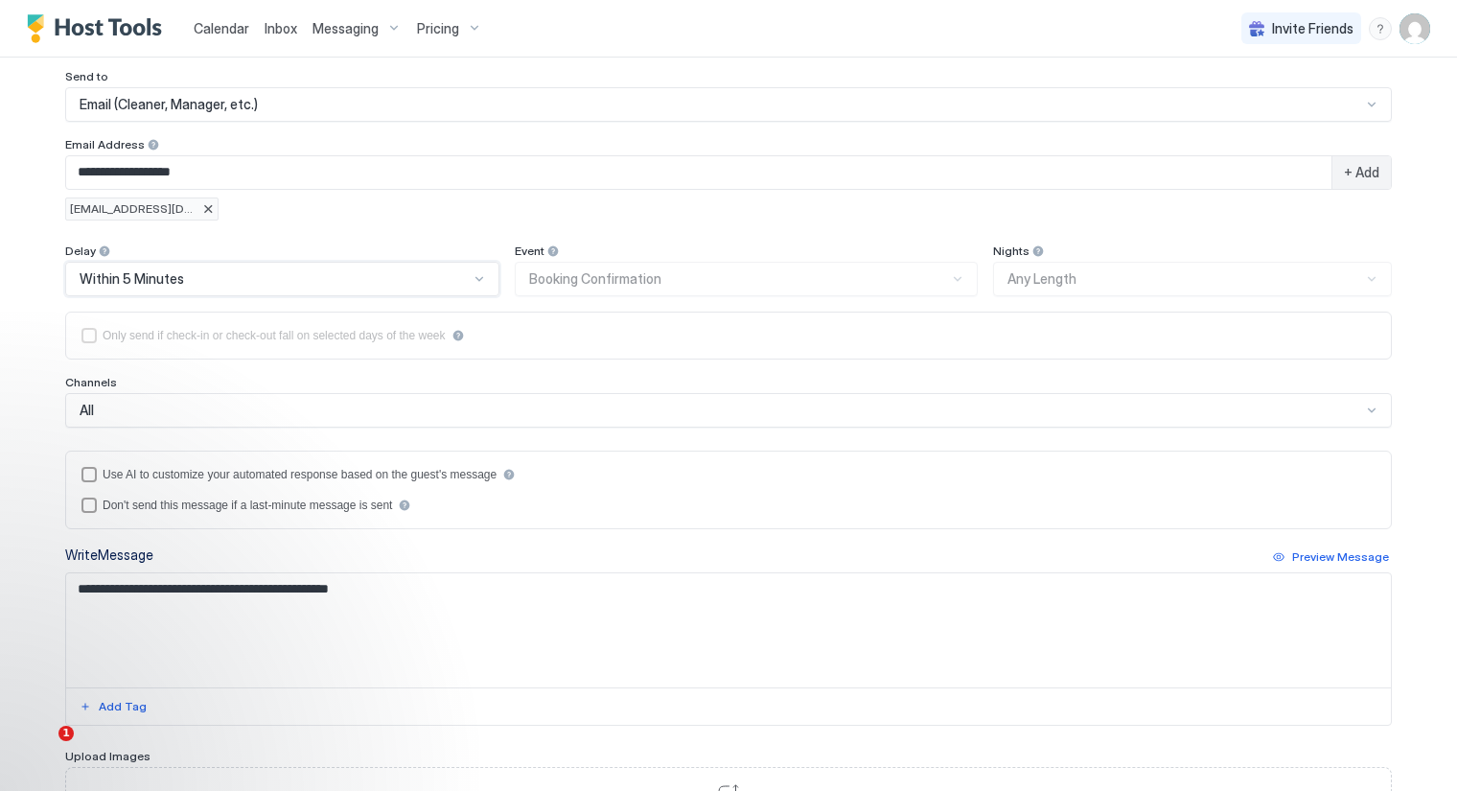
click at [472, 280] on div at bounding box center [479, 278] width 15 height 15
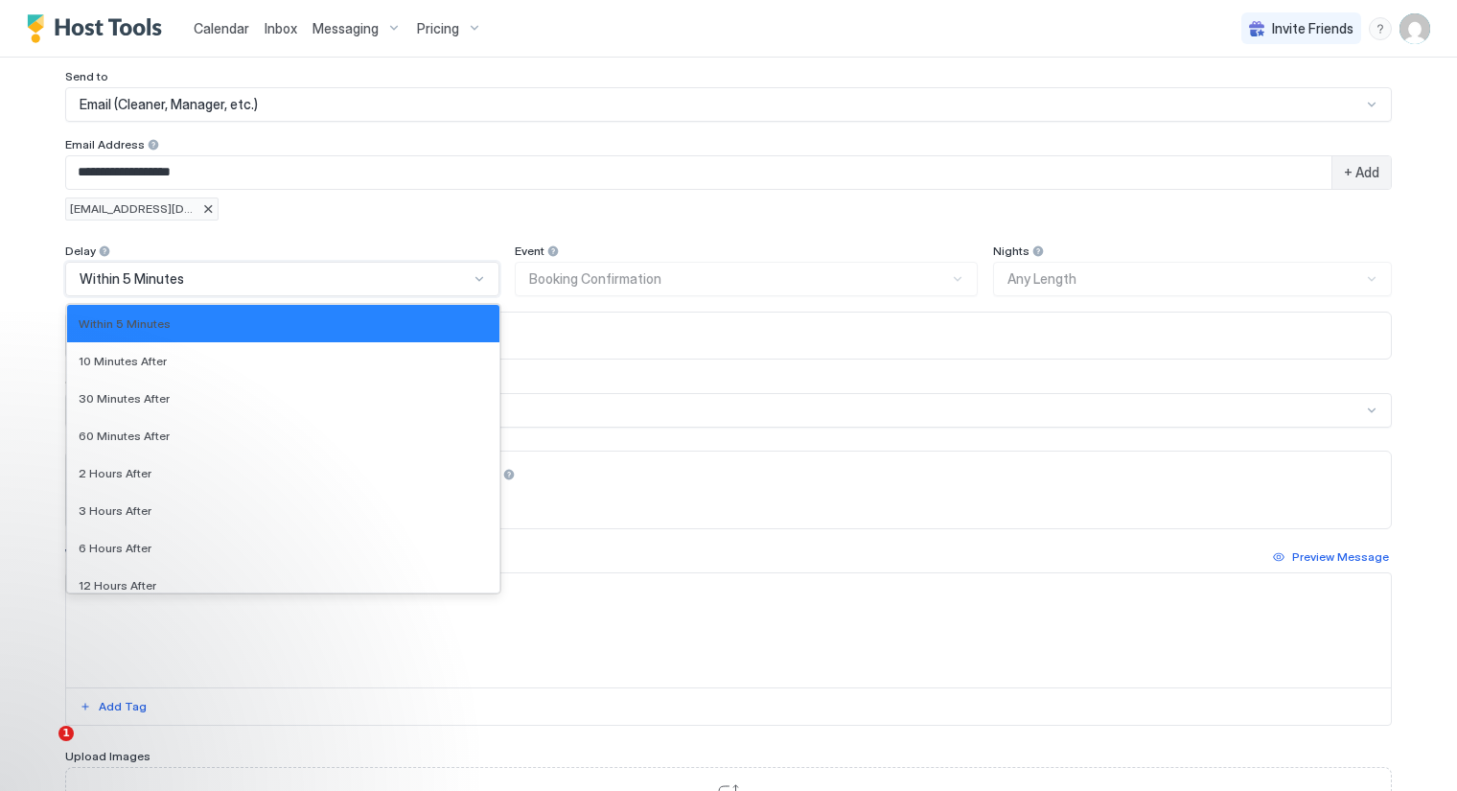
click at [472, 280] on div at bounding box center [479, 278] width 15 height 15
click at [682, 312] on div "Only send if check-in or check-out fall on selected days of the week" at bounding box center [728, 336] width 1327 height 48
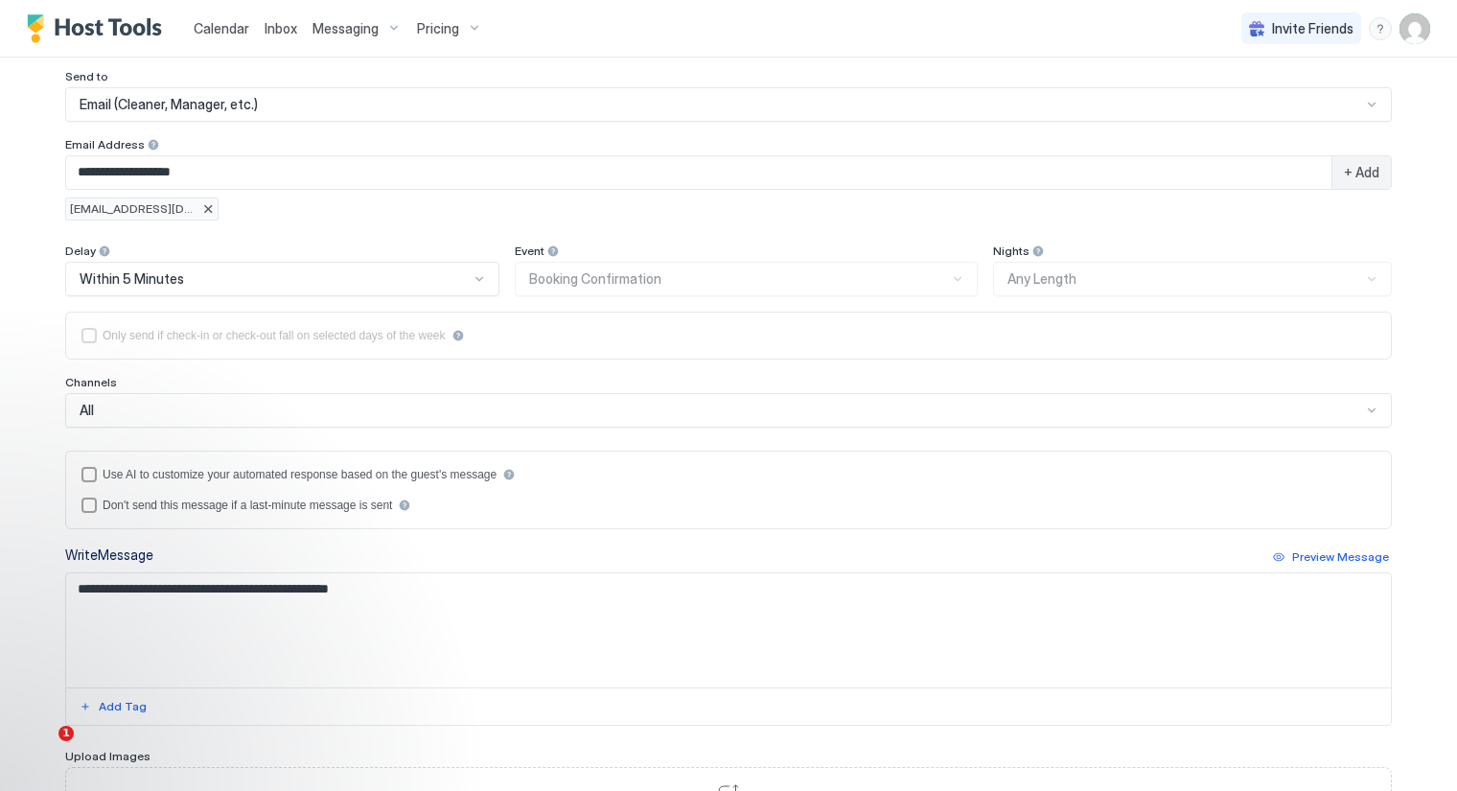
click at [682, 312] on div "Only send if check-in or check-out fall on selected days of the week" at bounding box center [728, 336] width 1327 height 48
click at [707, 280] on div "Event Booking Confirmation" at bounding box center [746, 270] width 462 height 53
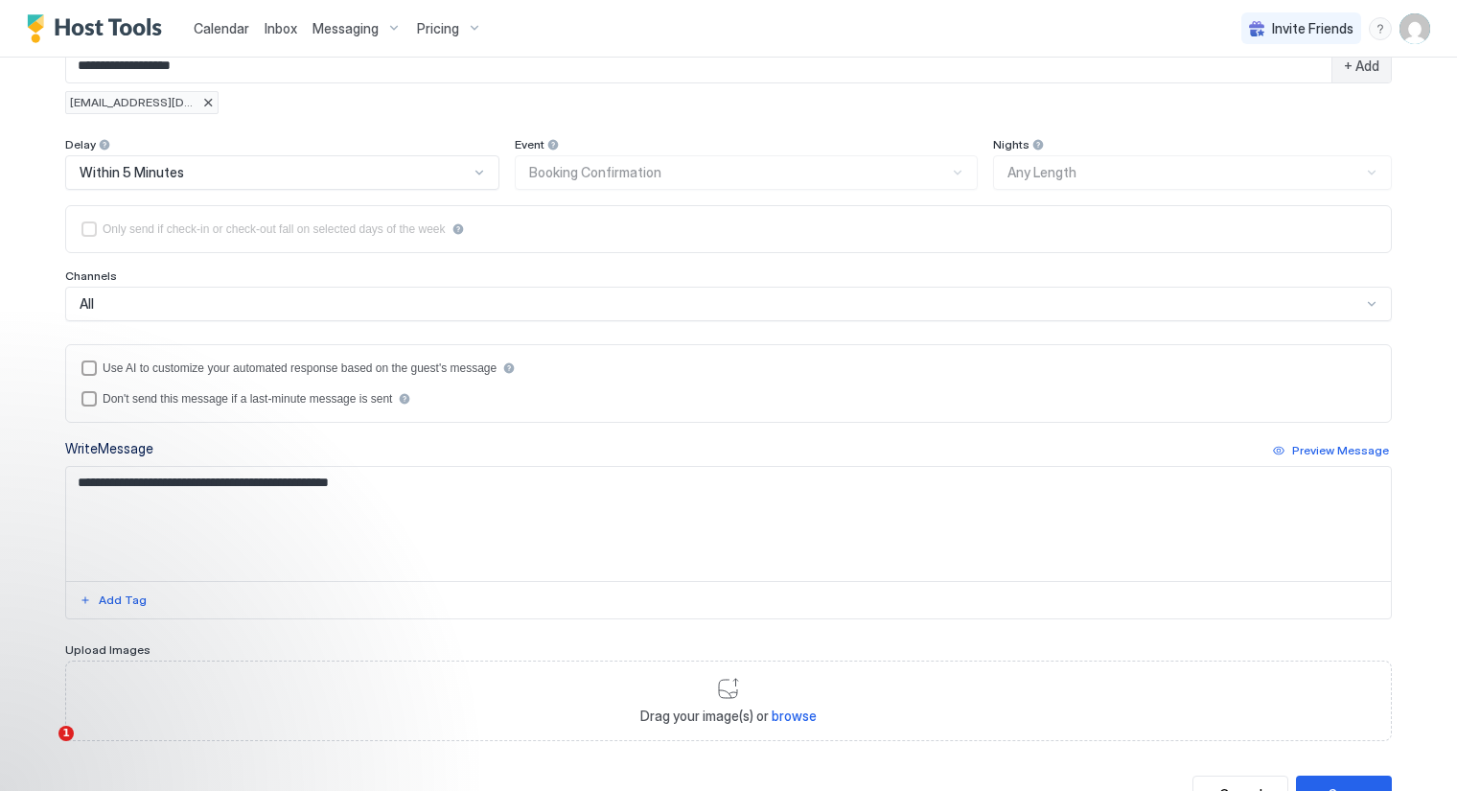
scroll to position [338, 0]
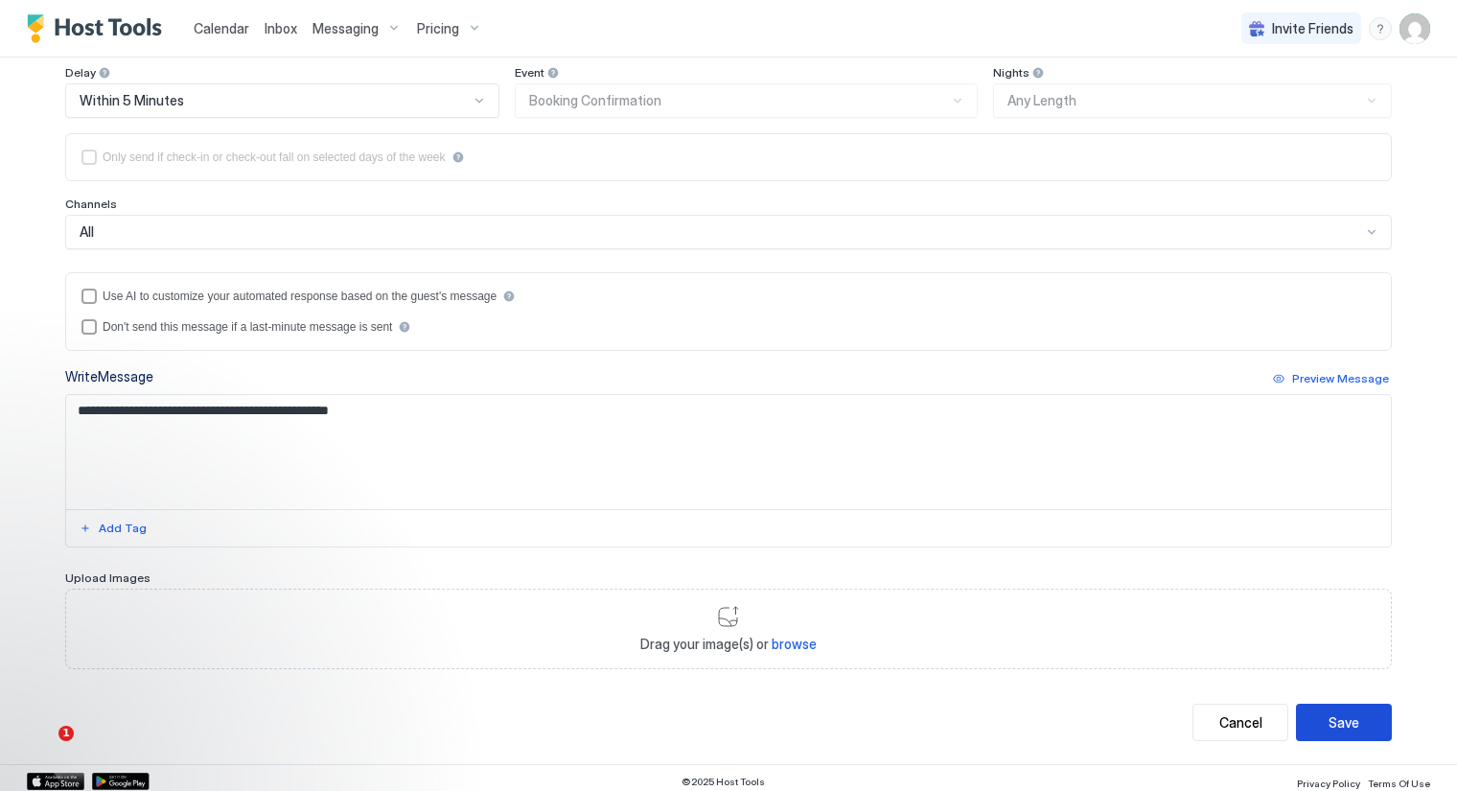
click at [1319, 723] on button "Save" at bounding box center [1344, 722] width 96 height 37
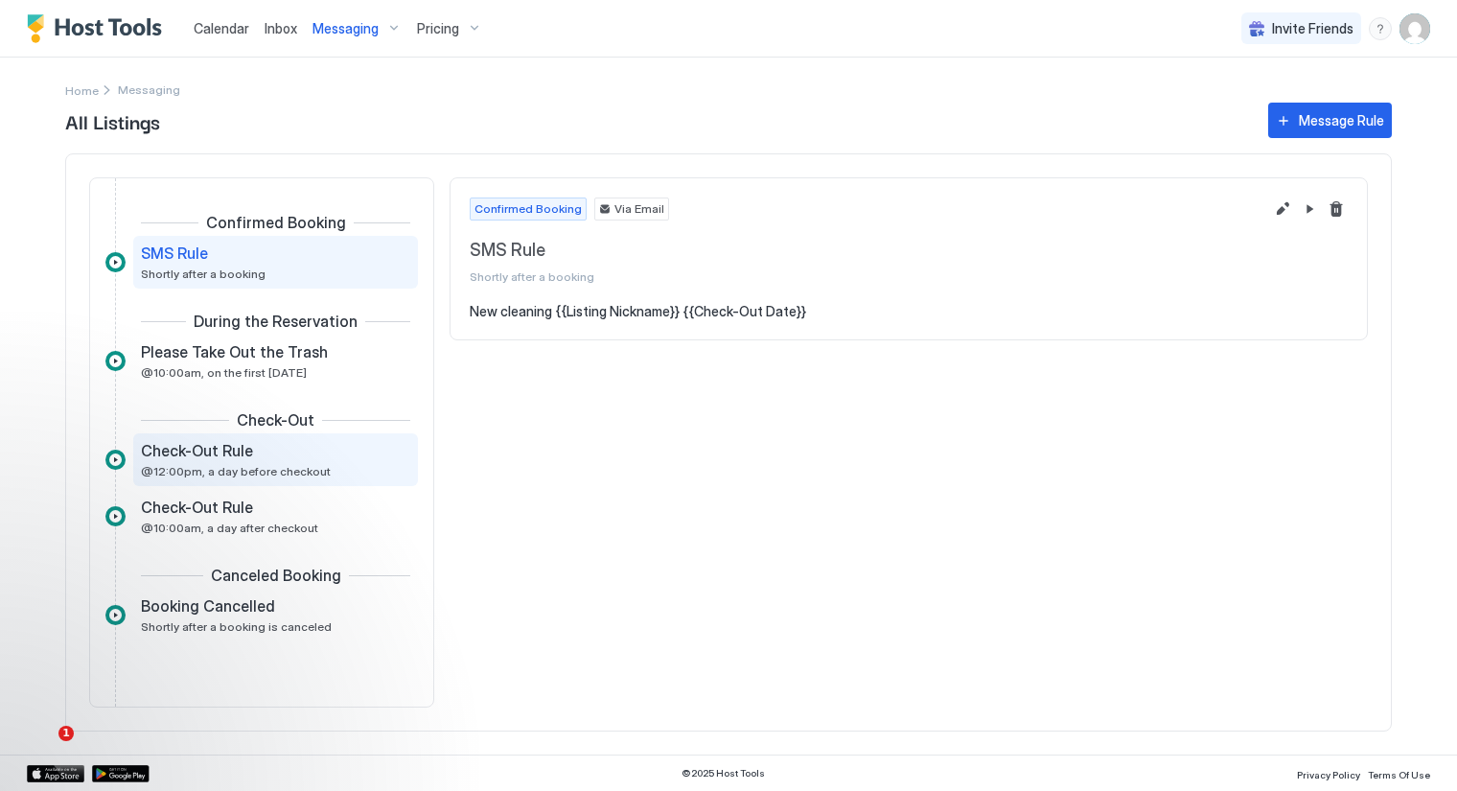
scroll to position [48, 0]
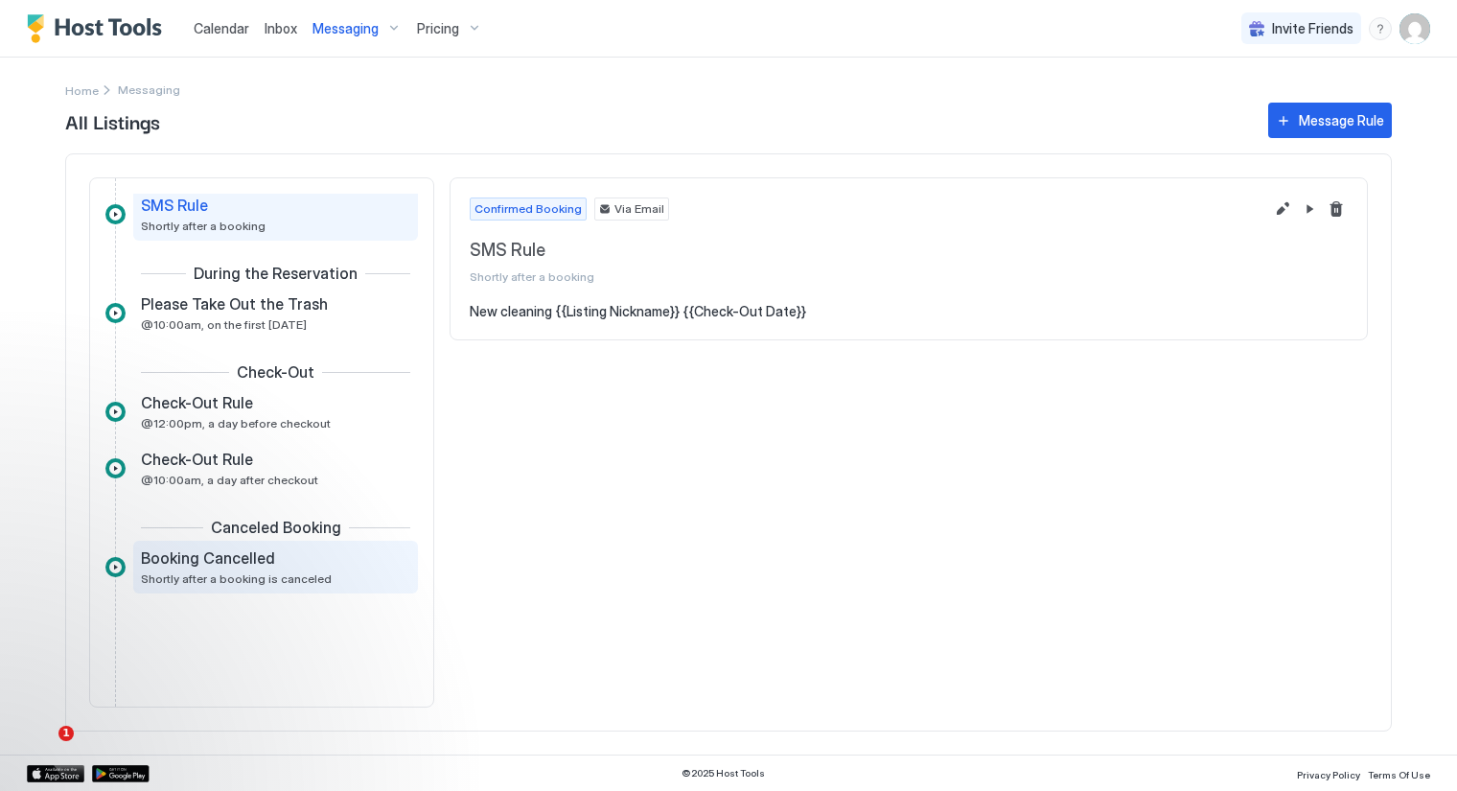
click at [269, 554] on div "Booking Cancelled" at bounding box center [262, 557] width 243 height 19
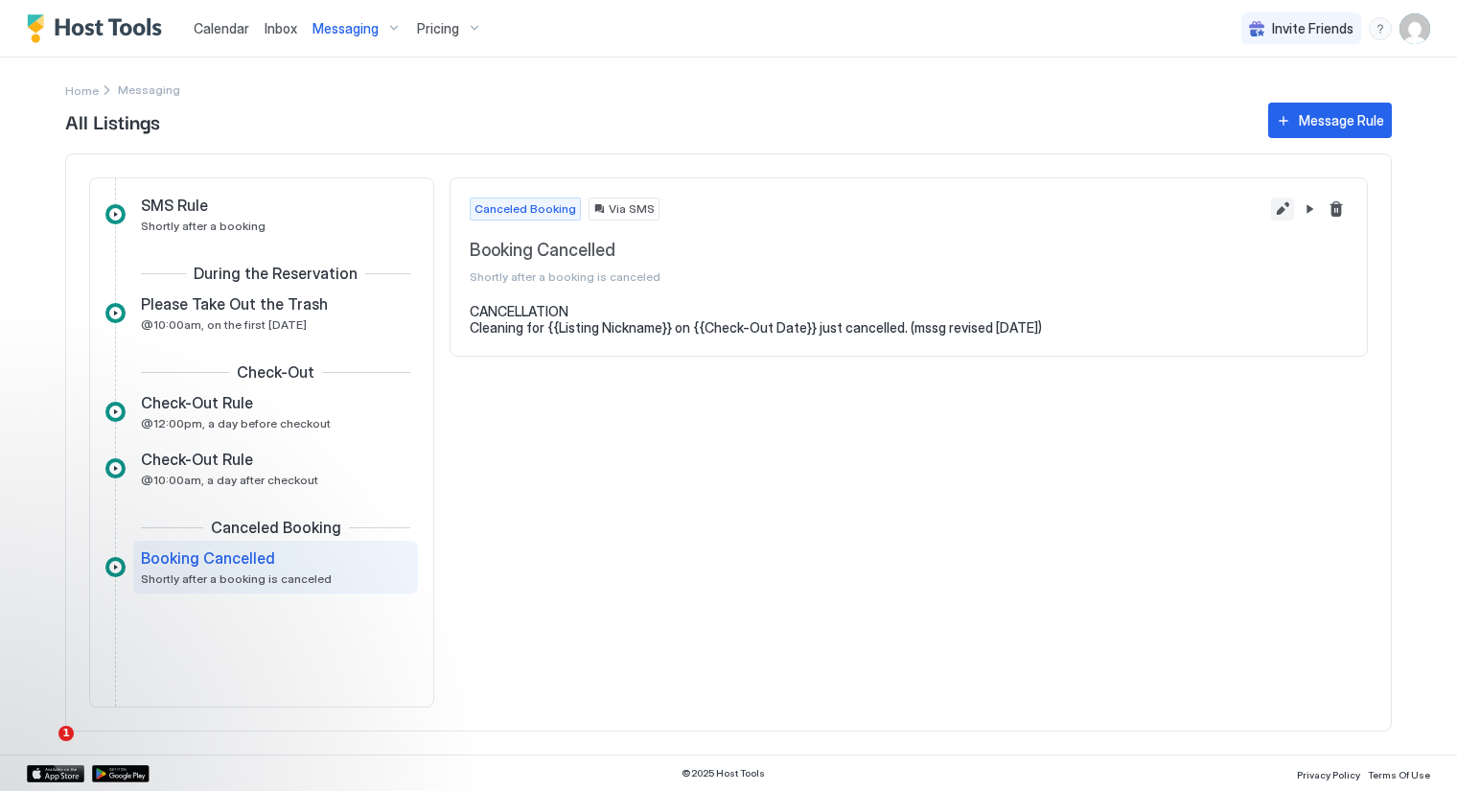
click at [1280, 211] on button "Edit message rule" at bounding box center [1282, 209] width 23 height 23
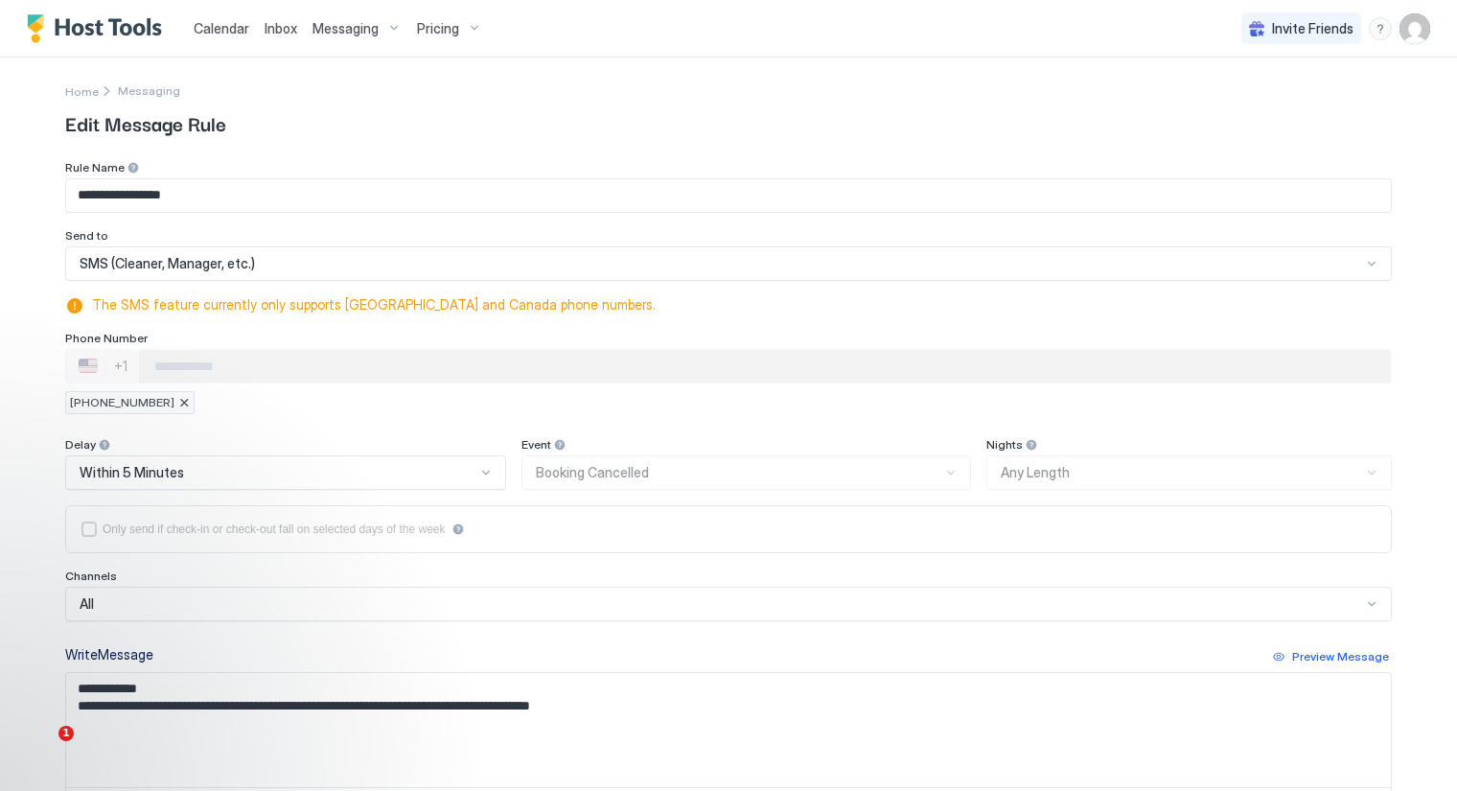
click at [1216, 467] on div "Nights Any Length" at bounding box center [1190, 463] width 406 height 53
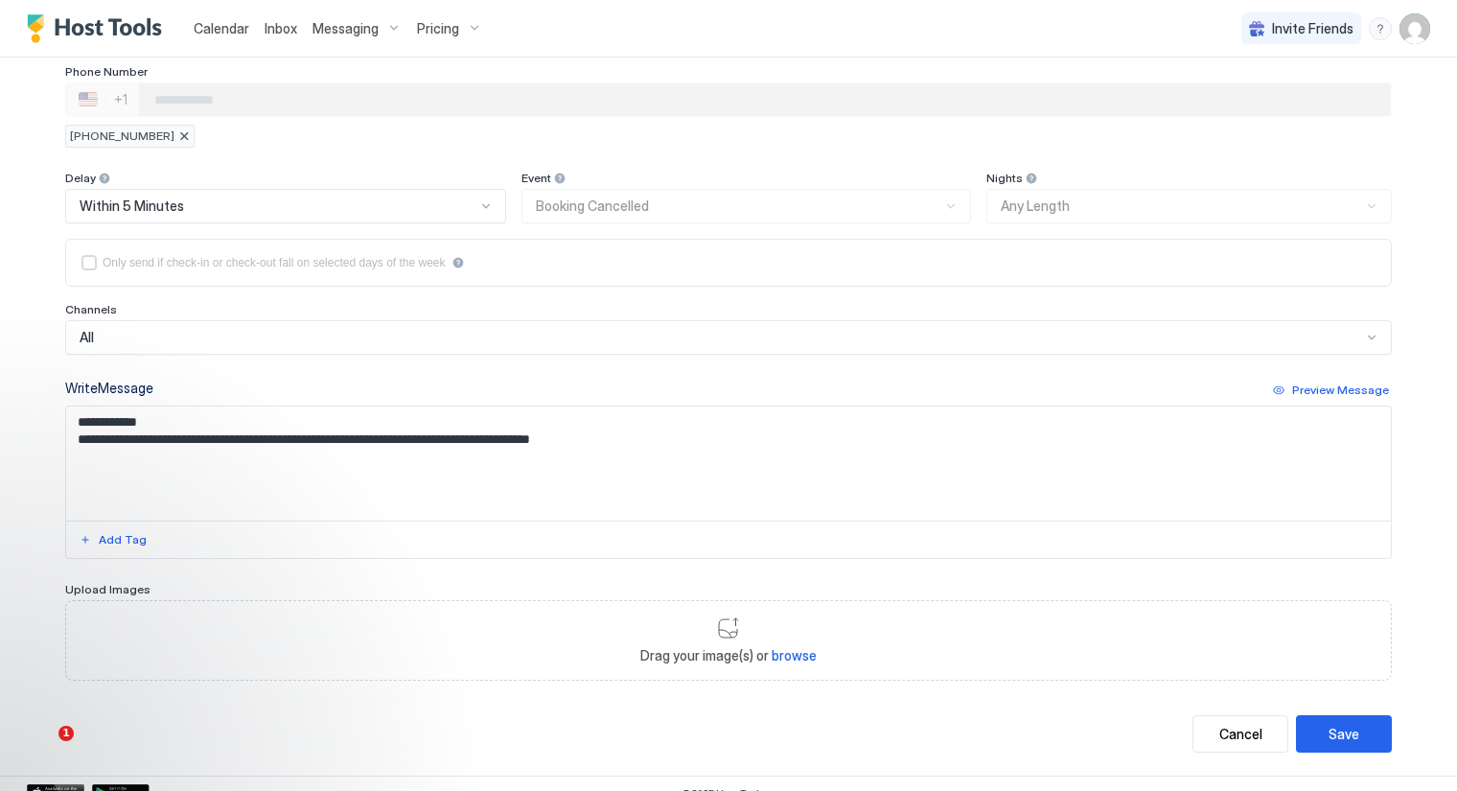
scroll to position [279, 0]
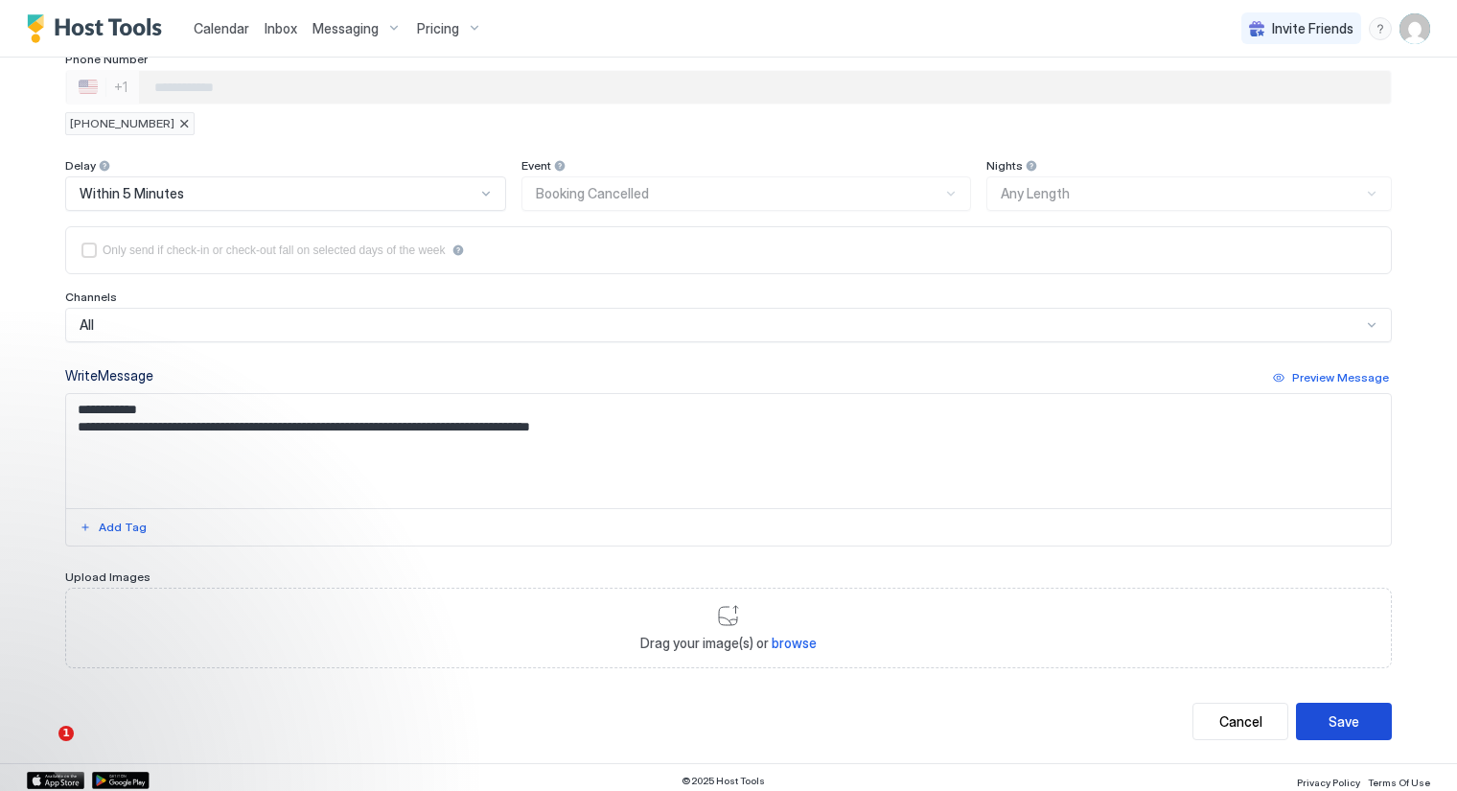
click at [1330, 713] on div "Save" at bounding box center [1344, 721] width 31 height 20
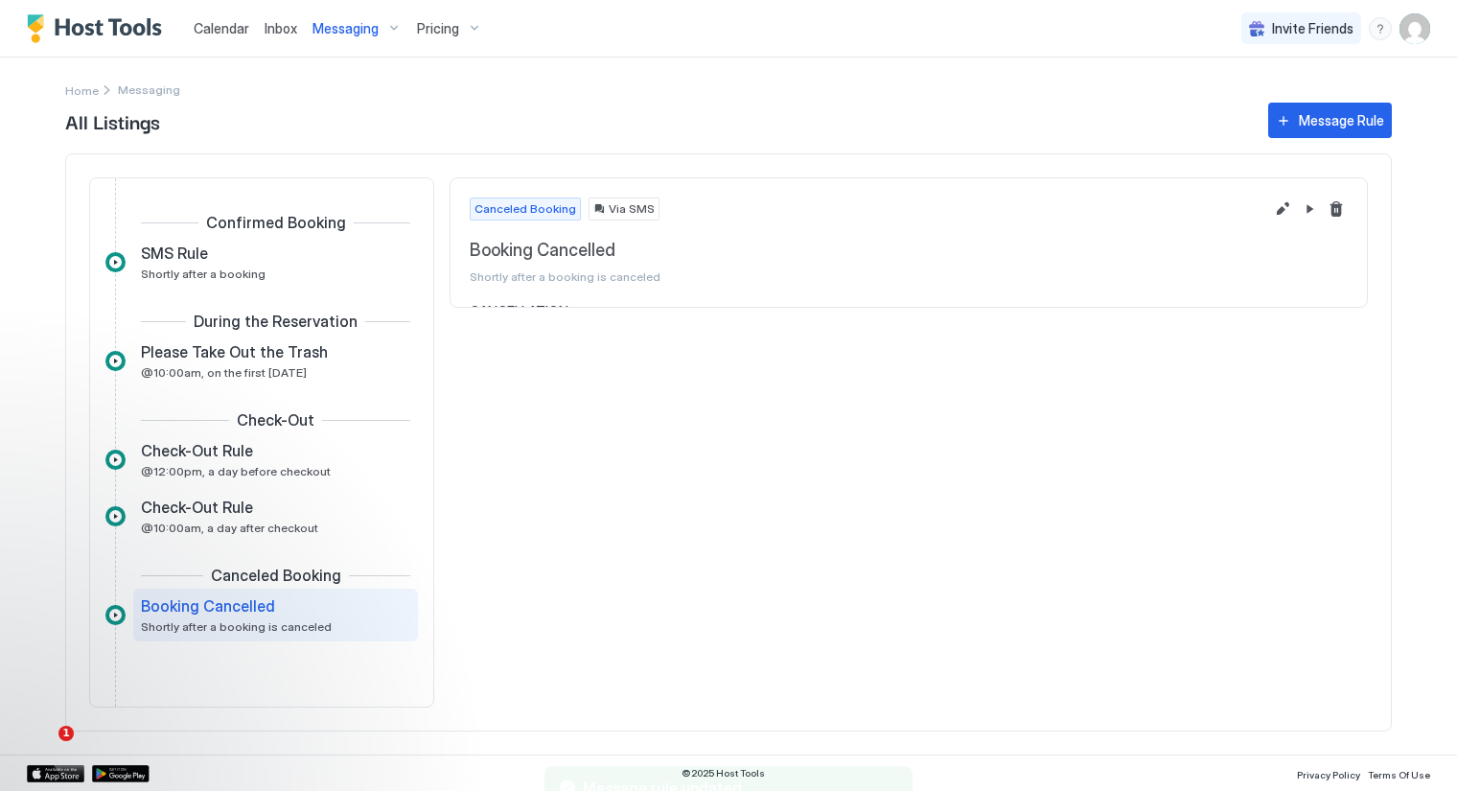
scroll to position [48, 0]
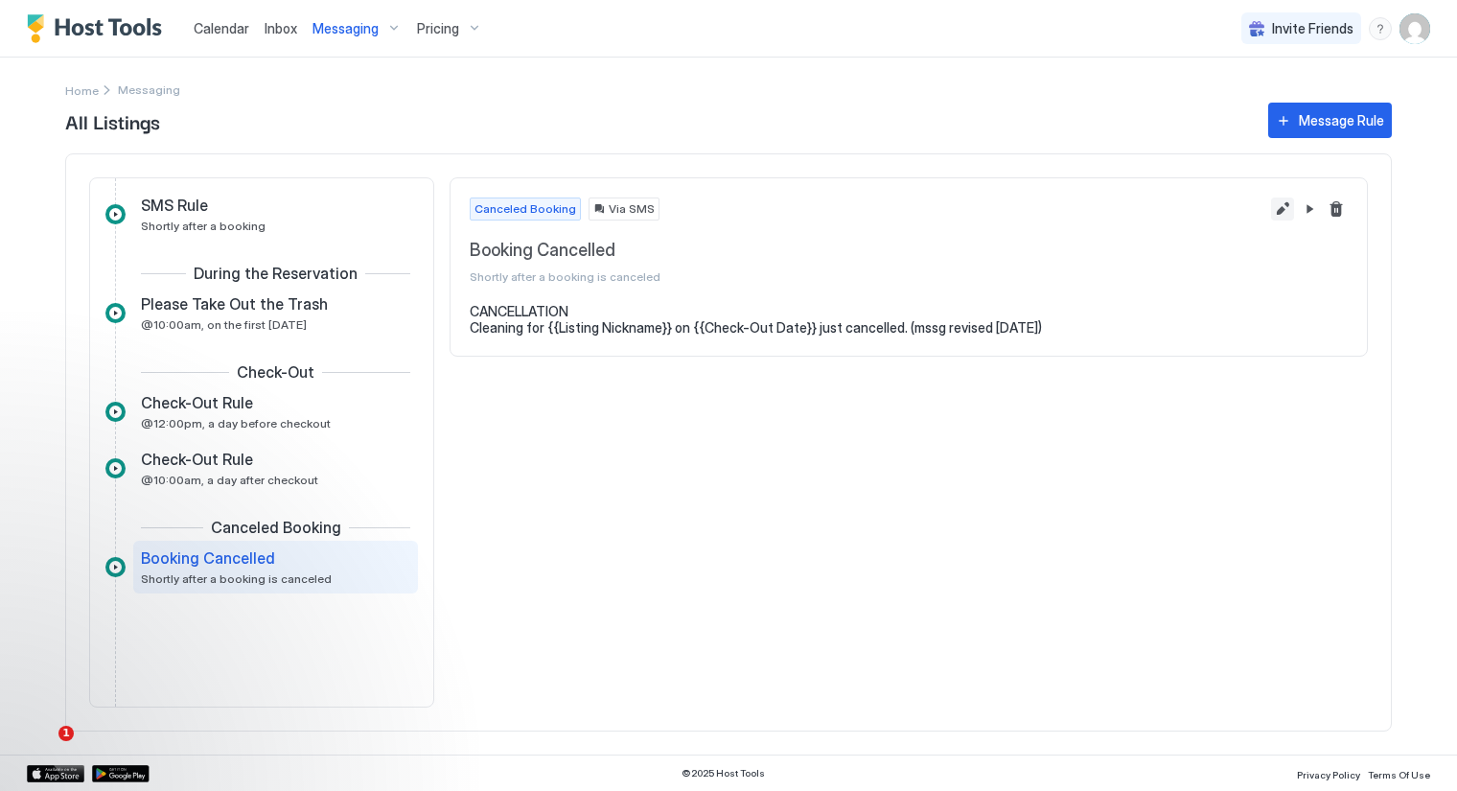
click at [1278, 204] on button "Edit message rule" at bounding box center [1282, 209] width 23 height 23
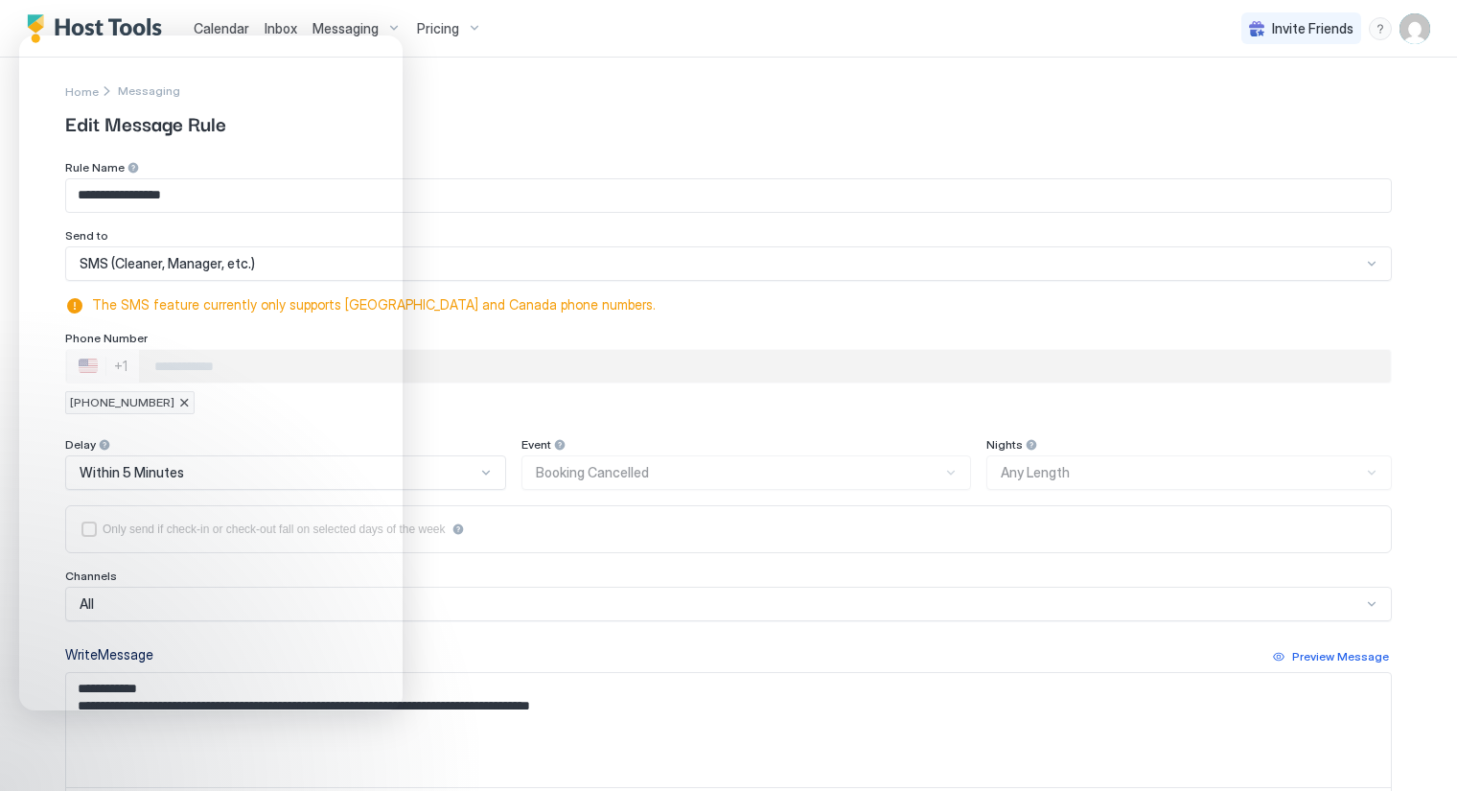
click at [742, 179] on input "Input Field" at bounding box center [728, 195] width 1325 height 33
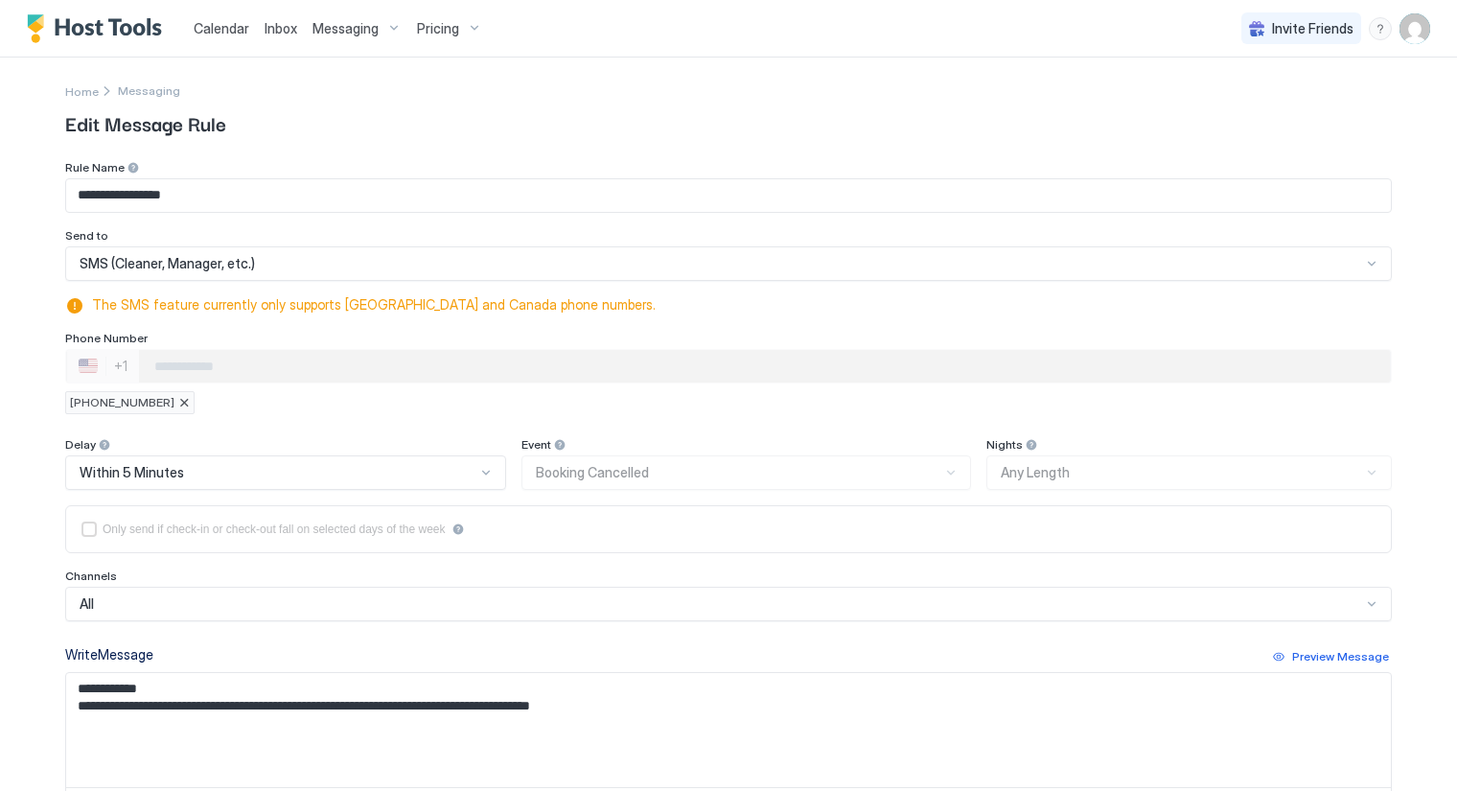
click at [91, 407] on span "+16023907307" at bounding box center [122, 402] width 105 height 17
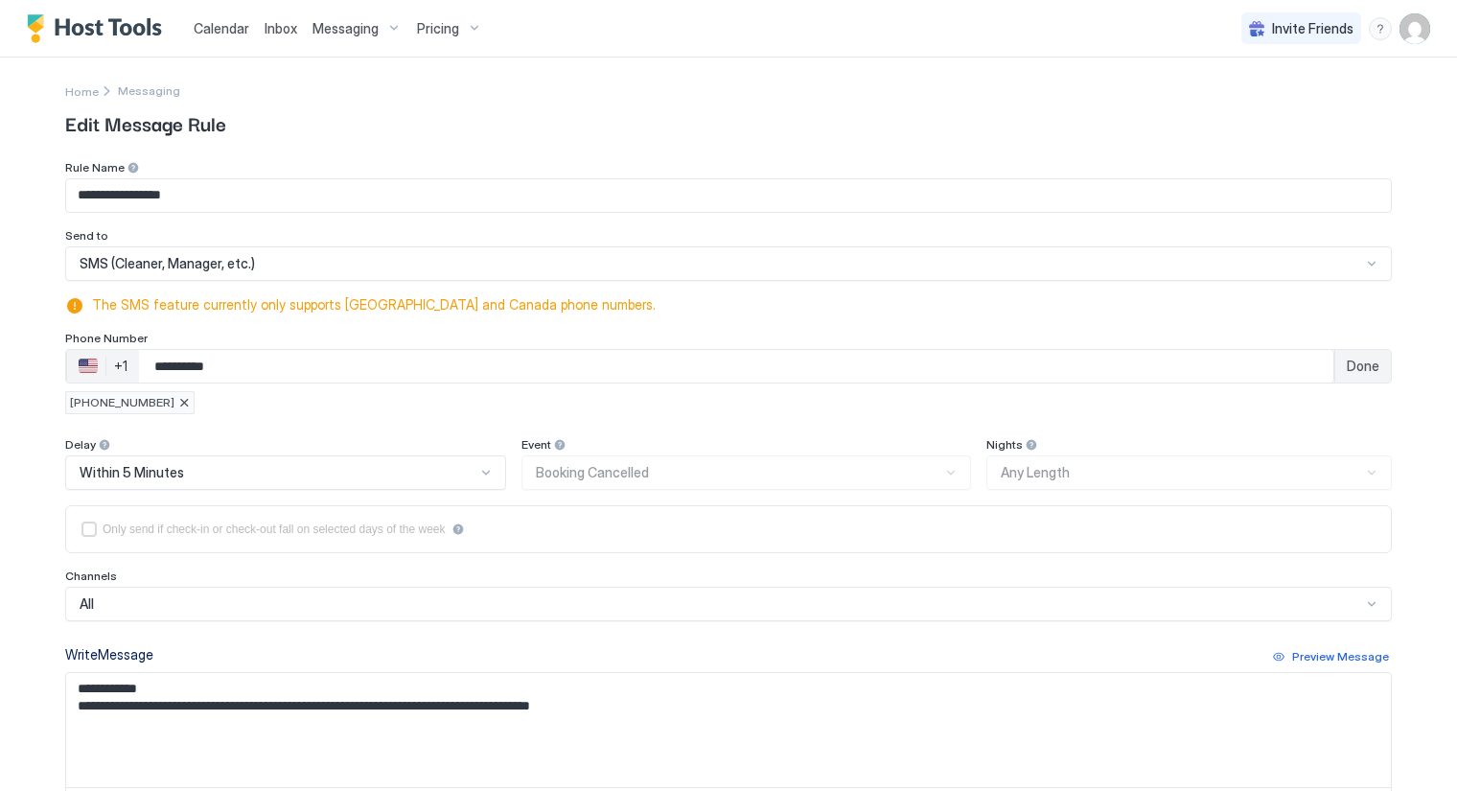
click at [1371, 367] on span "Done" at bounding box center [1363, 366] width 33 height 17
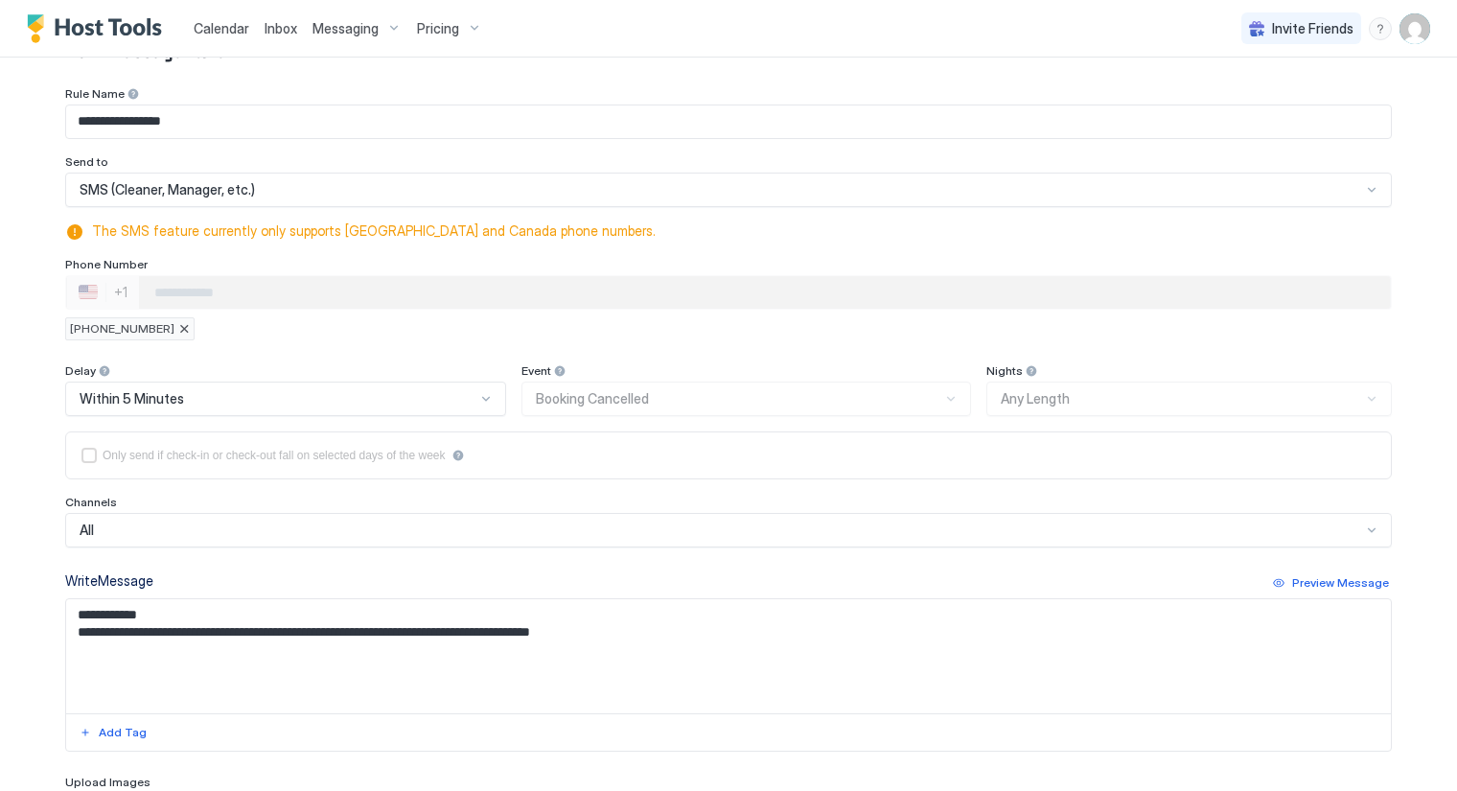
scroll to position [279, 0]
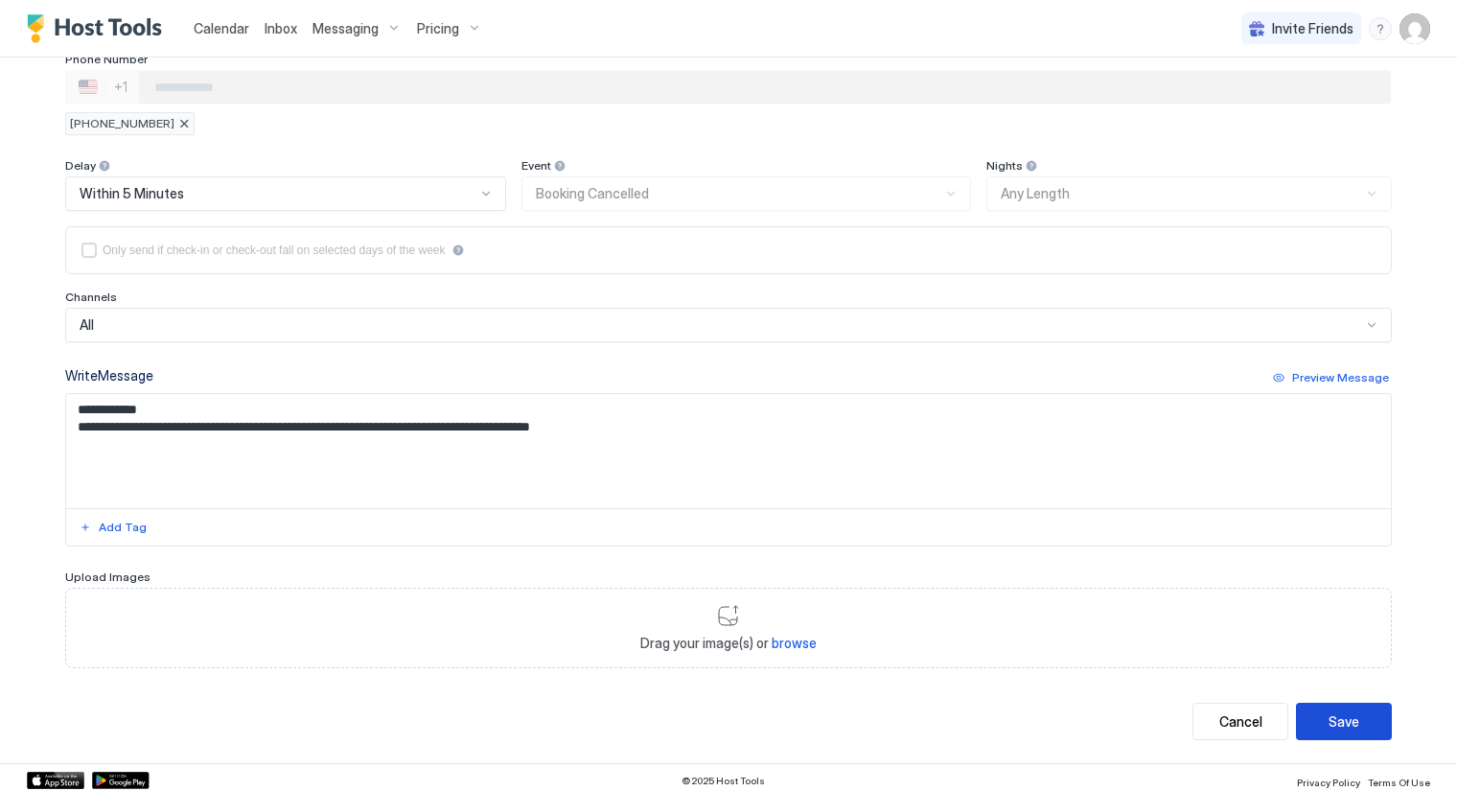
click at [1317, 712] on button "Save" at bounding box center [1344, 721] width 96 height 37
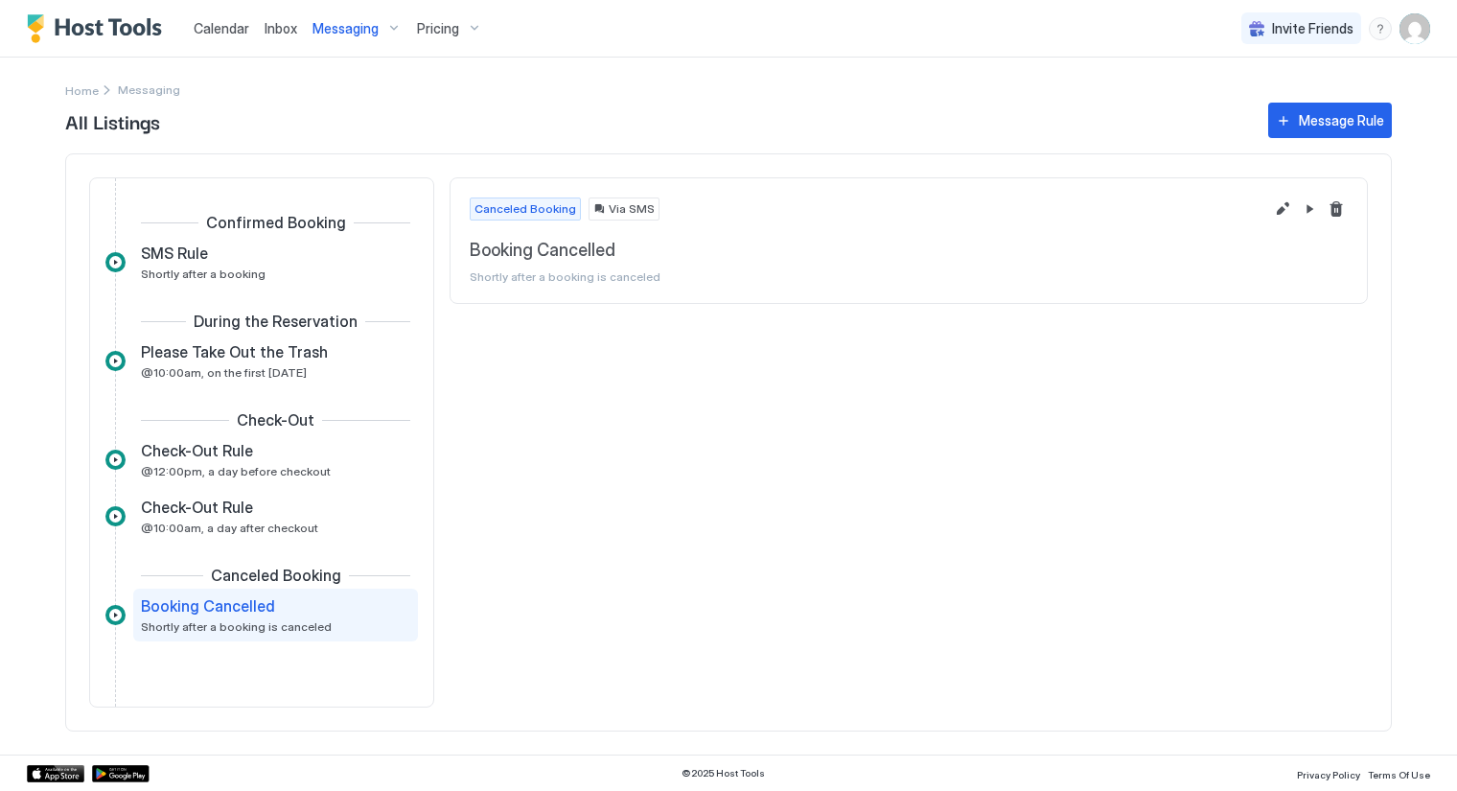
scroll to position [48, 0]
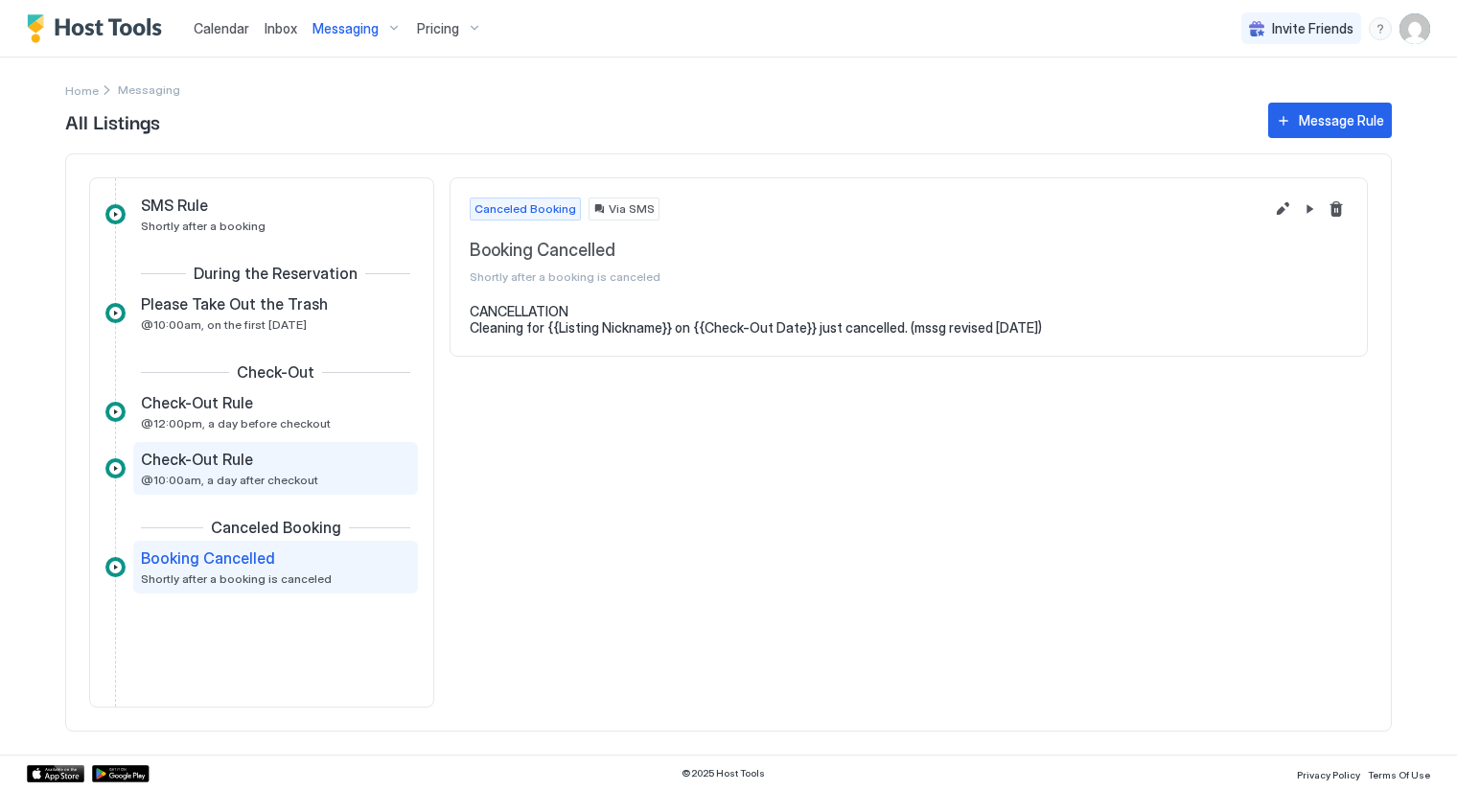
click at [247, 477] on span "@10:00am, a day after checkout" at bounding box center [229, 480] width 177 height 14
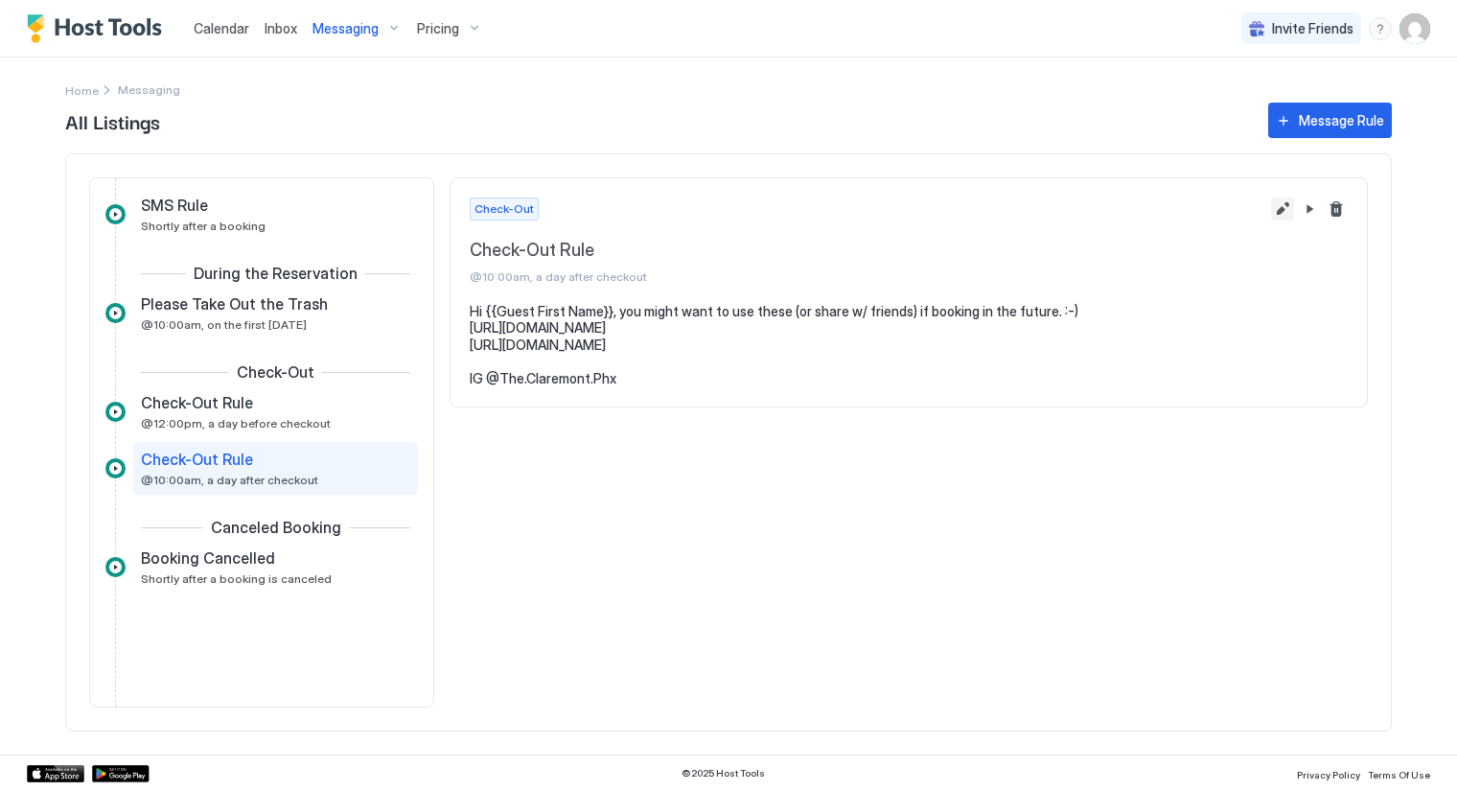
click at [1280, 207] on button "Edit message rule" at bounding box center [1282, 209] width 23 height 23
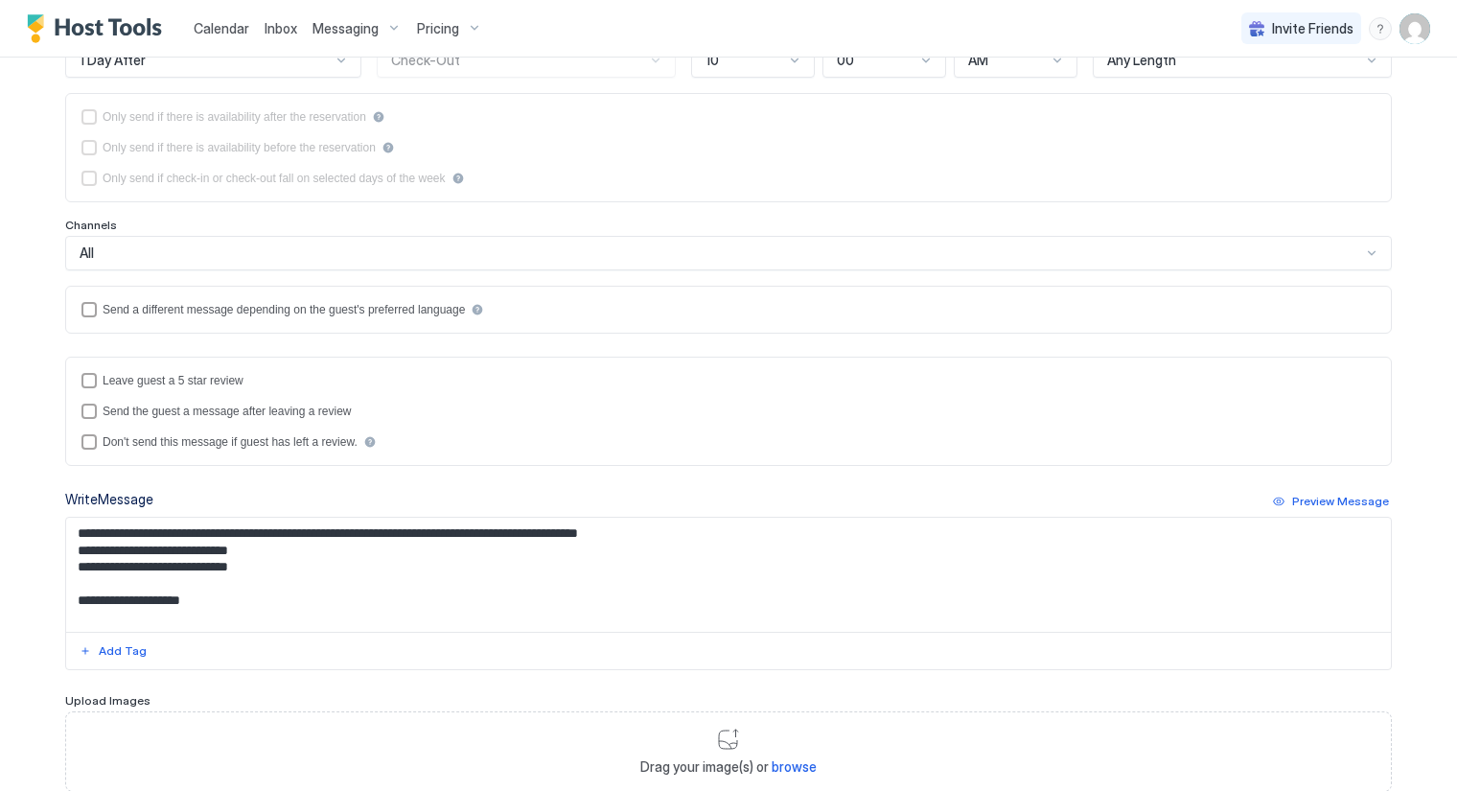
scroll to position [402, 0]
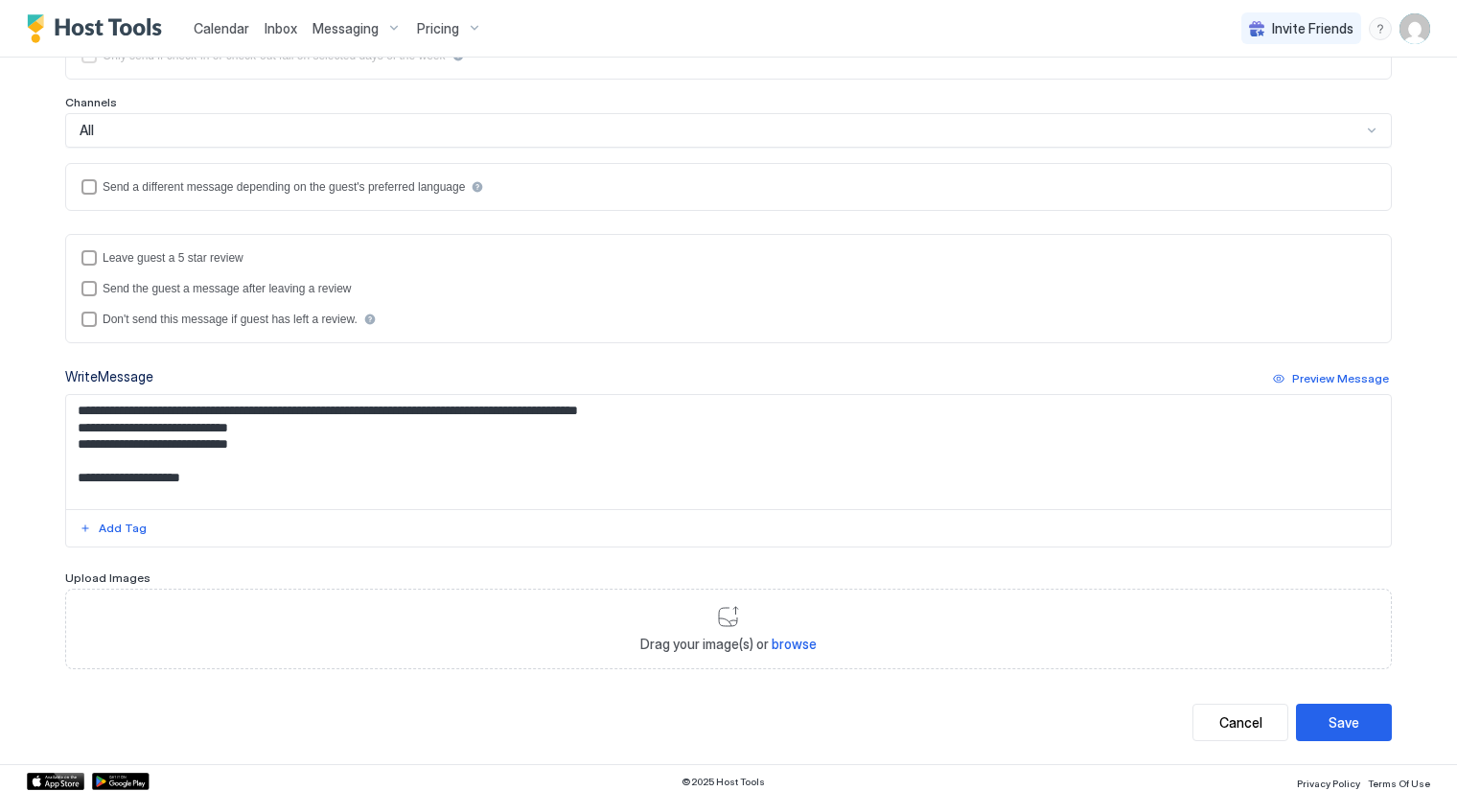
click at [266, 427] on textarea "**********" at bounding box center [729, 452] width 1326 height 114
drag, startPoint x: 95, startPoint y: 430, endPoint x: 129, endPoint y: 422, distance: 35.4
click at [66, 429] on textarea "**********" at bounding box center [729, 452] width 1326 height 114
click at [180, 424] on textarea "**********" at bounding box center [729, 452] width 1326 height 114
drag, startPoint x: 256, startPoint y: 422, endPoint x: 65, endPoint y: 423, distance: 190.8
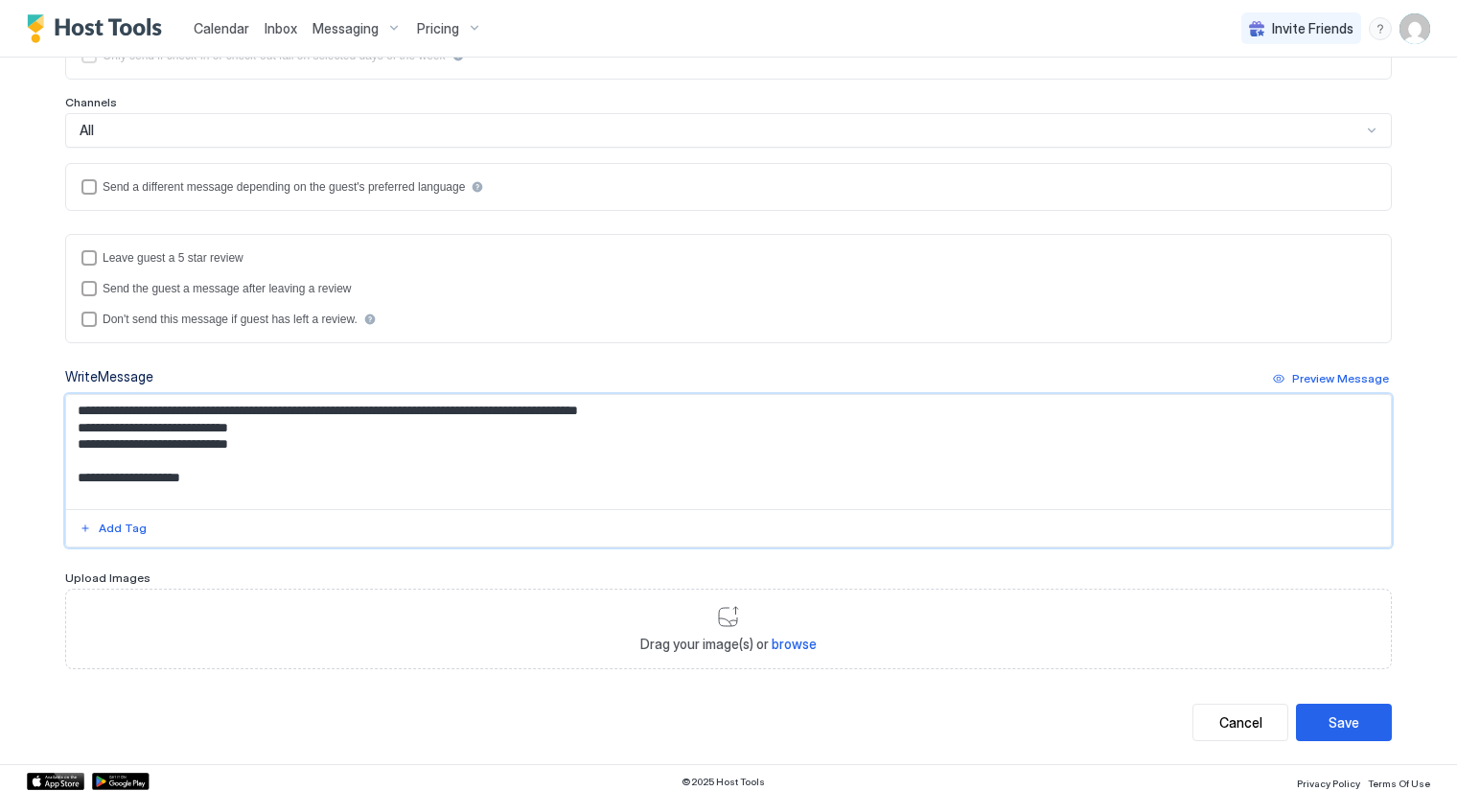
click at [66, 423] on textarea "**********" at bounding box center [729, 452] width 1326 height 114
paste textarea "********"
drag, startPoint x: 283, startPoint y: 442, endPoint x: 60, endPoint y: 441, distance: 222.4
click at [66, 441] on textarea "**********" at bounding box center [729, 452] width 1326 height 114
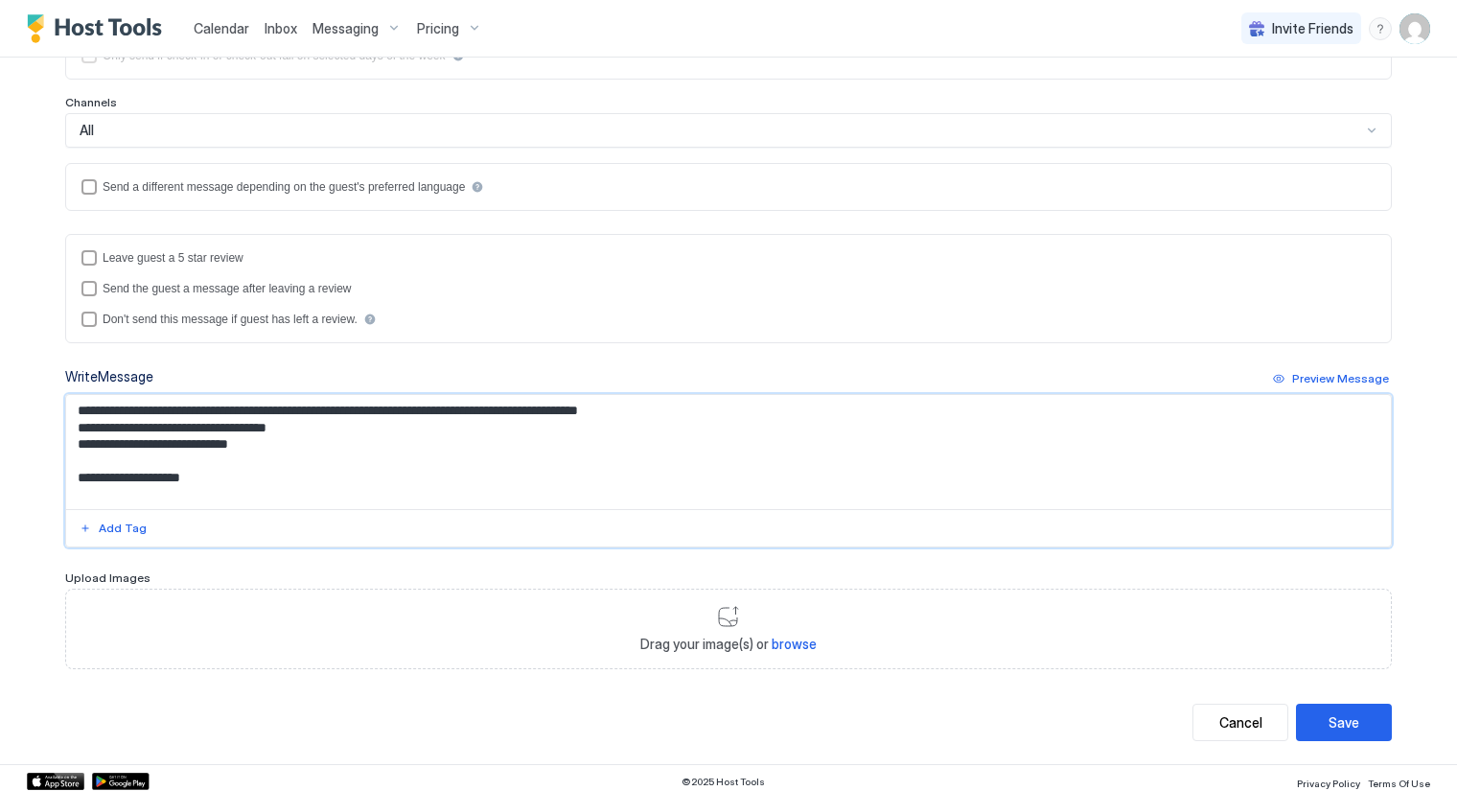
click at [114, 439] on textarea "**********" at bounding box center [729, 452] width 1326 height 114
paste textarea "********"
type textarea "**********"
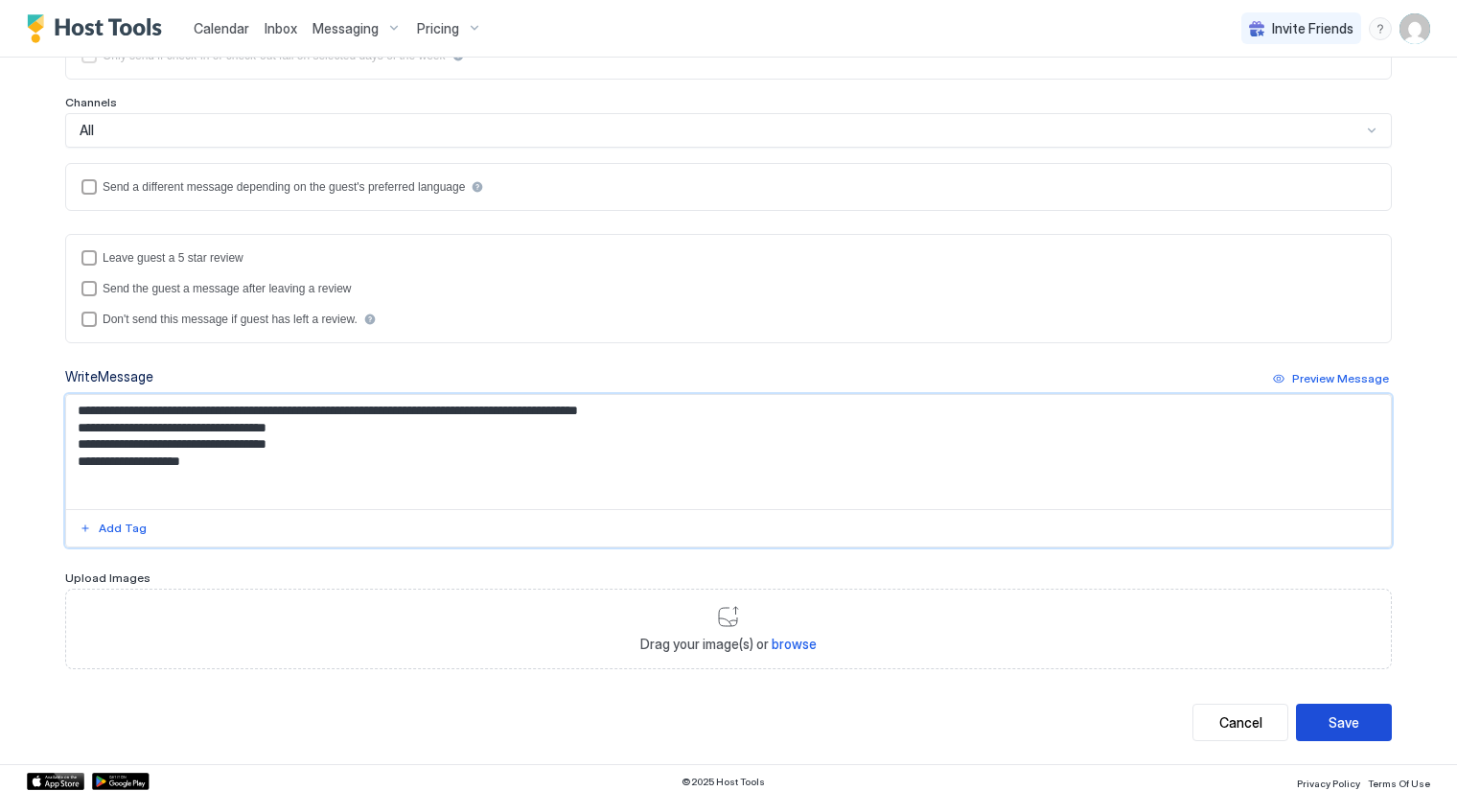
click at [1329, 718] on div "Save" at bounding box center [1344, 722] width 31 height 20
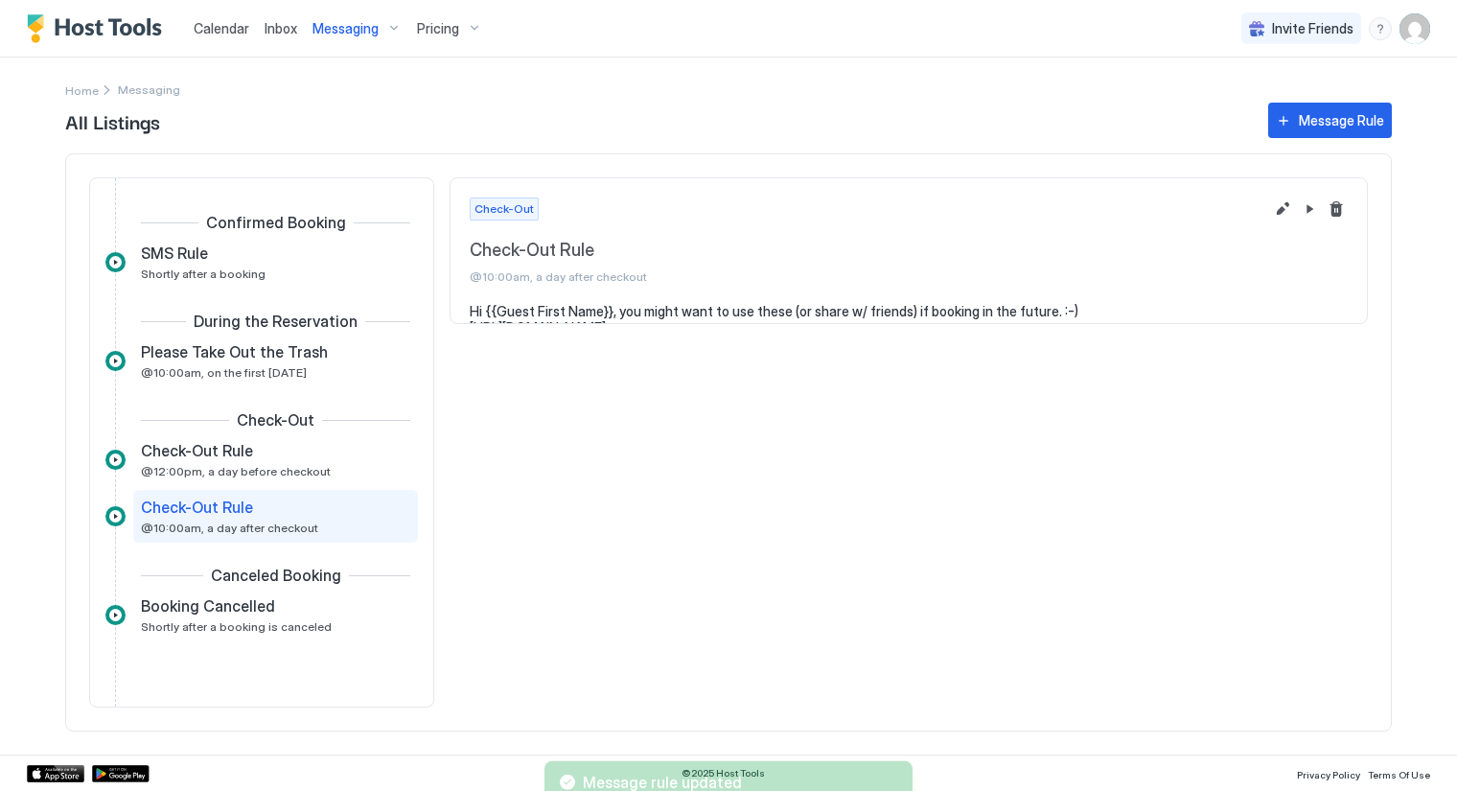
scroll to position [48, 0]
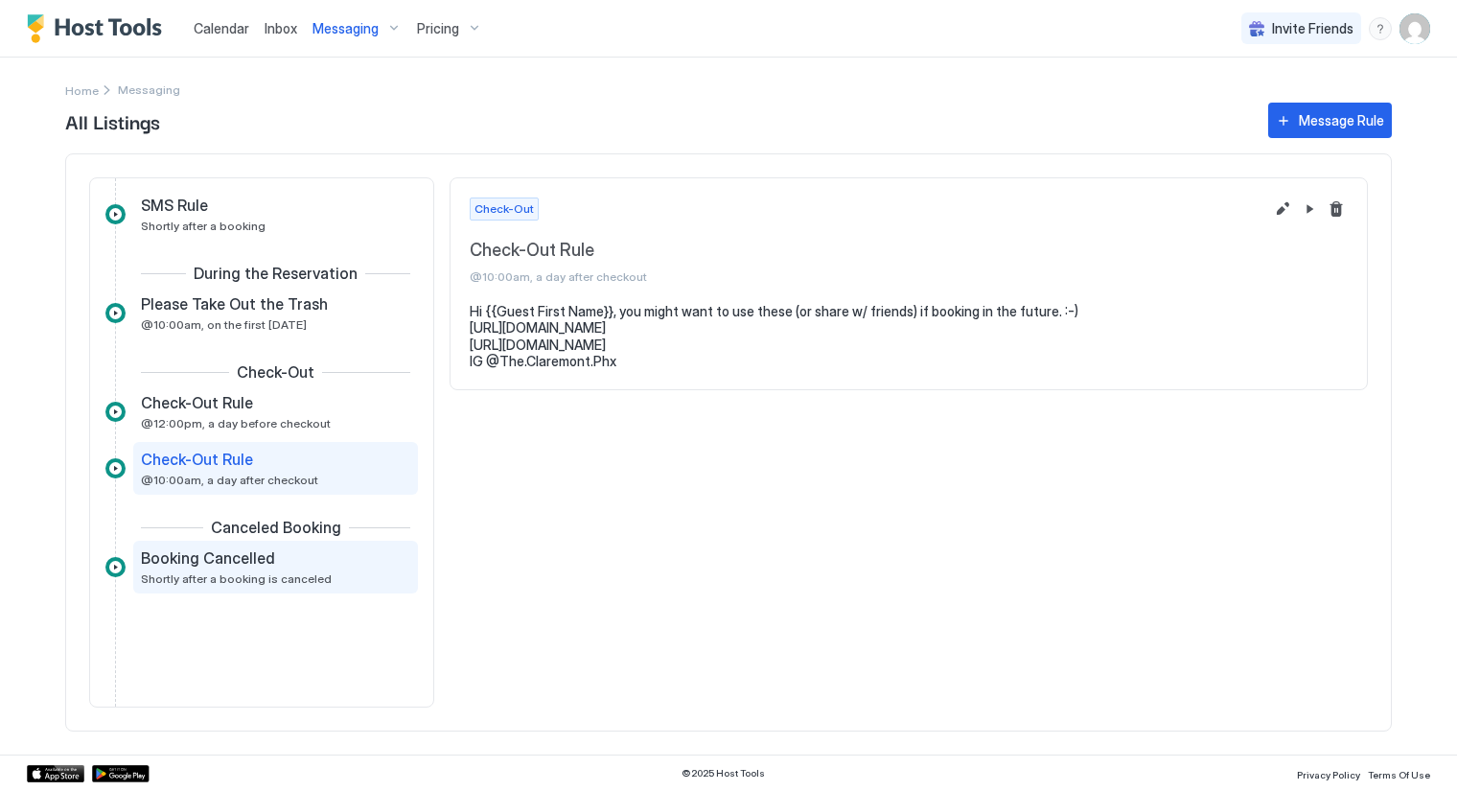
click at [242, 581] on span "Shortly after a booking is canceled" at bounding box center [236, 578] width 191 height 14
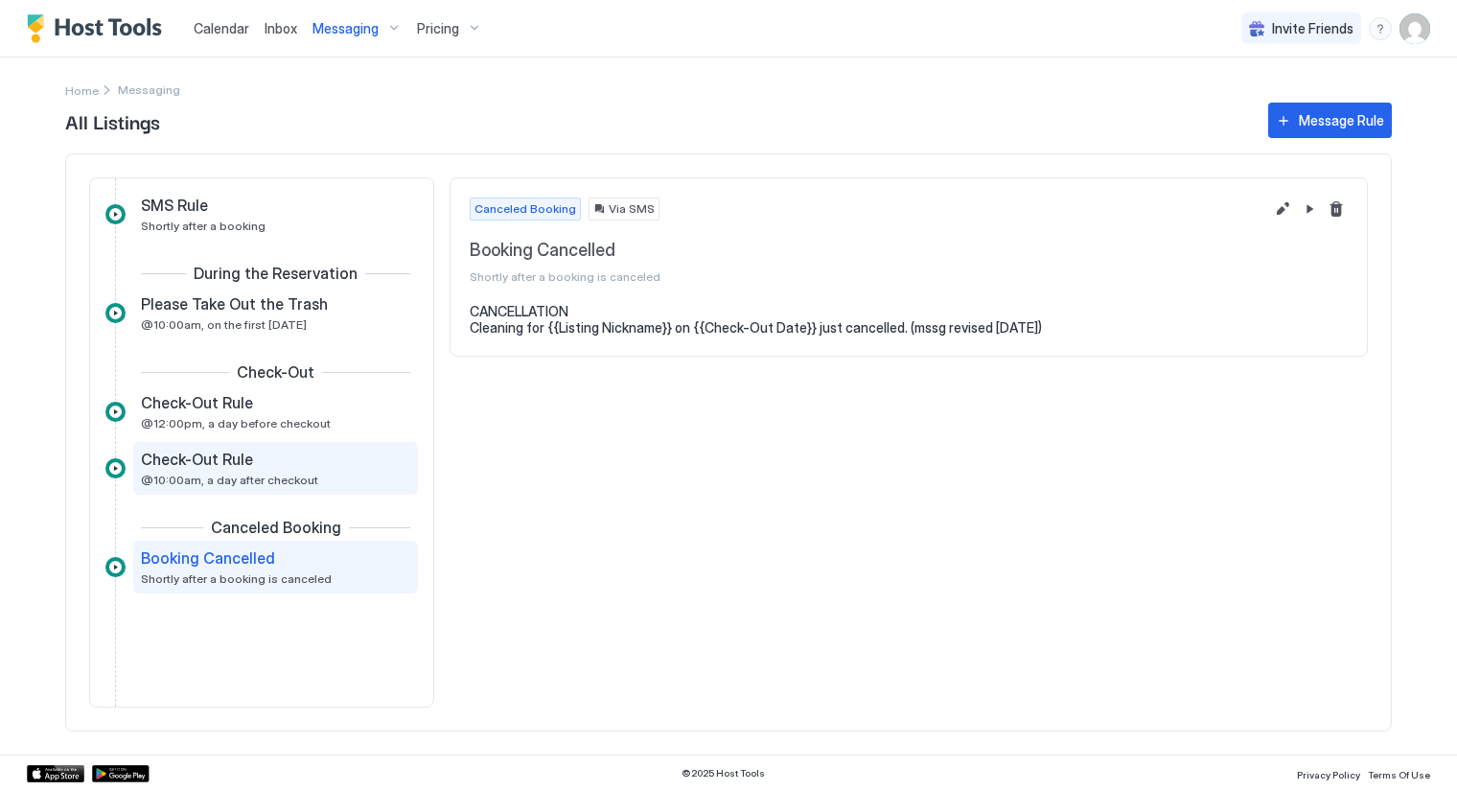
click at [213, 470] on div "Check-Out Rule @10:00am, a day after checkout" at bounding box center [262, 468] width 243 height 37
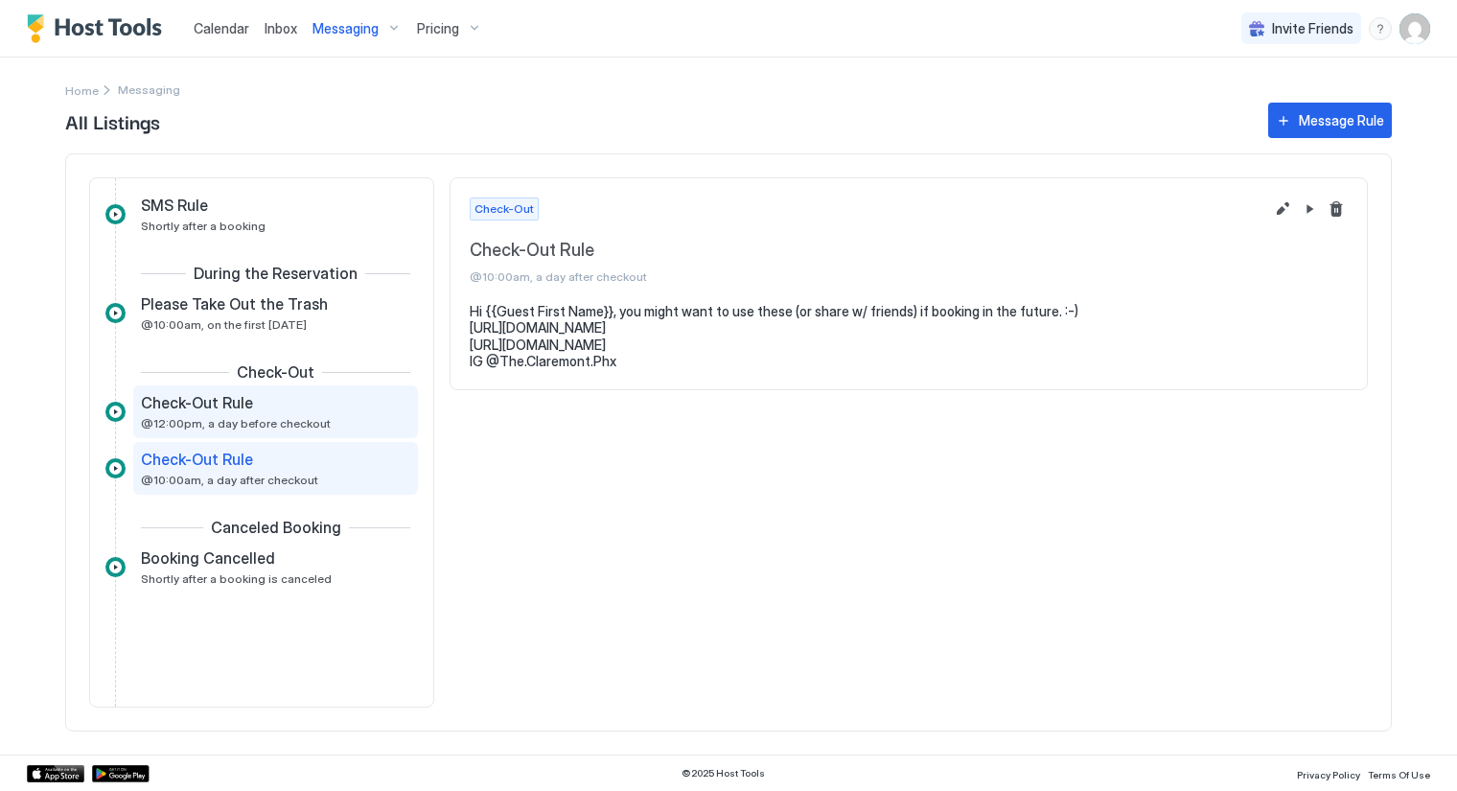
click at [210, 399] on span "Check-Out Rule" at bounding box center [197, 402] width 112 height 19
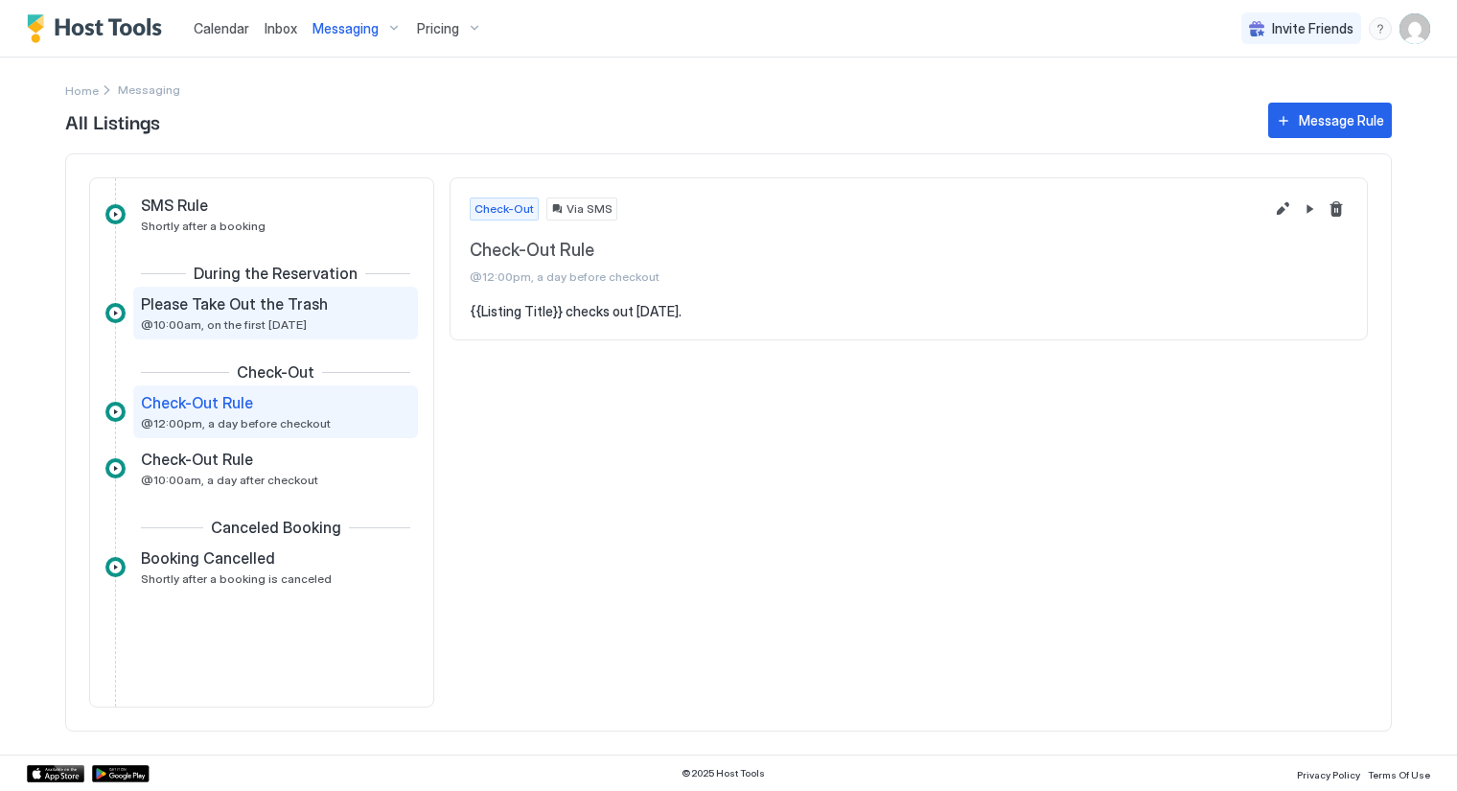
click at [238, 317] on span "@10:00am, on the first Tuesday" at bounding box center [224, 324] width 166 height 14
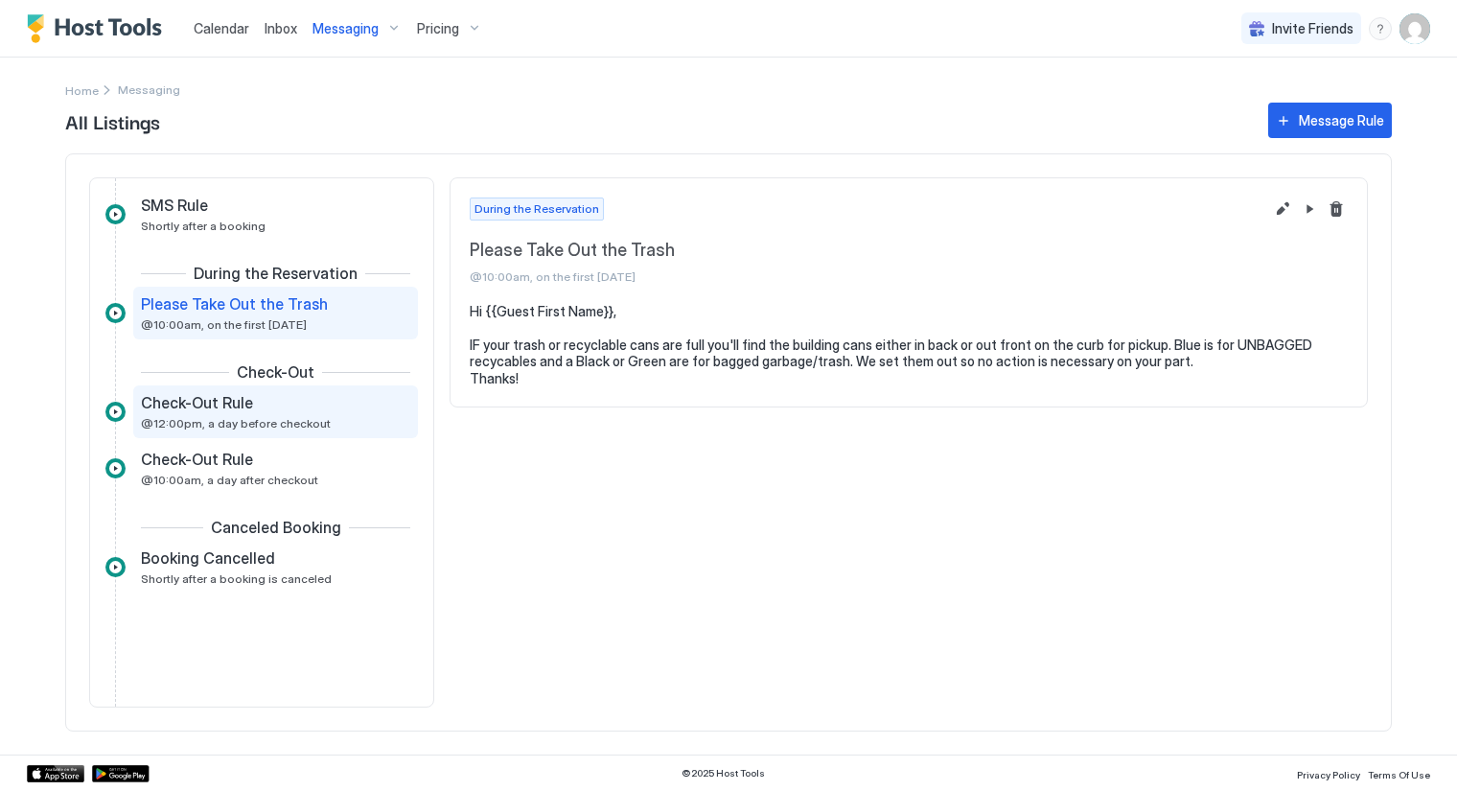
click at [256, 403] on div "Check-Out Rule" at bounding box center [262, 402] width 243 height 19
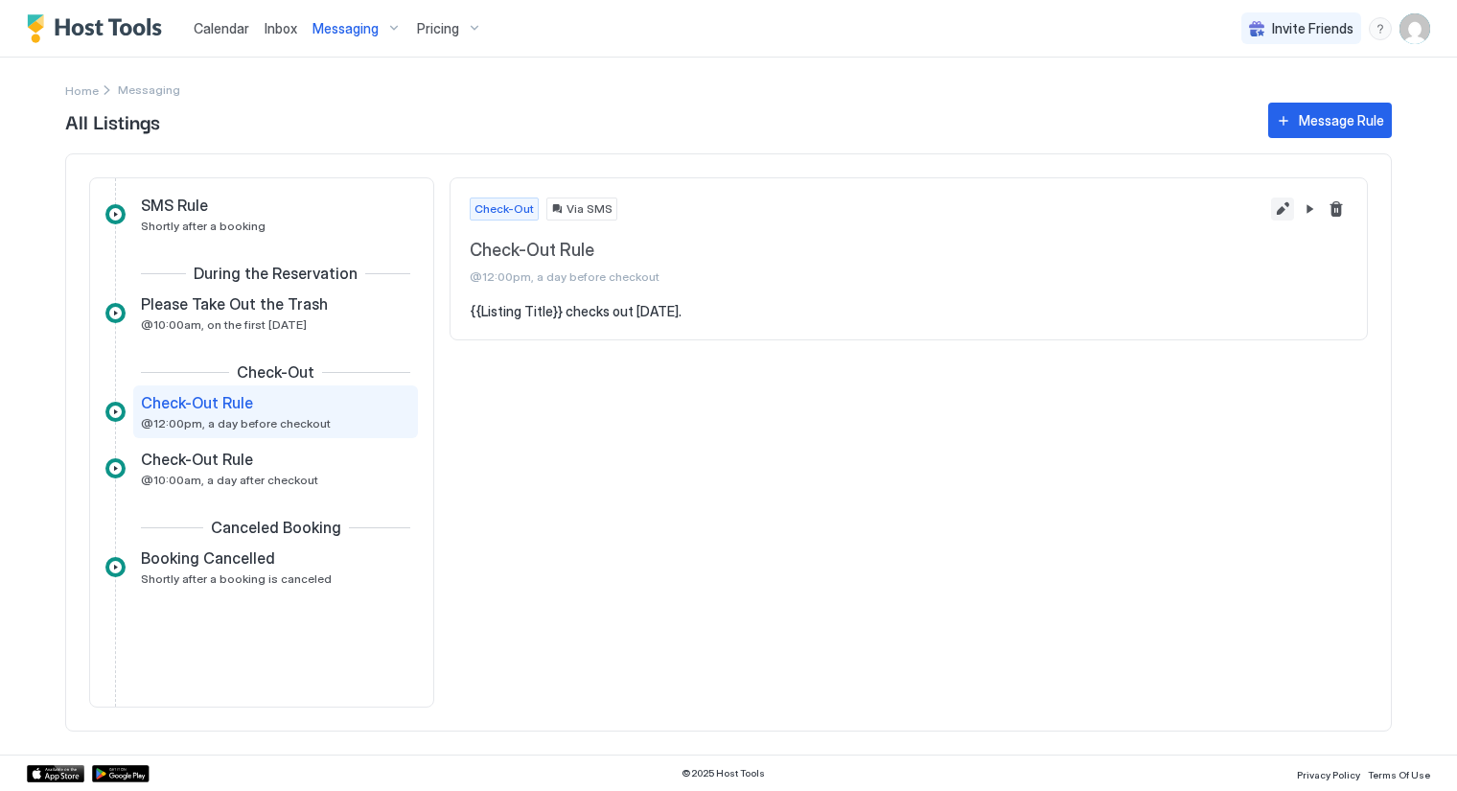
click at [1285, 203] on button "Edit message rule" at bounding box center [1282, 209] width 23 height 23
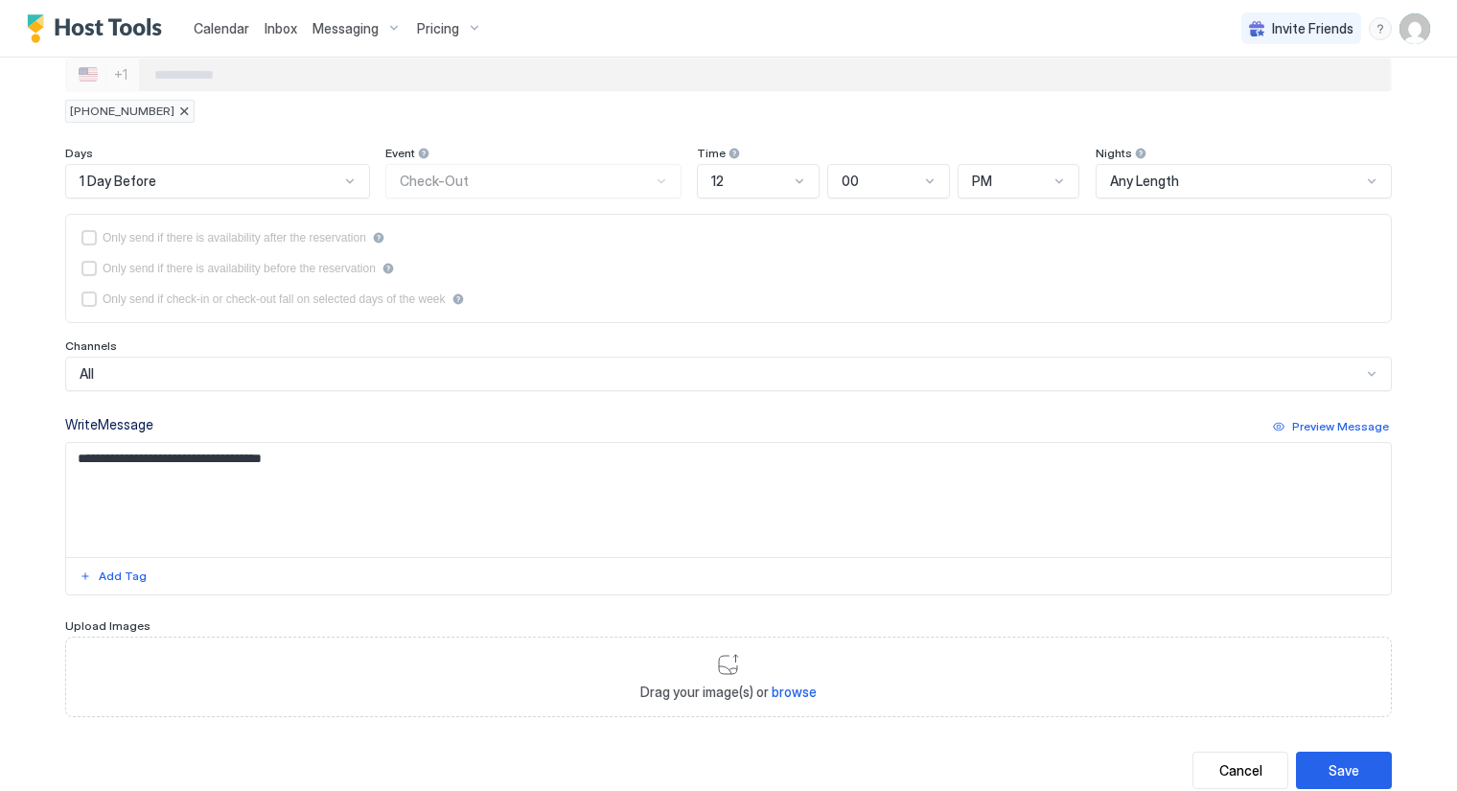
scroll to position [340, 0]
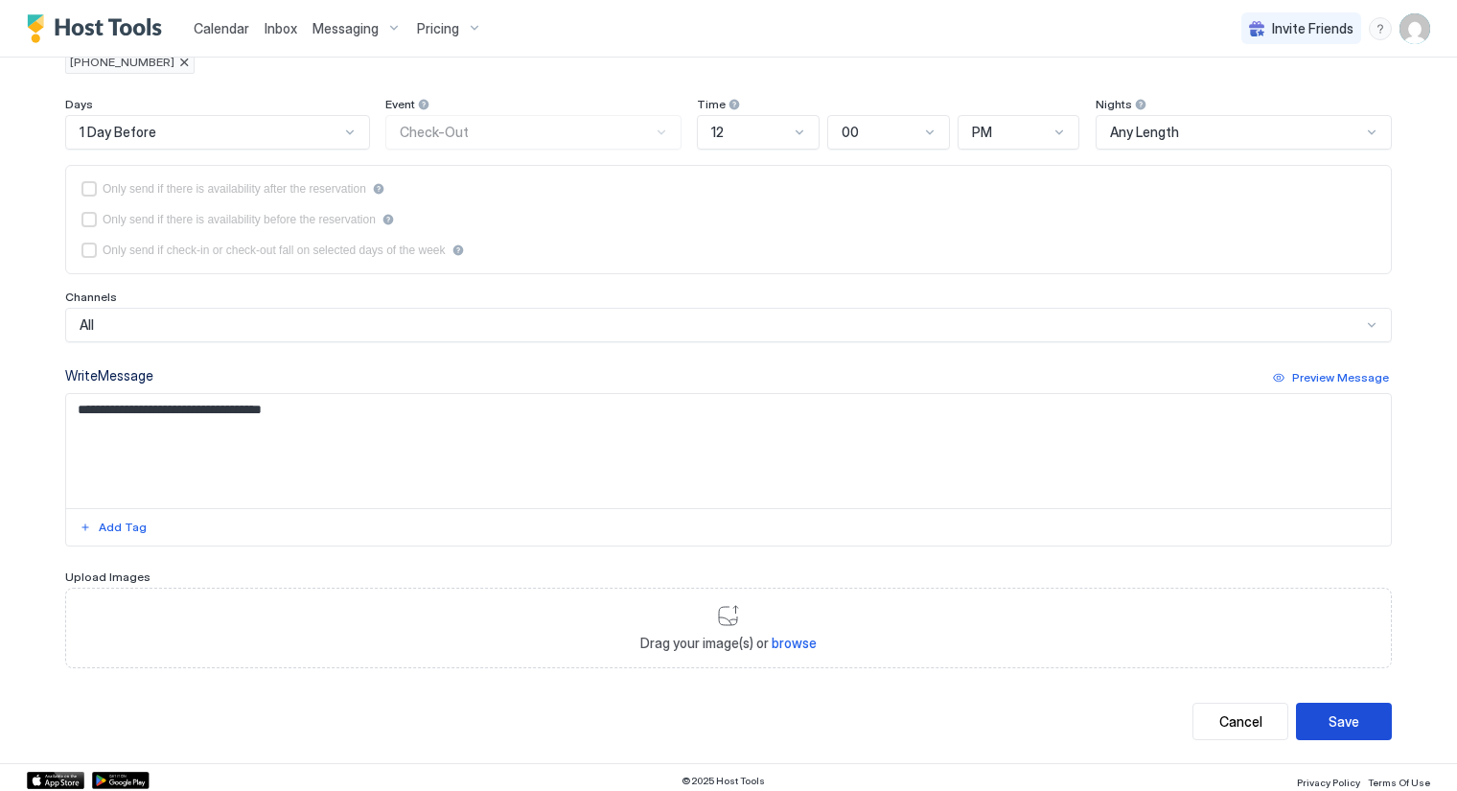
click at [1331, 716] on div "Save" at bounding box center [1344, 721] width 31 height 20
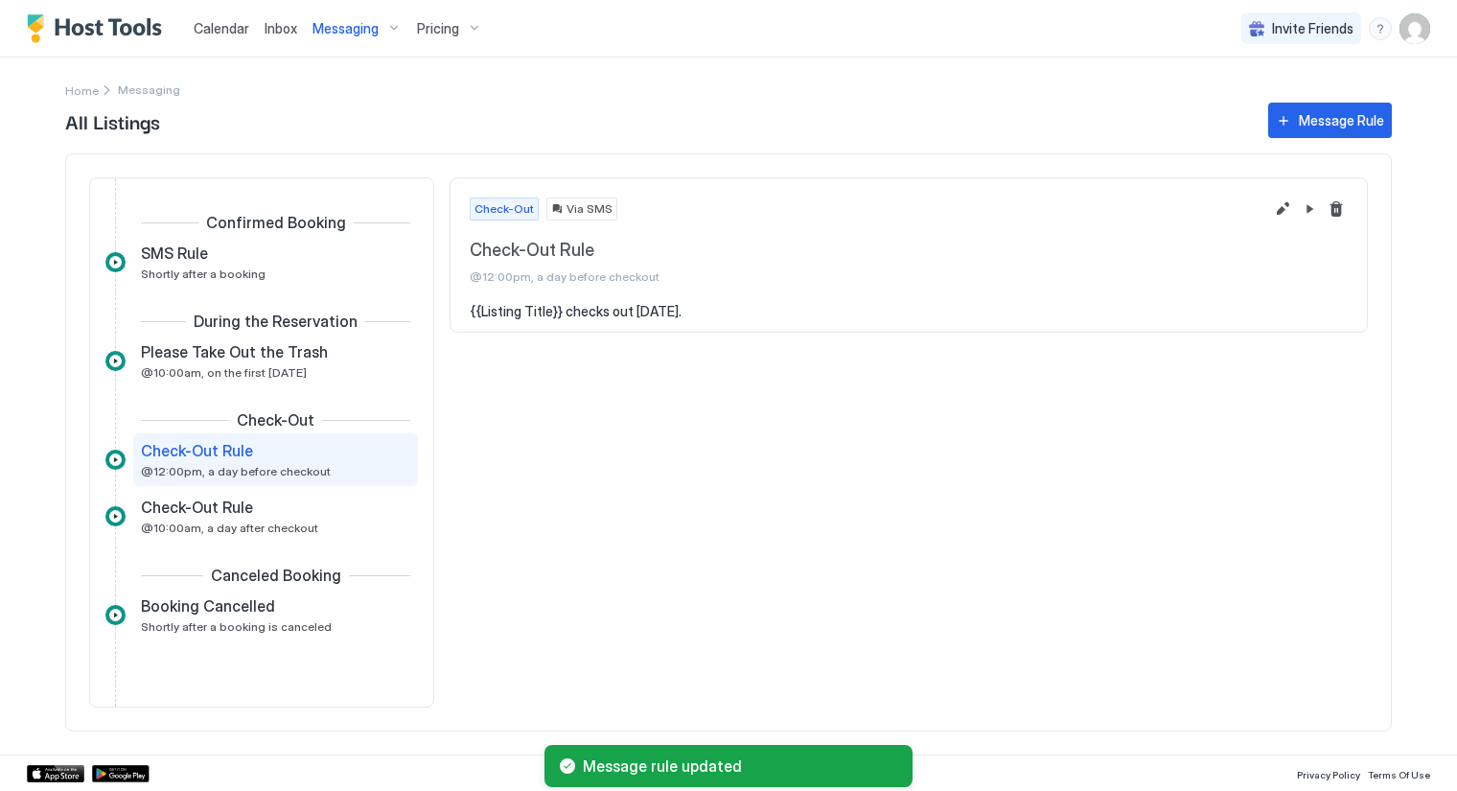
scroll to position [16, 0]
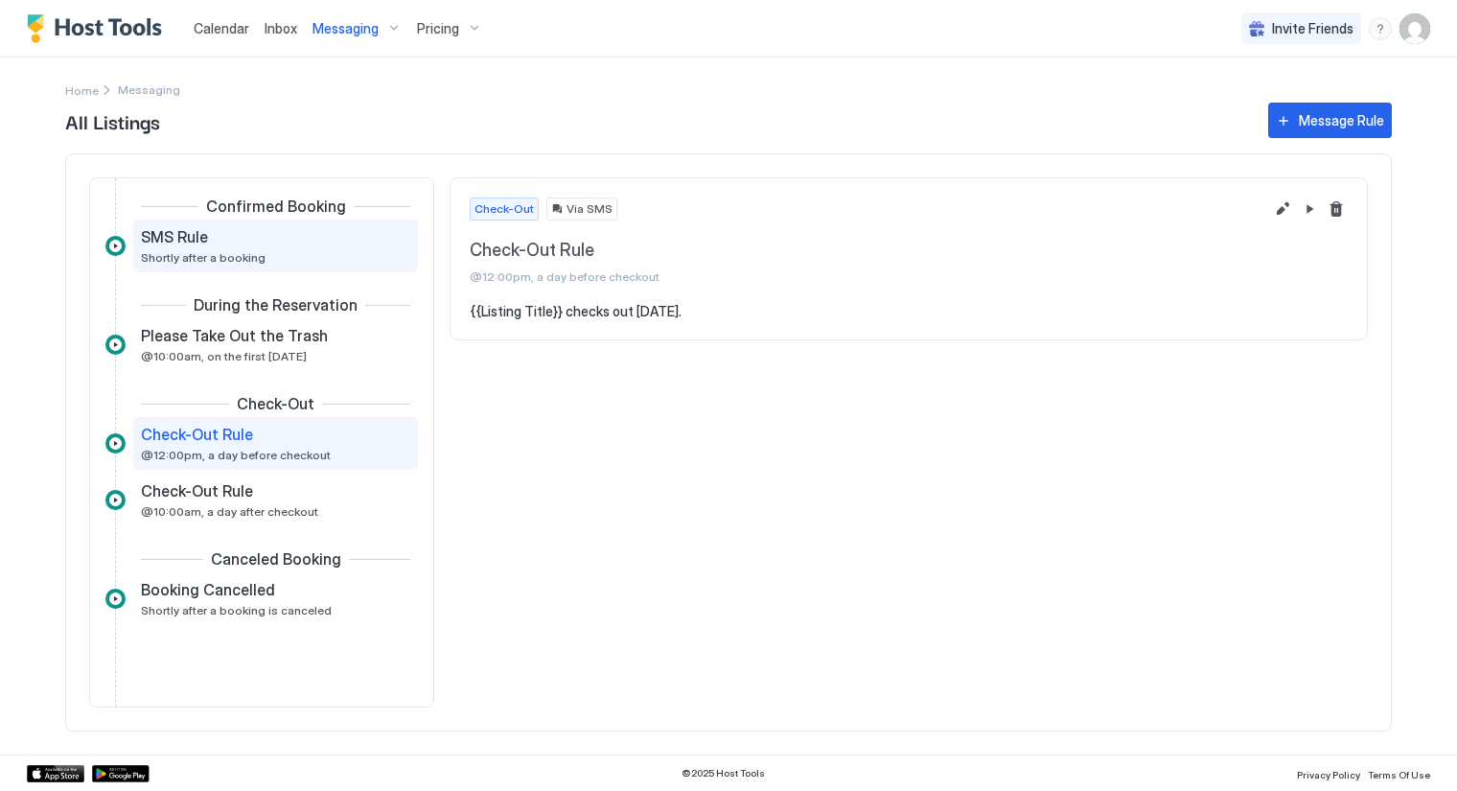
click at [278, 257] on div "SMS Rule Shortly after a booking" at bounding box center [262, 245] width 243 height 37
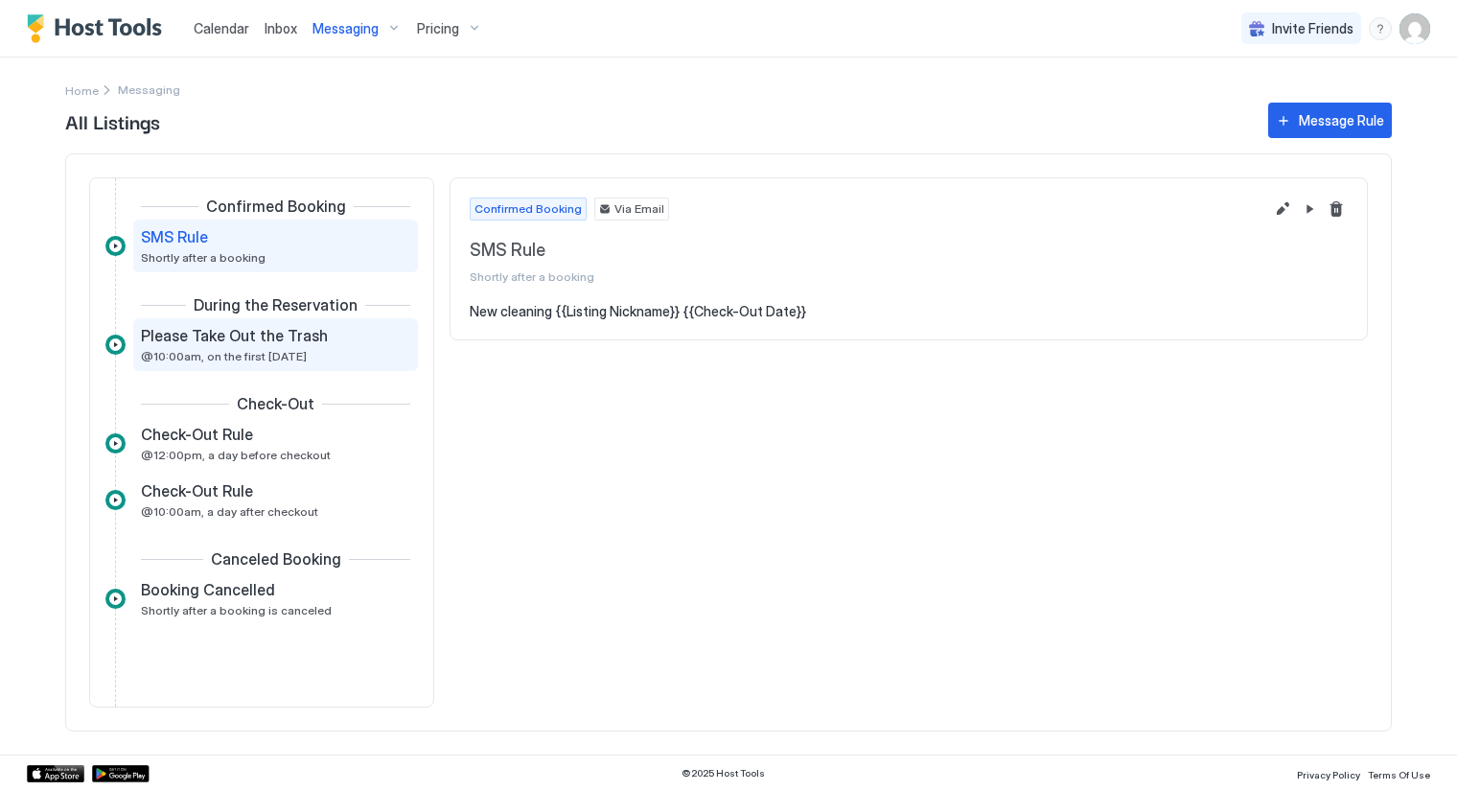
click at [300, 353] on span "@10:00am, on the first Tuesday" at bounding box center [224, 356] width 166 height 14
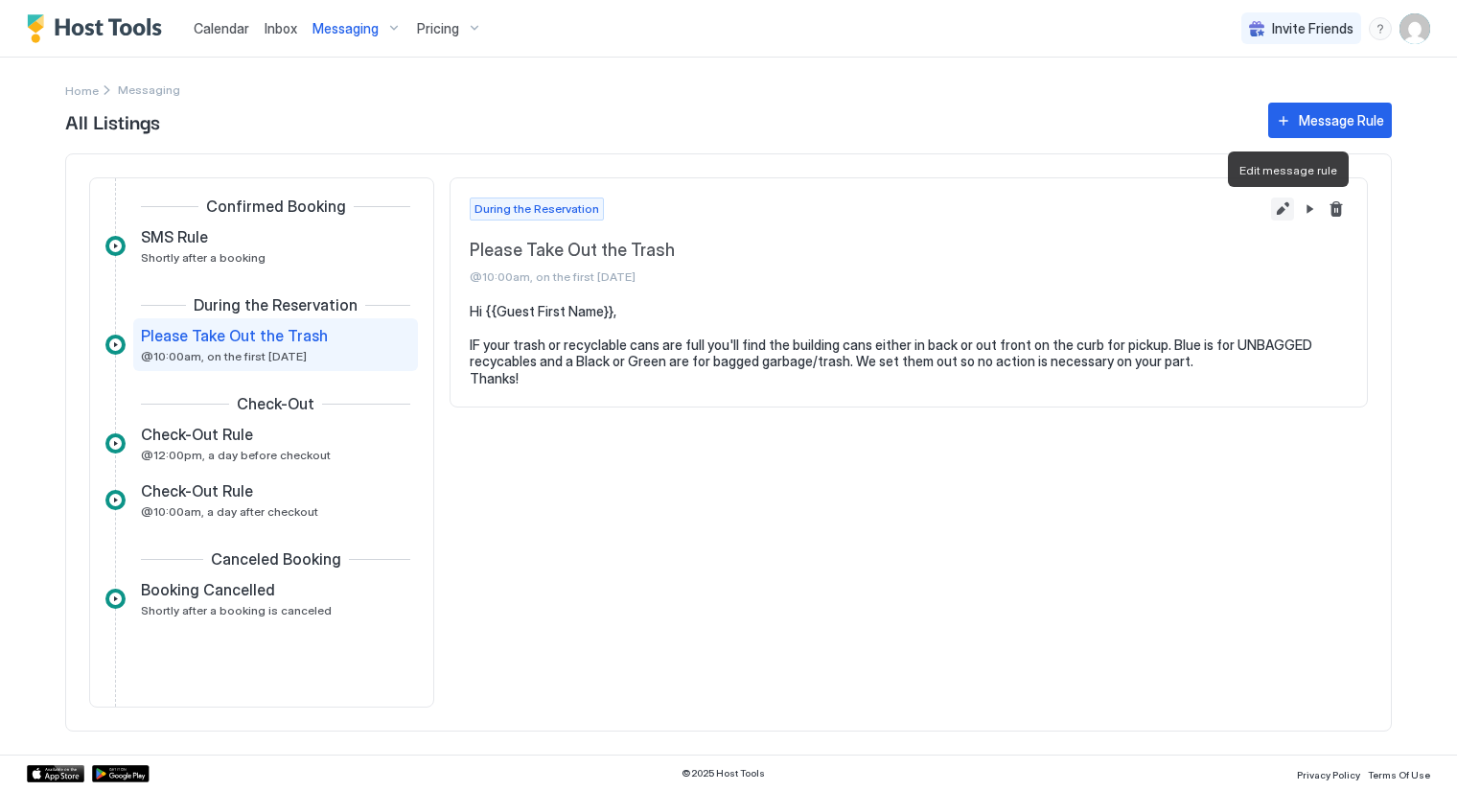
click at [1285, 206] on button "Edit message rule" at bounding box center [1282, 209] width 23 height 23
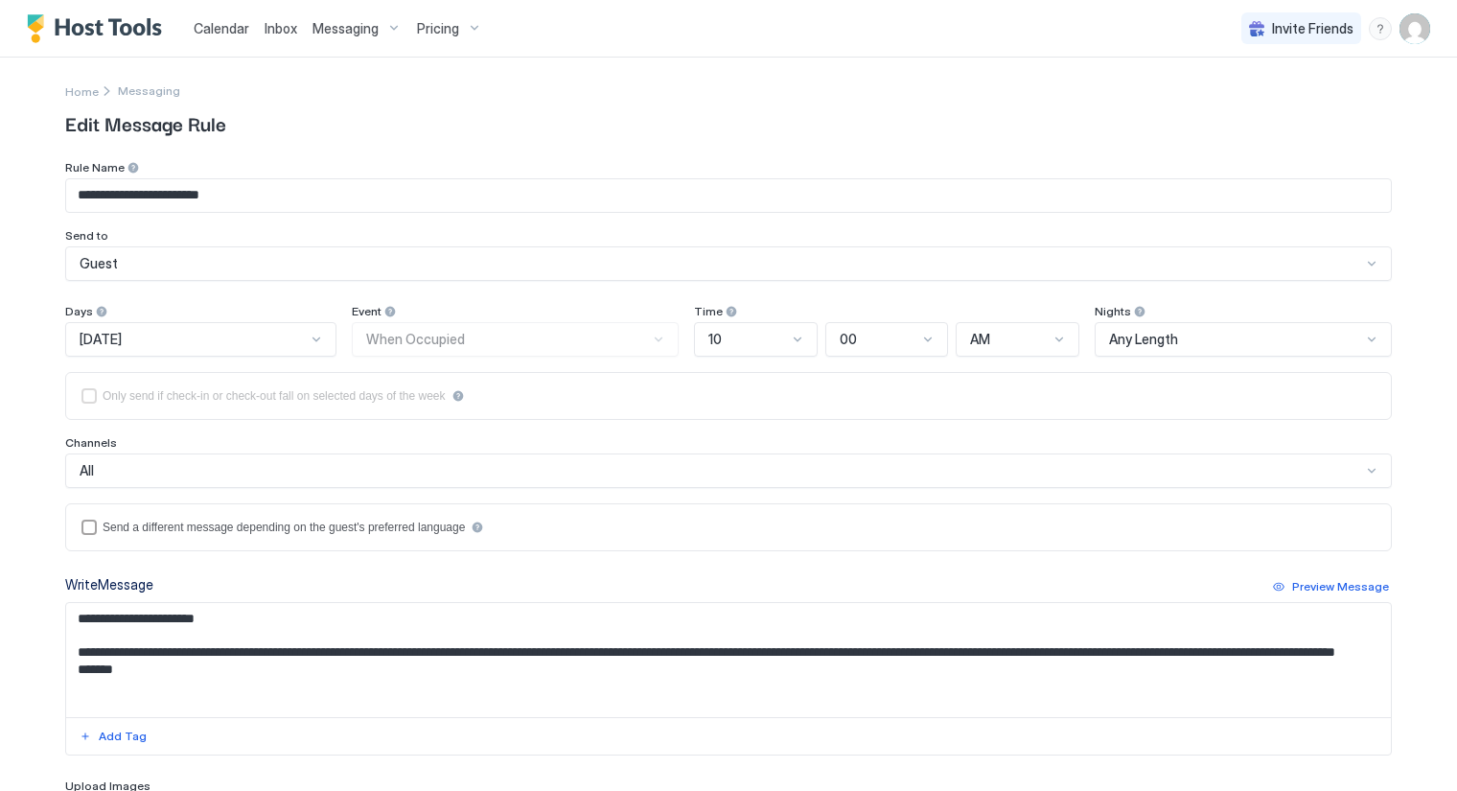
click at [1305, 649] on textarea "**********" at bounding box center [729, 660] width 1326 height 114
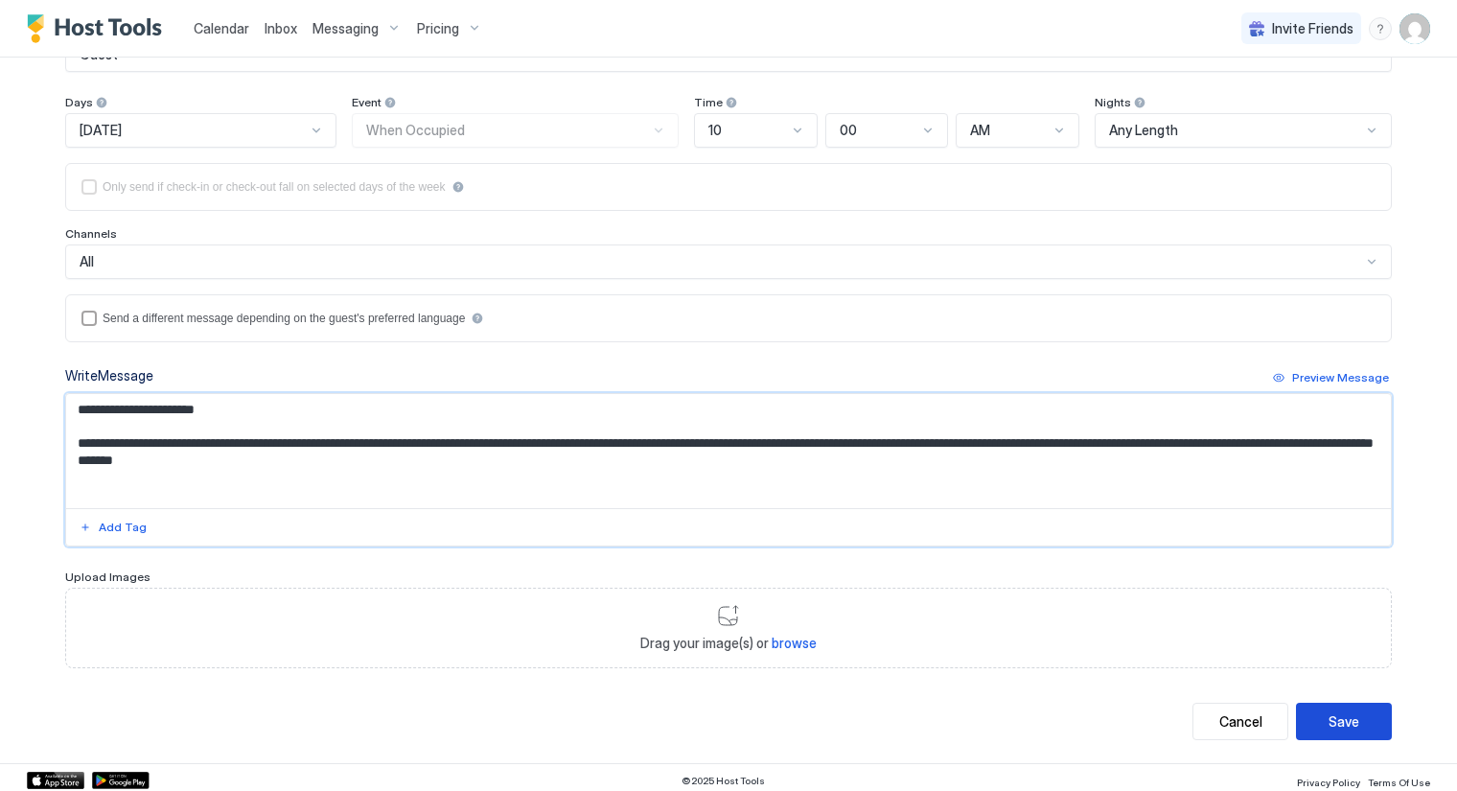
type textarea "**********"
click at [1357, 712] on button "Save" at bounding box center [1344, 721] width 96 height 37
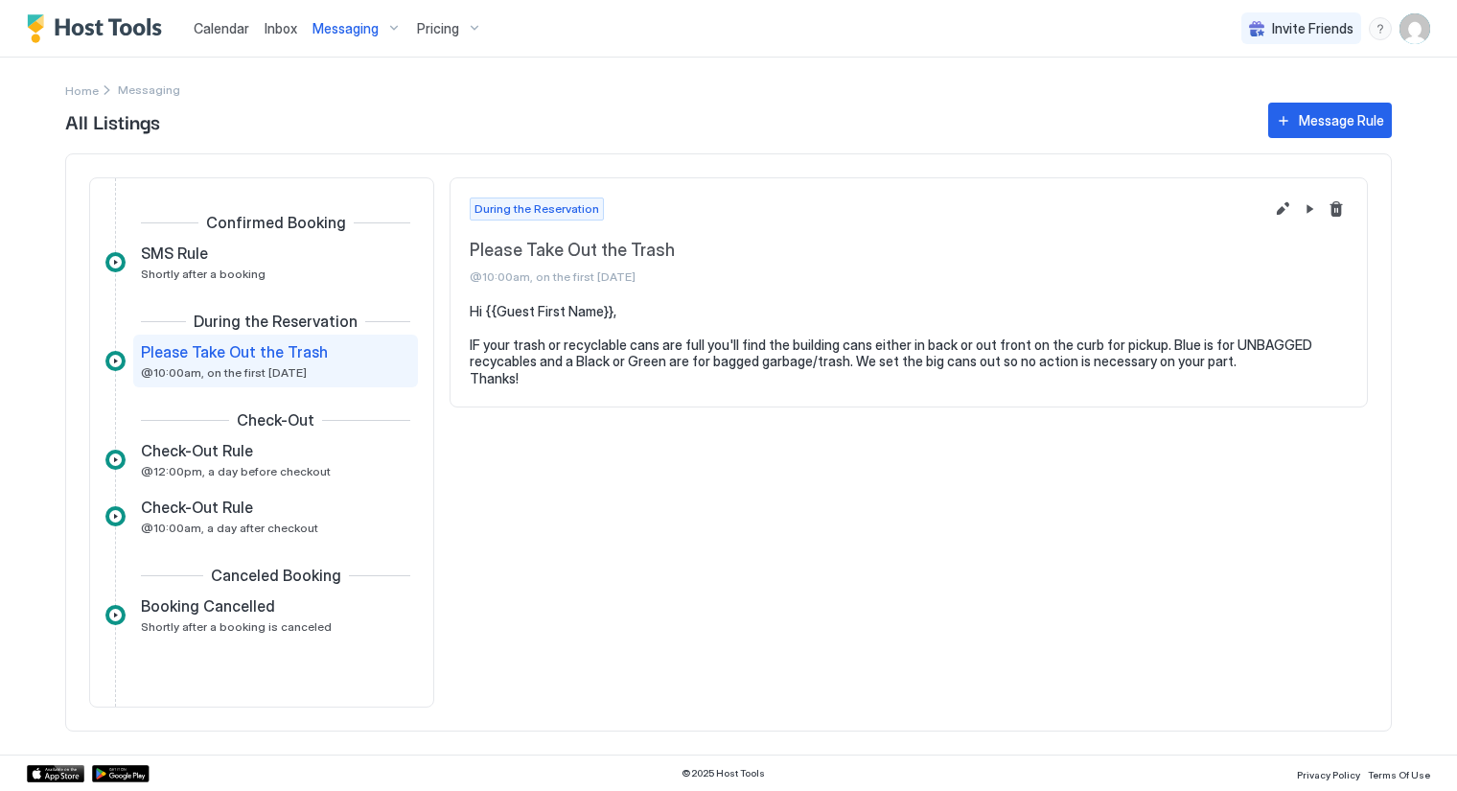
click at [129, 89] on span "Messaging" at bounding box center [149, 89] width 62 height 14
click at [390, 27] on div "Messaging" at bounding box center [357, 28] width 105 height 33
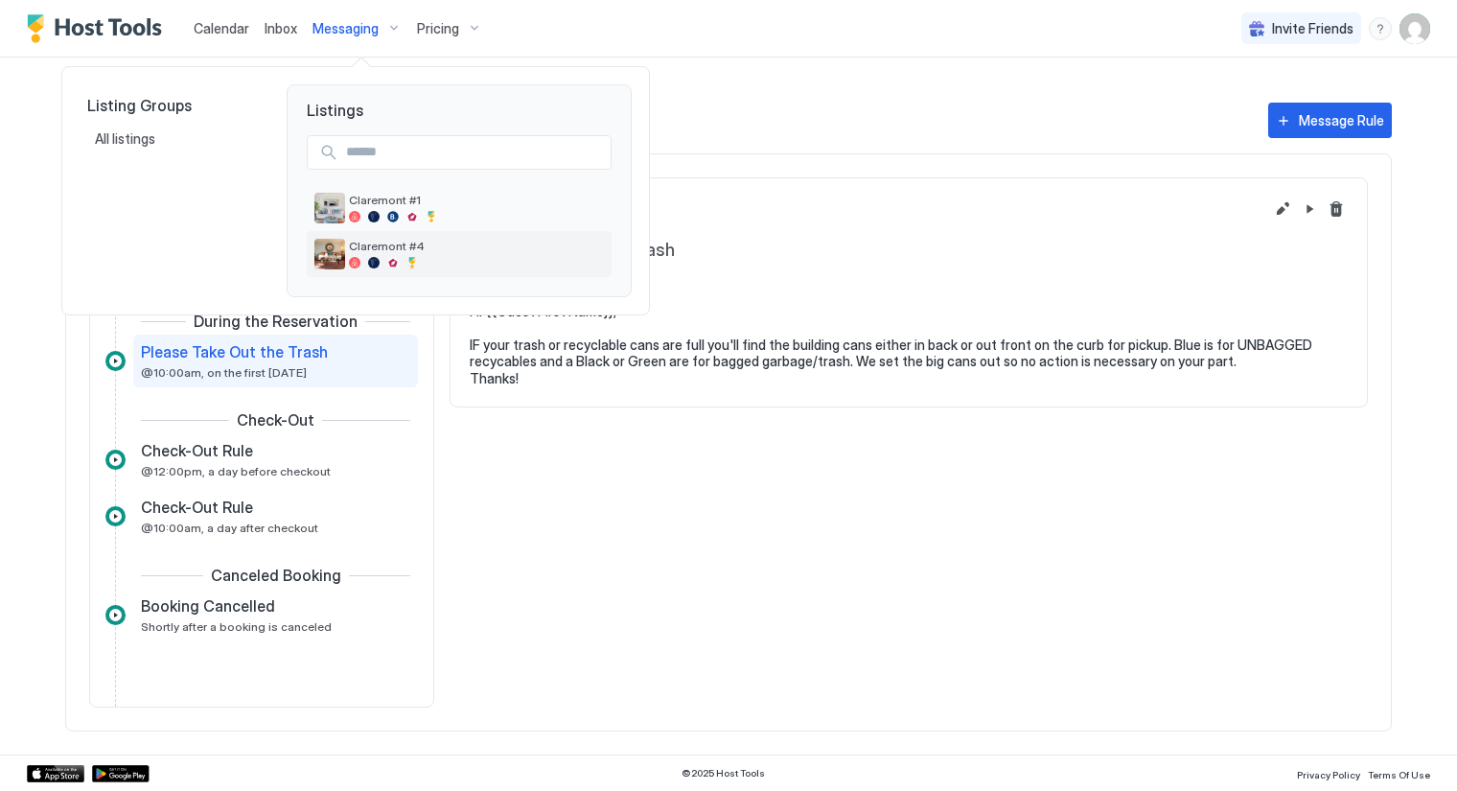
click at [383, 264] on div at bounding box center [476, 263] width 255 height 12
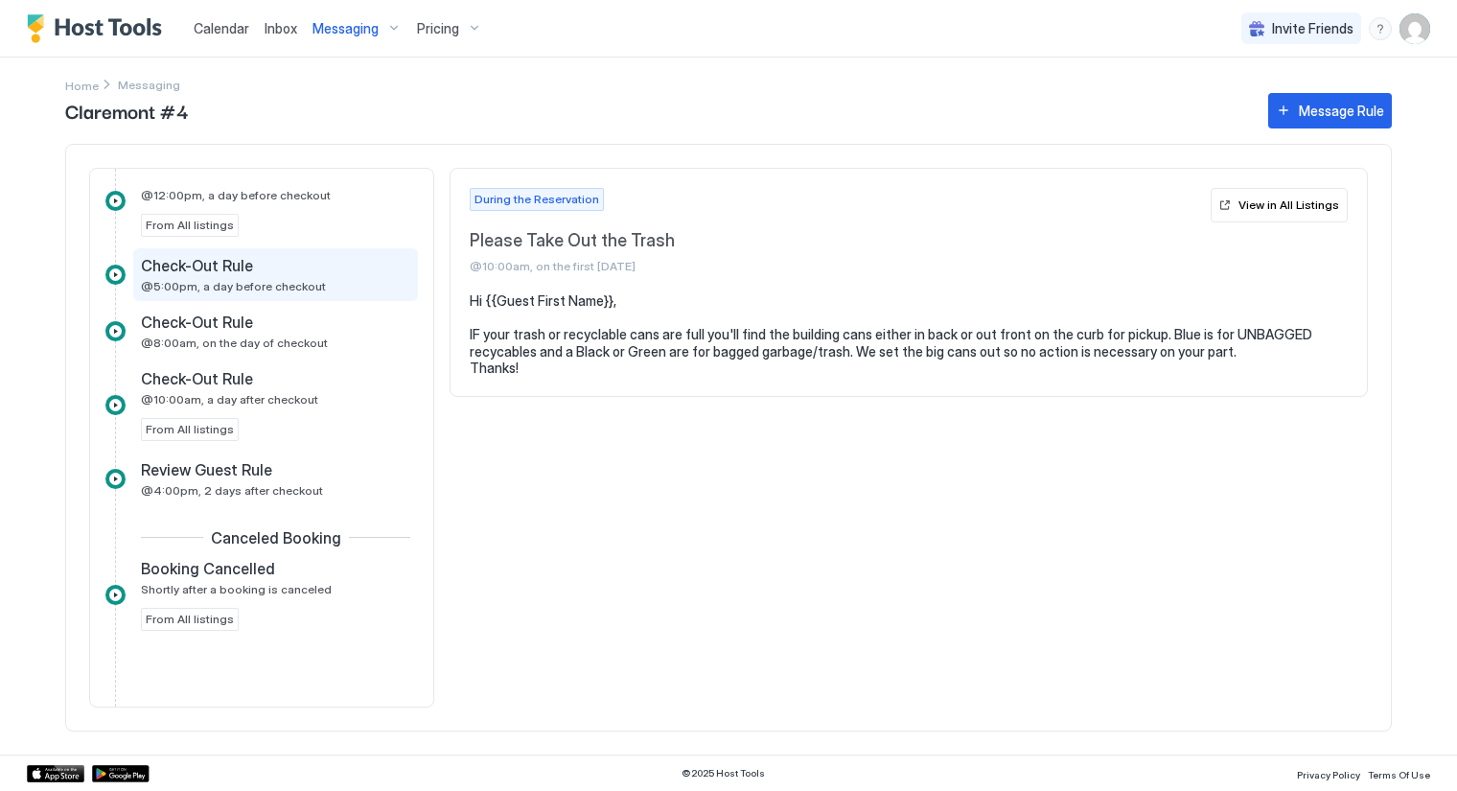
scroll to position [870, 0]
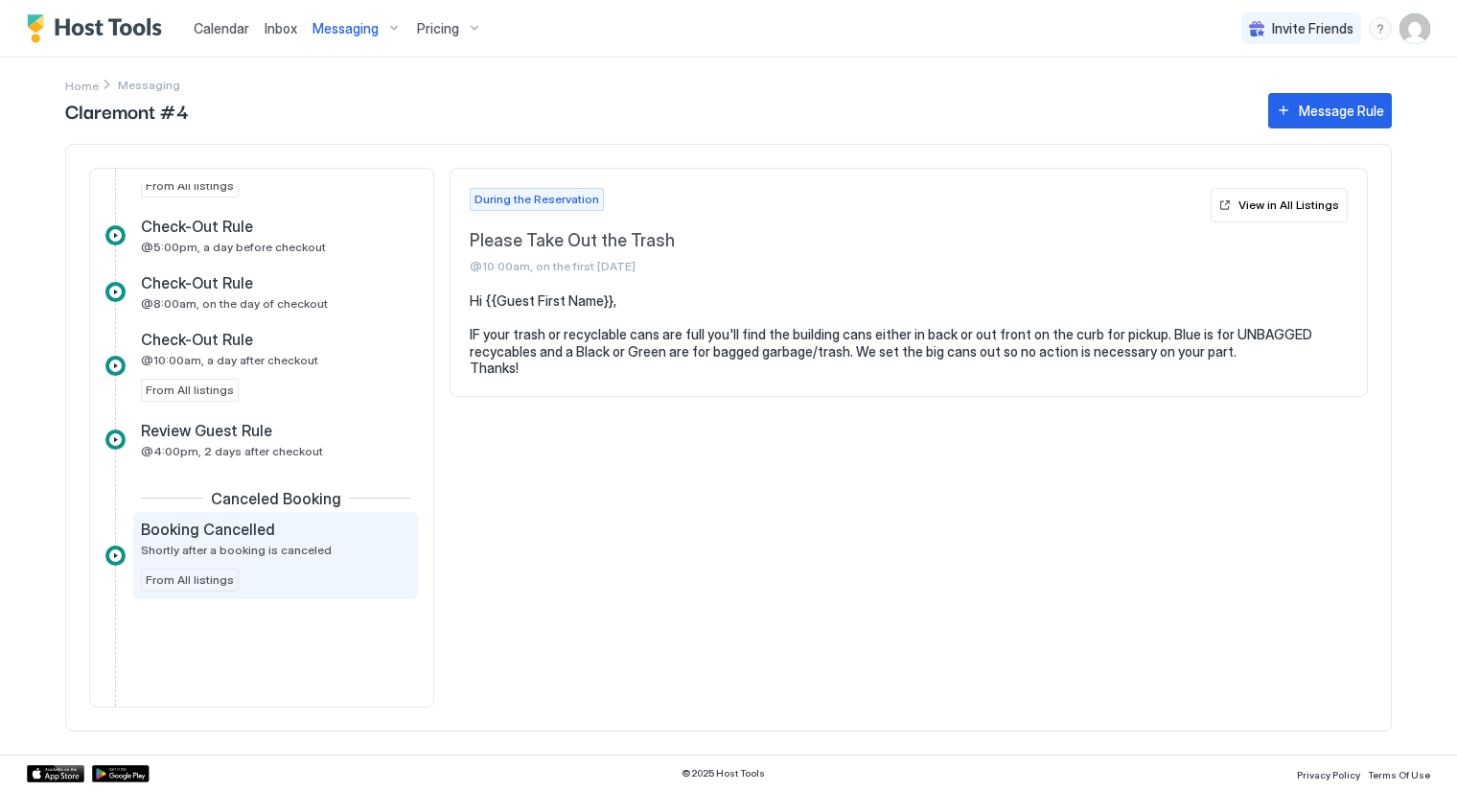
click at [255, 546] on span "Shortly after a booking is canceled" at bounding box center [236, 550] width 191 height 14
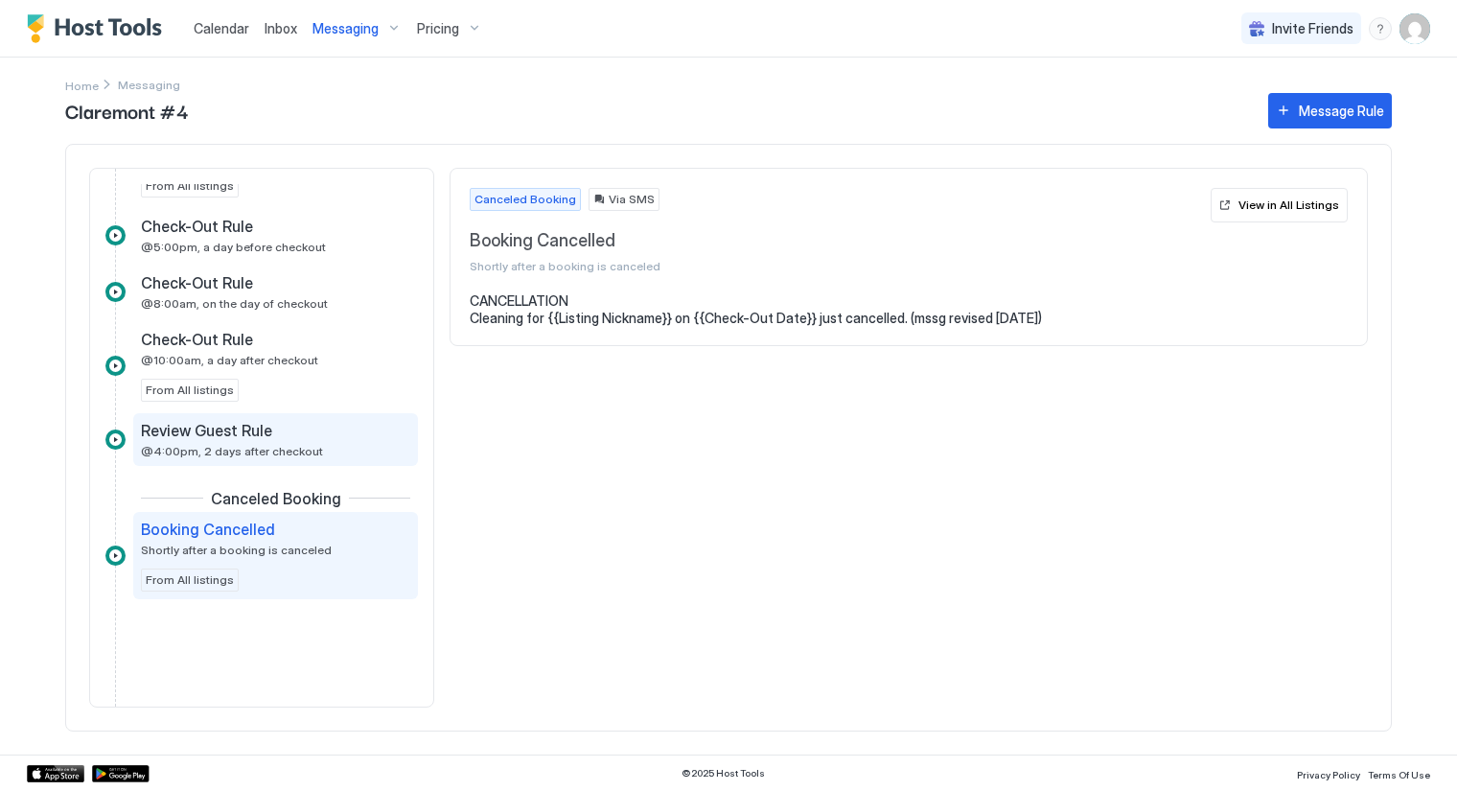
click at [209, 448] on span "@4:00pm, 2 days after checkout" at bounding box center [232, 451] width 182 height 14
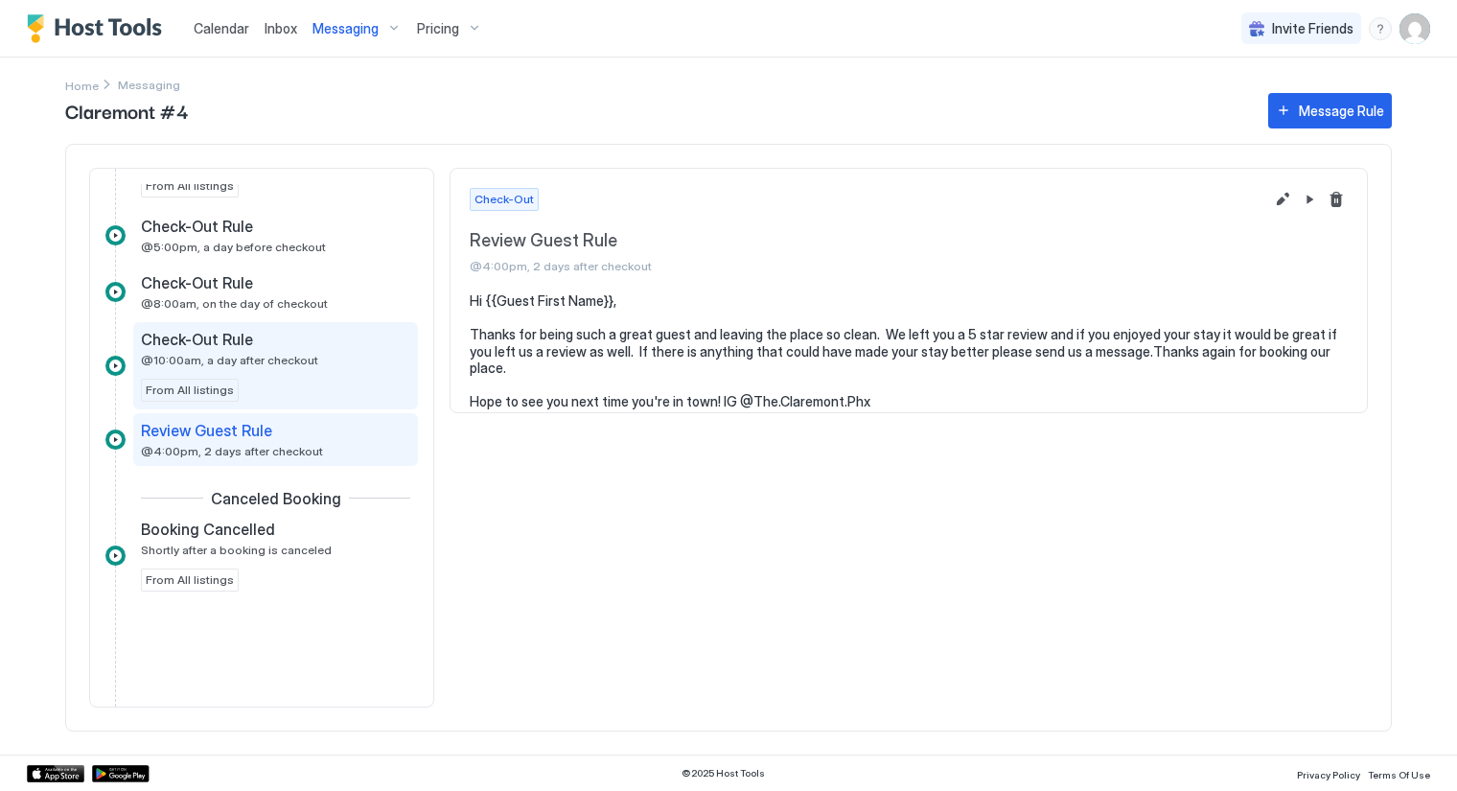
click at [201, 353] on span "@10:00am, a day after checkout" at bounding box center [229, 360] width 177 height 14
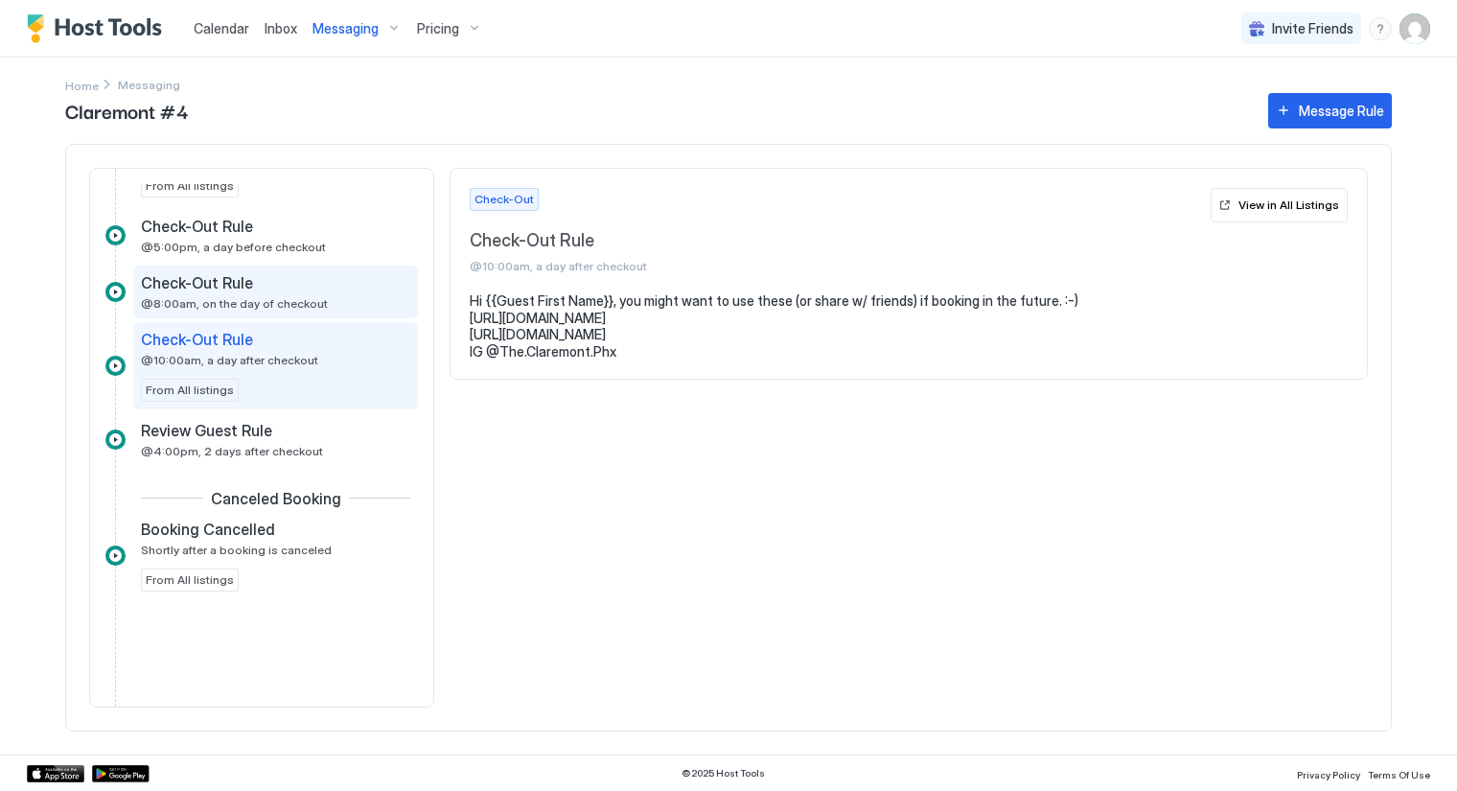
click at [195, 286] on span "Check-Out Rule" at bounding box center [197, 282] width 112 height 19
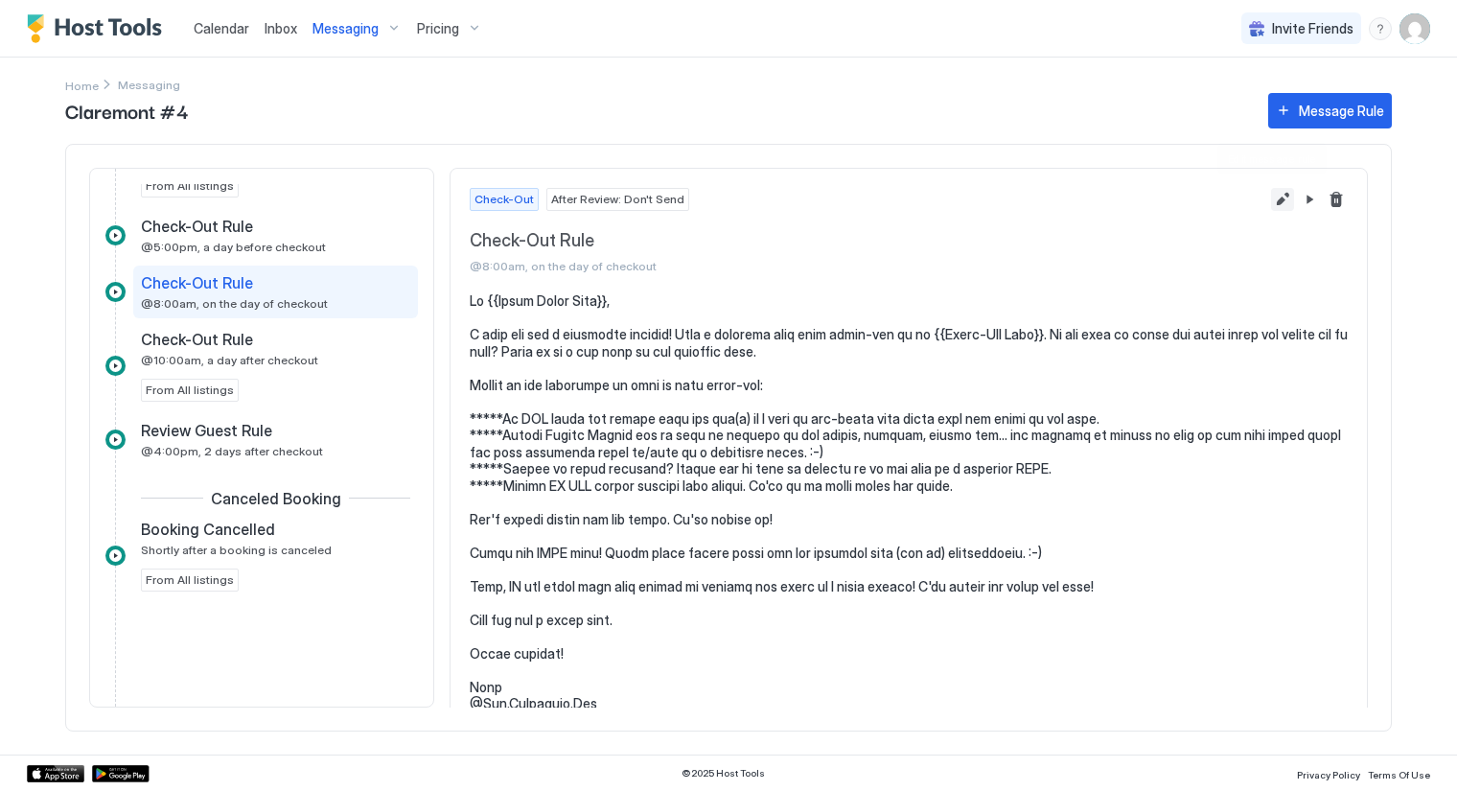
click at [1271, 202] on button "Edit message rule" at bounding box center [1282, 199] width 23 height 23
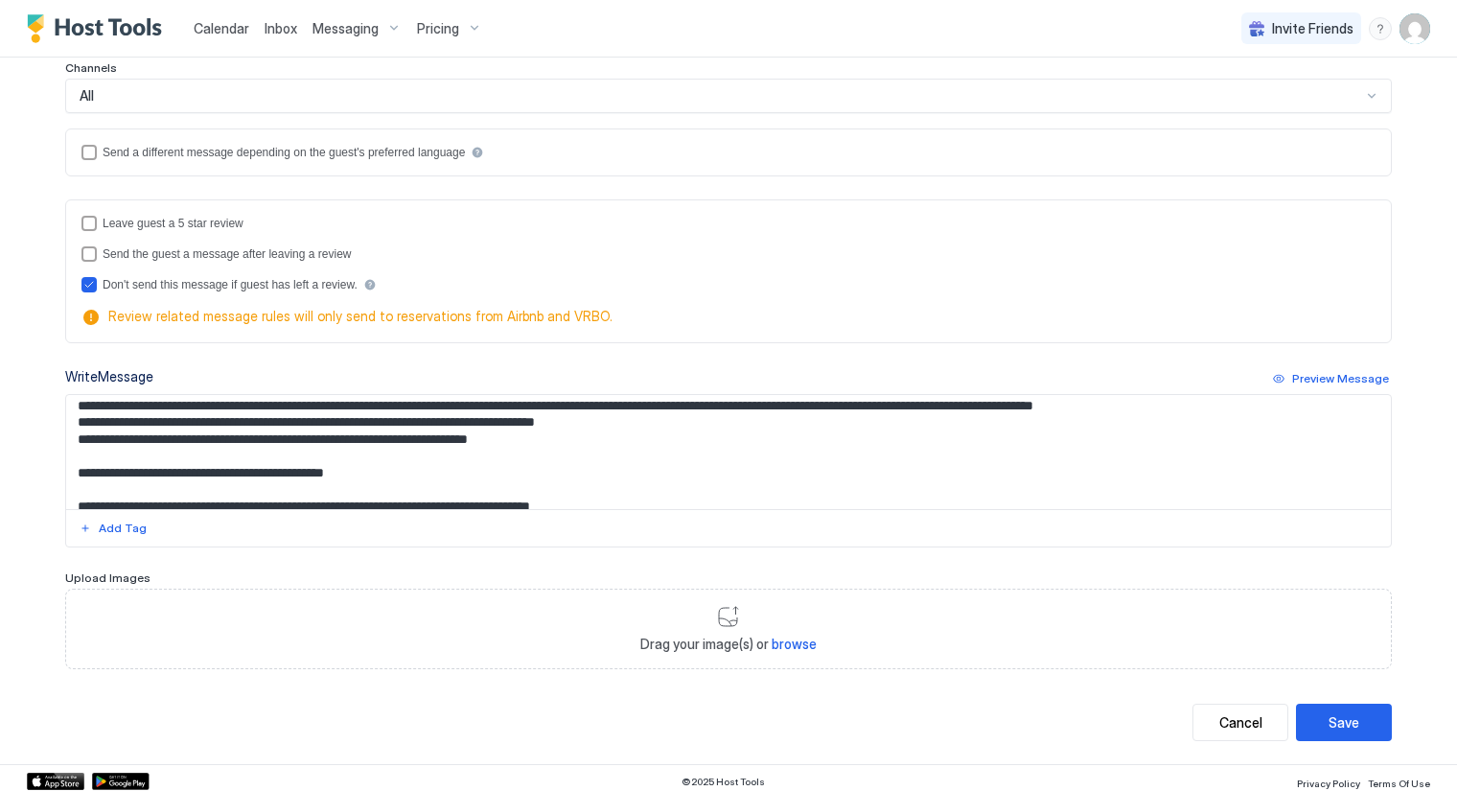
scroll to position [106, 0]
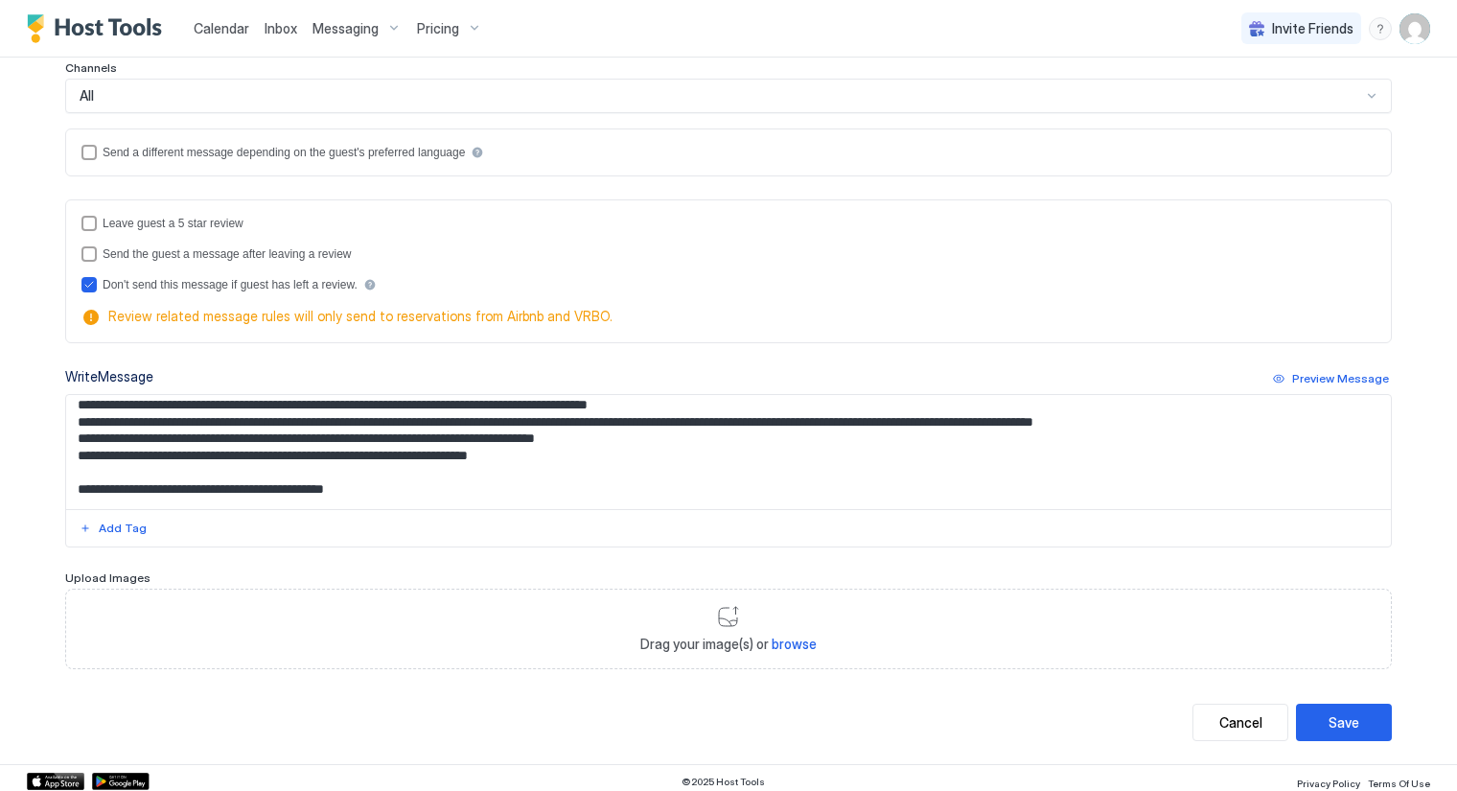
click at [69, 484] on textarea "Input Field" at bounding box center [729, 452] width 1326 height 114
click at [360, 483] on textarea "Input Field" at bounding box center [729, 452] width 1326 height 114
type textarea "**********"
click at [1336, 717] on div "Save" at bounding box center [1344, 722] width 31 height 20
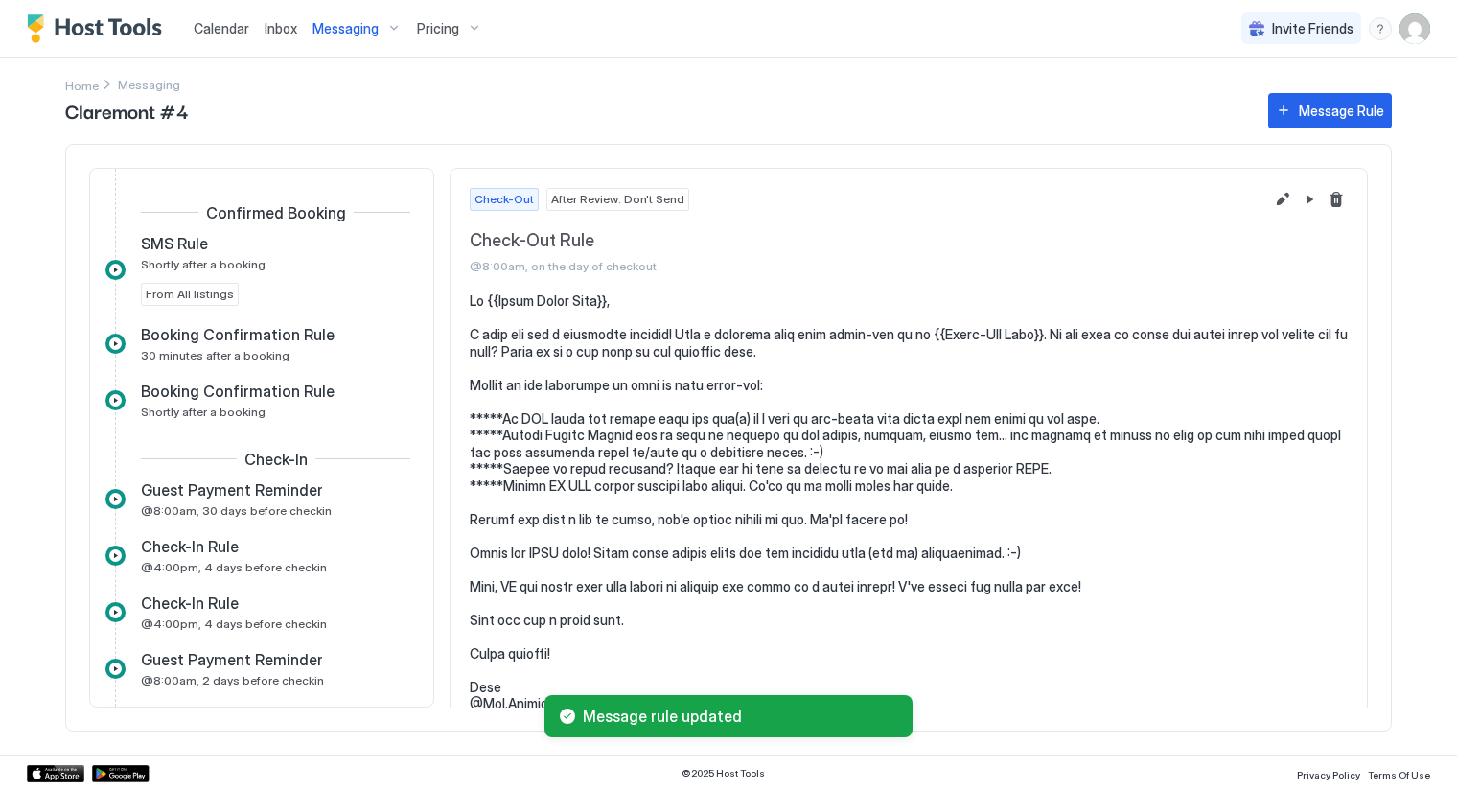
scroll to position [719, 0]
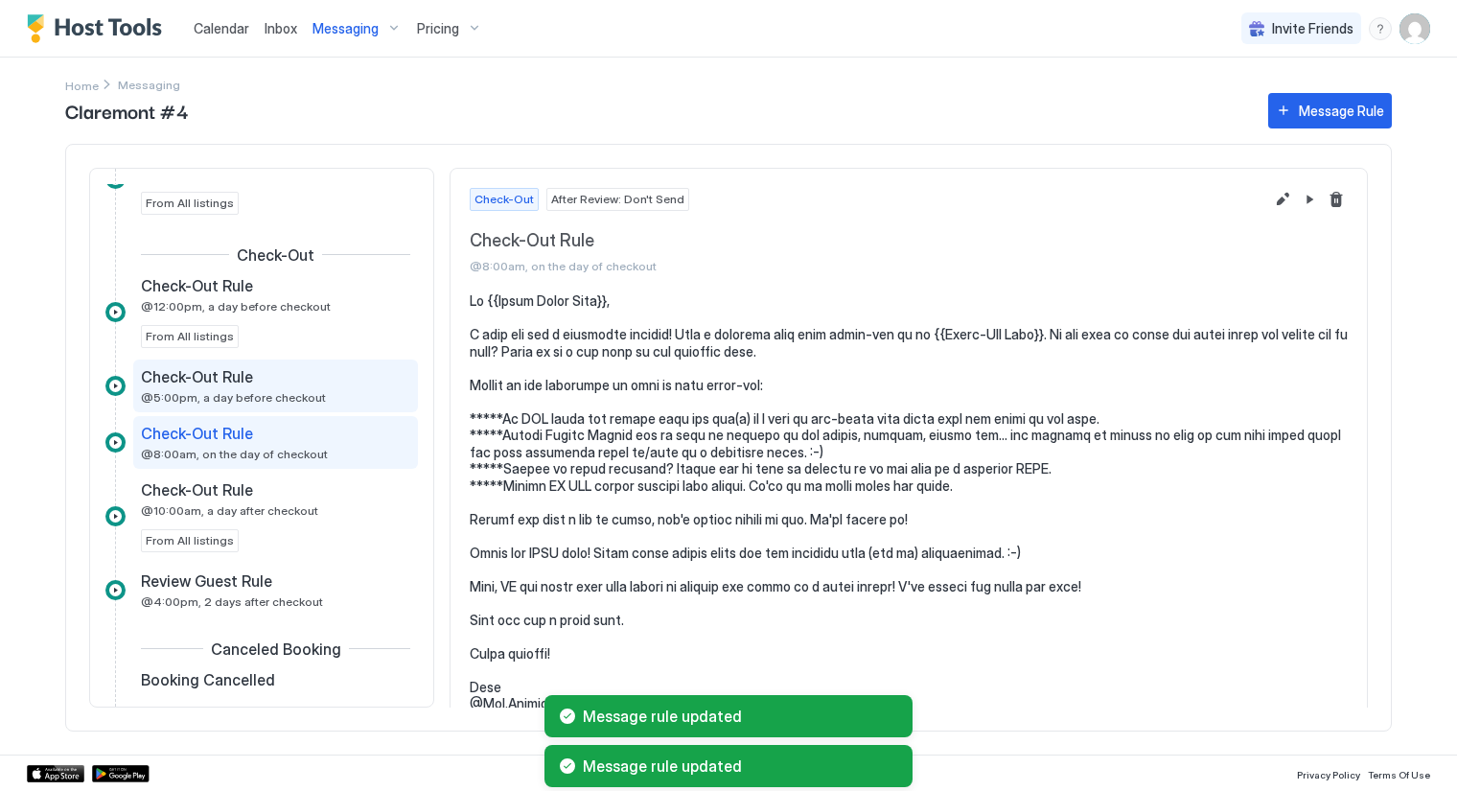
click at [281, 384] on div "Check-Out Rule @5:00pm, a day before checkout" at bounding box center [262, 385] width 243 height 37
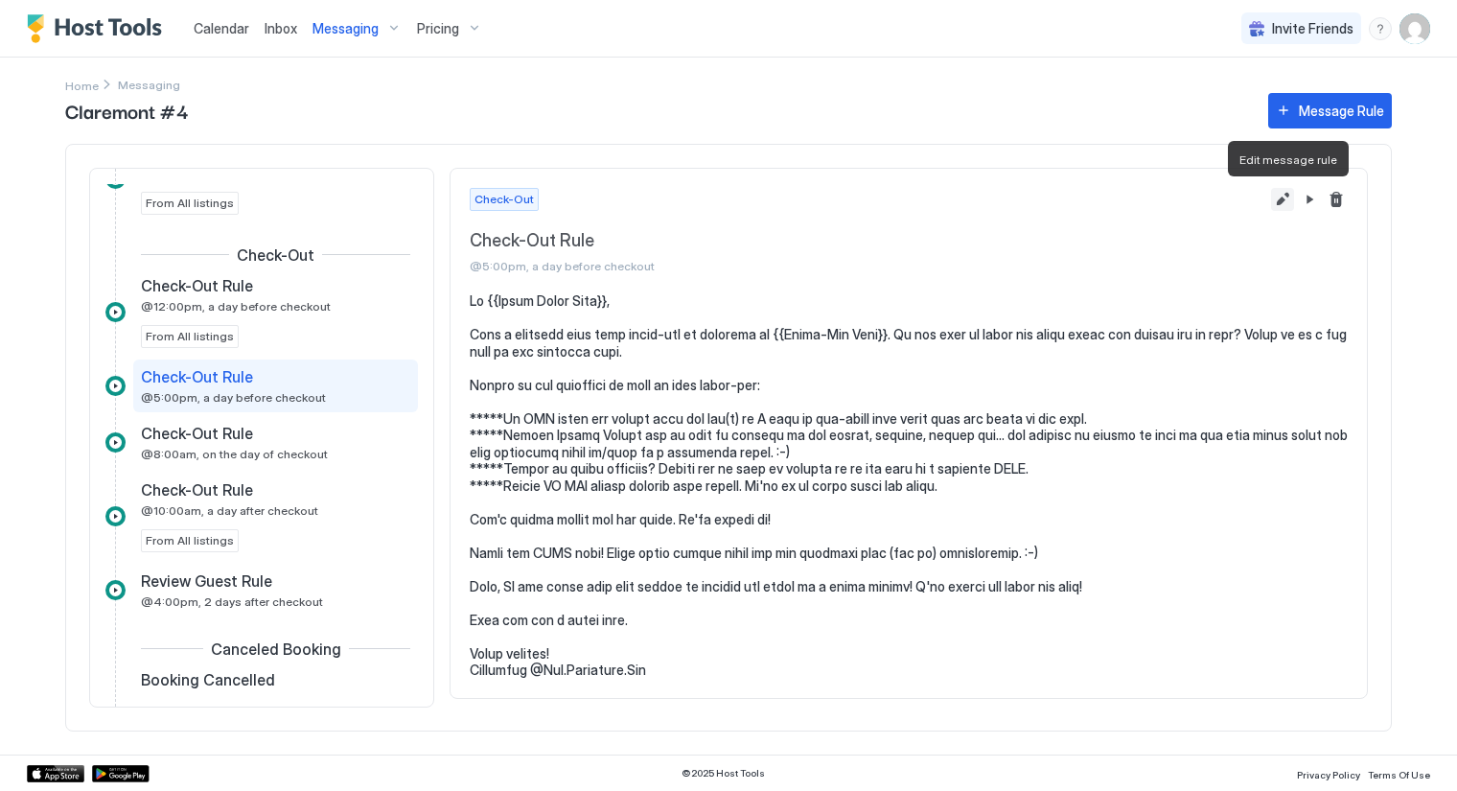
click at [1283, 197] on button "Edit message rule" at bounding box center [1282, 199] width 23 height 23
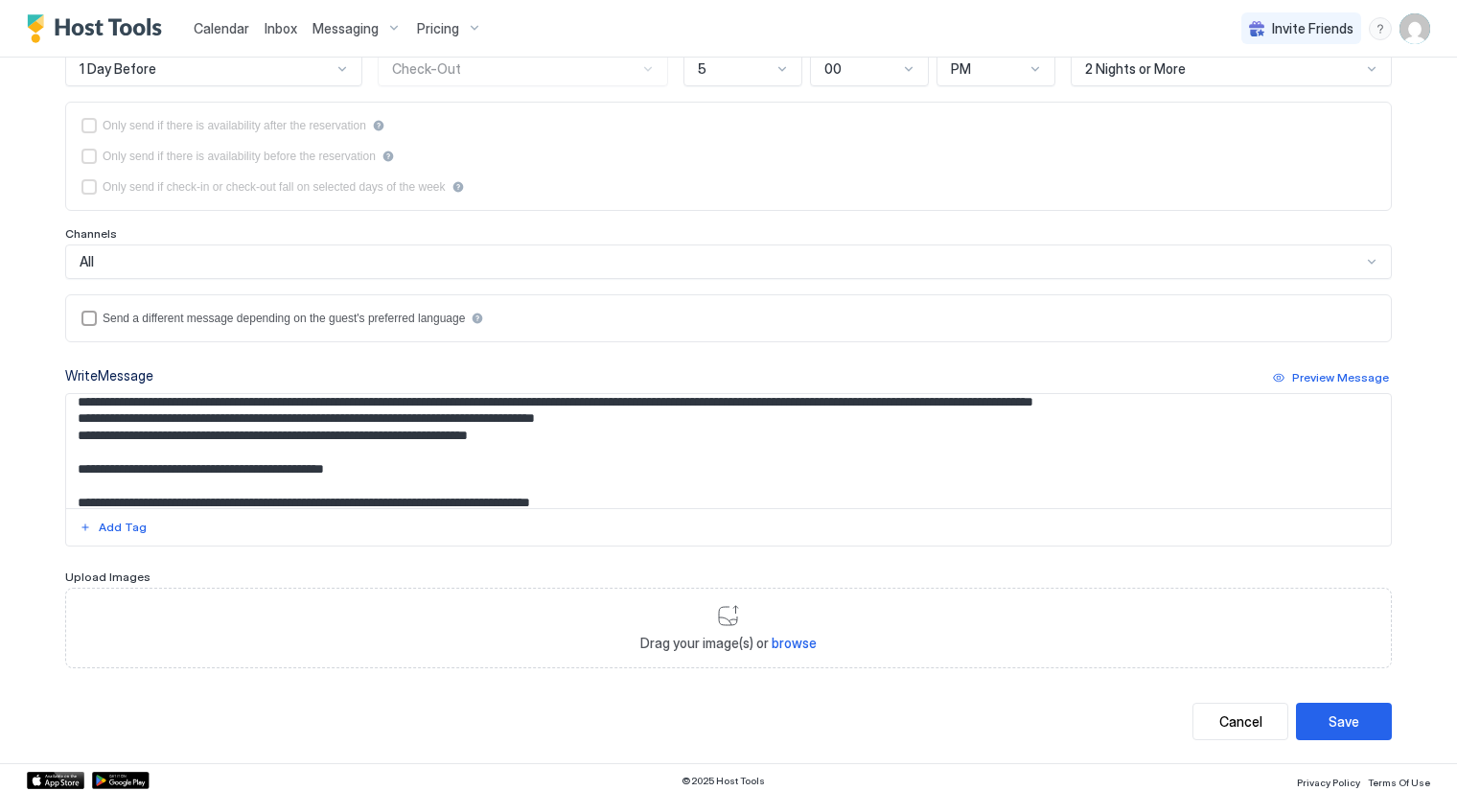
scroll to position [106, 0]
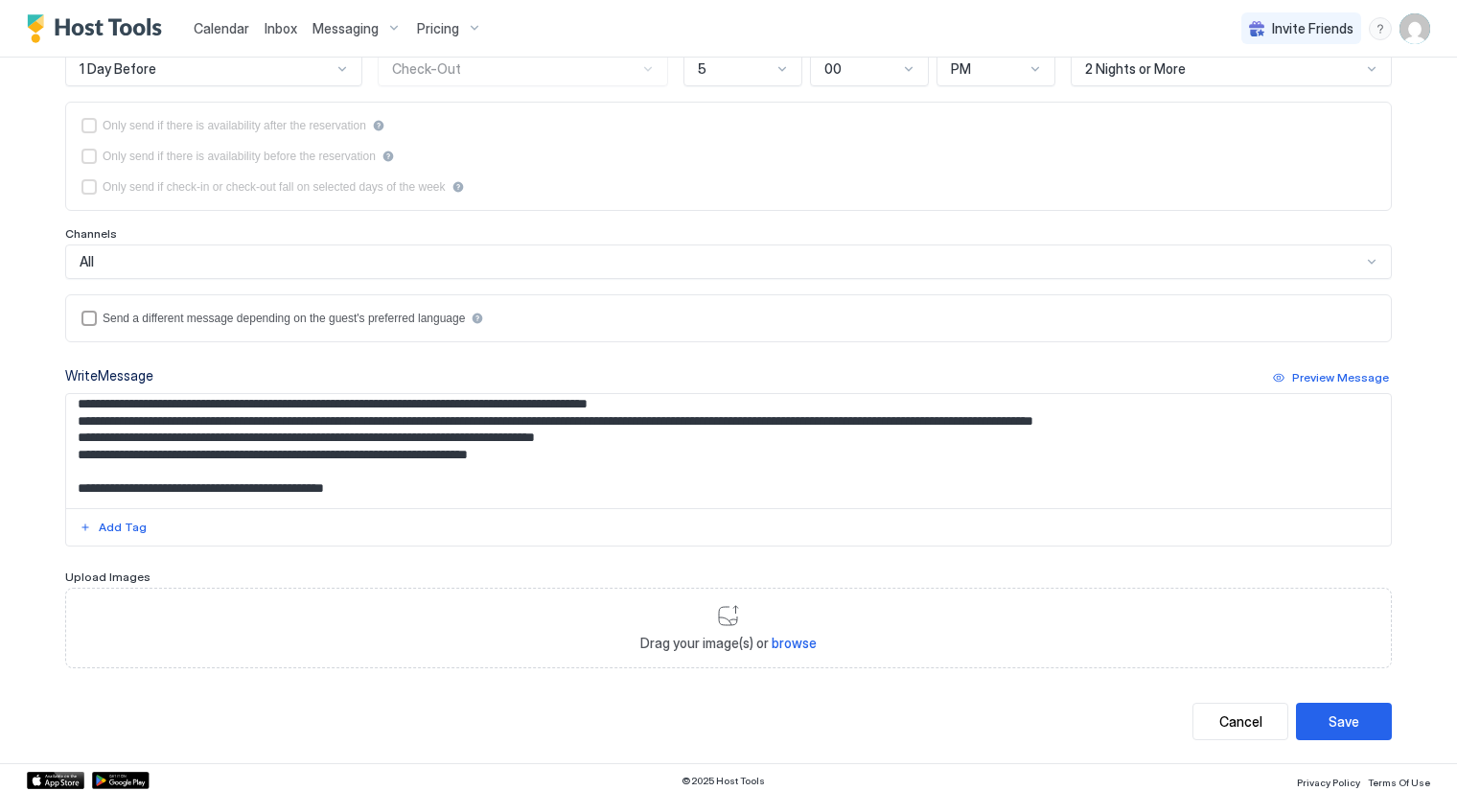
click at [66, 483] on textarea "Input Field" at bounding box center [729, 451] width 1326 height 114
click at [367, 486] on textarea "Input Field" at bounding box center [729, 451] width 1326 height 114
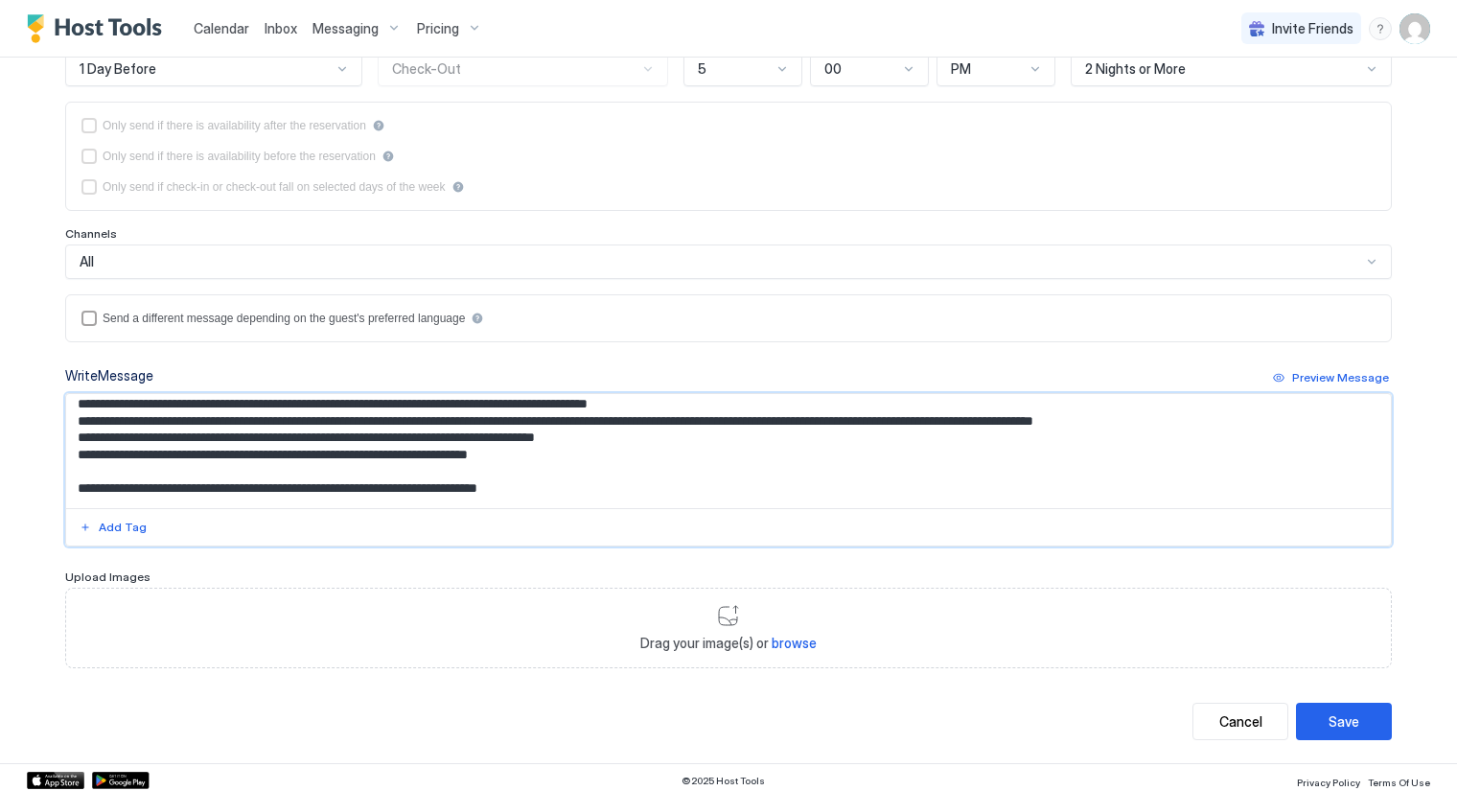
click at [367, 486] on textarea "Input Field" at bounding box center [729, 451] width 1326 height 114
click at [356, 476] on textarea "Input Field" at bounding box center [729, 451] width 1326 height 114
click at [358, 481] on textarea "Input Field" at bounding box center [729, 451] width 1326 height 114
type textarea "**********"
click at [1307, 722] on button "Save" at bounding box center [1344, 721] width 96 height 37
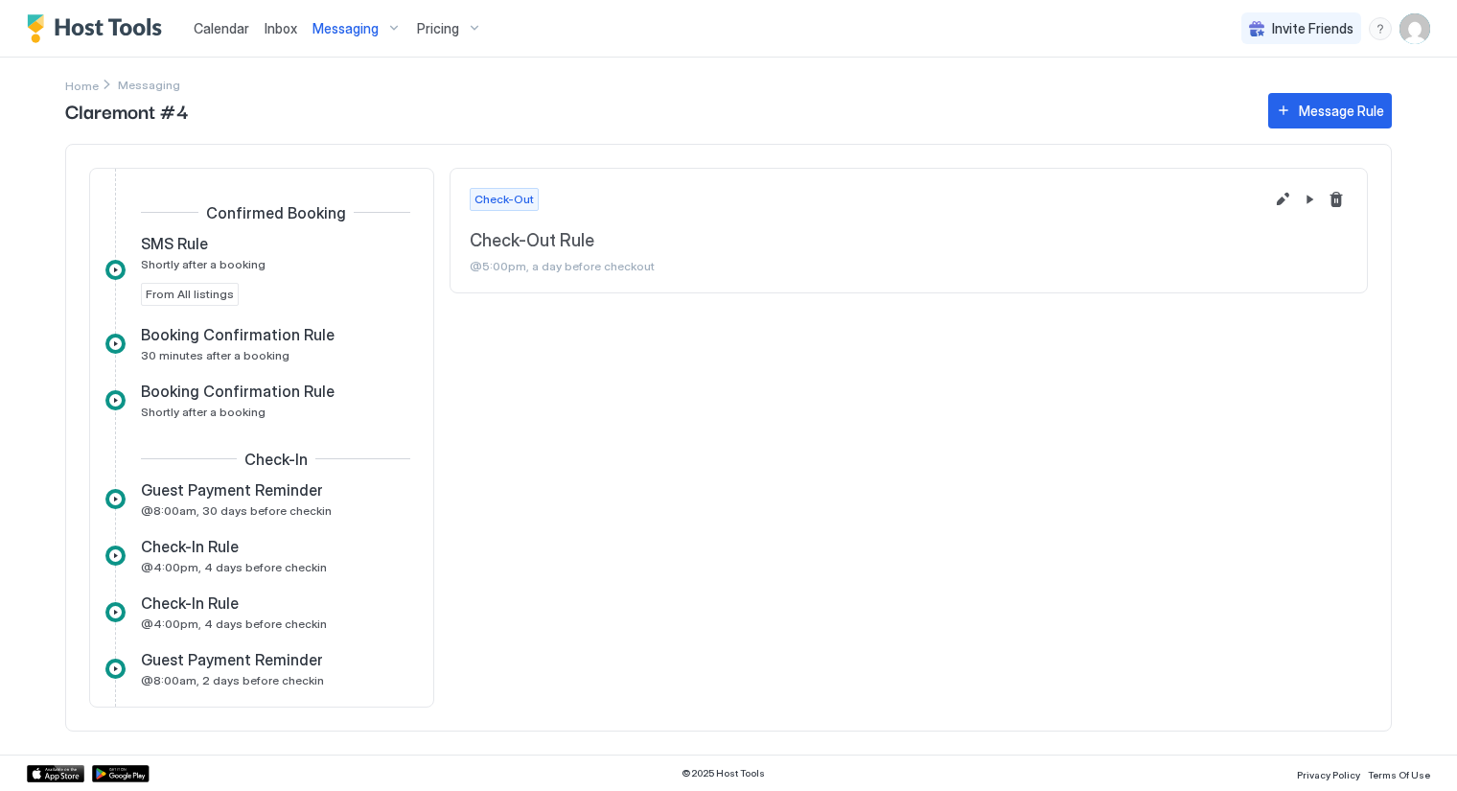
scroll to position [663, 0]
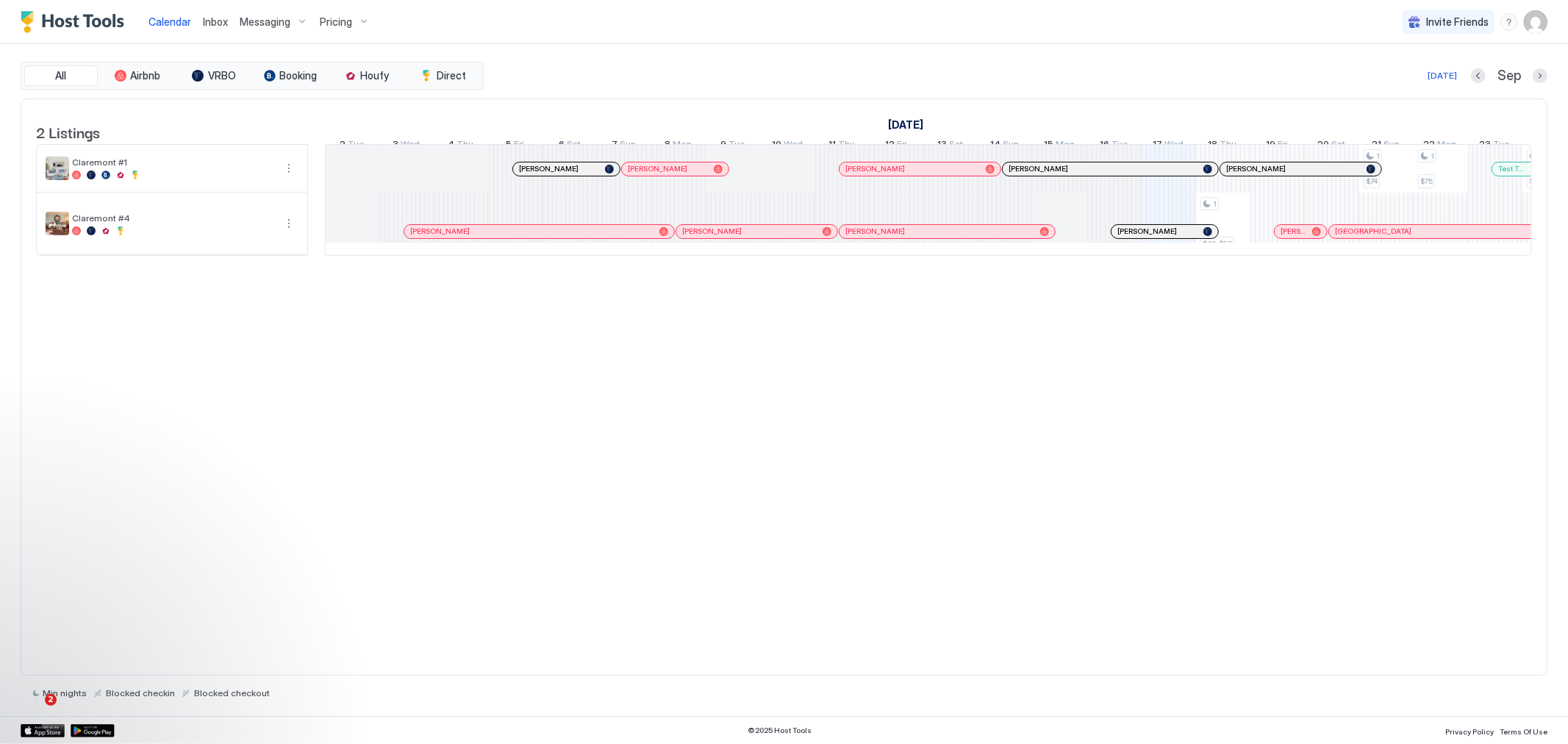
scroll to position [0, 817]
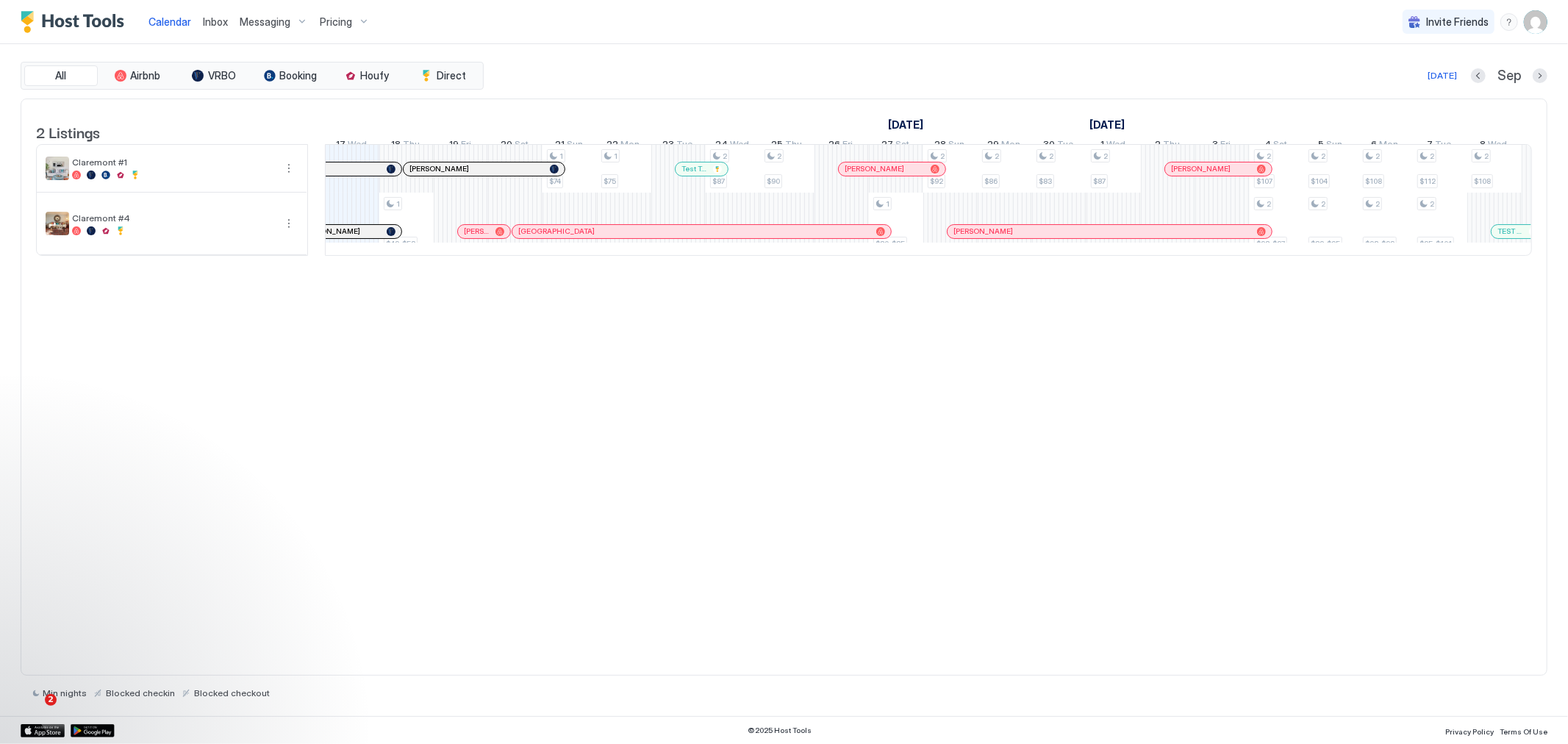
click at [1534, 20] on img "User profile" at bounding box center [1536, 21] width 24 height 24
click at [1428, 79] on div "Settings" at bounding box center [1454, 83] width 187 height 26
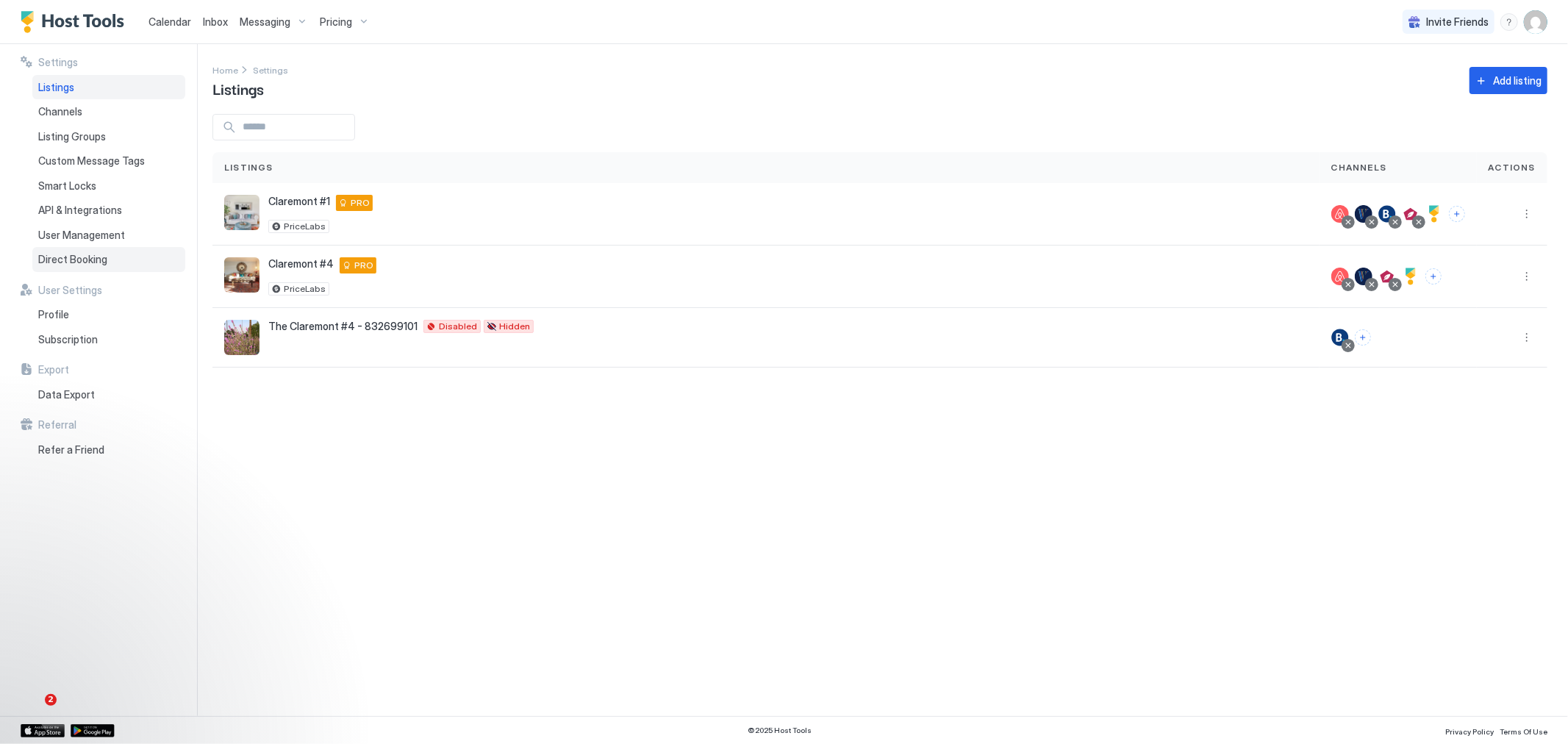
click at [94, 260] on span "Direct Booking" at bounding box center [73, 259] width 69 height 13
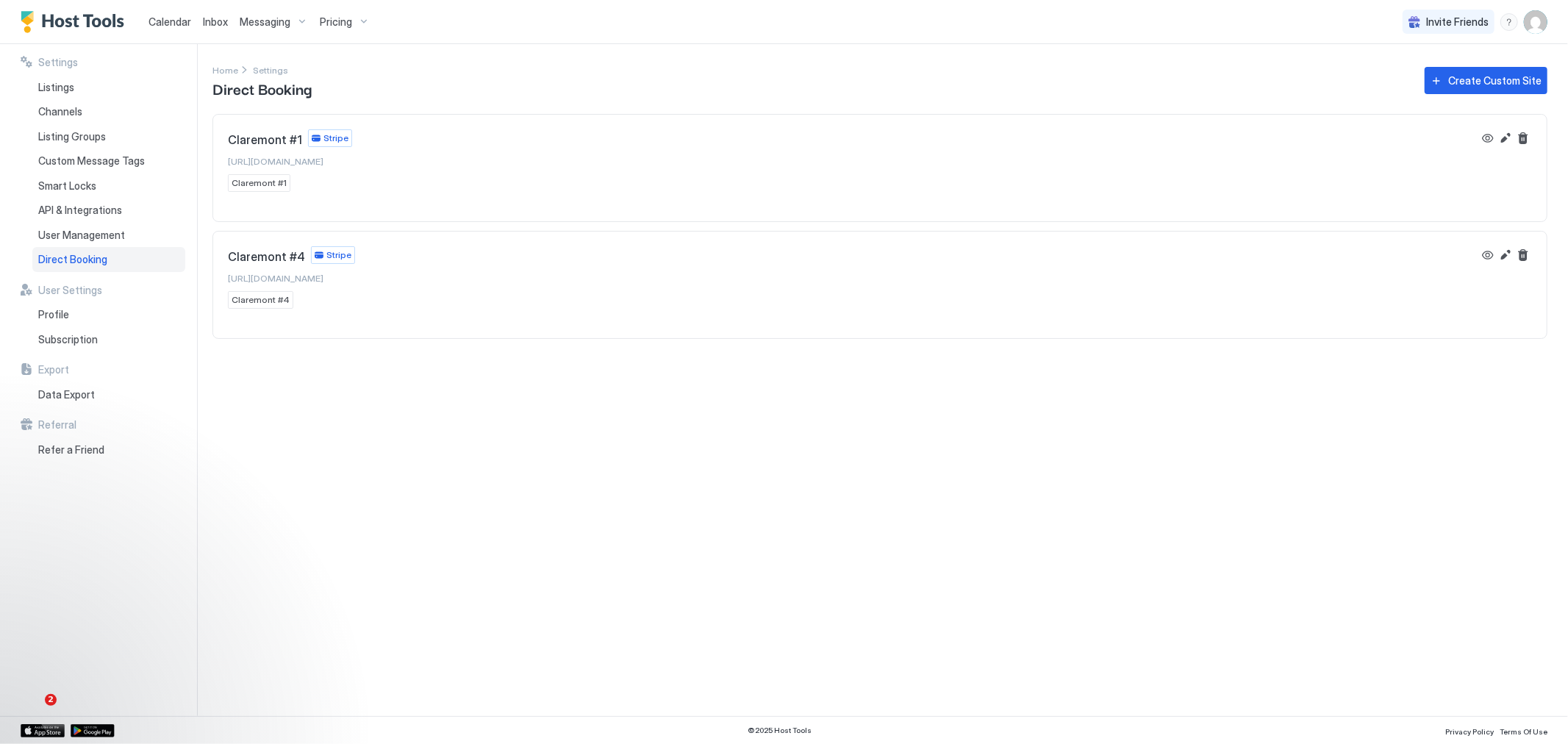
click at [281, 134] on span "Claremont #1" at bounding box center [265, 140] width 74 height 15
click at [1503, 137] on button "Edit" at bounding box center [1505, 138] width 18 height 18
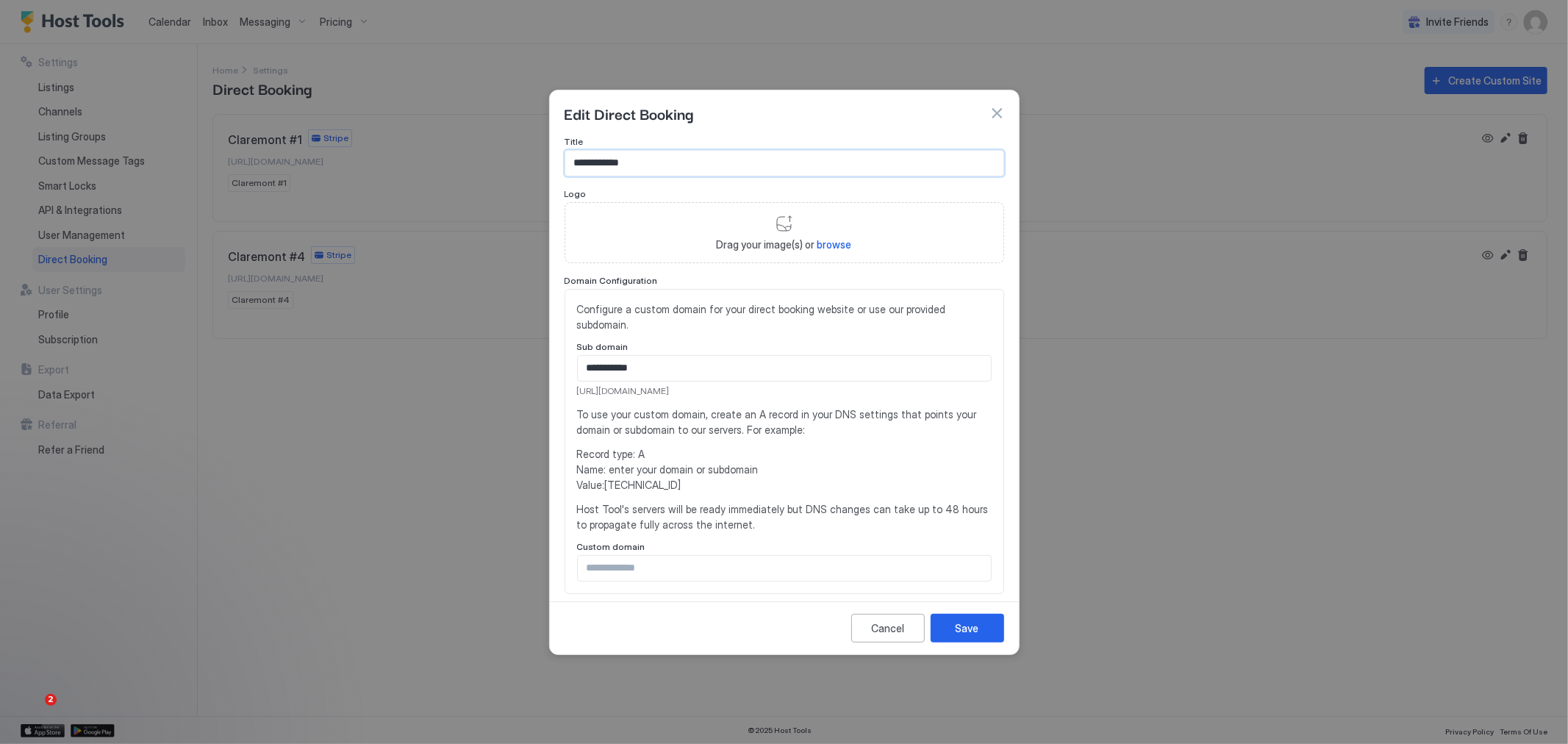
click at [629, 163] on input "**********" at bounding box center [784, 163] width 438 height 25
type input "**********"
click at [960, 624] on div "Save" at bounding box center [967, 628] width 24 height 15
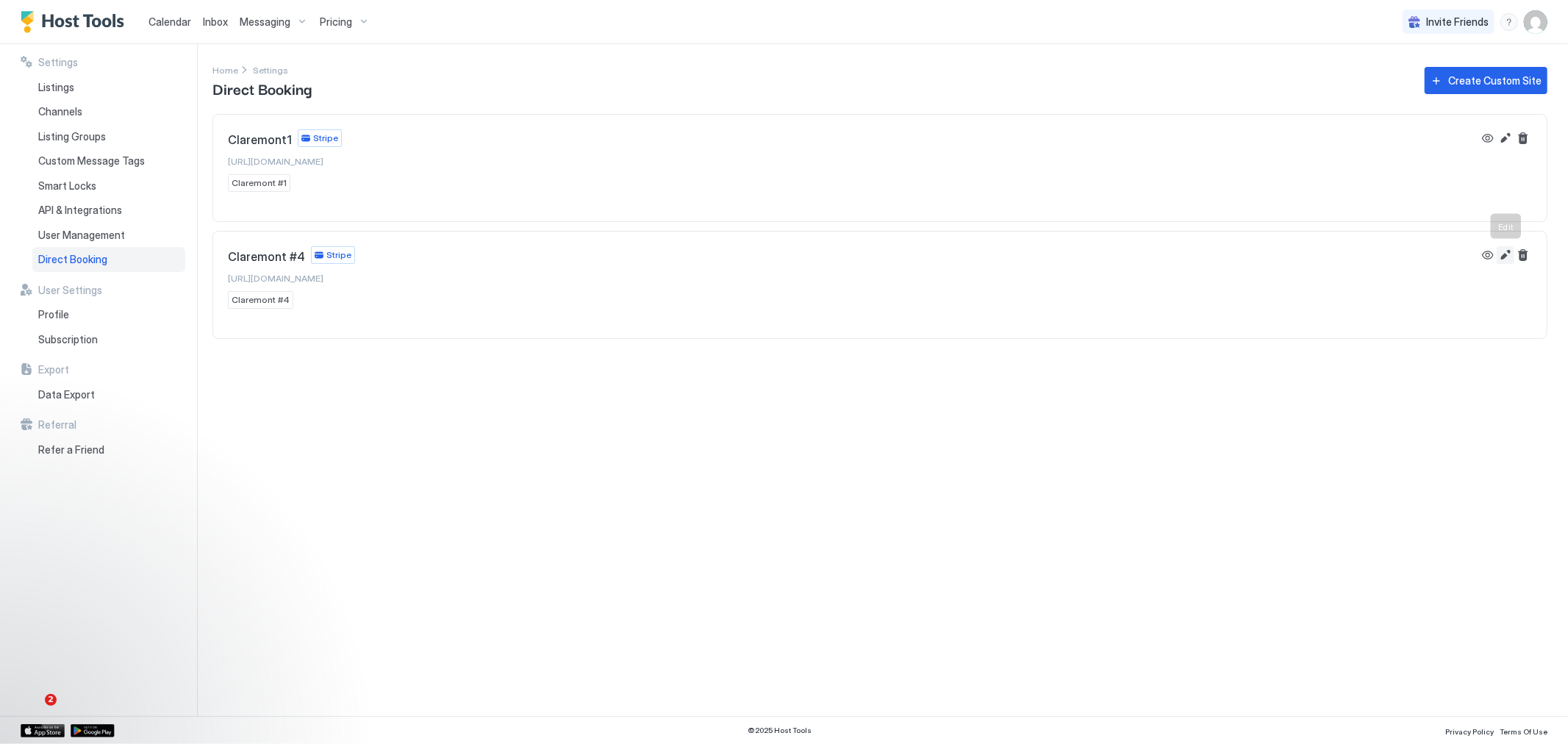
click at [1505, 255] on button "Edit" at bounding box center [1505, 255] width 18 height 18
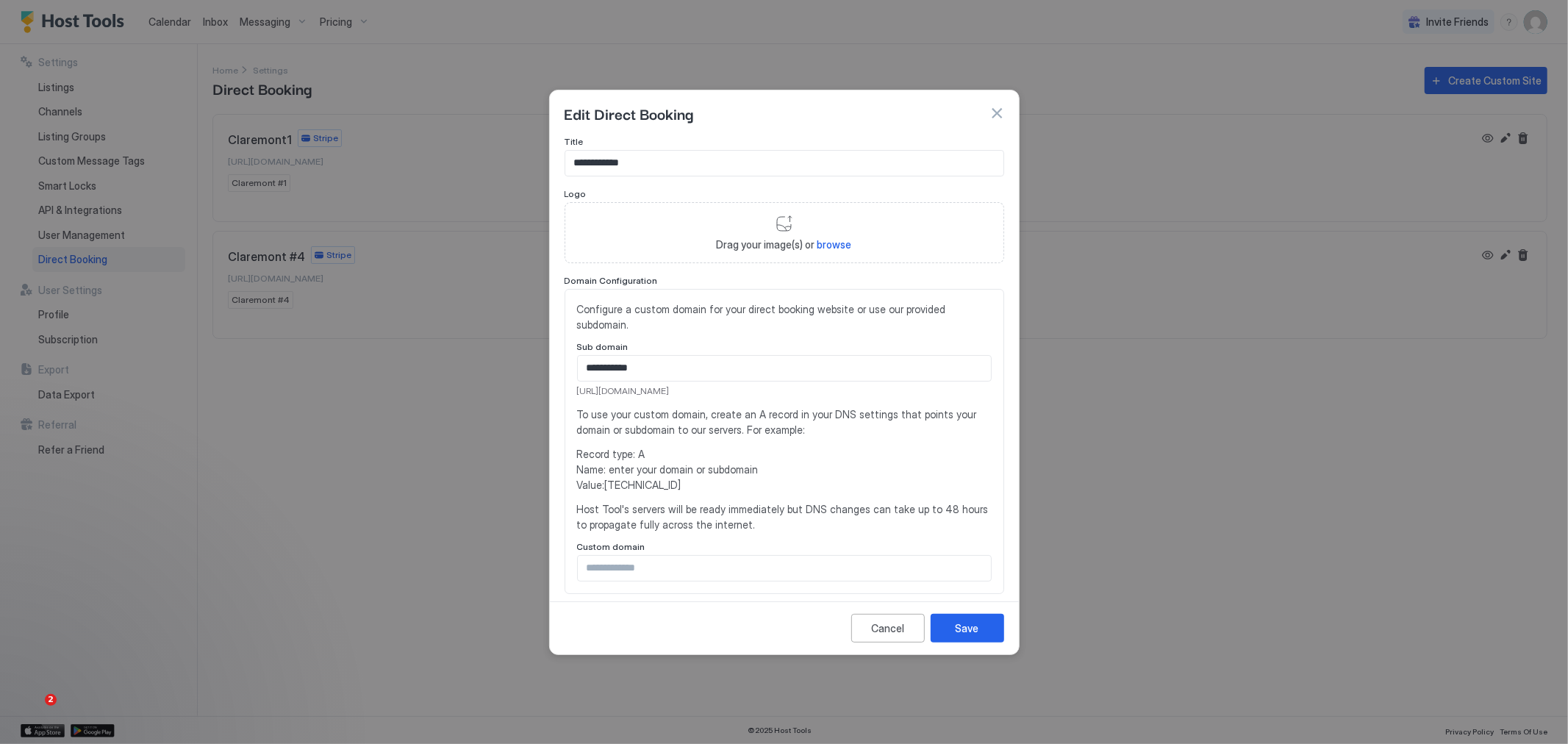
click at [631, 157] on input "**********" at bounding box center [784, 163] width 438 height 25
type input "**********"
click at [971, 619] on button "Save" at bounding box center [968, 628] width 74 height 28
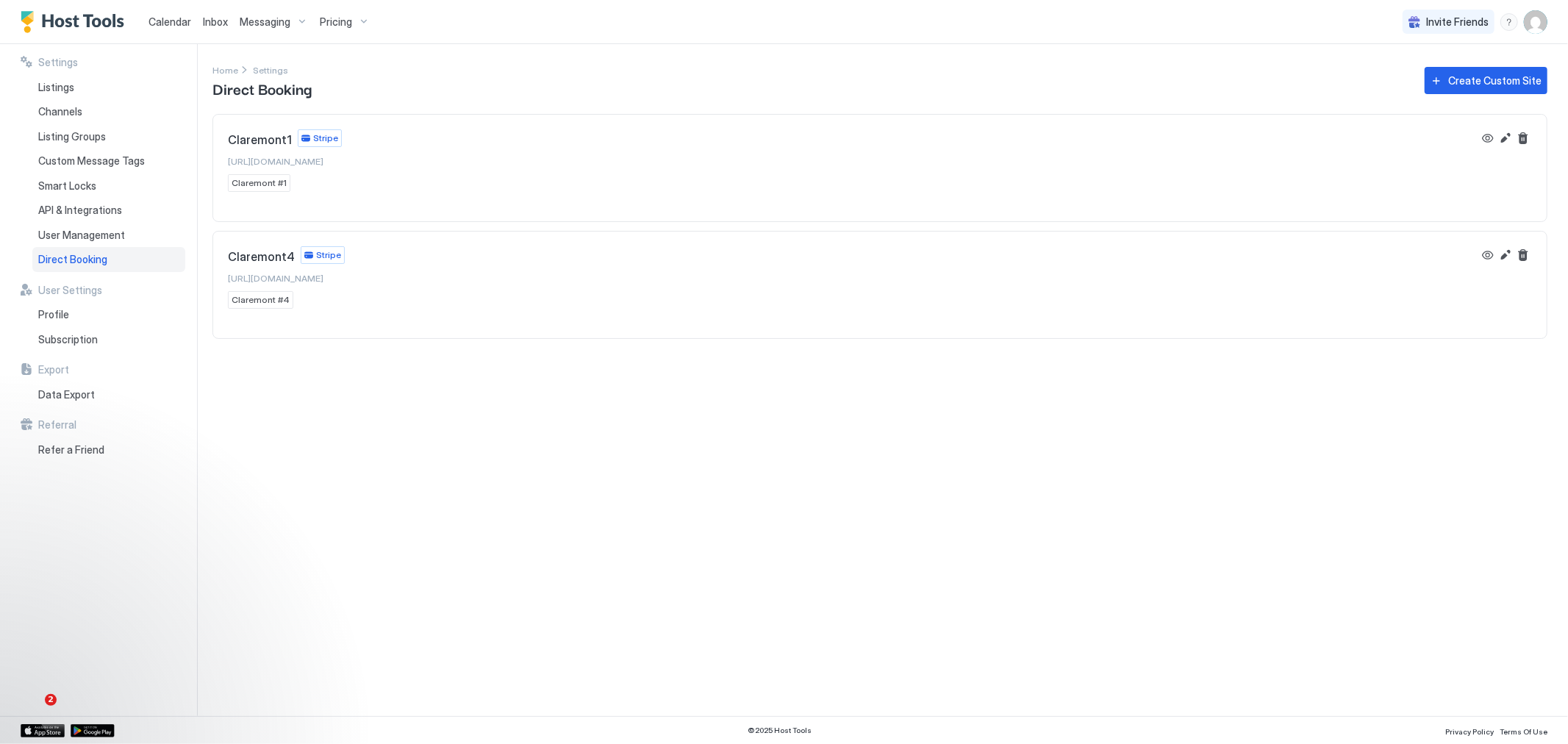
click at [324, 160] on span "https://direct.hosttools.com/claremont#1" at bounding box center [275, 161] width 96 height 11
click at [1505, 134] on button "Edit" at bounding box center [1505, 138] width 18 height 18
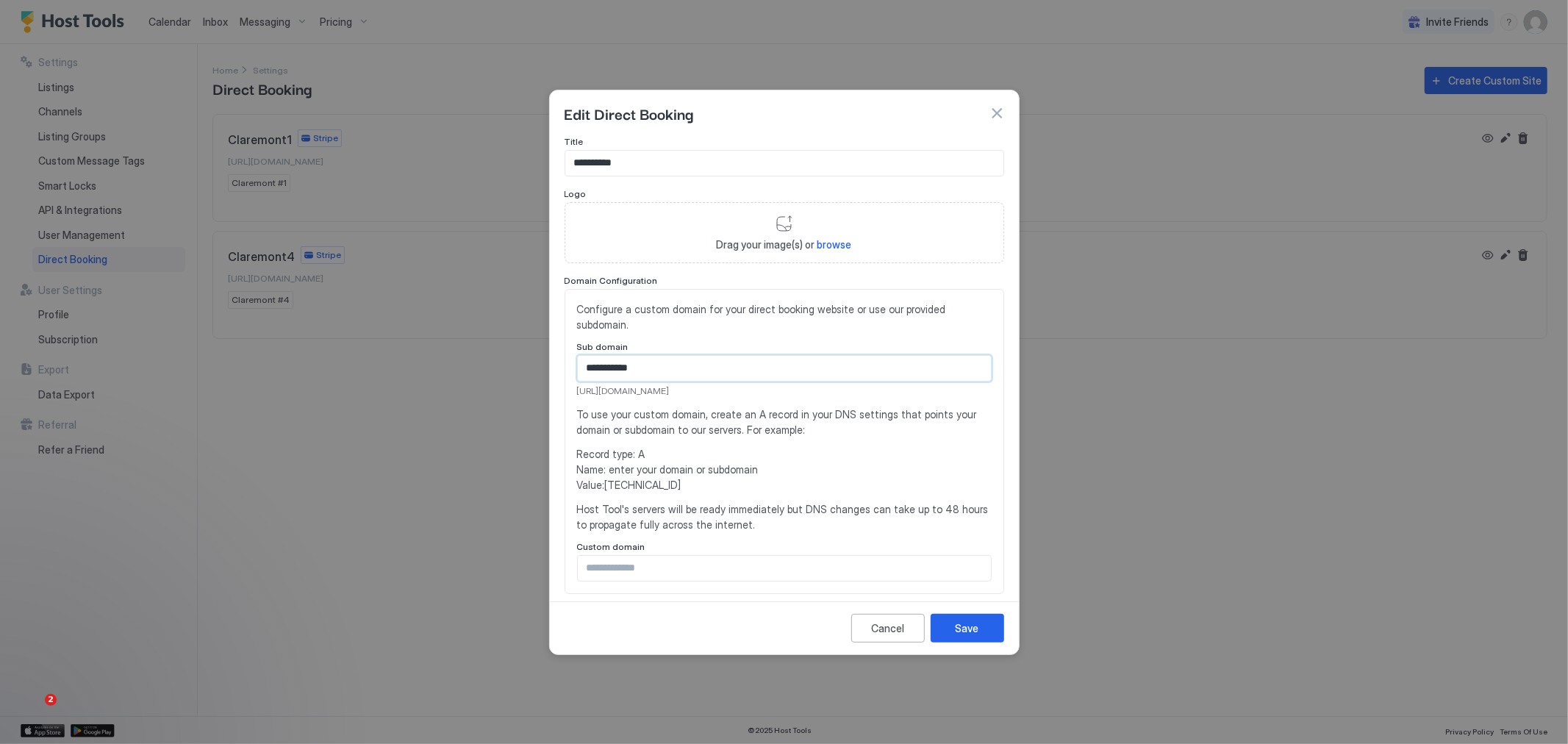
click at [635, 367] on input "**********" at bounding box center [784, 368] width 413 height 25
type input "**********"
click at [956, 621] on div "Save" at bounding box center [967, 628] width 24 height 15
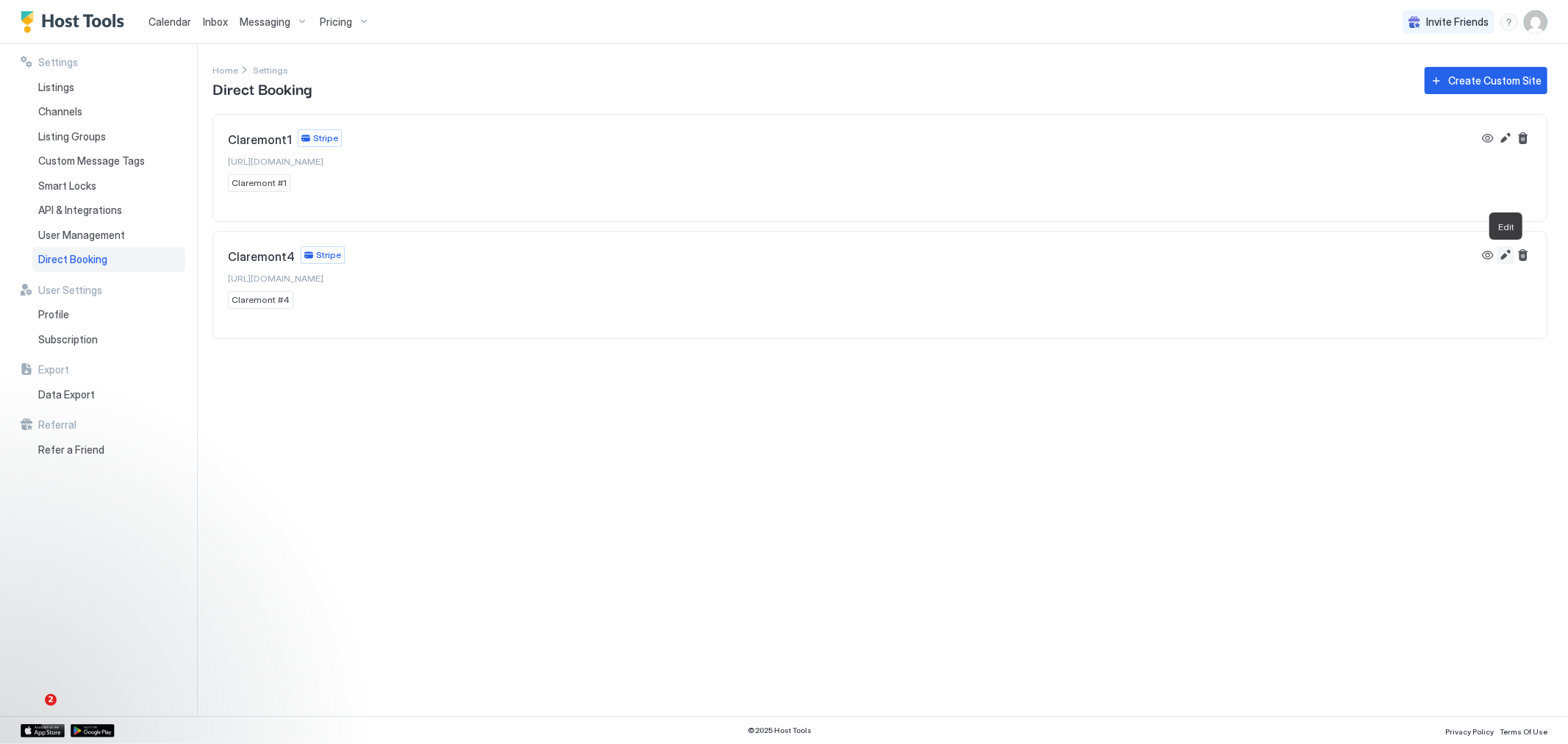
click at [1506, 255] on button "Edit" at bounding box center [1505, 255] width 18 height 18
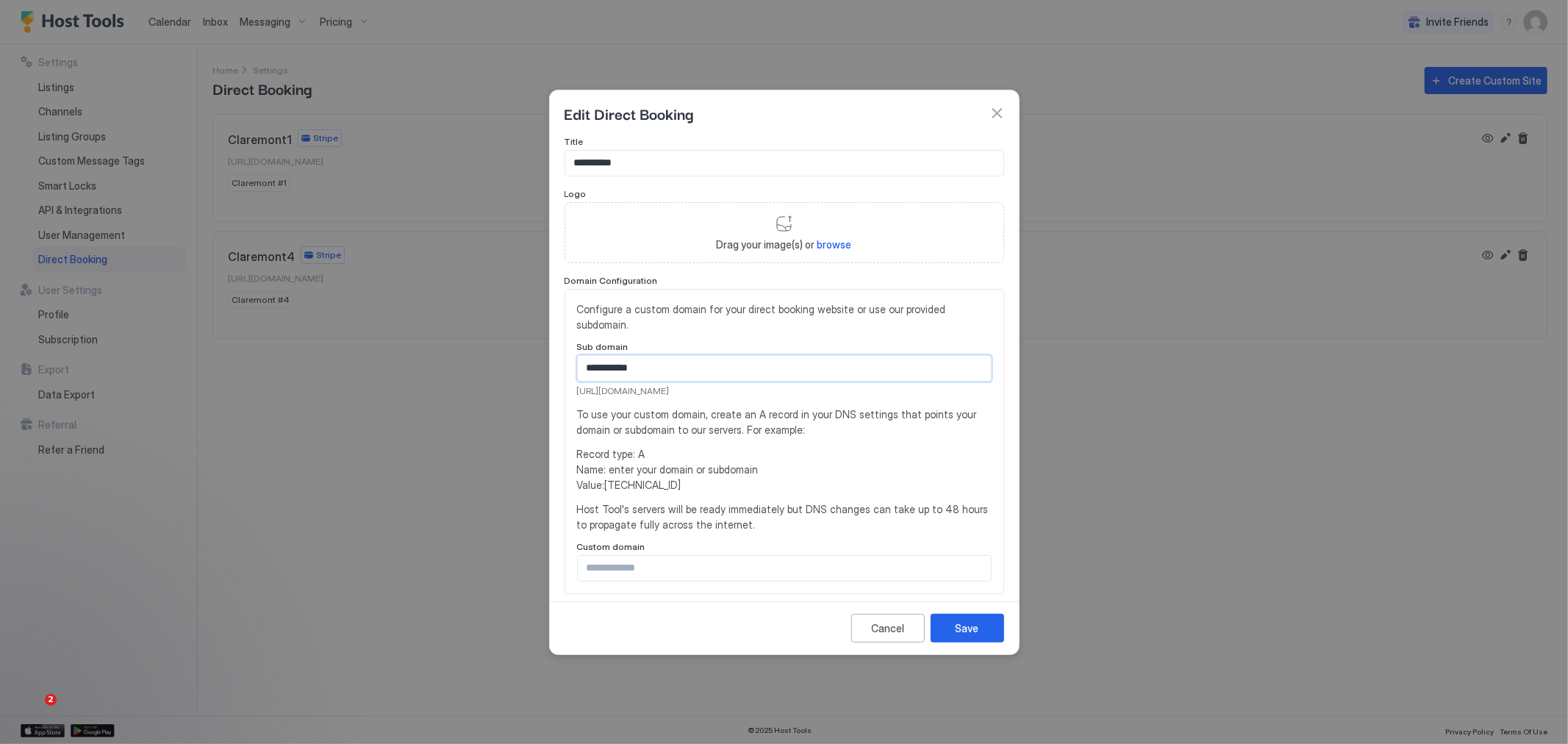
click at [640, 366] on input "**********" at bounding box center [784, 368] width 413 height 25
type input "**********"
click at [971, 635] on button "Save" at bounding box center [968, 628] width 74 height 28
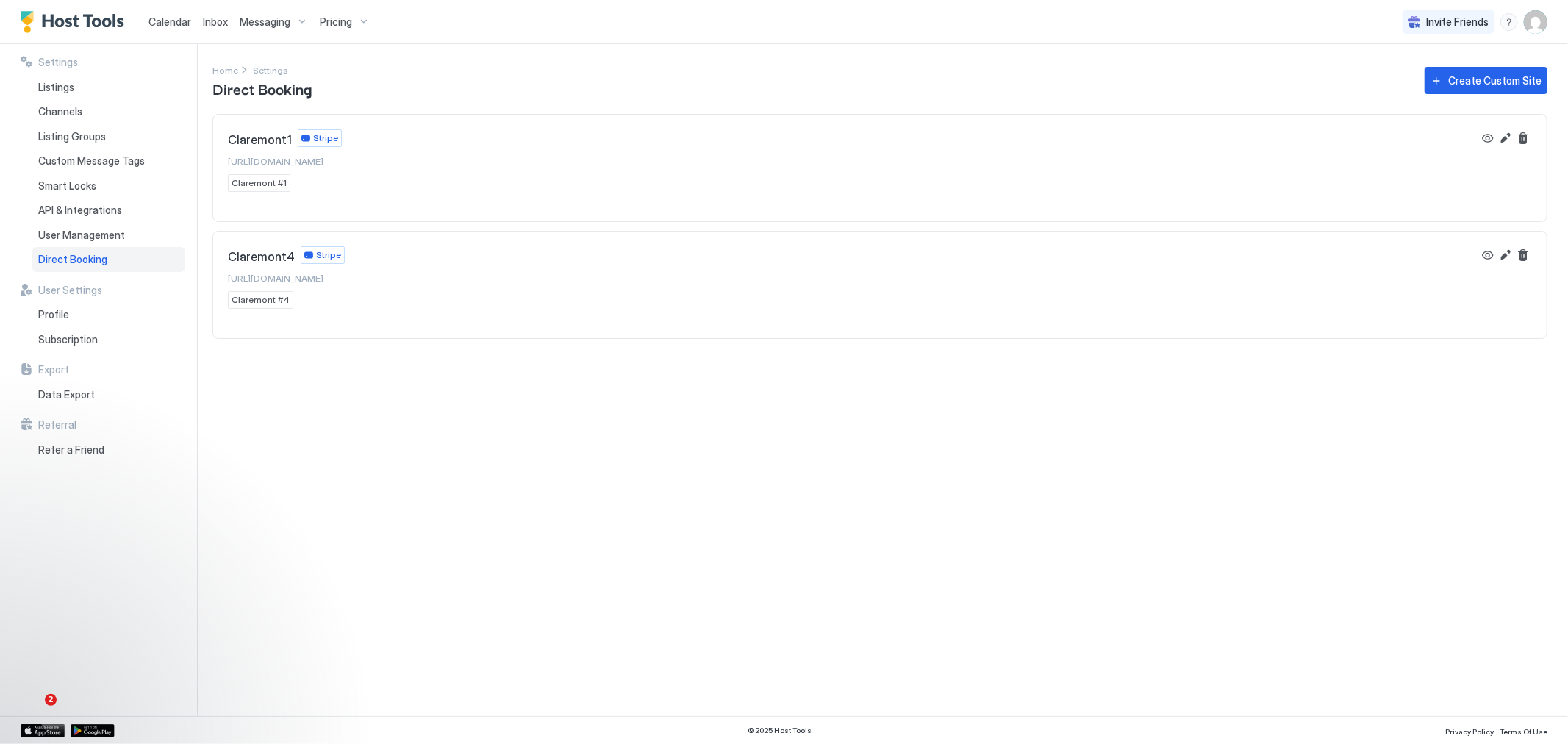
click at [321, 163] on span "https://direct.hosttools.com/claremont1" at bounding box center [275, 161] width 96 height 11
